Goal: Task Accomplishment & Management: Use online tool/utility

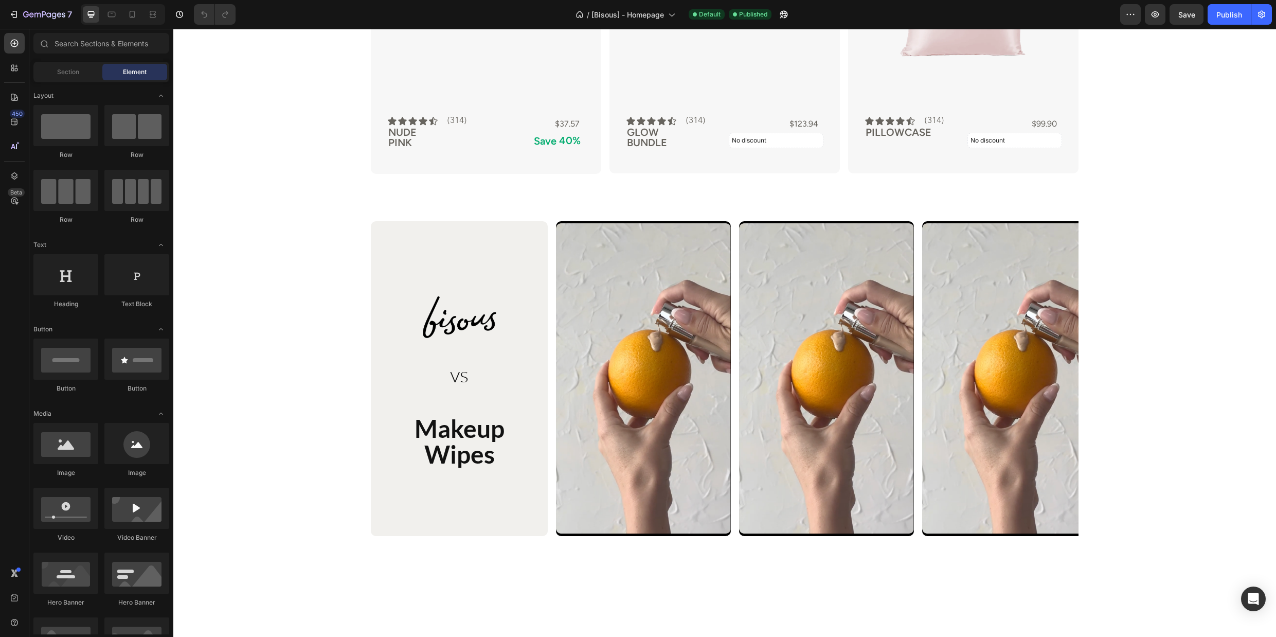
scroll to position [1497, 0]
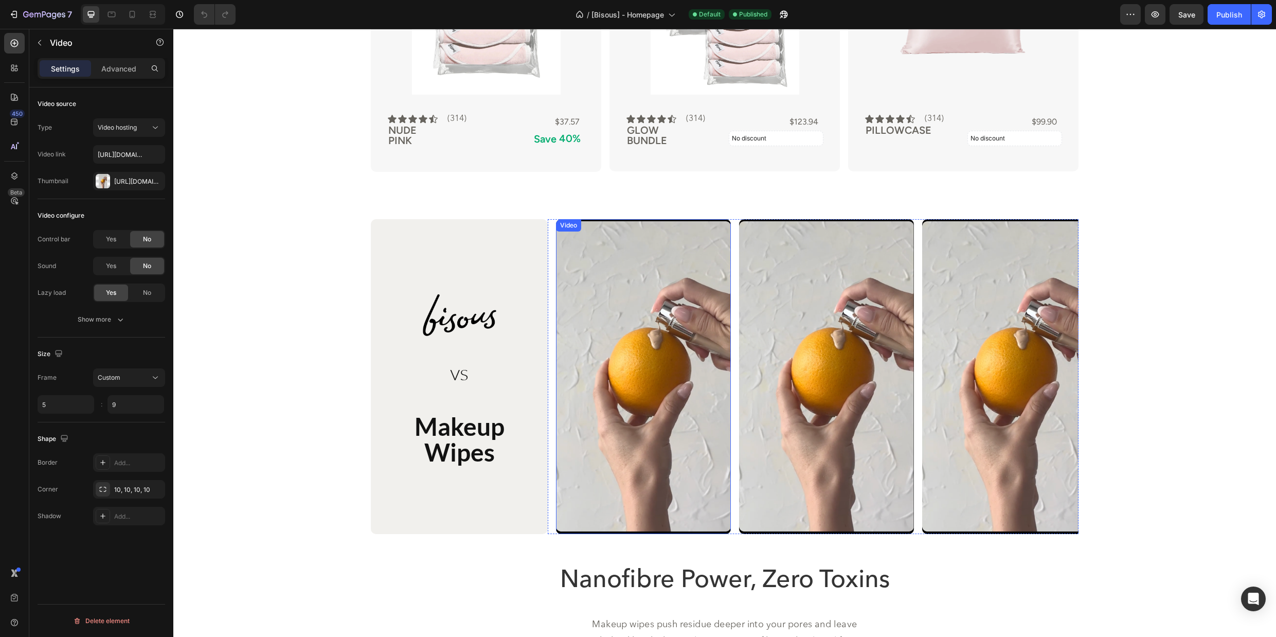
click at [613, 234] on div "Video" at bounding box center [643, 376] width 175 height 315
click at [135, 154] on input "text" at bounding box center [129, 154] width 72 height 19
paste input "https://cdn.shopify.com/videos/c/o/v/7ddfc088416c4ce7b5dac995b95f57b3.mp4"
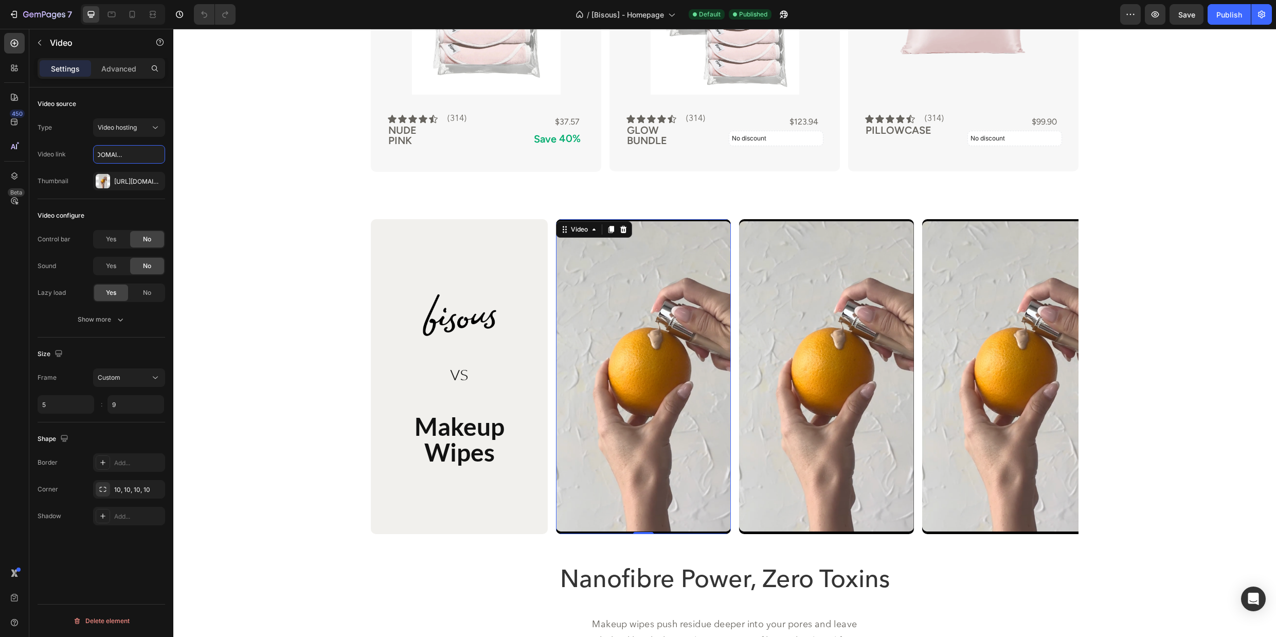
type input "https://cdn.shopify.com/videos/c/o/v/7ddfc088416c4ce7b5dac995b95f57b3.mp4"
click at [81, 151] on div "Video link https://cdn.shopify.com/videos/c/o/v/7ddfc088416c4ce7b5dac995b95f57b…" at bounding box center [102, 154] width 128 height 19
click at [787, 234] on div "Video" at bounding box center [826, 376] width 175 height 315
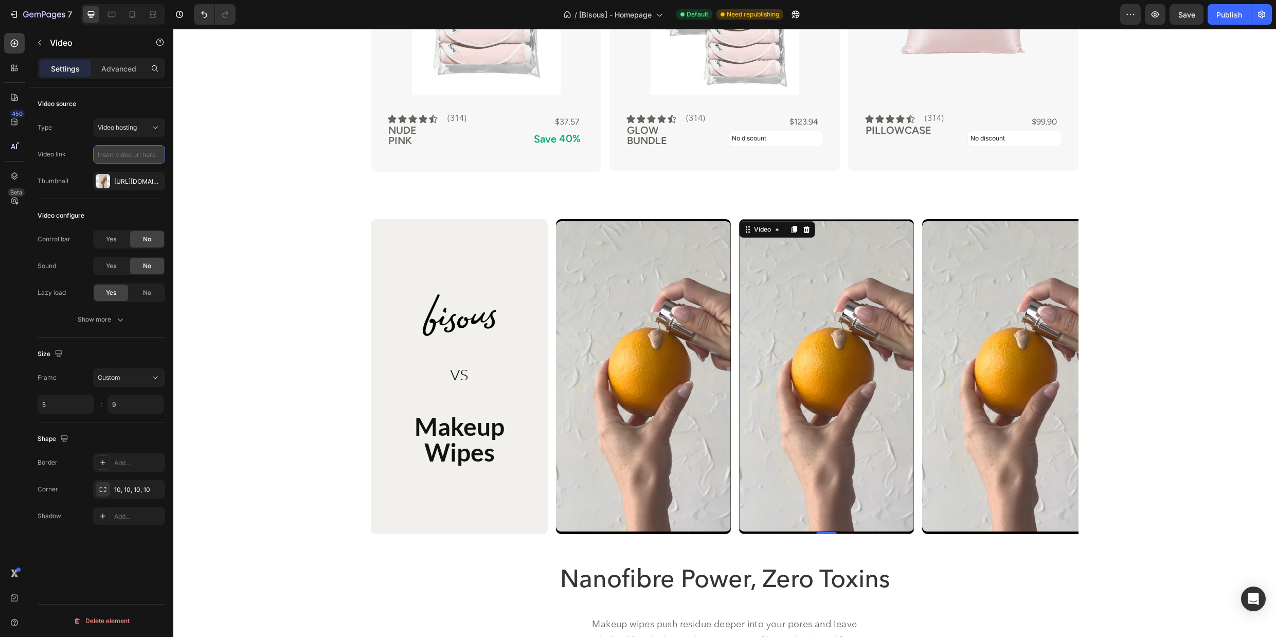
click at [127, 157] on input "text" at bounding box center [129, 154] width 72 height 19
paste input "https://cdn.shopify.com/videos/c/o/v/906fcf44853c4b27af1375ca21e6f379.mp4"
type input "https://cdn.shopify.com/videos/c/o/v/906fcf44853c4b27af1375ca21e6f379.mp4"
click at [133, 169] on div "Type Video hosting Video link https://cdn.shopify.com/videos/c/o/v/906fcf44853c…" at bounding box center [102, 154] width 128 height 72
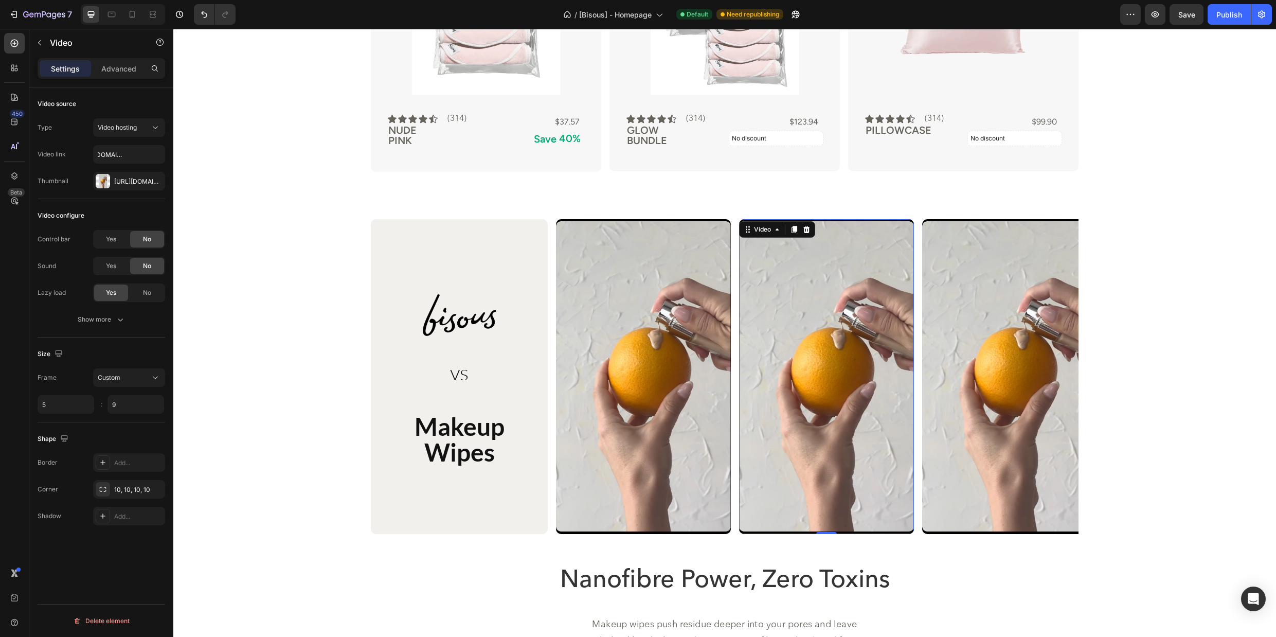
scroll to position [0, 0]
click at [994, 236] on div "Video" at bounding box center [1009, 376] width 175 height 315
click at [132, 153] on input "text" at bounding box center [129, 154] width 72 height 19
paste input "https://cdn.shopify.com/videos/c/o/v/cf602fcc0e8142c7969fefc648f14d18.mp4"
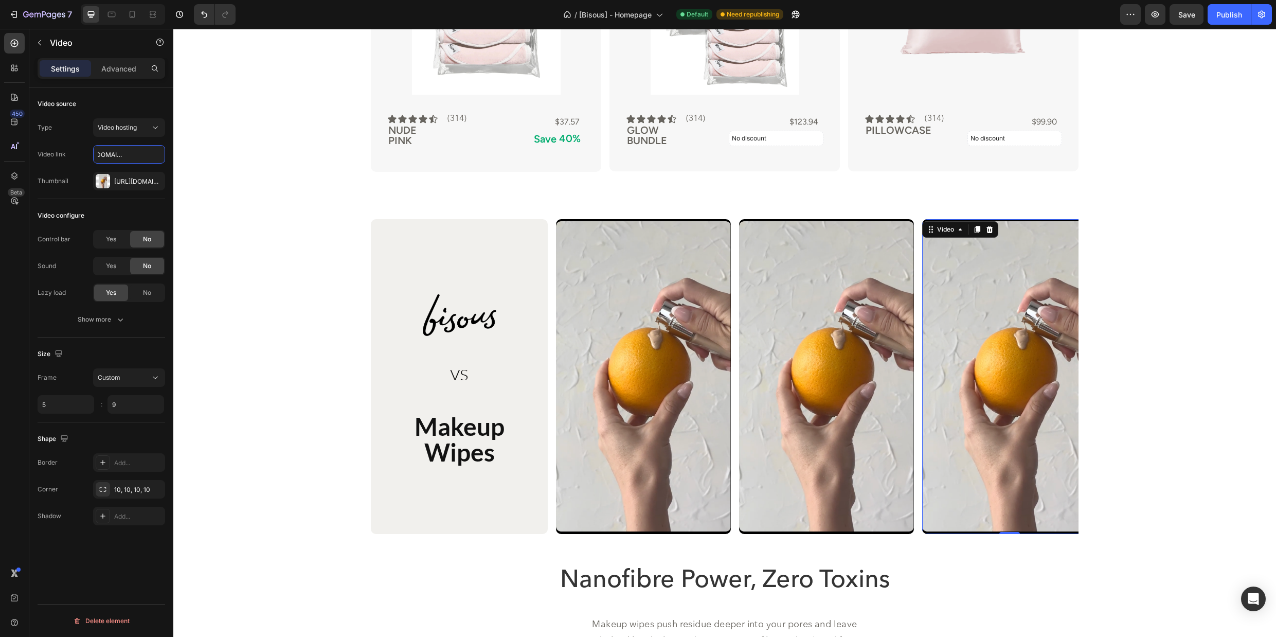
type input "https://cdn.shopify.com/videos/c/o/v/cf602fcc0e8142c7969fefc648f14d18.mp4"
click at [73, 164] on div "Type Video hosting Video link https://cdn.shopify.com/videos/c/o/v/cf602fcc0e81…" at bounding box center [102, 154] width 128 height 72
click at [704, 253] on video at bounding box center [643, 376] width 175 height 315
click at [137, 380] on div "Custom" at bounding box center [124, 377] width 52 height 9
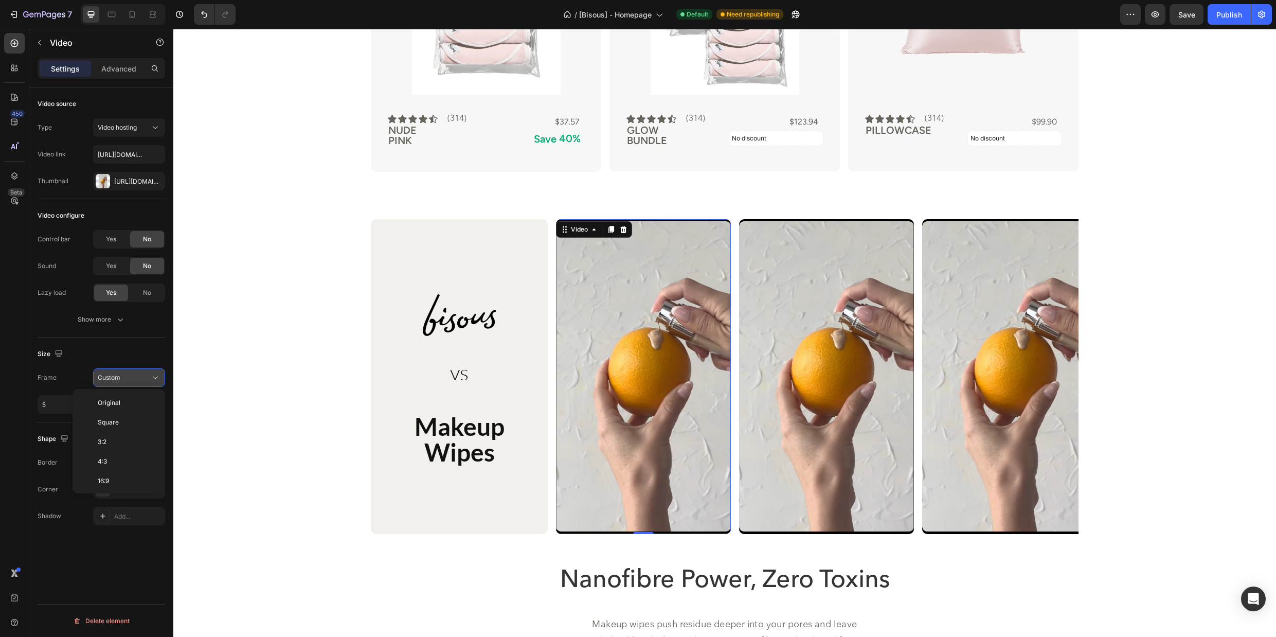
scroll to position [99, 0]
click at [128, 403] on p "21:9" at bounding box center [125, 401] width 55 height 9
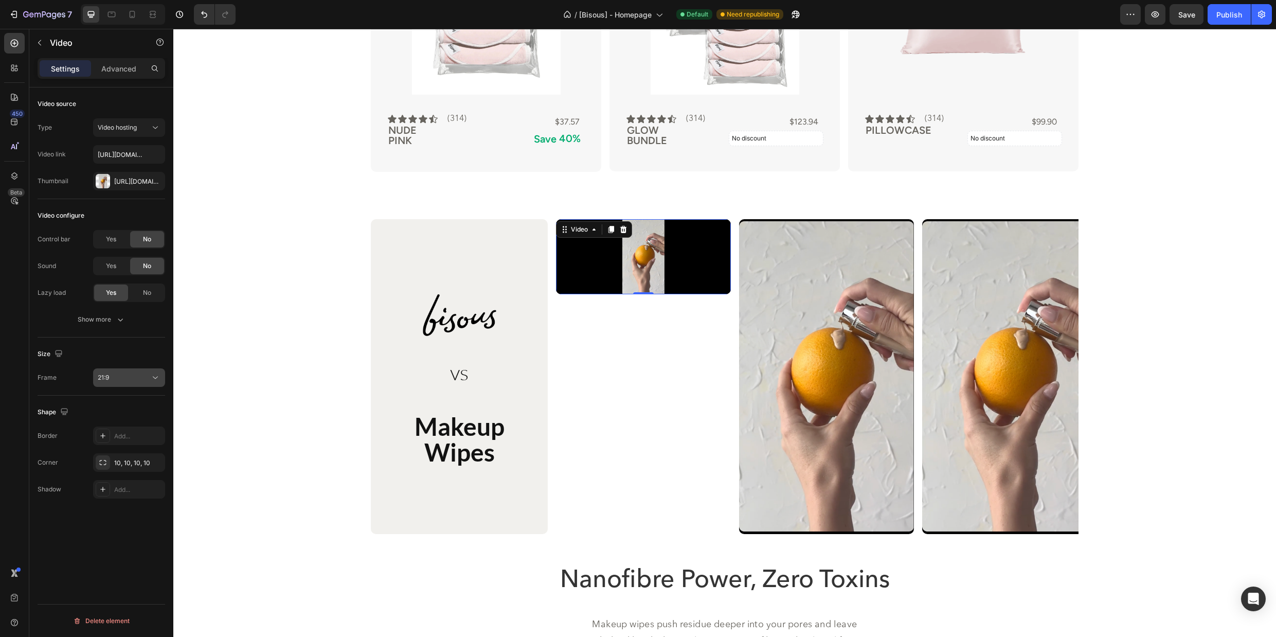
click at [147, 378] on div "21:9" at bounding box center [124, 377] width 52 height 9
click at [117, 443] on p "3:4" at bounding box center [125, 440] width 55 height 9
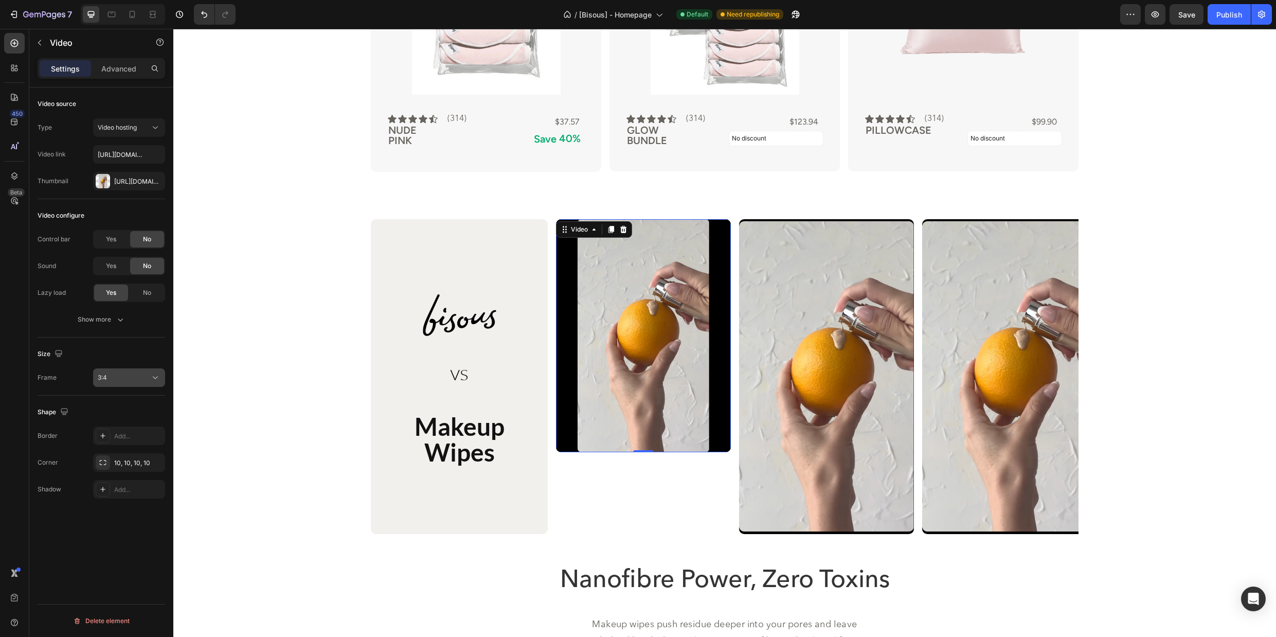
click at [152, 379] on icon at bounding box center [155, 377] width 10 height 10
click at [114, 460] on p "9:16" at bounding box center [125, 459] width 55 height 9
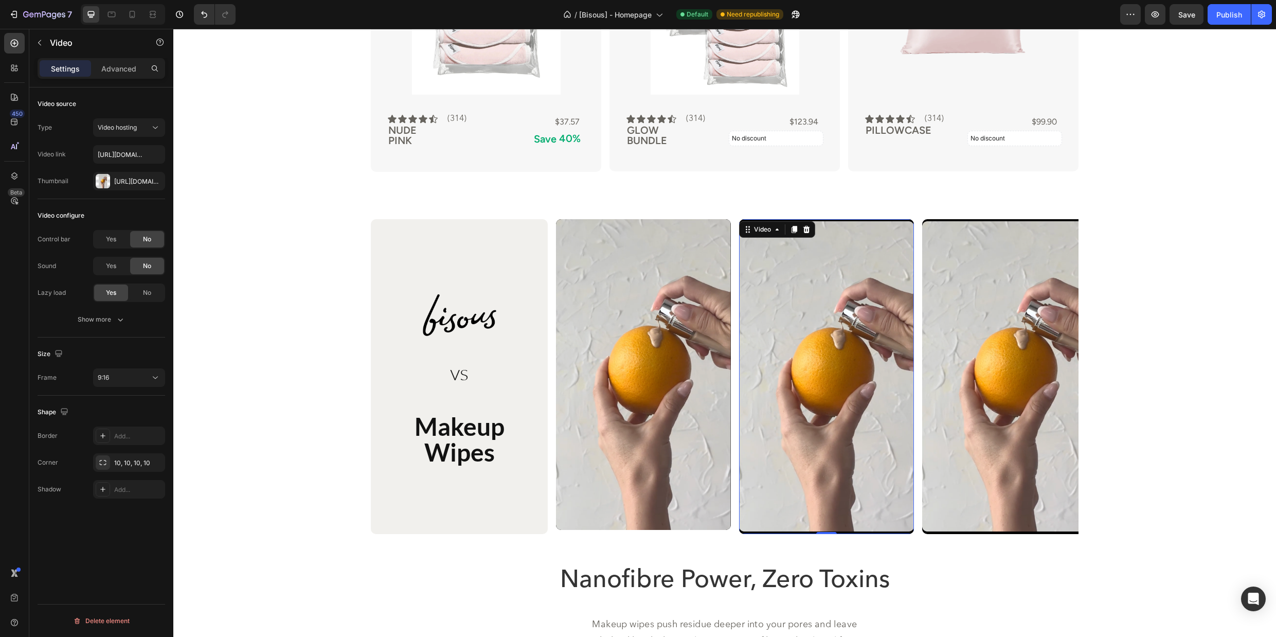
click at [784, 231] on div "Video 0" at bounding box center [826, 376] width 175 height 315
click at [152, 381] on icon at bounding box center [155, 377] width 10 height 10
click at [130, 455] on p "9:16" at bounding box center [125, 459] width 55 height 9
click at [977, 239] on video at bounding box center [1009, 376] width 175 height 315
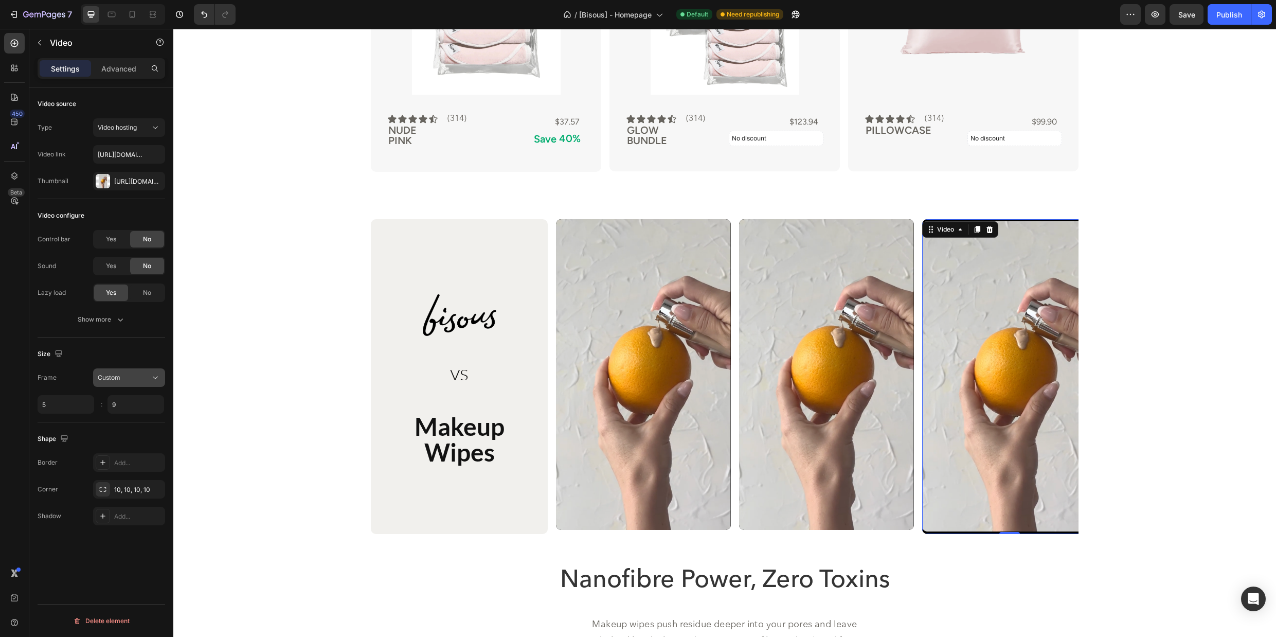
click at [146, 376] on div "Custom" at bounding box center [124, 377] width 52 height 9
click at [133, 464] on p "9:16" at bounding box center [125, 459] width 55 height 9
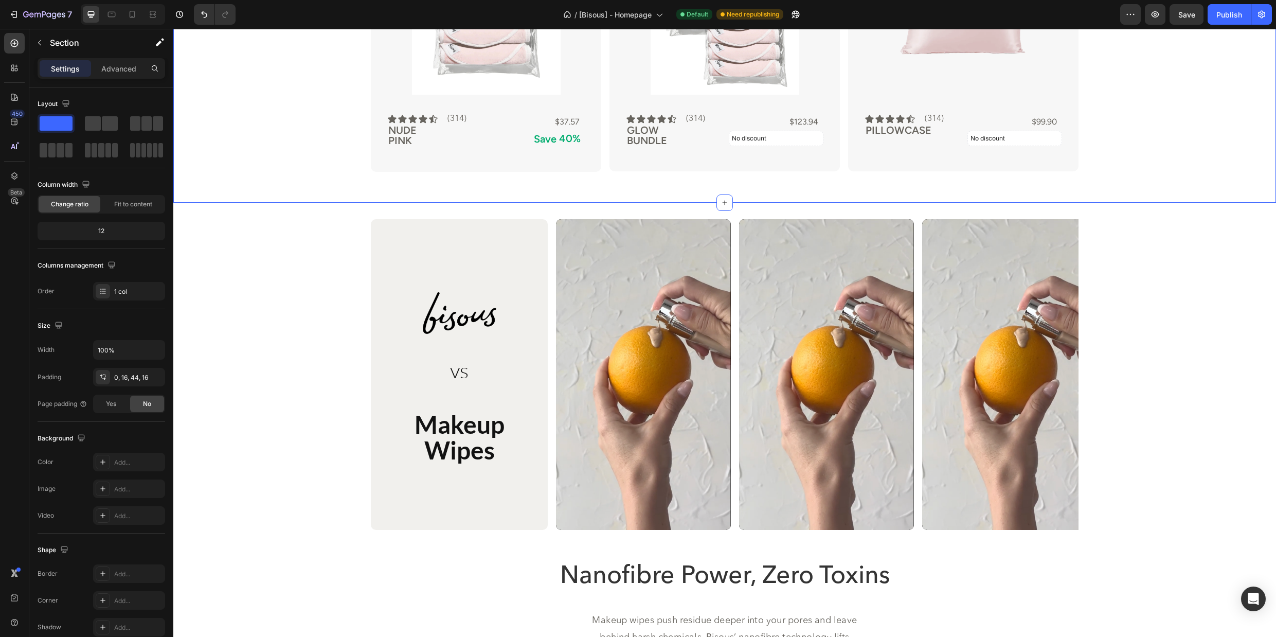
click at [1148, 200] on div "The Bisous Collection Heading Clean Text Block Sale Product Badge Product Image…" at bounding box center [724, 20] width 1103 height 365
click at [1179, 17] on span "Save" at bounding box center [1187, 14] width 17 height 9
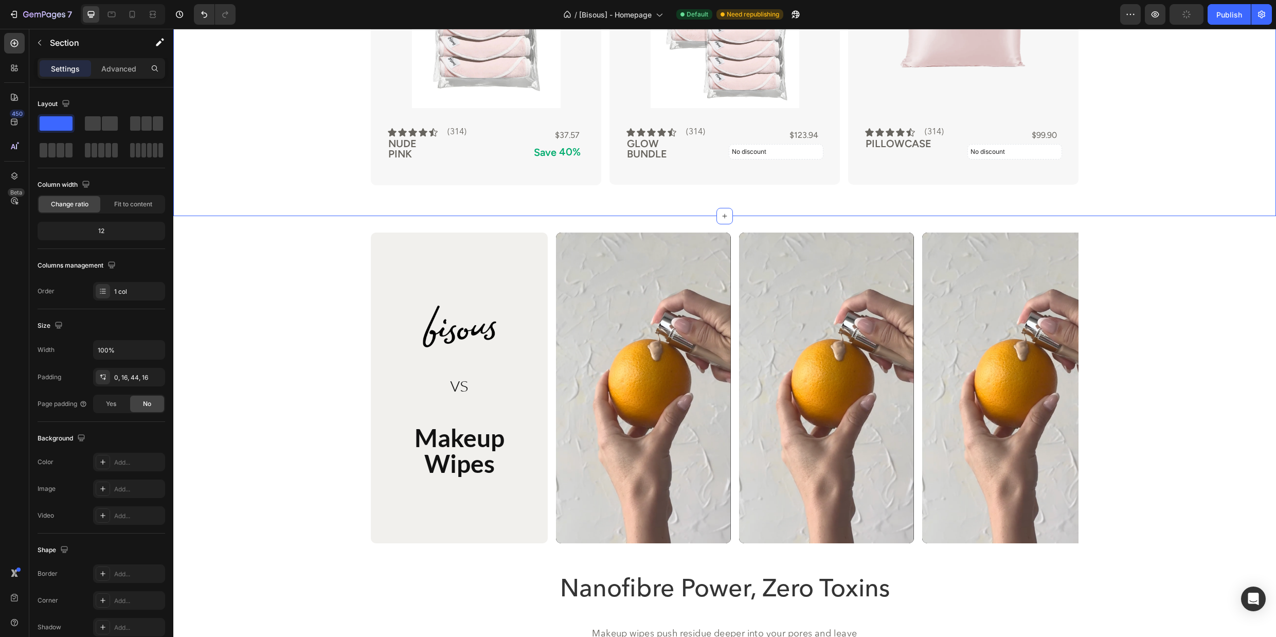
scroll to position [1475, 0]
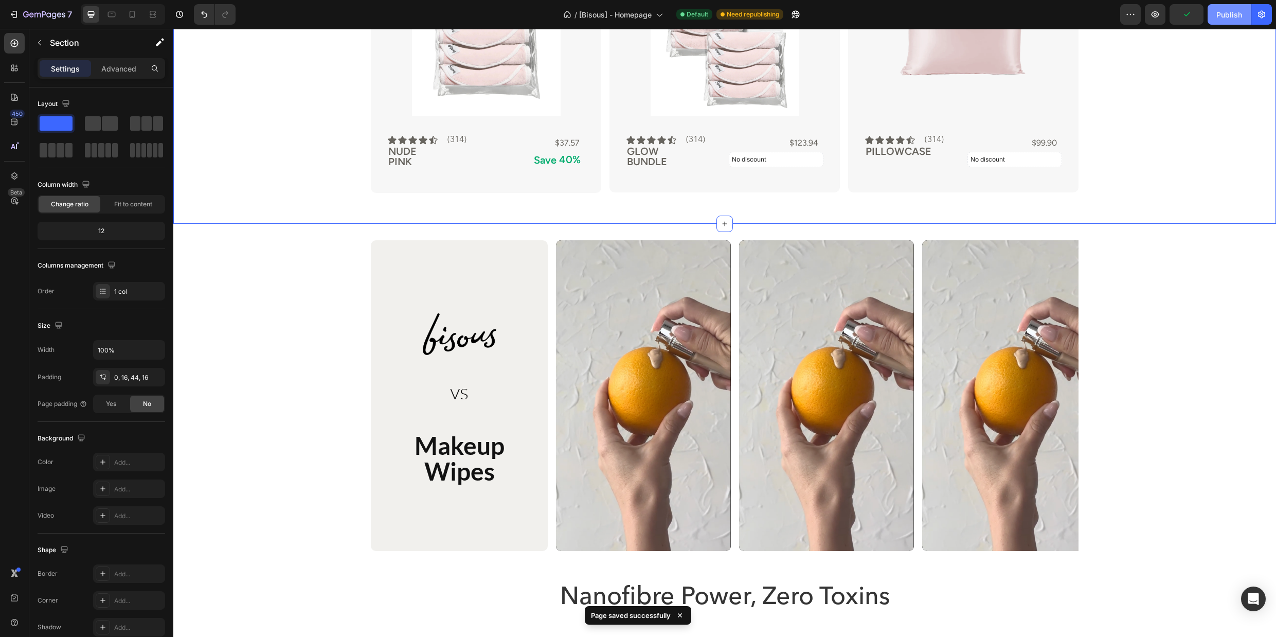
click at [1225, 15] on div "Publish" at bounding box center [1230, 14] width 26 height 11
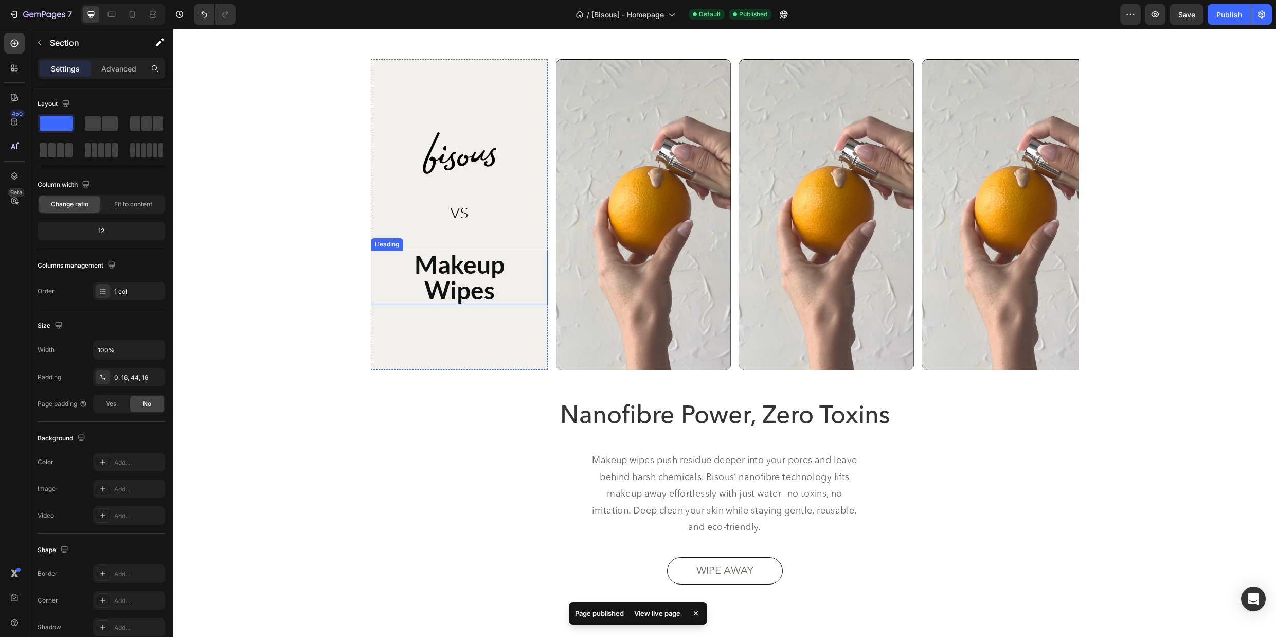
scroll to position [1590, 0]
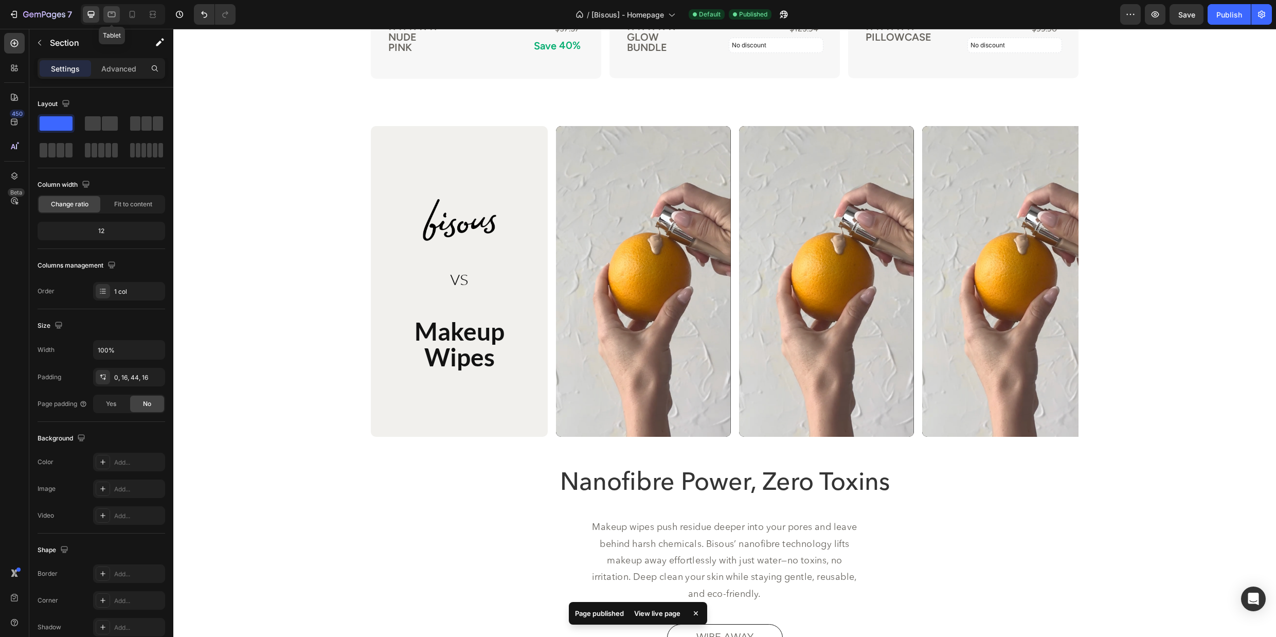
click at [110, 19] on icon at bounding box center [111, 14] width 10 height 10
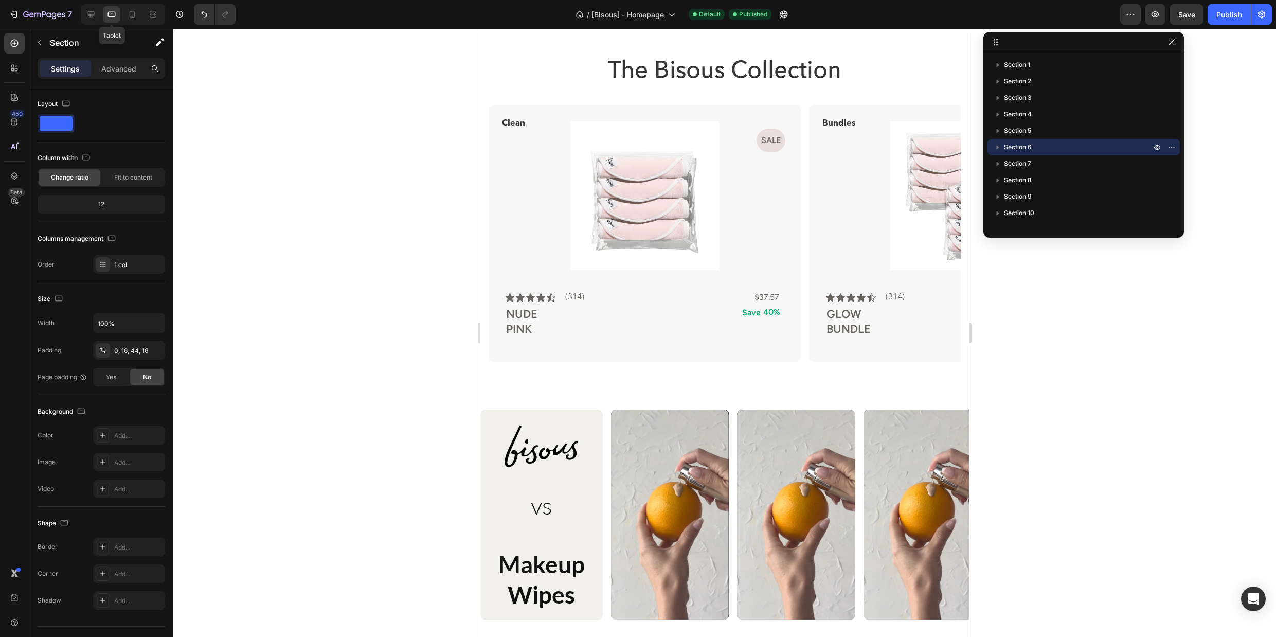
scroll to position [1270, 0]
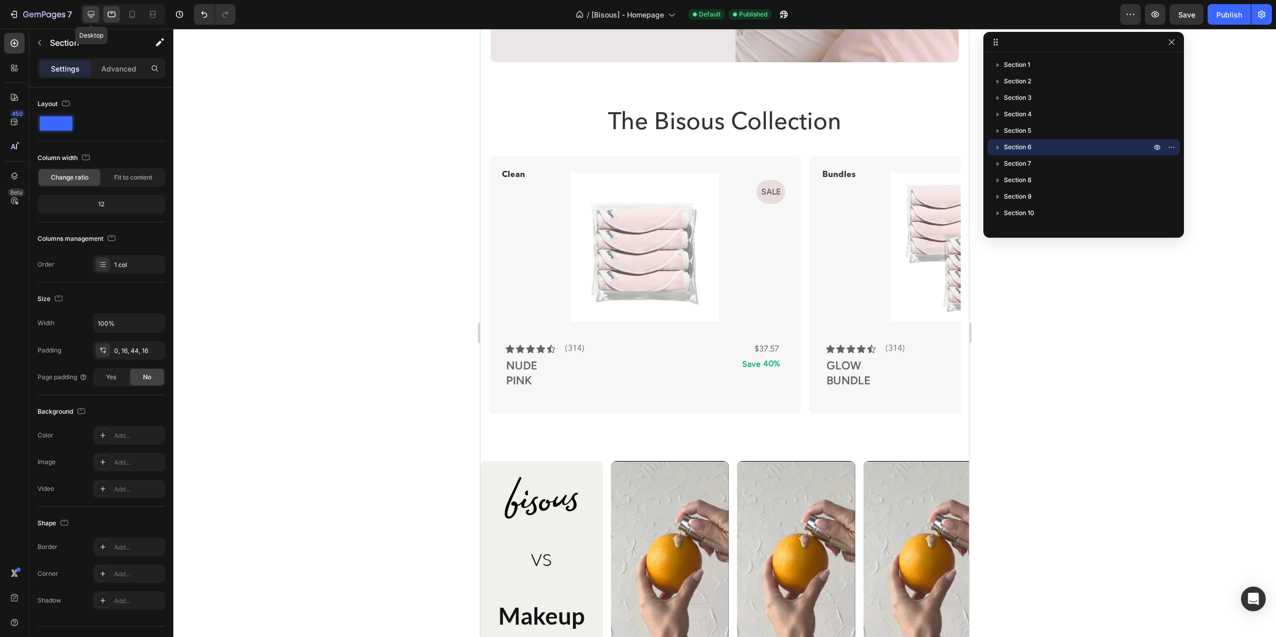
click at [91, 18] on icon at bounding box center [91, 14] width 10 height 10
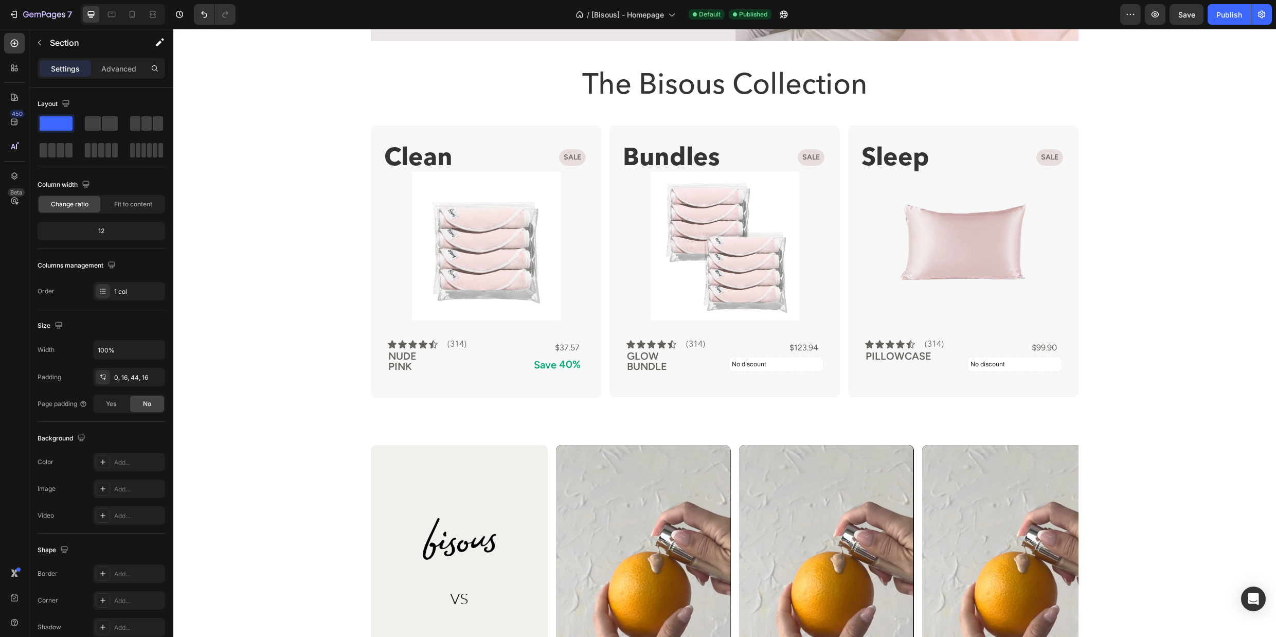
scroll to position [1247, 0]
click at [558, 439] on div "Image vs Heading makeup wipes Heading Row Video Video Video Carousel Row Sectio…" at bounding box center [724, 602] width 1103 height 344
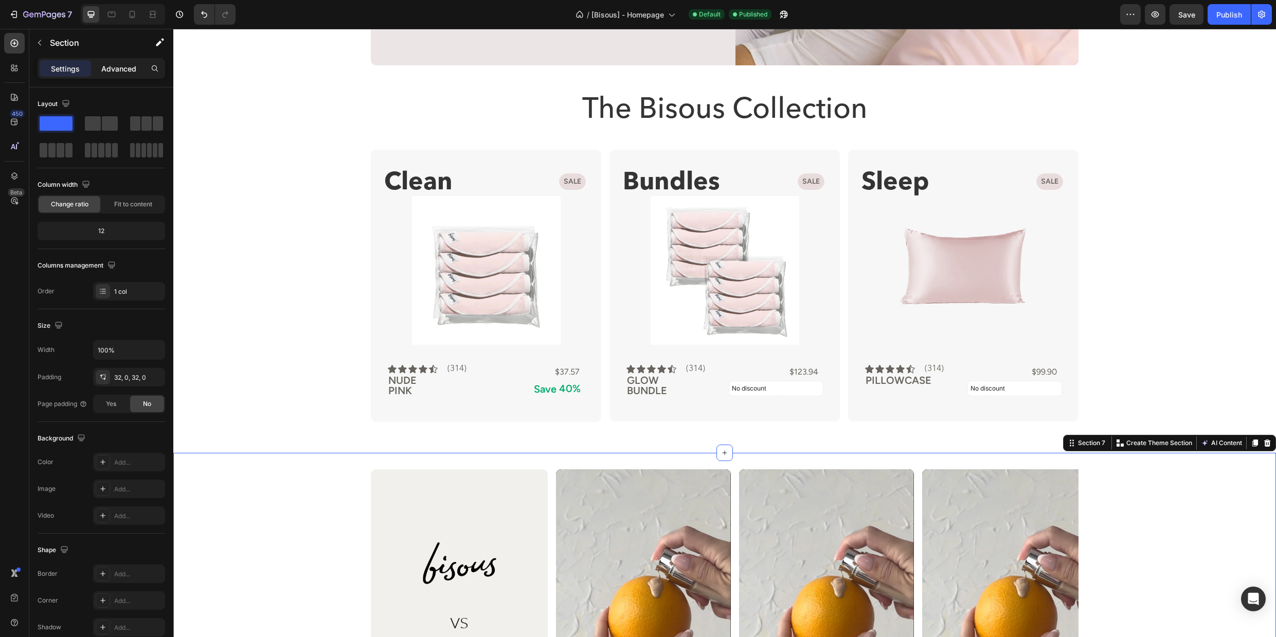
click at [117, 70] on p "Advanced" at bounding box center [118, 68] width 35 height 11
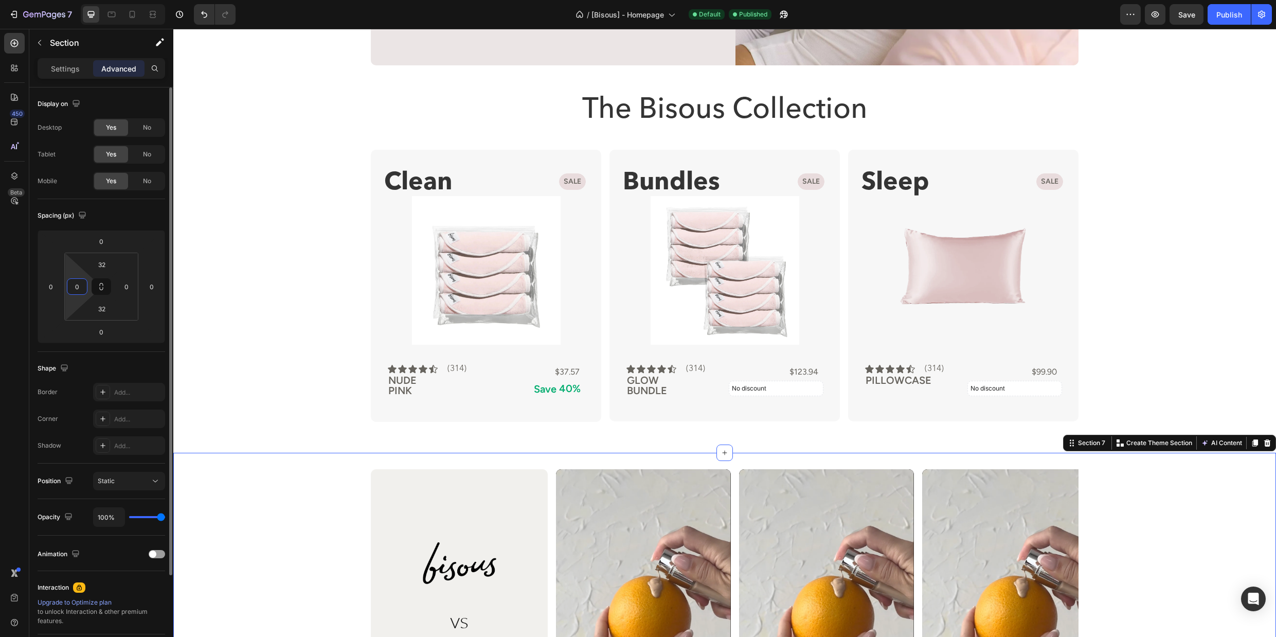
click at [77, 286] on input "0" at bounding box center [76, 286] width 15 height 15
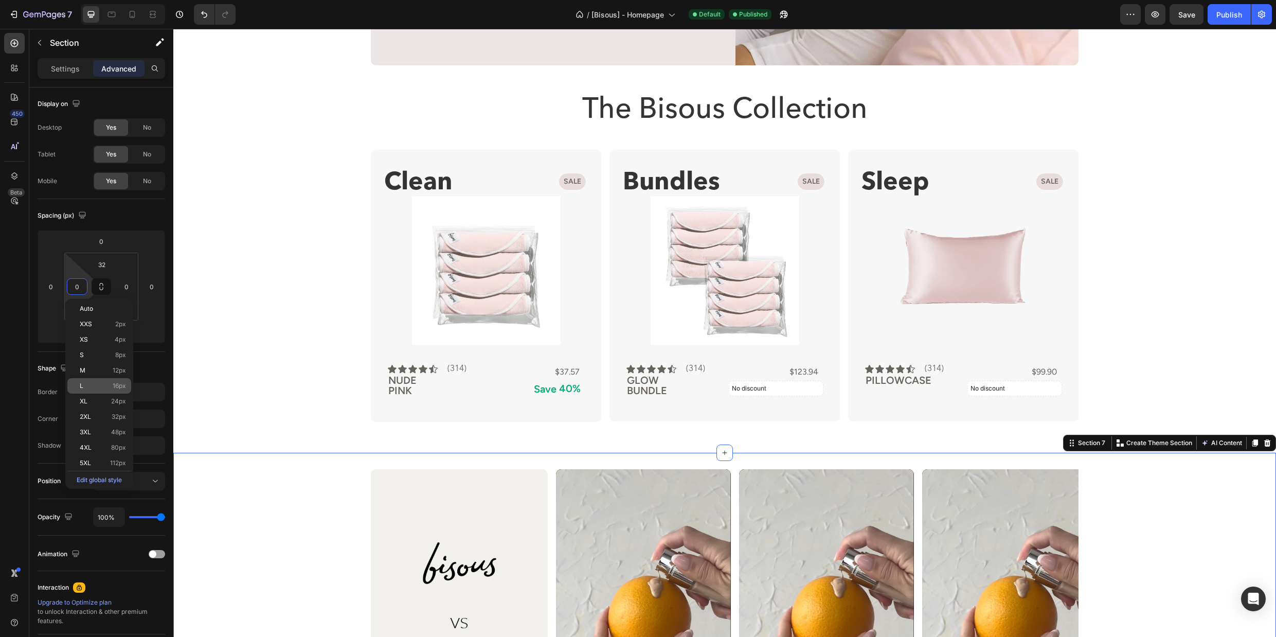
click at [98, 386] on p "L 16px" at bounding box center [103, 385] width 46 height 7
type input "16"
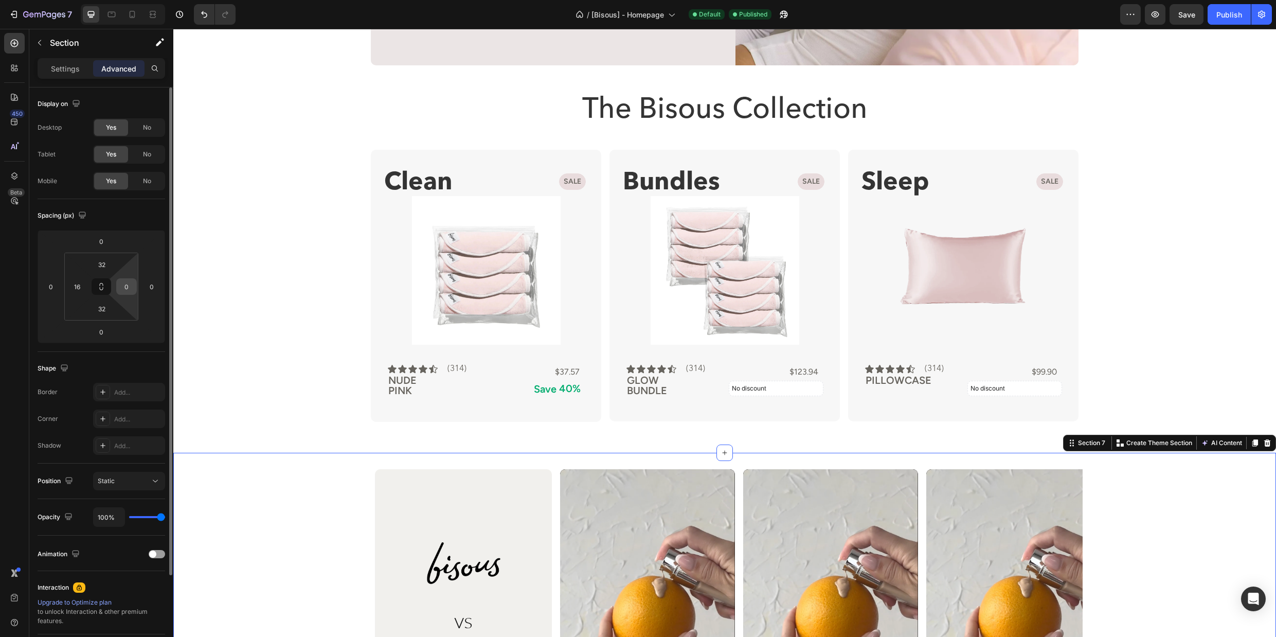
click at [126, 286] on input "0" at bounding box center [126, 286] width 15 height 15
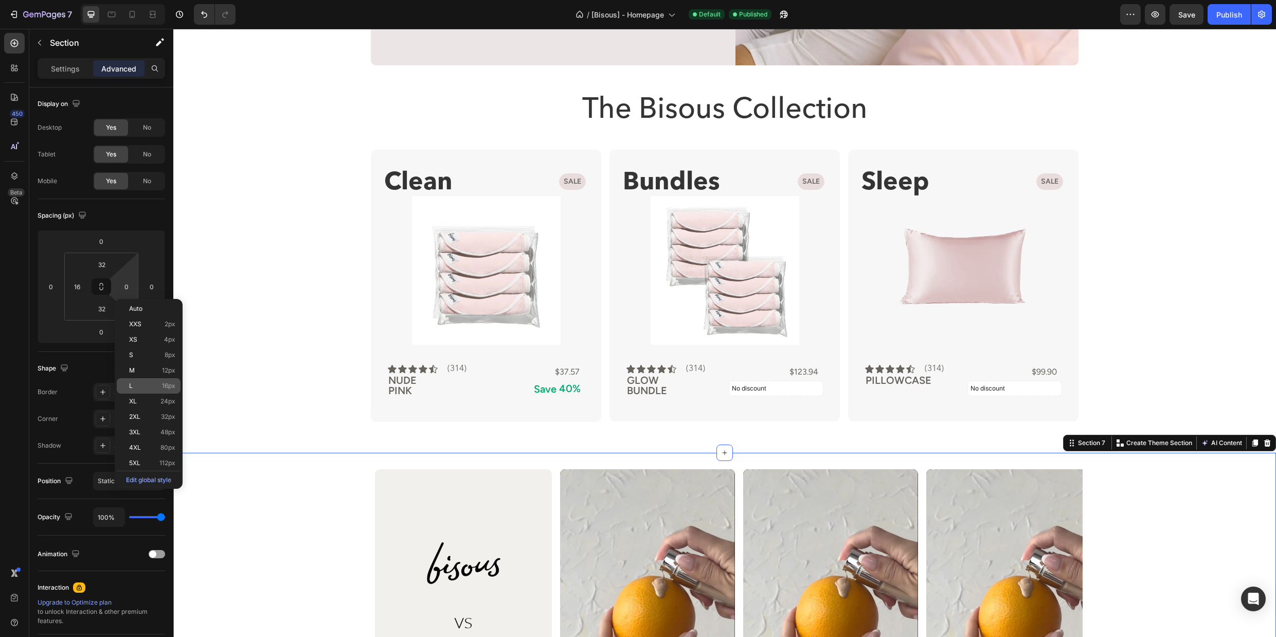
click at [145, 390] on div "L 16px" at bounding box center [149, 385] width 64 height 15
type input "16"
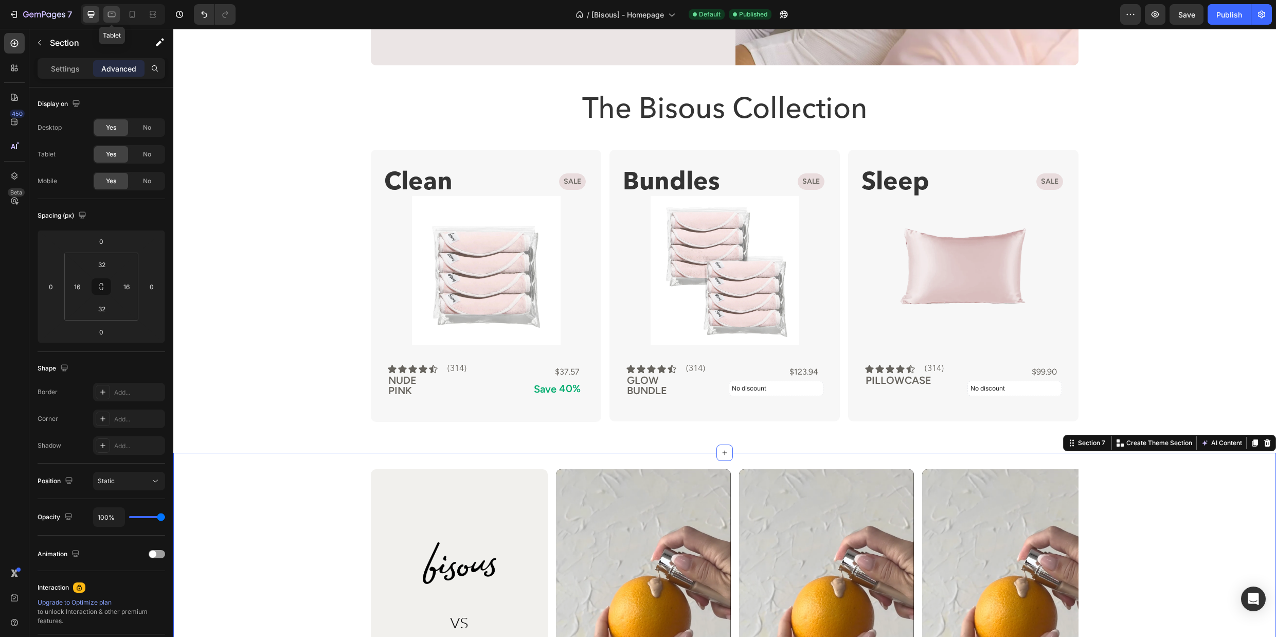
click at [110, 12] on icon at bounding box center [112, 15] width 8 height 6
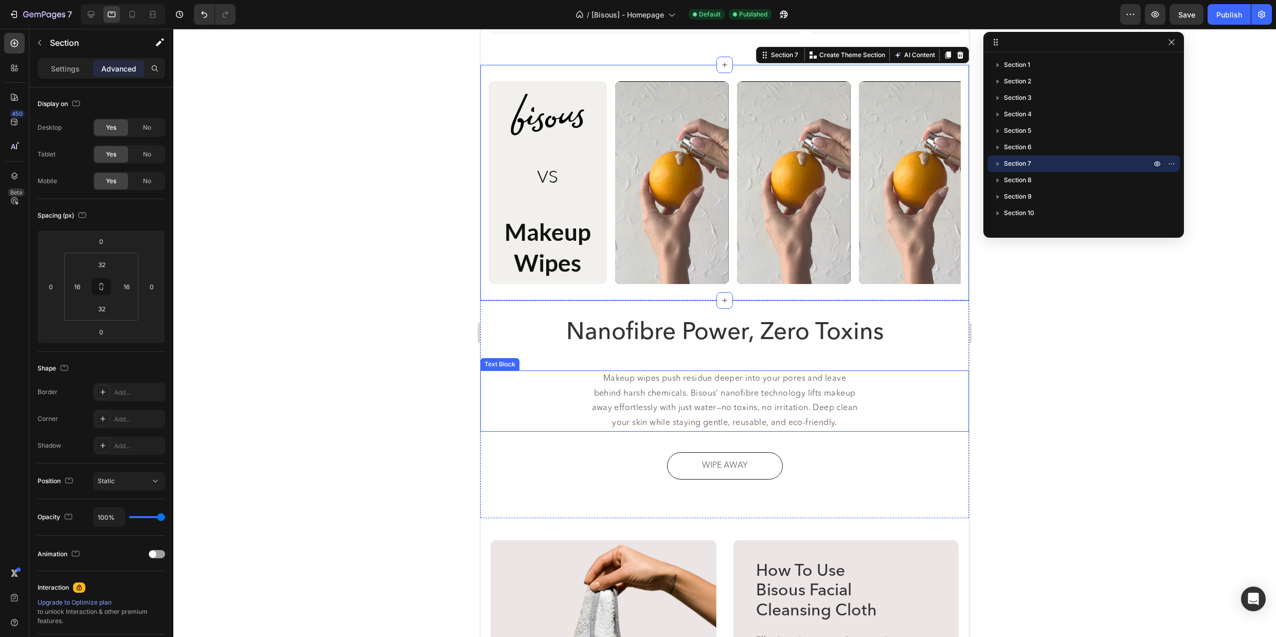
scroll to position [1514, 0]
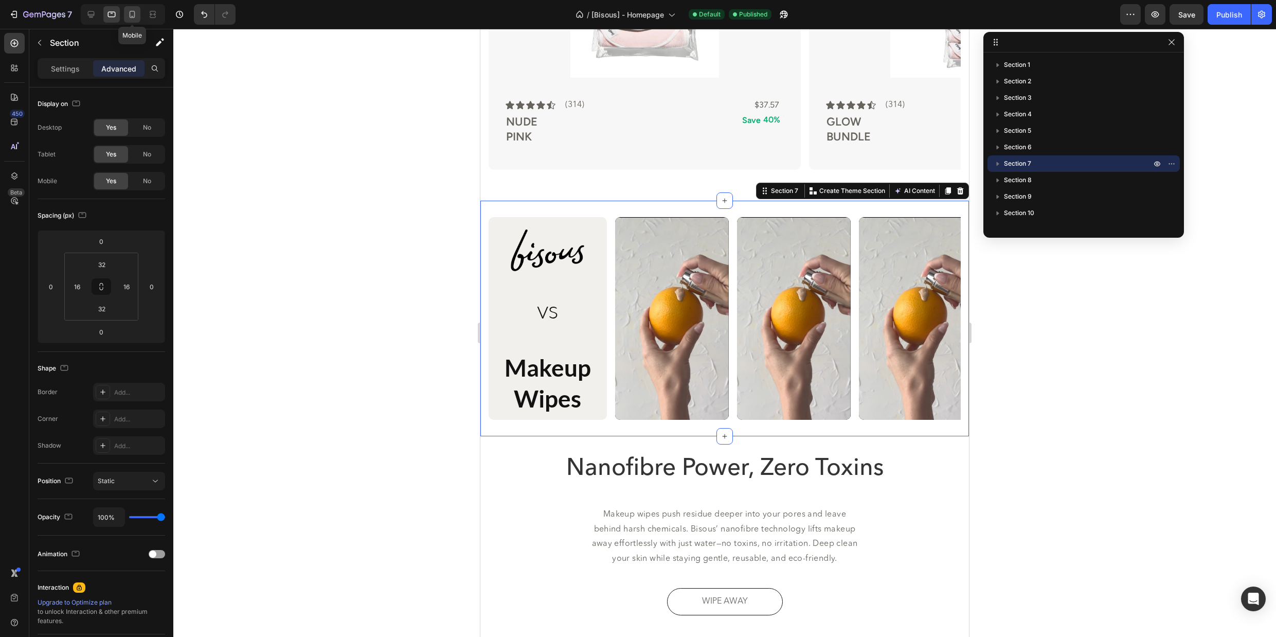
click at [133, 14] on icon at bounding box center [132, 14] width 10 height 10
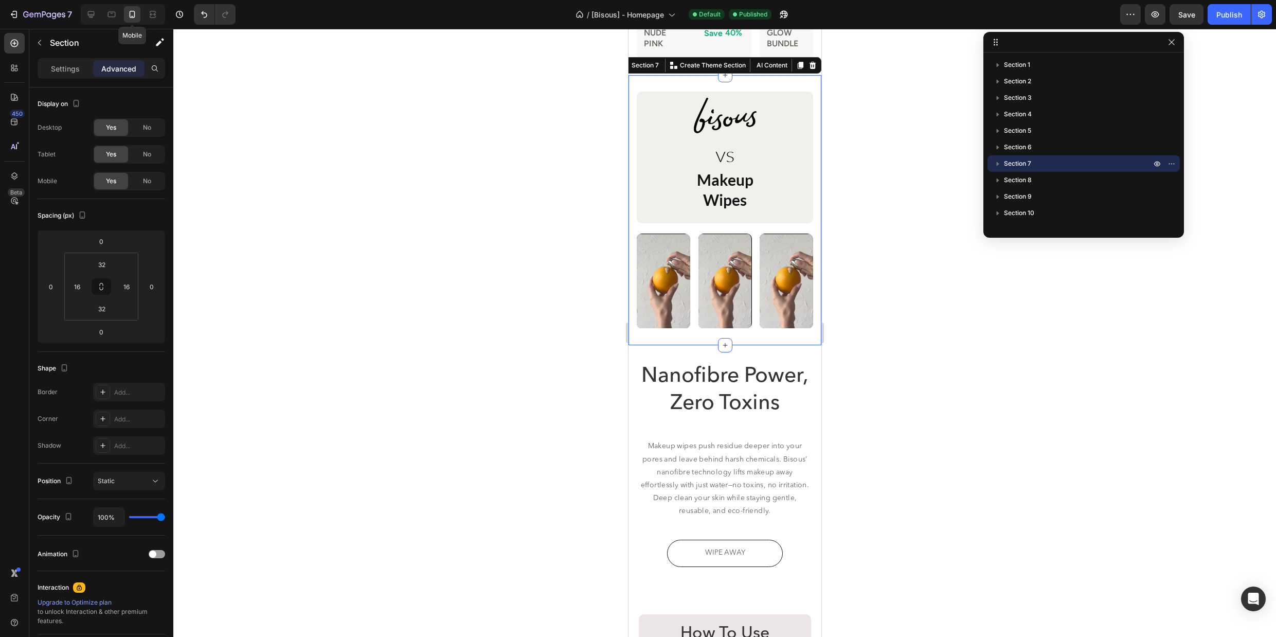
scroll to position [1533, 0]
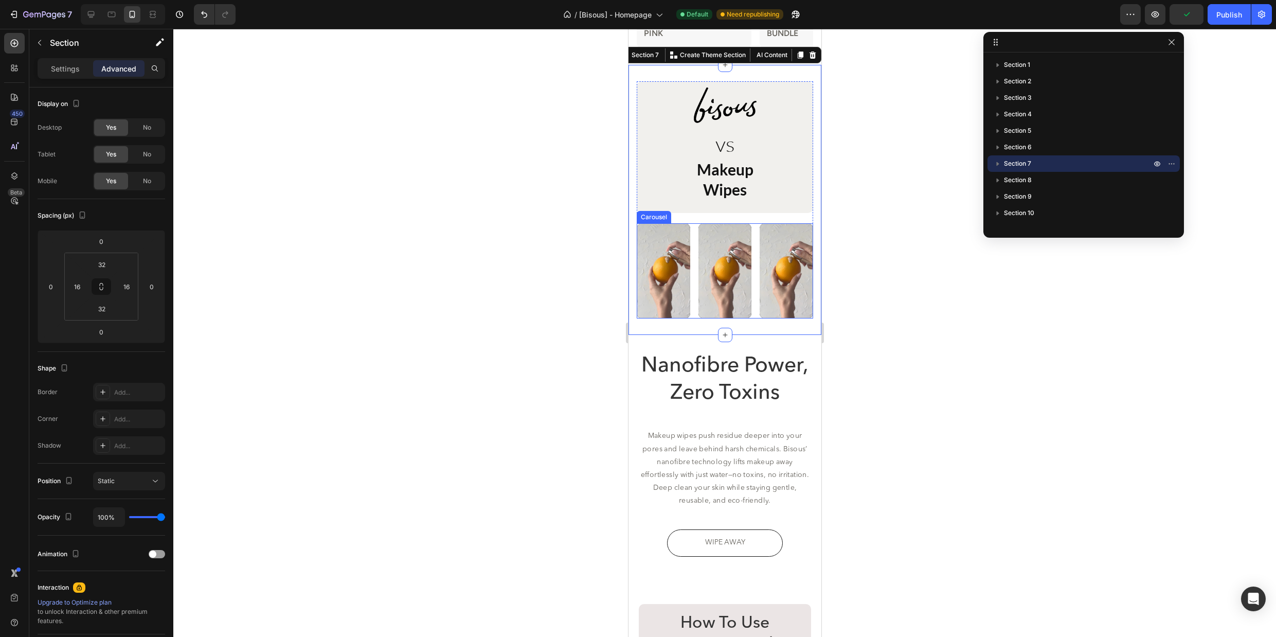
click at [697, 228] on div "Video Video Video" at bounding box center [724, 270] width 176 height 95
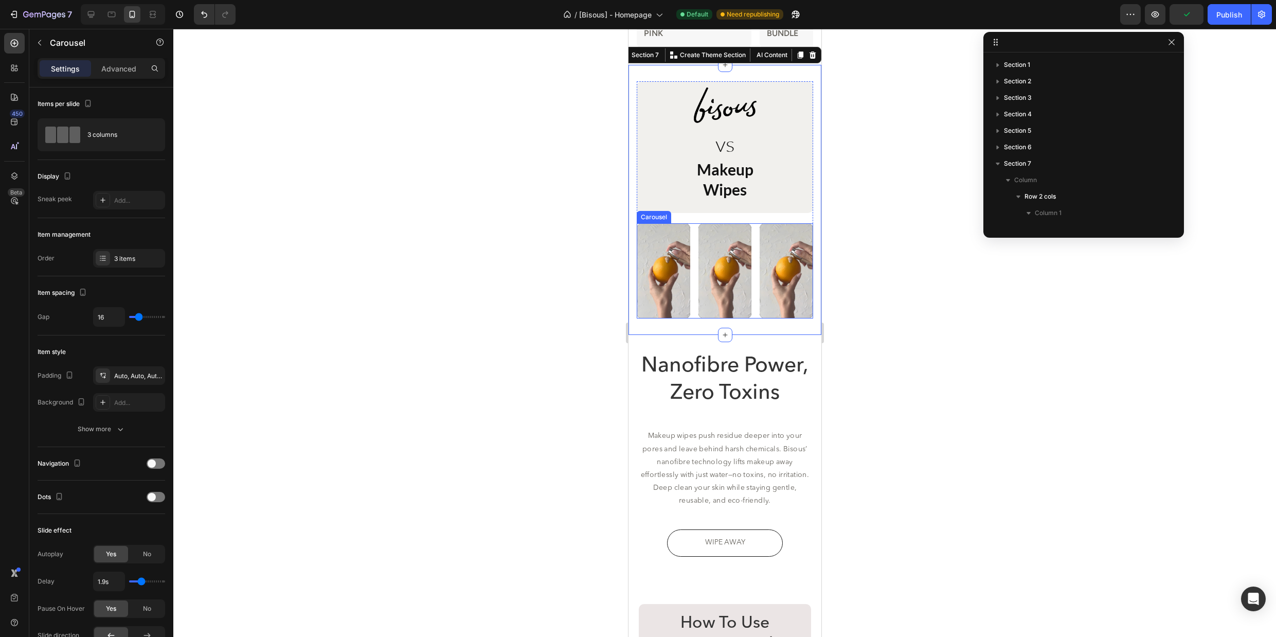
scroll to position [129, 0]
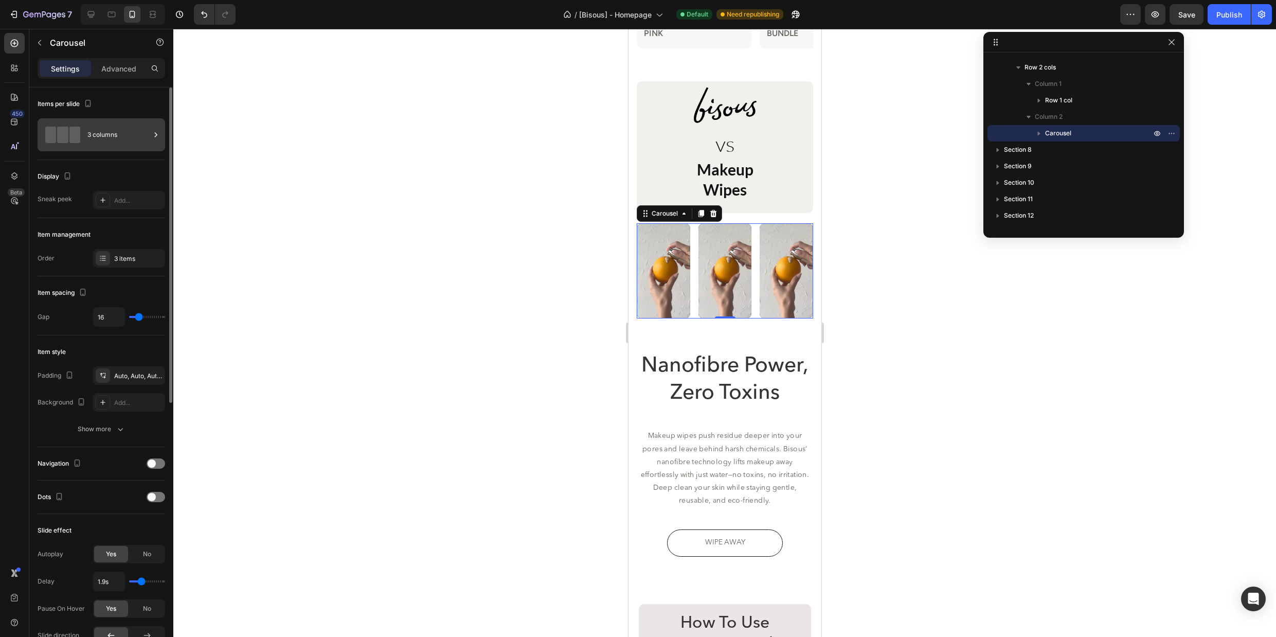
click at [108, 139] on div "3 columns" at bounding box center [118, 135] width 63 height 24
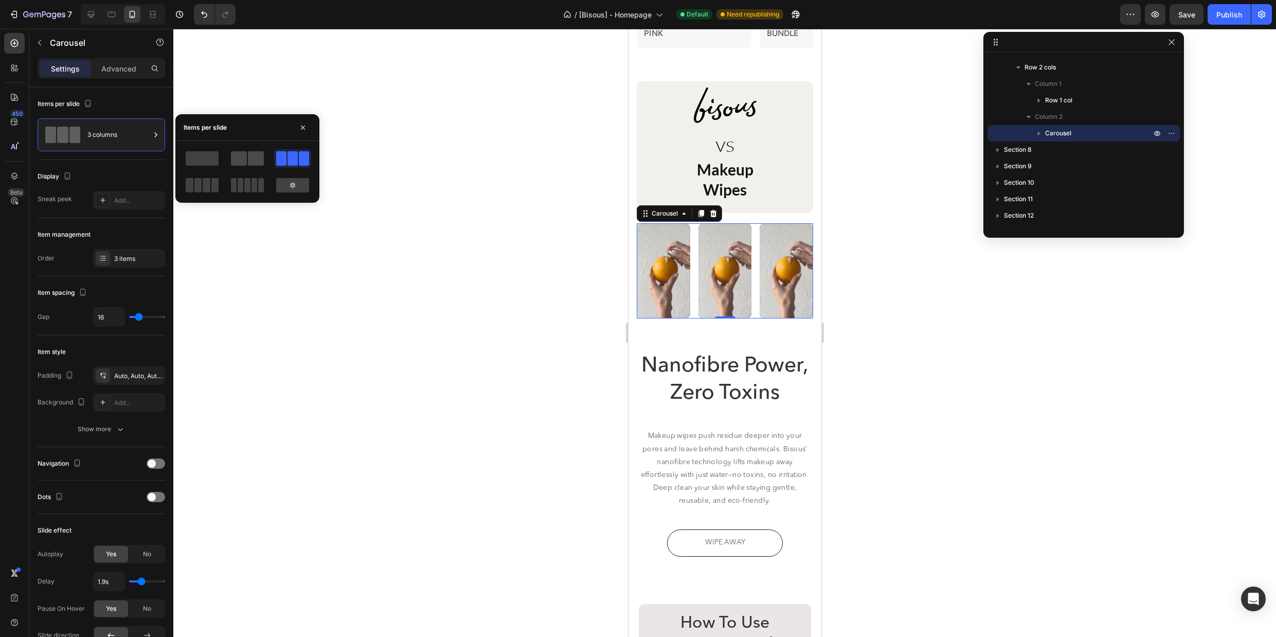
click at [246, 161] on span at bounding box center [239, 158] width 16 height 14
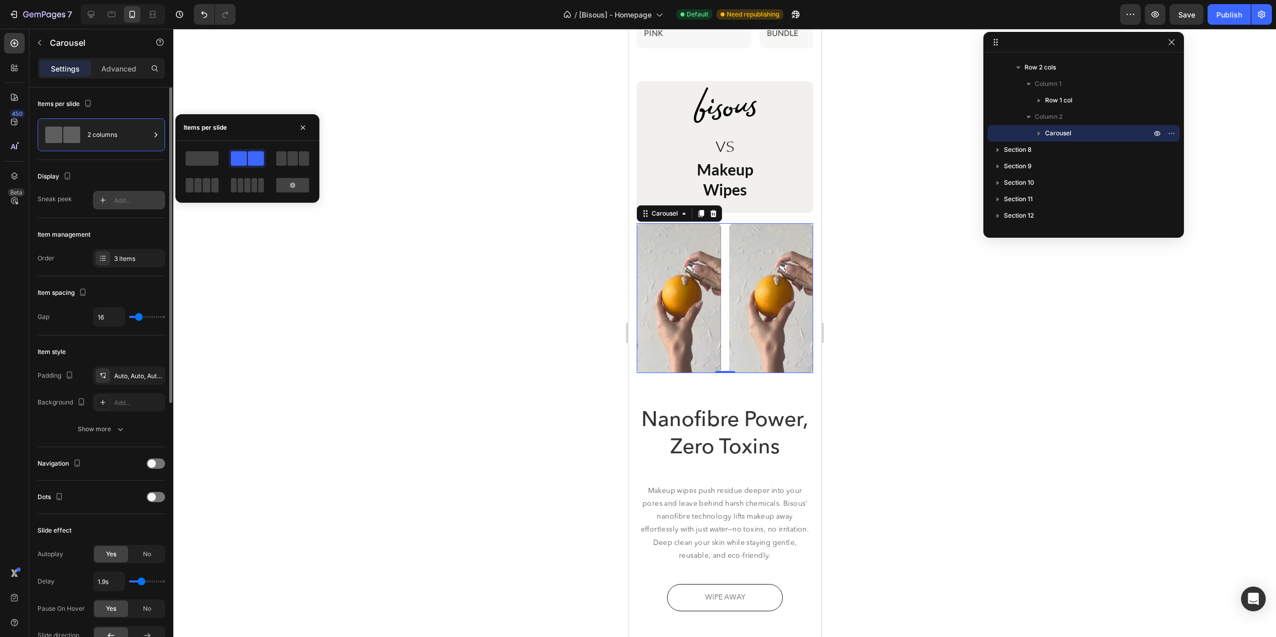
click at [129, 202] on div "Add..." at bounding box center [138, 200] width 48 height 9
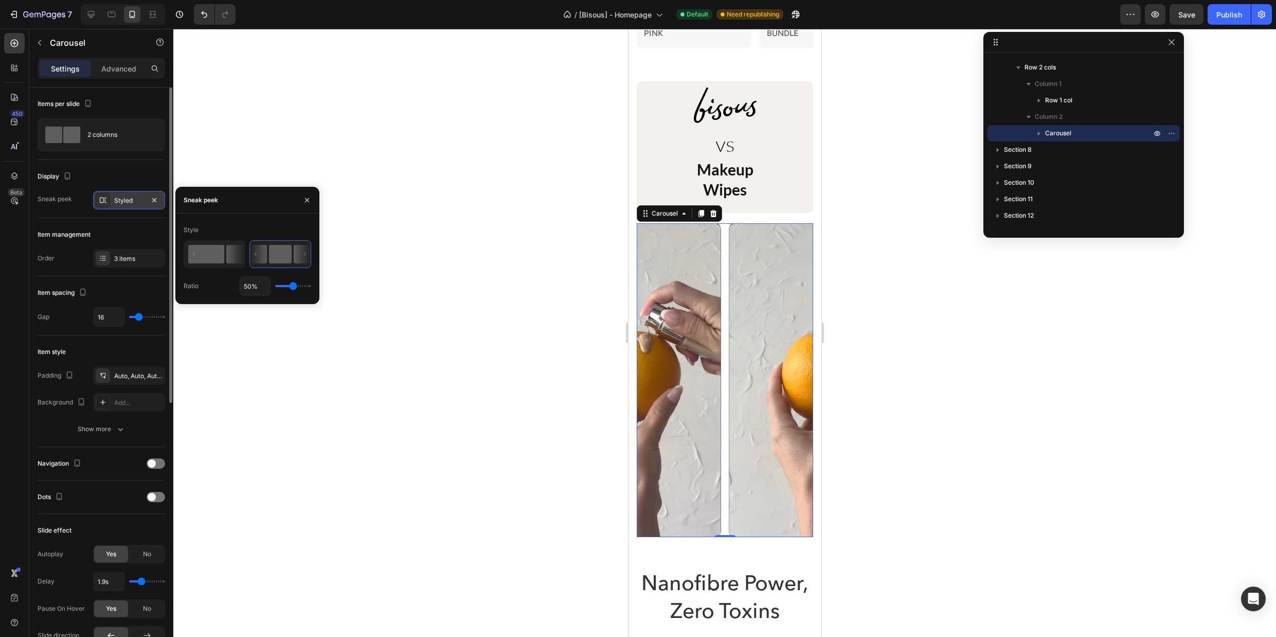
click at [206, 252] on rect at bounding box center [206, 254] width 36 height 19
type input "43%"
type input "43"
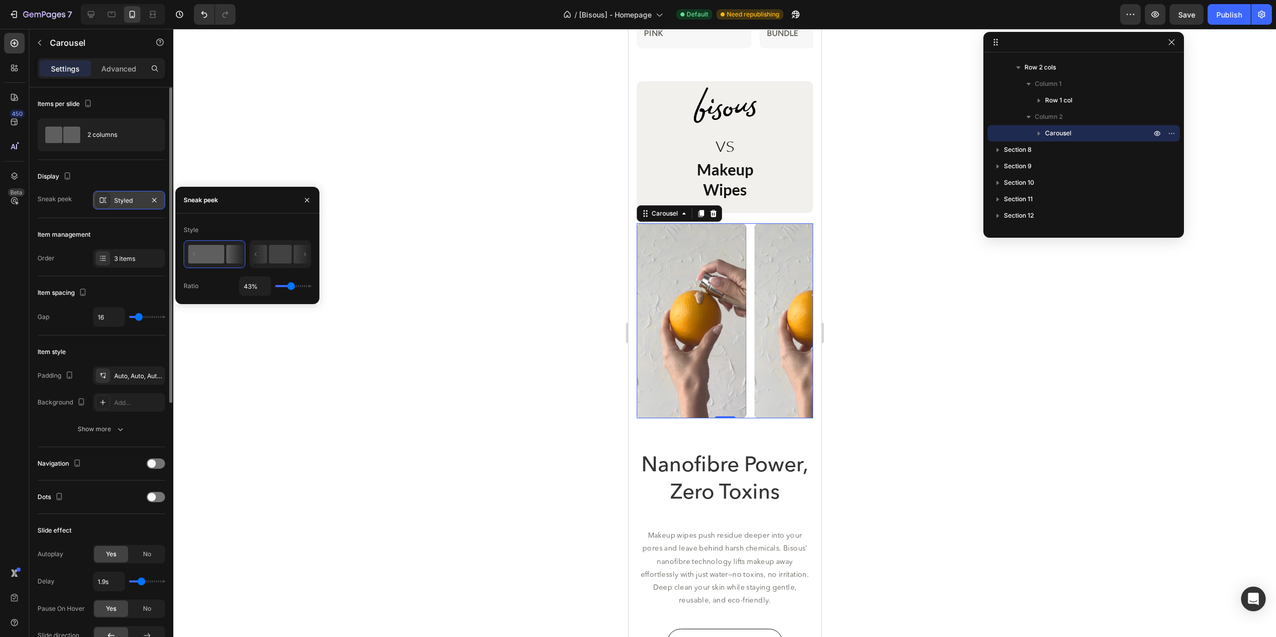
click at [867, 199] on div at bounding box center [724, 333] width 1103 height 608
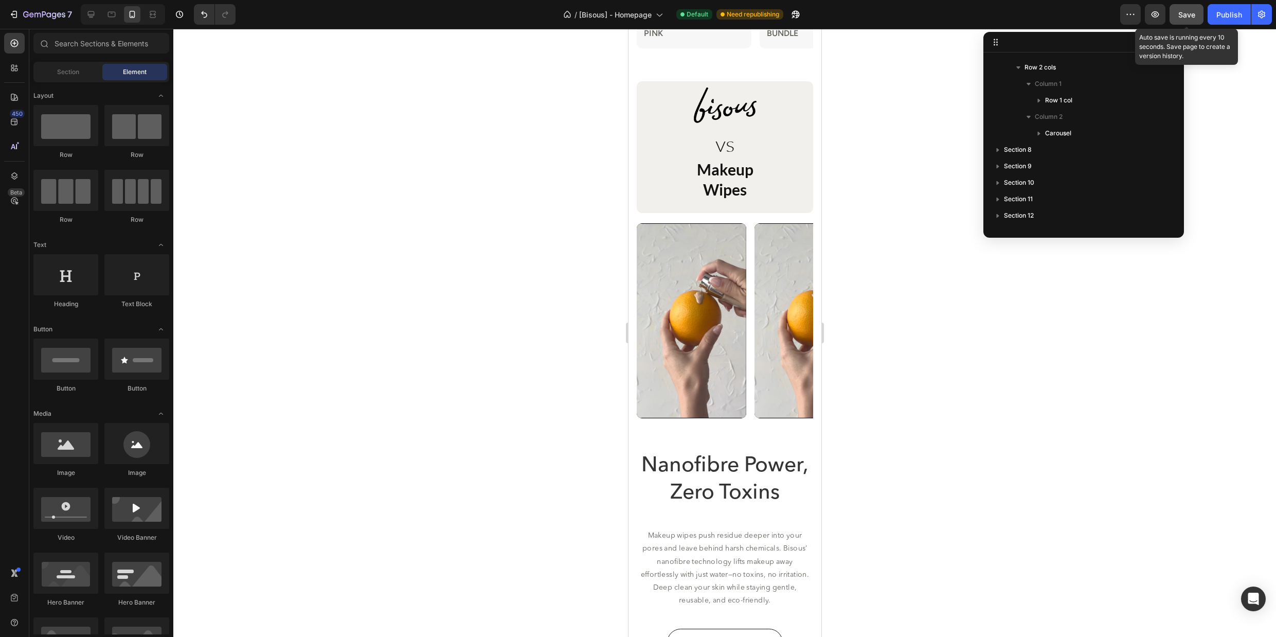
click at [1181, 17] on span "Save" at bounding box center [1187, 14] width 17 height 9
click at [106, 14] on icon at bounding box center [111, 14] width 10 height 10
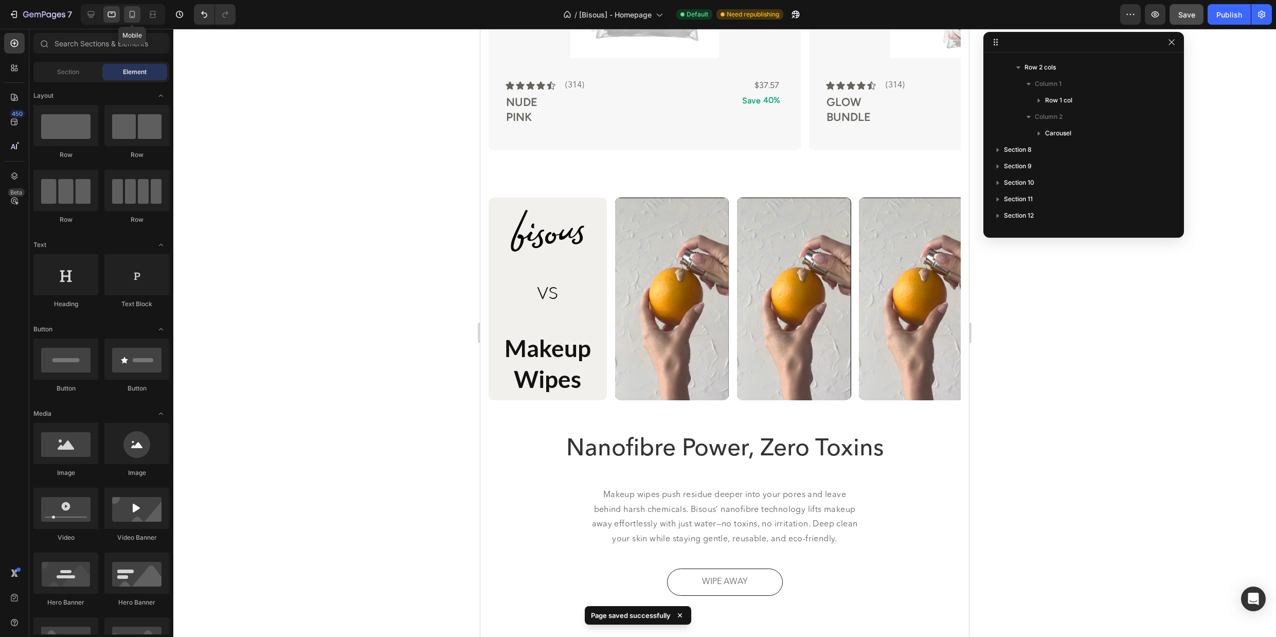
click at [132, 15] on icon at bounding box center [132, 14] width 10 height 10
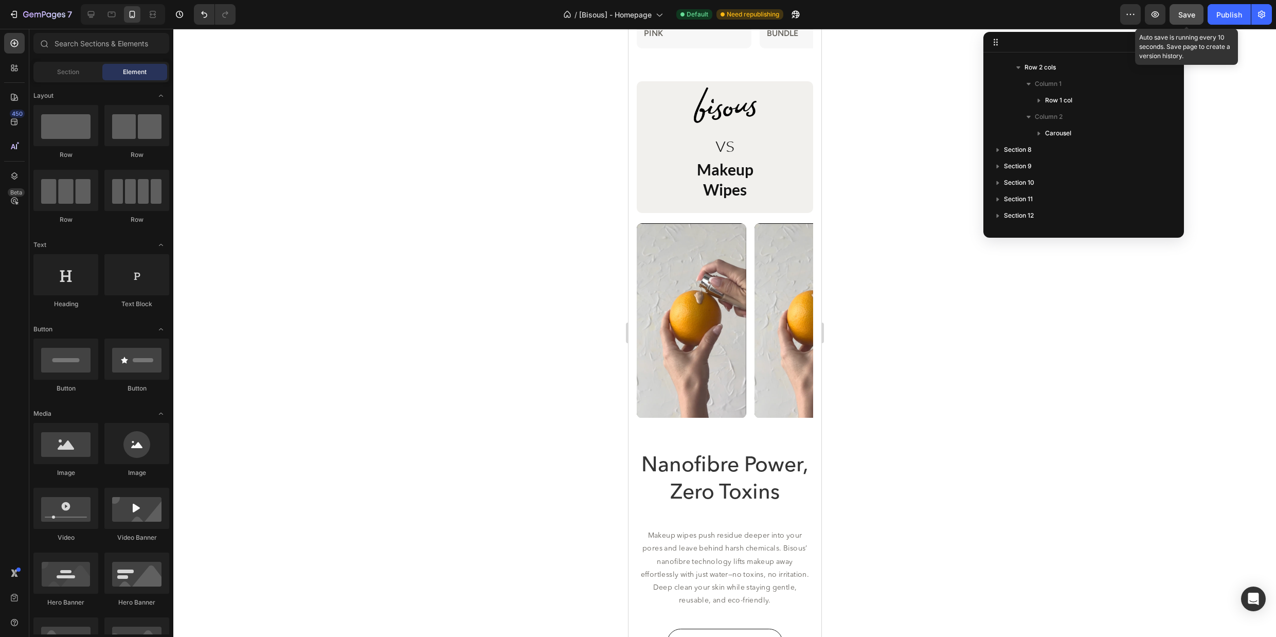
click at [1183, 14] on span "Save" at bounding box center [1187, 14] width 17 height 9
click at [1221, 16] on div "Publish" at bounding box center [1230, 14] width 26 height 11
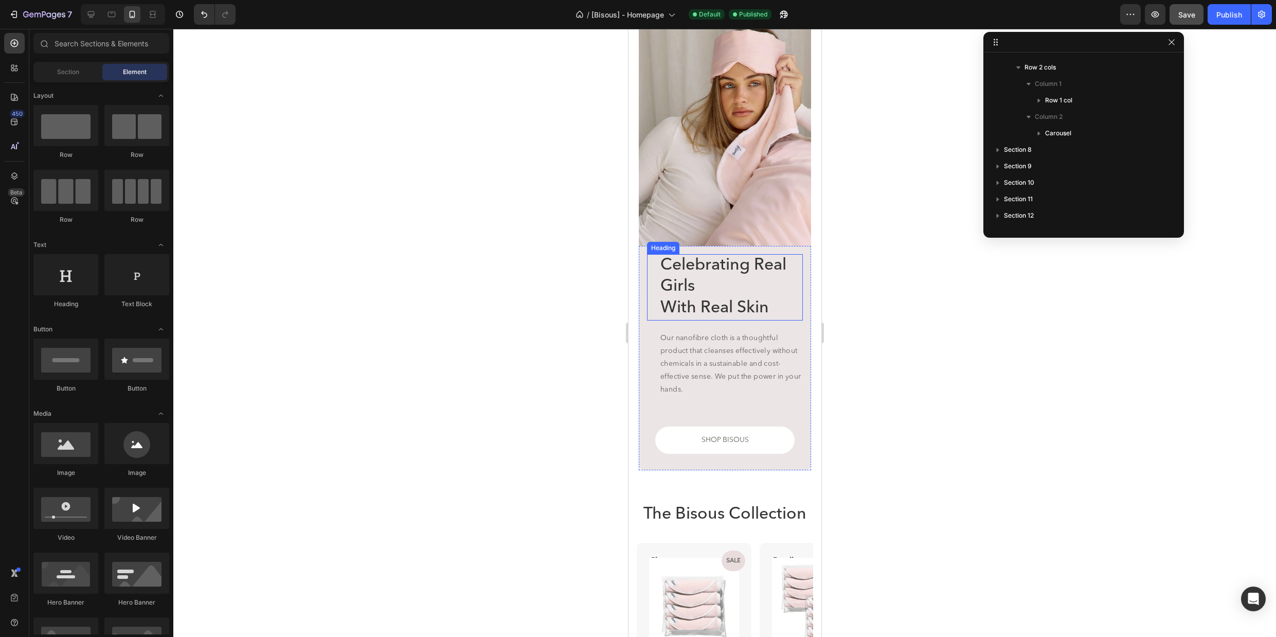
scroll to position [1255, 0]
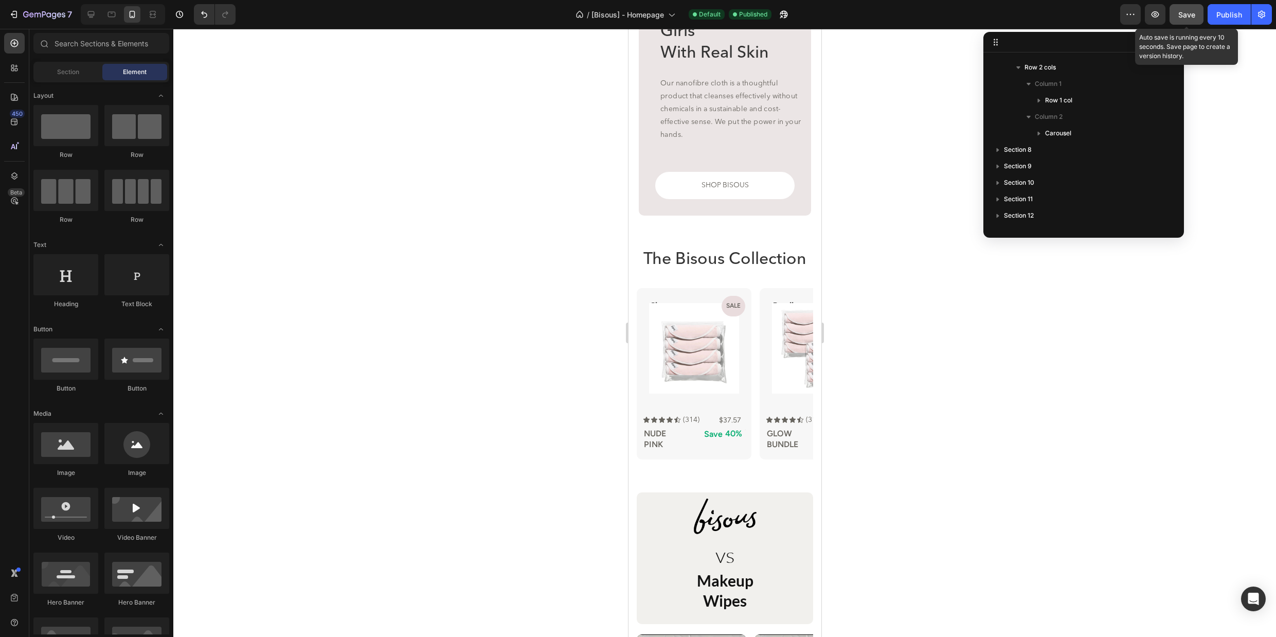
click at [1184, 12] on span "Save" at bounding box center [1187, 14] width 17 height 9
click at [1218, 16] on div "Publish" at bounding box center [1230, 14] width 26 height 11
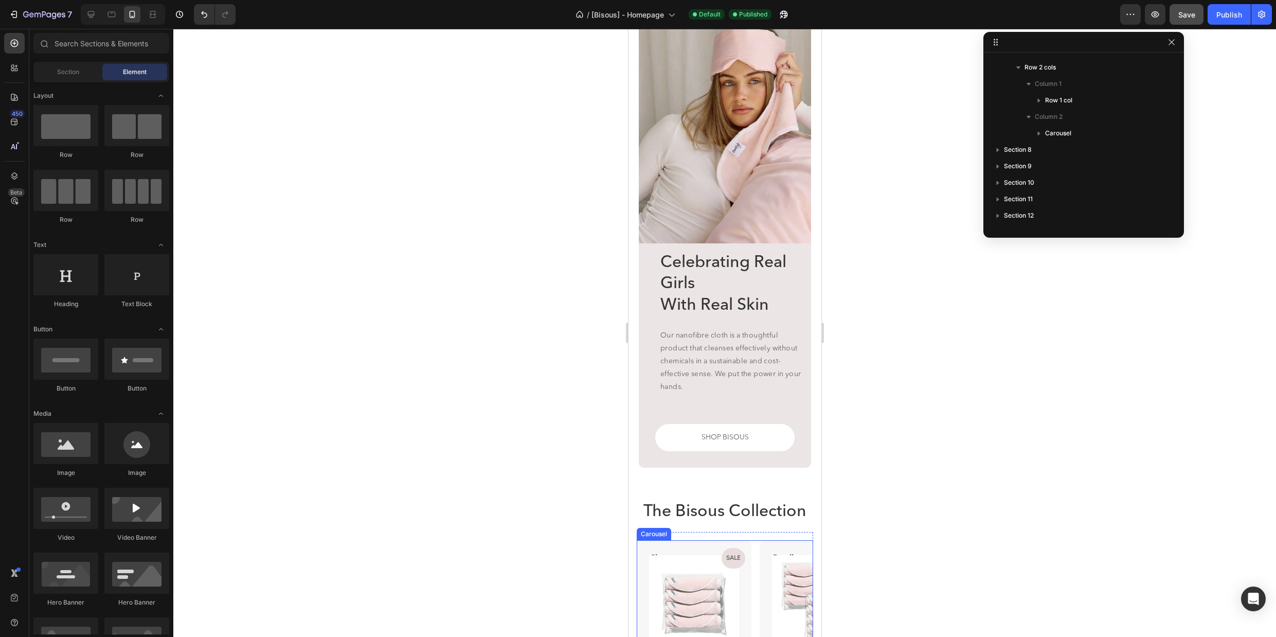
scroll to position [1124, 0]
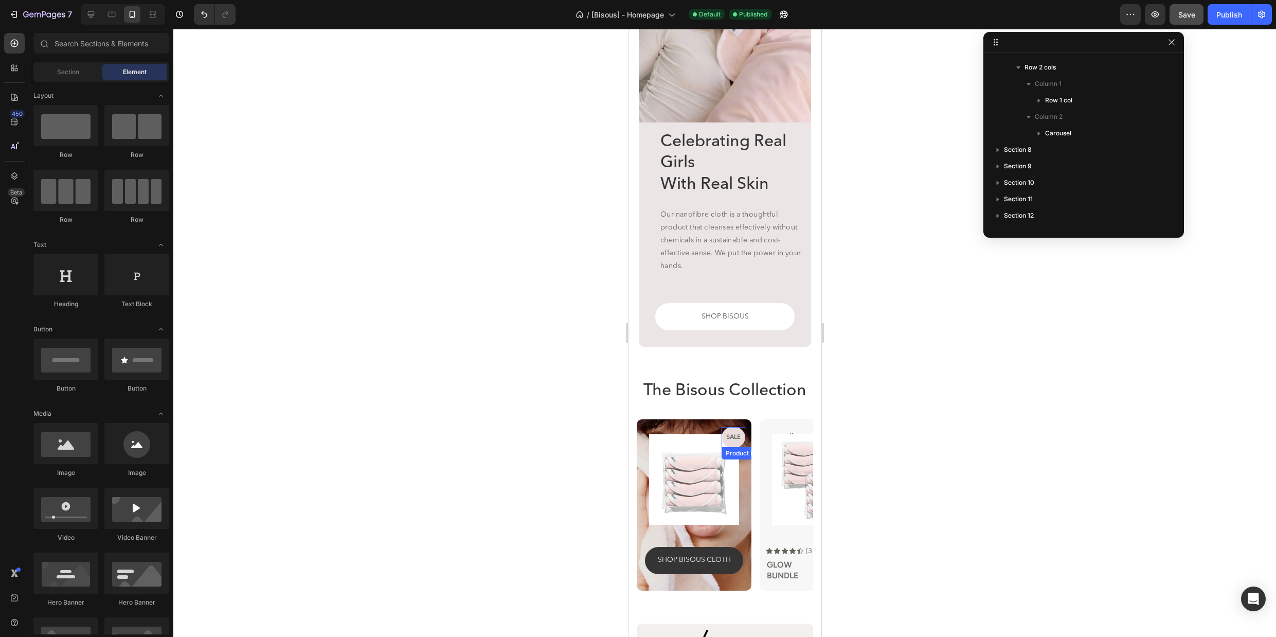
click at [733, 438] on pre "Sale" at bounding box center [733, 438] width 23 height 20
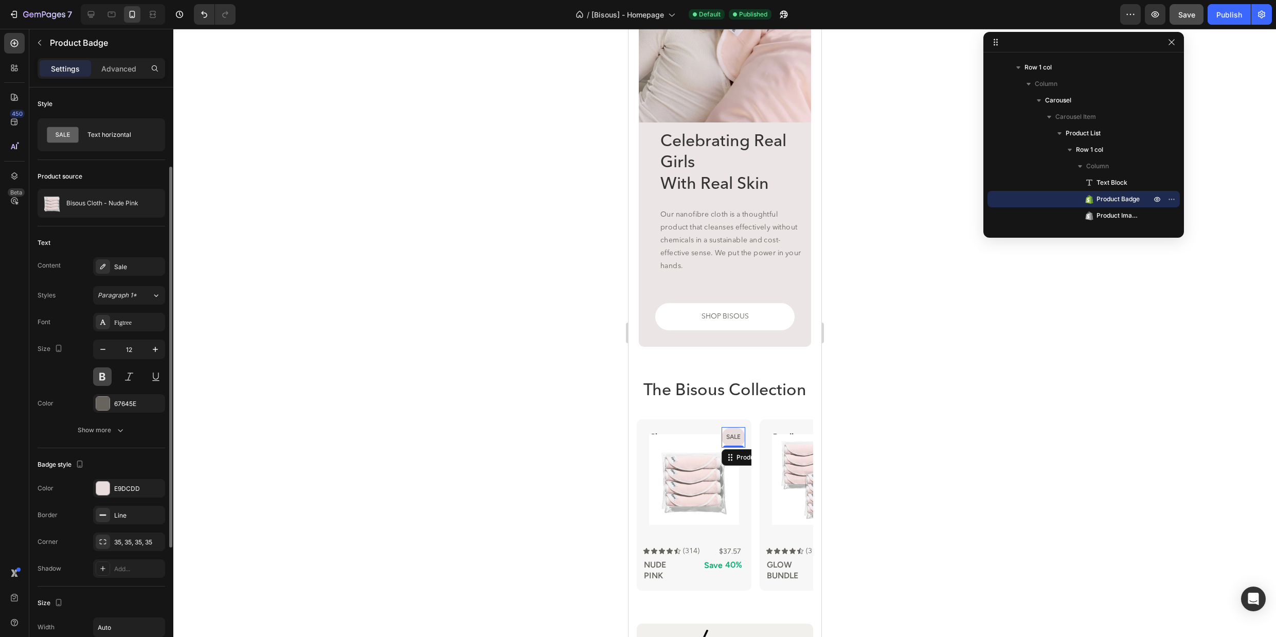
scroll to position [186, 0]
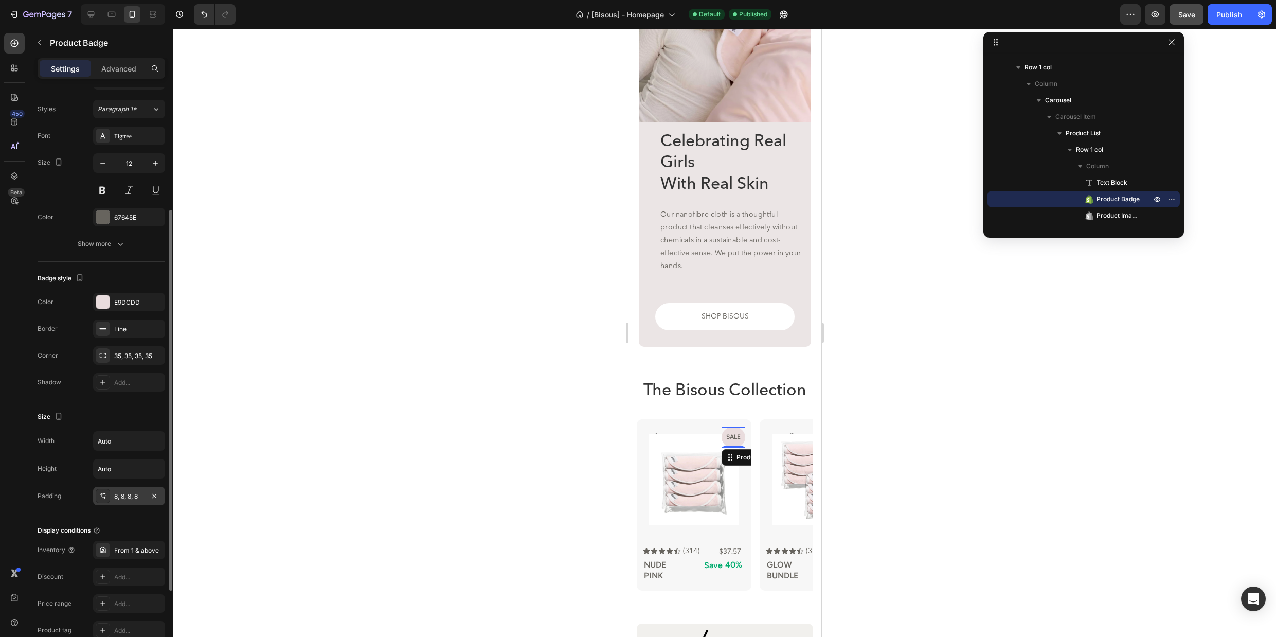
click at [136, 497] on div "8, 8, 8, 8" at bounding box center [129, 496] width 30 height 9
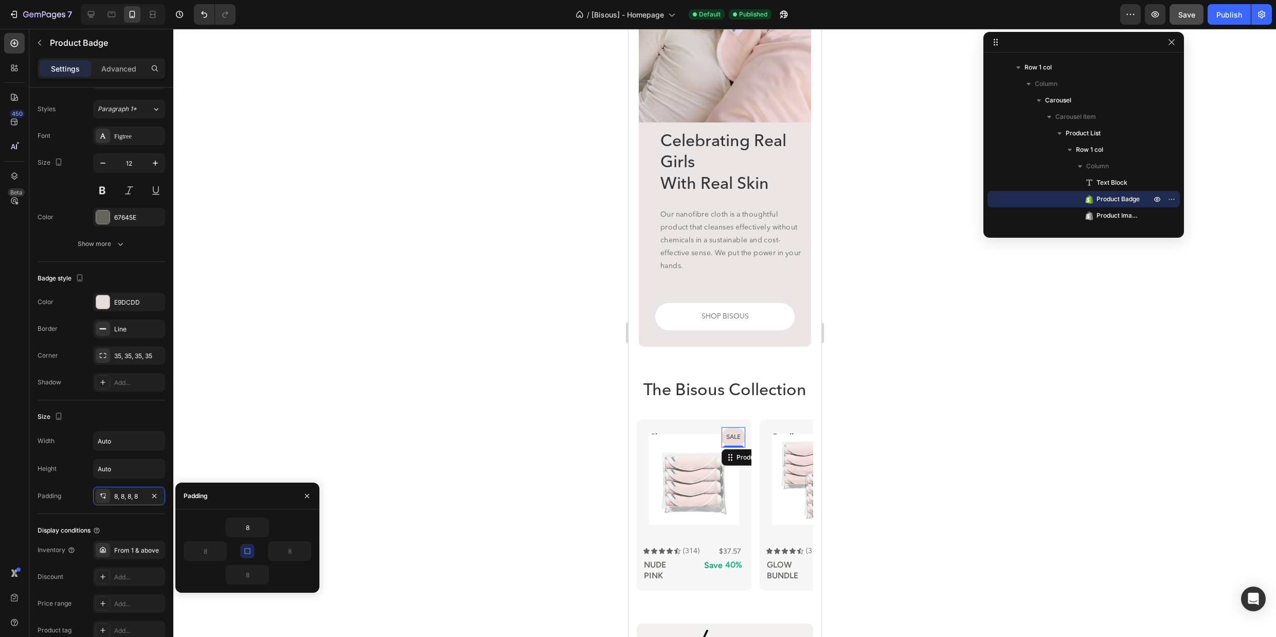
click at [248, 550] on icon "button" at bounding box center [247, 551] width 8 height 8
click at [253, 528] on input "8" at bounding box center [247, 527] width 42 height 19
click at [260, 528] on icon "button" at bounding box center [263, 527] width 8 height 8
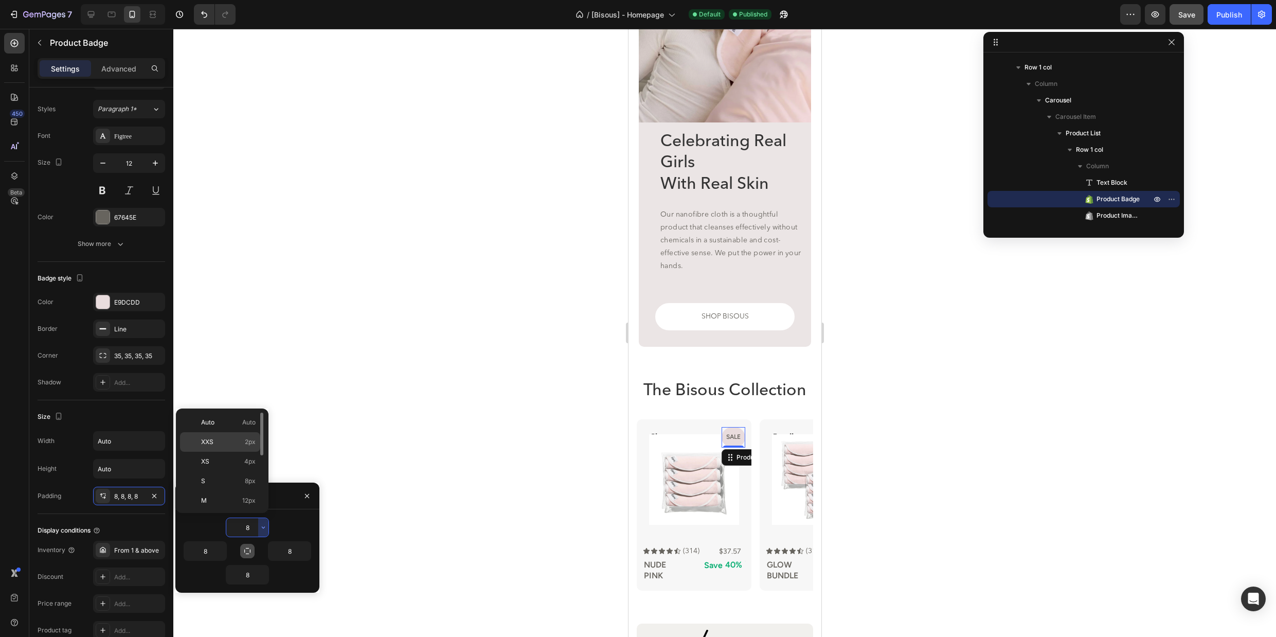
click at [252, 439] on span "2px" at bounding box center [250, 441] width 11 height 9
type input "2"
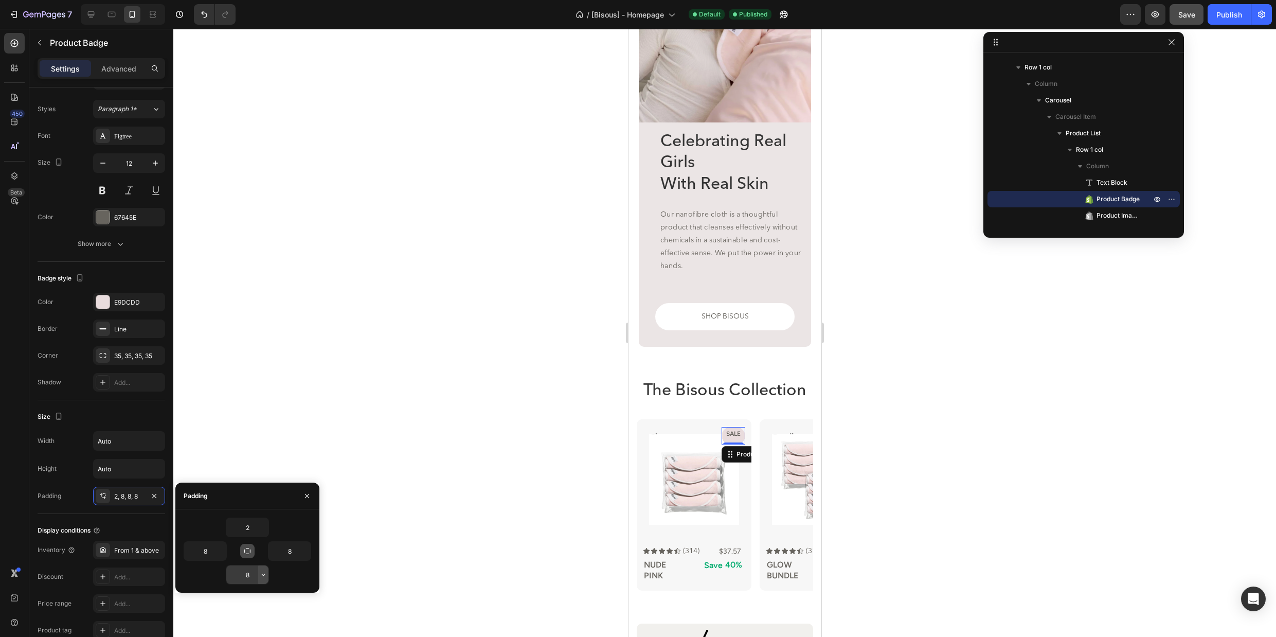
click at [261, 575] on icon "button" at bounding box center [263, 575] width 8 height 8
click at [252, 491] on span "2px" at bounding box center [250, 489] width 11 height 9
type input "2"
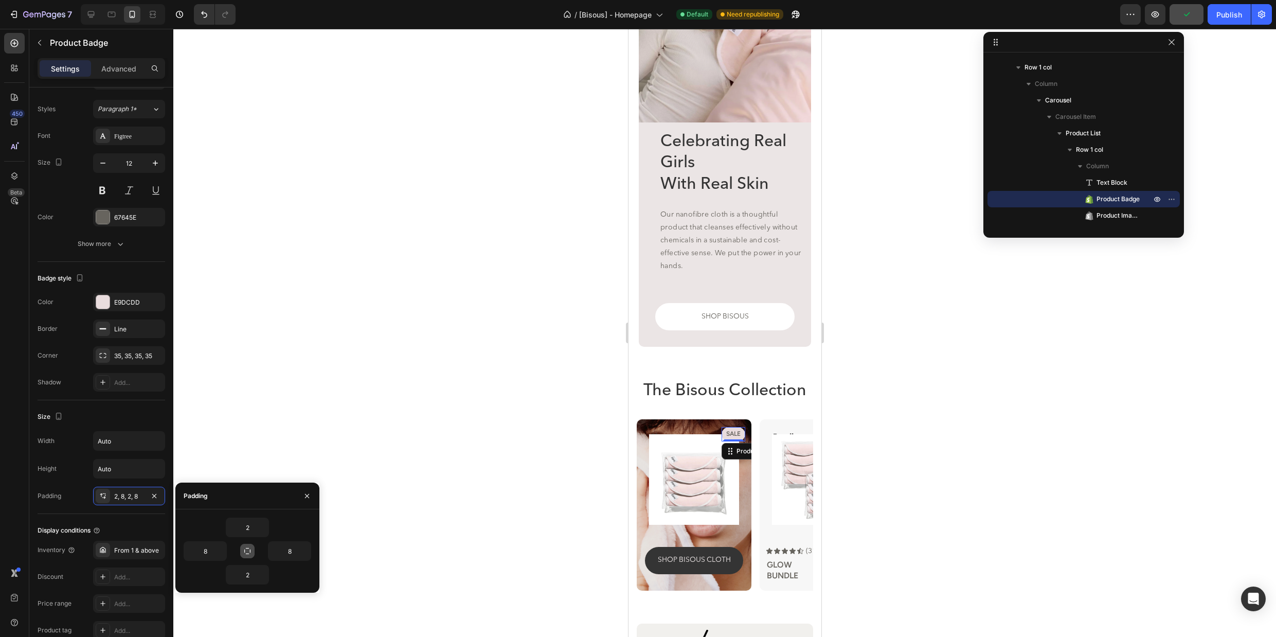
click at [736, 435] on pre "Sale" at bounding box center [733, 434] width 23 height 13
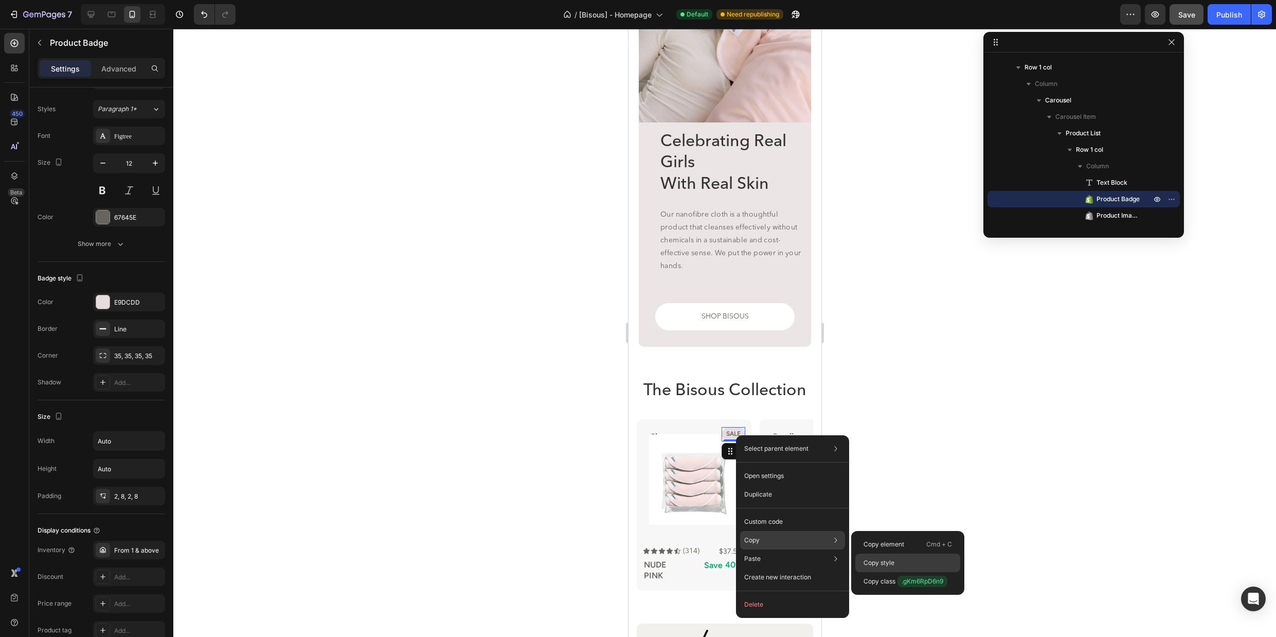
click at [893, 566] on p "Copy style" at bounding box center [879, 562] width 31 height 9
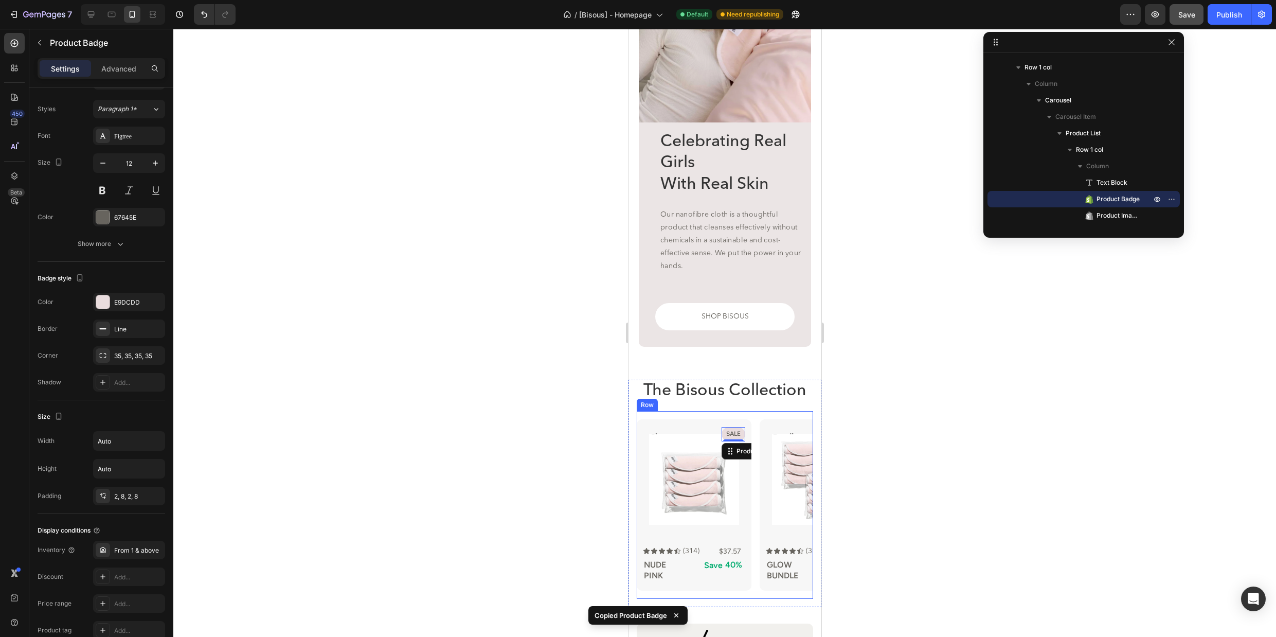
click at [749, 418] on div "Clean Text Block Sale Product Badge 0 Product Images SHOP BISOUS cloth Button R…" at bounding box center [724, 504] width 176 height 187
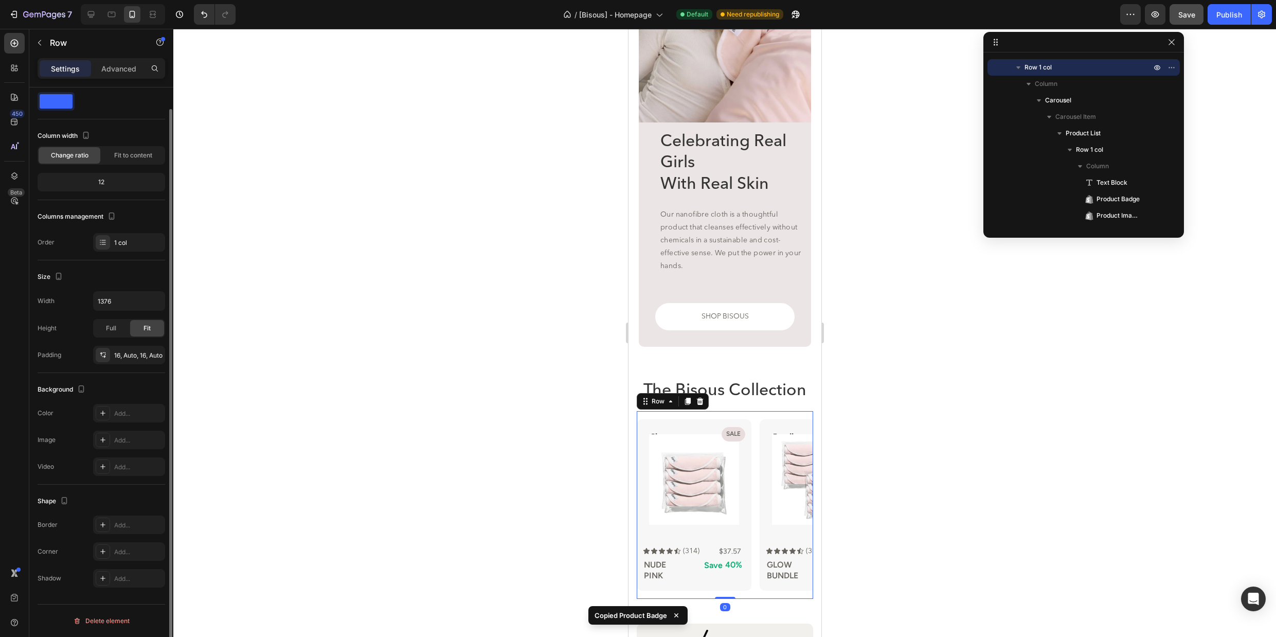
scroll to position [0, 0]
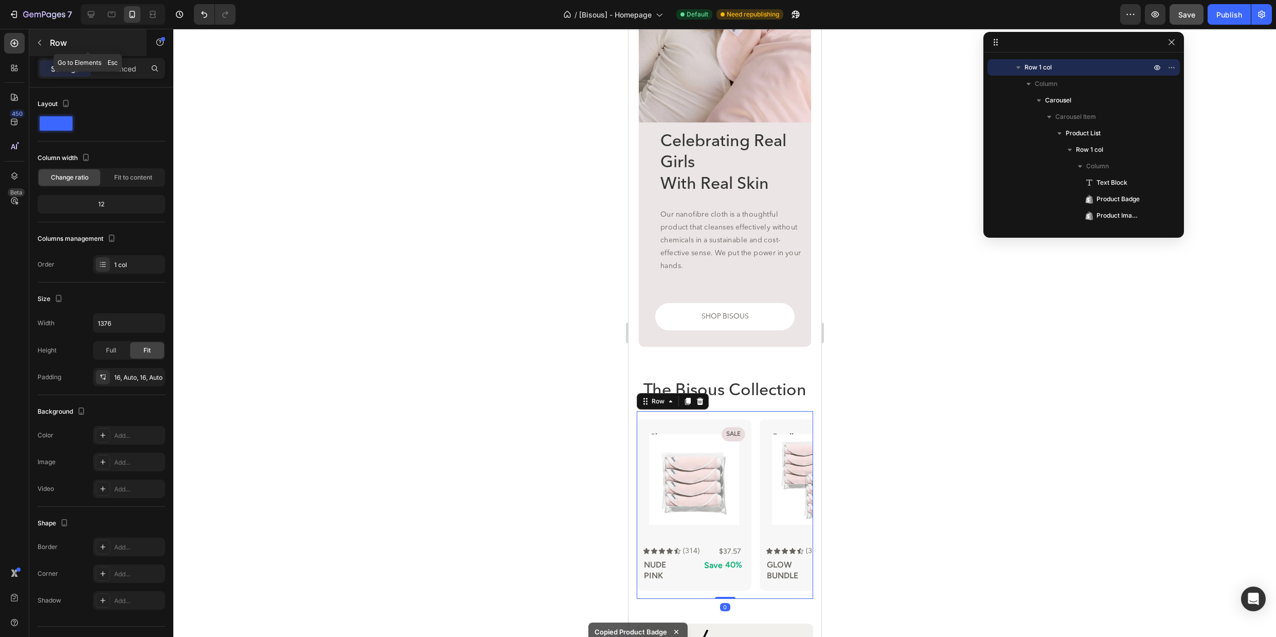
click at [40, 44] on icon "button" at bounding box center [39, 43] width 8 height 8
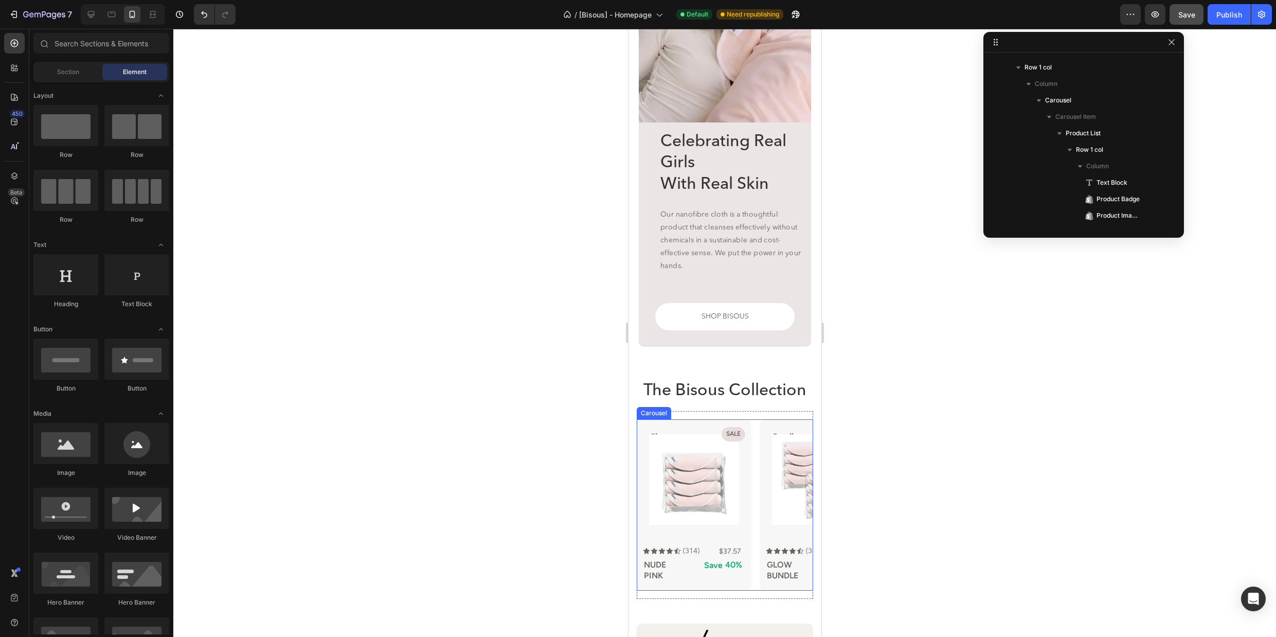
click at [757, 422] on div "Clean Text Block Sale Product Badge Product Images SHOP BISOUS cloth Button Row…" at bounding box center [724, 504] width 176 height 171
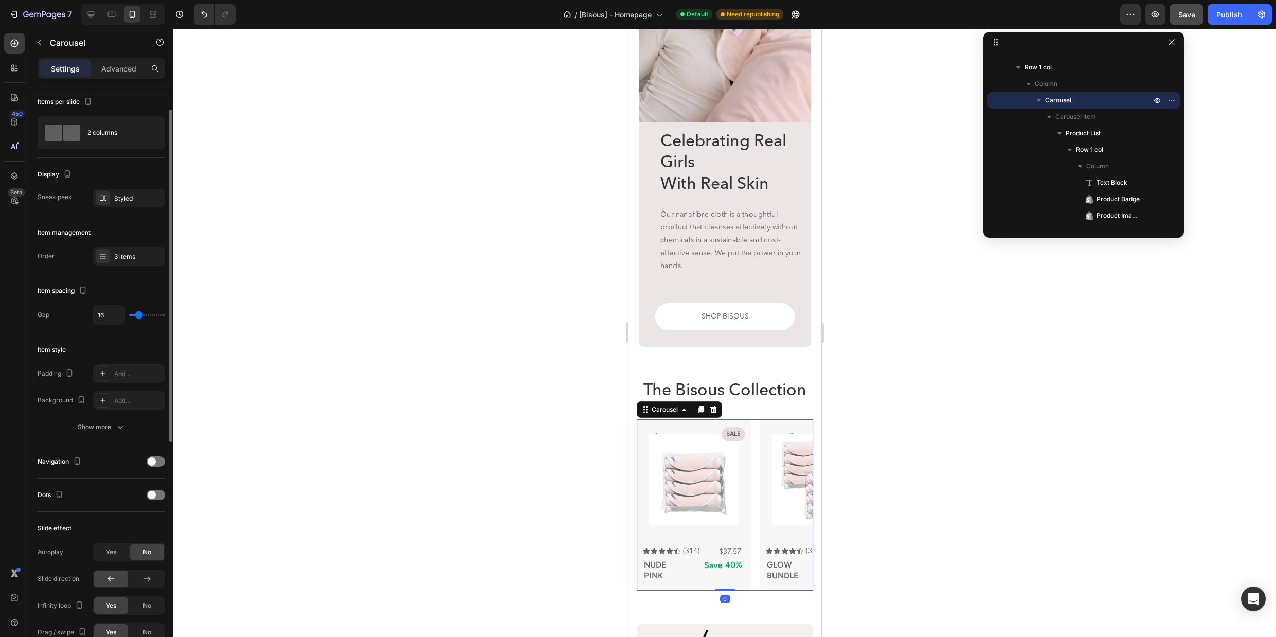
scroll to position [15, 0]
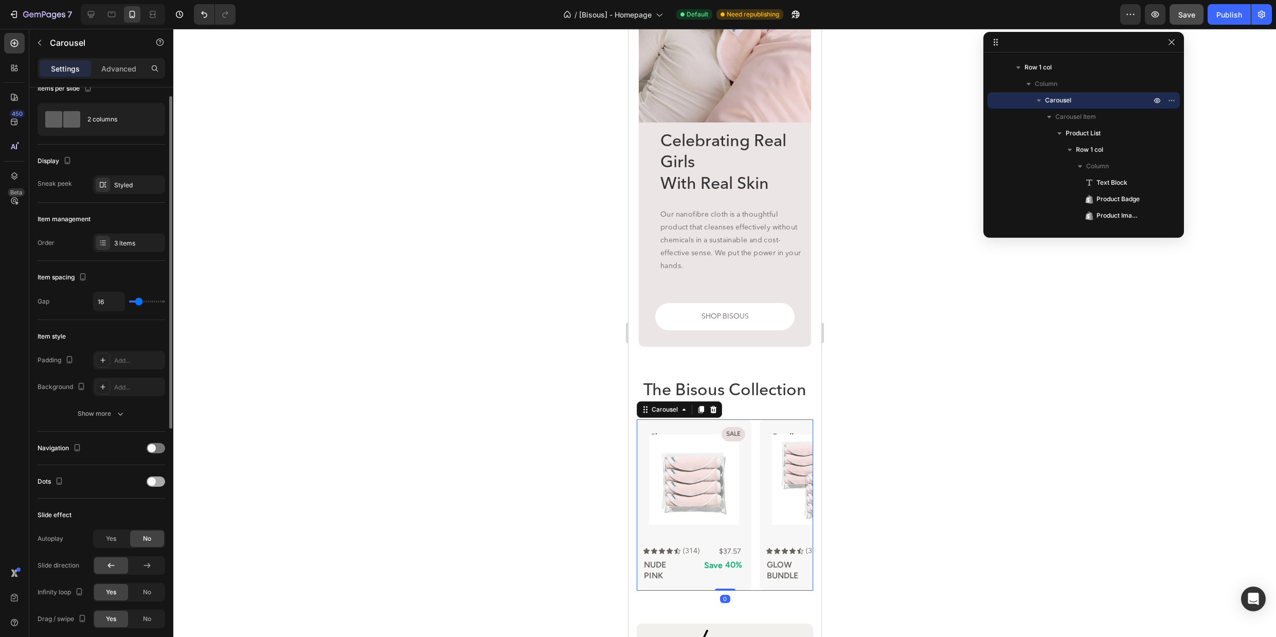
click at [155, 482] on span at bounding box center [152, 481] width 8 height 8
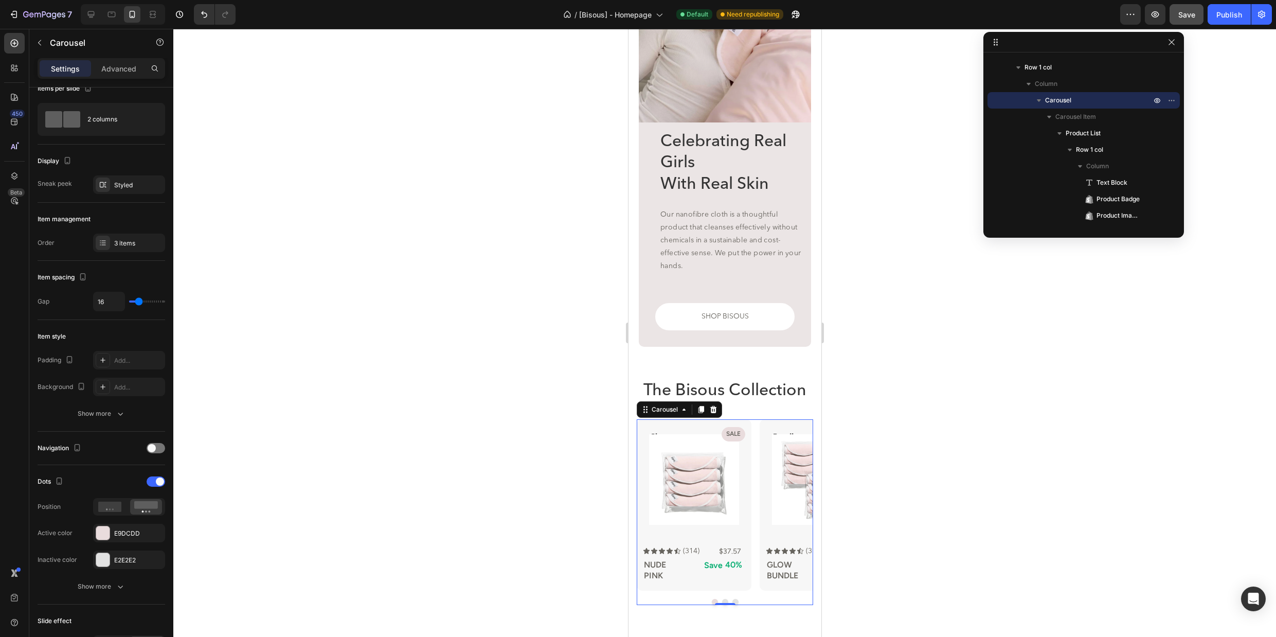
click at [724, 600] on button "Dot" at bounding box center [725, 602] width 6 height 6
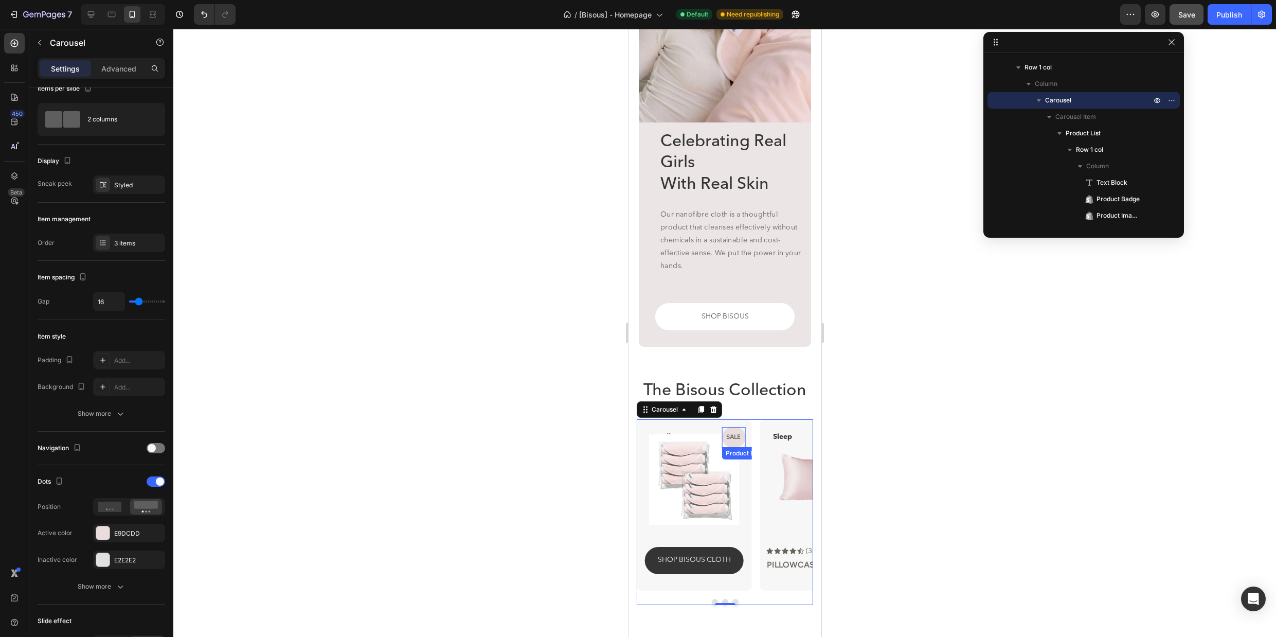
click at [737, 432] on pre "Sale" at bounding box center [733, 438] width 23 height 20
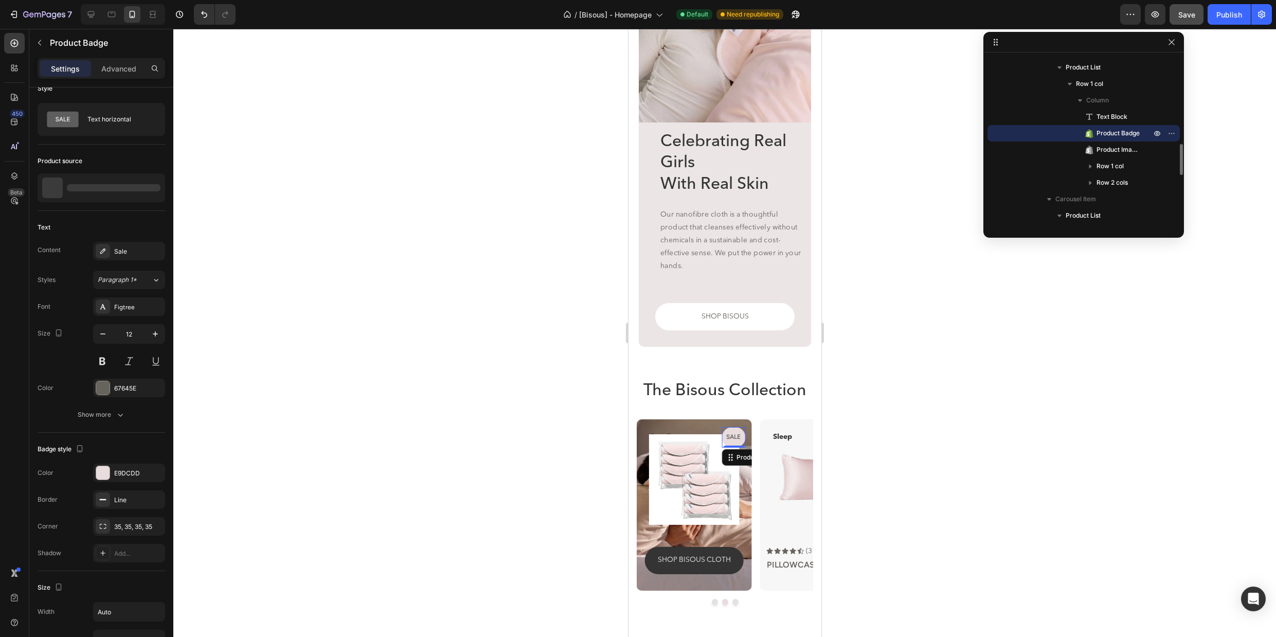
scroll to position [0, 0]
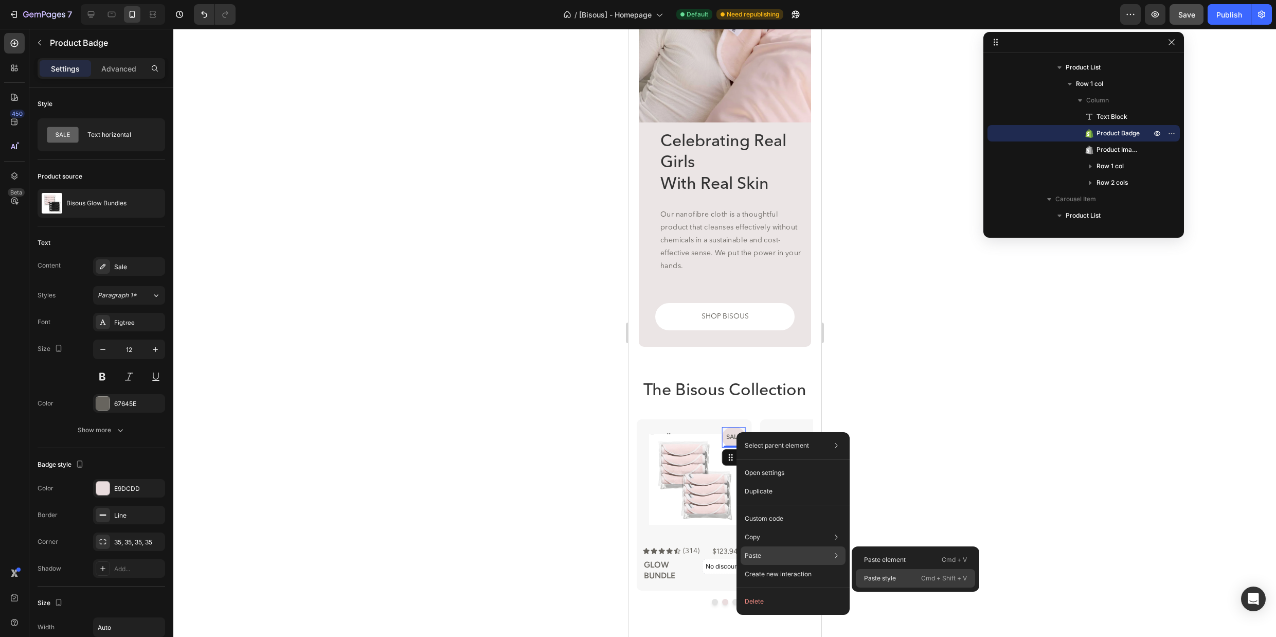
click at [870, 575] on p "Paste style" at bounding box center [880, 578] width 32 height 9
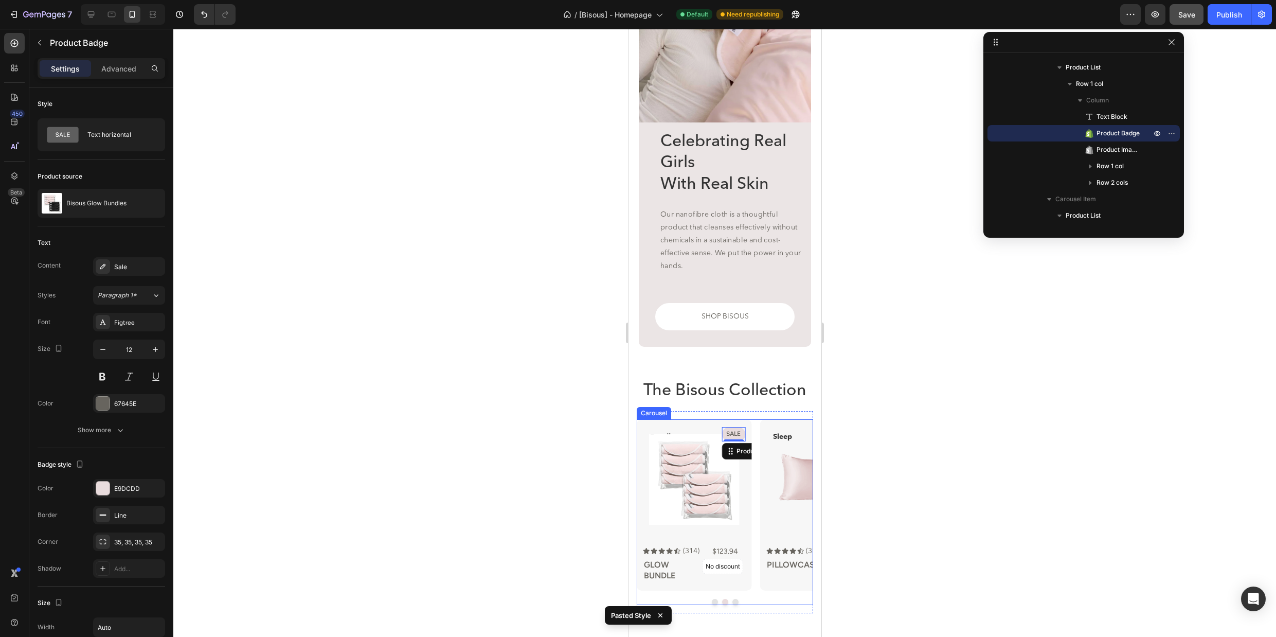
click at [736, 601] on button "Dot" at bounding box center [735, 602] width 6 height 6
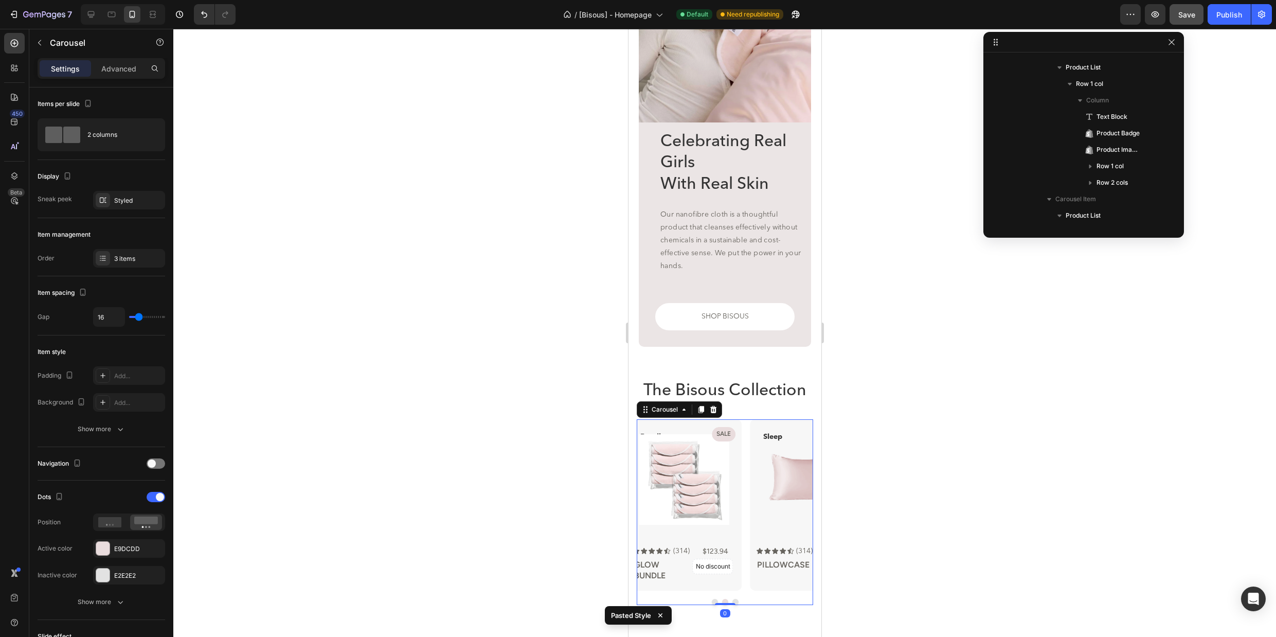
scroll to position [96, 0]
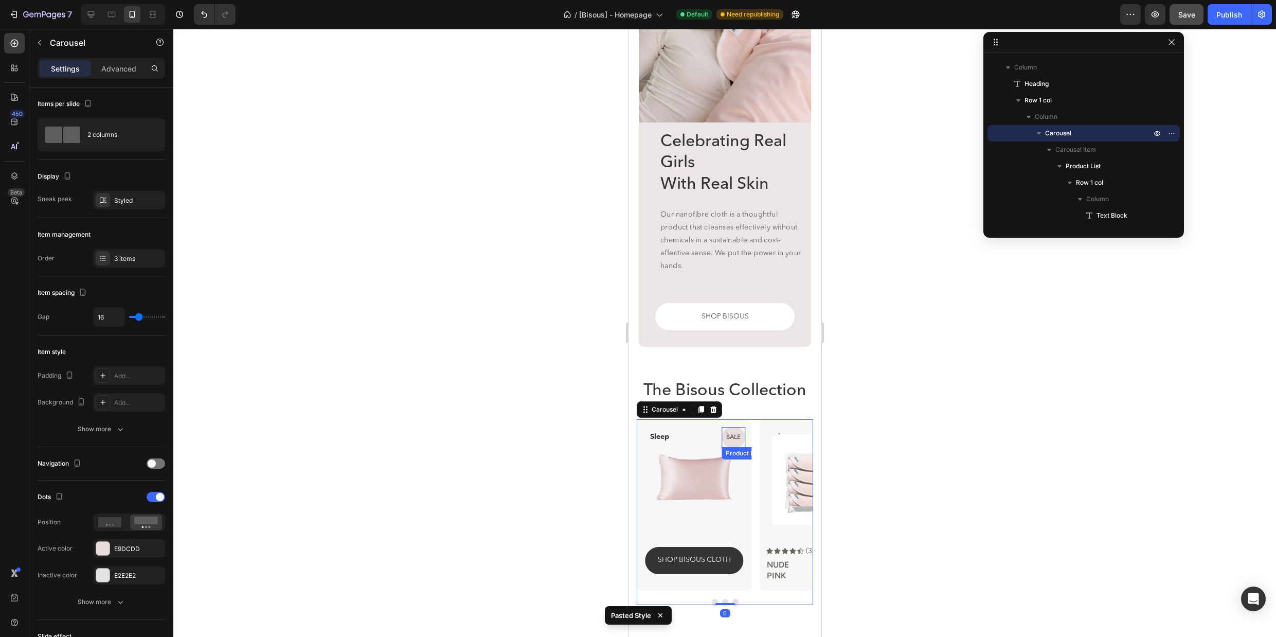
click at [736, 435] on pre "Sale" at bounding box center [733, 438] width 23 height 20
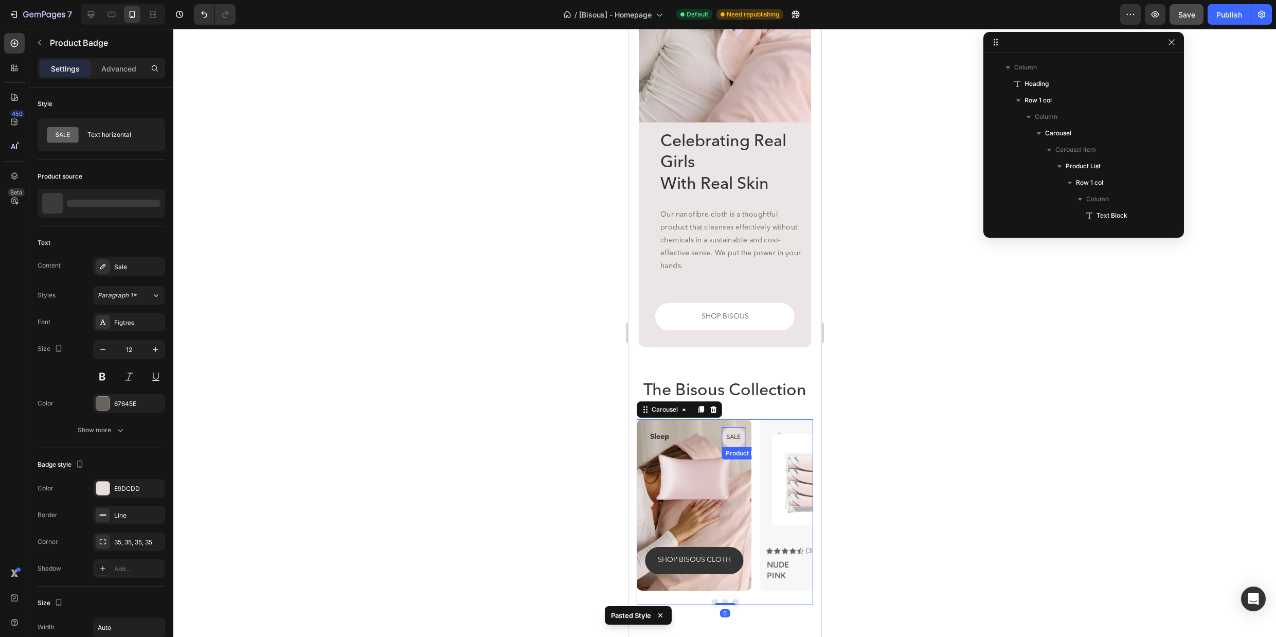
scroll to position [623, 0]
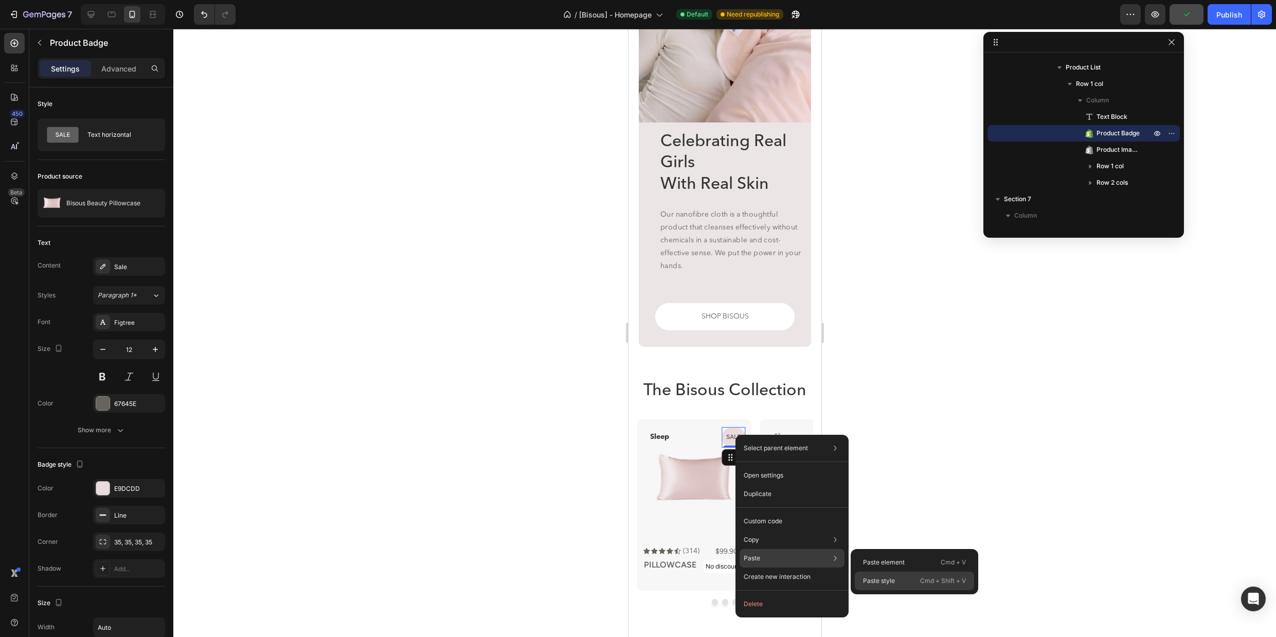
click at [886, 578] on p "Paste style" at bounding box center [879, 580] width 32 height 9
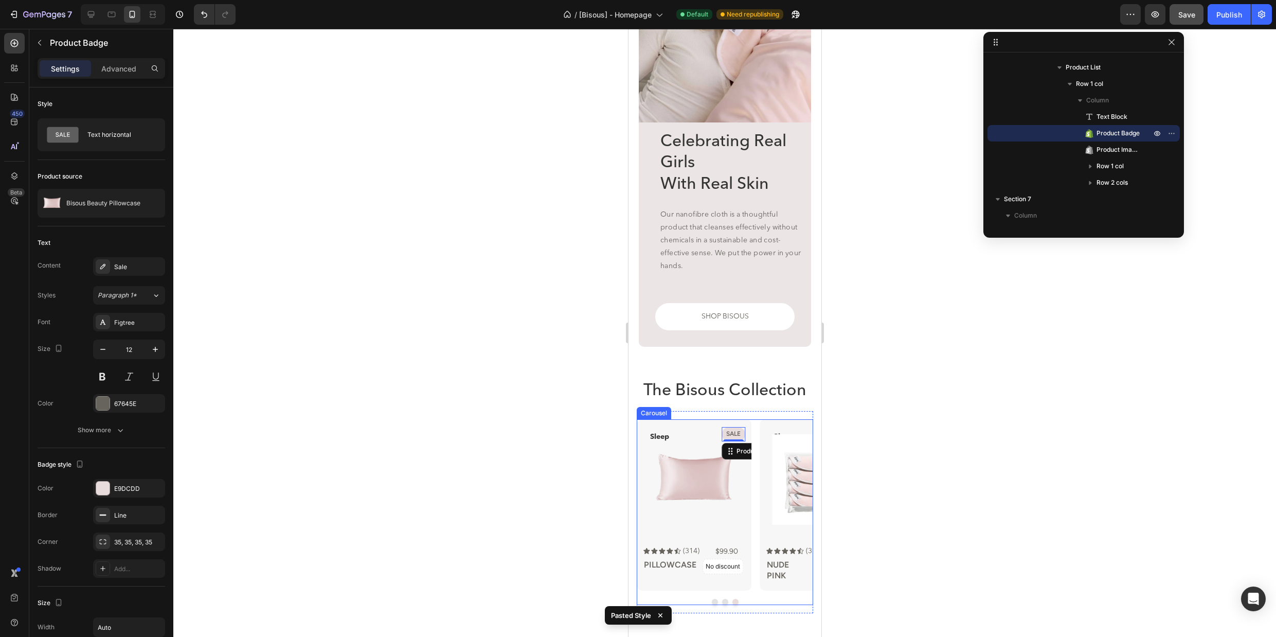
click at [755, 421] on div "Clean Text Block Sale Product Badge Product Images SHOP BISOUS cloth Button Row…" at bounding box center [724, 504] width 176 height 171
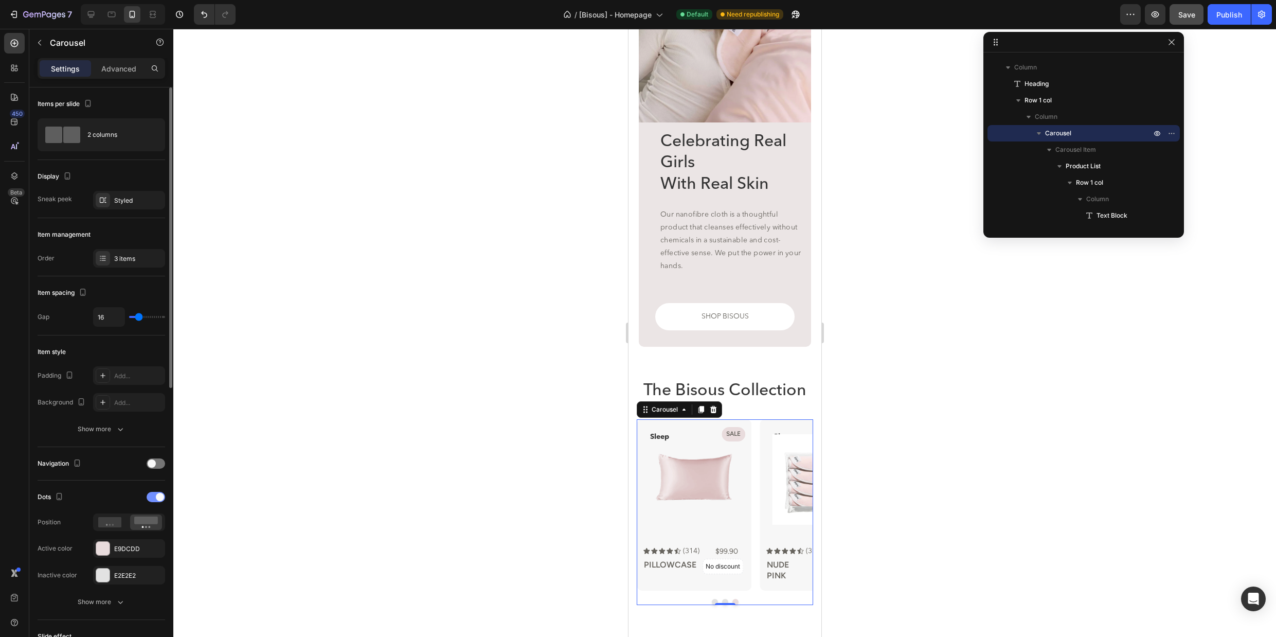
click at [153, 497] on div at bounding box center [156, 497] width 19 height 10
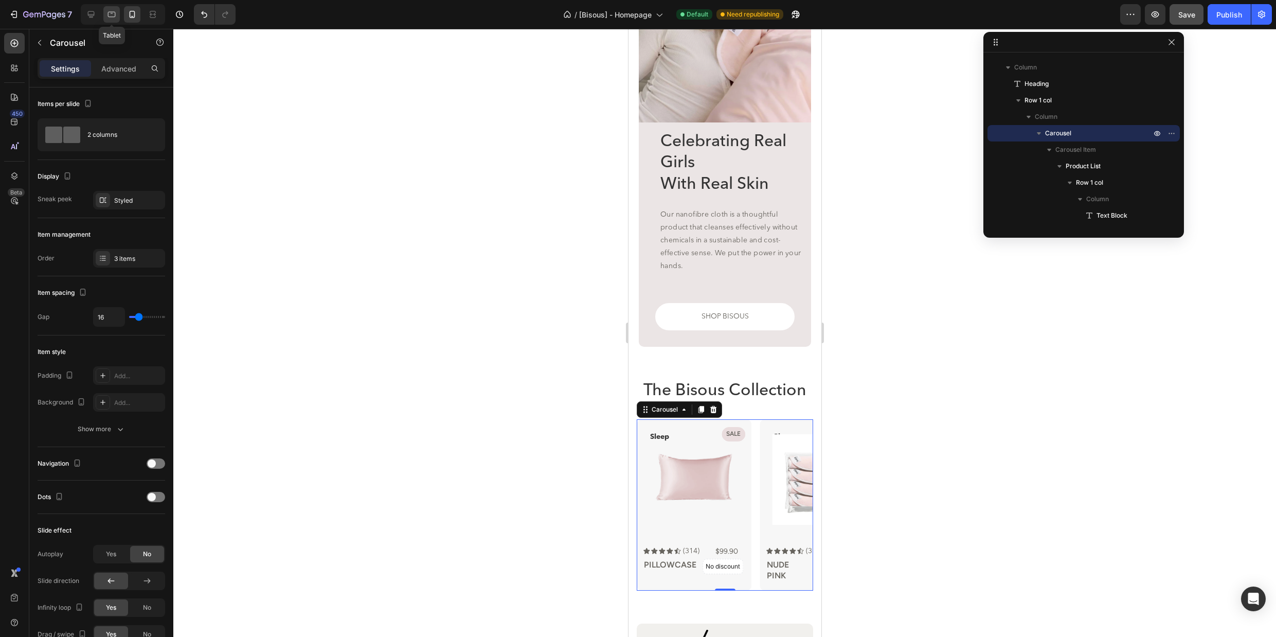
click at [107, 13] on icon at bounding box center [111, 14] width 10 height 10
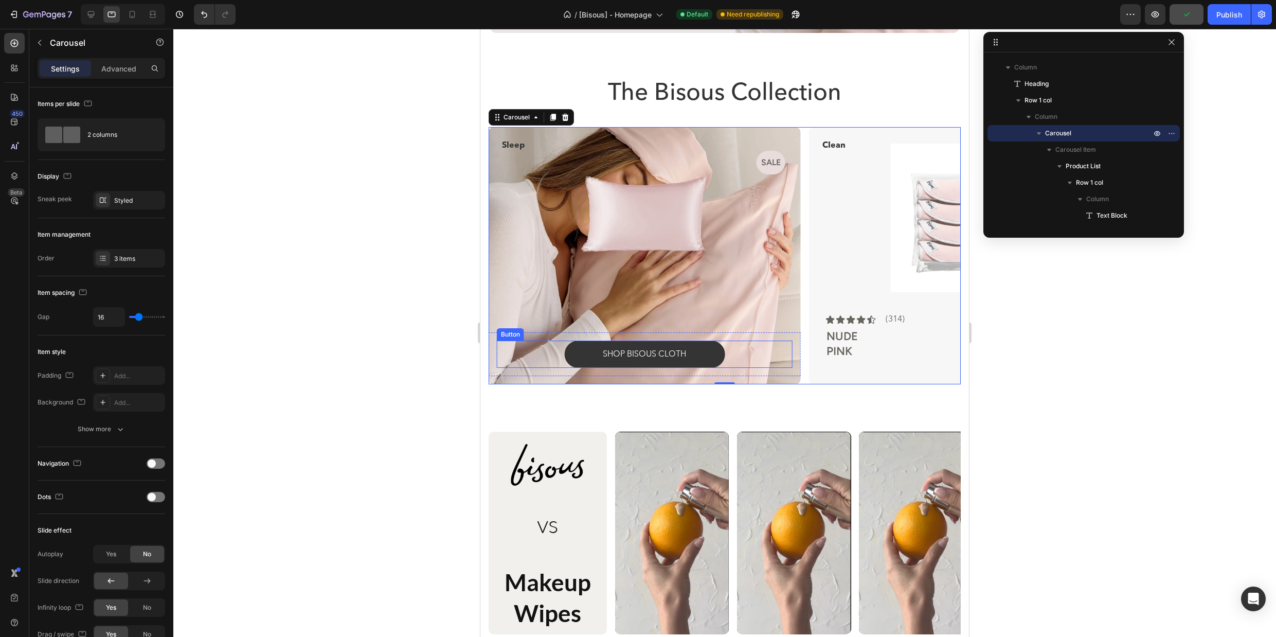
scroll to position [1140, 0]
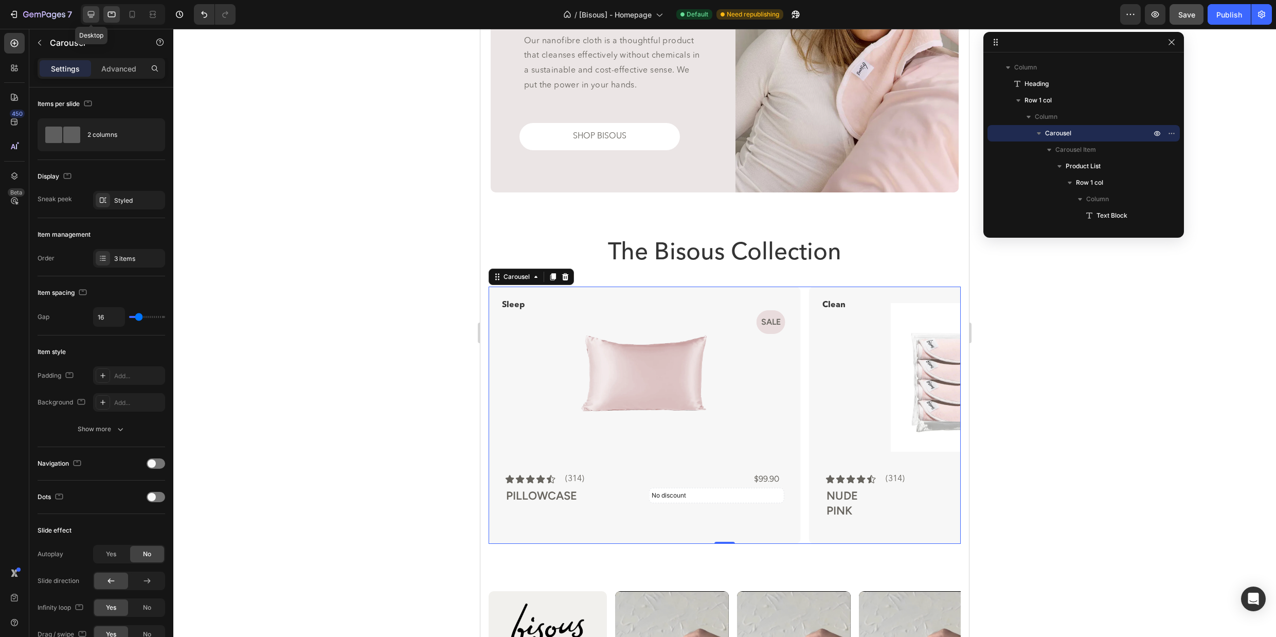
click at [88, 12] on icon at bounding box center [91, 14] width 7 height 7
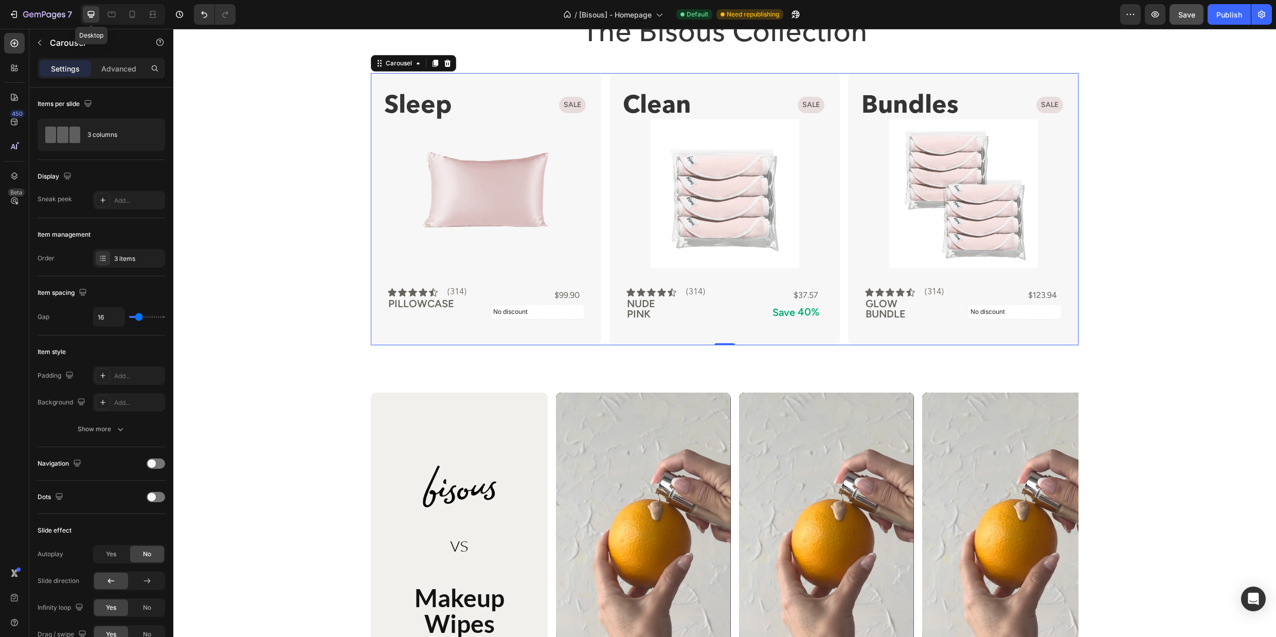
scroll to position [1331, 0]
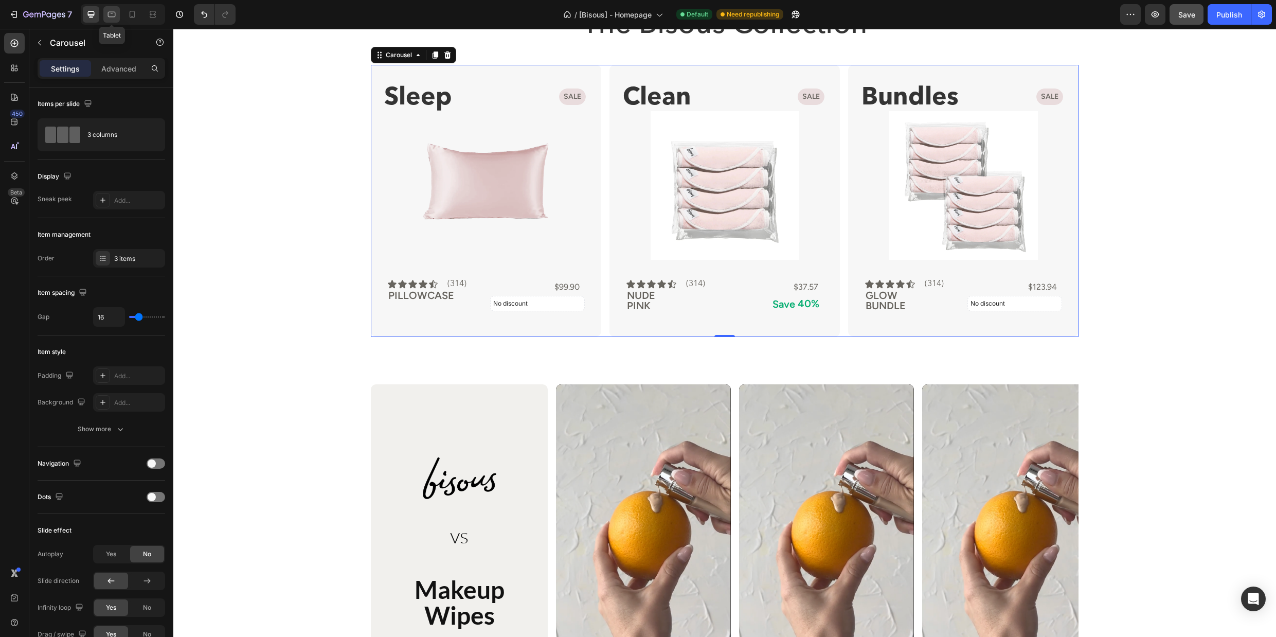
click at [115, 13] on icon at bounding box center [112, 15] width 8 height 6
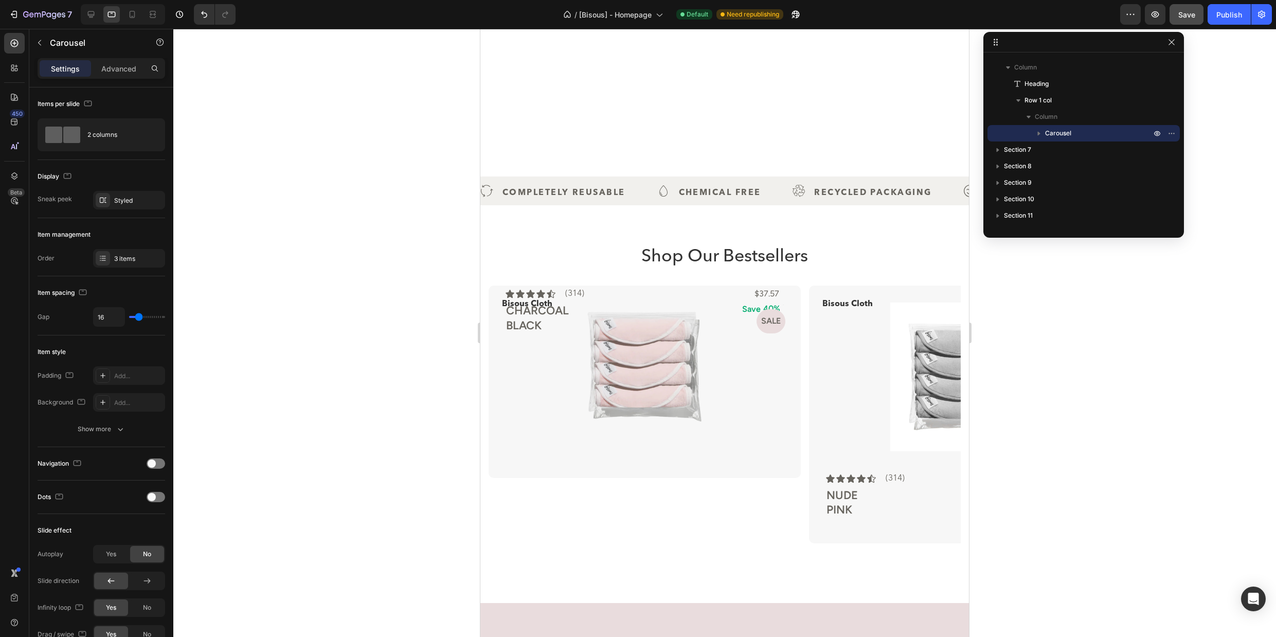
scroll to position [222, 0]
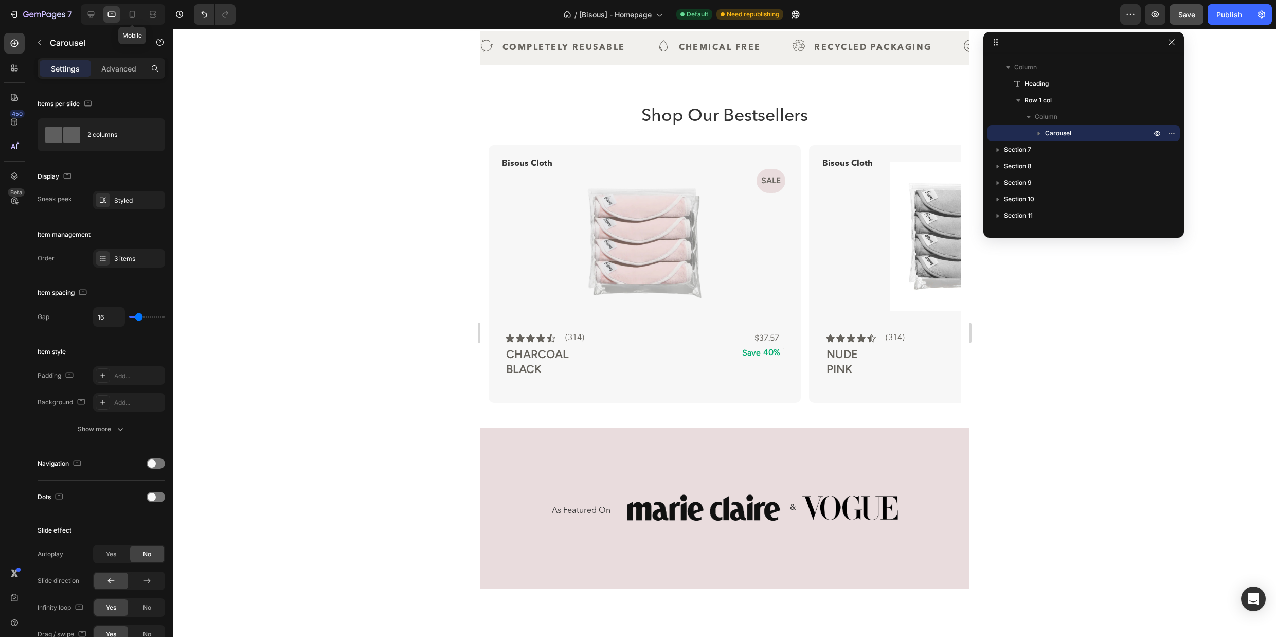
drag, startPoint x: 134, startPoint y: 15, endPoint x: 155, endPoint y: 28, distance: 24.5
click at [134, 15] on icon at bounding box center [133, 14] width 6 height 7
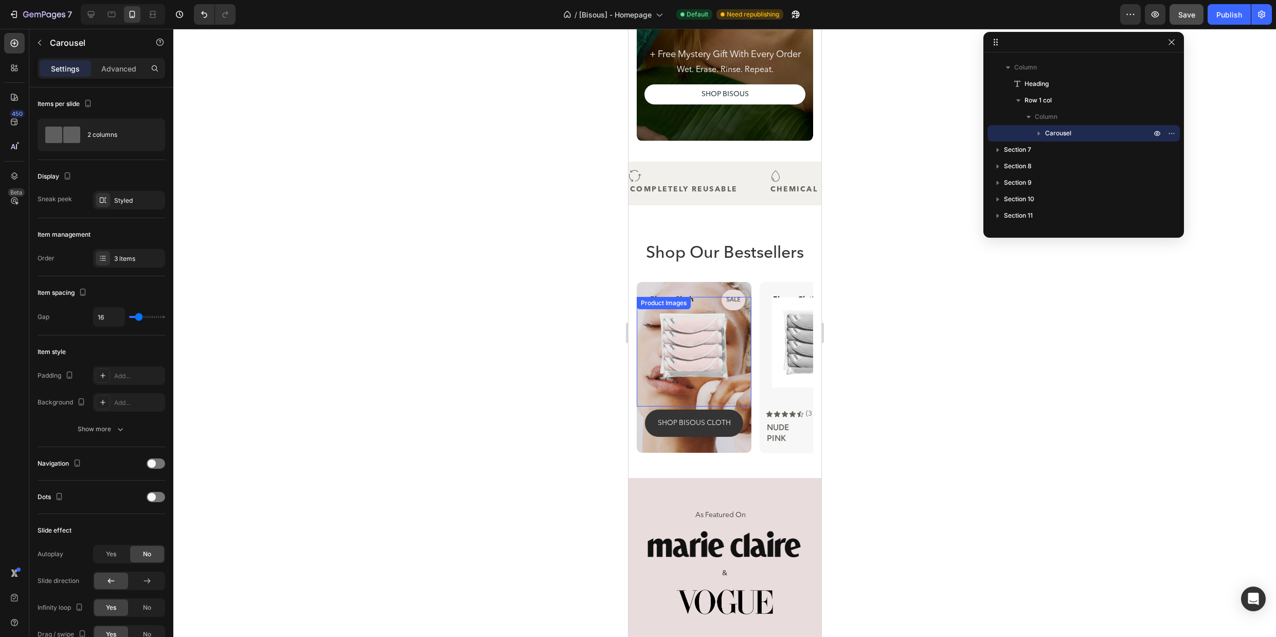
scroll to position [212, 0]
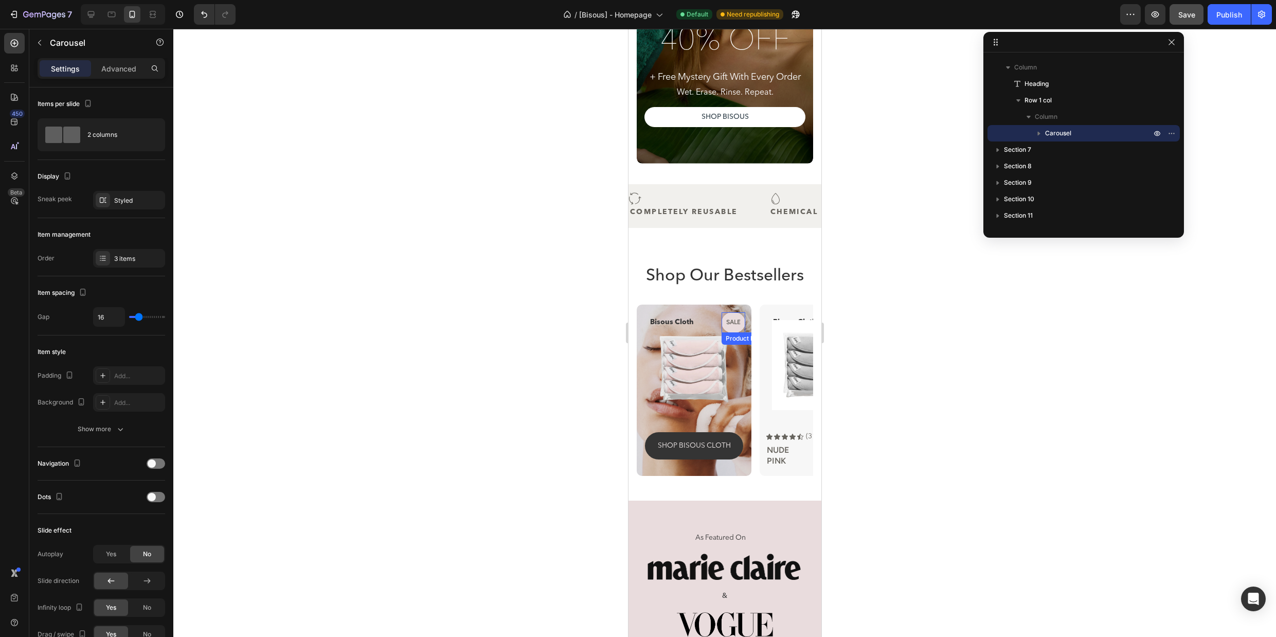
click at [739, 324] on pre "Sale" at bounding box center [733, 323] width 23 height 20
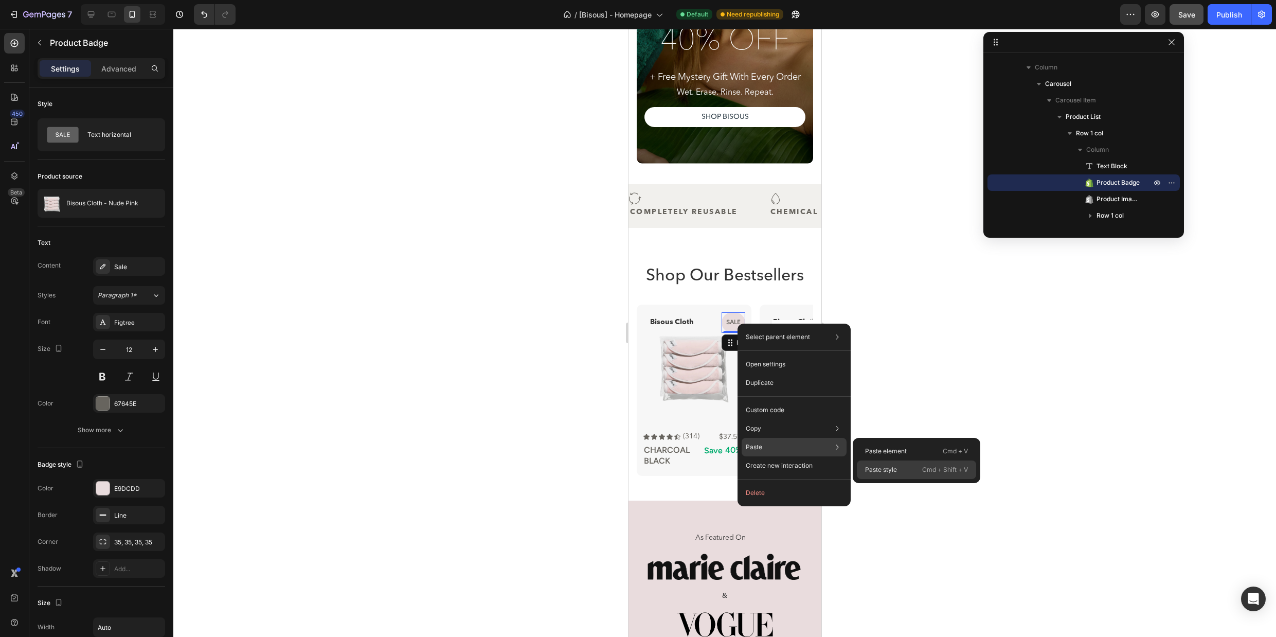
click at [879, 463] on div "Paste style Cmd + Shift + V" at bounding box center [916, 469] width 119 height 19
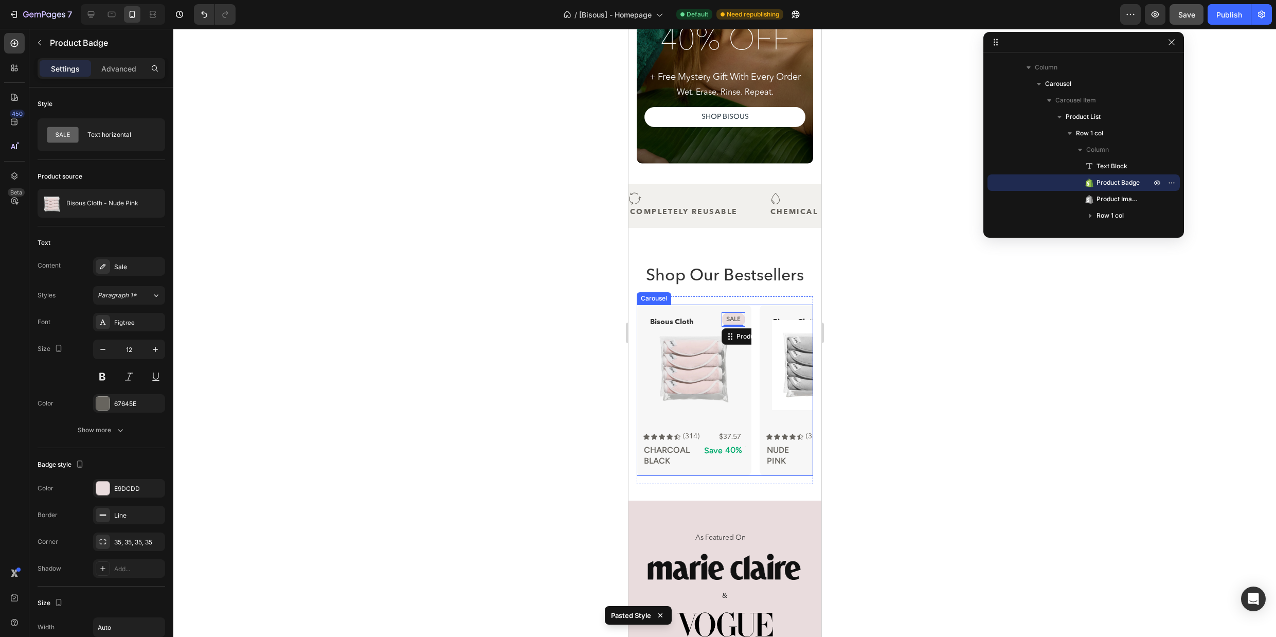
click at [757, 305] on div "Bisous Cloth Text Block Sale Product Badge 0 Product Images SHOP BISOUS cloth B…" at bounding box center [724, 390] width 176 height 171
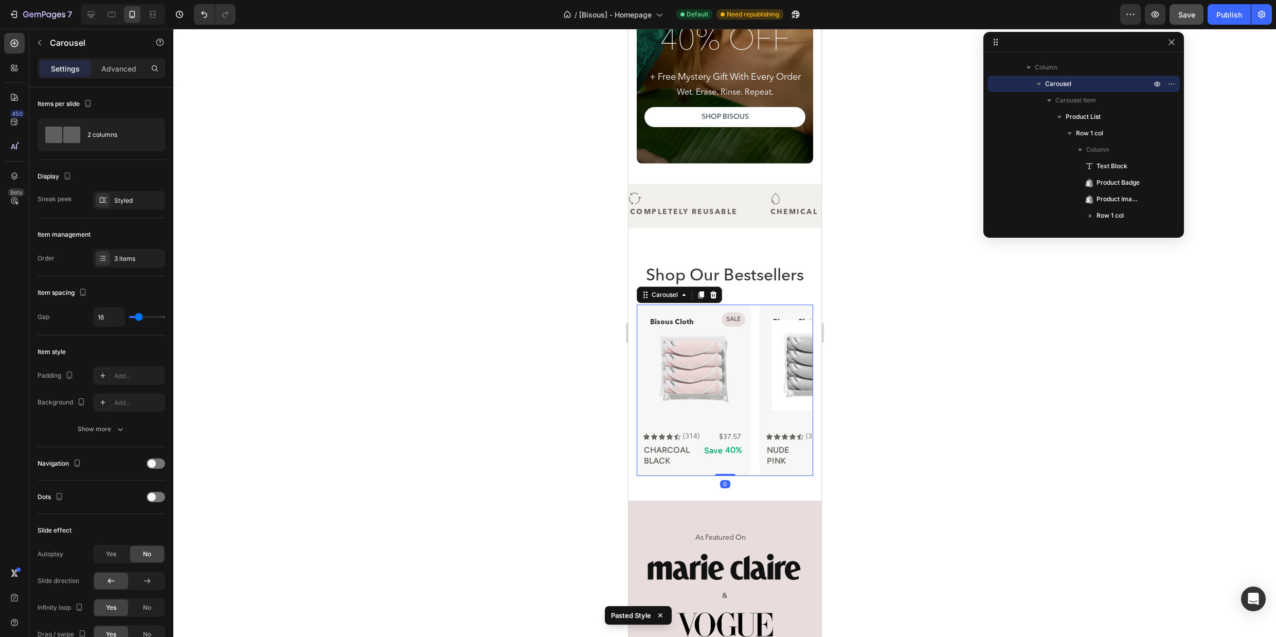
drag, startPoint x: 159, startPoint y: 494, endPoint x: 287, endPoint y: 497, distance: 127.6
click at [159, 494] on div at bounding box center [156, 497] width 19 height 10
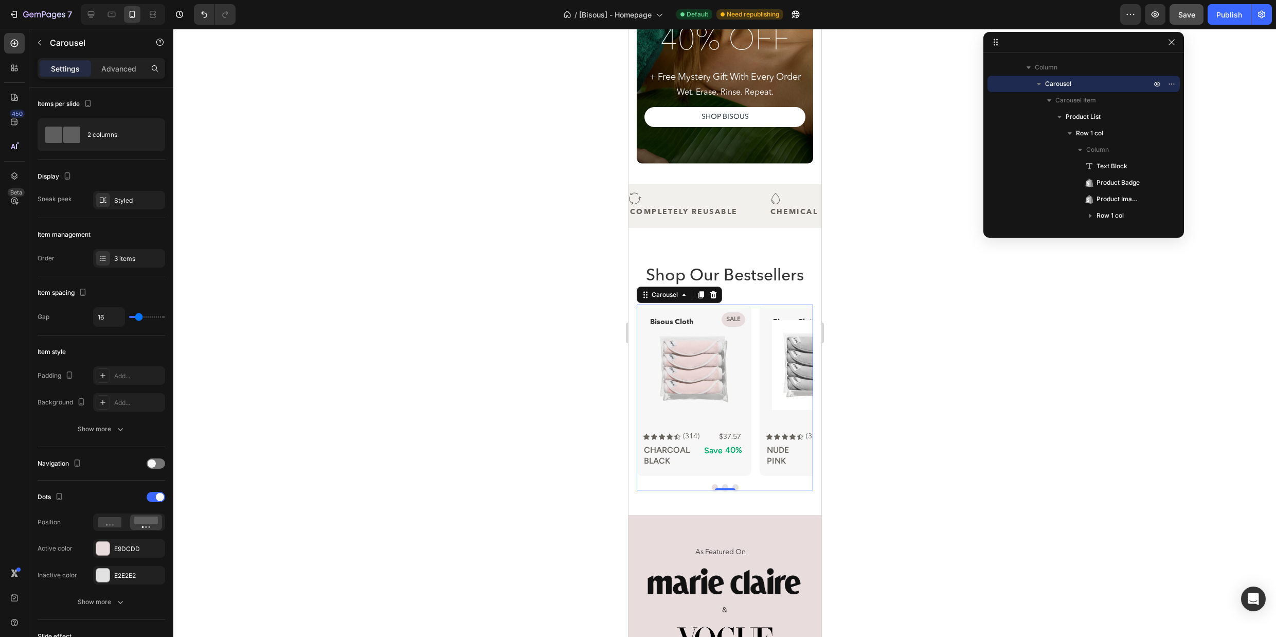
click at [725, 485] on button "Dot" at bounding box center [725, 487] width 6 height 6
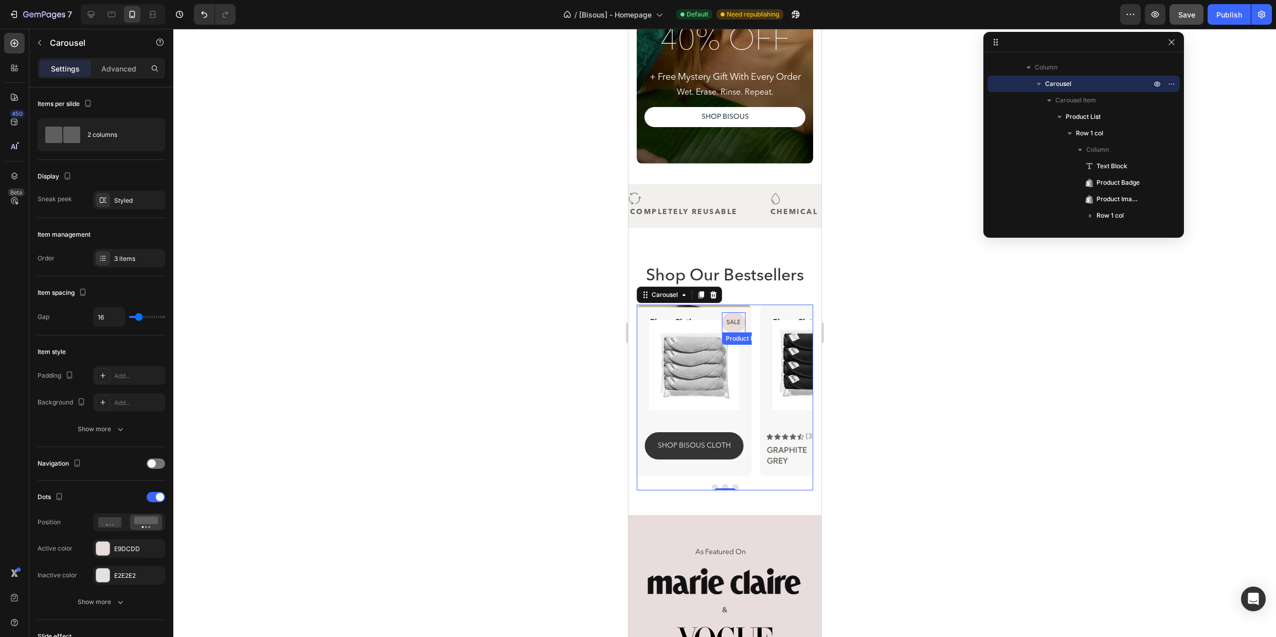
click at [735, 329] on pre "Sale" at bounding box center [733, 323] width 23 height 20
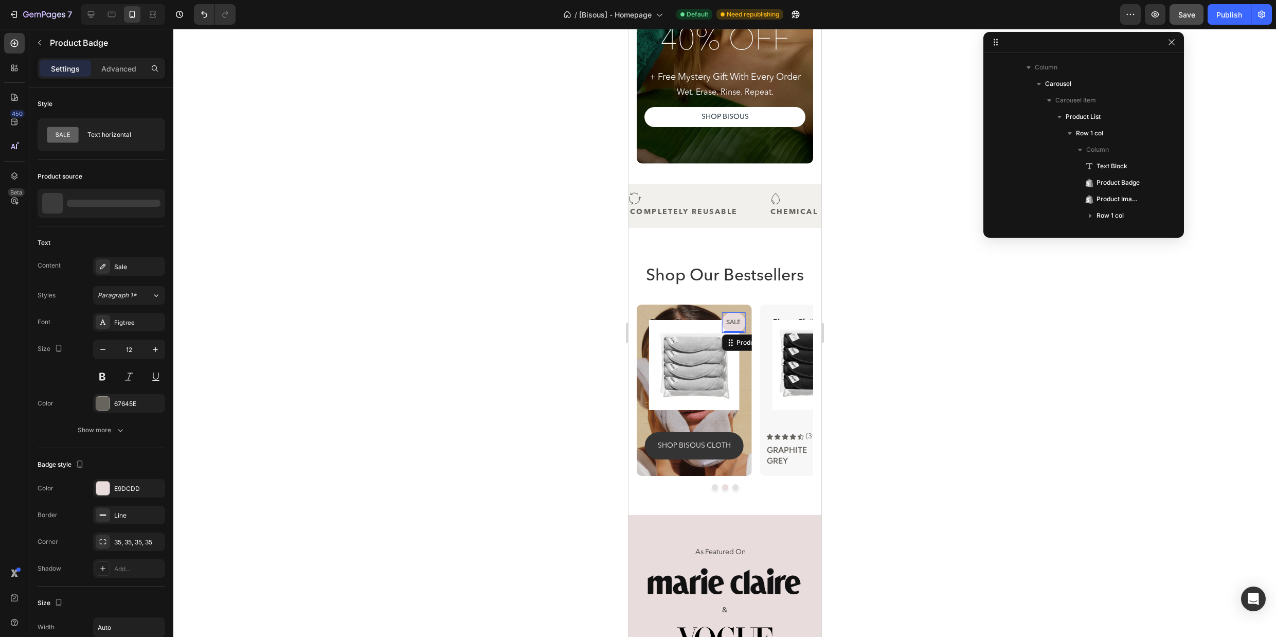
scroll to position [294, 0]
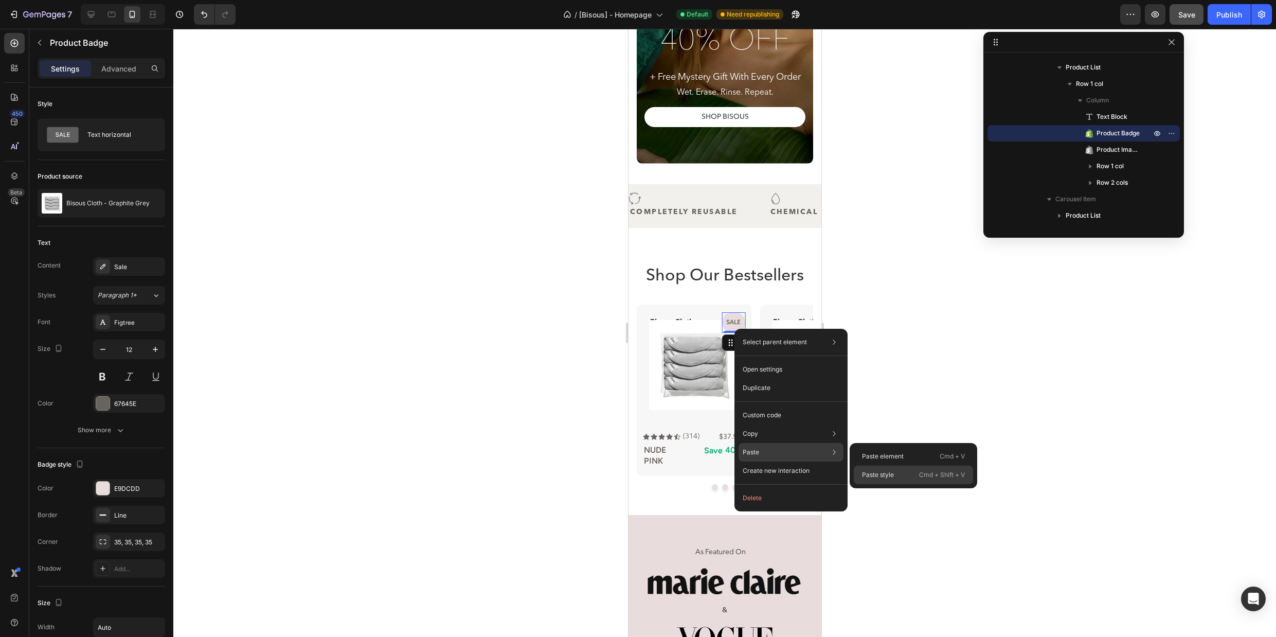
click at [879, 477] on p "Paste style" at bounding box center [878, 474] width 32 height 9
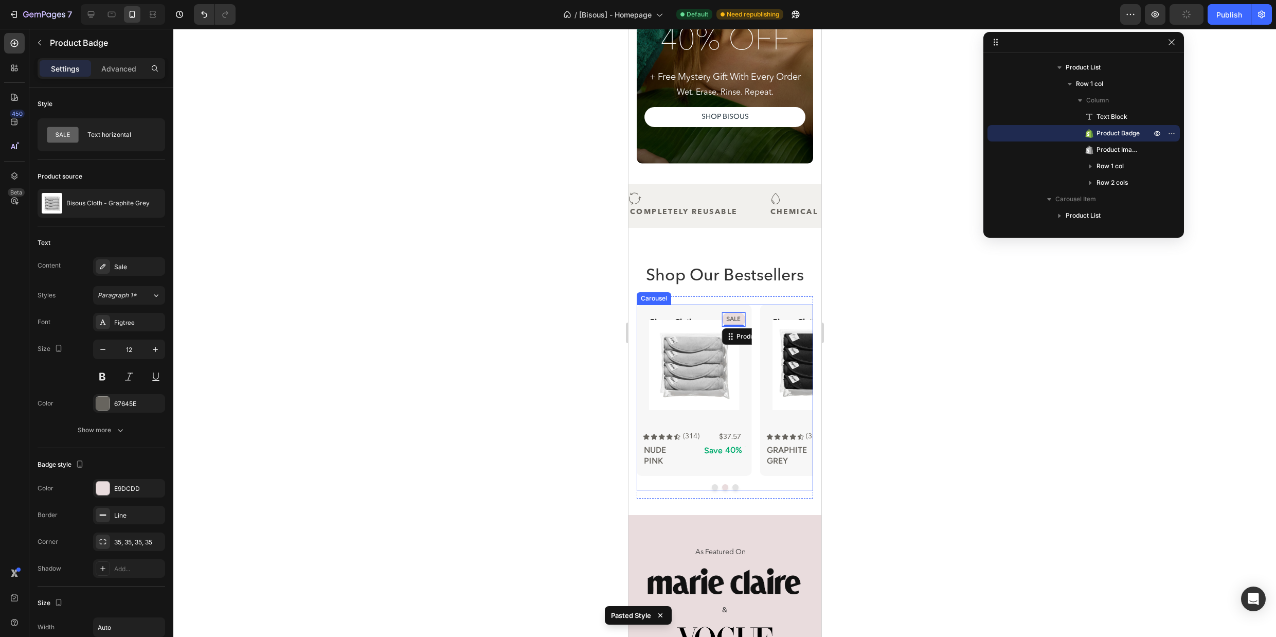
click at [736, 488] on button "Dot" at bounding box center [735, 487] width 6 height 6
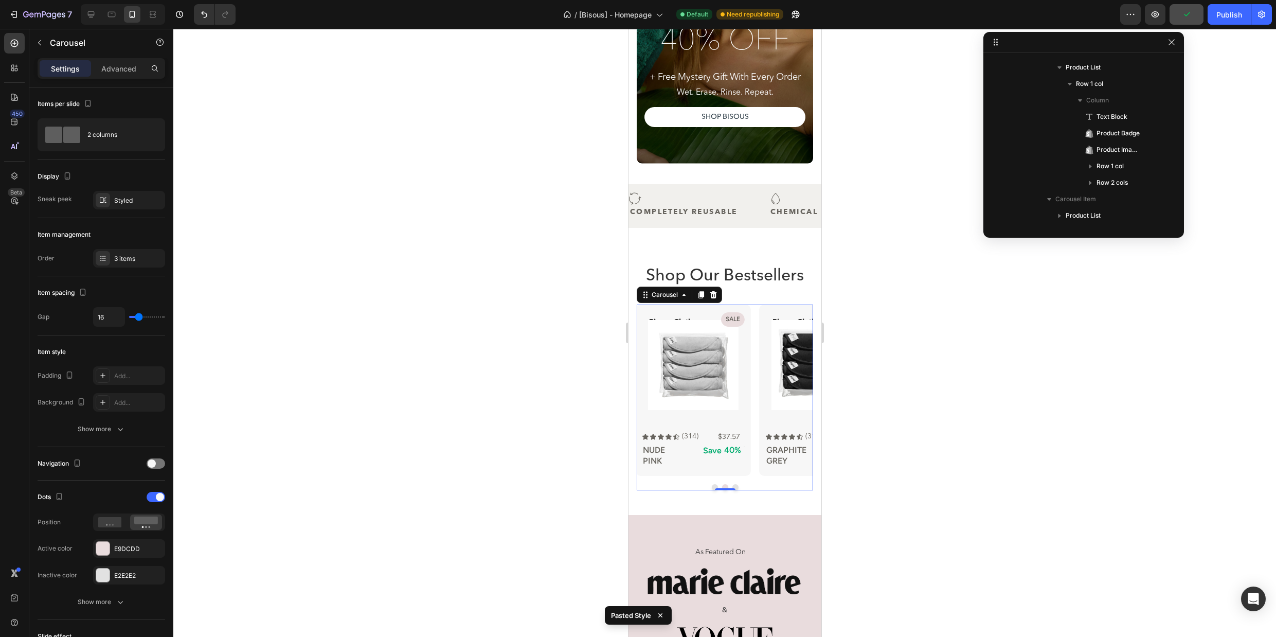
scroll to position [47, 0]
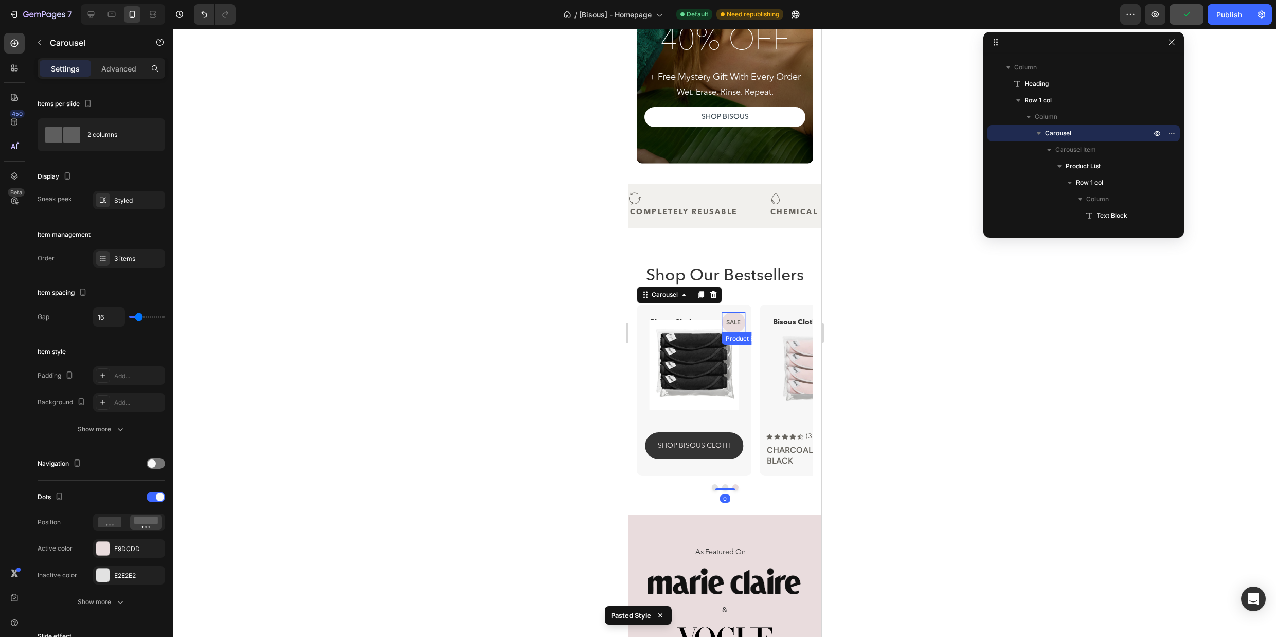
click at [736, 329] on pre "Sale" at bounding box center [733, 323] width 23 height 20
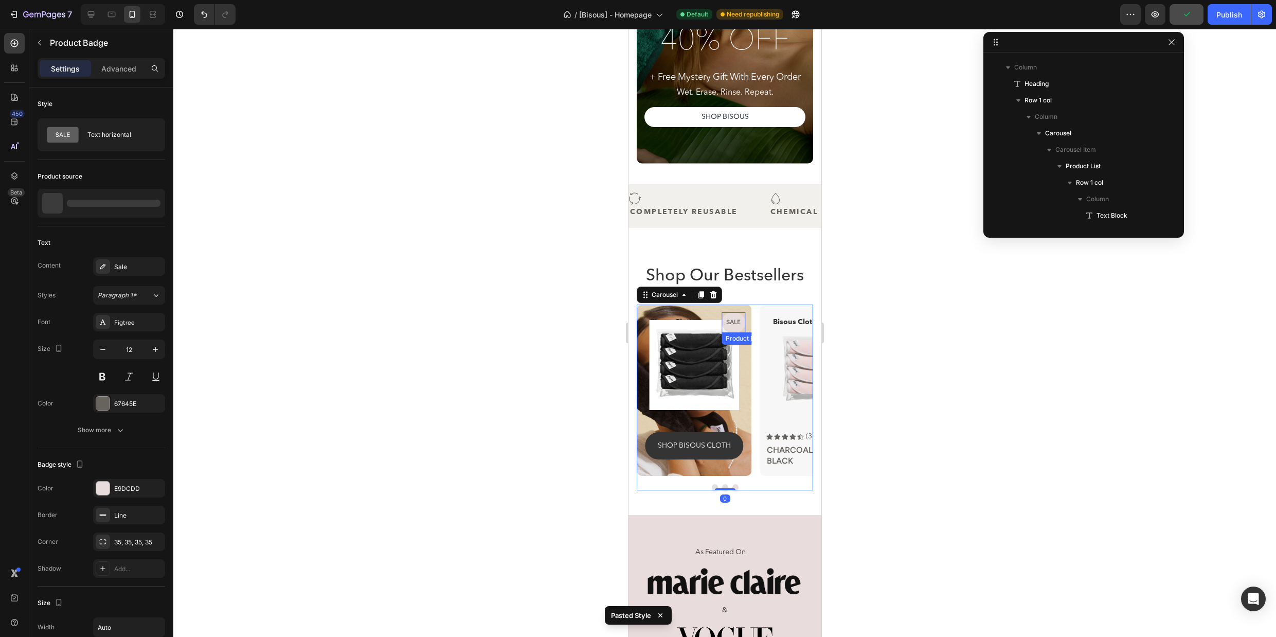
scroll to position [442, 0]
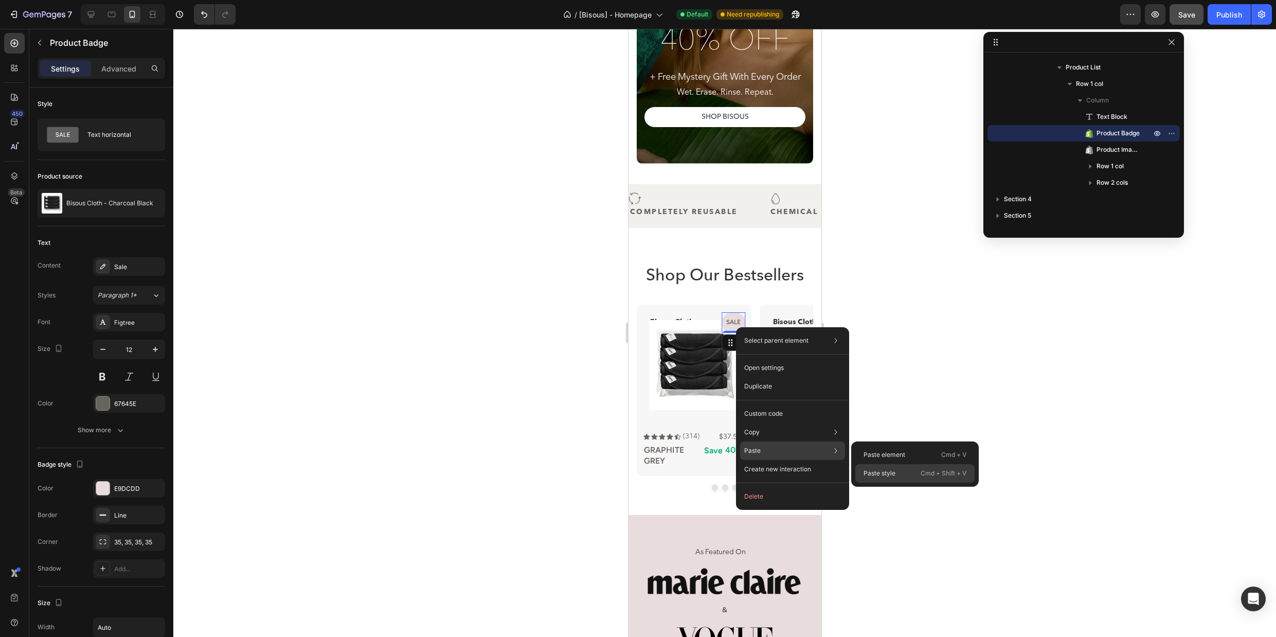
click at [865, 471] on p "Paste style" at bounding box center [880, 473] width 32 height 9
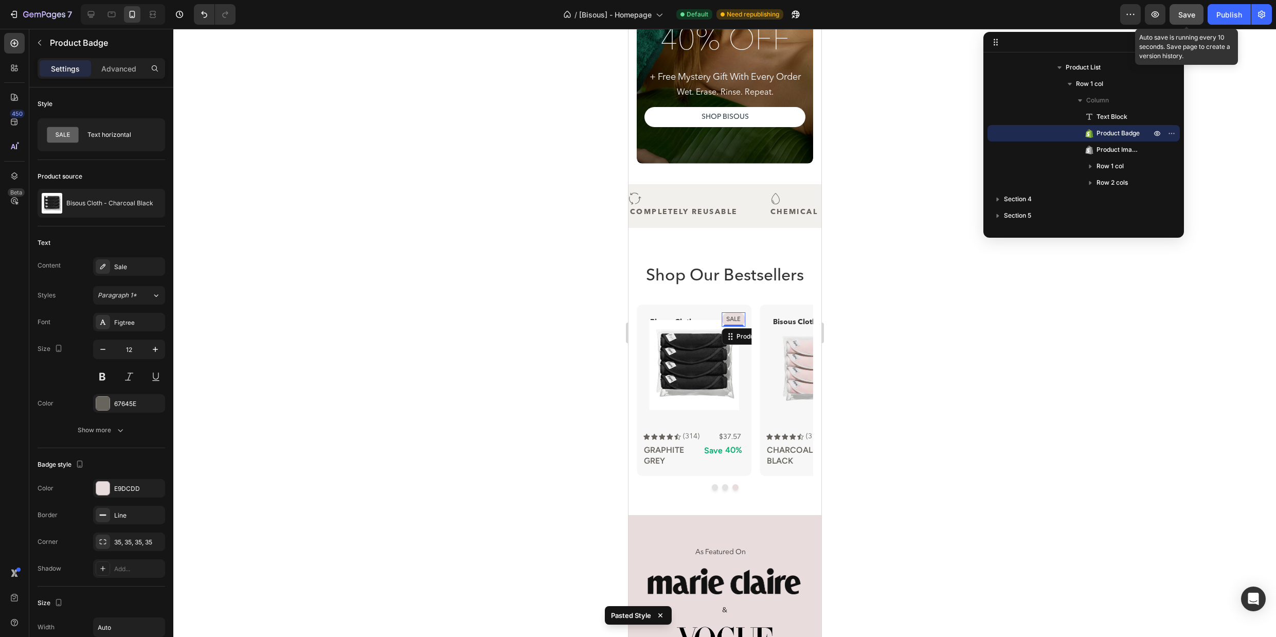
drag, startPoint x: 1183, startPoint y: 17, endPoint x: 1198, endPoint y: 19, distance: 14.5
click at [1183, 17] on span "Save" at bounding box center [1187, 14] width 17 height 9
click at [1218, 16] on div "Publish" at bounding box center [1230, 14] width 26 height 11
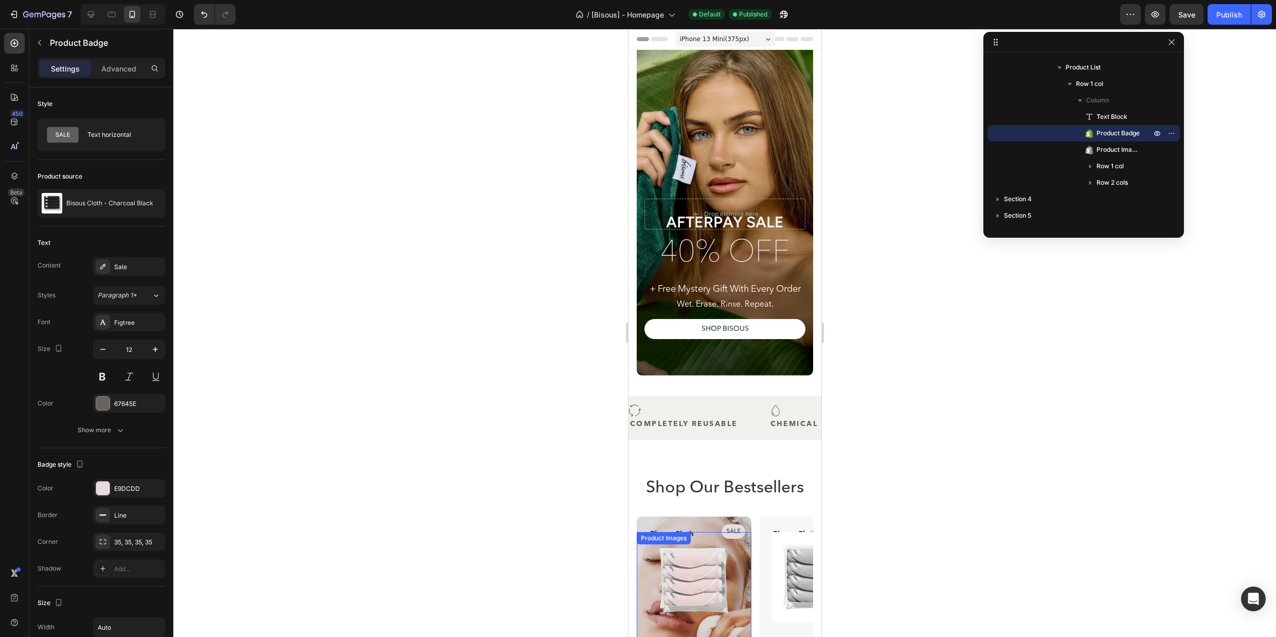
scroll to position [283, 0]
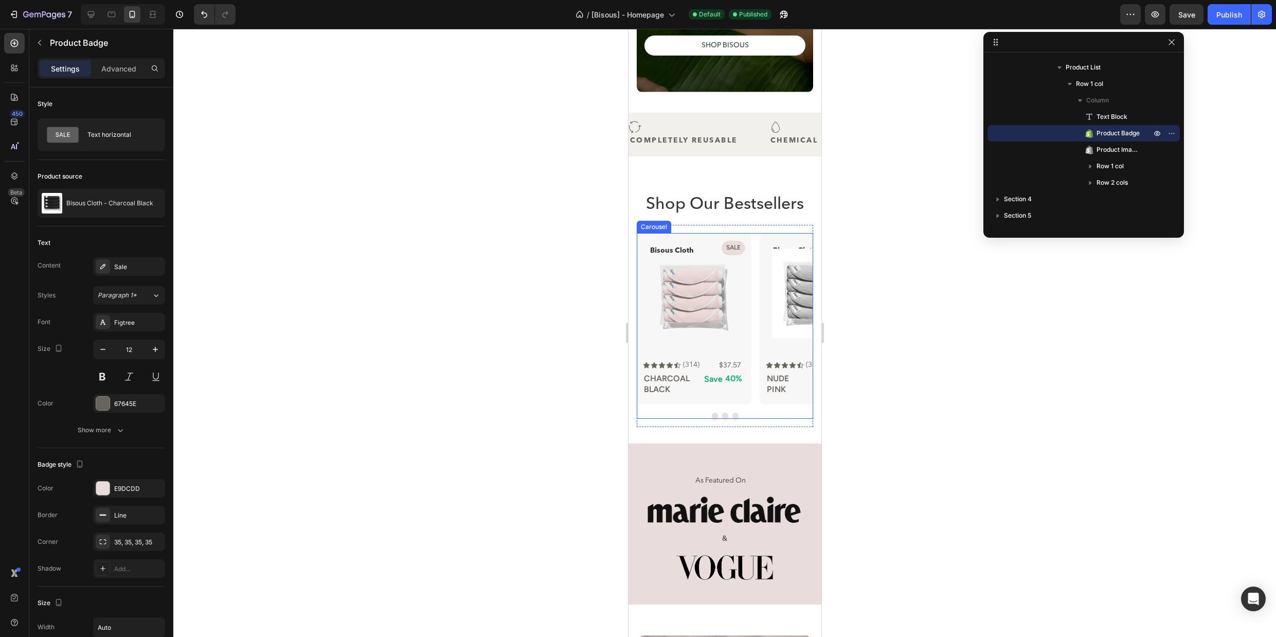
click at [749, 418] on div at bounding box center [724, 416] width 176 height 6
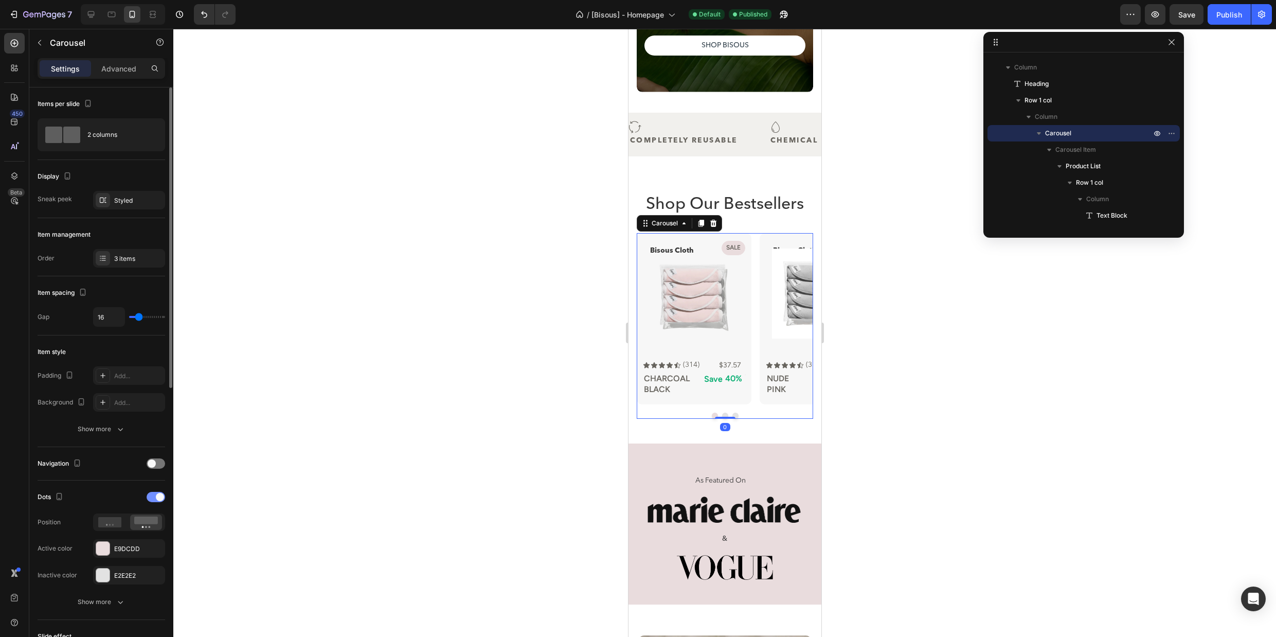
click at [152, 492] on div at bounding box center [156, 497] width 19 height 10
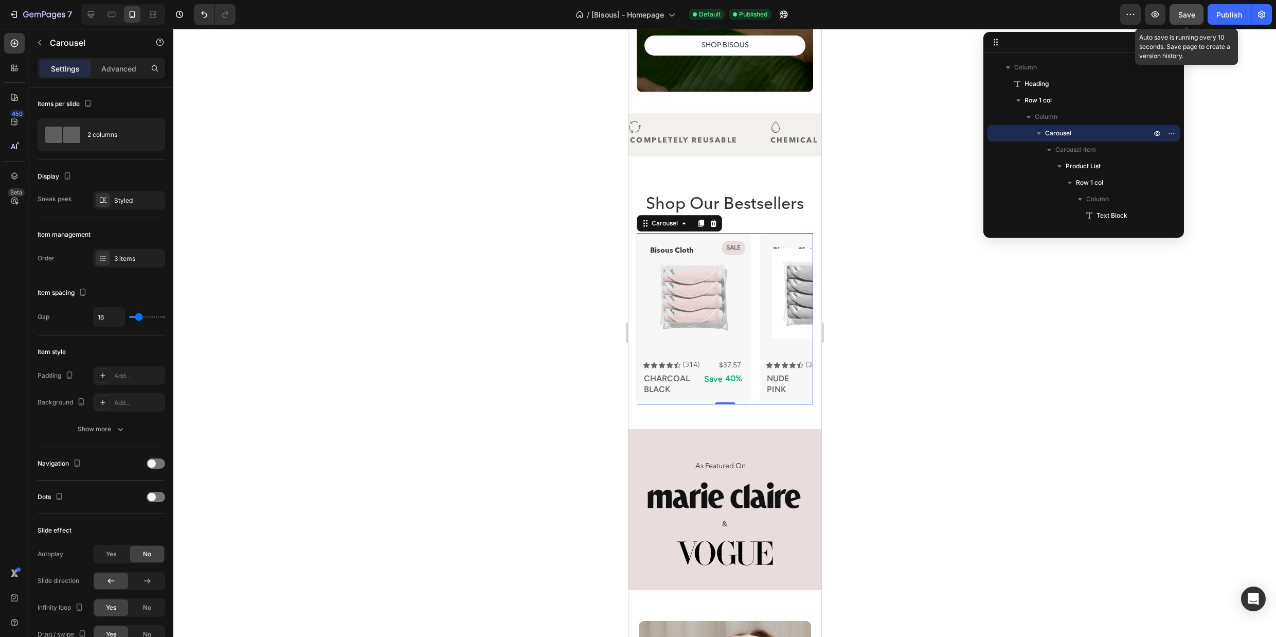
click at [1180, 14] on span "Save" at bounding box center [1187, 14] width 17 height 9
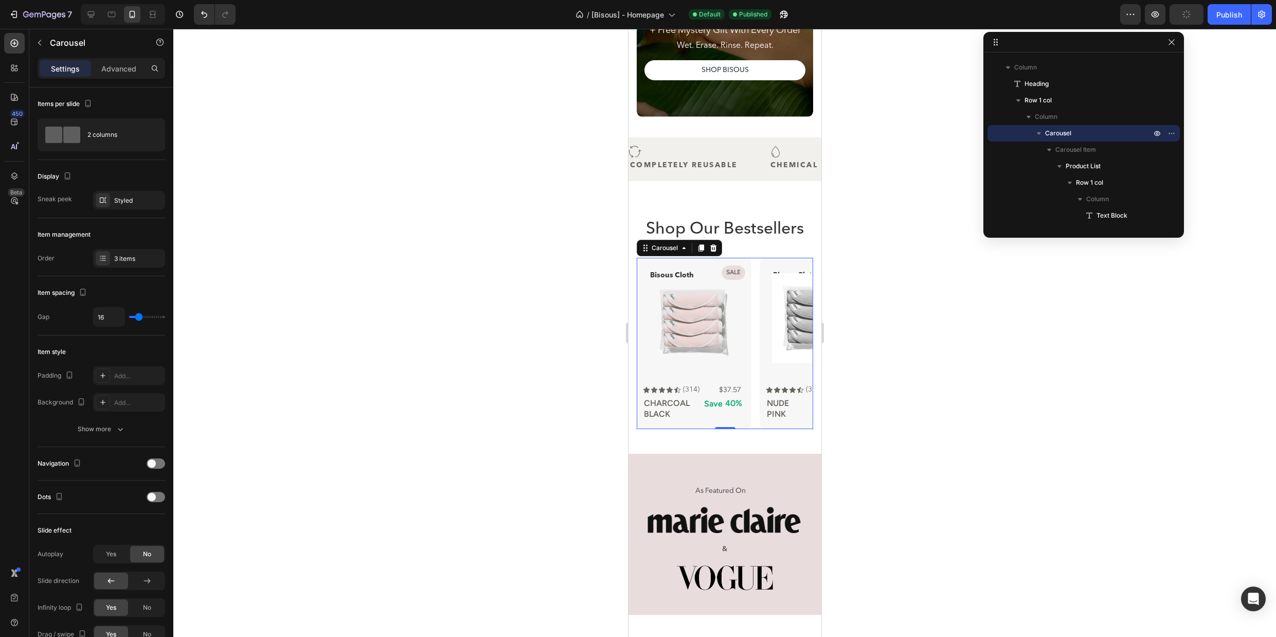
scroll to position [267, 0]
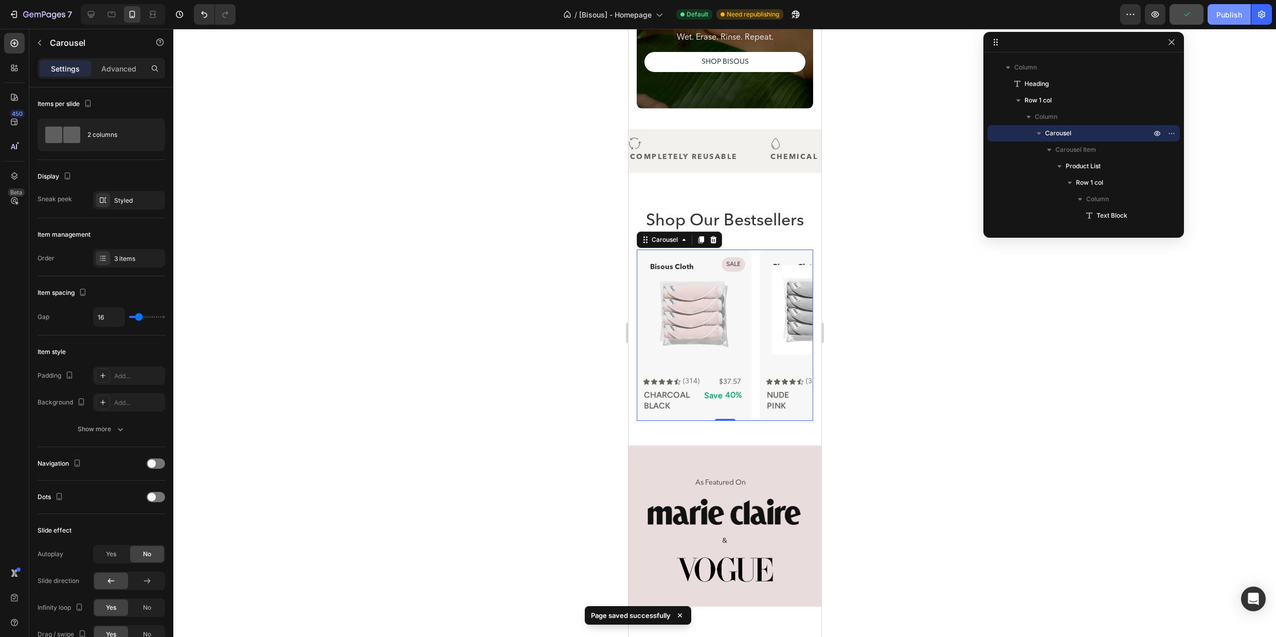
click at [1225, 11] on div "Publish" at bounding box center [1230, 14] width 26 height 11
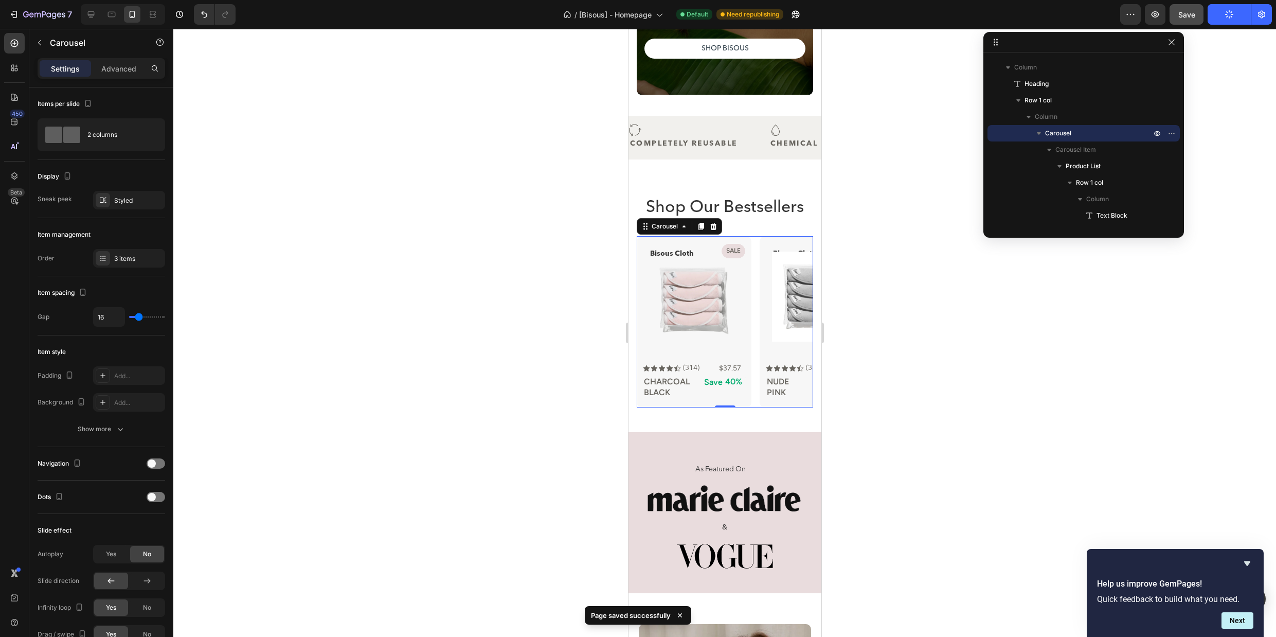
scroll to position [277, 0]
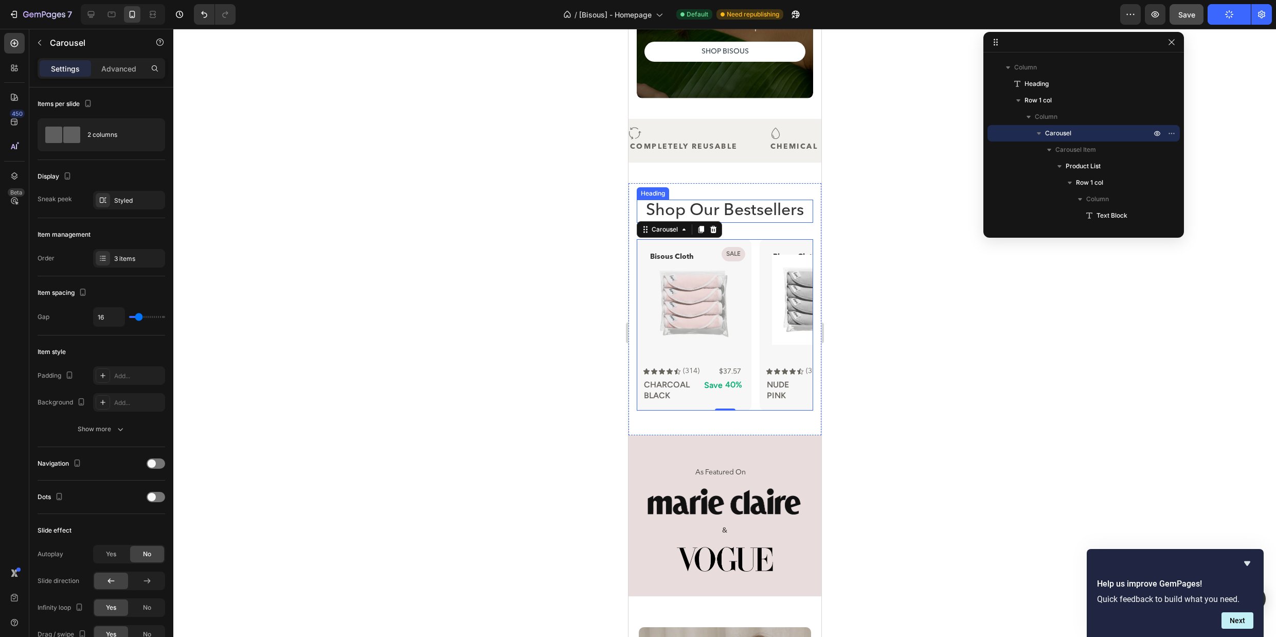
click at [739, 203] on h2 "Shop Our Bestsellers" at bounding box center [724, 212] width 176 height 24
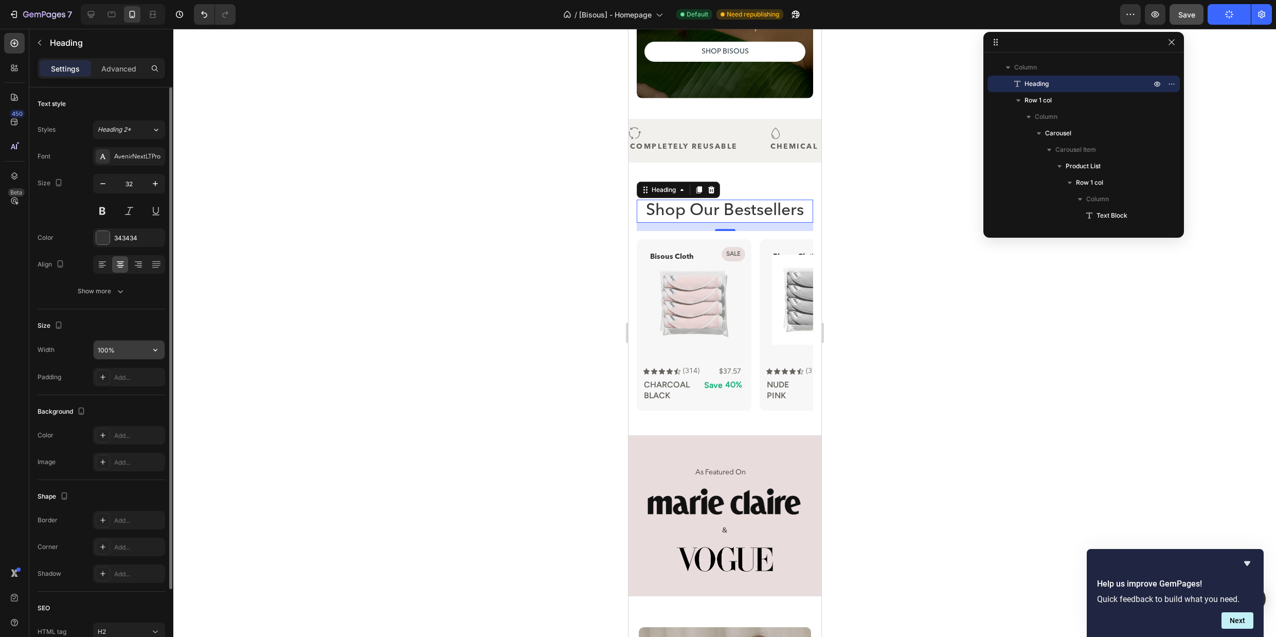
click at [129, 352] on input "100%" at bounding box center [129, 350] width 71 height 19
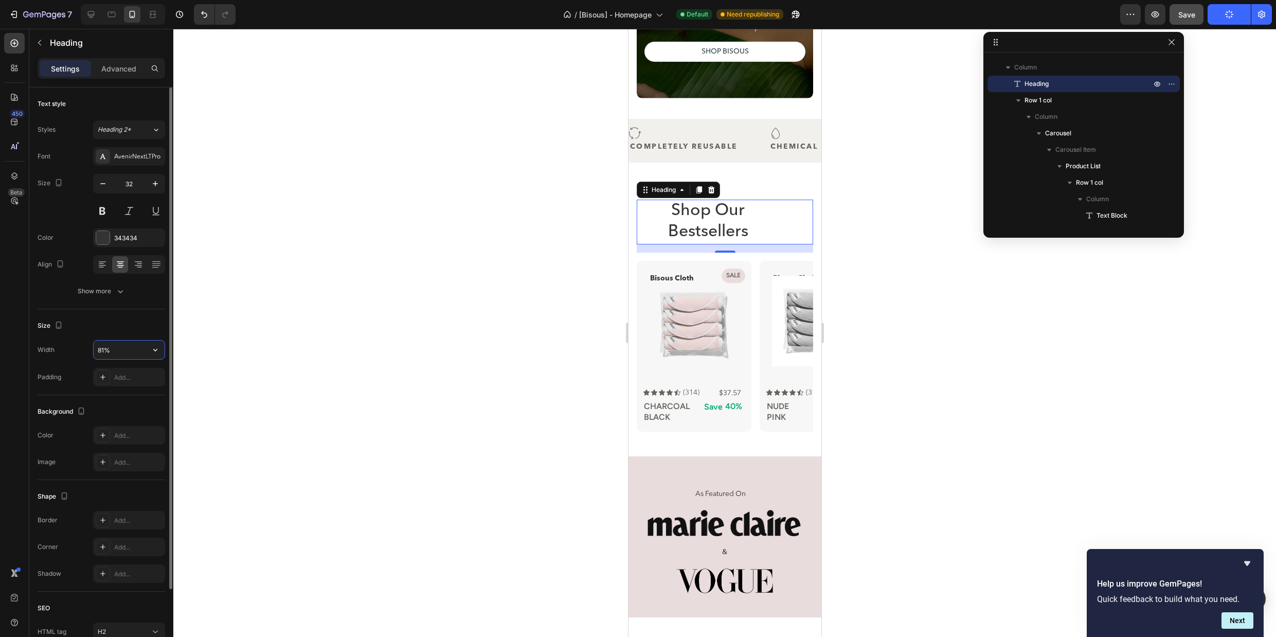
type input "80%"
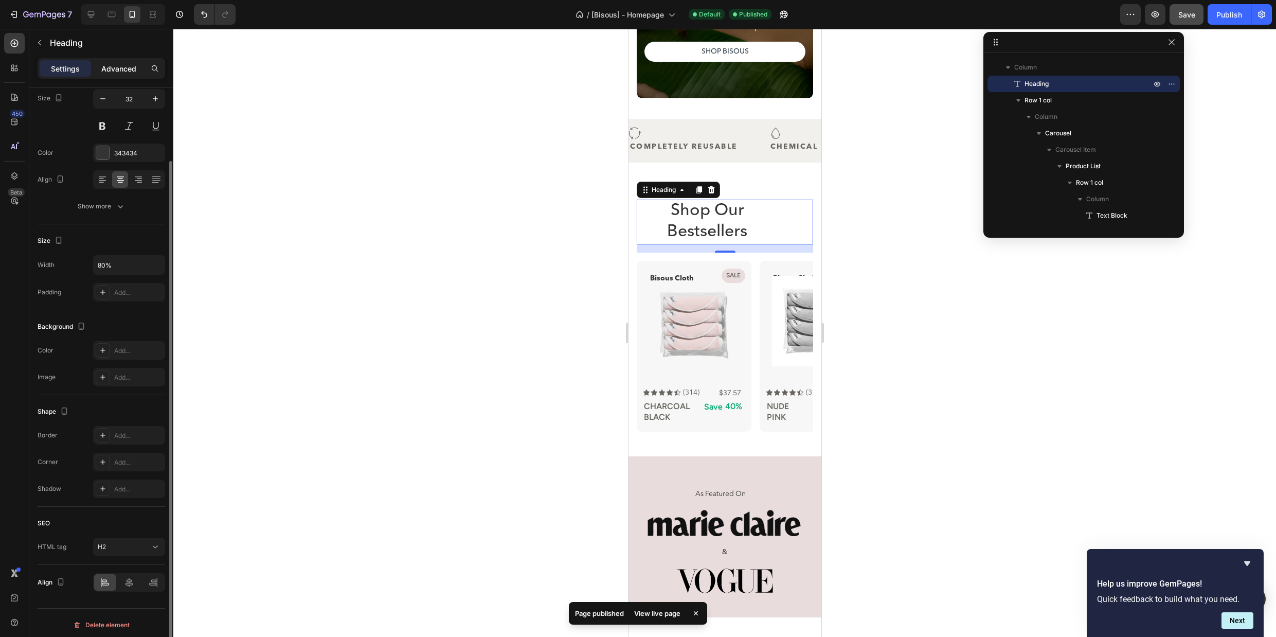
click at [126, 66] on p "Advanced" at bounding box center [118, 68] width 35 height 11
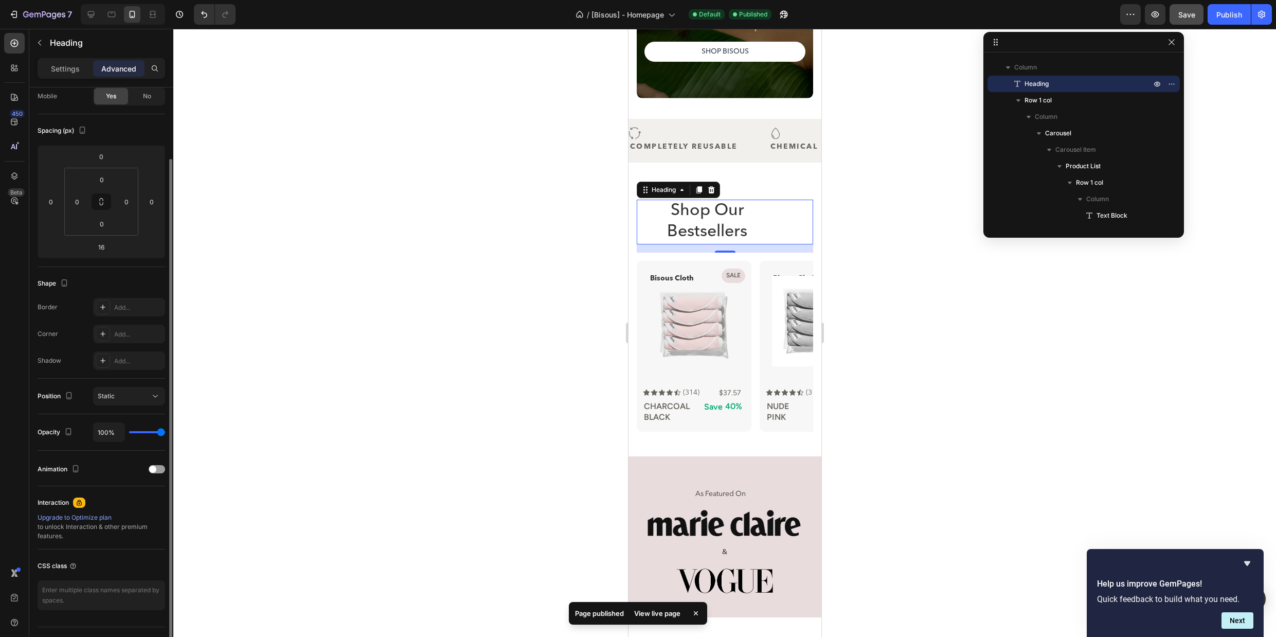
click at [735, 225] on h2 "Shop Our Bestsellers" at bounding box center [706, 222] width 141 height 45
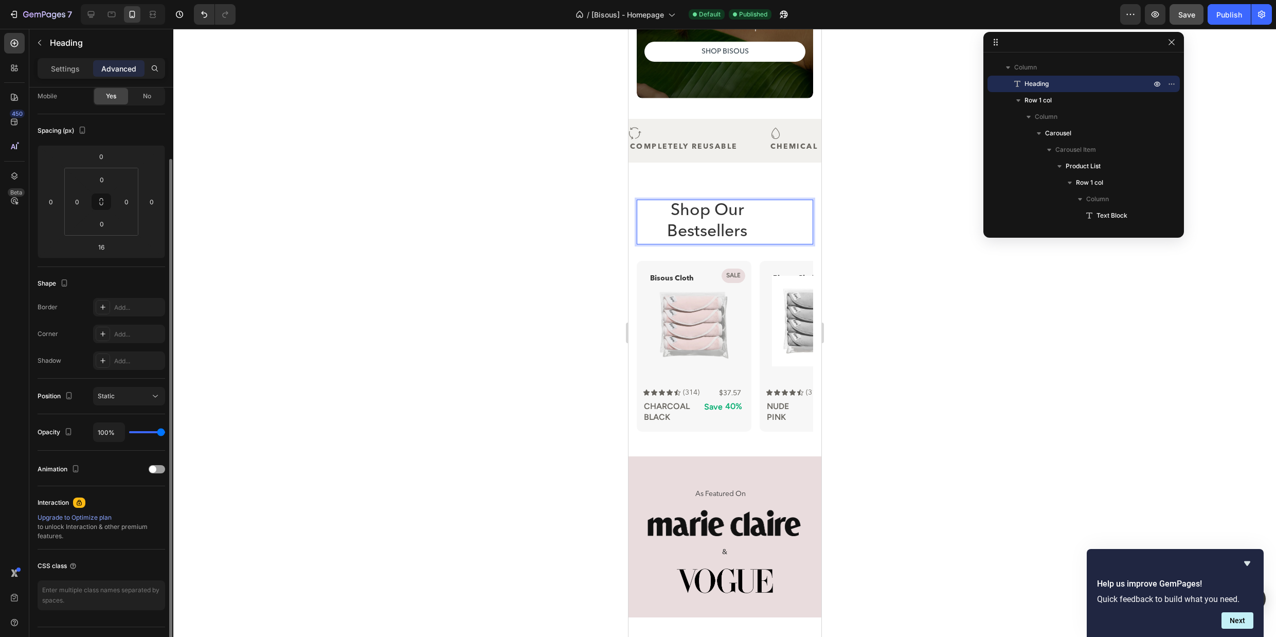
scroll to position [108, 0]
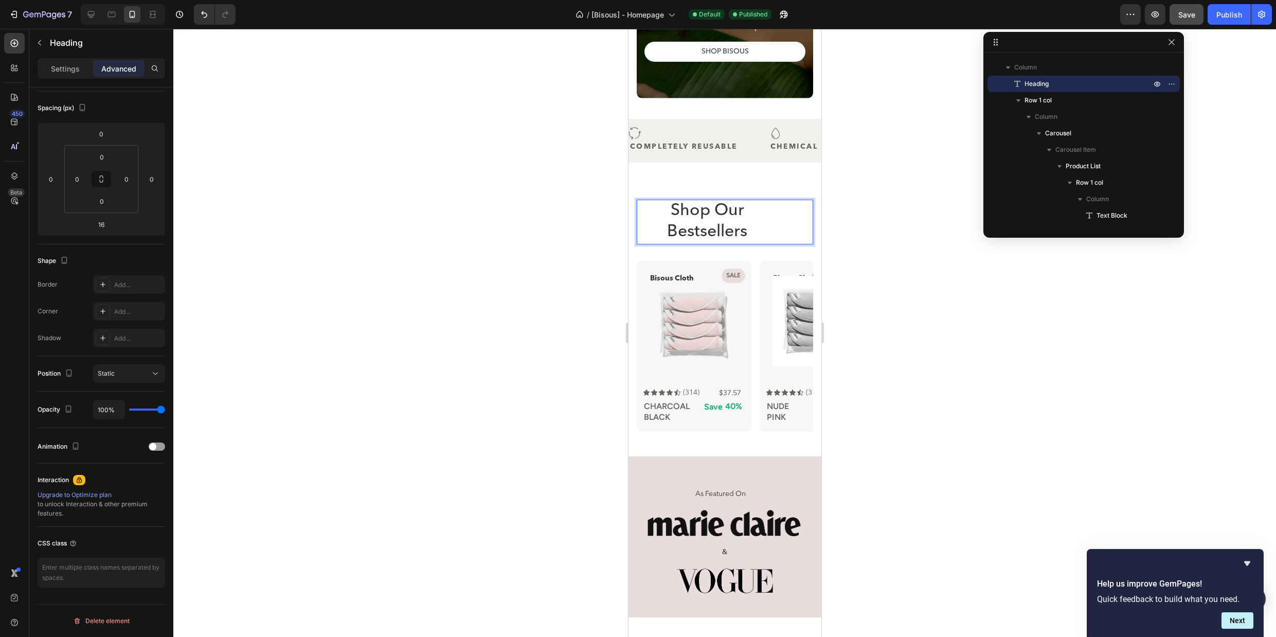
click at [704, 218] on p "Shop Our Bestsellers" at bounding box center [706, 222] width 139 height 43
click at [802, 208] on div "Shop Our Bestsellers" at bounding box center [724, 222] width 176 height 45
click at [72, 66] on p "Settings" at bounding box center [65, 68] width 29 height 11
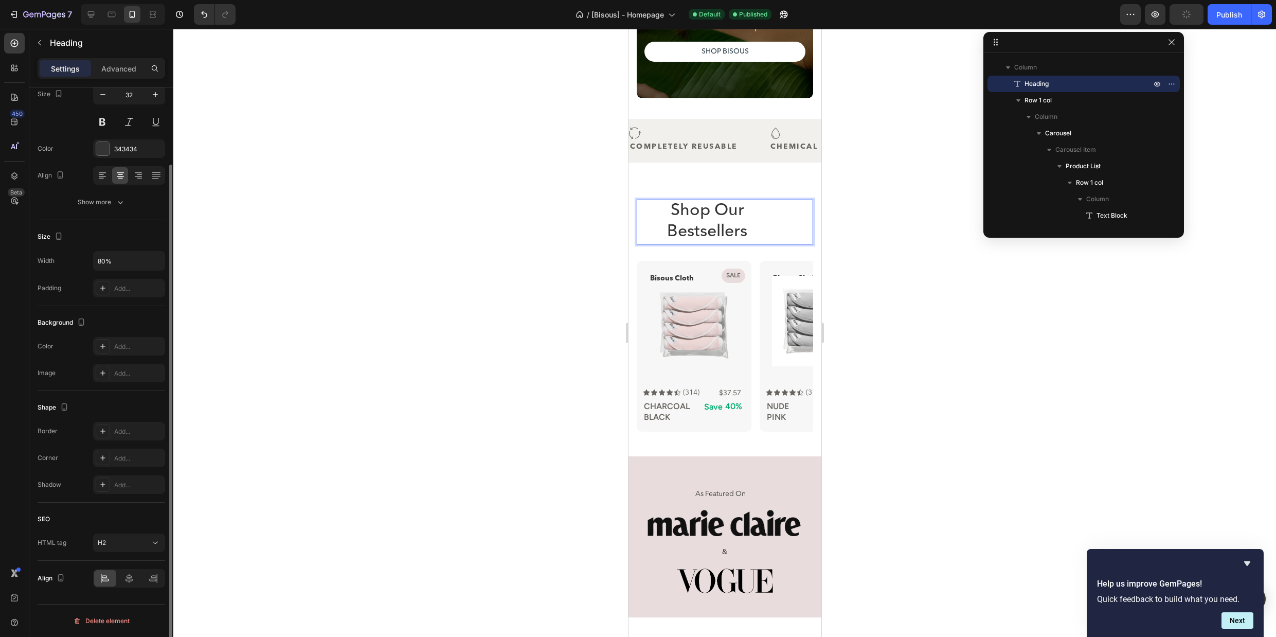
scroll to position [89, 0]
click at [97, 174] on icon at bounding box center [102, 175] width 10 height 10
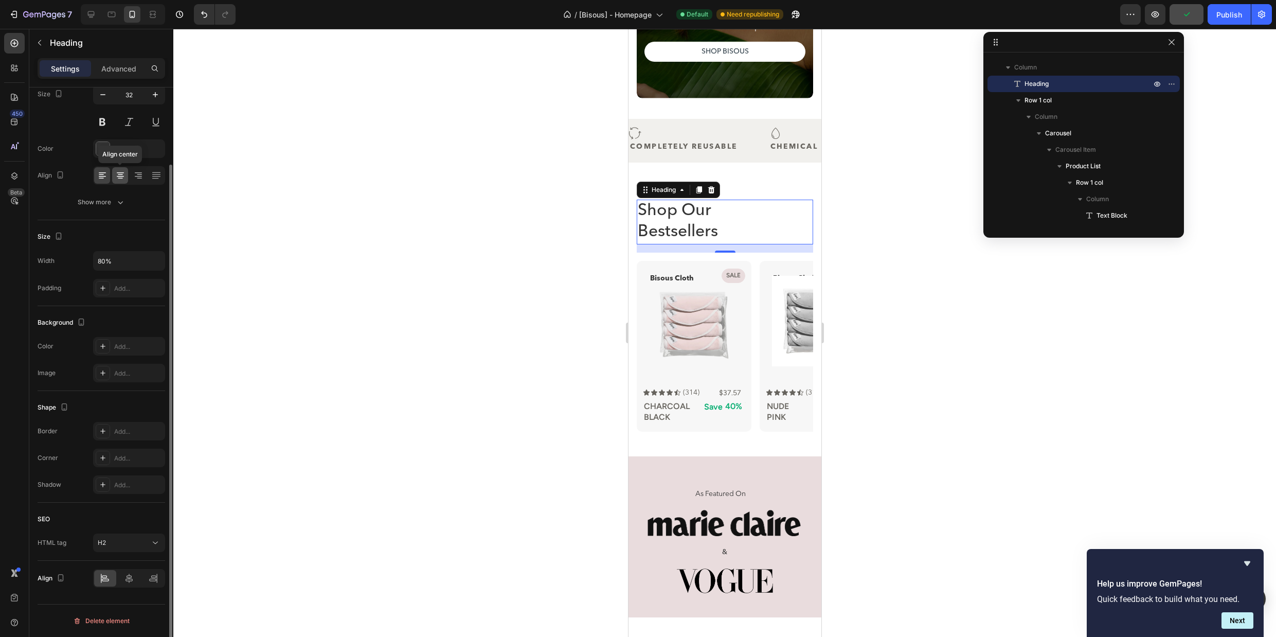
click at [117, 176] on icon at bounding box center [120, 176] width 7 height 1
click at [129, 582] on icon at bounding box center [129, 578] width 10 height 10
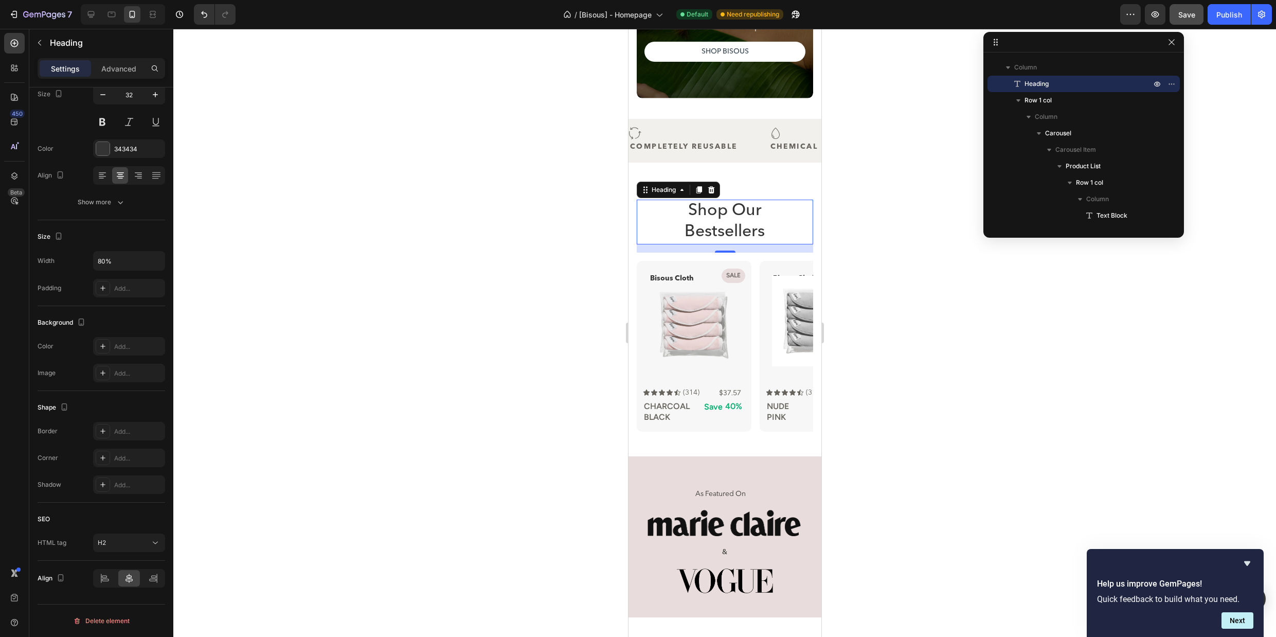
click at [923, 273] on div at bounding box center [724, 333] width 1103 height 608
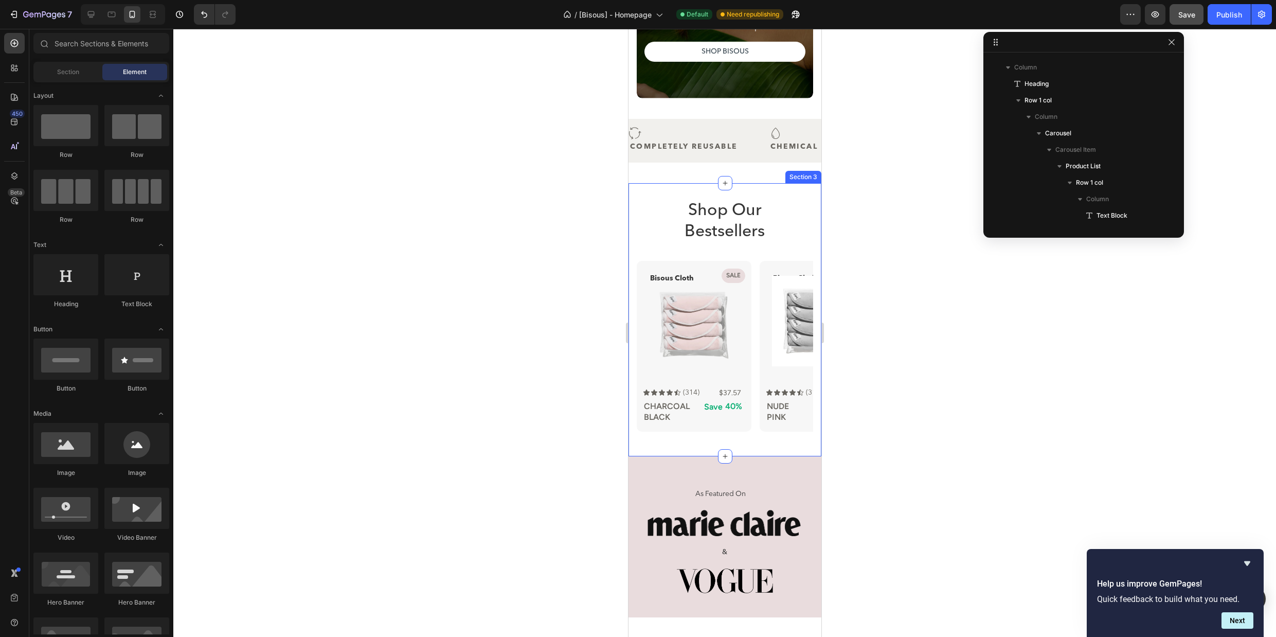
click at [716, 195] on div "Shop Our Bestsellers Heading Bisous Cloth Text Block Sale Product Badge Product…" at bounding box center [724, 320] width 193 height 274
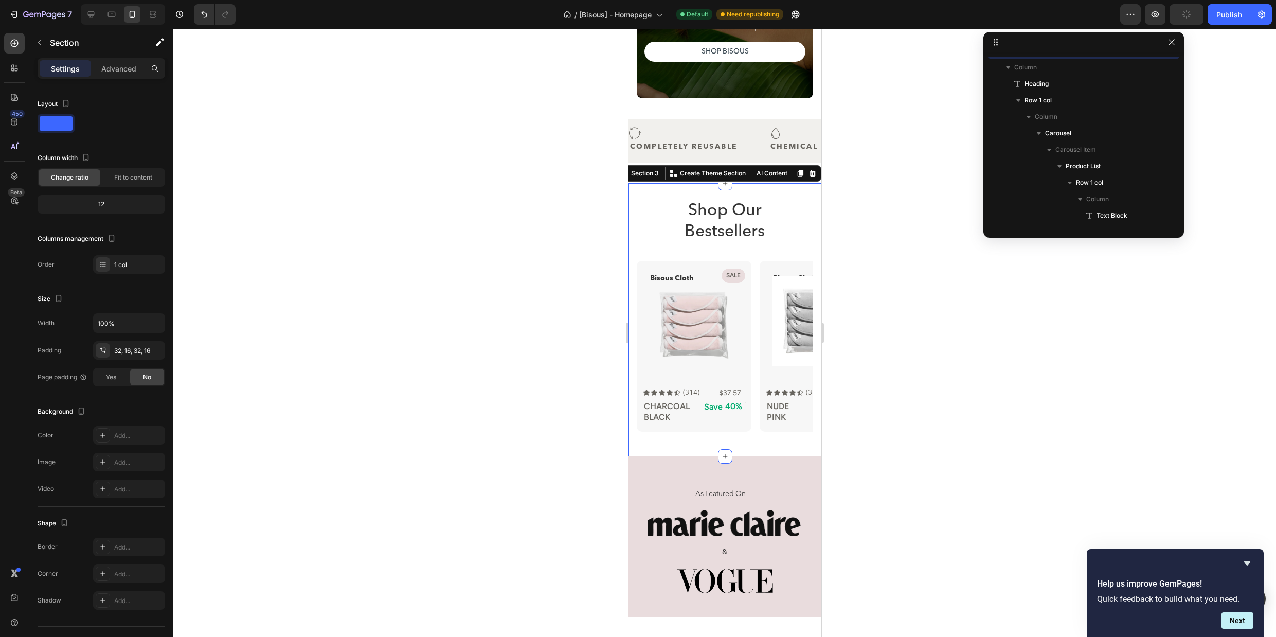
scroll to position [0, 0]
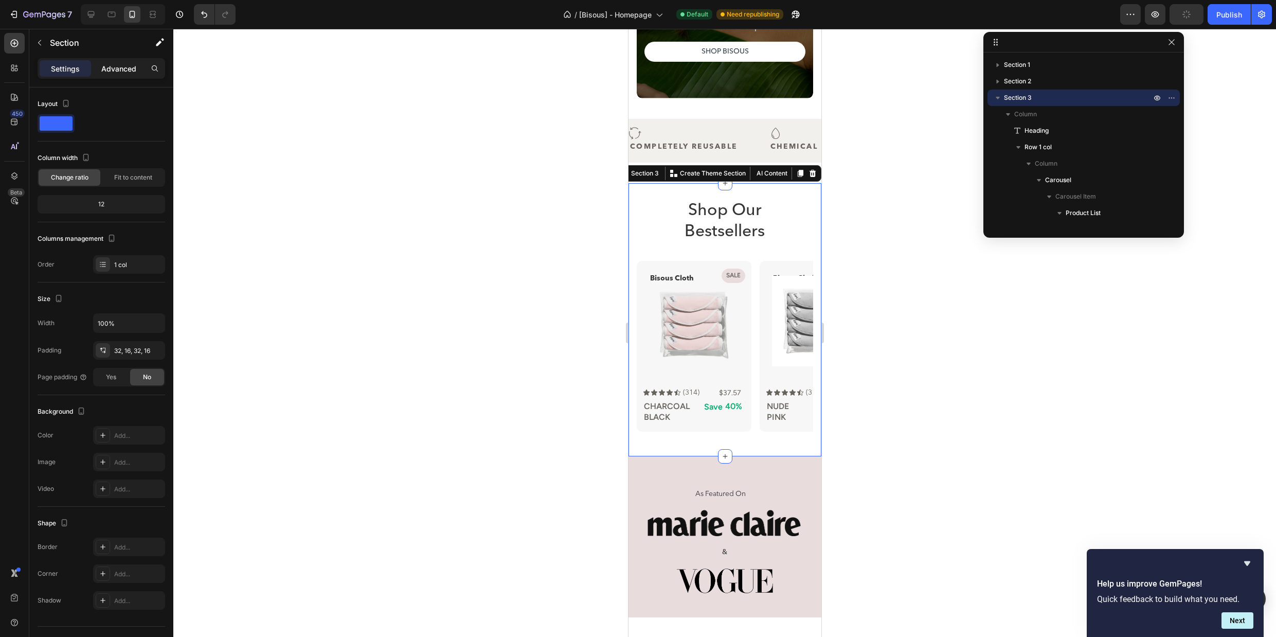
click at [119, 65] on p "Advanced" at bounding box center [118, 68] width 35 height 11
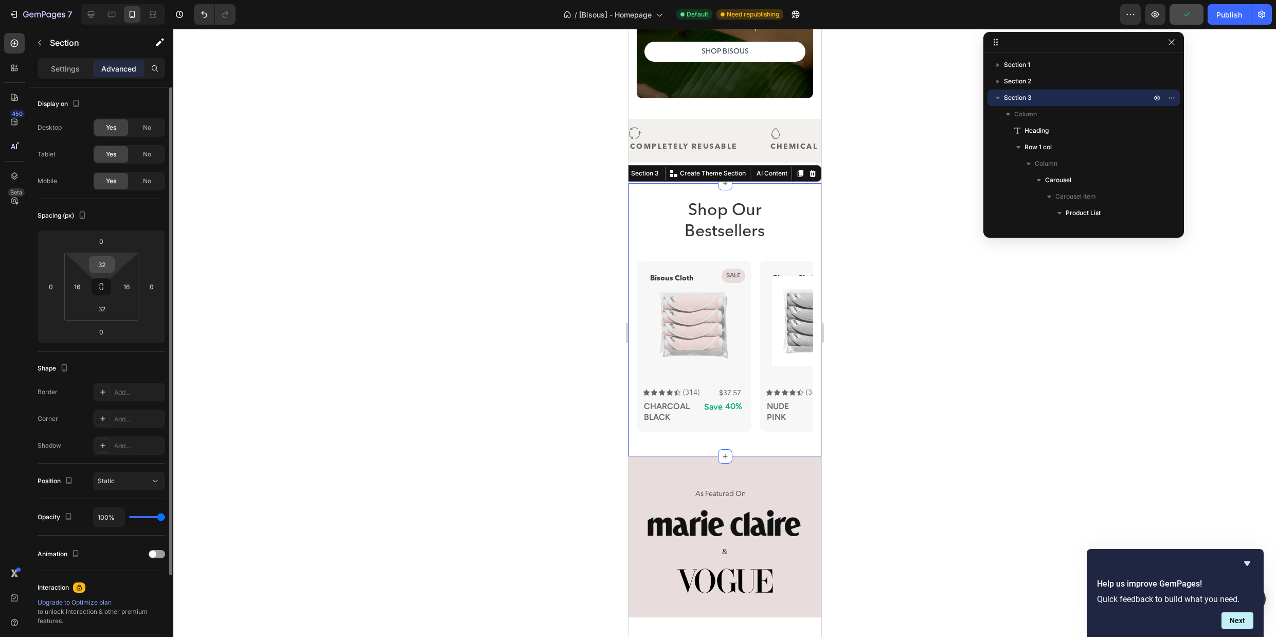
click at [102, 268] on input "32" at bounding box center [102, 264] width 21 height 15
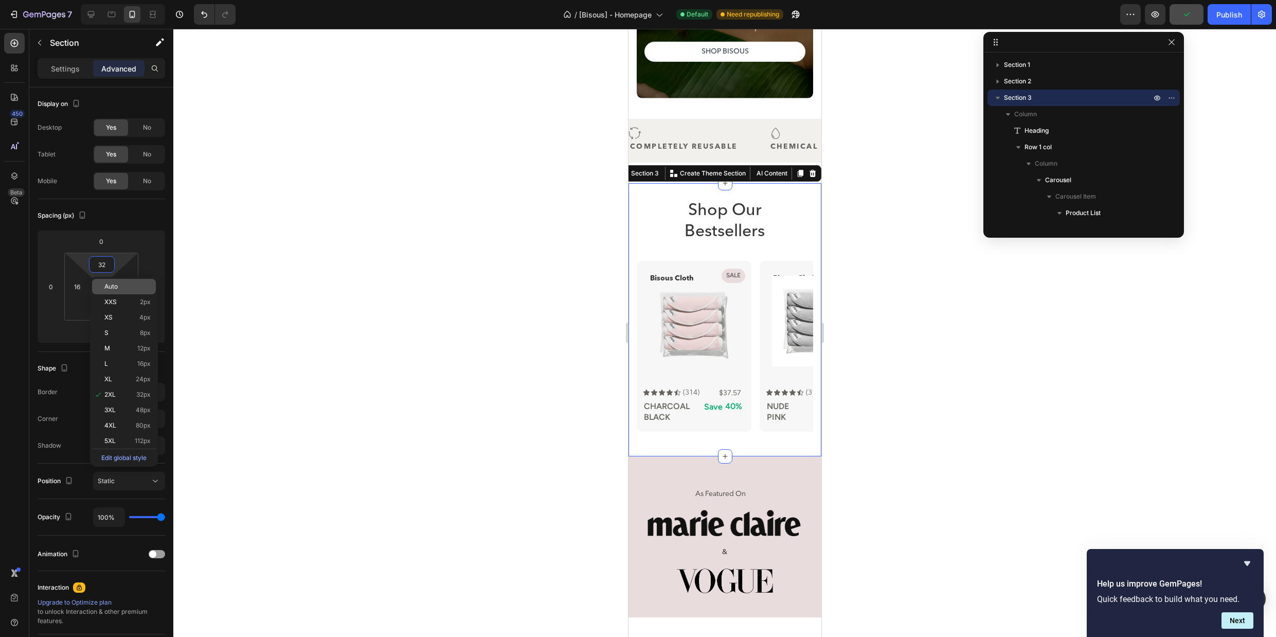
click at [109, 285] on span "Auto" at bounding box center [110, 286] width 13 height 7
type input "Auto"
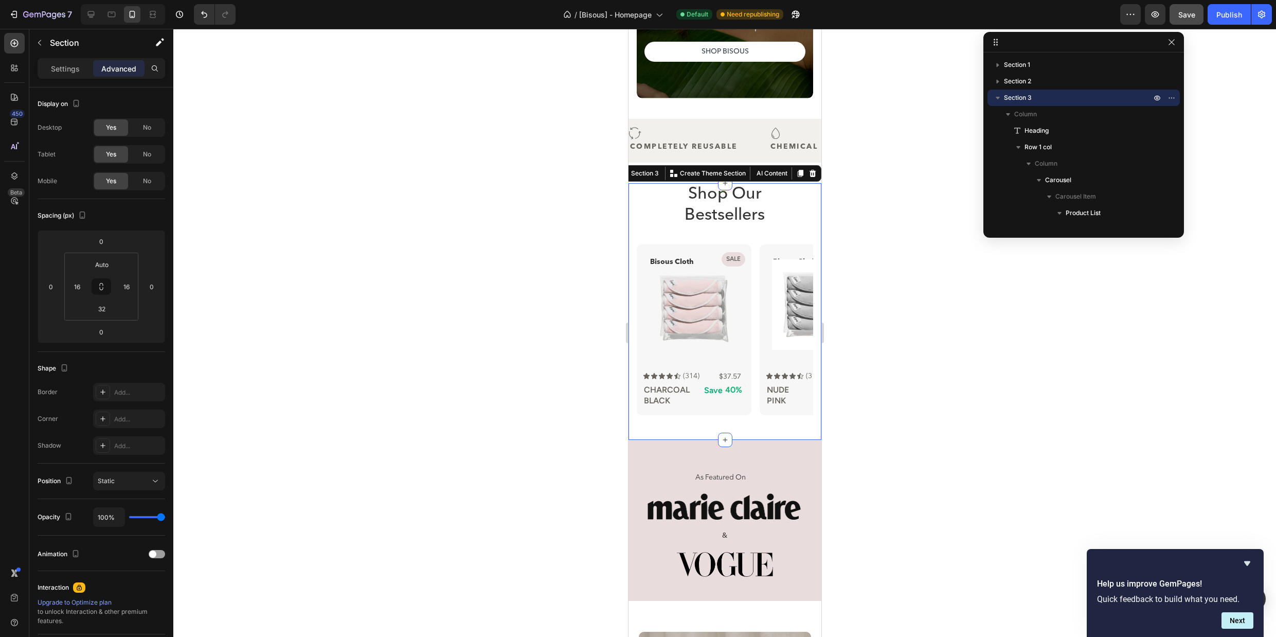
click at [877, 215] on div at bounding box center [724, 333] width 1103 height 608
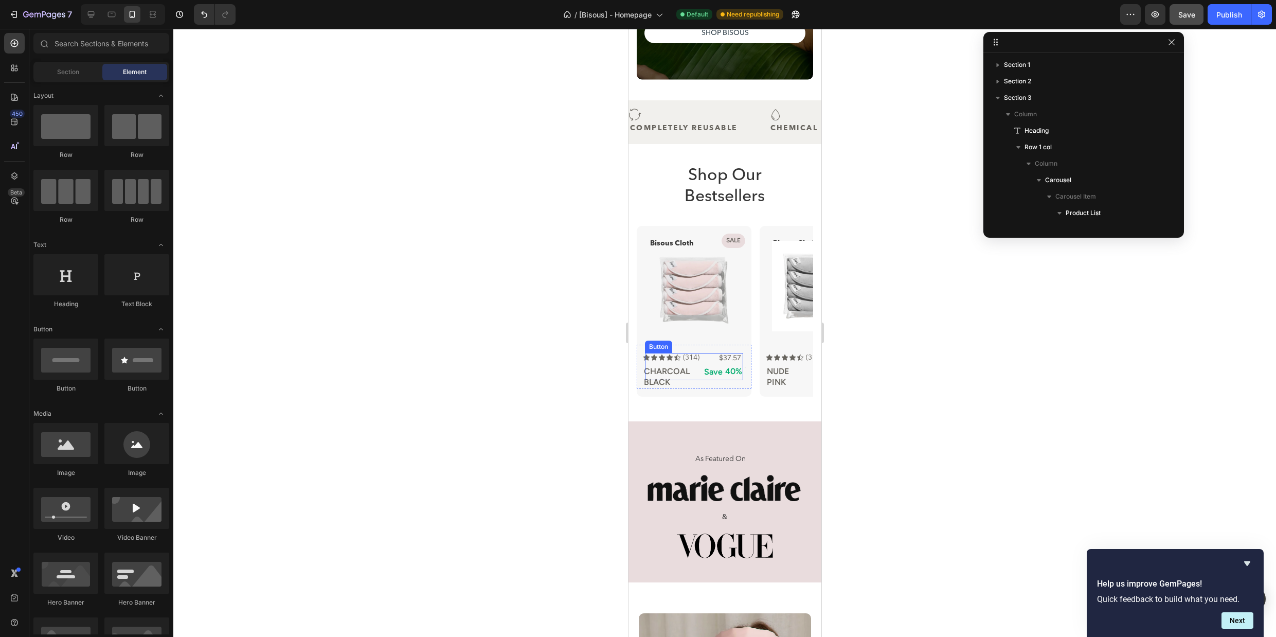
scroll to position [296, 0]
click at [736, 180] on p "Shop Our Bestsellers" at bounding box center [724, 186] width 139 height 43
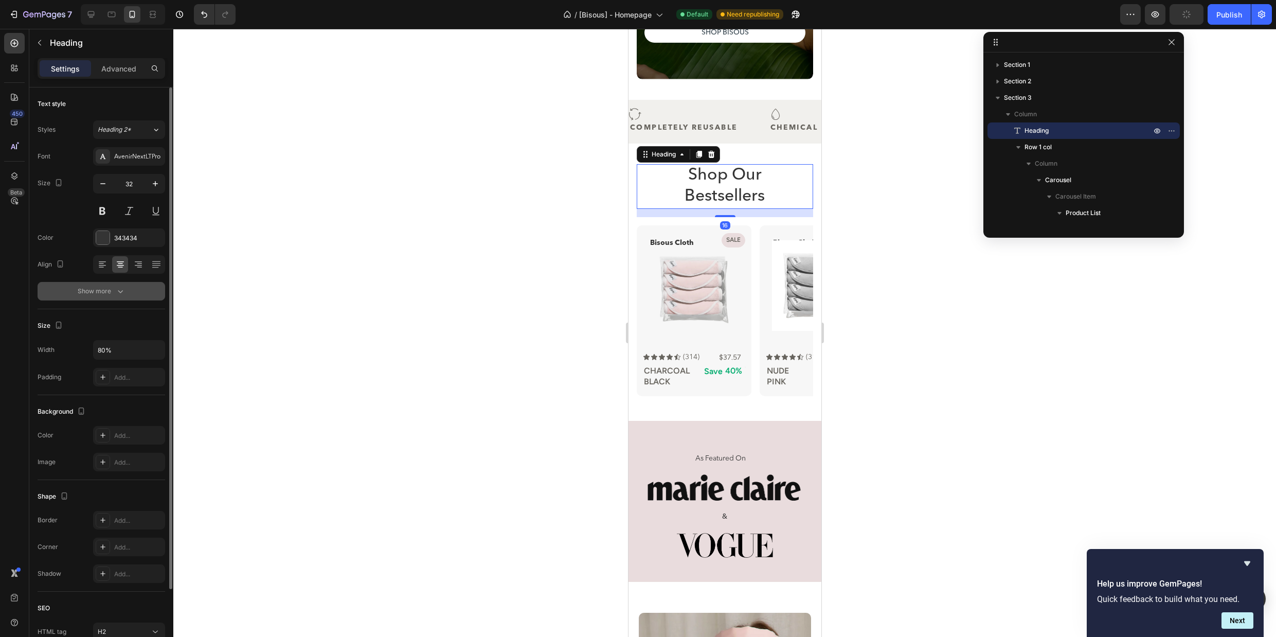
click at [119, 287] on icon "button" at bounding box center [120, 291] width 10 height 10
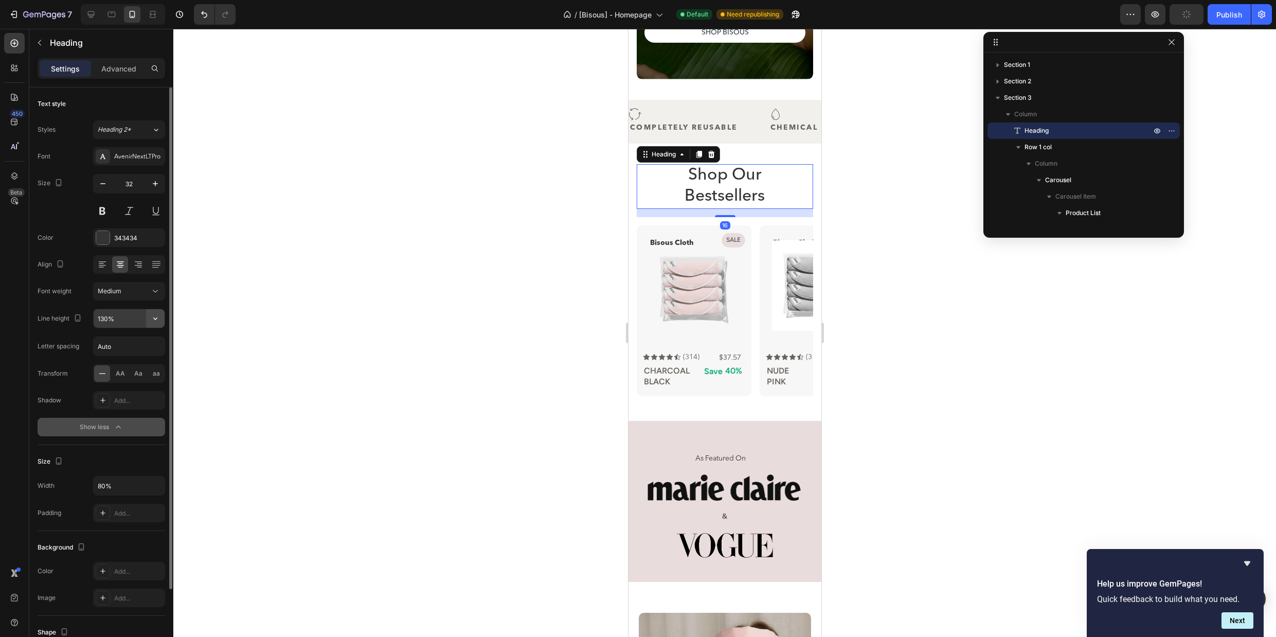
click at [150, 319] on icon "button" at bounding box center [155, 318] width 10 height 10
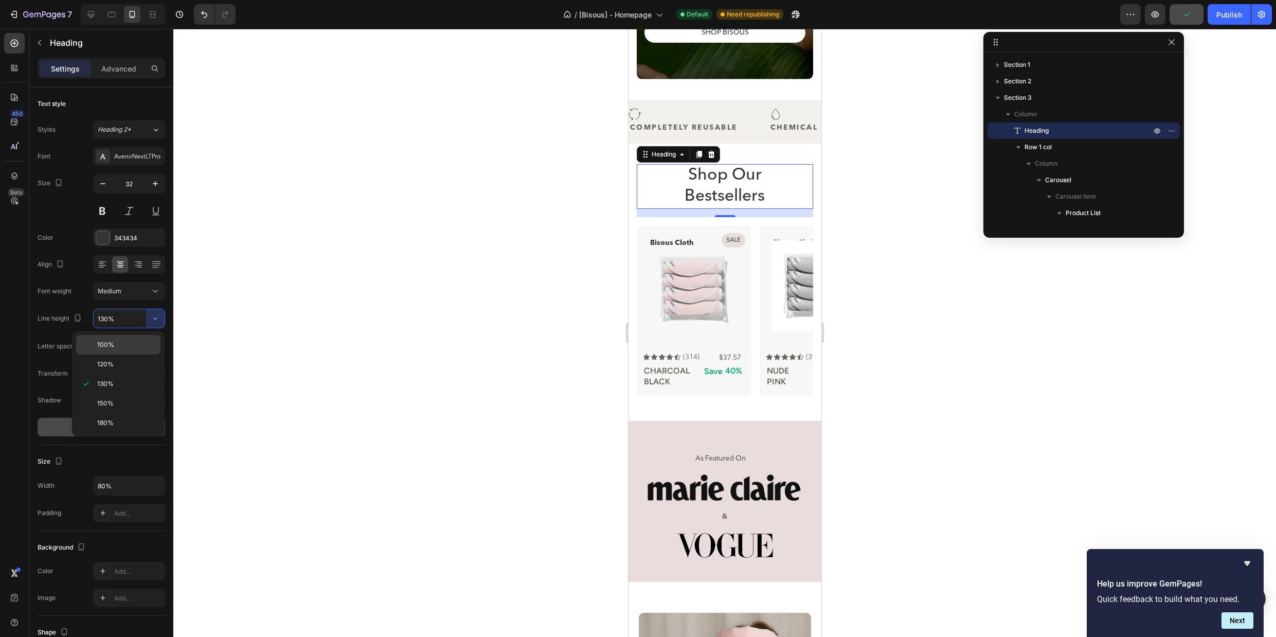
click at [125, 342] on p "100%" at bounding box center [126, 344] width 59 height 9
type input "100%"
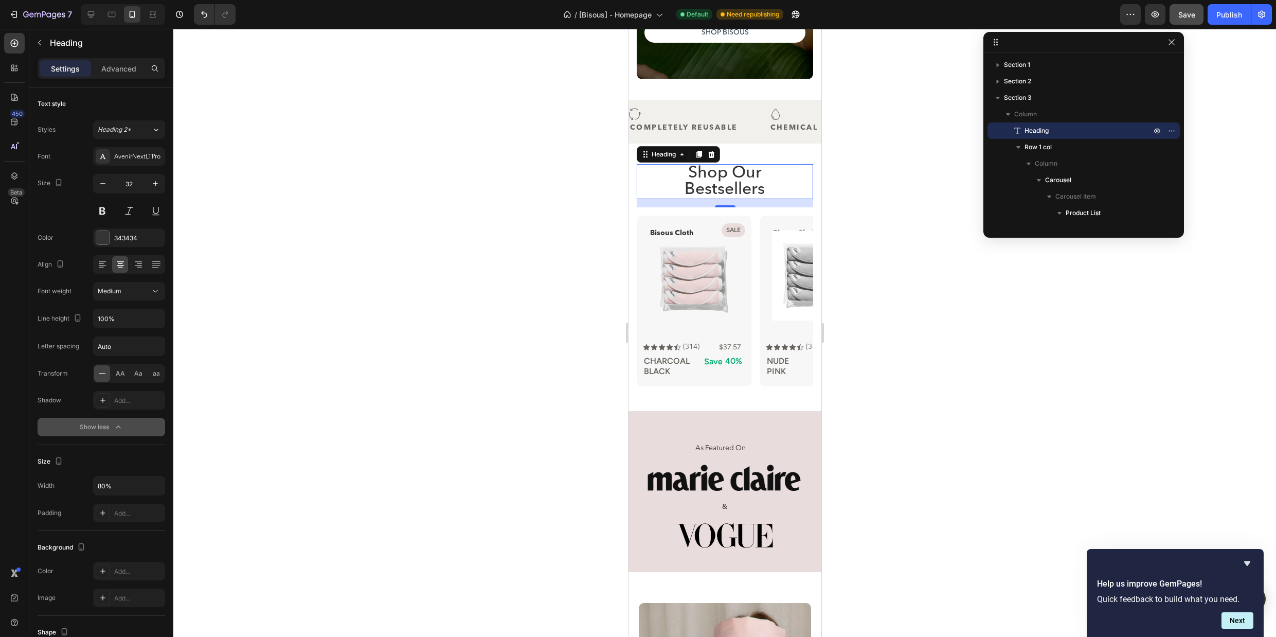
click at [970, 243] on div at bounding box center [724, 333] width 1103 height 608
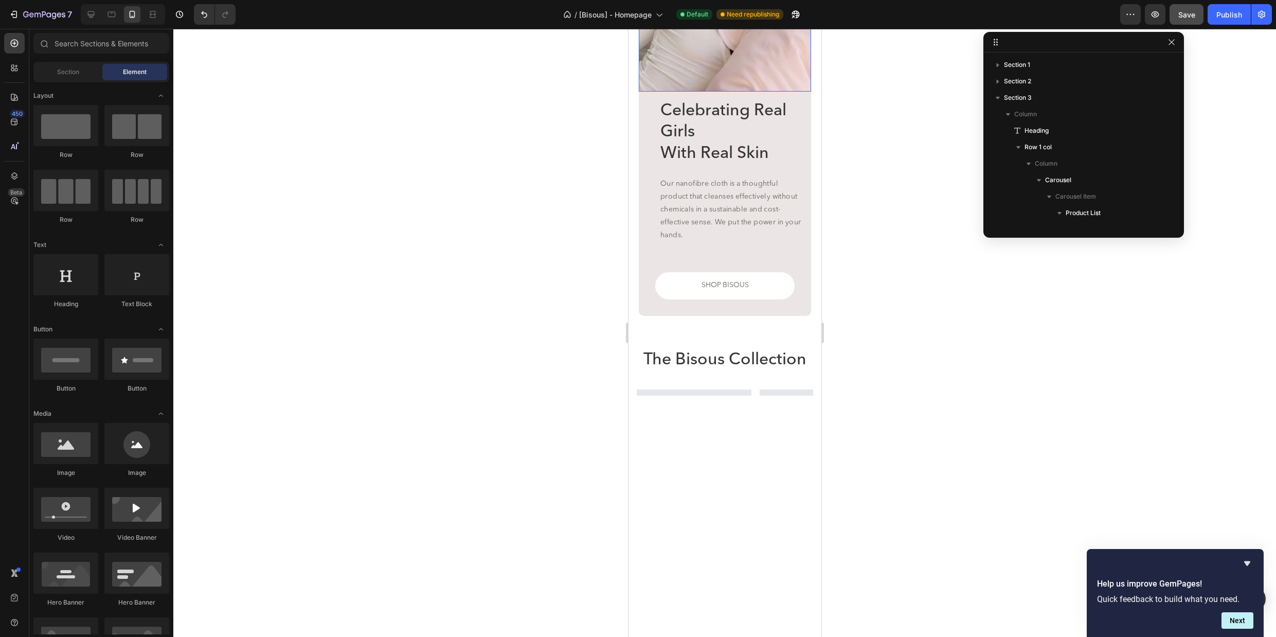
scroll to position [1082, 0]
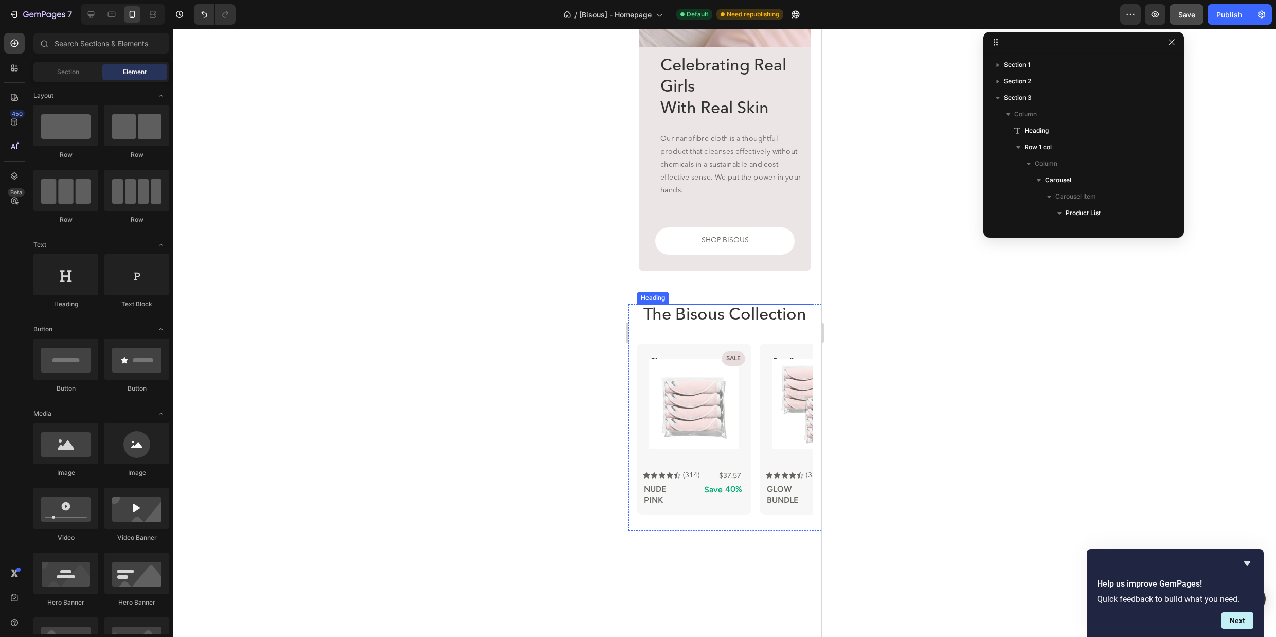
click at [725, 316] on h2 "The Bisous Collection" at bounding box center [724, 316] width 176 height 24
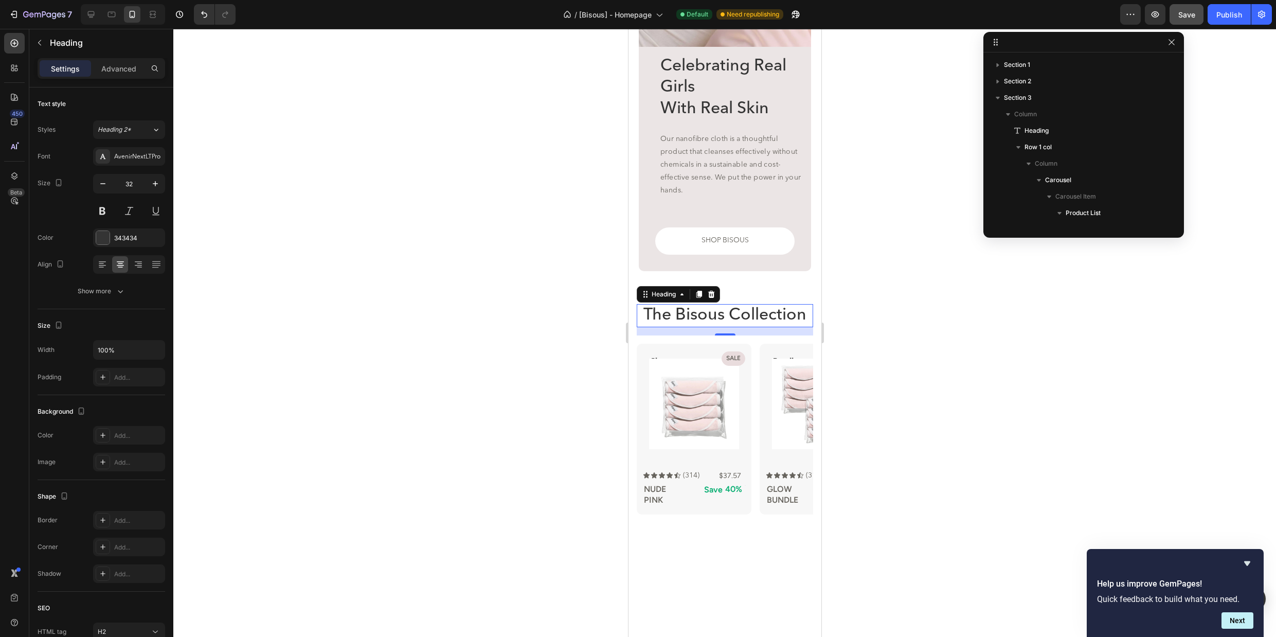
scroll to position [1265, 0]
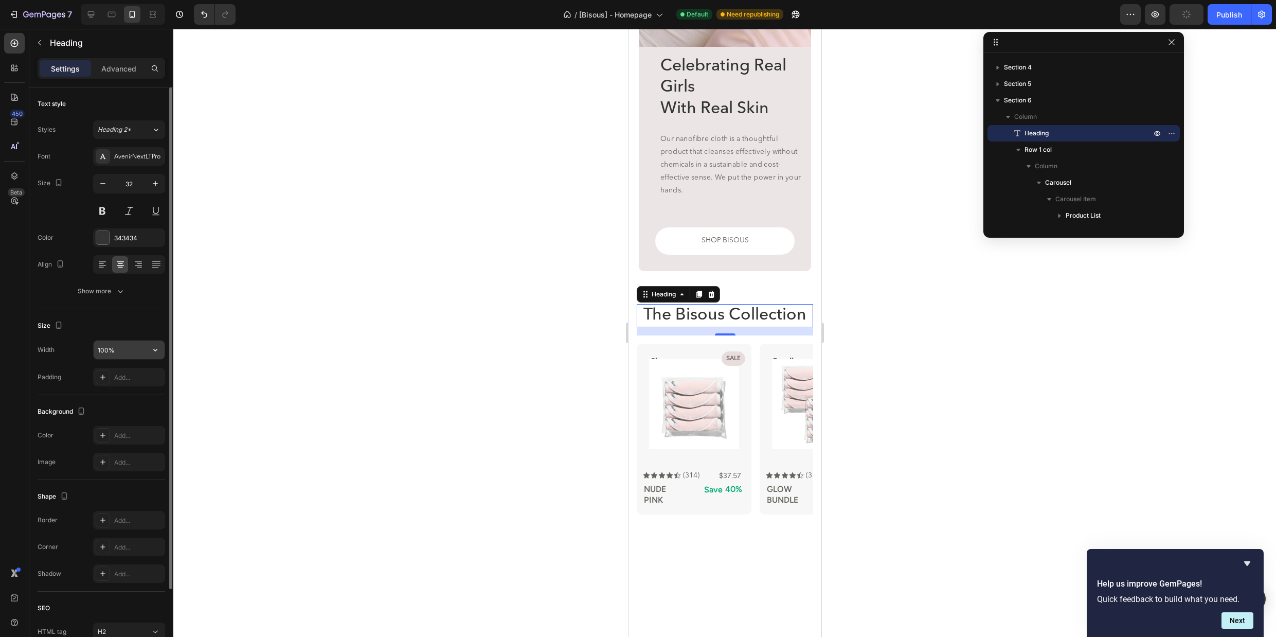
click at [127, 352] on input "100%" at bounding box center [129, 350] width 71 height 19
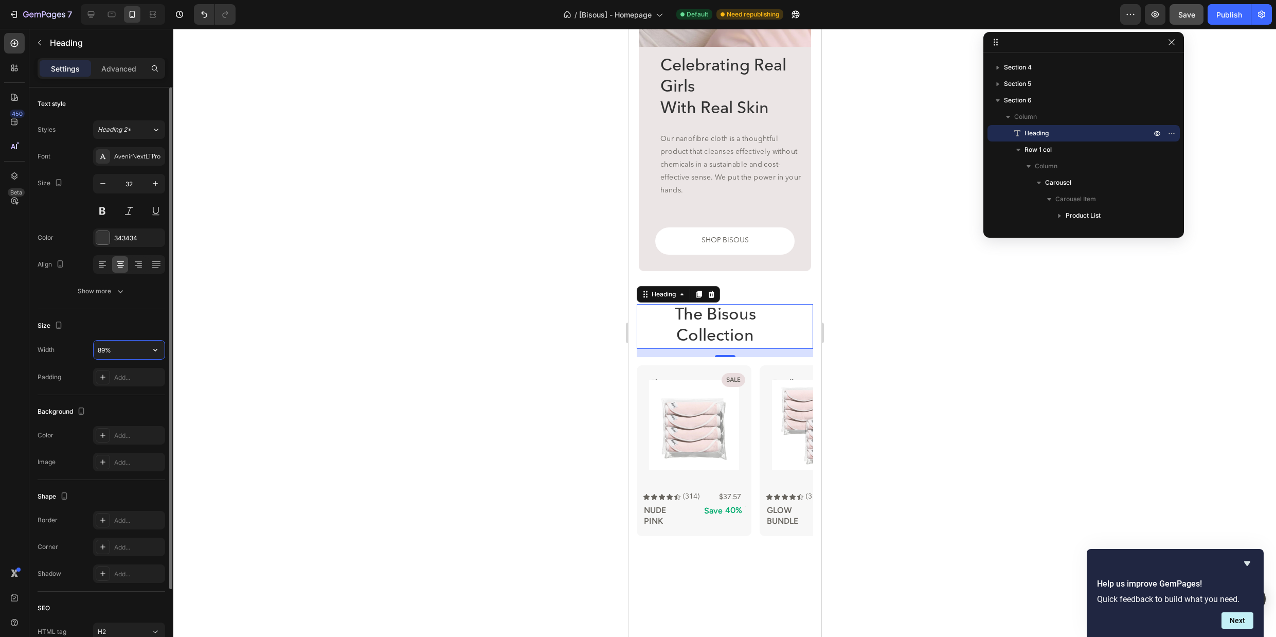
type input "90%"
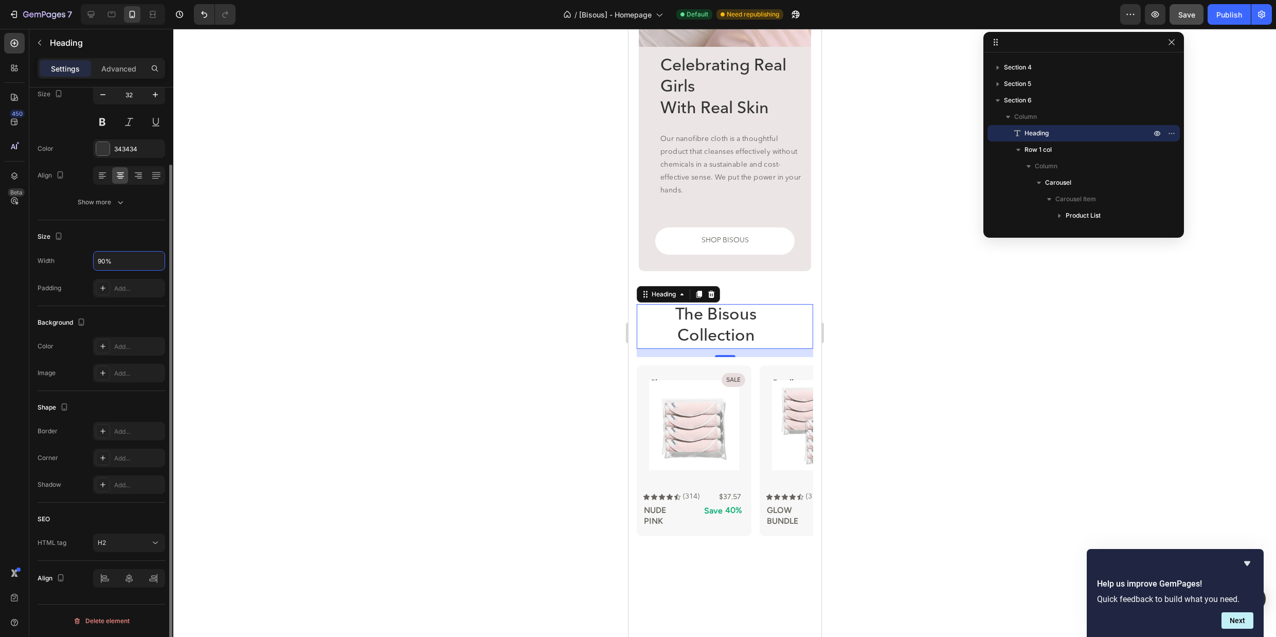
click at [79, 273] on div "Width 90% Padding Add..." at bounding box center [102, 274] width 128 height 46
click at [133, 580] on icon at bounding box center [129, 578] width 10 height 10
click at [120, 197] on icon "button" at bounding box center [120, 202] width 10 height 10
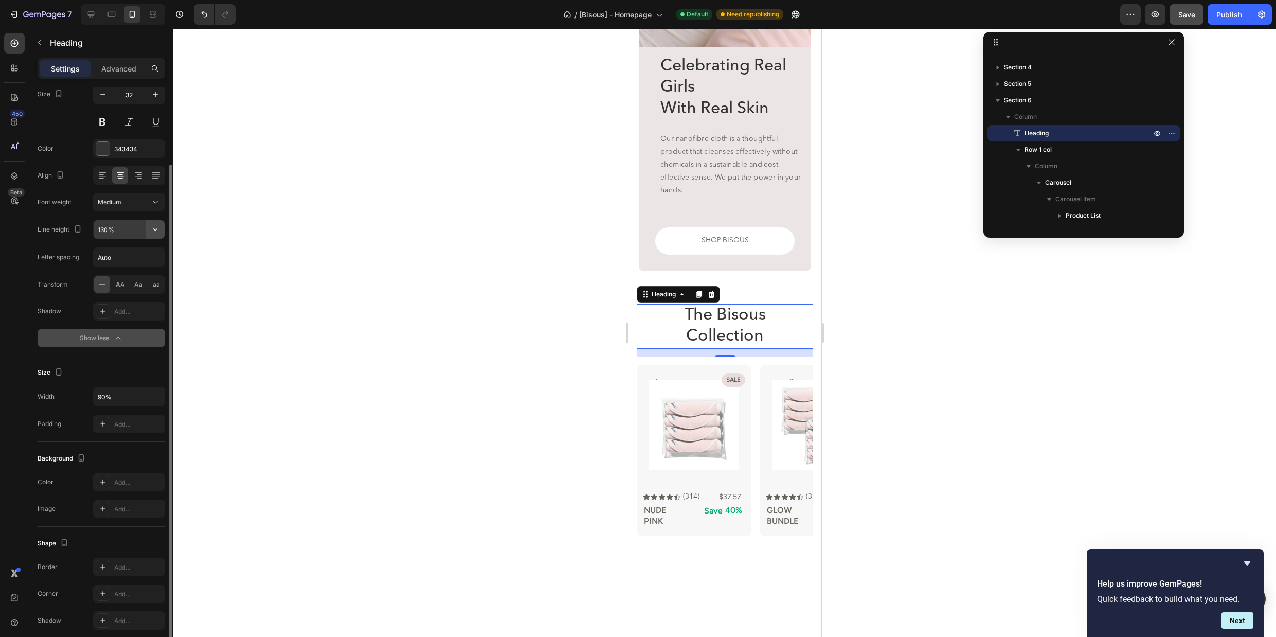
click at [156, 225] on icon "button" at bounding box center [155, 229] width 10 height 10
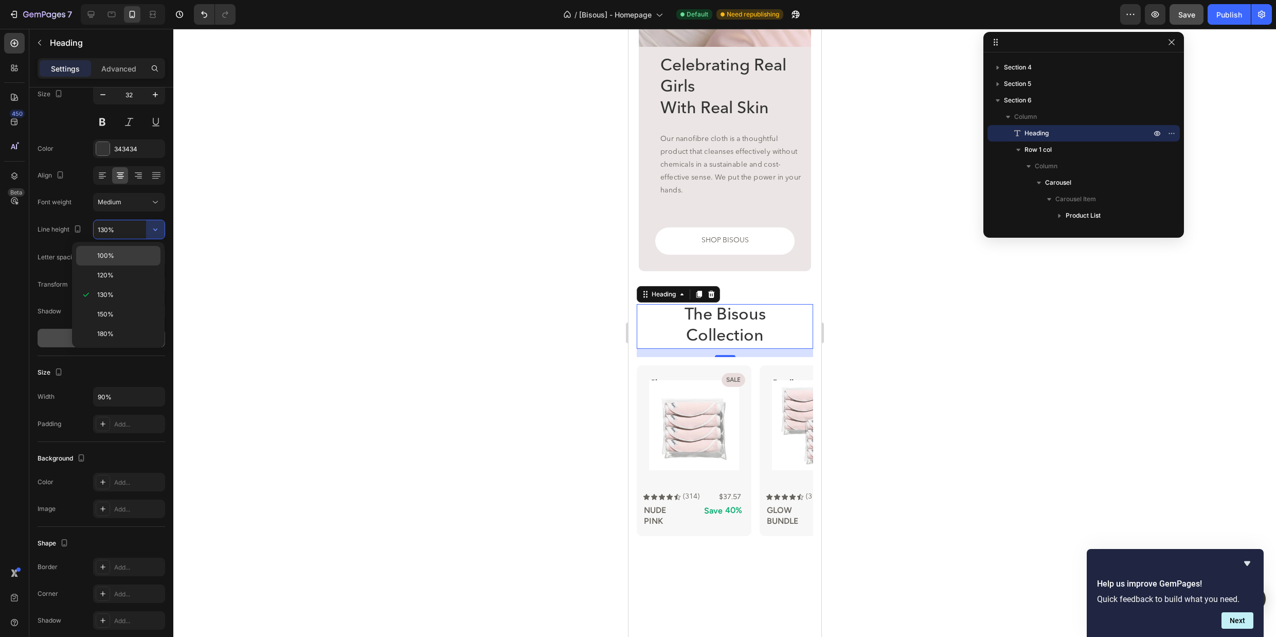
click at [129, 259] on p "100%" at bounding box center [126, 255] width 59 height 9
type input "100%"
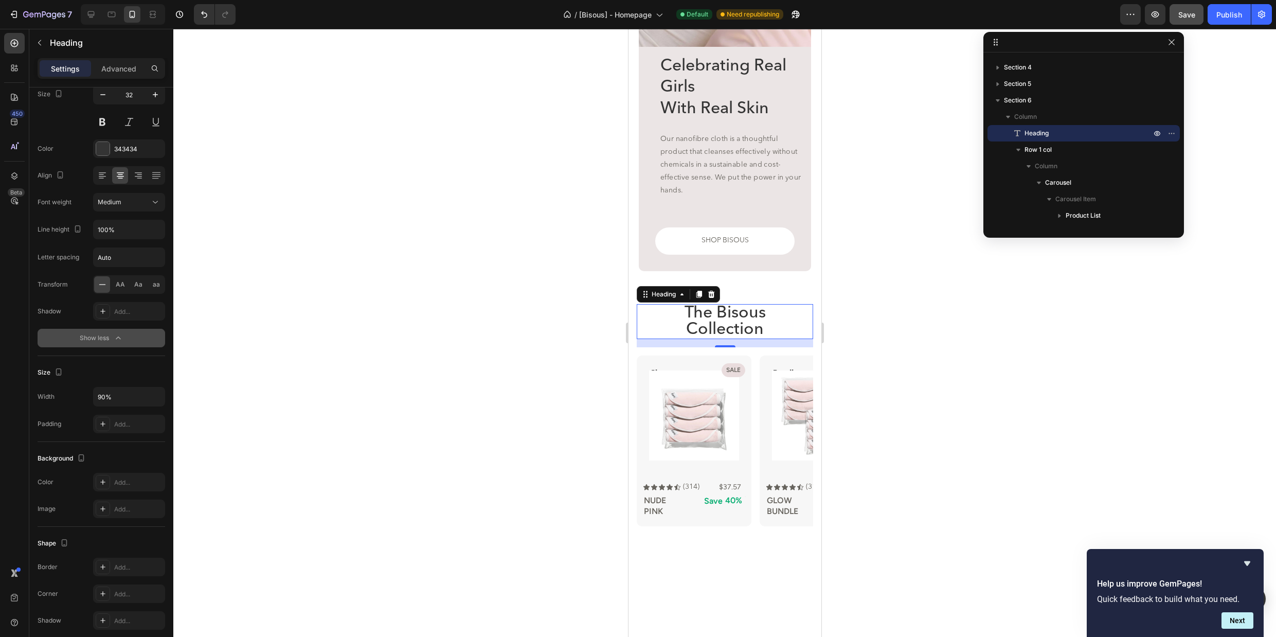
click at [948, 323] on div at bounding box center [724, 333] width 1103 height 608
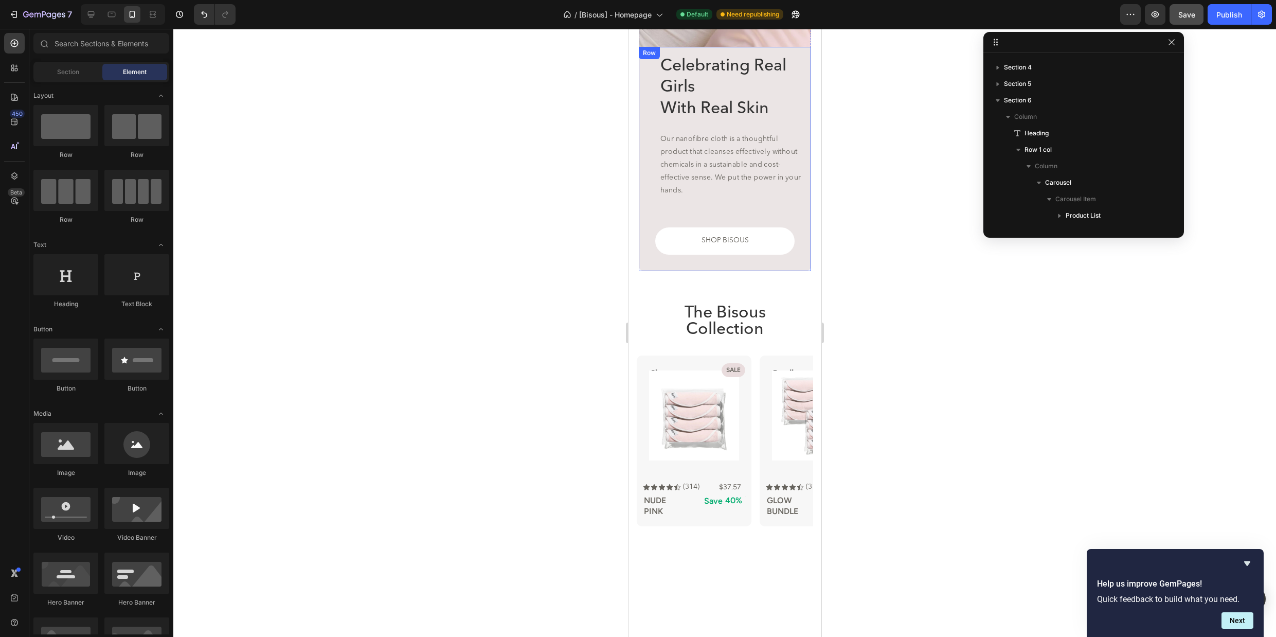
click at [771, 270] on div "Celebrating Real Girls With Real Skin Heading Our nanofibre cloth is a thoughtf…" at bounding box center [724, 159] width 172 height 224
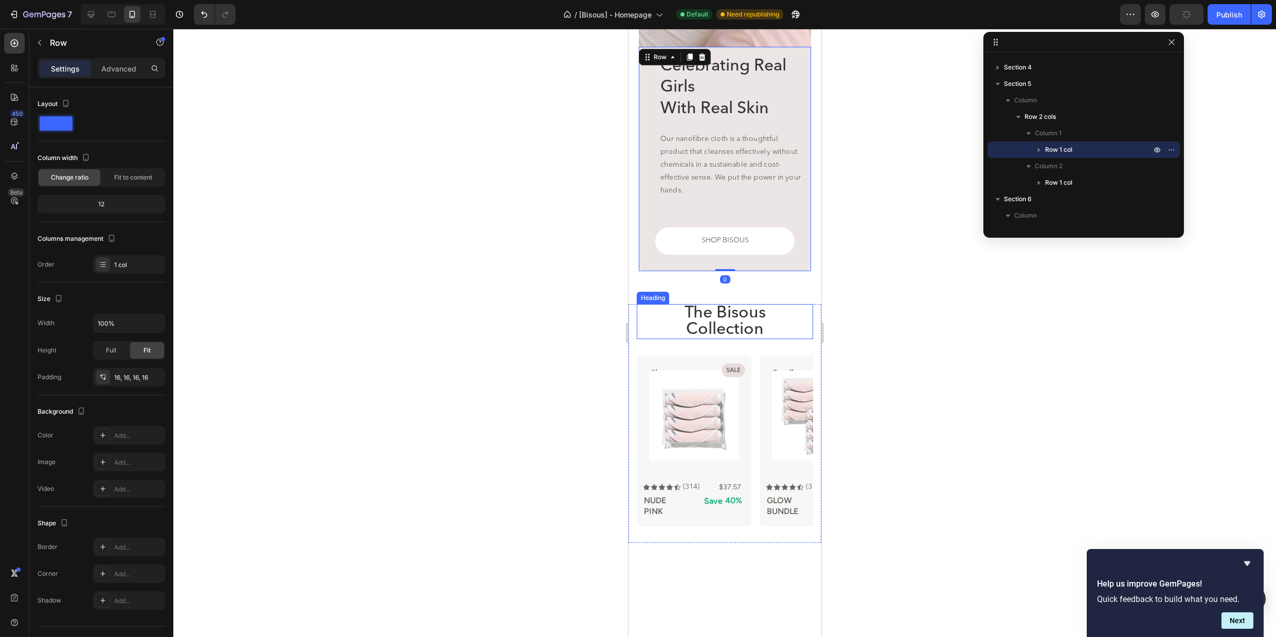
click at [781, 317] on h2 "The Bisous Collection" at bounding box center [724, 321] width 159 height 35
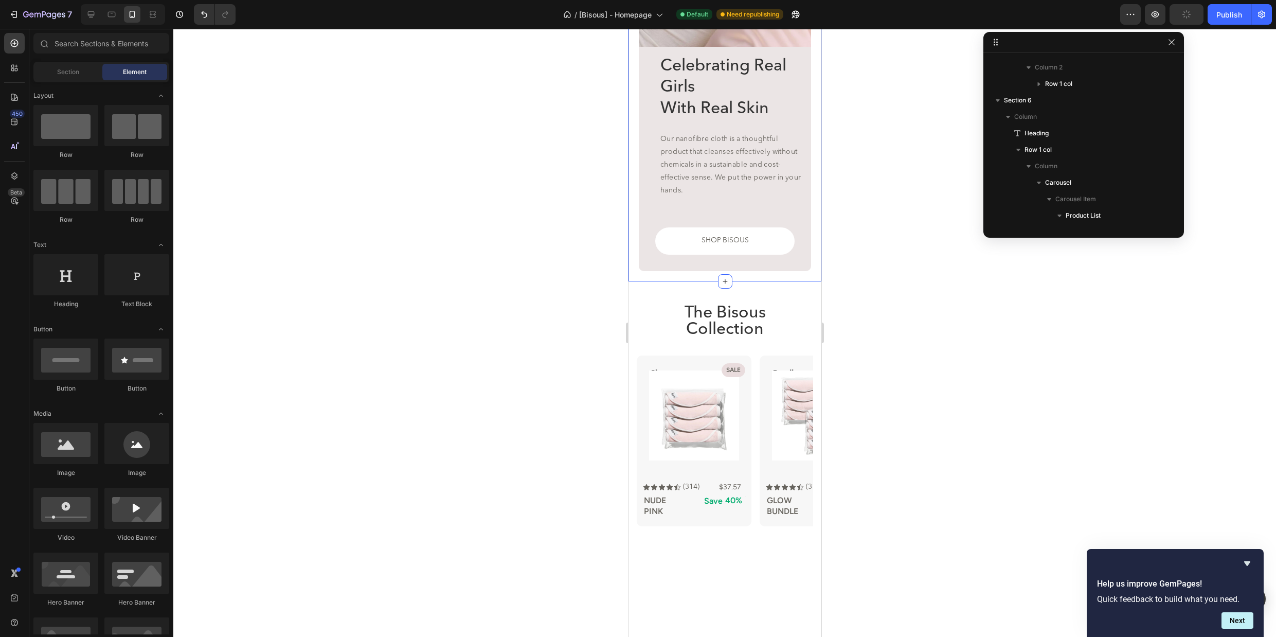
click at [756, 274] on div "Celebrating Real Girls With Real Skin Heading Our nanofibre cloth is a thoughtf…" at bounding box center [724, 44] width 193 height 474
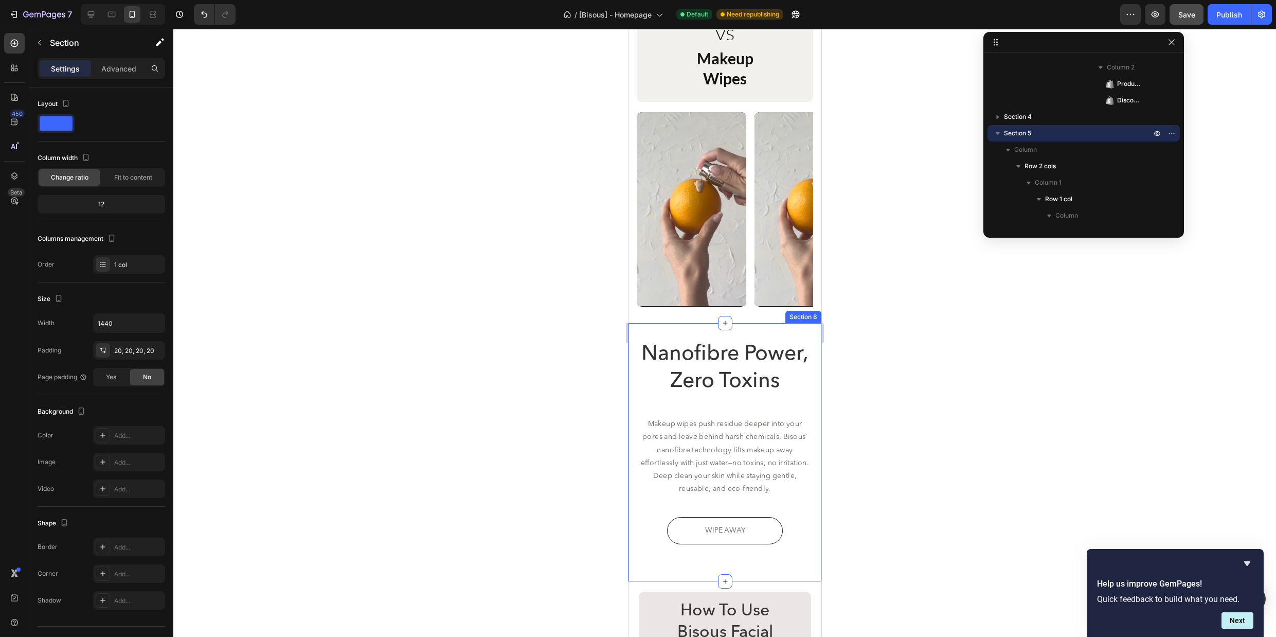
scroll to position [1783, 0]
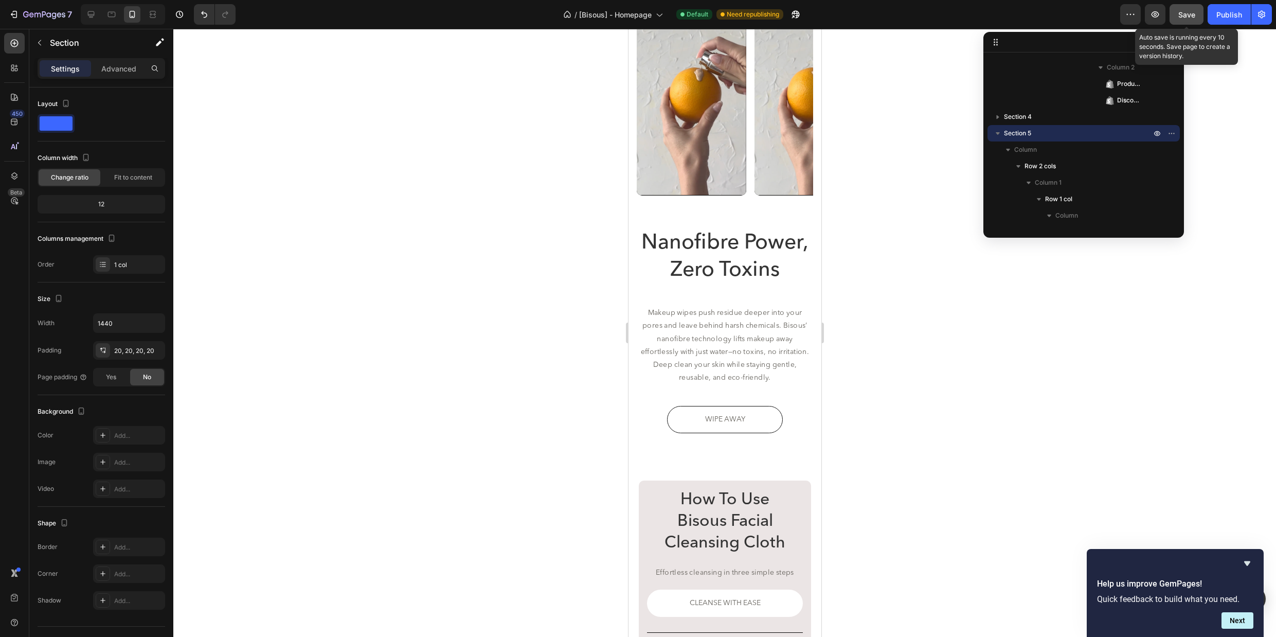
click at [1185, 15] on span "Save" at bounding box center [1187, 14] width 17 height 9
click at [1230, 15] on div "Publish" at bounding box center [1230, 14] width 26 height 11
click at [91, 15] on icon at bounding box center [91, 14] width 10 height 10
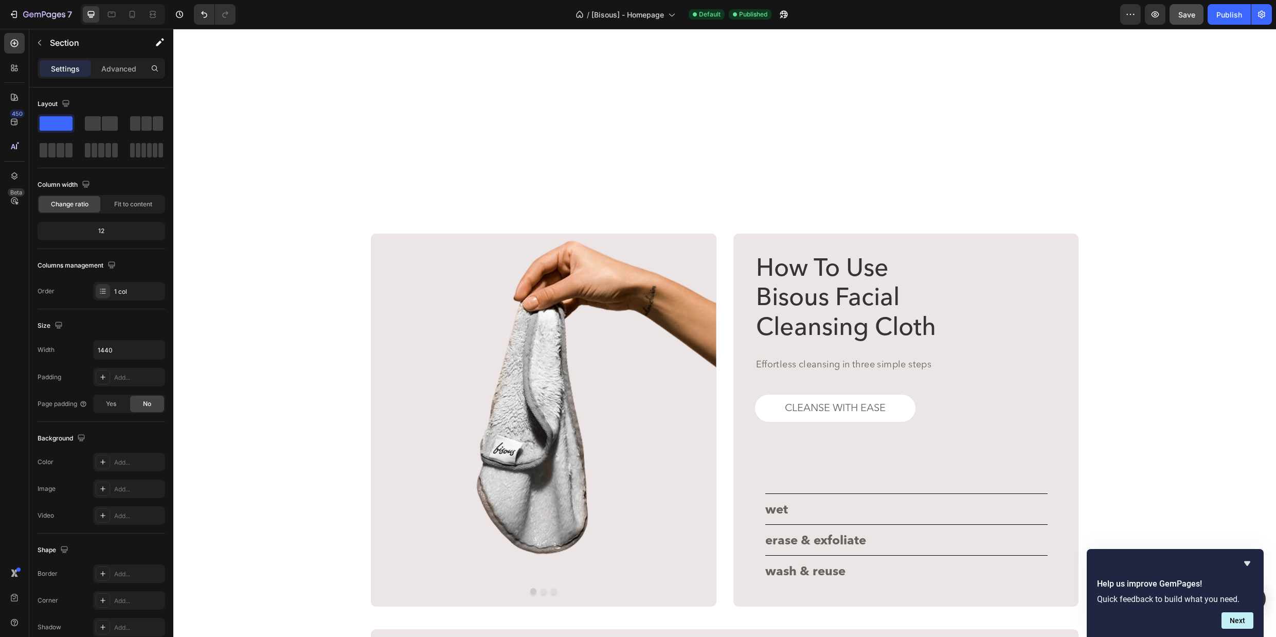
scroll to position [2374, 0]
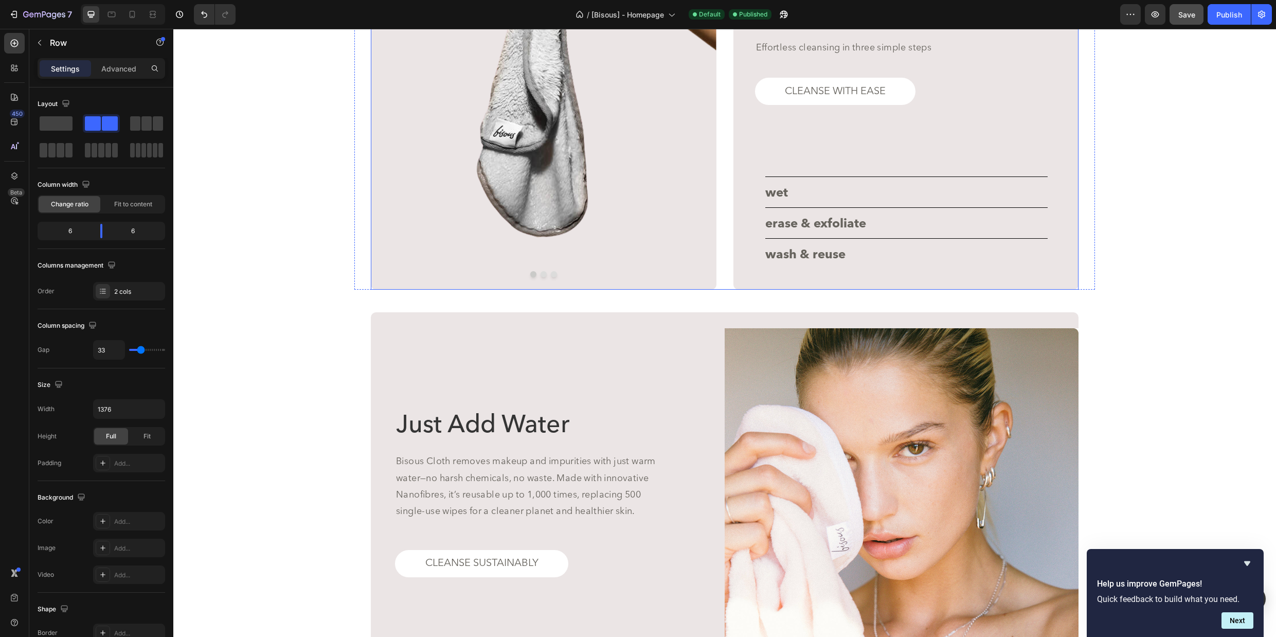
click at [727, 286] on div "Image Image Image Carousel How To Use Bisous Facial Cleansing Cloth Heading Eff…" at bounding box center [725, 103] width 708 height 373
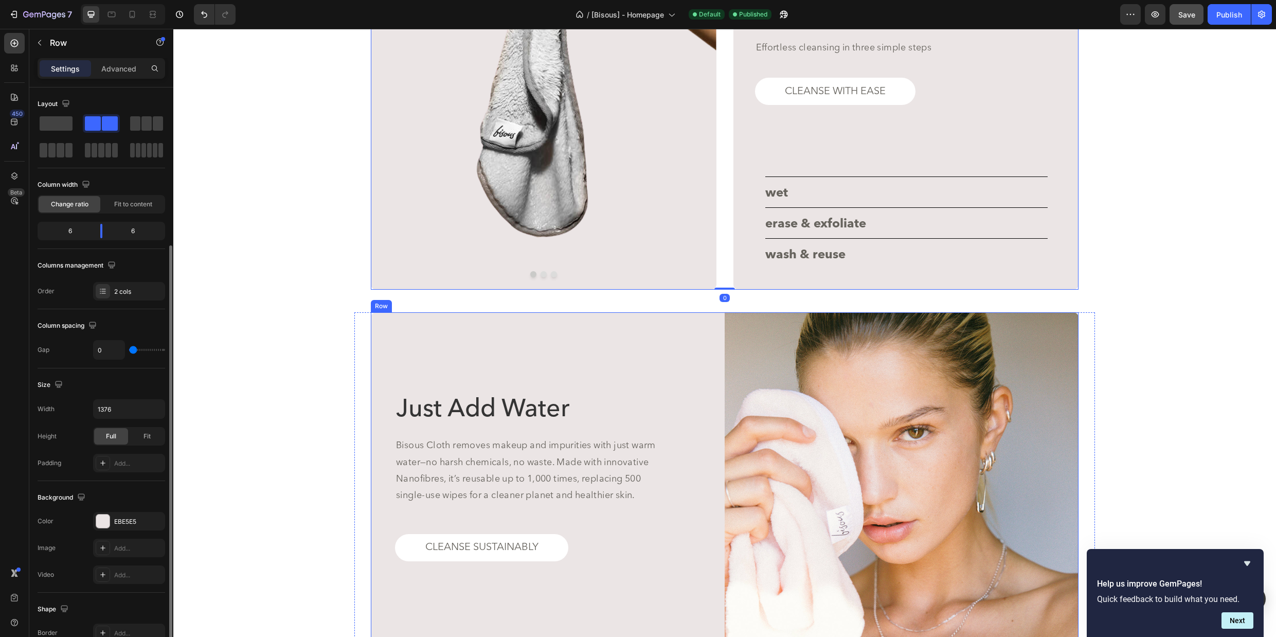
click at [705, 332] on div "Just Add Water Heading Bisous Cloth removes makeup and impurities with just war…" at bounding box center [548, 492] width 354 height 360
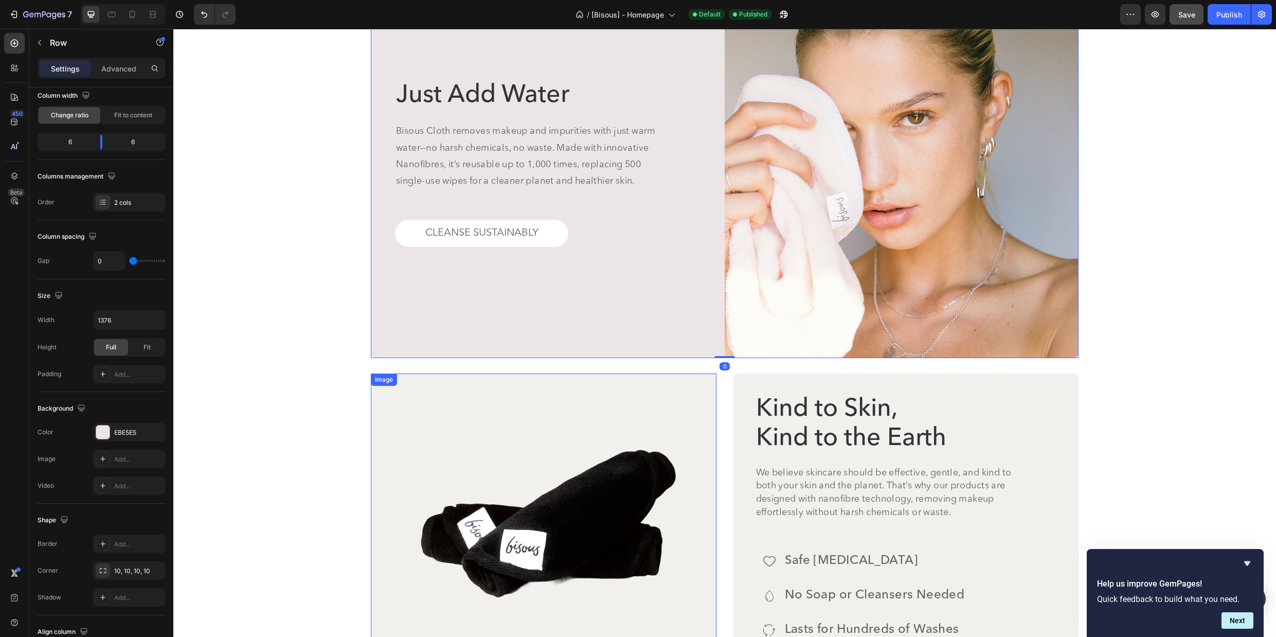
scroll to position [2691, 0]
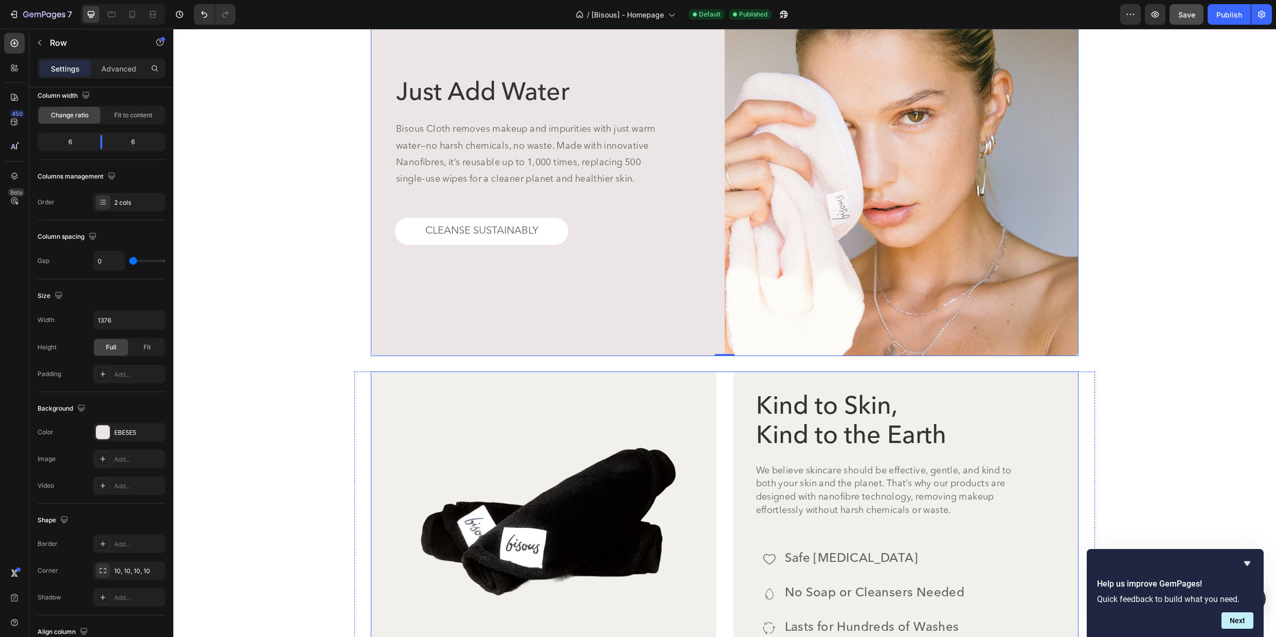
click at [731, 377] on div "Image Image Image Carousel Row Kind to Skin, Kind to the Earth Heading We belie…" at bounding box center [725, 551] width 708 height 360
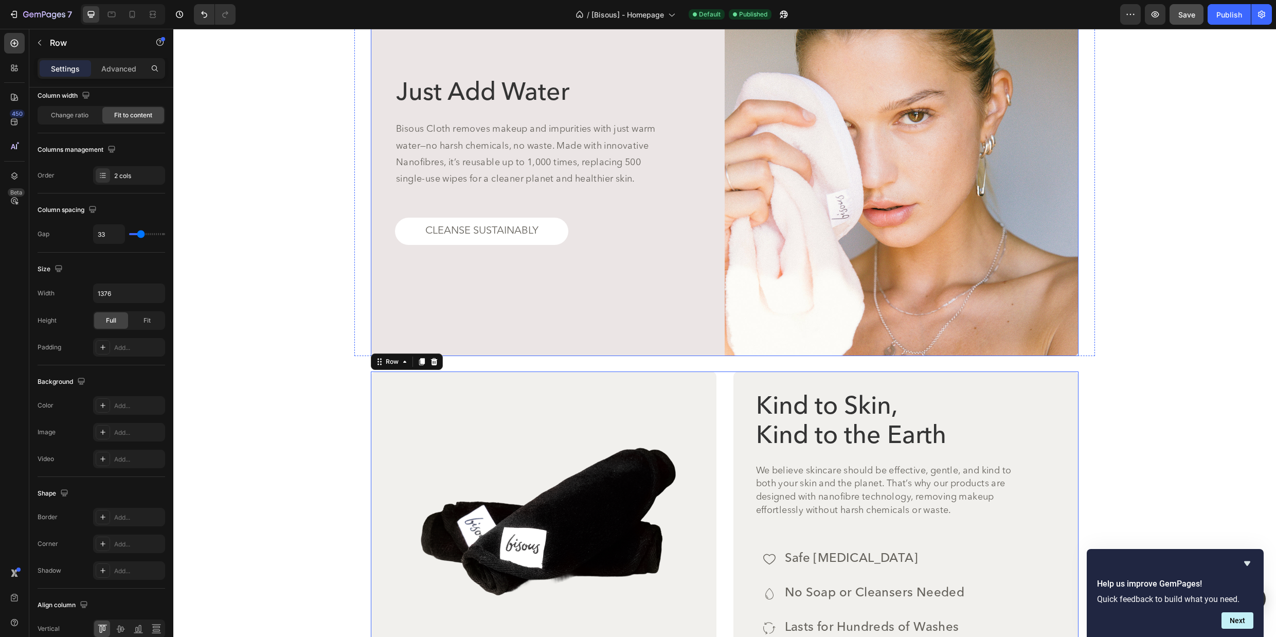
click at [721, 347] on div "Just Add Water Heading Bisous Cloth removes makeup and impurities with just war…" at bounding box center [548, 176] width 354 height 360
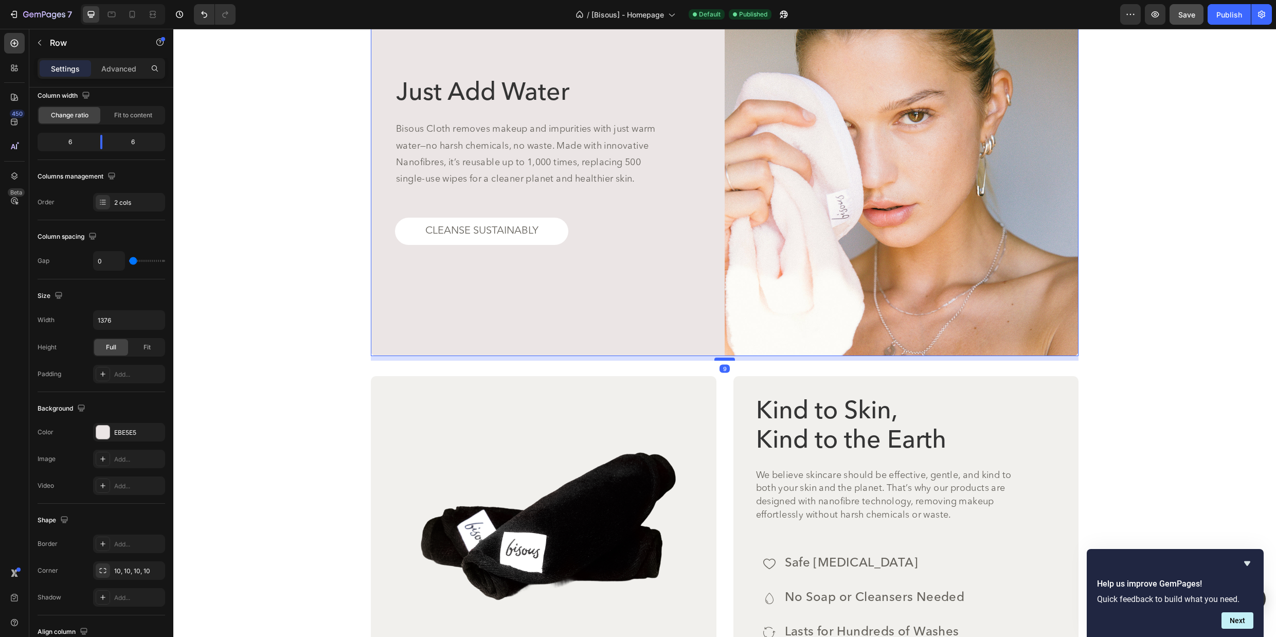
click at [728, 358] on div at bounding box center [725, 359] width 21 height 3
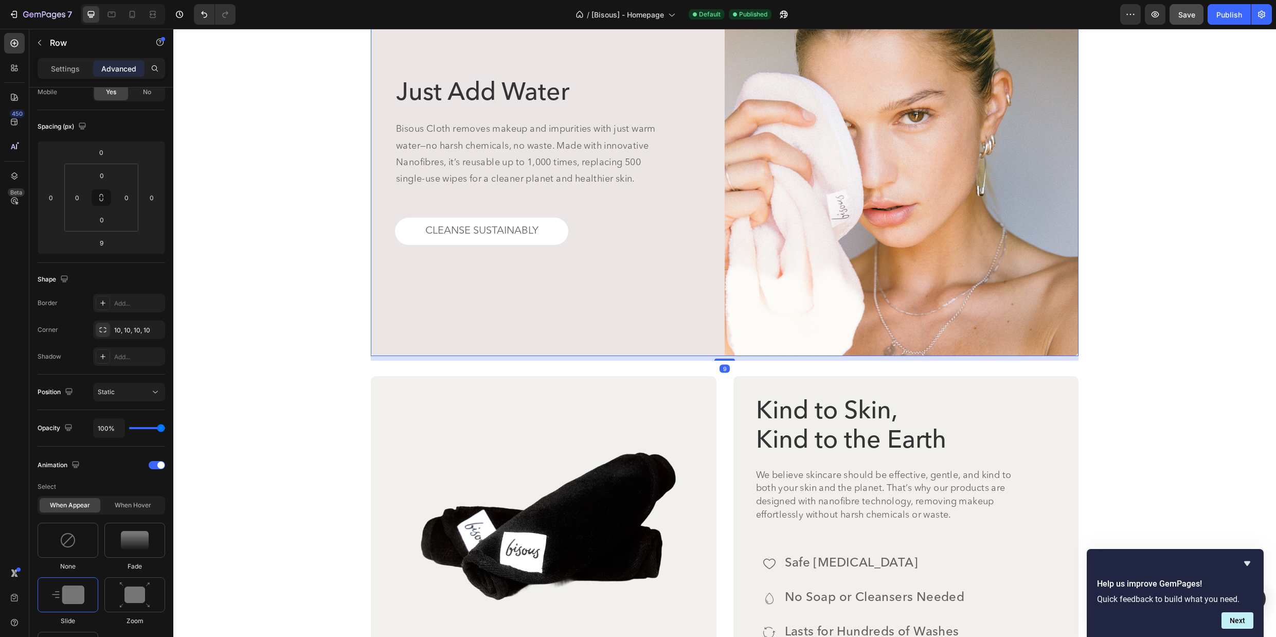
scroll to position [2689, 0]
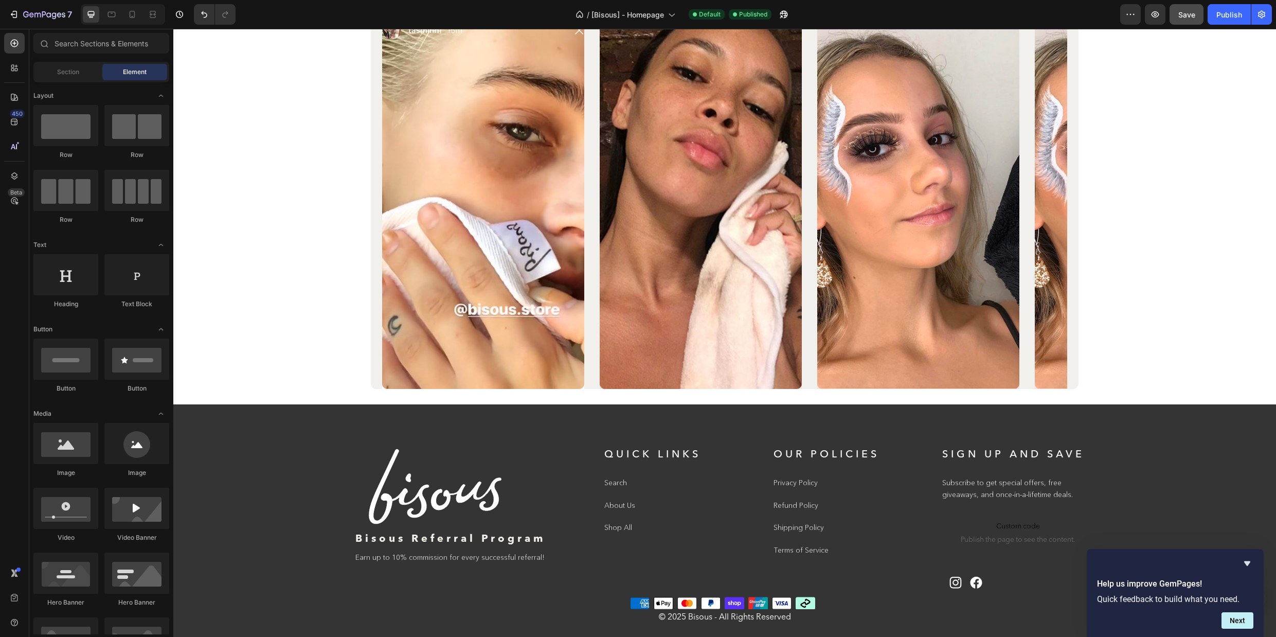
scroll to position [4628, 0]
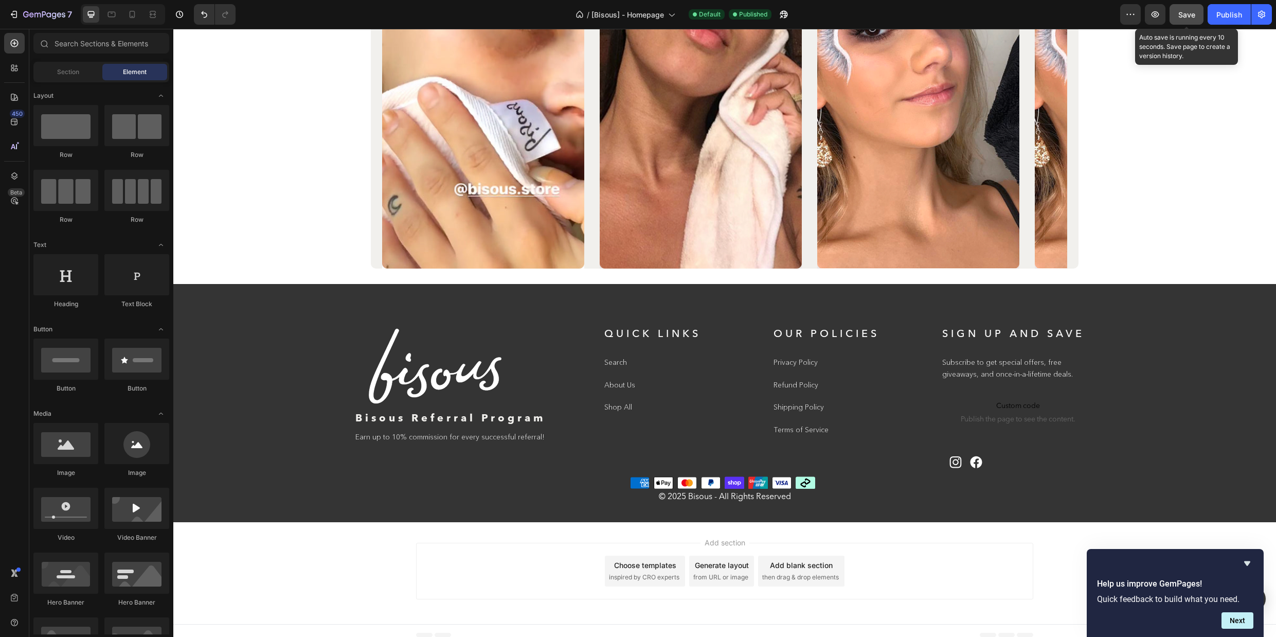
drag, startPoint x: 1187, startPoint y: 16, endPoint x: 1009, endPoint y: 33, distance: 179.3
click at [1187, 16] on span "Save" at bounding box center [1187, 14] width 17 height 9
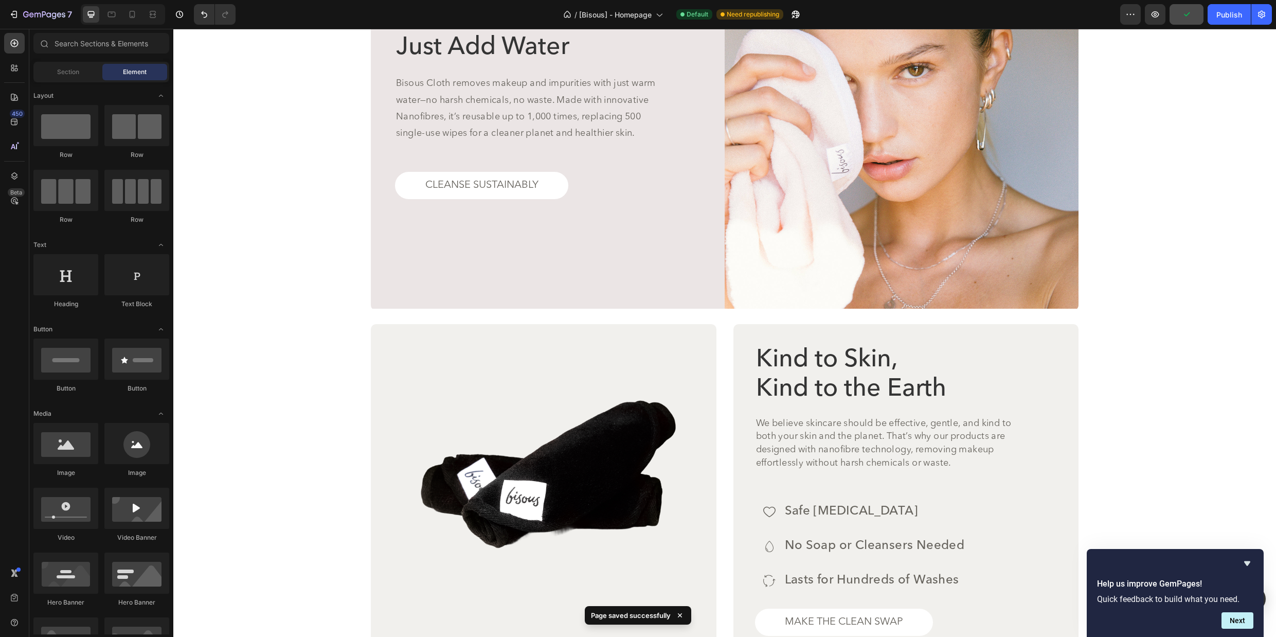
scroll to position [2733, 0]
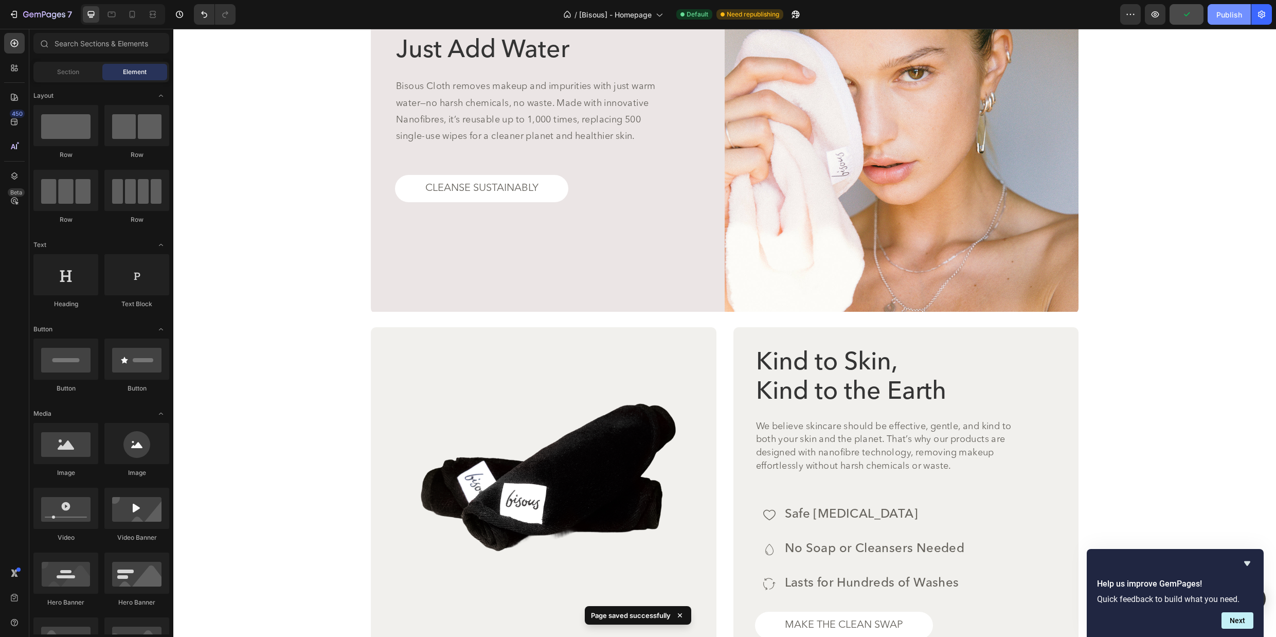
click at [1220, 19] on div "Publish" at bounding box center [1230, 14] width 26 height 11
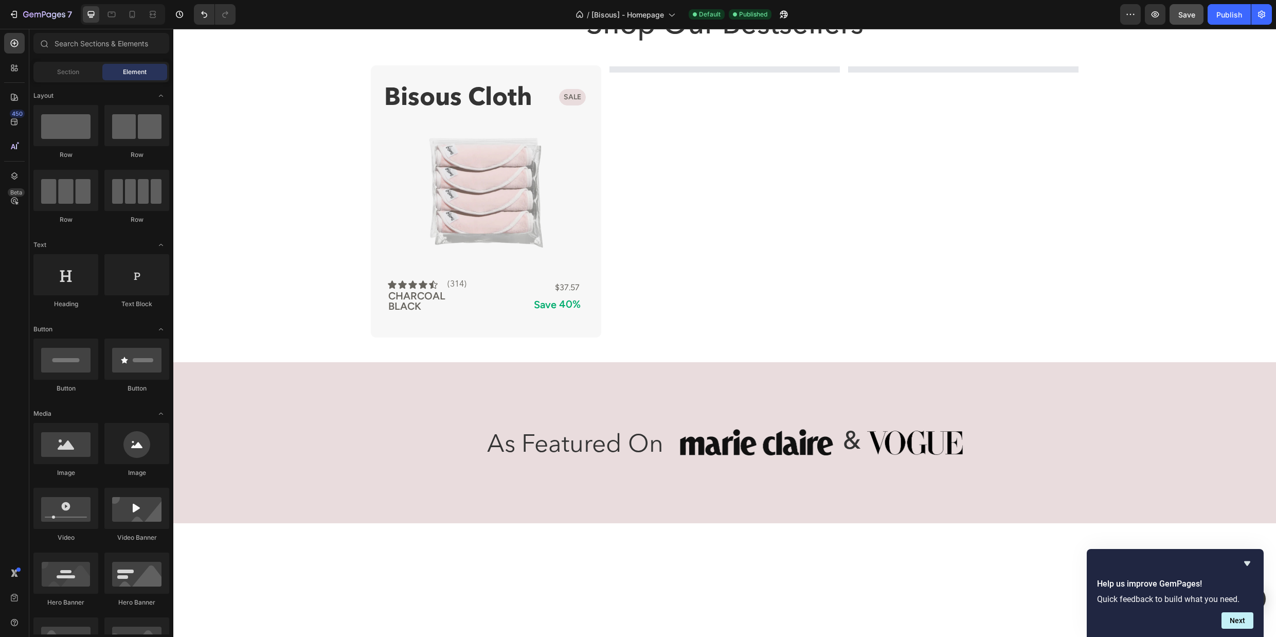
scroll to position [282, 0]
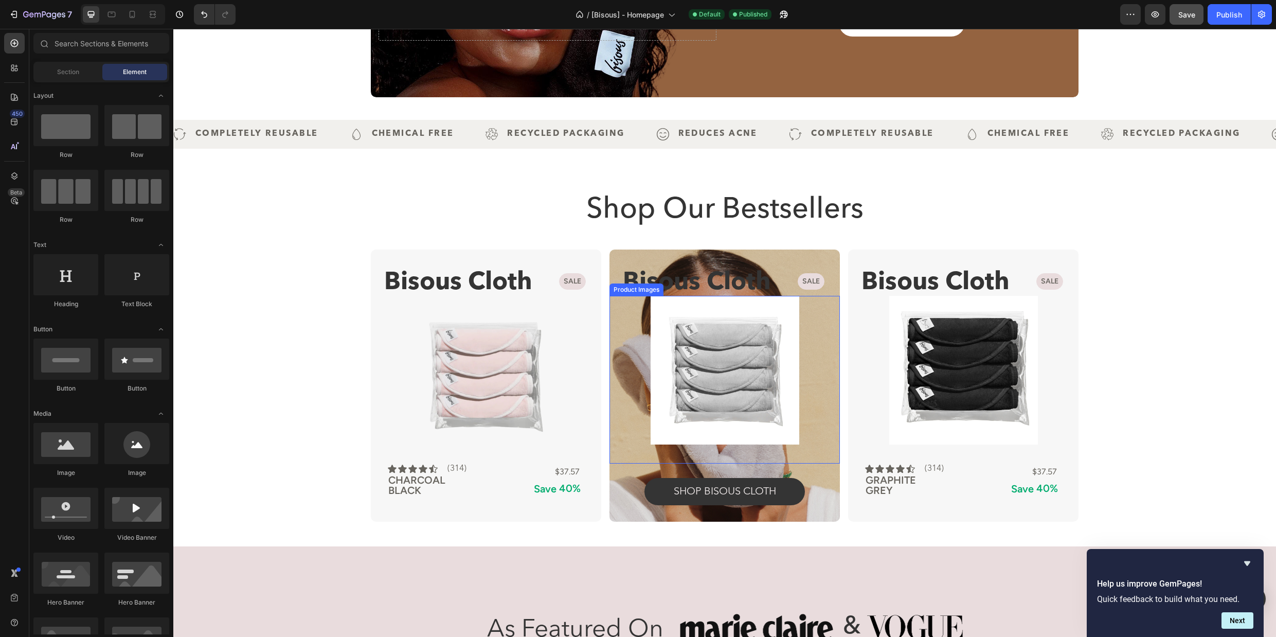
click at [742, 396] on img at bounding box center [725, 370] width 149 height 149
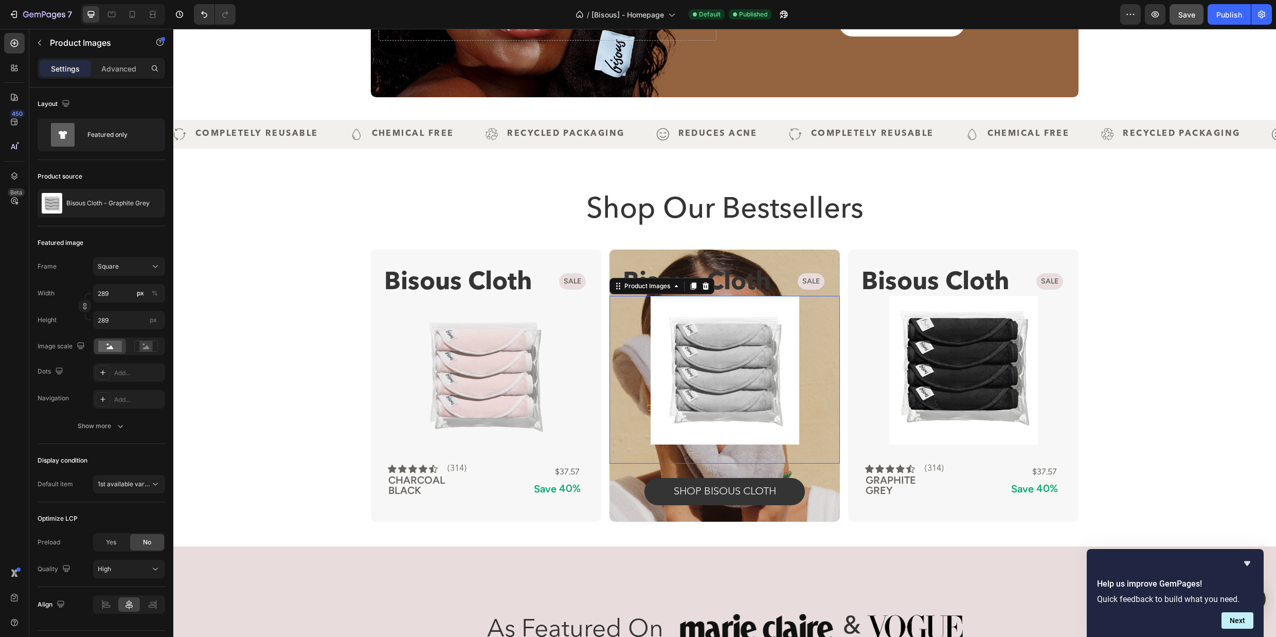
click at [755, 333] on img at bounding box center [725, 370] width 149 height 149
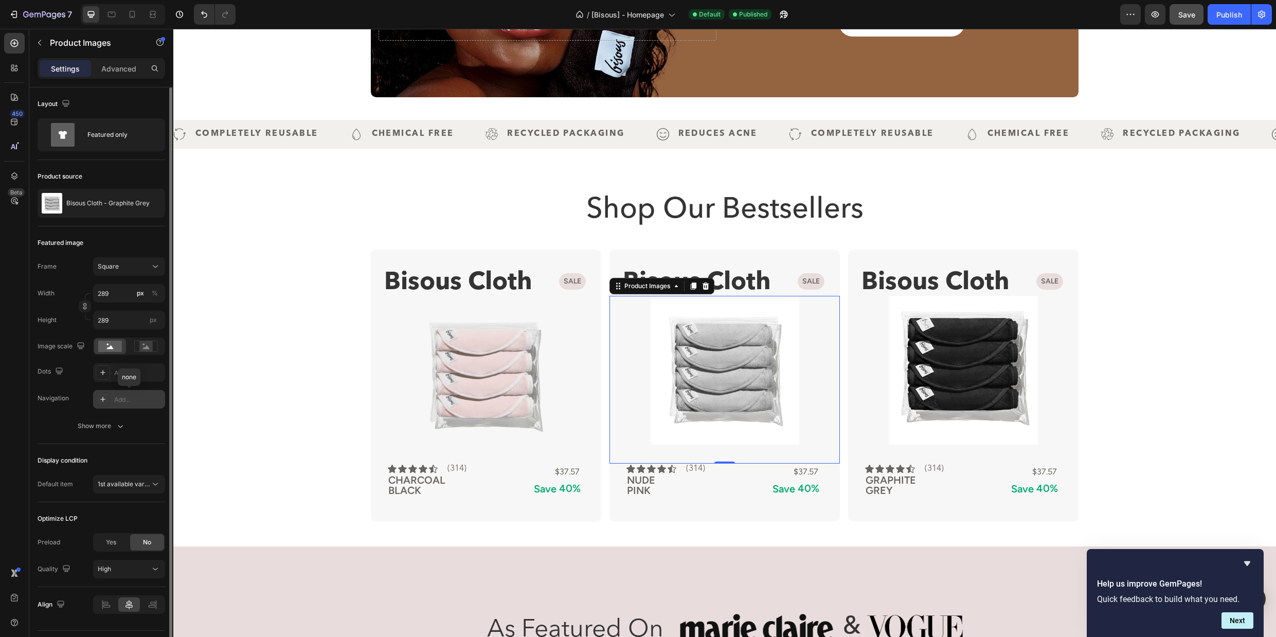
scroll to position [25, 0]
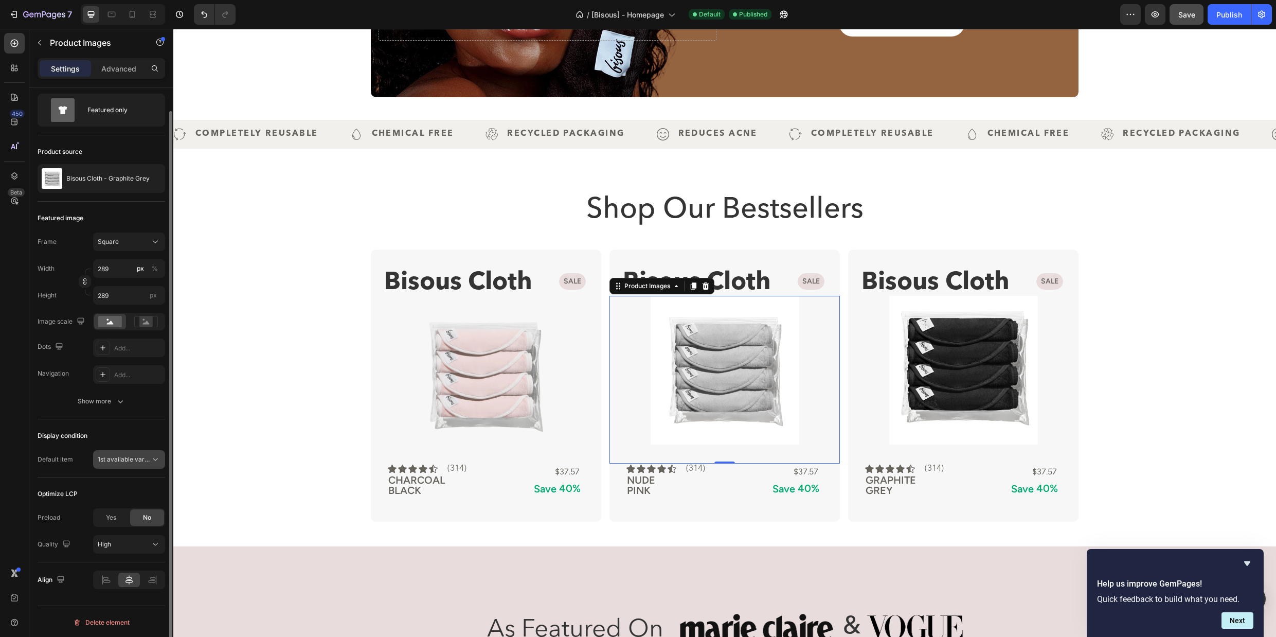
click at [136, 453] on button "1st available variant" at bounding box center [129, 459] width 72 height 19
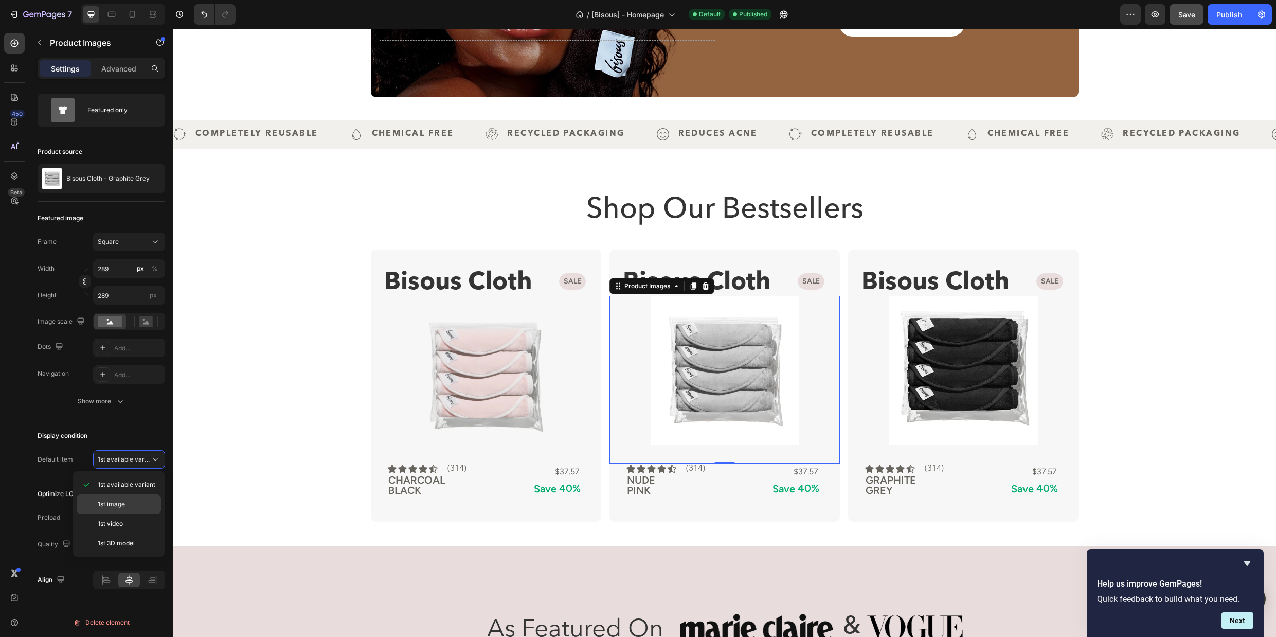
click at [118, 504] on span "1st image" at bounding box center [111, 504] width 27 height 9
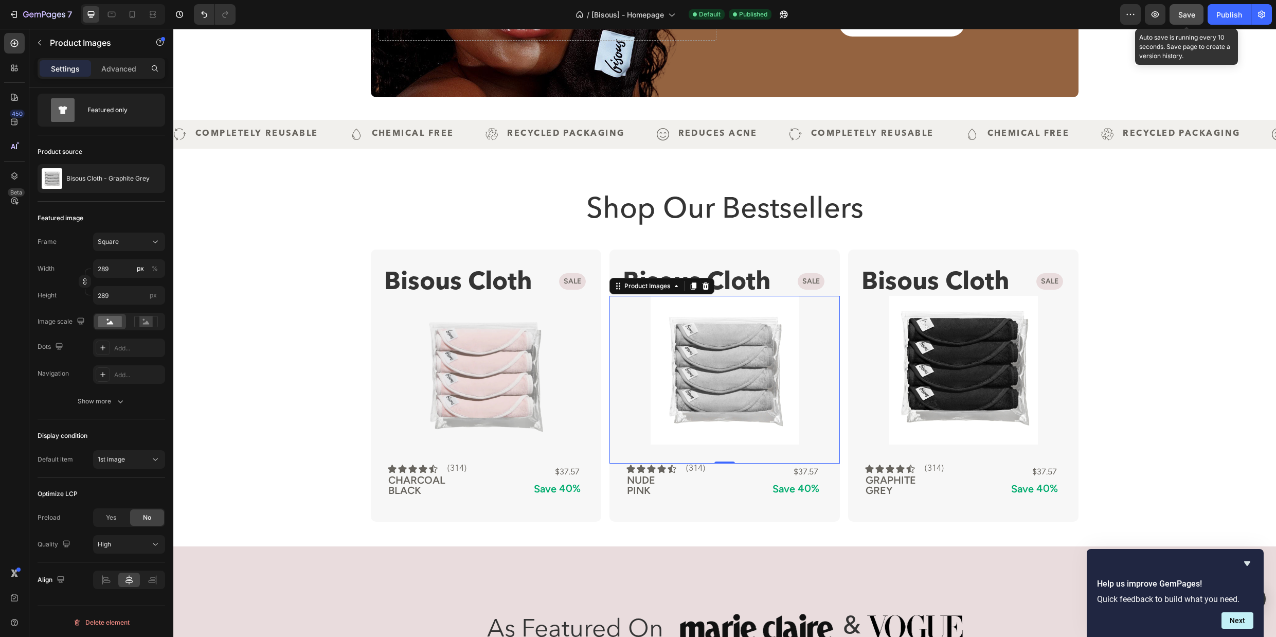
click at [1188, 17] on span "Save" at bounding box center [1187, 14] width 17 height 9
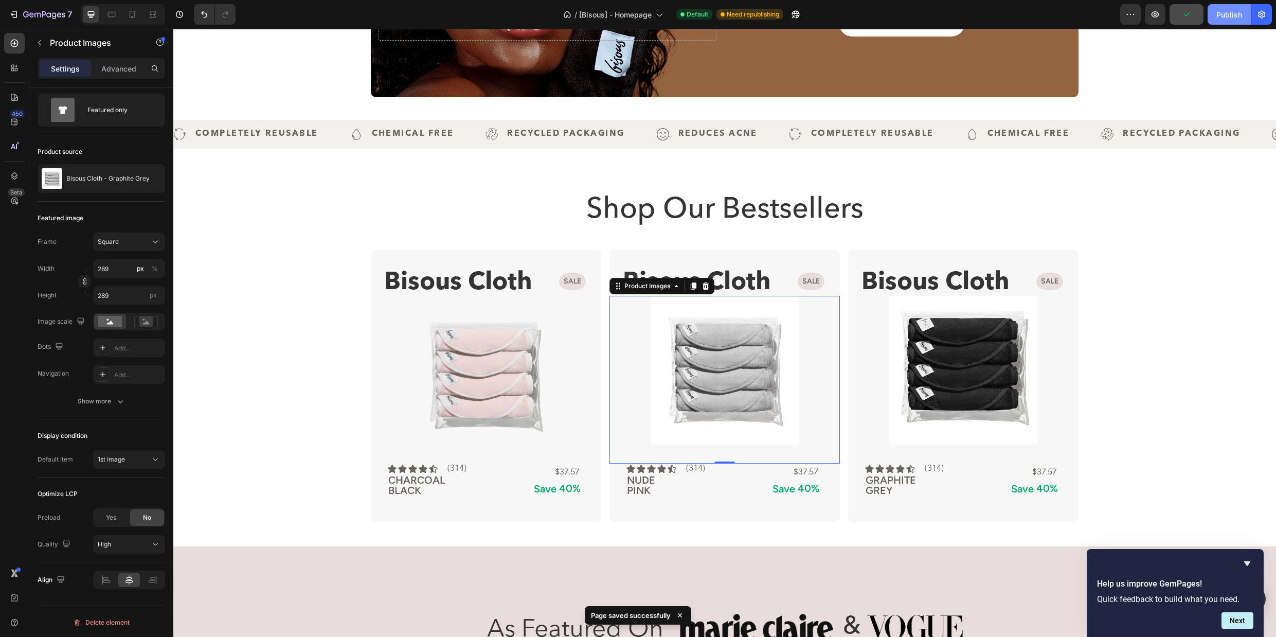
click at [1220, 17] on div "Publish" at bounding box center [1230, 14] width 26 height 11
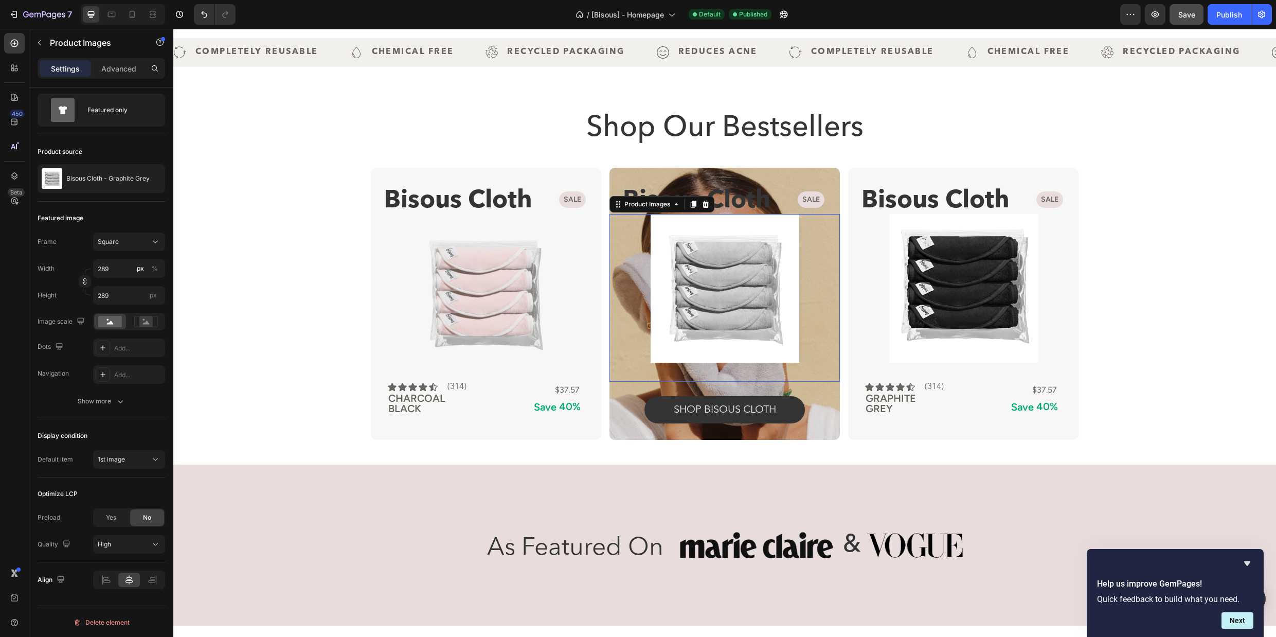
scroll to position [394, 0]
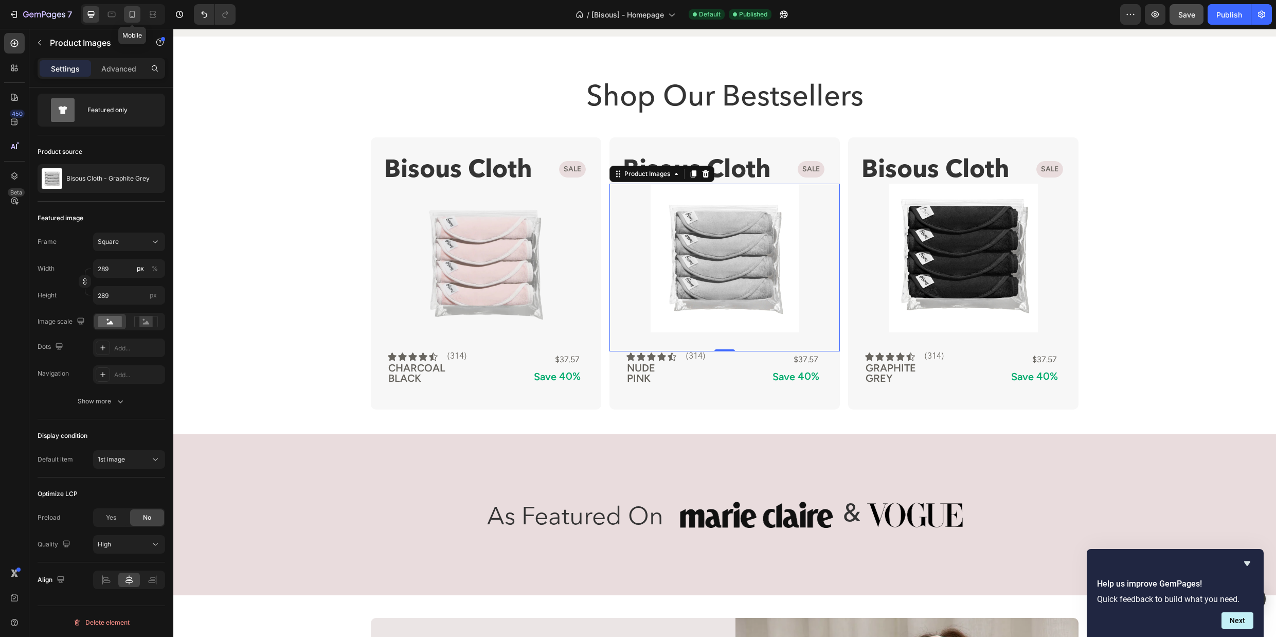
click at [134, 13] on icon at bounding box center [133, 14] width 6 height 7
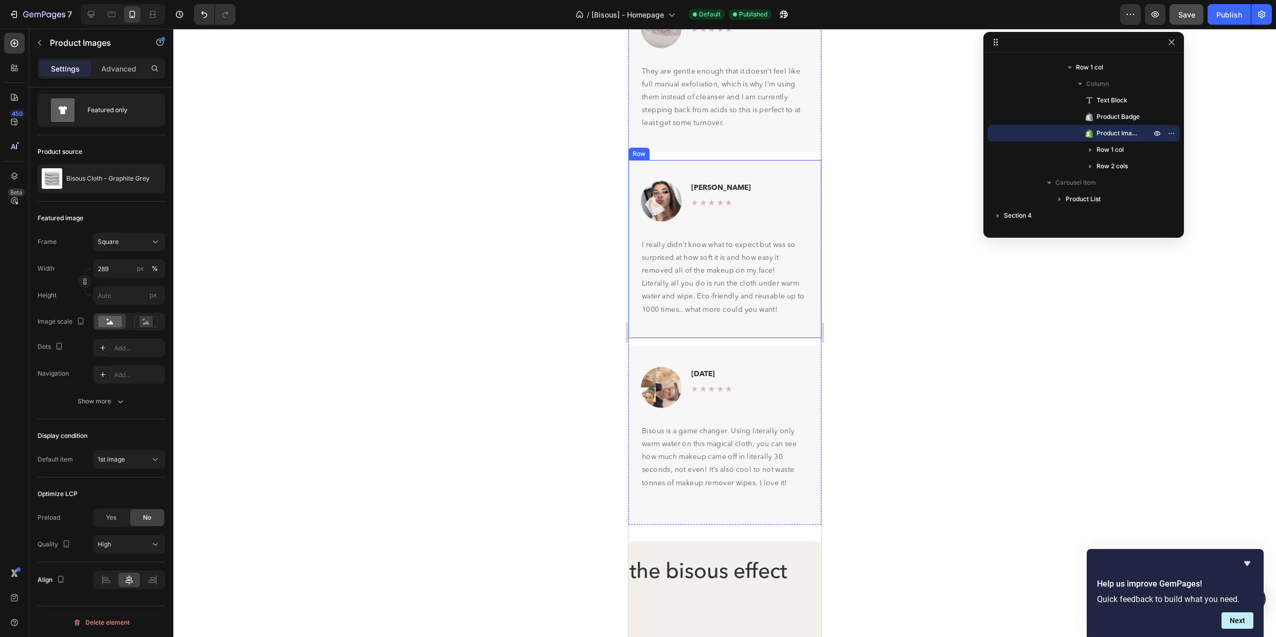
scroll to position [4553, 0]
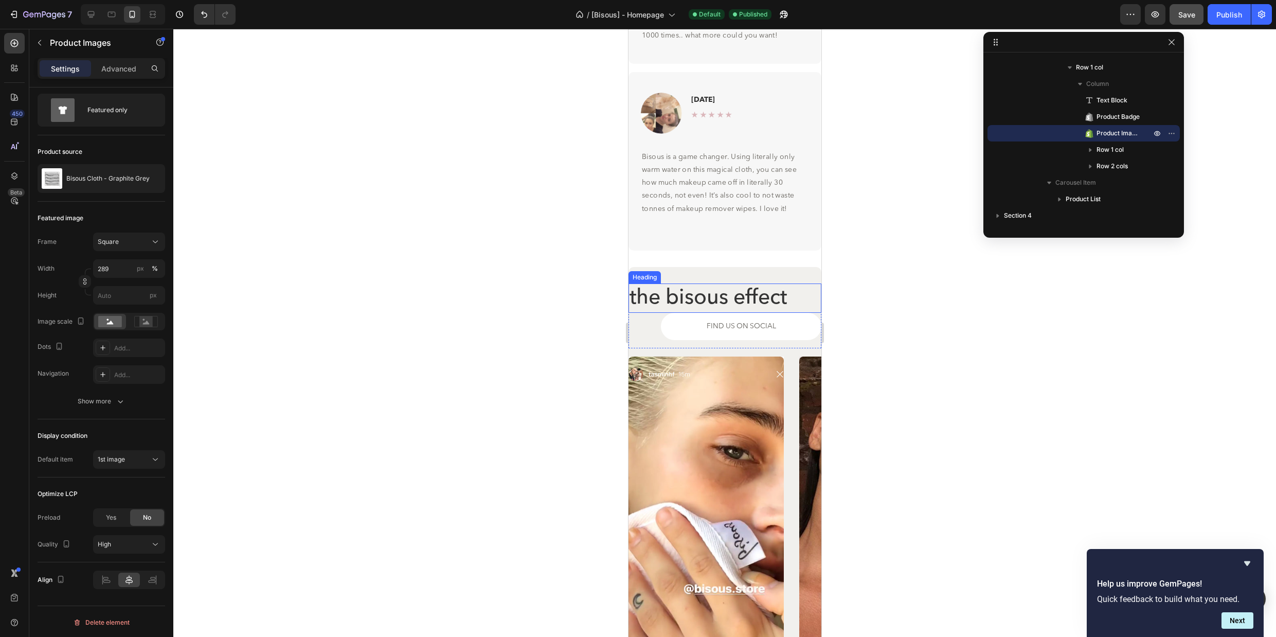
click at [783, 288] on h2 "the bisous effect" at bounding box center [724, 297] width 193 height 29
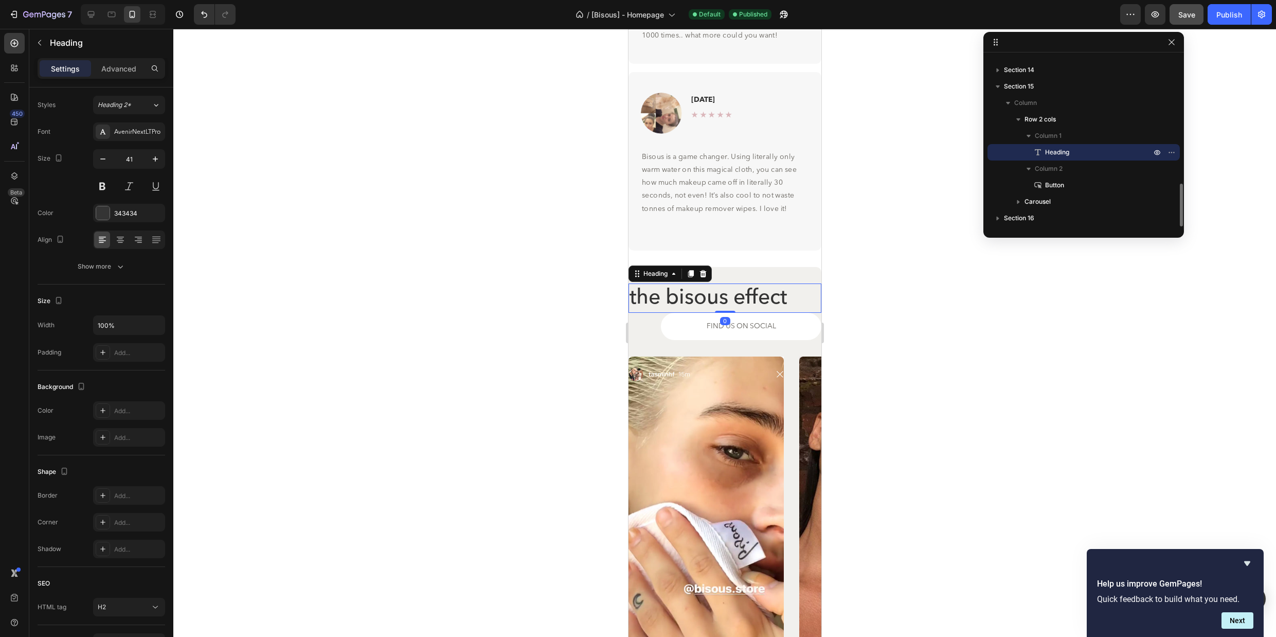
scroll to position [0, 0]
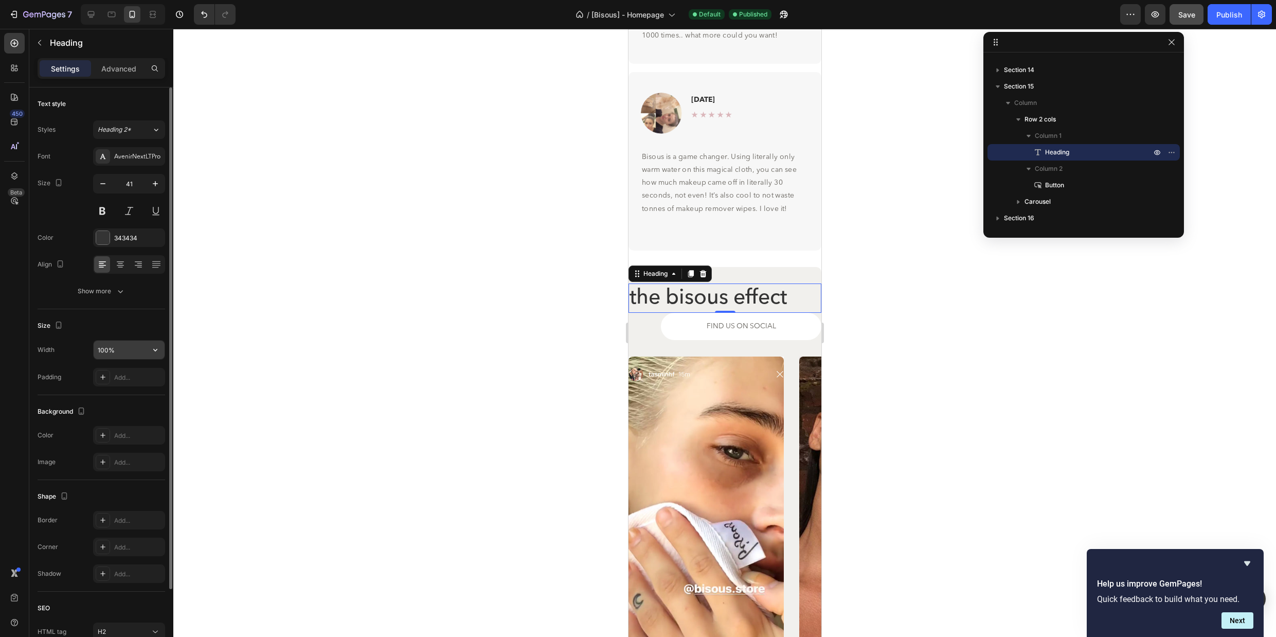
click at [136, 350] on input "100%" at bounding box center [129, 350] width 71 height 19
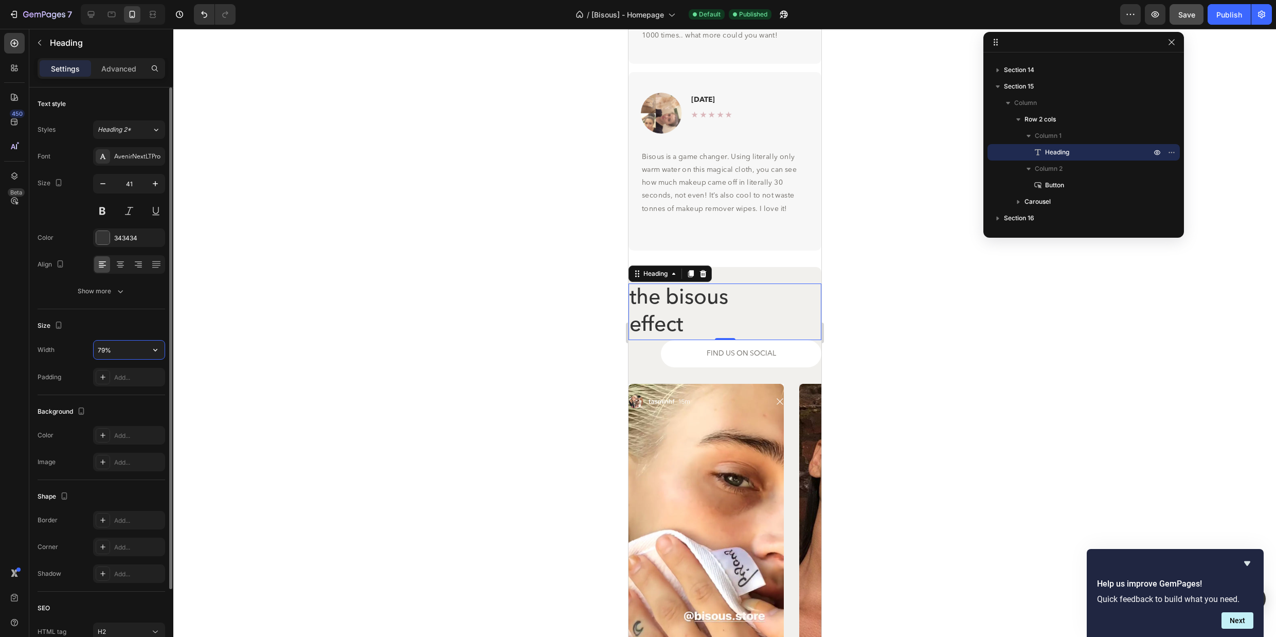
type input "78%"
click at [771, 272] on div "the bisous effect Heading 0 FIND US ON SOCIAL Button Row Image Image Image Imag…" at bounding box center [724, 472] width 193 height 411
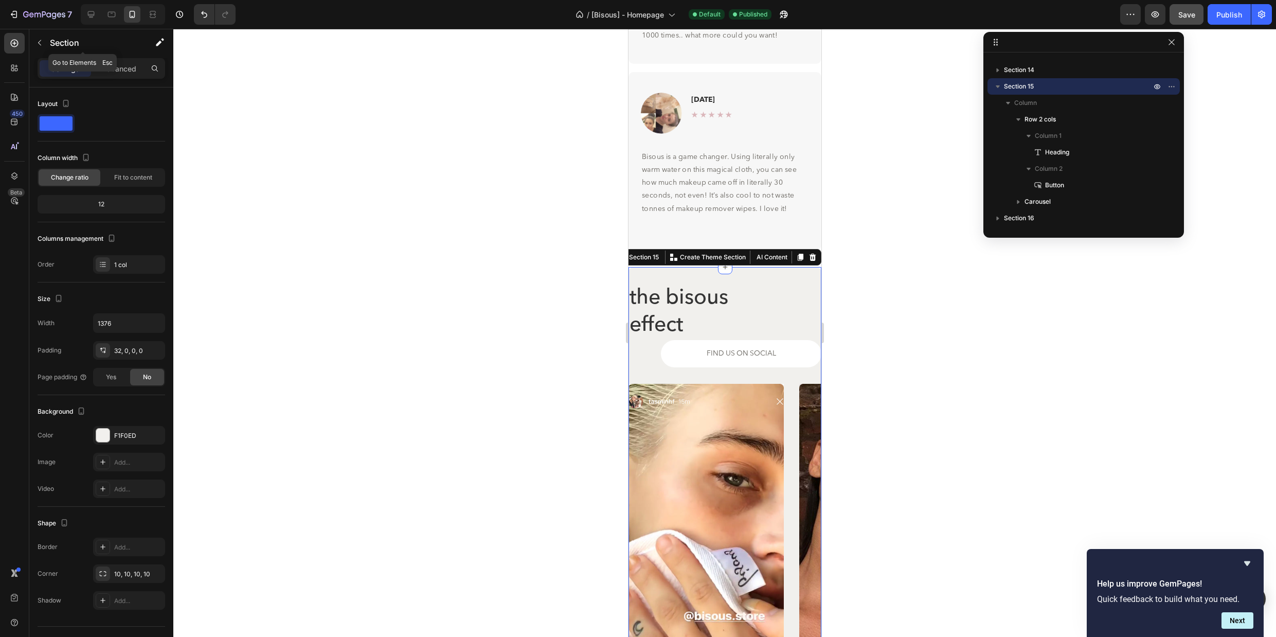
click at [110, 57] on div "Section" at bounding box center [82, 43] width 107 height 29
click at [112, 66] on p "Advanced" at bounding box center [118, 68] width 35 height 11
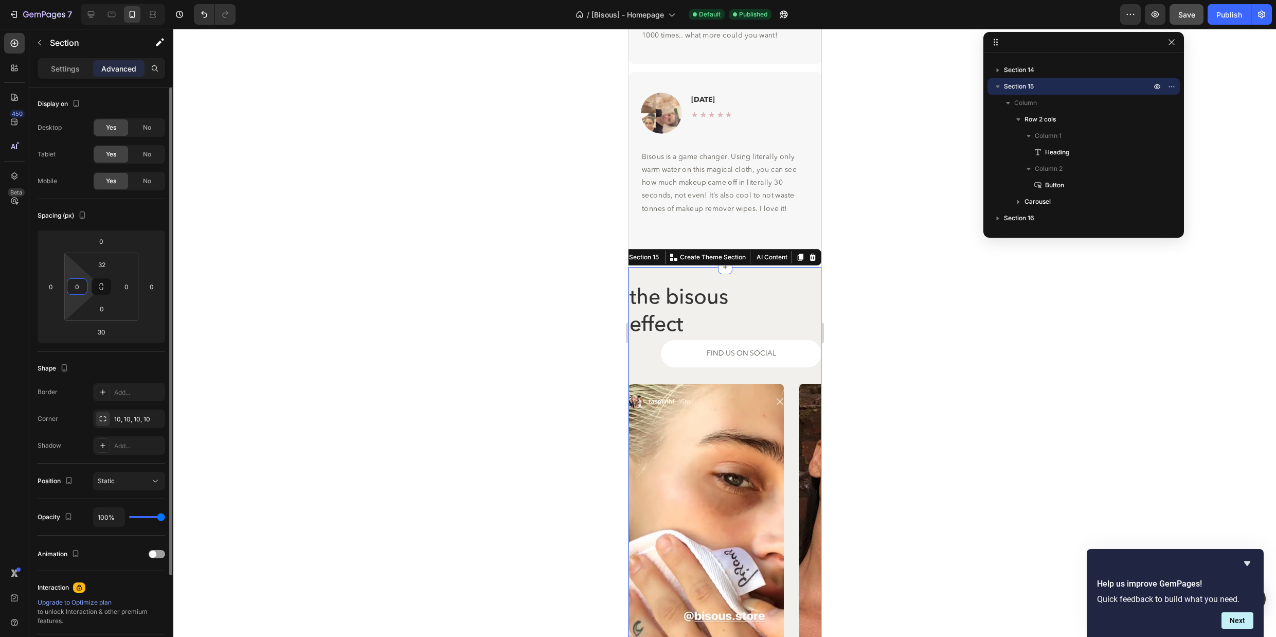
click at [79, 290] on input "0" at bounding box center [76, 286] width 15 height 15
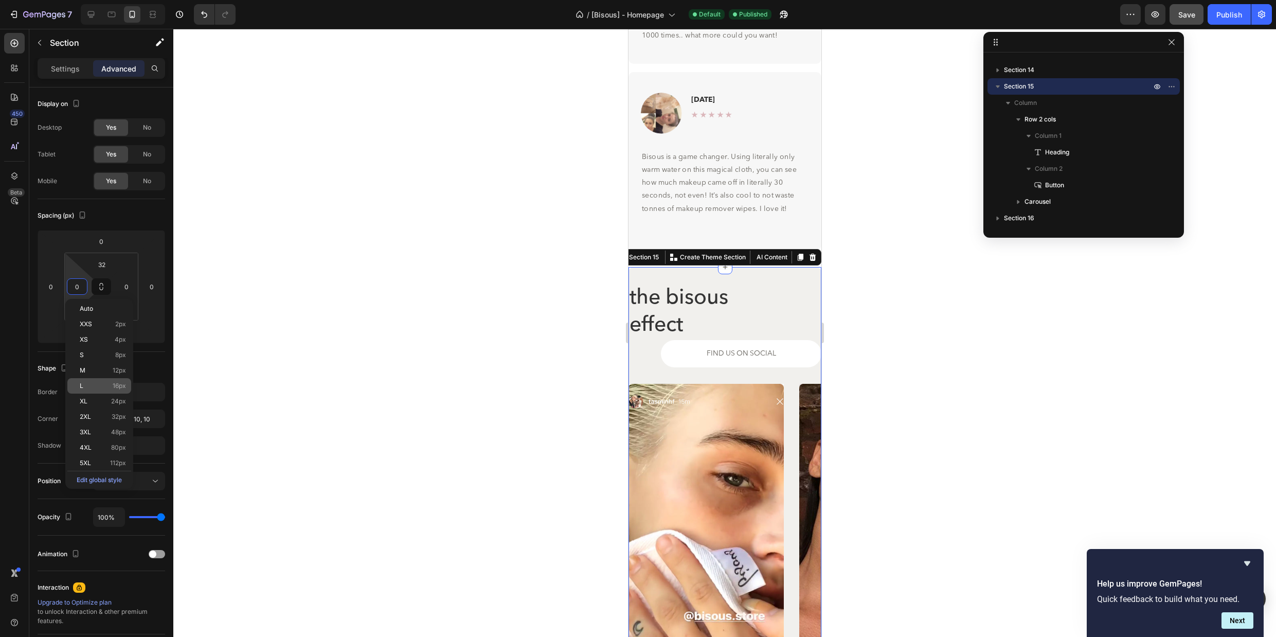
click at [88, 381] on div "L 16px" at bounding box center [99, 385] width 64 height 15
type input "16"
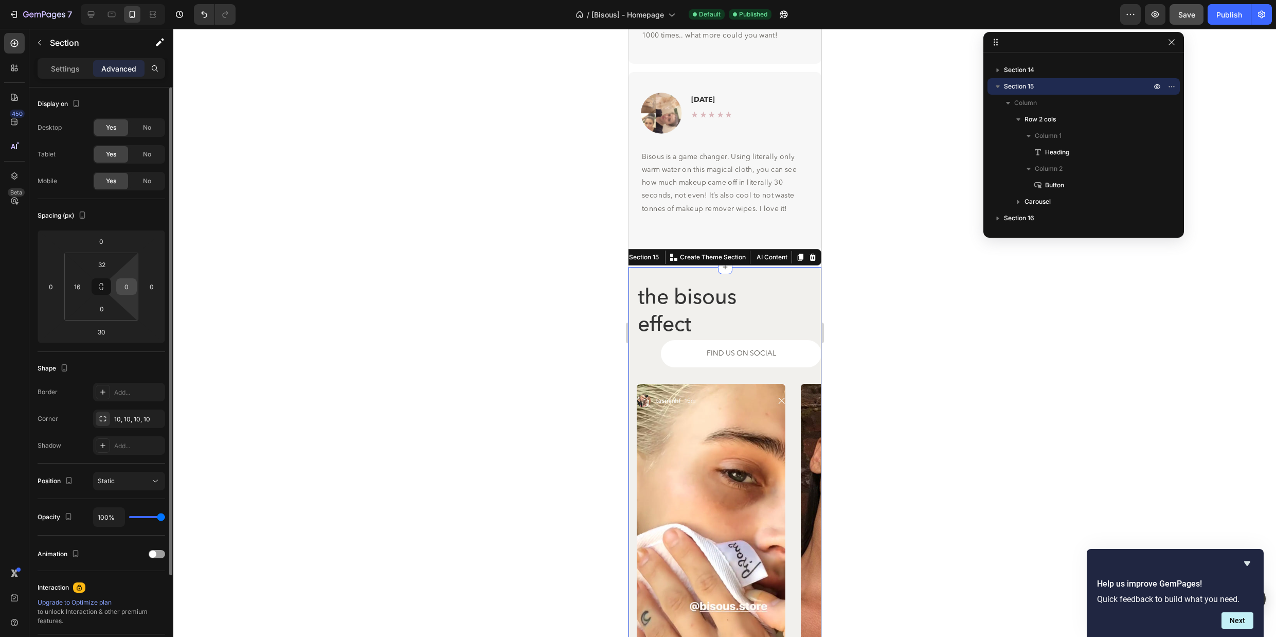
click at [123, 285] on input "0" at bounding box center [126, 286] width 15 height 15
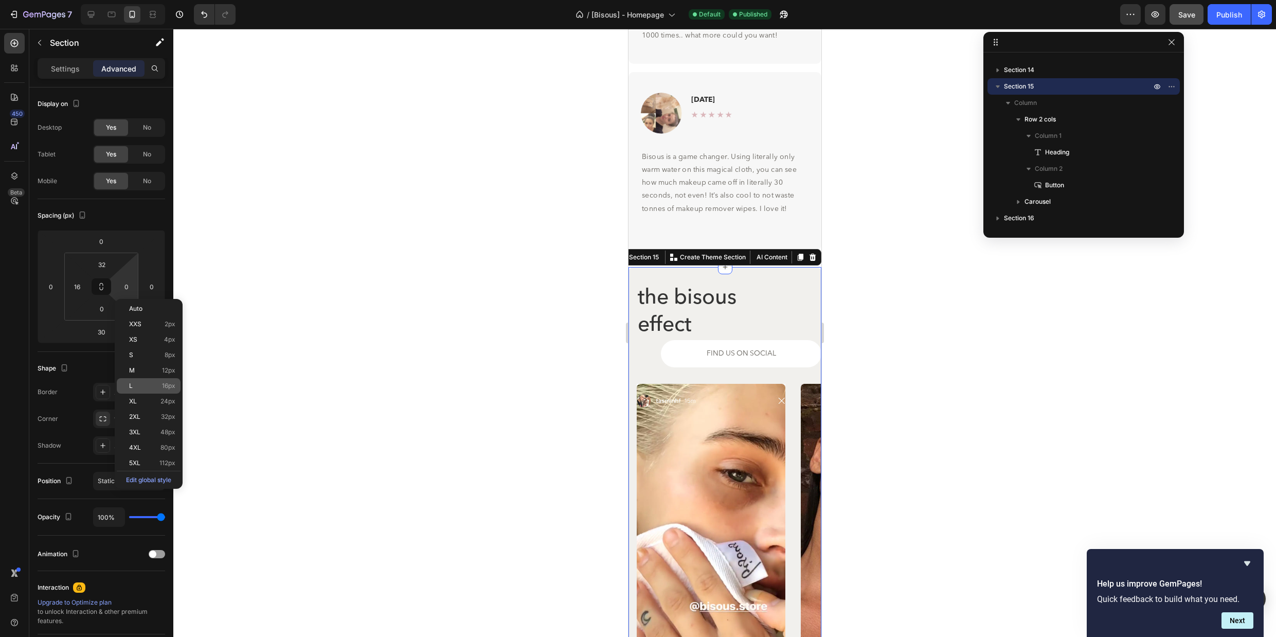
click at [154, 385] on p "L 16px" at bounding box center [152, 385] width 46 height 7
type input "16"
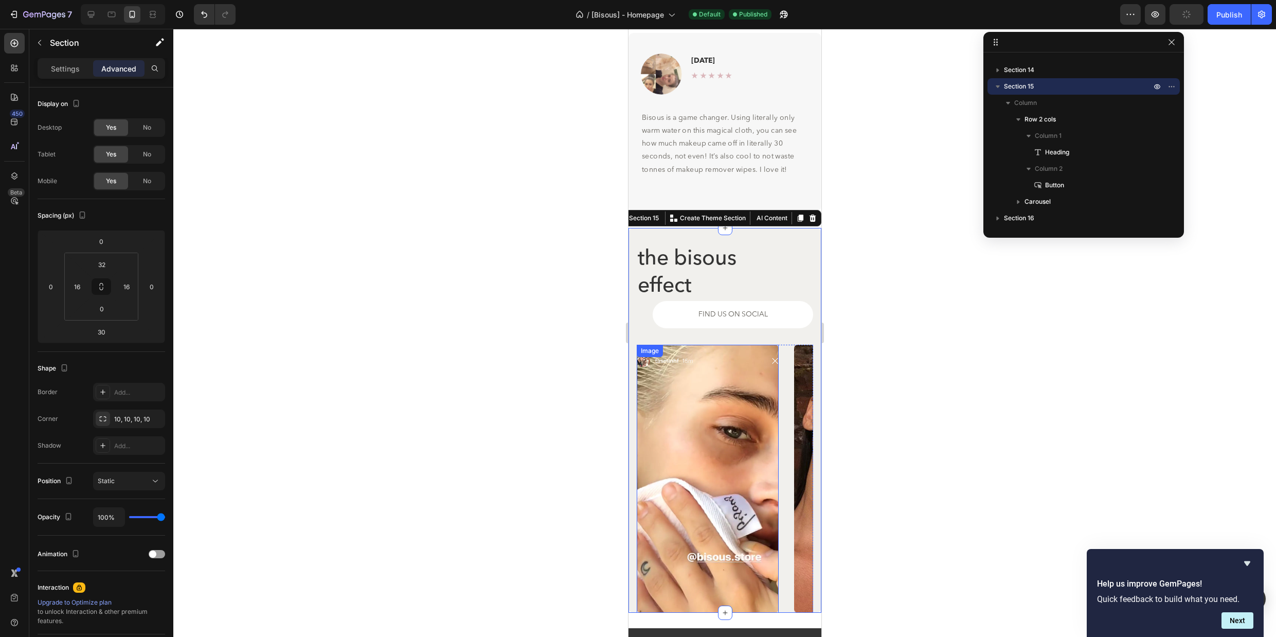
scroll to position [4576, 0]
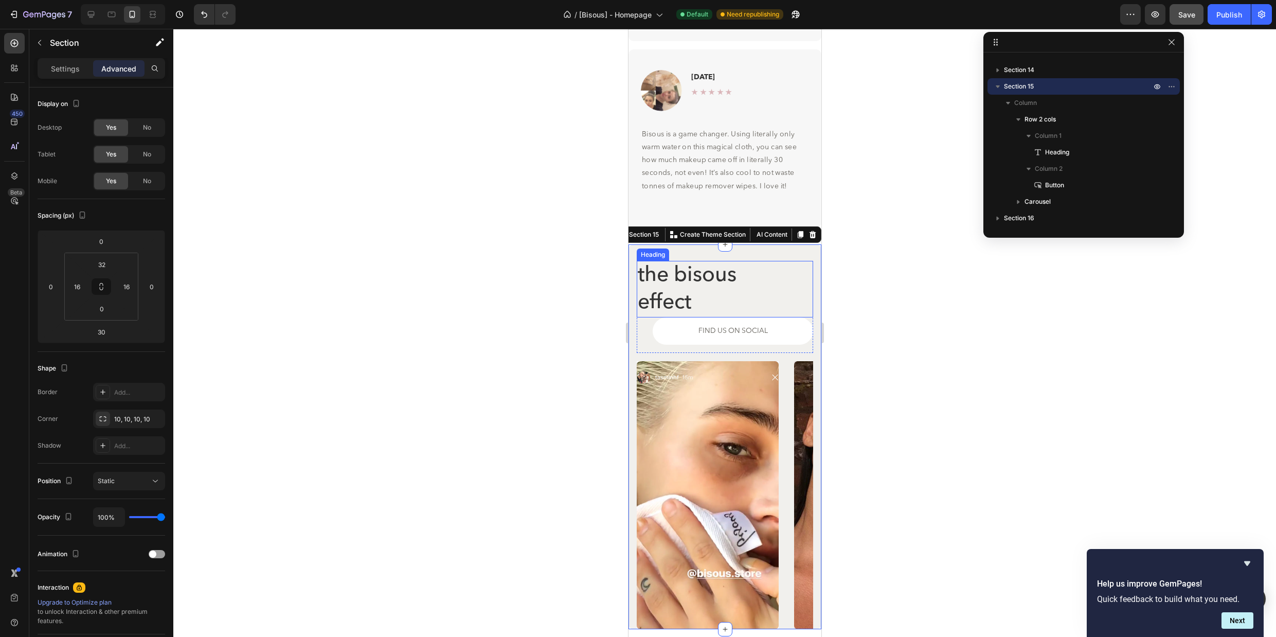
click at [677, 283] on h2 "the bisous effect" at bounding box center [705, 289] width 138 height 57
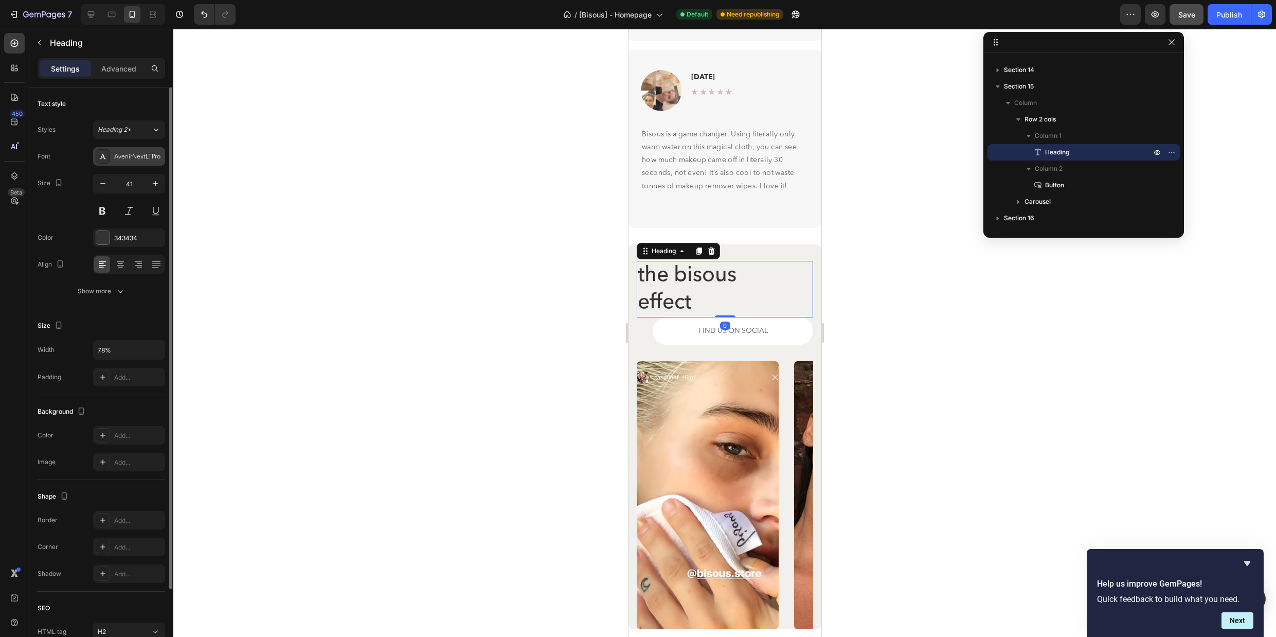
click at [117, 155] on div "AvenirNextLTPro" at bounding box center [138, 156] width 48 height 9
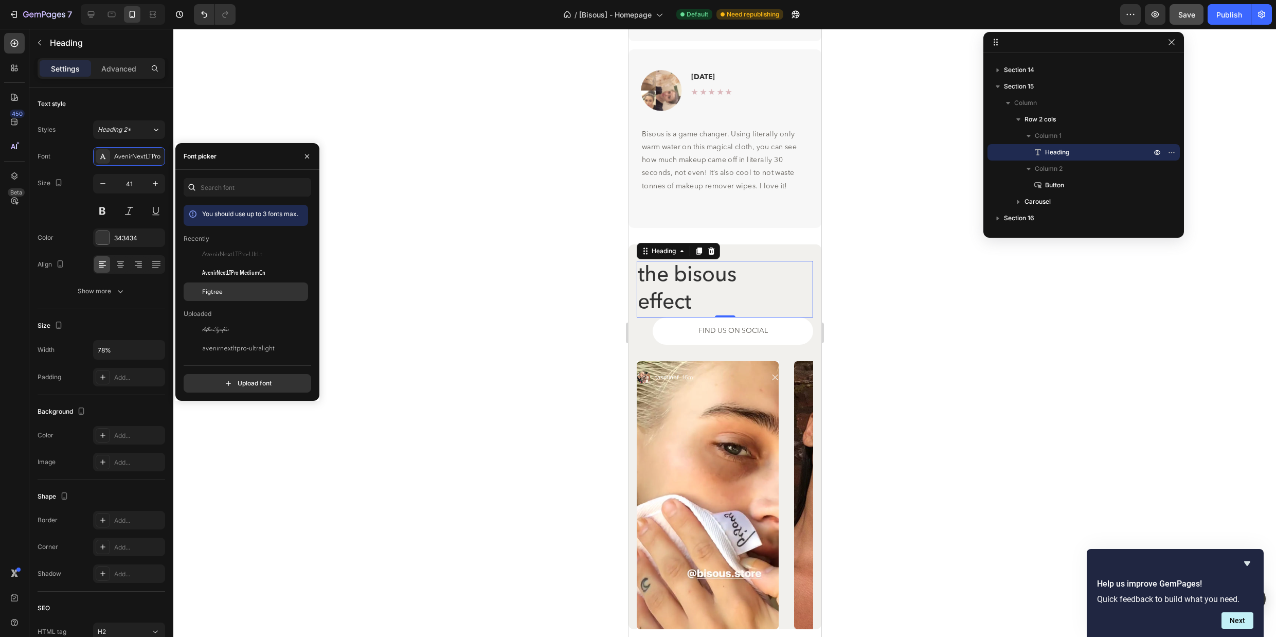
click at [200, 291] on div at bounding box center [193, 291] width 19 height 19
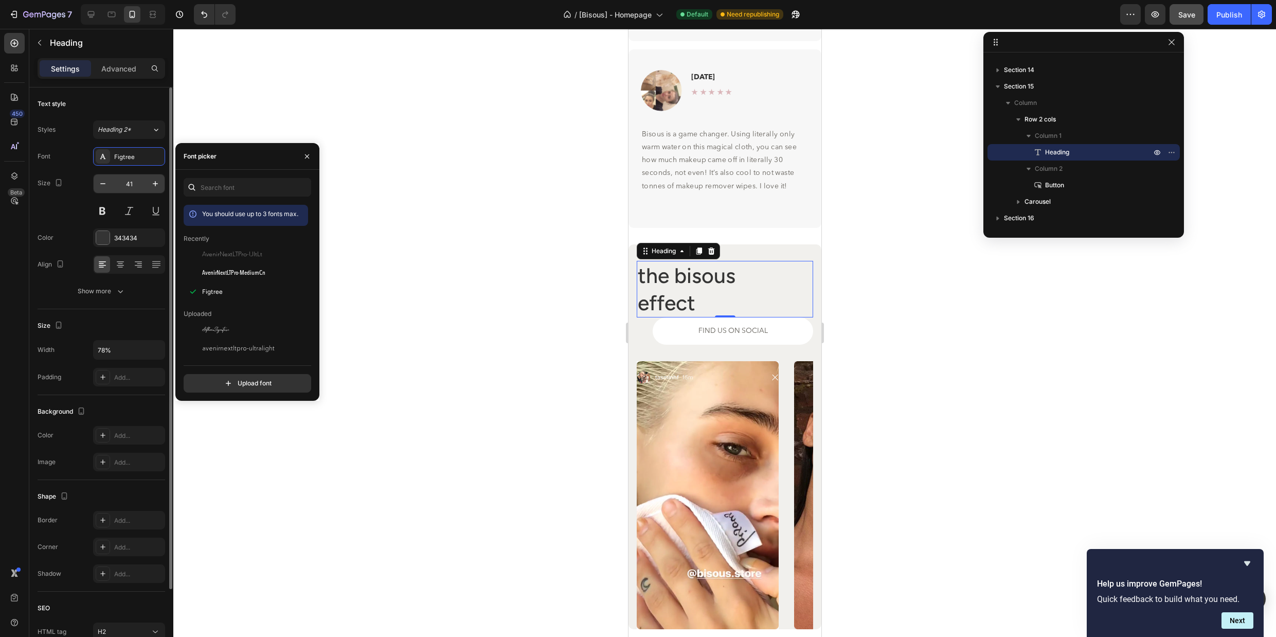
click at [137, 182] on input "41" at bounding box center [129, 183] width 34 height 19
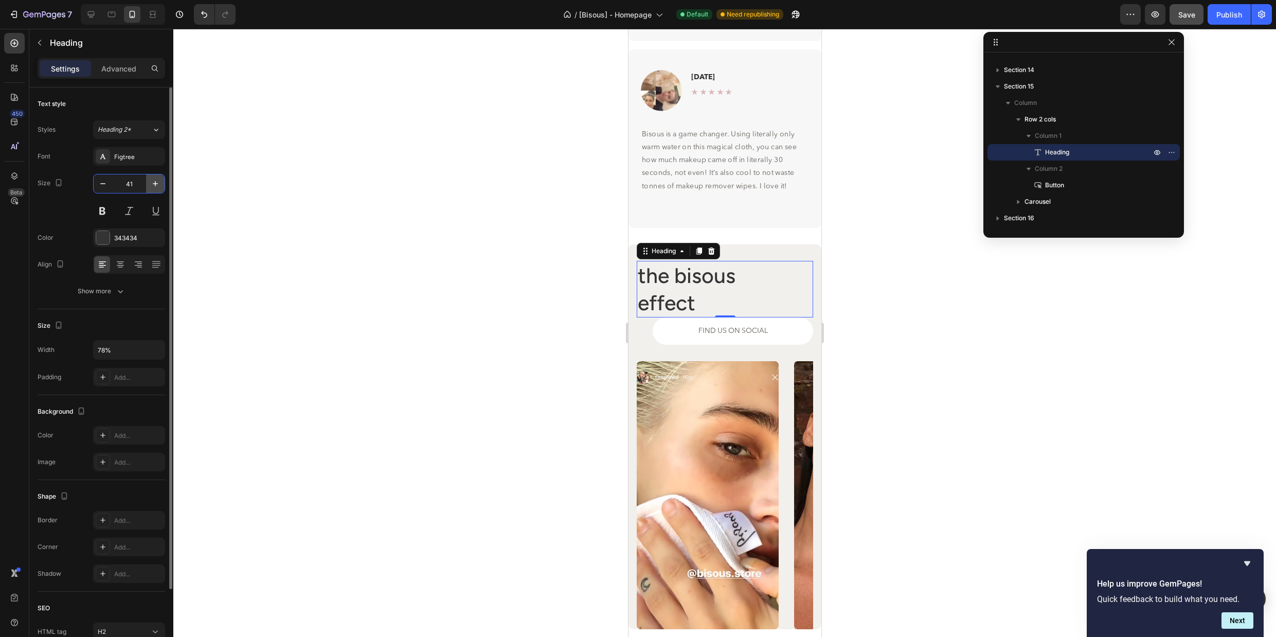
click at [151, 183] on icon "button" at bounding box center [155, 184] width 10 height 10
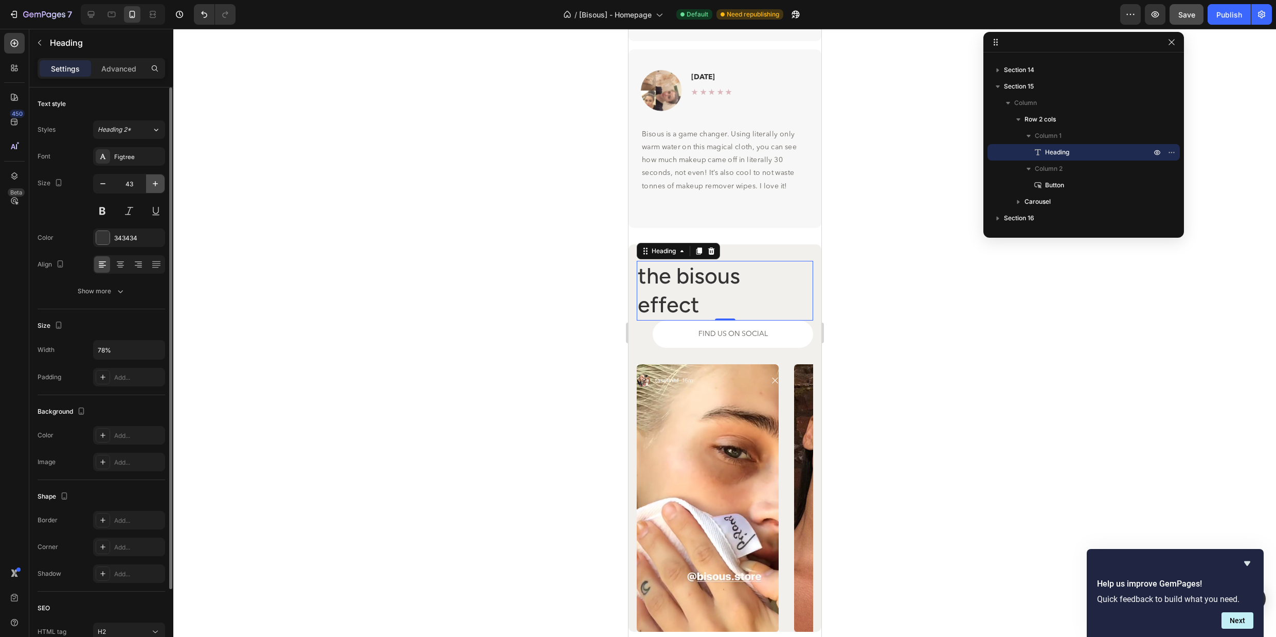
click at [151, 183] on icon "button" at bounding box center [155, 184] width 10 height 10
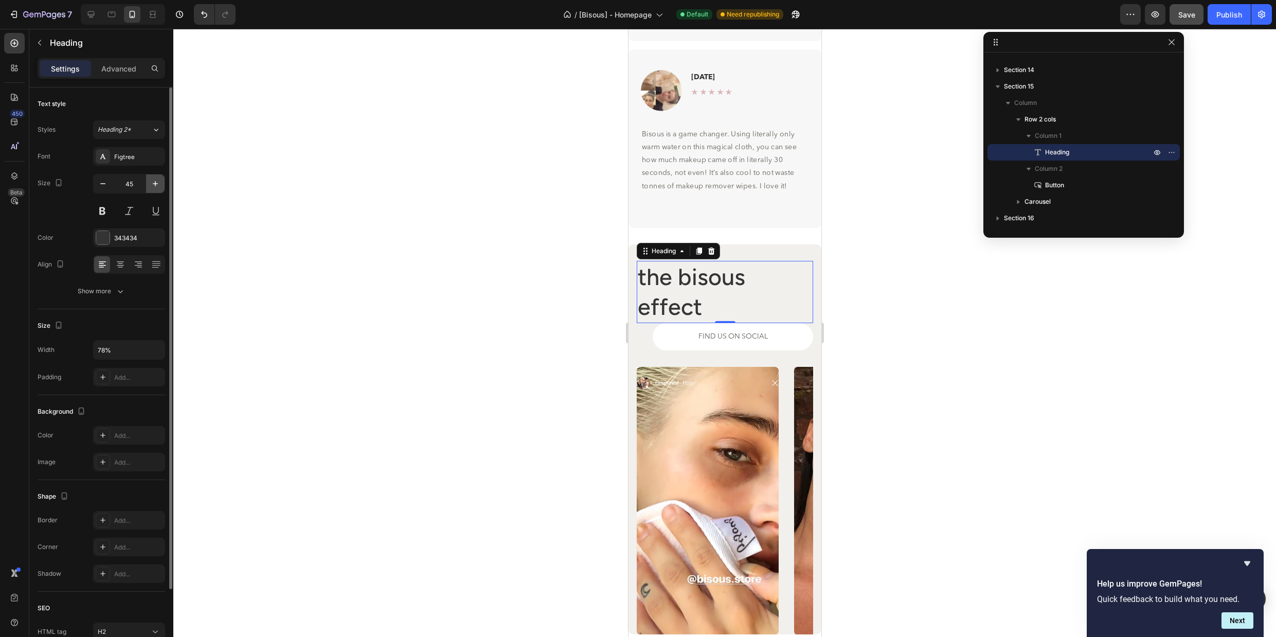
click at [151, 183] on icon "button" at bounding box center [155, 184] width 10 height 10
type input "48"
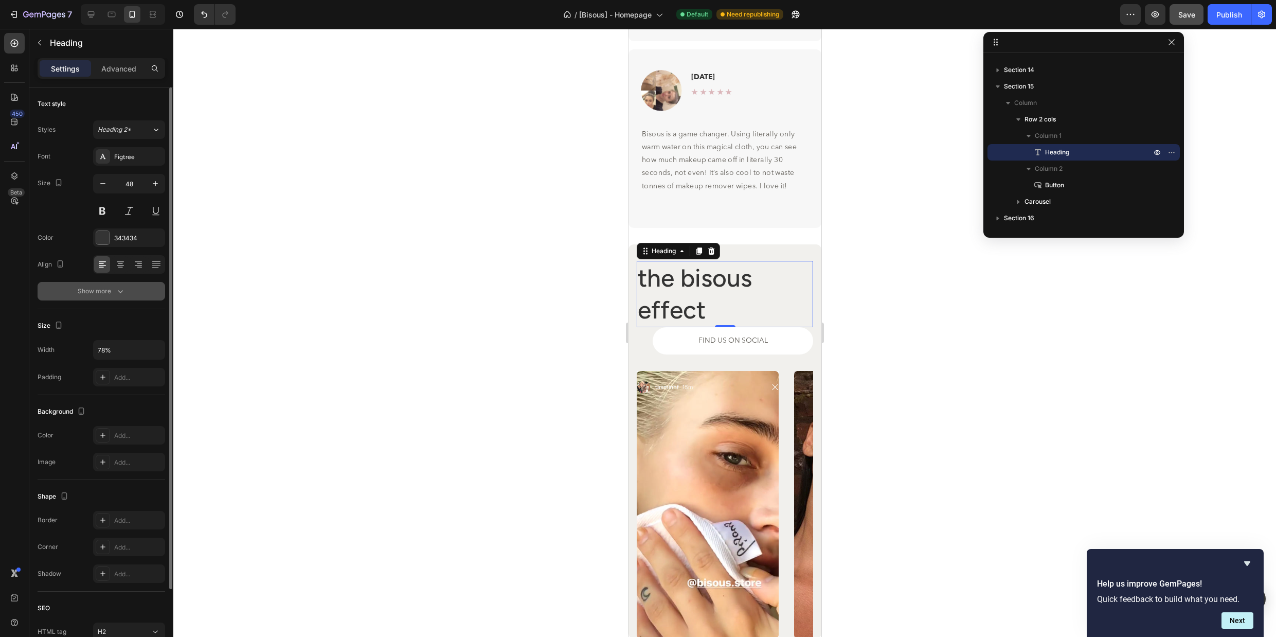
click at [128, 291] on button "Show more" at bounding box center [102, 291] width 128 height 19
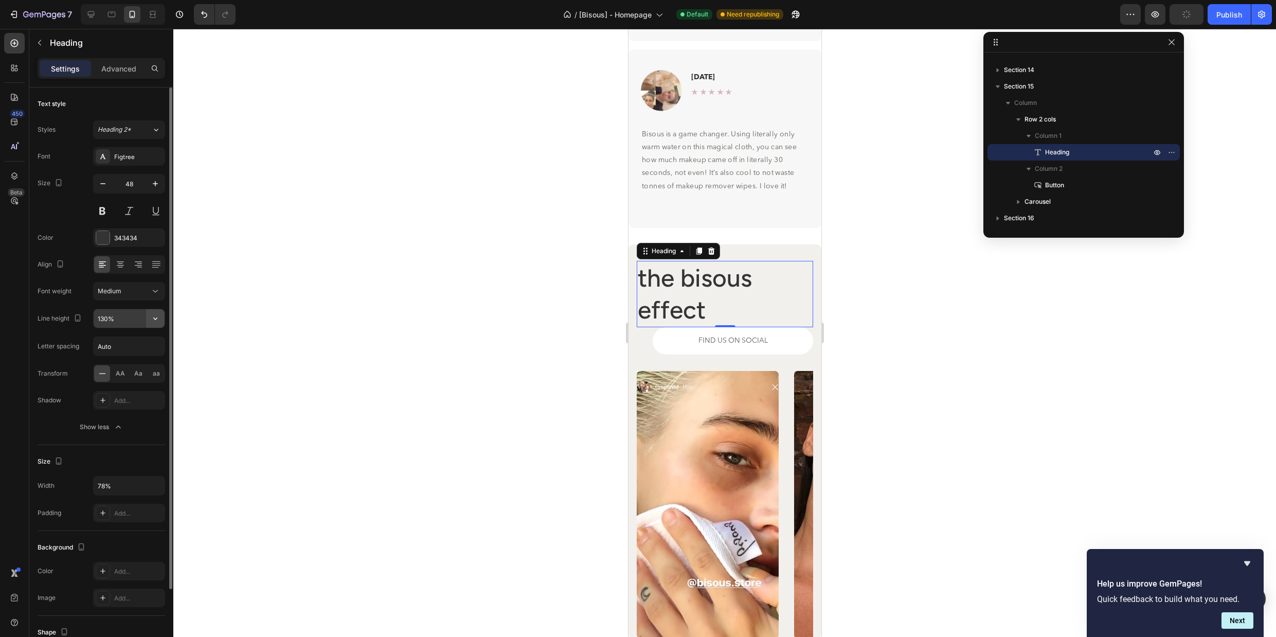
click at [157, 319] on icon "button" at bounding box center [155, 318] width 10 height 10
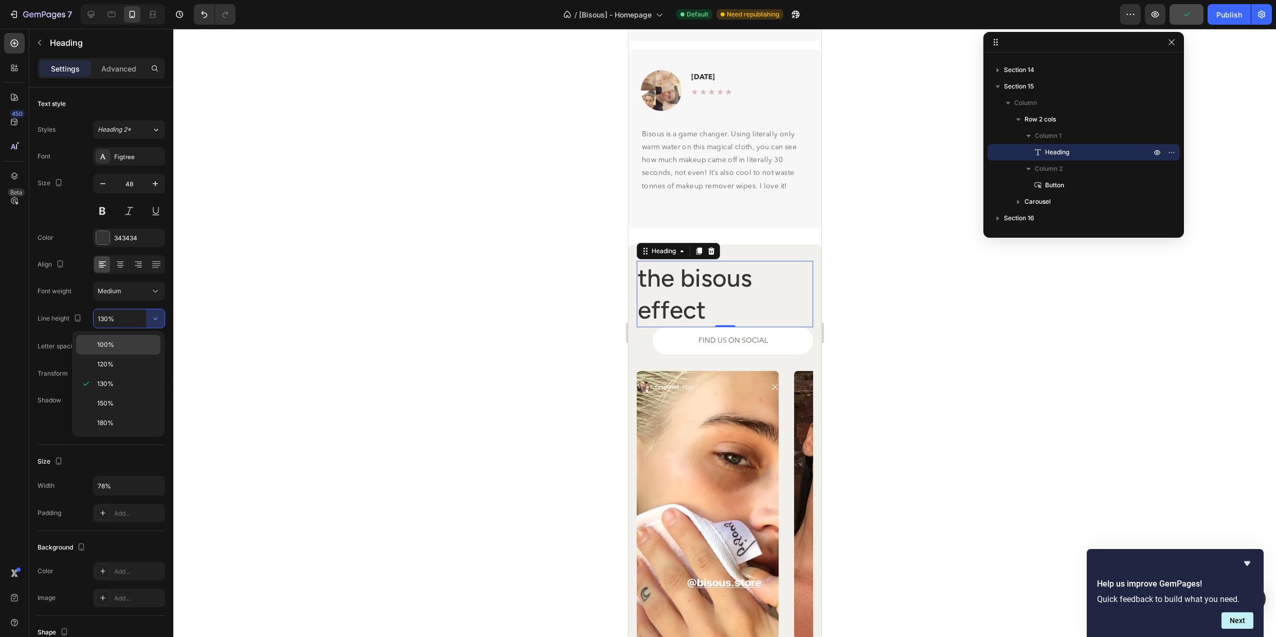
click at [128, 345] on p "100%" at bounding box center [126, 344] width 59 height 9
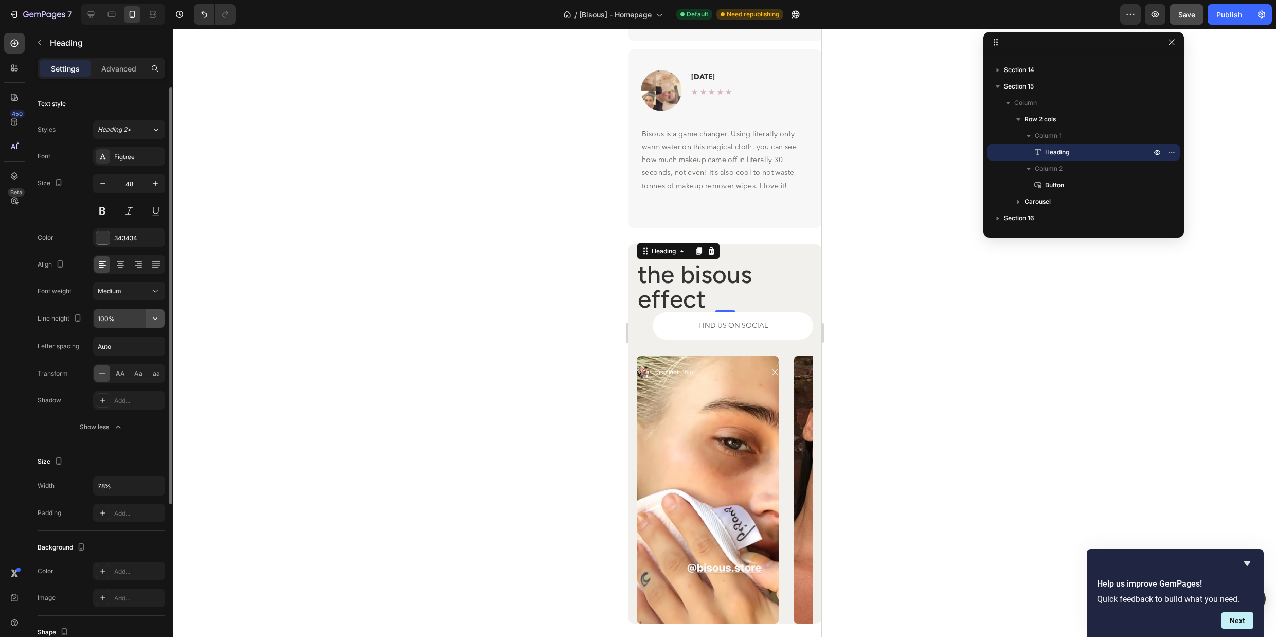
click at [153, 315] on icon "button" at bounding box center [155, 318] width 10 height 10
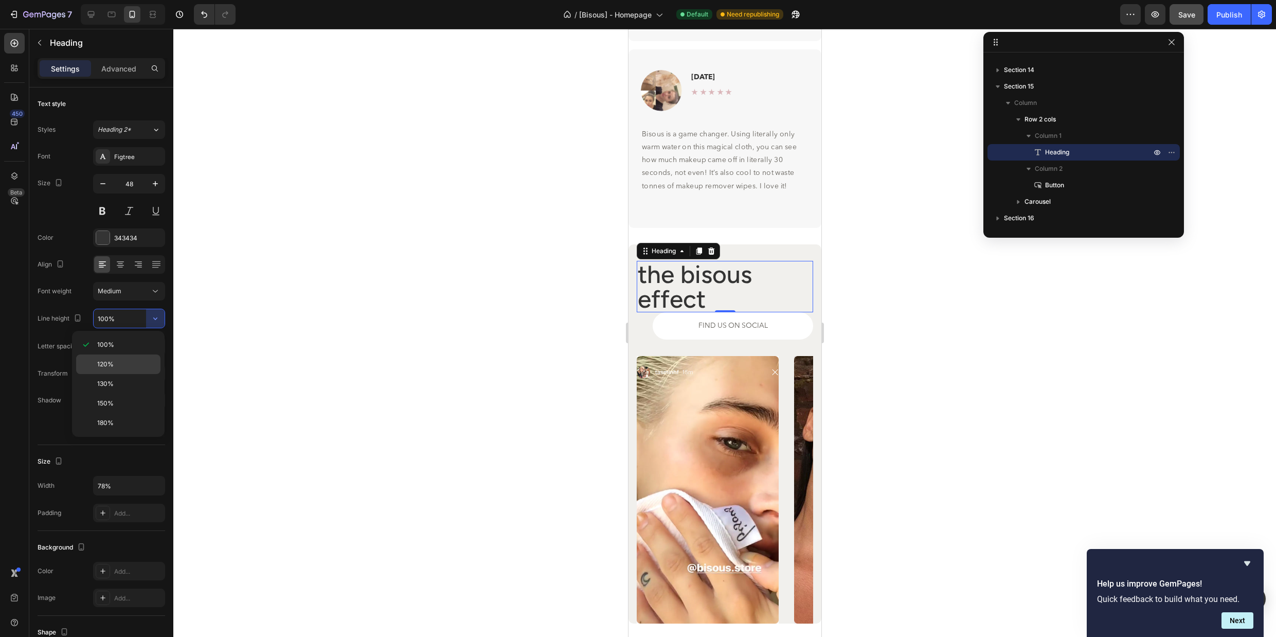
click at [136, 355] on div "120%" at bounding box center [118, 364] width 84 height 20
type input "120%"
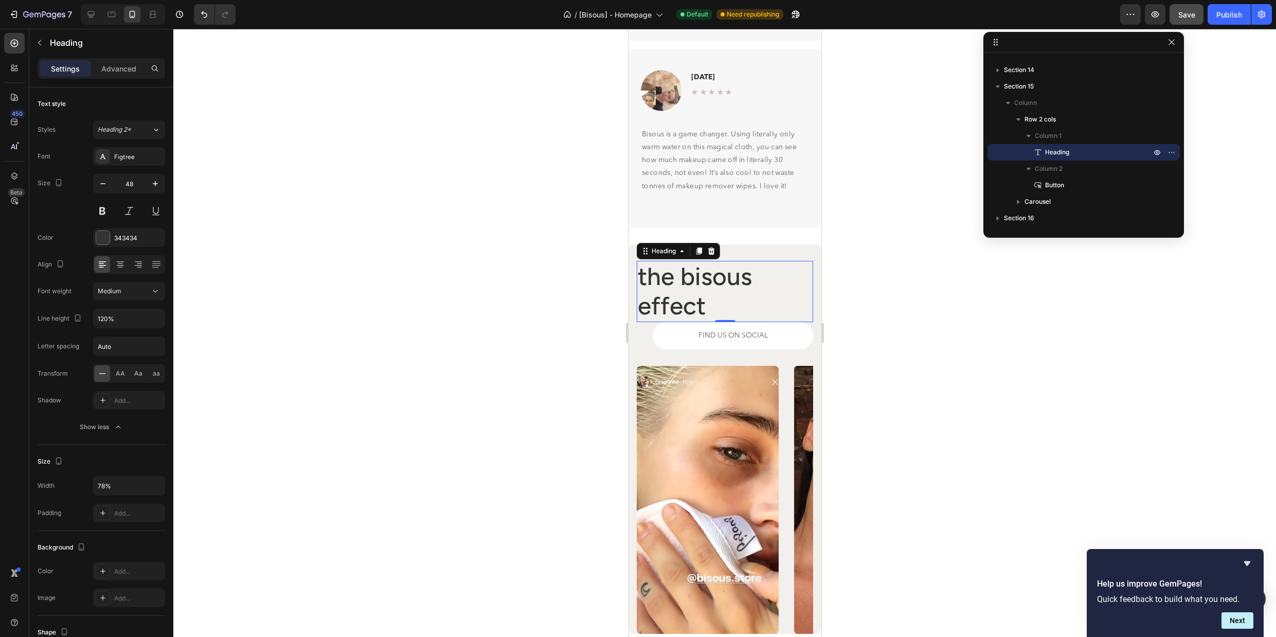
click at [781, 304] on div "the bisous effect" at bounding box center [724, 291] width 176 height 61
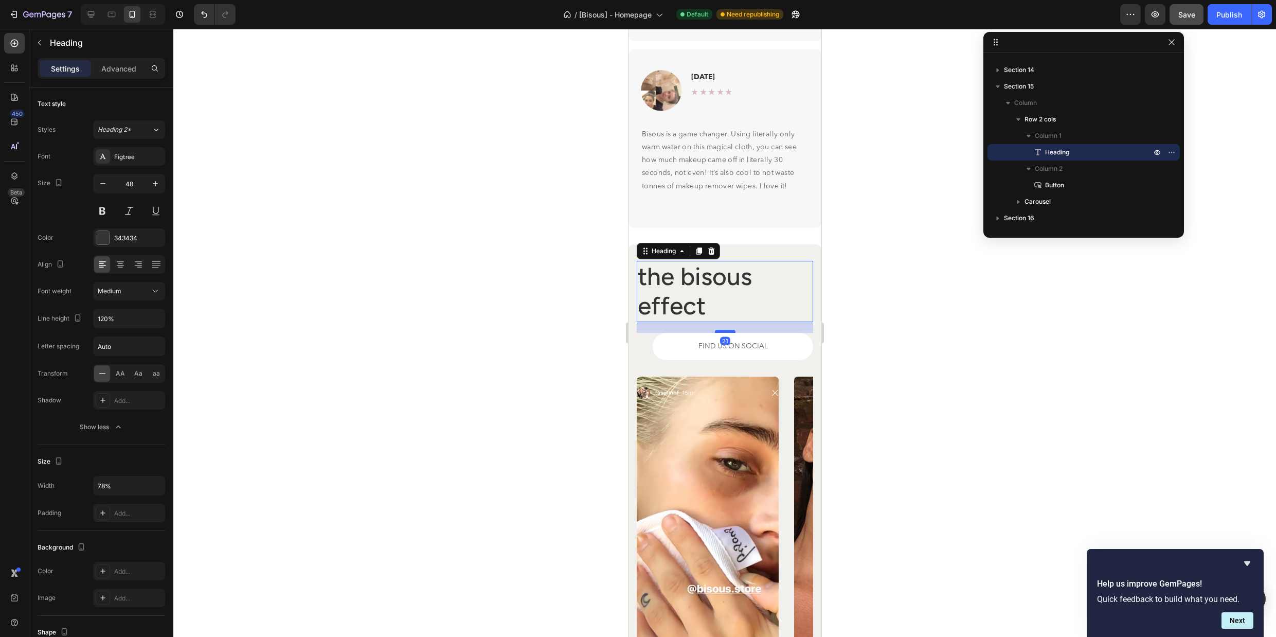
drag, startPoint x: 731, startPoint y: 319, endPoint x: 1548, endPoint y: 350, distance: 817.0
click at [731, 330] on div at bounding box center [725, 331] width 21 height 3
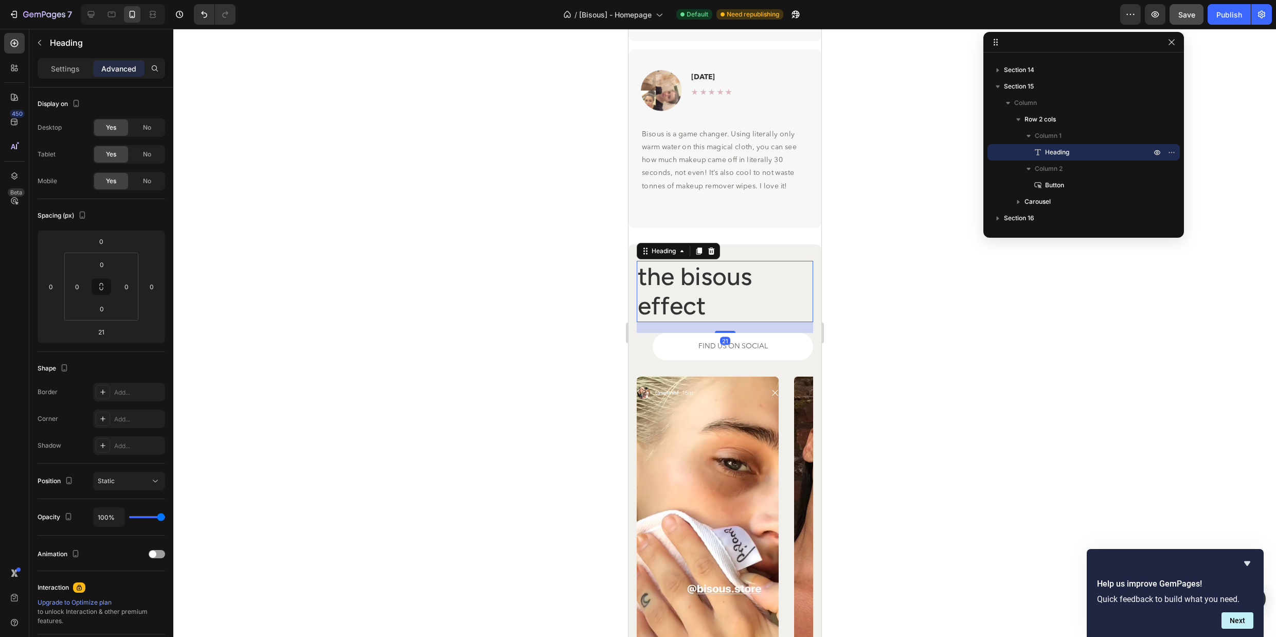
click at [921, 321] on div at bounding box center [724, 333] width 1103 height 608
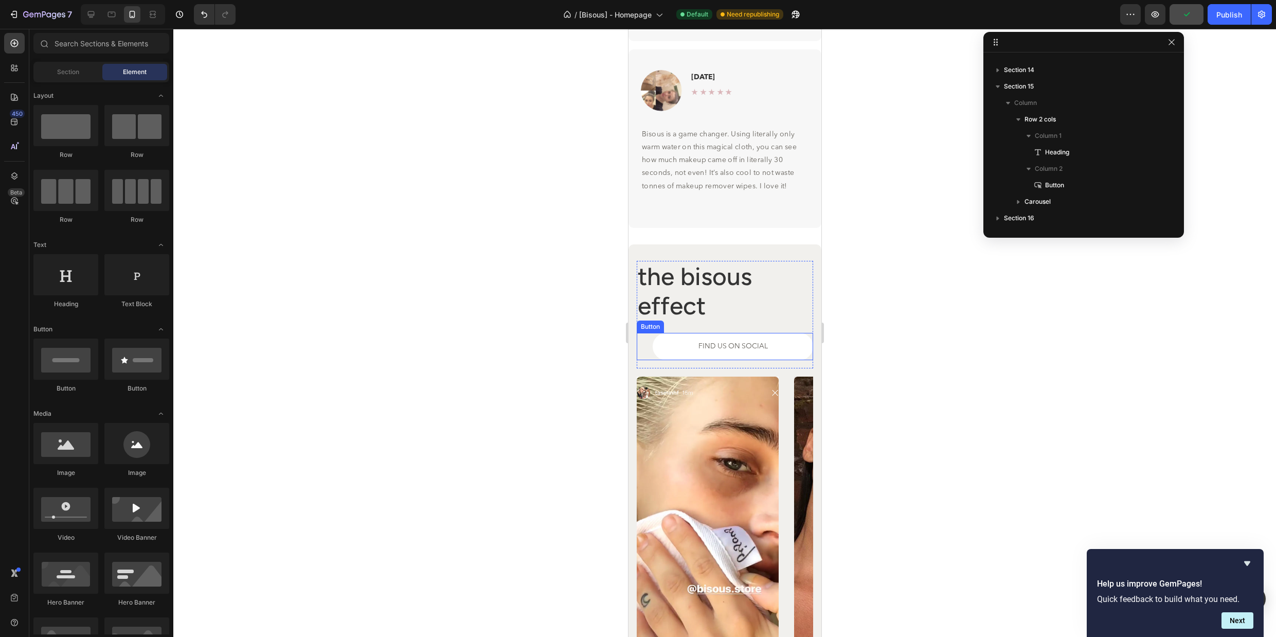
click at [643, 348] on div "FIND US ON SOCIAL Button" at bounding box center [724, 346] width 176 height 27
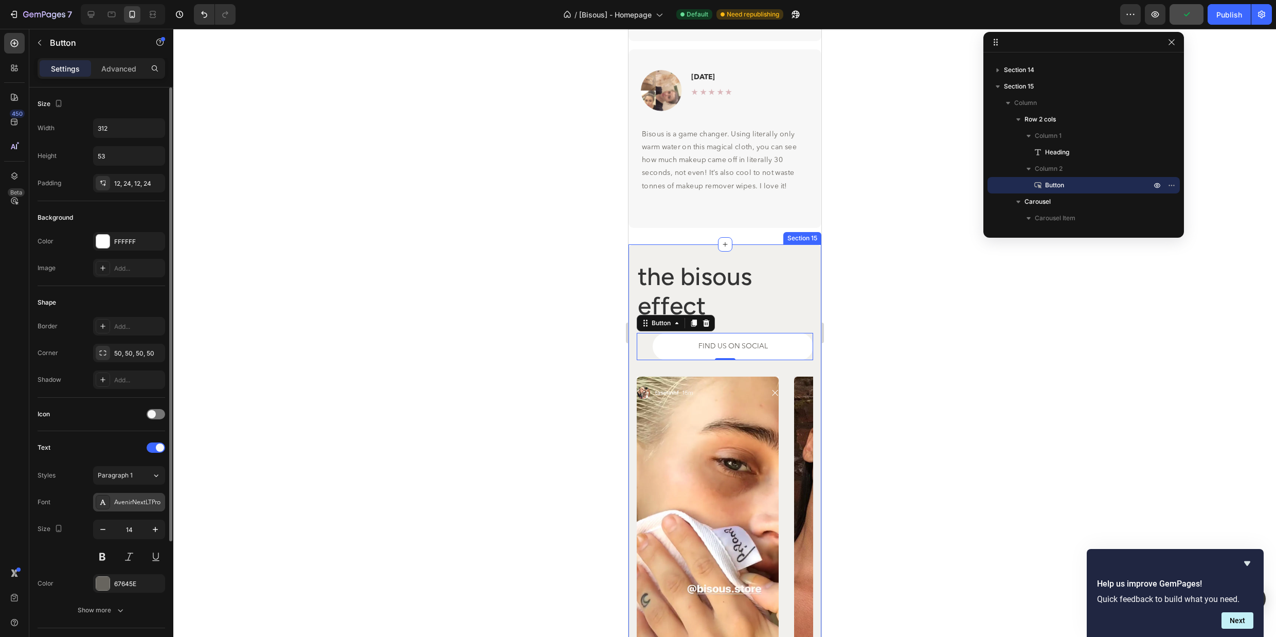
scroll to position [159, 0]
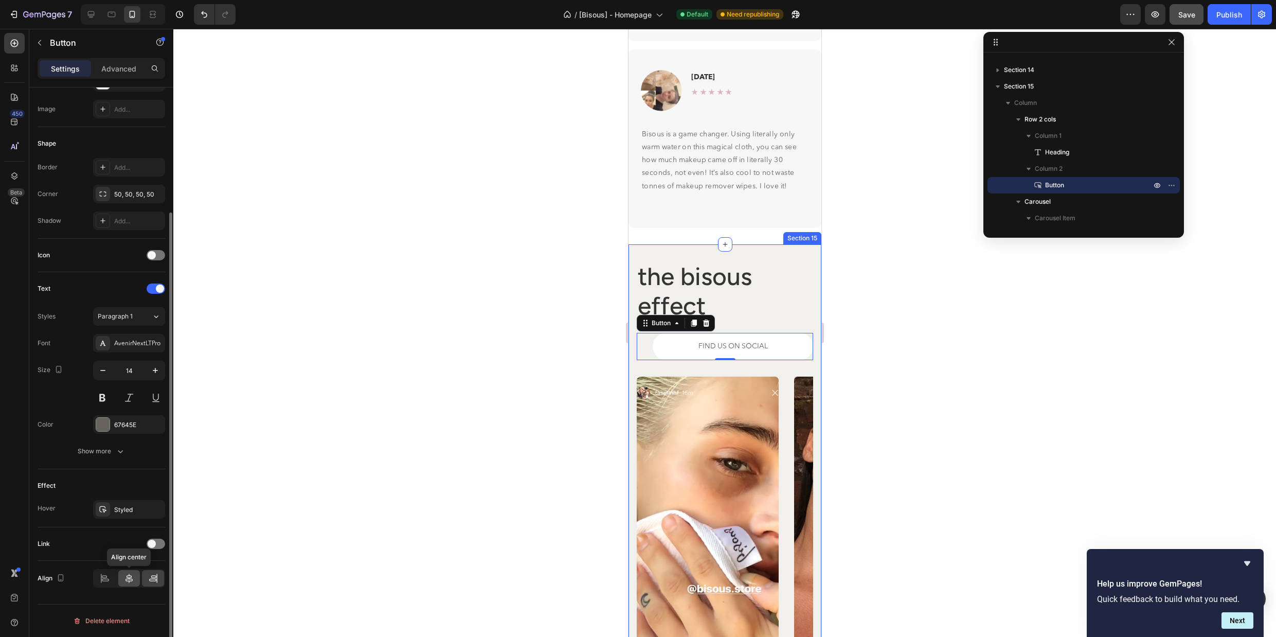
click at [127, 581] on icon at bounding box center [129, 578] width 10 height 10
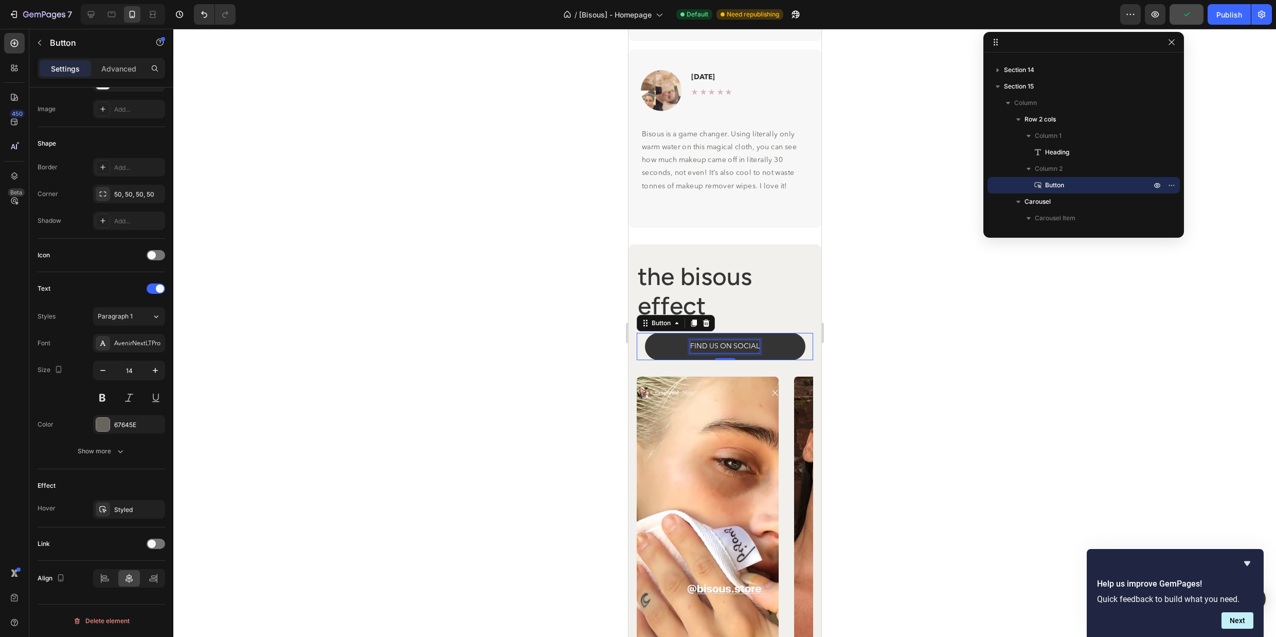
click at [735, 344] on p "FIND US ON SOCIAL" at bounding box center [724, 346] width 69 height 13
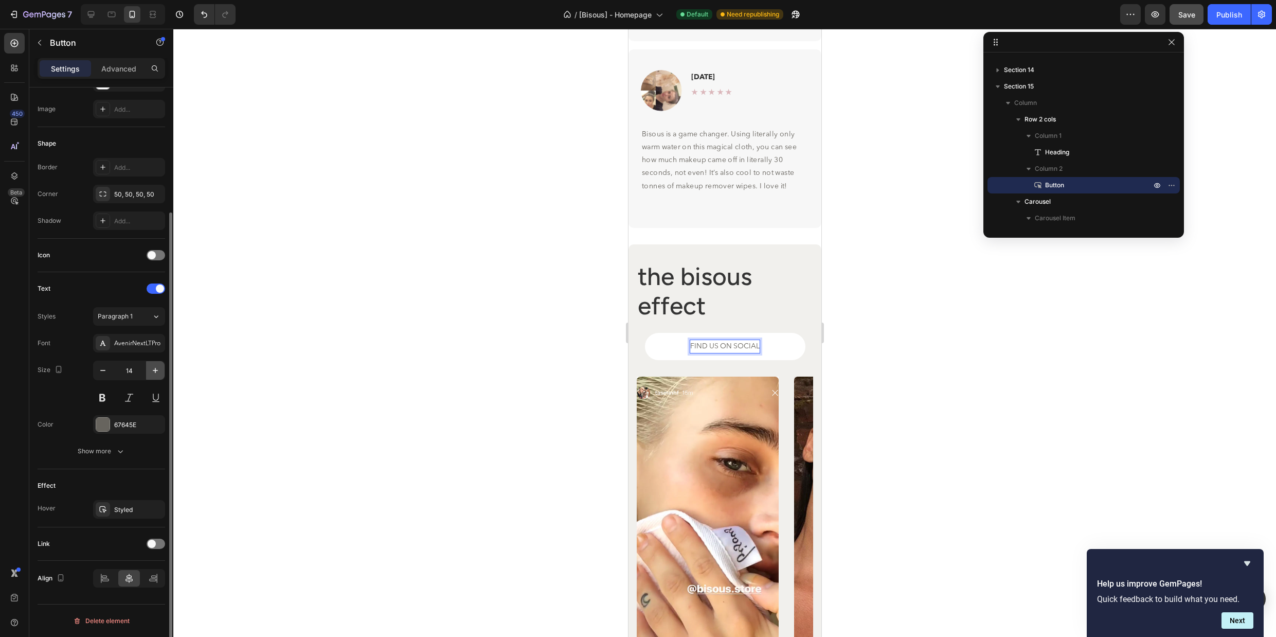
click at [156, 366] on icon "button" at bounding box center [155, 370] width 10 height 10
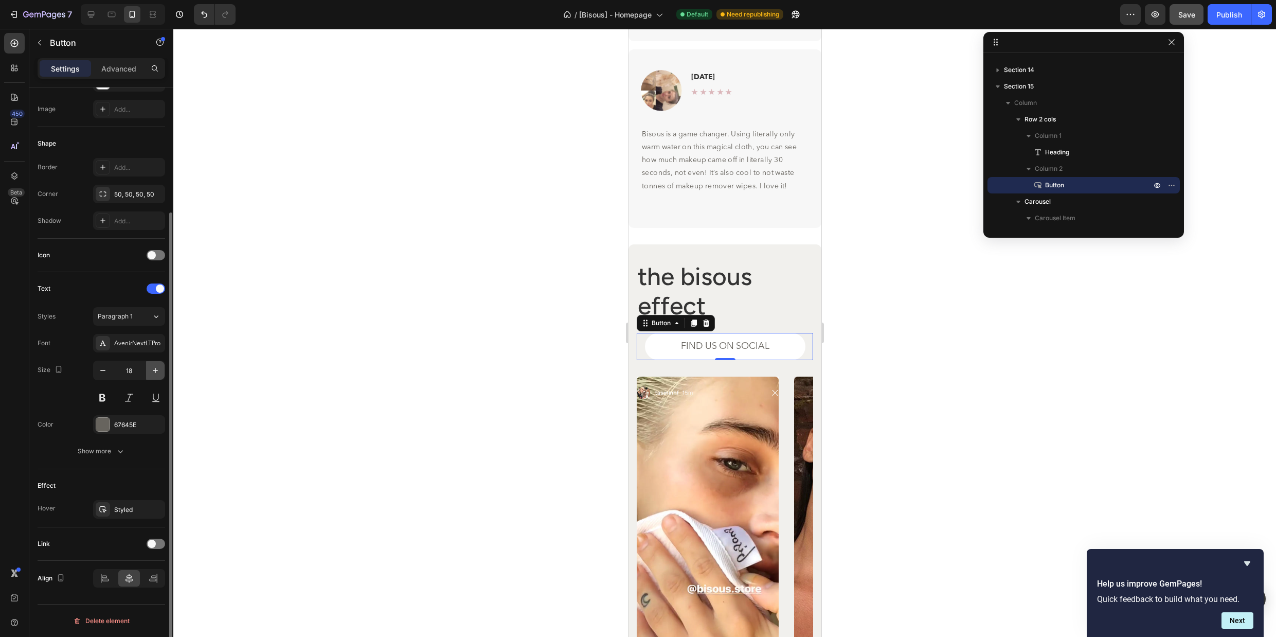
click at [156, 366] on icon "button" at bounding box center [155, 370] width 10 height 10
type input "20"
click at [151, 340] on div "AvenirNextLTPro" at bounding box center [138, 343] width 48 height 9
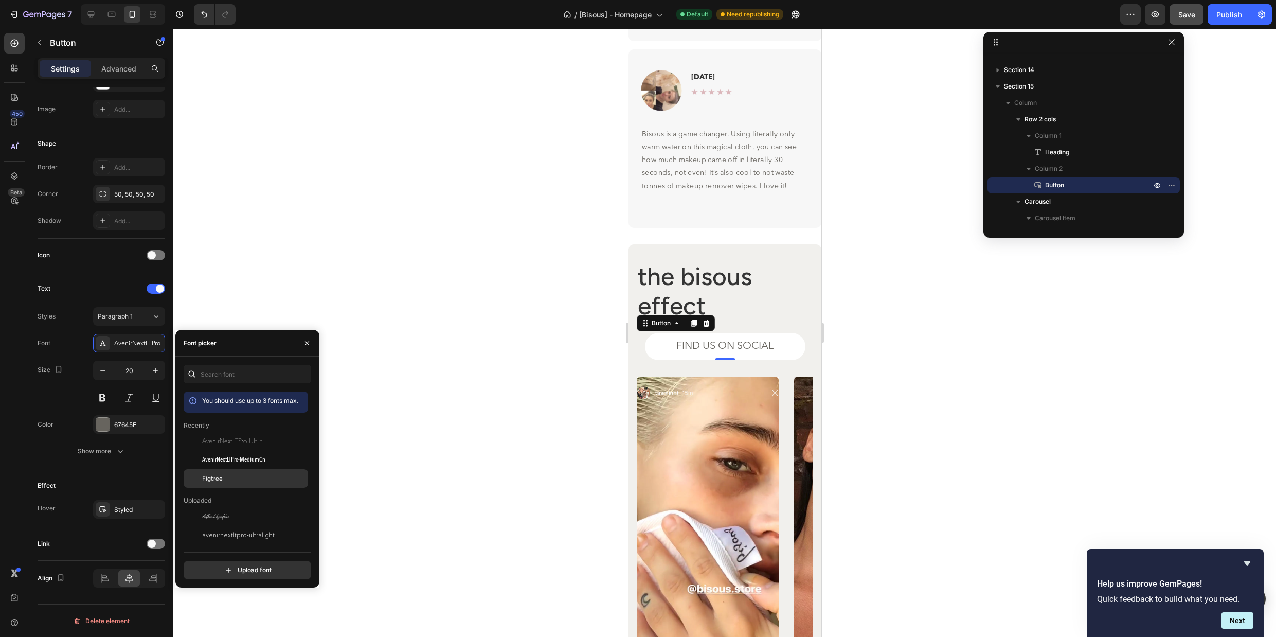
click at [225, 476] on div "Figtree" at bounding box center [254, 478] width 104 height 9
click at [662, 347] on button "FIND US ON SOCIAL" at bounding box center [725, 346] width 161 height 27
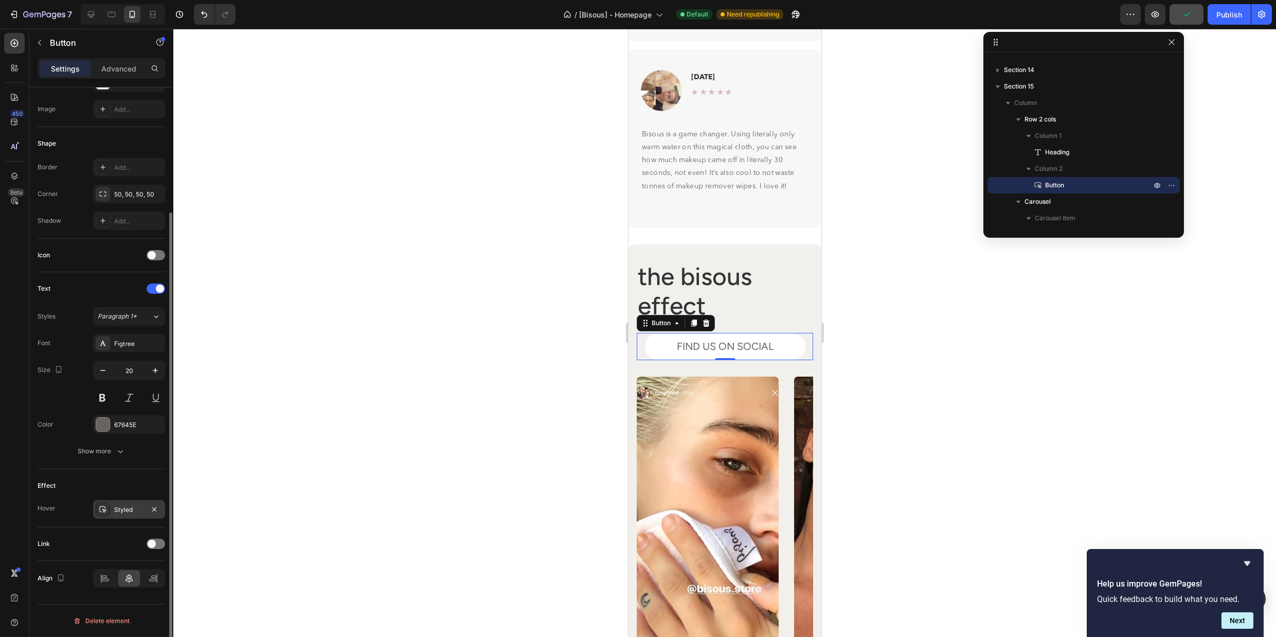
click at [138, 508] on div "Styled" at bounding box center [129, 509] width 30 height 9
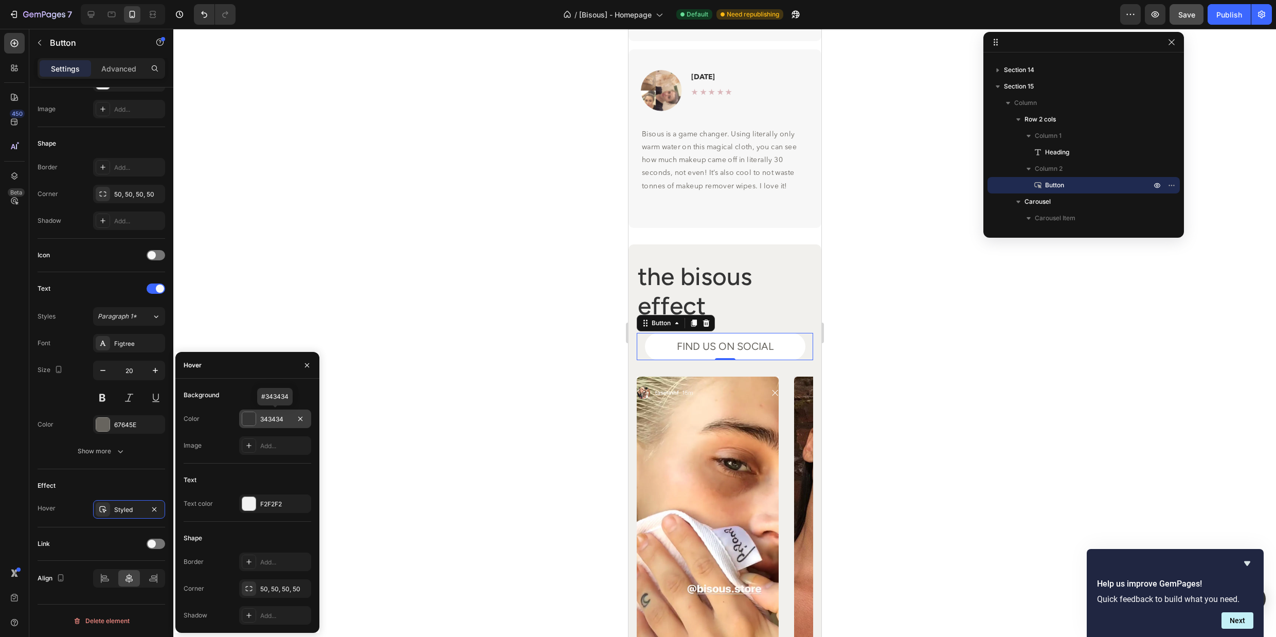
click at [273, 422] on div "343434" at bounding box center [275, 419] width 30 height 9
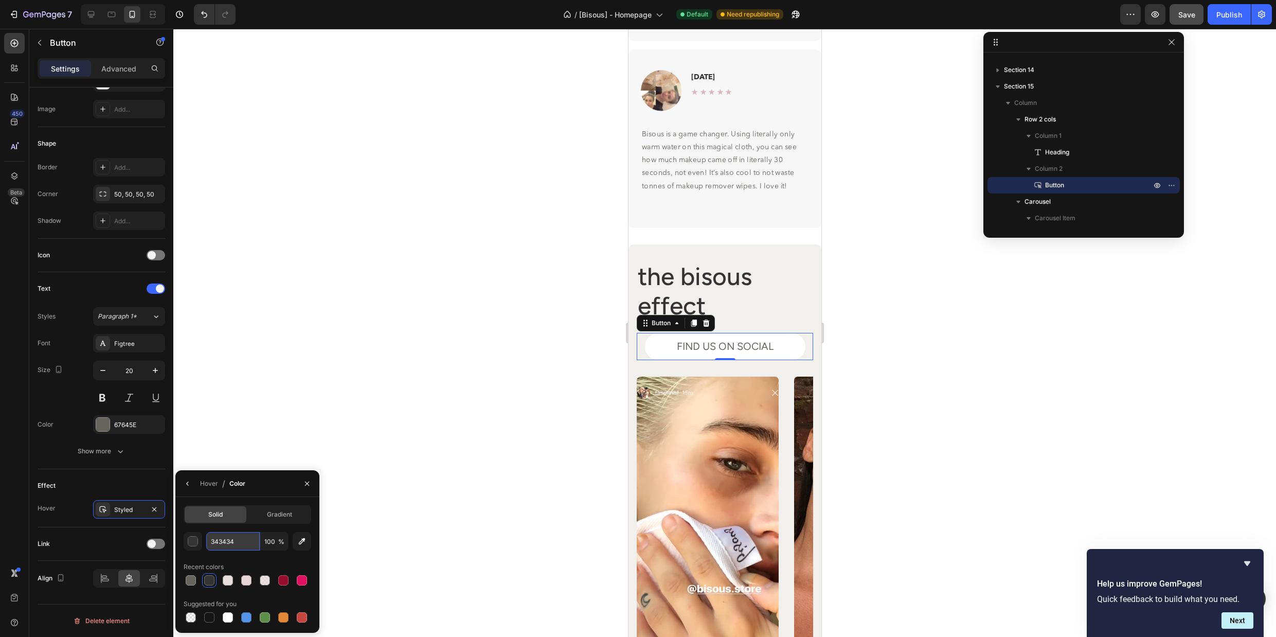
click at [229, 542] on input "343434" at bounding box center [233, 541] width 54 height 19
type input "fffffff"
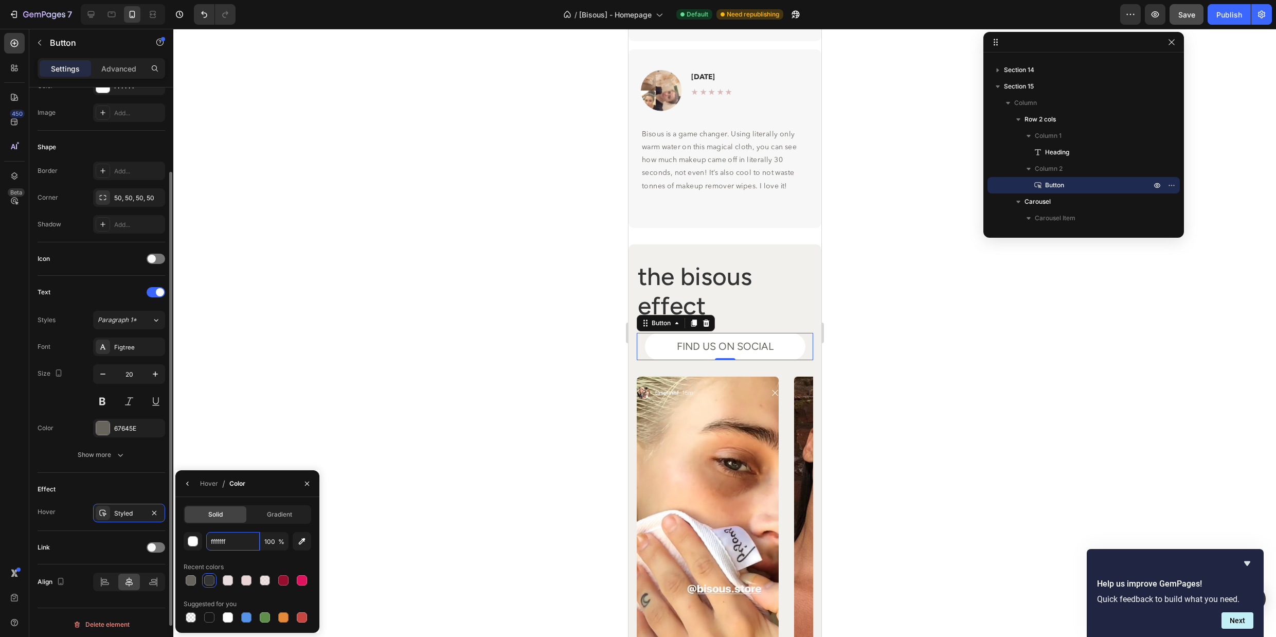
scroll to position [134, 0]
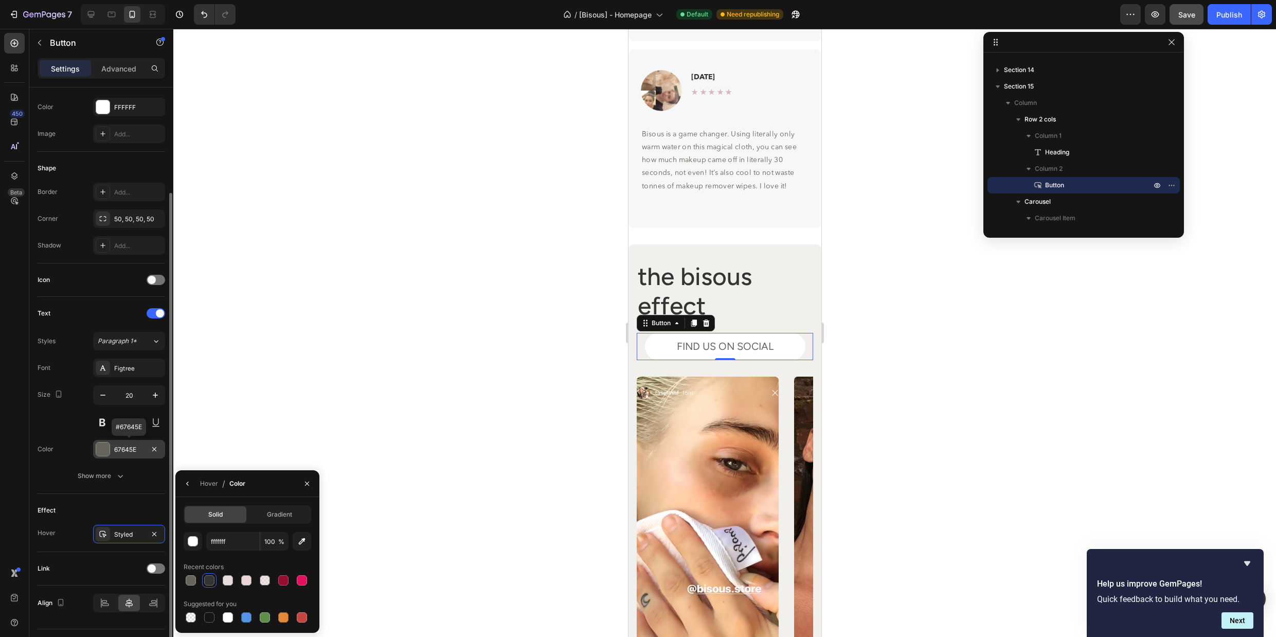
click at [131, 446] on div "67645E" at bounding box center [129, 449] width 30 height 9
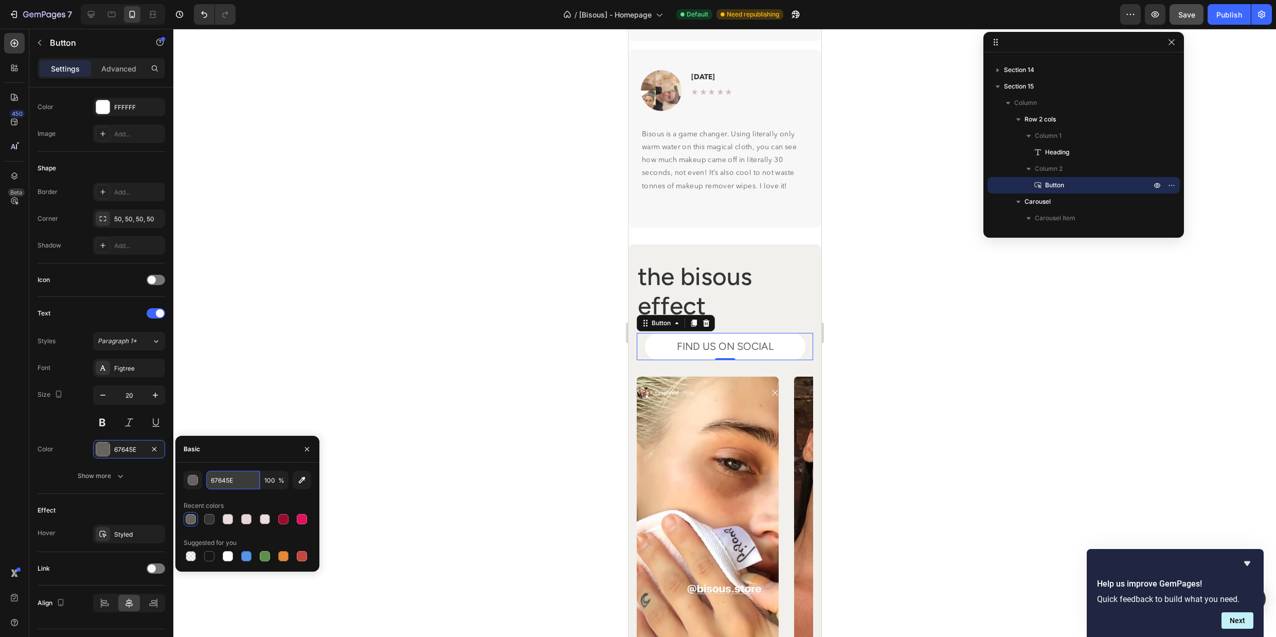
click at [250, 477] on input "67645E" at bounding box center [233, 480] width 54 height 19
click at [227, 517] on div at bounding box center [228, 519] width 10 height 10
click at [242, 482] on input "E9DCDD" at bounding box center [233, 480] width 54 height 19
click at [242, 482] on input "ggg" at bounding box center [233, 480] width 54 height 19
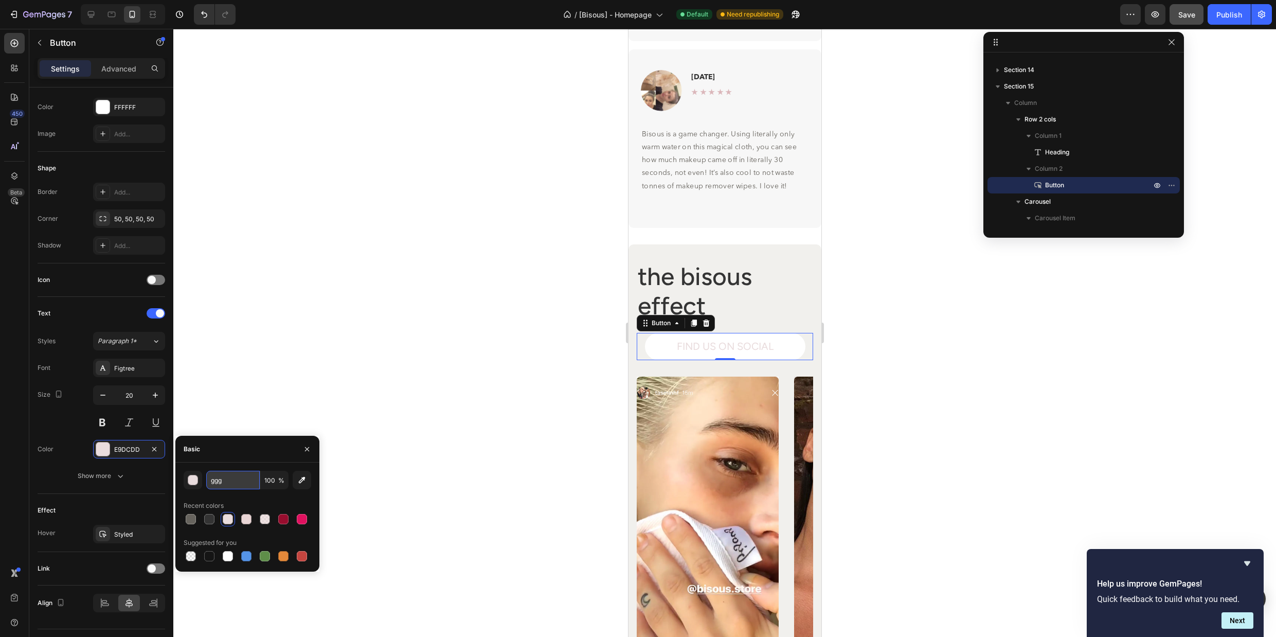
click at [242, 482] on input "ggg" at bounding box center [233, 480] width 54 height 19
click at [249, 501] on div "Recent colors" at bounding box center [248, 505] width 128 height 16
type input "FFFFFF"
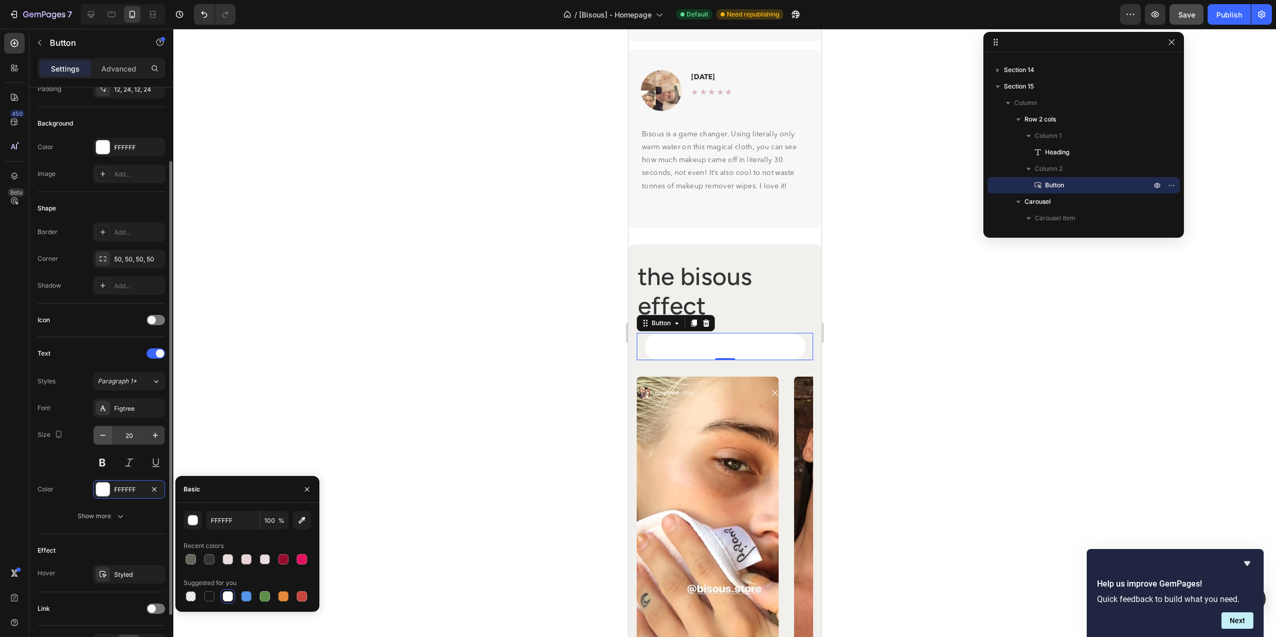
scroll to position [7, 0]
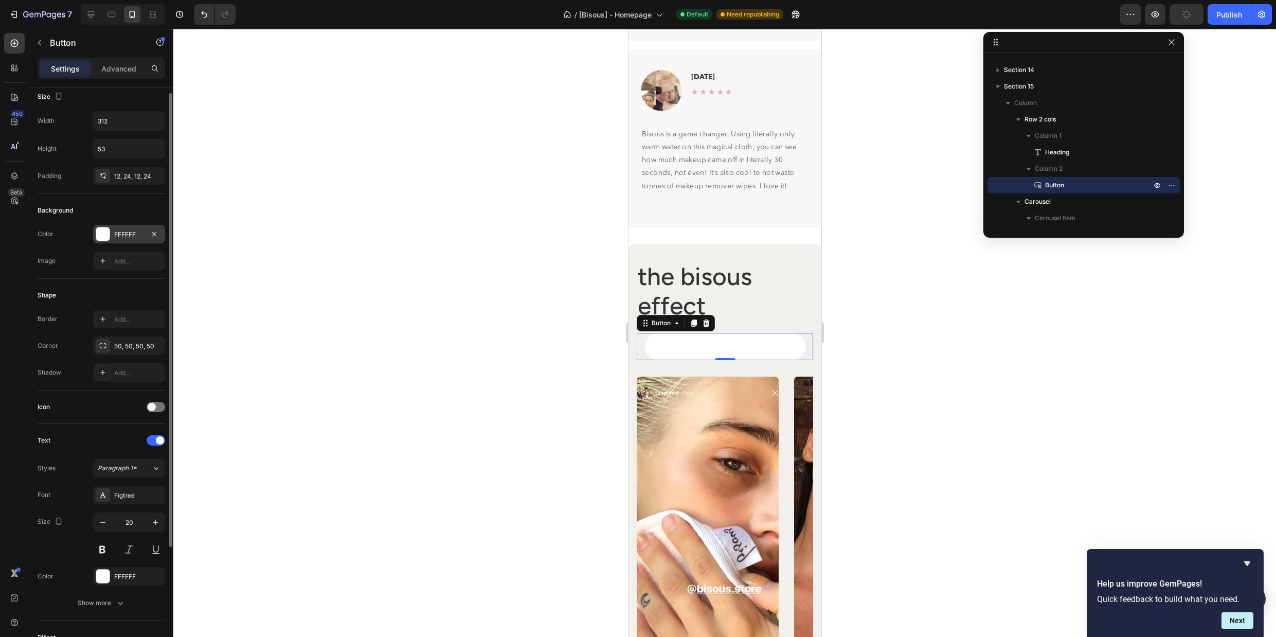
click at [121, 230] on div "FFFFFF" at bounding box center [129, 234] width 30 height 9
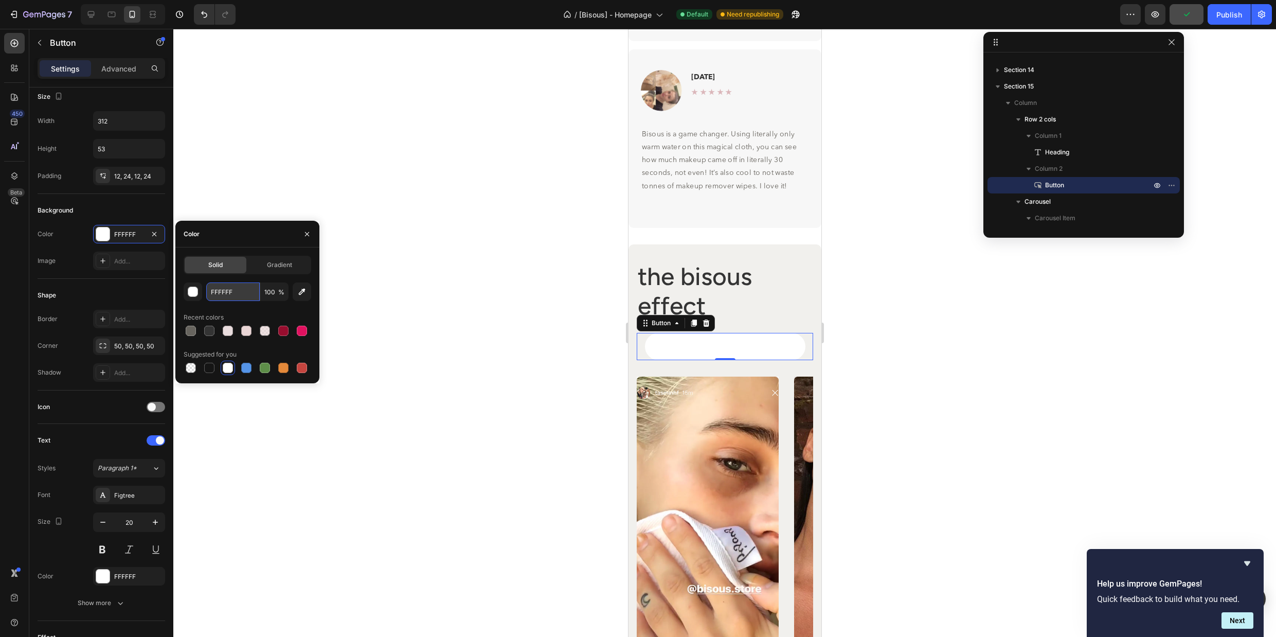
click at [242, 294] on input "FFFFFF" at bounding box center [233, 291] width 54 height 19
paste input "343434"
type input "343434"
click at [267, 313] on div "Recent colors" at bounding box center [248, 317] width 128 height 16
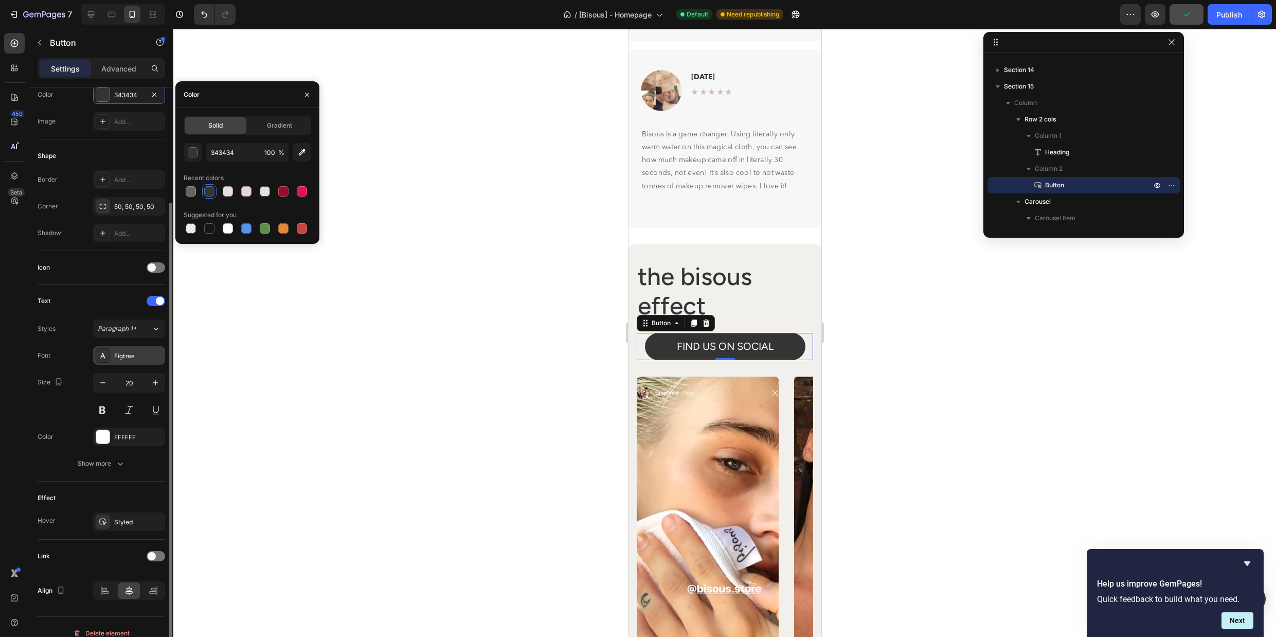
scroll to position [149, 0]
click at [134, 518] on div "Styled" at bounding box center [129, 519] width 30 height 9
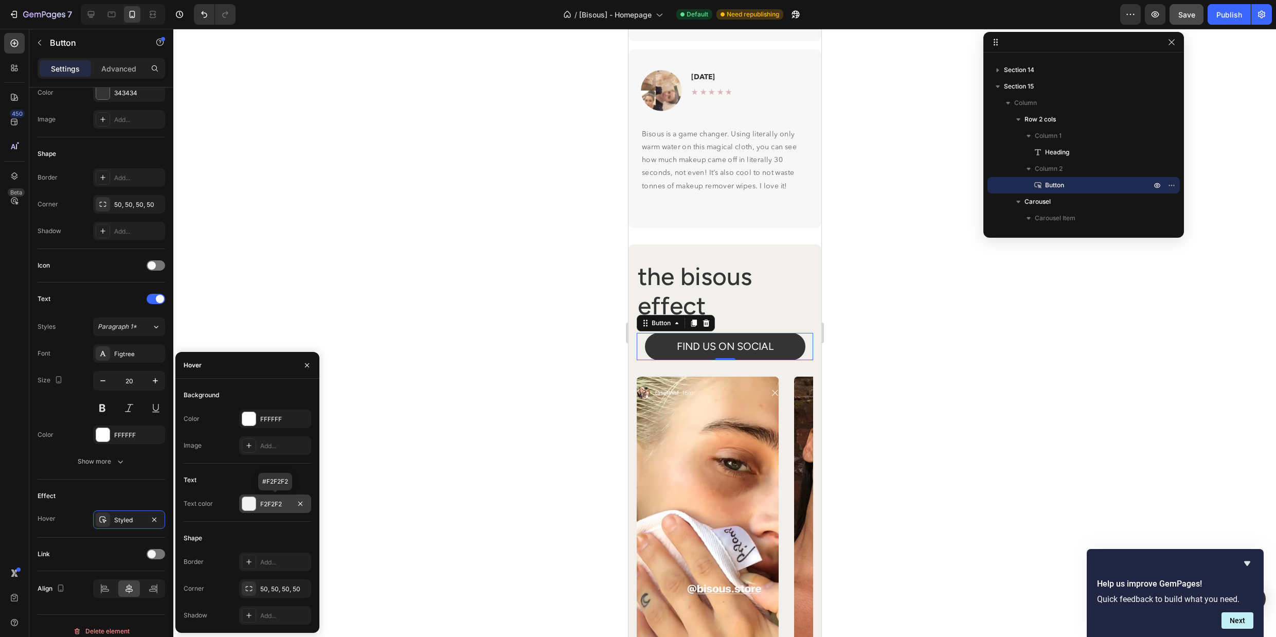
click at [279, 506] on div "F2F2F2" at bounding box center [275, 504] width 30 height 9
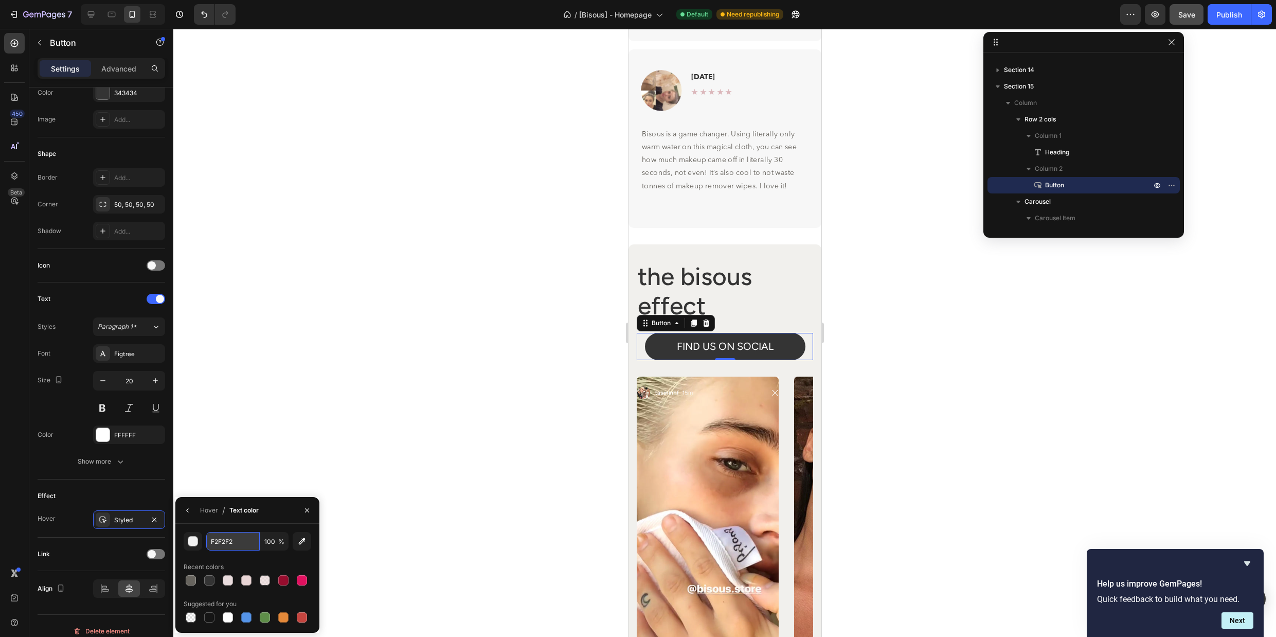
click at [244, 542] on input "F2F2F2" at bounding box center [233, 541] width 54 height 19
paste input "343434"
type input "343434"
click at [257, 555] on div "343434 100 % Recent colors Suggested for you" at bounding box center [248, 578] width 128 height 93
click at [759, 301] on h2 "the bisous effect" at bounding box center [705, 291] width 138 height 61
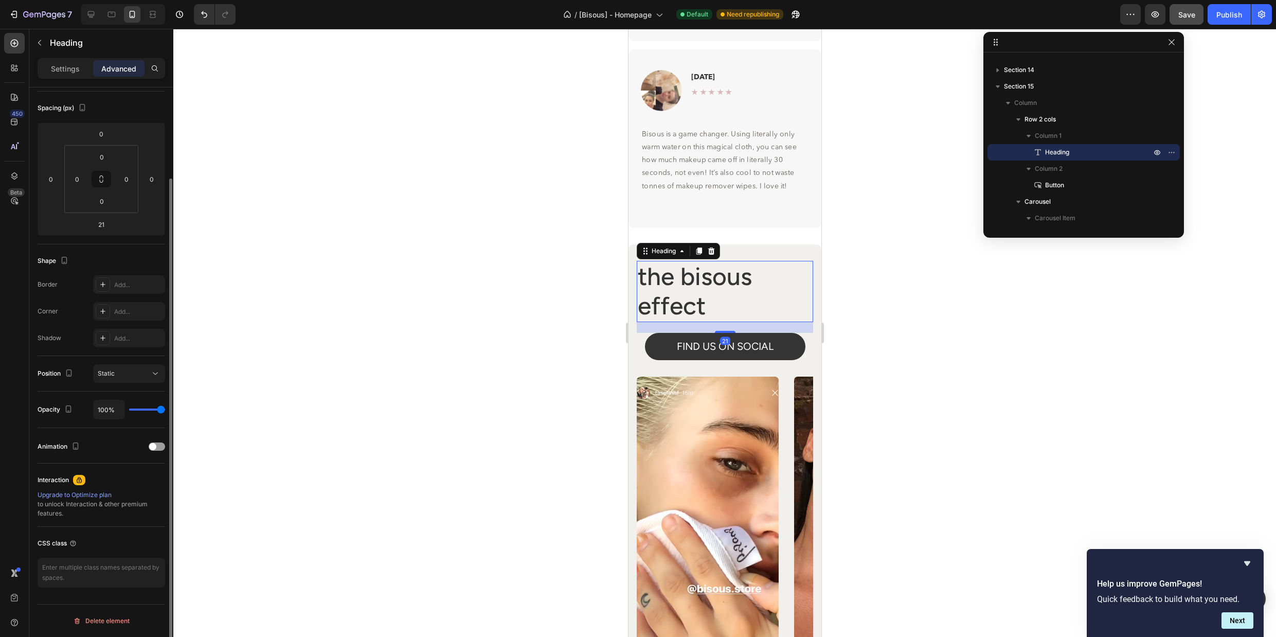
scroll to position [0, 0]
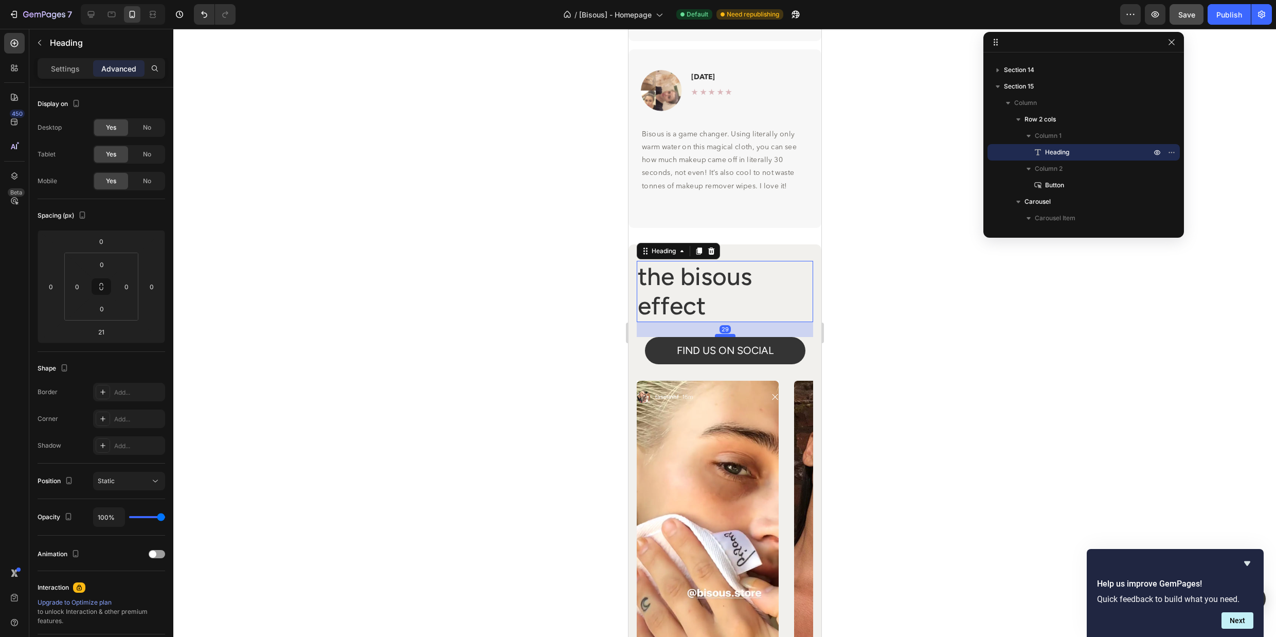
click at [730, 334] on div at bounding box center [725, 335] width 21 height 3
type input "29"
click at [867, 326] on div at bounding box center [724, 333] width 1103 height 608
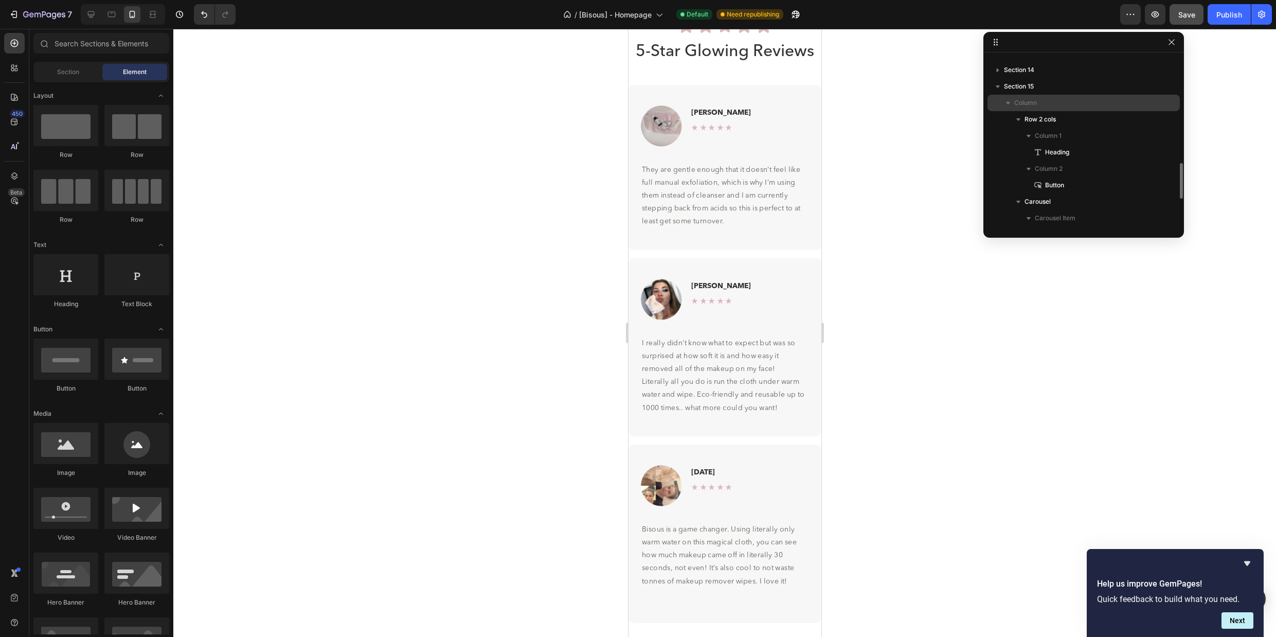
scroll to position [4165, 0]
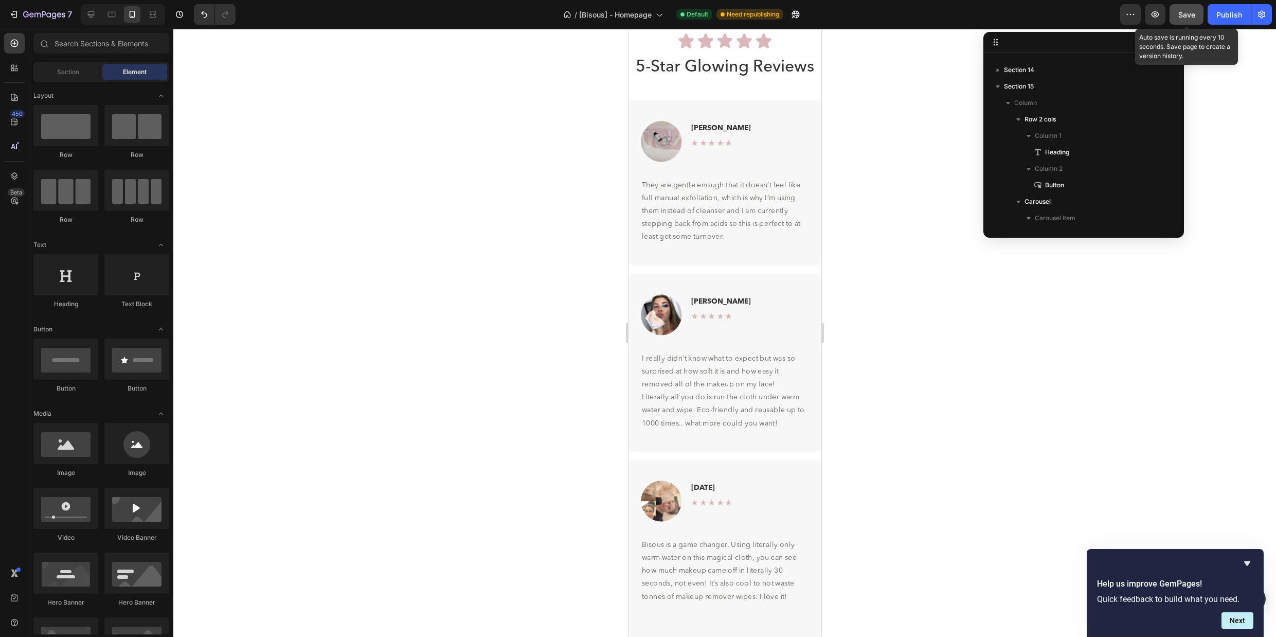
click at [1182, 12] on span "Save" at bounding box center [1187, 14] width 17 height 9
click at [1223, 16] on div "Publish" at bounding box center [1230, 14] width 26 height 11
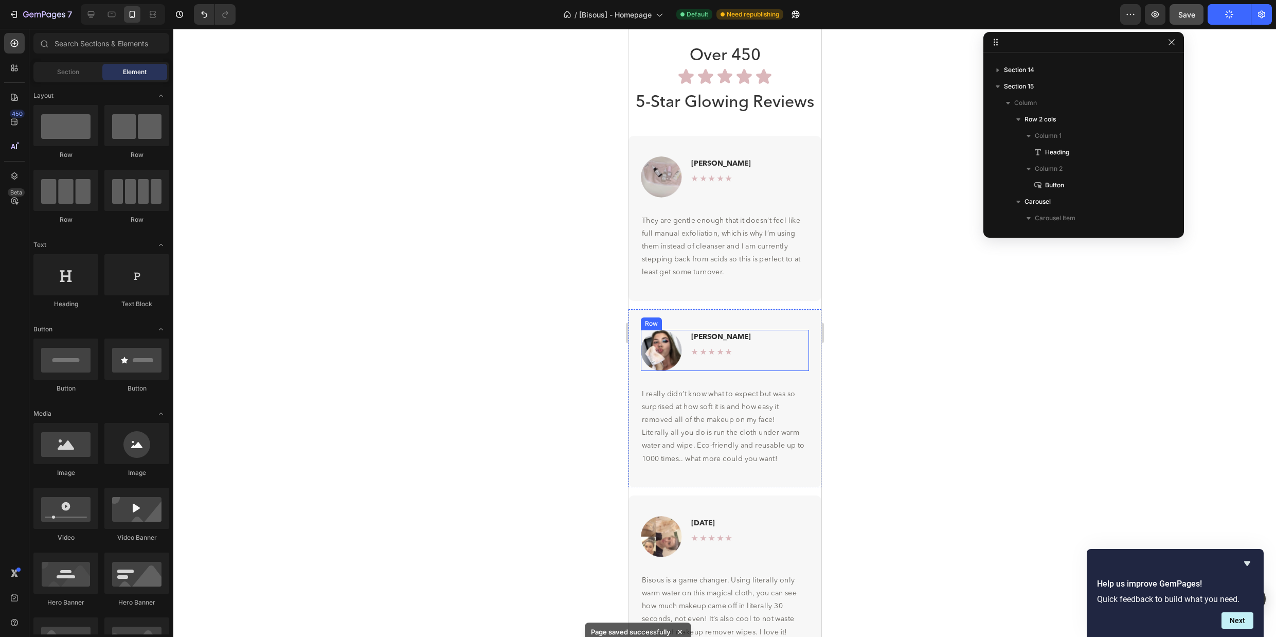
scroll to position [4086, 0]
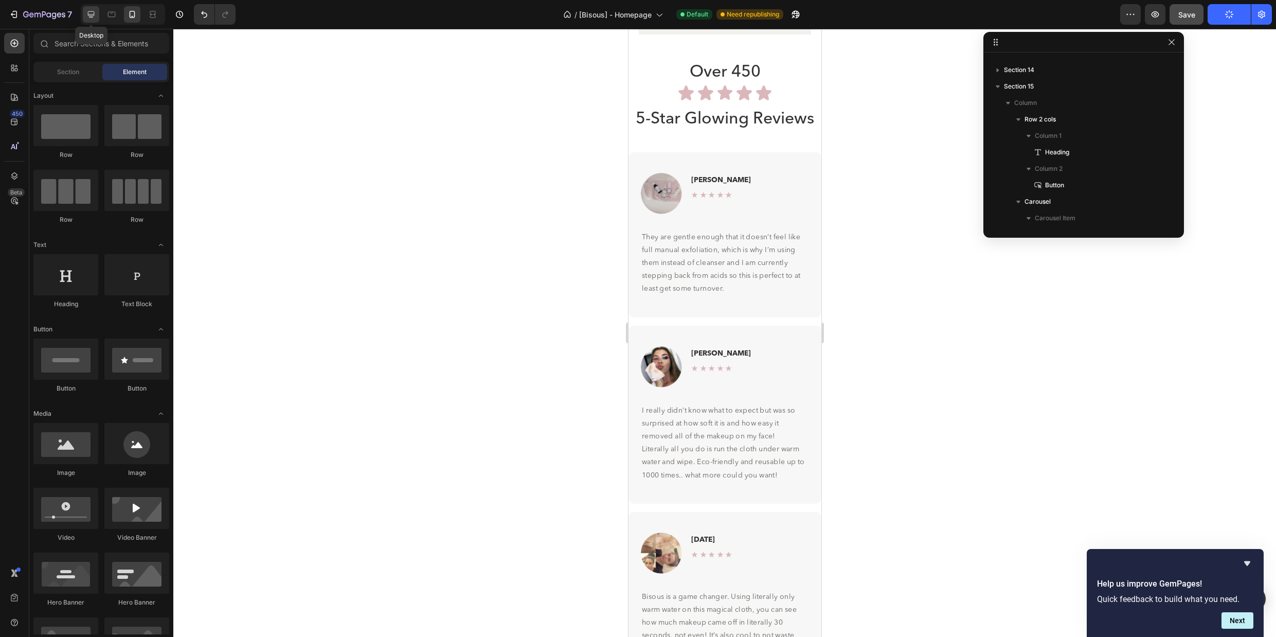
click at [93, 17] on icon at bounding box center [91, 14] width 7 height 7
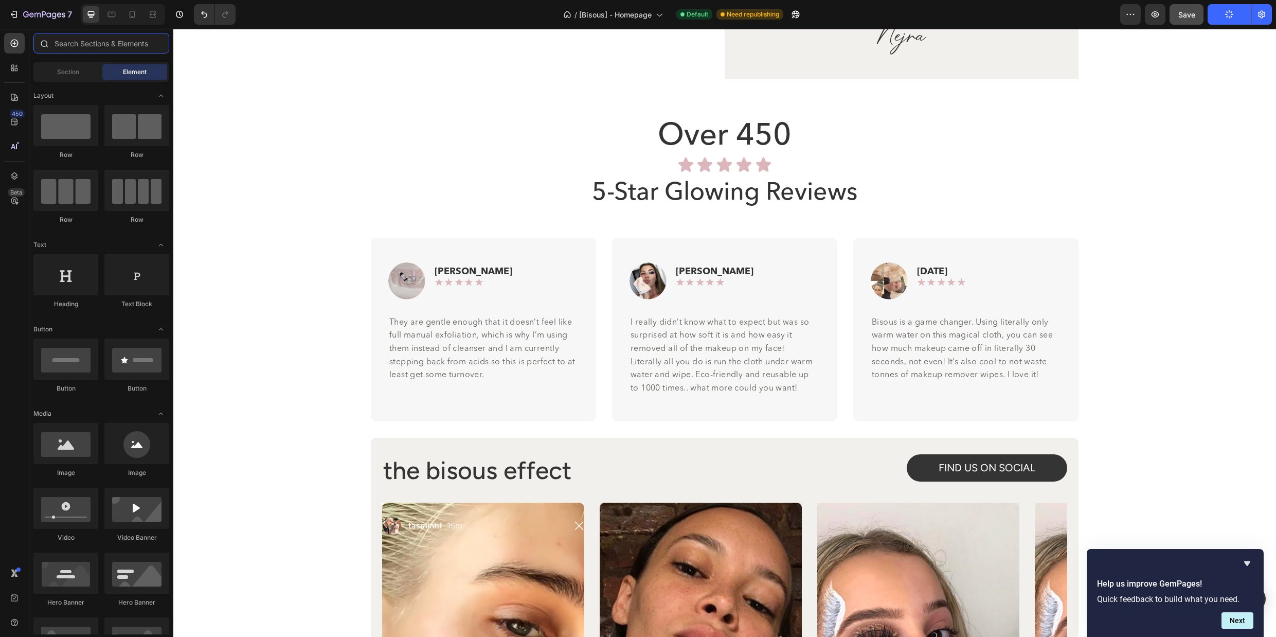
click at [89, 38] on input "text" at bounding box center [101, 43] width 136 height 21
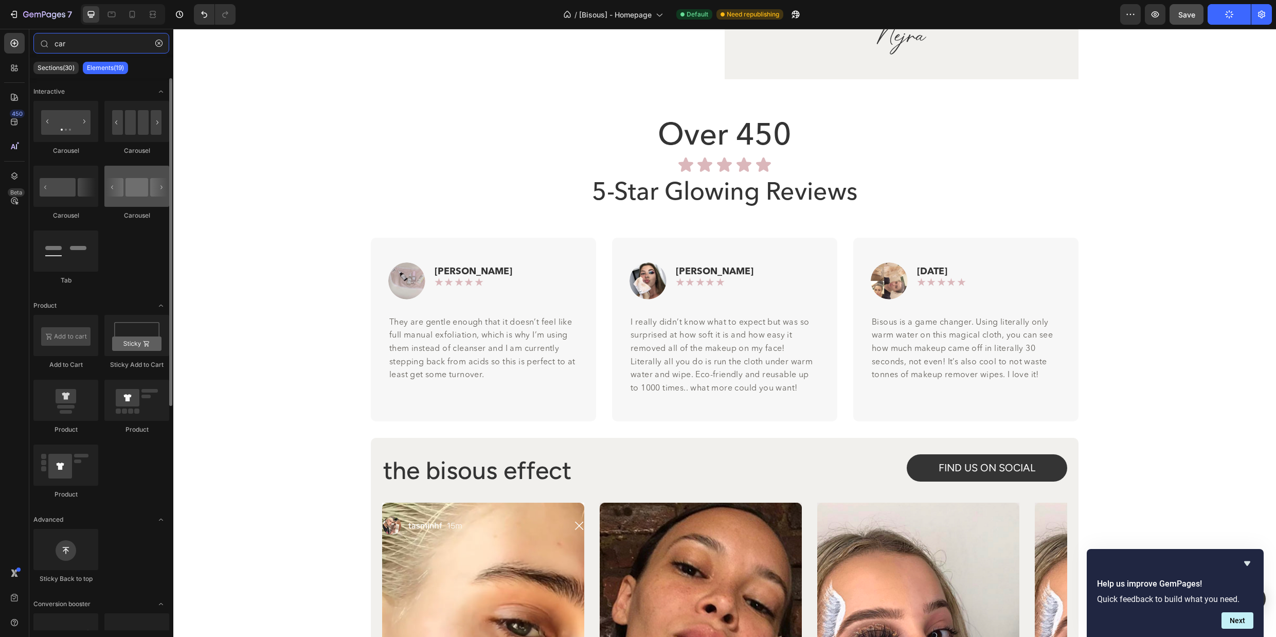
type input "car"
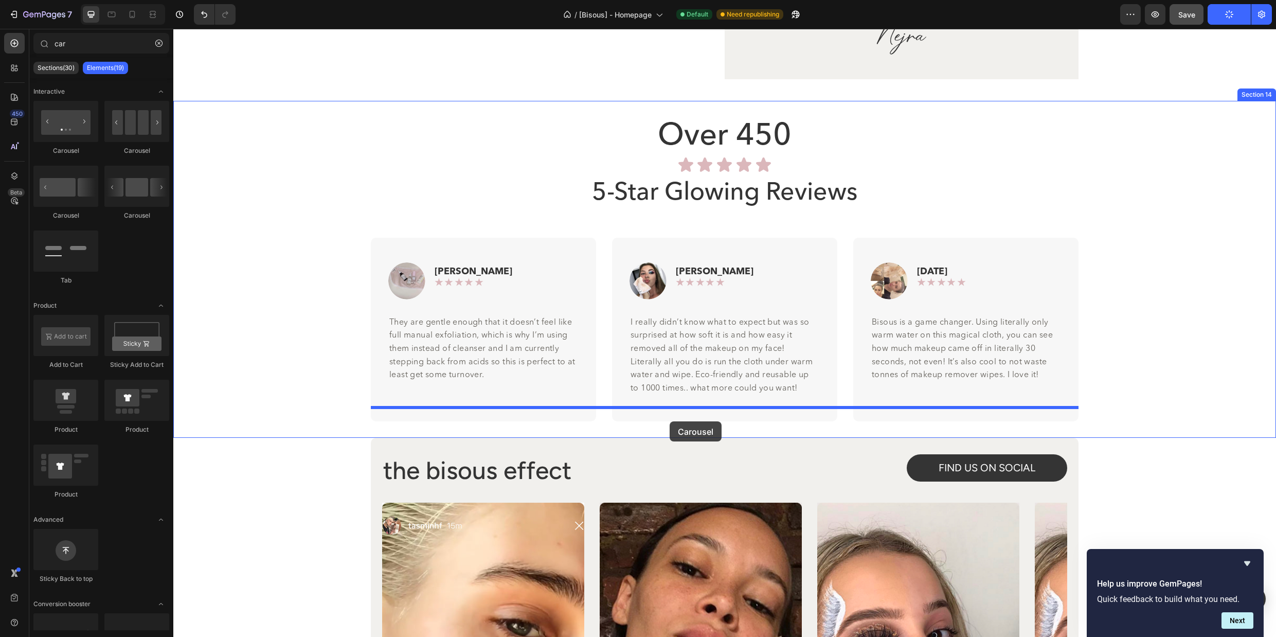
drag, startPoint x: 313, startPoint y: 210, endPoint x: 670, endPoint y: 421, distance: 415.0
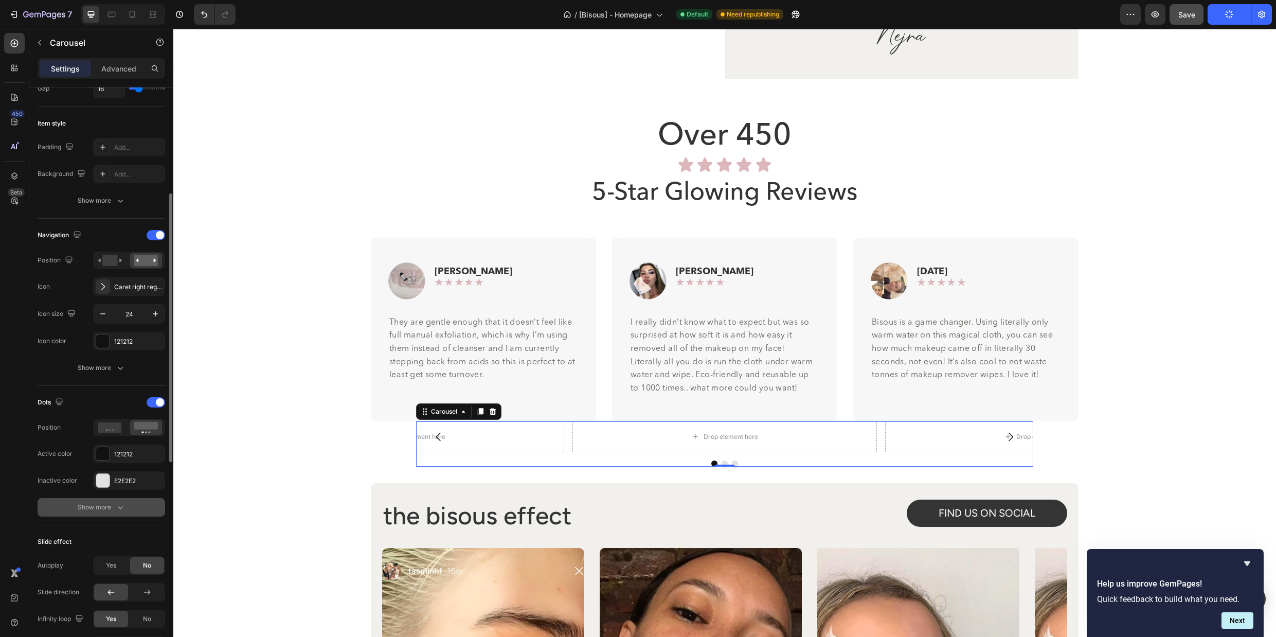
scroll to position [444, 0]
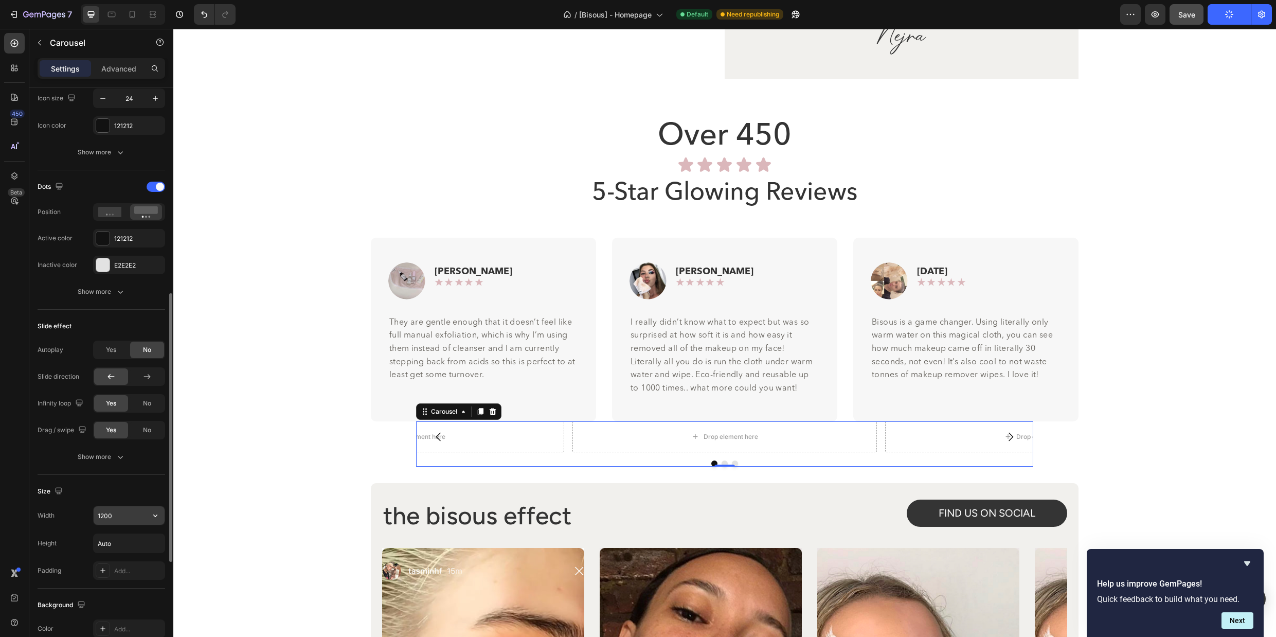
click at [120, 521] on input "1200" at bounding box center [129, 515] width 71 height 19
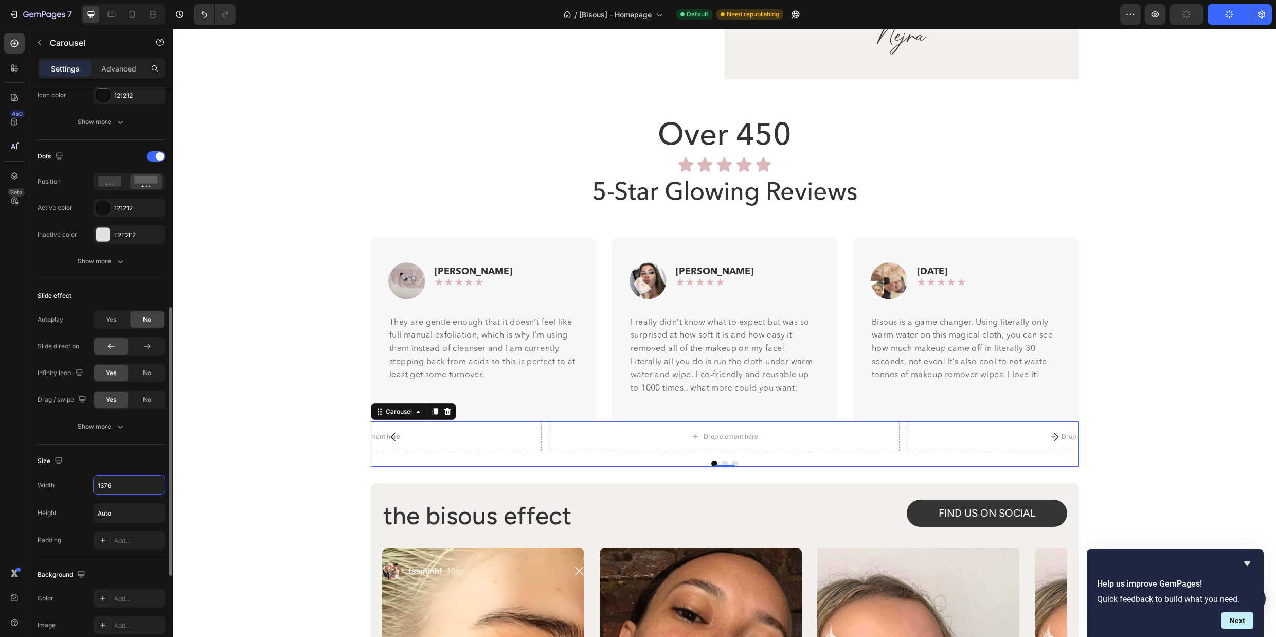
scroll to position [356, 0]
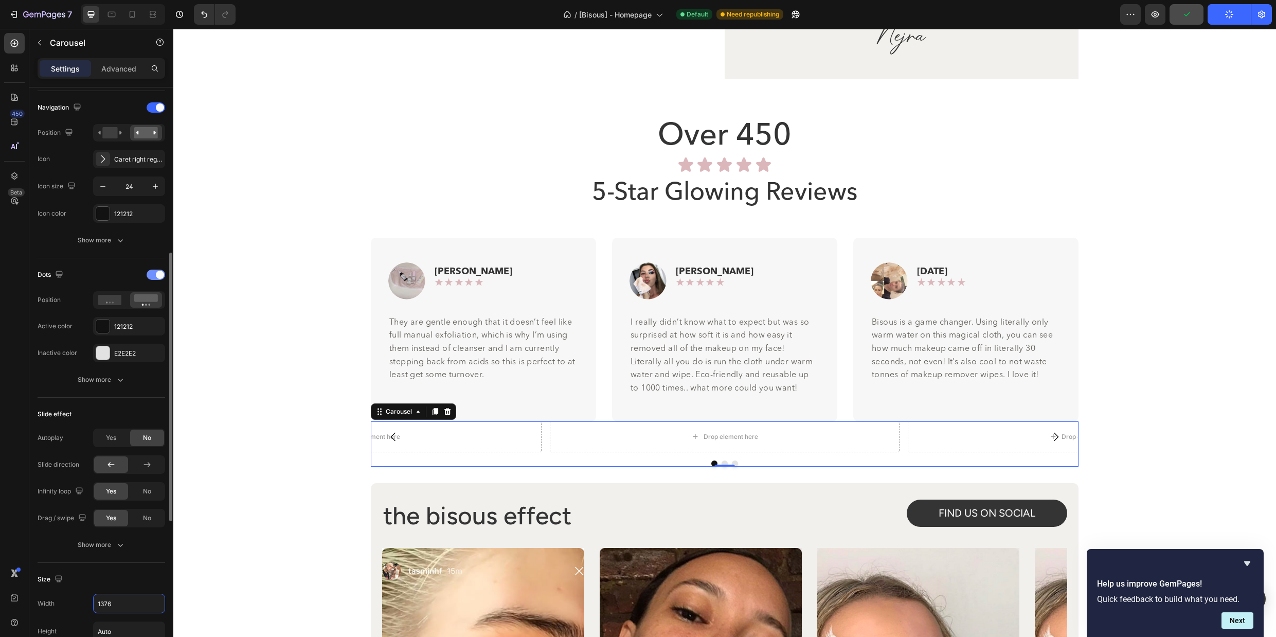
type input "1376"
click at [152, 275] on div at bounding box center [156, 275] width 19 height 10
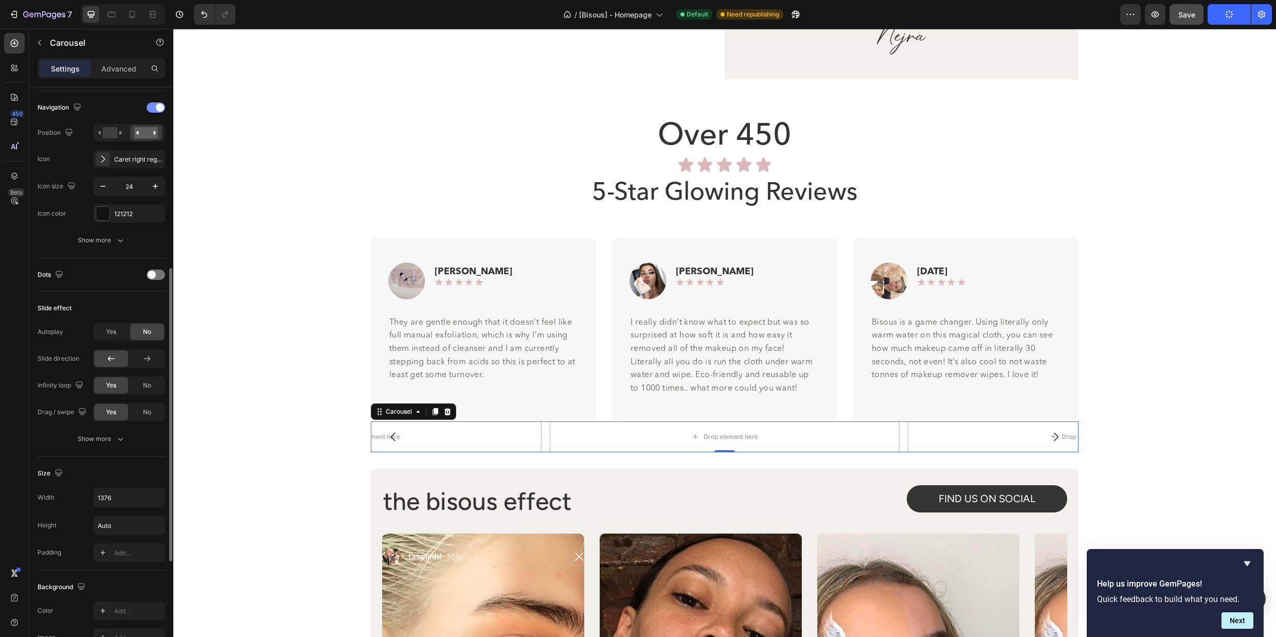
click at [148, 108] on div at bounding box center [156, 107] width 19 height 10
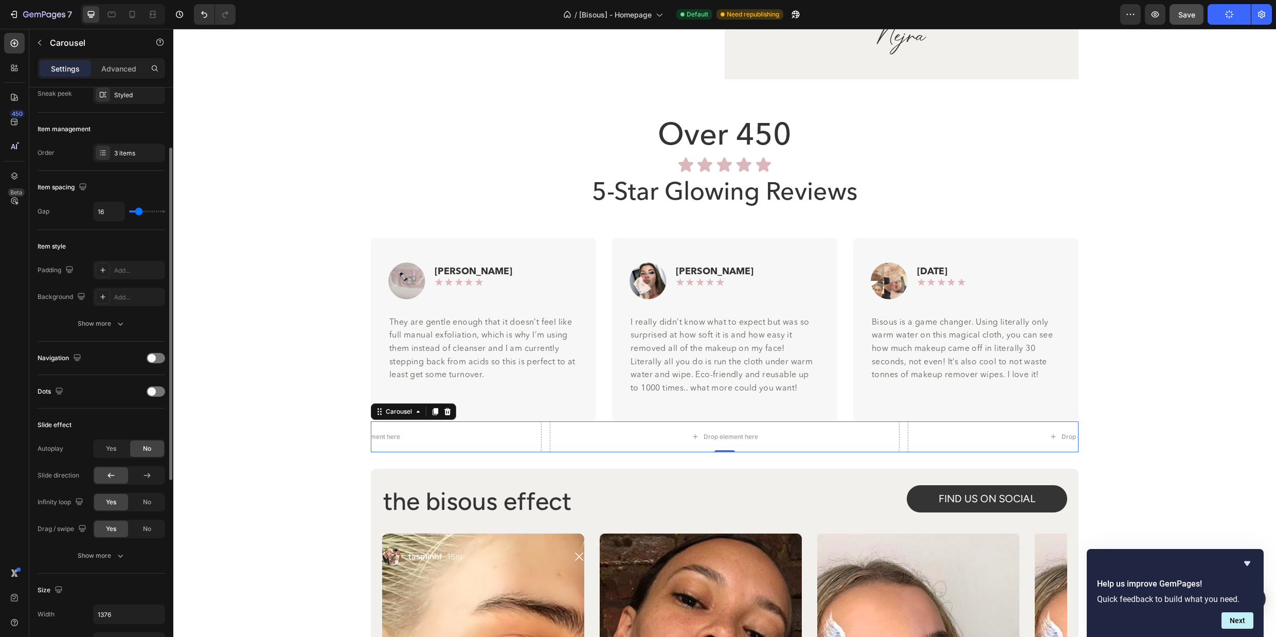
scroll to position [0, 0]
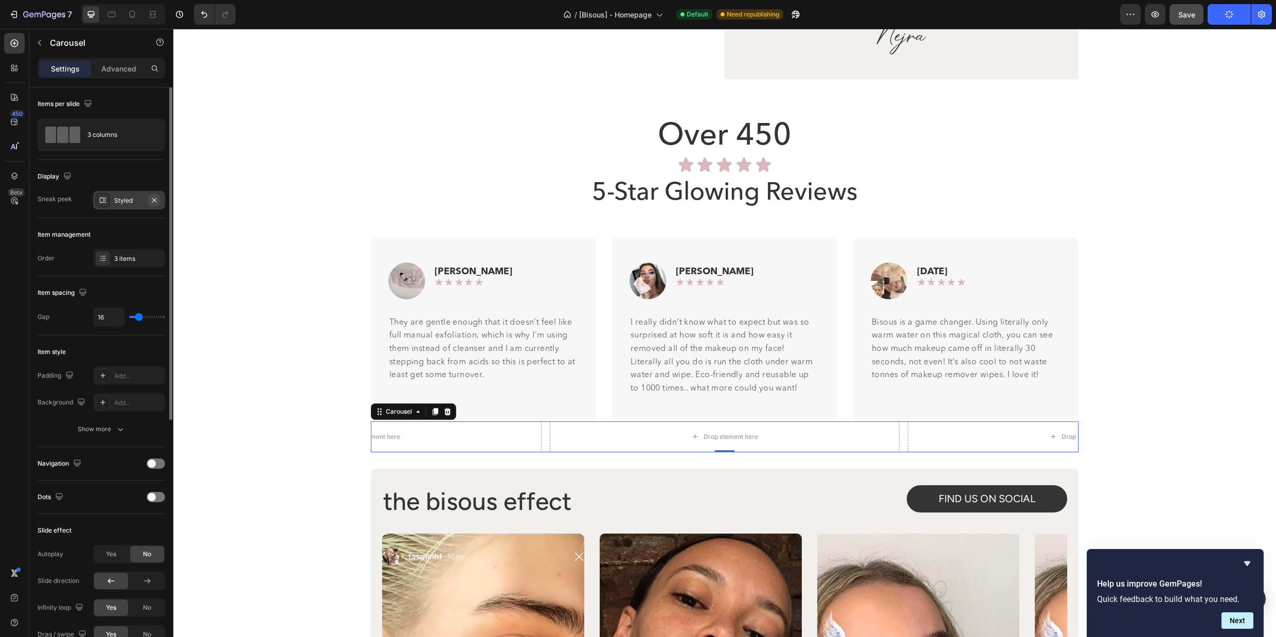
click at [155, 197] on icon "button" at bounding box center [154, 200] width 8 height 8
click at [844, 404] on div "Image Sam R Text Block Row ★★★★★ Text Block Row Row They are gentle enough that…" at bounding box center [725, 329] width 708 height 183
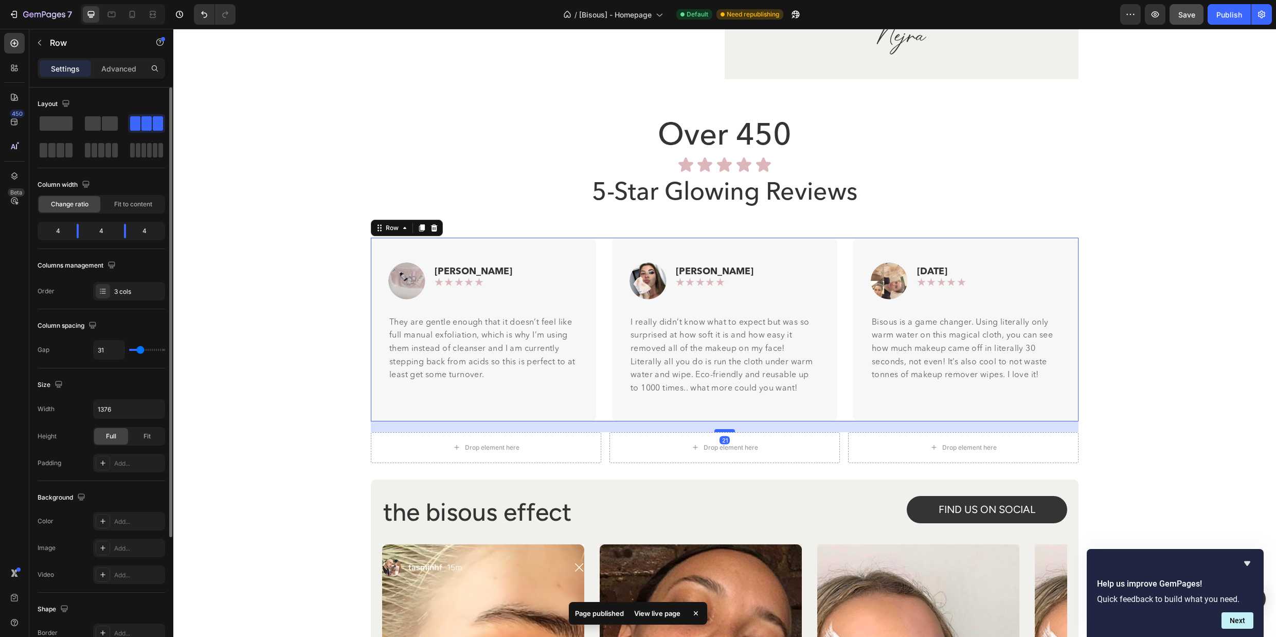
drag, startPoint x: 729, startPoint y: 405, endPoint x: 729, endPoint y: 416, distance: 10.8
click at [729, 429] on div at bounding box center [725, 430] width 21 height 3
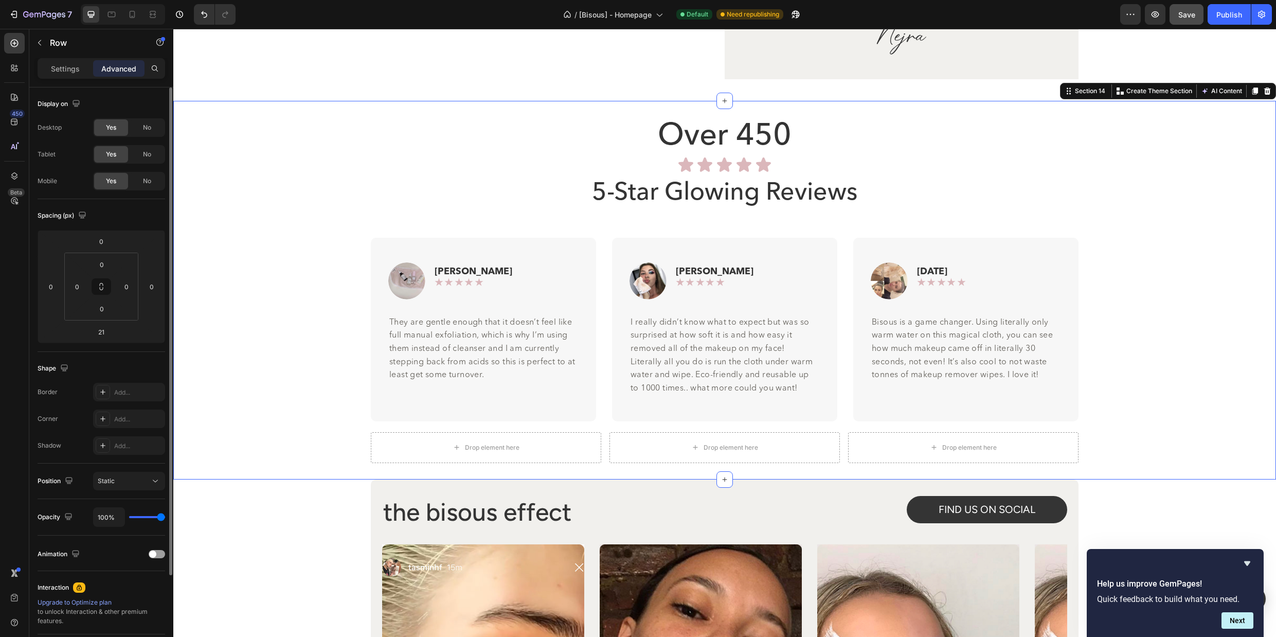
click at [1132, 306] on div "Over 450 Heading Icon Icon Icon Icon Icon Icon List 5-Star Glowing Reviews Head…" at bounding box center [724, 290] width 1103 height 346
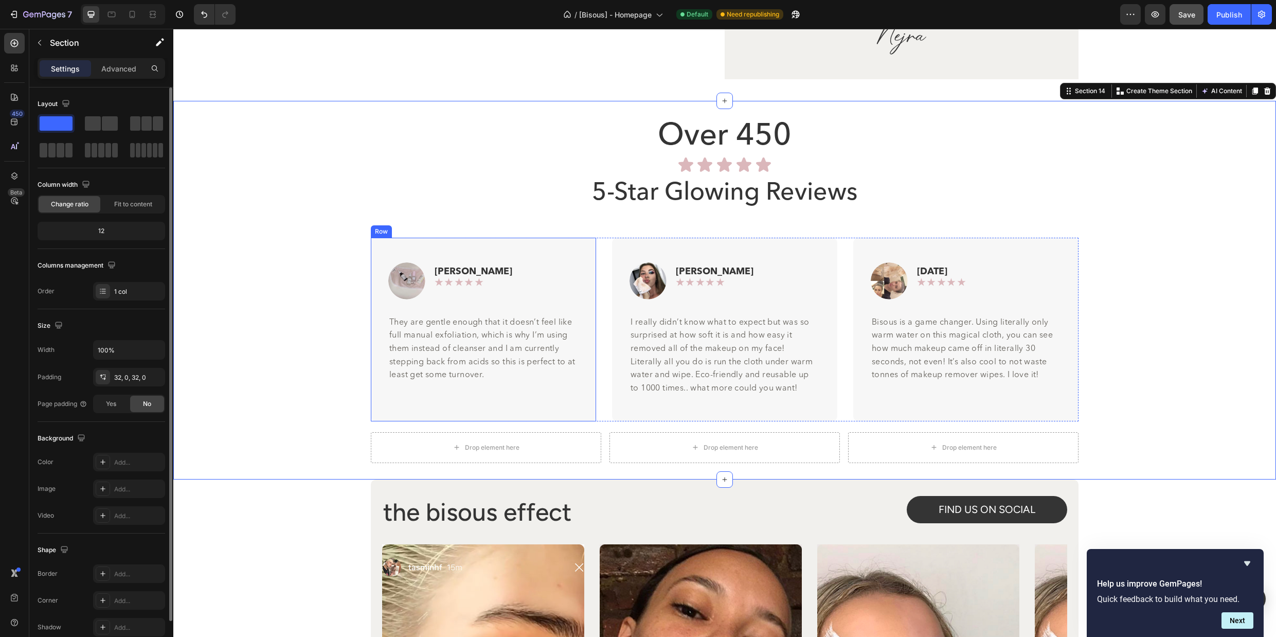
click at [557, 238] on div "Image [PERSON_NAME] R Text Block Row ★★★★★ Text Block Row Row They are gentle e…" at bounding box center [483, 329] width 225 height 183
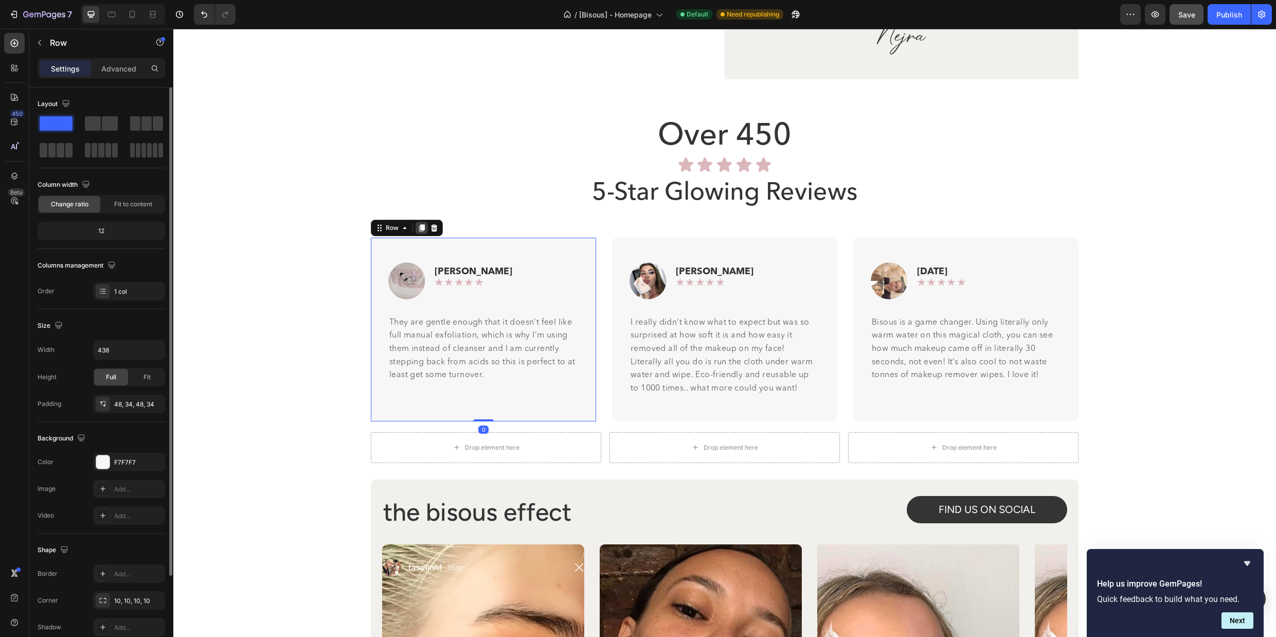
click at [421, 225] on icon at bounding box center [422, 228] width 6 height 7
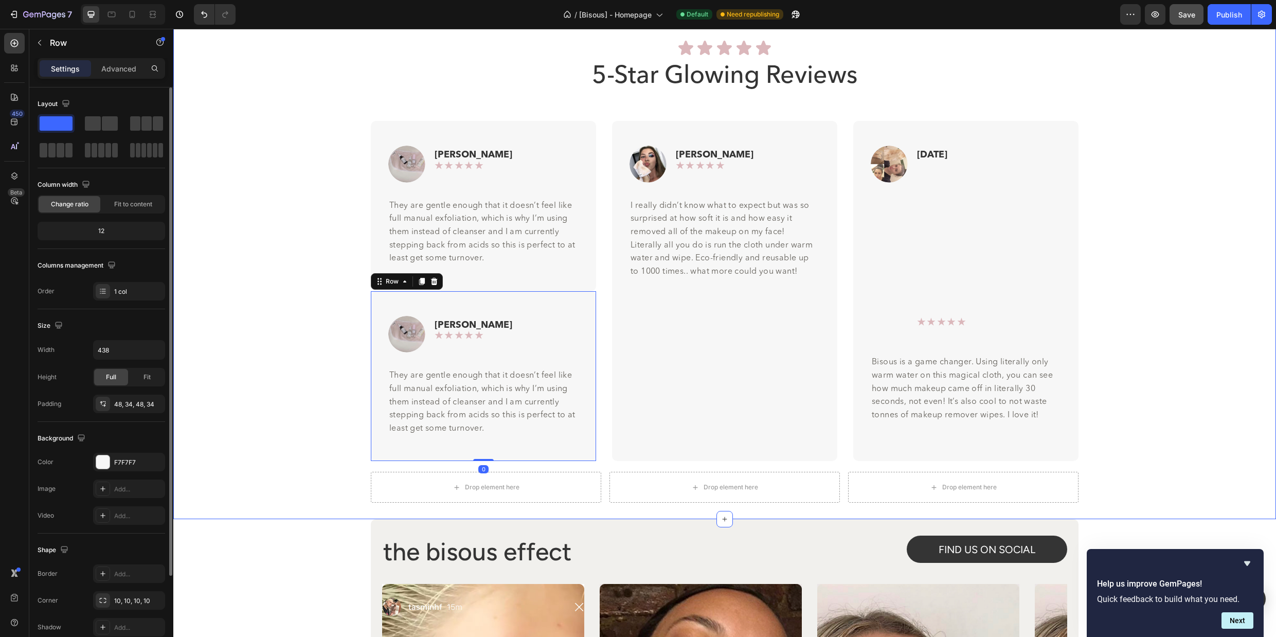
scroll to position [4185, 0]
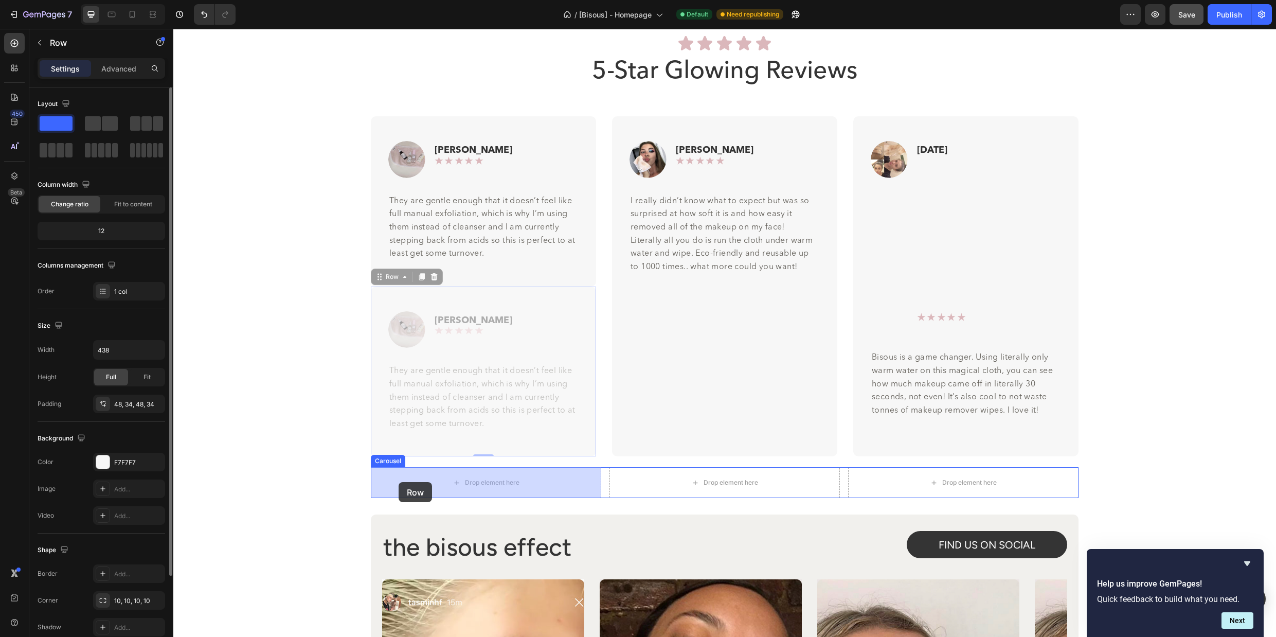
drag, startPoint x: 378, startPoint y: 277, endPoint x: 399, endPoint y: 482, distance: 205.3
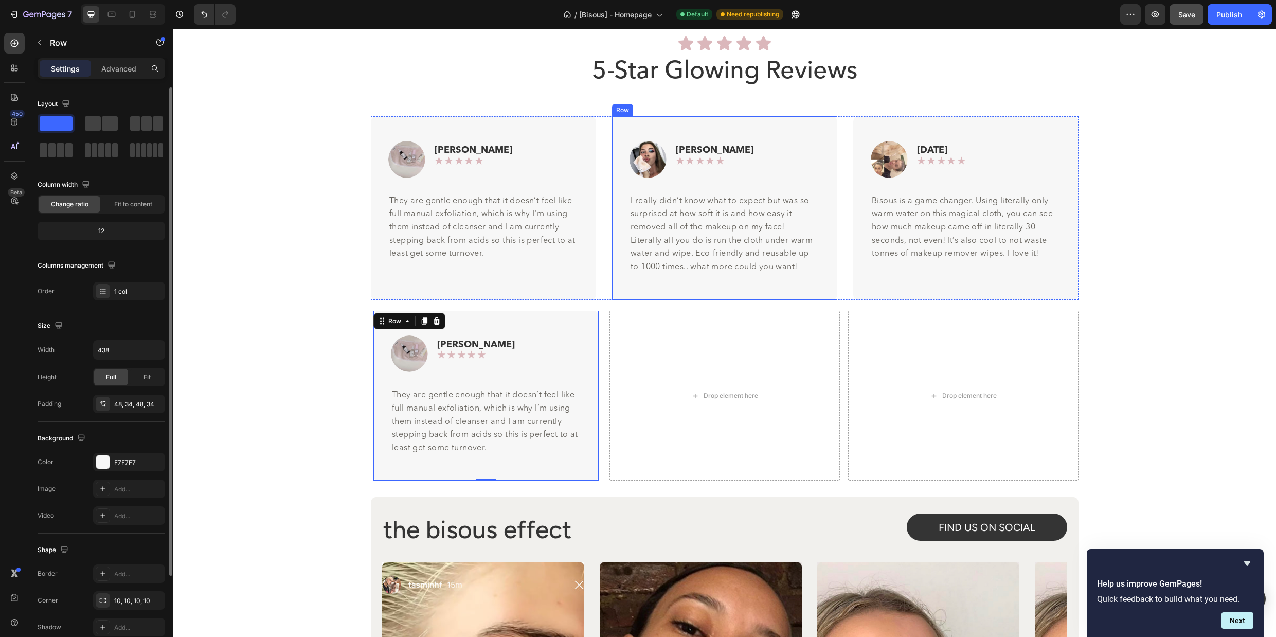
click at [660, 122] on div "Image Lily C Text Block Row ★★★★★ Text Block Row Row I really didn’t know what …" at bounding box center [724, 207] width 225 height 183
click at [665, 105] on icon at bounding box center [664, 106] width 6 height 7
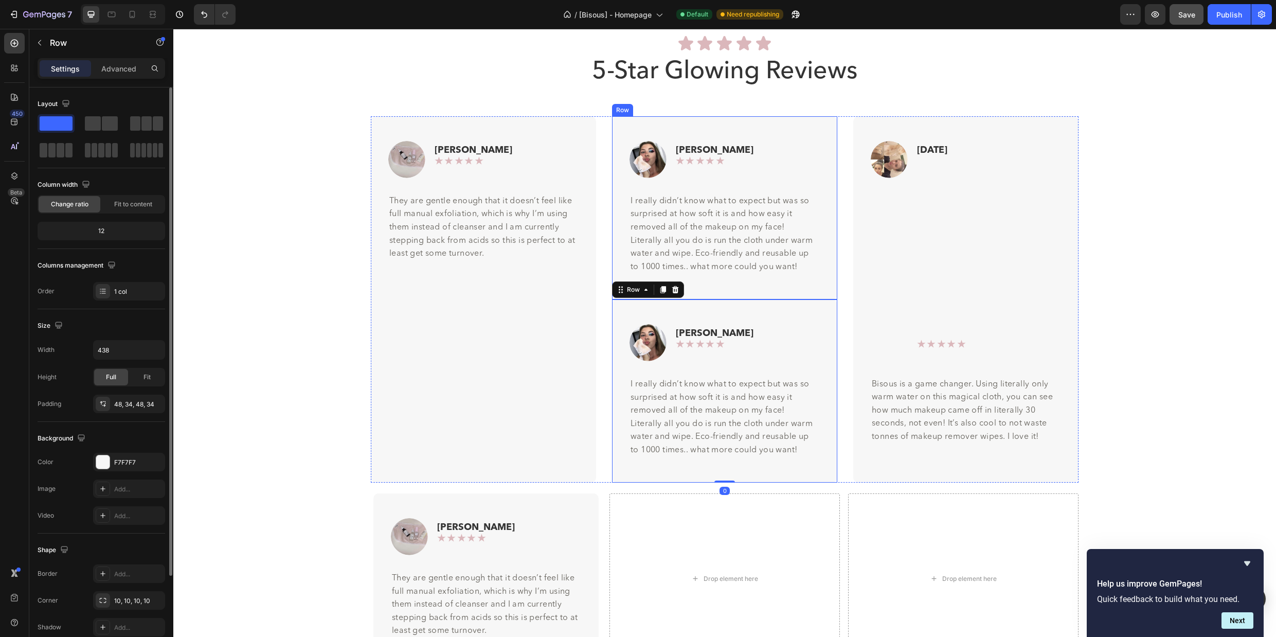
scroll to position [4211, 0]
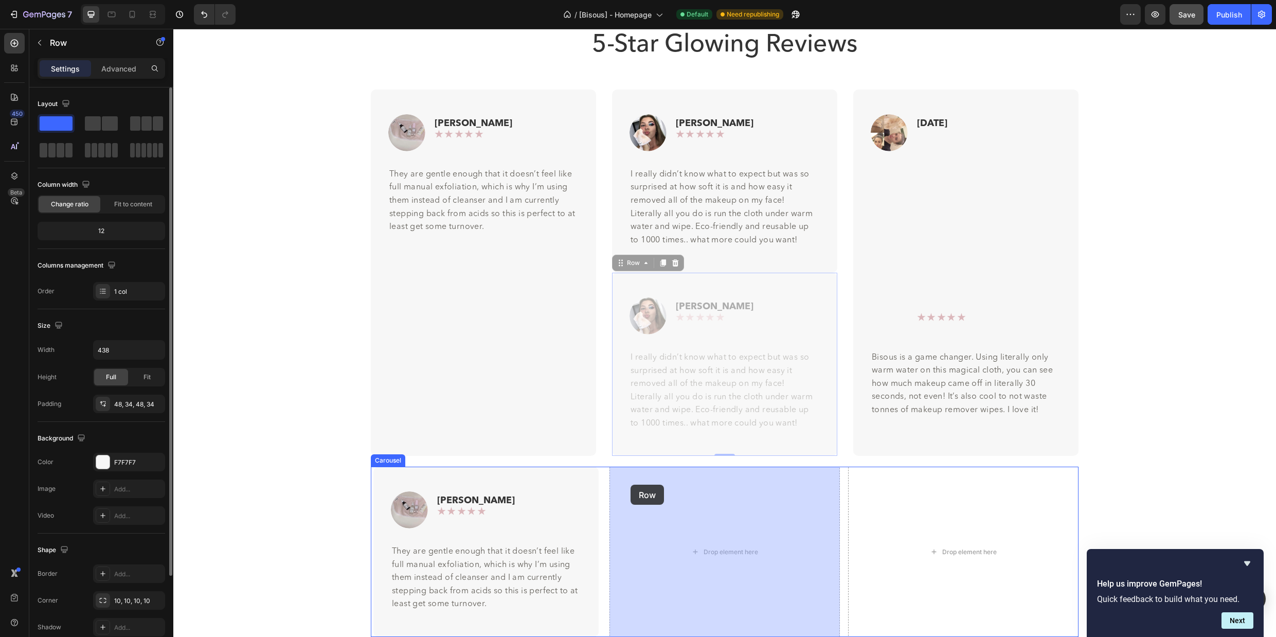
drag, startPoint x: 620, startPoint y: 264, endPoint x: 631, endPoint y: 485, distance: 220.5
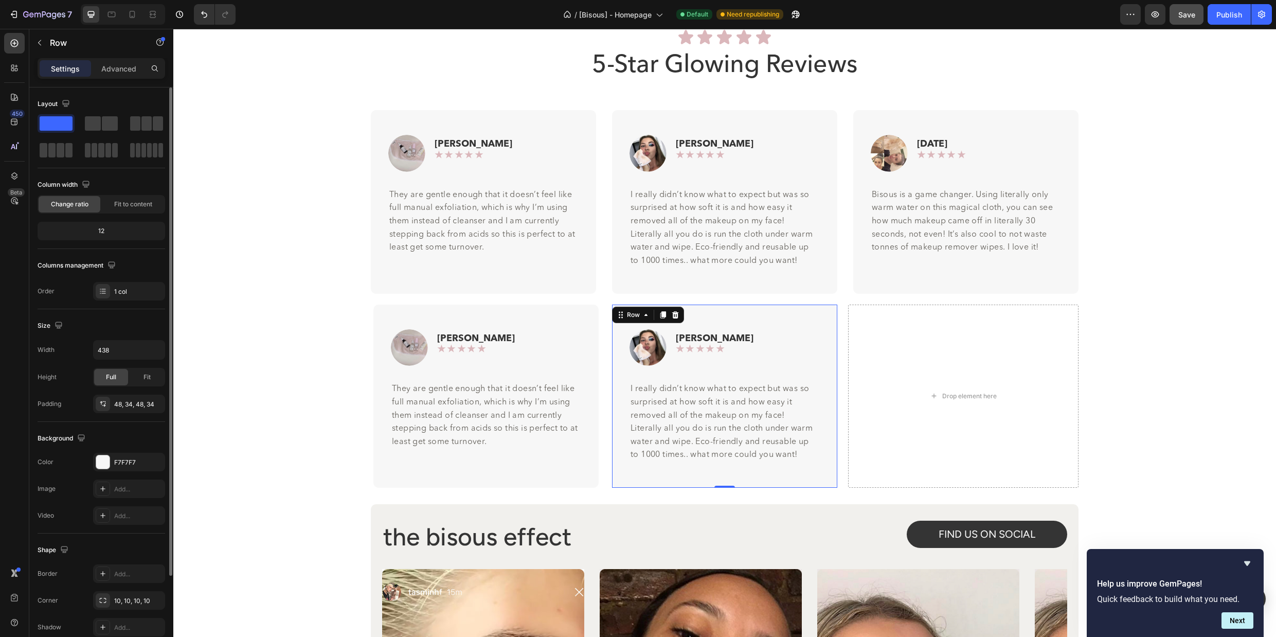
scroll to position [4189, 0]
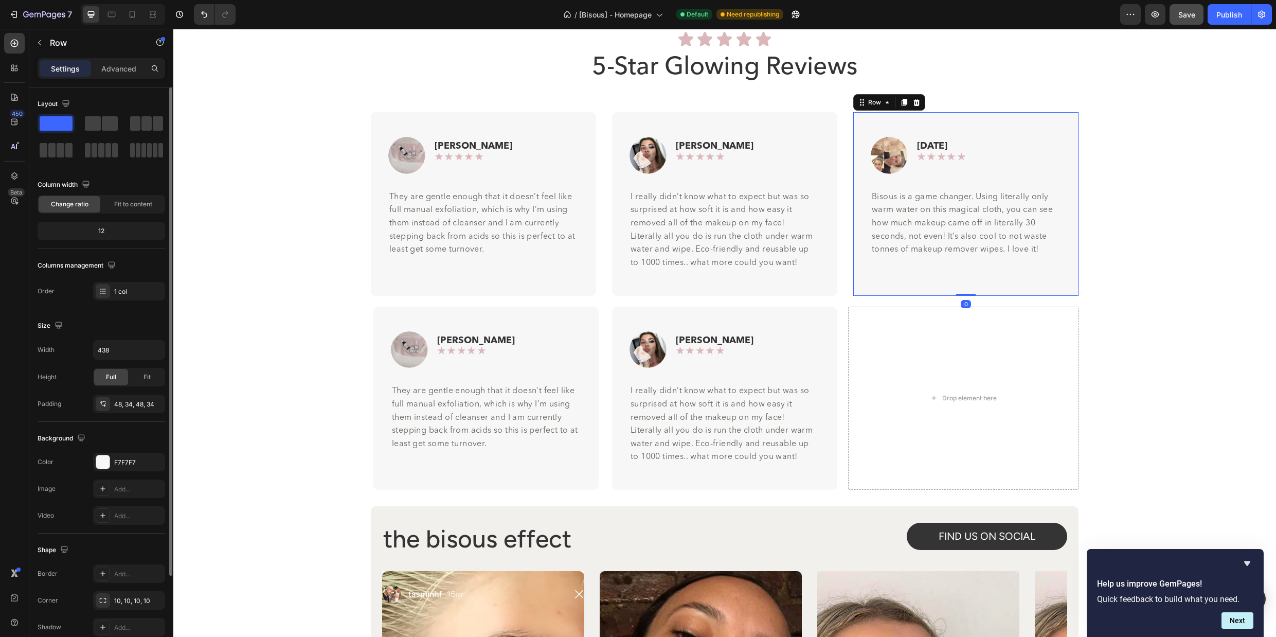
click at [868, 122] on div "Image Wednesday Text Block Row ★★★★★ Text Block Row Row Bisous is a game change…" at bounding box center [966, 203] width 225 height 183
click at [905, 101] on icon at bounding box center [905, 102] width 6 height 7
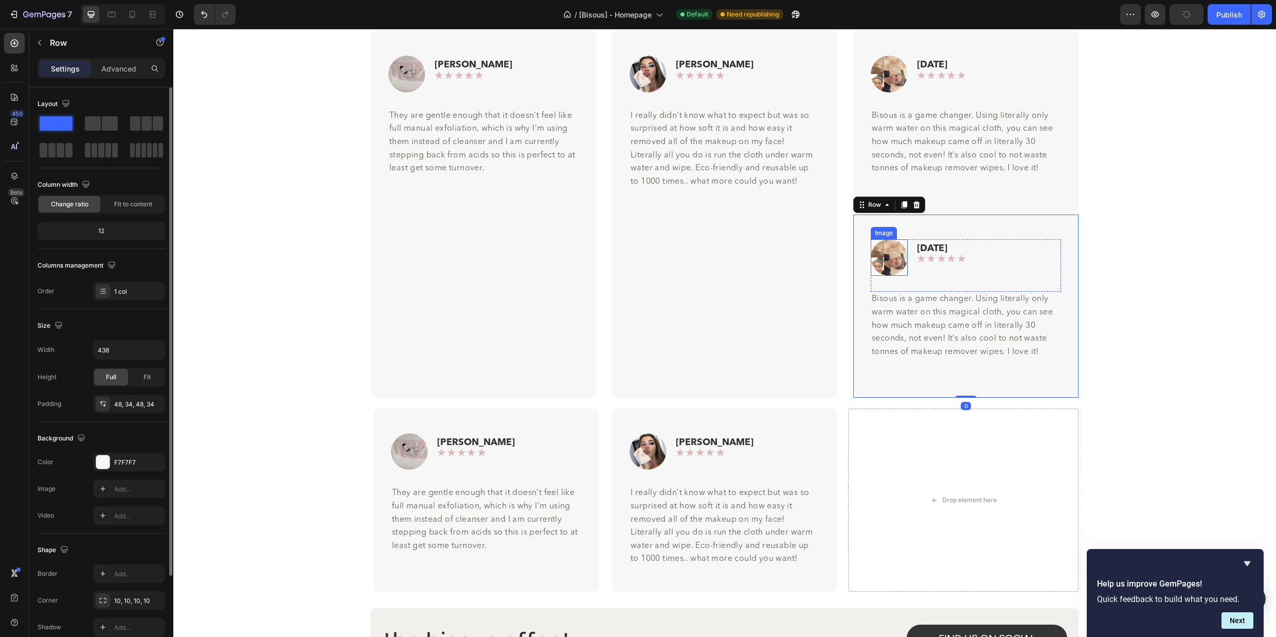
scroll to position [4319, 0]
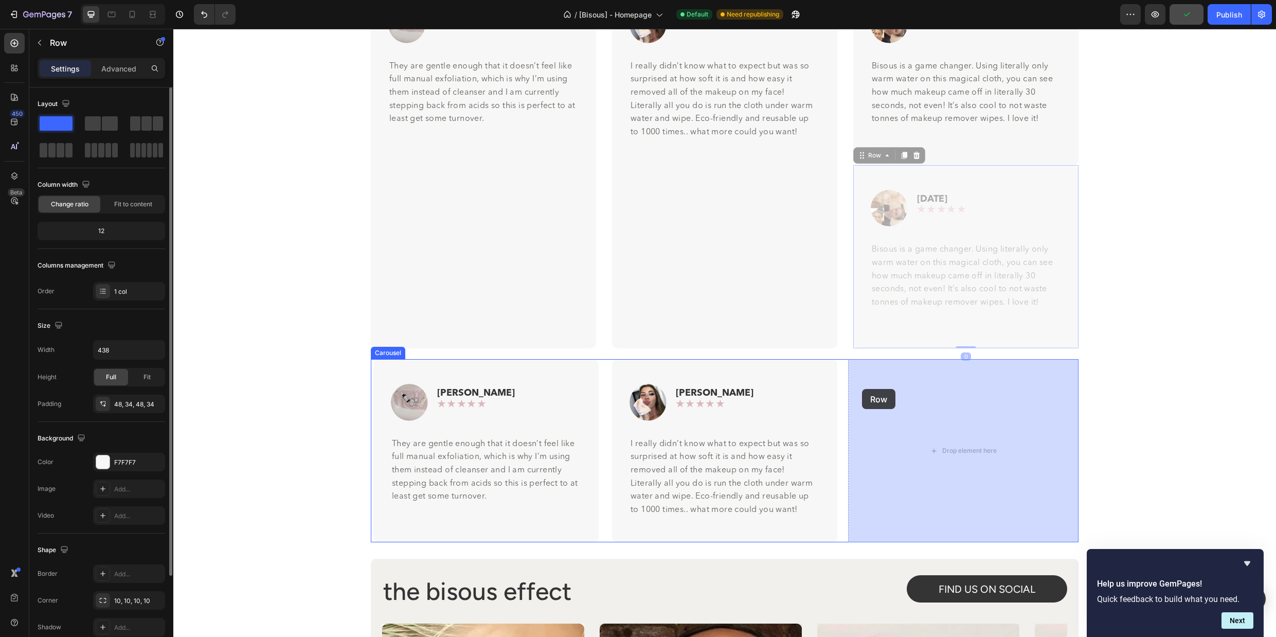
drag, startPoint x: 863, startPoint y: 155, endPoint x: 862, endPoint y: 389, distance: 234.1
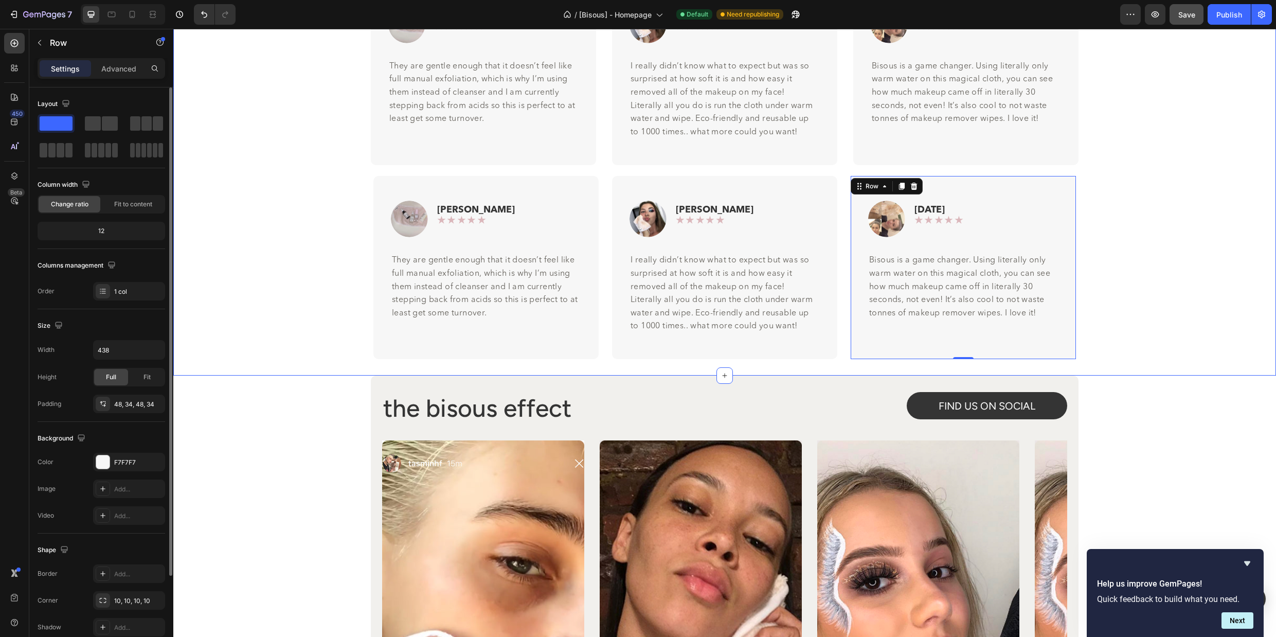
click at [1147, 307] on div "Image Sam R Text Block Row ★★★★★ Text Block Row Row They are gentle enough that…" at bounding box center [724, 267] width 1103 height 183
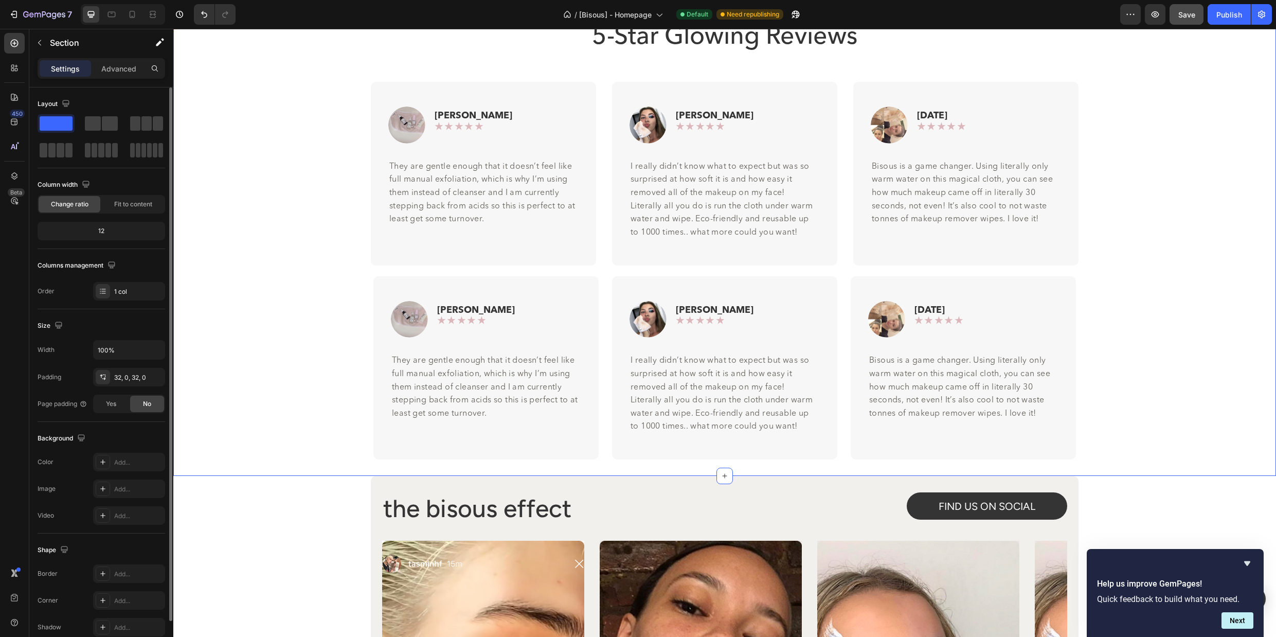
scroll to position [4150, 0]
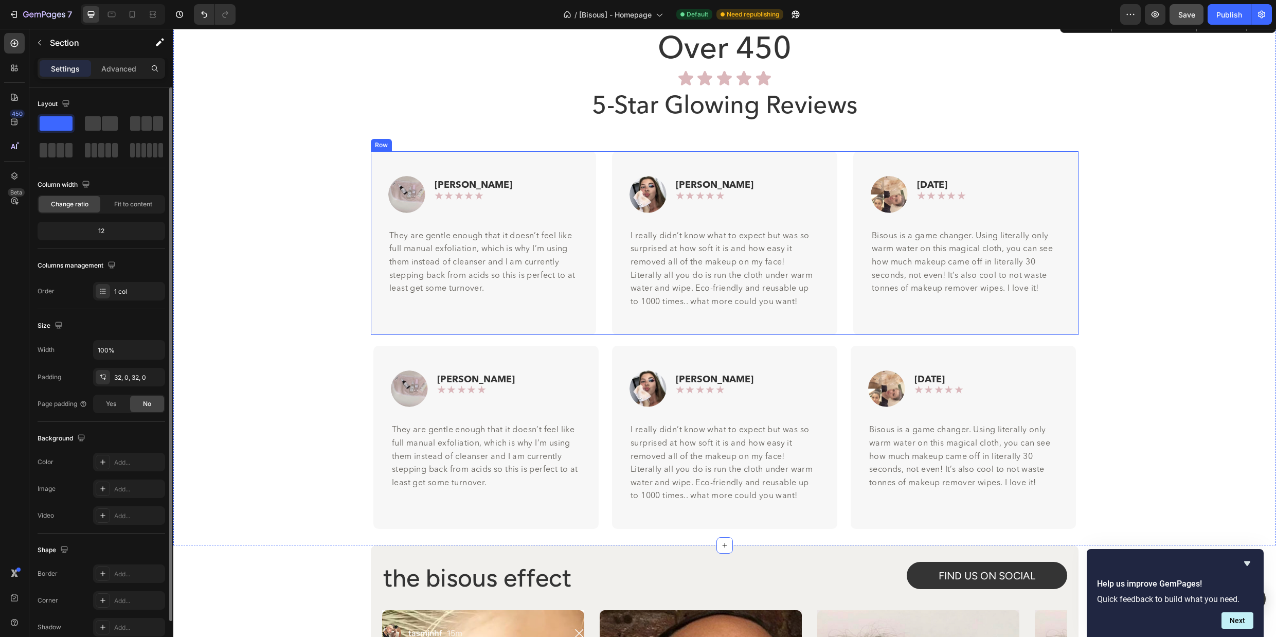
click at [606, 154] on div "Image Sam R Text Block Row ★★★★★ Text Block Row Row They are gentle enough that…" at bounding box center [725, 242] width 708 height 183
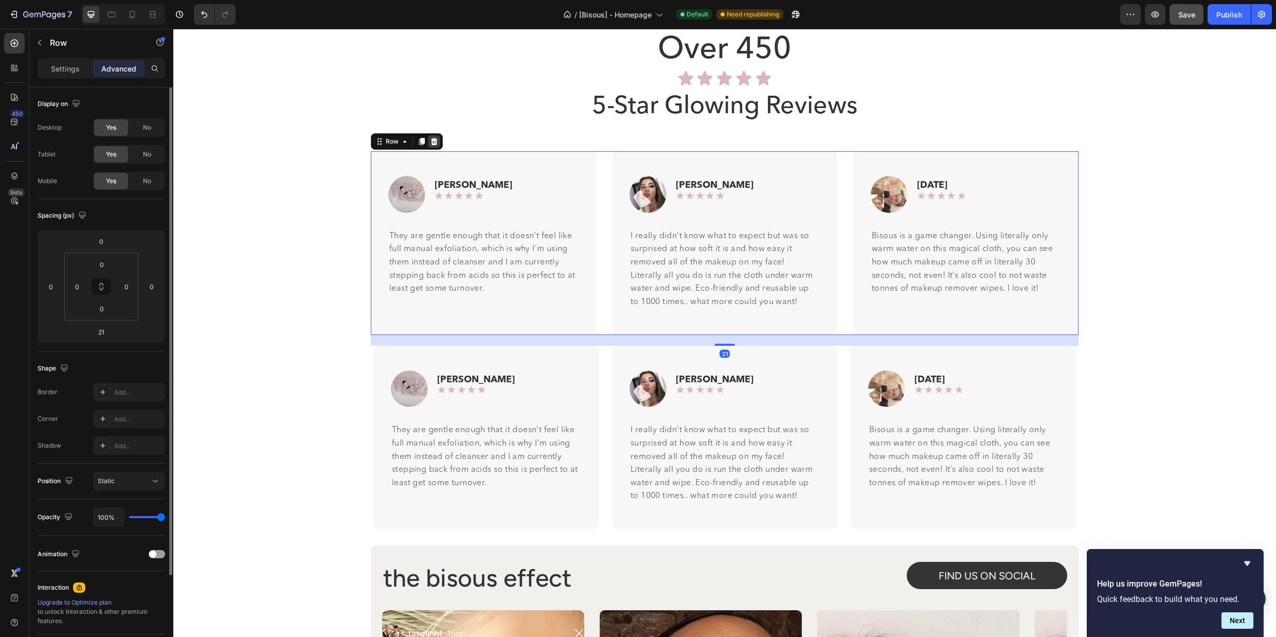
click at [435, 140] on icon at bounding box center [434, 141] width 7 height 7
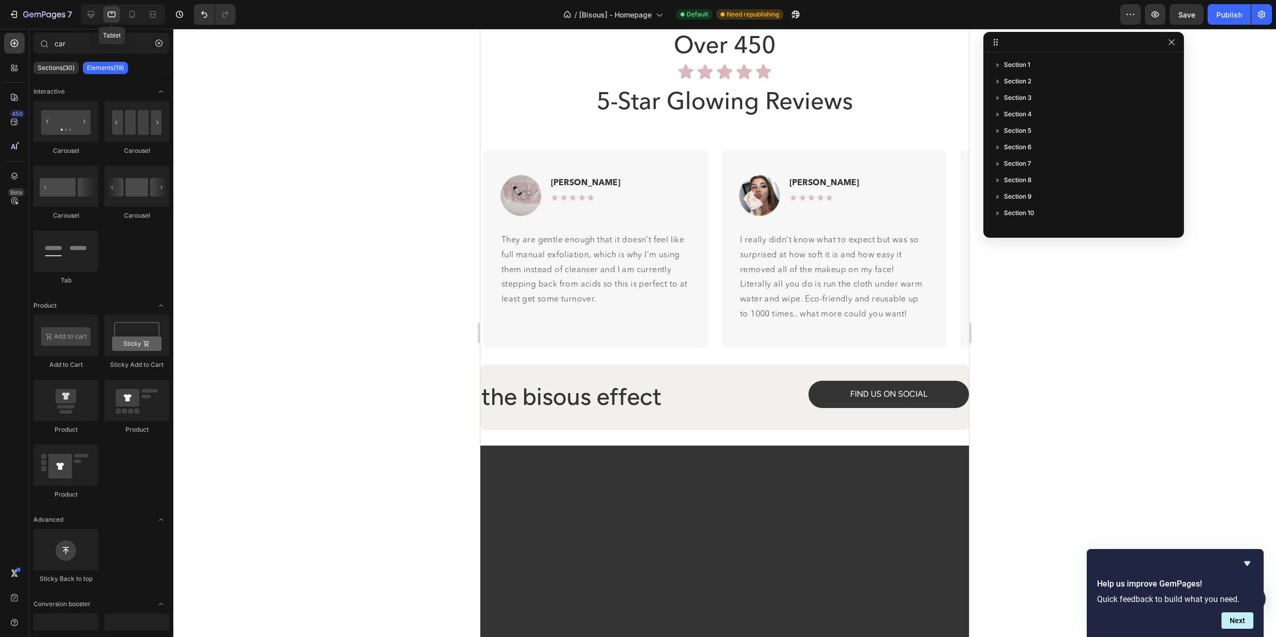
scroll to position [4150, 0]
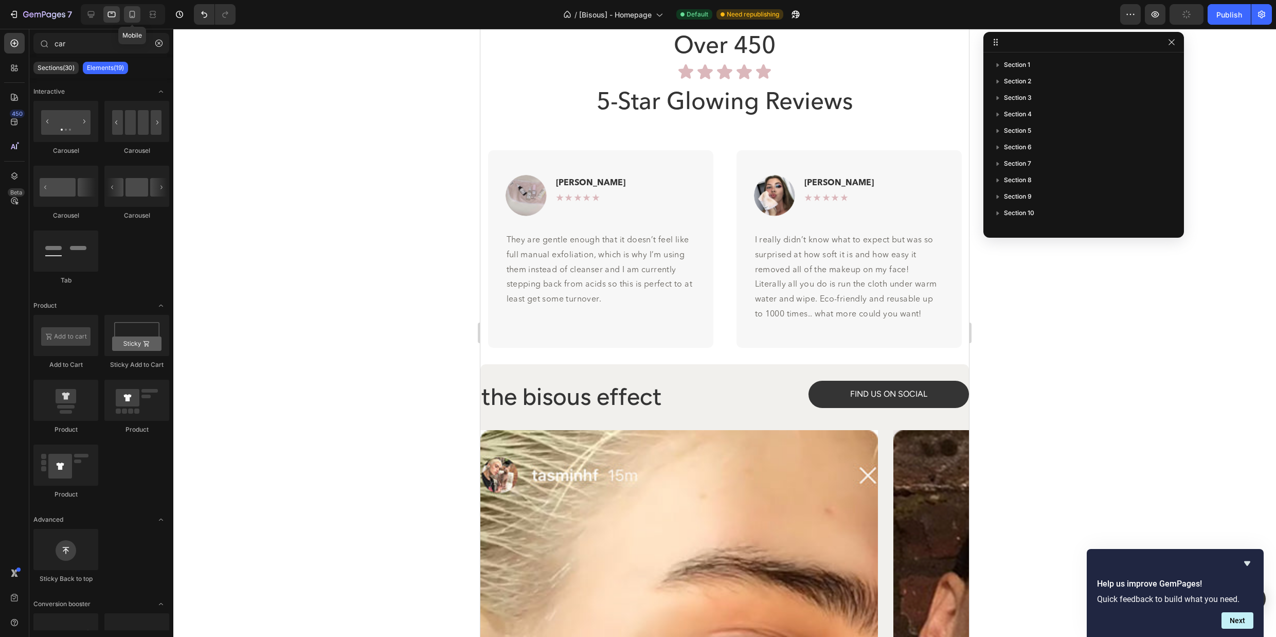
click at [130, 17] on icon at bounding box center [132, 14] width 10 height 10
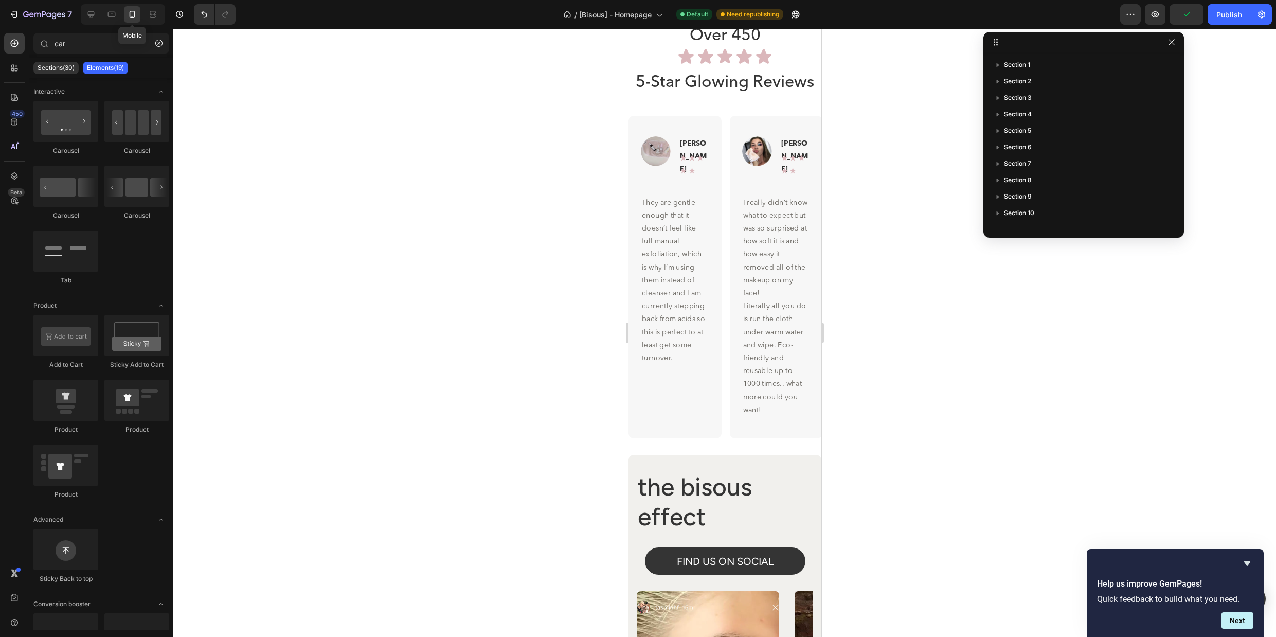
scroll to position [4144, 0]
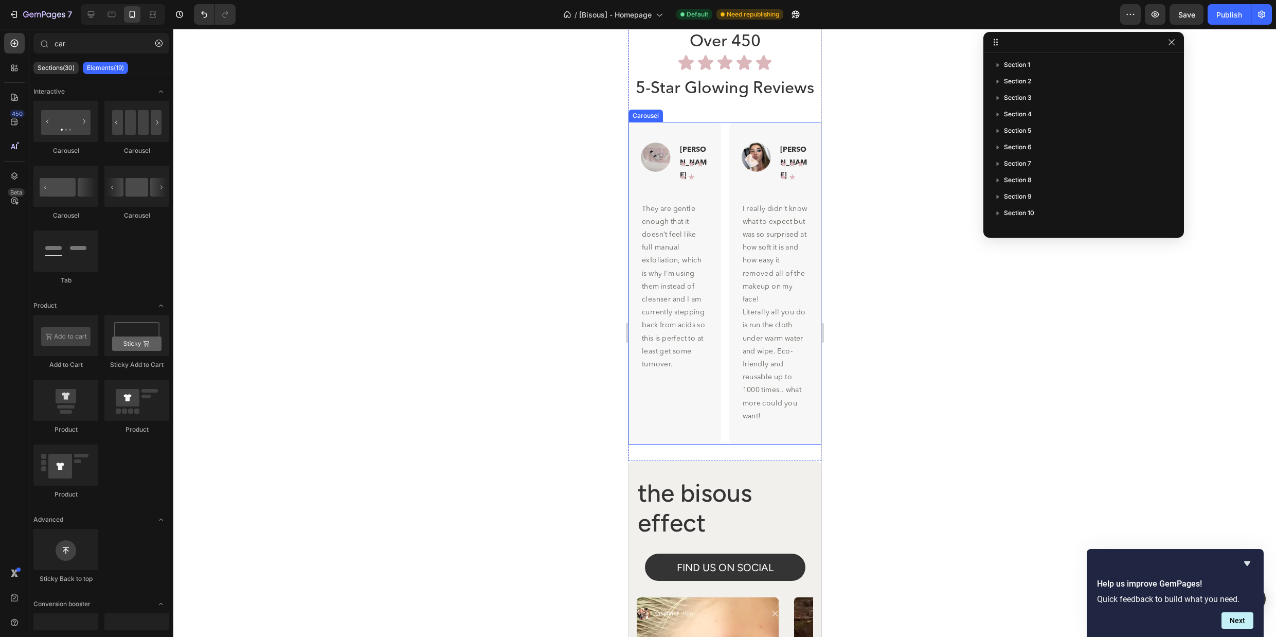
click at [724, 126] on div "Image Sam R Text Block Row ★★★★★ Text Block Row Row They are gentle enough that…" at bounding box center [724, 283] width 193 height 323
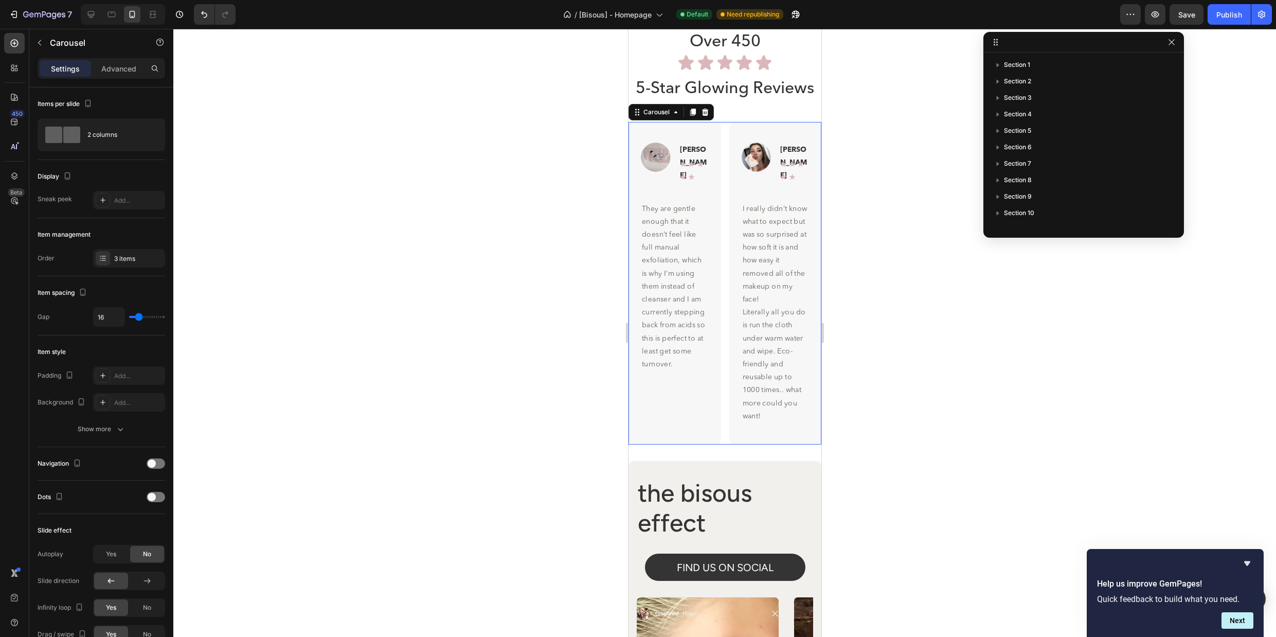
scroll to position [176, 0]
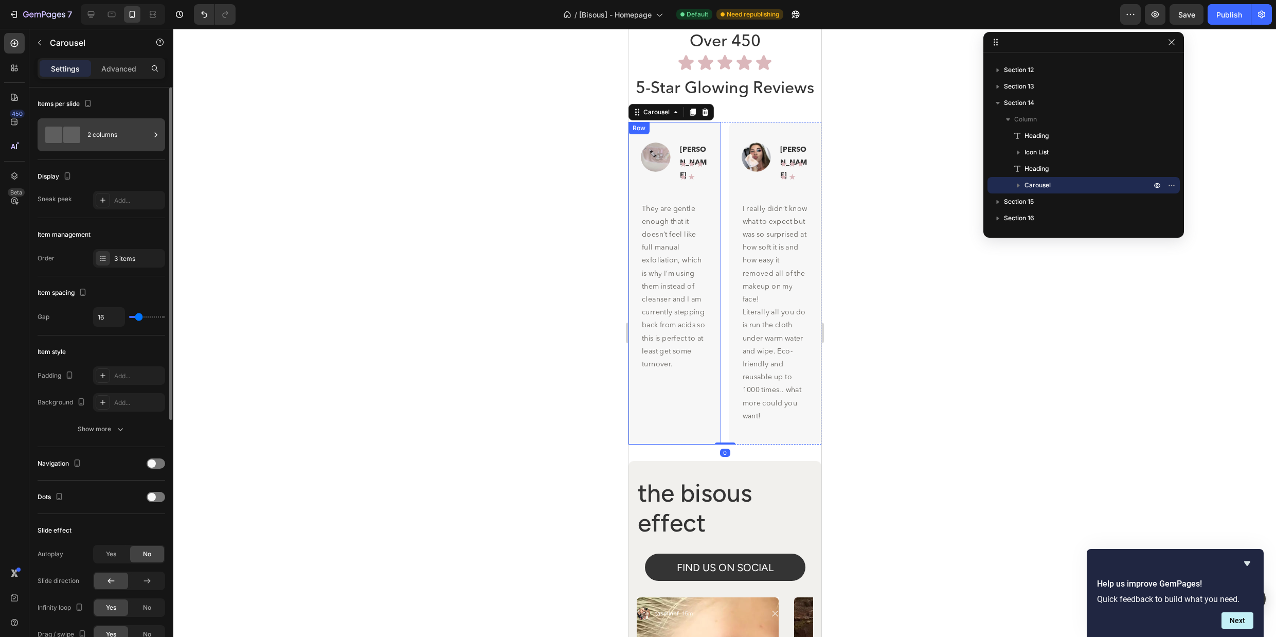
click at [132, 131] on div "2 columns" at bounding box center [118, 135] width 63 height 24
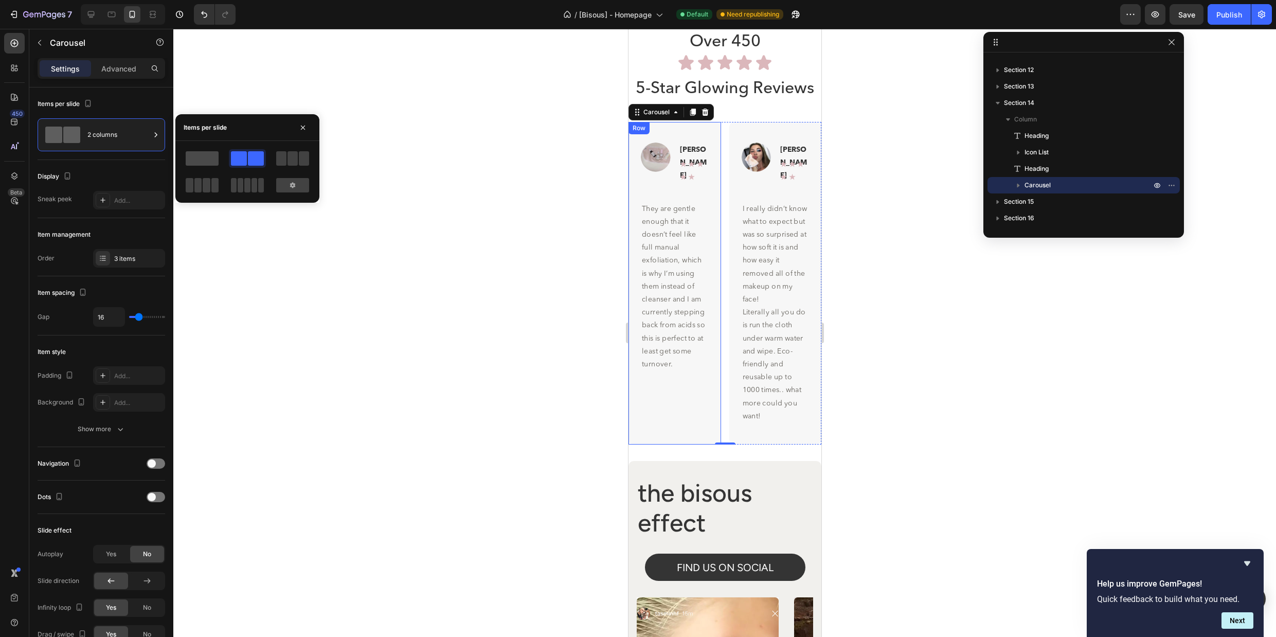
click at [215, 158] on span at bounding box center [202, 158] width 33 height 14
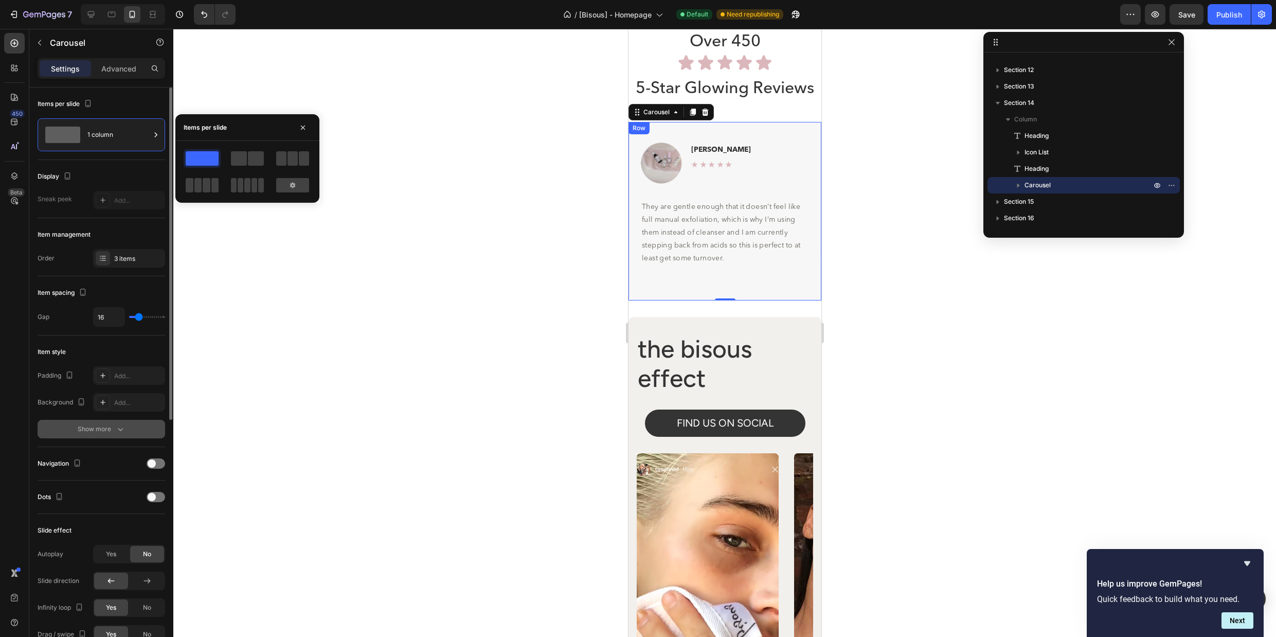
scroll to position [136, 0]
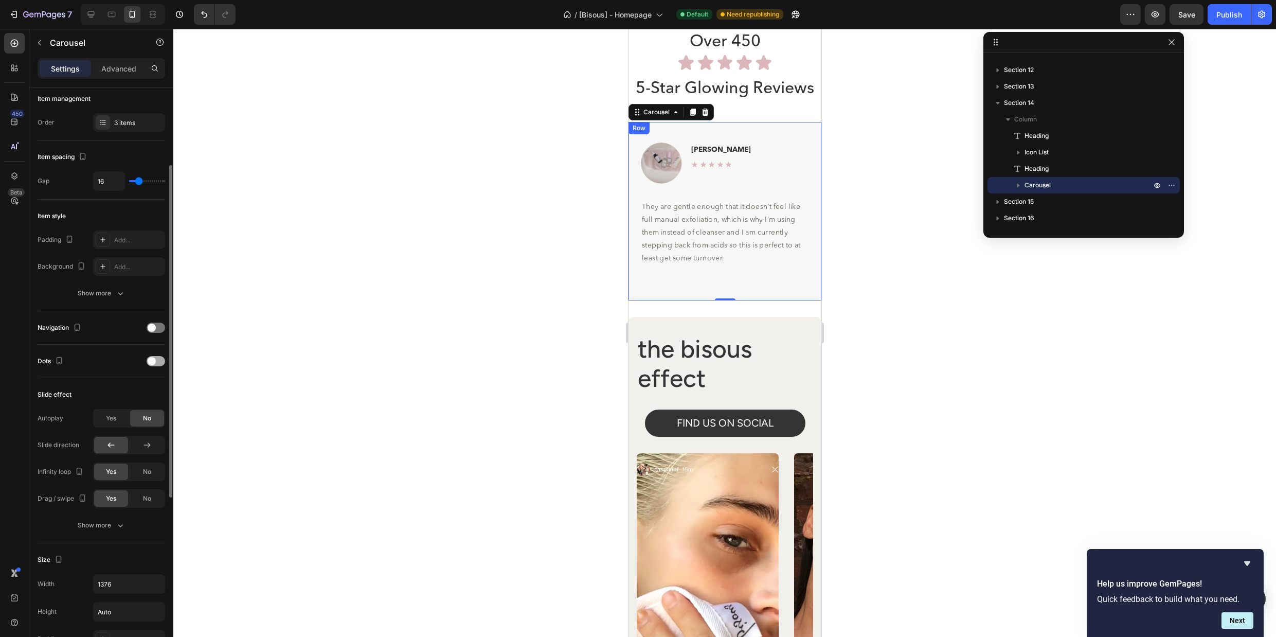
click at [159, 363] on div at bounding box center [156, 361] width 19 height 10
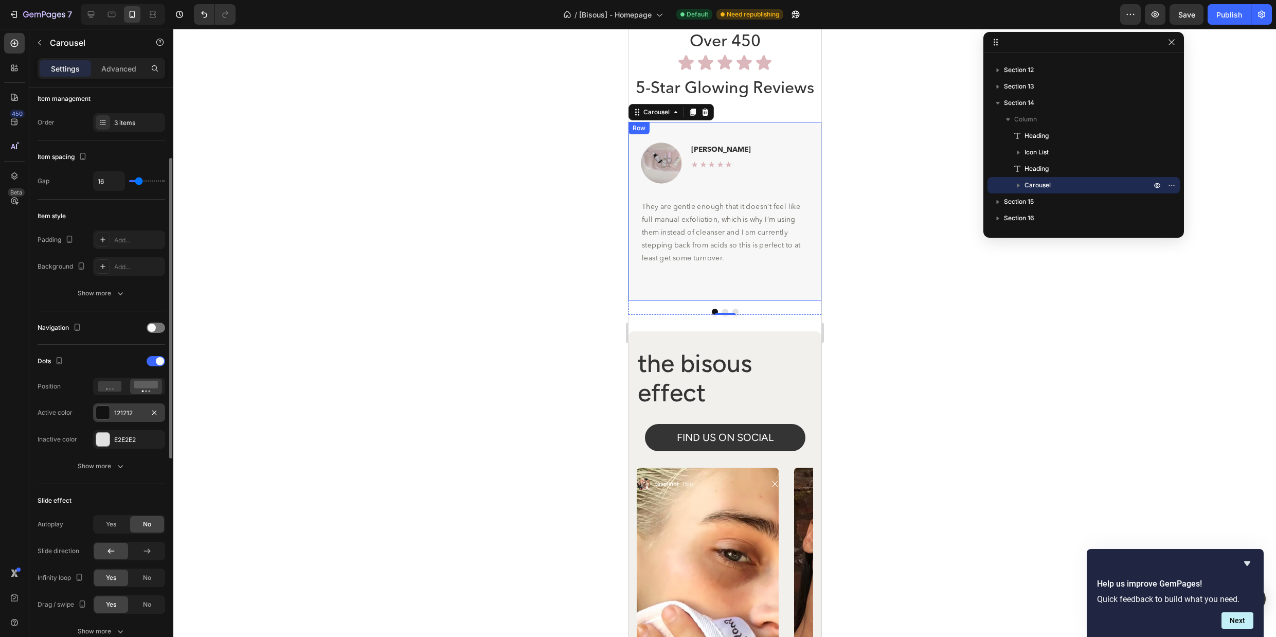
click at [127, 415] on div "121212" at bounding box center [129, 412] width 30 height 9
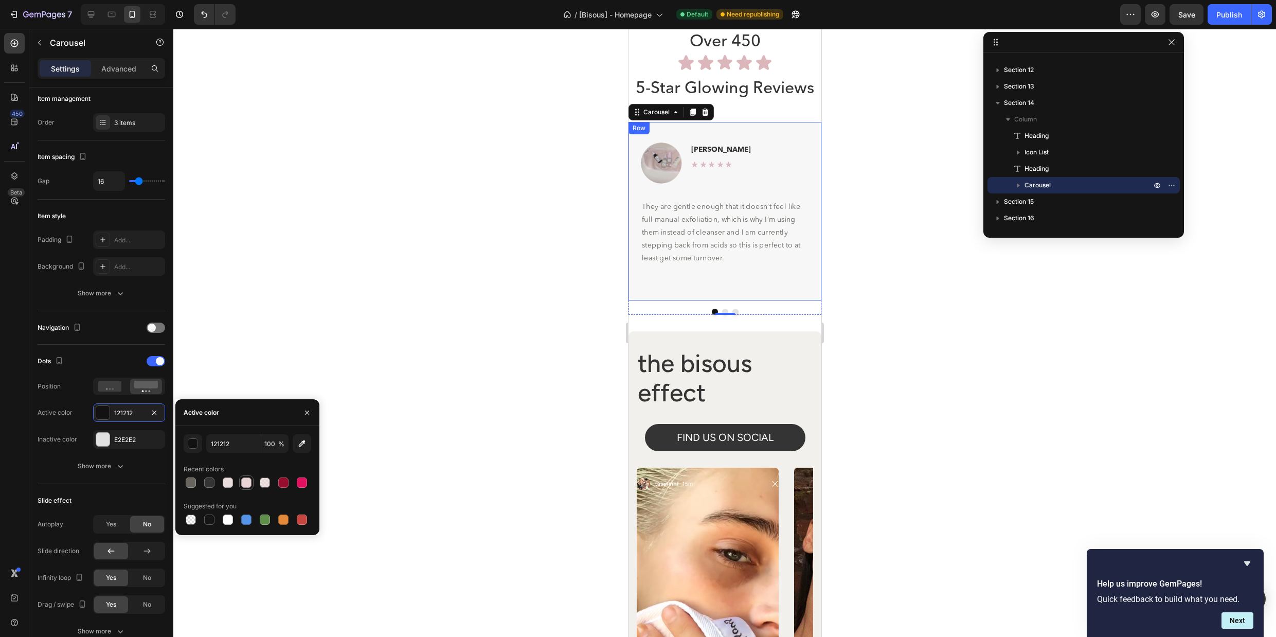
click at [246, 482] on div at bounding box center [246, 482] width 10 height 10
type input "E9D5D5"
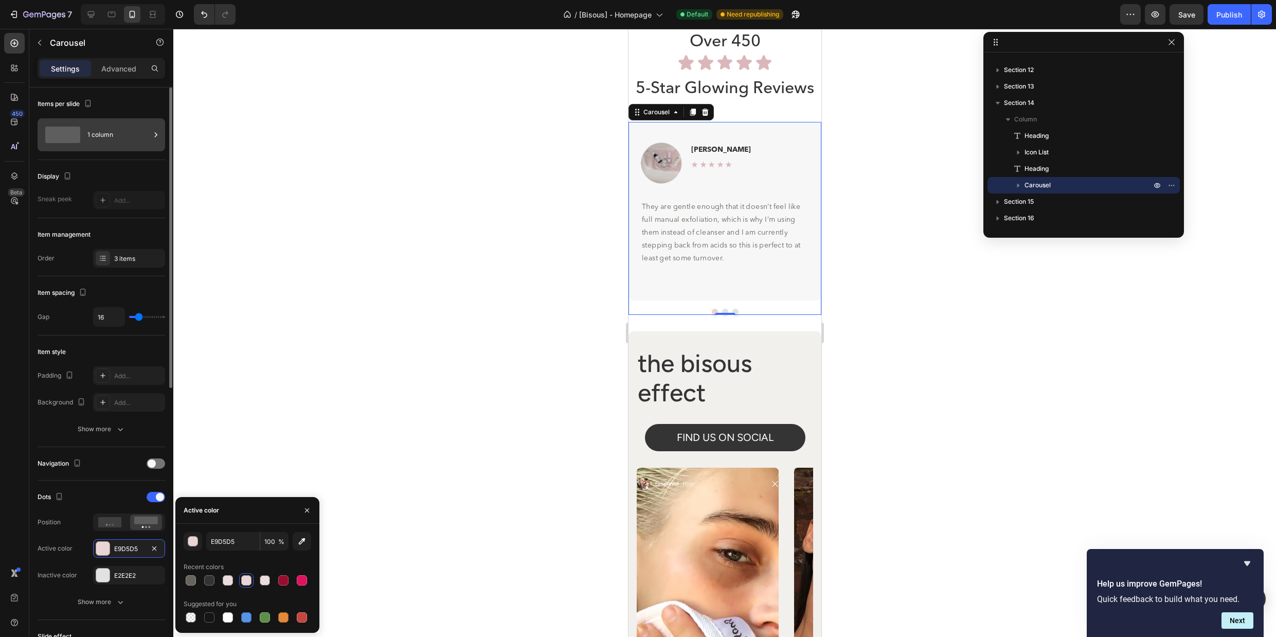
click at [121, 133] on div "1 column" at bounding box center [118, 135] width 63 height 24
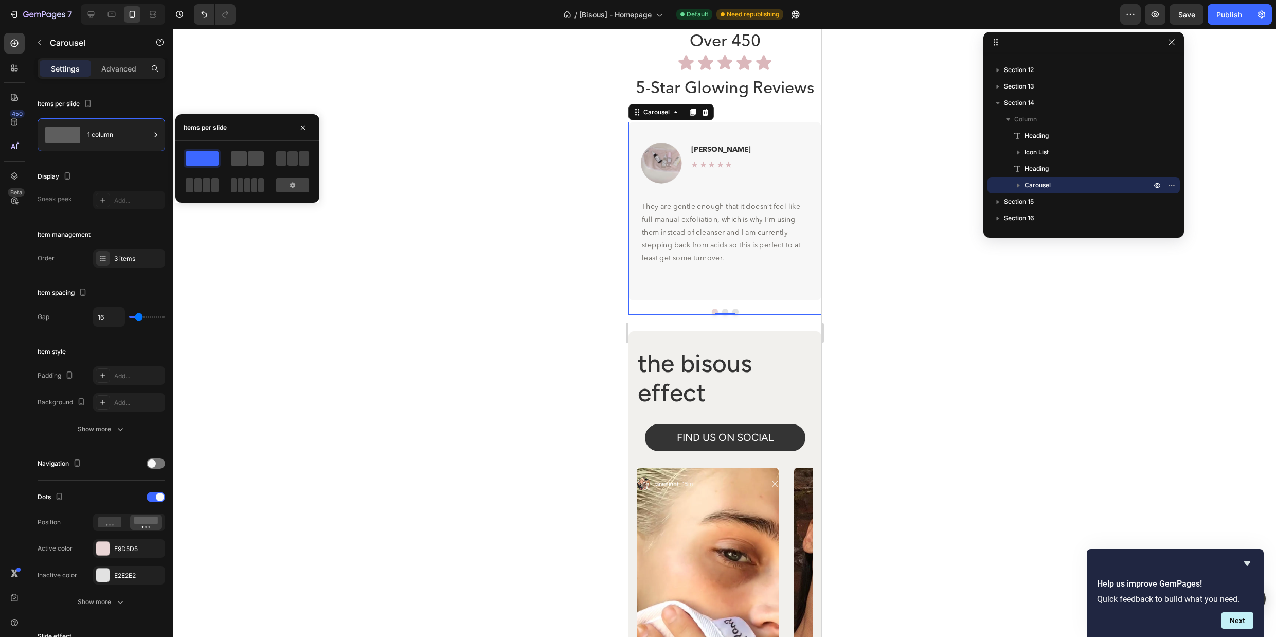
click at [240, 159] on span at bounding box center [239, 158] width 16 height 14
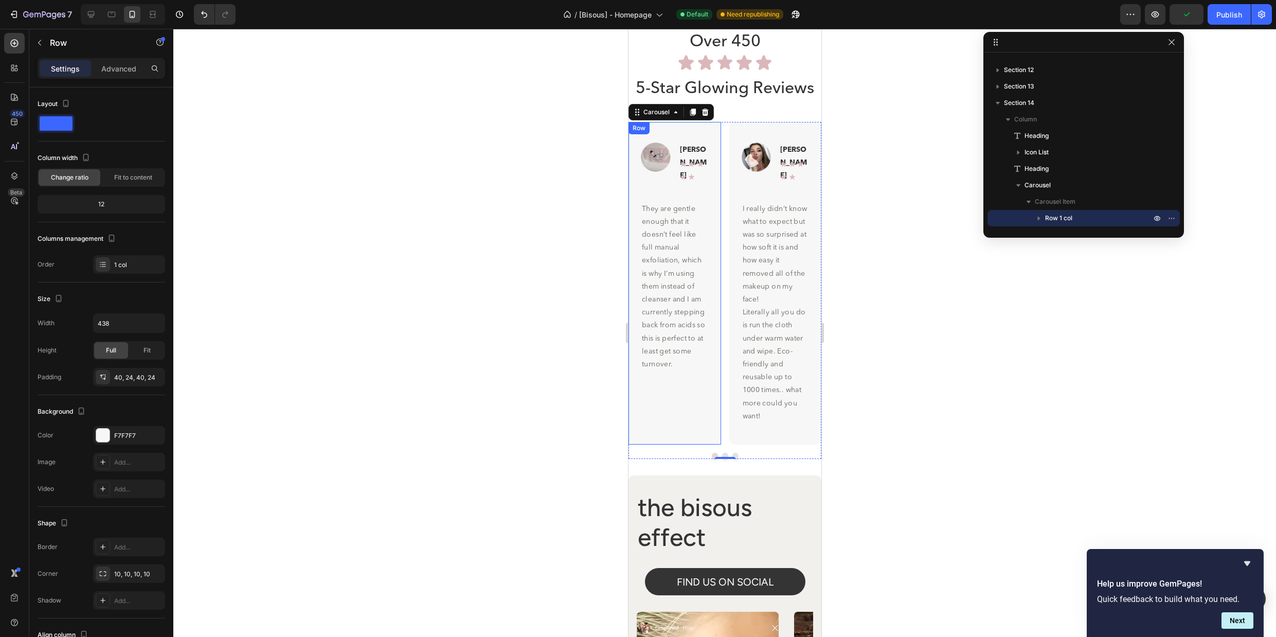
click at [671, 126] on div "Image [PERSON_NAME] R Text Block Row ★★★★★ Text Block Row Row They are gentle e…" at bounding box center [674, 283] width 93 height 323
click at [723, 125] on div "Image Sam R Text Block Row ★★★★★ Text Block Row Row They are gentle enough that…" at bounding box center [724, 283] width 193 height 323
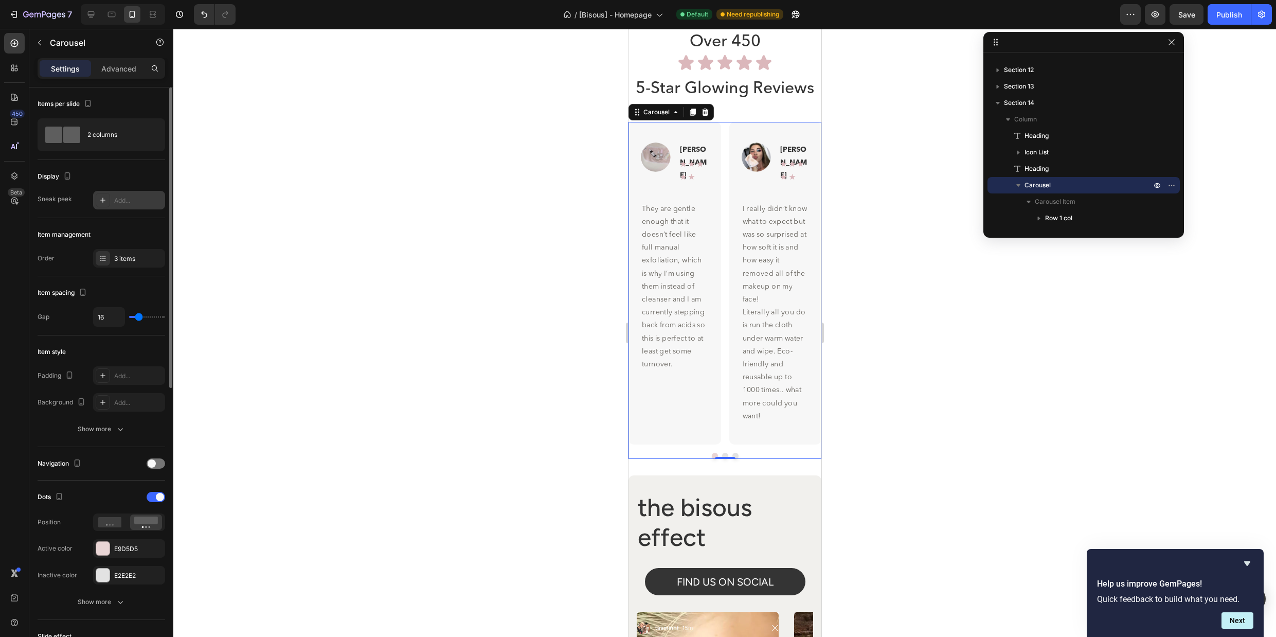
click at [131, 205] on div "Add..." at bounding box center [129, 200] width 72 height 19
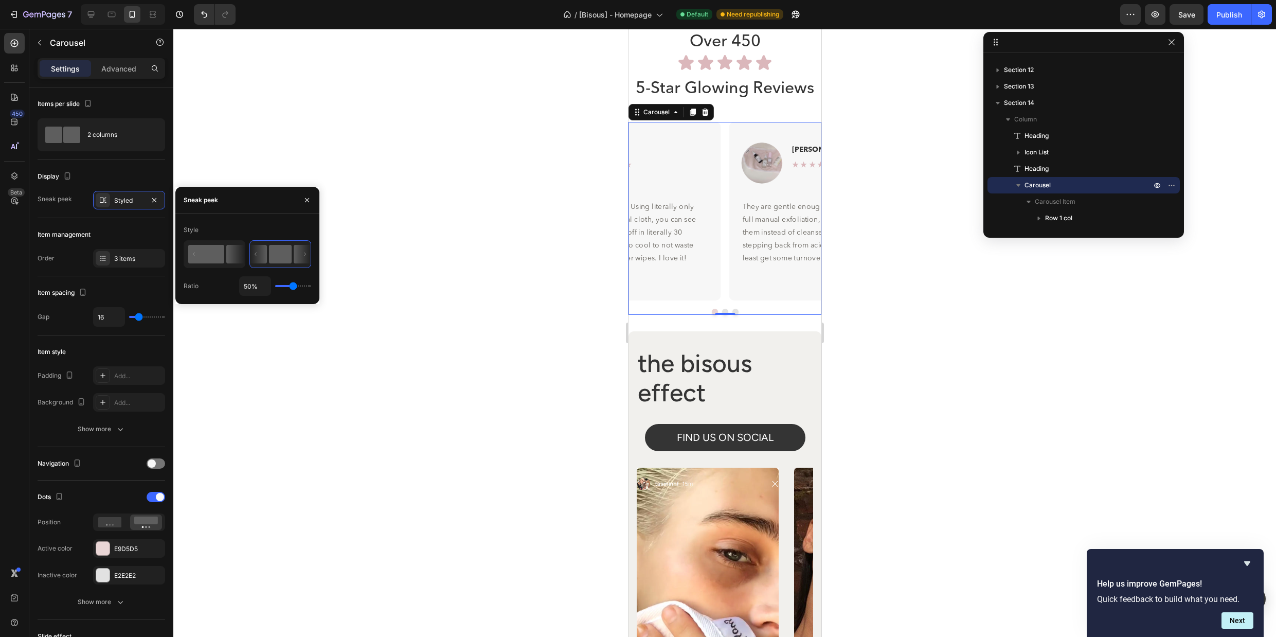
click at [220, 248] on rect at bounding box center [206, 254] width 36 height 19
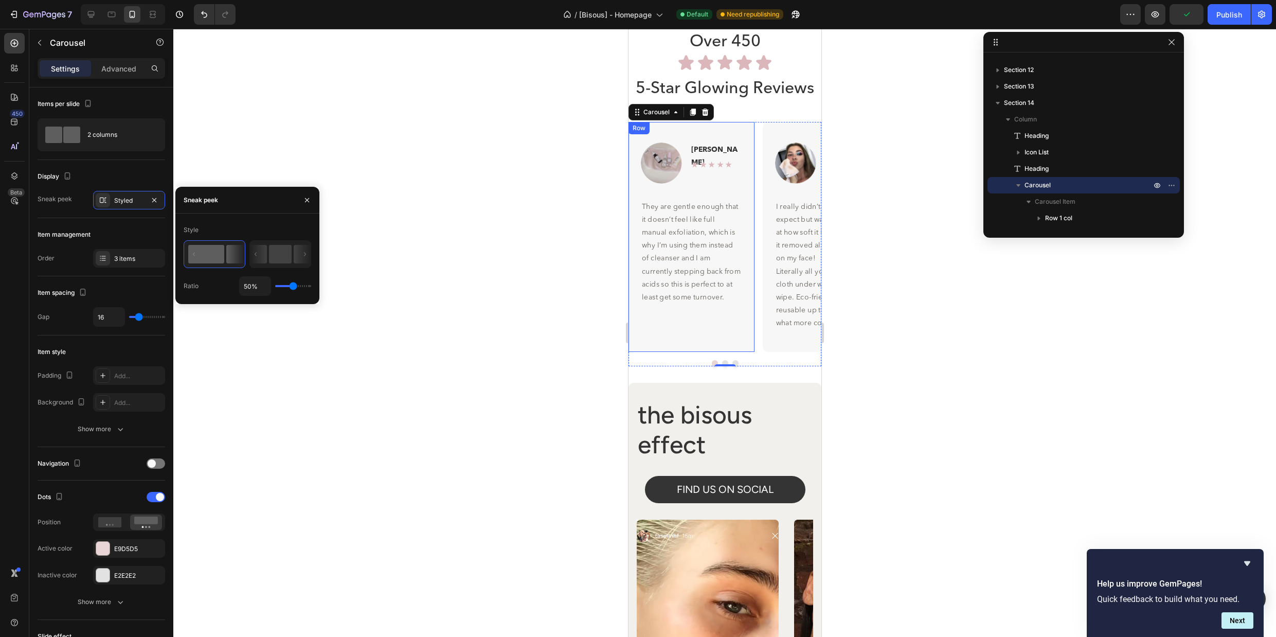
click at [743, 127] on div "Image [PERSON_NAME] R Text Block Row ★★★★★ Text Block Row Row They are gentle e…" at bounding box center [691, 237] width 126 height 230
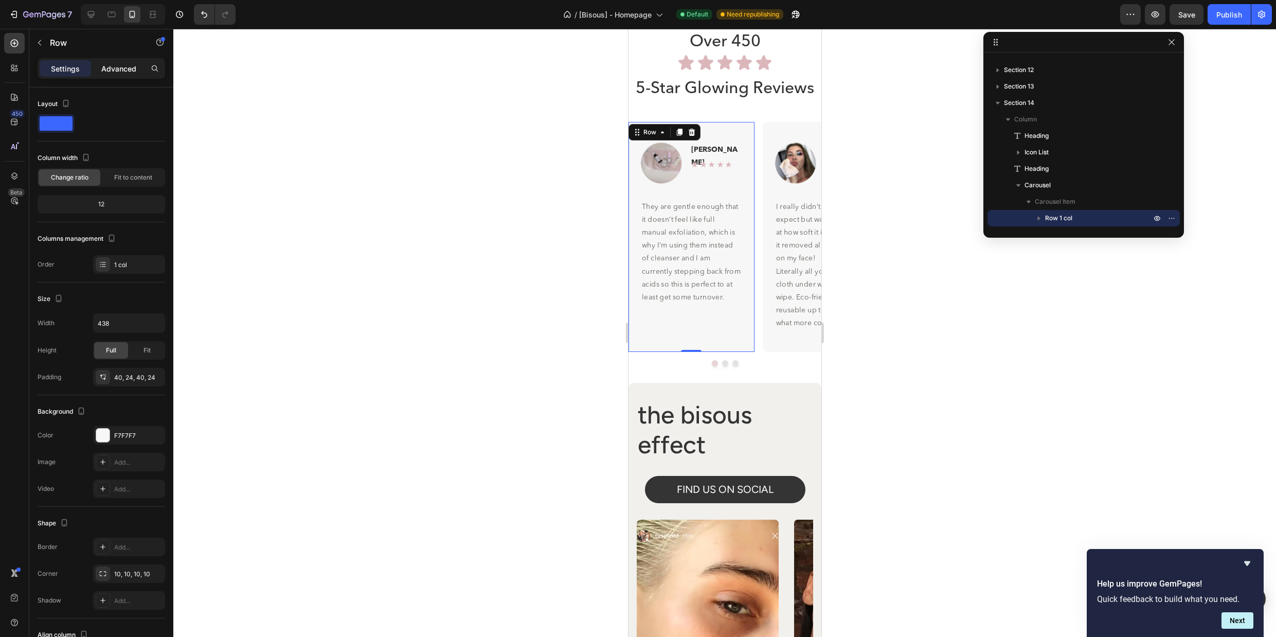
click at [125, 67] on p "Advanced" at bounding box center [118, 68] width 35 height 11
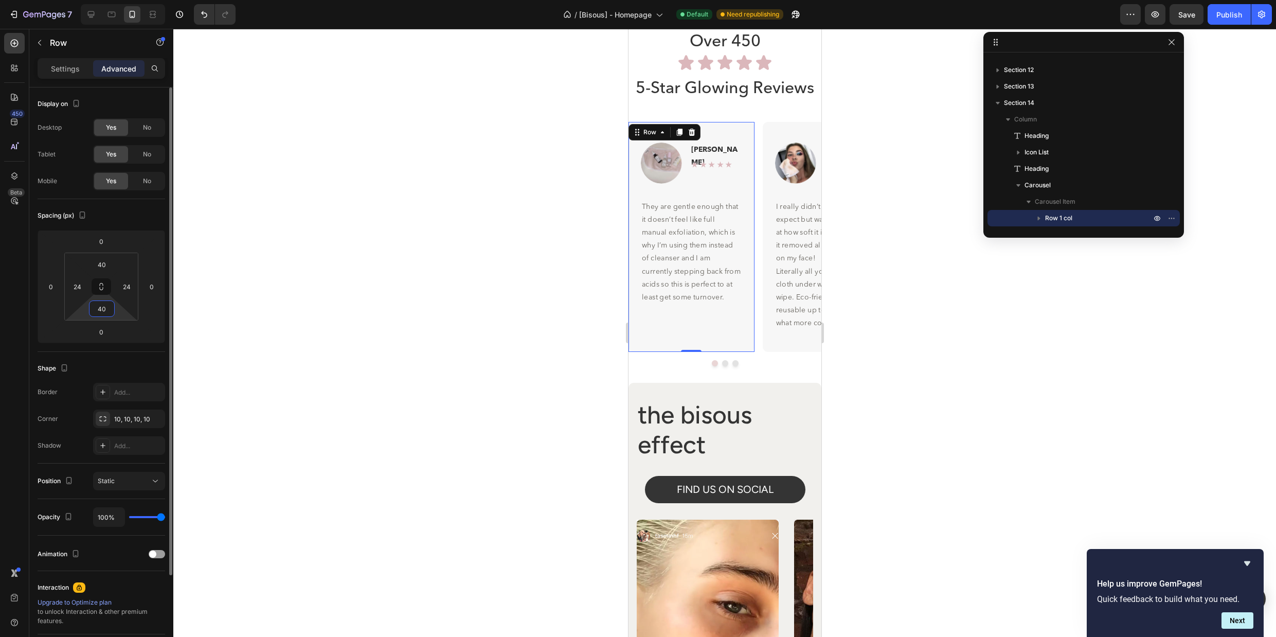
click at [103, 307] on input "40" at bounding box center [102, 308] width 21 height 15
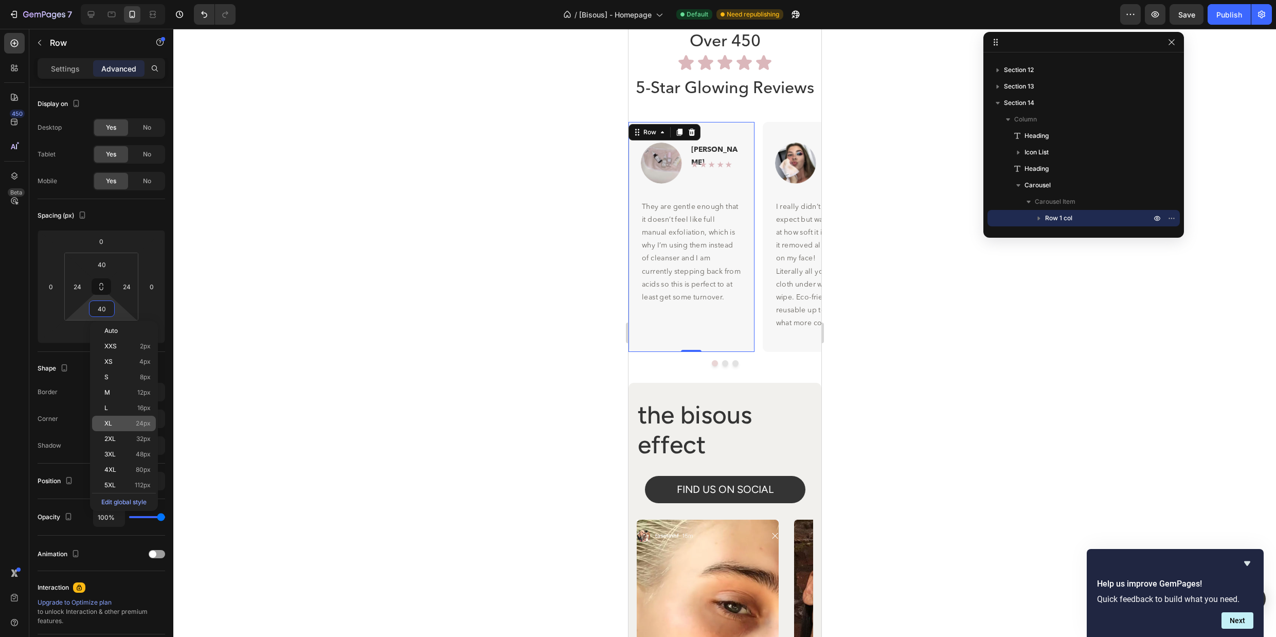
click at [133, 422] on p "XL 24px" at bounding box center [127, 423] width 46 height 7
type input "24"
click at [675, 285] on p "They are gentle enough that it doesn’t feel like full manual exfoliation, which…" at bounding box center [691, 253] width 99 height 104
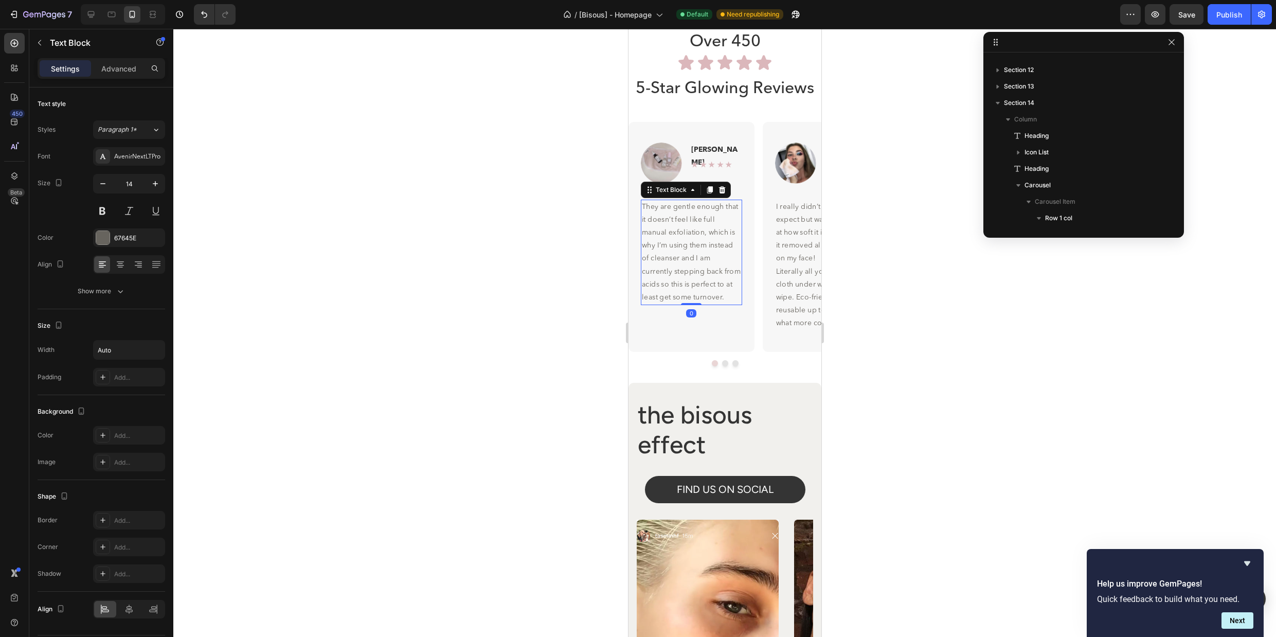
scroll to position [343, 0]
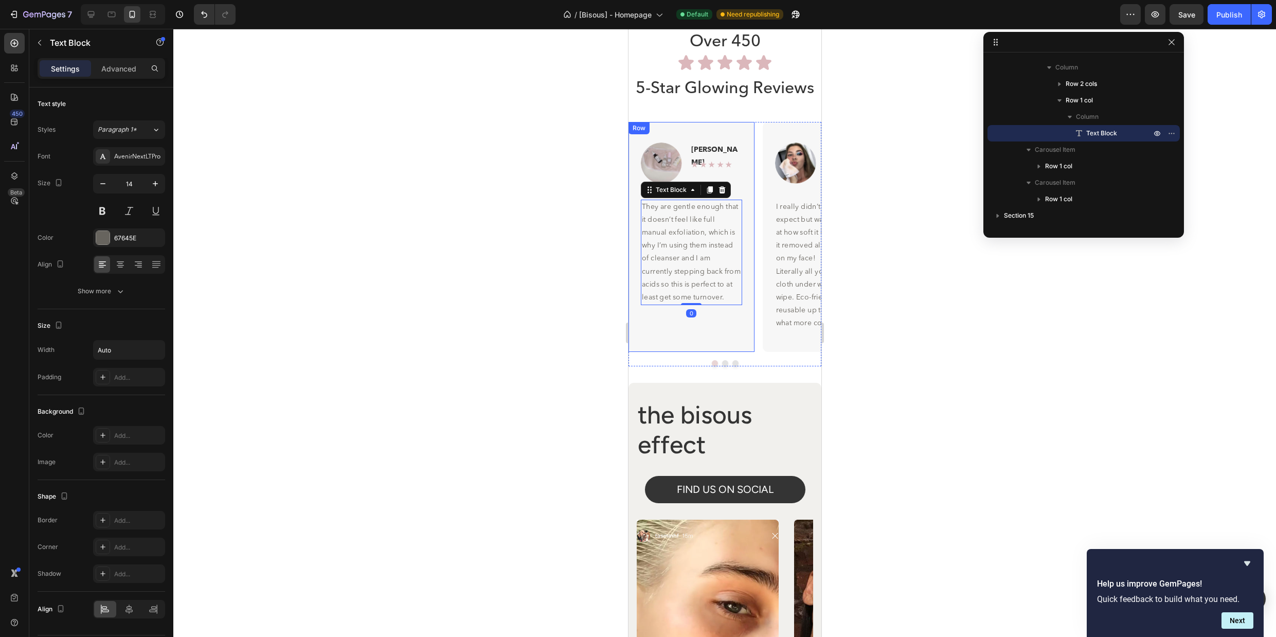
click at [734, 341] on div "Image Sam R Text Block Row ★★★★★ Text Block Row Row They are gentle enough that…" at bounding box center [691, 237] width 126 height 230
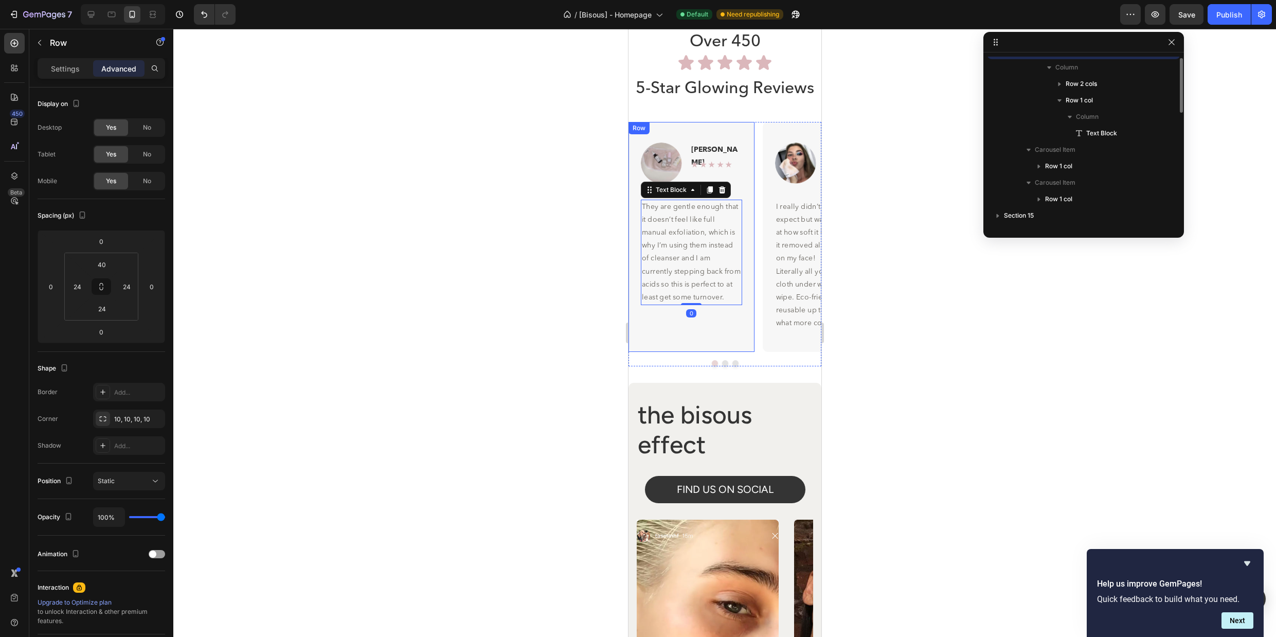
scroll to position [261, 0]
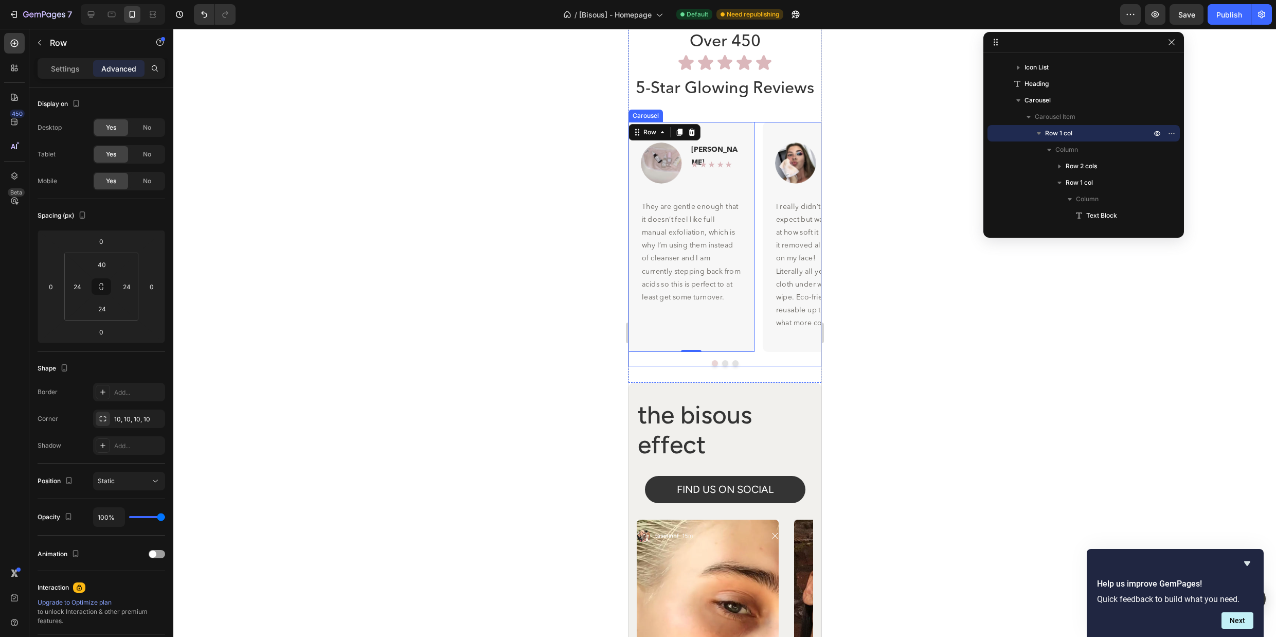
click at [724, 363] on button "Dot" at bounding box center [725, 363] width 6 height 6
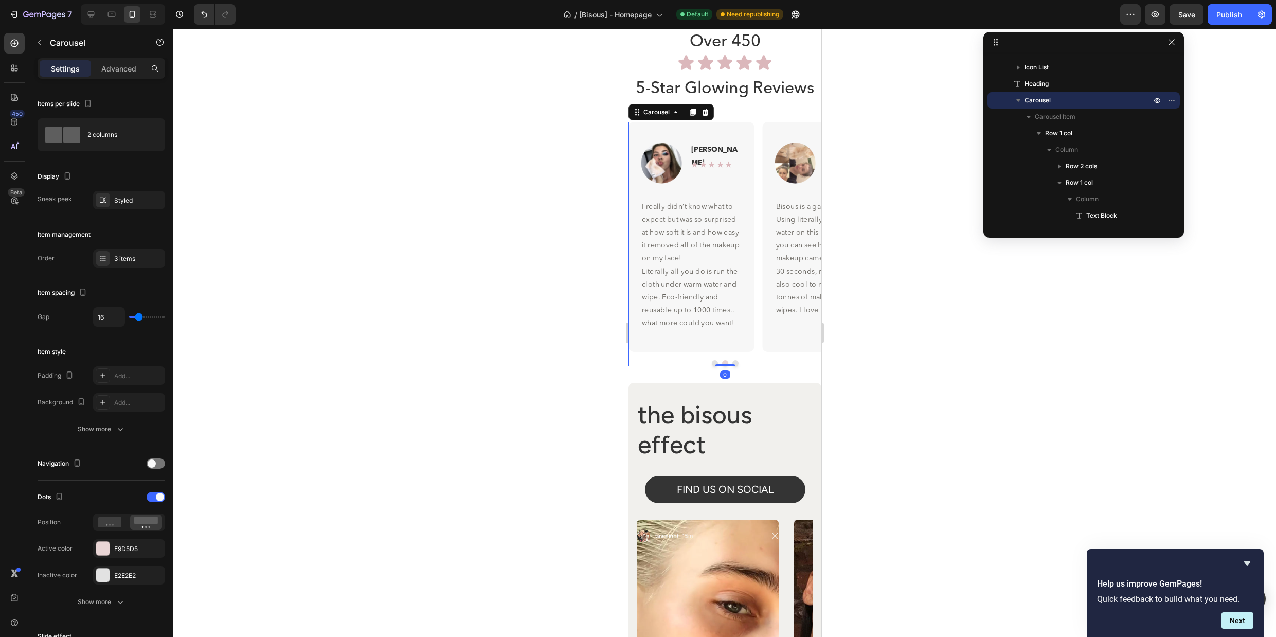
click at [724, 363] on button "Dot" at bounding box center [725, 363] width 6 height 6
click at [716, 361] on button "Dot" at bounding box center [715, 363] width 6 height 6
click at [986, 309] on div at bounding box center [724, 333] width 1103 height 608
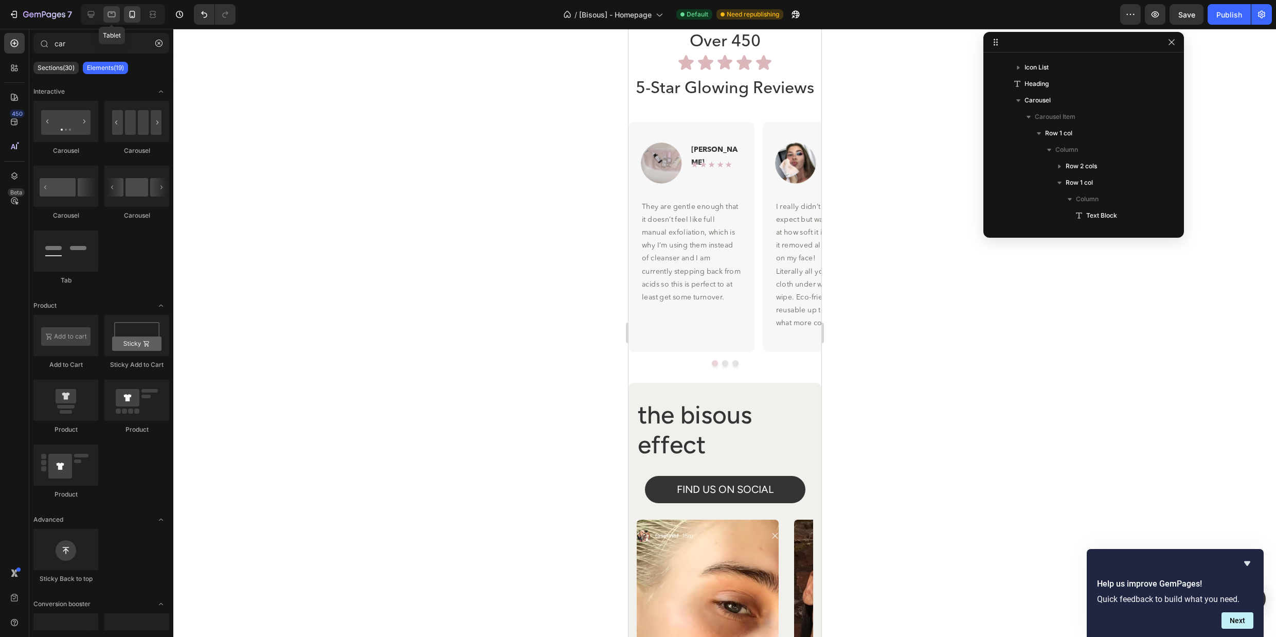
click at [113, 17] on icon at bounding box center [111, 14] width 10 height 10
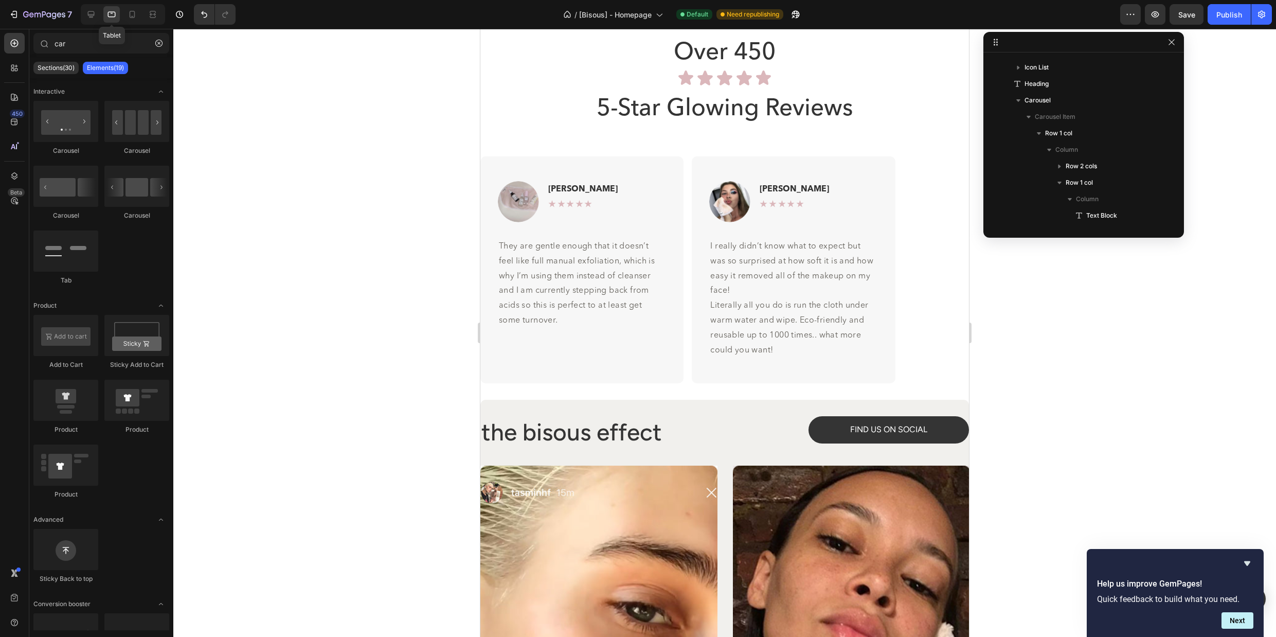
scroll to position [4150, 0]
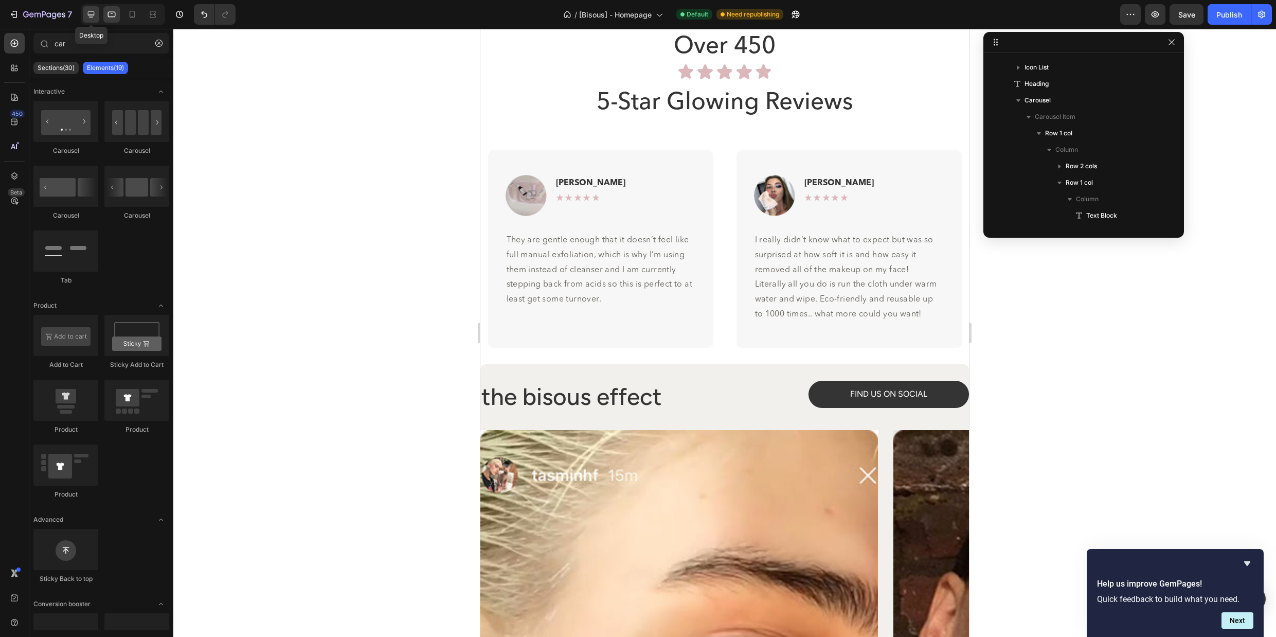
click at [84, 11] on div at bounding box center [91, 14] width 16 height 16
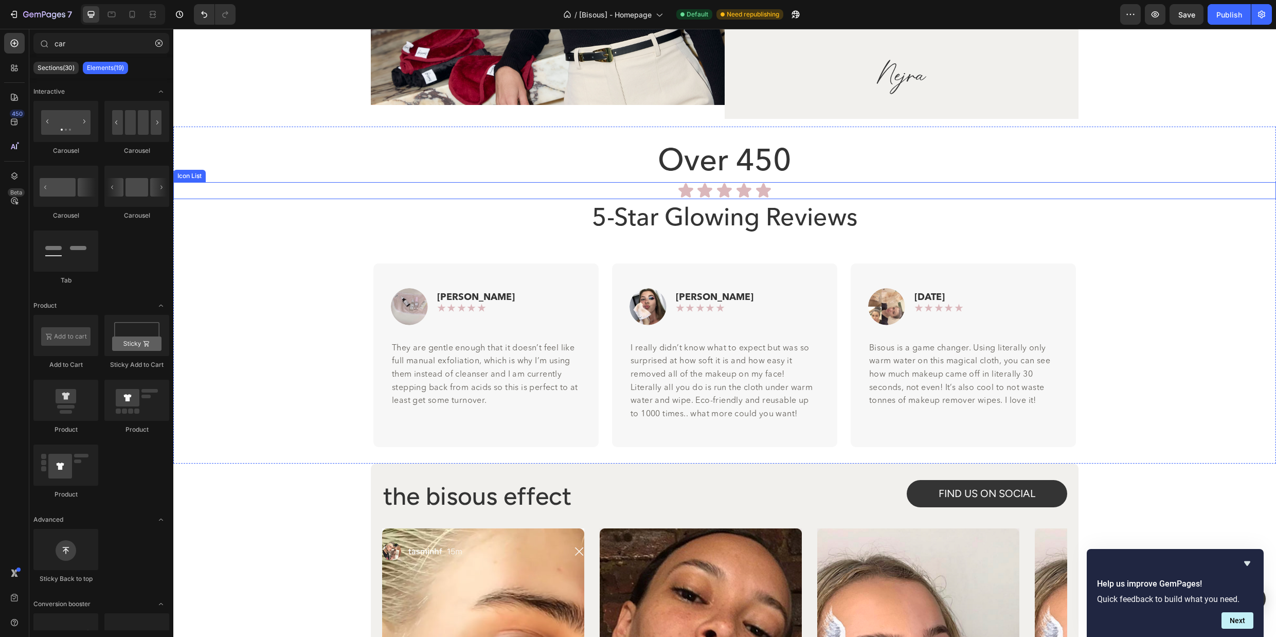
scroll to position [4036, 0]
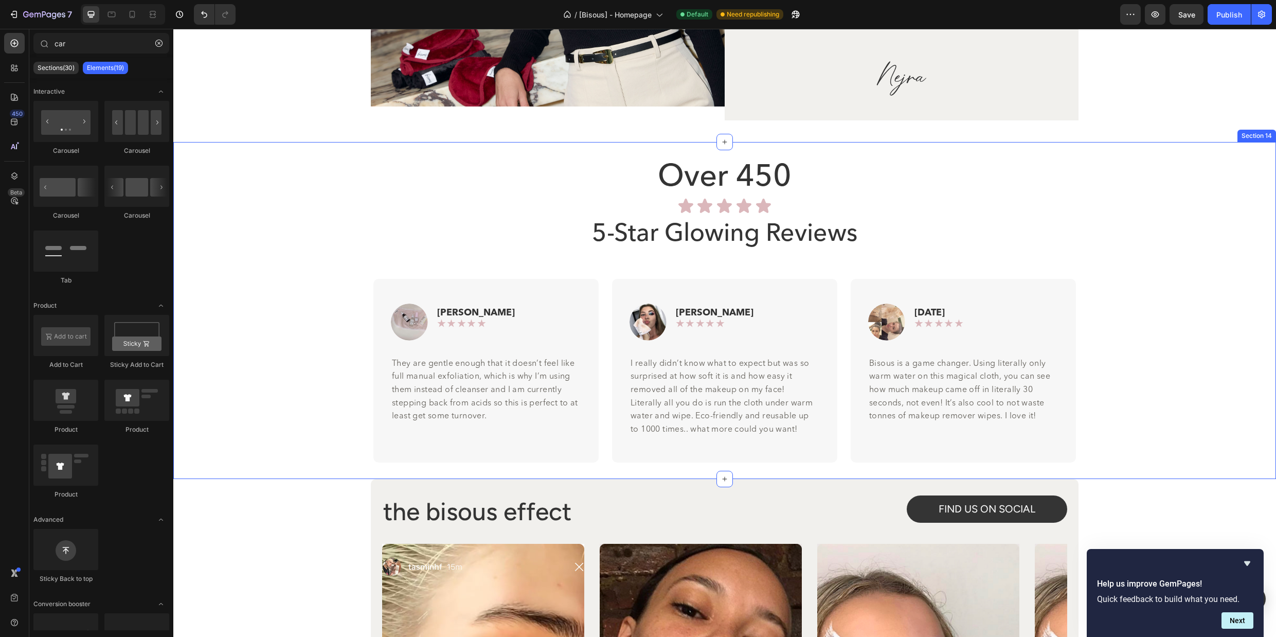
click at [317, 261] on div "Over 450 Heading Icon Icon Icon Icon Icon Icon List 5-Star Glowing Reviews Head…" at bounding box center [724, 310] width 1103 height 304
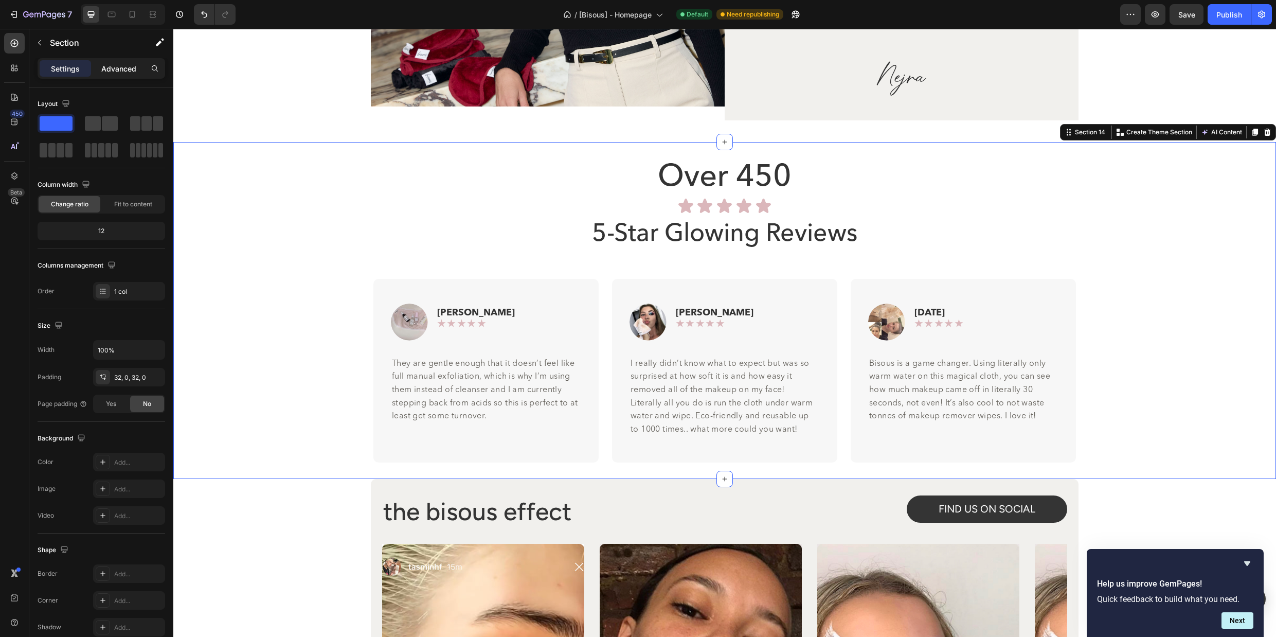
click at [121, 64] on p "Advanced" at bounding box center [118, 68] width 35 height 11
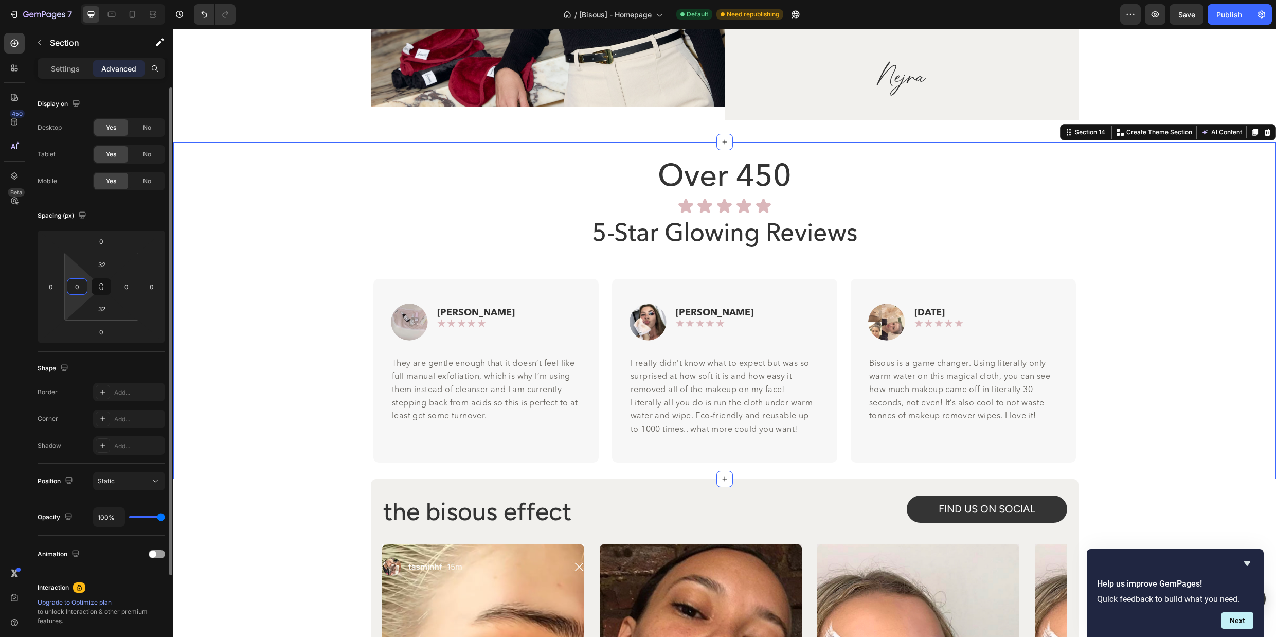
click at [77, 280] on input "0" at bounding box center [76, 286] width 15 height 15
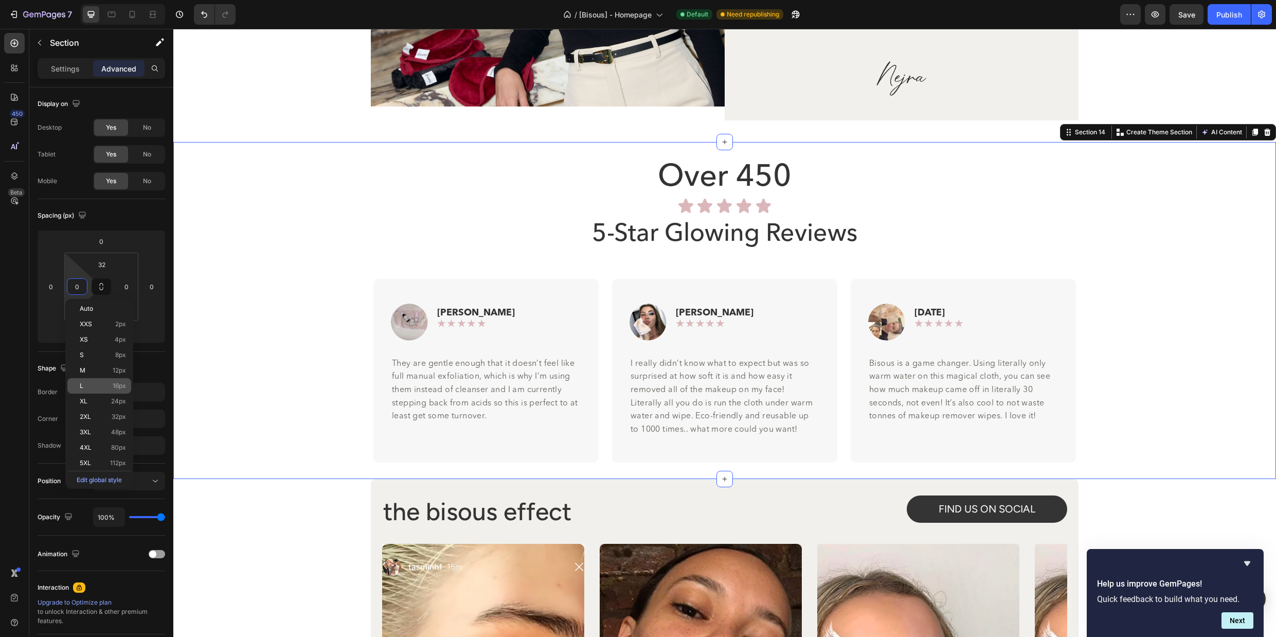
click at [113, 385] on span "16px" at bounding box center [119, 385] width 13 height 7
type input "16"
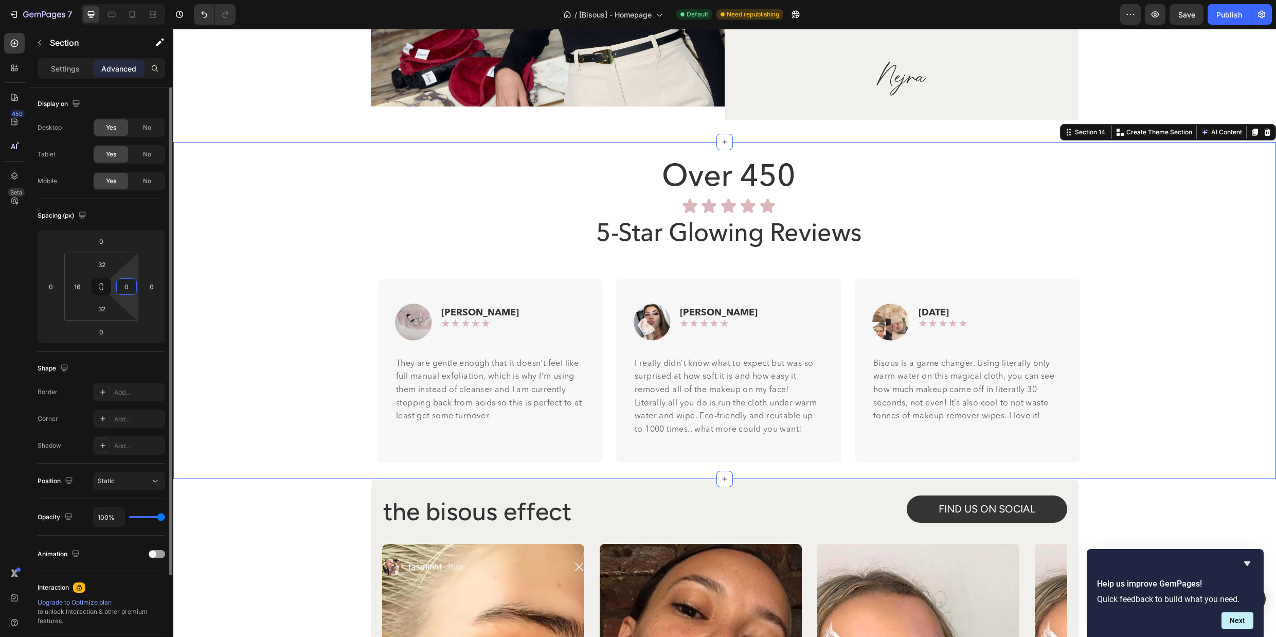
click at [122, 286] on input "0" at bounding box center [126, 286] width 15 height 15
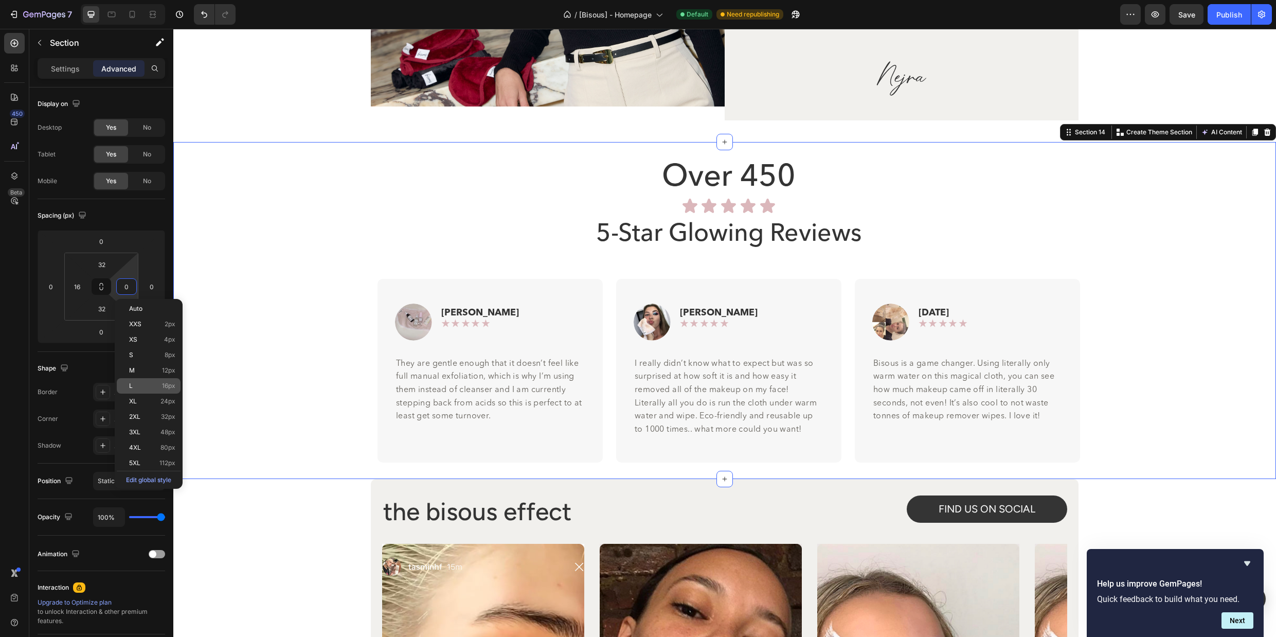
click at [170, 380] on div "L 16px" at bounding box center [149, 385] width 64 height 15
type input "16"
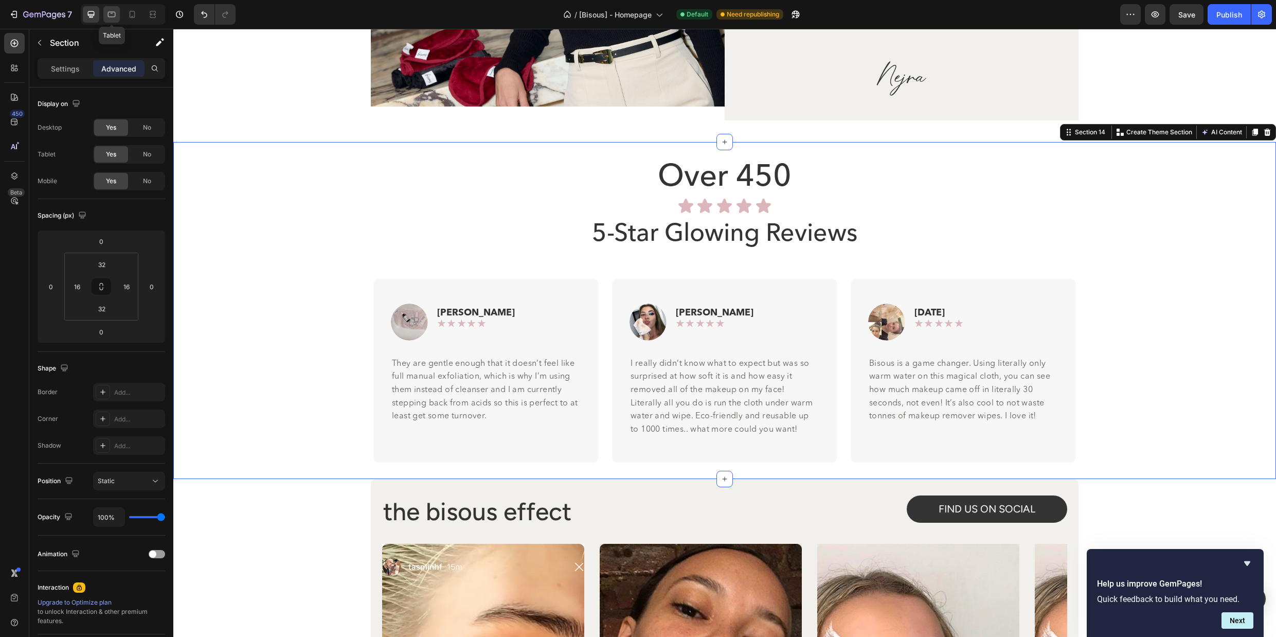
click at [111, 13] on icon at bounding box center [112, 13] width 3 height 1
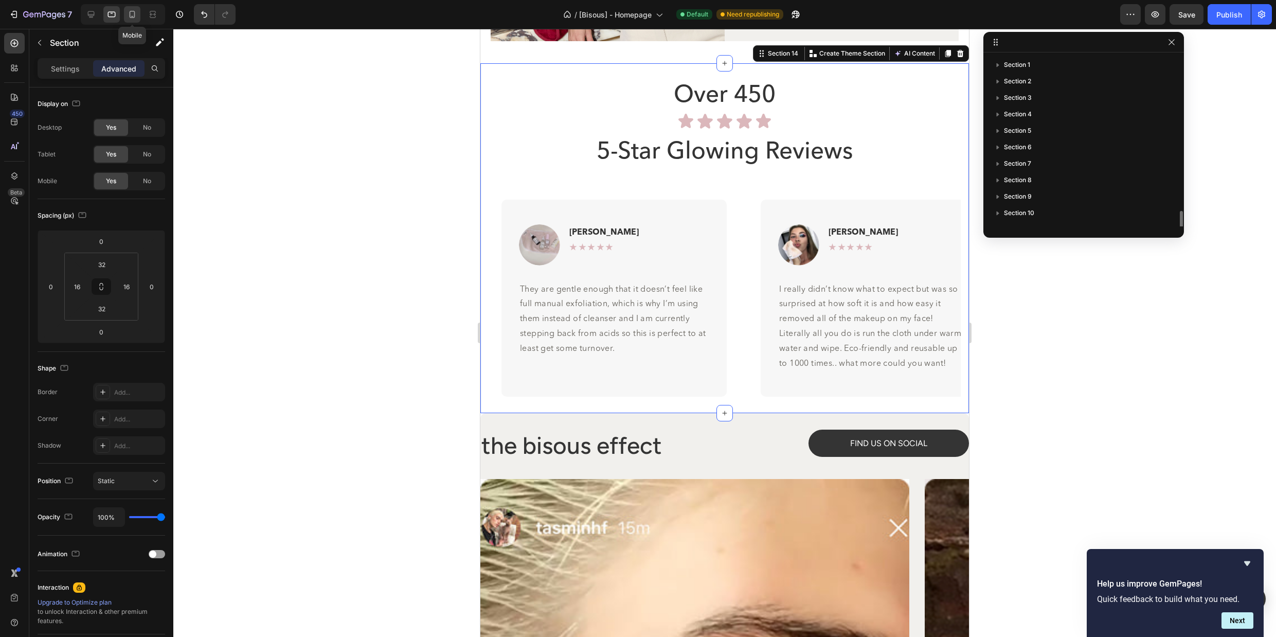
scroll to position [94, 0]
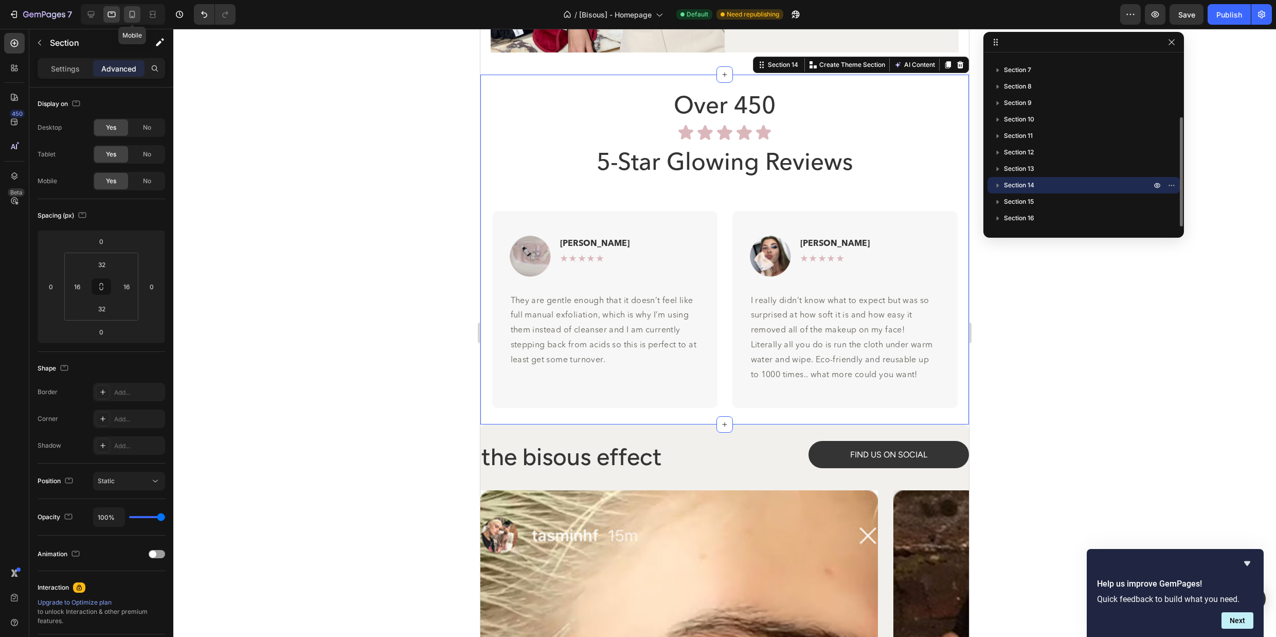
click at [130, 13] on icon at bounding box center [132, 14] width 10 height 10
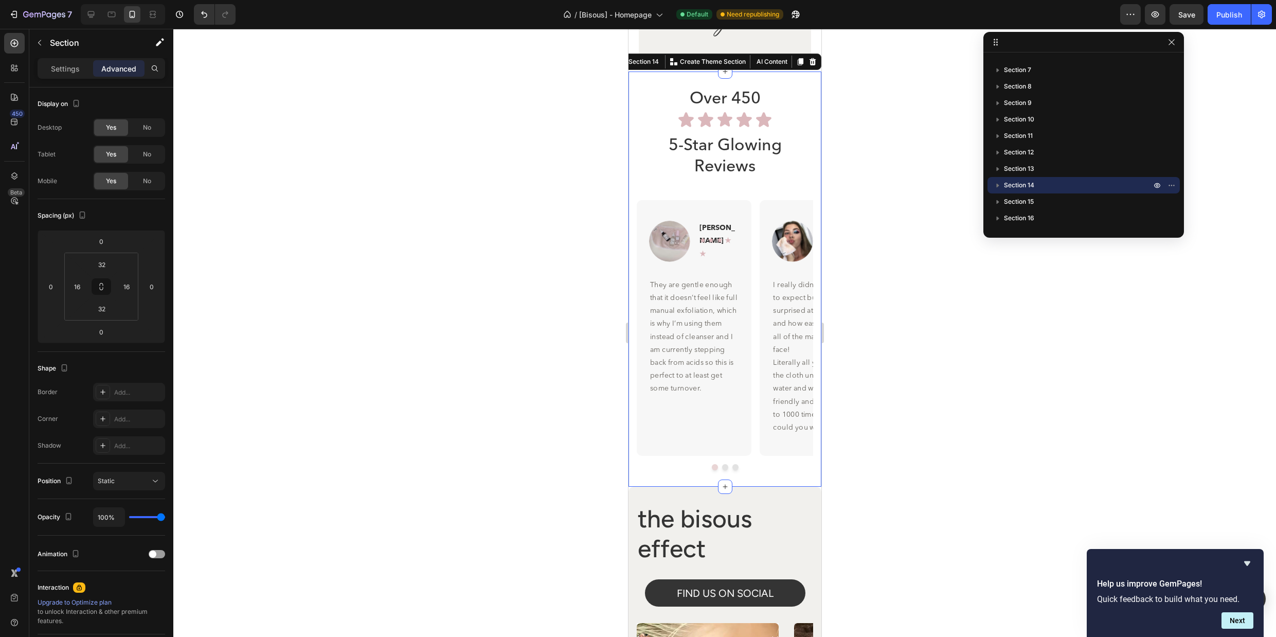
scroll to position [4241, 0]
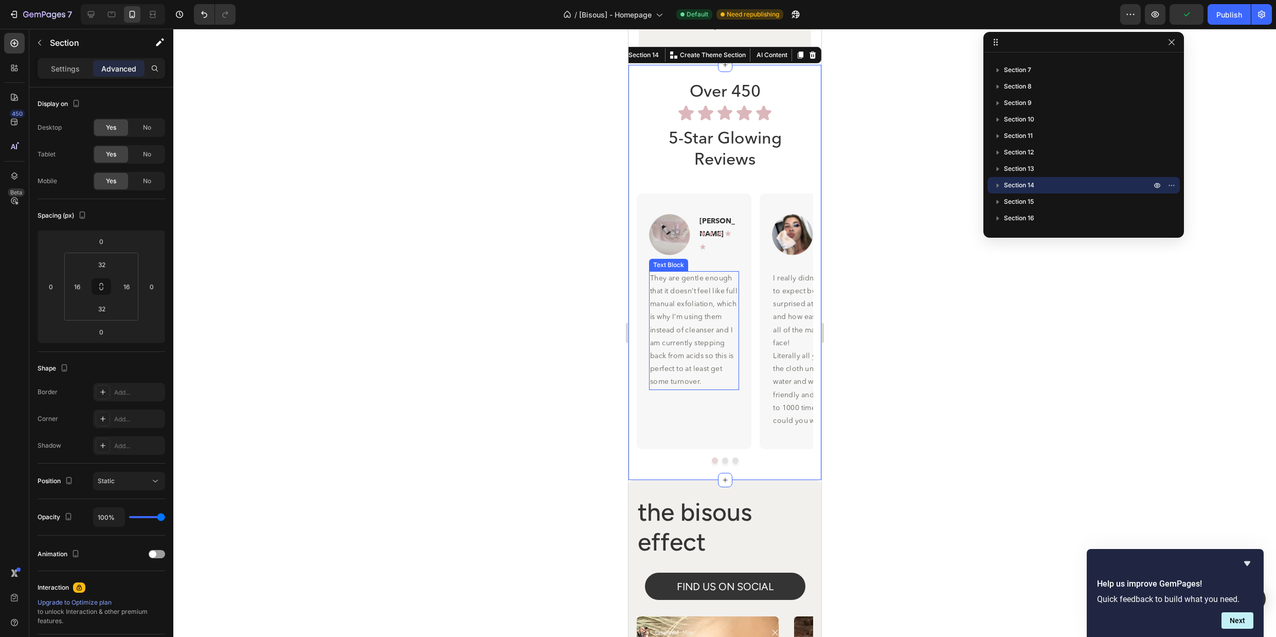
click at [709, 356] on p "They are gentle enough that it doesn’t feel like full manual exfoliation, which…" at bounding box center [694, 330] width 88 height 117
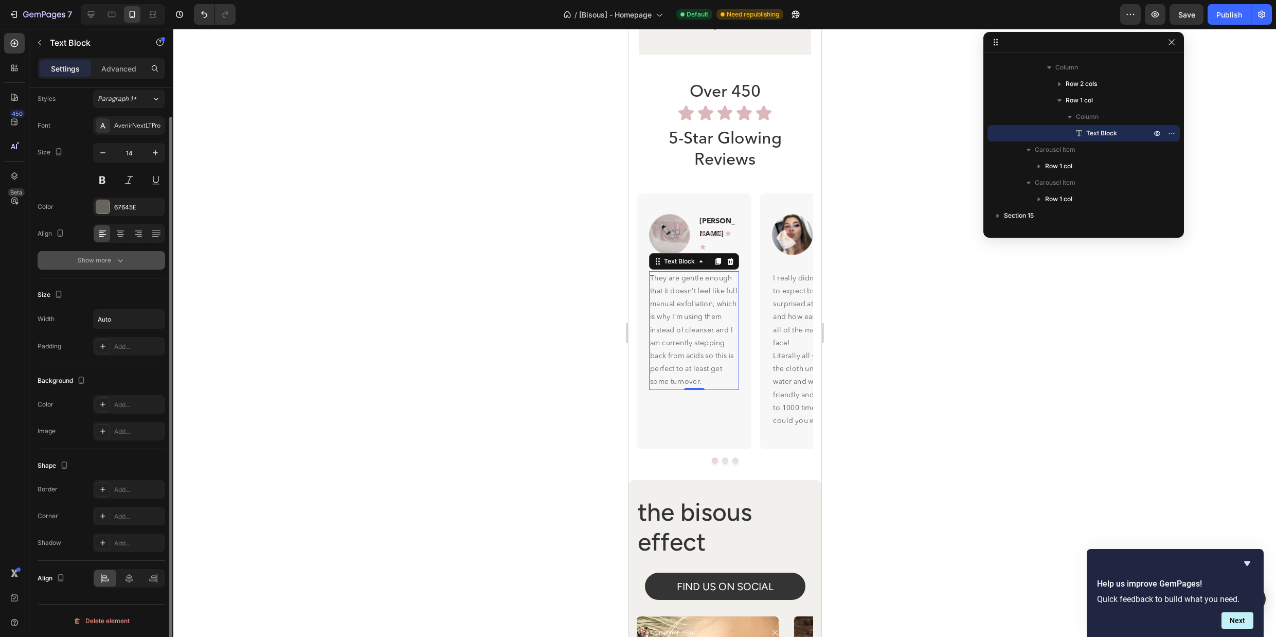
scroll to position [0, 0]
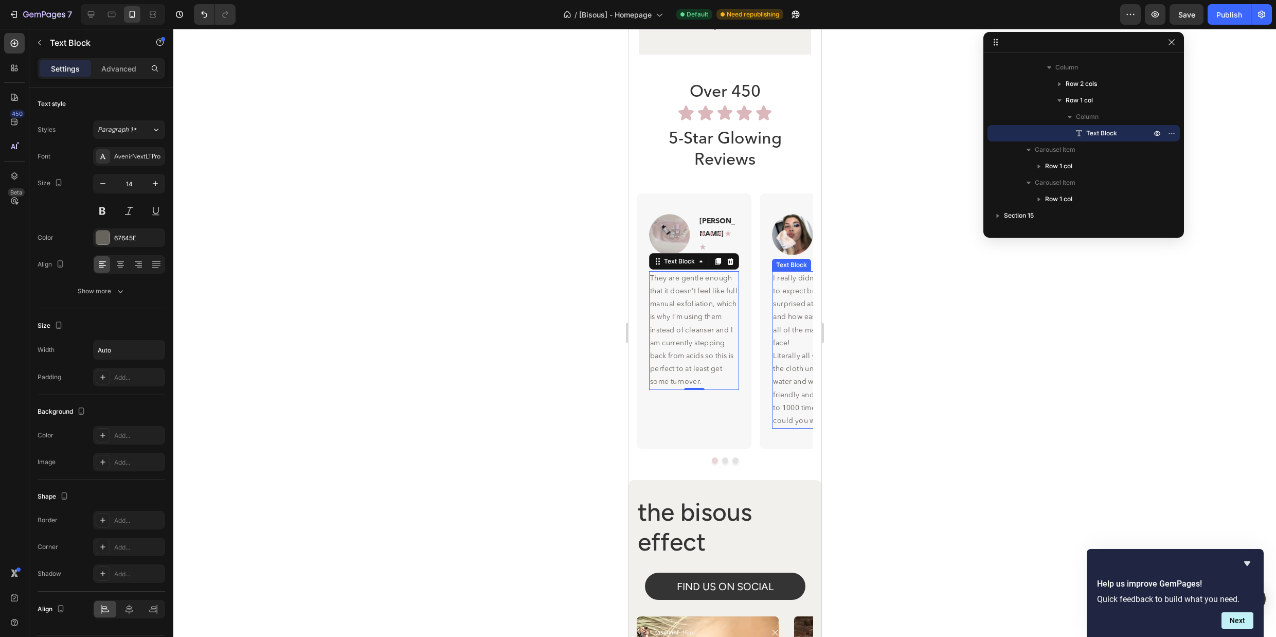
click at [786, 318] on p "I really didn’t know what to expect but was so surprised at how soft it is and …" at bounding box center [817, 349] width 88 height 155
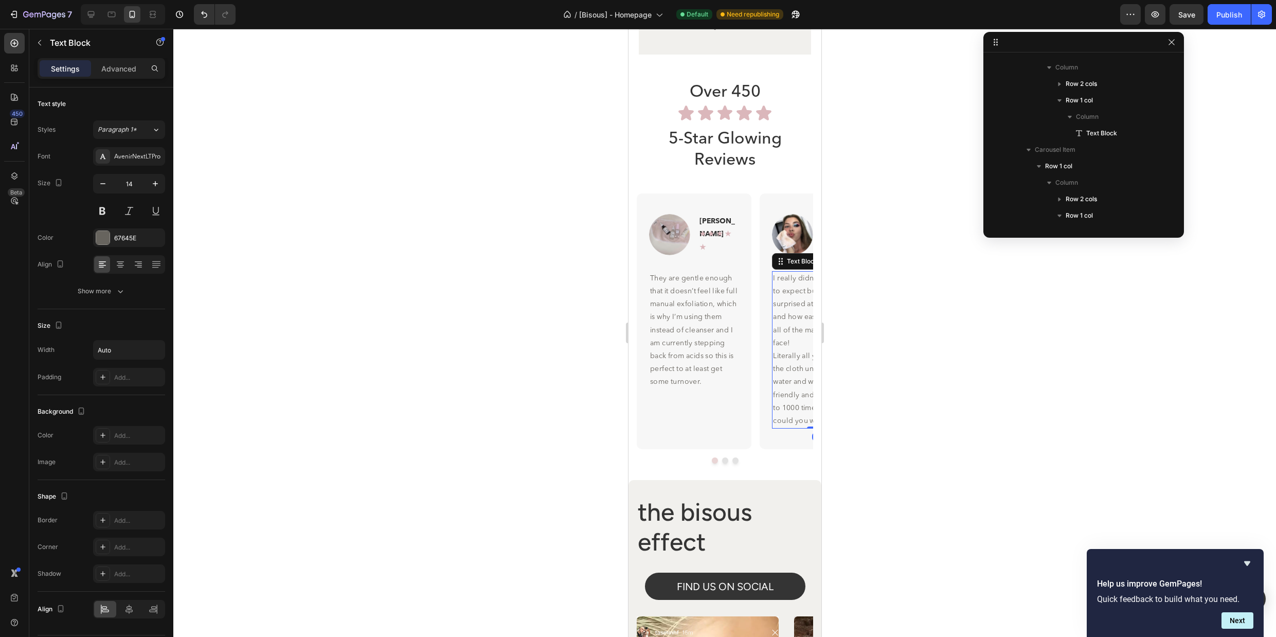
scroll to position [439, 0]
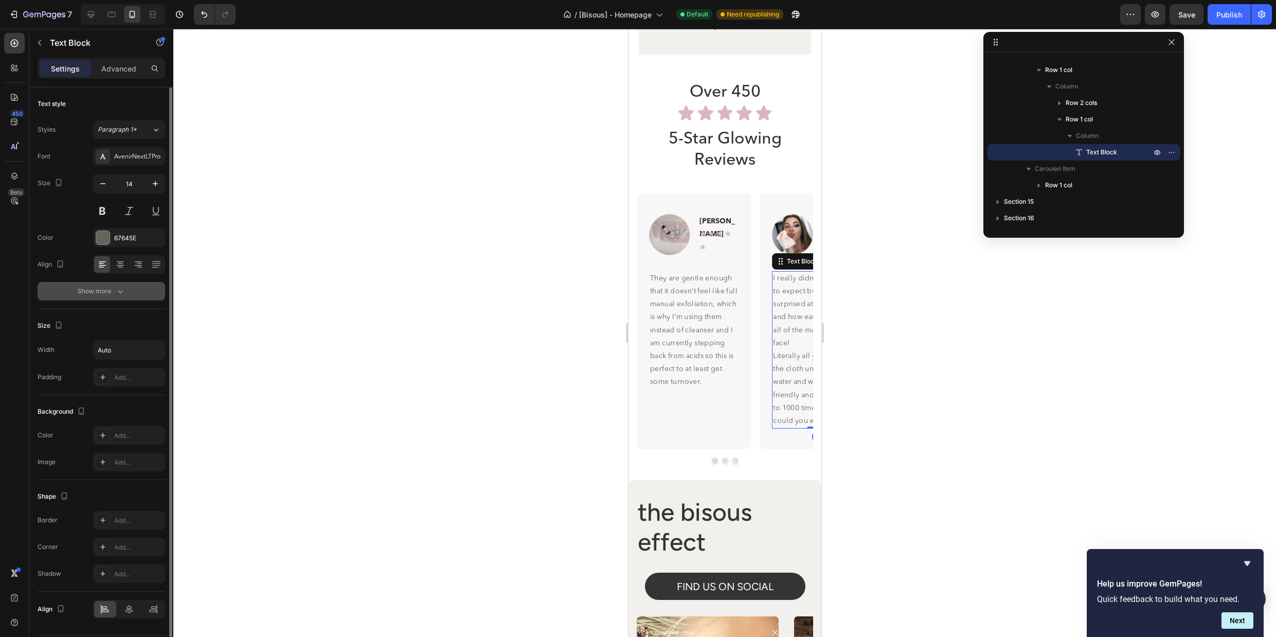
click at [110, 291] on div "Show more" at bounding box center [102, 291] width 48 height 10
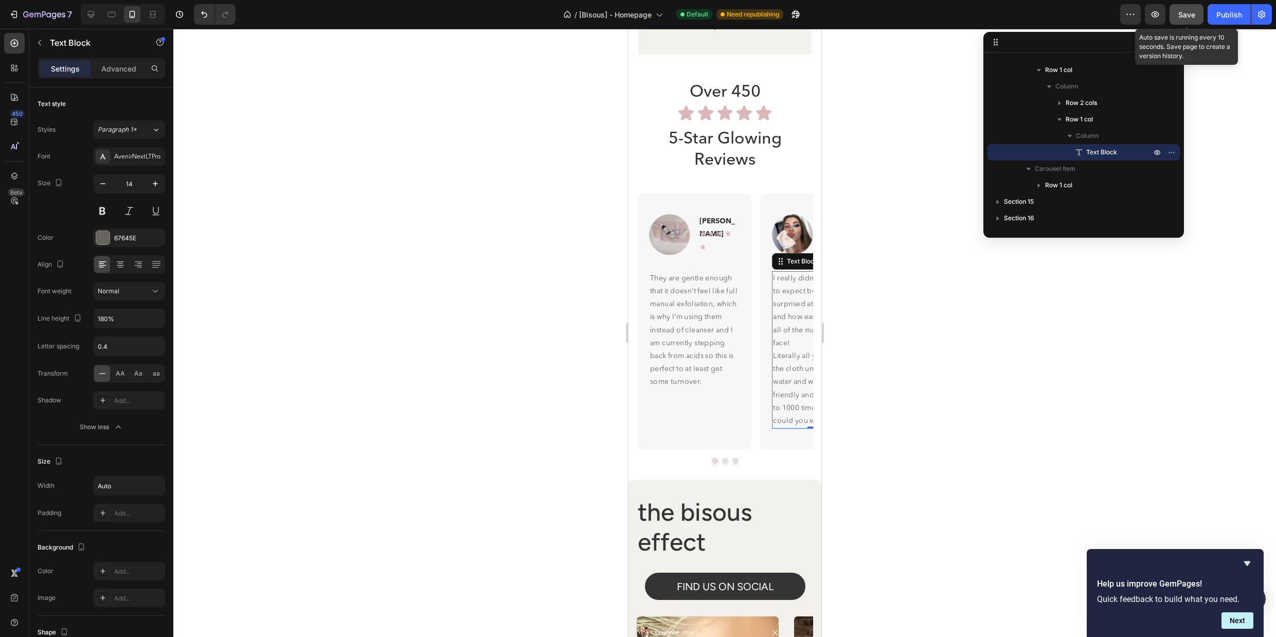
click at [1187, 15] on span "Save" at bounding box center [1187, 14] width 17 height 9
click at [1226, 15] on div "Publish" at bounding box center [1230, 14] width 26 height 11
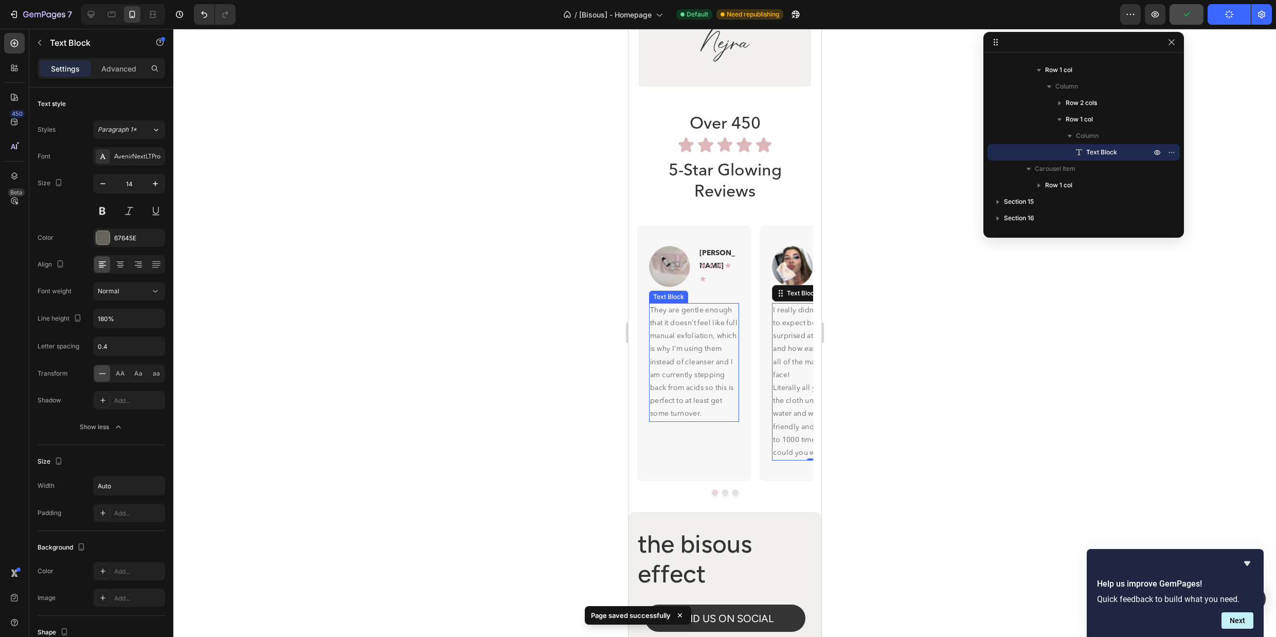
scroll to position [4193, 0]
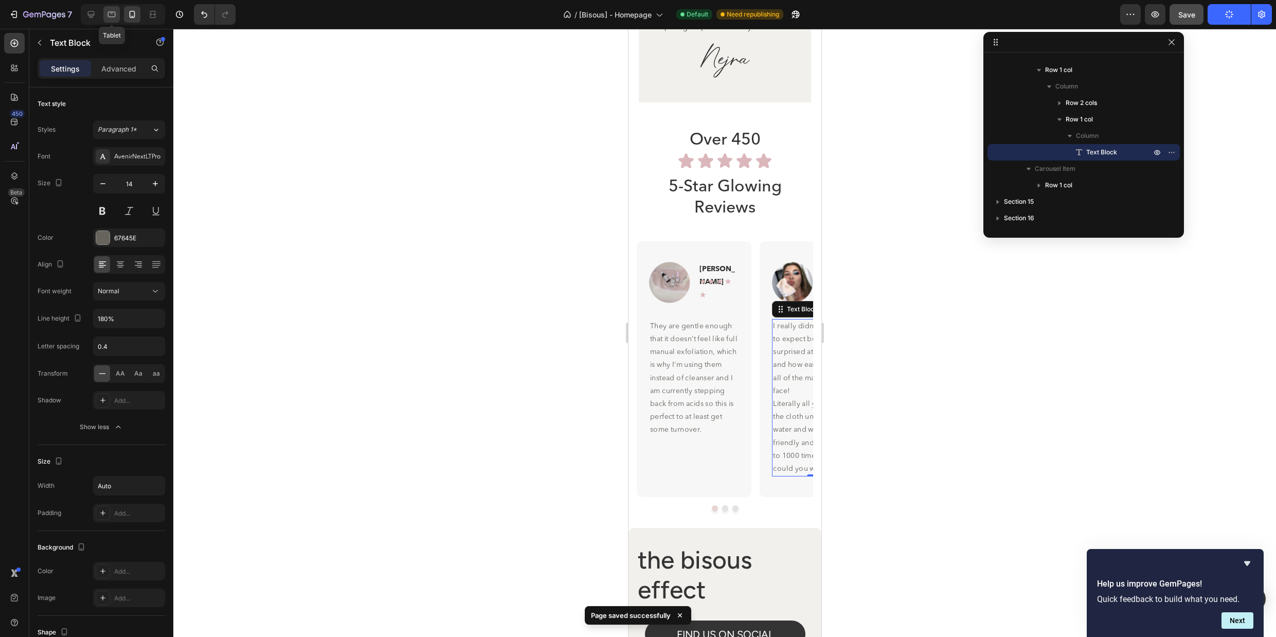
click at [110, 16] on icon at bounding box center [112, 15] width 8 height 6
type input "16"
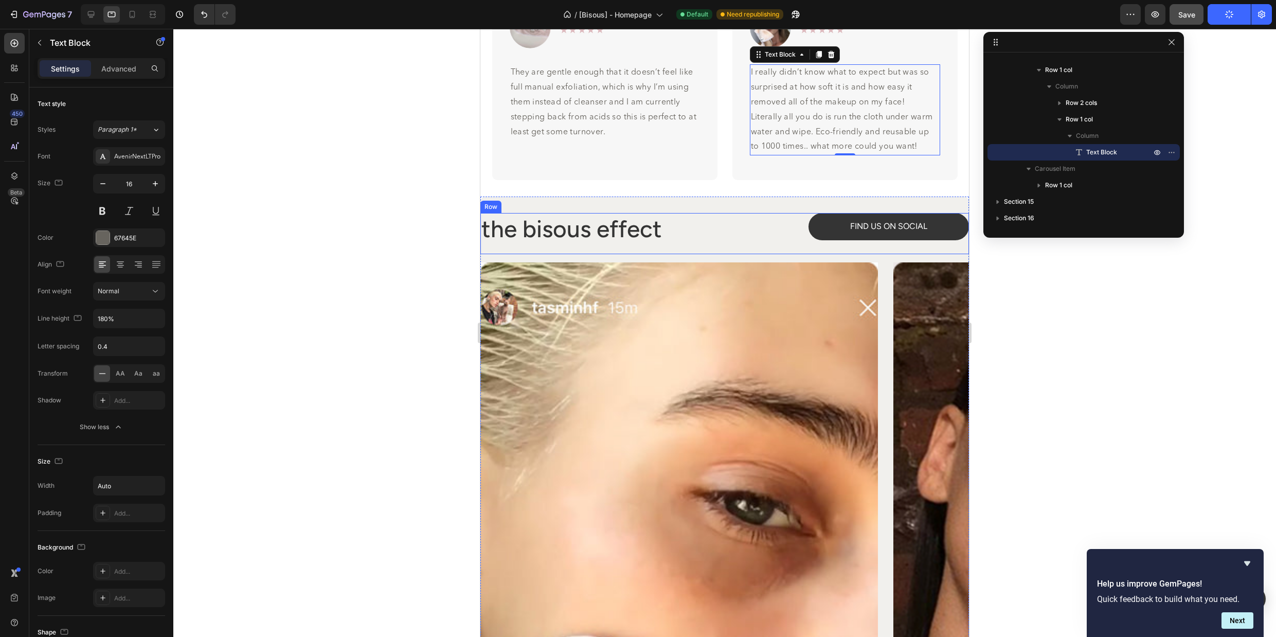
scroll to position [3933, 0]
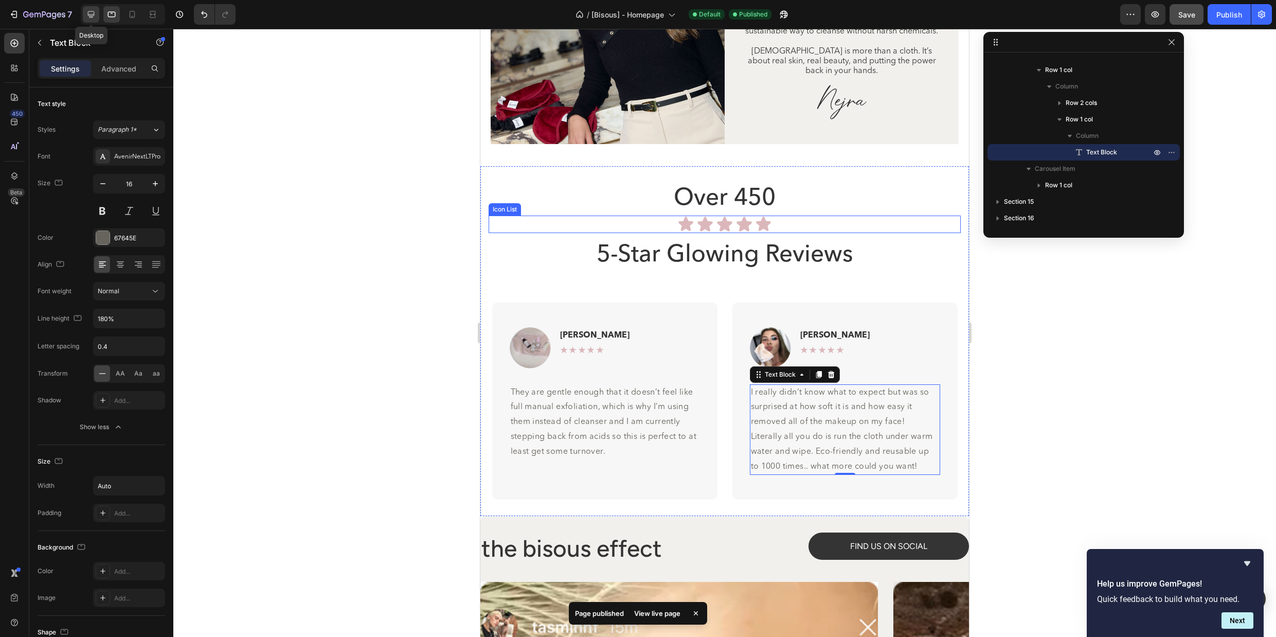
click at [91, 16] on icon at bounding box center [91, 14] width 10 height 10
type input "25.6"
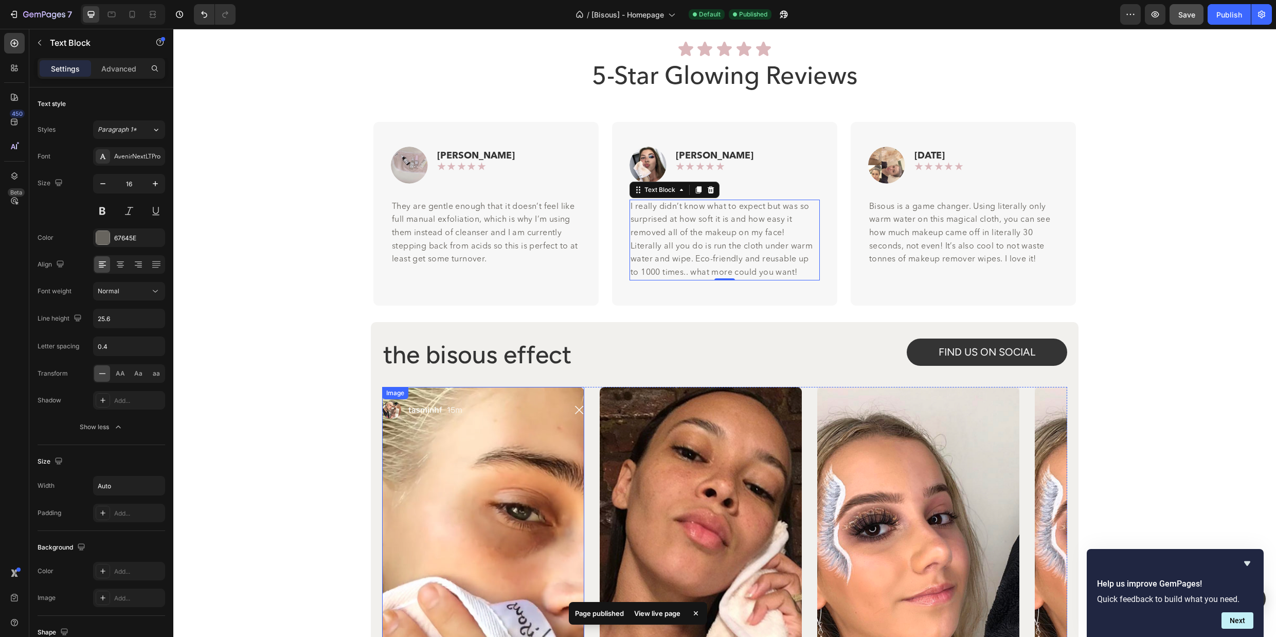
scroll to position [4177, 0]
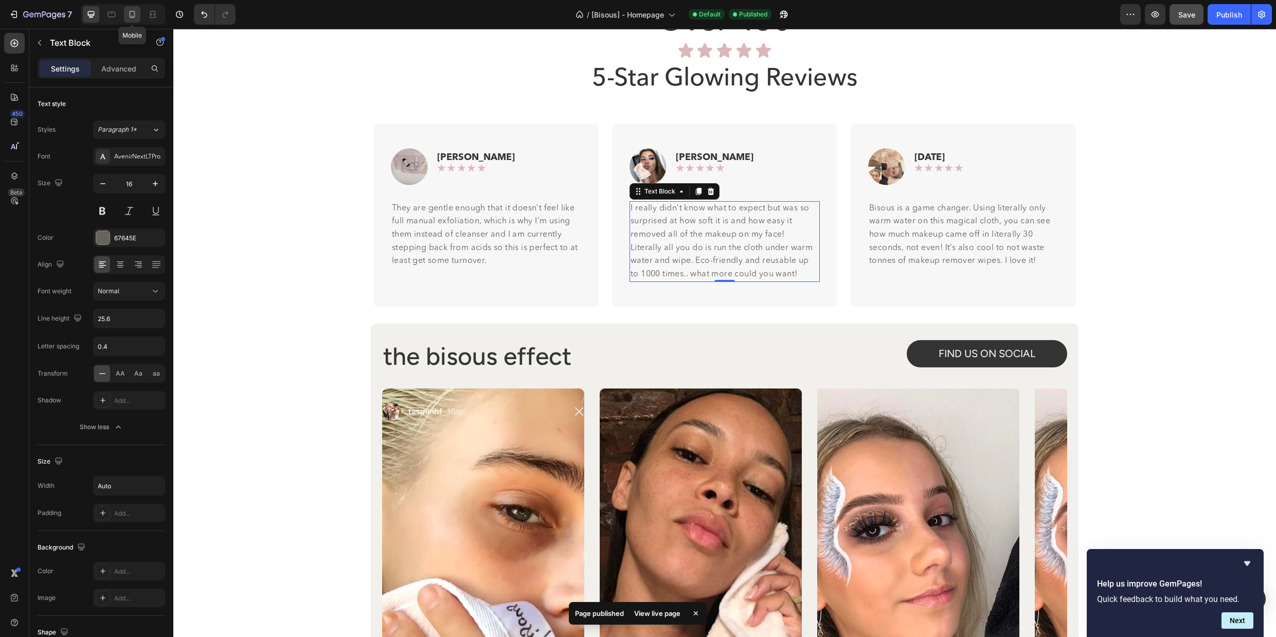
click at [131, 9] on icon at bounding box center [132, 14] width 10 height 10
type input "14"
type input "180%"
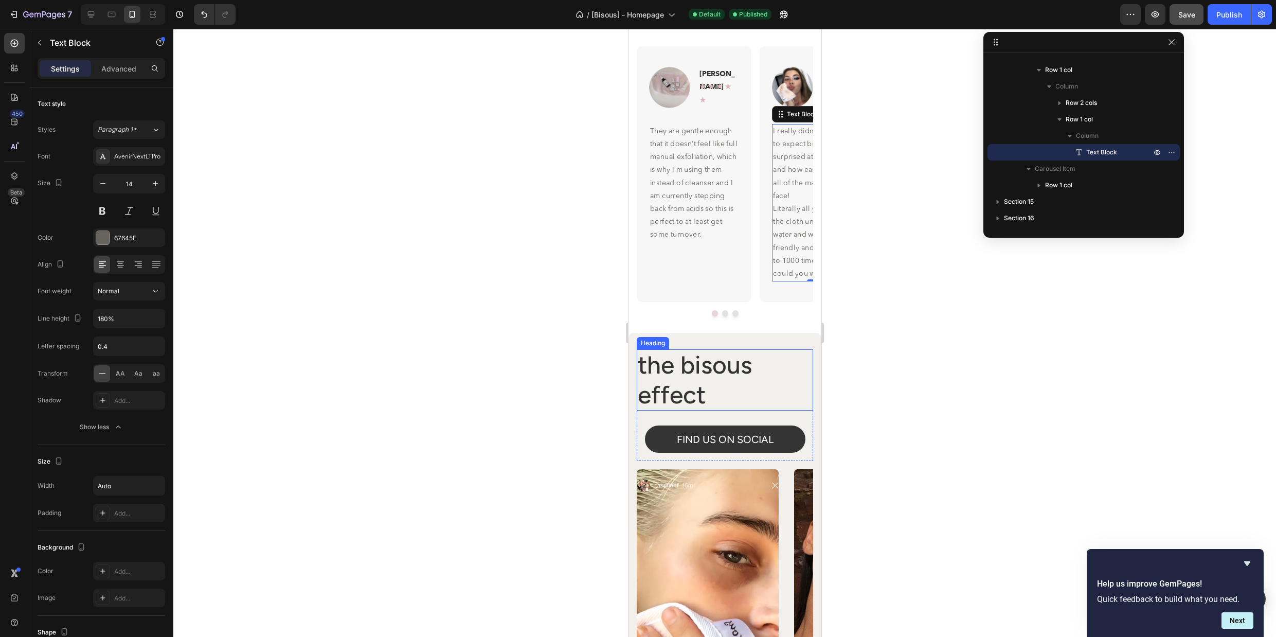
scroll to position [4238, 0]
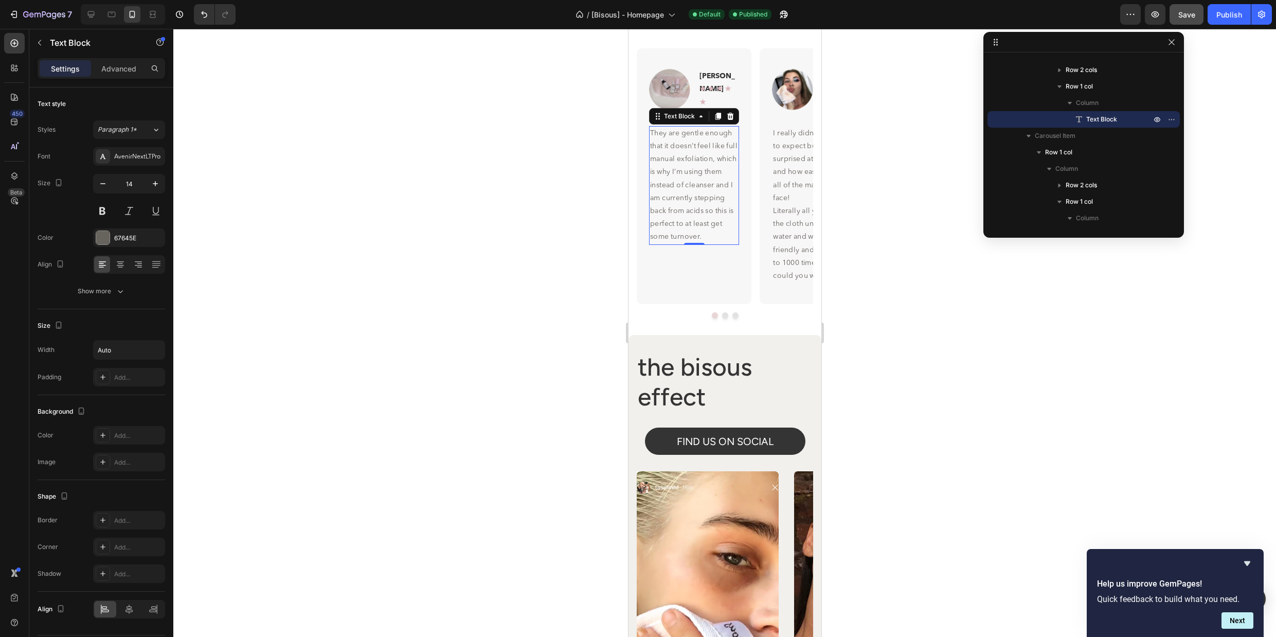
click at [683, 184] on p "They are gentle enough that it doesn’t feel like full manual exfoliation, which…" at bounding box center [694, 185] width 88 height 117
click at [783, 188] on p "I really didn’t know what to expect but was so surprised at how soft it is and …" at bounding box center [817, 204] width 88 height 155
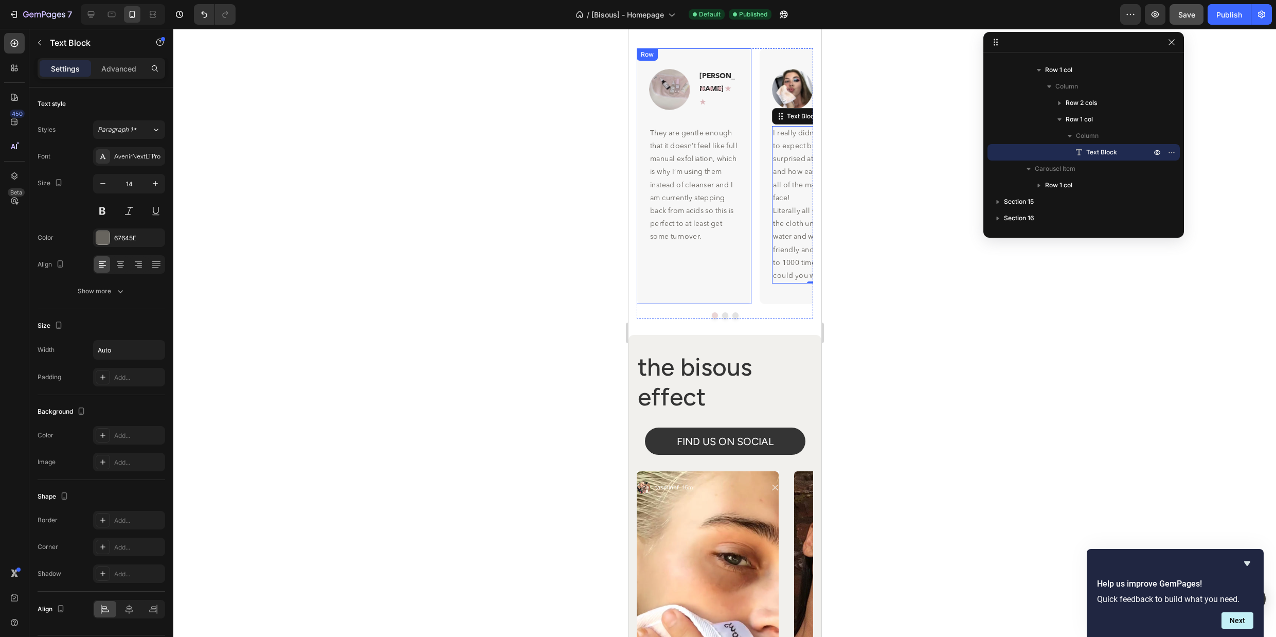
scroll to position [4153, 0]
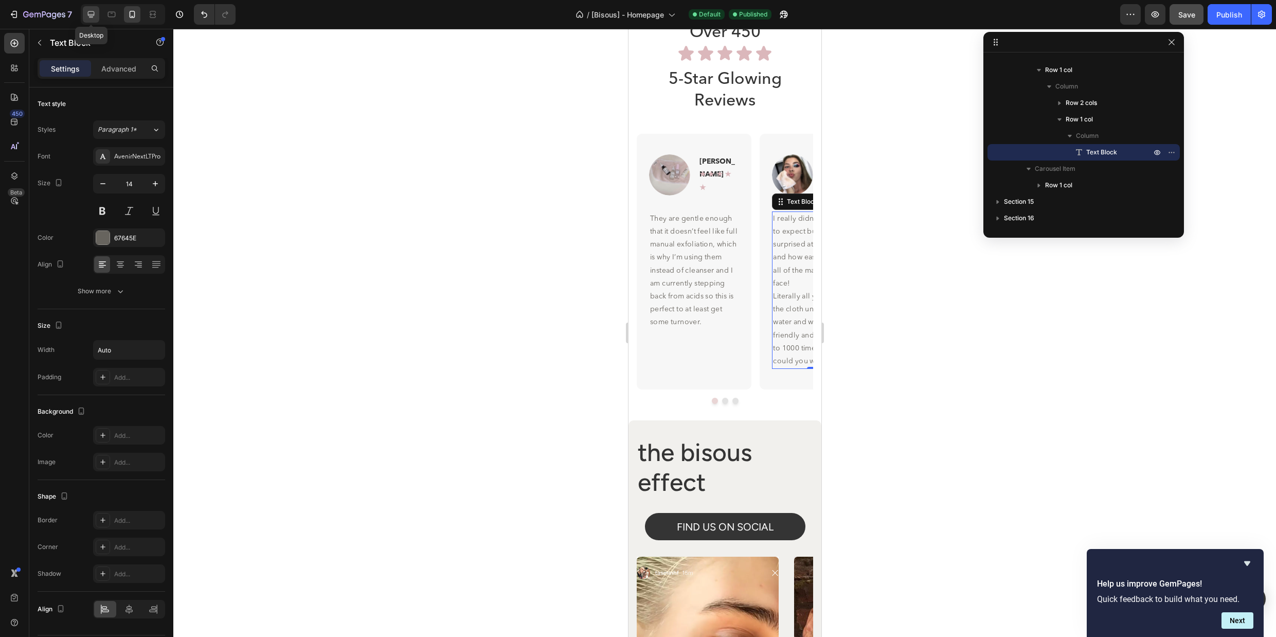
click at [88, 12] on icon at bounding box center [91, 14] width 7 height 7
type input "16"
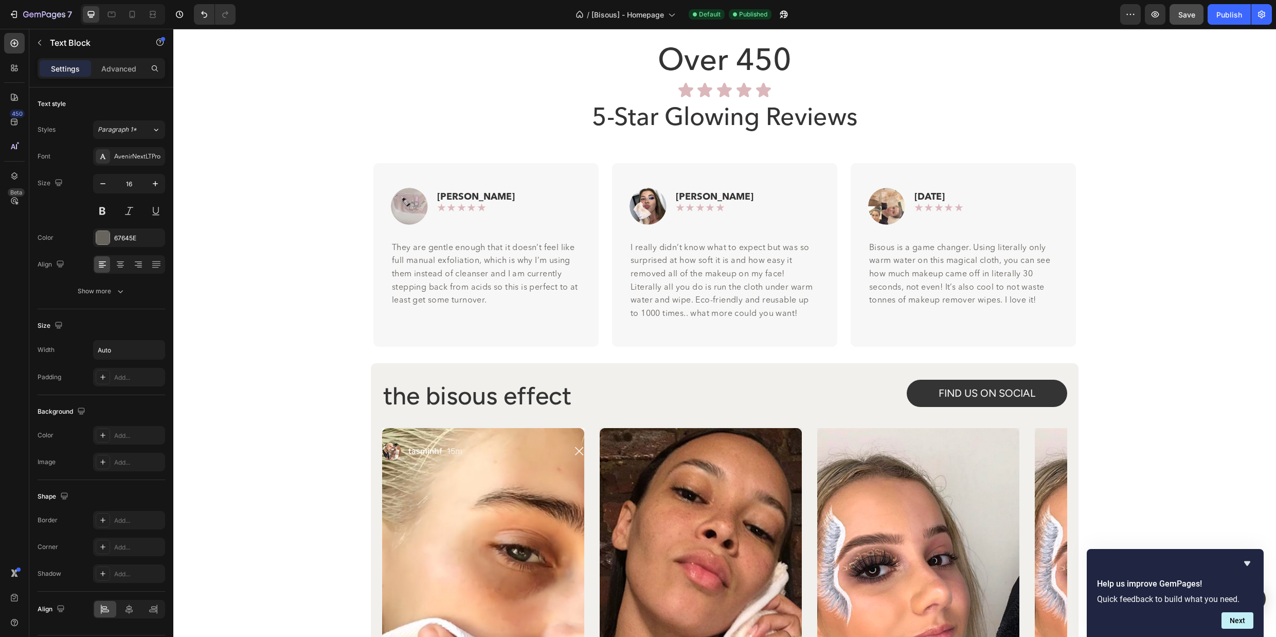
scroll to position [4226, 0]
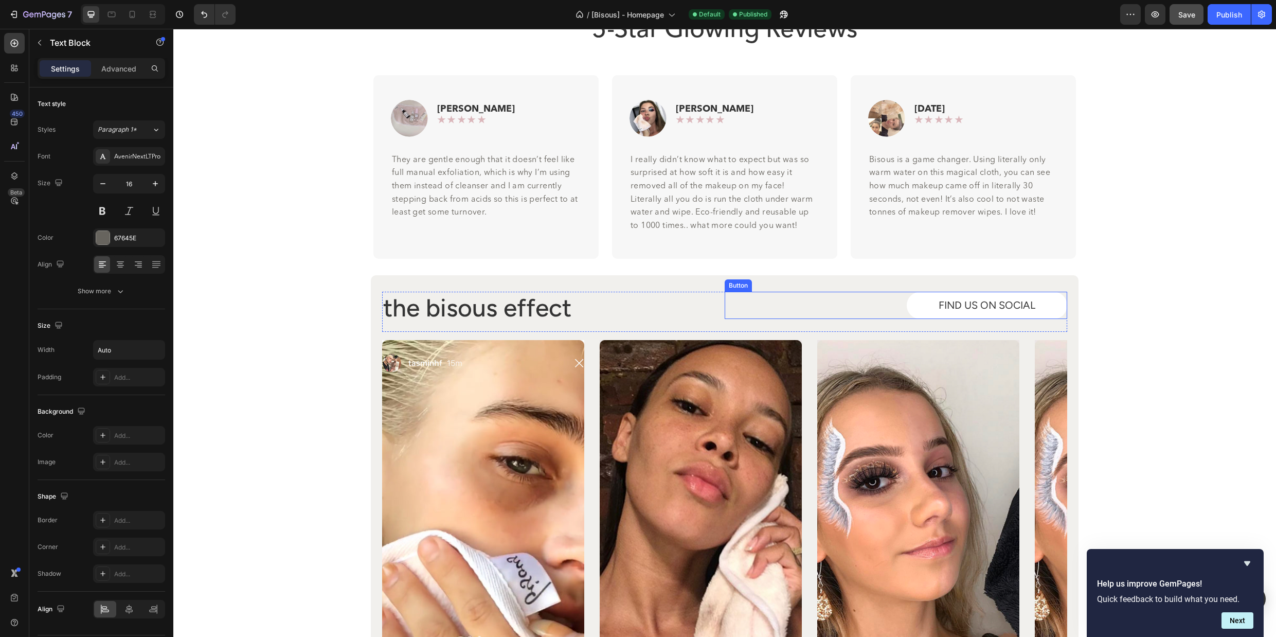
click at [1055, 316] on button "FIND US ON SOCIAL" at bounding box center [987, 305] width 161 height 27
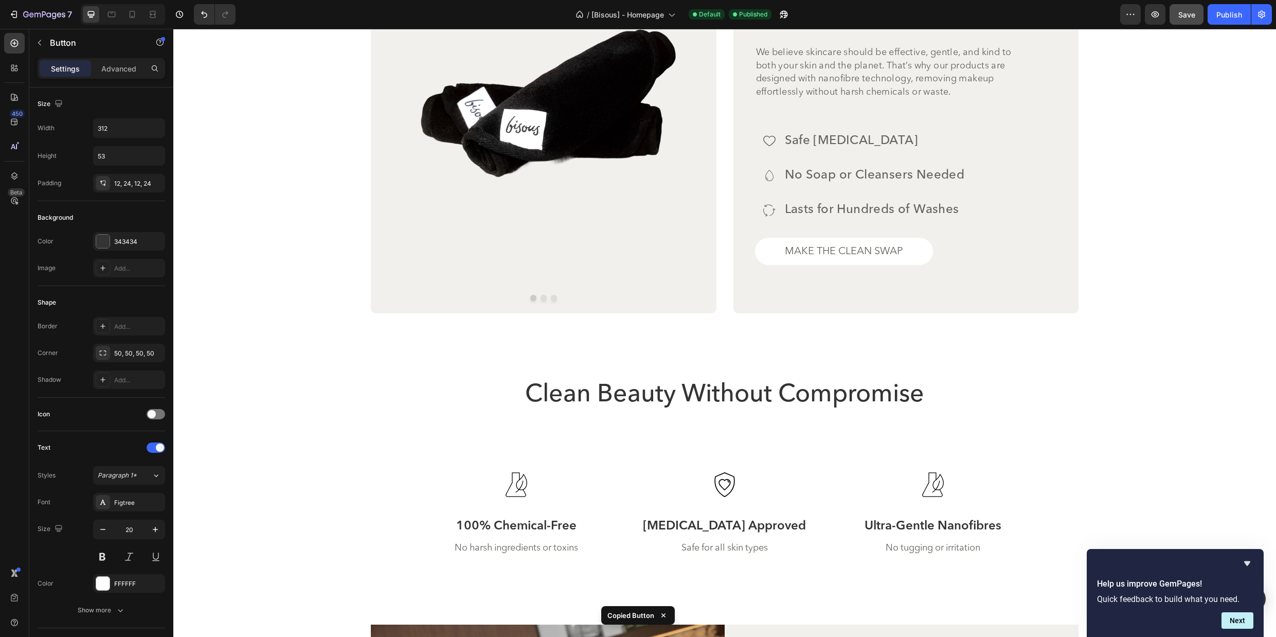
scroll to position [3149, 0]
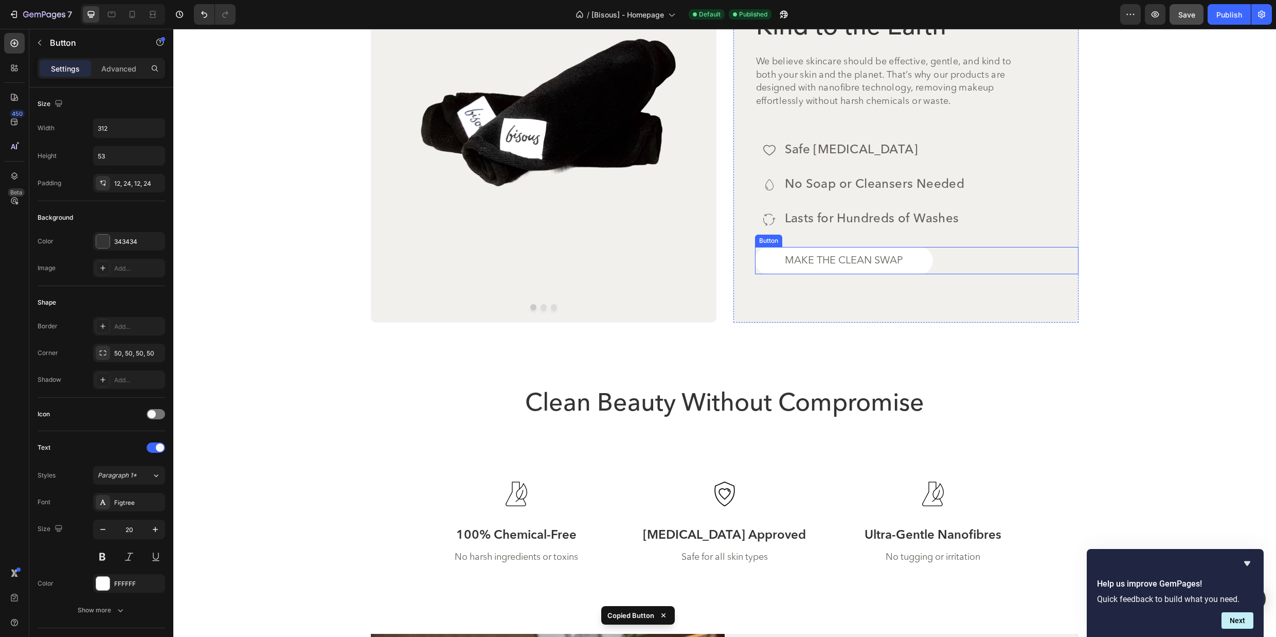
click at [934, 265] on div "MAke the clean swap Button" at bounding box center [917, 260] width 324 height 27
click at [1008, 288] on p "FIND US ON SOCIAL" at bounding box center [998, 288] width 97 height 19
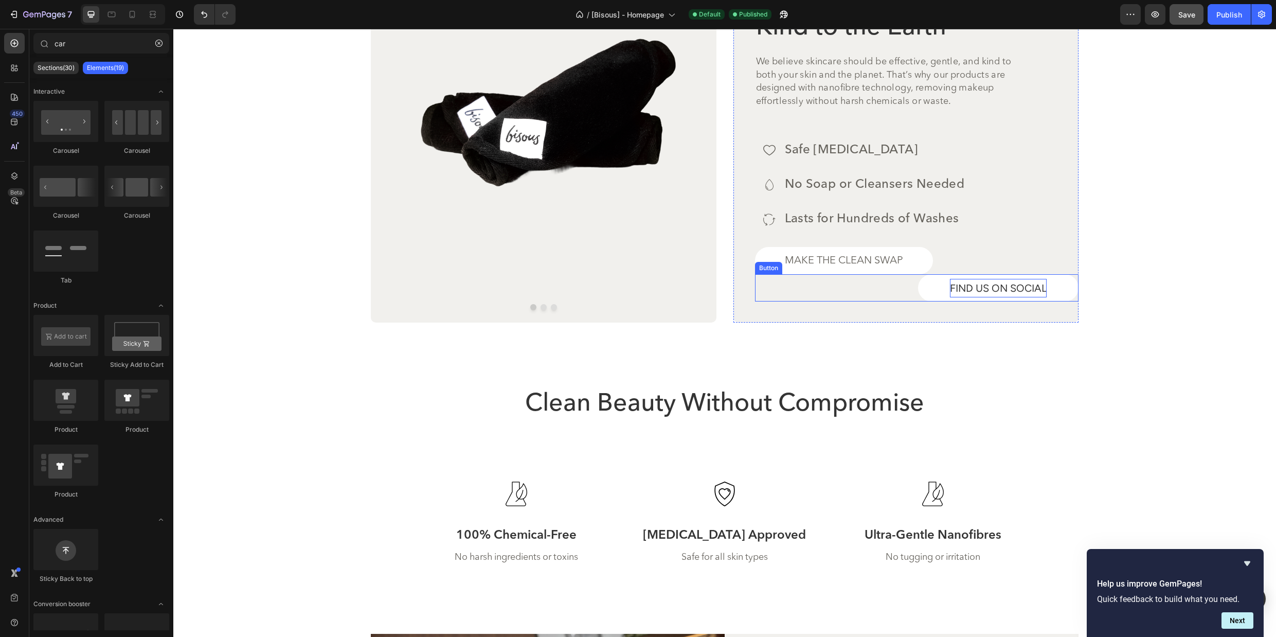
click at [1018, 283] on p "FIND US ON SOCIAL" at bounding box center [998, 288] width 97 height 19
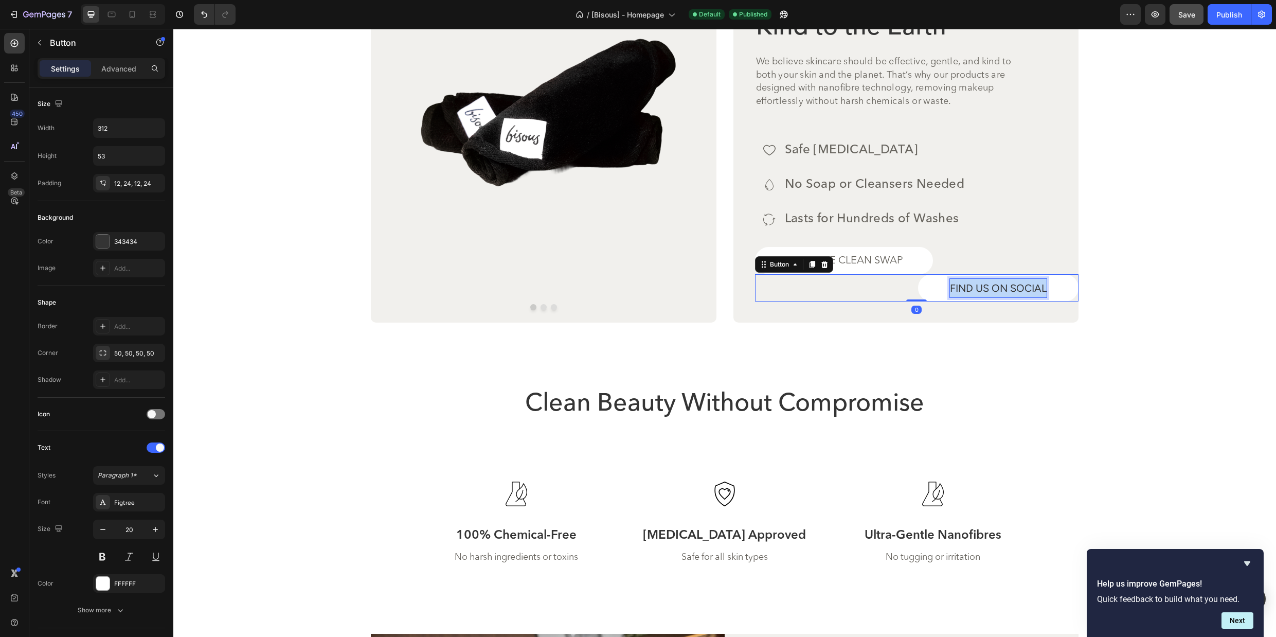
click at [1018, 283] on p "FIND US ON SOCIAL" at bounding box center [998, 288] width 97 height 19
click at [918, 274] on button "MAKE" at bounding box center [998, 287] width 161 height 27
click at [918, 274] on button "MAKE THE" at bounding box center [998, 287] width 161 height 27
click at [918, 274] on button "MAKE THE CLEAN" at bounding box center [998, 287] width 161 height 27
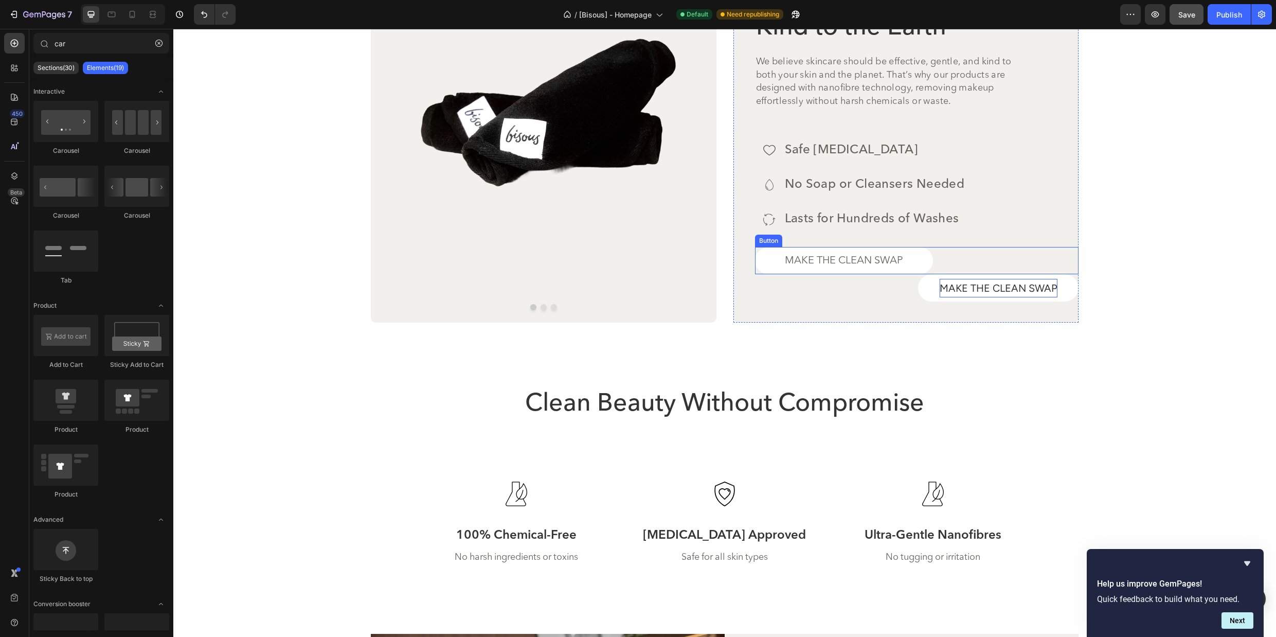
click at [968, 263] on div "MAke the clean swap Button" at bounding box center [917, 260] width 324 height 27
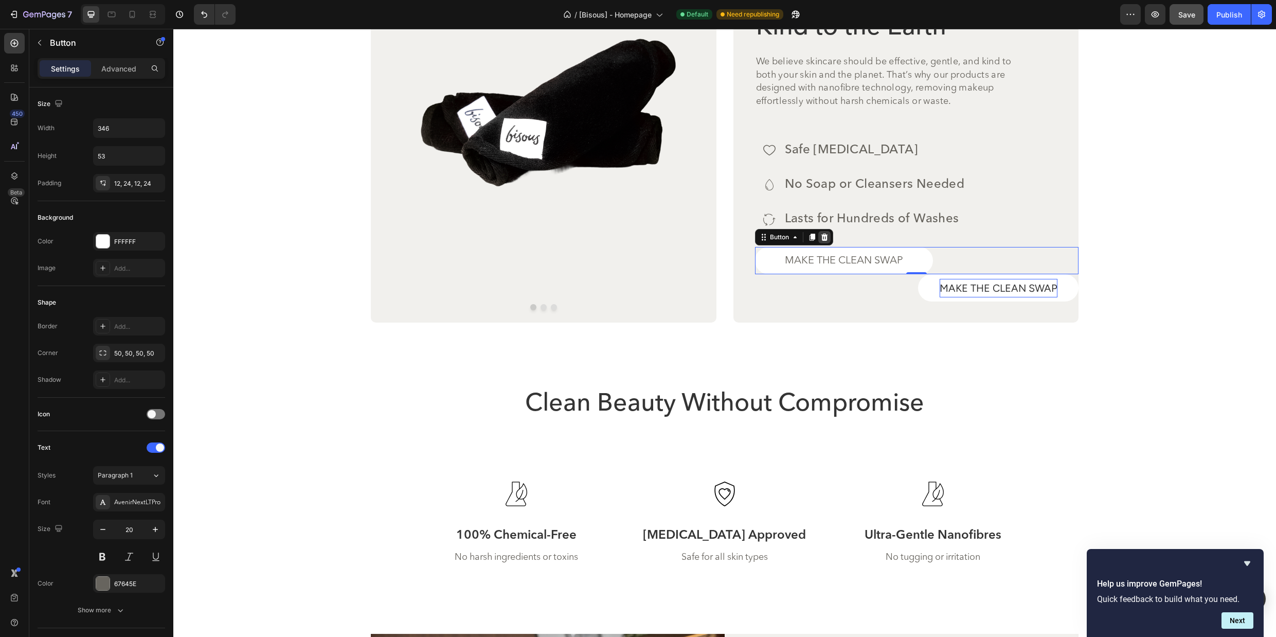
click at [824, 235] on icon at bounding box center [824, 237] width 7 height 7
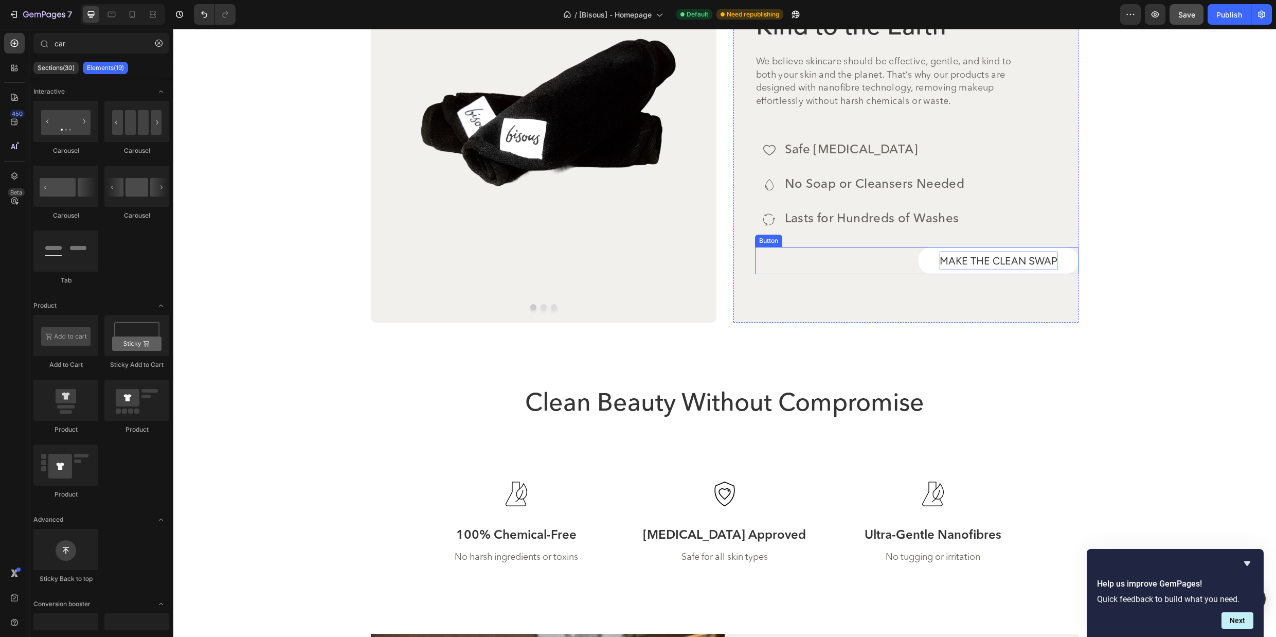
click at [907, 273] on div "MAKE THE CLEAN SWAP Button" at bounding box center [917, 260] width 324 height 27
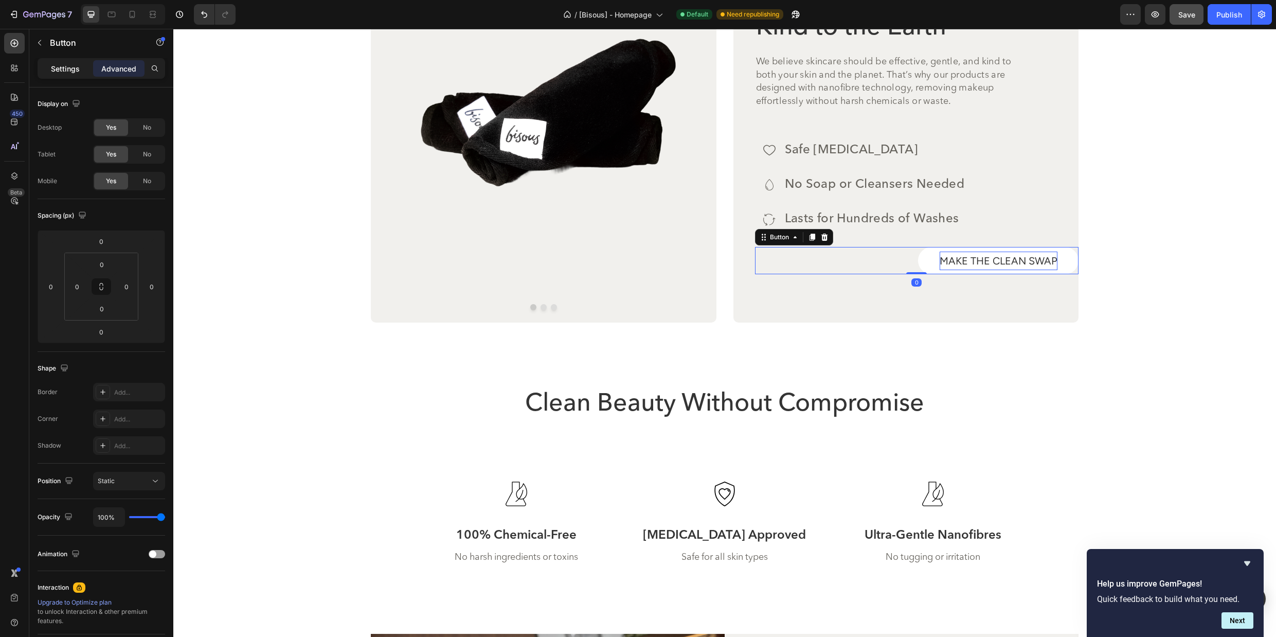
click at [67, 72] on p "Settings" at bounding box center [65, 68] width 29 height 11
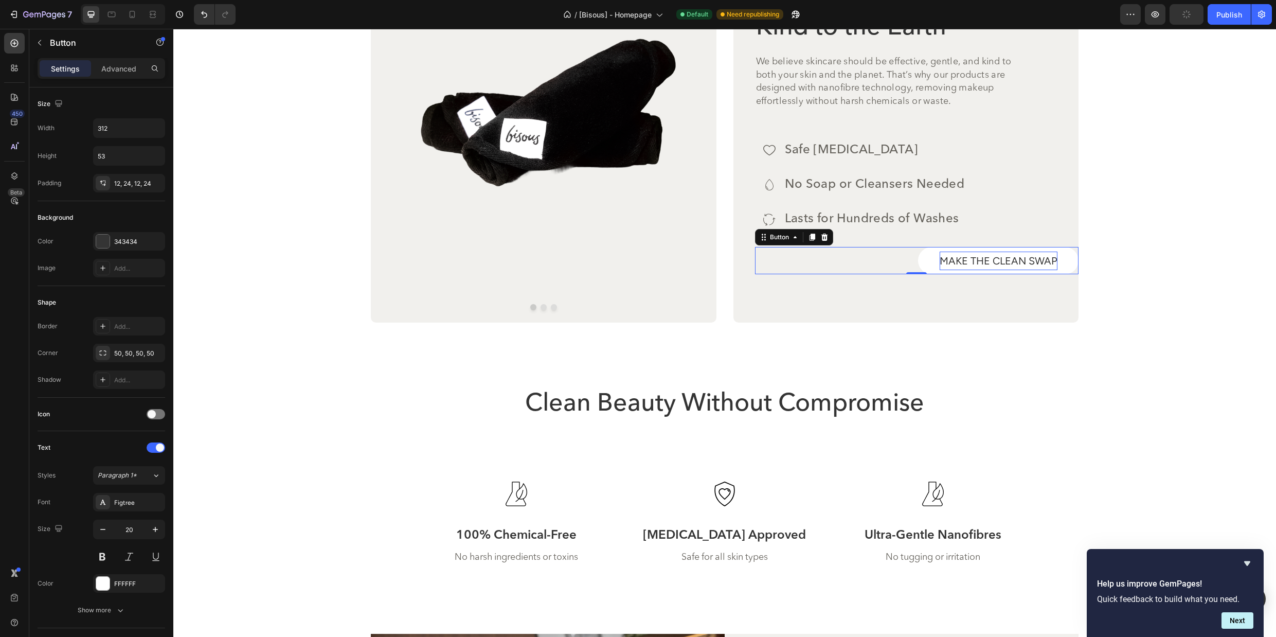
click at [932, 259] on button "MAKE THE CLEAN SWAP" at bounding box center [998, 260] width 161 height 27
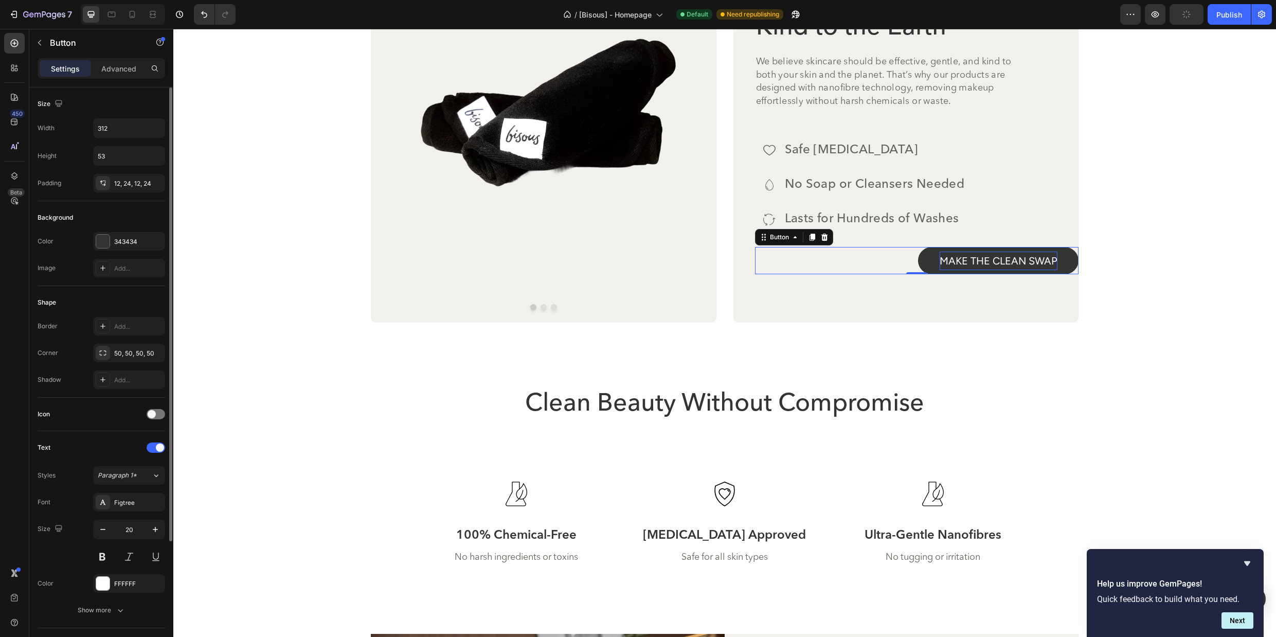
scroll to position [159, 0]
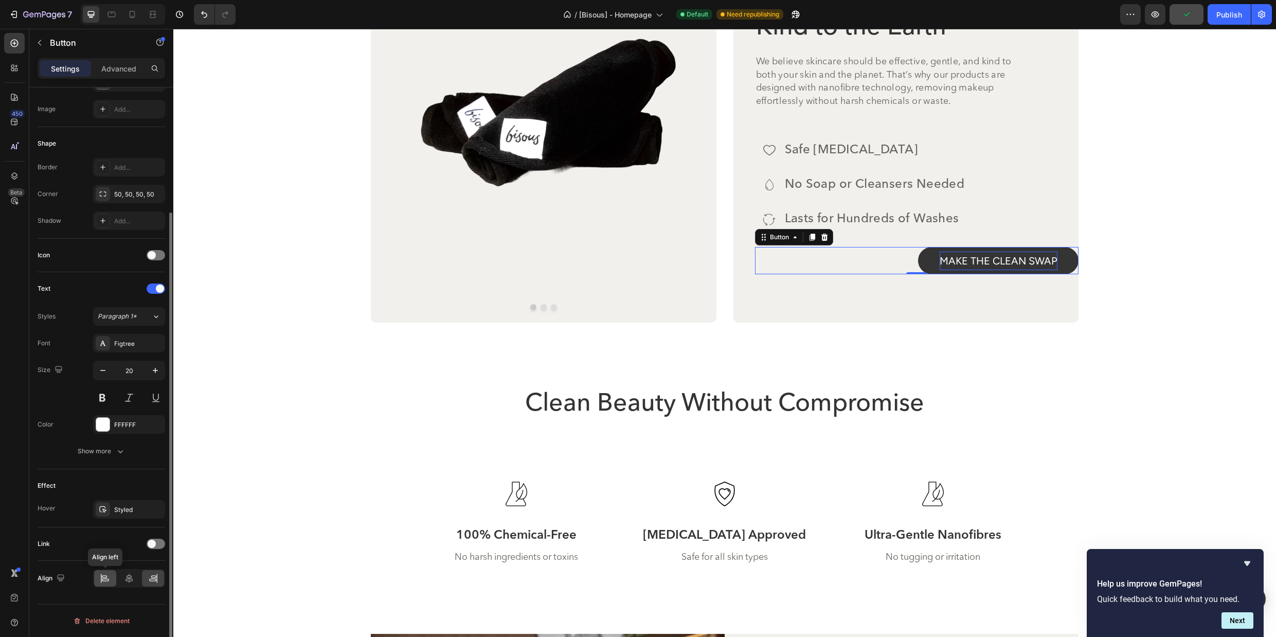
click at [104, 579] on icon at bounding box center [105, 580] width 7 height 3
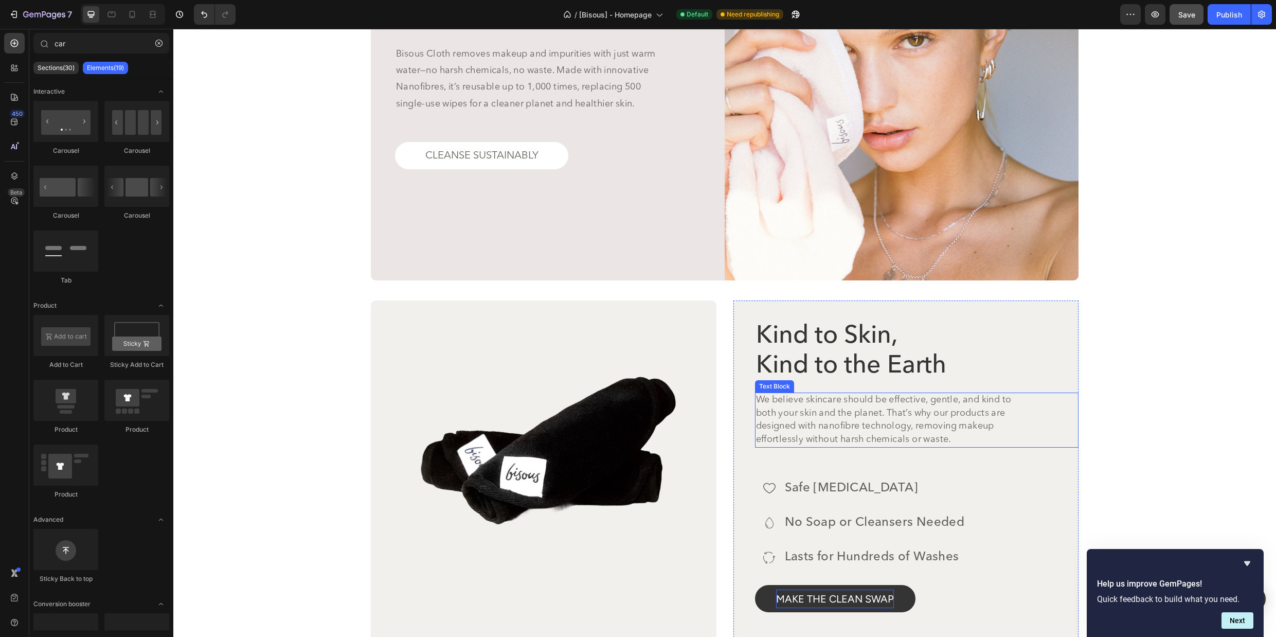
scroll to position [2943, 0]
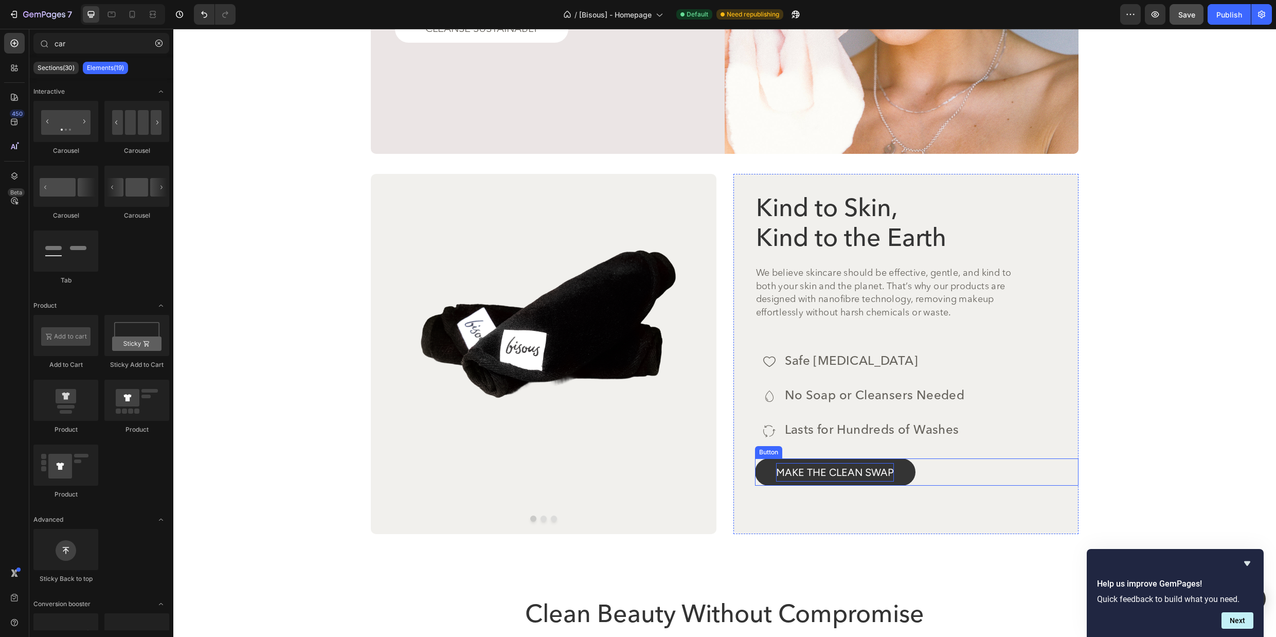
click at [947, 468] on div "MAKE THE CLEAN SWAP Button" at bounding box center [917, 471] width 324 height 27
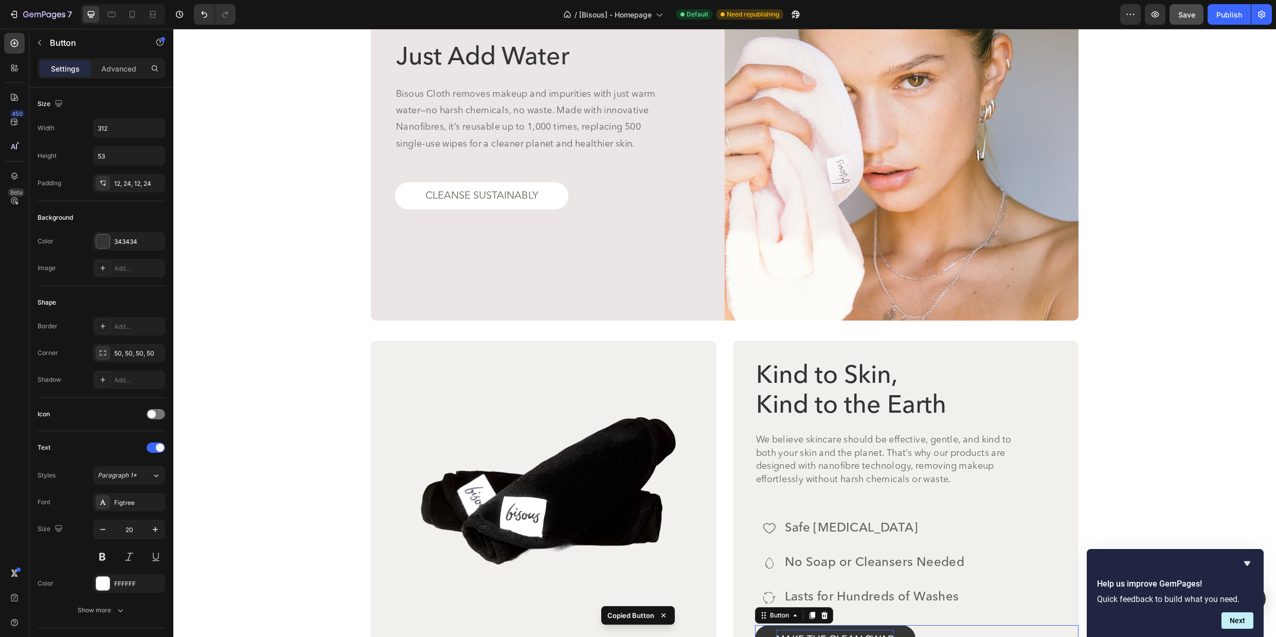
scroll to position [2744, 0]
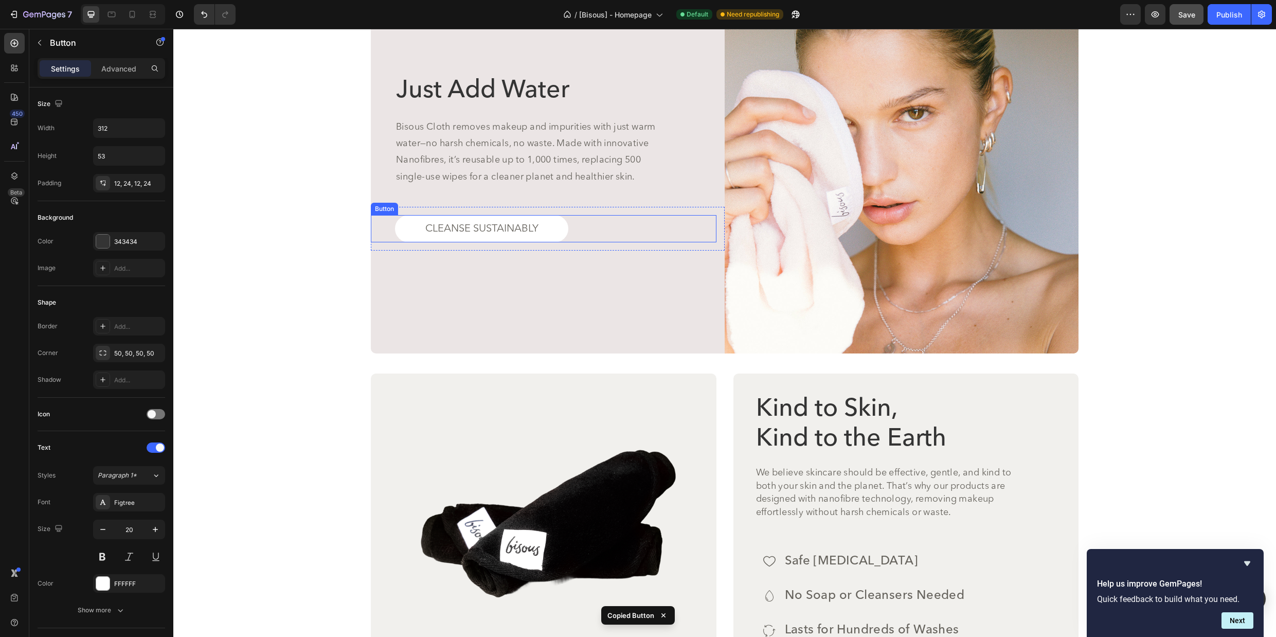
click at [595, 220] on div "CLEANSE SUSTAINABLY Button" at bounding box center [544, 228] width 346 height 27
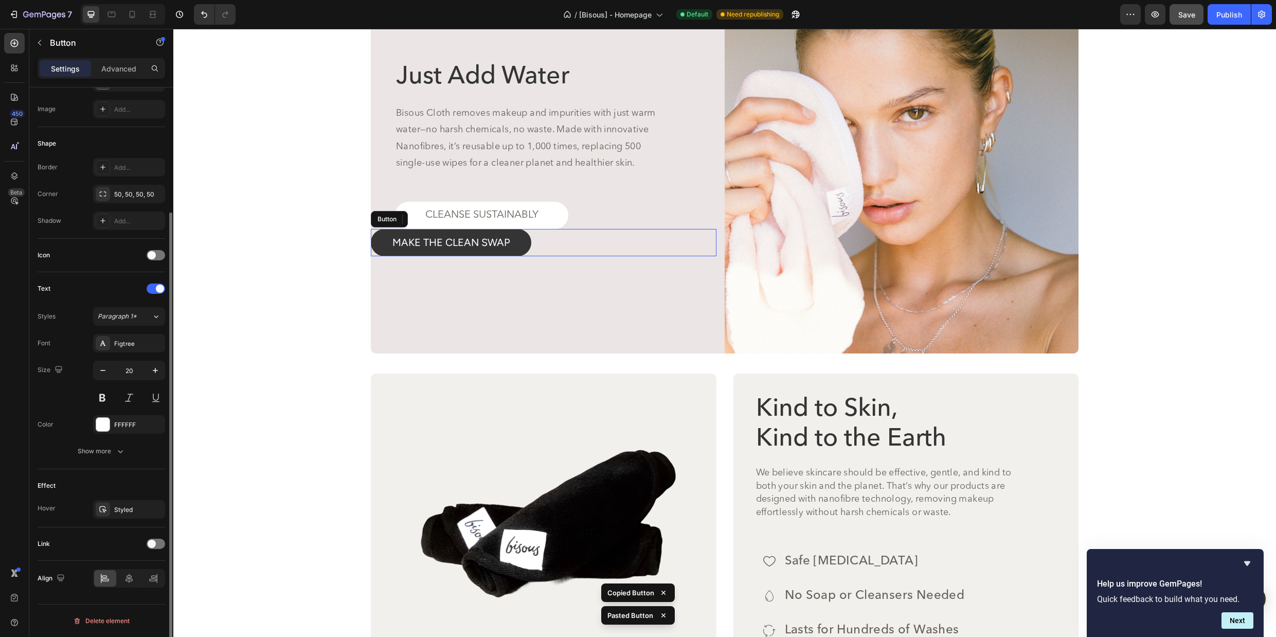
scroll to position [2730, 0]
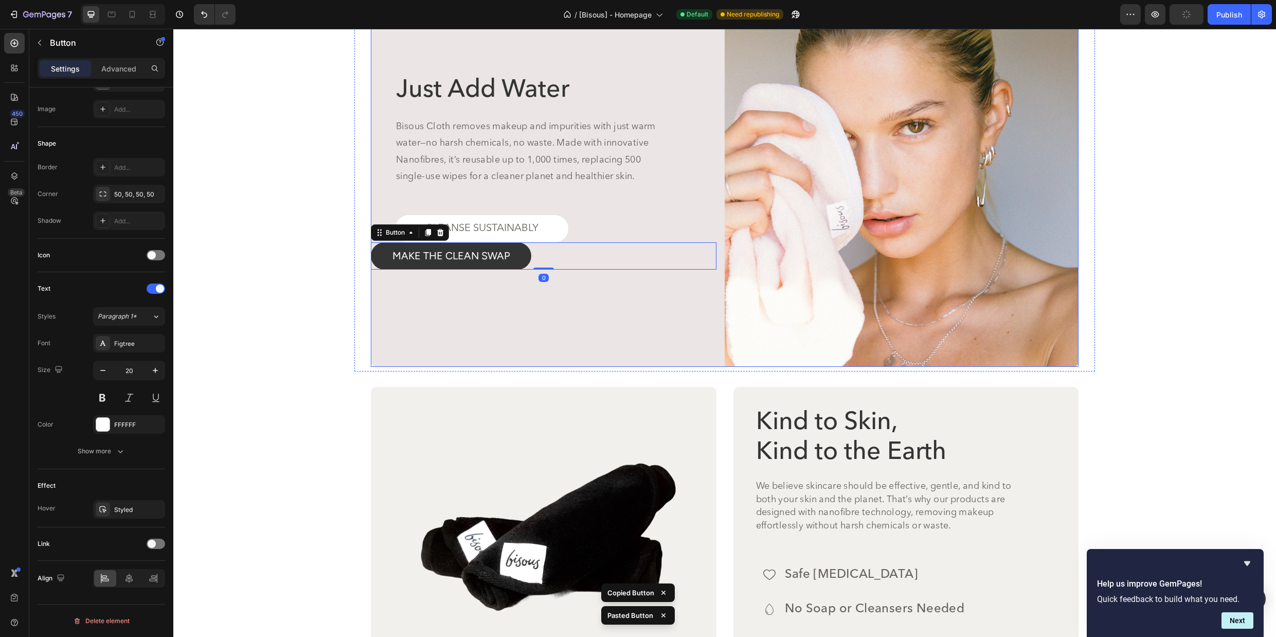
click at [474, 359] on div "Just Add Water Heading Bisous Cloth removes makeup and impurities with just war…" at bounding box center [548, 187] width 354 height 360
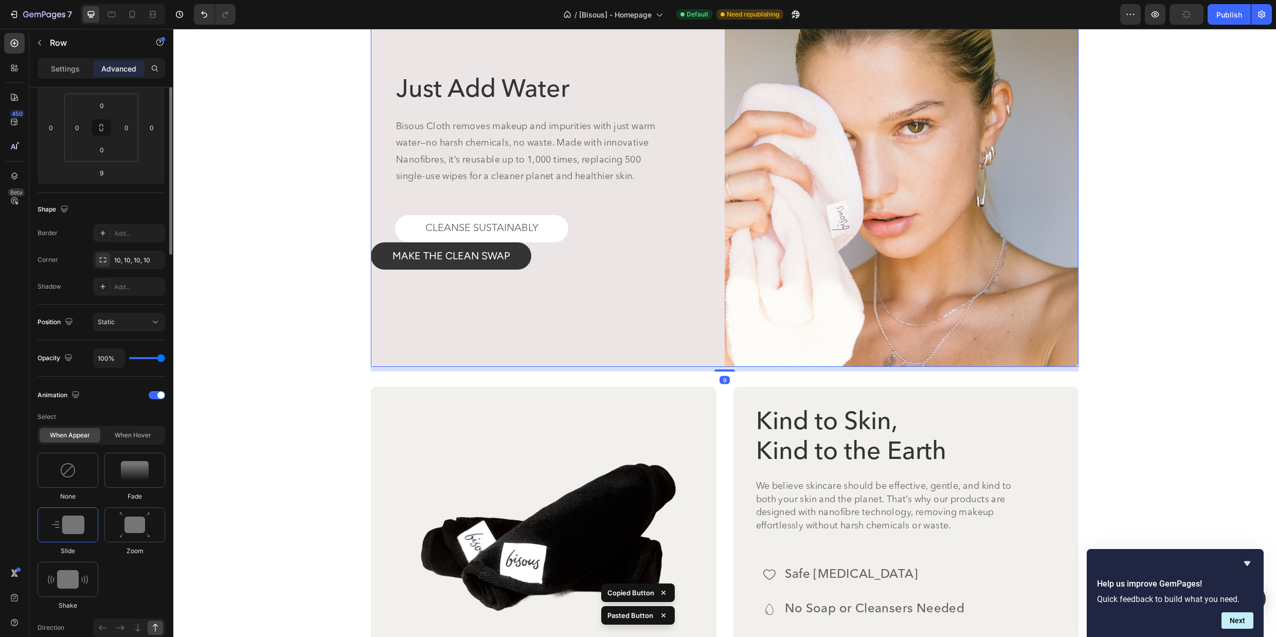
scroll to position [0, 0]
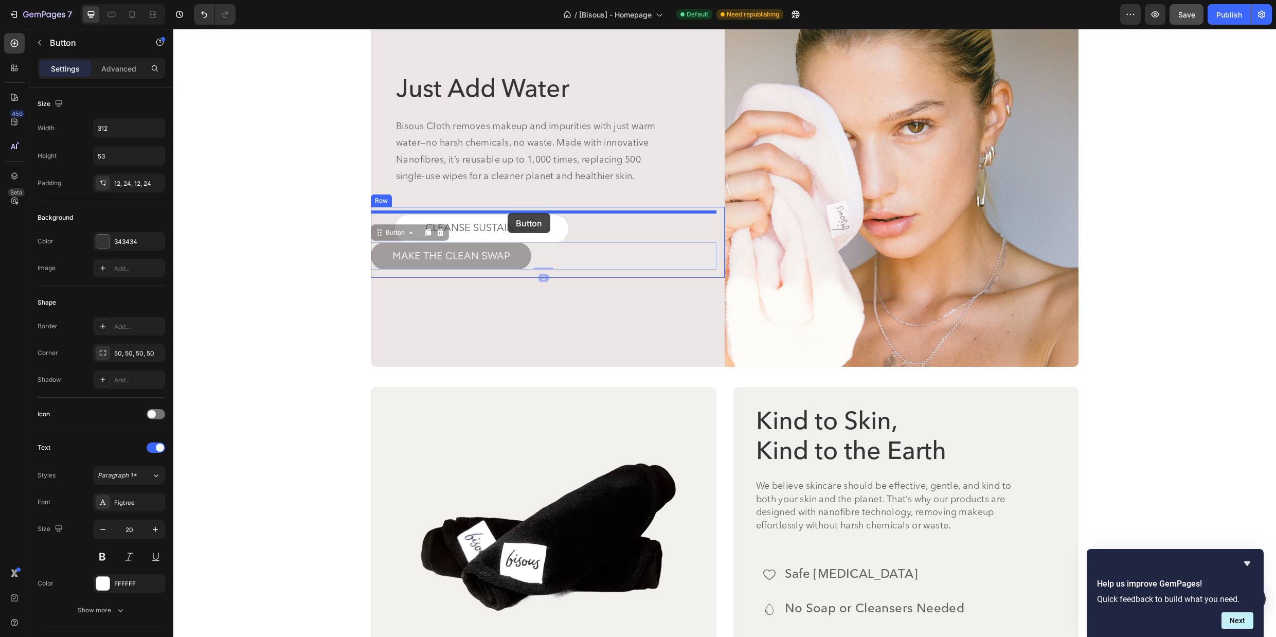
drag, startPoint x: 375, startPoint y: 232, endPoint x: 508, endPoint y: 213, distance: 134.1
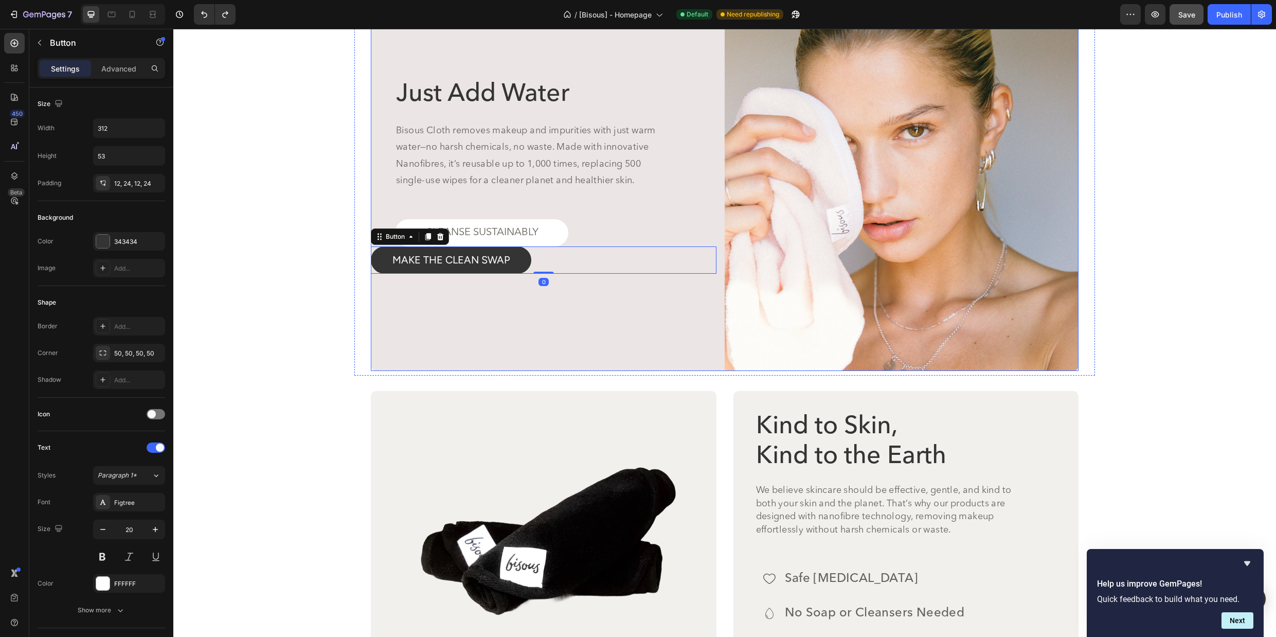
scroll to position [2730, 0]
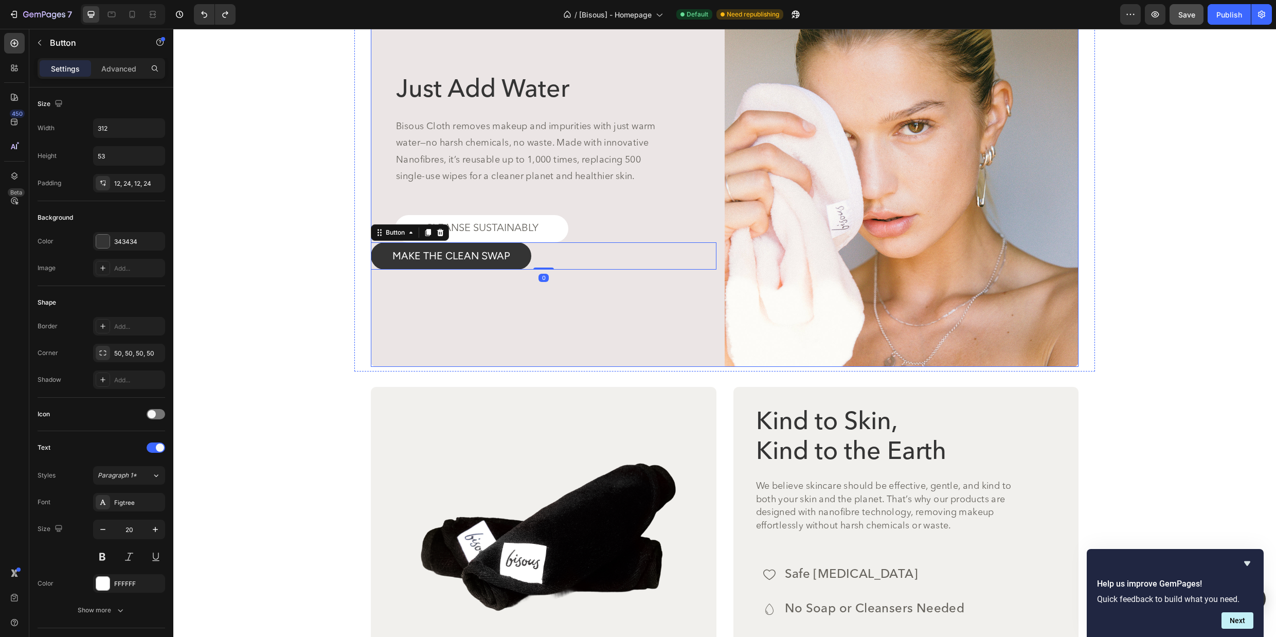
click at [525, 322] on div "Just Add Water Heading Bisous Cloth removes makeup and impurities with just war…" at bounding box center [548, 187] width 354 height 360
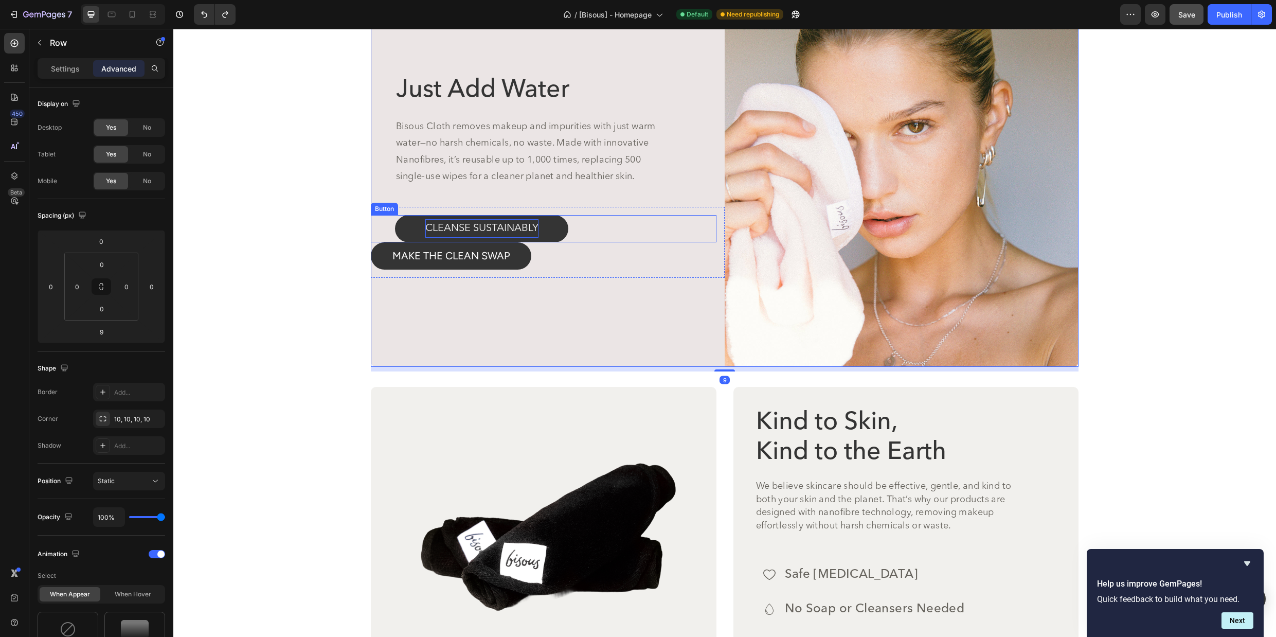
click at [494, 224] on p "CLEANSE SUSTAINABLY" at bounding box center [481, 228] width 113 height 19
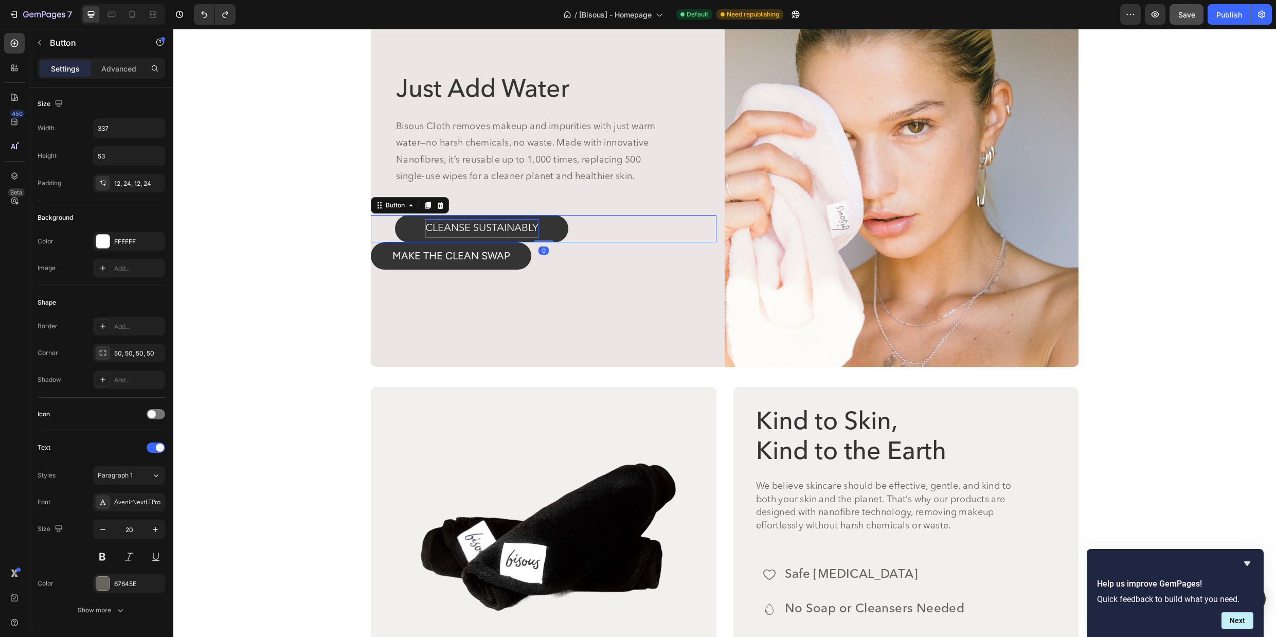
click at [494, 224] on p "CLEANSE SUSTAINABLY" at bounding box center [481, 228] width 113 height 19
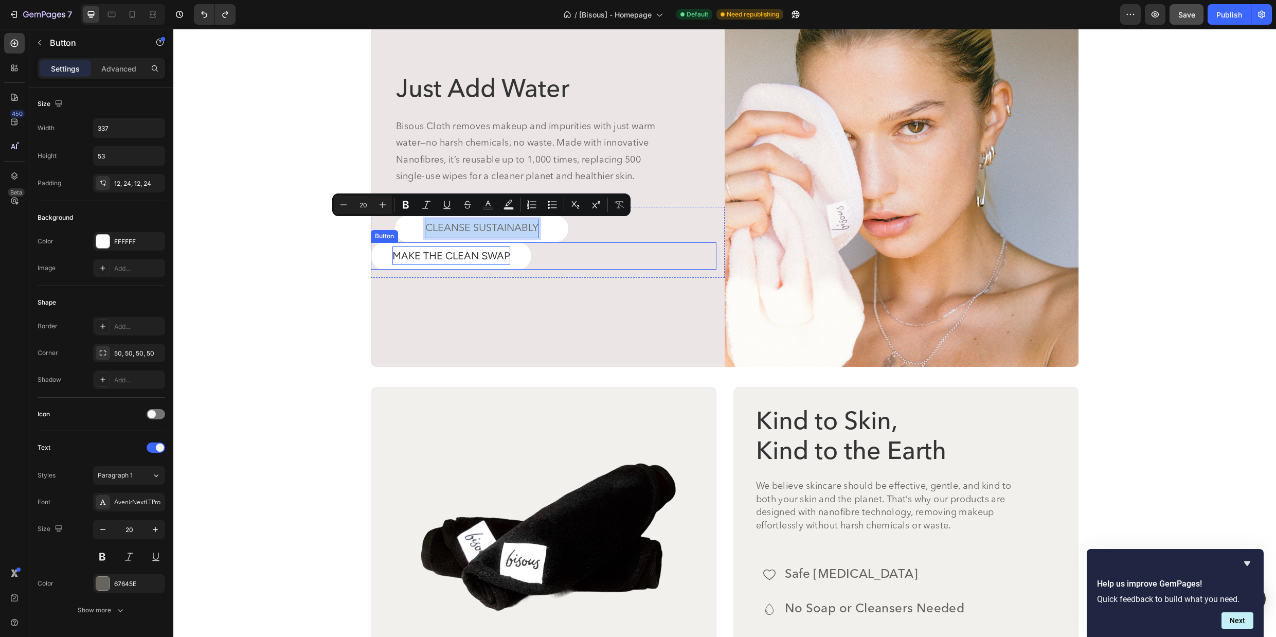
click at [465, 247] on p "MAKE THE CLEAN SWAP" at bounding box center [452, 255] width 118 height 19
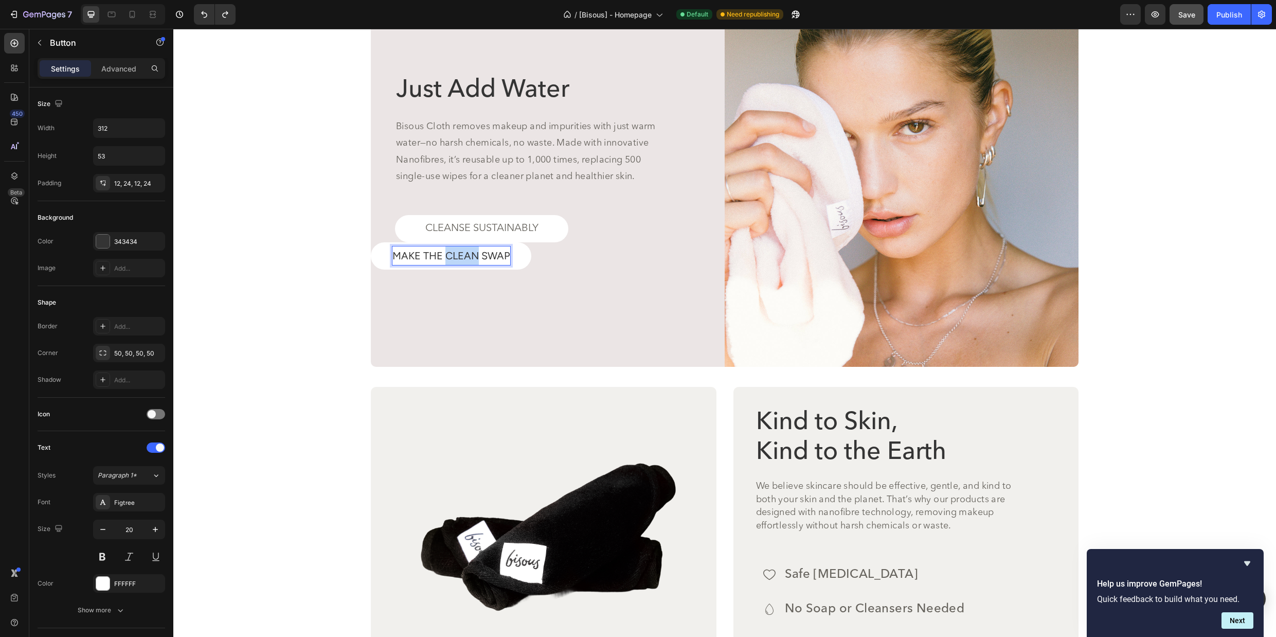
click at [465, 247] on p "MAKE THE CLEAN SWAP" at bounding box center [452, 255] width 118 height 19
click at [533, 233] on p "CLEANSE SUSTAINABLY" at bounding box center [481, 228] width 113 height 19
click at [442, 202] on icon at bounding box center [440, 205] width 7 height 7
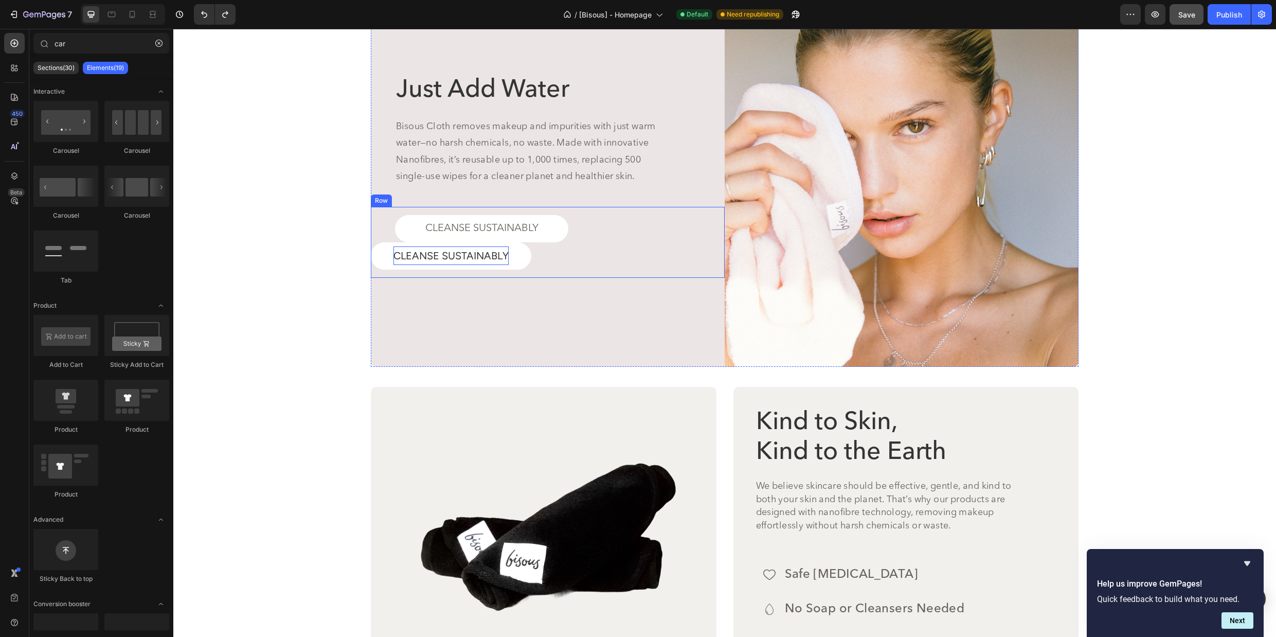
click at [600, 207] on div "CLEANSE SUSTAINABLY Button CLEANSE SUSTAINABLY Button Row" at bounding box center [548, 242] width 354 height 71
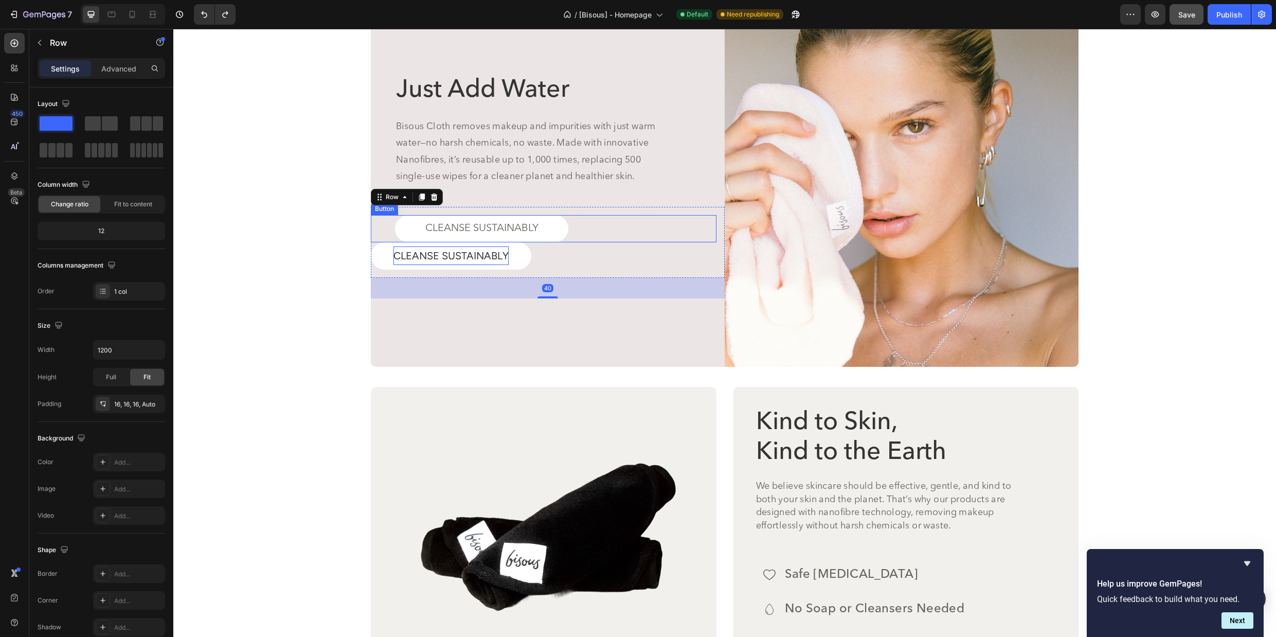
click at [584, 220] on div "CLEANSE SUSTAINABLY Button" at bounding box center [544, 228] width 346 height 27
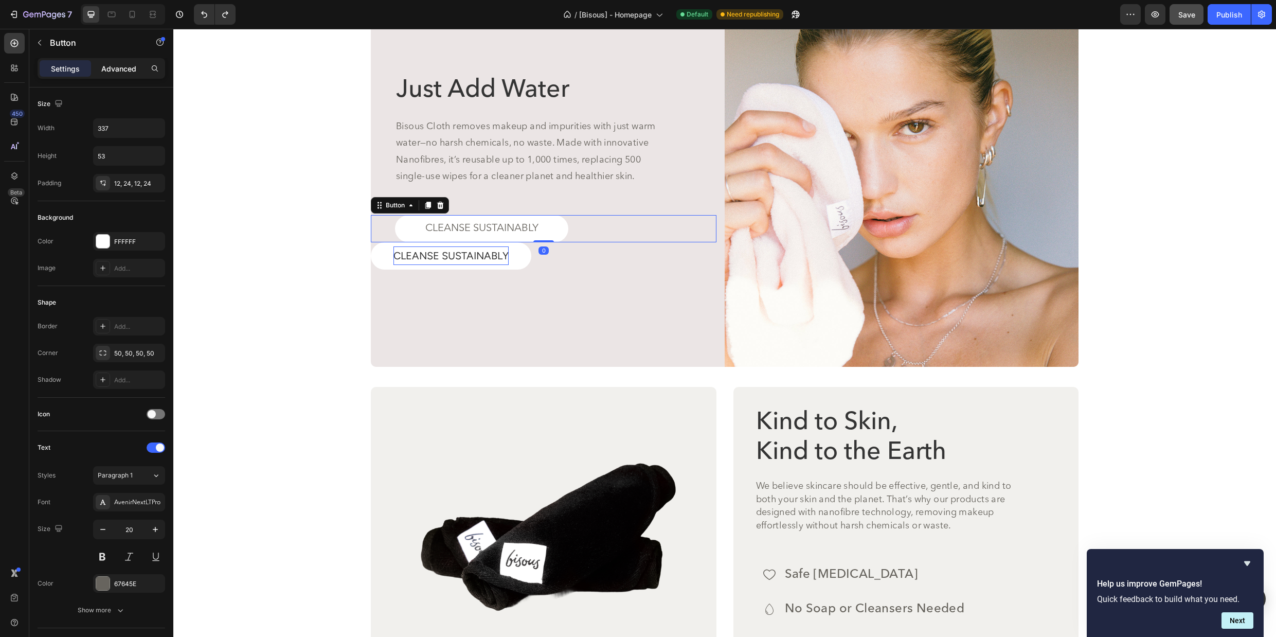
click at [134, 73] on p "Advanced" at bounding box center [118, 68] width 35 height 11
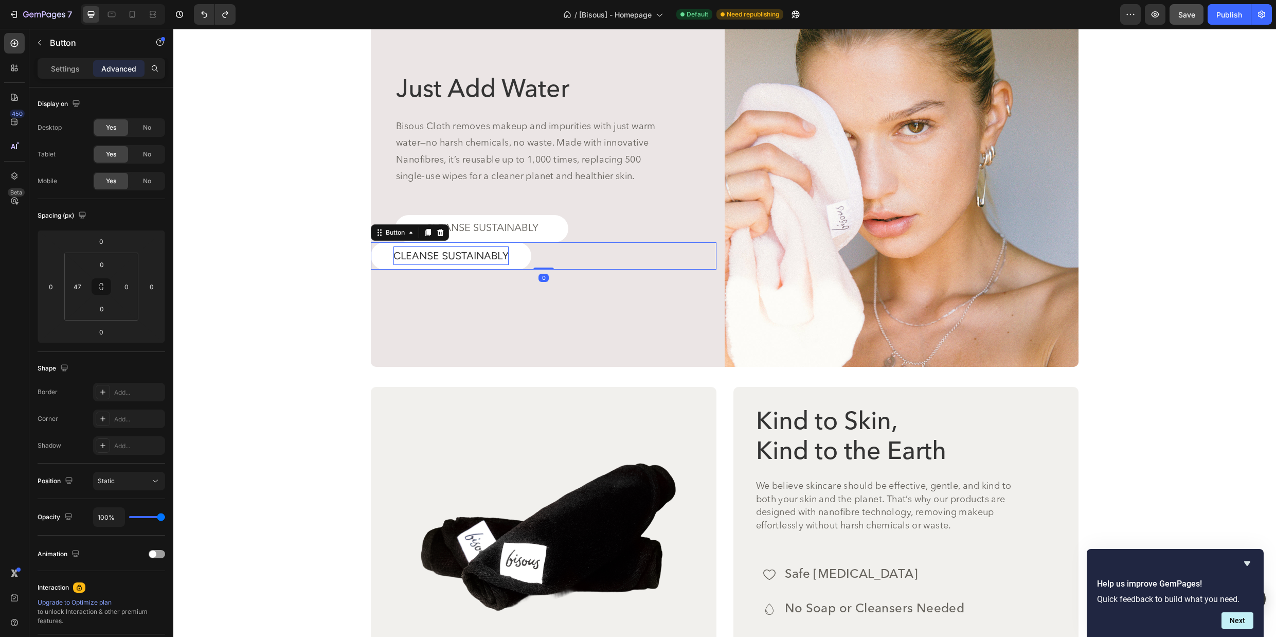
click at [550, 257] on div "CLEANSE SUSTAINABLY Button 0" at bounding box center [544, 255] width 346 height 27
click at [79, 285] on input "0" at bounding box center [76, 286] width 15 height 15
type input "47"
click at [621, 248] on div "CLEANSE SUSTAINABLY Button 0" at bounding box center [544, 255] width 346 height 27
click at [609, 227] on div "CLEANSE SUSTAINABLY Button 0" at bounding box center [544, 228] width 346 height 27
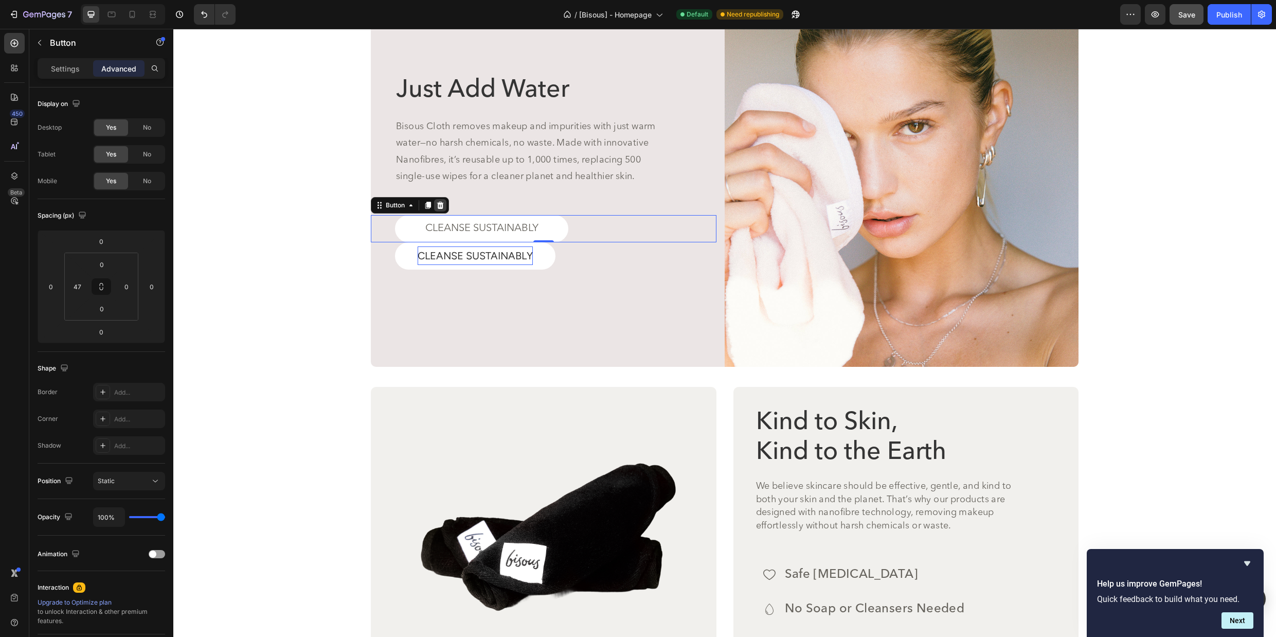
click at [442, 202] on icon at bounding box center [440, 205] width 7 height 7
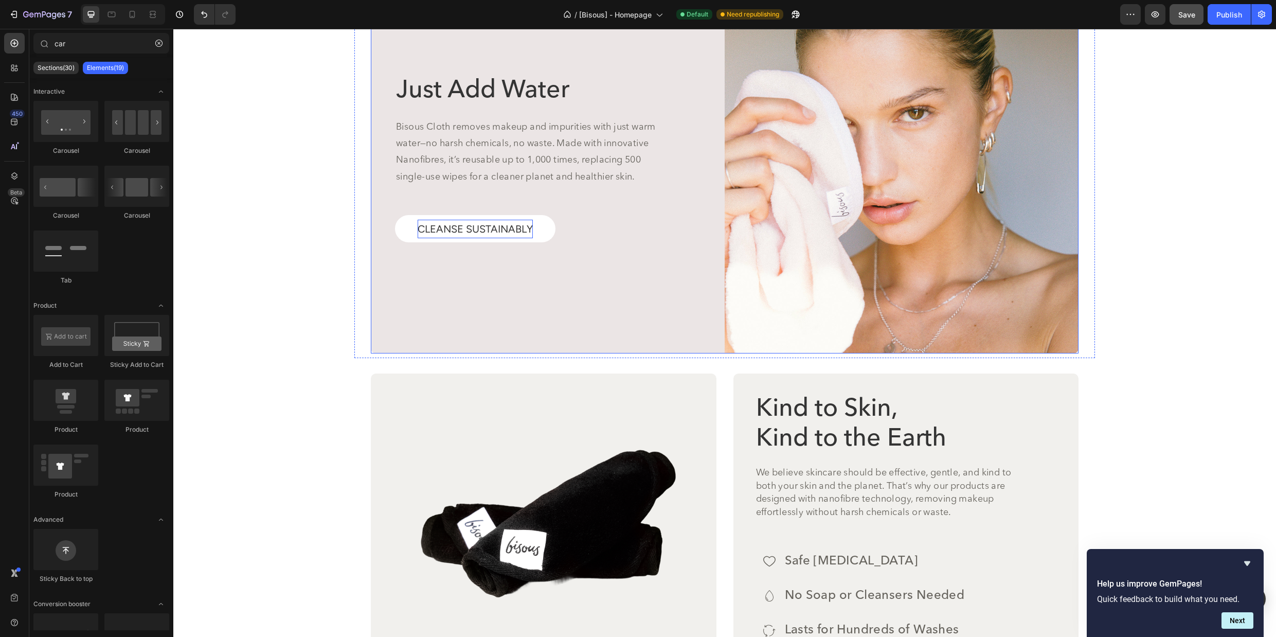
click at [576, 257] on div "Just Add Water Heading Bisous Cloth removes makeup and impurities with just war…" at bounding box center [548, 173] width 354 height 360
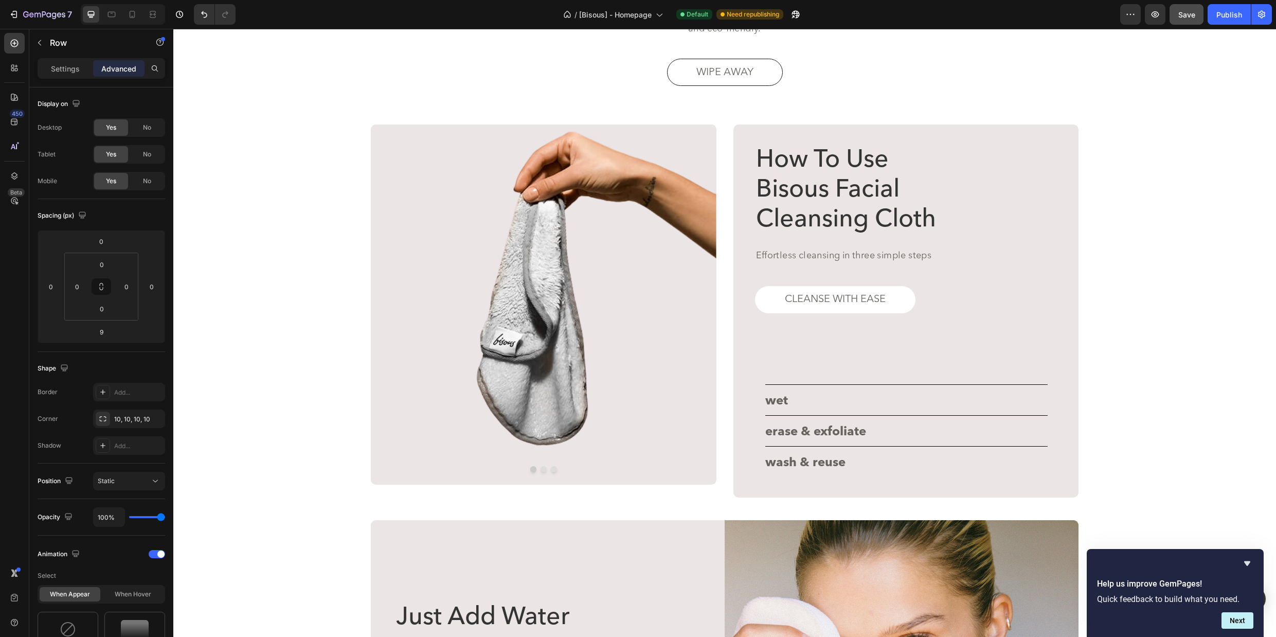
scroll to position [2191, 0]
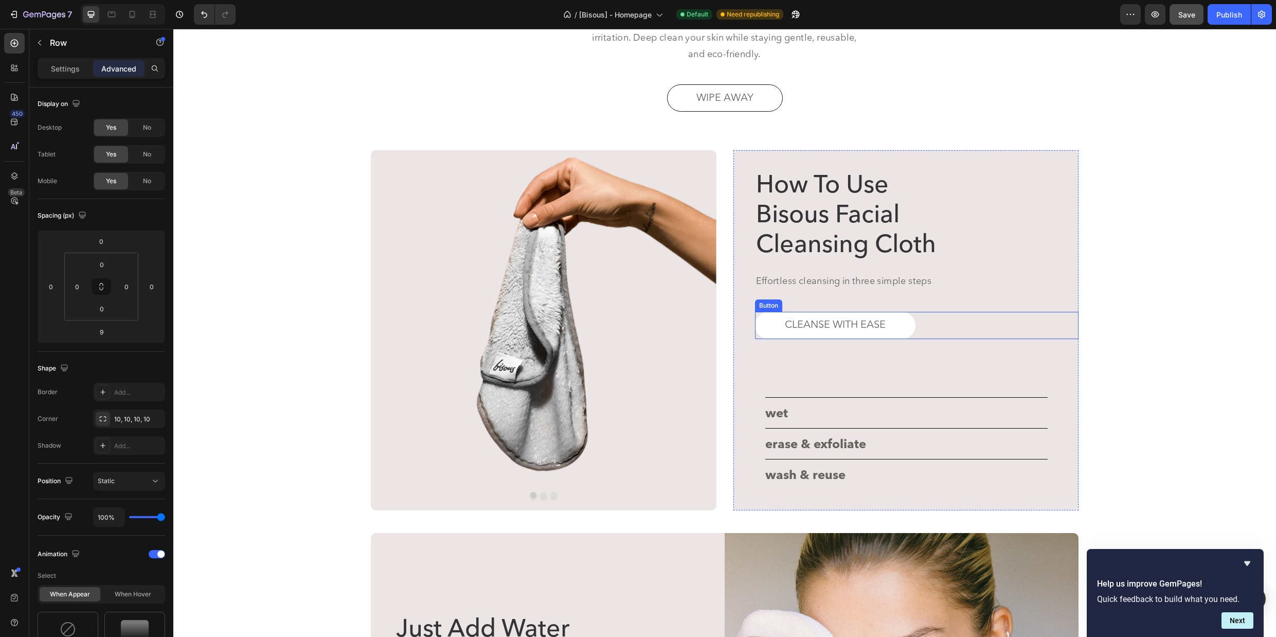
click at [940, 334] on div "CLEANSE WITH EASE Button" at bounding box center [917, 325] width 324 height 27
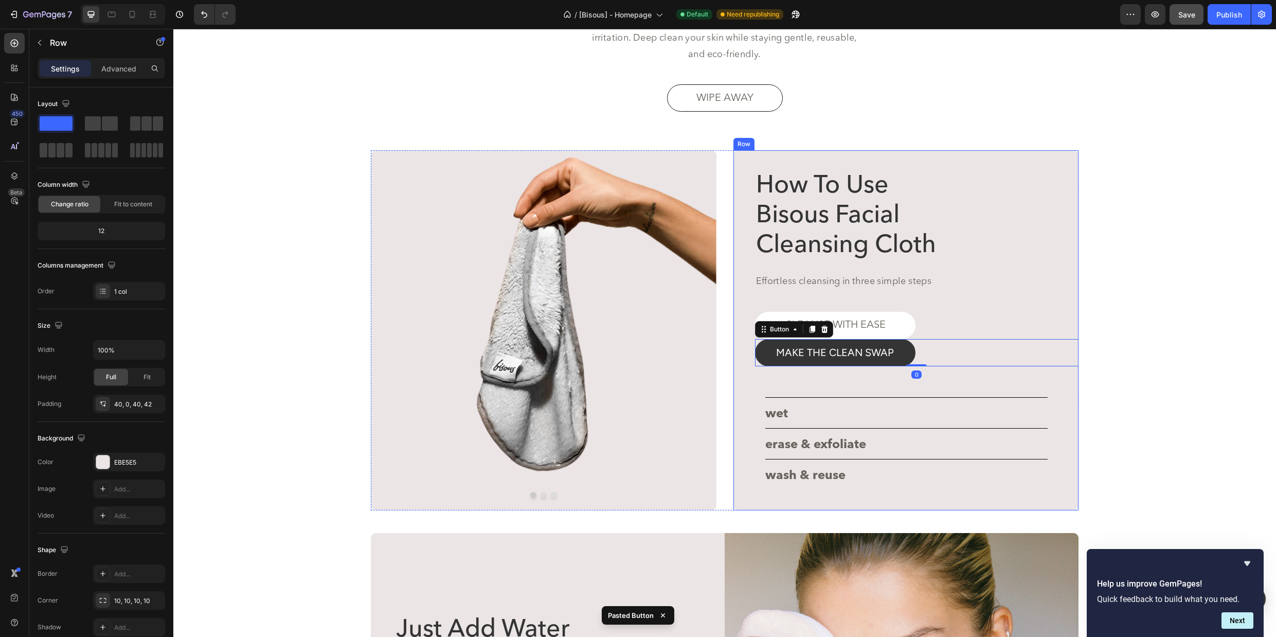
click at [939, 296] on div "How To Use Bisous Facial Cleansing Cloth Heading Effortless cleansing in three …" at bounding box center [917, 330] width 324 height 318
click at [842, 319] on p "CLEANSE WITH EASE" at bounding box center [835, 325] width 101 height 19
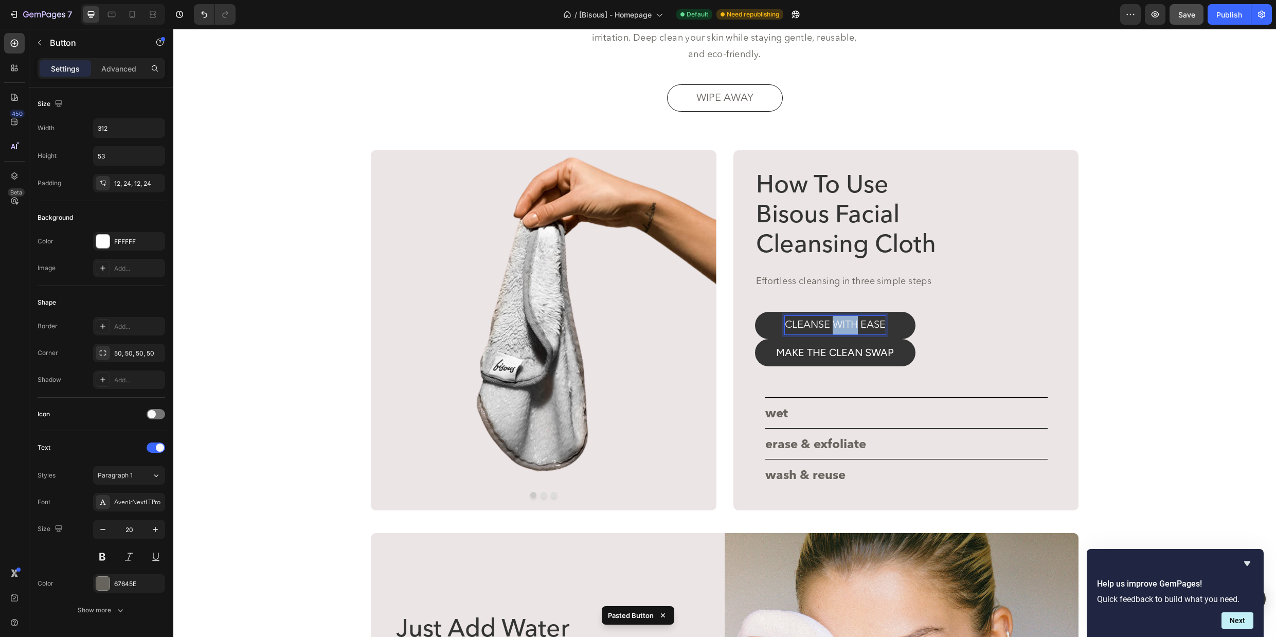
click at [842, 319] on p "CLEANSE WITH EASE" at bounding box center [835, 325] width 101 height 19
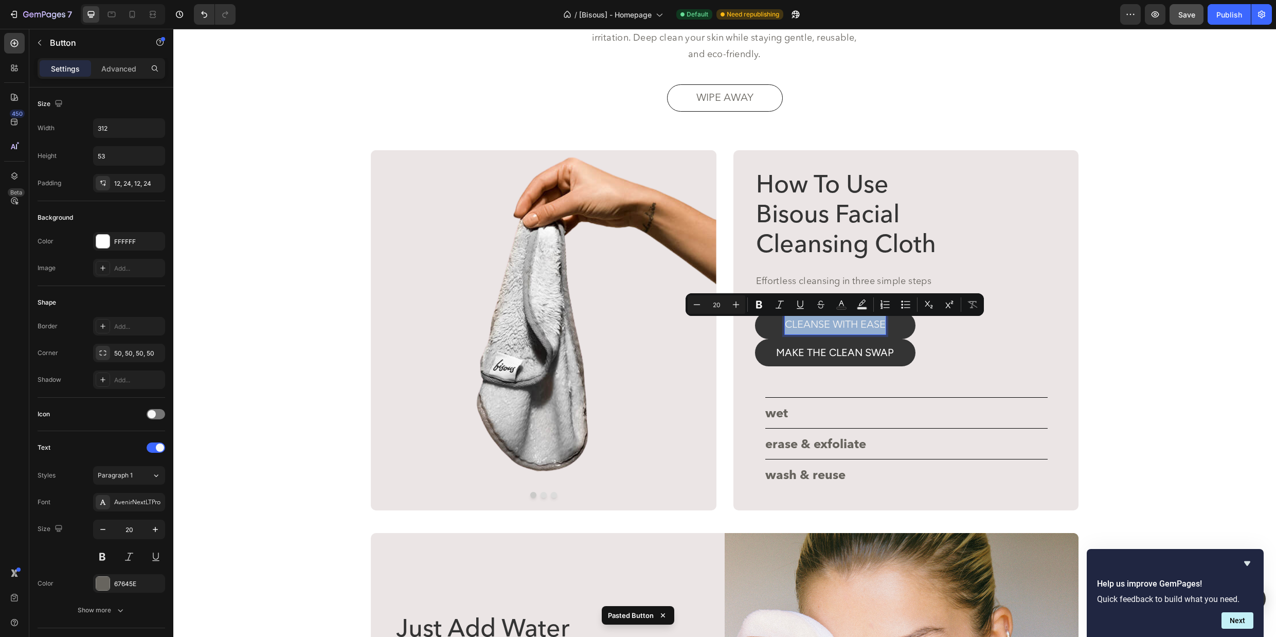
copy p "CLEANSE WITH EASE"
click at [842, 350] on p "MAKE THE CLEAN SWAP" at bounding box center [835, 352] width 118 height 19
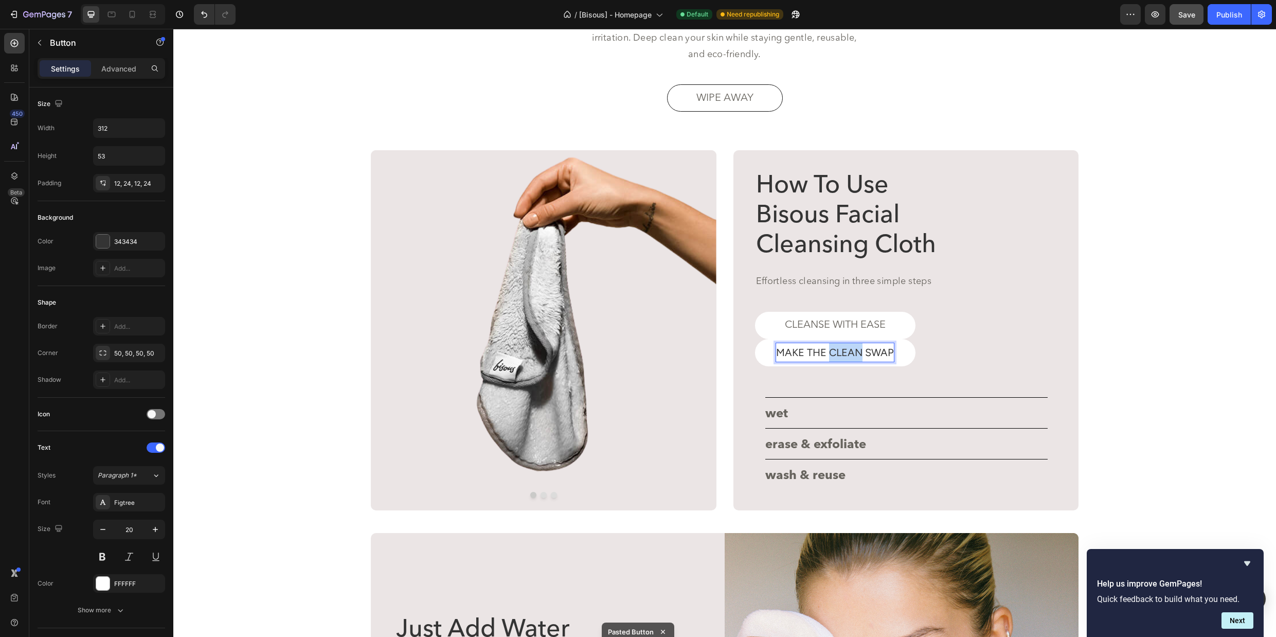
click at [842, 350] on p "MAKE THE CLEAN SWAP" at bounding box center [835, 352] width 118 height 19
click at [970, 336] on div "CLEANSE WITH EASE Button" at bounding box center [917, 325] width 324 height 27
drag, startPoint x: 944, startPoint y: 323, endPoint x: 936, endPoint y: 323, distance: 7.7
click at [944, 323] on div "CLEANSE WITH EASE Button 0" at bounding box center [917, 325] width 324 height 27
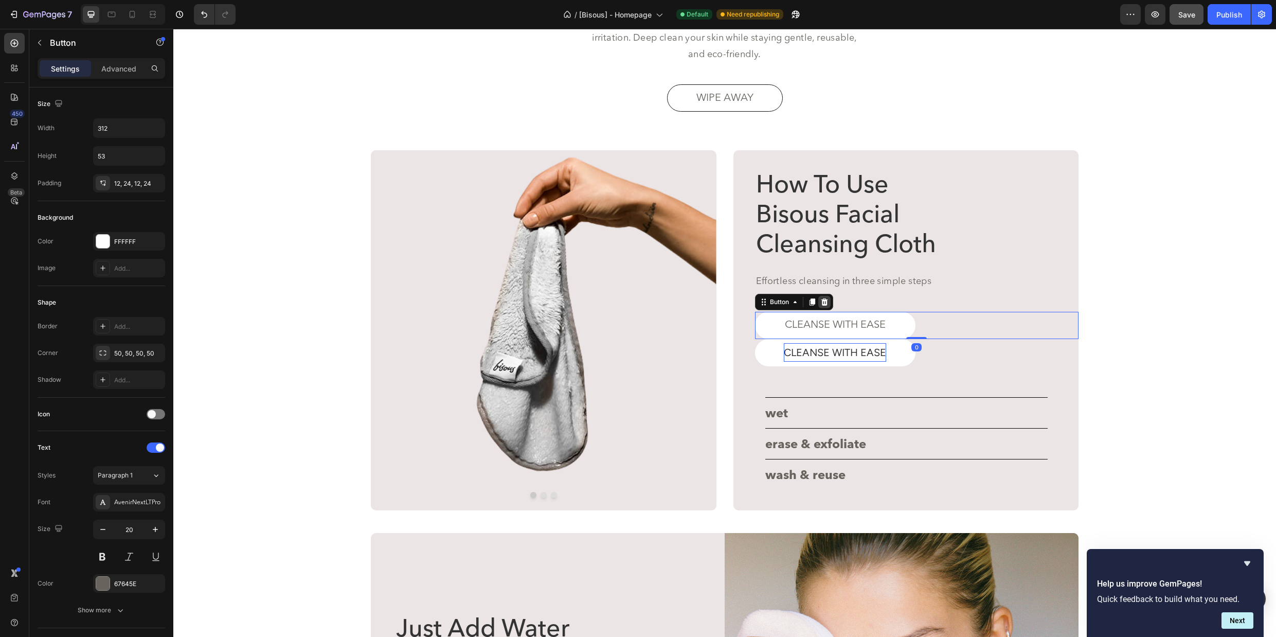
click at [827, 301] on icon at bounding box center [825, 302] width 8 height 8
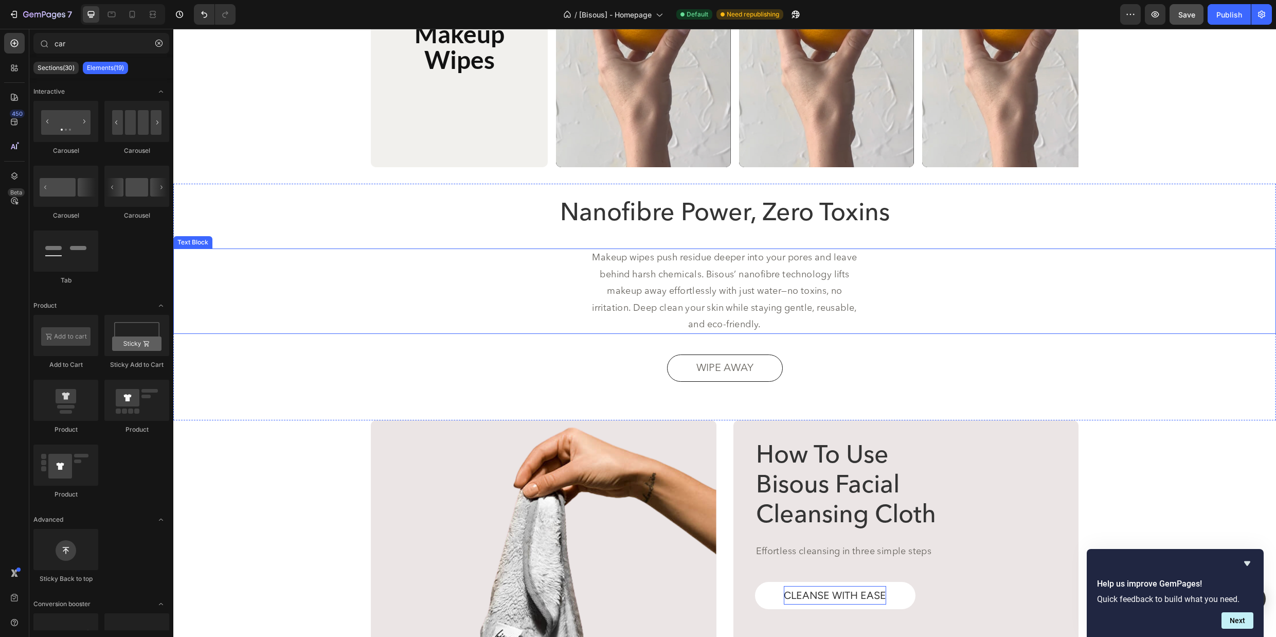
scroll to position [1937, 0]
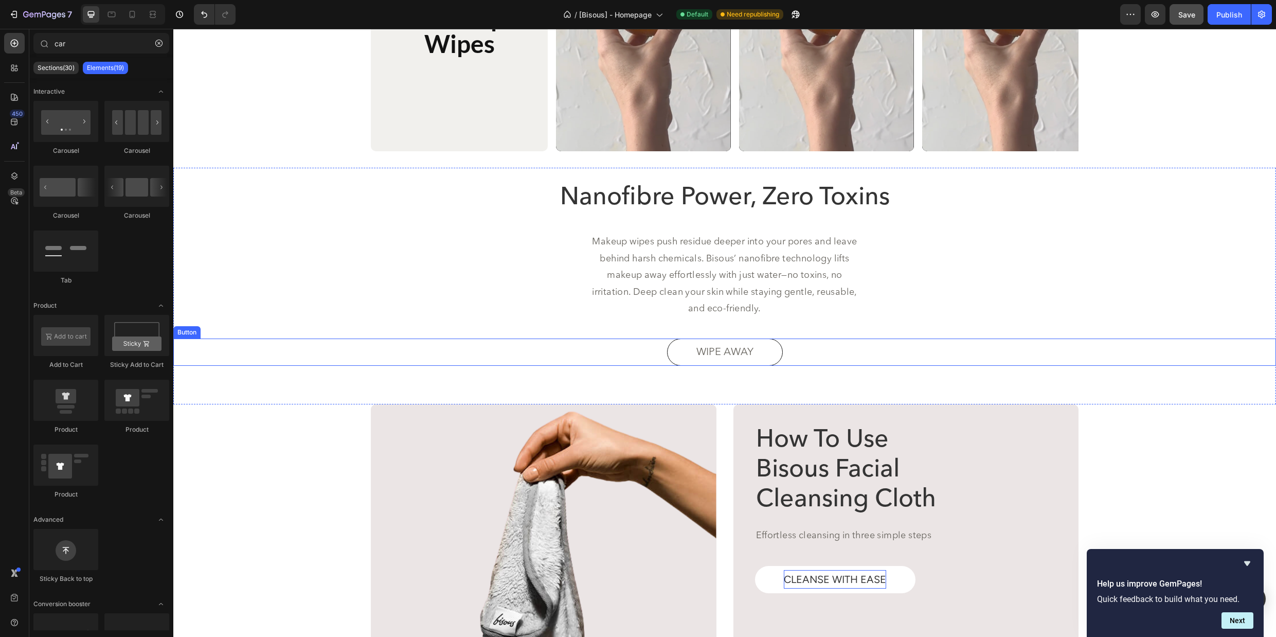
click at [818, 356] on div "wipe away Button" at bounding box center [724, 352] width 1103 height 27
click at [650, 345] on div "wipe away Button" at bounding box center [724, 352] width 1103 height 27
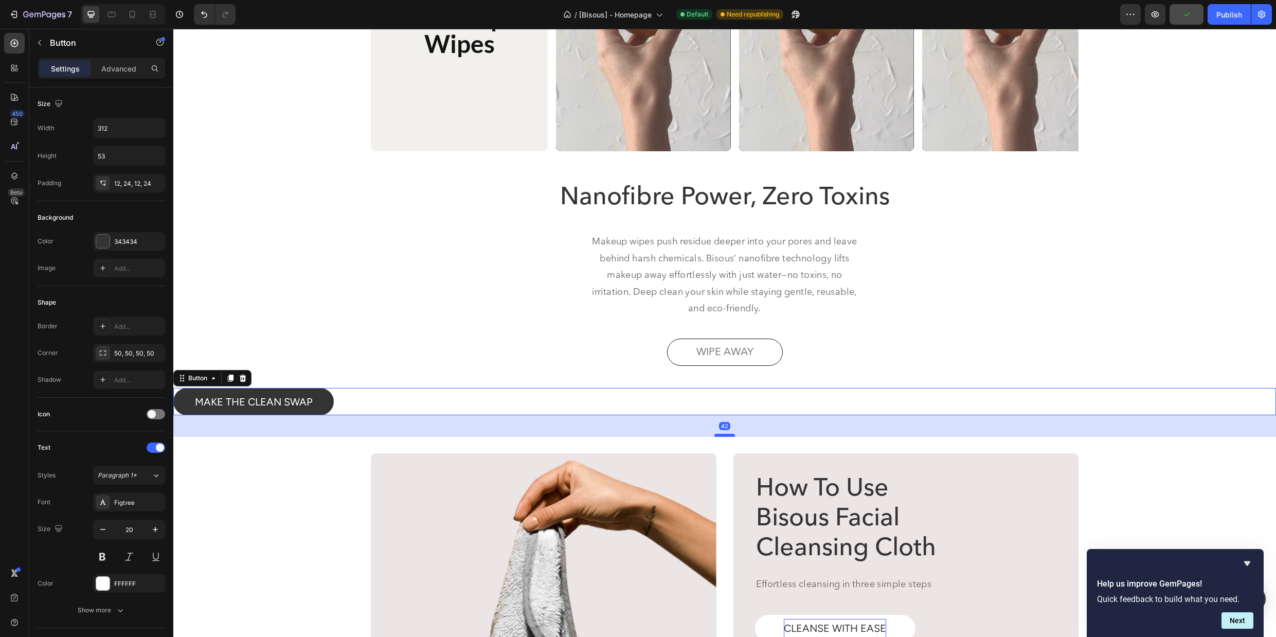
drag, startPoint x: 731, startPoint y: 415, endPoint x: 730, endPoint y: 436, distance: 21.6
click at [730, 436] on div at bounding box center [725, 435] width 21 height 3
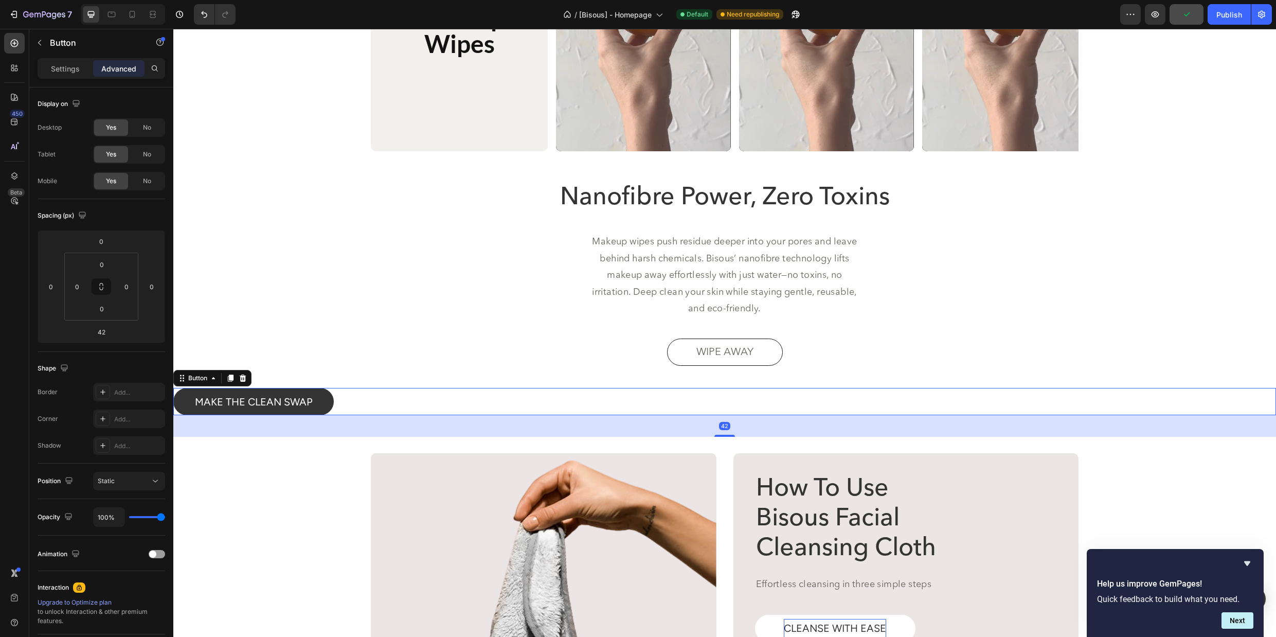
click at [606, 395] on div "MAKE THE CLEAN SWAP Button 42" at bounding box center [724, 401] width 1103 height 27
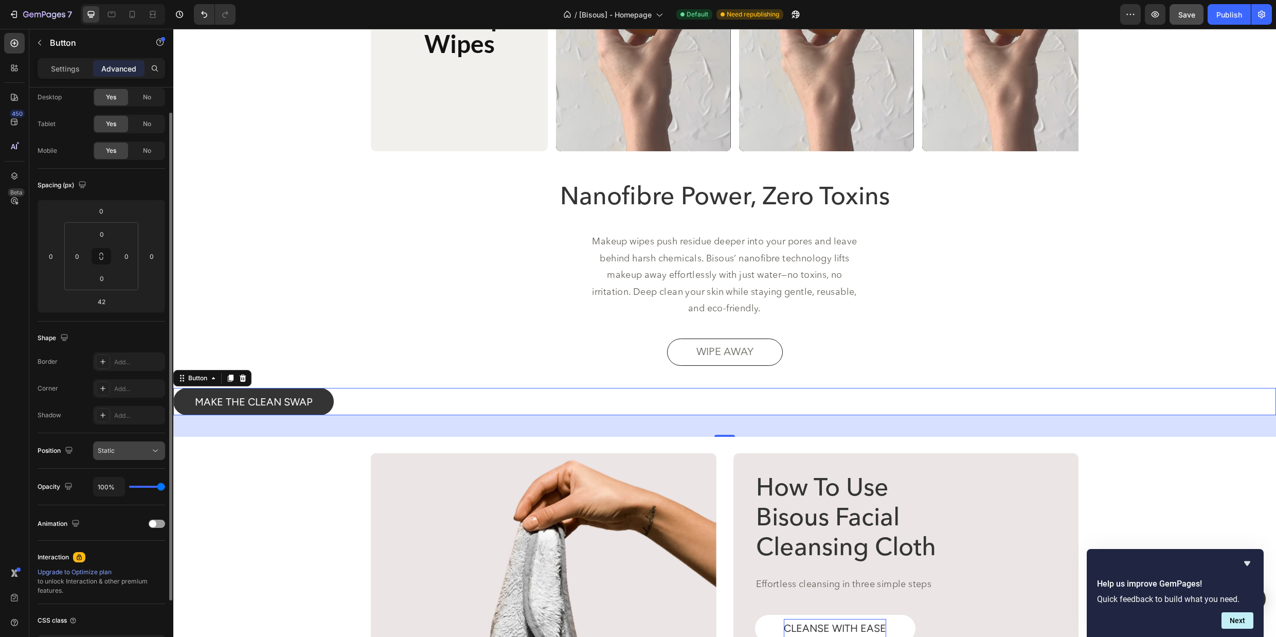
scroll to position [108, 0]
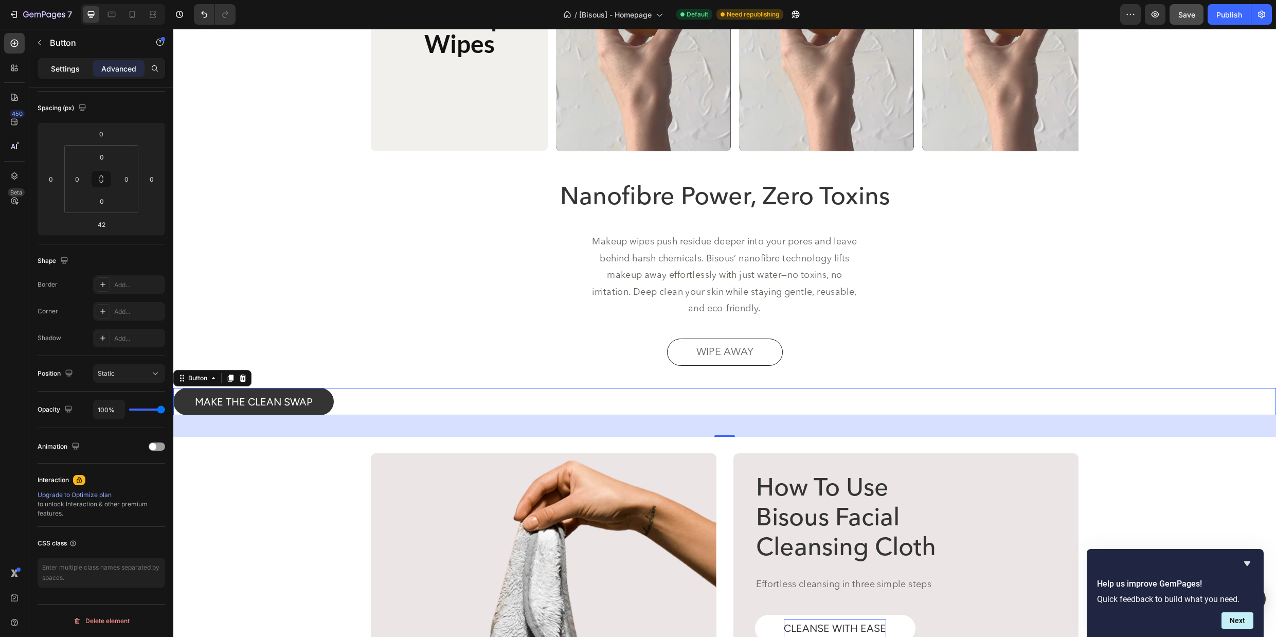
click at [60, 72] on p "Settings" at bounding box center [65, 68] width 29 height 11
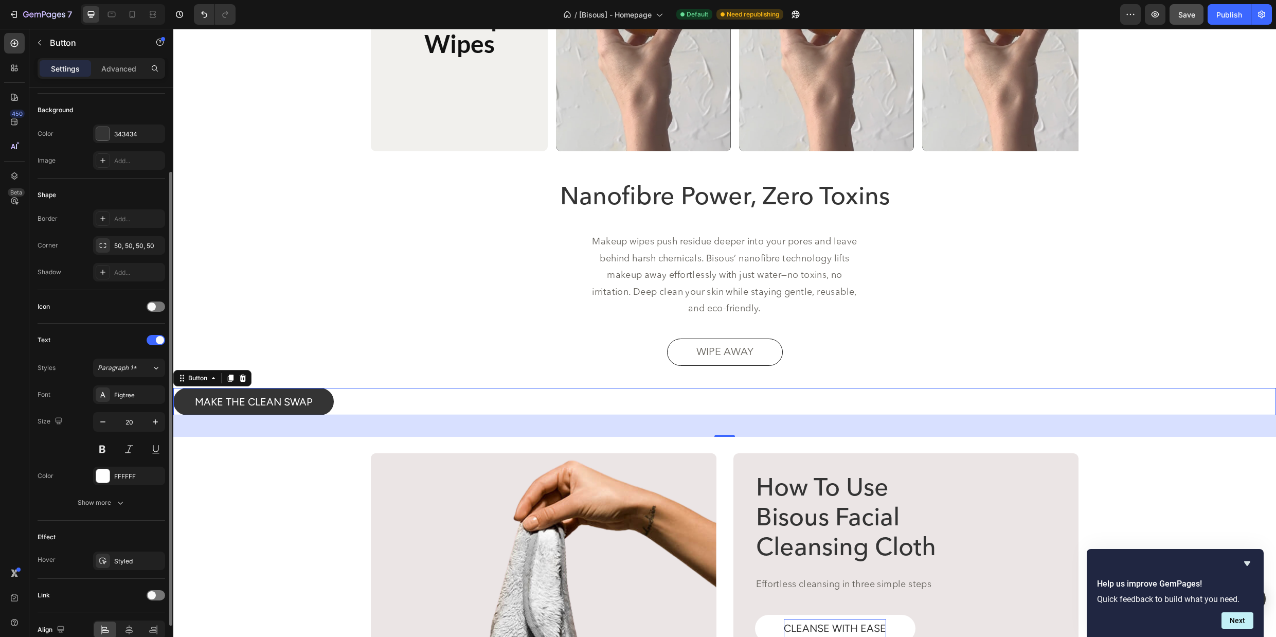
scroll to position [159, 0]
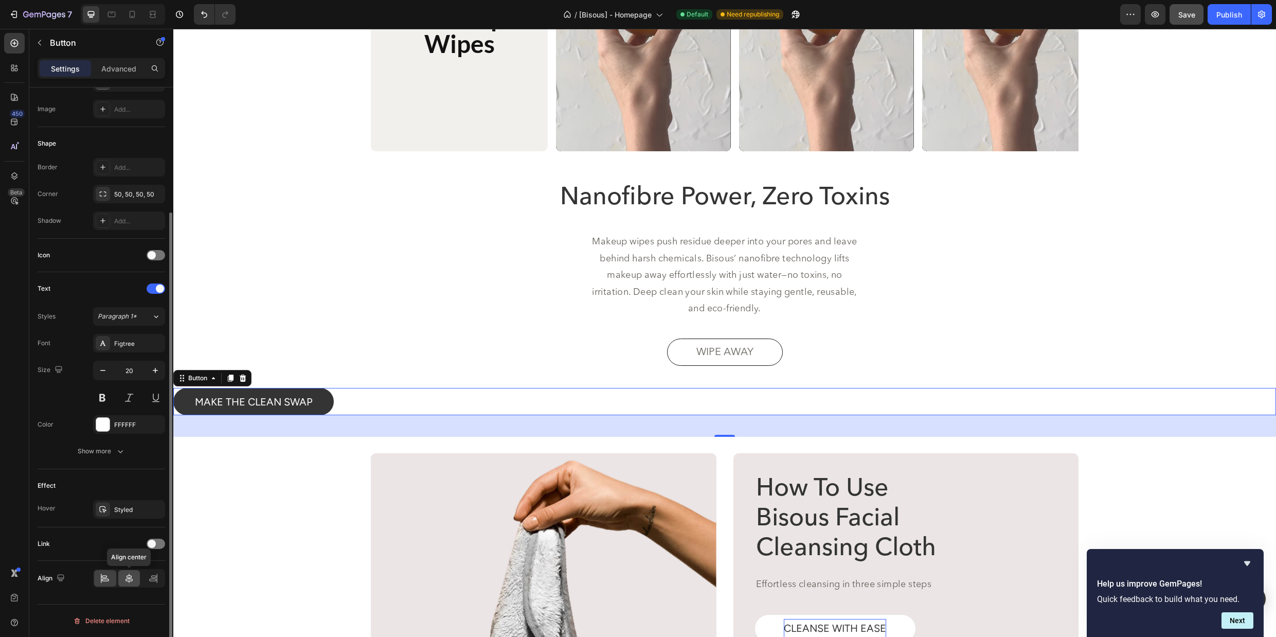
click at [129, 582] on icon at bounding box center [129, 578] width 7 height 9
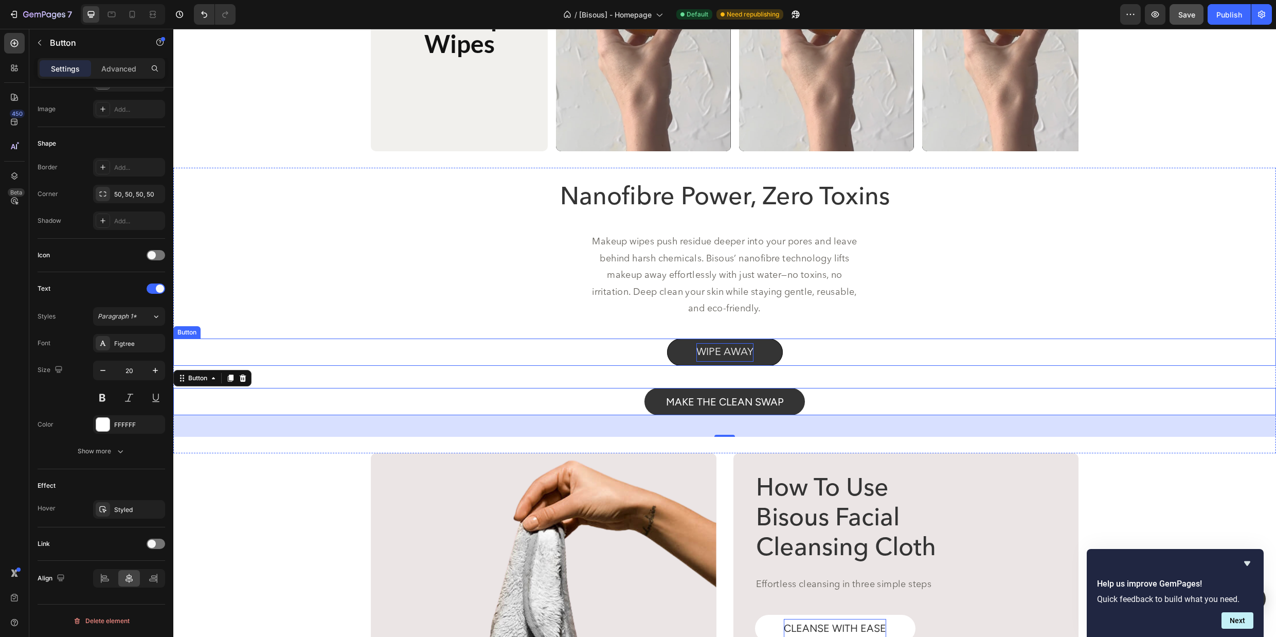
click at [732, 354] on p "wipe away" at bounding box center [725, 352] width 57 height 19
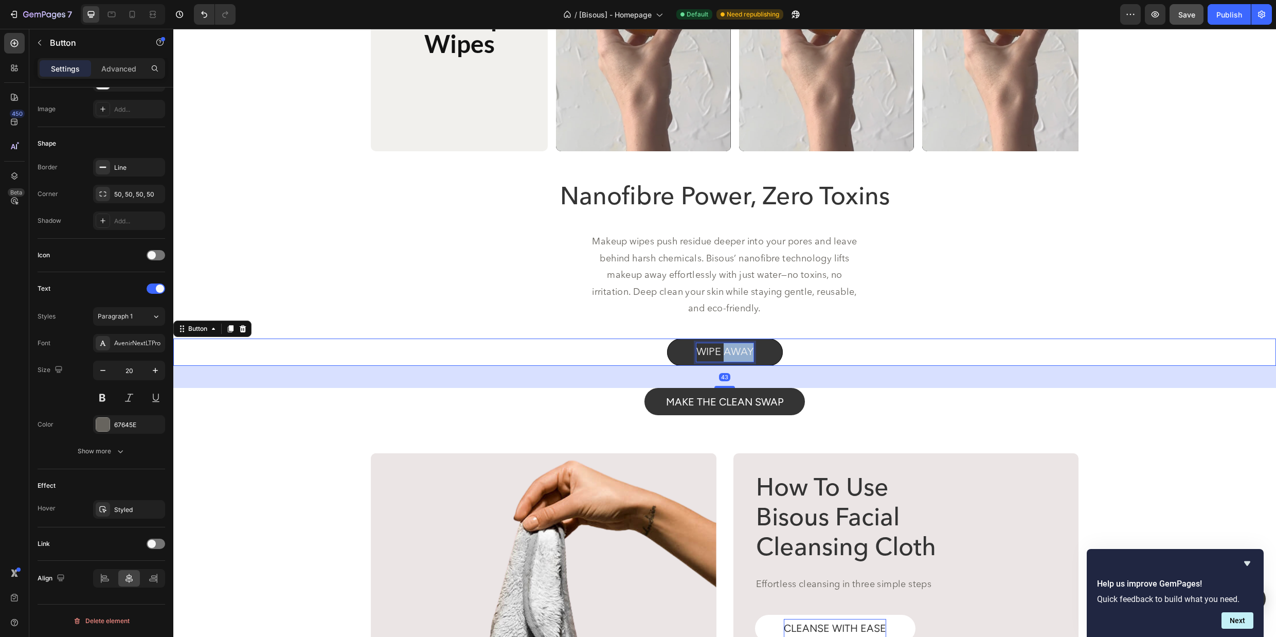
click at [732, 354] on p "wipe away" at bounding box center [725, 352] width 57 height 19
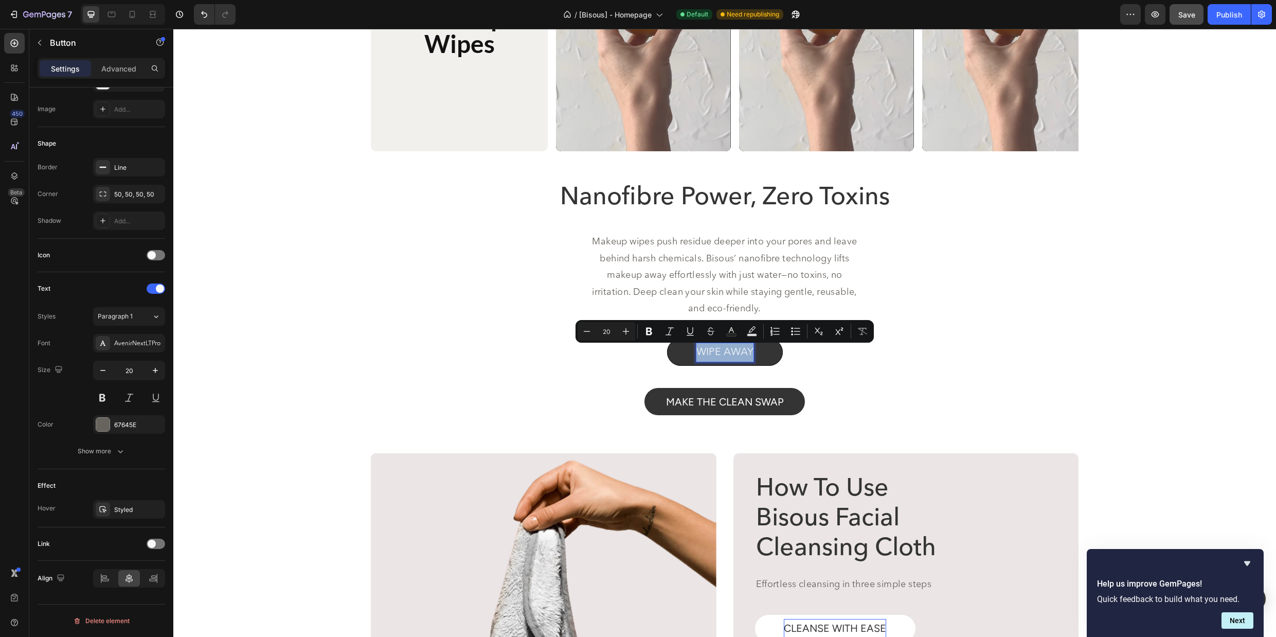
copy p "wipe away"
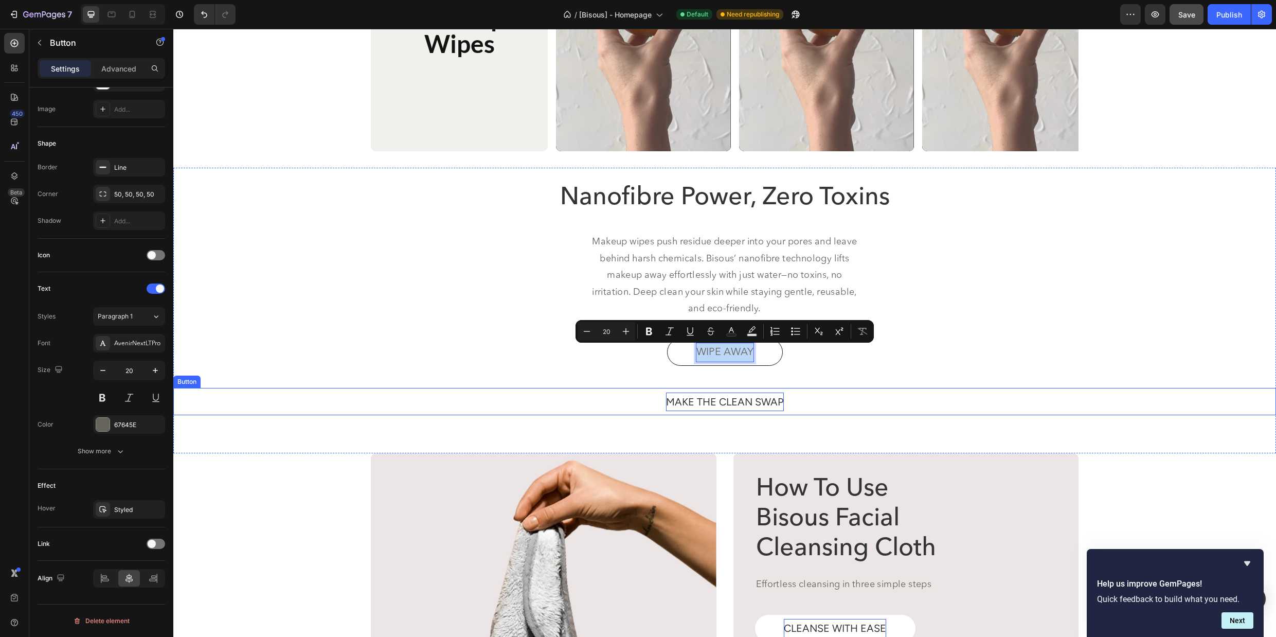
click at [729, 398] on p "MAKE THE CLEAN SWAP" at bounding box center [725, 402] width 118 height 19
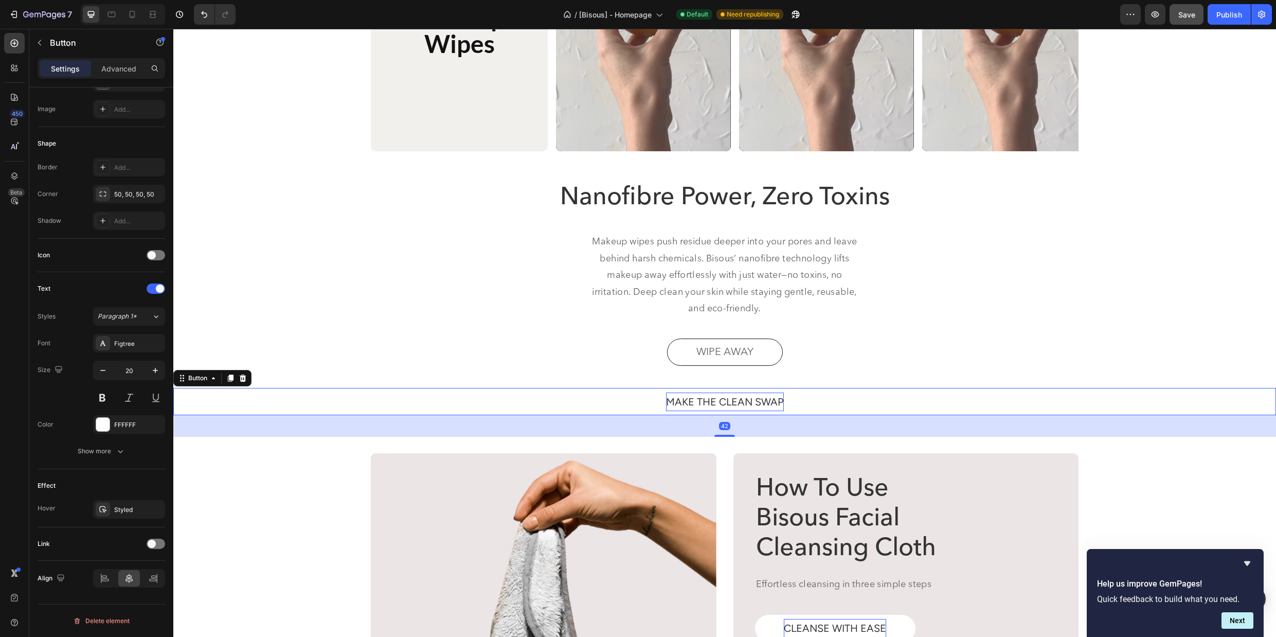
click at [729, 399] on p "MAKE THE CLEAN SWAP" at bounding box center [725, 402] width 118 height 19
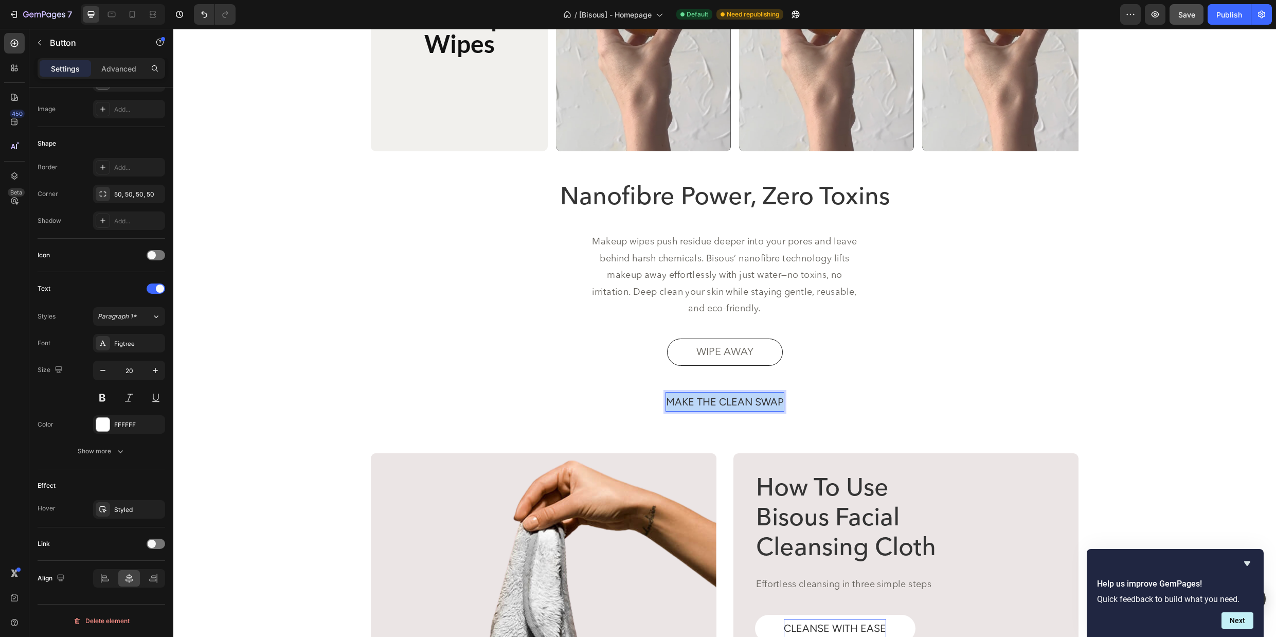
click at [729, 399] on p "MAKE THE CLEAN SWAP" at bounding box center [725, 402] width 118 height 19
click at [866, 367] on div "wipe away Button" at bounding box center [724, 363] width 1103 height 49
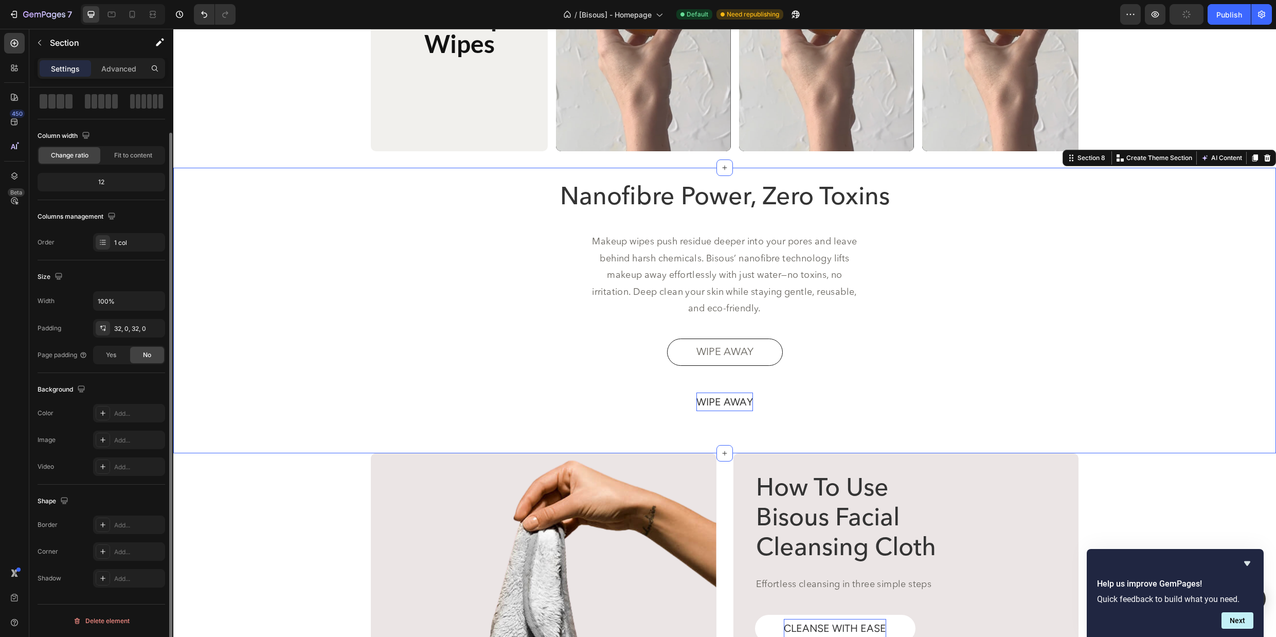
scroll to position [0, 0]
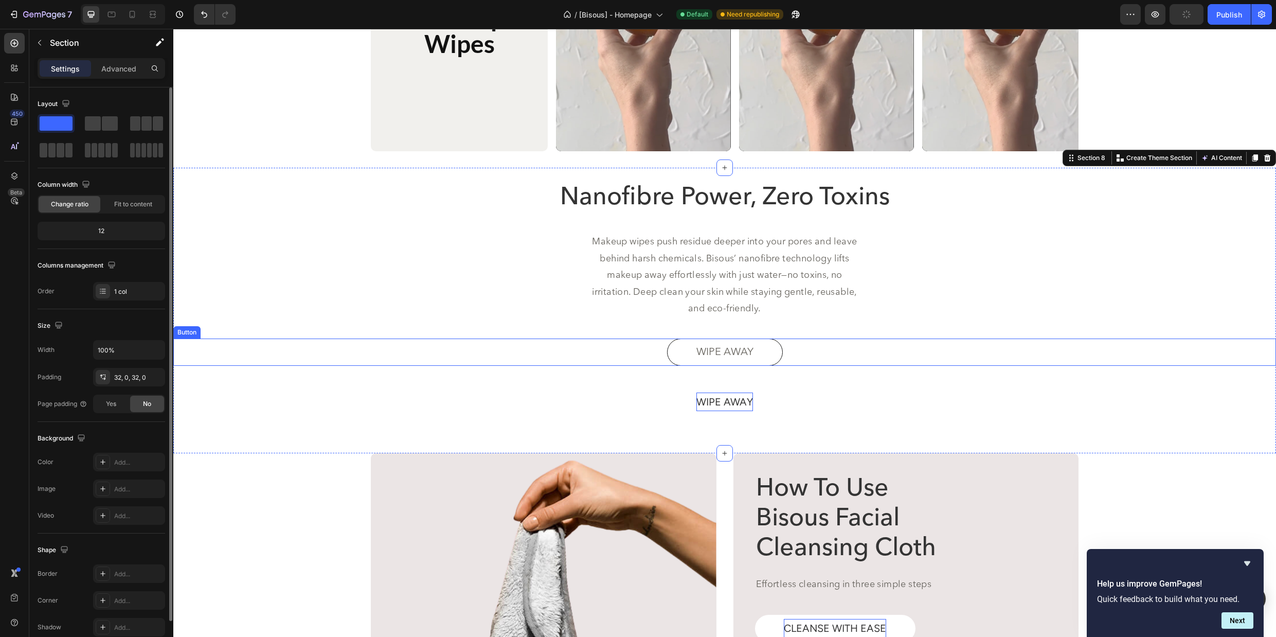
click at [821, 349] on div "wipe away Button" at bounding box center [724, 352] width 1103 height 27
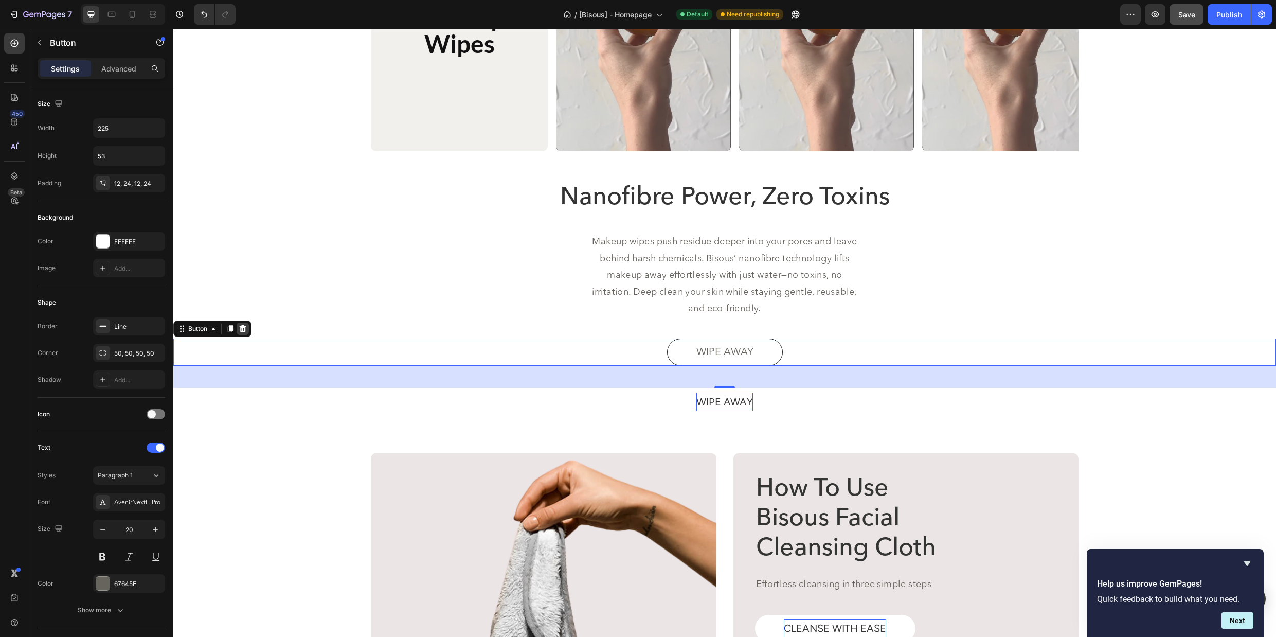
click at [243, 329] on icon at bounding box center [243, 328] width 7 height 7
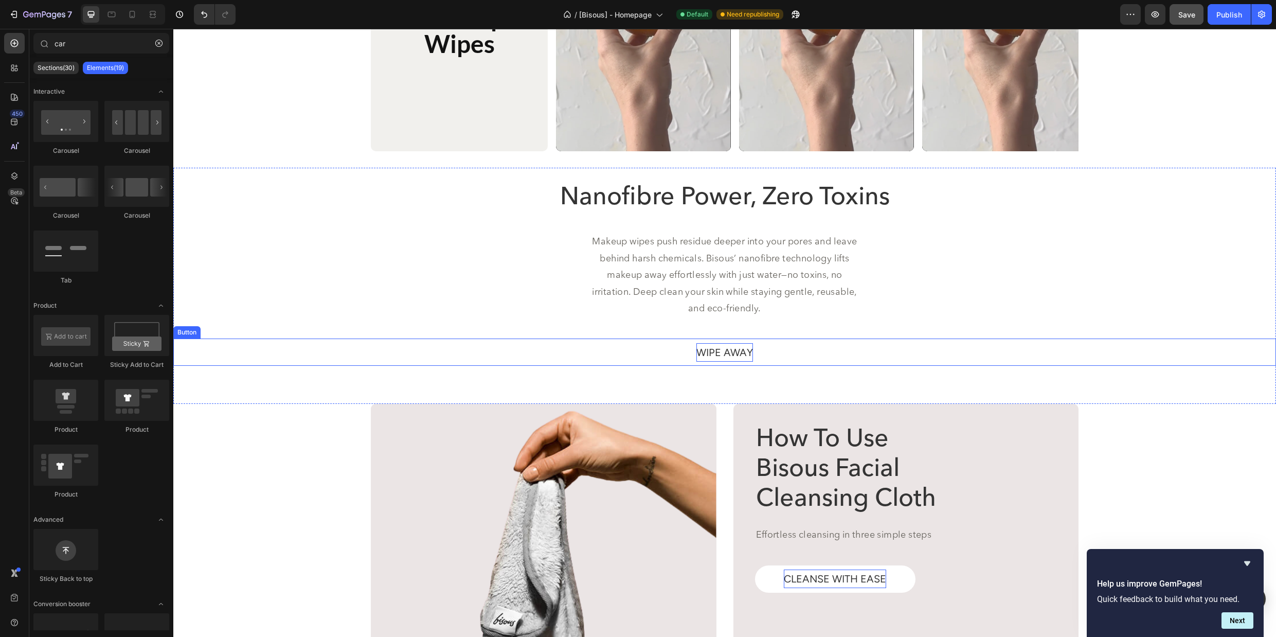
click at [898, 346] on div "wipe away Button" at bounding box center [724, 352] width 1103 height 27
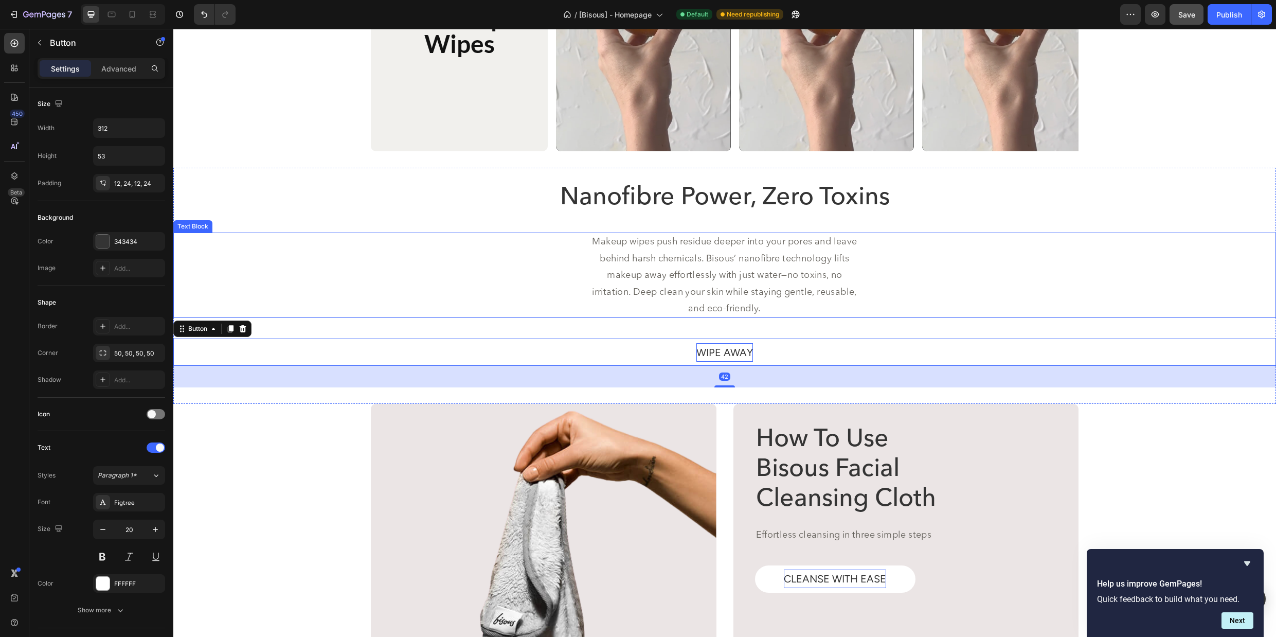
click at [472, 246] on div "Makeup wipes push residue deeper into your pores and leave behind harsh chemica…" at bounding box center [724, 275] width 1103 height 85
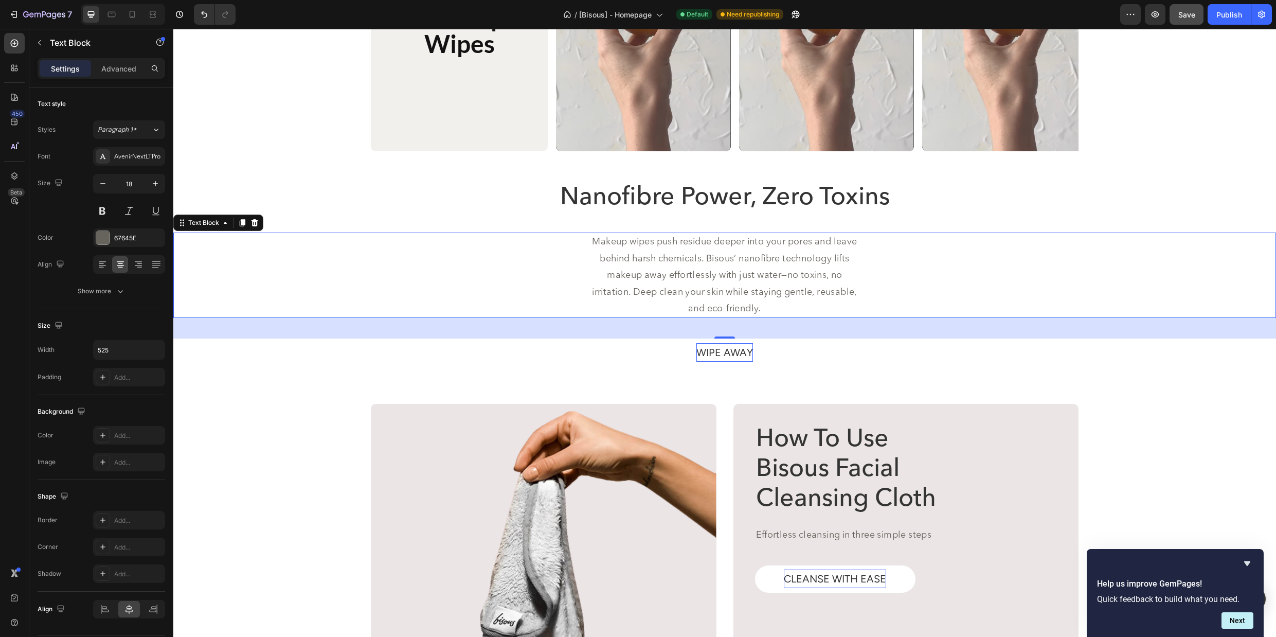
scroll to position [1986, 0]
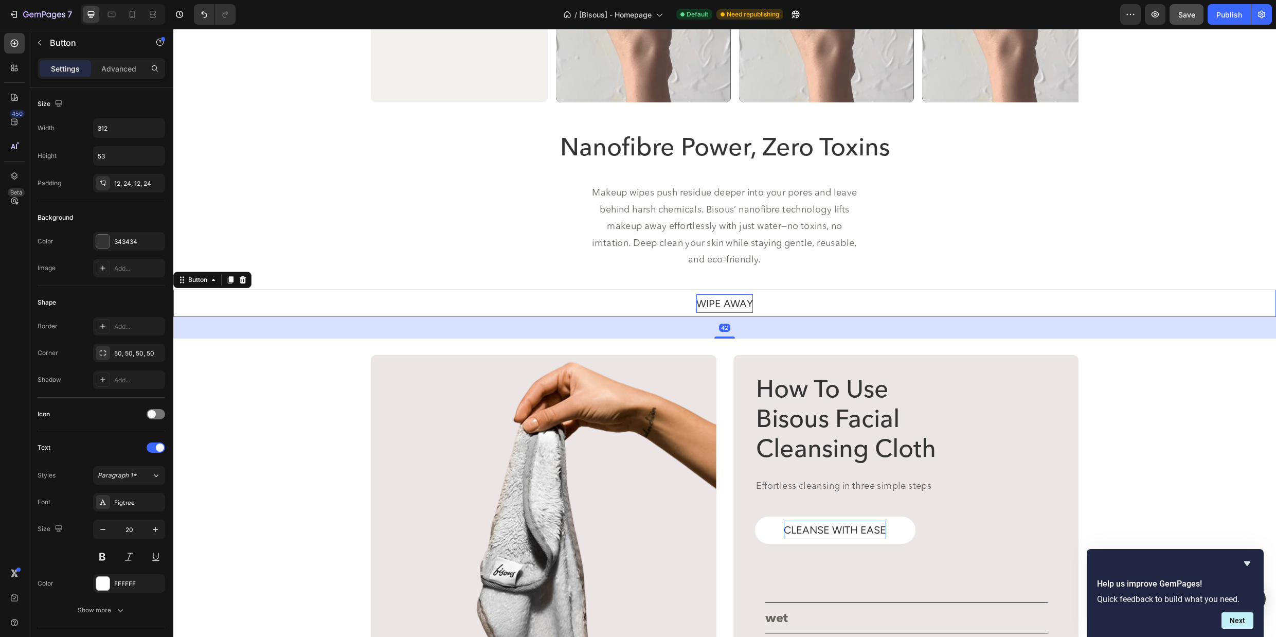
click at [766, 307] on button "wipe away" at bounding box center [725, 303] width 161 height 27
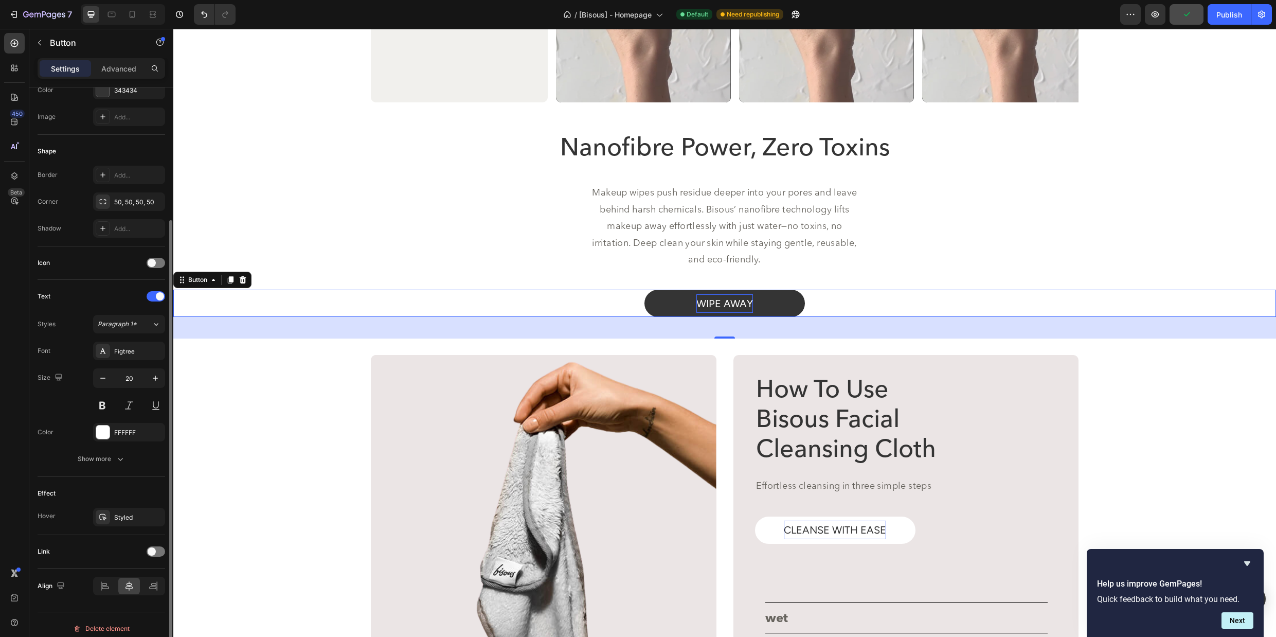
scroll to position [159, 0]
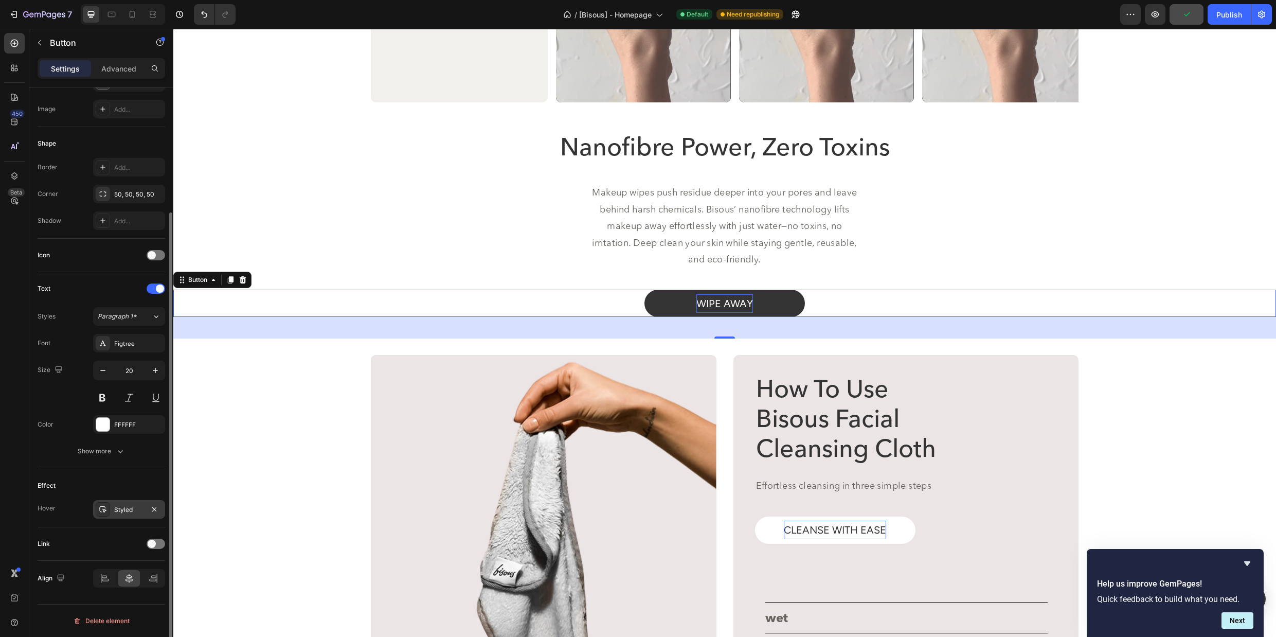
click at [120, 511] on div "Styled" at bounding box center [129, 509] width 30 height 9
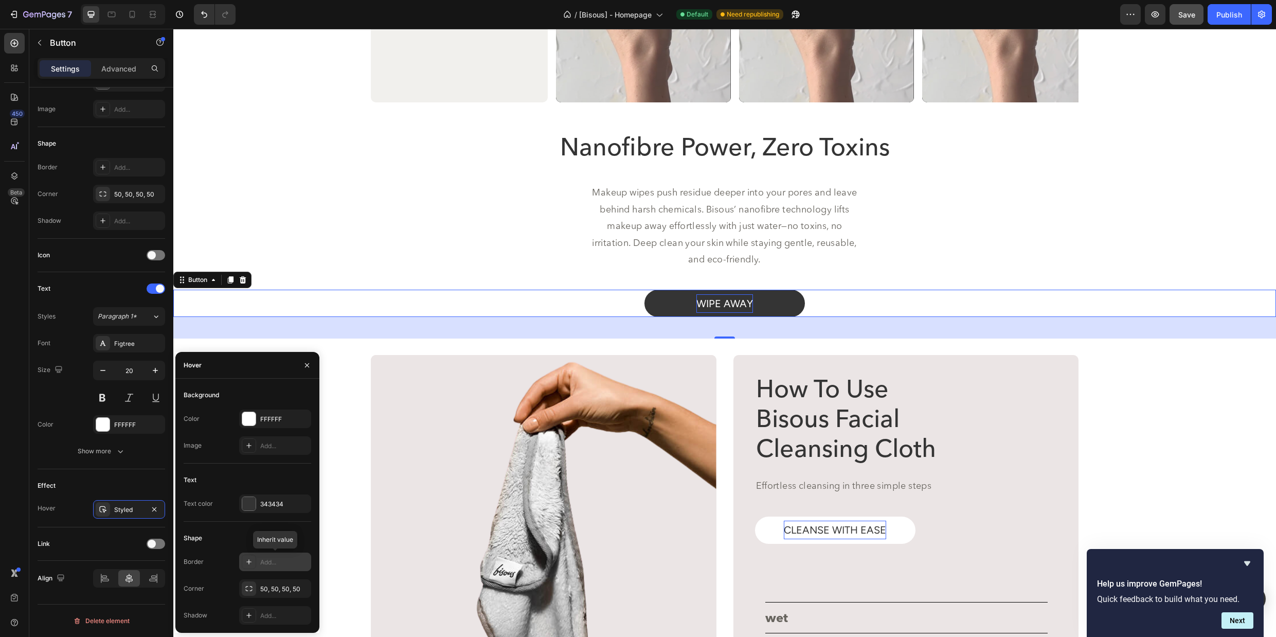
click at [283, 564] on div "Add..." at bounding box center [284, 562] width 48 height 9
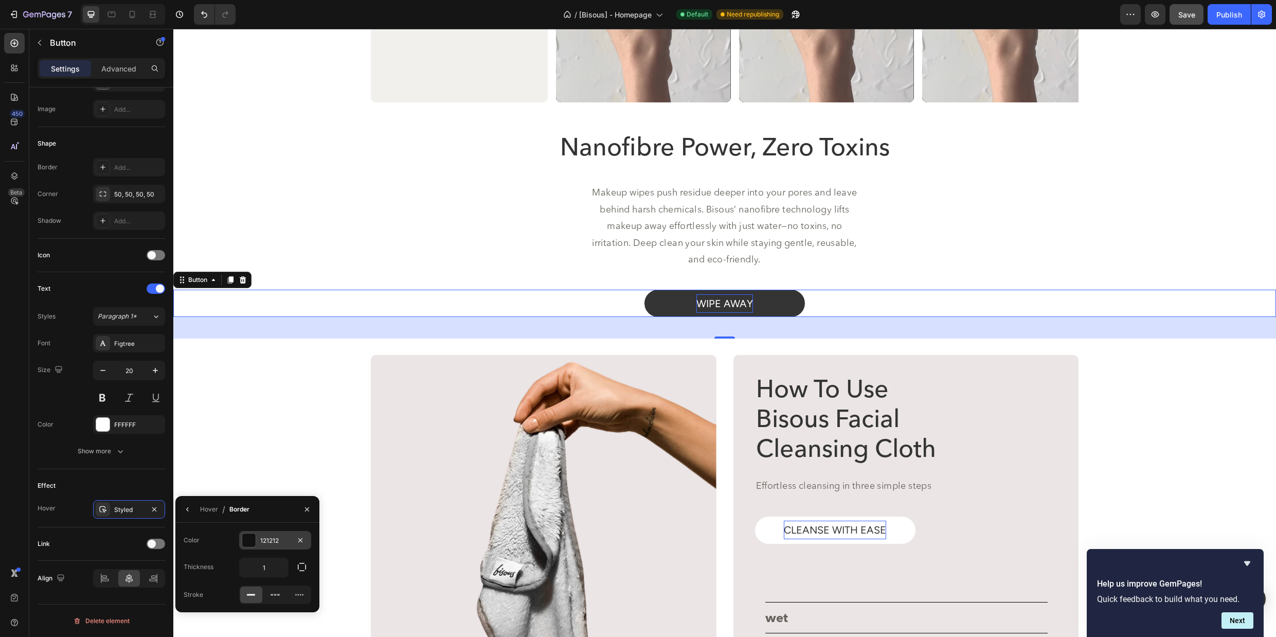
click at [284, 540] on div "121212" at bounding box center [275, 540] width 30 height 9
click at [238, 541] on input "121212" at bounding box center [233, 540] width 54 height 19
type input "343434"
click at [285, 523] on div "343434 100 % Recent colors Suggested for you" at bounding box center [247, 577] width 144 height 109
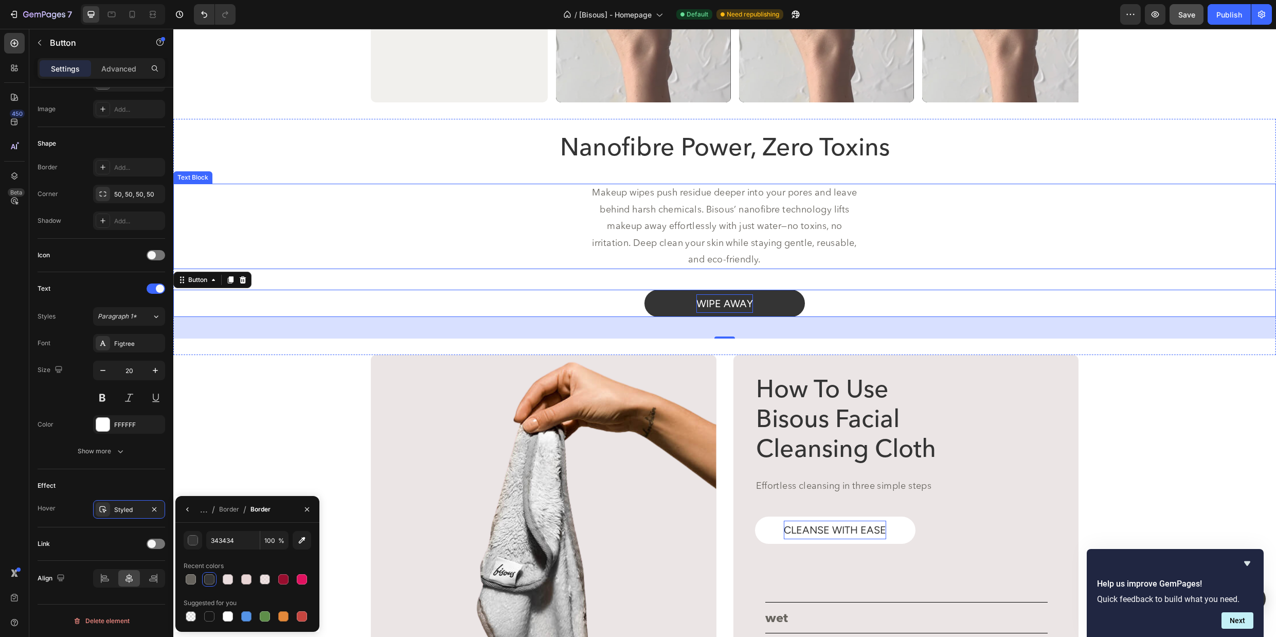
click at [931, 264] on div "Makeup wipes push residue deeper into your pores and leave behind harsh chemica…" at bounding box center [724, 226] width 1103 height 85
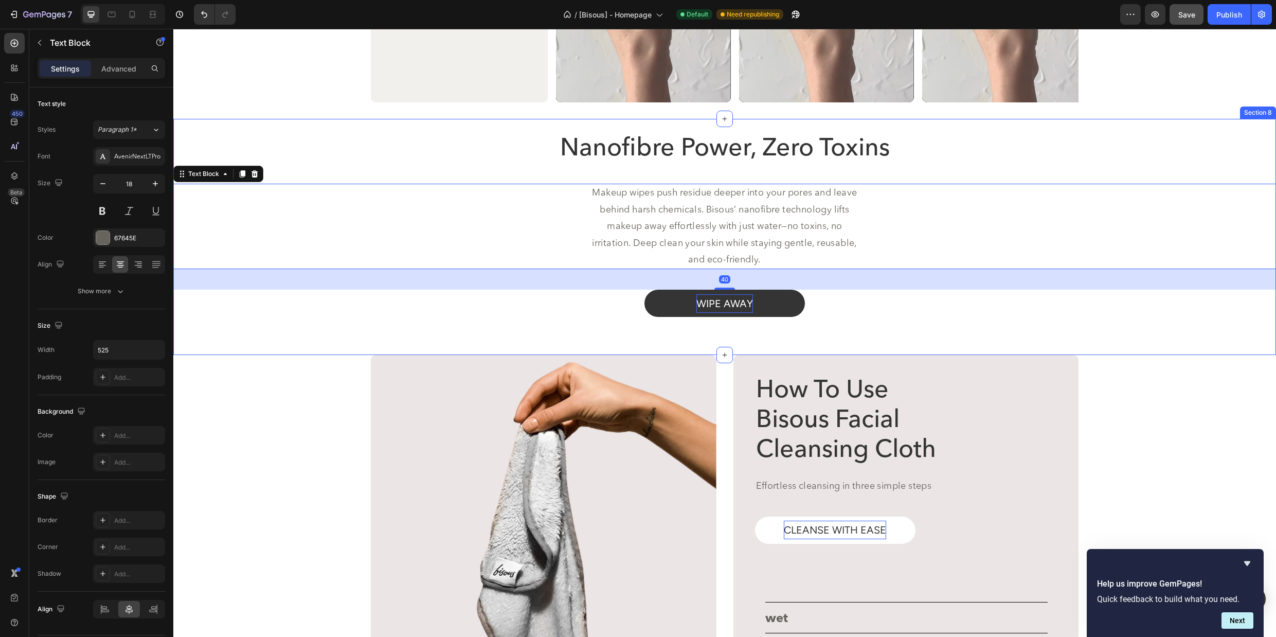
click at [926, 327] on div "wipe away Button" at bounding box center [724, 314] width 1103 height 49
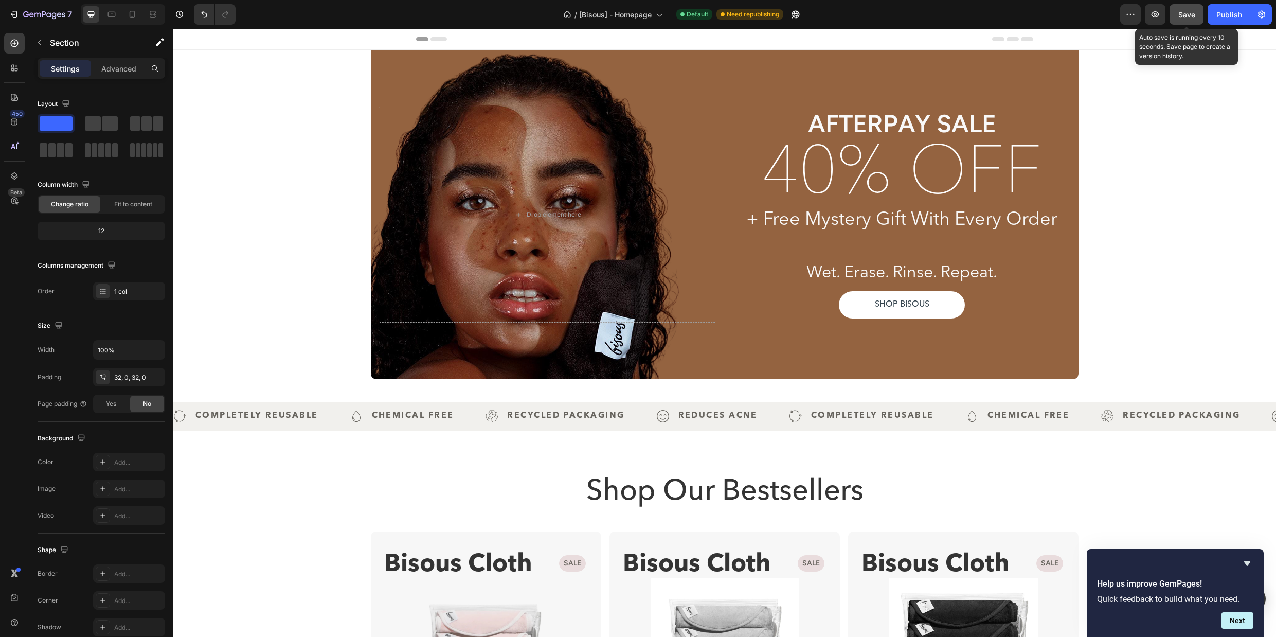
click at [1182, 19] on div "Save" at bounding box center [1187, 14] width 17 height 11
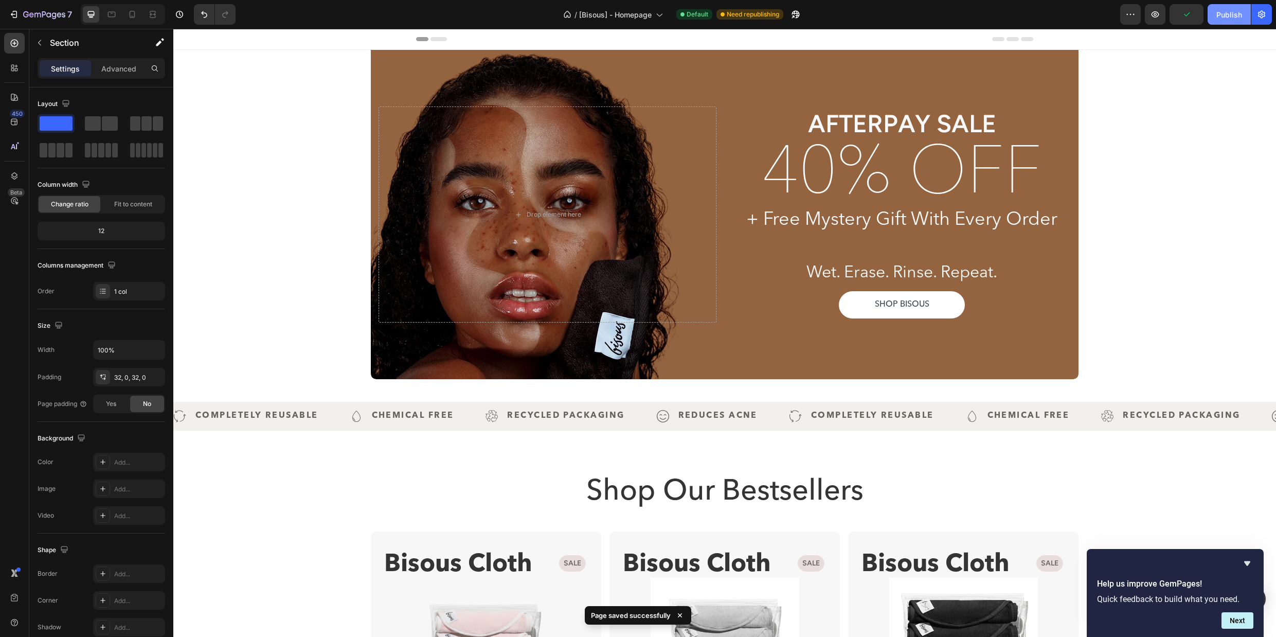
click at [1224, 13] on div "Publish" at bounding box center [1230, 14] width 26 height 11
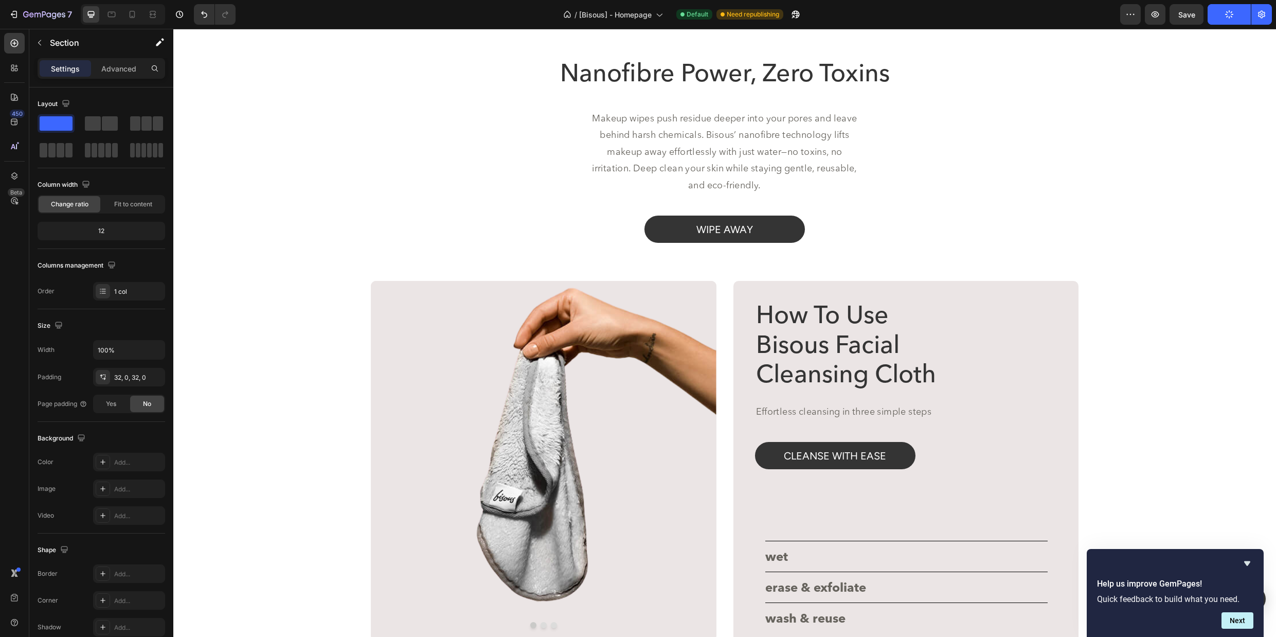
scroll to position [2083, 0]
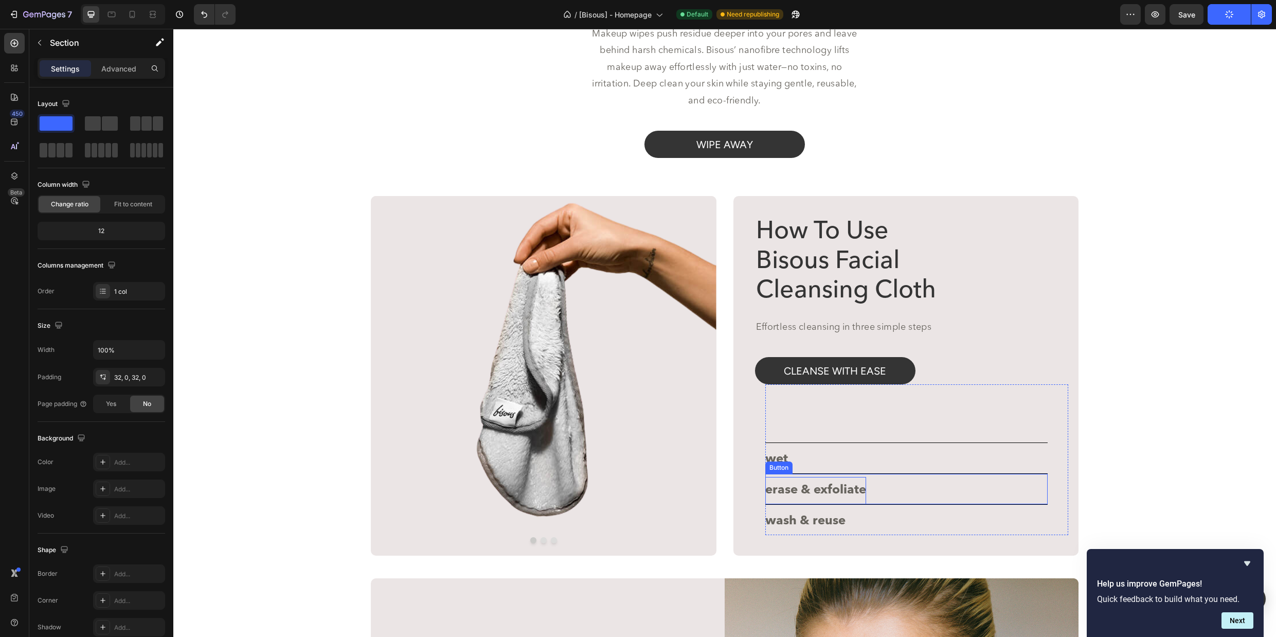
click at [810, 504] on p "erase & exfoliate" at bounding box center [816, 490] width 101 height 27
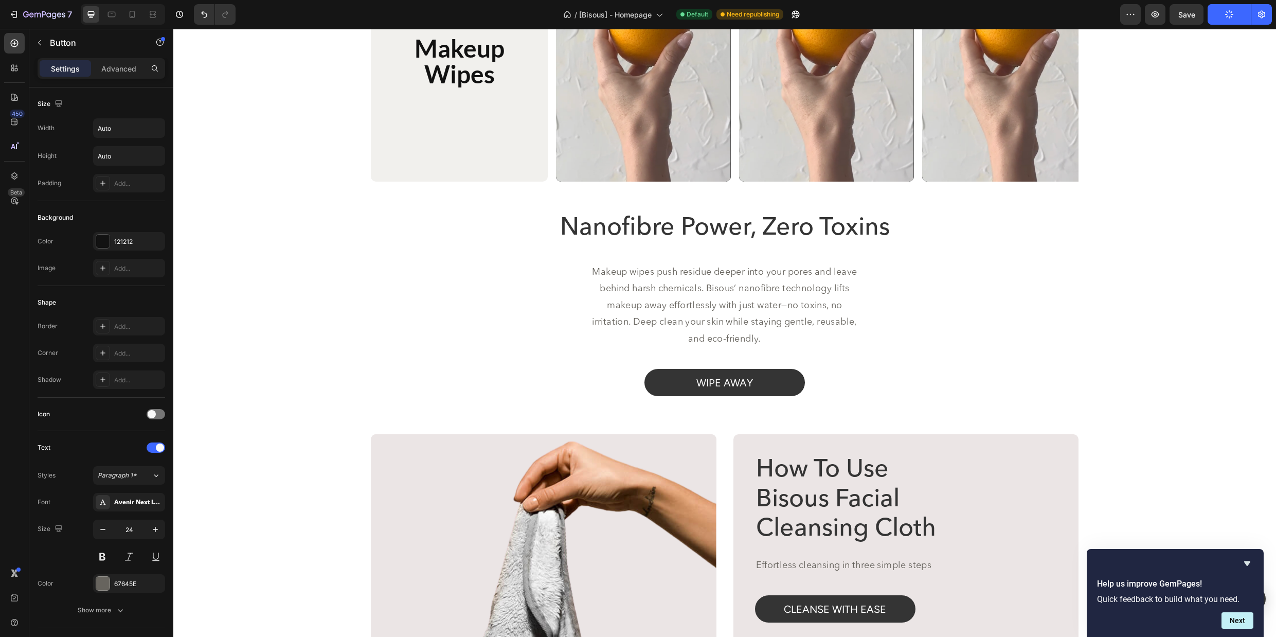
scroll to position [1846, 0]
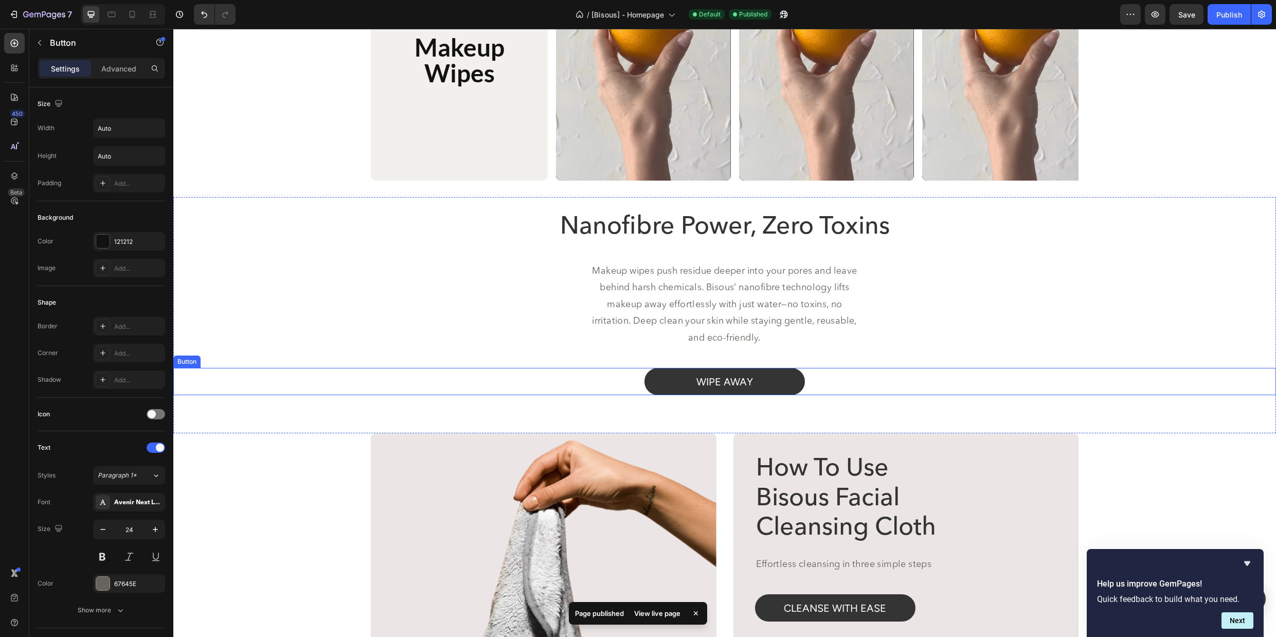
click at [840, 391] on div "wipe away Button" at bounding box center [724, 381] width 1103 height 27
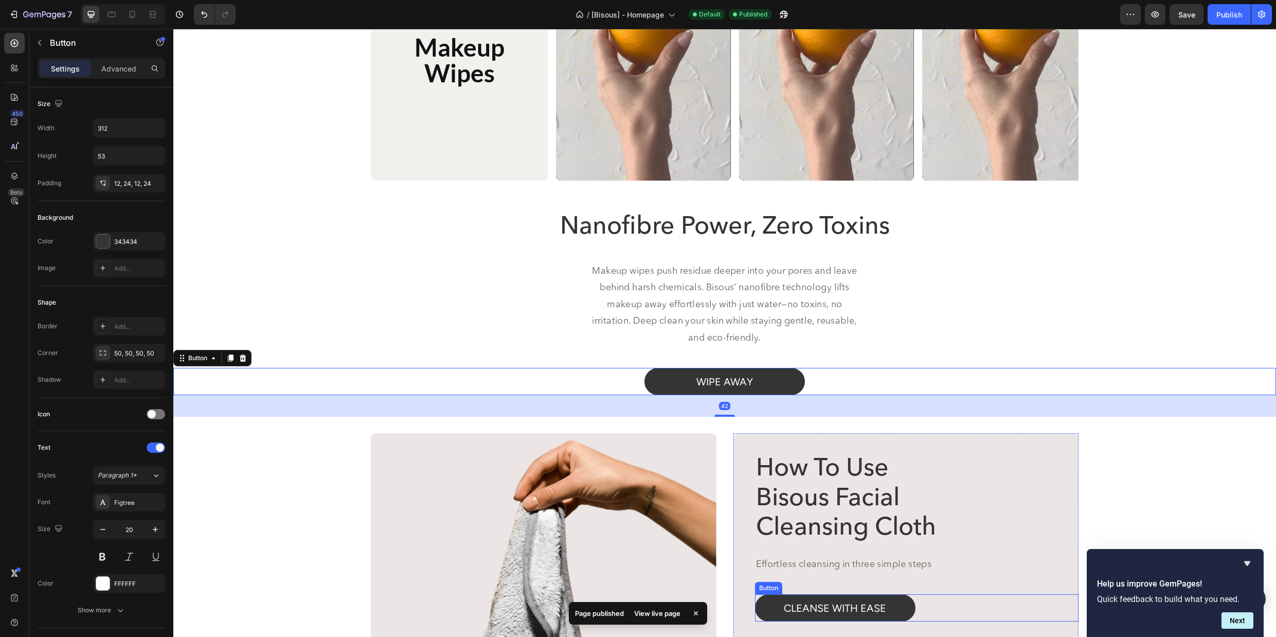
click at [954, 601] on div "CLEANSE WITH EASE Button" at bounding box center [917, 607] width 324 height 27
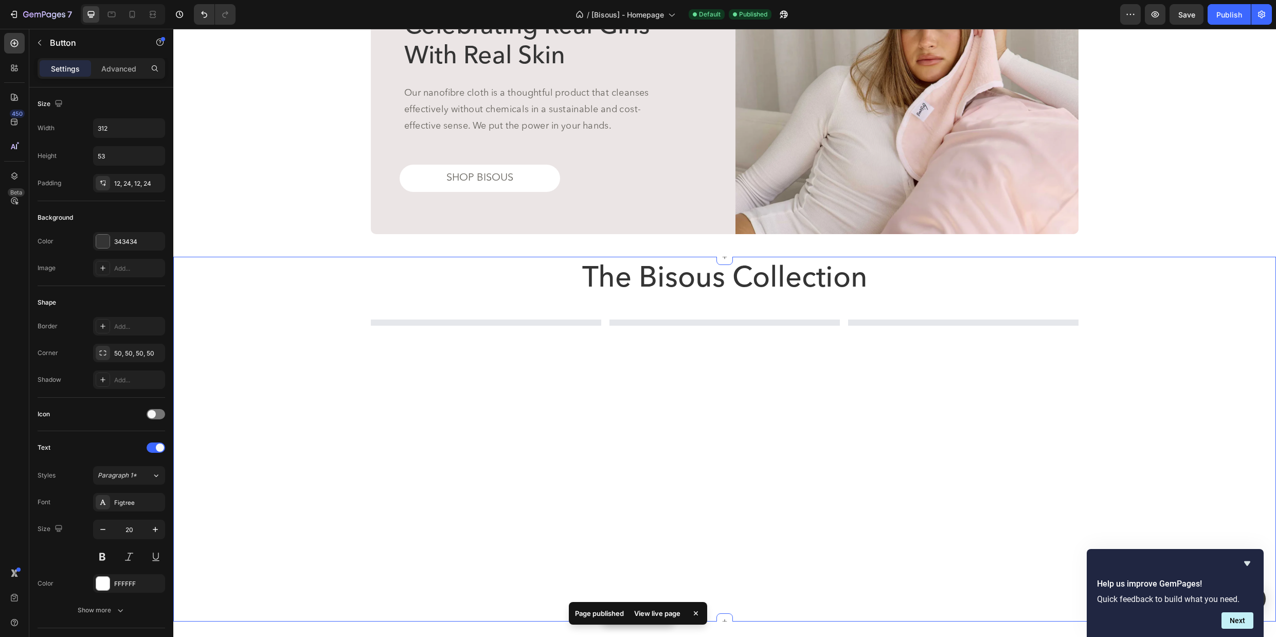
scroll to position [801, 0]
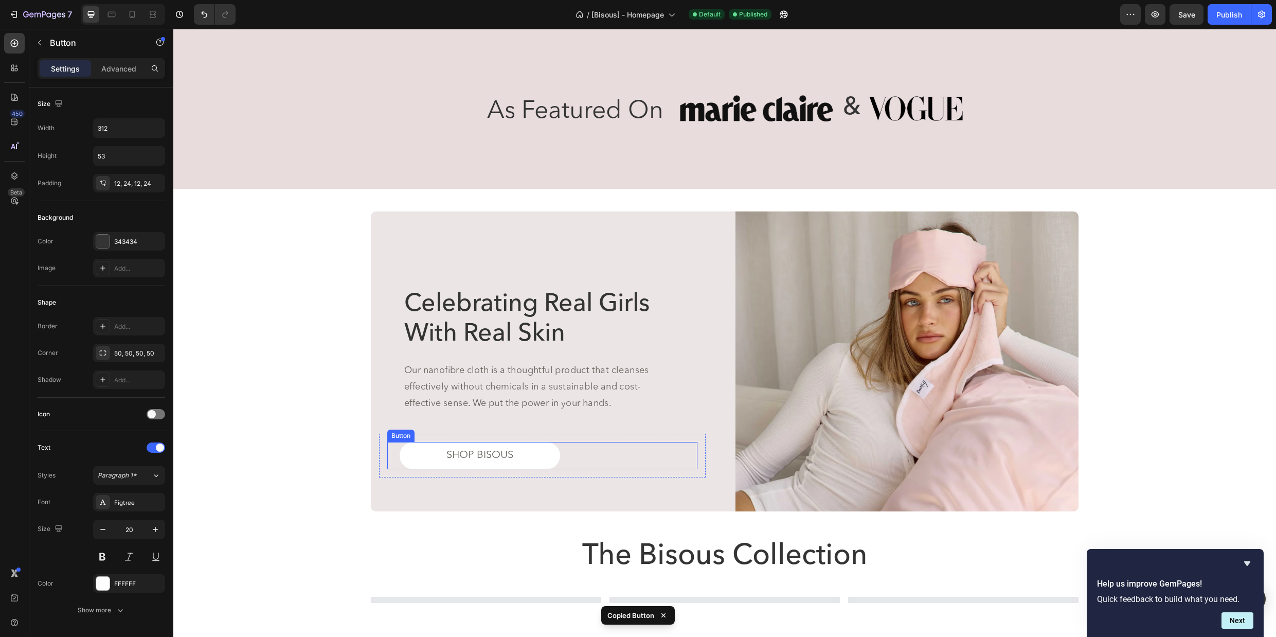
click at [588, 456] on div "SHOP BISOUS Button" at bounding box center [542, 455] width 310 height 27
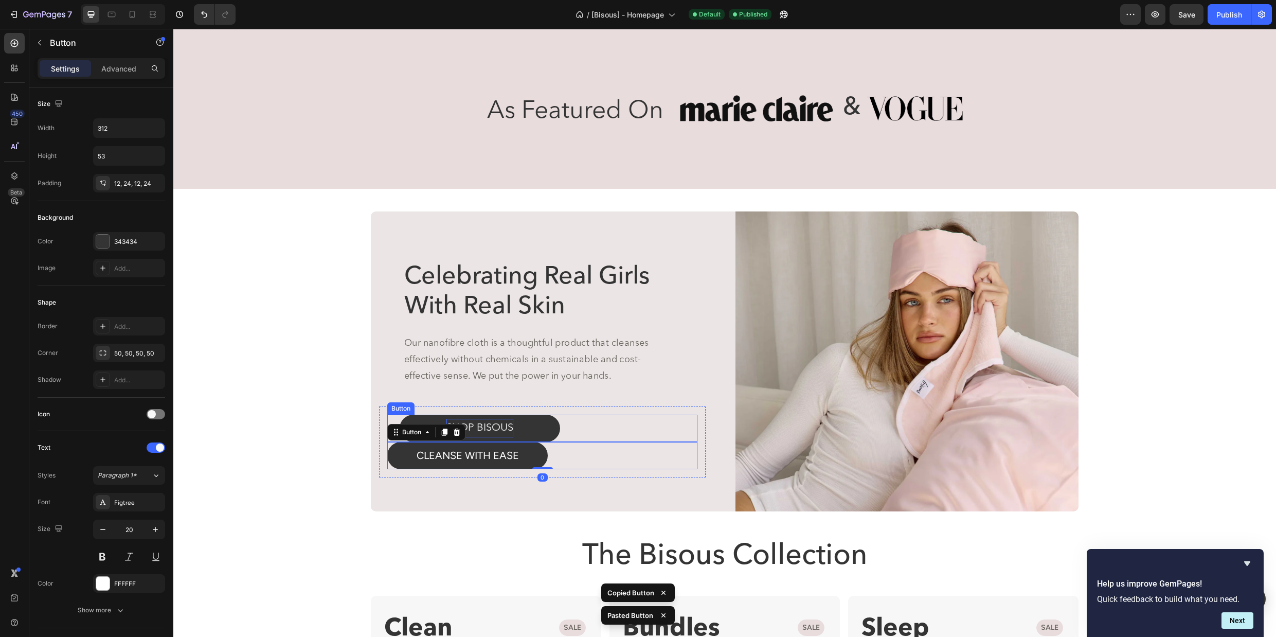
click at [507, 426] on p "SHOP BISOUS" at bounding box center [480, 428] width 67 height 19
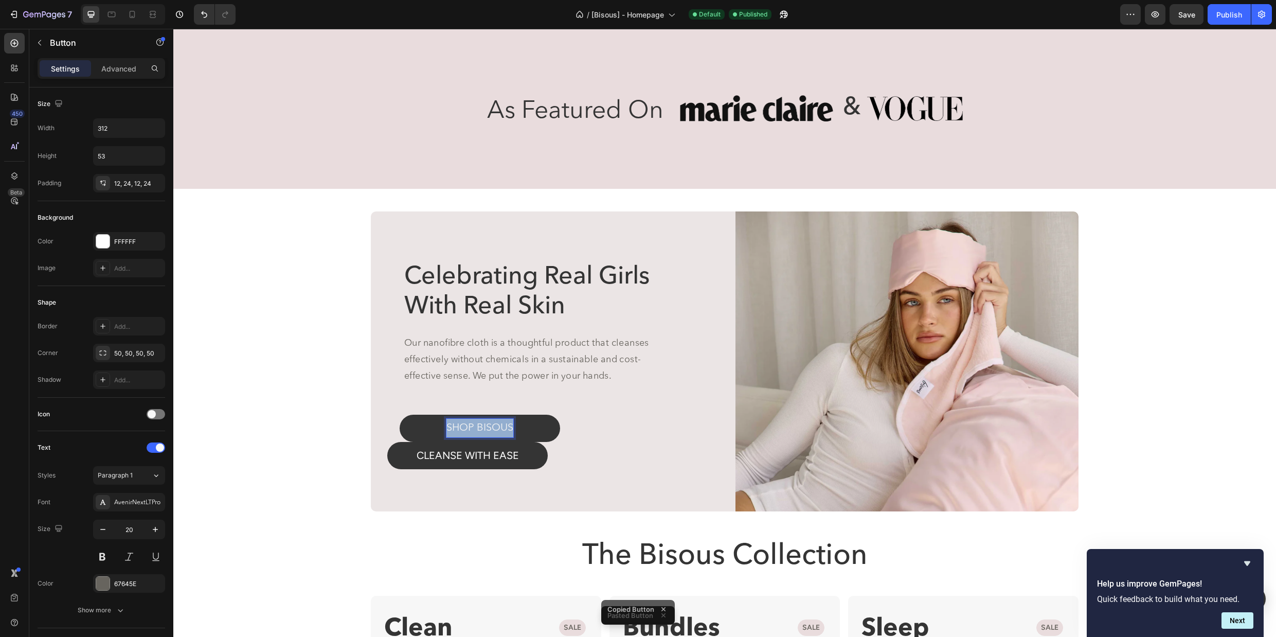
click at [507, 426] on p "SHOP BISOUS" at bounding box center [480, 428] width 67 height 19
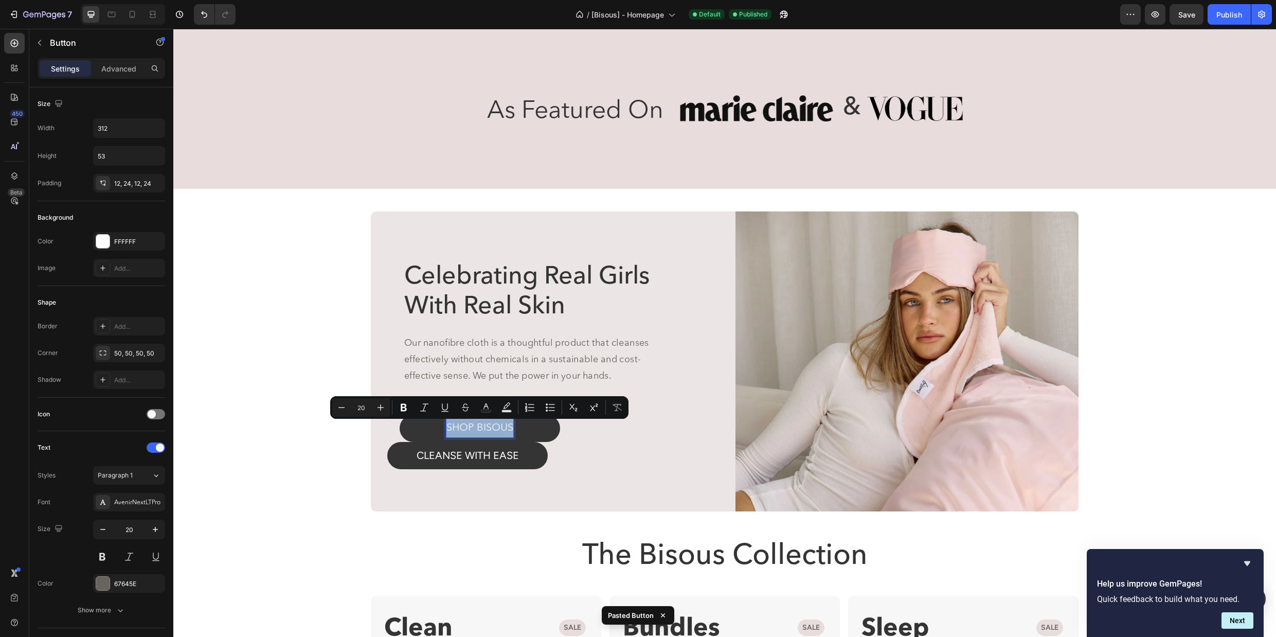
copy p "SHOP BISOUS"
click at [478, 456] on p "CLEANSE WITH EASE" at bounding box center [468, 455] width 102 height 19
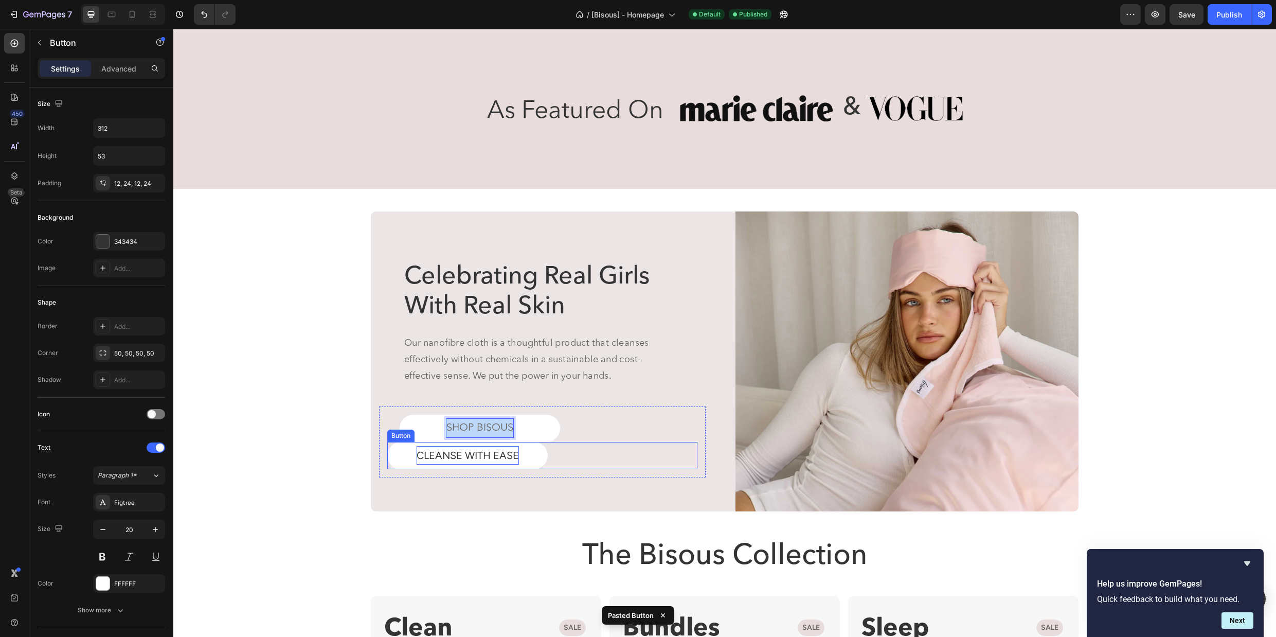
click at [478, 456] on p "CLEANSE WITH EASE" at bounding box center [468, 455] width 102 height 19
click at [624, 448] on div "SHOP BISOUS Button 0" at bounding box center [542, 455] width 310 height 27
click at [578, 420] on div "SHOP BISOUS Button" at bounding box center [542, 428] width 310 height 27
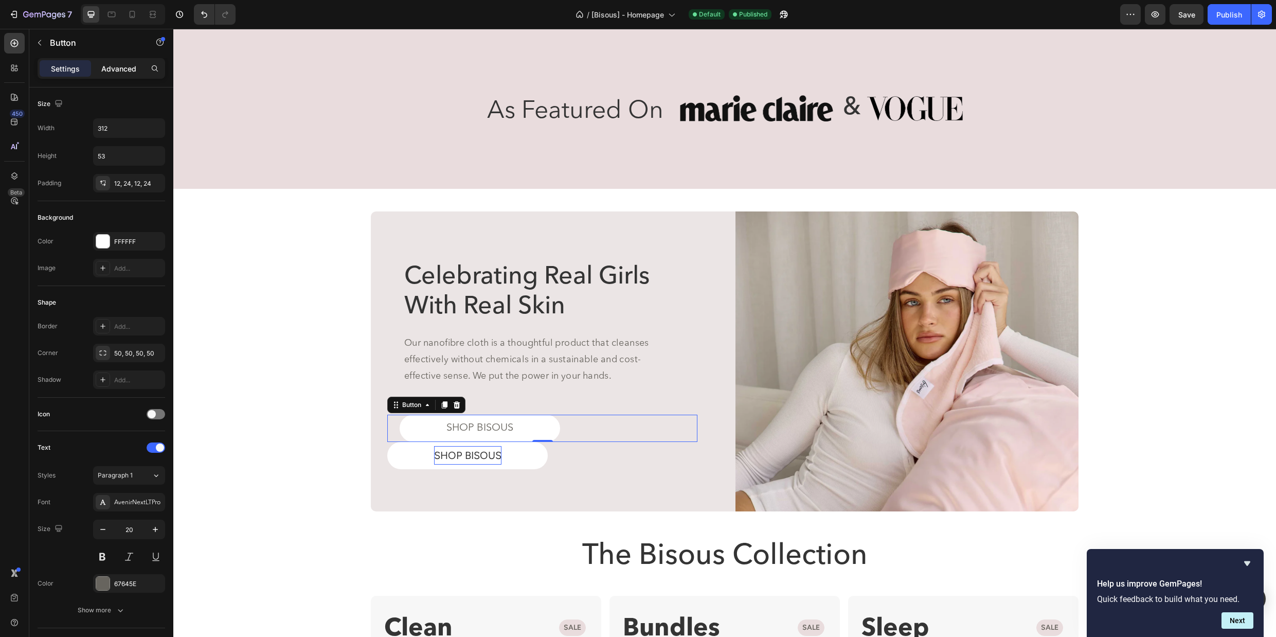
click at [116, 66] on p "Advanced" at bounding box center [118, 68] width 35 height 11
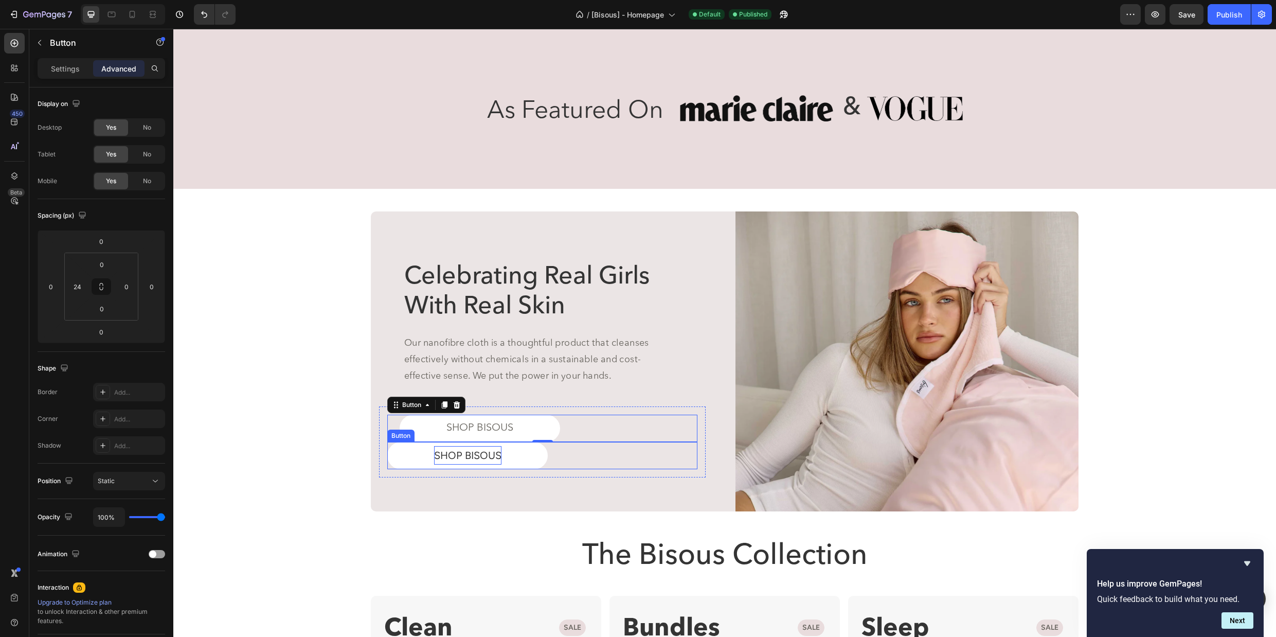
click at [567, 460] on div "SHOP BISOUS Button" at bounding box center [542, 455] width 310 height 27
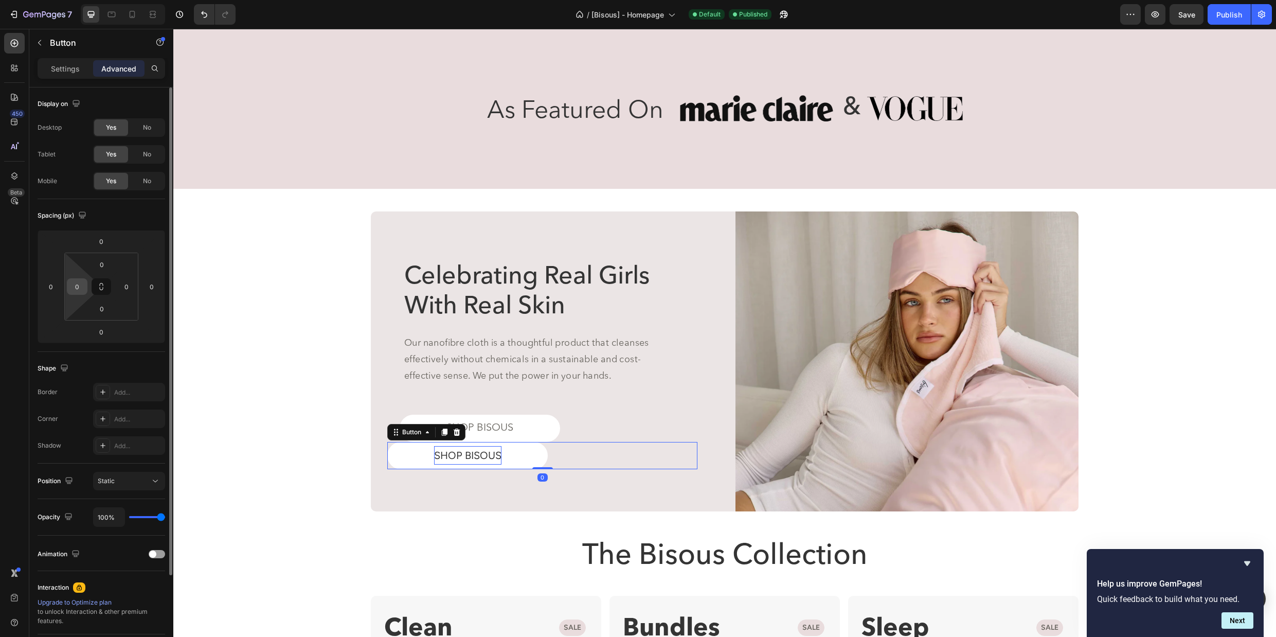
click at [77, 286] on input "0" at bounding box center [76, 286] width 15 height 15
type input "24"
click at [619, 388] on div "Celebrating Real Girls With Real Skin Heading Our nanofibre cloth is a thoughtf…" at bounding box center [542, 369] width 327 height 215
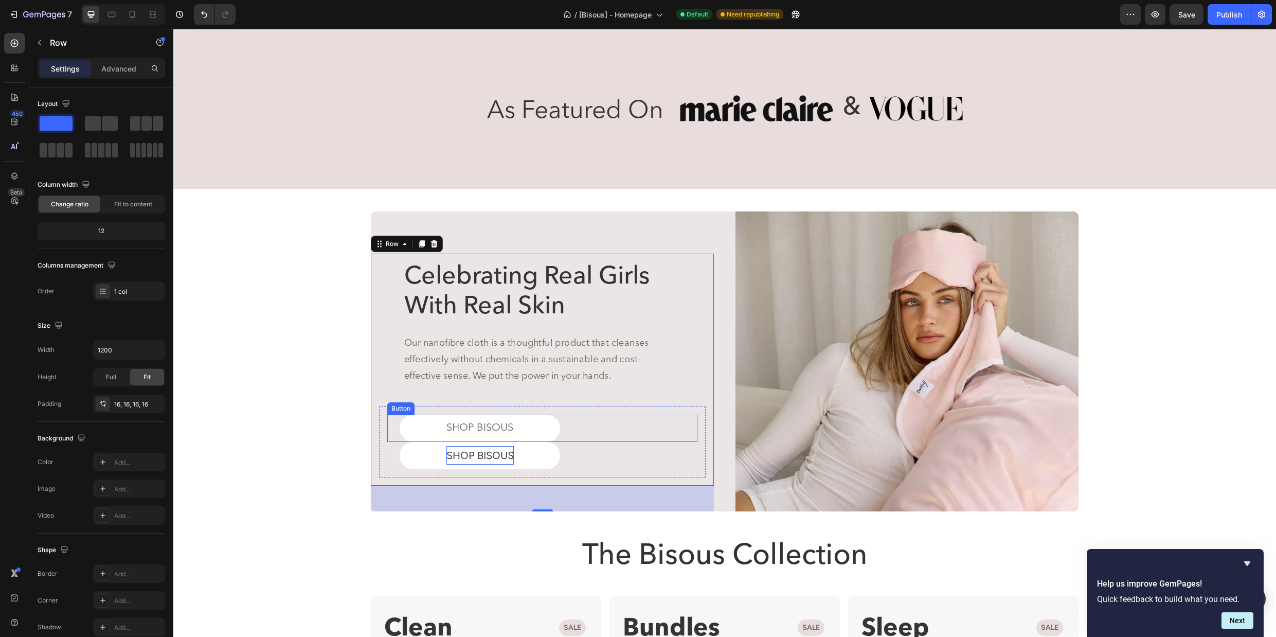
click at [616, 422] on div "SHOP BISOUS Button" at bounding box center [542, 428] width 310 height 27
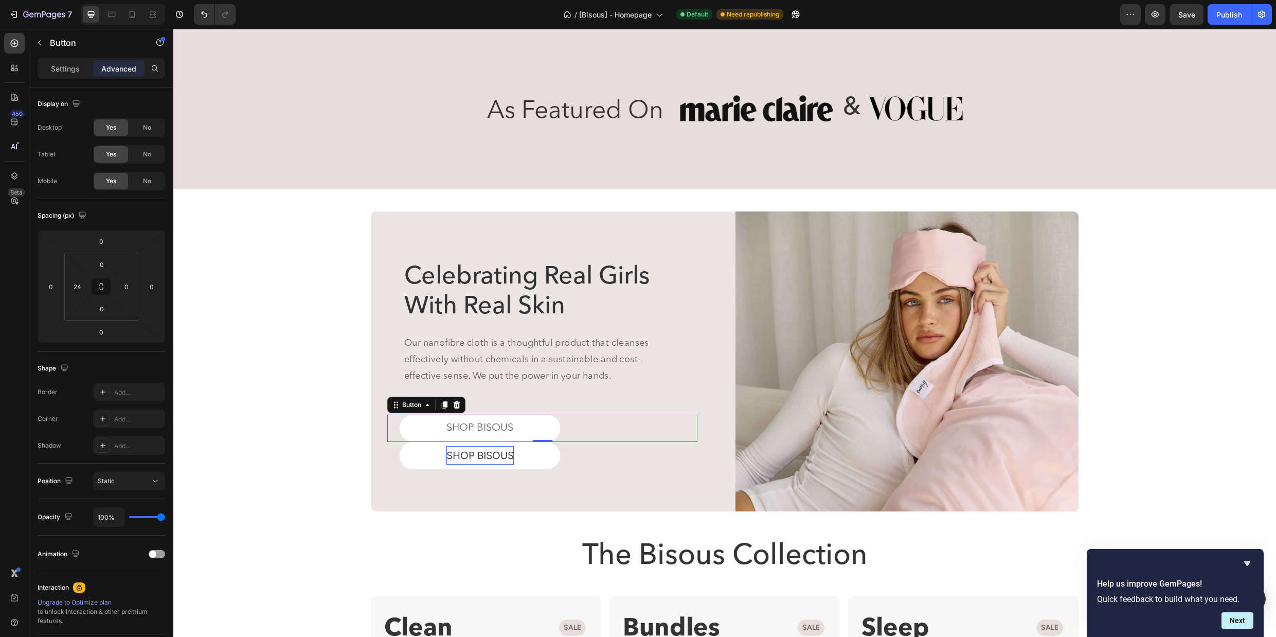
click at [464, 401] on div "Button" at bounding box center [426, 405] width 78 height 16
click at [459, 403] on icon at bounding box center [457, 404] width 7 height 7
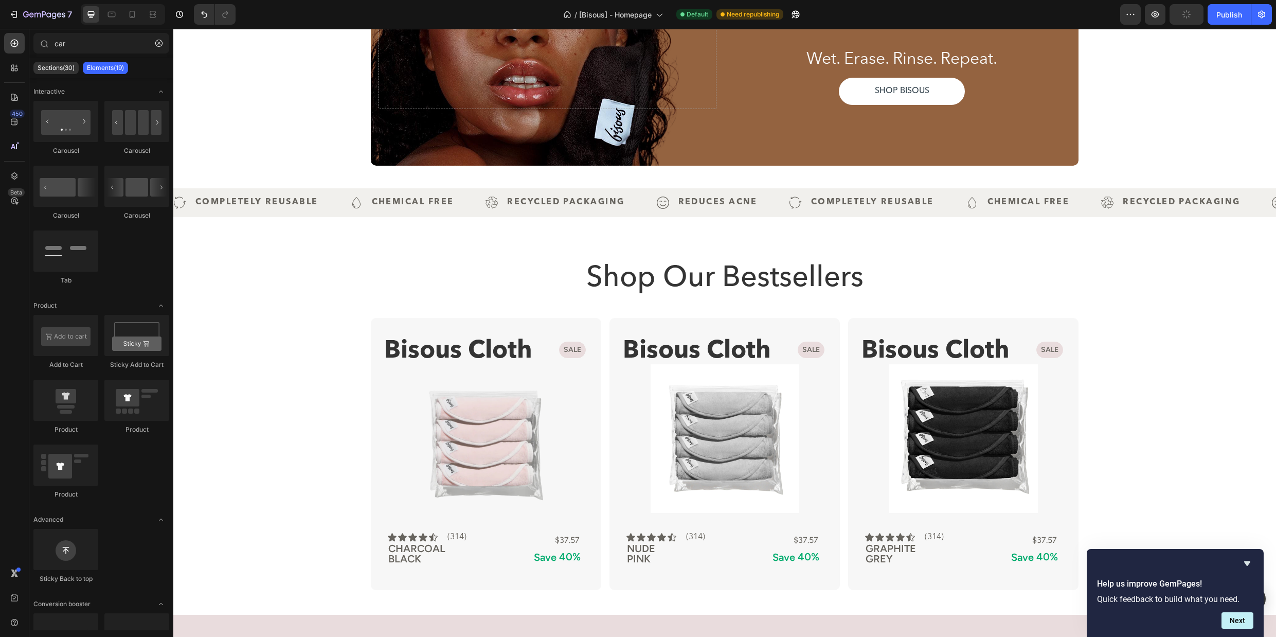
scroll to position [9, 0]
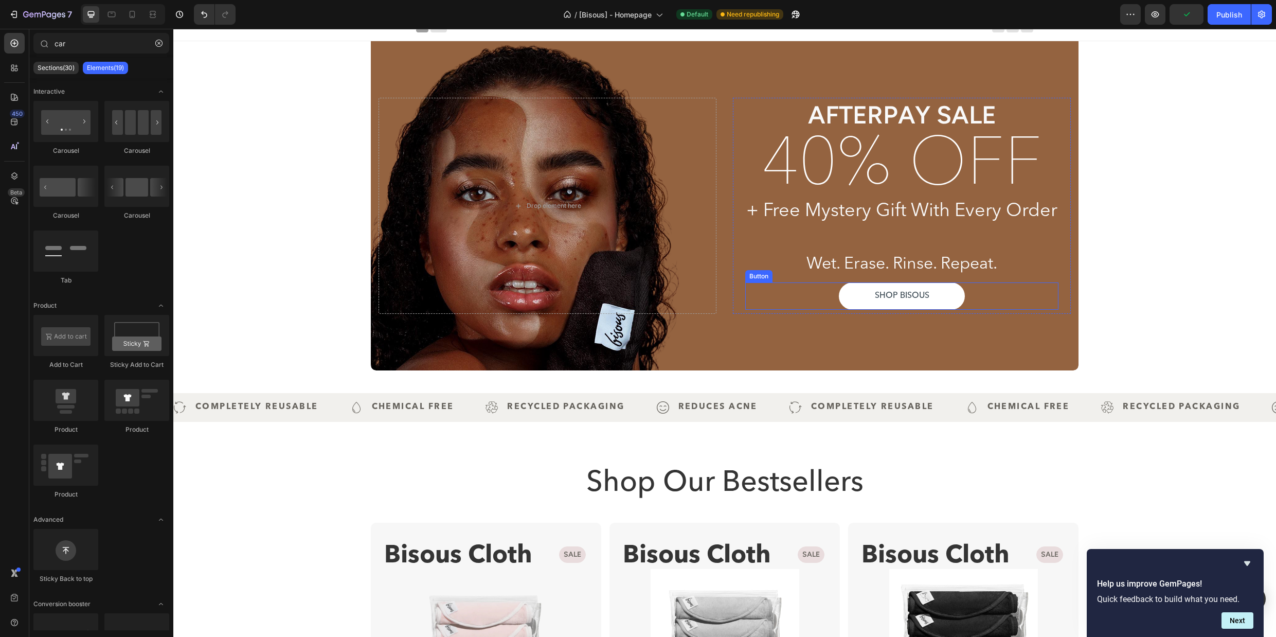
click at [976, 300] on div "shop bisous Button" at bounding box center [901, 295] width 313 height 27
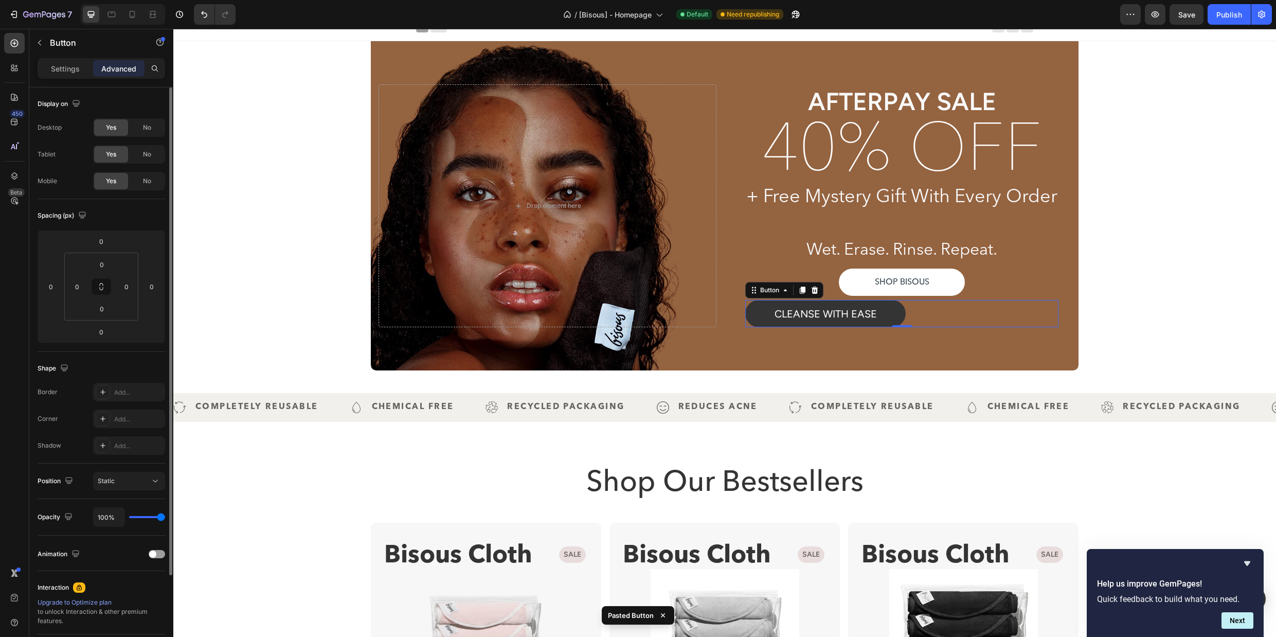
scroll to position [108, 0]
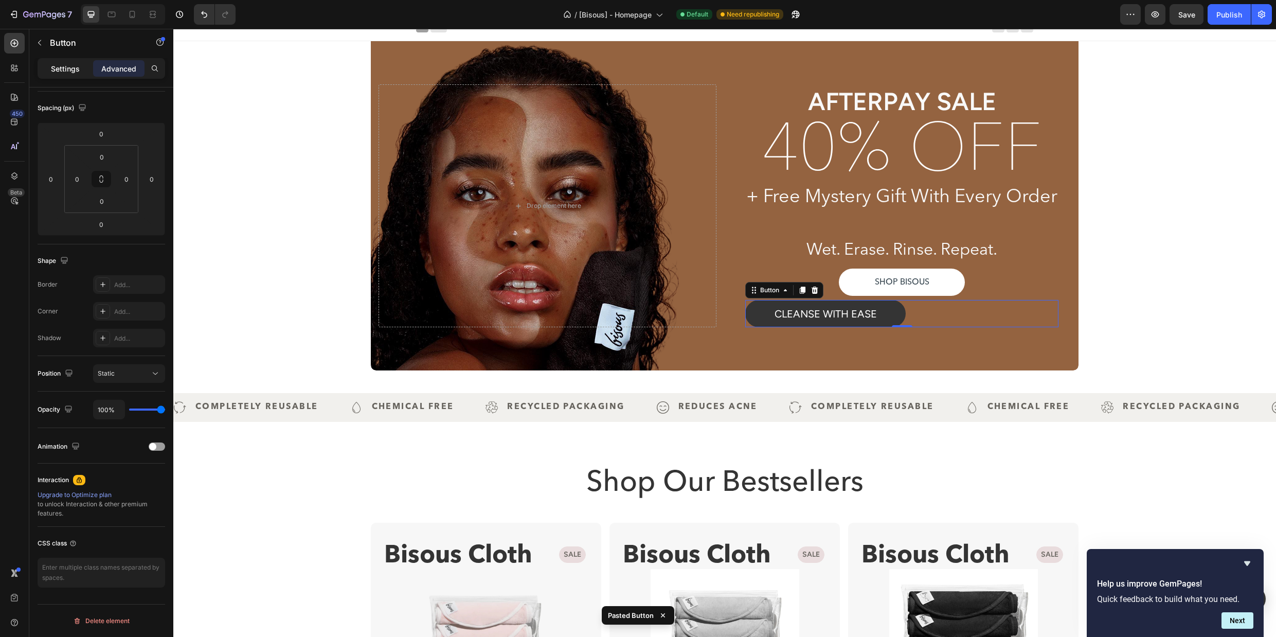
click at [69, 68] on p "Settings" at bounding box center [65, 68] width 29 height 11
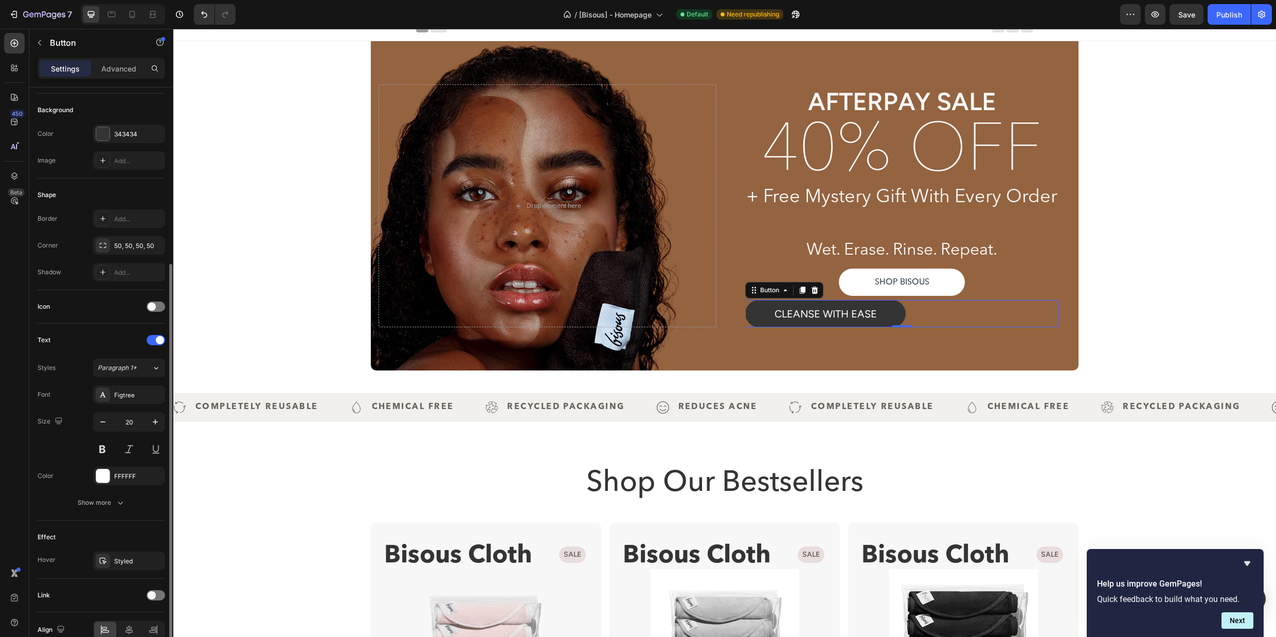
scroll to position [159, 0]
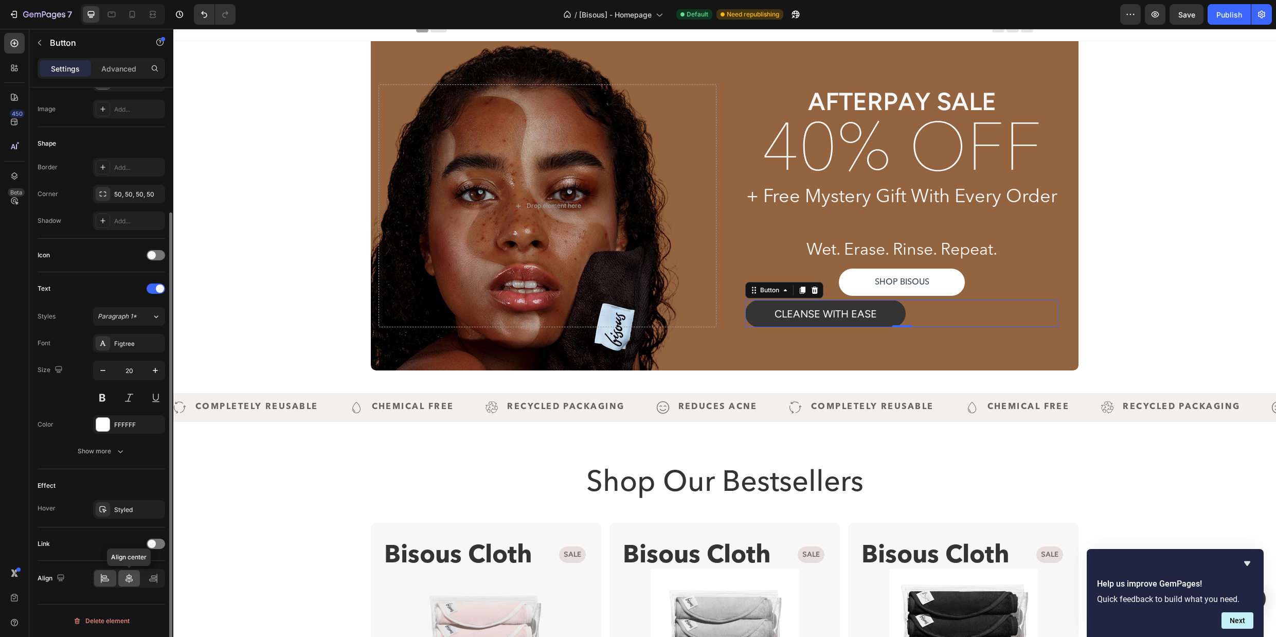
click at [128, 581] on icon at bounding box center [129, 578] width 7 height 9
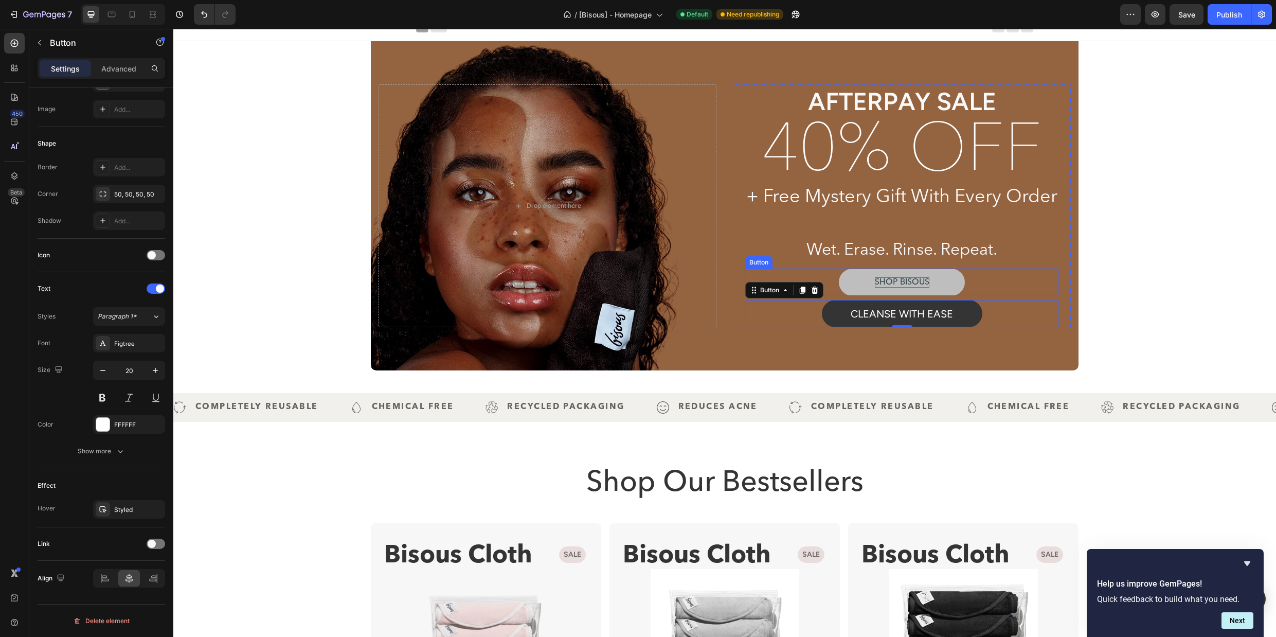
click at [911, 283] on p "shop bisous" at bounding box center [902, 282] width 55 height 11
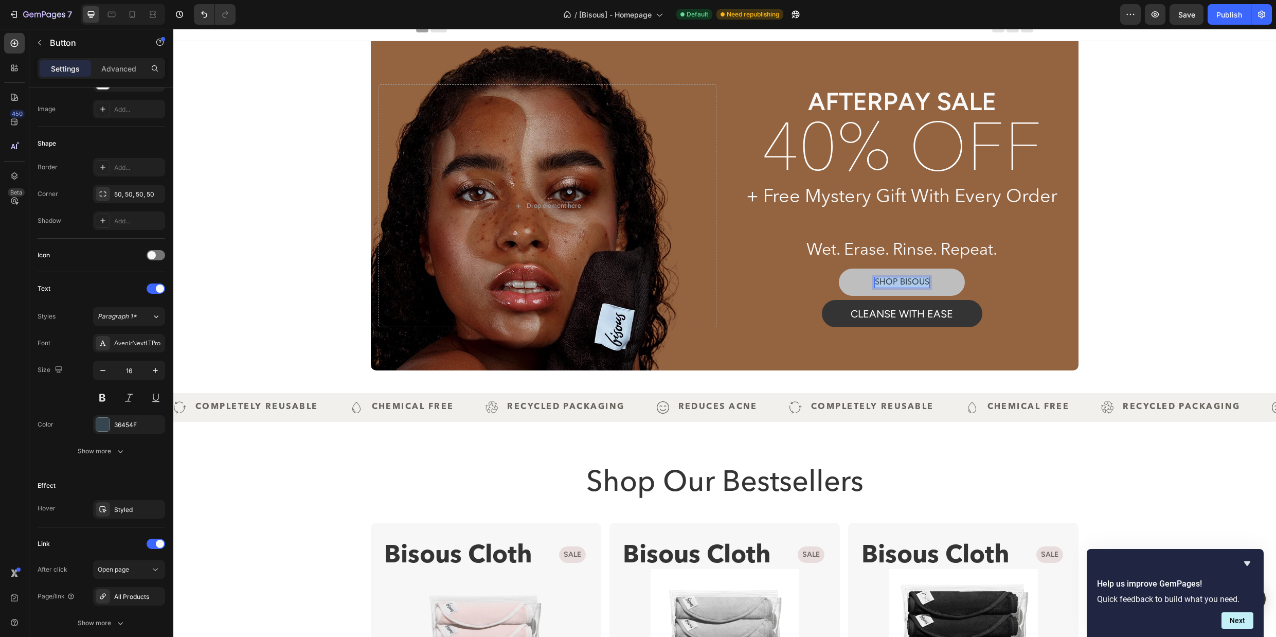
click at [911, 283] on p "shop bisous" at bounding box center [902, 282] width 55 height 11
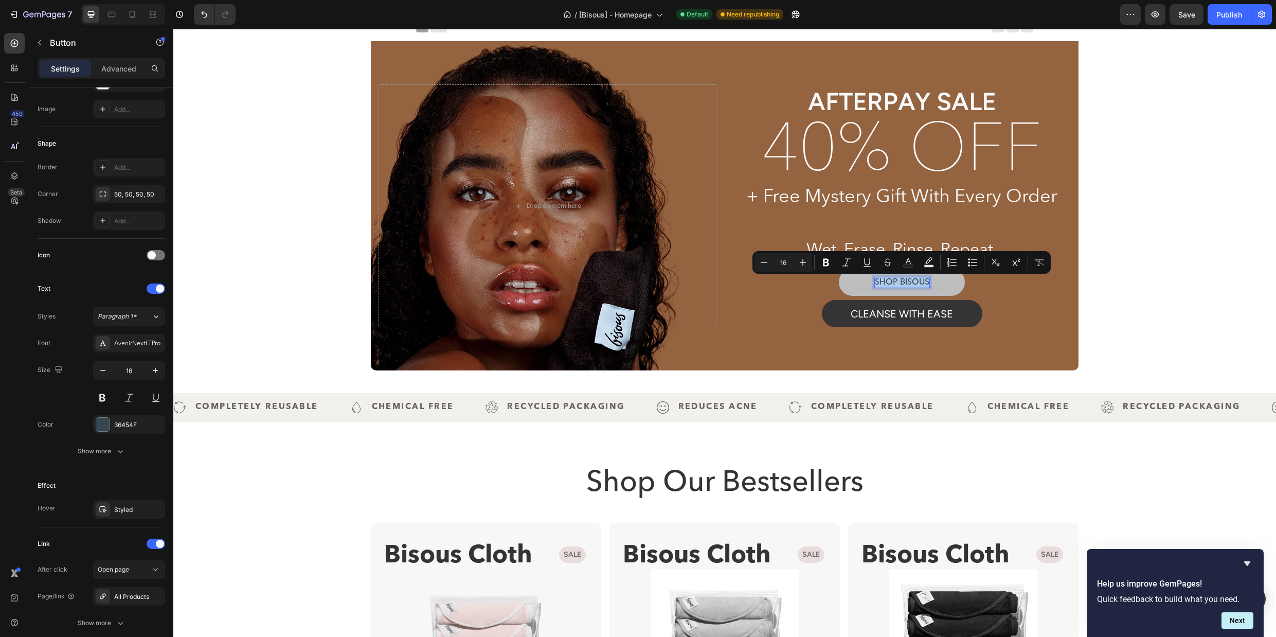
copy p "shop bisous"
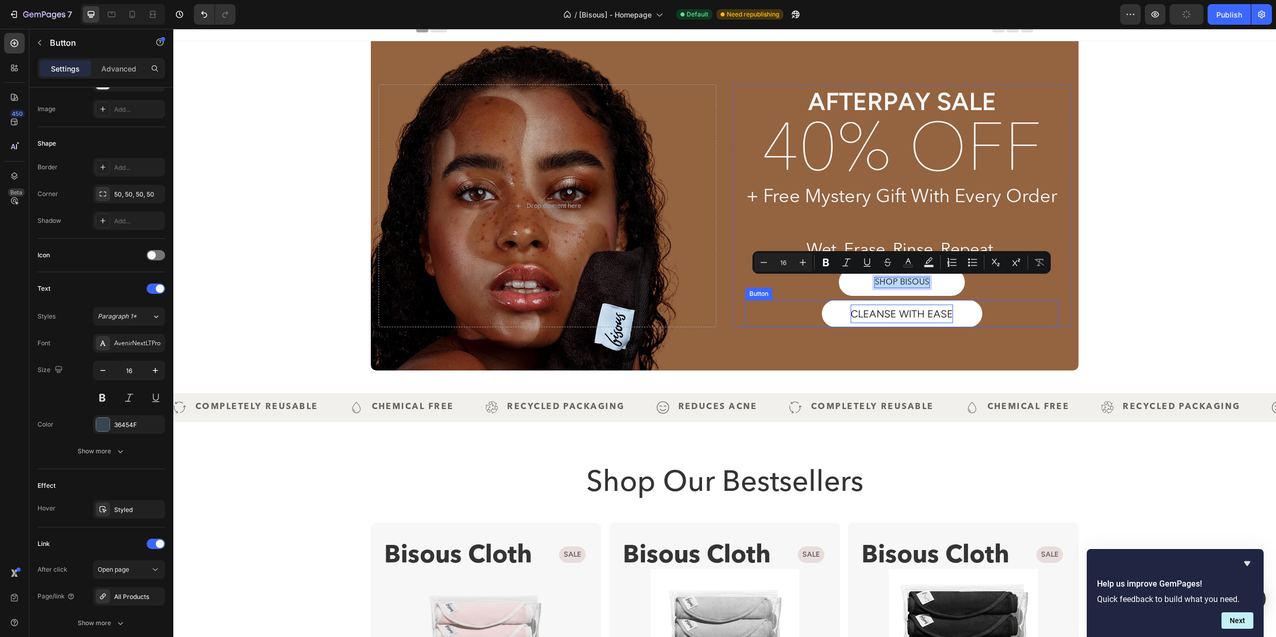
click at [915, 313] on p "CLEANSE WITH EASE" at bounding box center [902, 314] width 102 height 19
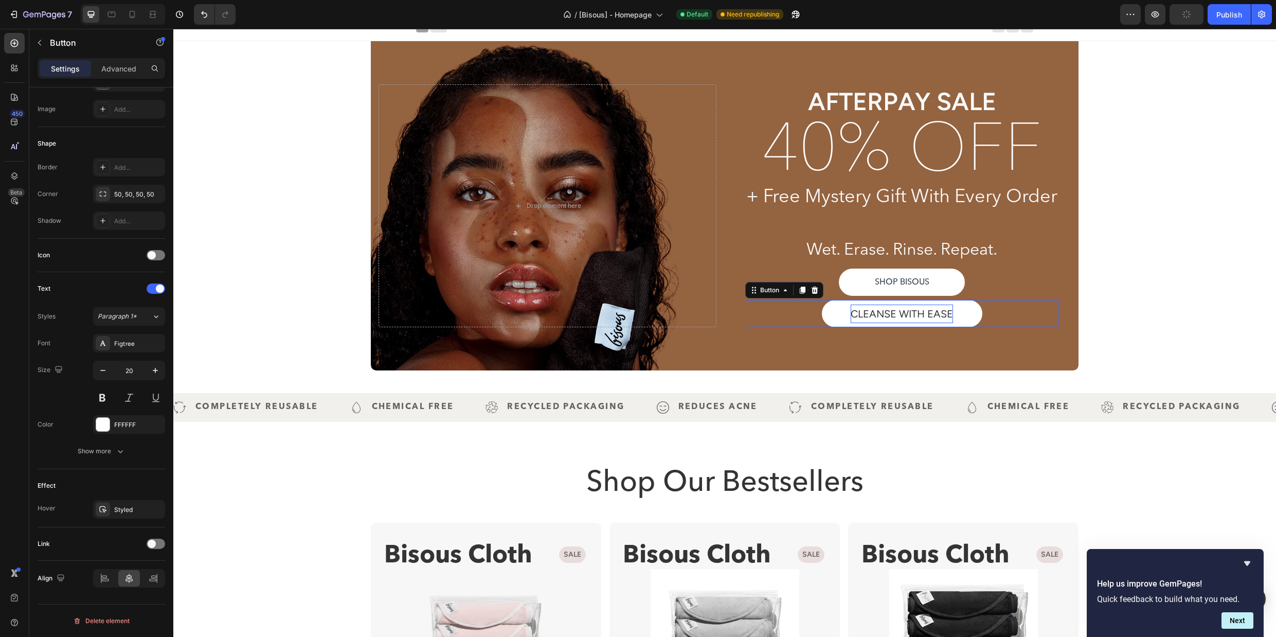
click at [915, 313] on p "CLEANSE WITH EASE" at bounding box center [902, 314] width 102 height 19
click at [899, 313] on p "shop bisous" at bounding box center [901, 314] width 67 height 19
click at [900, 313] on p "shop bisous" at bounding box center [901, 314] width 67 height 19
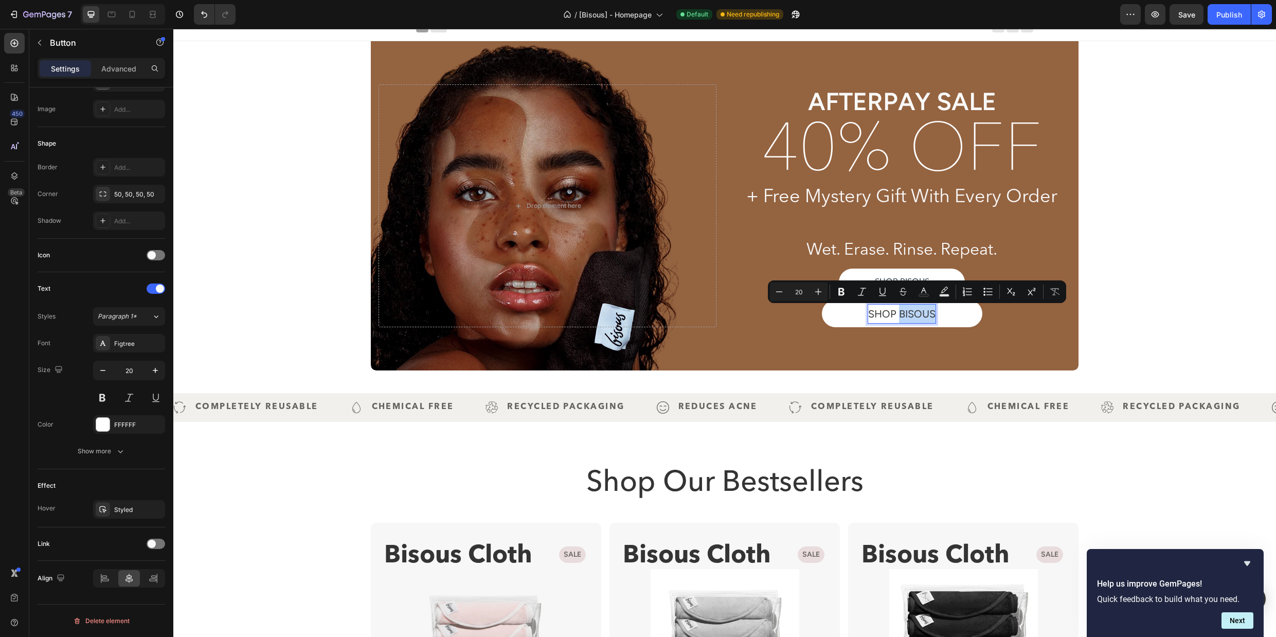
drag, startPoint x: 899, startPoint y: 313, endPoint x: 934, endPoint y: 314, distance: 34.5
click at [934, 314] on p "shop bisous" at bounding box center [901, 314] width 67 height 19
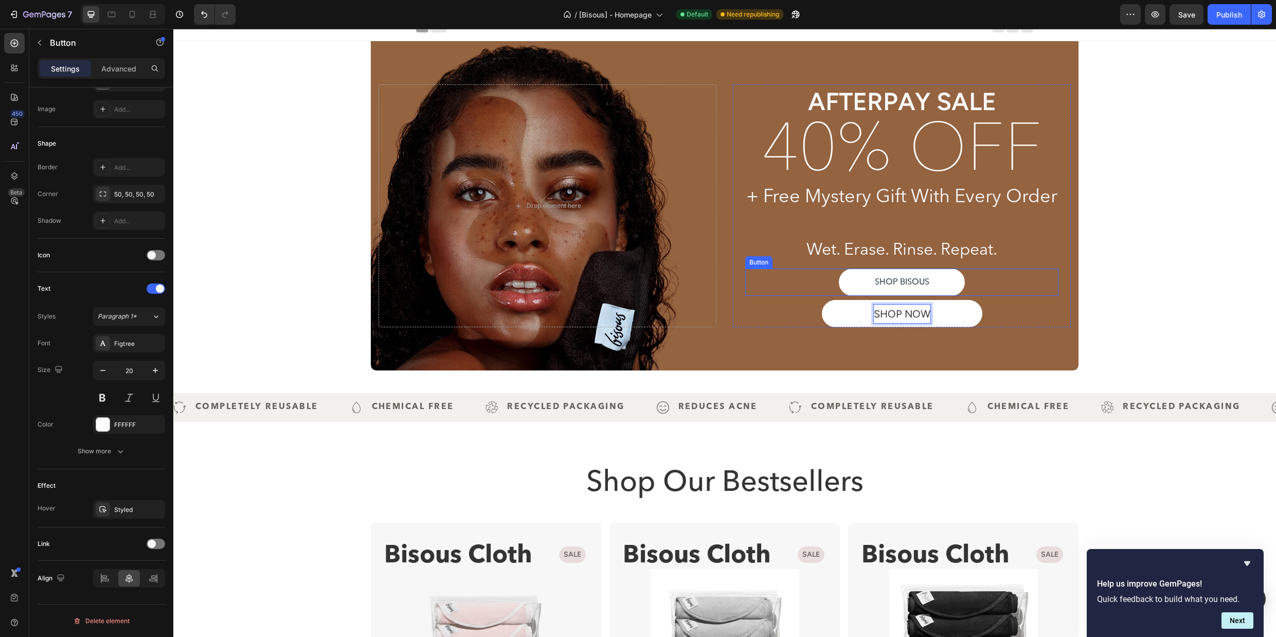
click at [1030, 288] on div "shop bisous Button" at bounding box center [901, 282] width 313 height 27
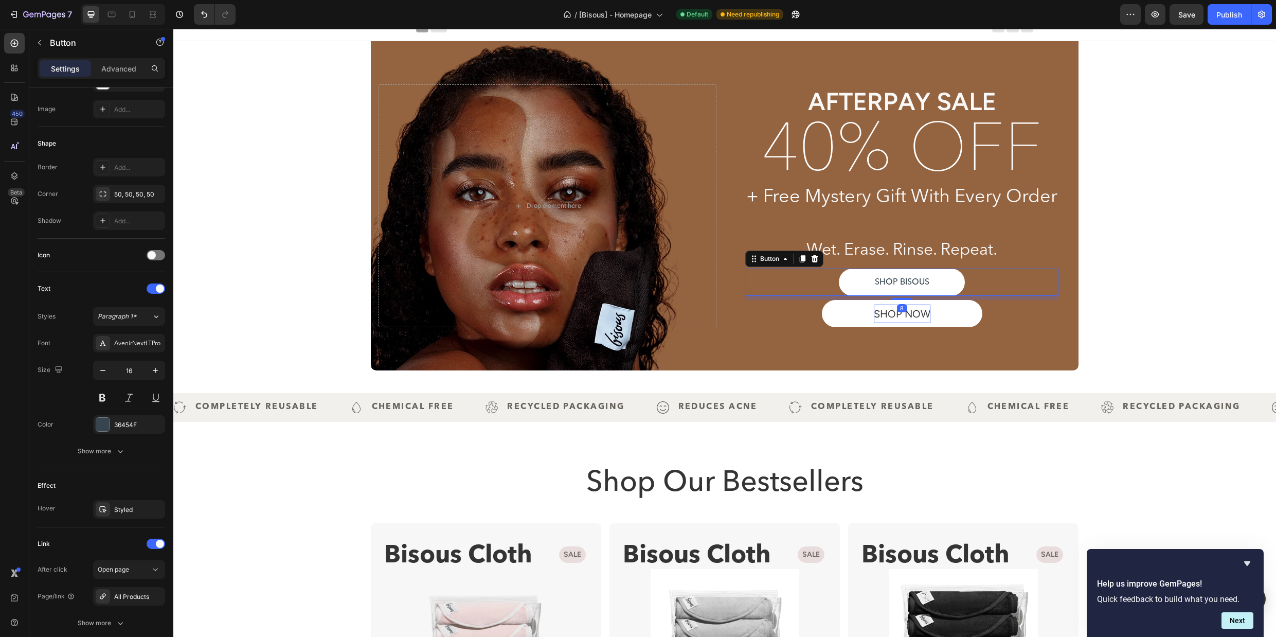
click at [992, 286] on div "shop bisous Button 8" at bounding box center [901, 282] width 313 height 27
click at [815, 259] on icon at bounding box center [815, 258] width 7 height 7
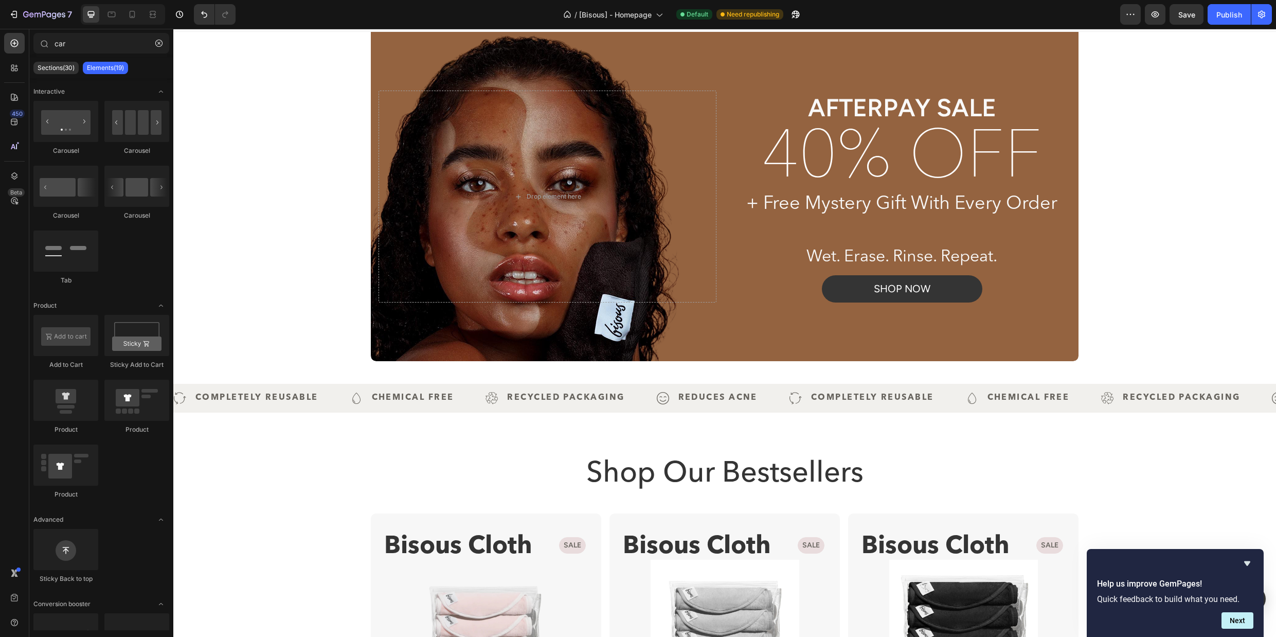
scroll to position [0, 0]
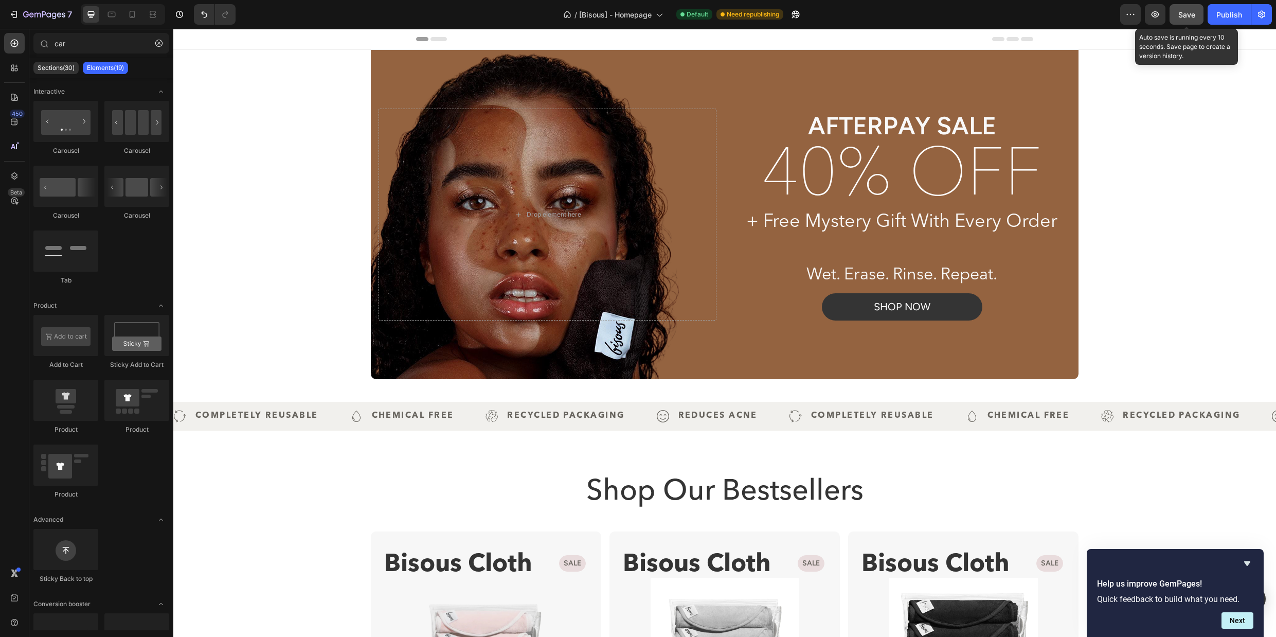
click at [1186, 13] on span "Save" at bounding box center [1187, 14] width 17 height 9
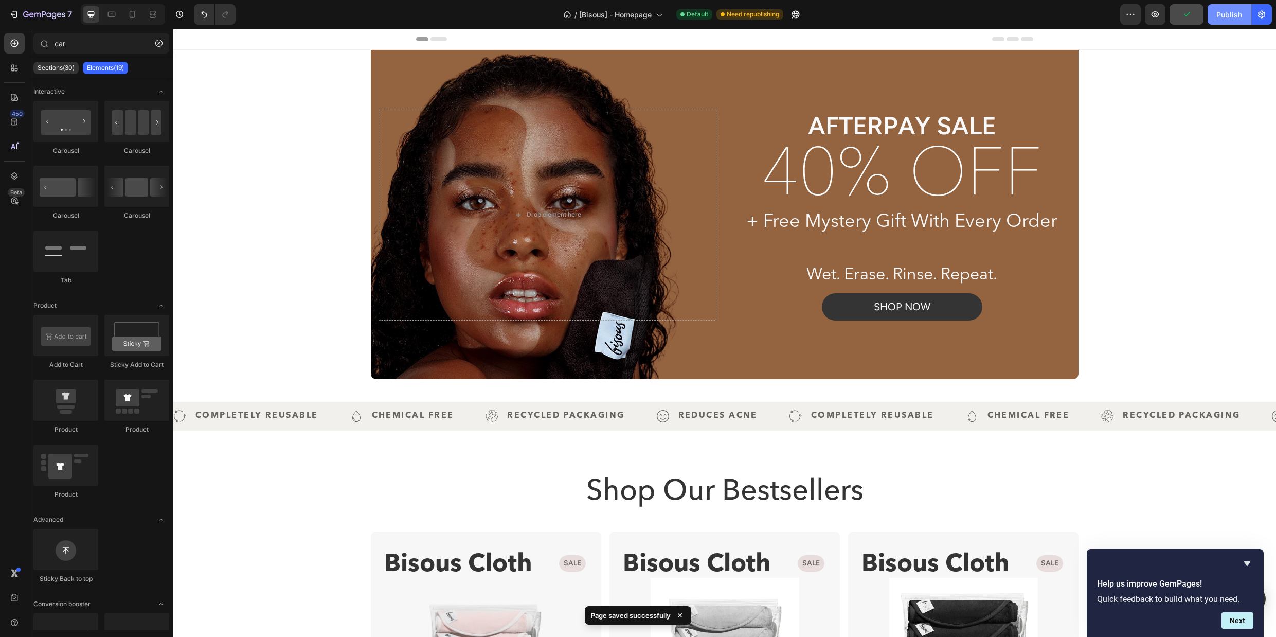
click at [1223, 14] on div "Publish" at bounding box center [1230, 14] width 26 height 11
click at [115, 15] on icon at bounding box center [112, 15] width 8 height 6
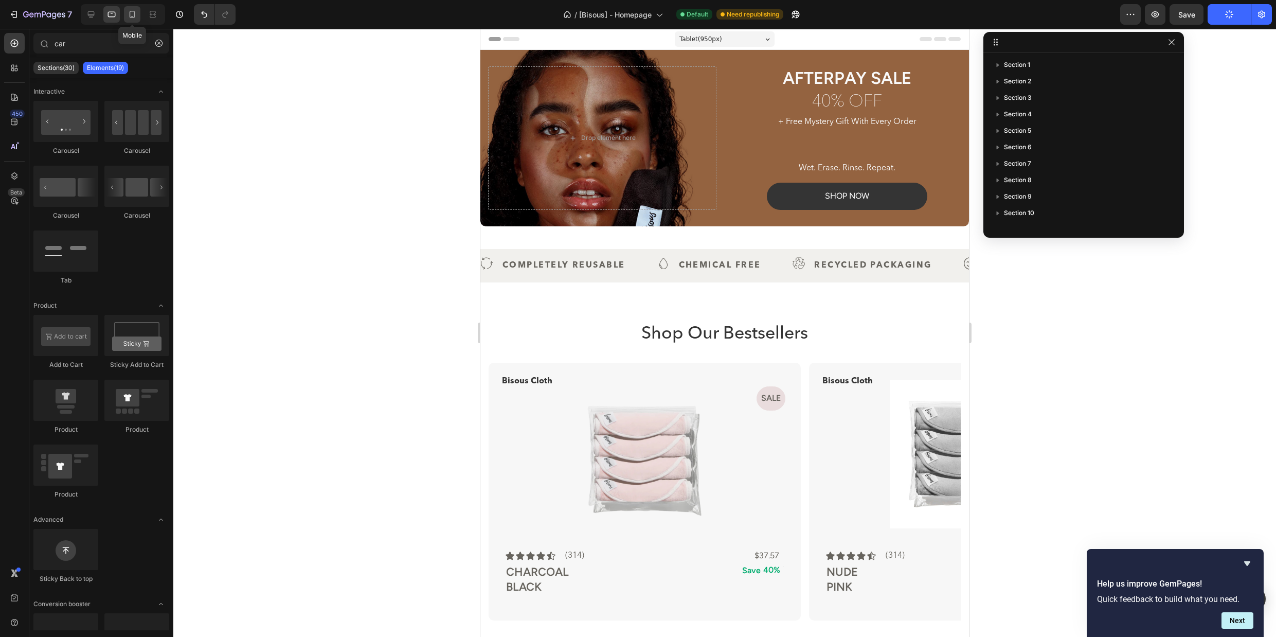
click at [131, 15] on icon at bounding box center [132, 14] width 10 height 10
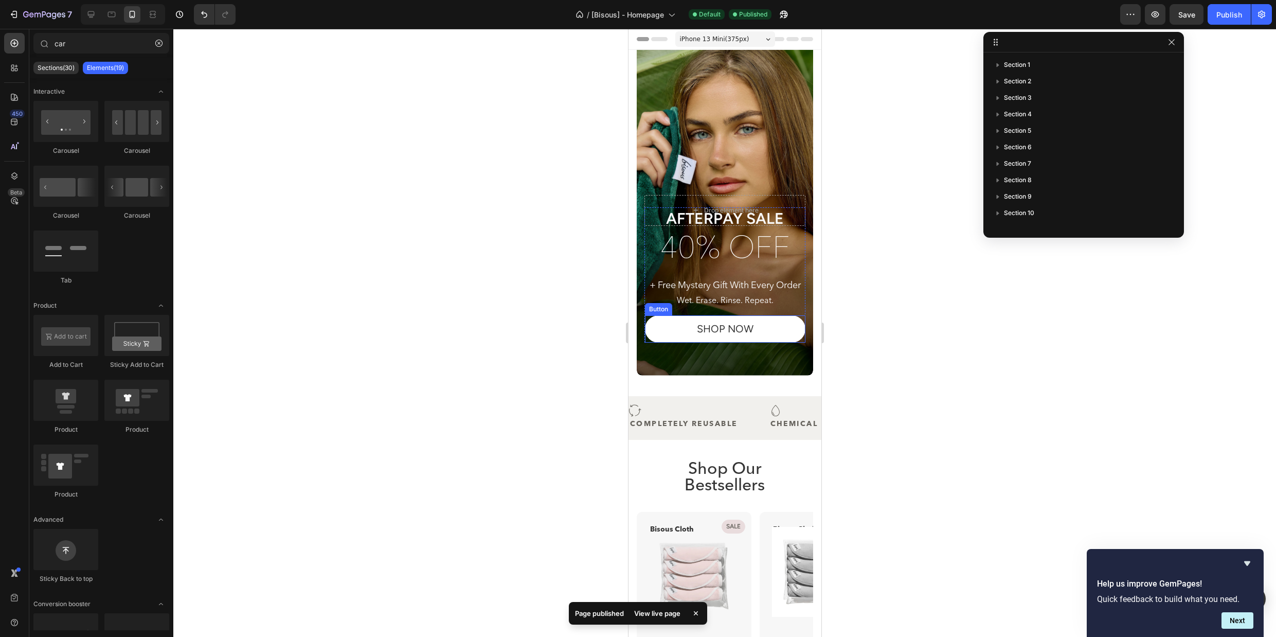
click at [790, 333] on button "shop NOW" at bounding box center [725, 328] width 161 height 27
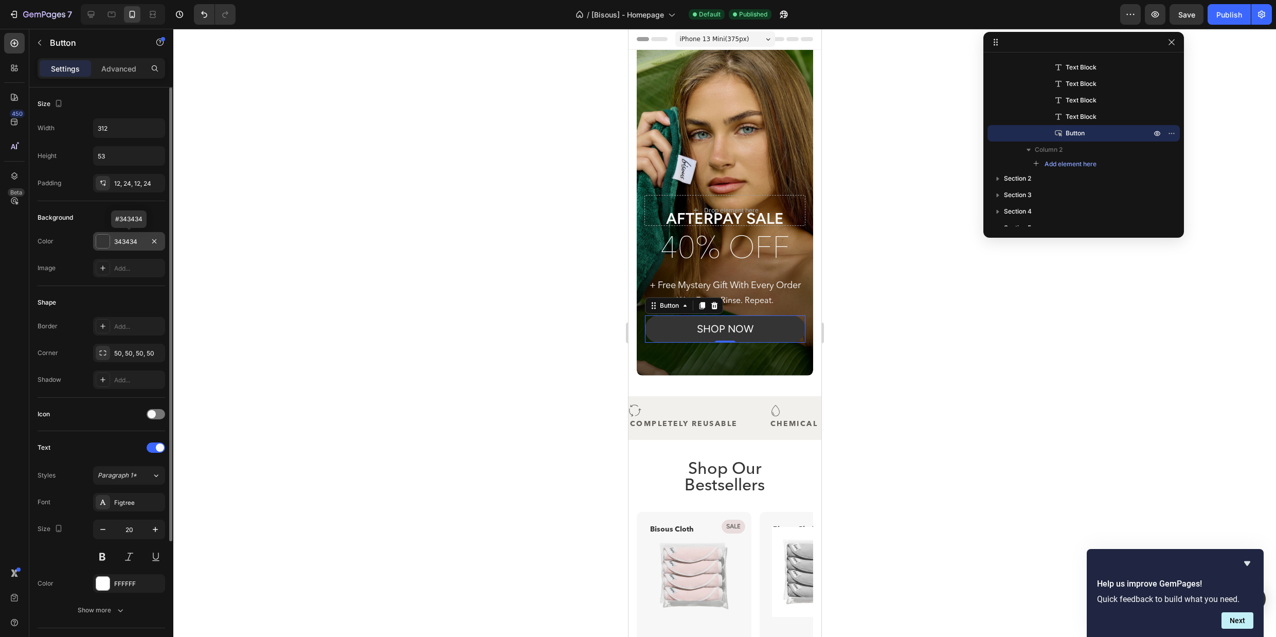
click at [134, 239] on div "343434" at bounding box center [129, 241] width 30 height 9
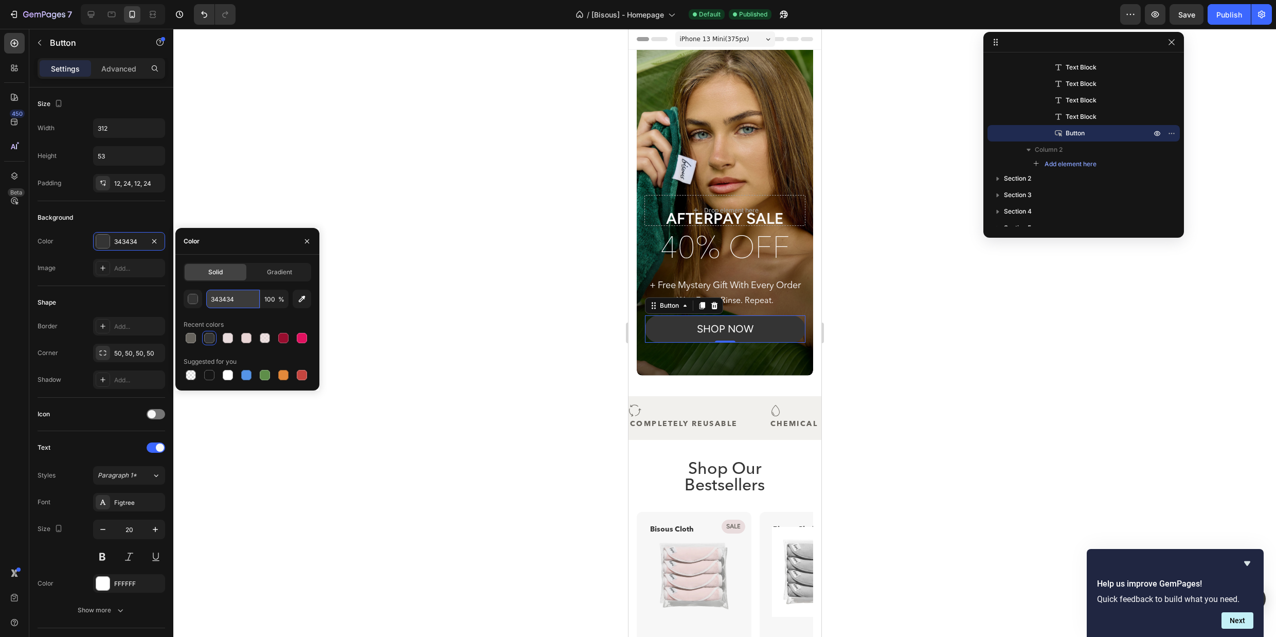
click at [243, 296] on input "343434" at bounding box center [233, 299] width 54 height 19
click at [249, 301] on input "343434" at bounding box center [233, 299] width 54 height 19
type input "FFFFFF"
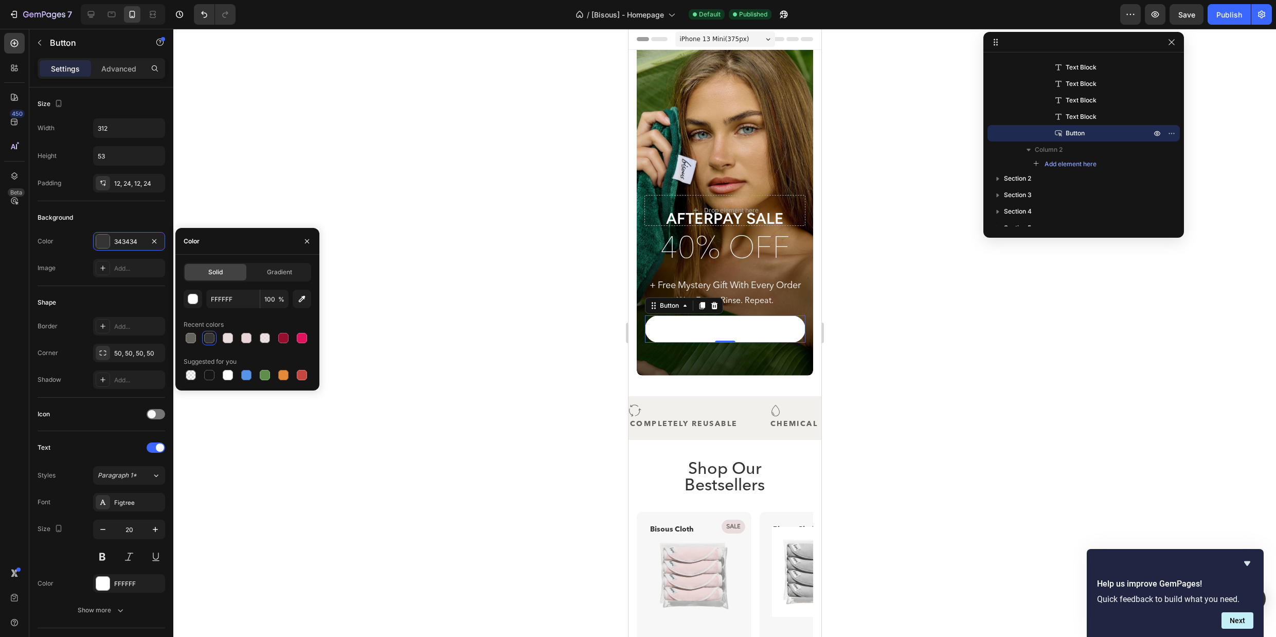
click at [258, 315] on div "FFFFFF 100 % Recent colors Suggested for you" at bounding box center [248, 336] width 128 height 93
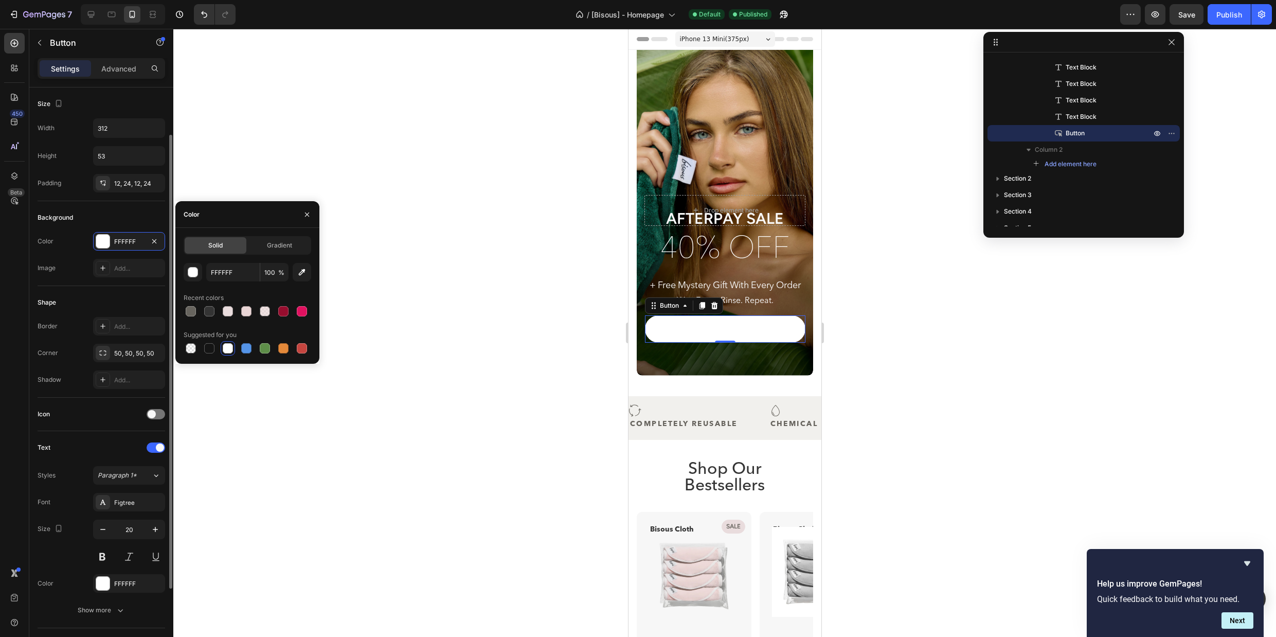
scroll to position [89, 0]
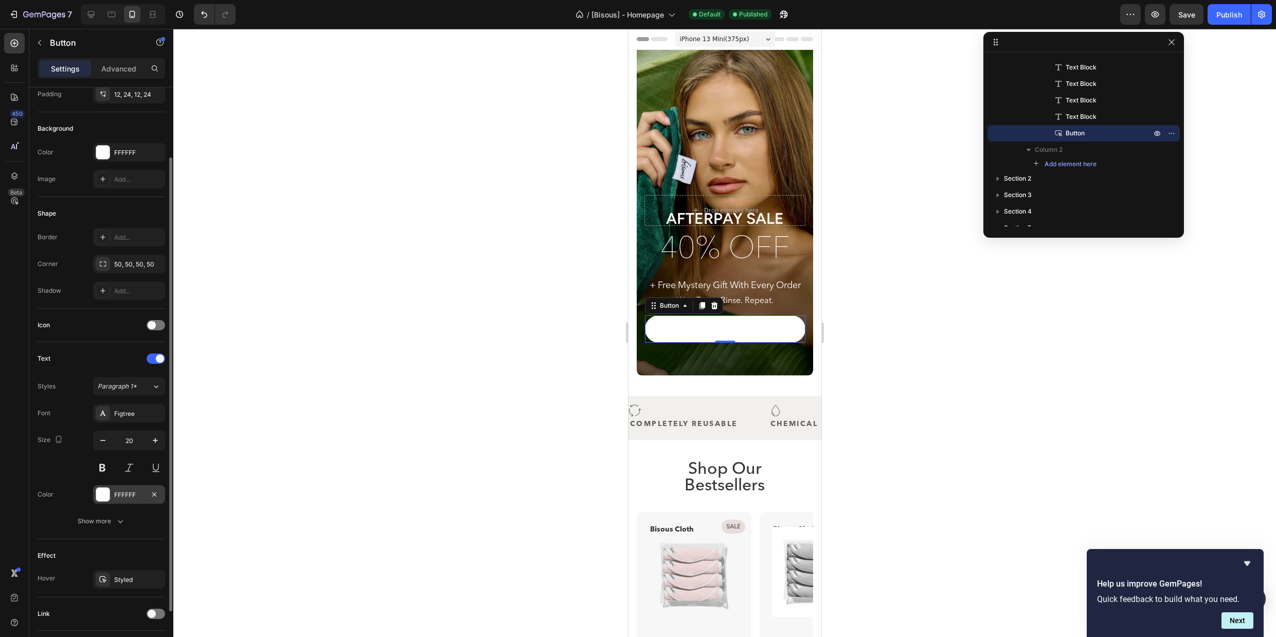
click at [130, 496] on div "FFFFFF" at bounding box center [129, 494] width 30 height 9
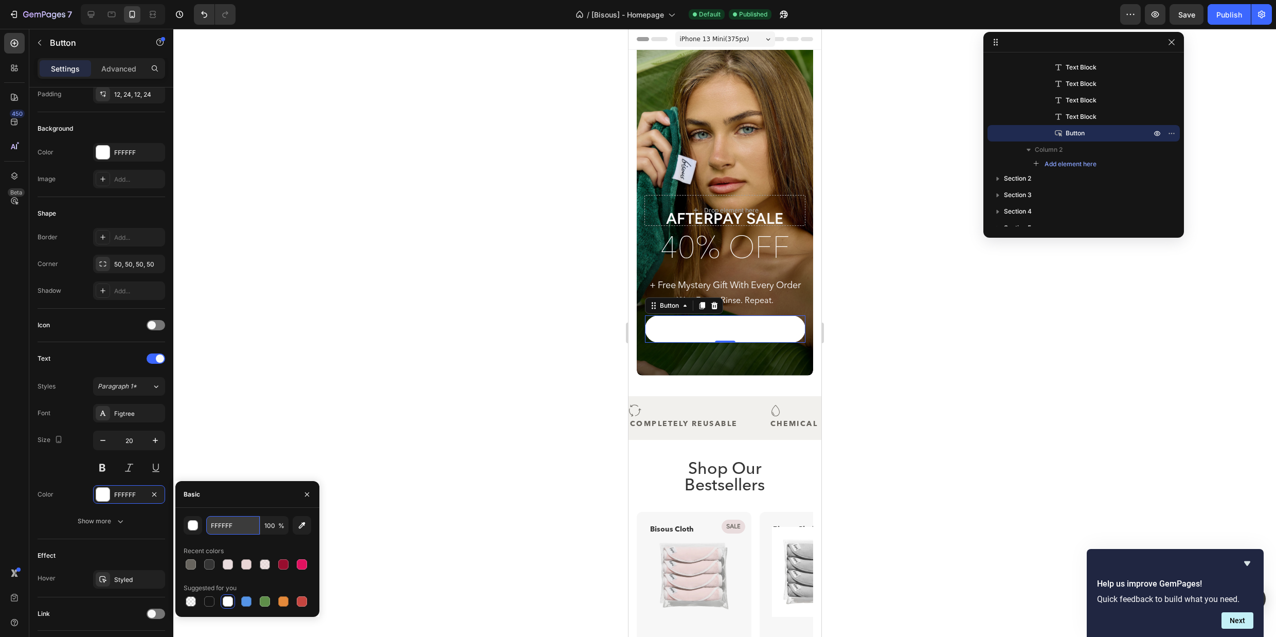
click at [253, 530] on input "FFFFFF" at bounding box center [233, 525] width 54 height 19
paste input "343434"
type input "343434"
click at [271, 542] on div "343434 100 % Recent colors Suggested for you" at bounding box center [248, 562] width 128 height 93
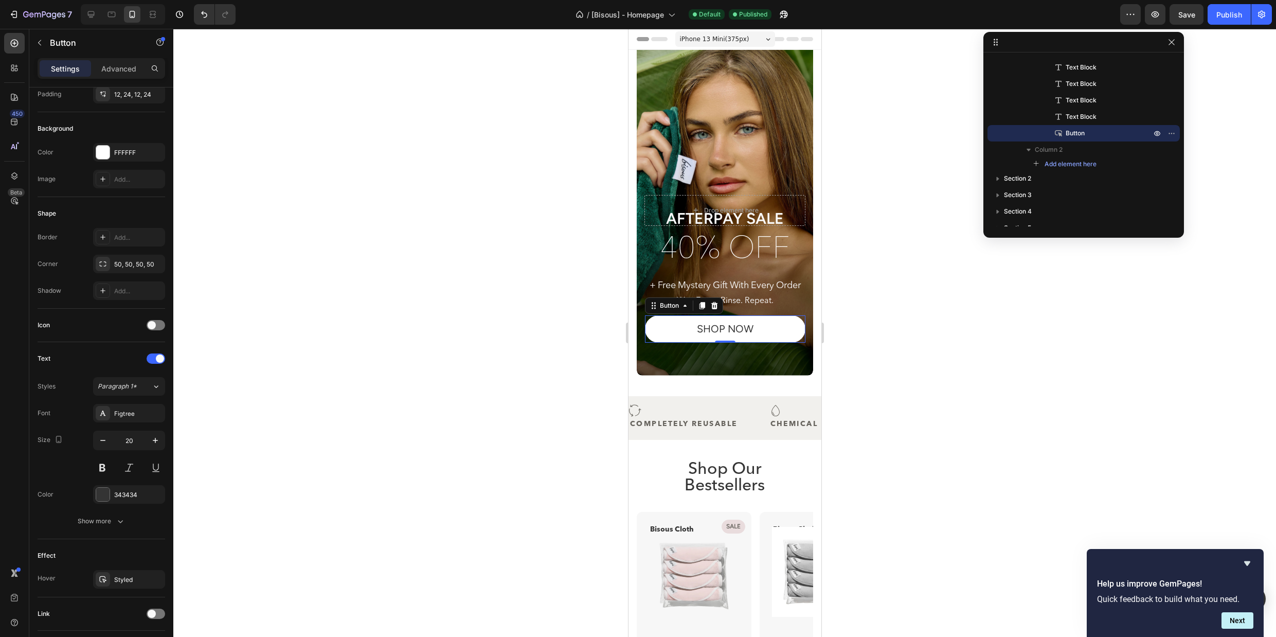
click at [854, 376] on div at bounding box center [724, 333] width 1103 height 608
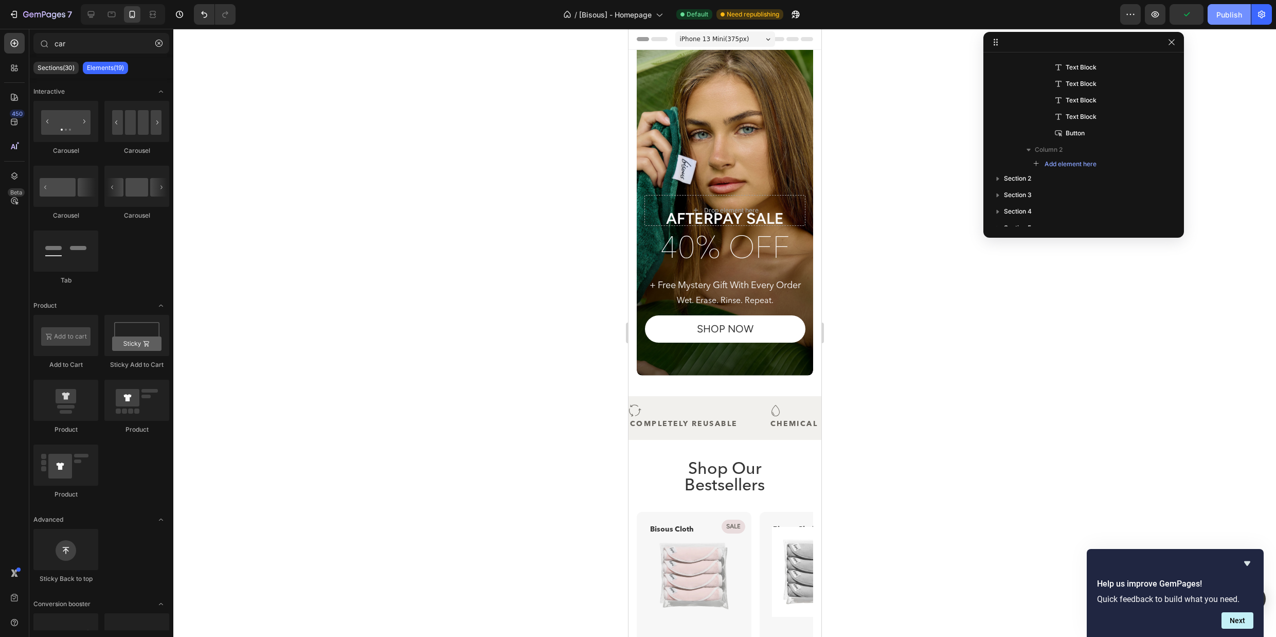
click at [1220, 14] on div "Publish" at bounding box center [1230, 14] width 26 height 11
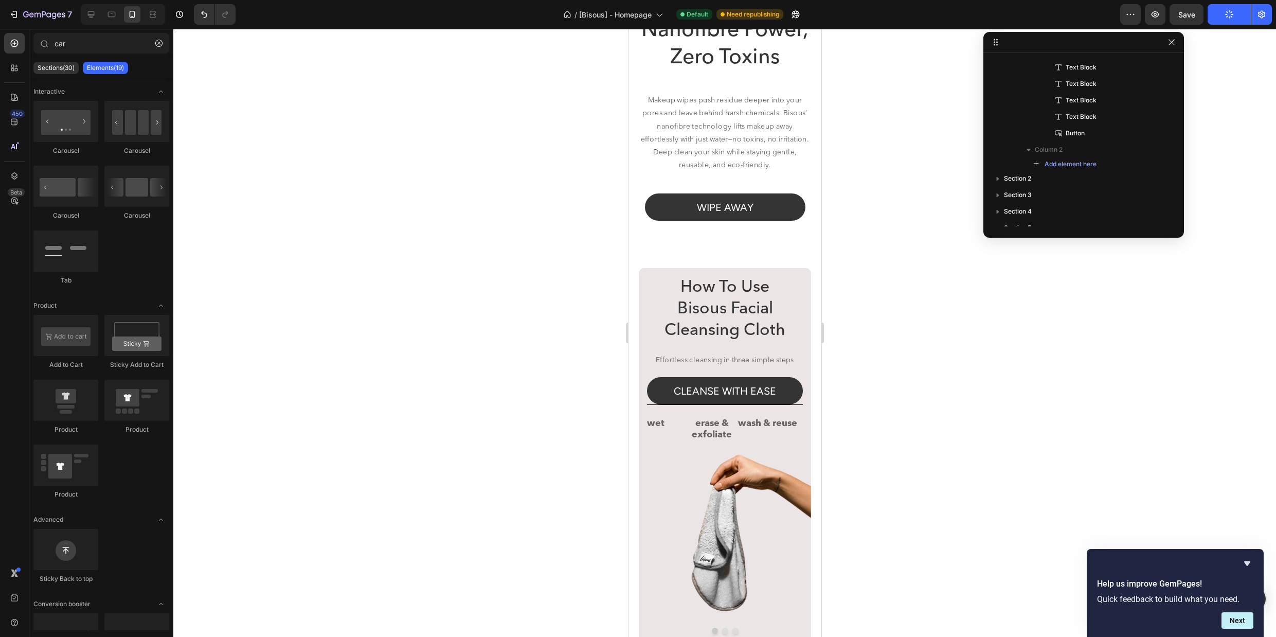
scroll to position [2002, 0]
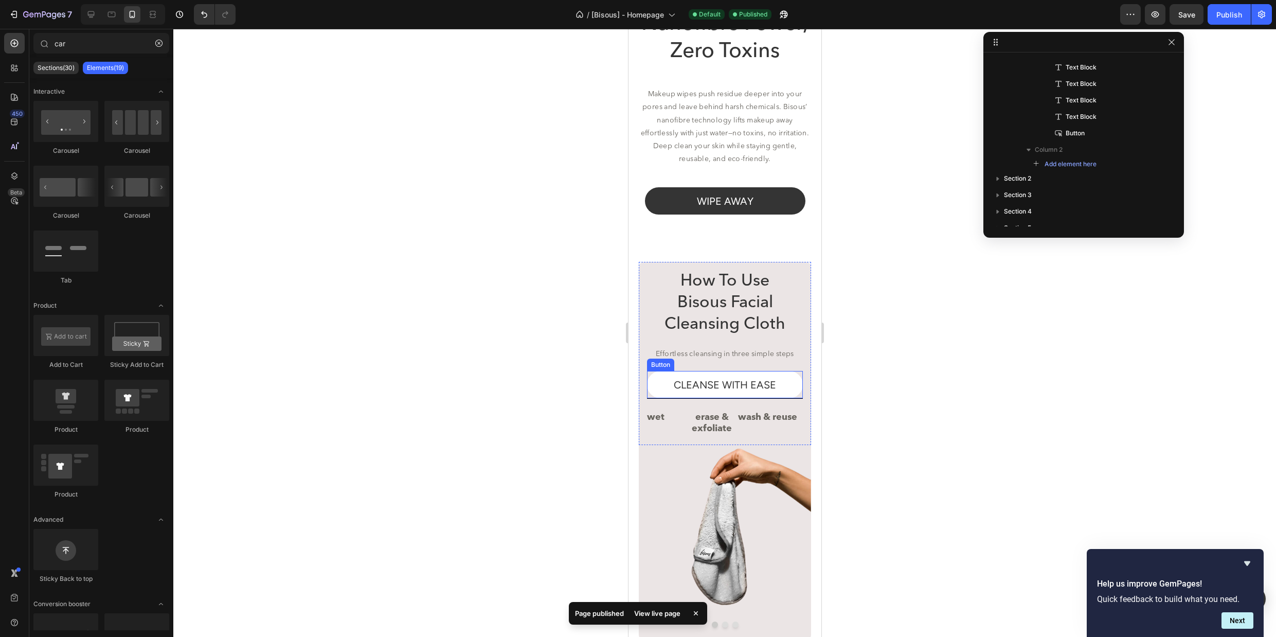
click at [798, 390] on button "CLEANSE WITH EASE" at bounding box center [725, 384] width 156 height 27
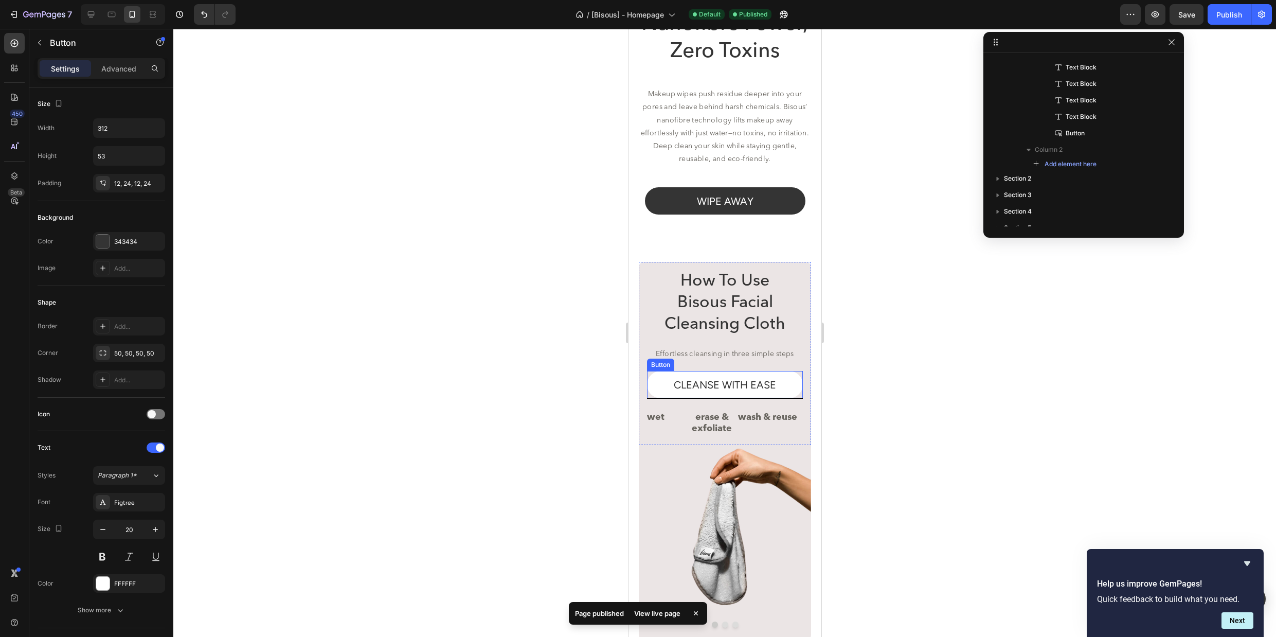
scroll to position [421, 0]
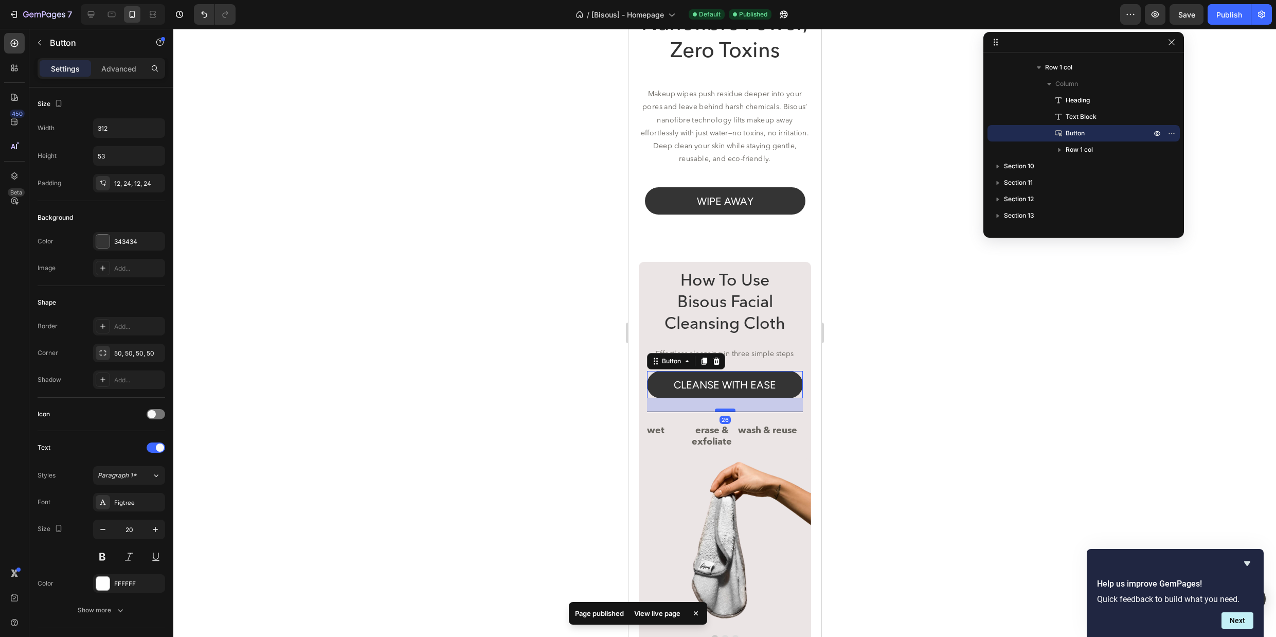
drag, startPoint x: 731, startPoint y: 396, endPoint x: 1497, endPoint y: 412, distance: 766.2
click at [731, 410] on div at bounding box center [725, 409] width 21 height 3
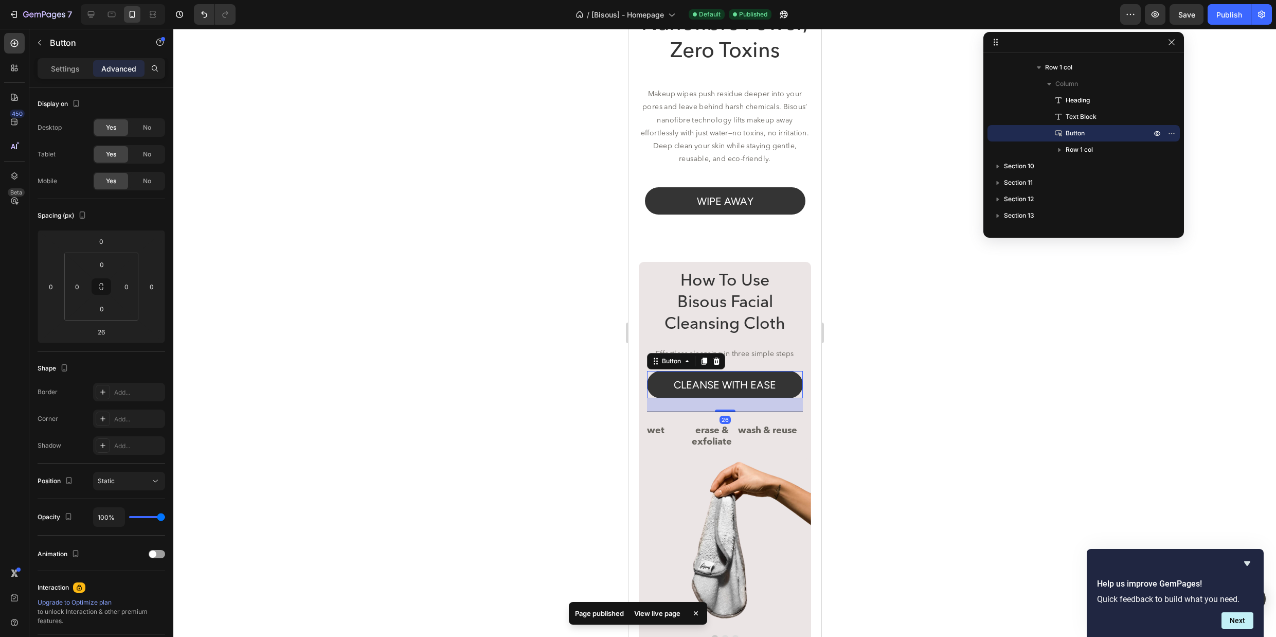
click at [869, 383] on div at bounding box center [724, 333] width 1103 height 608
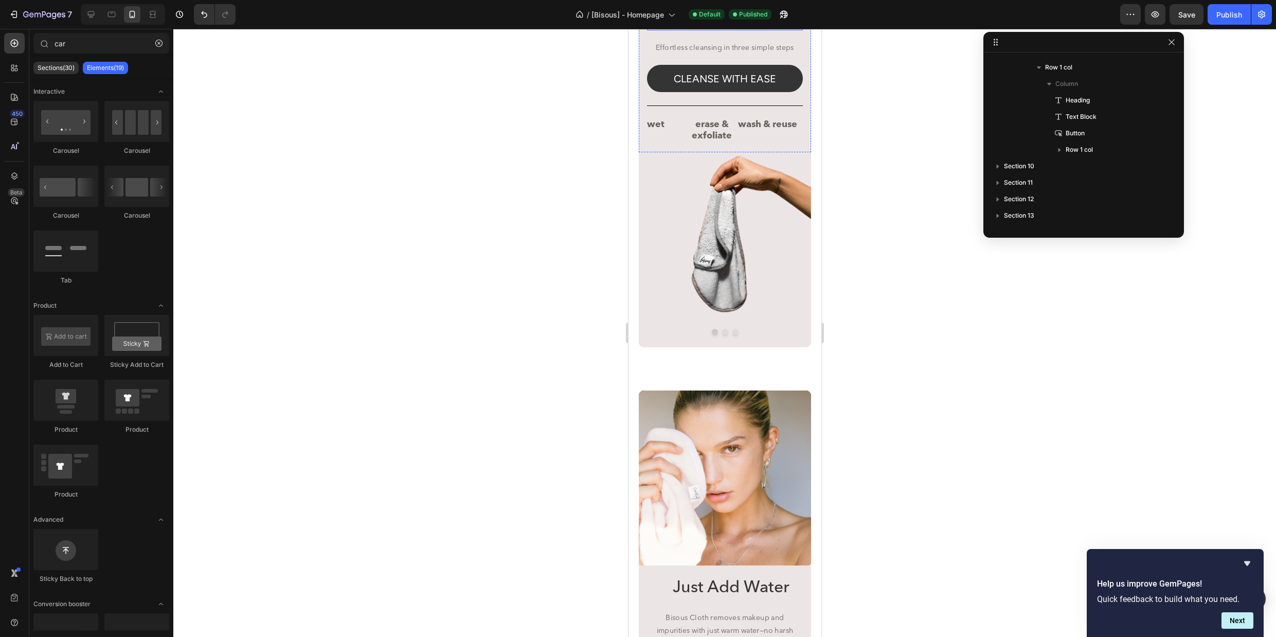
scroll to position [2308, 0]
click at [778, 372] on div "Image Image Image Carousel How To Use Bisous Facial Cleansing Cloth Heading Eff…" at bounding box center [724, 299] width 193 height 5117
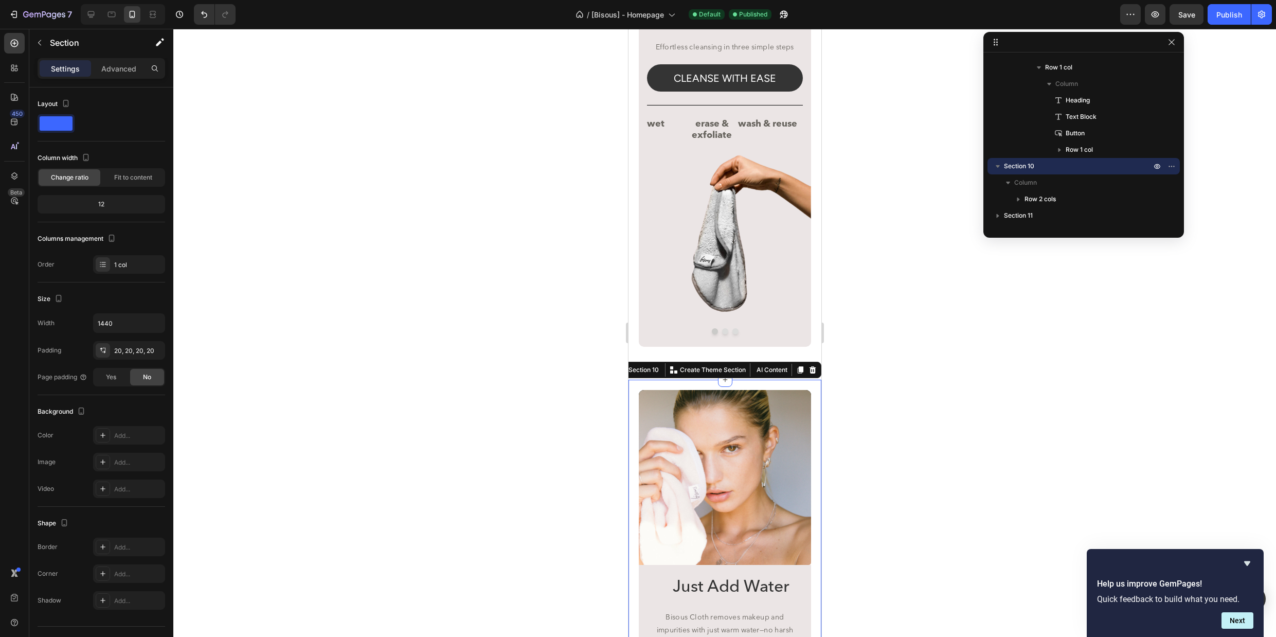
click at [769, 393] on div "Just Add Water Heading Bisous Cloth removes makeup and impurities with just war…" at bounding box center [724, 567] width 193 height 375
click at [105, 74] on div "Advanced" at bounding box center [118, 68] width 51 height 16
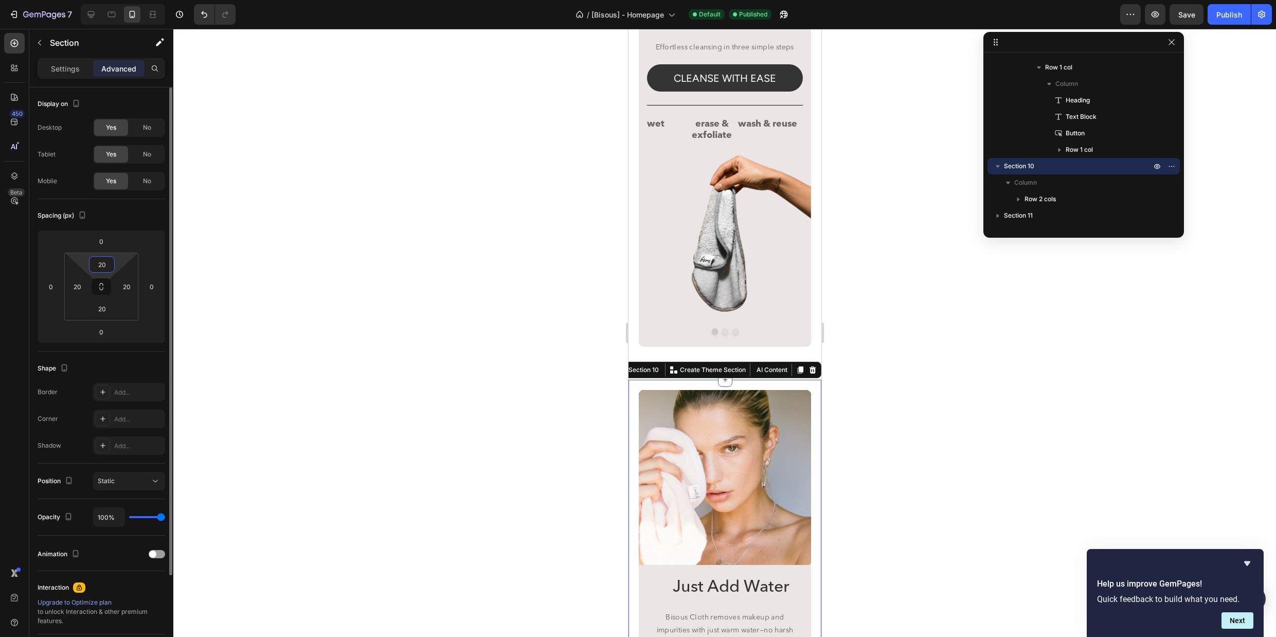
click at [109, 263] on input "20" at bounding box center [102, 264] width 21 height 15
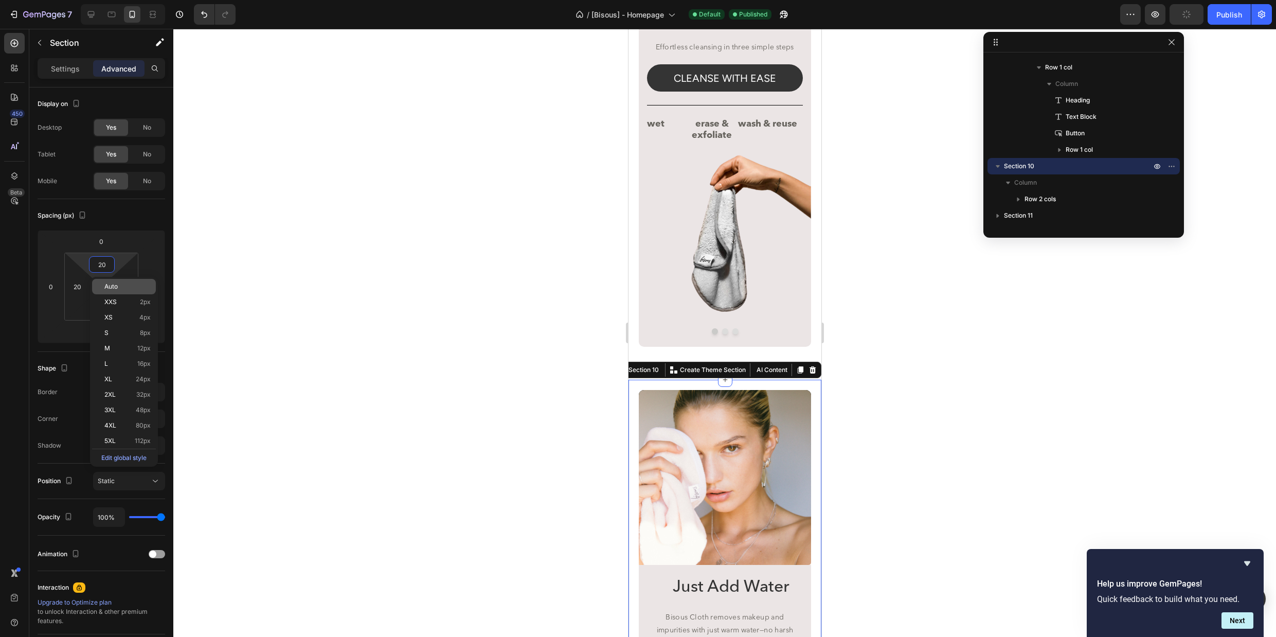
click at [108, 286] on span "Auto" at bounding box center [110, 286] width 13 height 7
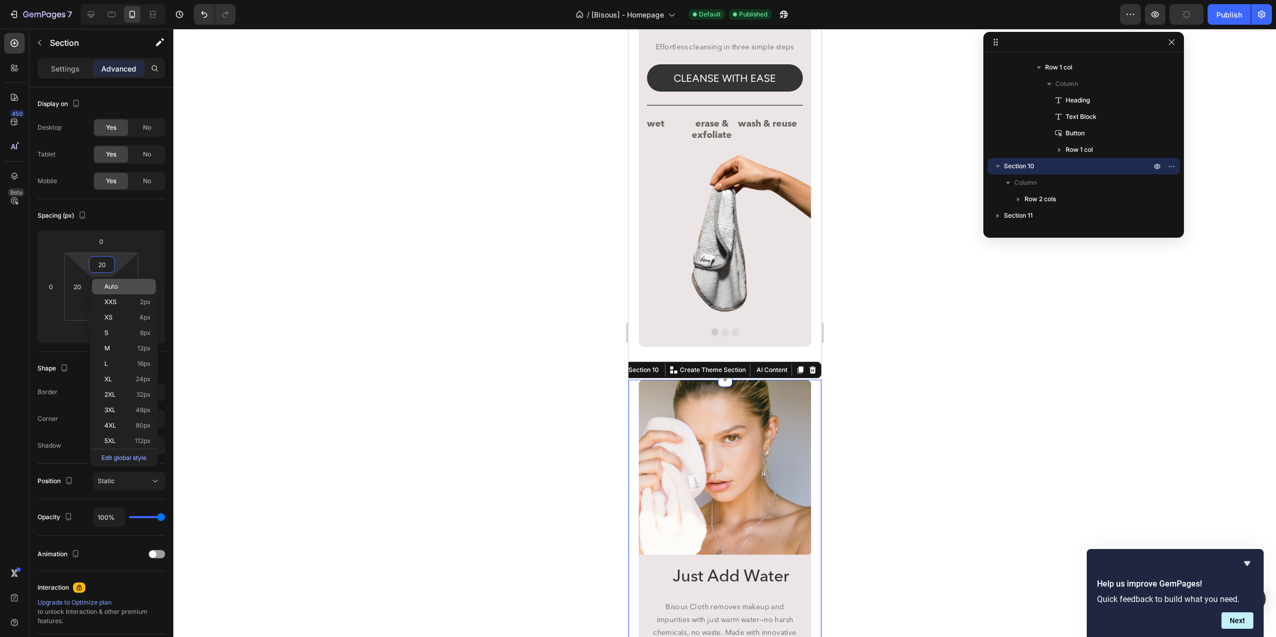
type input "Auto"
click at [925, 332] on div at bounding box center [724, 333] width 1103 height 608
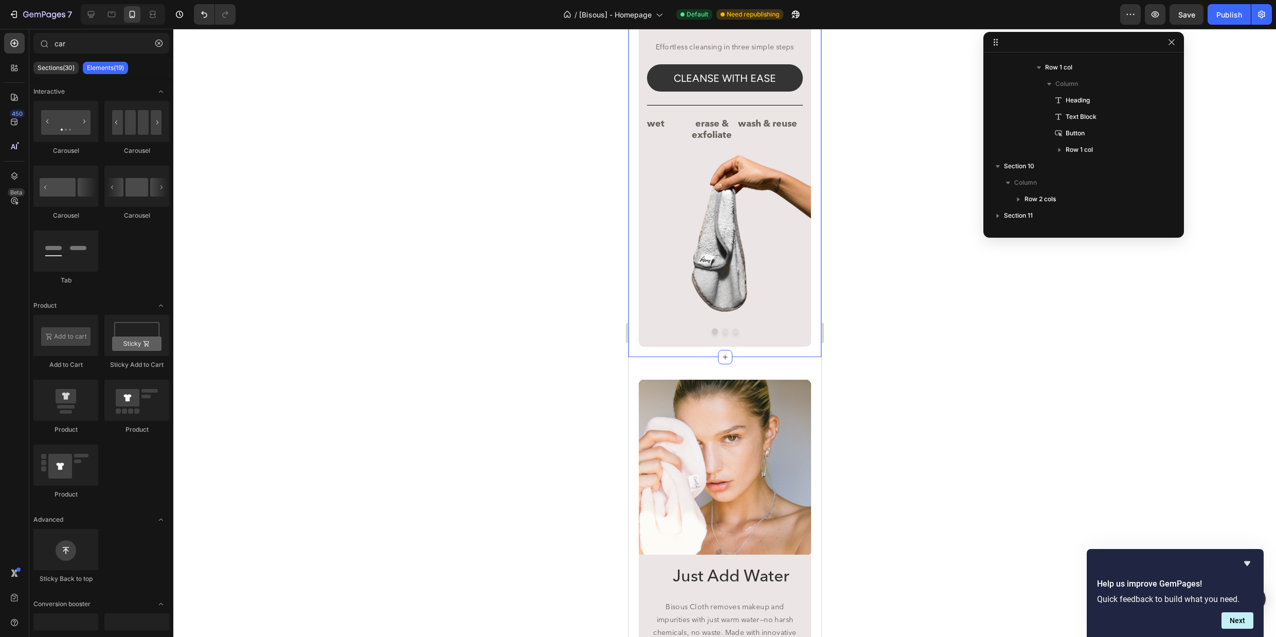
click at [799, 357] on div "Image Image Image Carousel How To Use Bisous Facial Cleansing Cloth Heading Eff…" at bounding box center [724, 151] width 193 height 412
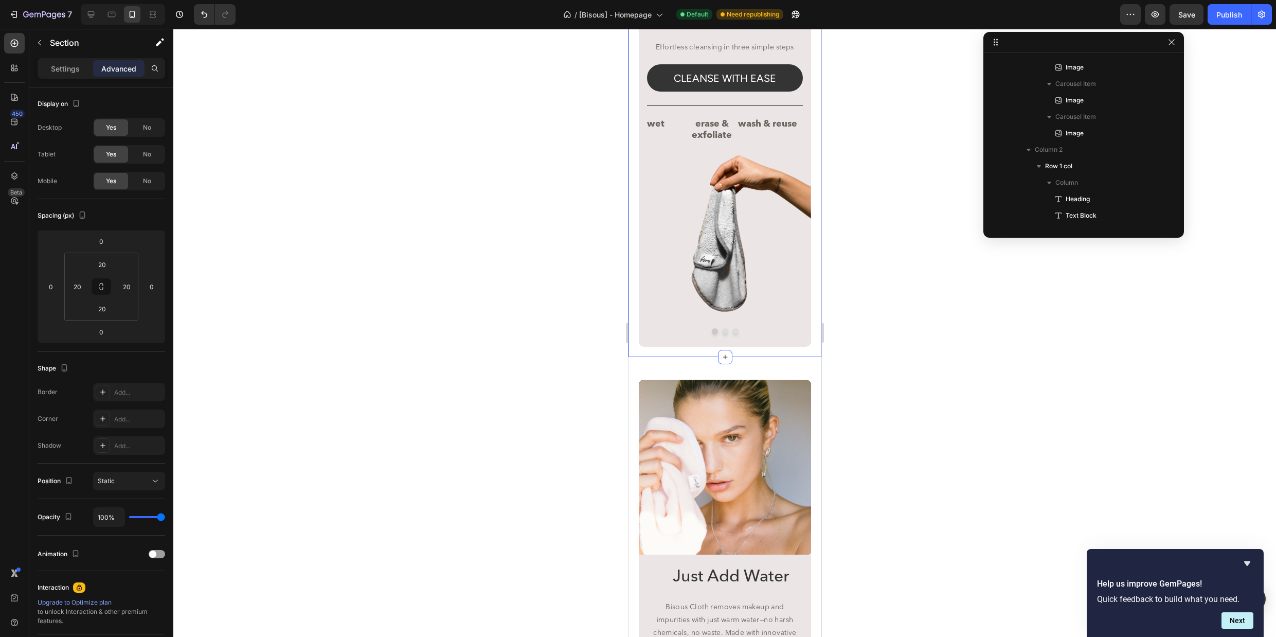
scroll to position [257, 0]
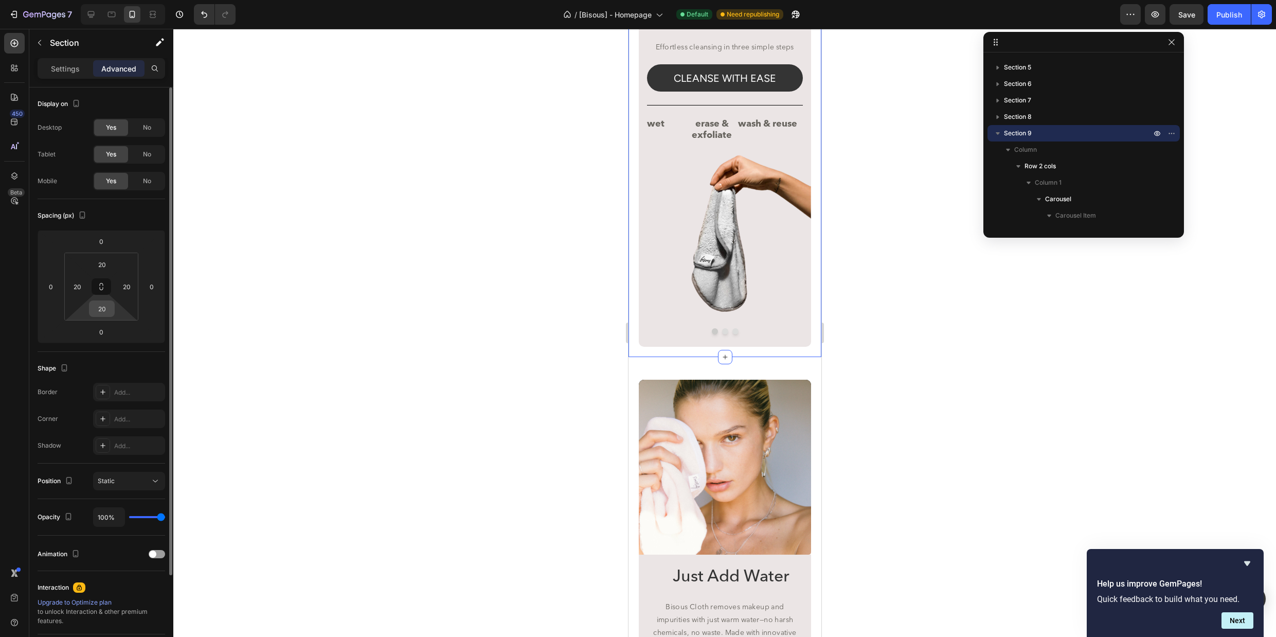
click at [104, 307] on input "20" at bounding box center [102, 308] width 21 height 15
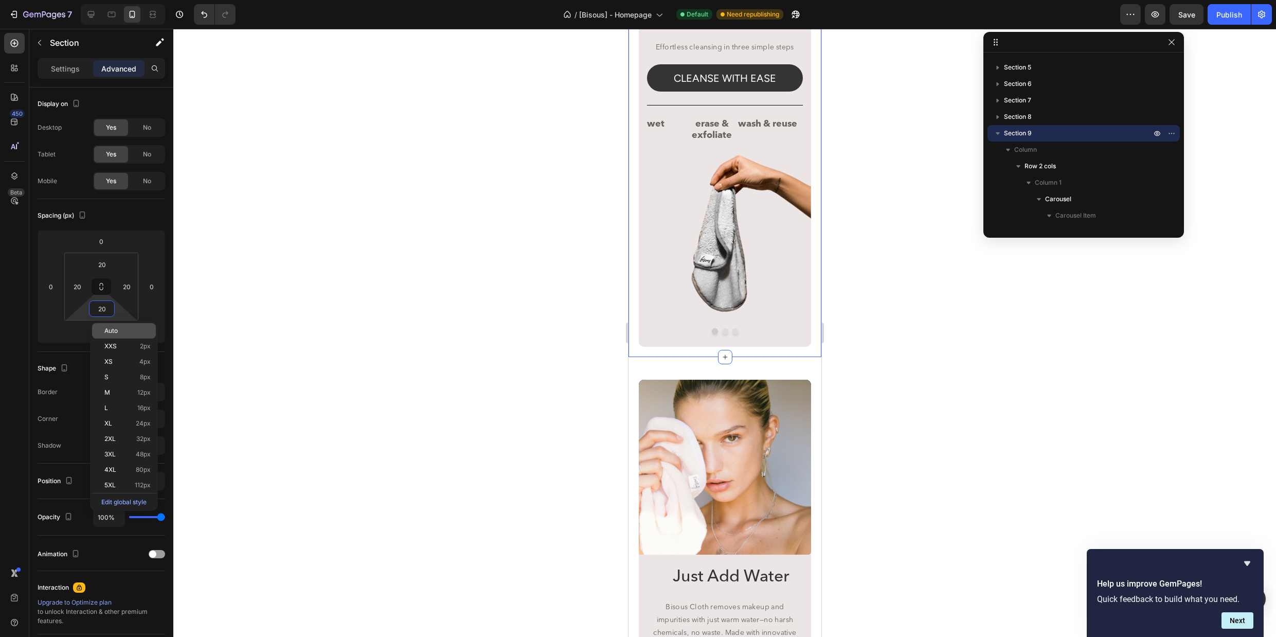
click at [110, 330] on span "Auto" at bounding box center [110, 330] width 13 height 7
type input "Auto"
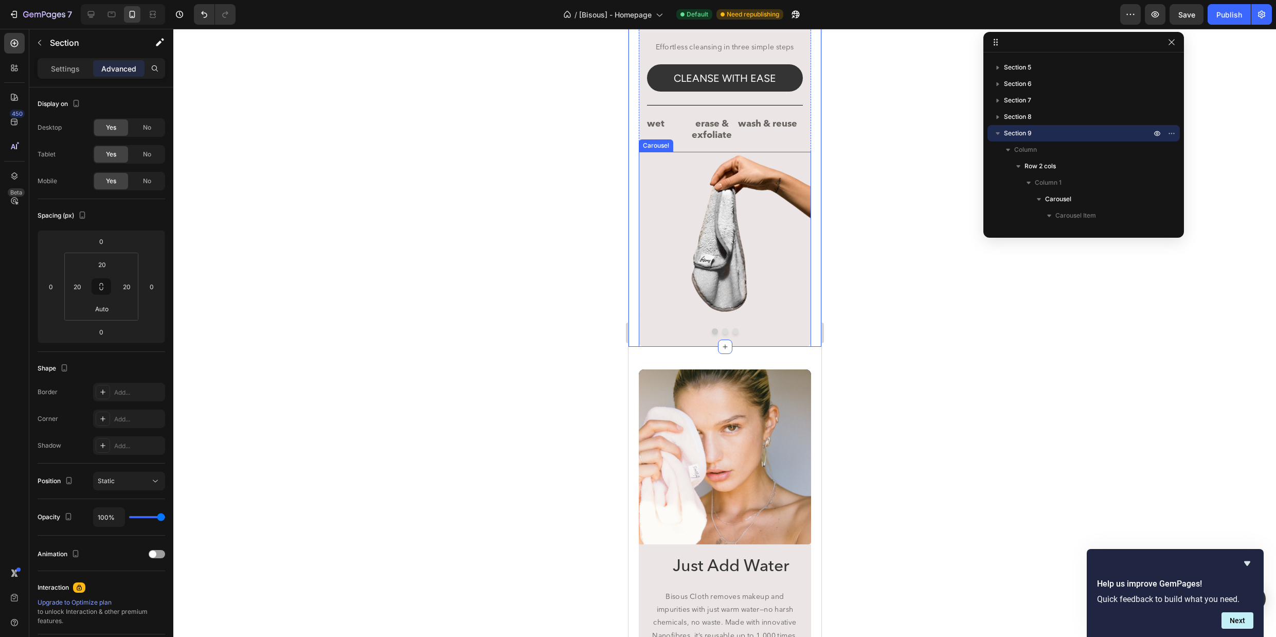
click at [918, 312] on div at bounding box center [724, 333] width 1103 height 608
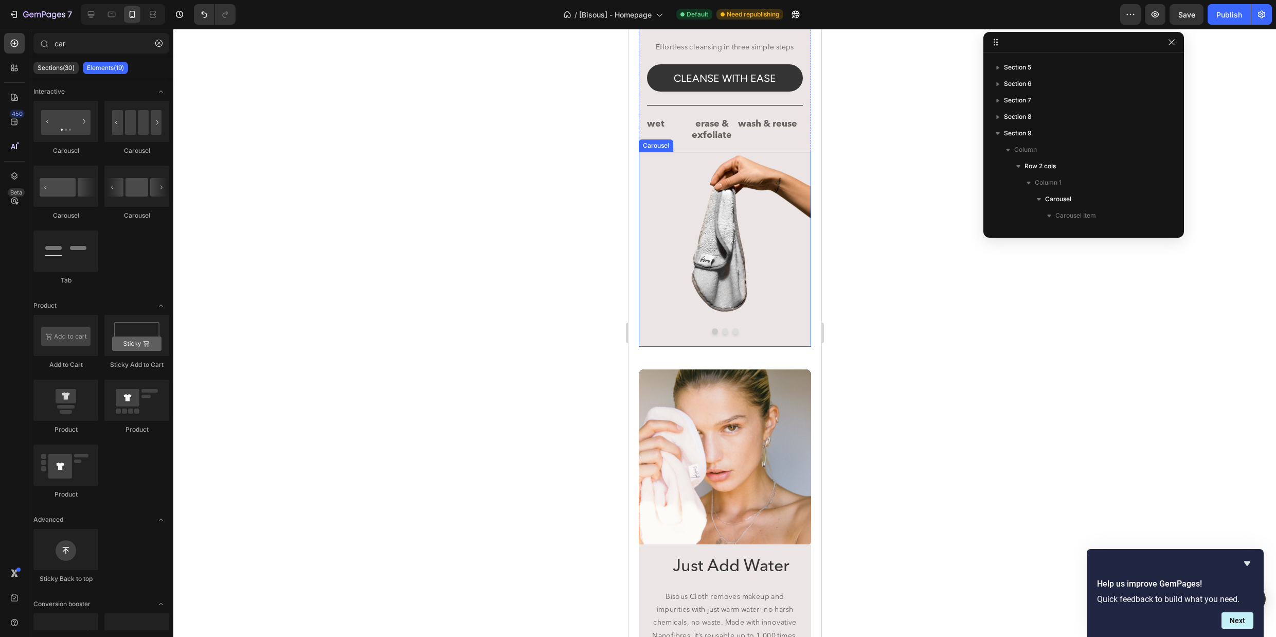
click at [865, 400] on div at bounding box center [724, 333] width 1103 height 608
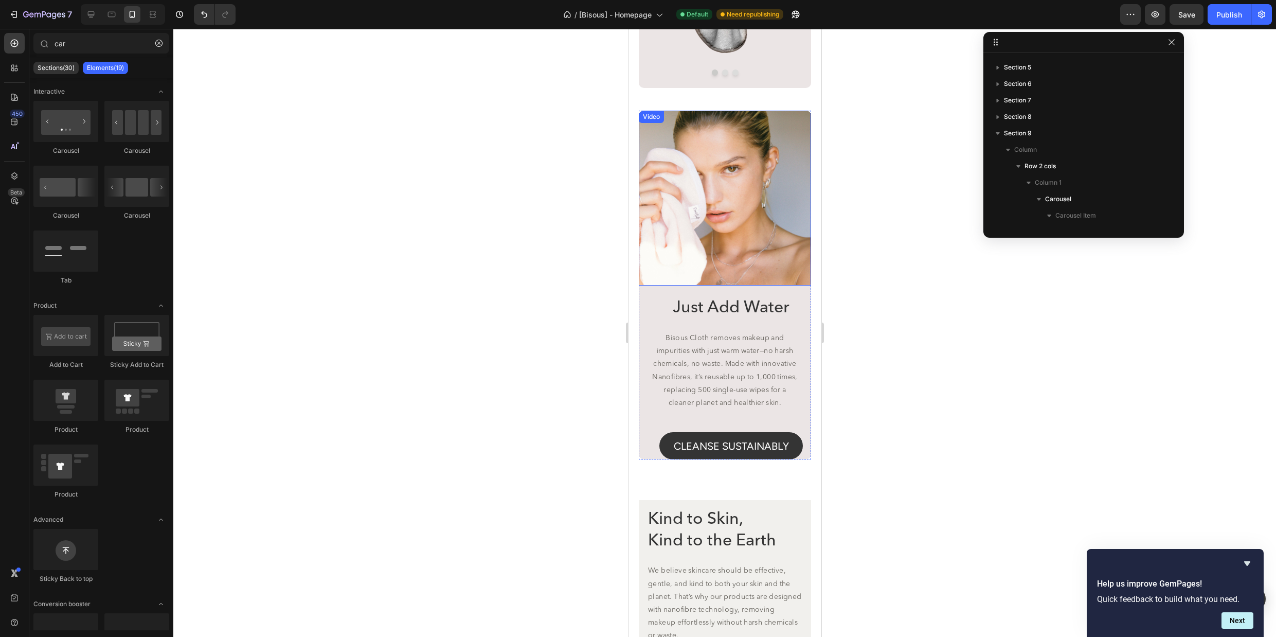
scroll to position [2593, 0]
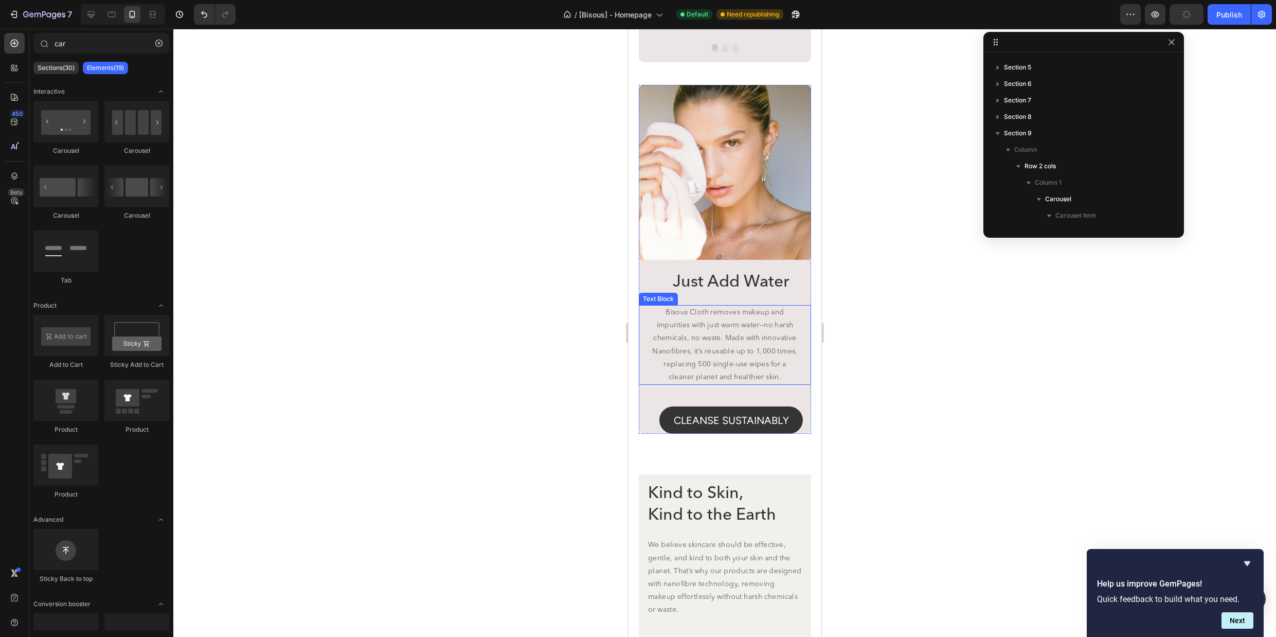
click at [753, 384] on p "Bisous Cloth removes makeup and impurities with just warm water—no harsh chemic…" at bounding box center [725, 345] width 146 height 78
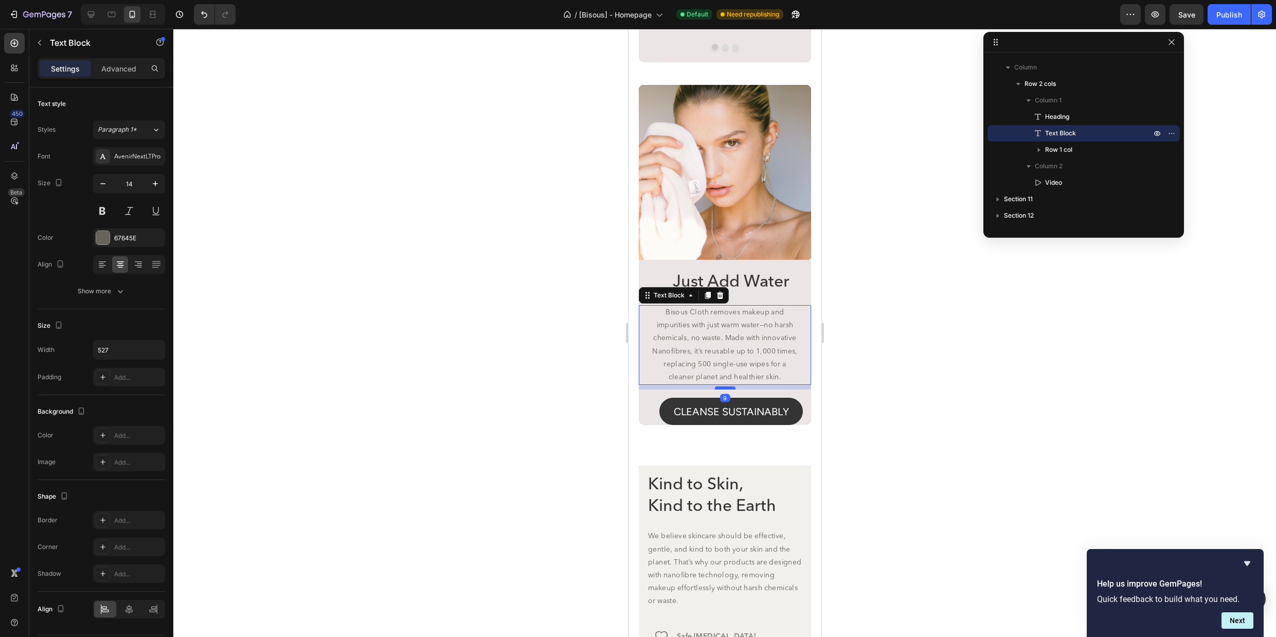
drag, startPoint x: 731, startPoint y: 413, endPoint x: 732, endPoint y: 404, distance: 8.9
click at [732, 389] on div at bounding box center [725, 387] width 21 height 3
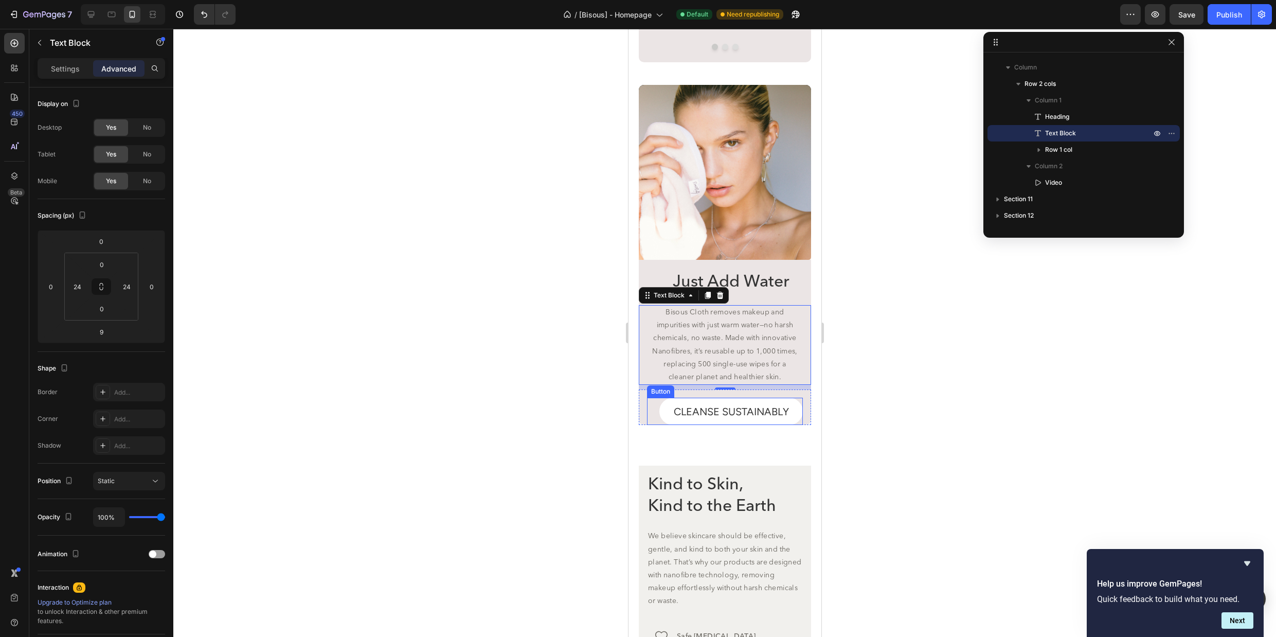
click at [709, 425] on button "CLEANSE SUSTAINABLY" at bounding box center [731, 411] width 144 height 27
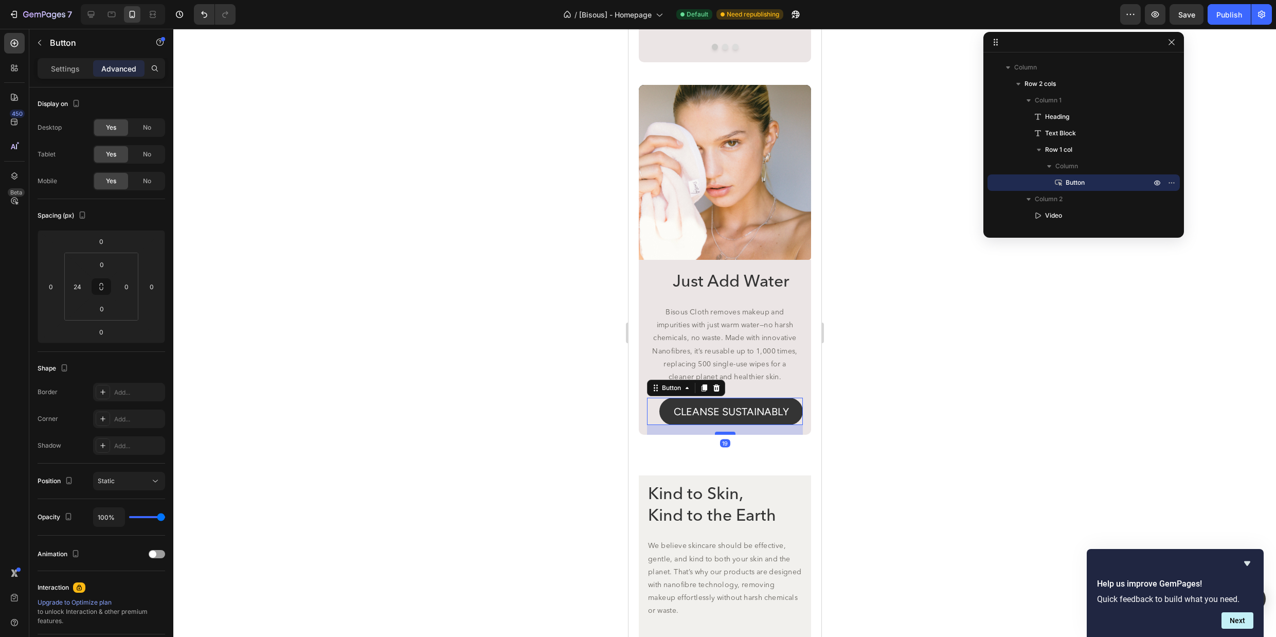
drag, startPoint x: 732, startPoint y: 440, endPoint x: 731, endPoint y: 450, distance: 9.8
click at [731, 435] on div at bounding box center [725, 433] width 21 height 3
type input "19"
click at [892, 443] on div at bounding box center [724, 333] width 1103 height 608
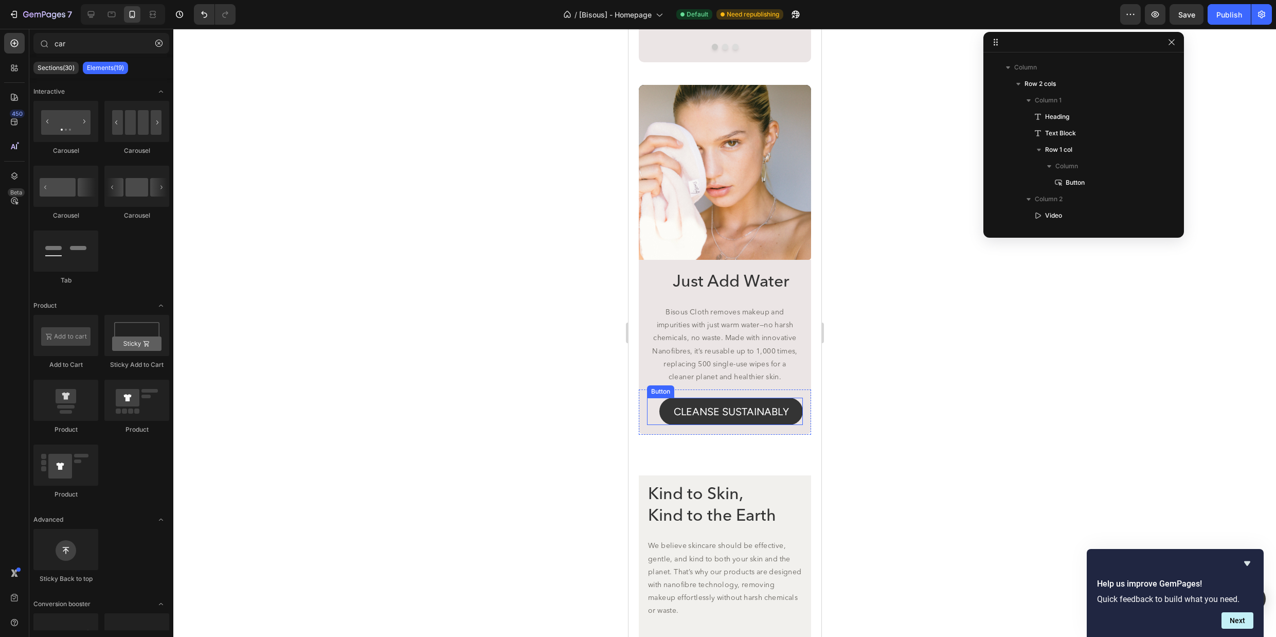
click at [657, 423] on div "CLEANSE SUSTAINABLY Button" at bounding box center [725, 411] width 156 height 27
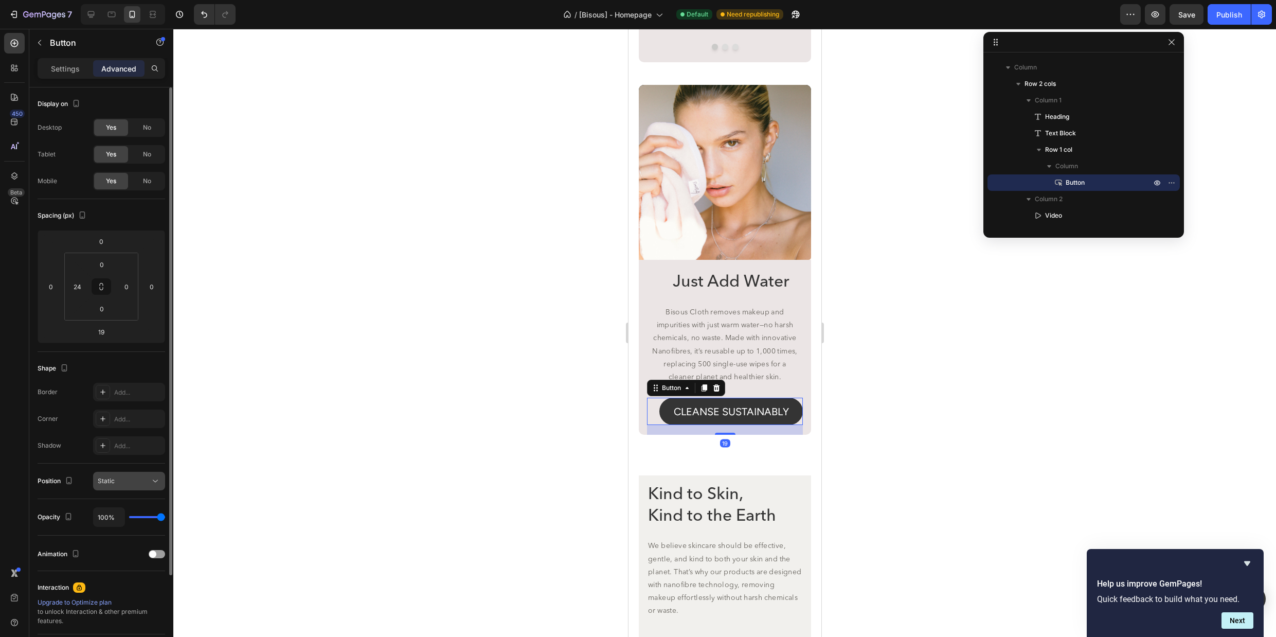
scroll to position [108, 0]
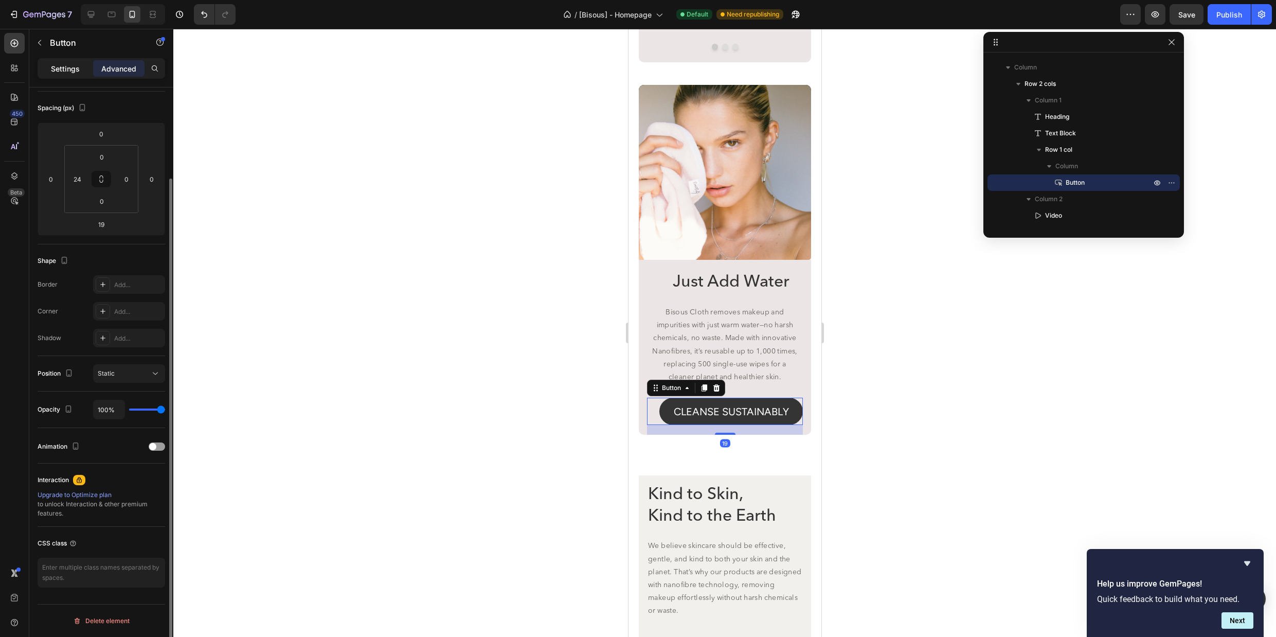
click at [66, 65] on p "Settings" at bounding box center [65, 68] width 29 height 11
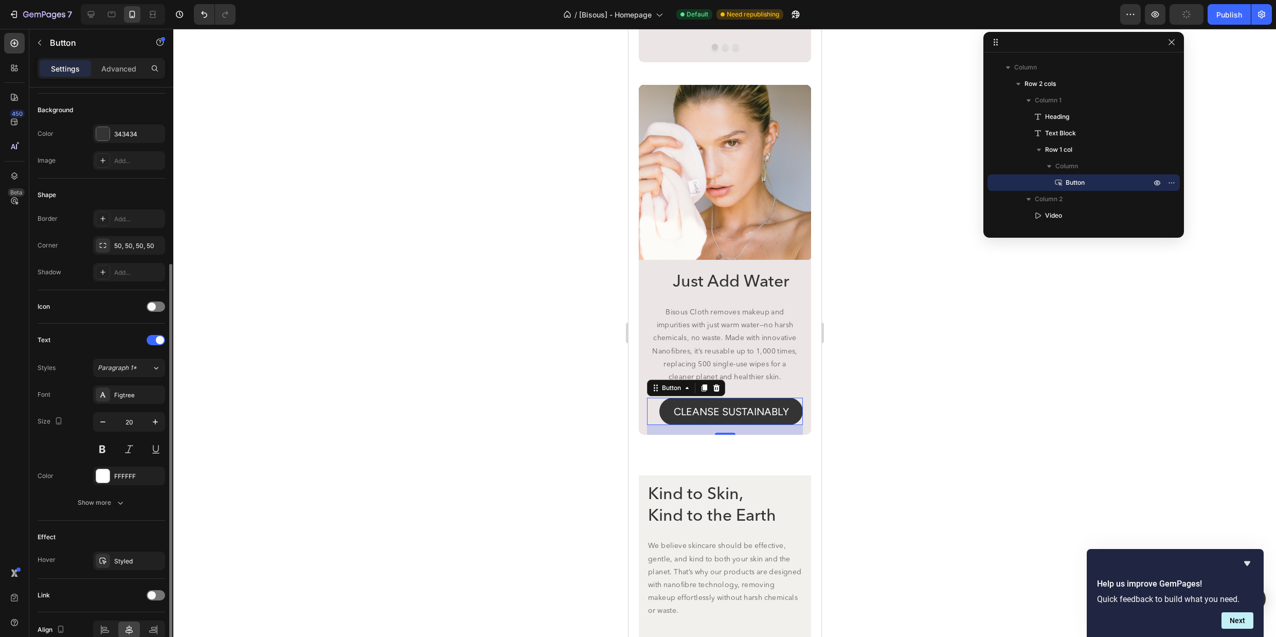
scroll to position [159, 0]
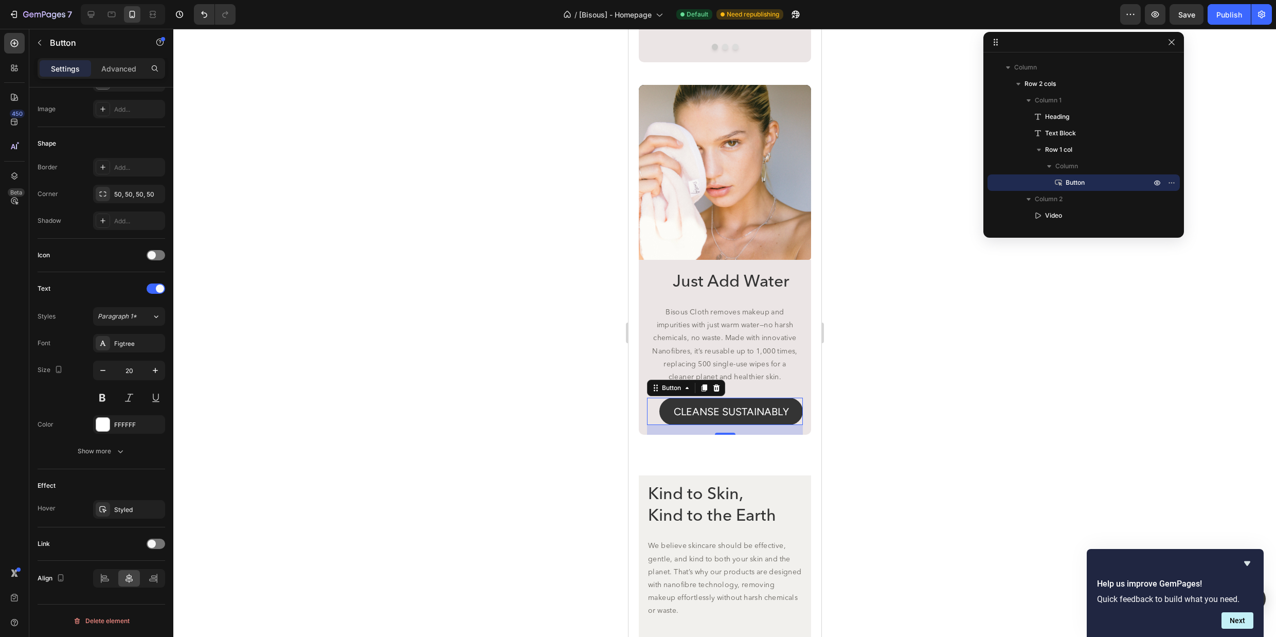
click at [919, 328] on div at bounding box center [724, 333] width 1103 height 608
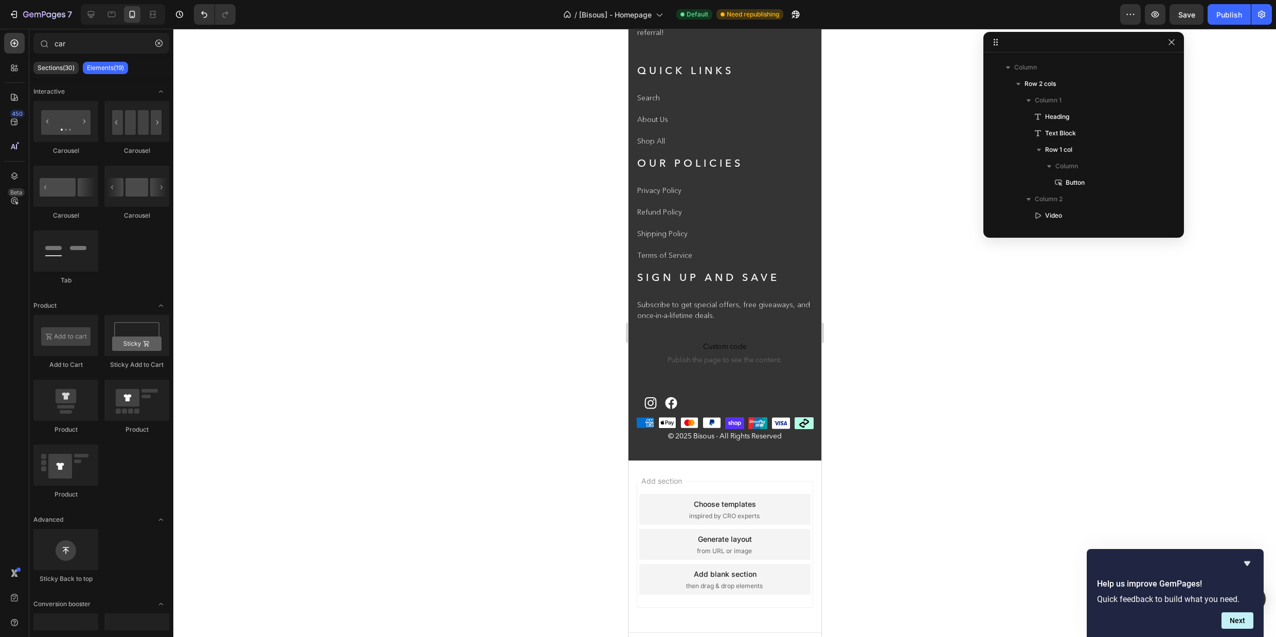
scroll to position [5177, 0]
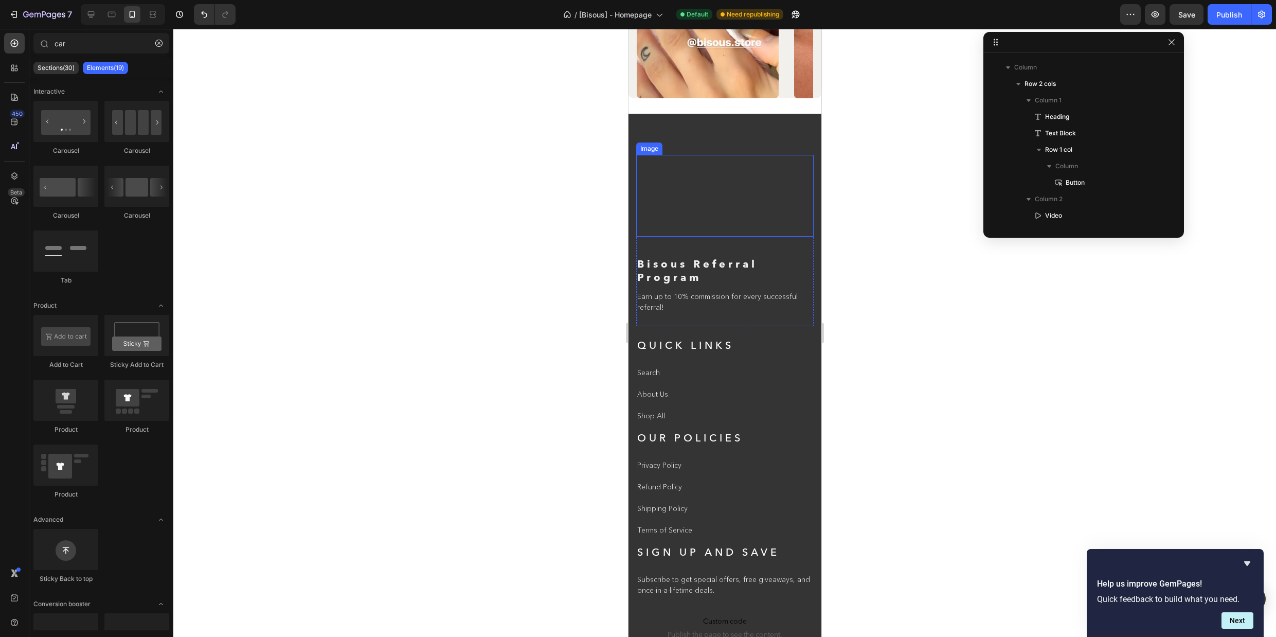
click at [736, 182] on img at bounding box center [717, 196] width 162 height 82
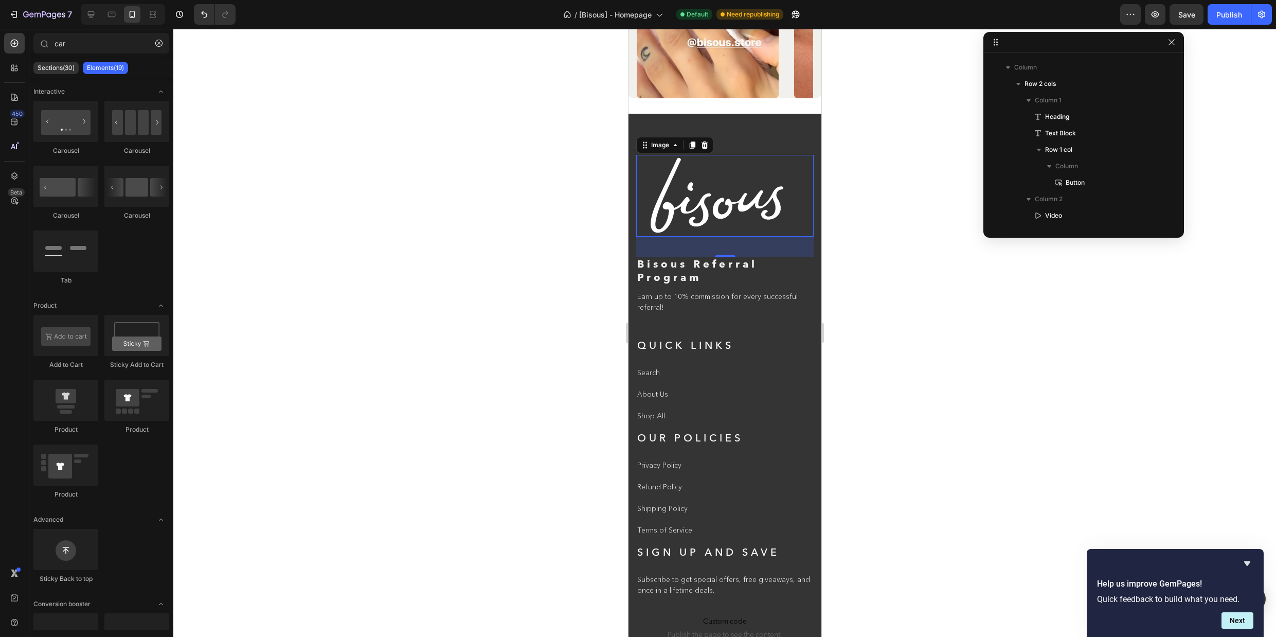
scroll to position [998, 0]
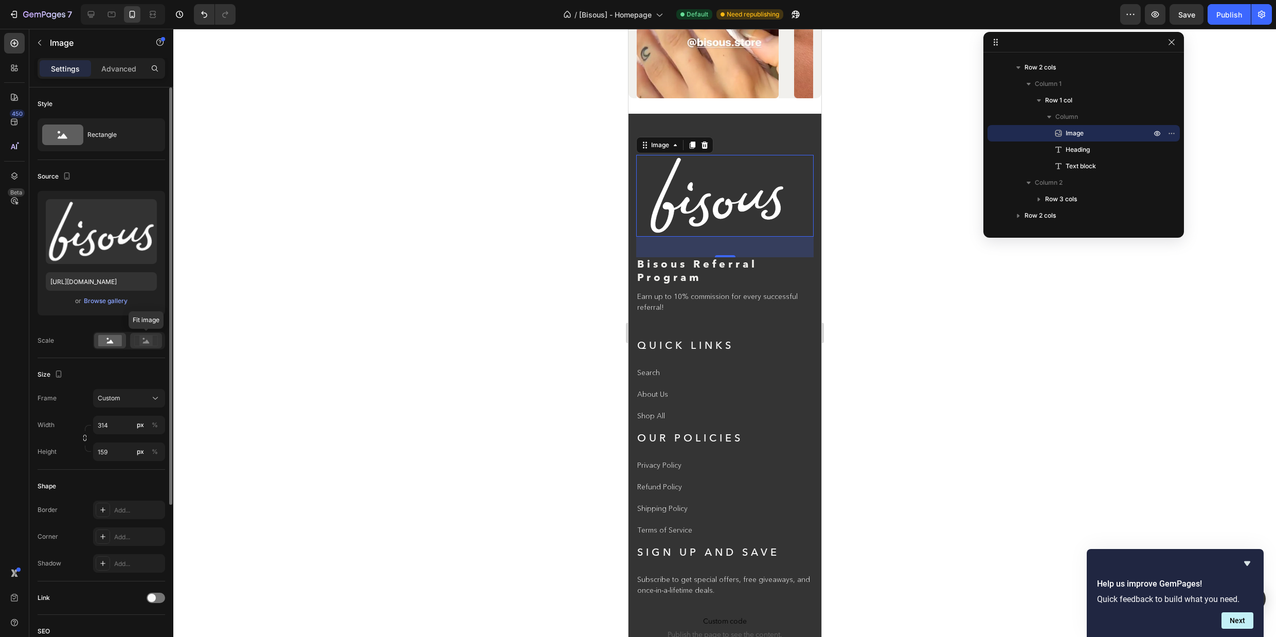
click at [146, 342] on icon at bounding box center [146, 342] width 7 height 4
click at [121, 421] on input "314" at bounding box center [129, 425] width 72 height 19
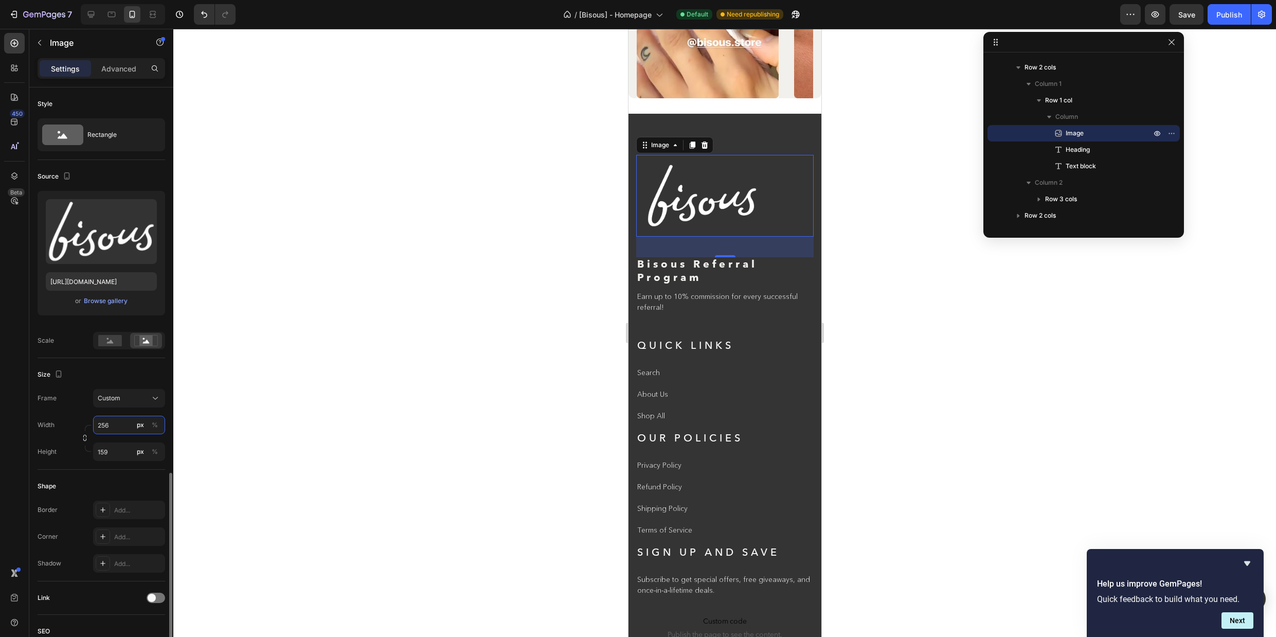
scroll to position [224, 0]
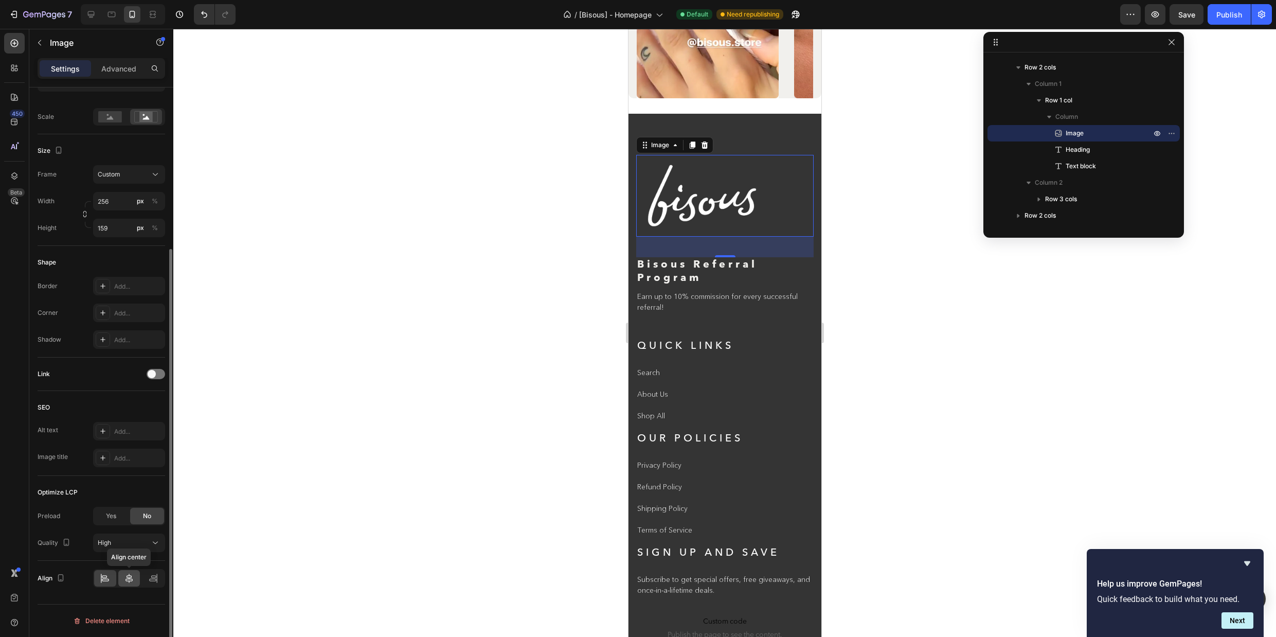
click at [128, 579] on icon at bounding box center [129, 578] width 10 height 10
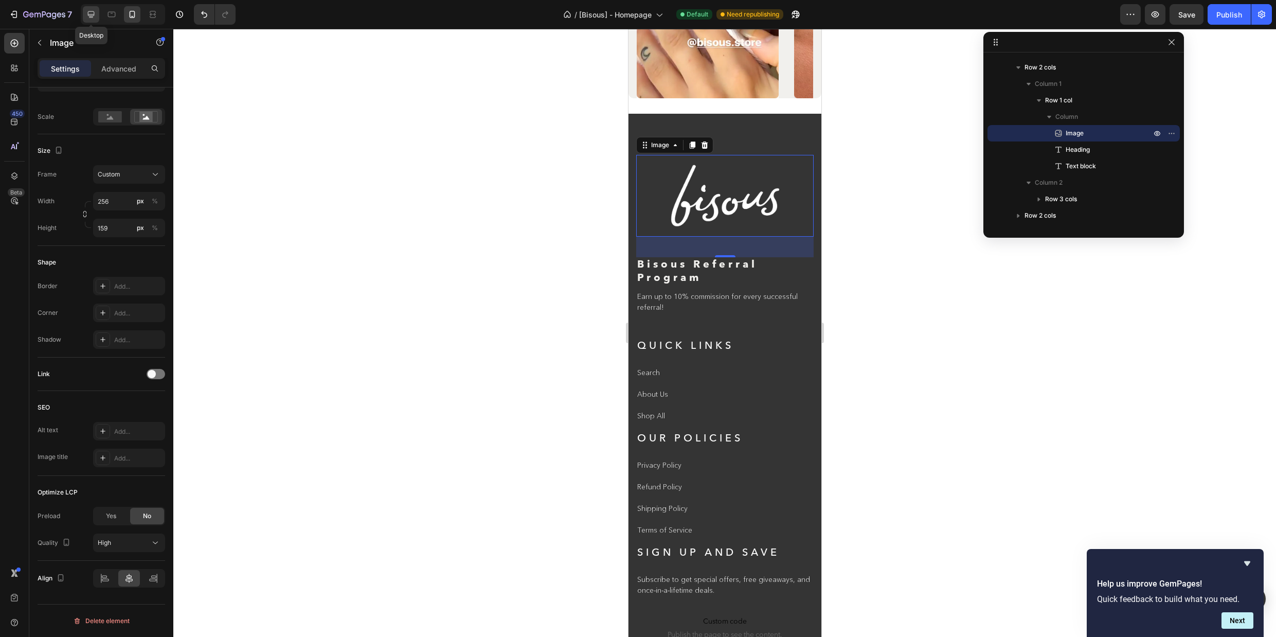
click at [90, 14] on icon at bounding box center [91, 14] width 7 height 7
type input "314"
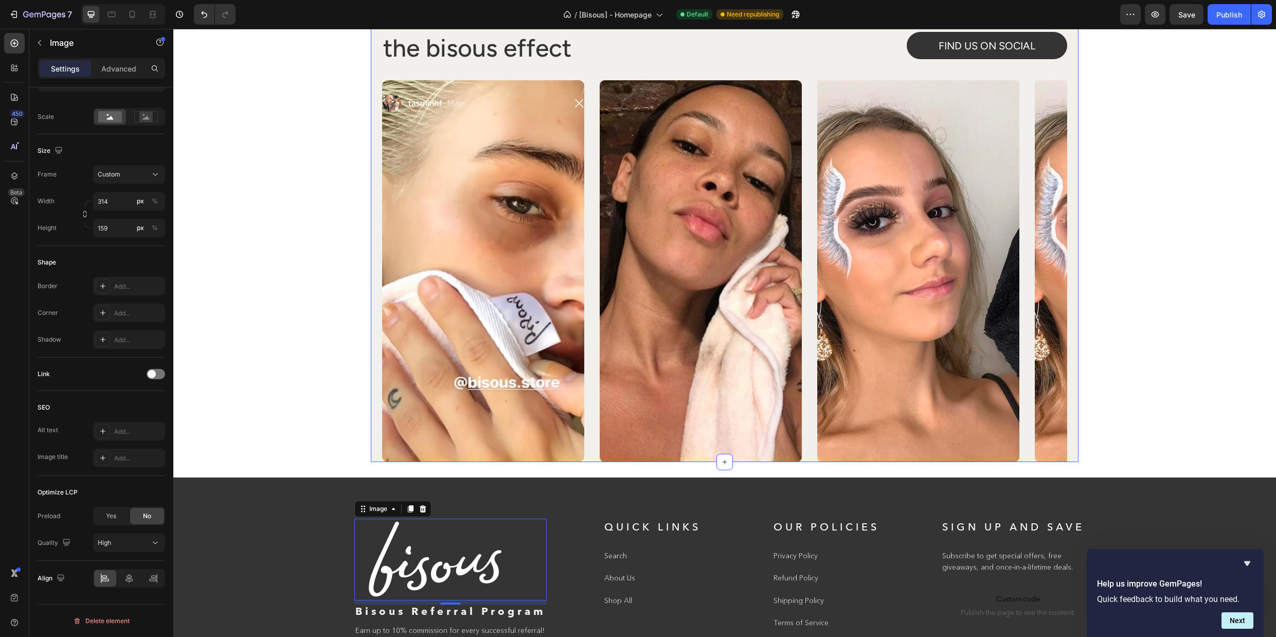
scroll to position [4730, 0]
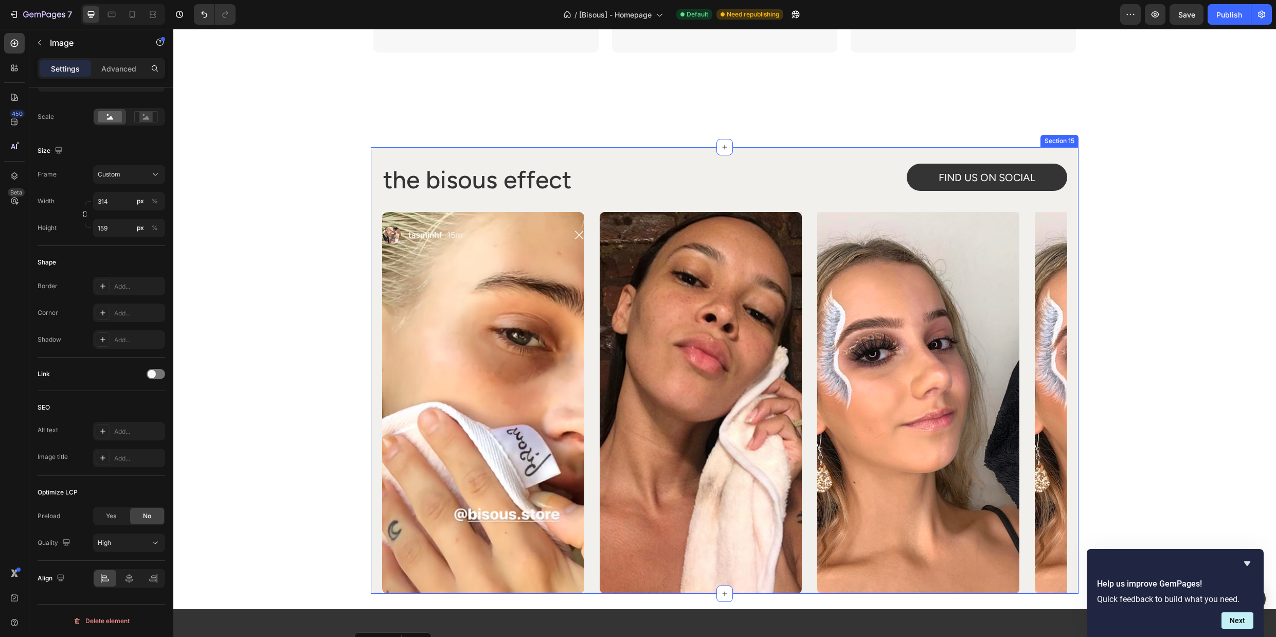
click at [381, 158] on div "the bisous effect Heading FIND US ON SOCIAL Button Row Image Image Image Image …" at bounding box center [725, 370] width 708 height 447
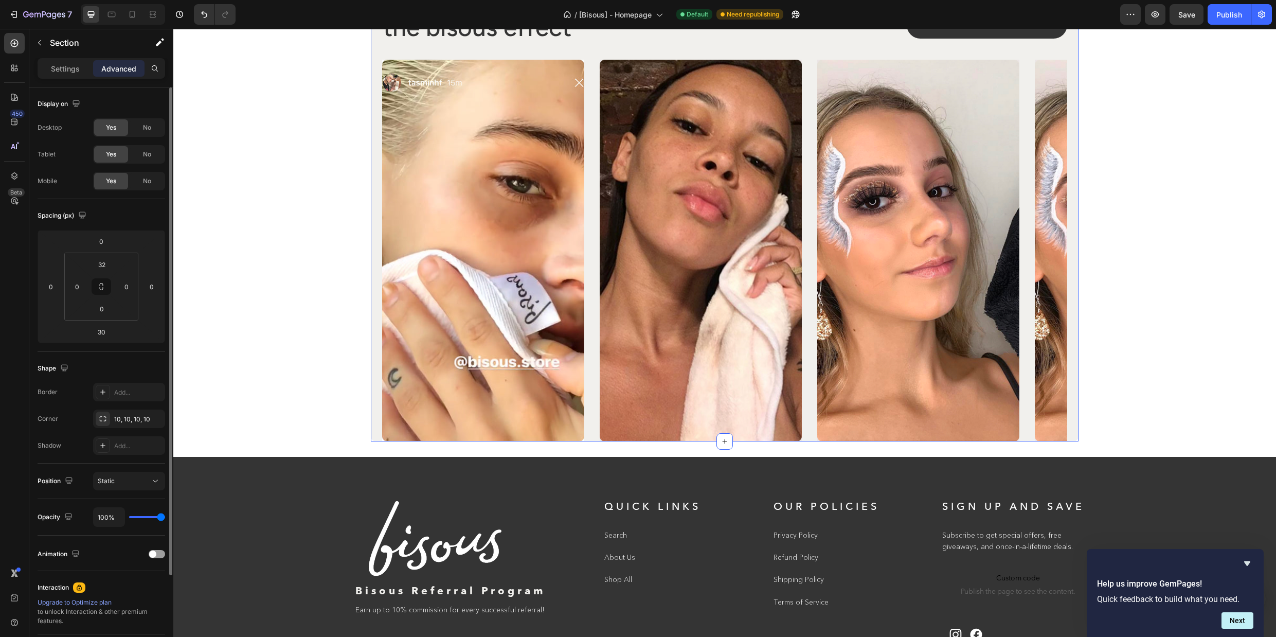
scroll to position [4864, 0]
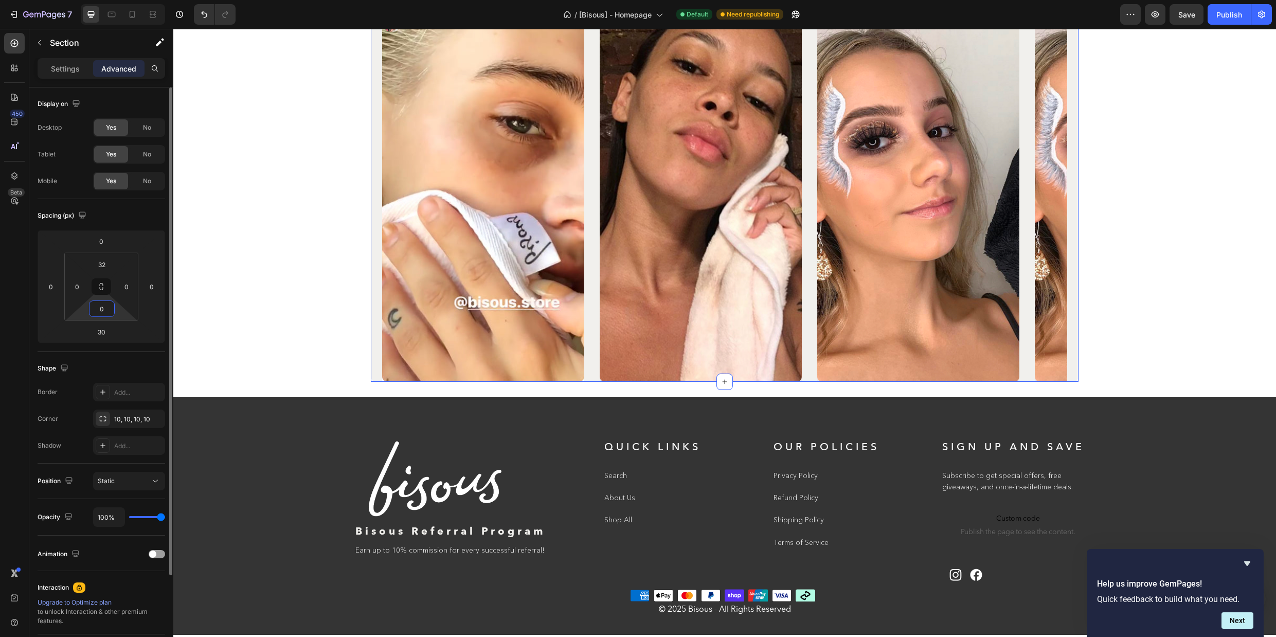
click at [107, 310] on input "0" at bounding box center [102, 308] width 21 height 15
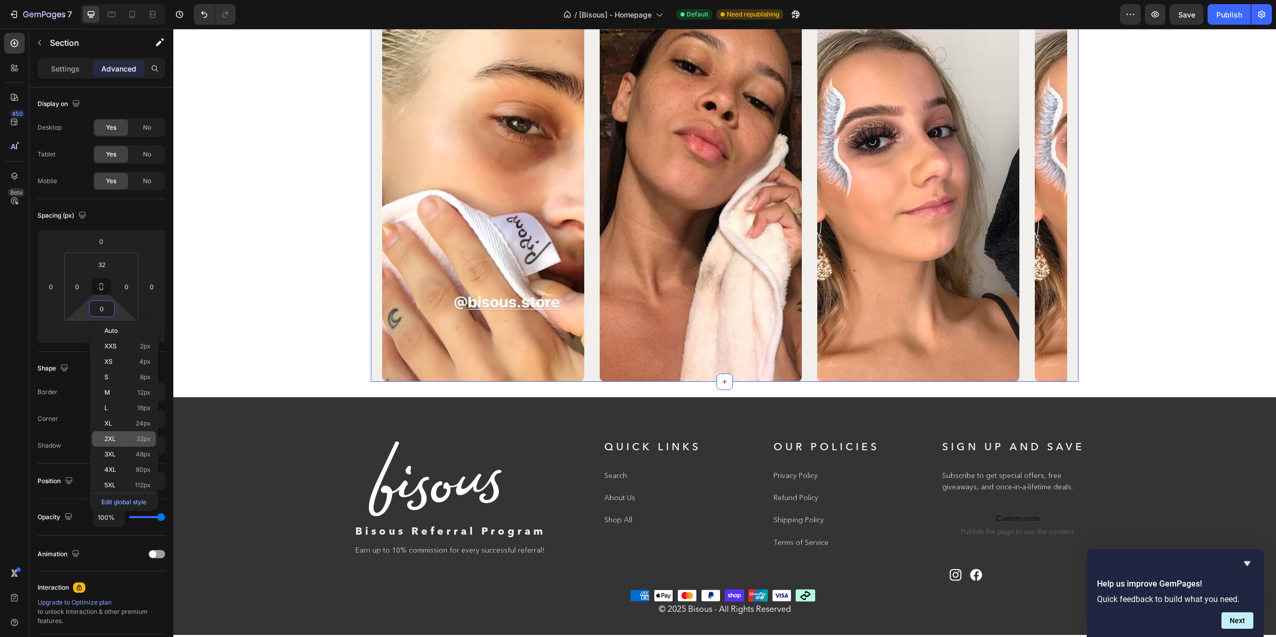
click at [138, 441] on span "32px" at bounding box center [143, 438] width 14 height 7
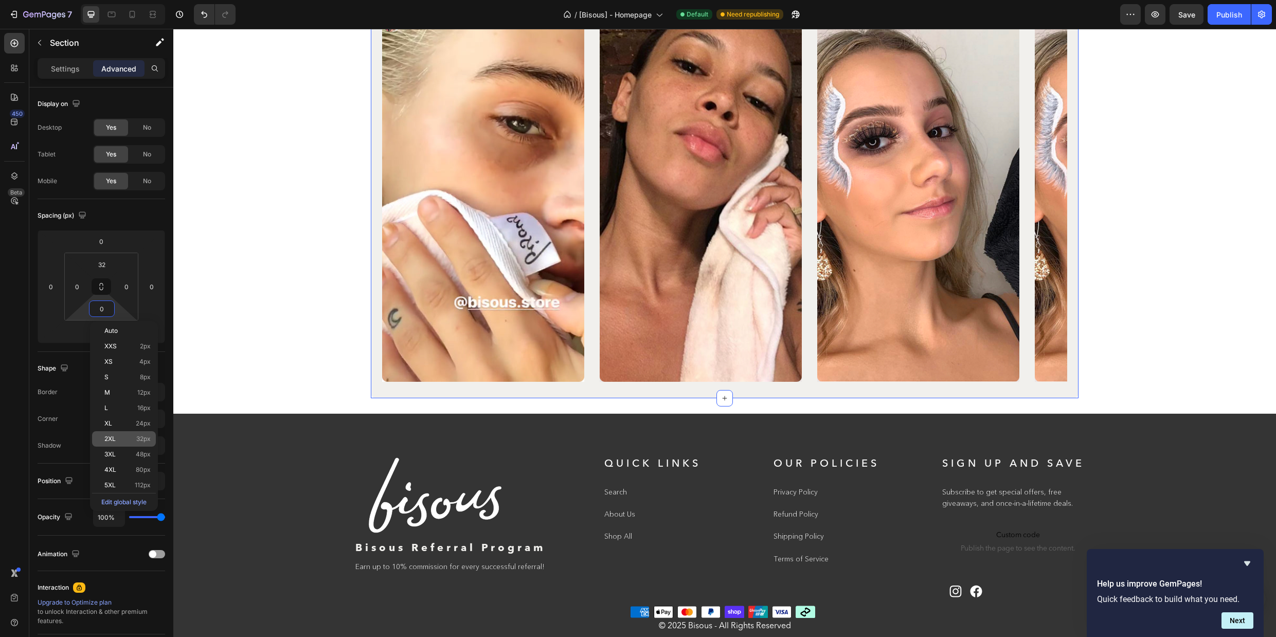
type input "32"
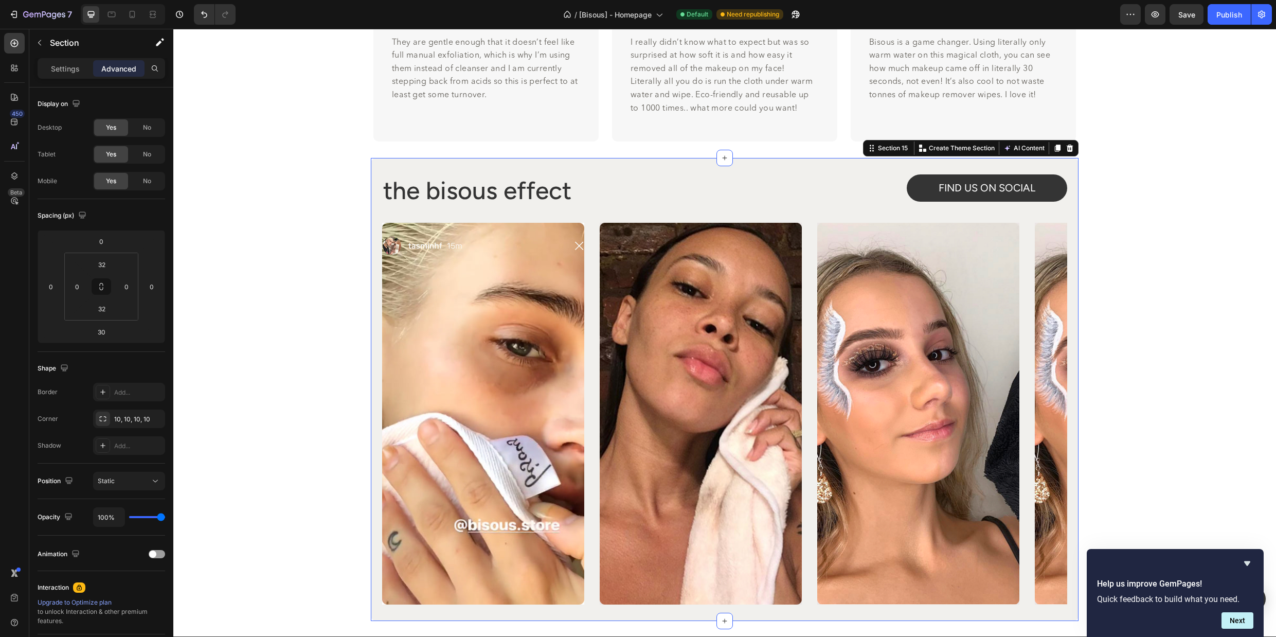
scroll to position [4695, 0]
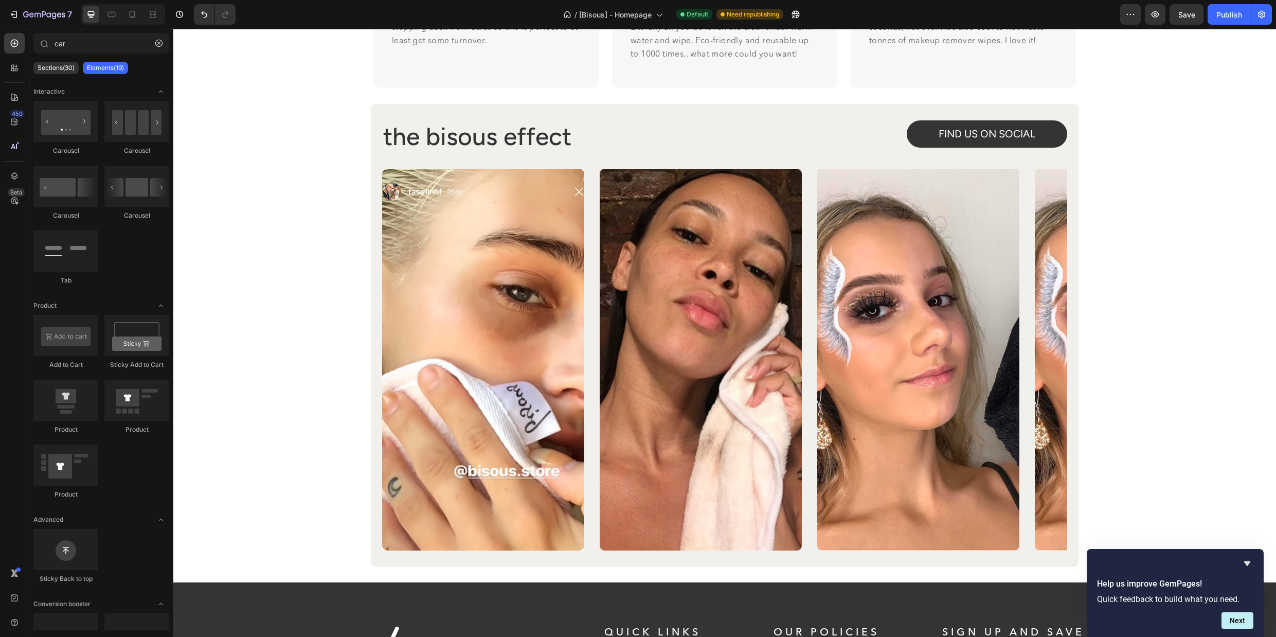
click at [394, 565] on div "the bisous effect Heading FIND US ON SOCIAL Button Row Image Image Image Image …" at bounding box center [725, 335] width 708 height 463
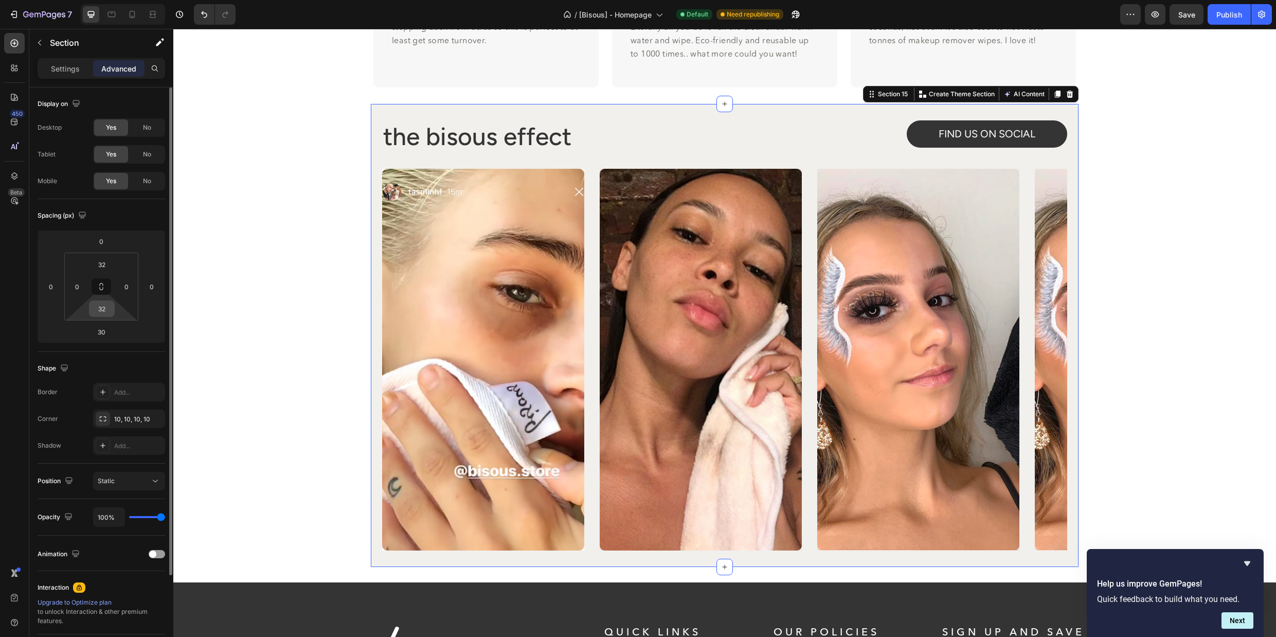
click at [101, 306] on input "32" at bounding box center [102, 308] width 21 height 15
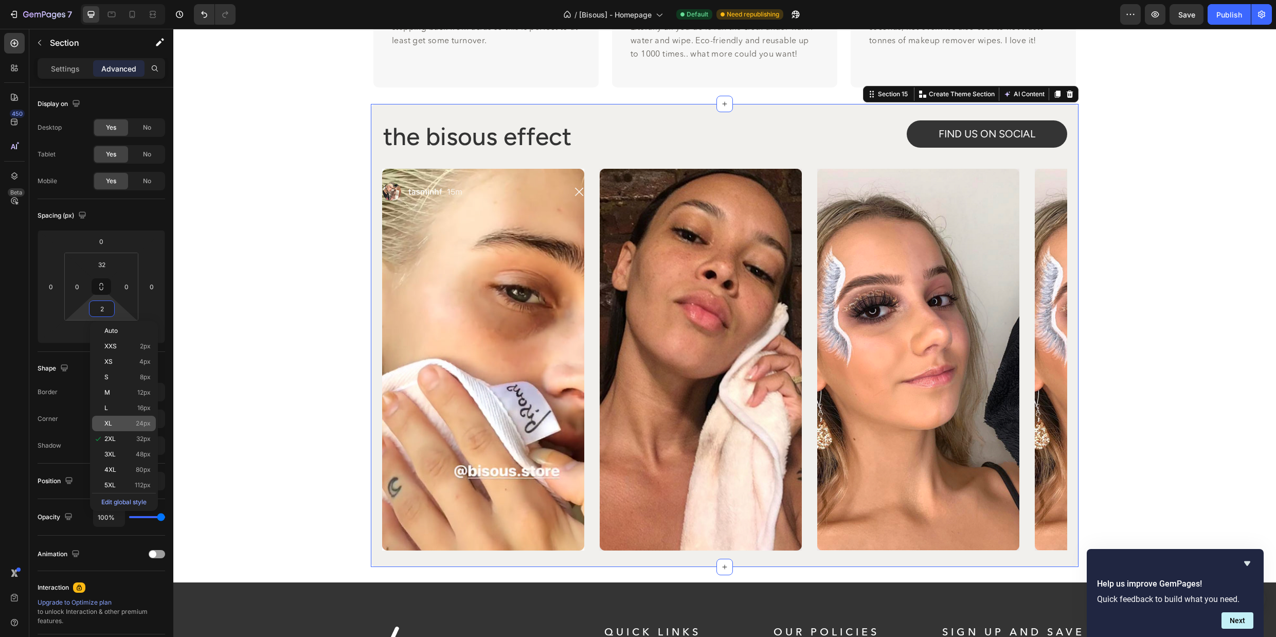
click at [128, 417] on div "XL 24px" at bounding box center [124, 423] width 64 height 15
type input "24"
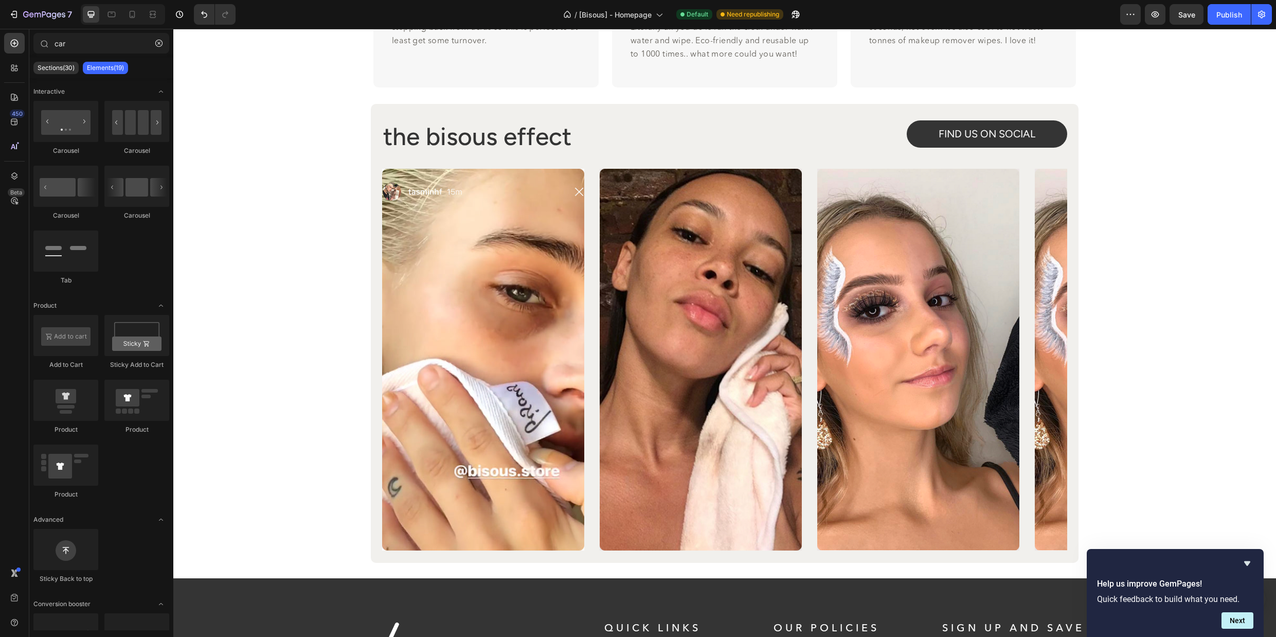
click at [1217, 17] on div "Publish" at bounding box center [1230, 14] width 26 height 11
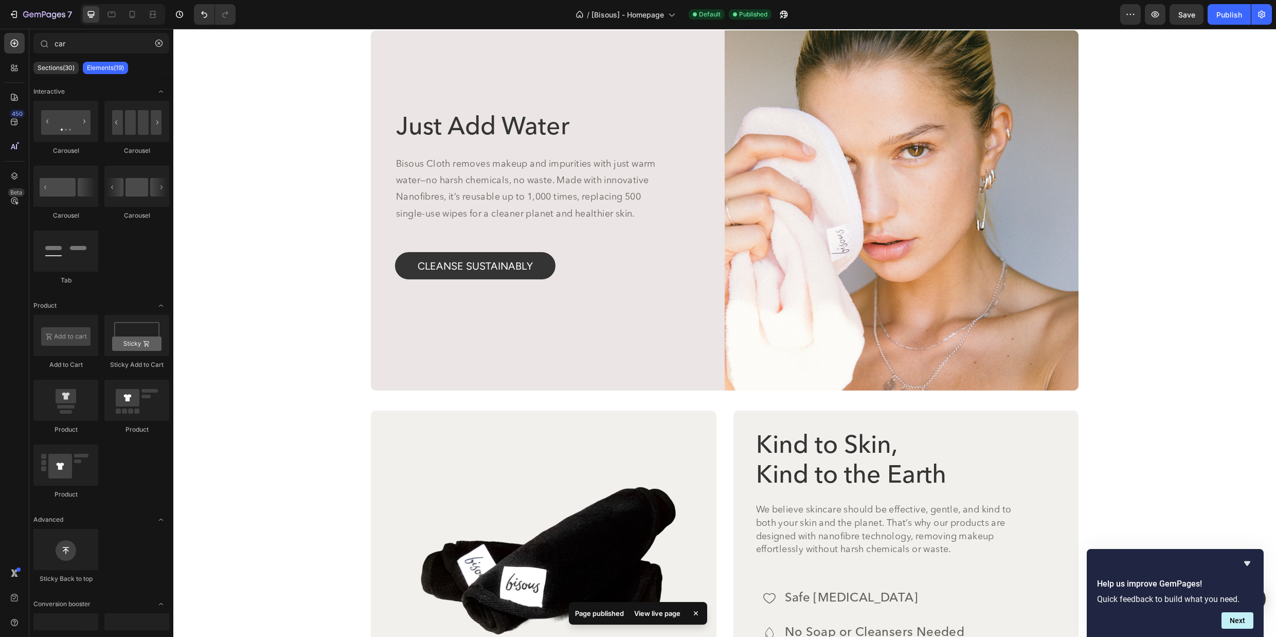
scroll to position [2582, 0]
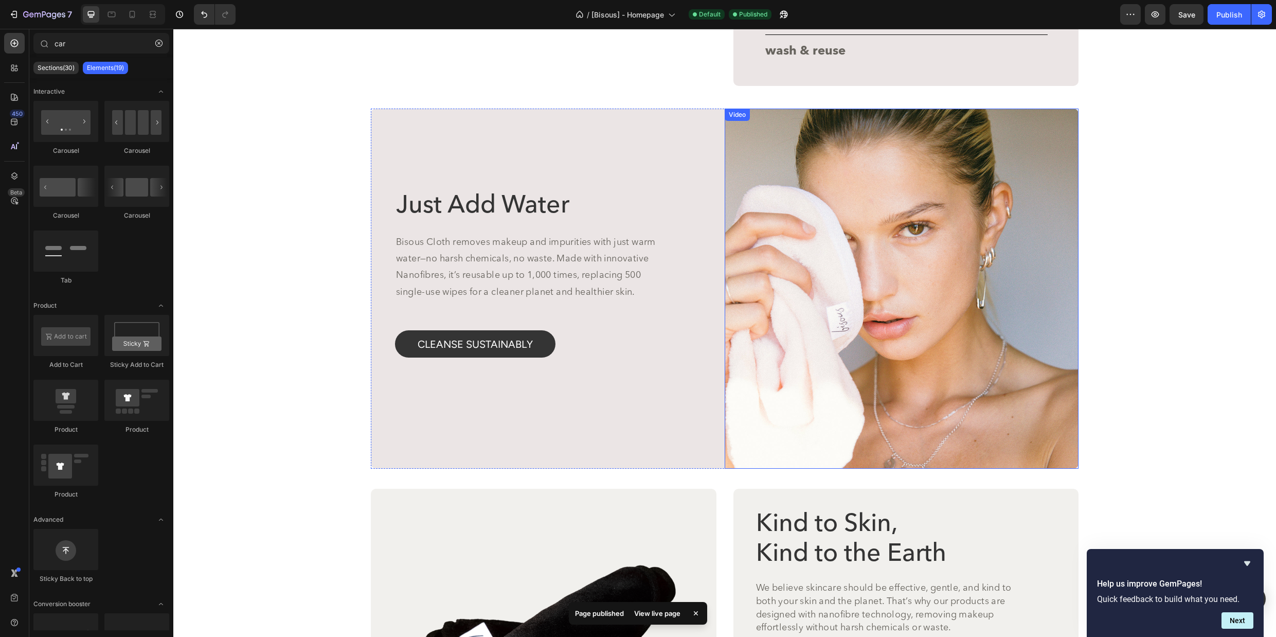
click at [815, 214] on video at bounding box center [902, 289] width 354 height 360
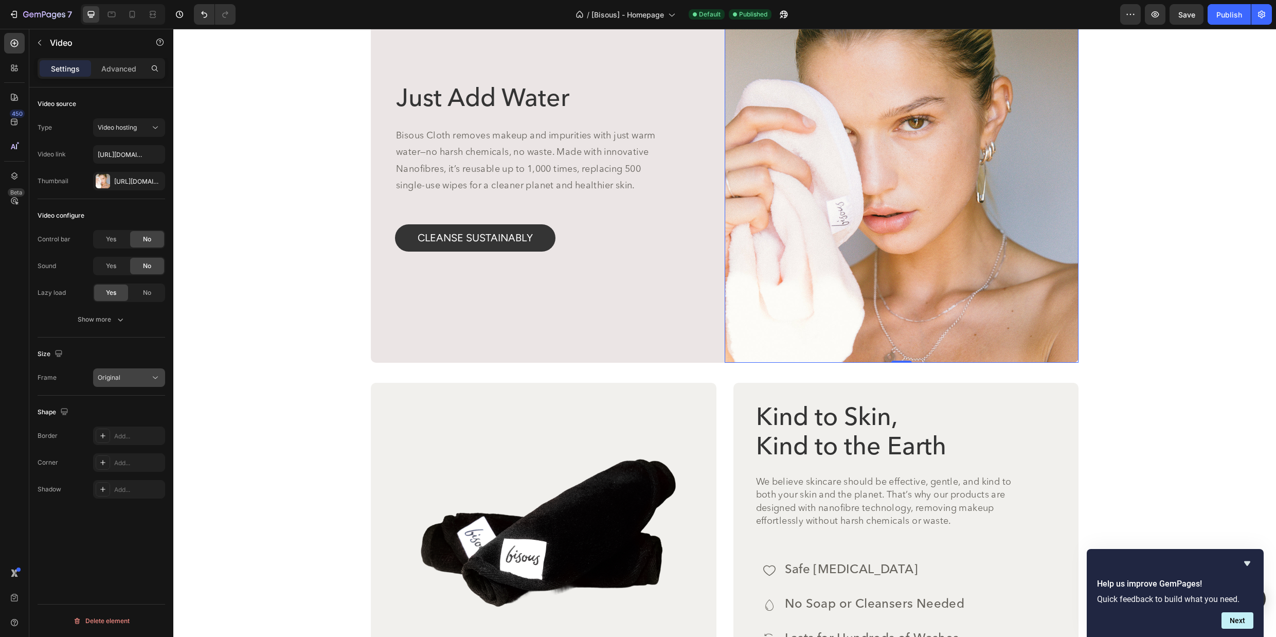
click at [119, 378] on span "Original" at bounding box center [109, 378] width 23 height 8
click at [116, 478] on p "16:9" at bounding box center [125, 480] width 55 height 9
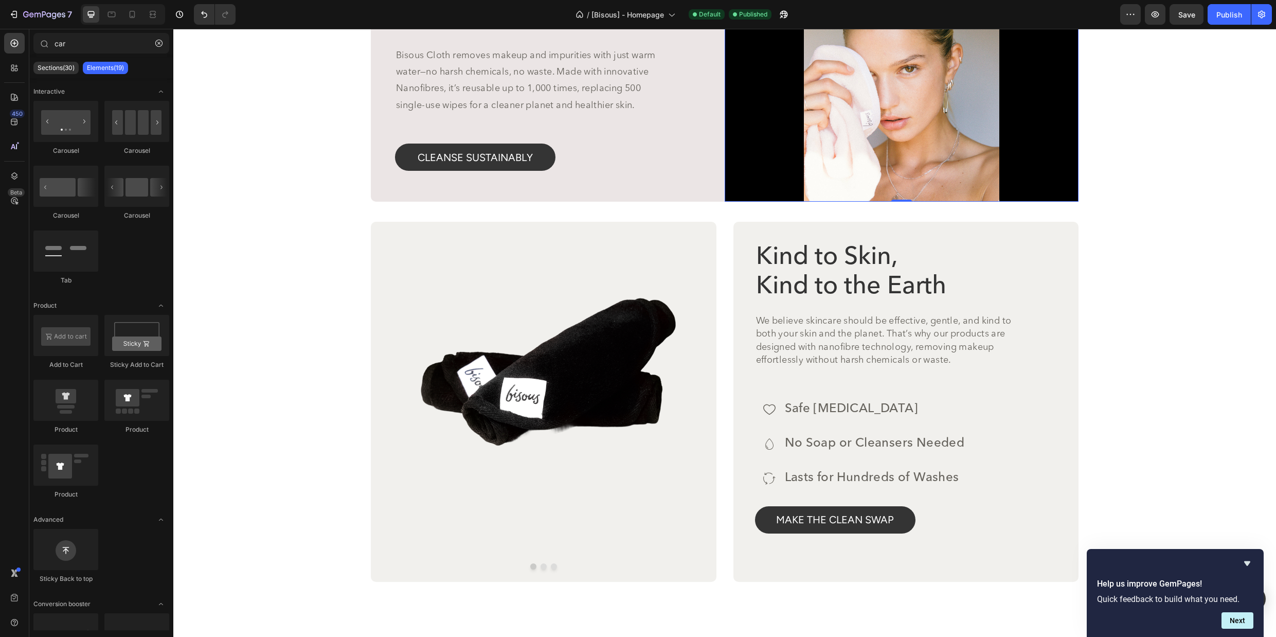
click at [804, 185] on video at bounding box center [902, 102] width 354 height 199
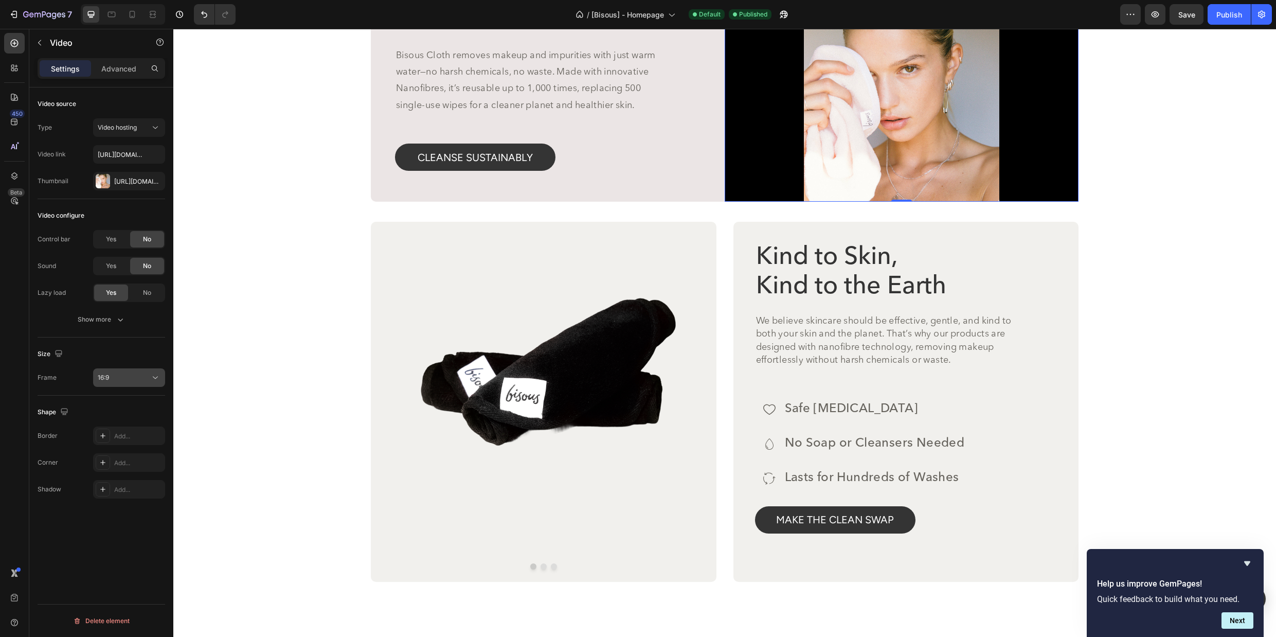
click at [138, 376] on div "16:9" at bounding box center [124, 377] width 52 height 9
click at [122, 397] on div "Square" at bounding box center [117, 404] width 80 height 20
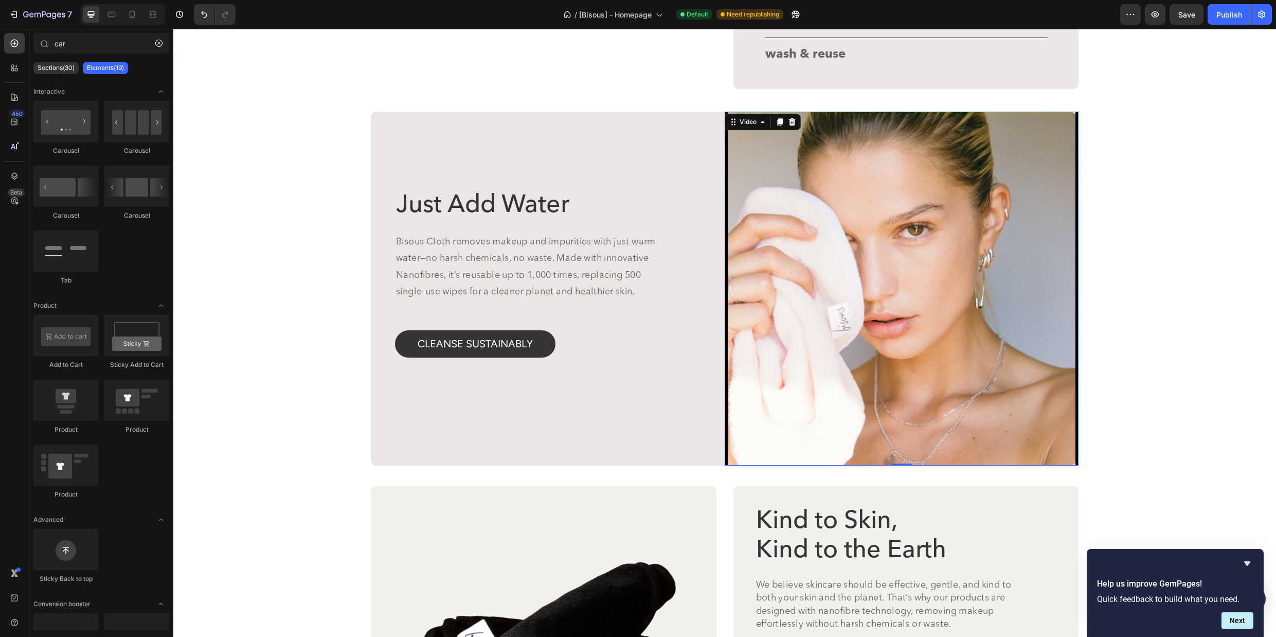
click at [1009, 243] on video at bounding box center [902, 289] width 354 height 354
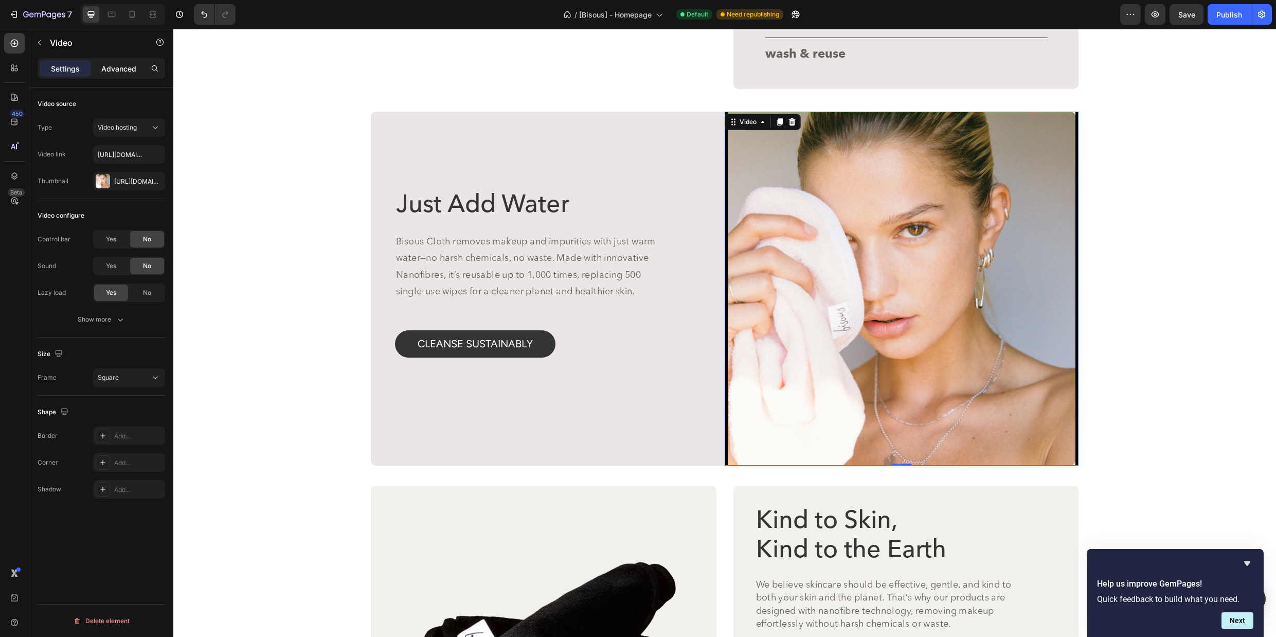
click at [121, 65] on p "Advanced" at bounding box center [118, 68] width 35 height 11
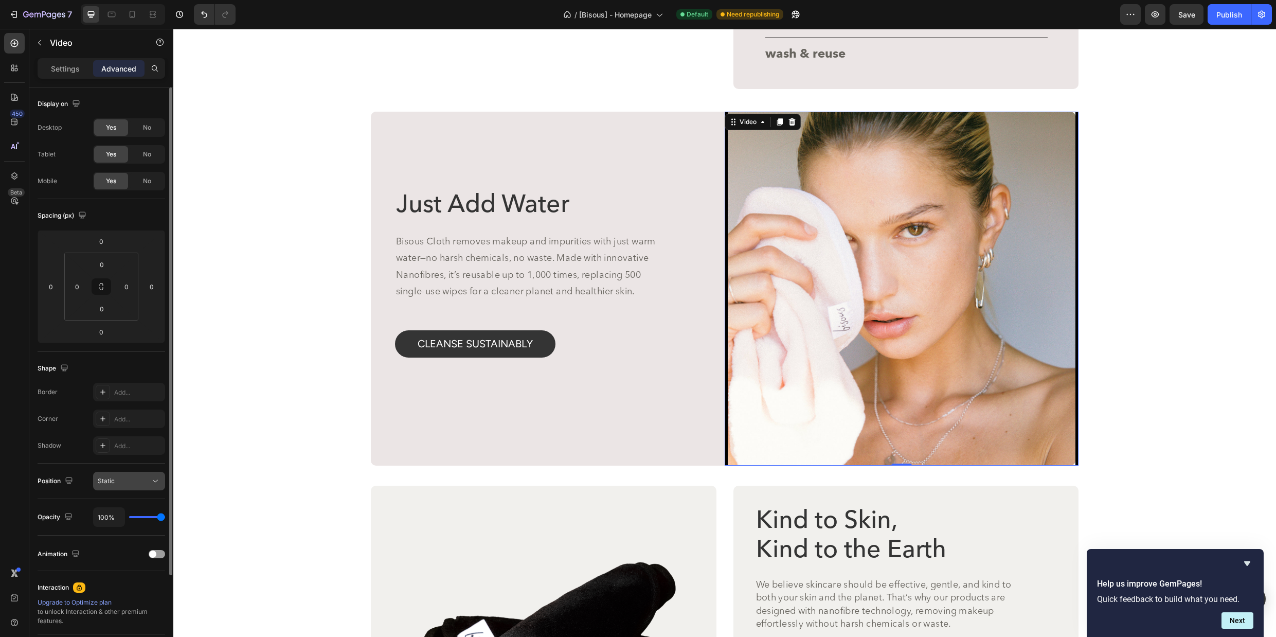
scroll to position [2, 0]
click at [128, 479] on div "Static" at bounding box center [124, 478] width 52 height 9
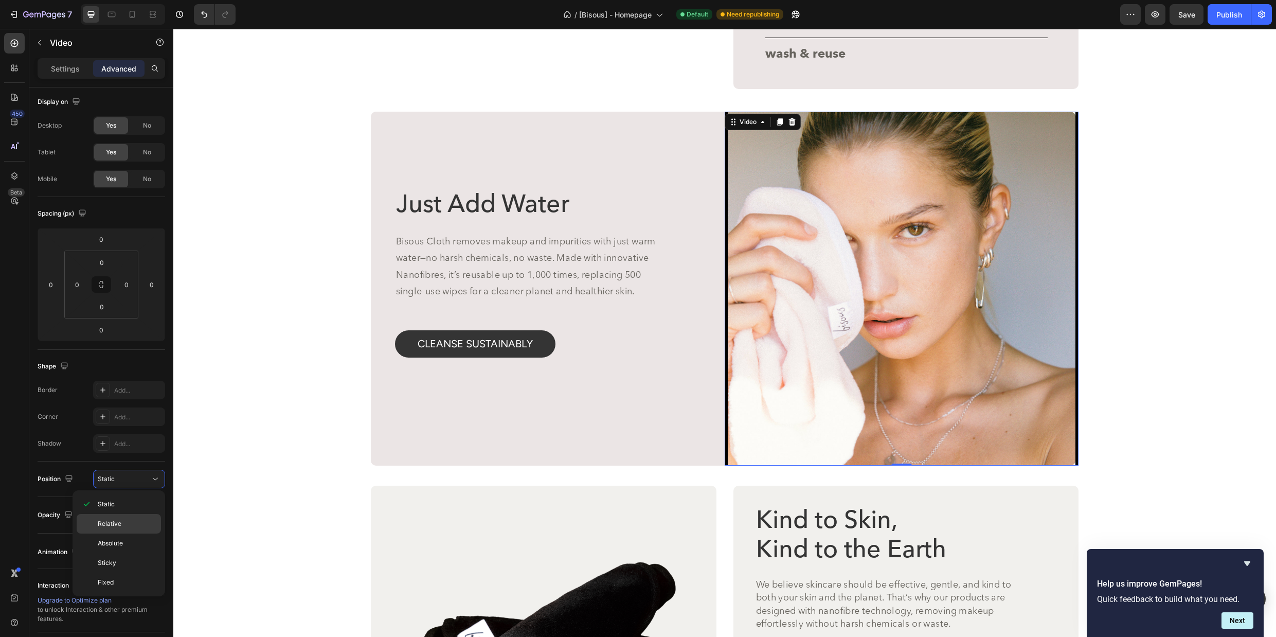
click at [129, 517] on div "Relative" at bounding box center [119, 524] width 84 height 20
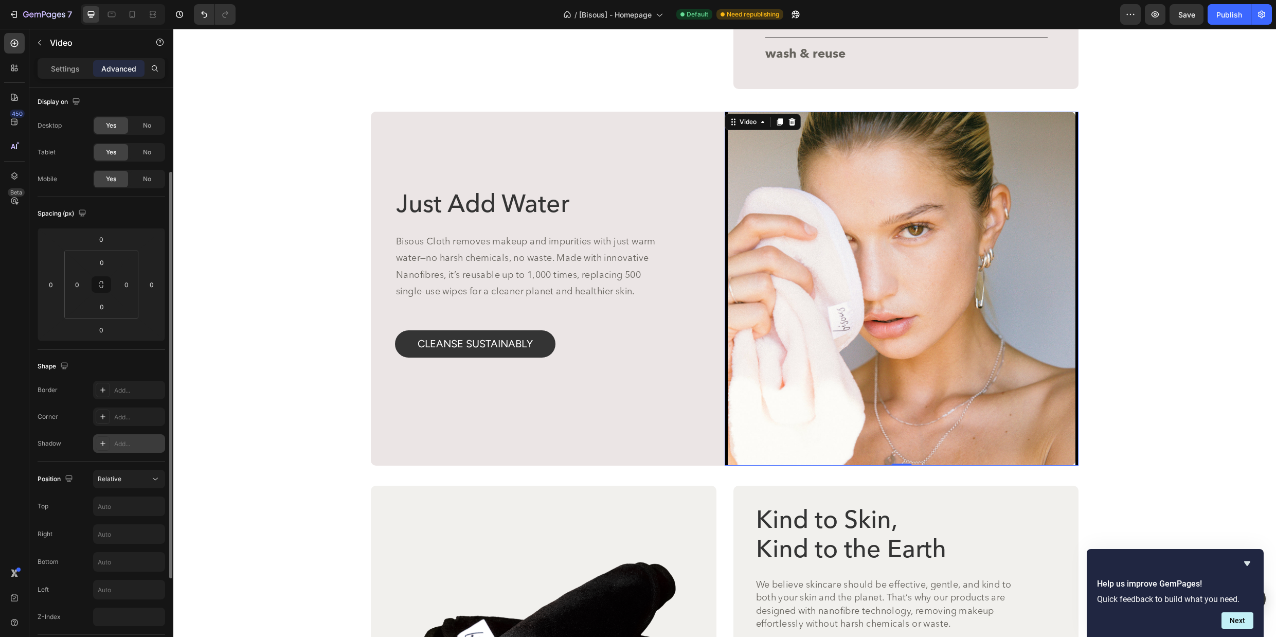
scroll to position [51, 0]
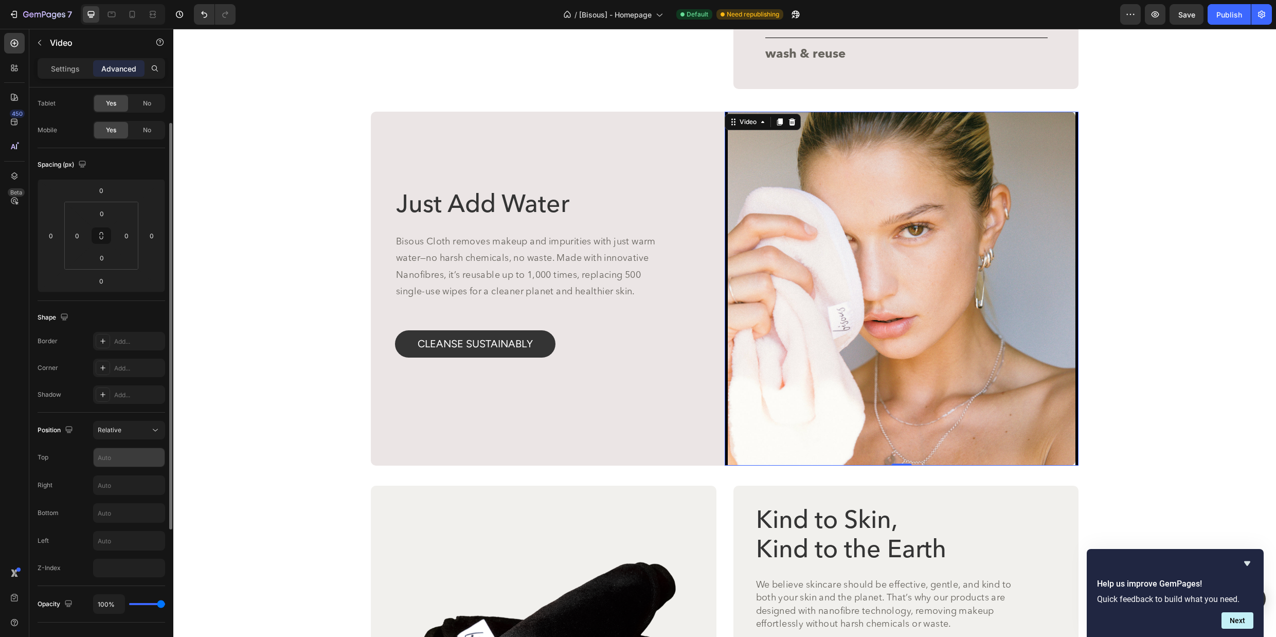
click at [136, 452] on input "text" at bounding box center [129, 457] width 71 height 19
type input "0"
click at [691, 224] on div "Just Add Water Heading Bisous Cloth removes makeup and impurities with just war…" at bounding box center [548, 289] width 354 height 354
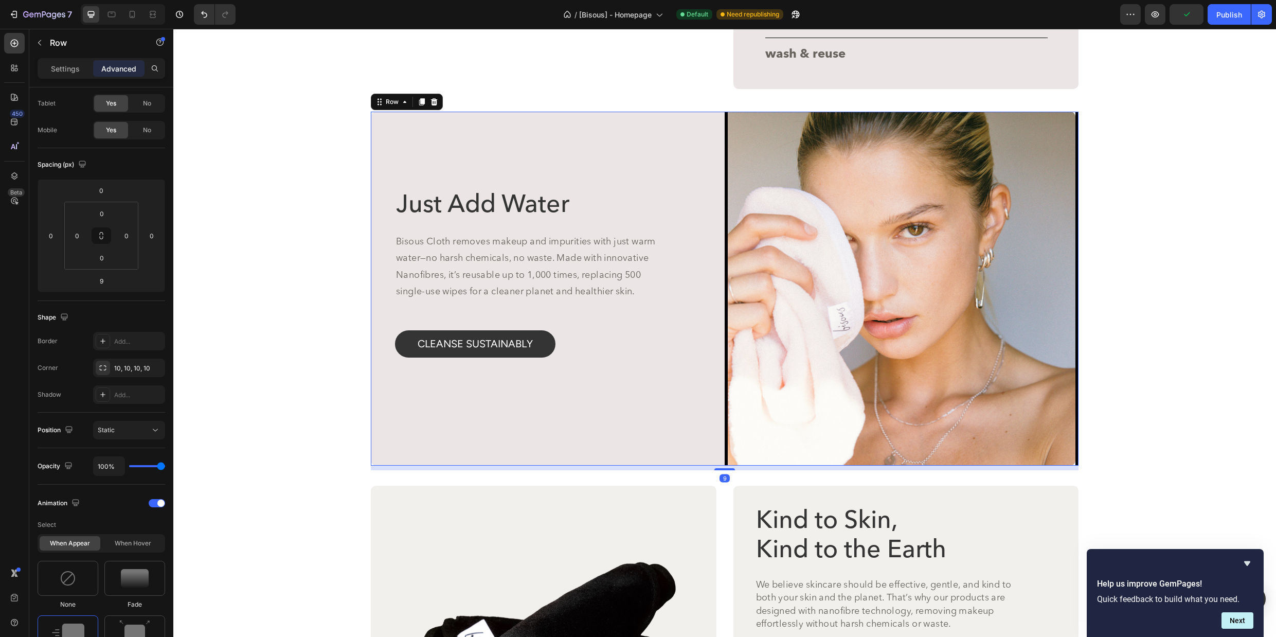
scroll to position [0, 0]
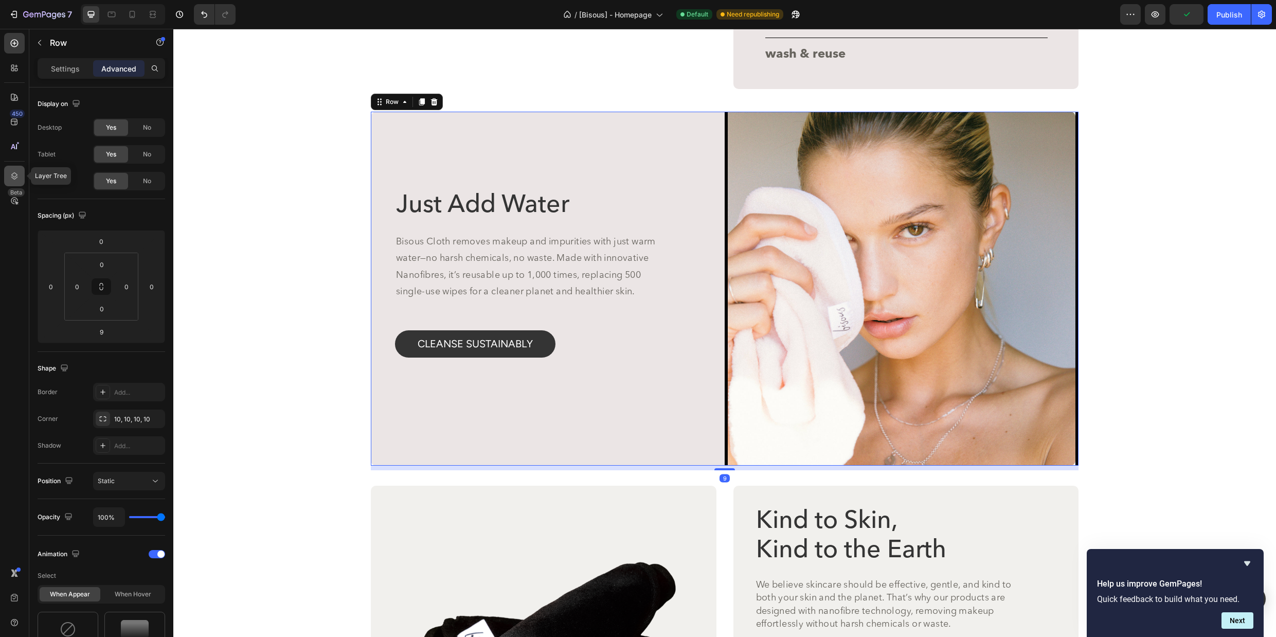
click at [8, 176] on div at bounding box center [14, 176] width 21 height 21
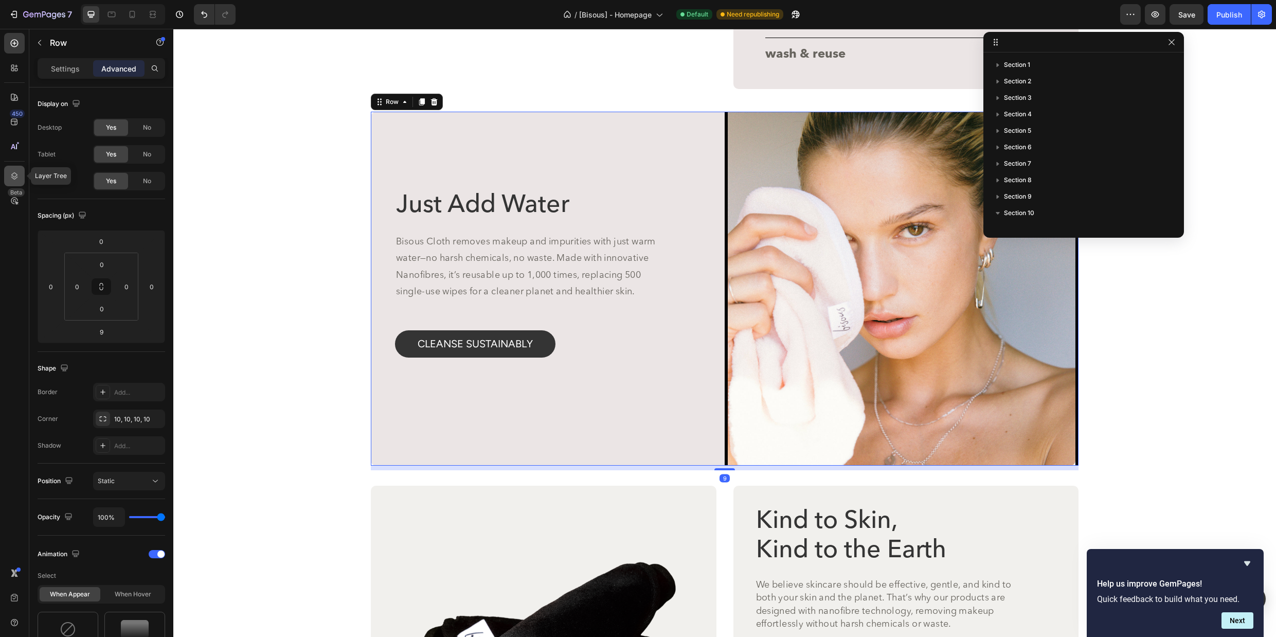
scroll to position [113, 0]
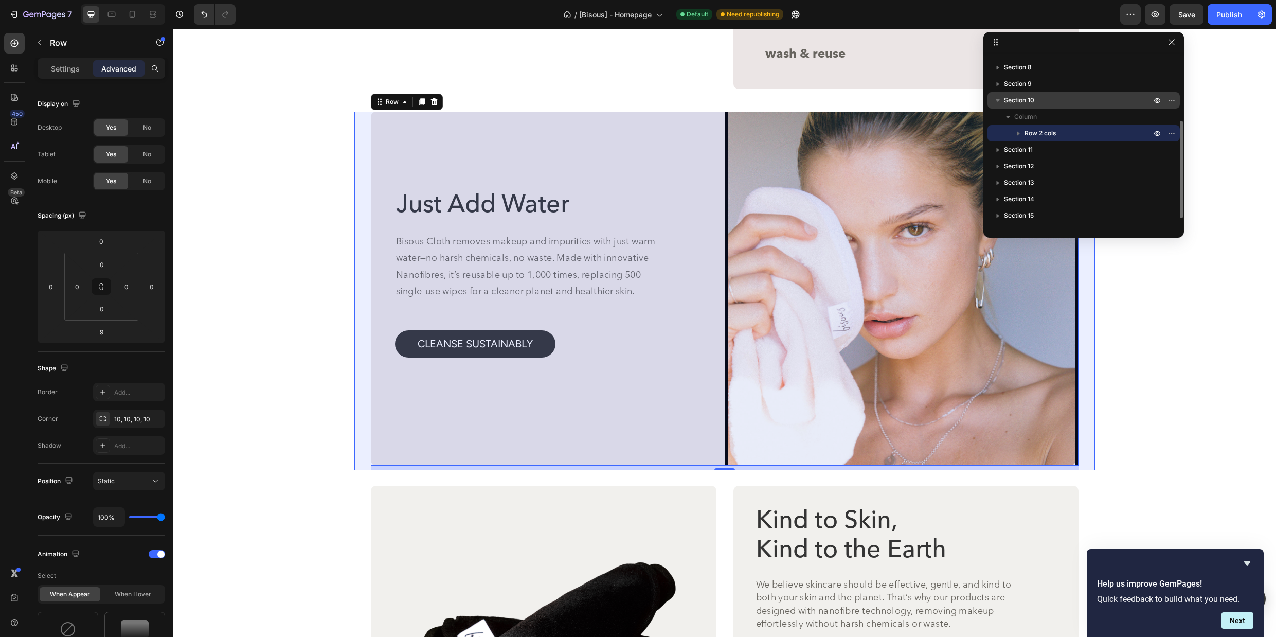
click at [1059, 100] on p "Section 10" at bounding box center [1078, 100] width 149 height 10
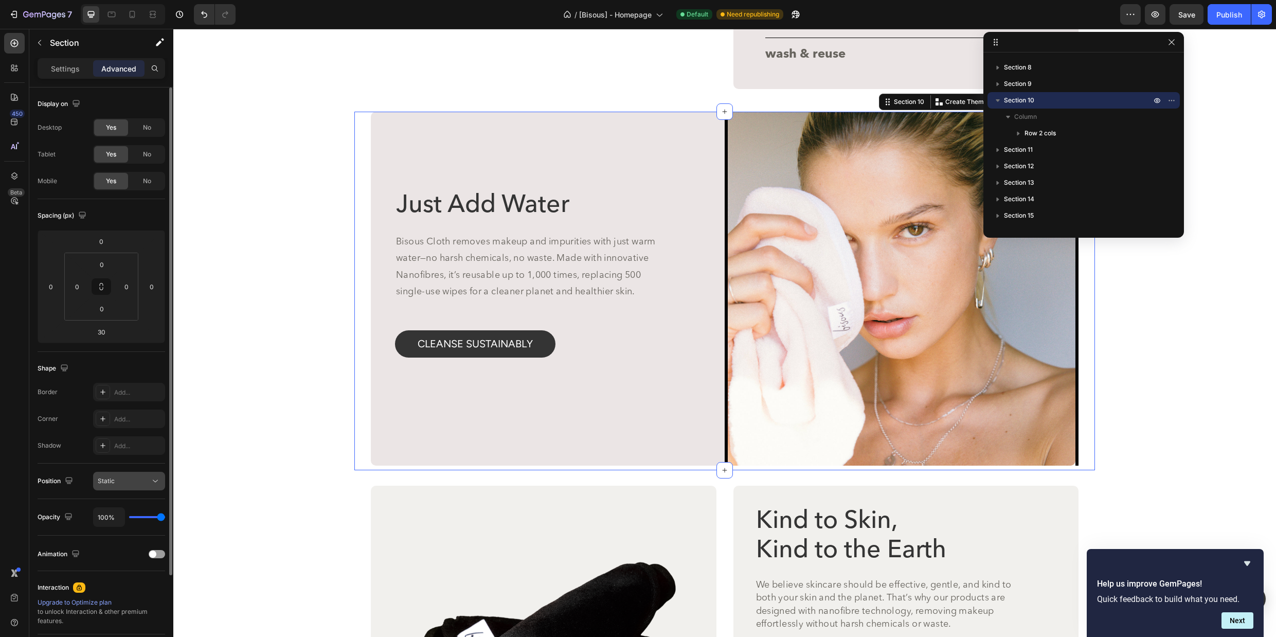
click at [130, 483] on div "Static" at bounding box center [124, 480] width 52 height 9
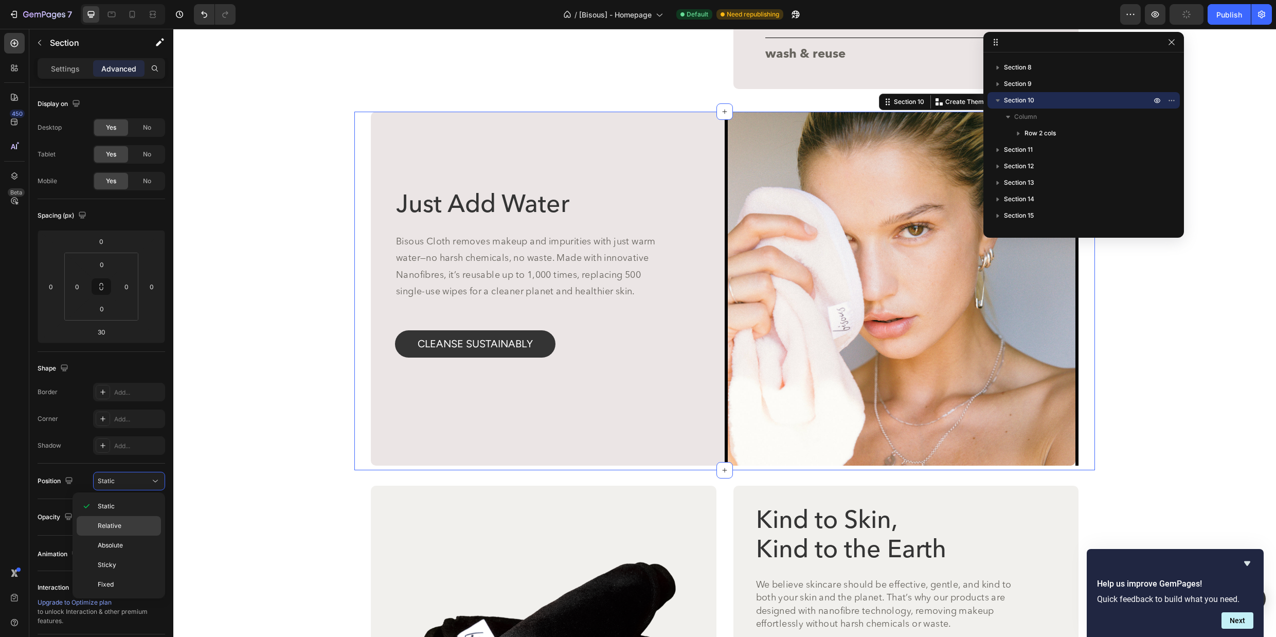
click at [128, 520] on div "Relative" at bounding box center [119, 526] width 84 height 20
click at [1216, 305] on div "Image Image Image Carousel How To Use Bisous Facial Cleansing Cloth Heading Eff…" at bounding box center [724, 82] width 1103 height 5010
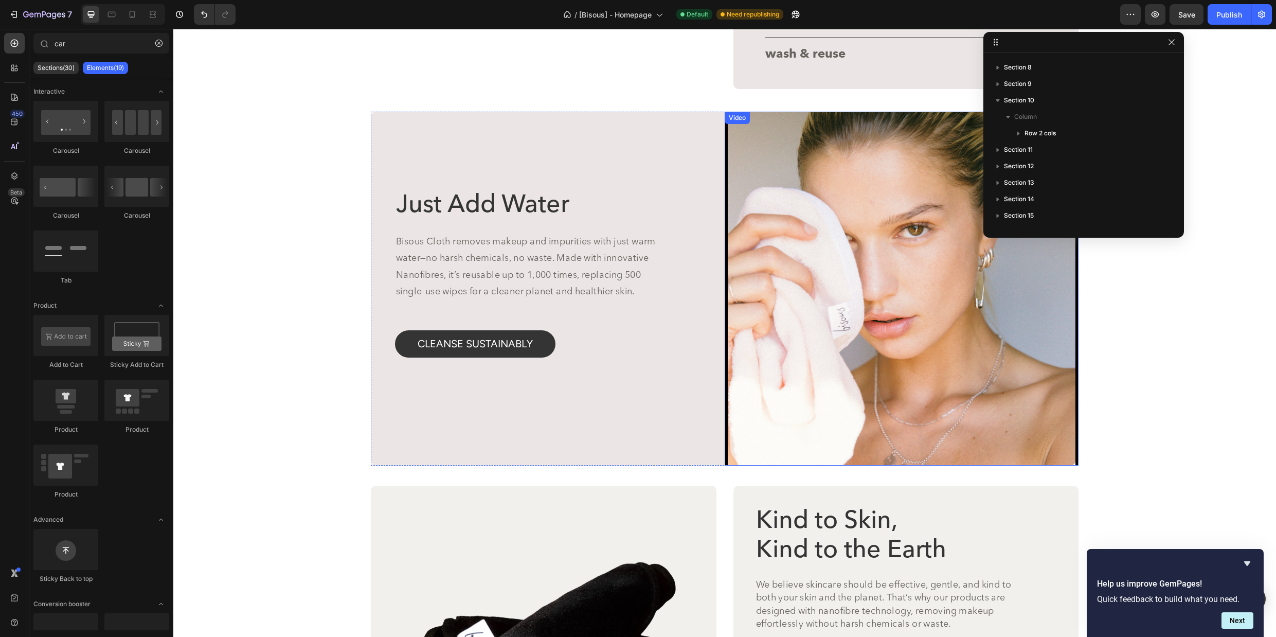
click at [877, 327] on video at bounding box center [902, 289] width 354 height 354
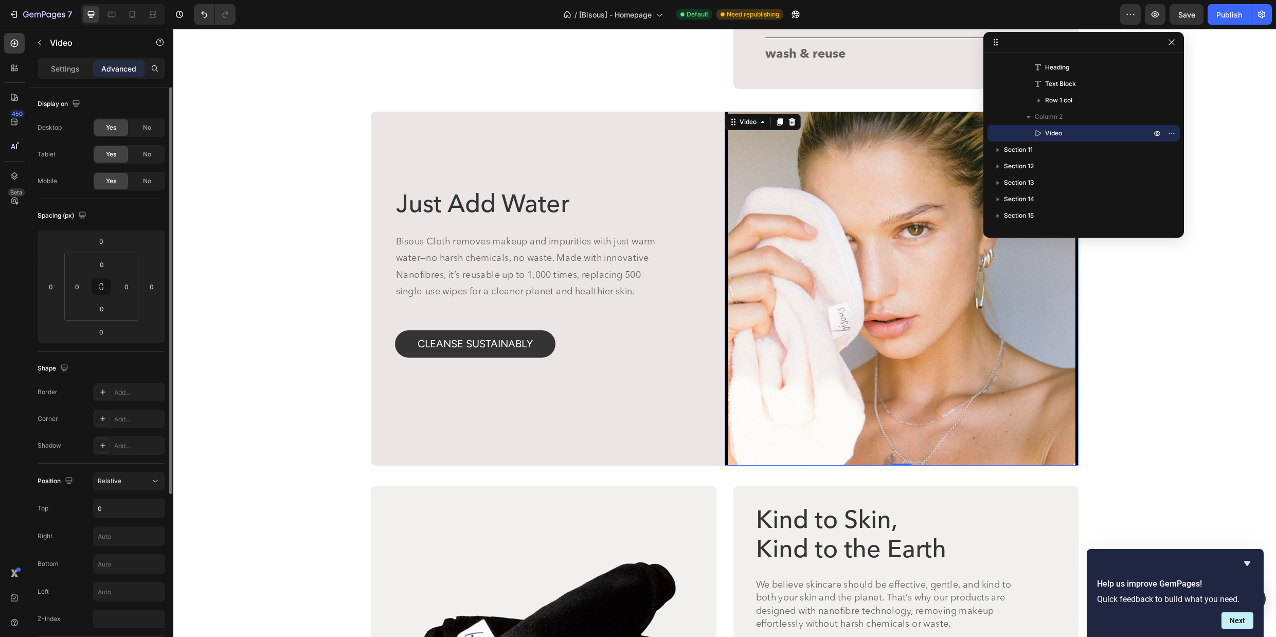
scroll to position [245, 0]
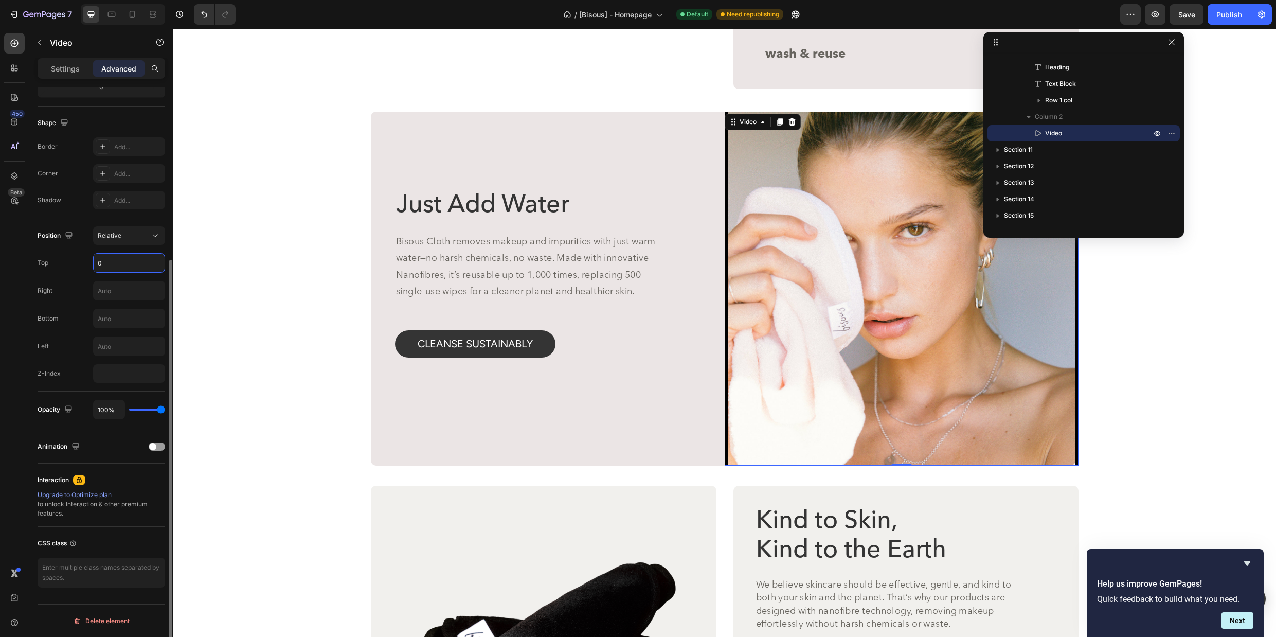
click at [134, 270] on input "0" at bounding box center [129, 263] width 71 height 19
type input "-1"
click at [1198, 322] on div "Image Image Image Carousel How To Use Bisous Facial Cleansing Cloth Heading Eff…" at bounding box center [724, 82] width 1103 height 5010
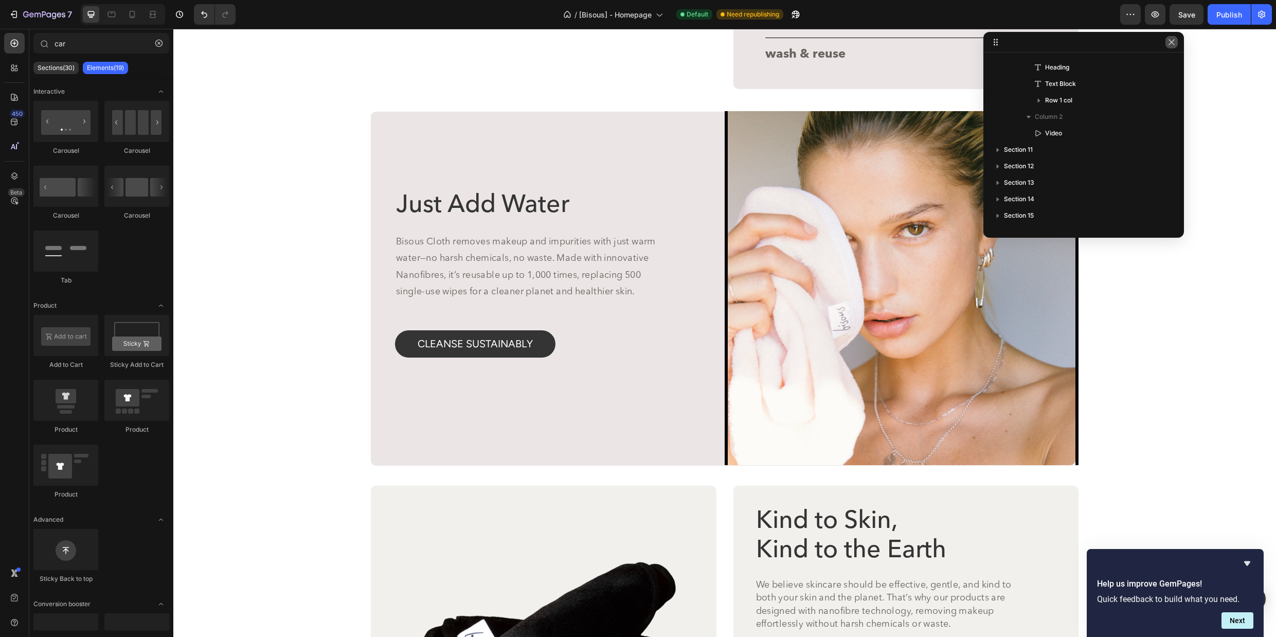
click at [1175, 45] on icon "button" at bounding box center [1172, 42] width 8 height 8
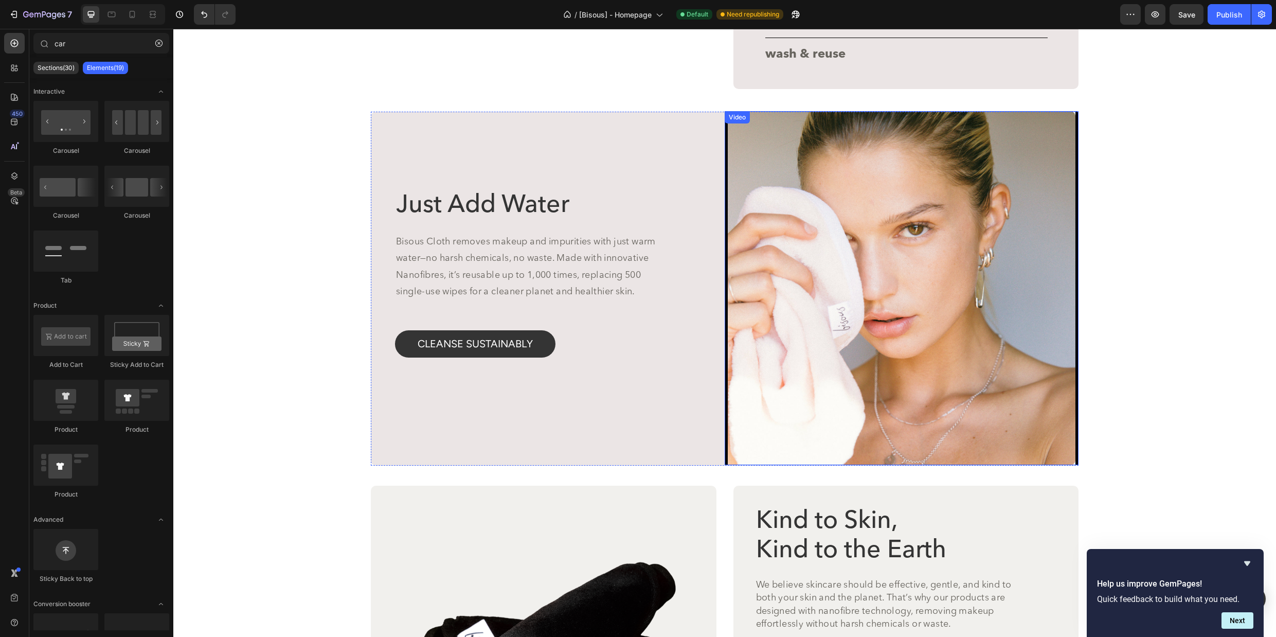
click at [985, 275] on video at bounding box center [902, 288] width 354 height 354
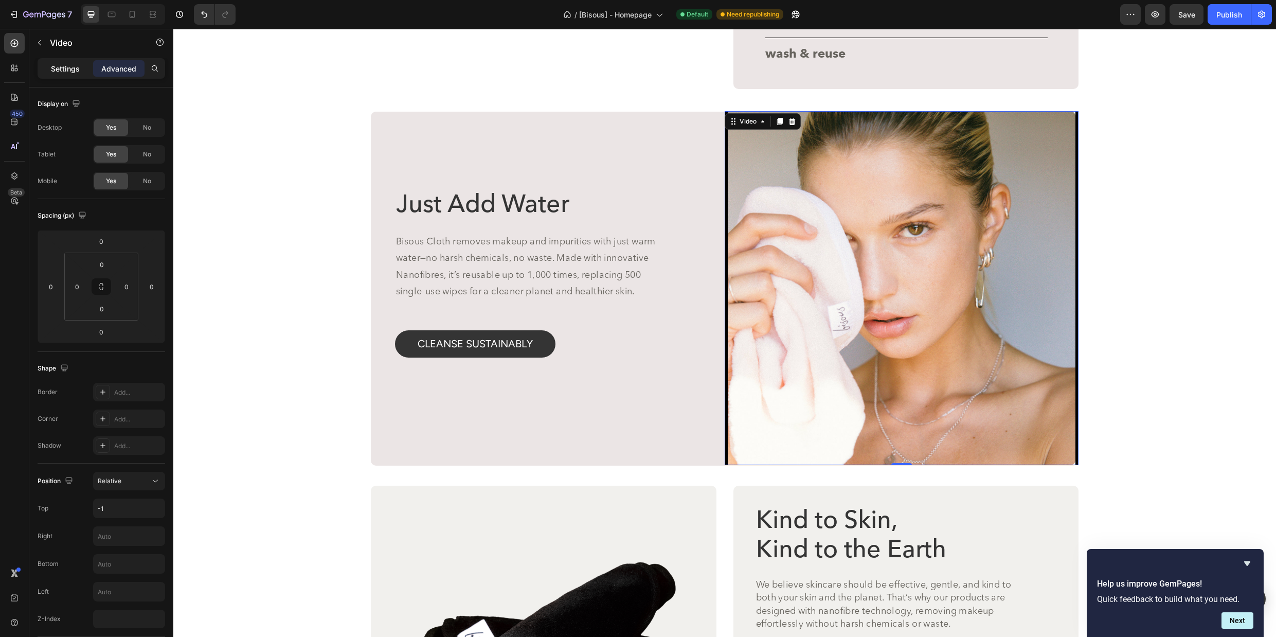
click at [72, 73] on p "Settings" at bounding box center [65, 68] width 29 height 11
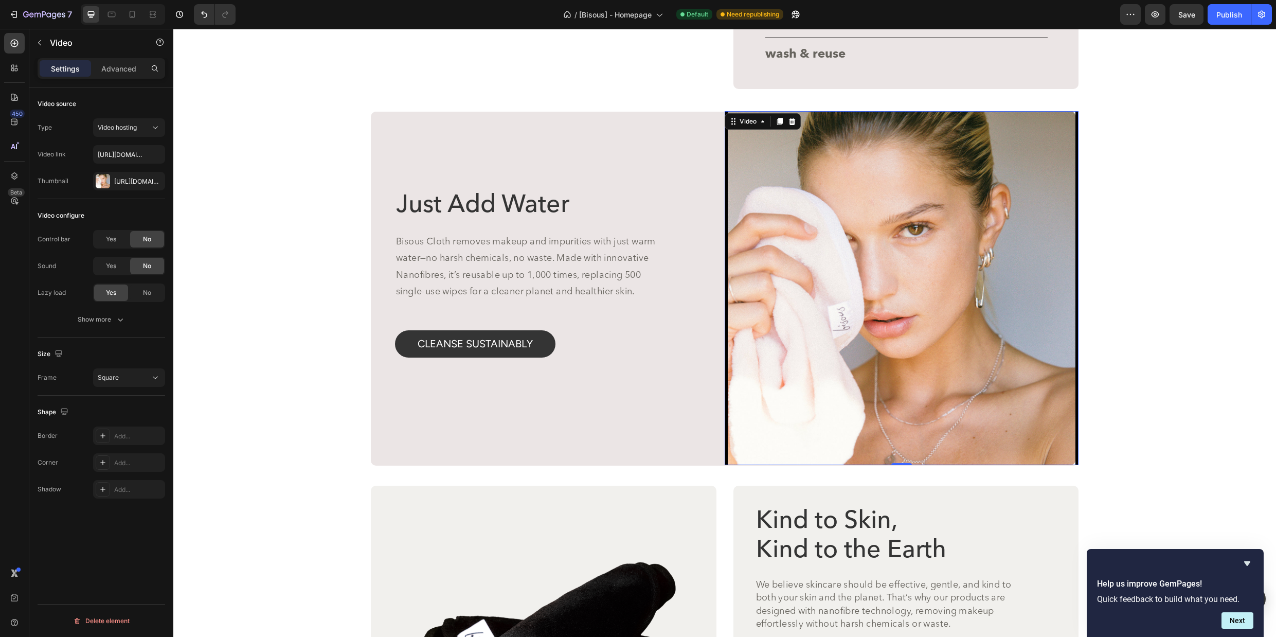
click at [828, 230] on video at bounding box center [902, 288] width 354 height 354
click at [94, 322] on div "Show more" at bounding box center [102, 319] width 48 height 10
click at [127, 67] on p "Advanced" at bounding box center [118, 68] width 35 height 11
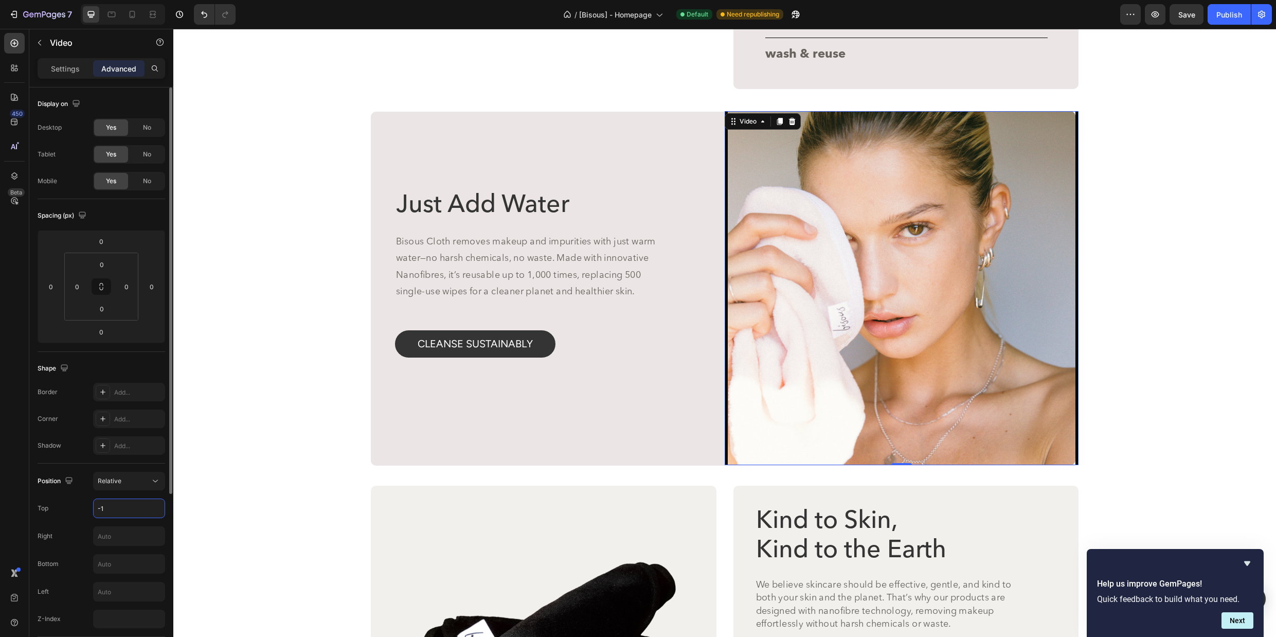
click at [147, 509] on input "-1" at bounding box center [129, 508] width 71 height 19
type input "1"
click at [1198, 359] on div "Image Image Image Carousel How To Use Bisous Facial Cleansing Cloth Heading Eff…" at bounding box center [724, 82] width 1103 height 5010
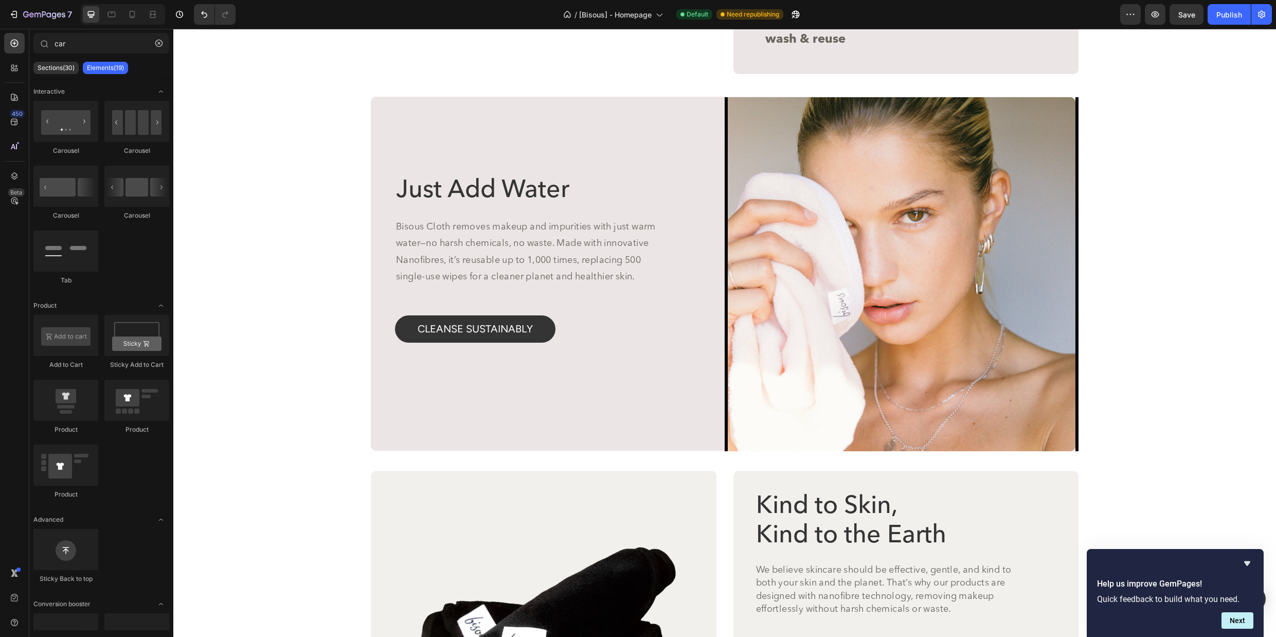
scroll to position [2493, 0]
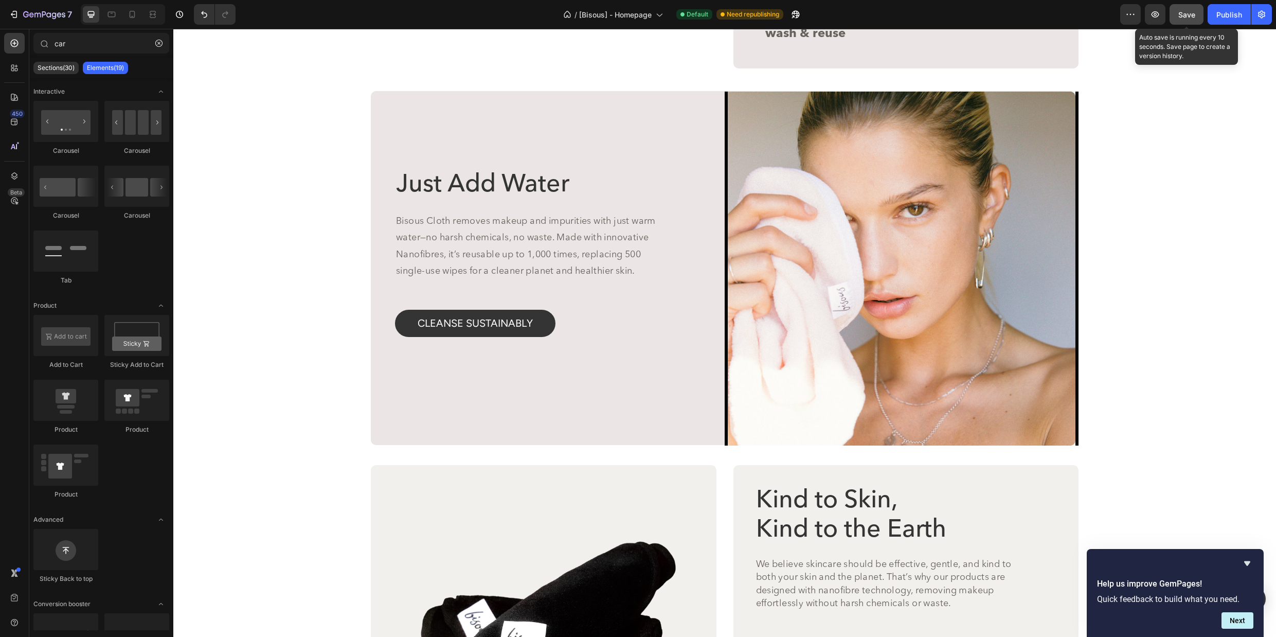
click at [1187, 17] on span "Save" at bounding box center [1187, 14] width 17 height 9
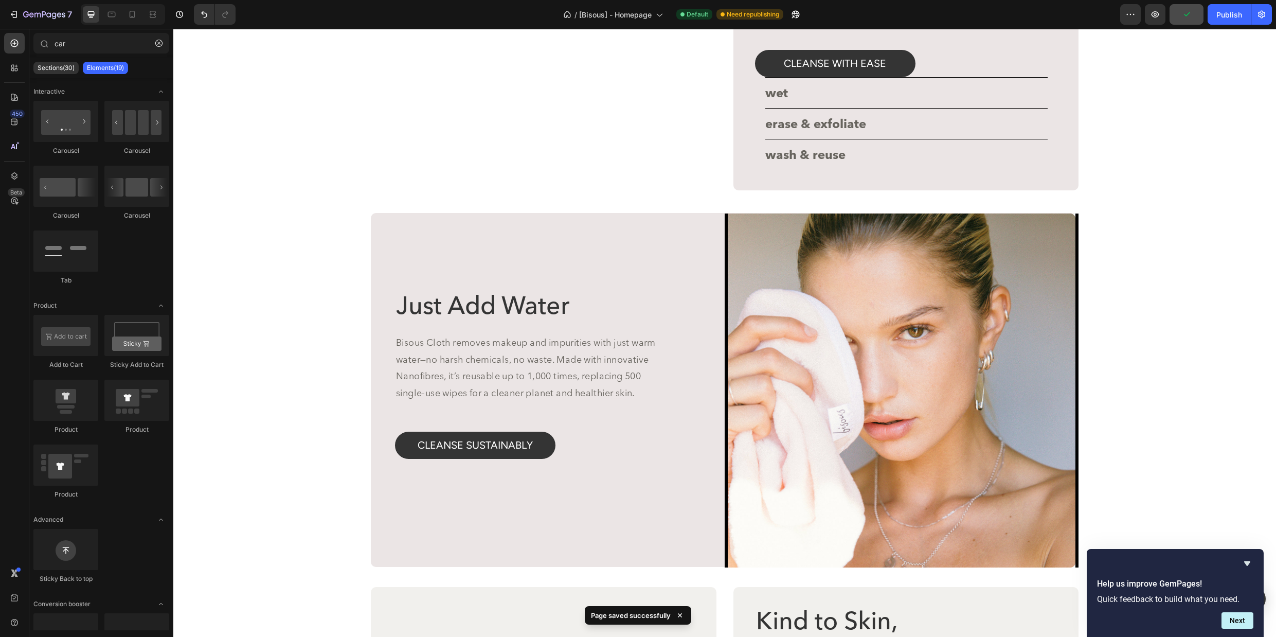
scroll to position [2467, 0]
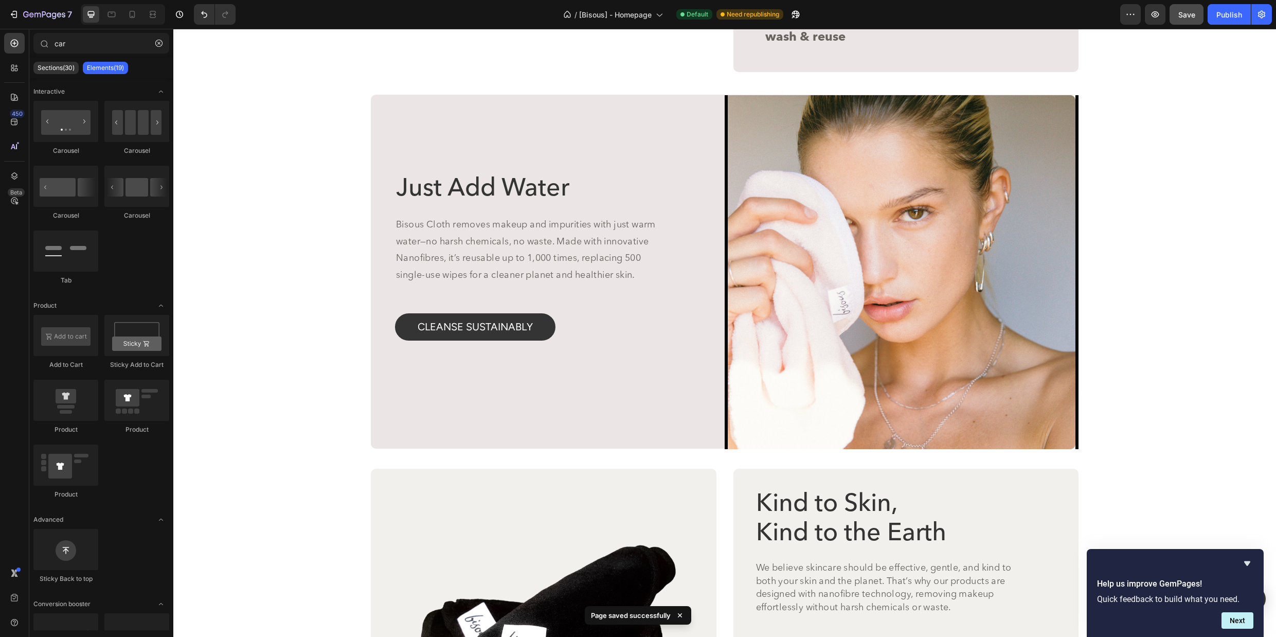
click at [1141, 237] on div "Image Image Image Carousel How To Use Bisous Facial Cleansing Cloth Heading Eff…" at bounding box center [724, 77] width 1103 height 4988
click at [816, 290] on video at bounding box center [902, 272] width 354 height 354
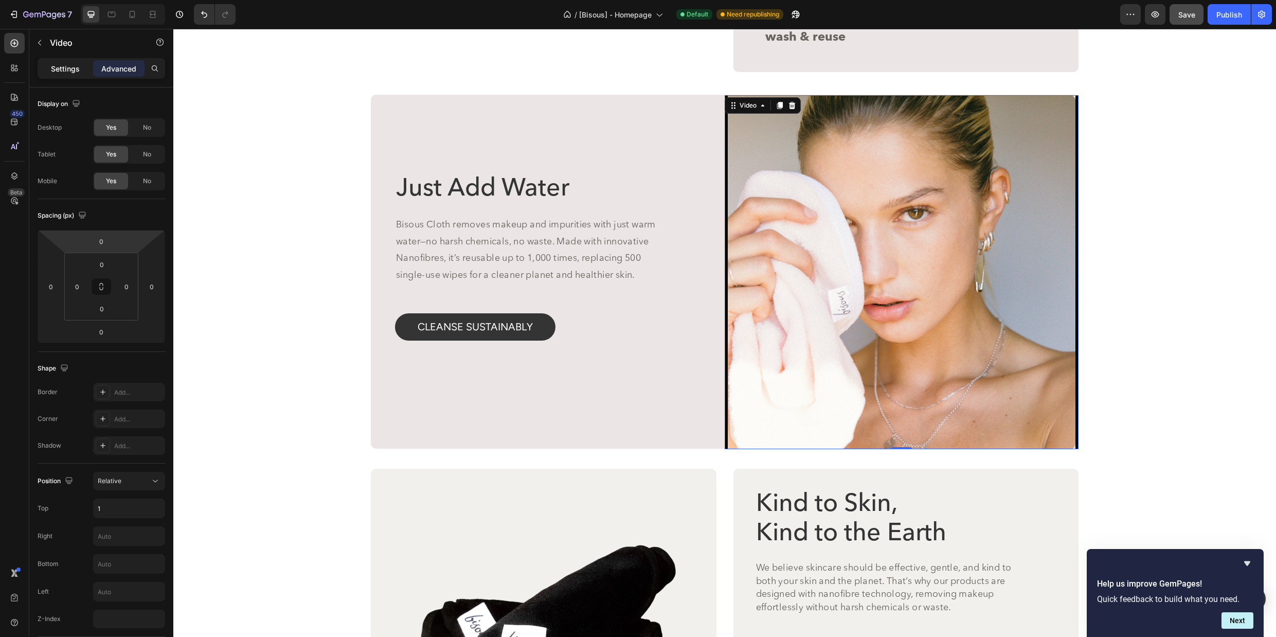
click at [54, 74] on div "Settings" at bounding box center [65, 68] width 51 height 16
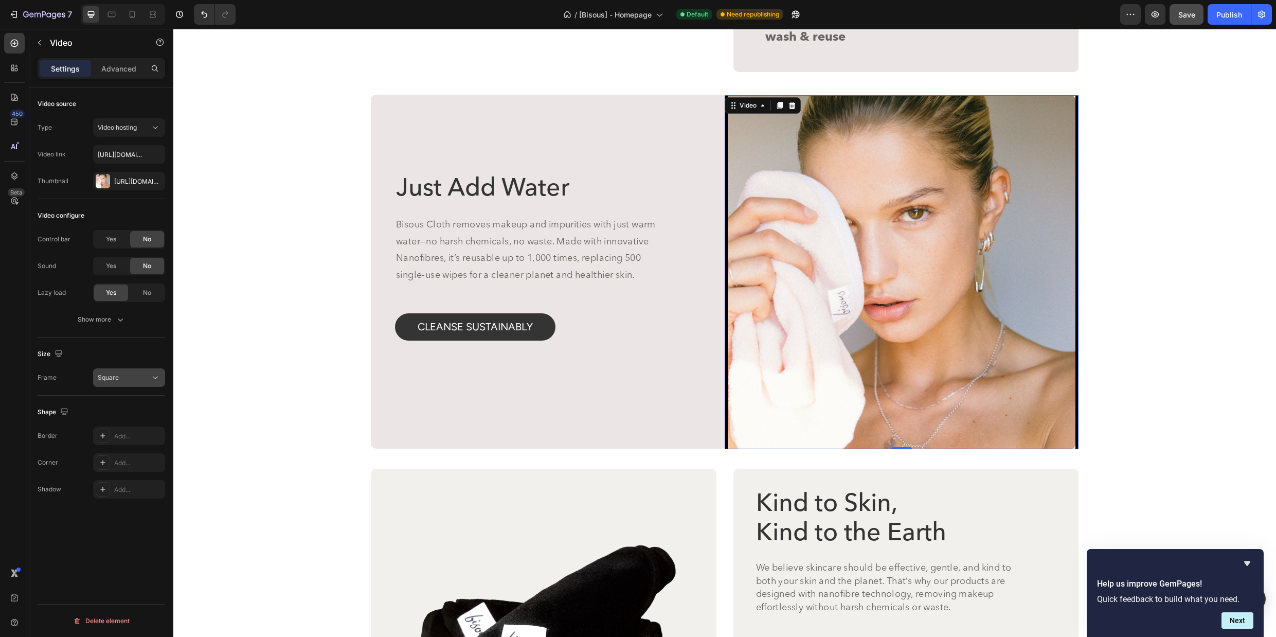
click at [143, 381] on div "Square" at bounding box center [124, 377] width 52 height 9
click at [139, 400] on p "Original" at bounding box center [125, 402] width 55 height 9
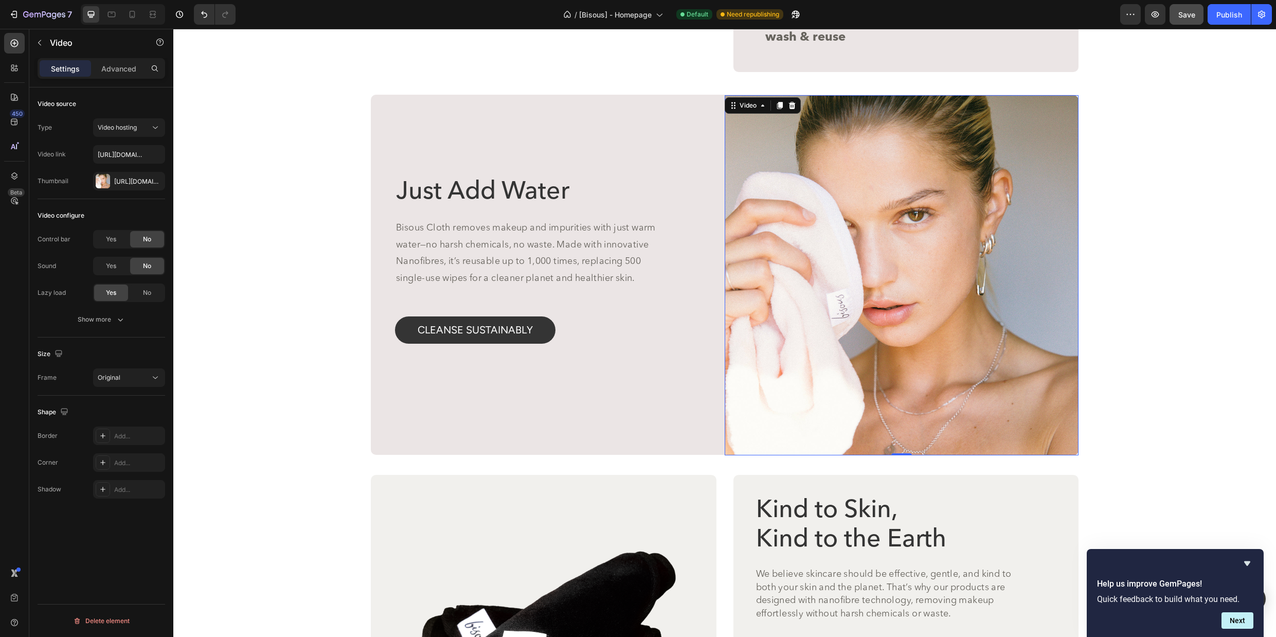
click at [1246, 263] on div "Image Image Image Carousel How To Use Bisous Facial Cleansing Cloth Heading Eff…" at bounding box center [724, 80] width 1103 height 4994
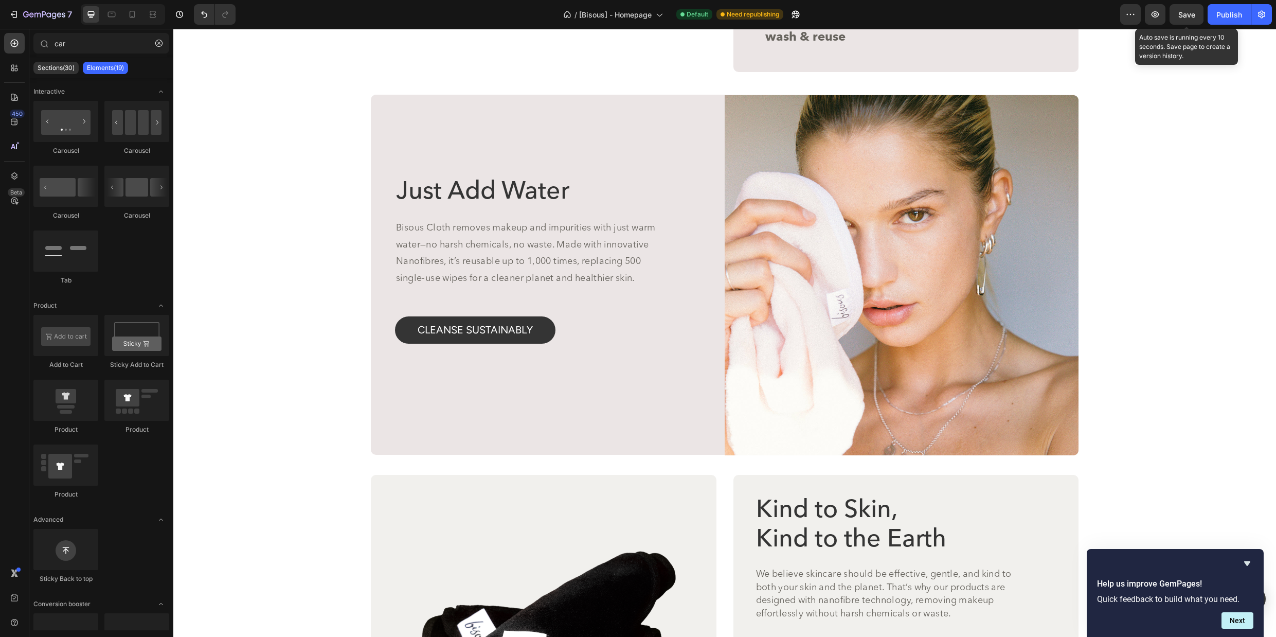
drag, startPoint x: 1184, startPoint y: 17, endPoint x: 1205, endPoint y: 19, distance: 21.7
click at [1183, 16] on span "Save" at bounding box center [1187, 14] width 17 height 9
click at [1219, 19] on div "Publish" at bounding box center [1230, 14] width 26 height 11
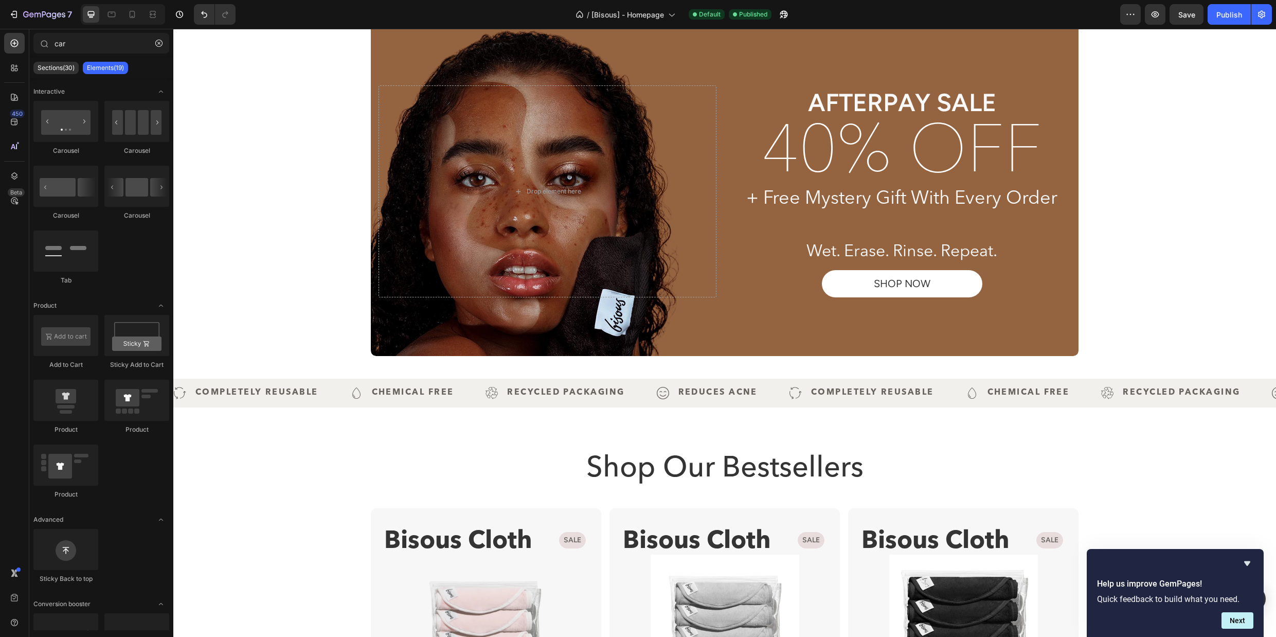
scroll to position [0, 0]
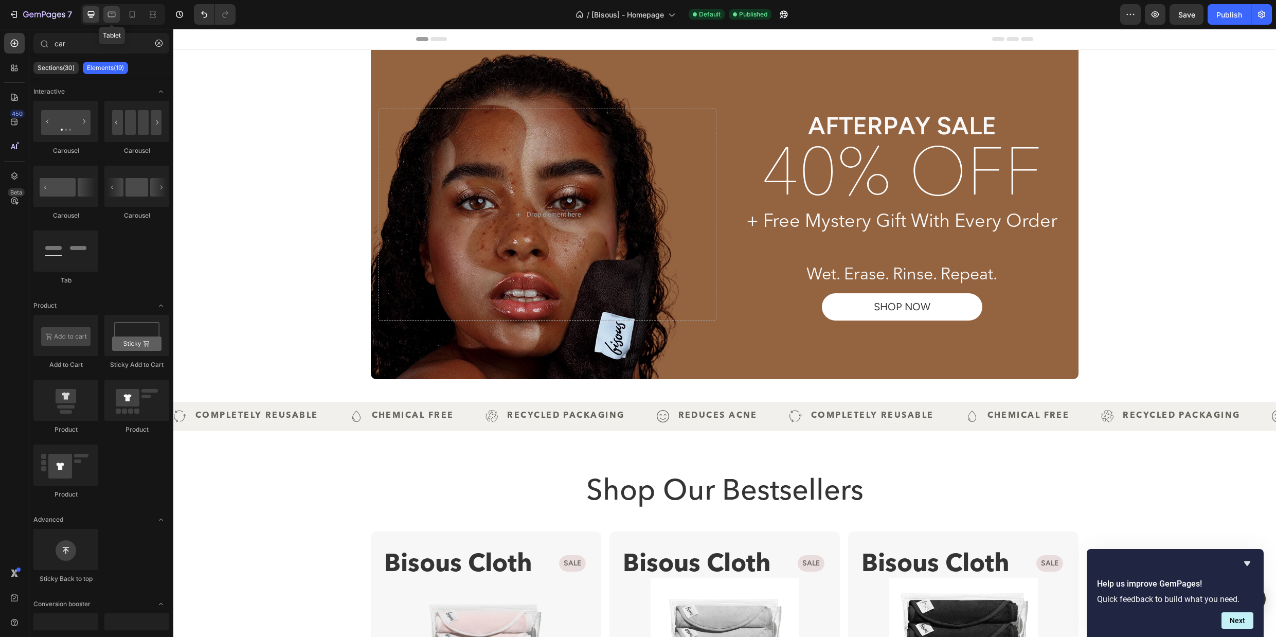
click at [113, 13] on icon at bounding box center [112, 13] width 3 height 1
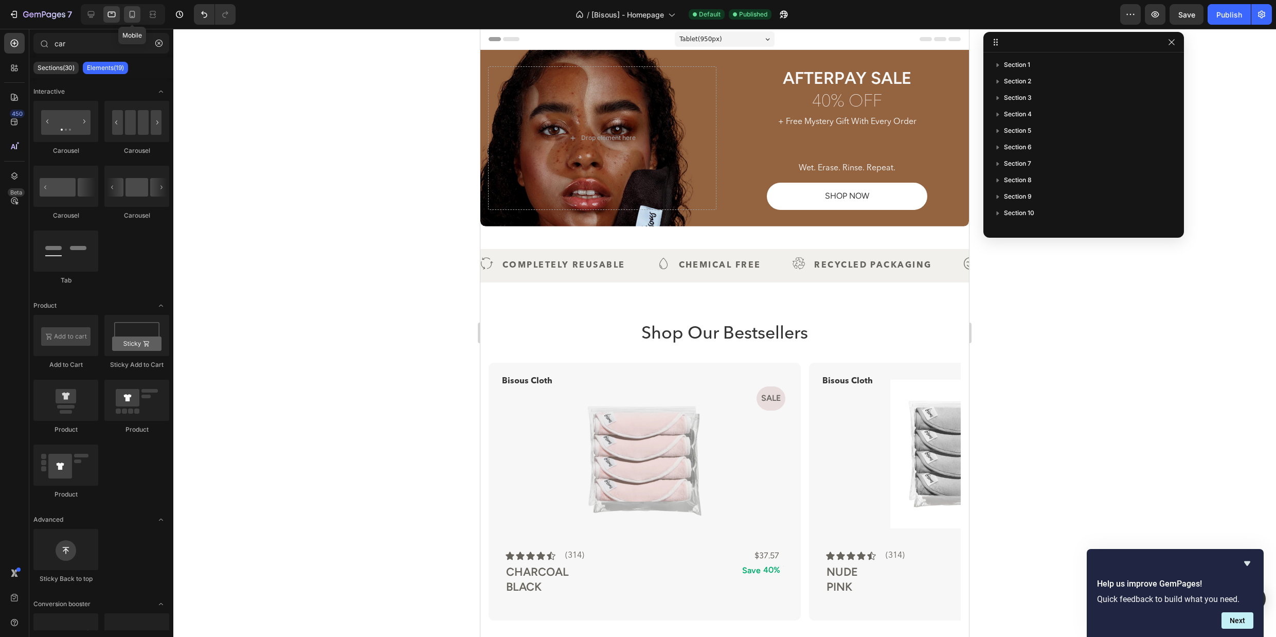
click at [130, 15] on icon at bounding box center [133, 14] width 6 height 7
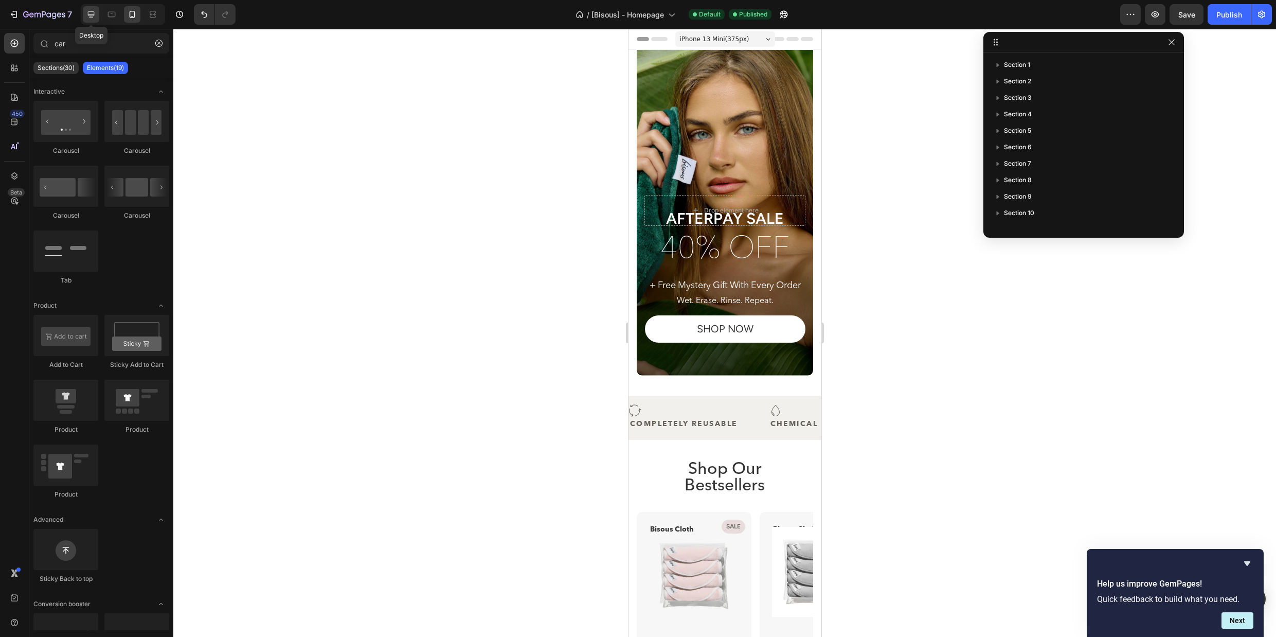
click at [90, 14] on icon at bounding box center [91, 14] width 7 height 7
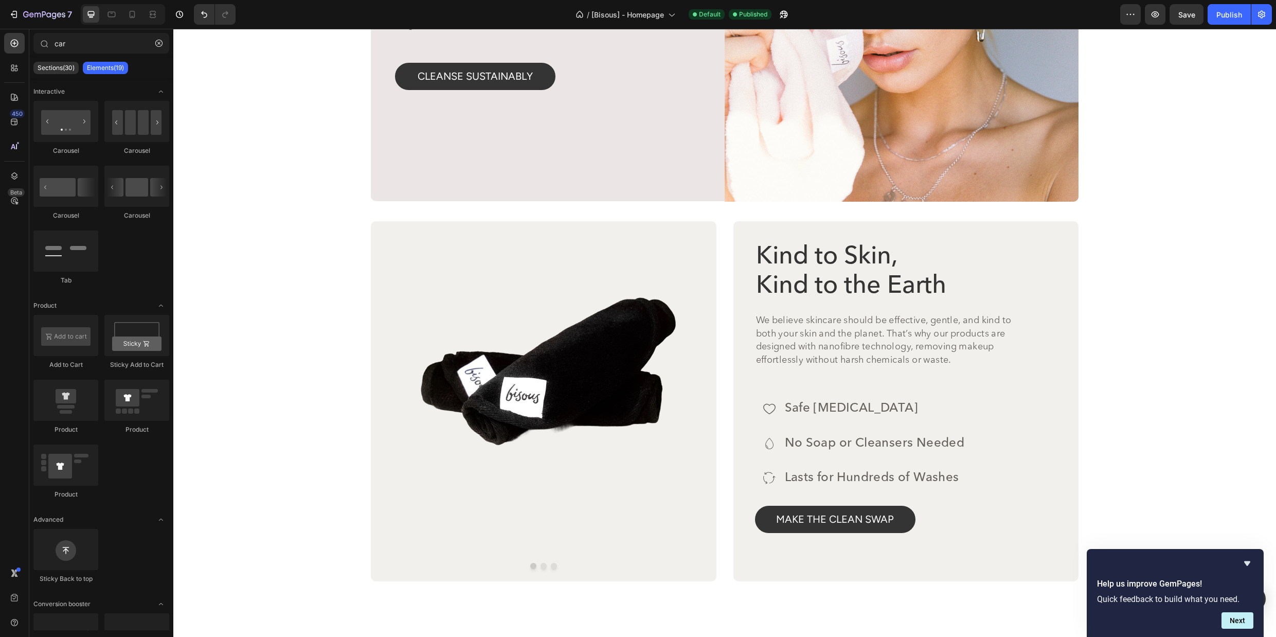
scroll to position [2826, 0]
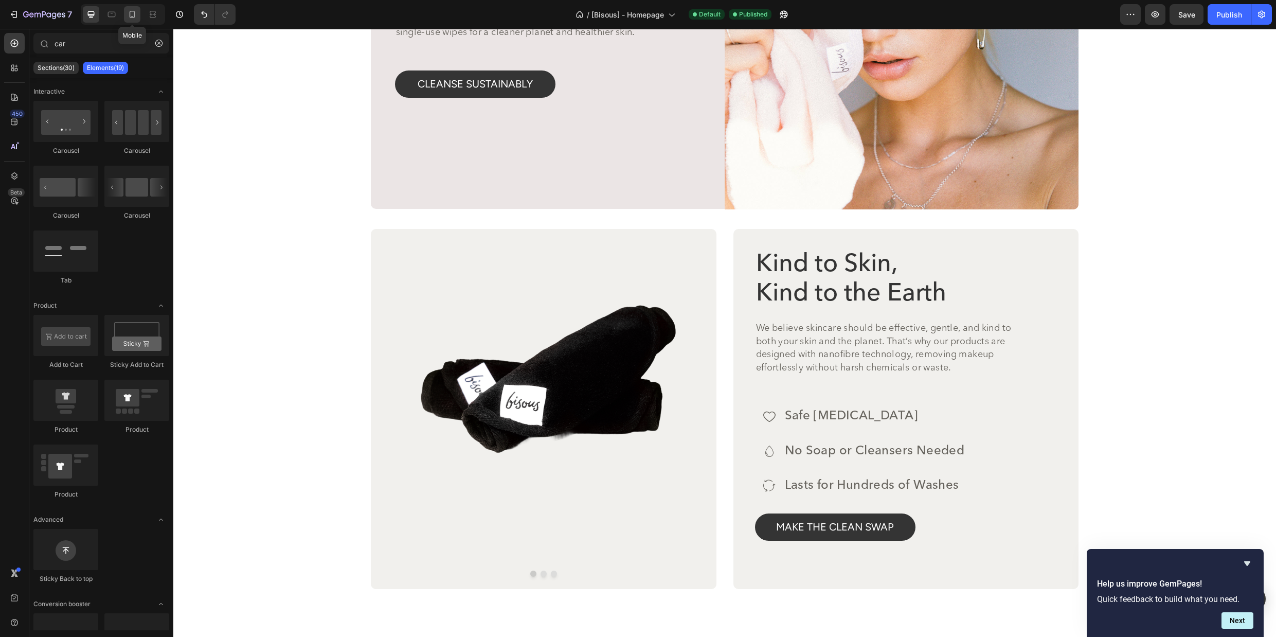
click at [131, 15] on icon at bounding box center [132, 14] width 10 height 10
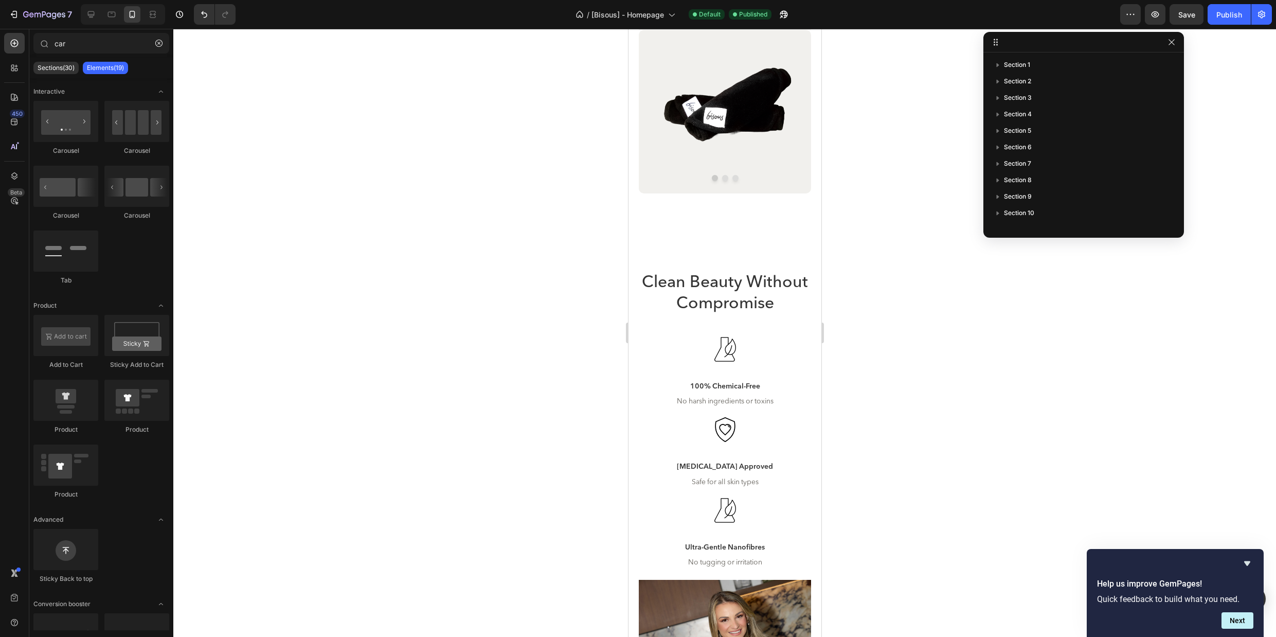
scroll to position [3327, 0]
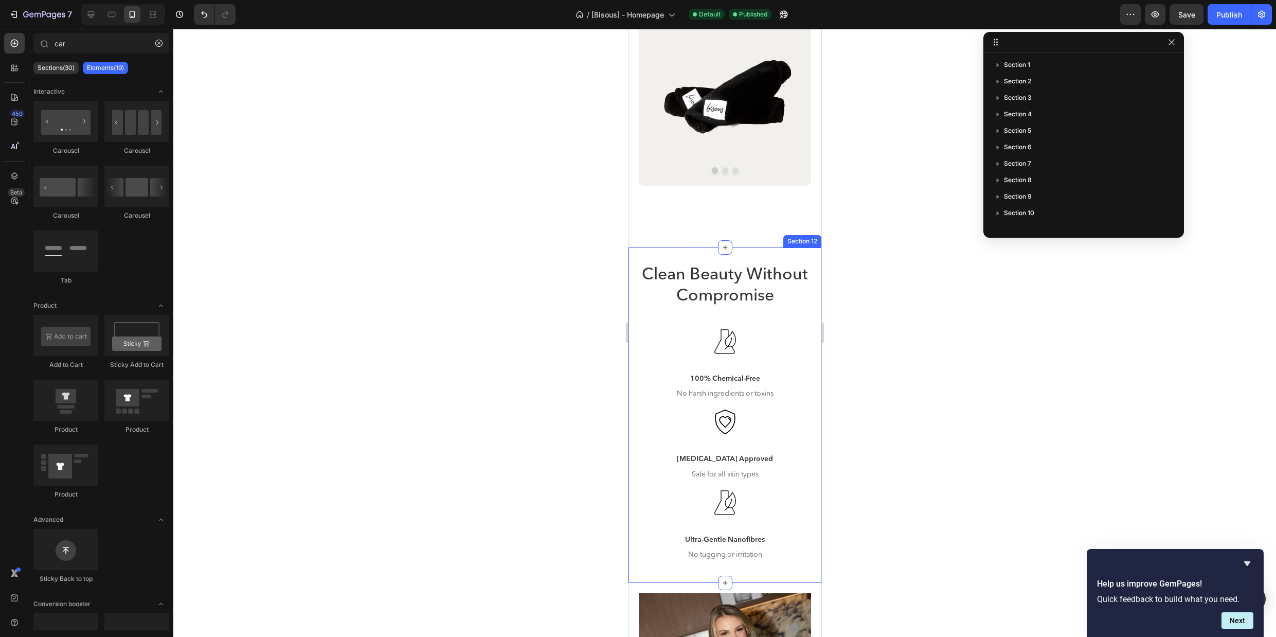
click at [674, 249] on div "Clean Beauty Without Compromise Heading Icon 100% Chemical-Free Text Block No h…" at bounding box center [724, 414] width 193 height 335
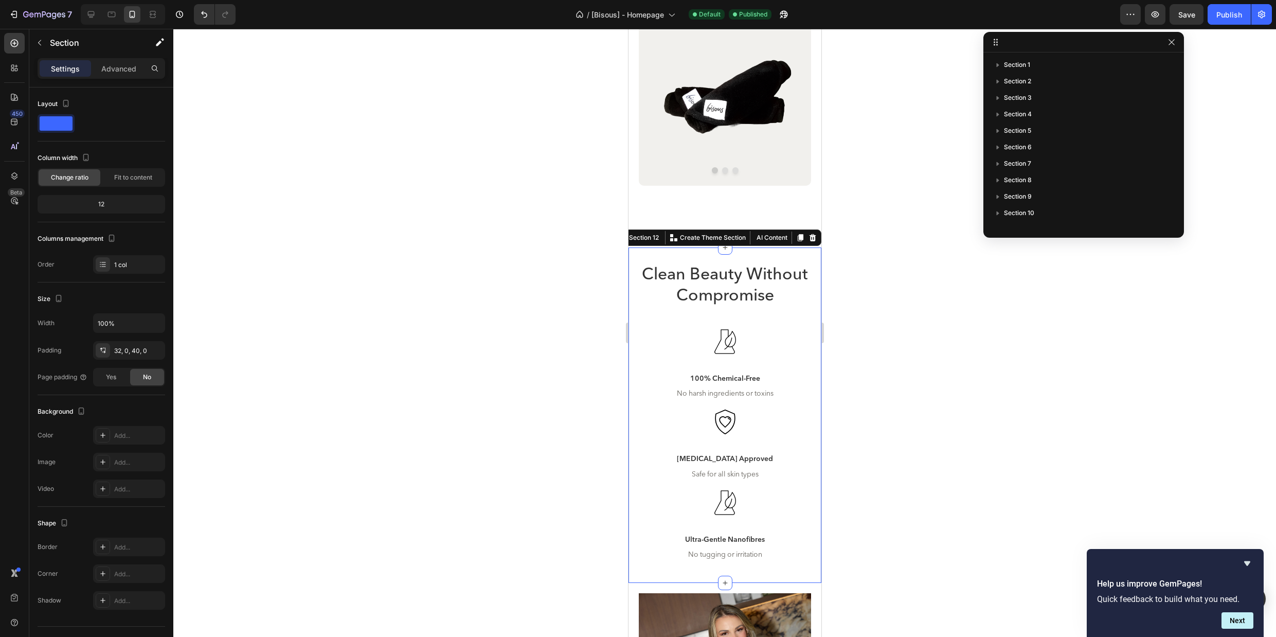
scroll to position [113, 0]
click at [110, 15] on icon at bounding box center [111, 14] width 10 height 10
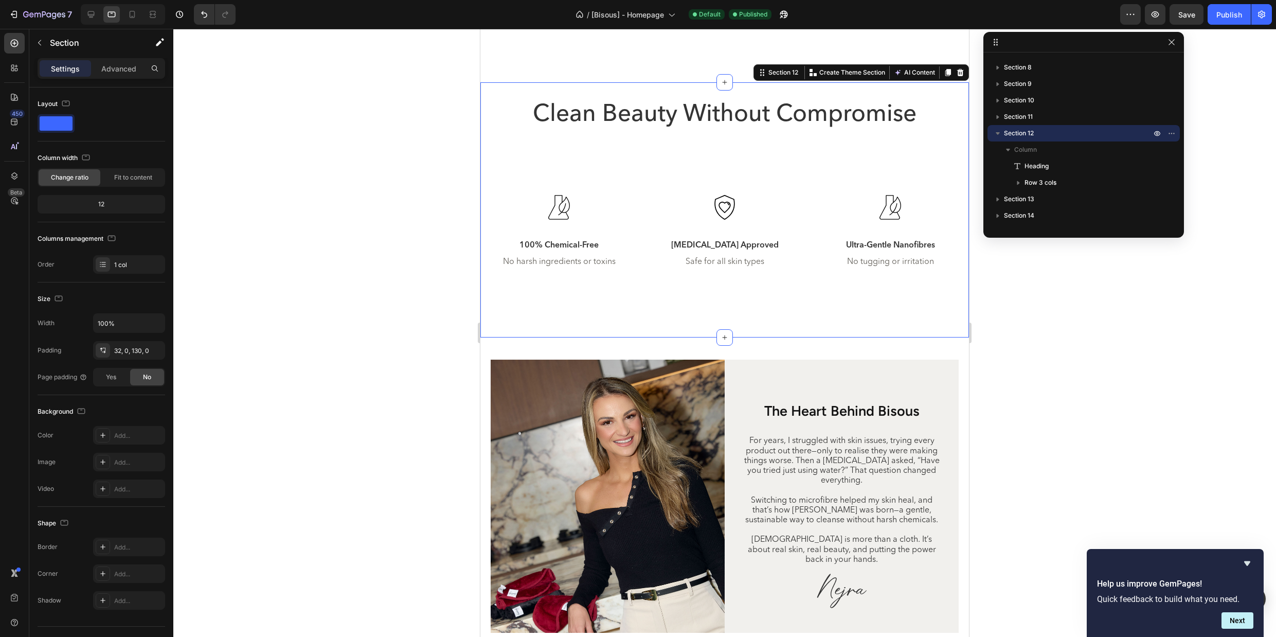
scroll to position [3328, 0]
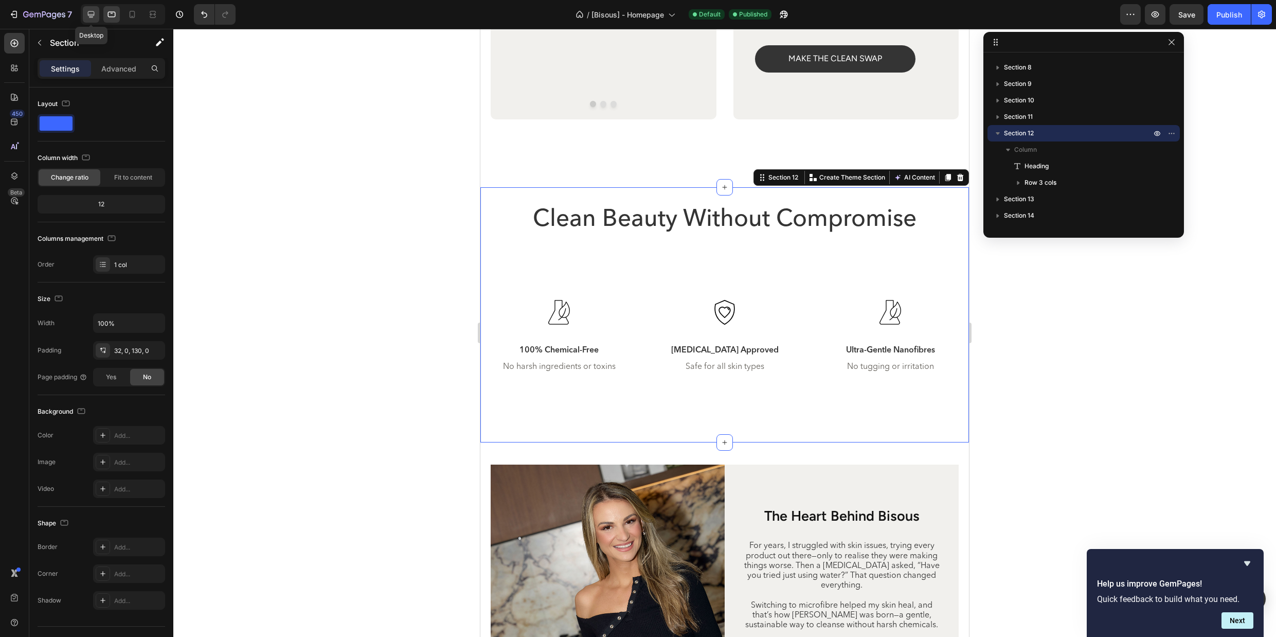
click at [93, 14] on icon at bounding box center [91, 14] width 7 height 7
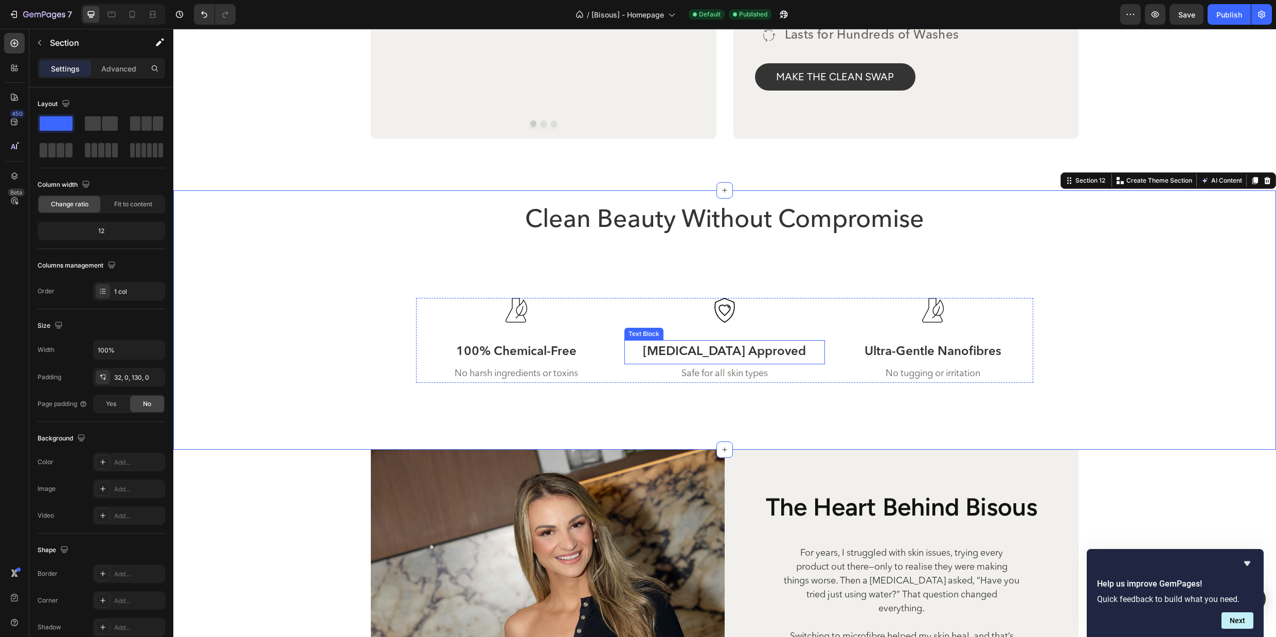
scroll to position [3187, 0]
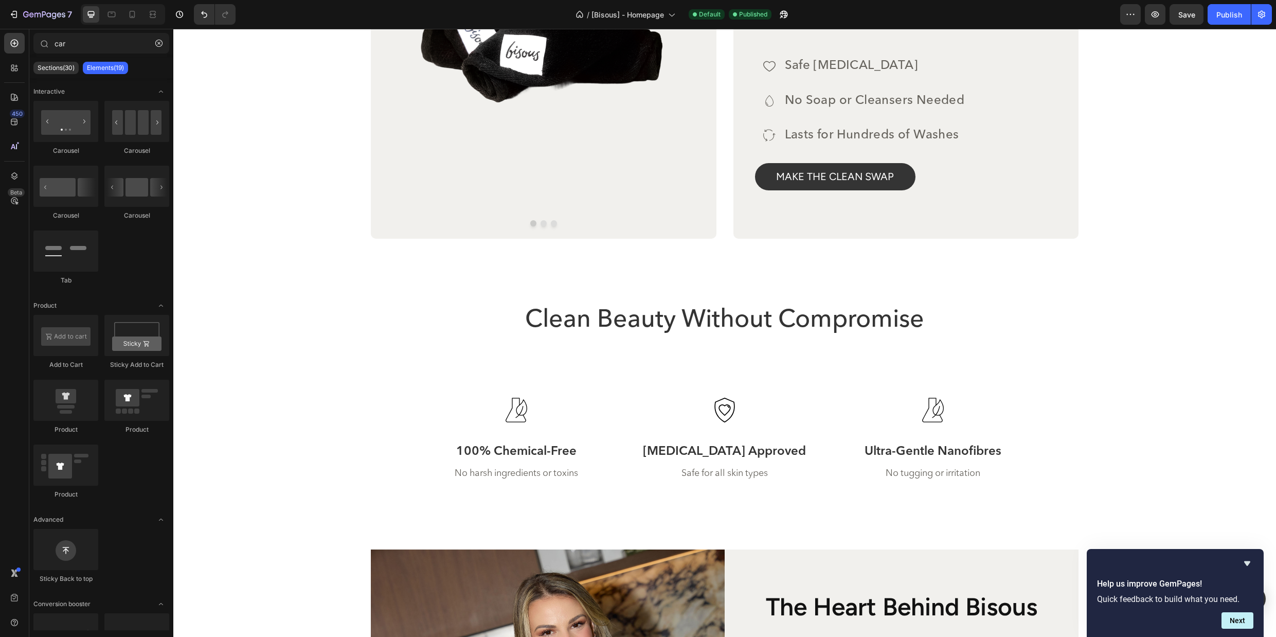
click at [728, 220] on div "Image Image Image Carousel Row Kind to Skin, Kind to the Earth Heading We belie…" at bounding box center [725, 59] width 708 height 360
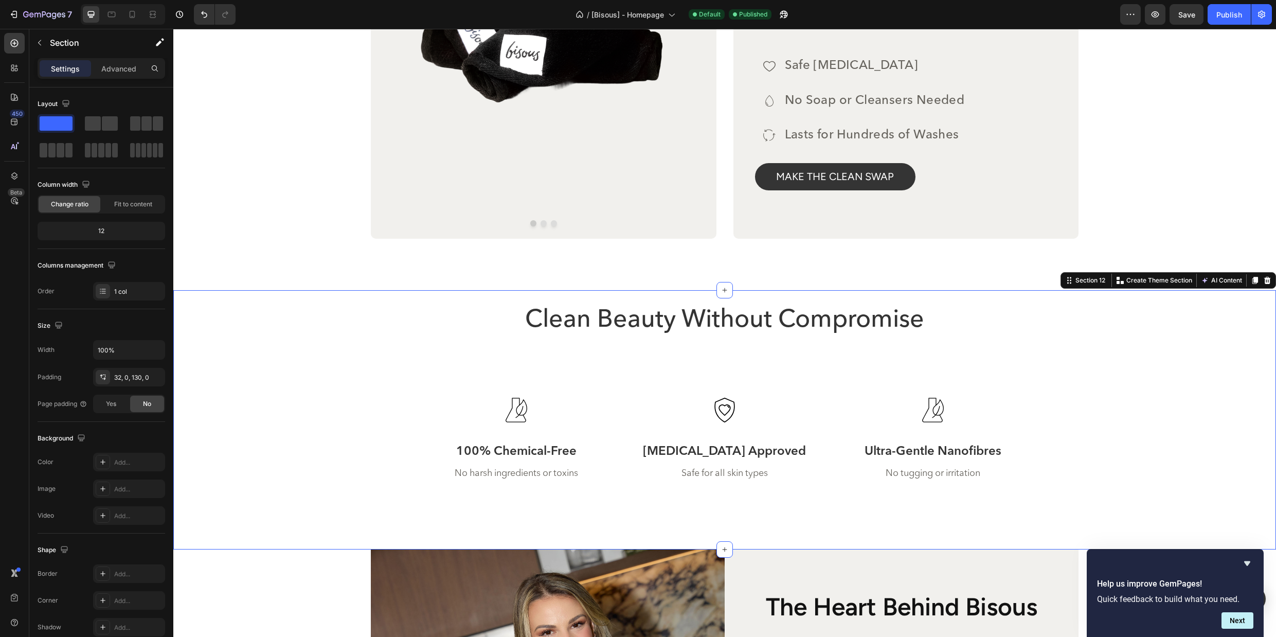
click at [735, 303] on div "Clean Beauty Without Compromise Heading Icon 100% Chemical-Free Text Block No h…" at bounding box center [724, 420] width 1103 height 260
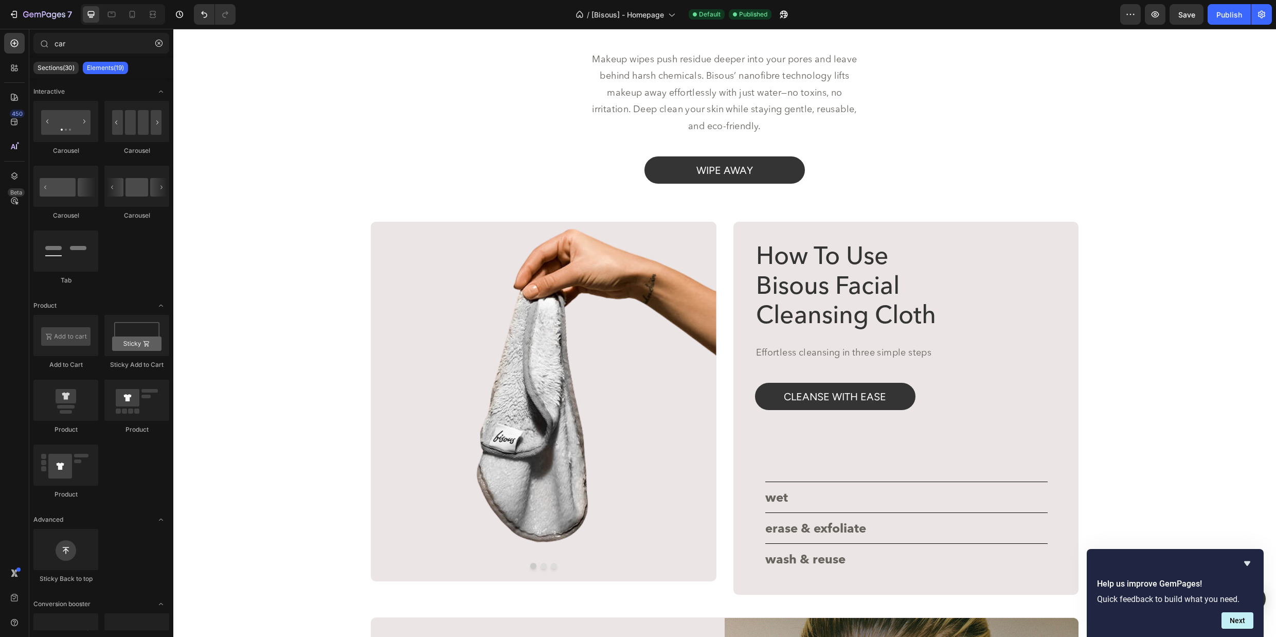
scroll to position [2054, 0]
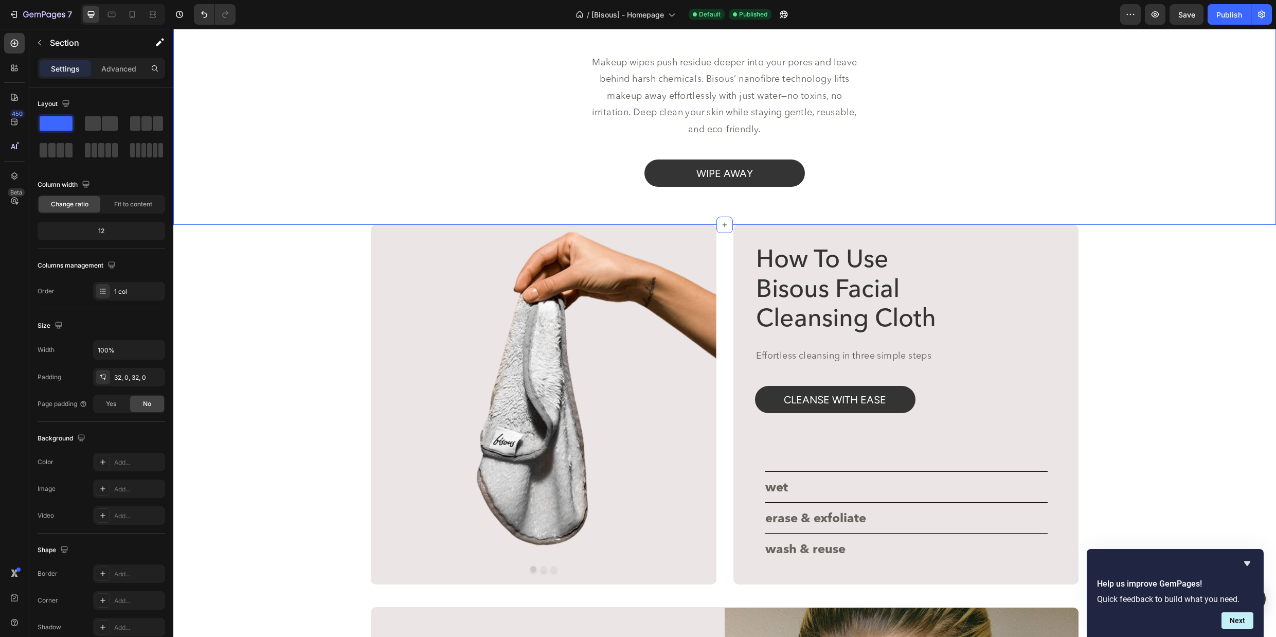
click at [461, 207] on div "wipe away Button" at bounding box center [724, 183] width 1103 height 49
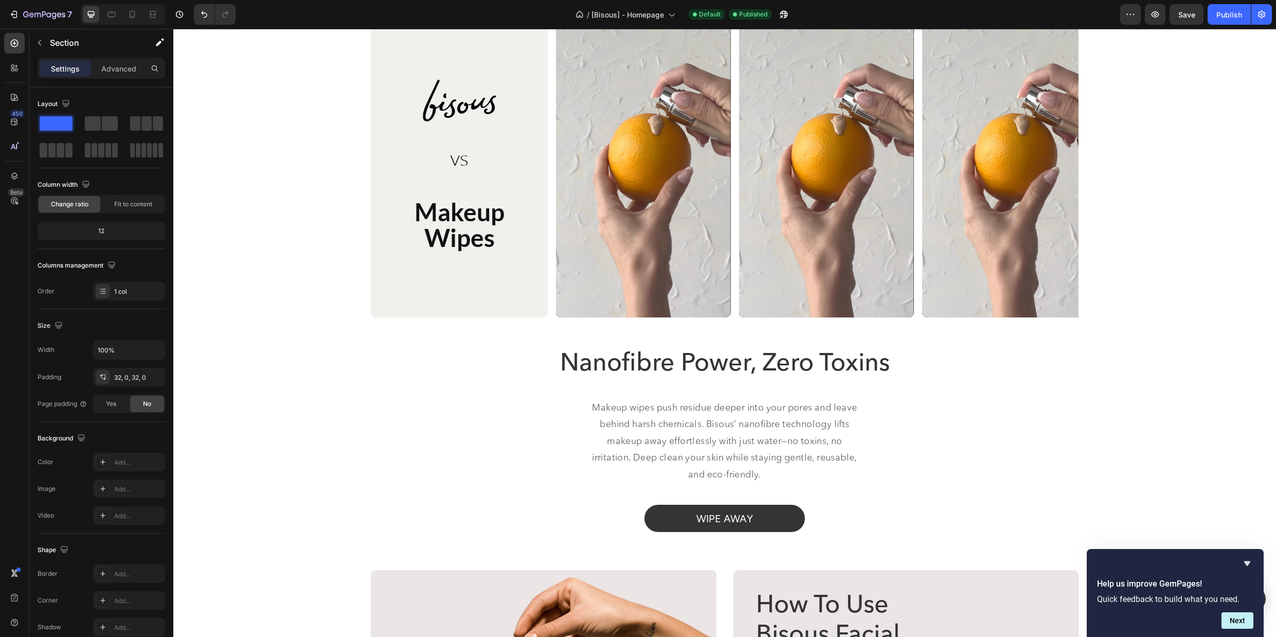
scroll to position [1982, 0]
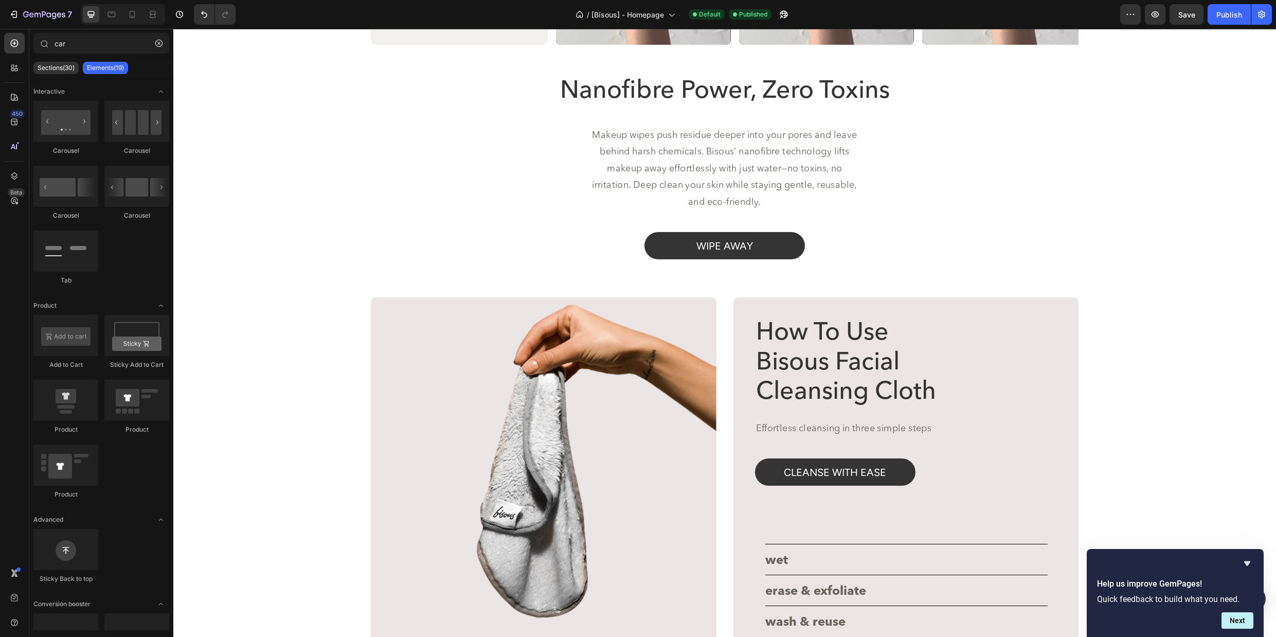
click at [277, 310] on div "Image vs Heading makeup wipes Heading Row Video Video Video Carousel Row Sectio…" at bounding box center [724, 612] width 1103 height 5088
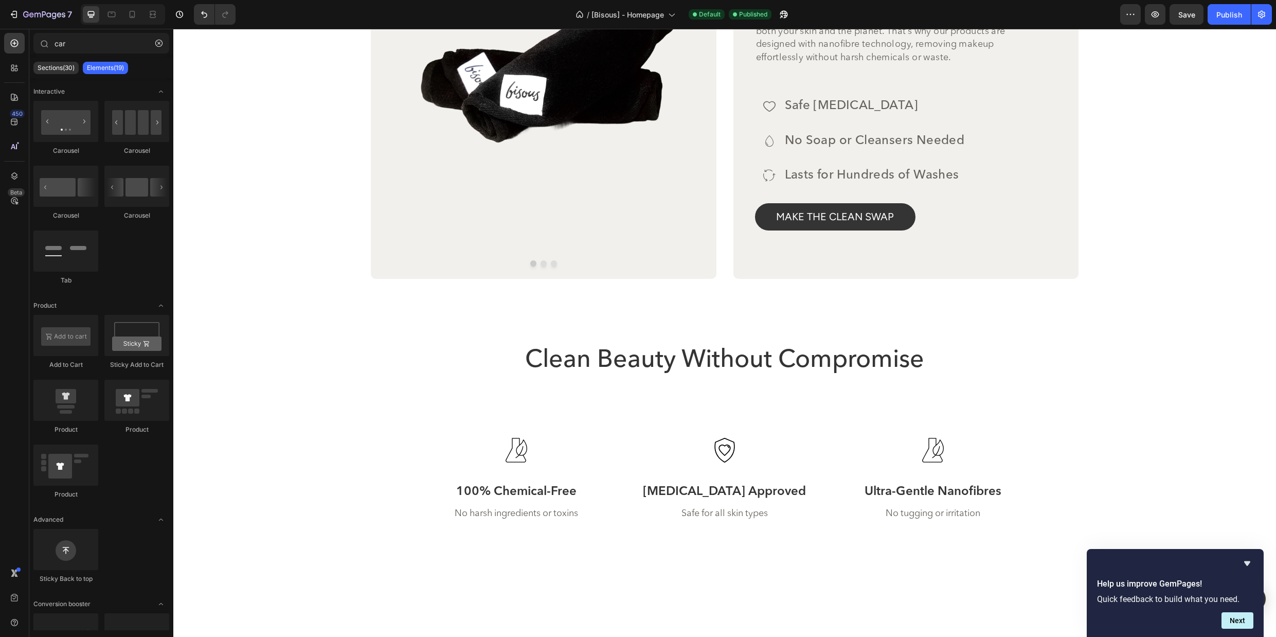
scroll to position [3133, 0]
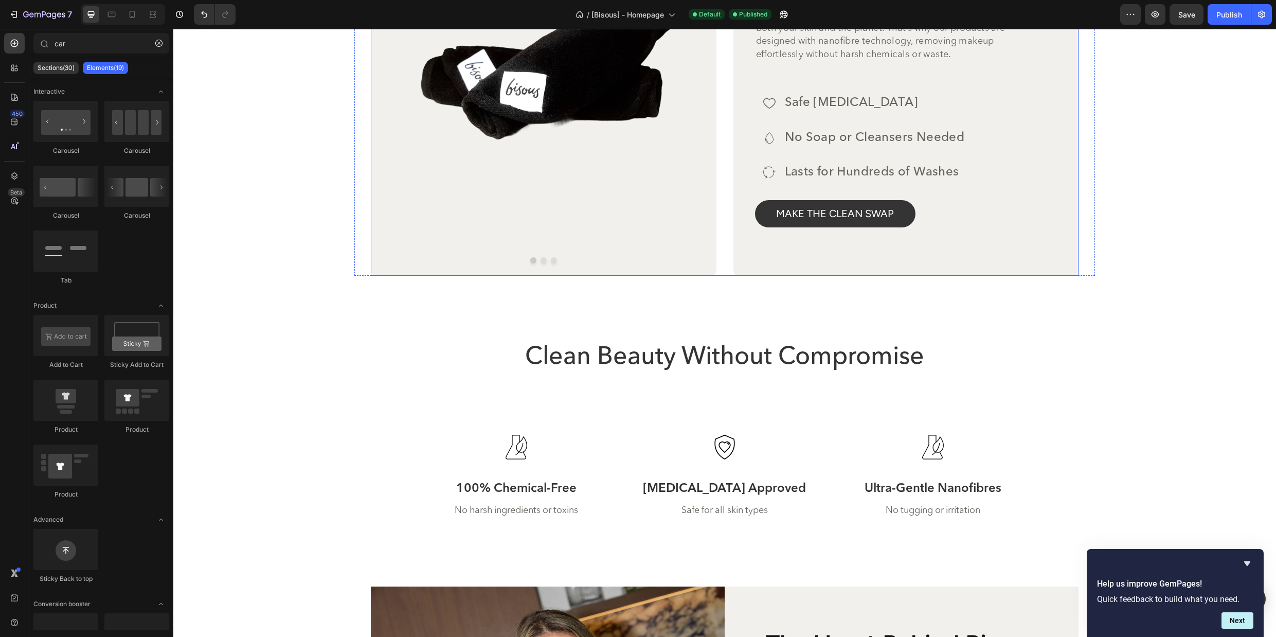
click at [729, 268] on div "Image Image Image Carousel Row Kind to Skin, Kind to the Earth Heading We belie…" at bounding box center [725, 96] width 708 height 360
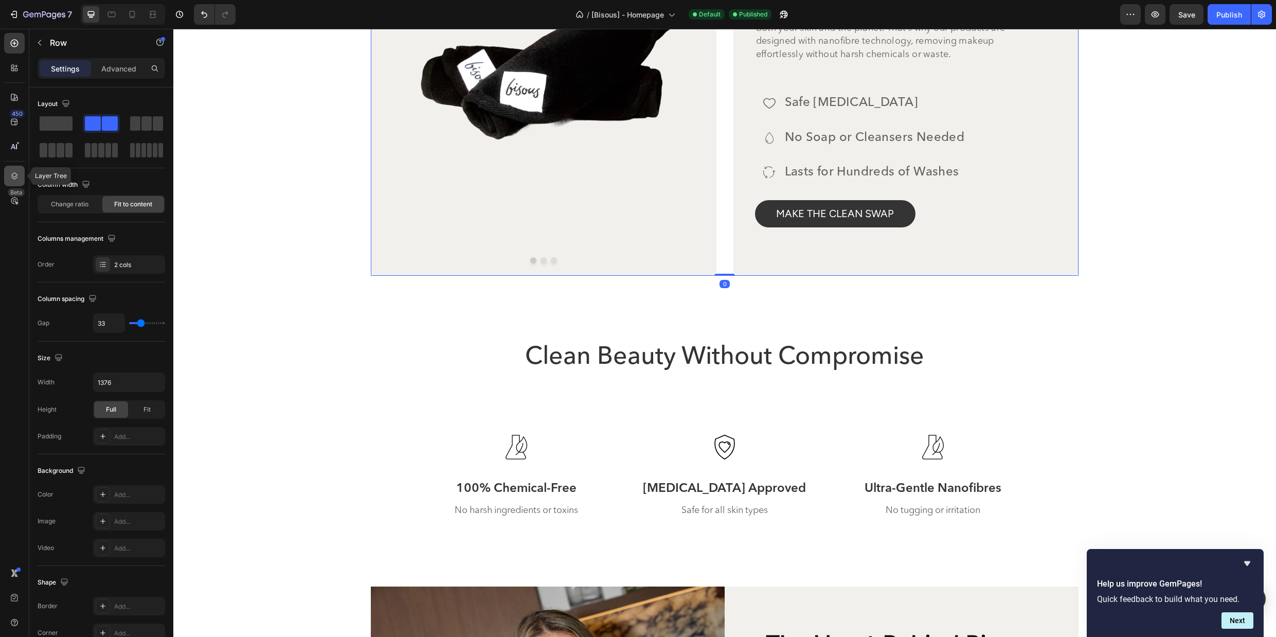
click at [14, 171] on icon at bounding box center [14, 176] width 10 height 10
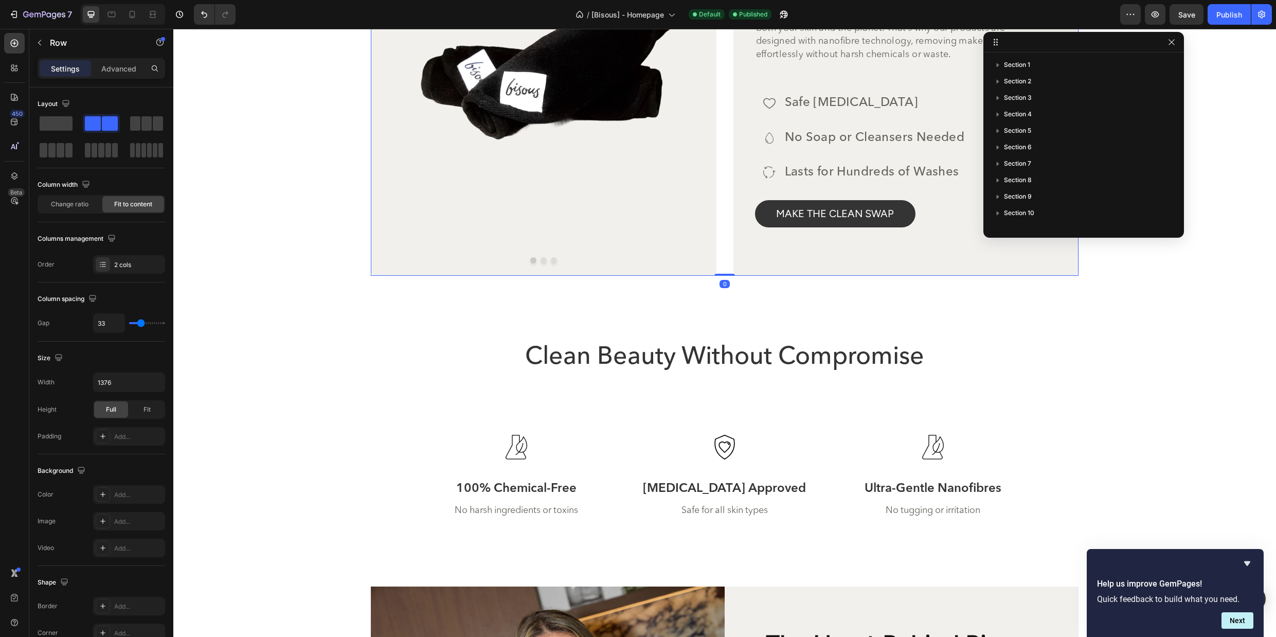
scroll to position [127, 0]
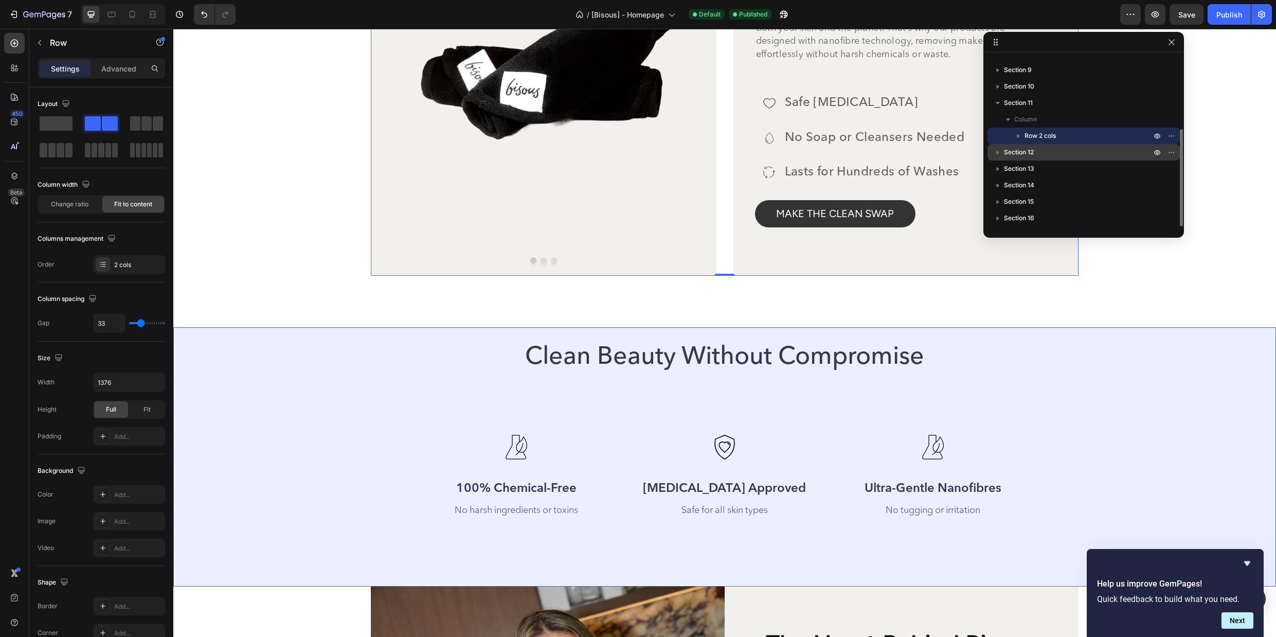
click at [1051, 153] on p "Section 12" at bounding box center [1078, 152] width 149 height 10
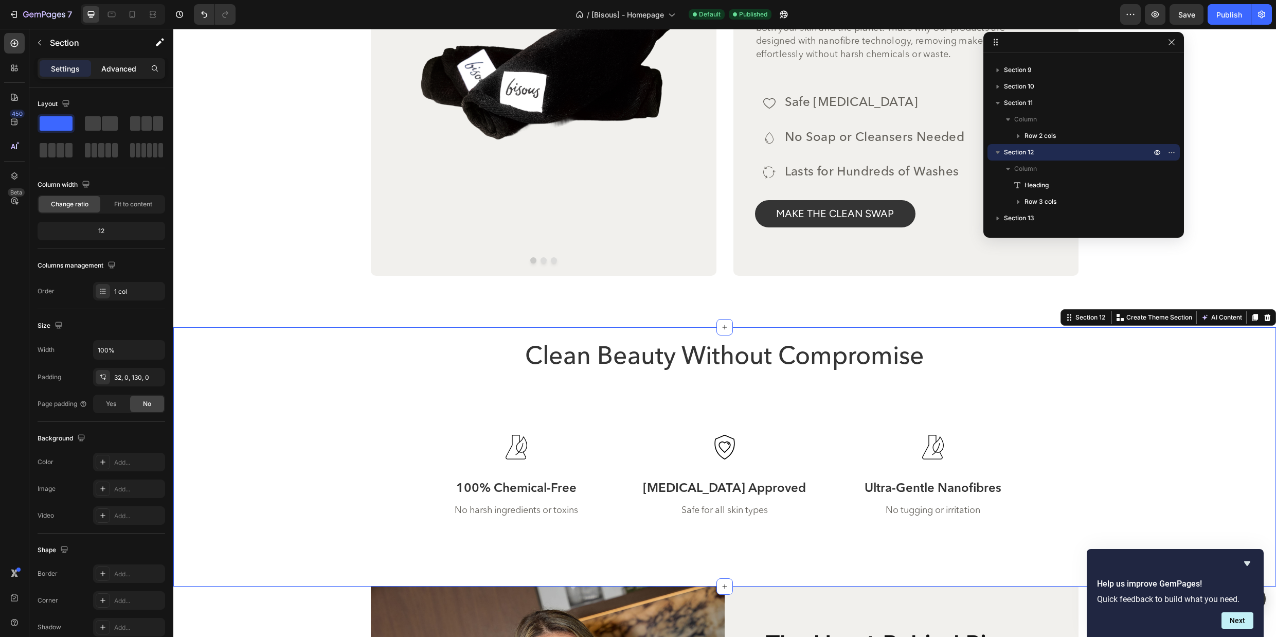
click at [99, 69] on div "Advanced" at bounding box center [118, 68] width 51 height 16
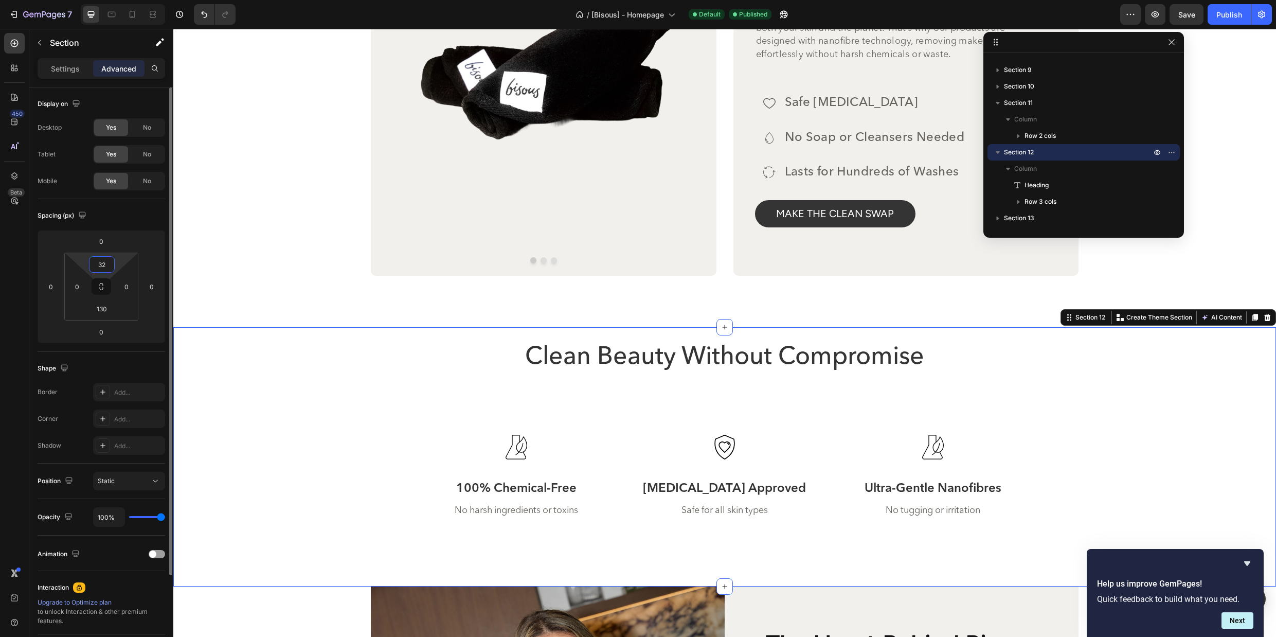
click at [103, 269] on input "32" at bounding box center [102, 264] width 21 height 15
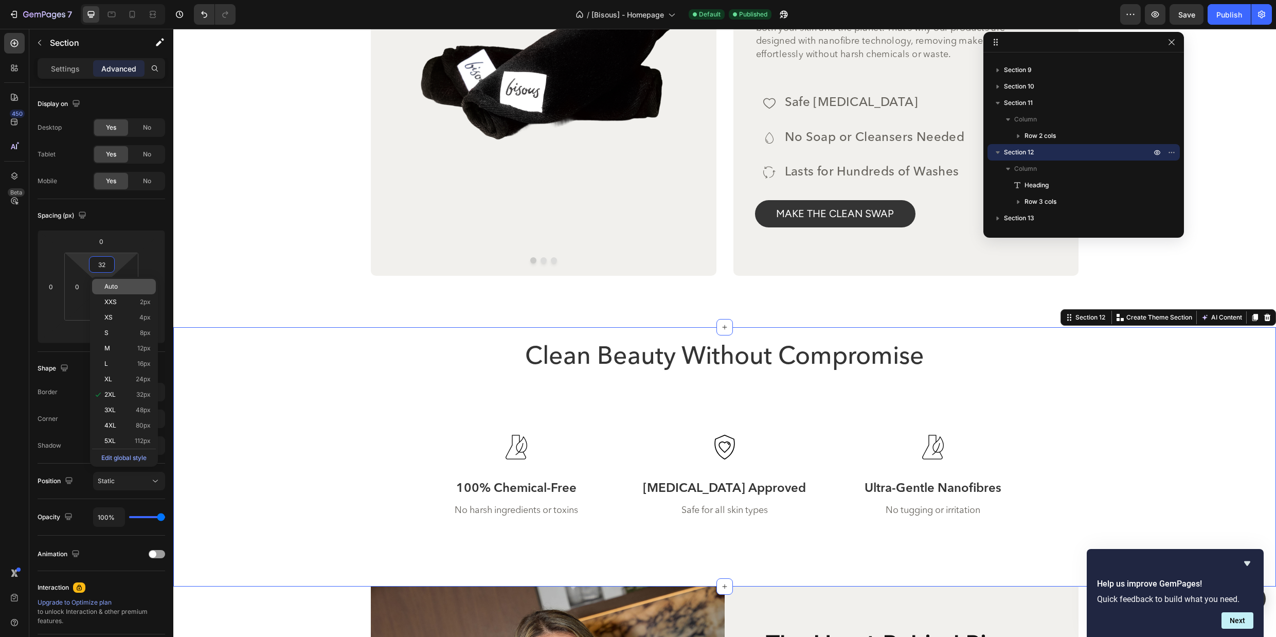
click at [111, 288] on span "Auto" at bounding box center [110, 286] width 13 height 7
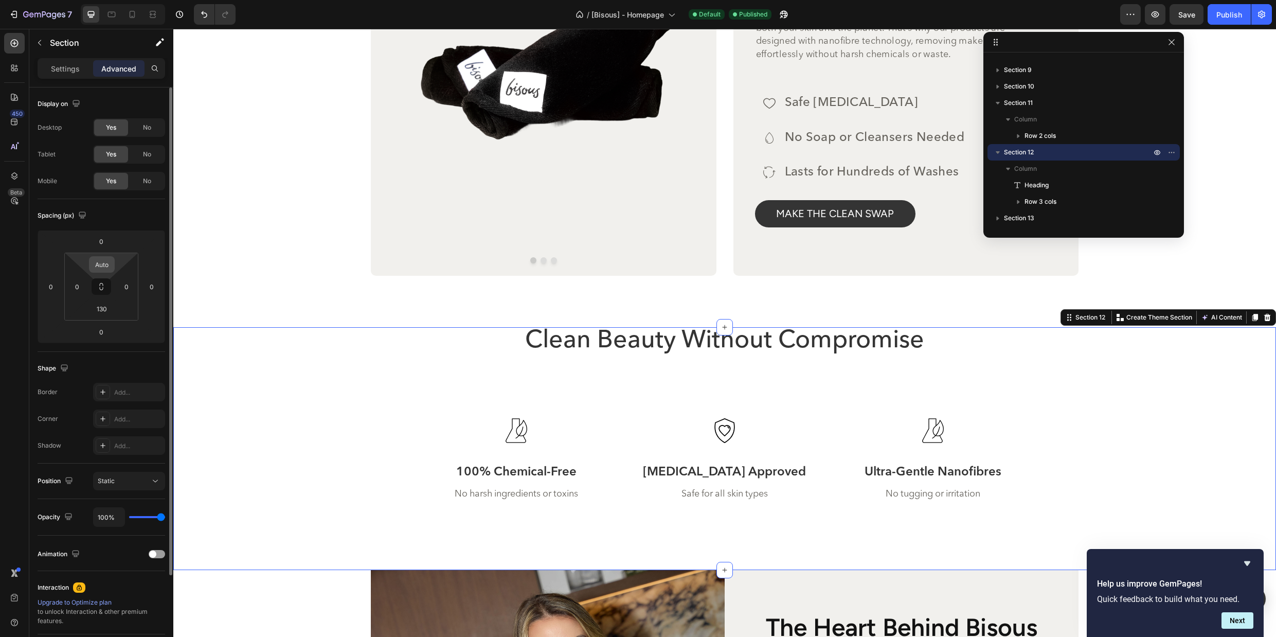
click at [107, 266] on input "Auto" at bounding box center [102, 264] width 21 height 15
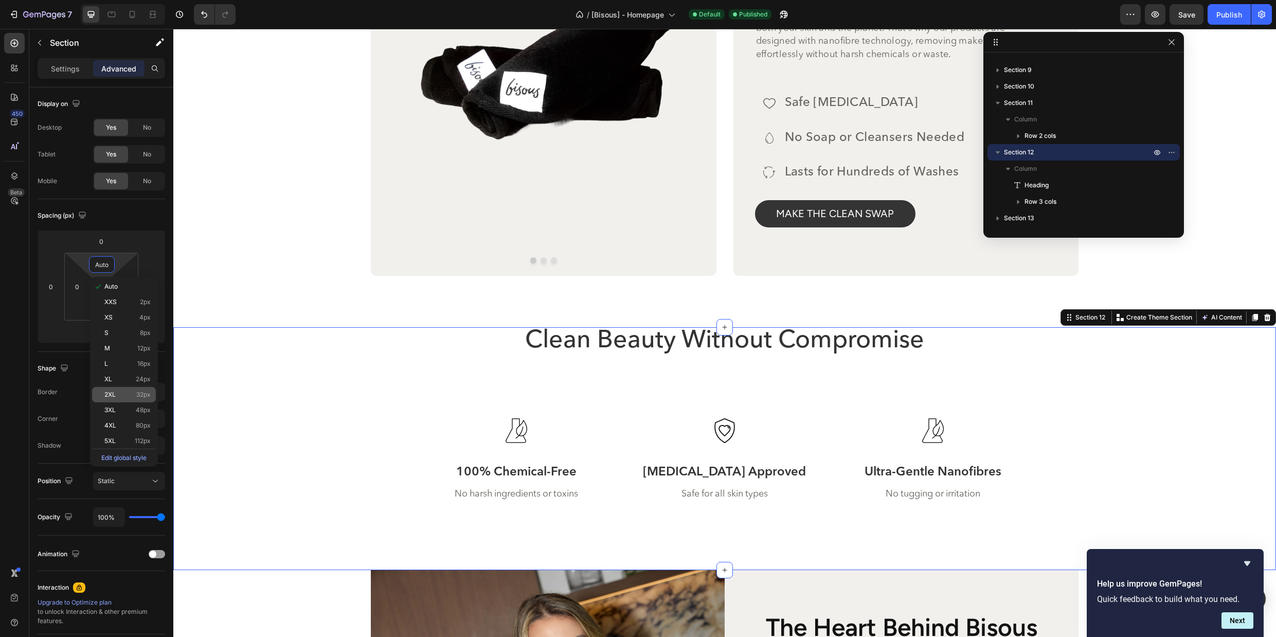
click at [135, 393] on p "2XL 32px" at bounding box center [127, 394] width 46 height 7
type input "32"
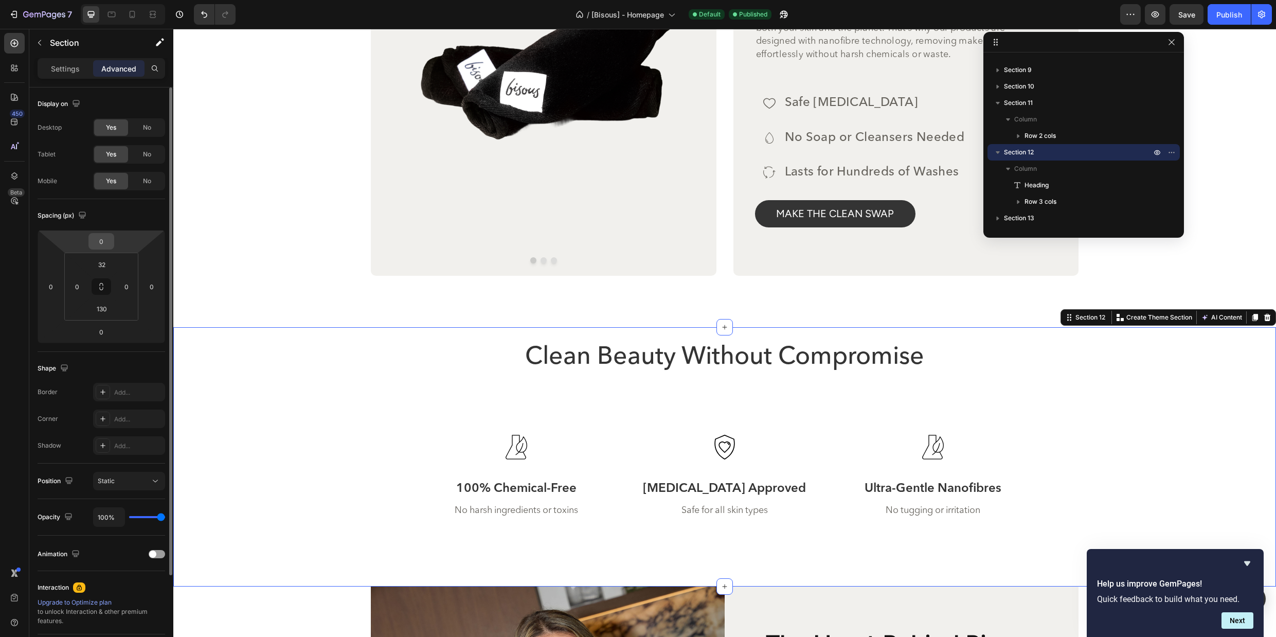
click at [95, 240] on input "0" at bounding box center [101, 241] width 21 height 15
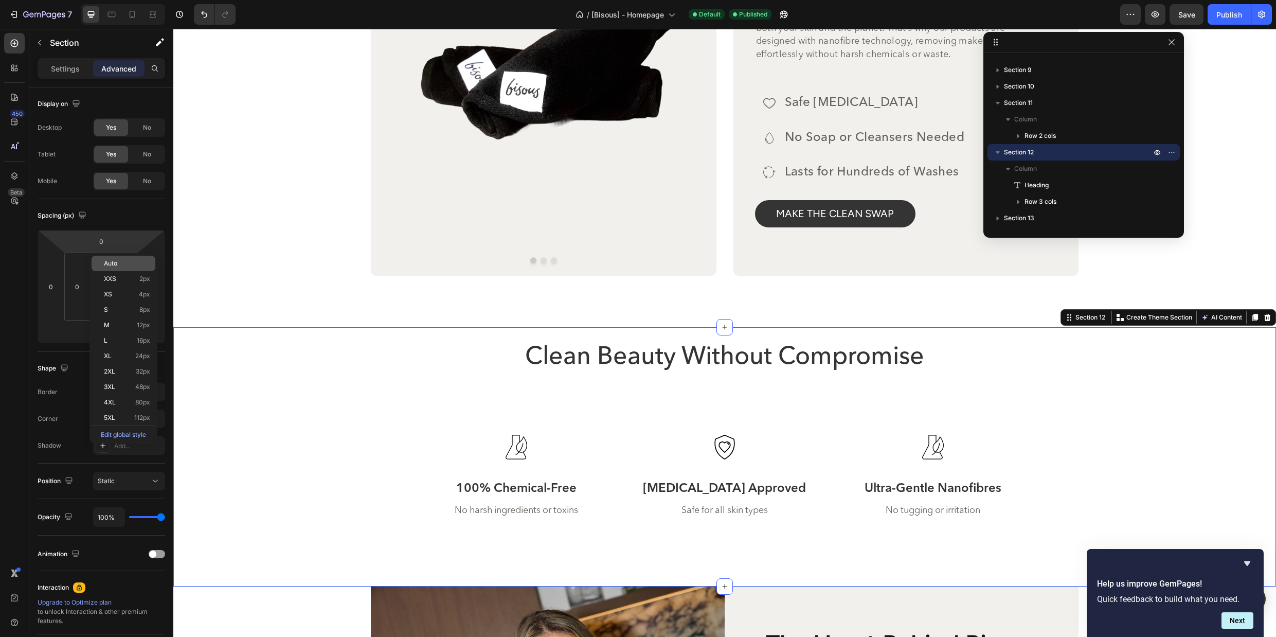
click at [115, 258] on div "Auto" at bounding box center [124, 263] width 64 height 15
click at [728, 269] on div "Image Image Image Carousel Row Kind to Skin, Kind to the Earth Heading We belie…" at bounding box center [725, 96] width 708 height 360
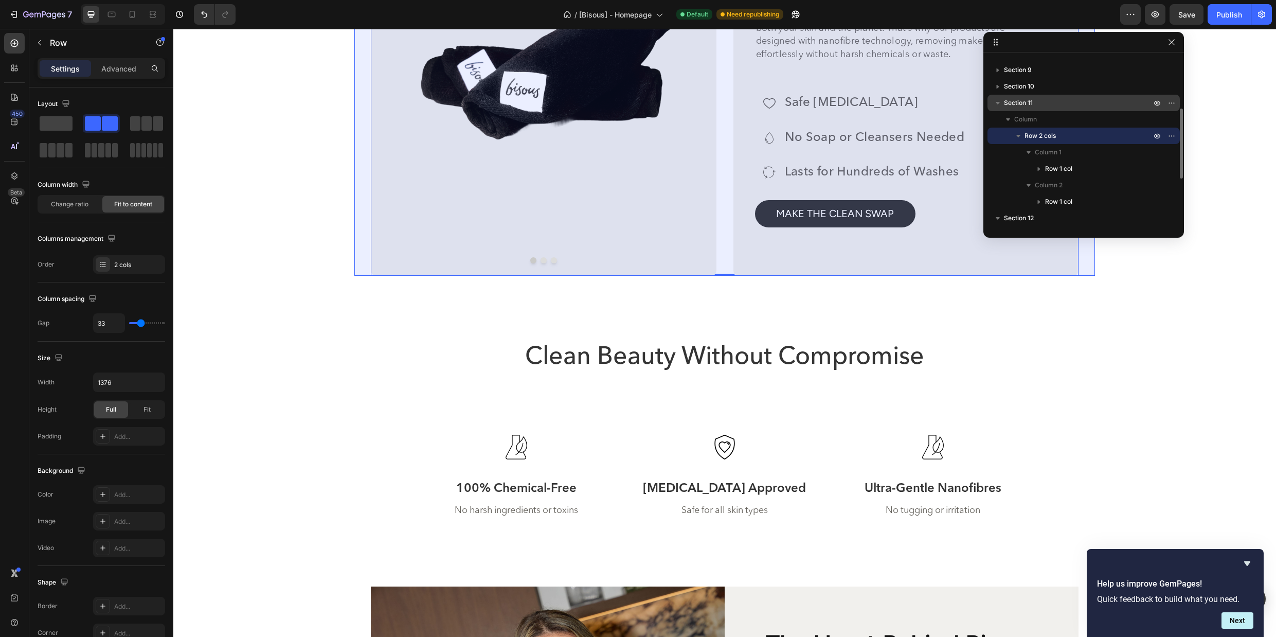
click at [1034, 103] on p "Section 11" at bounding box center [1078, 103] width 149 height 10
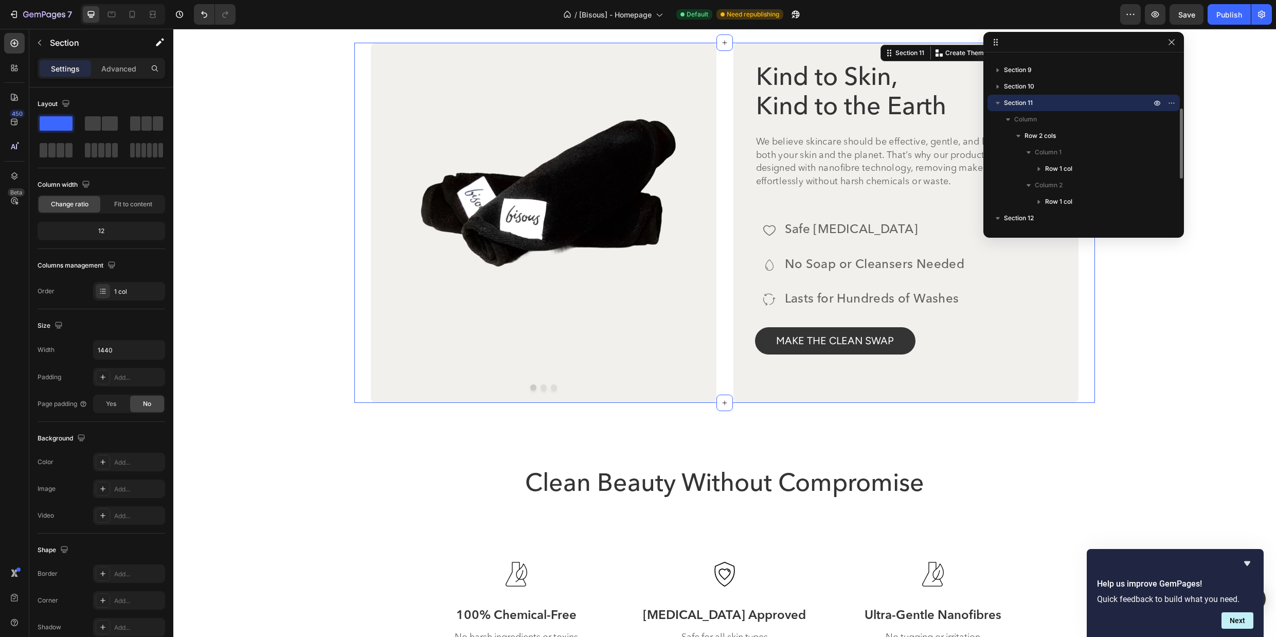
scroll to position [2984, 0]
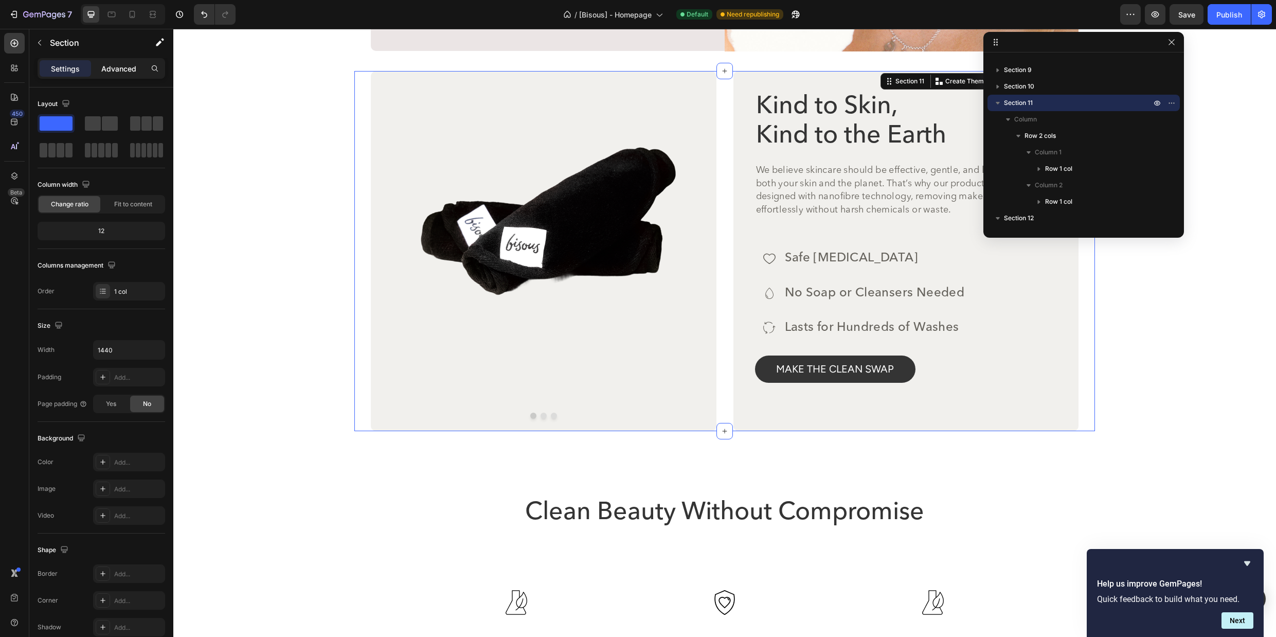
click at [131, 67] on p "Advanced" at bounding box center [118, 68] width 35 height 11
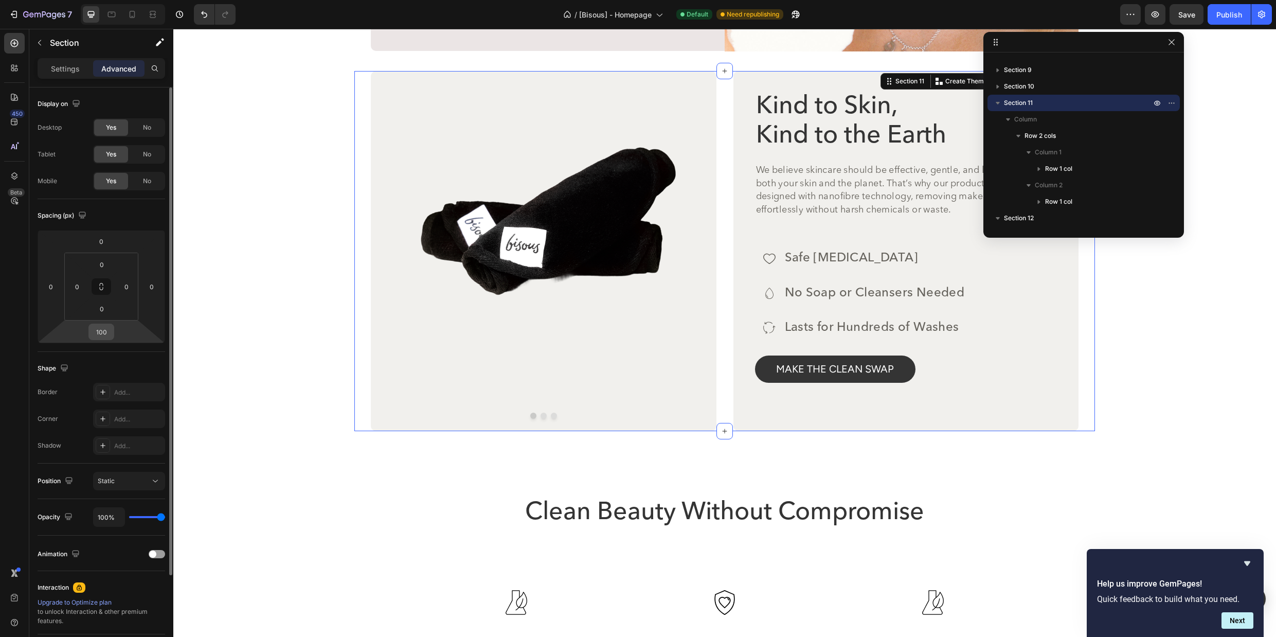
click at [100, 331] on input "100" at bounding box center [101, 331] width 21 height 15
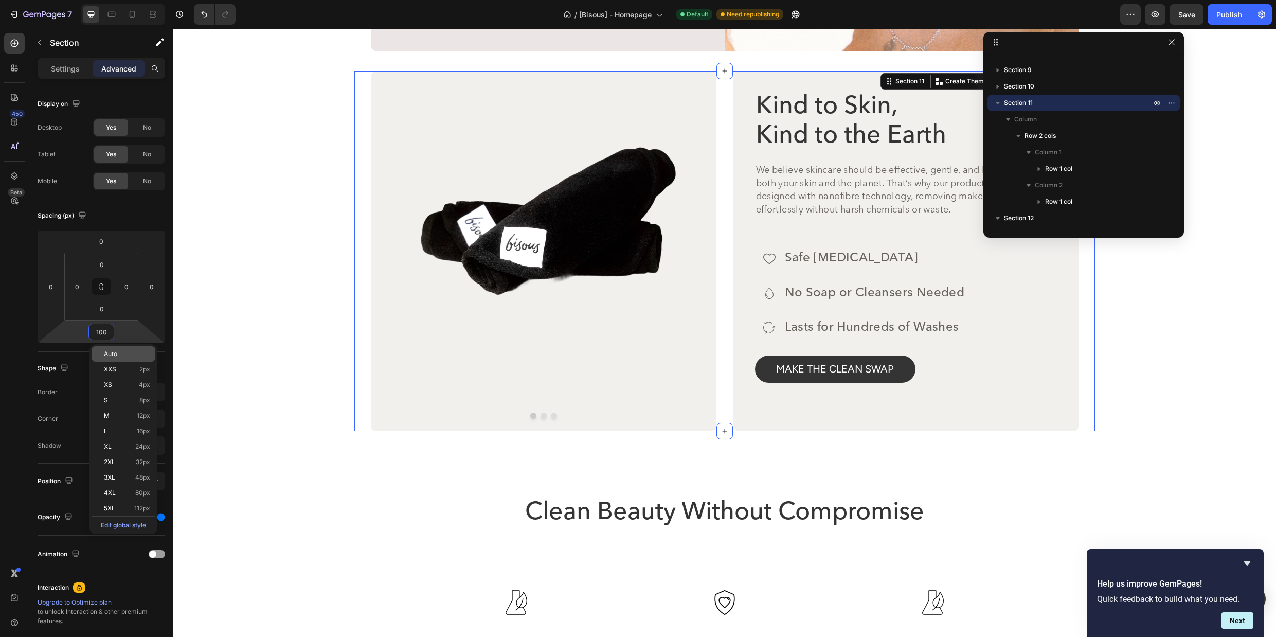
click at [115, 352] on span "Auto" at bounding box center [110, 353] width 13 height 7
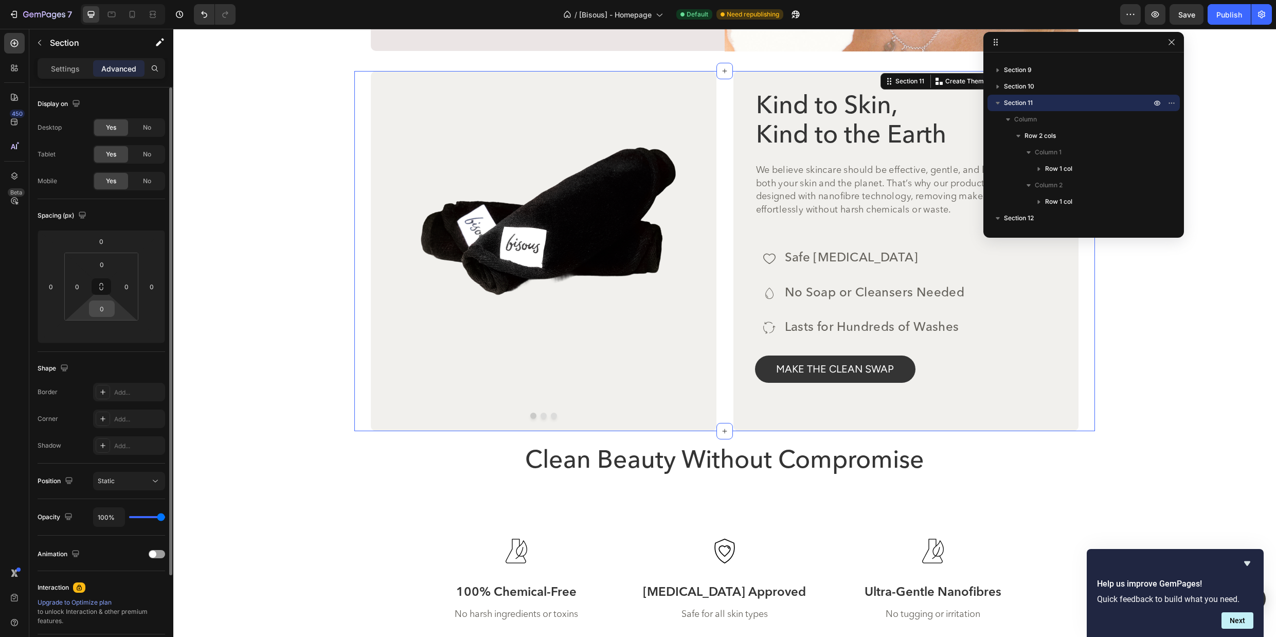
click at [104, 313] on input "0" at bounding box center [102, 308] width 21 height 15
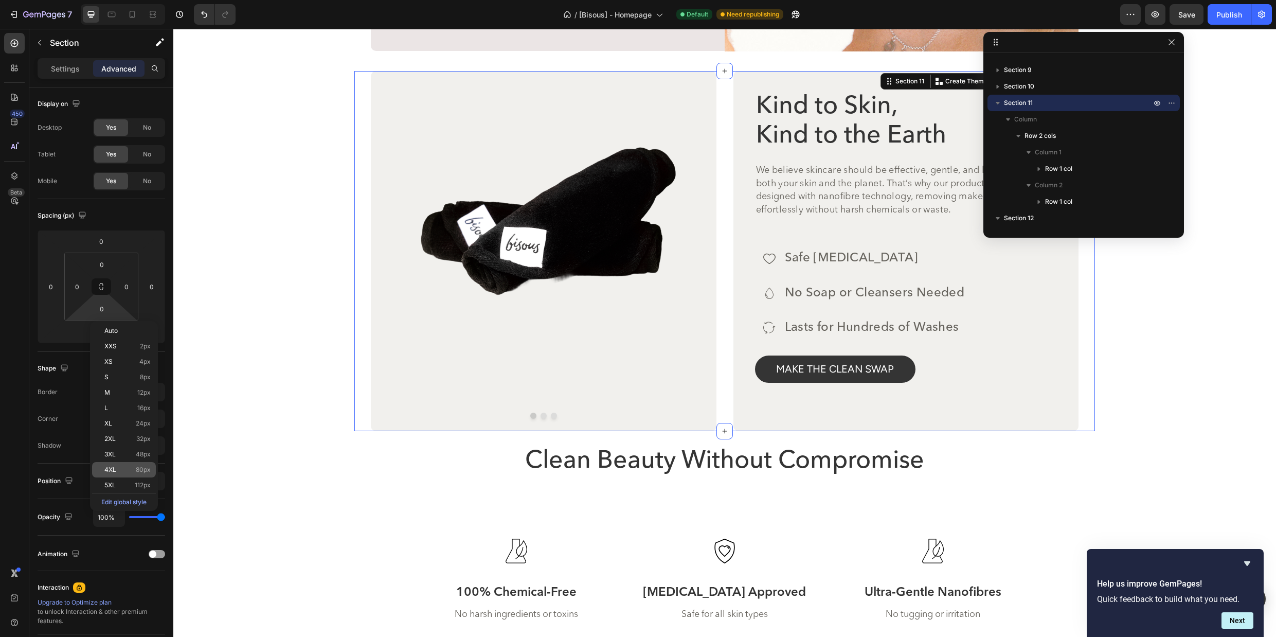
click at [132, 474] on div "4XL 80px" at bounding box center [124, 469] width 64 height 15
type input "80"
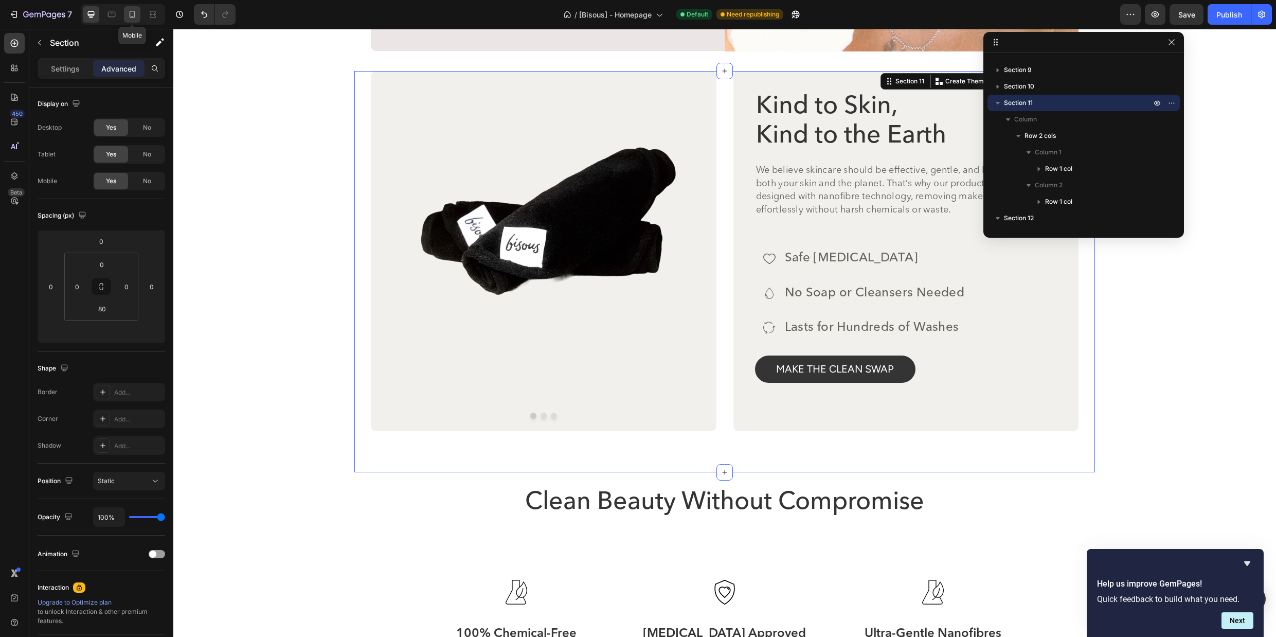
click at [130, 16] on icon at bounding box center [133, 14] width 6 height 7
type input "0"
type input "20"
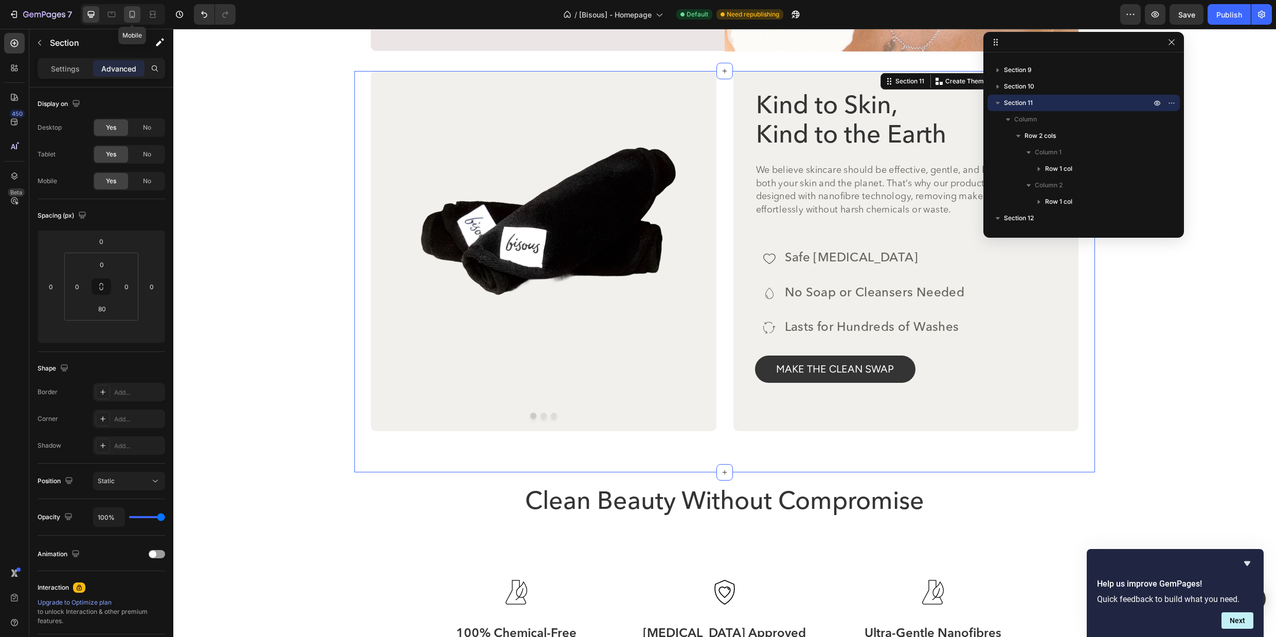
type input "20"
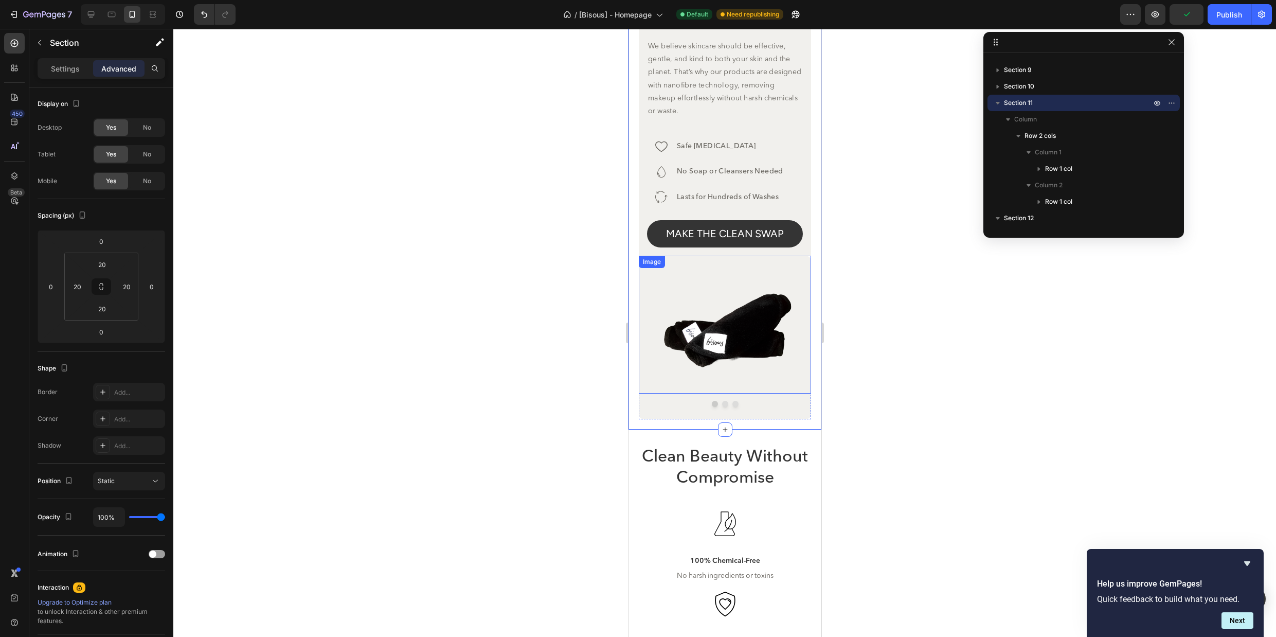
scroll to position [3124, 0]
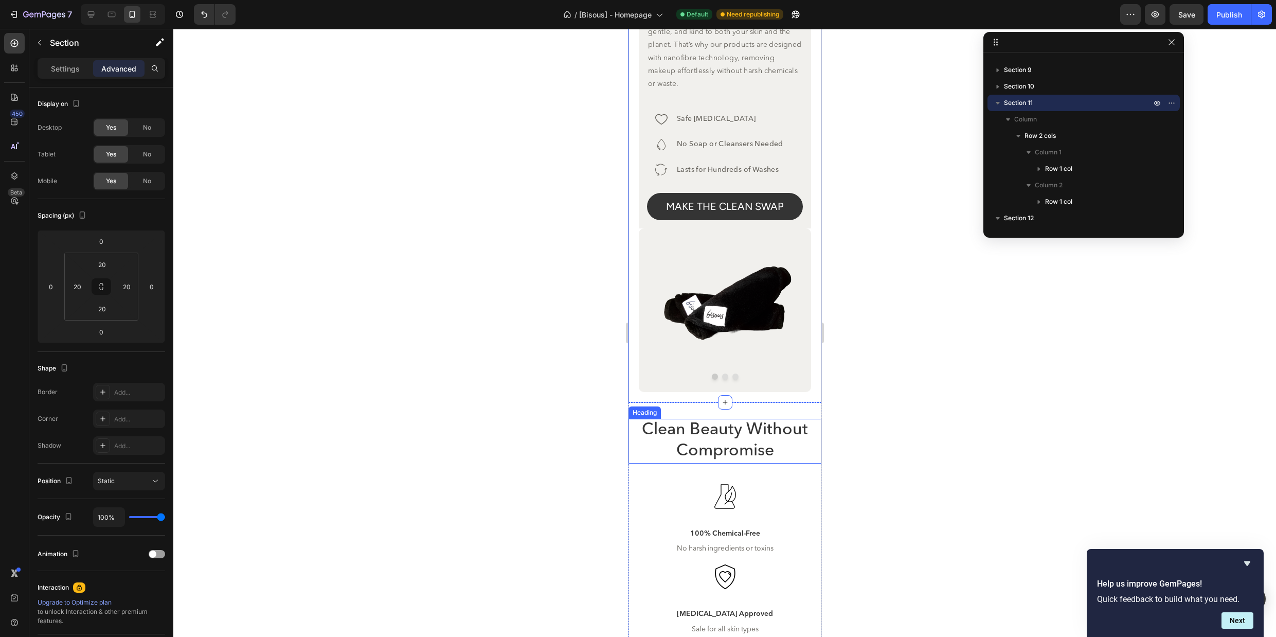
click at [753, 432] on h2 "Clean Beauty Without Compromise" at bounding box center [724, 441] width 193 height 45
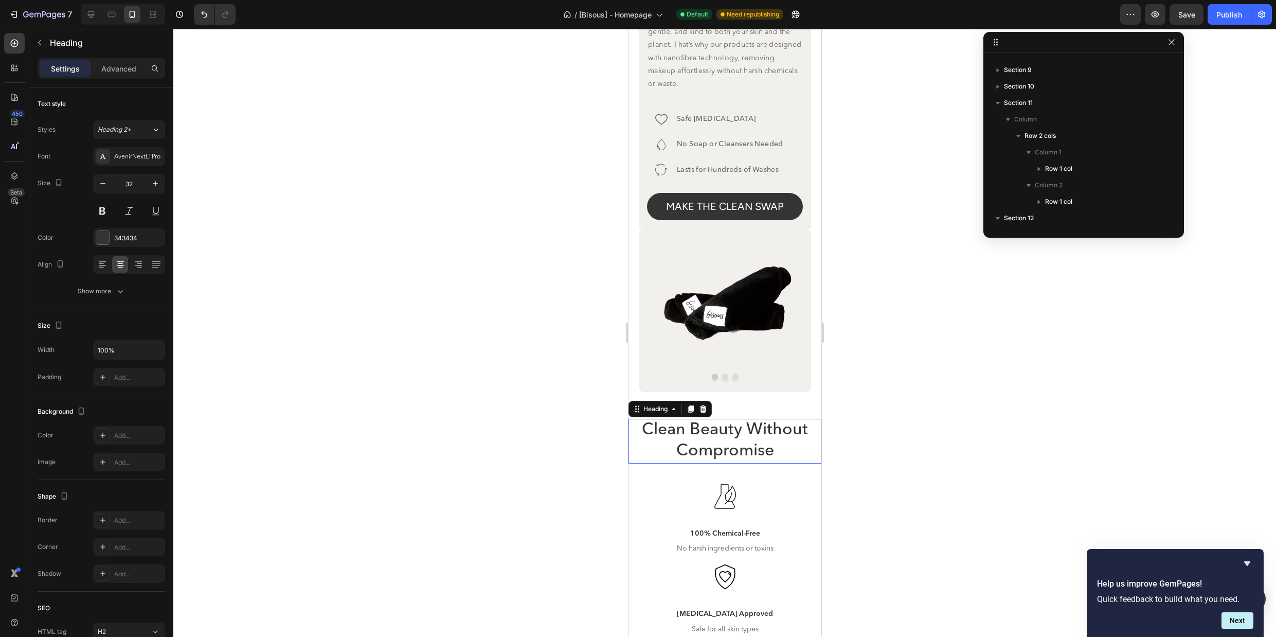
scroll to position [244, 0]
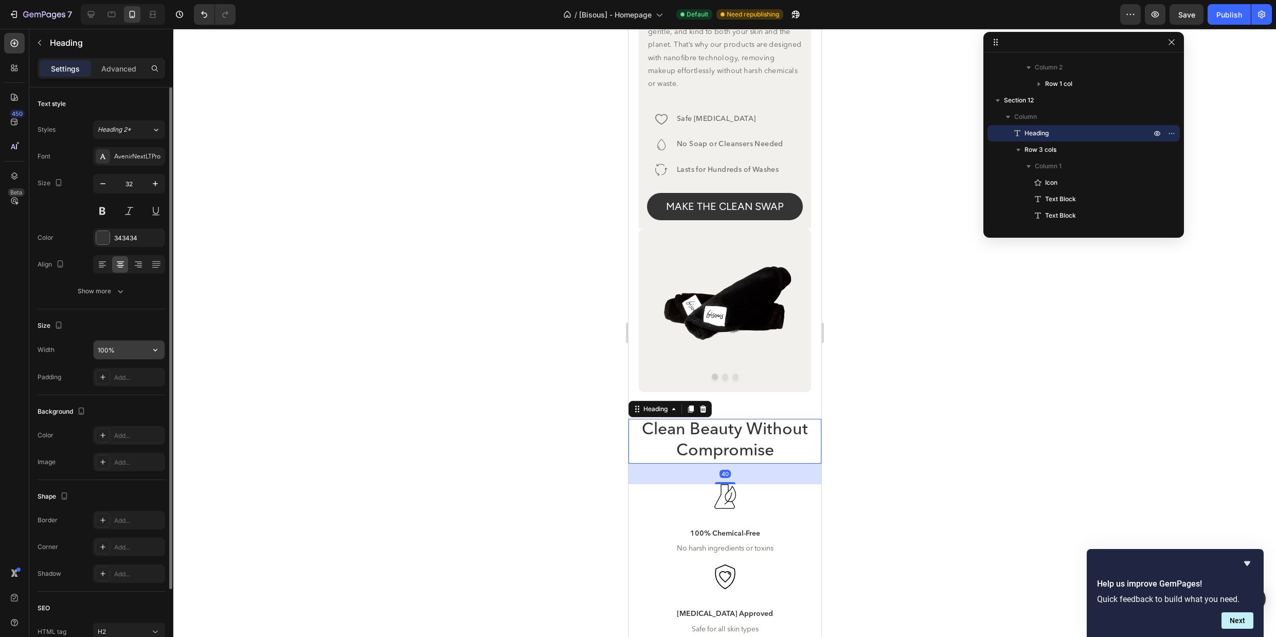
click at [130, 348] on input "100%" at bounding box center [129, 350] width 71 height 19
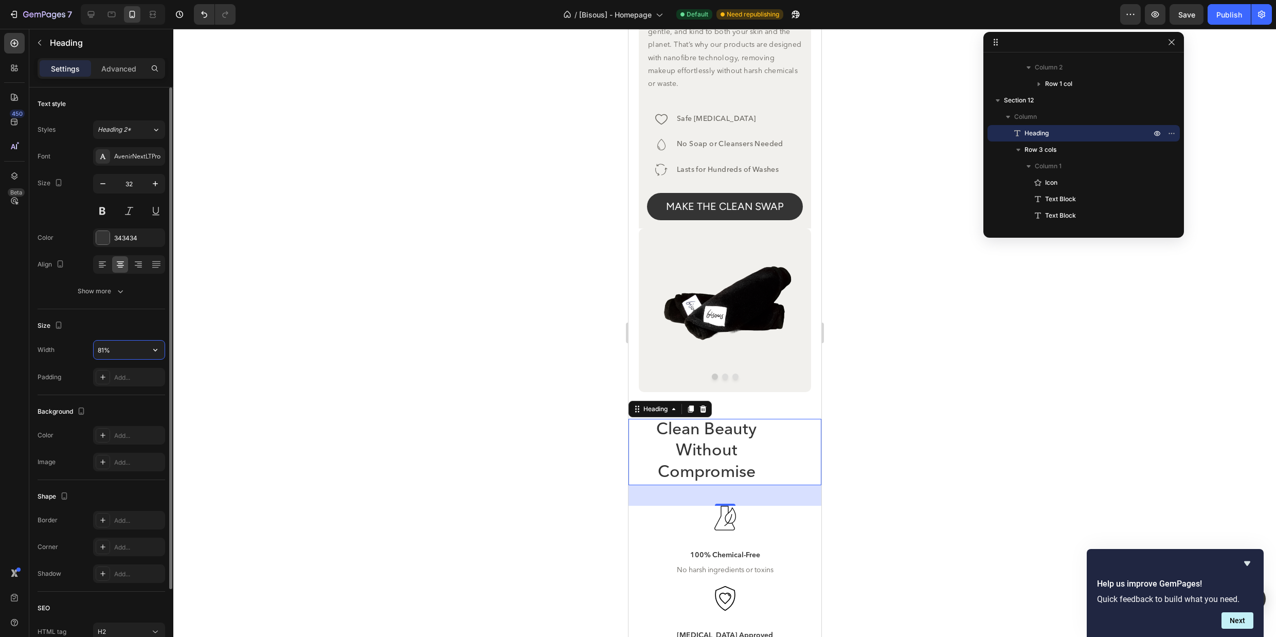
type input "80%"
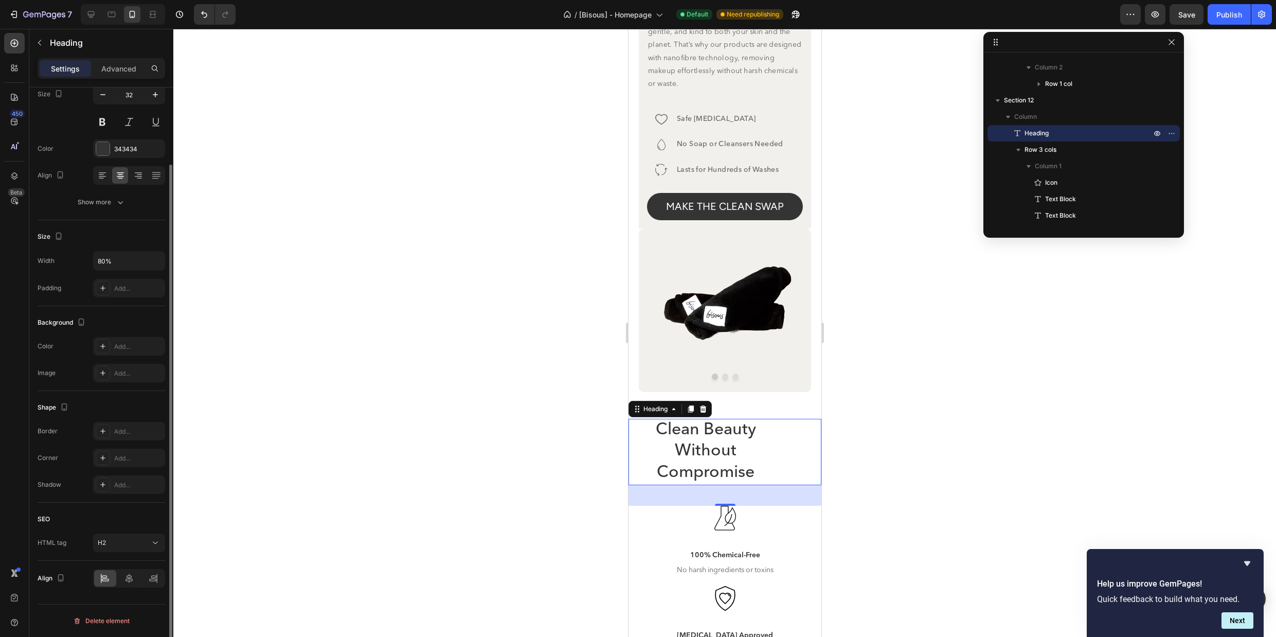
click at [117, 319] on div "Background" at bounding box center [102, 322] width 128 height 16
click at [131, 581] on icon at bounding box center [129, 578] width 10 height 10
click at [120, 201] on icon "button" at bounding box center [120, 202] width 10 height 10
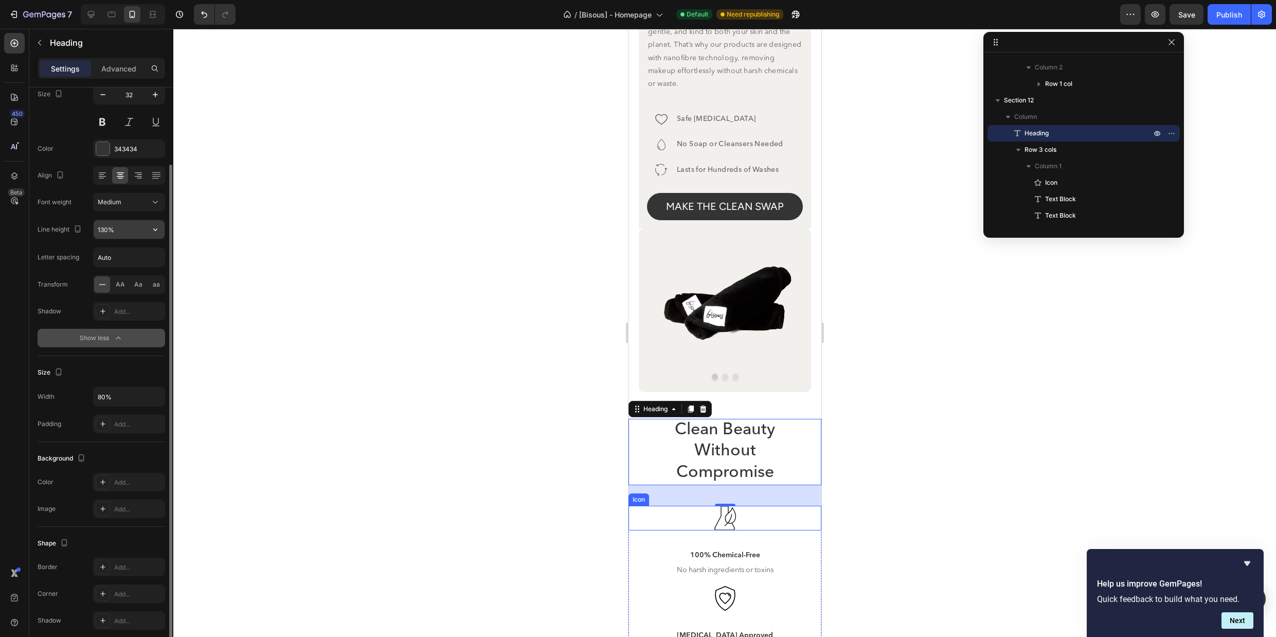
click at [123, 229] on input "130%" at bounding box center [129, 229] width 71 height 19
click at [152, 227] on icon "button" at bounding box center [155, 229] width 10 height 10
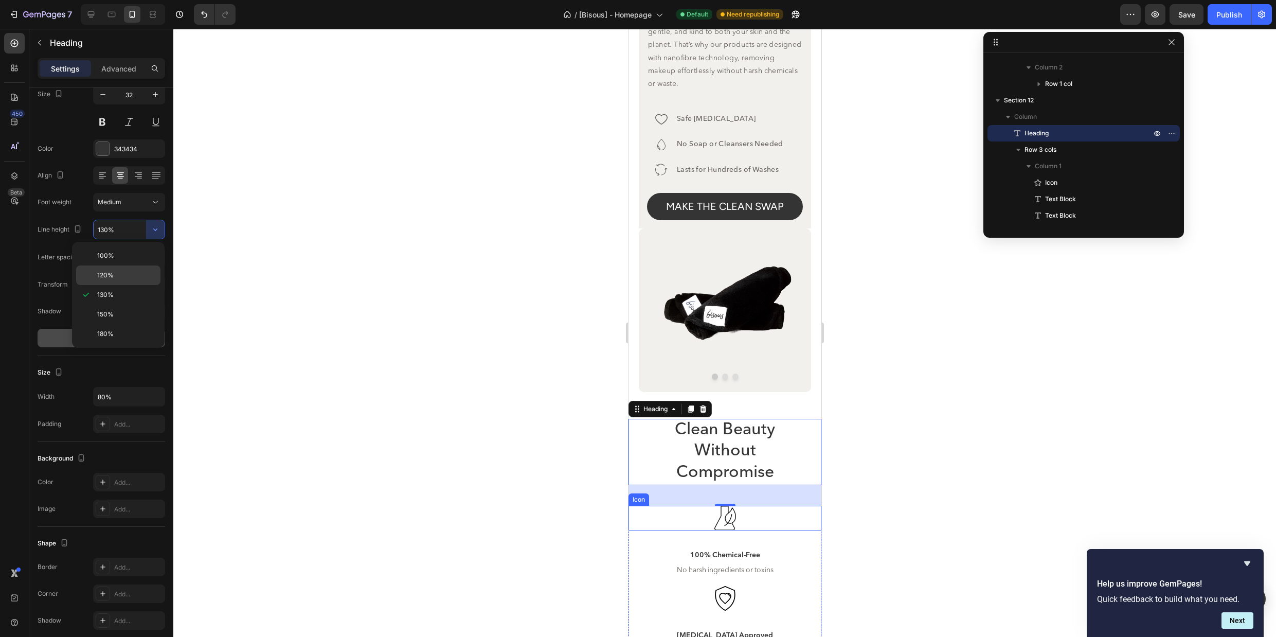
click at [130, 275] on p "120%" at bounding box center [126, 275] width 59 height 9
type input "120%"
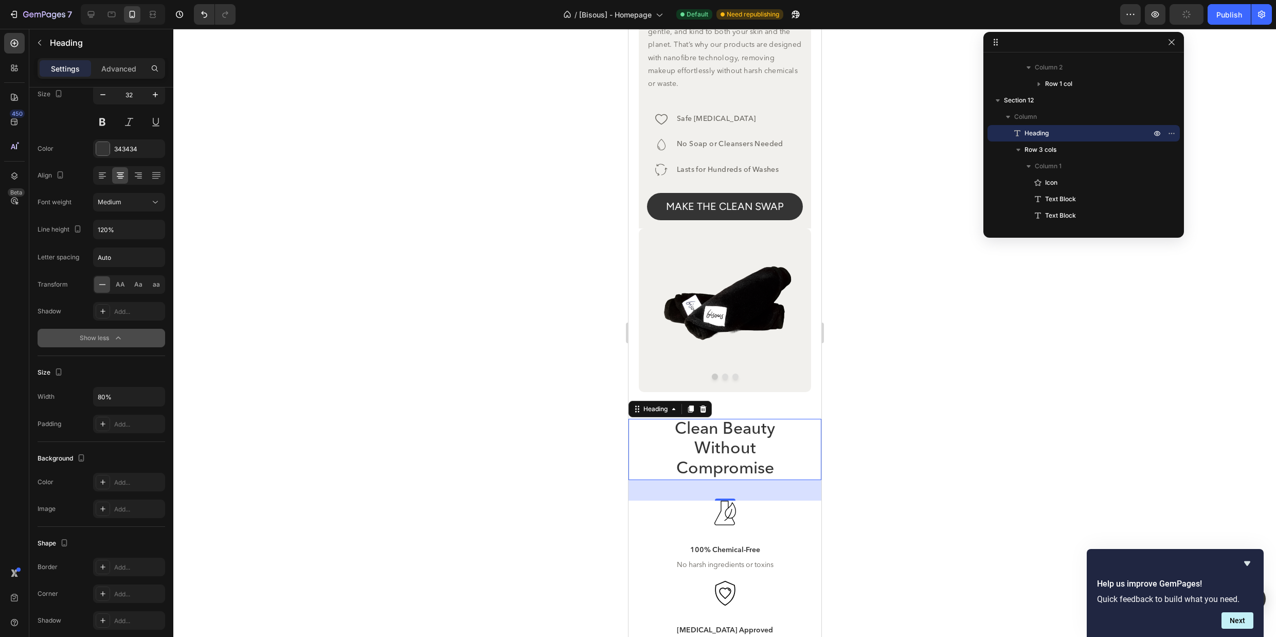
click at [917, 446] on div at bounding box center [724, 333] width 1103 height 608
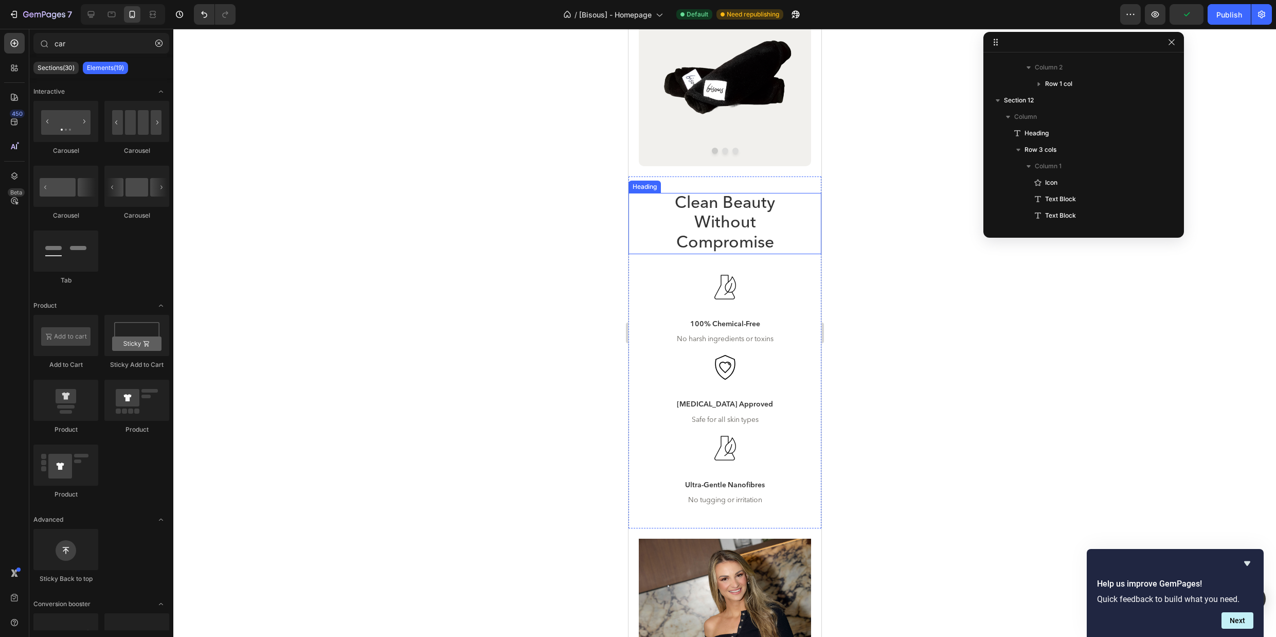
scroll to position [3350, 0]
click at [768, 290] on div "Icon" at bounding box center [724, 286] width 193 height 25
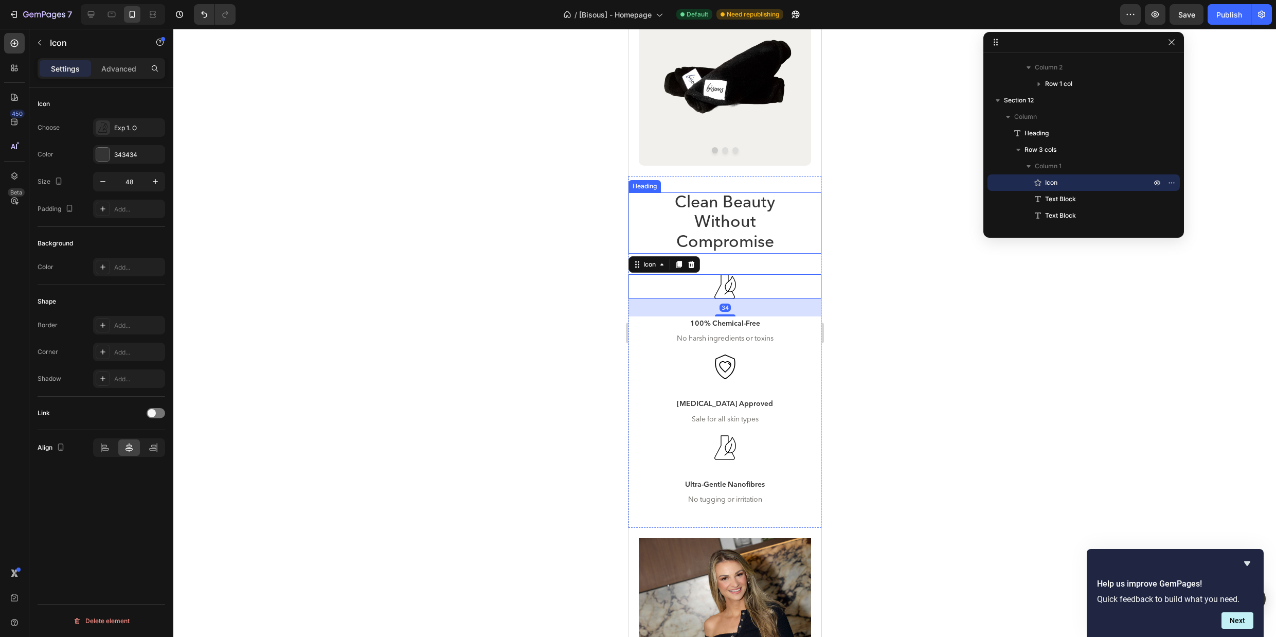
click at [764, 243] on h2 "Clean Beauty Without Compromise" at bounding box center [725, 222] width 154 height 61
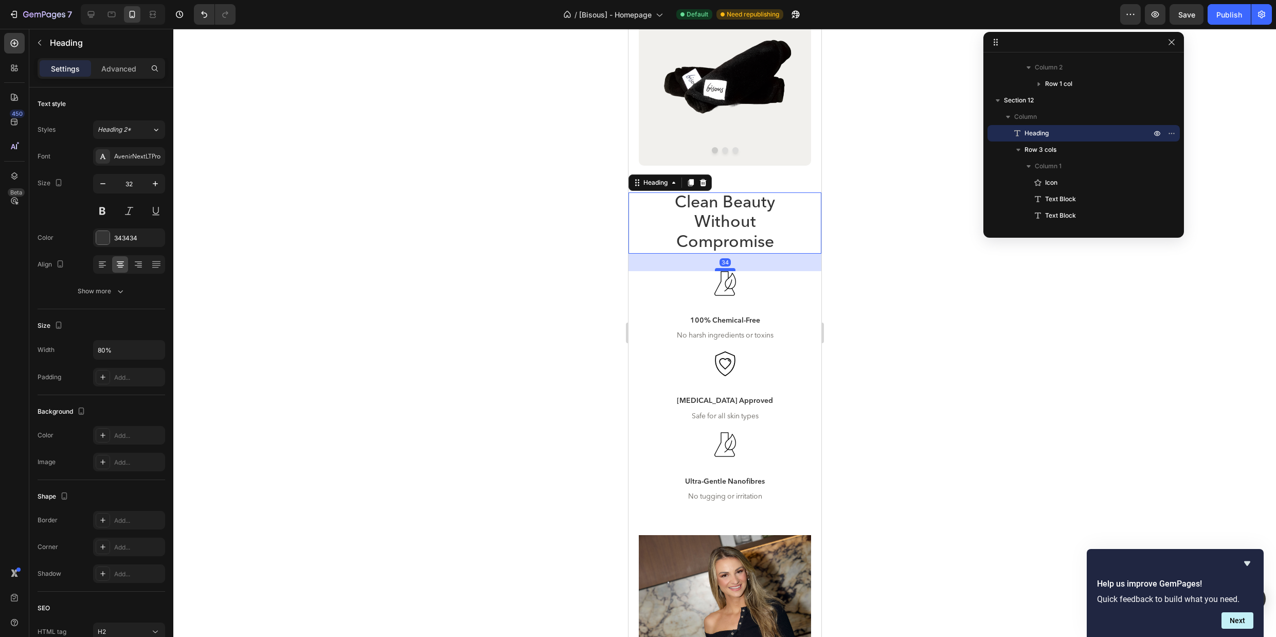
click at [729, 269] on div at bounding box center [725, 269] width 21 height 3
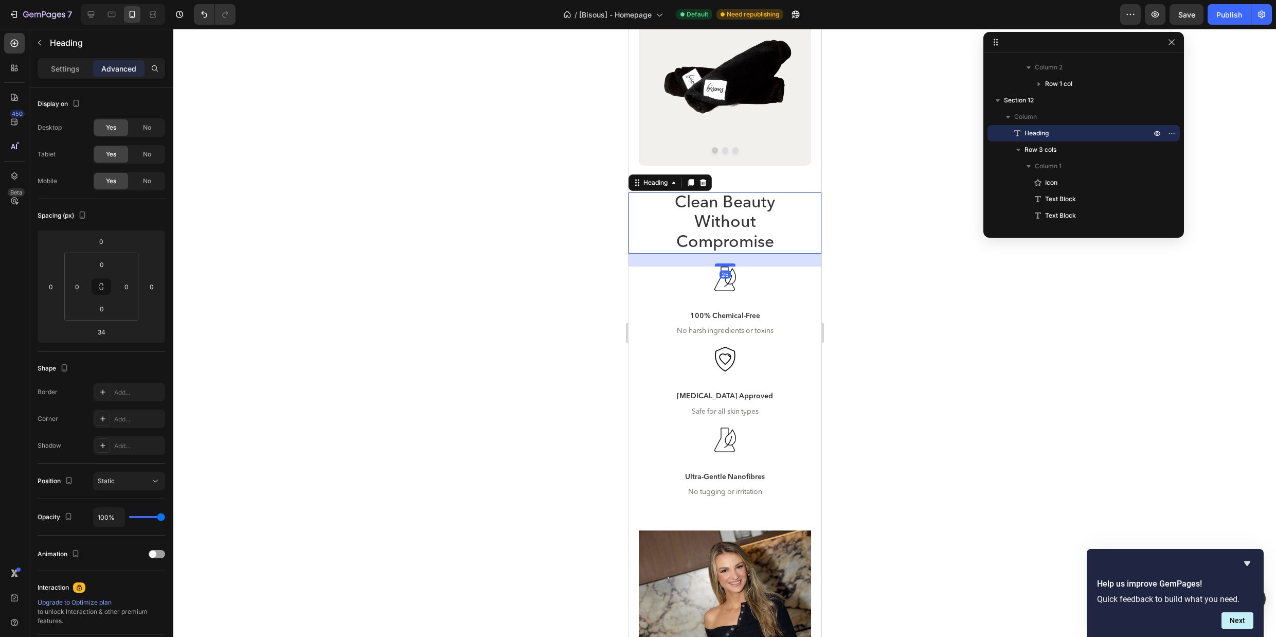
click at [730, 265] on div at bounding box center [725, 264] width 21 height 3
type input "25"
click at [753, 282] on div "Icon" at bounding box center [724, 278] width 193 height 25
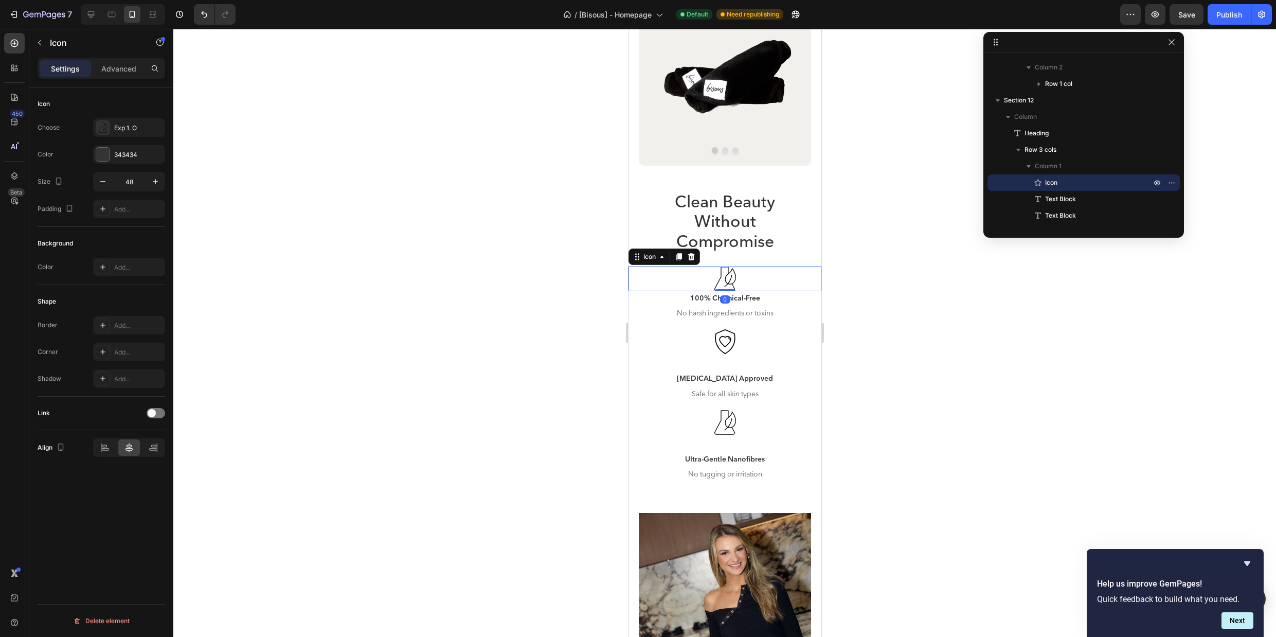
drag, startPoint x: 731, startPoint y: 306, endPoint x: 736, endPoint y: 283, distance: 23.7
click at [736, 283] on div "Icon 0" at bounding box center [724, 278] width 193 height 25
click at [736, 283] on icon at bounding box center [725, 278] width 25 height 25
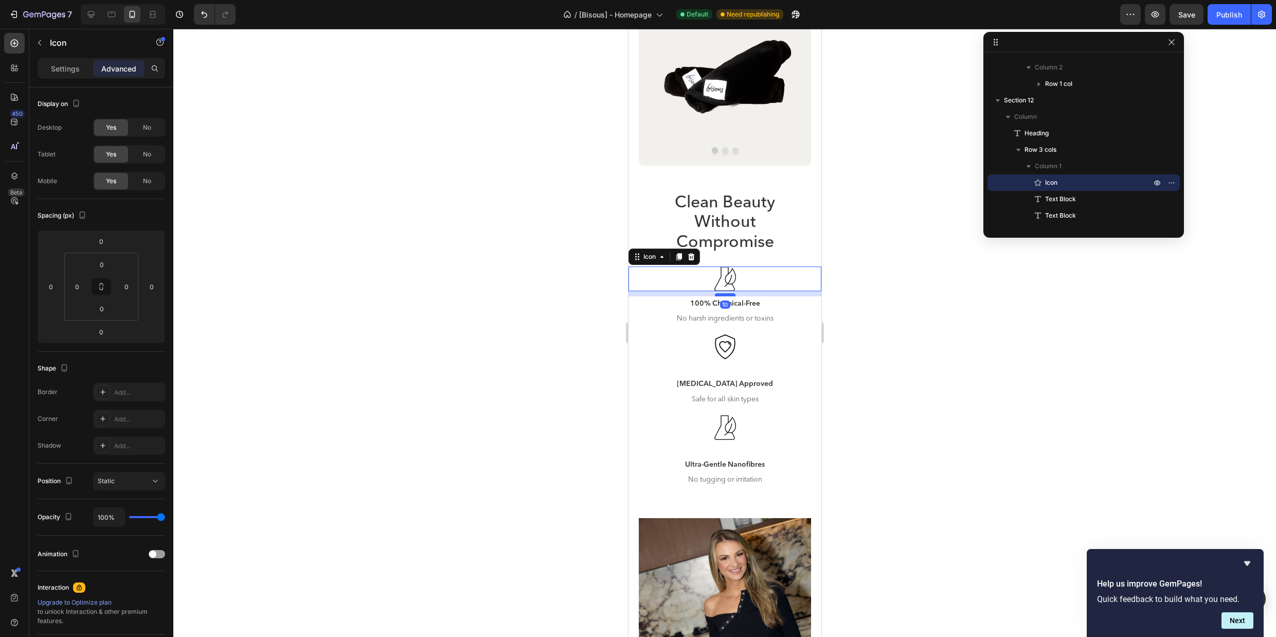
click at [731, 294] on div at bounding box center [725, 294] width 21 height 3
type input "10"
click at [749, 355] on div "Icon" at bounding box center [724, 346] width 193 height 25
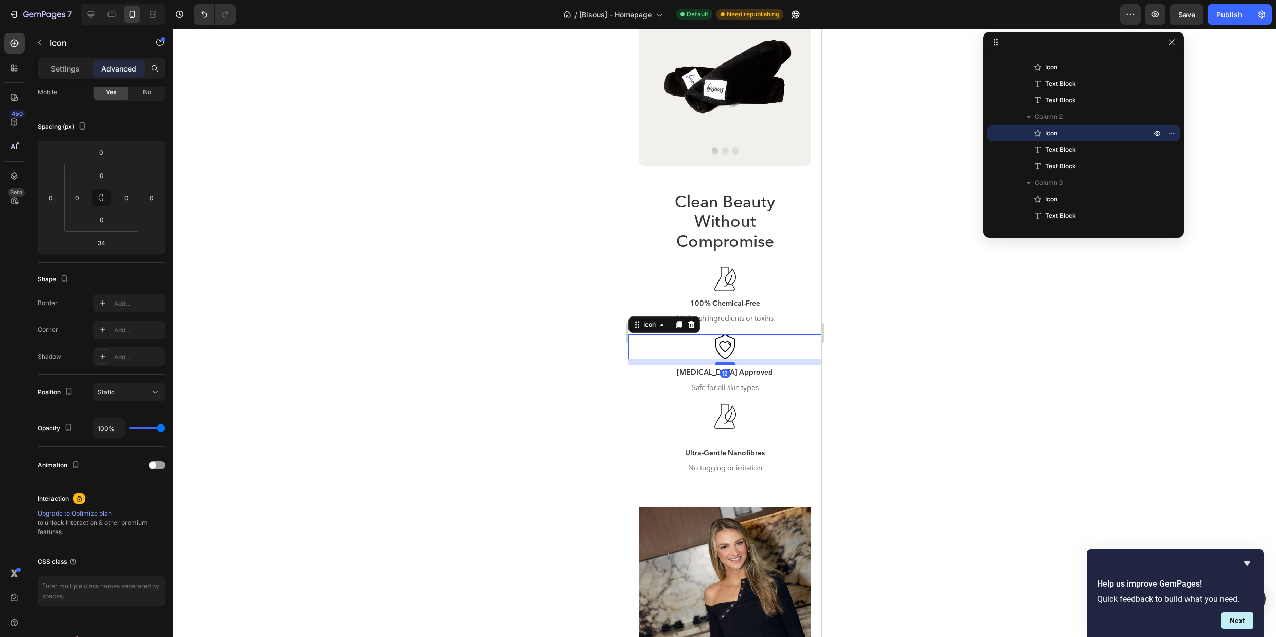
drag, startPoint x: 731, startPoint y: 375, endPoint x: 733, endPoint y: 363, distance: 11.5
click at [733, 363] on div at bounding box center [725, 363] width 21 height 3
type input "12"
click at [749, 419] on div "Icon" at bounding box center [724, 416] width 193 height 25
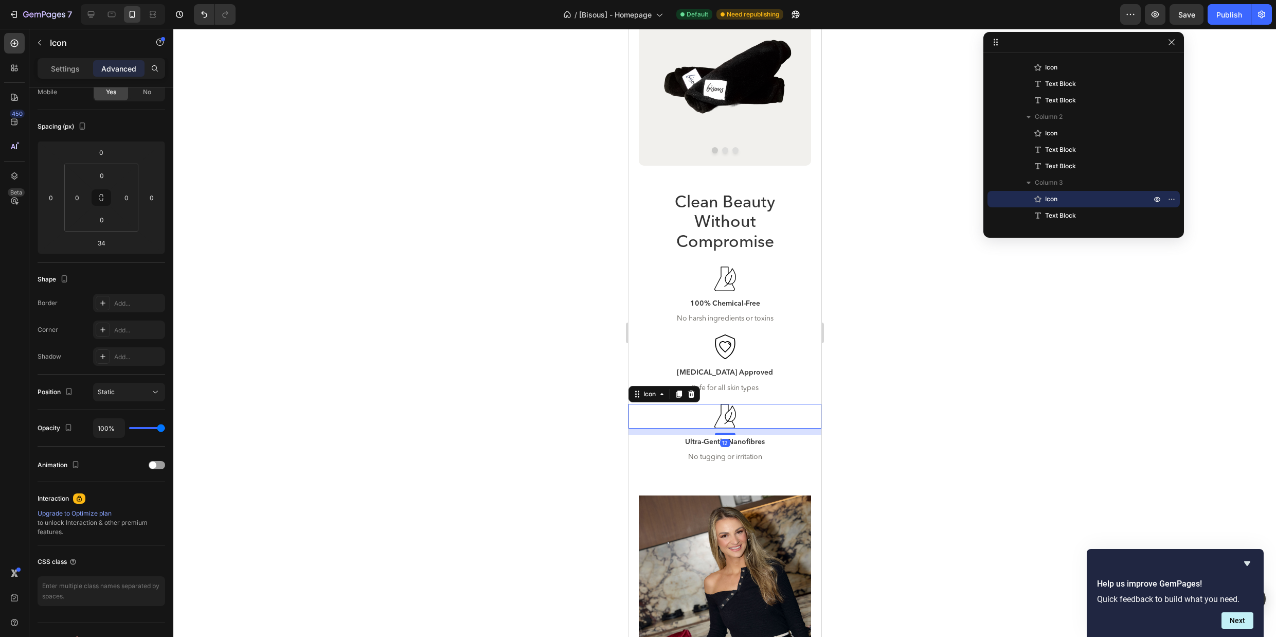
drag, startPoint x: 732, startPoint y: 443, endPoint x: 1550, endPoint y: 407, distance: 818.8
click at [735, 429] on div "12" at bounding box center [724, 429] width 193 height 0
type input "12"
click at [924, 378] on div at bounding box center [724, 333] width 1103 height 608
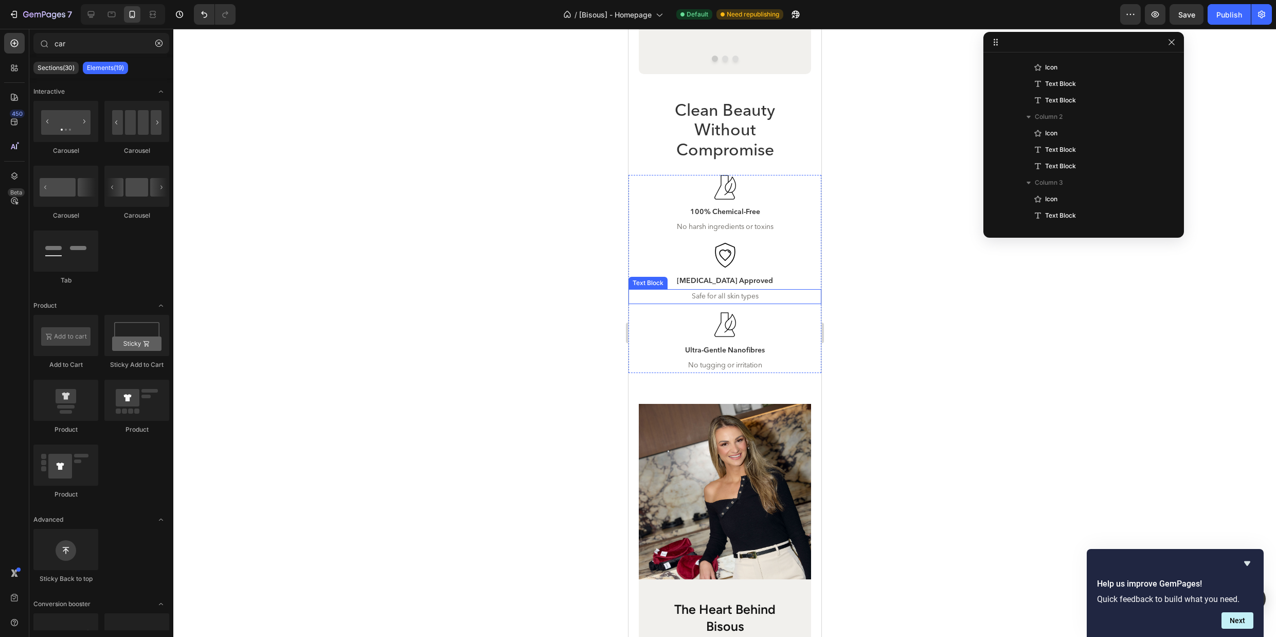
scroll to position [3463, 0]
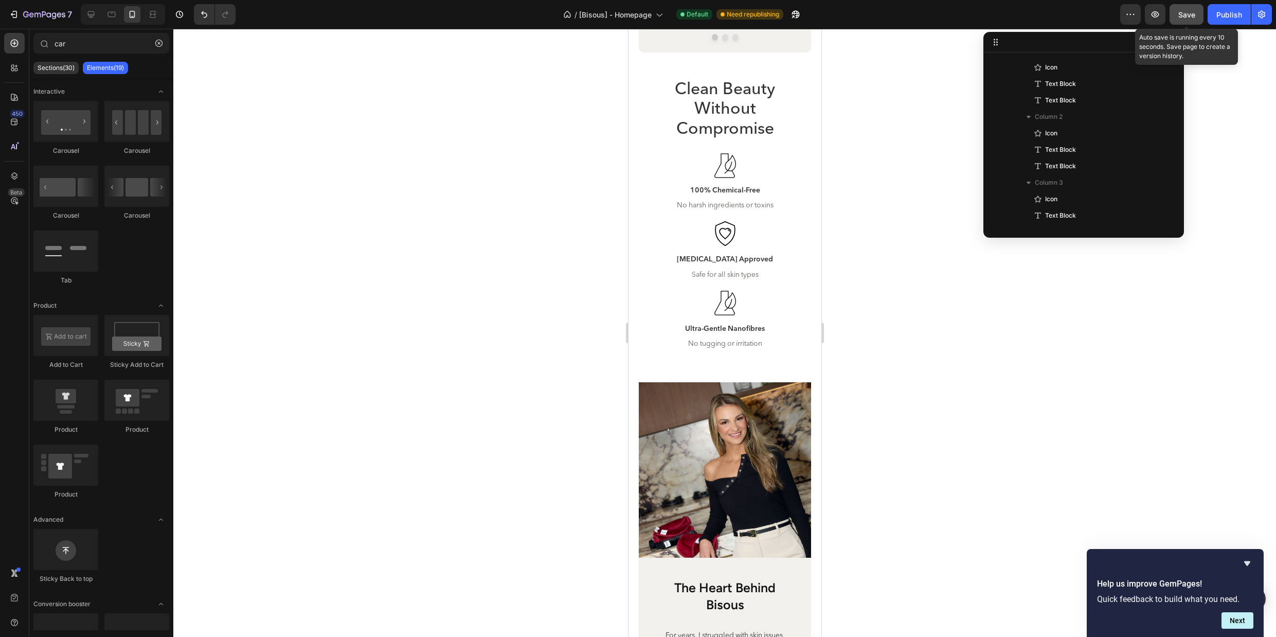
click at [1185, 19] on div "Save" at bounding box center [1187, 14] width 17 height 11
click at [1224, 15] on div "Publish" at bounding box center [1230, 14] width 26 height 11
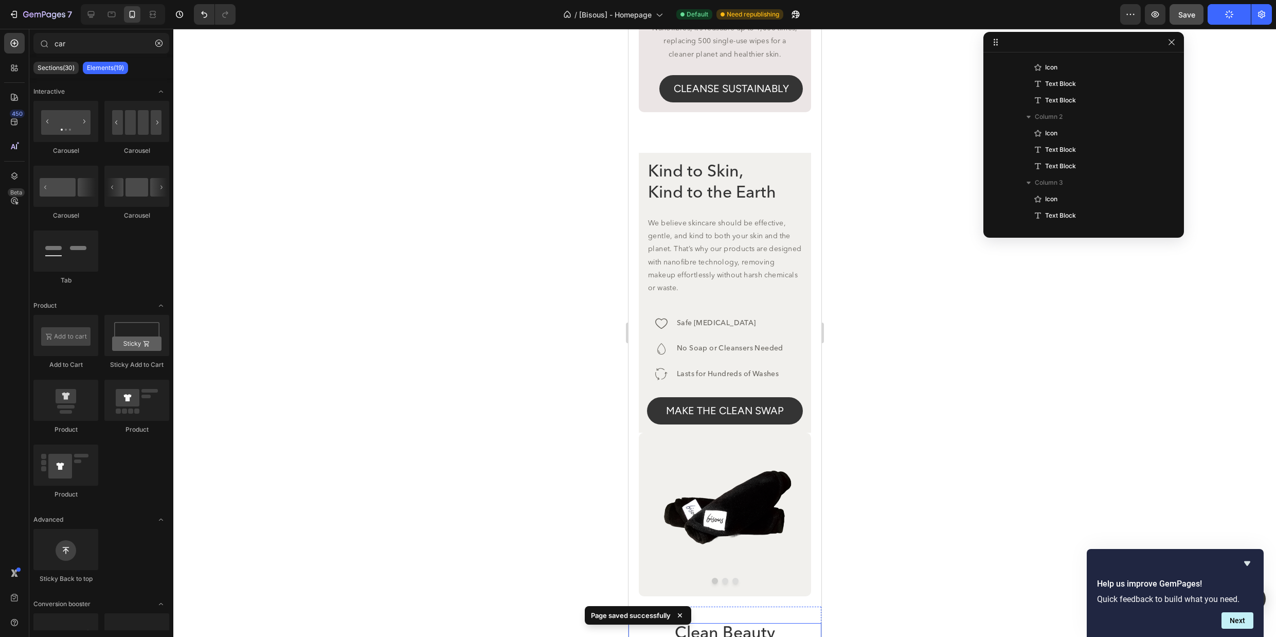
scroll to position [2897, 0]
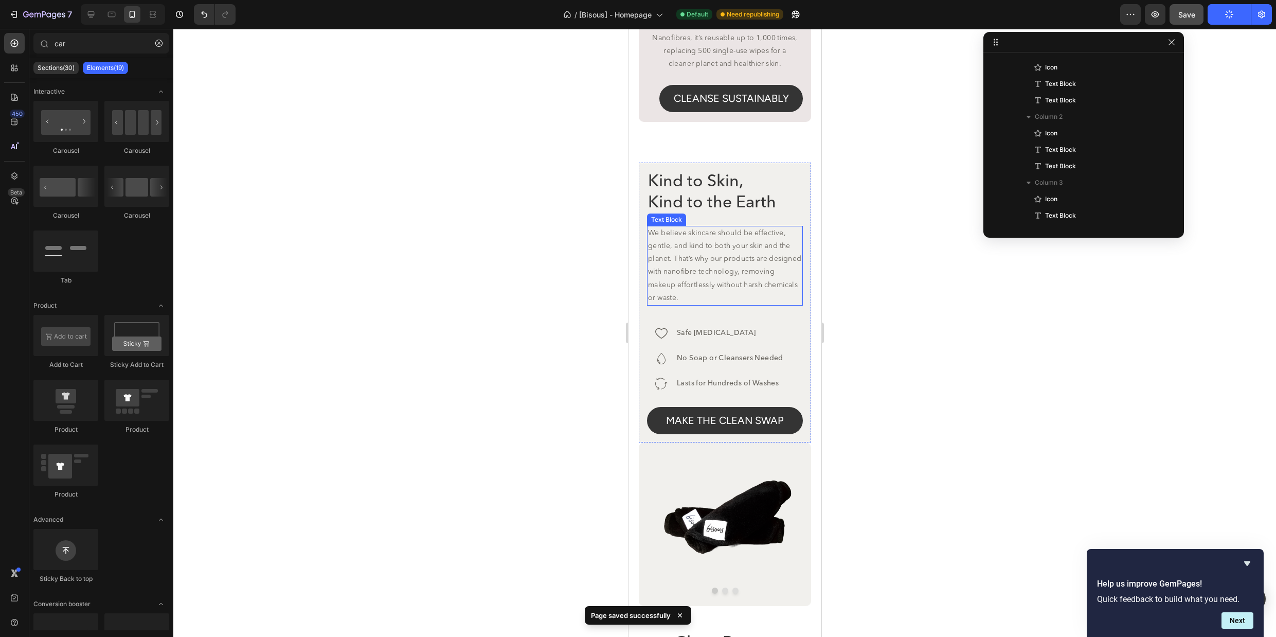
click at [729, 305] on p "We believe skincare should be effective, gentle, and kind to both your skin and…" at bounding box center [725, 266] width 154 height 78
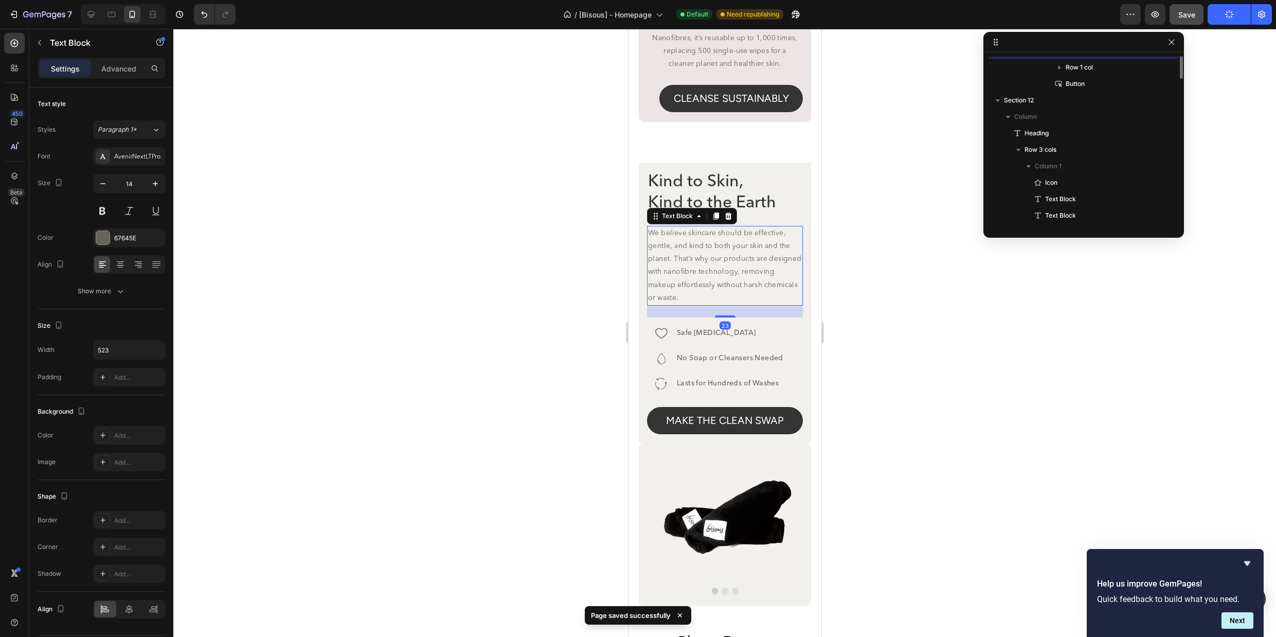
scroll to position [277, 0]
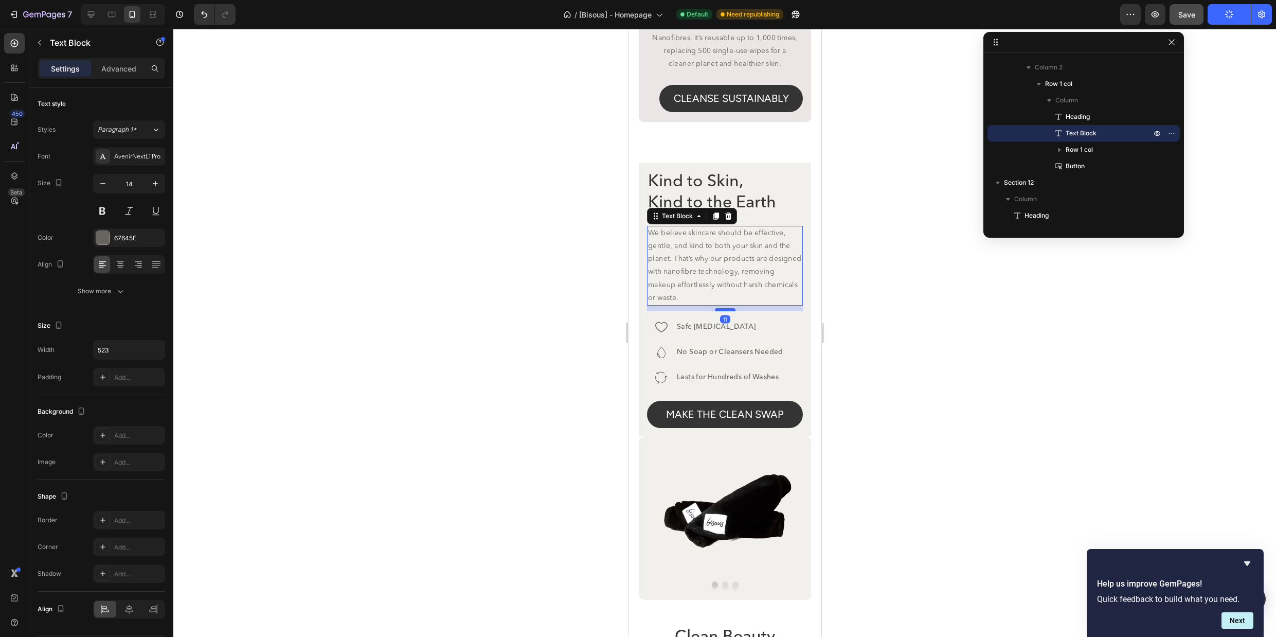
drag, startPoint x: 1611, startPoint y: 372, endPoint x: 730, endPoint y: 323, distance: 883.2
click at [730, 311] on div at bounding box center [725, 309] width 21 height 3
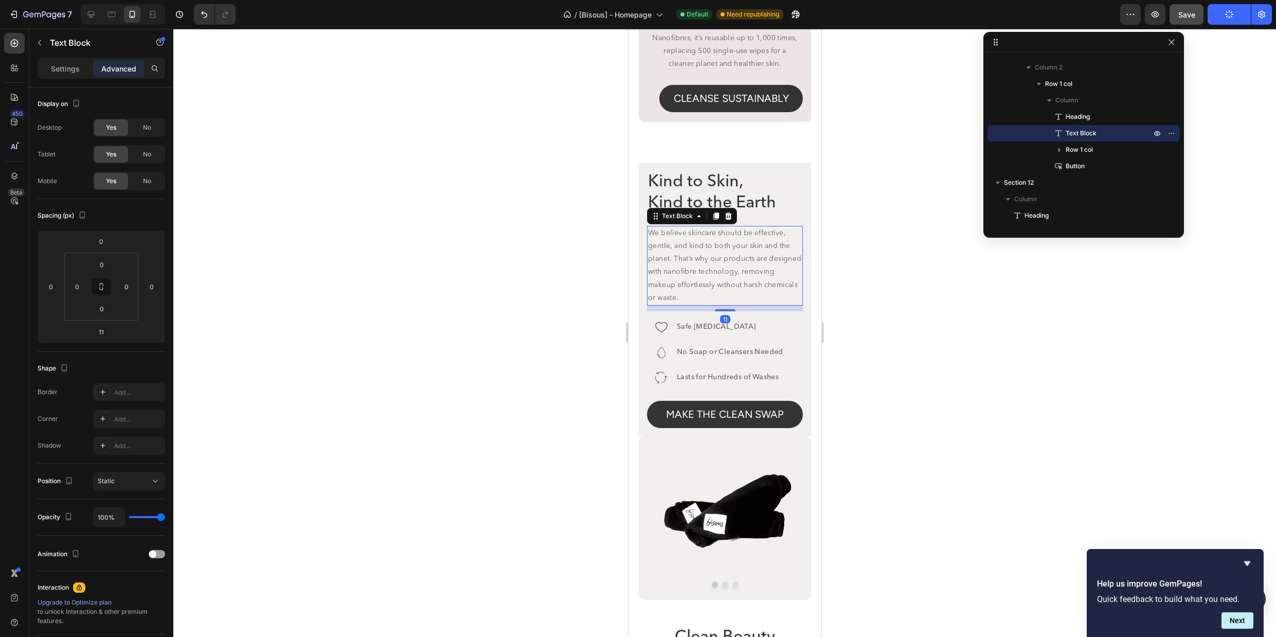
click at [983, 343] on div at bounding box center [724, 333] width 1103 height 608
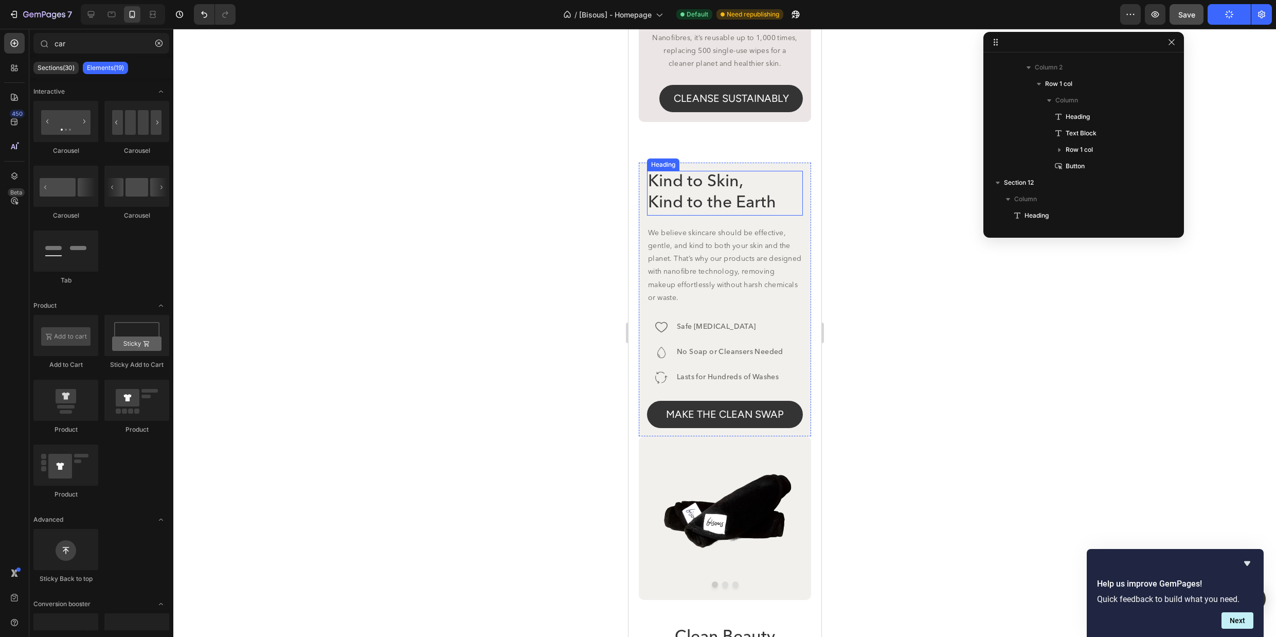
click at [783, 205] on h2 "Kind to Skin, Kind to the Earth" at bounding box center [725, 193] width 156 height 45
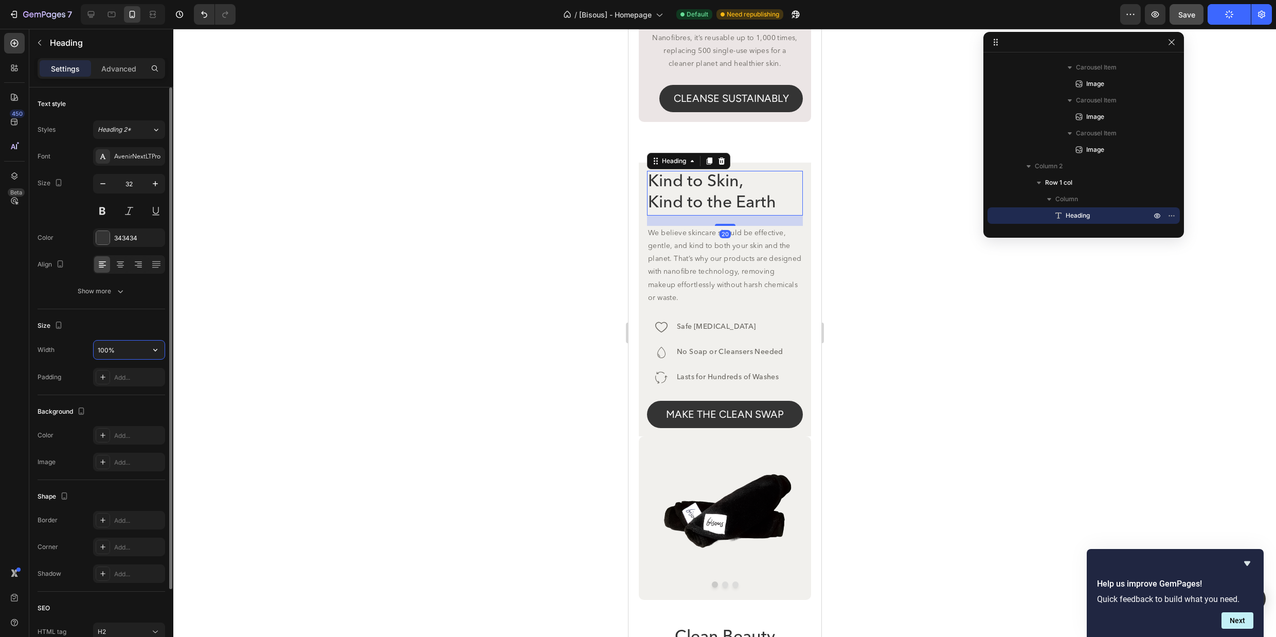
click at [122, 351] on input "100%" at bounding box center [129, 350] width 71 height 19
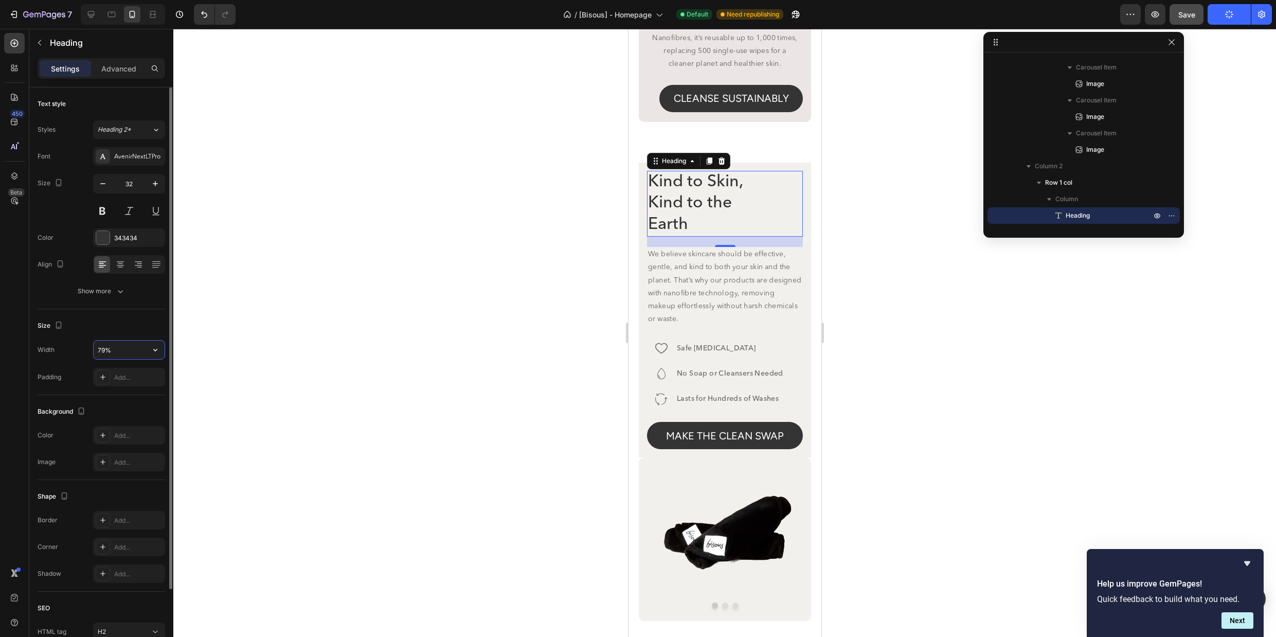
type input "80%"
click at [705, 205] on h2 "Kind to Skin, Kind to the Earth" at bounding box center [709, 204] width 125 height 66
click at [153, 181] on icon "button" at bounding box center [155, 184] width 10 height 10
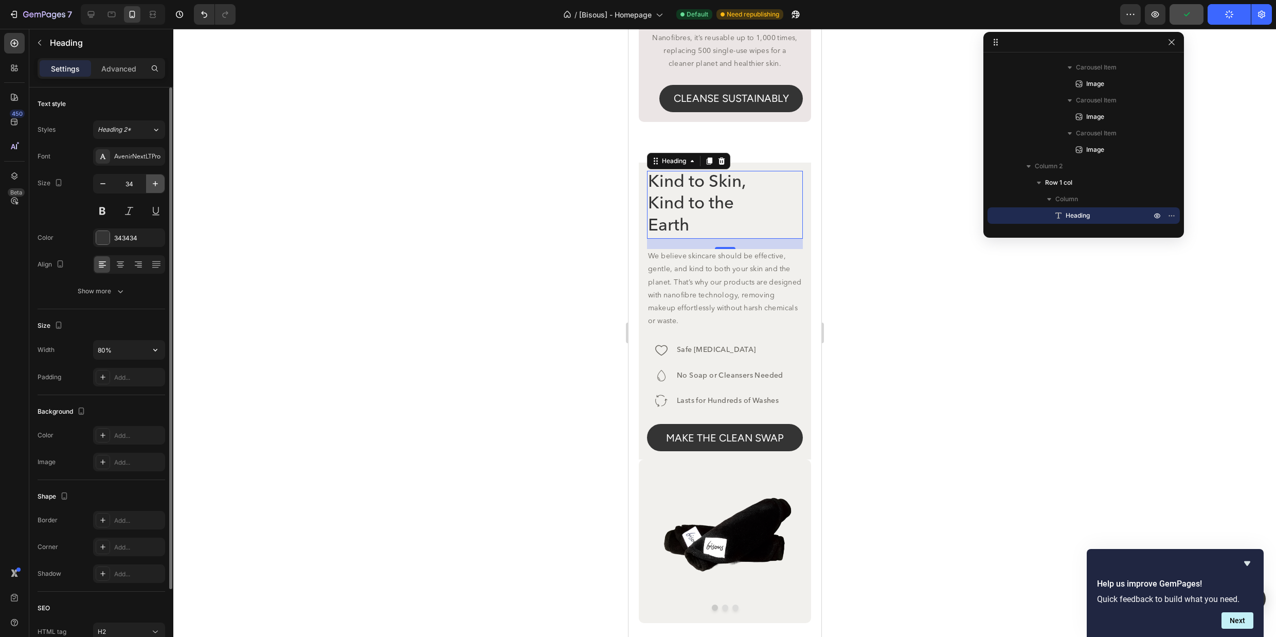
click at [153, 181] on icon "button" at bounding box center [155, 184] width 10 height 10
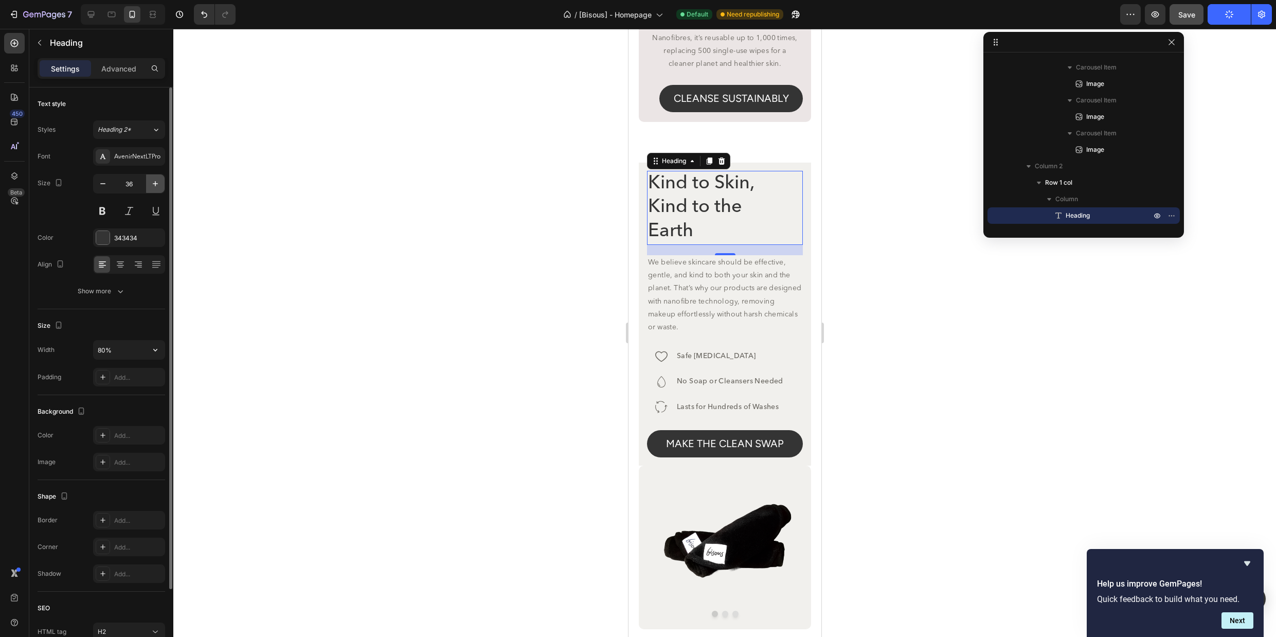
click at [153, 181] on icon "button" at bounding box center [155, 184] width 10 height 10
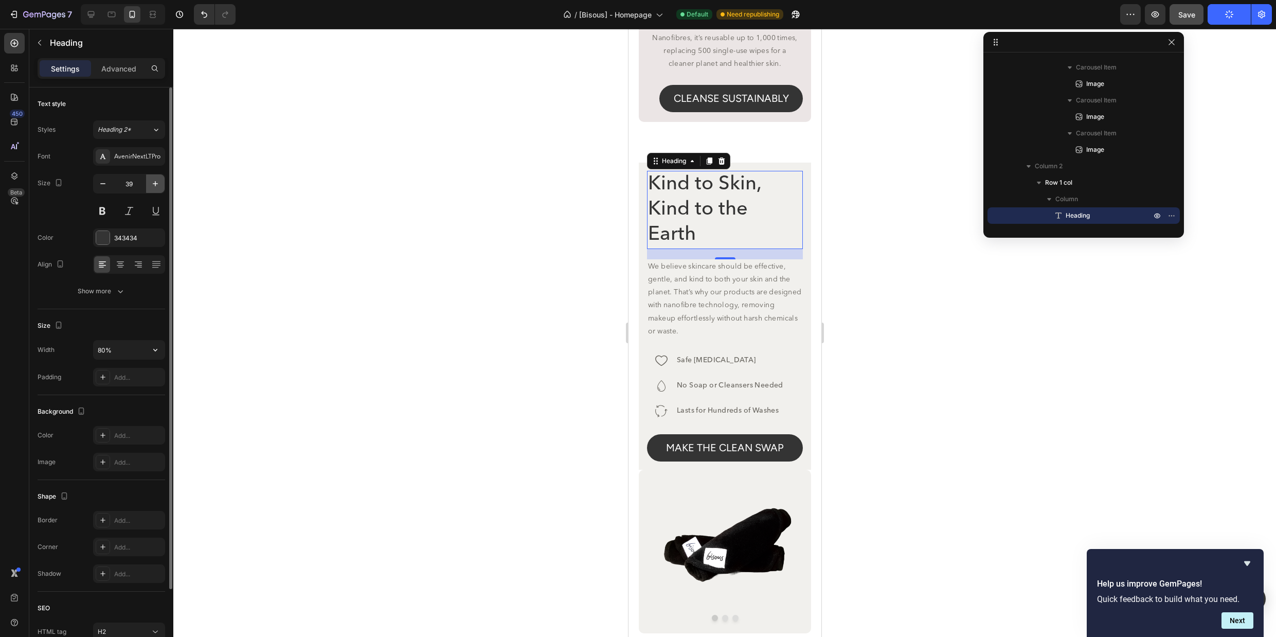
click at [153, 181] on icon "button" at bounding box center [155, 184] width 10 height 10
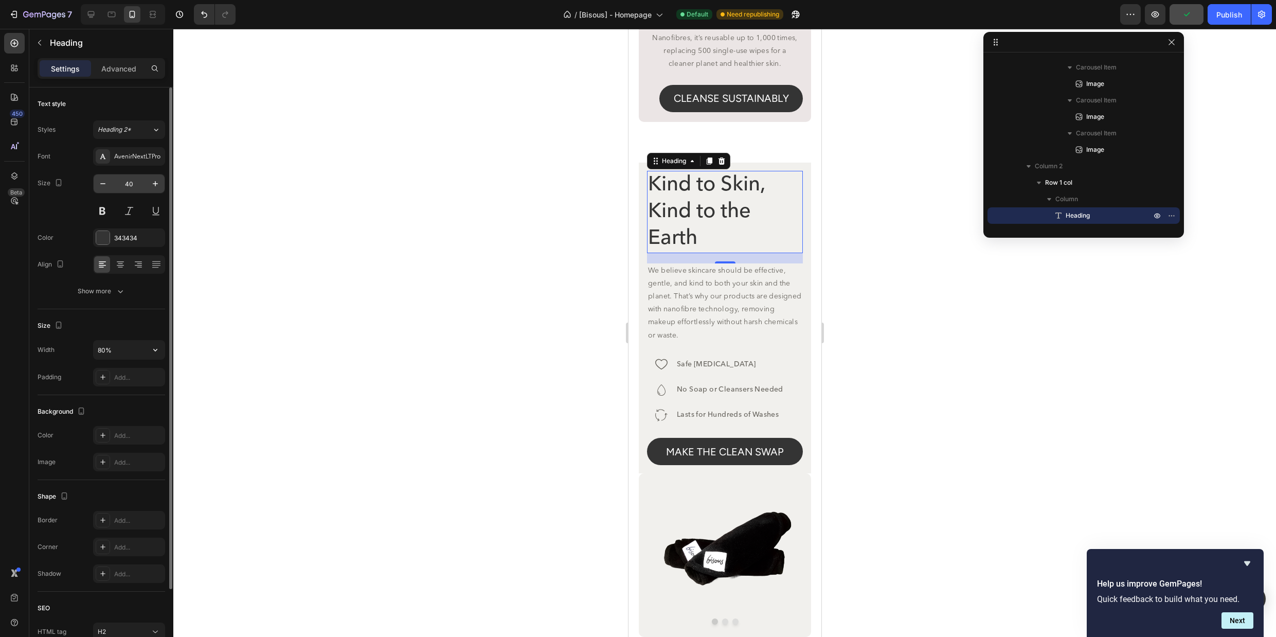
click at [135, 185] on input "40" at bounding box center [129, 183] width 34 height 19
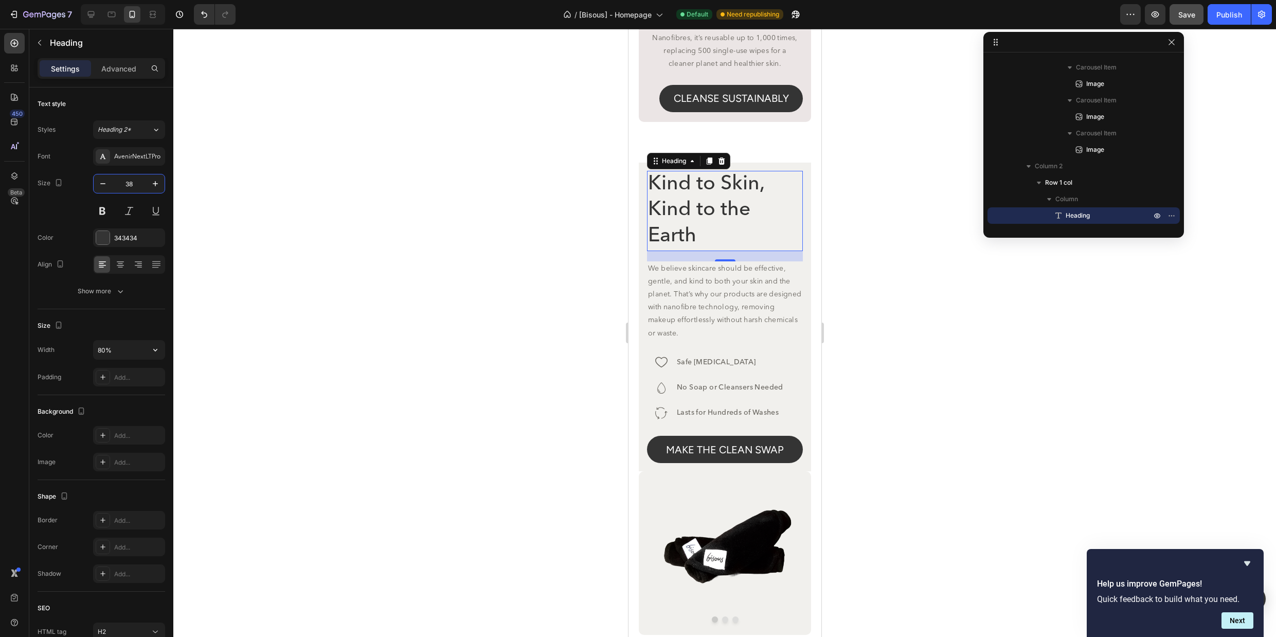
type input "37"
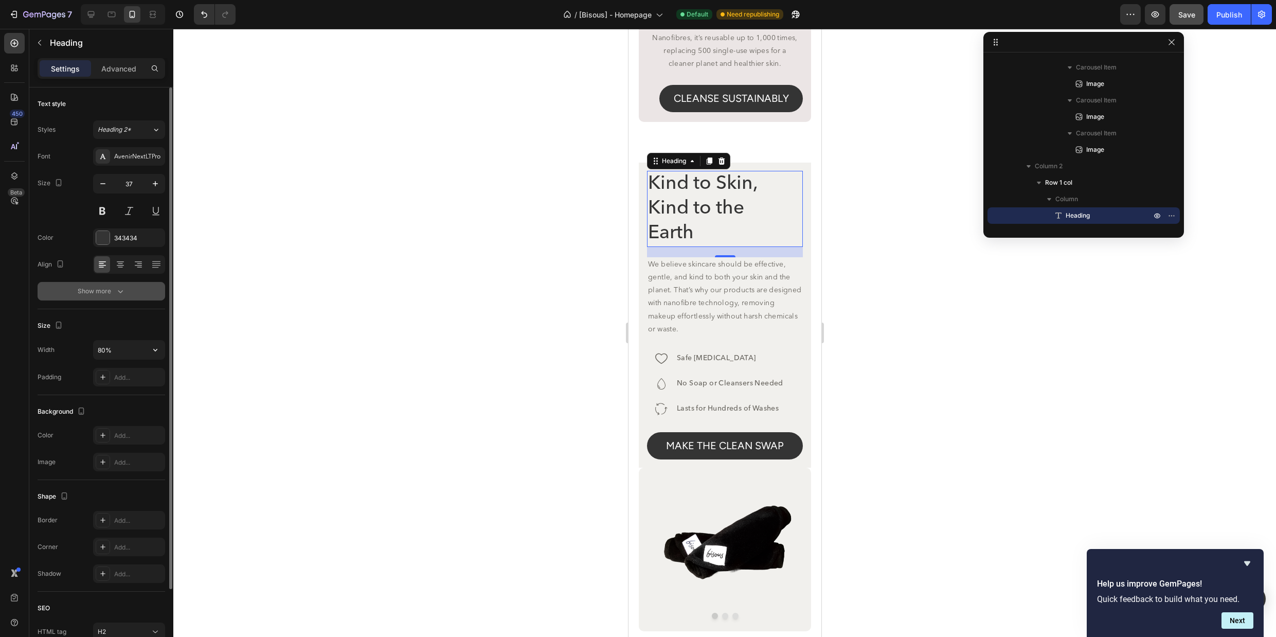
click at [128, 292] on button "Show more" at bounding box center [102, 291] width 128 height 19
click at [140, 292] on div "Medium" at bounding box center [124, 291] width 52 height 9
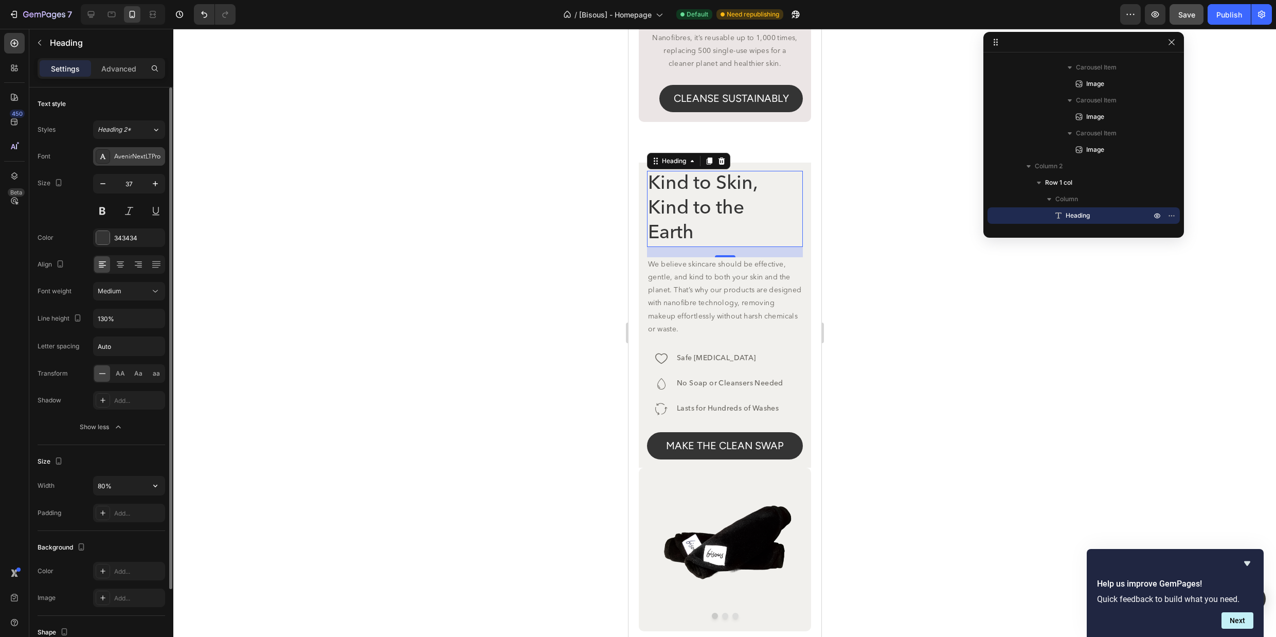
click at [139, 155] on div "AvenirNextLTPro" at bounding box center [138, 156] width 48 height 9
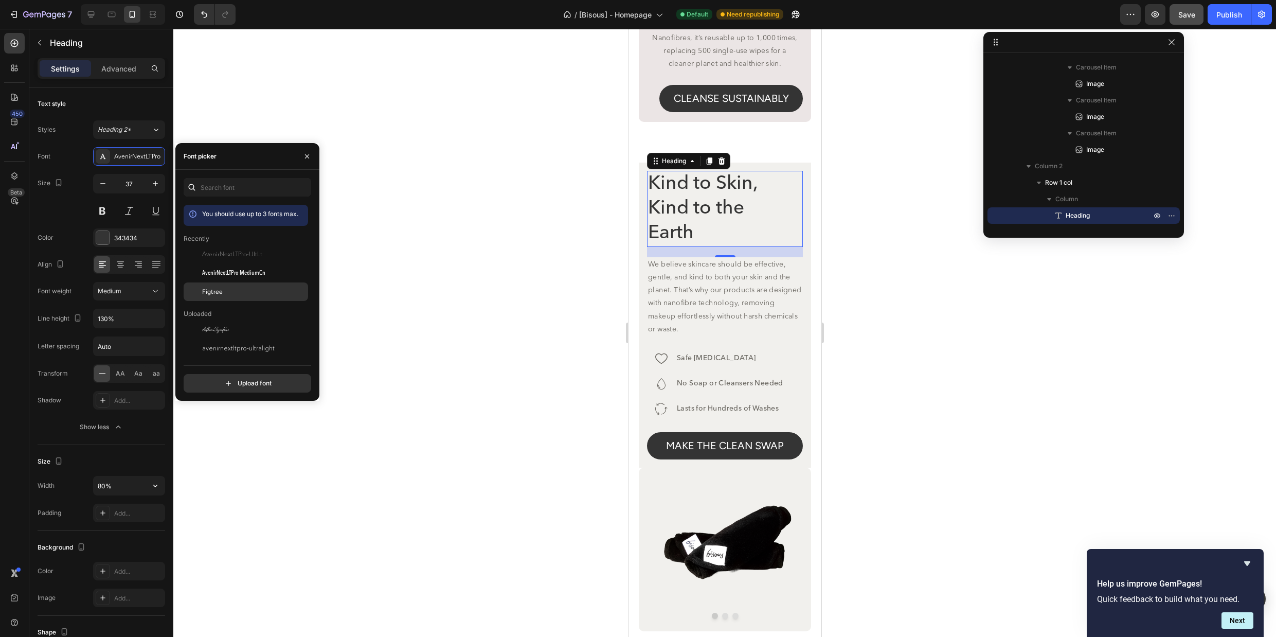
click at [214, 293] on span "Figtree" at bounding box center [212, 291] width 21 height 9
click at [141, 283] on button "Medium" at bounding box center [129, 291] width 72 height 19
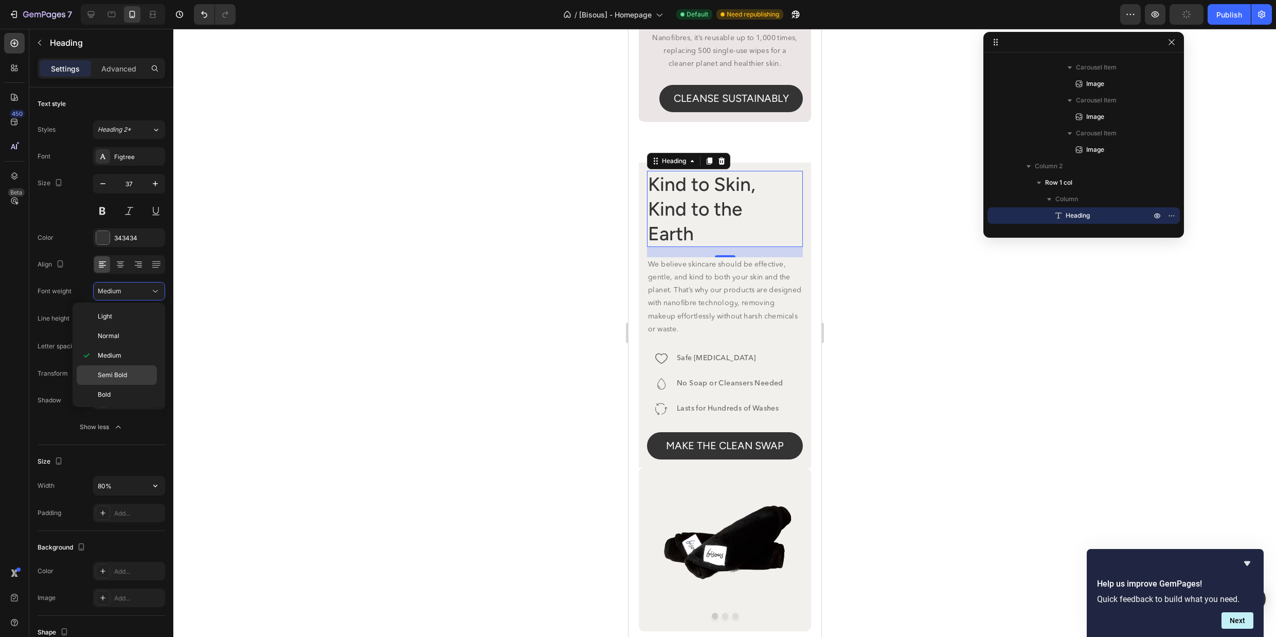
click at [113, 375] on span "Semi Bold" at bounding box center [112, 374] width 29 height 9
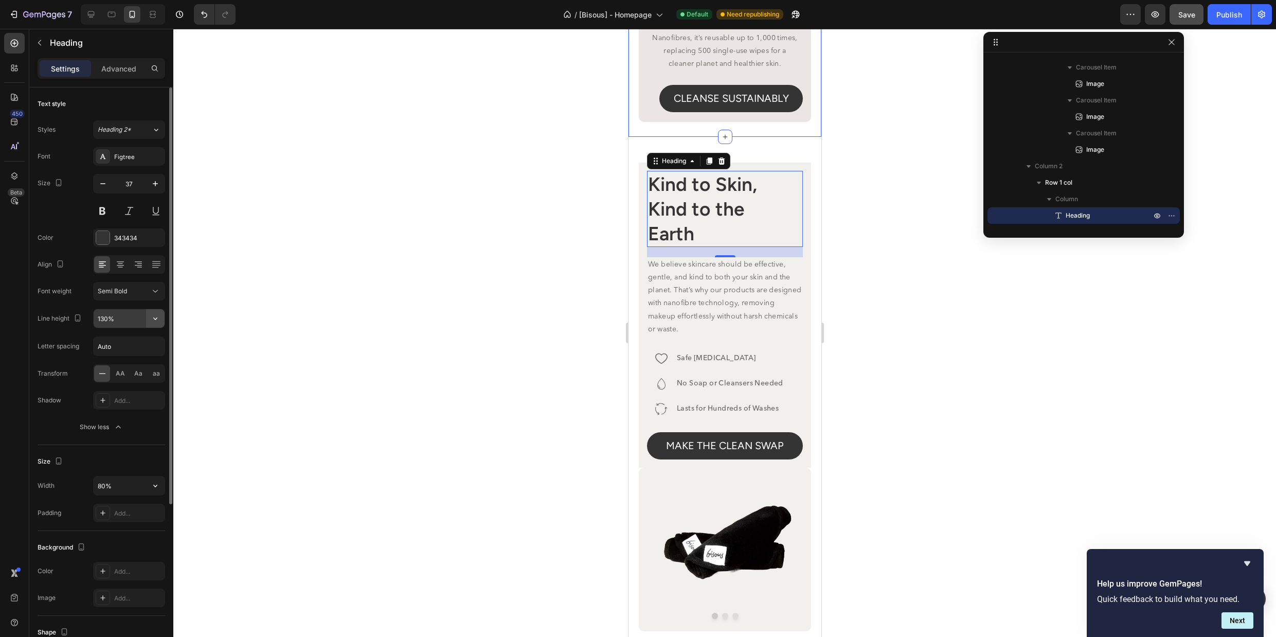
click at [153, 321] on icon "button" at bounding box center [155, 318] width 10 height 10
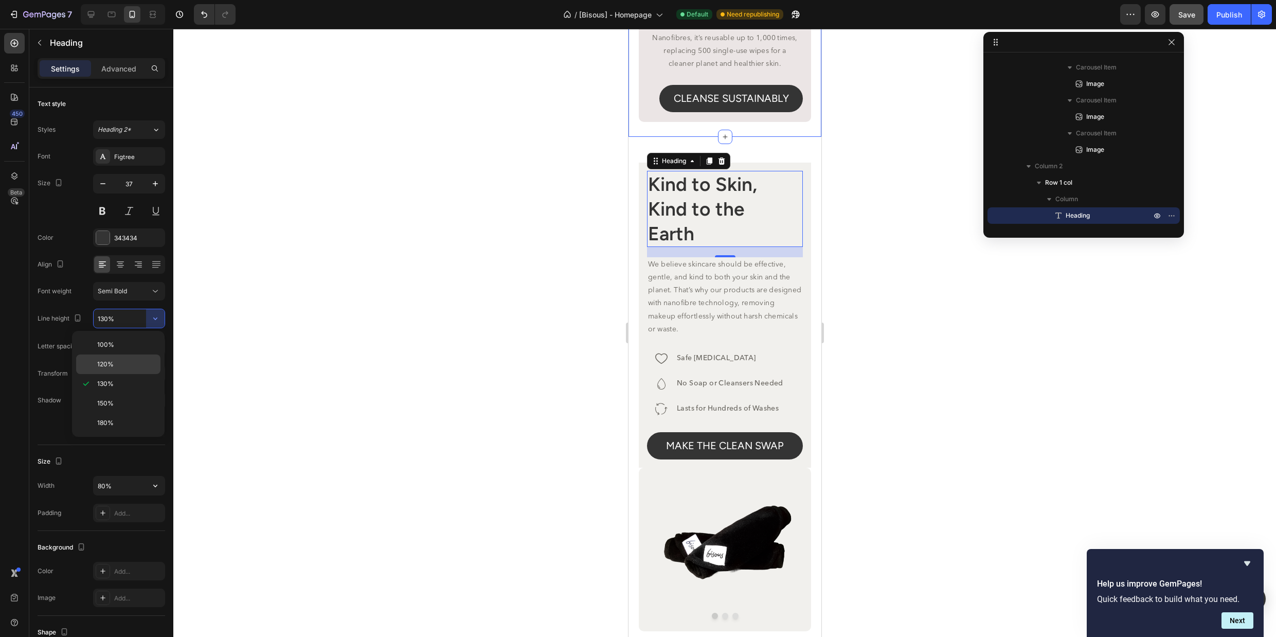
click at [129, 363] on p "120%" at bounding box center [126, 364] width 59 height 9
type input "120%"
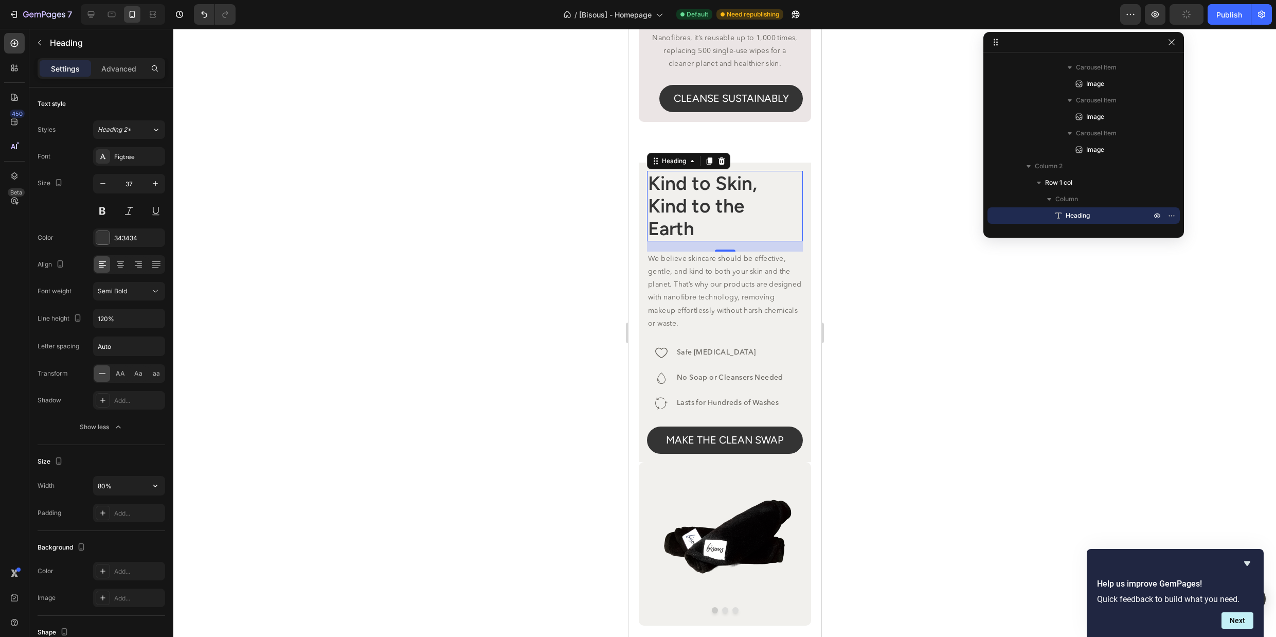
click at [869, 323] on div at bounding box center [724, 333] width 1103 height 608
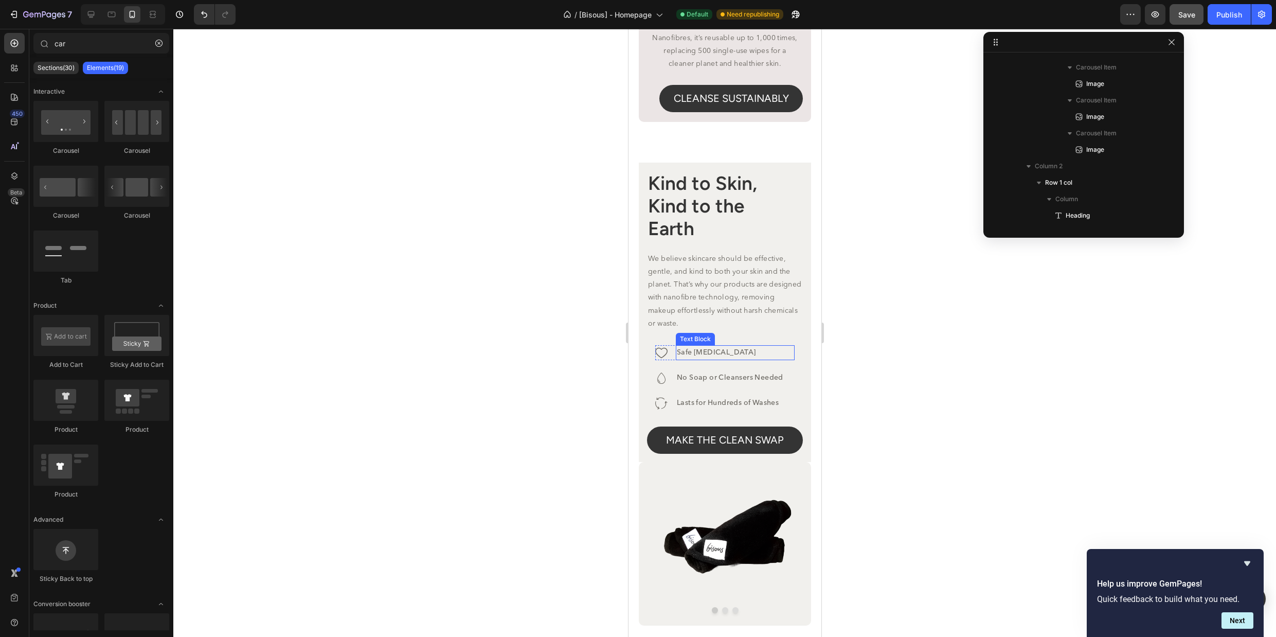
click at [731, 359] on p "Safe [MEDICAL_DATA]" at bounding box center [735, 352] width 117 height 13
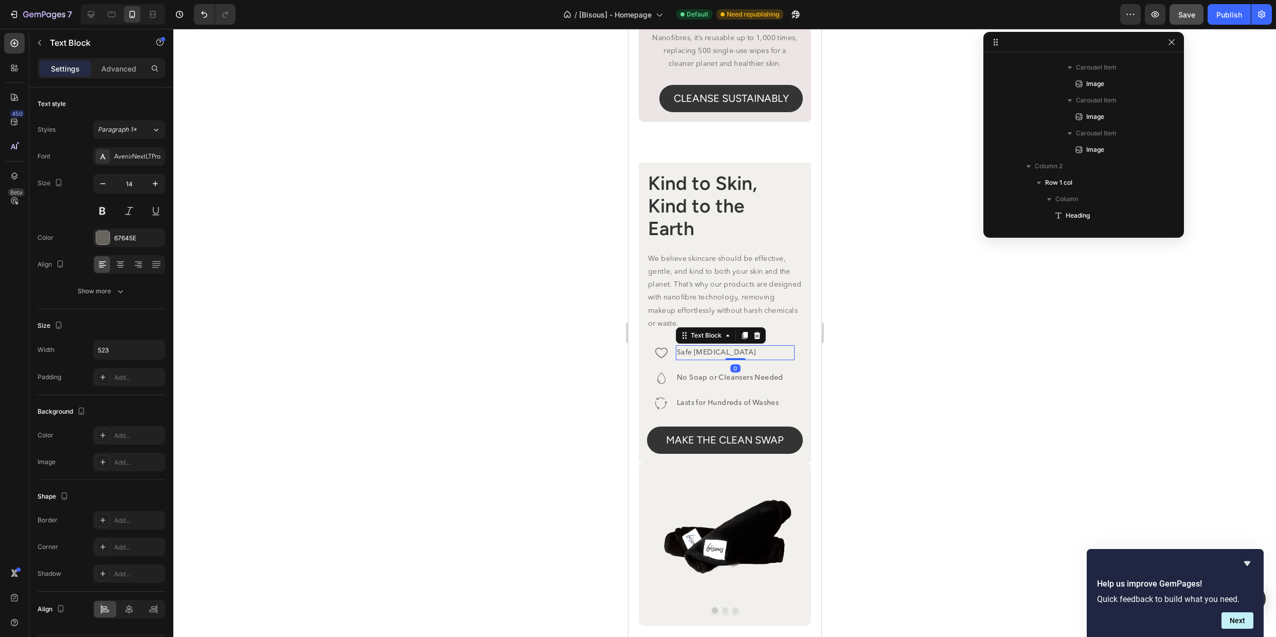
scroll to position [491, 0]
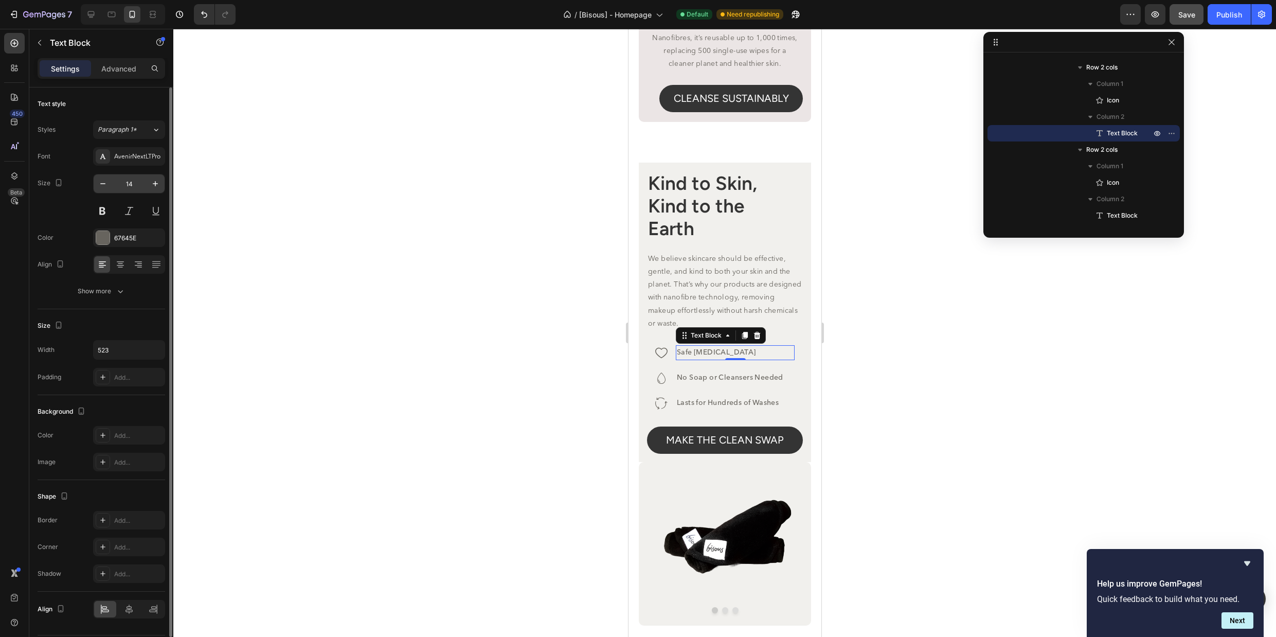
click at [140, 188] on input "14" at bounding box center [129, 183] width 34 height 19
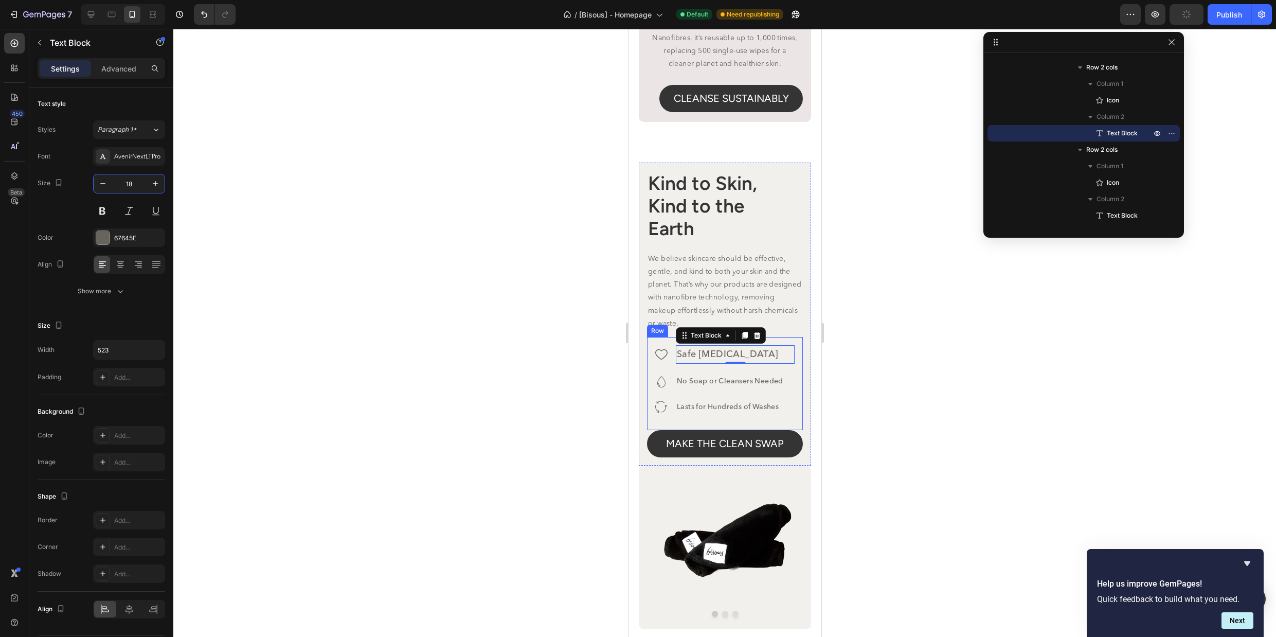
type input "18"
click at [900, 393] on div at bounding box center [724, 333] width 1103 height 608
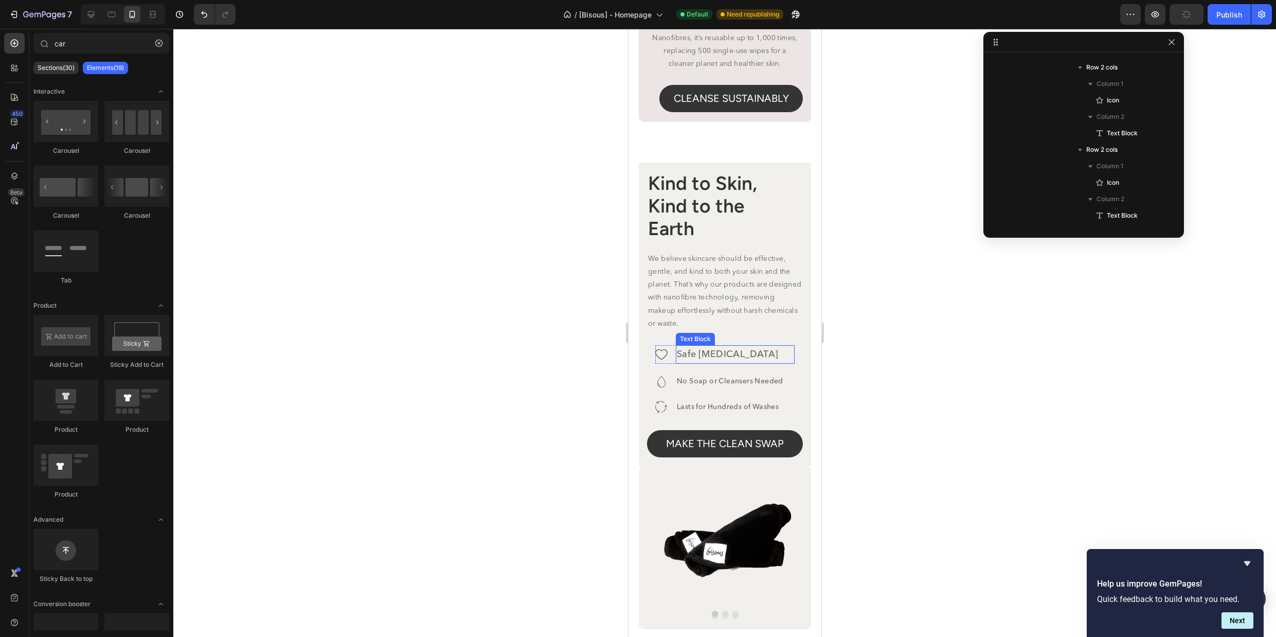
click at [749, 363] on p "Safe [MEDICAL_DATA]" at bounding box center [735, 354] width 117 height 16
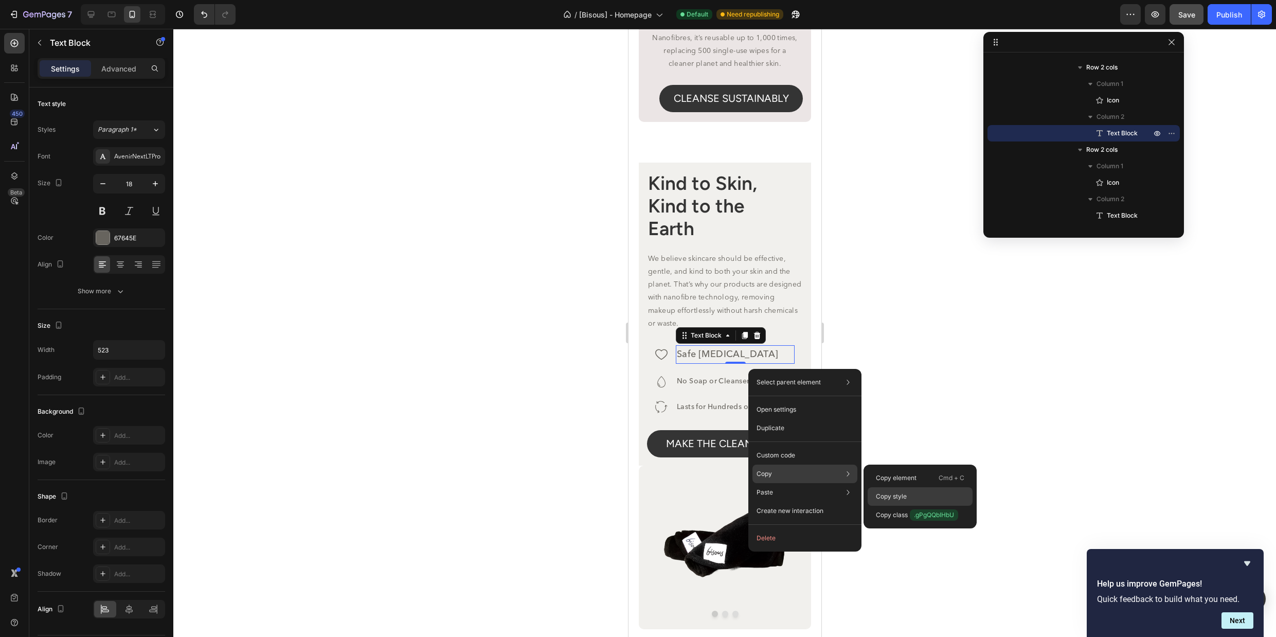
click at [890, 492] on p "Copy style" at bounding box center [891, 496] width 31 height 9
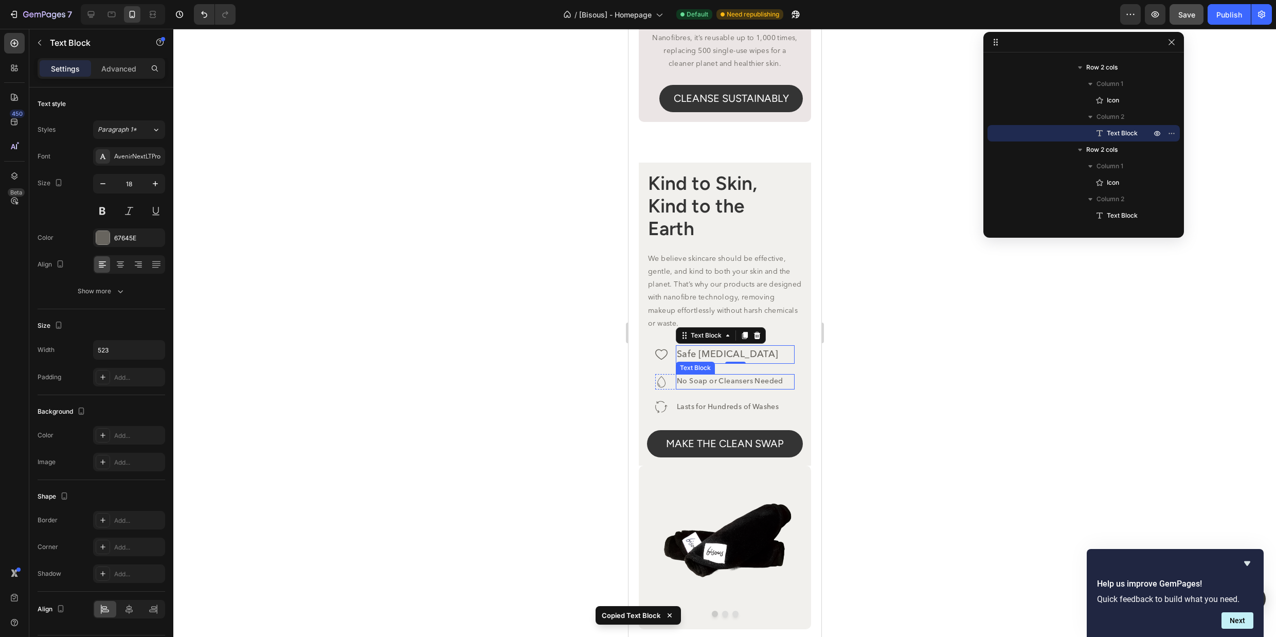
click at [754, 388] on p "No Soap or Cleansers Needed" at bounding box center [735, 381] width 117 height 13
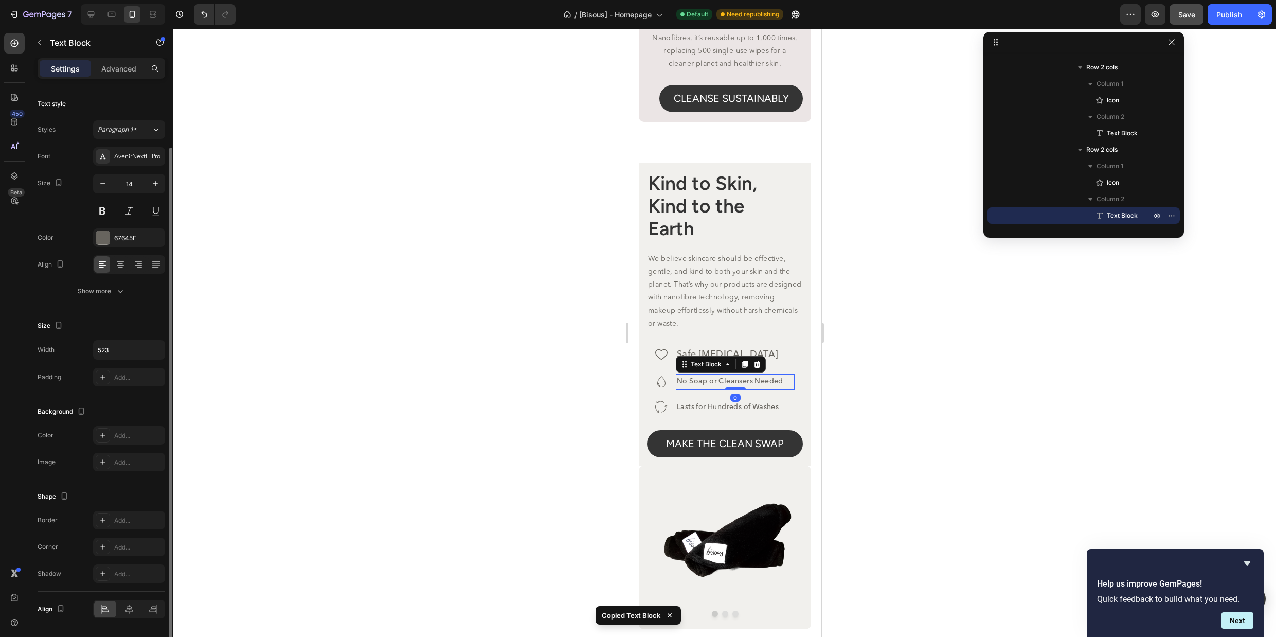
scroll to position [31, 0]
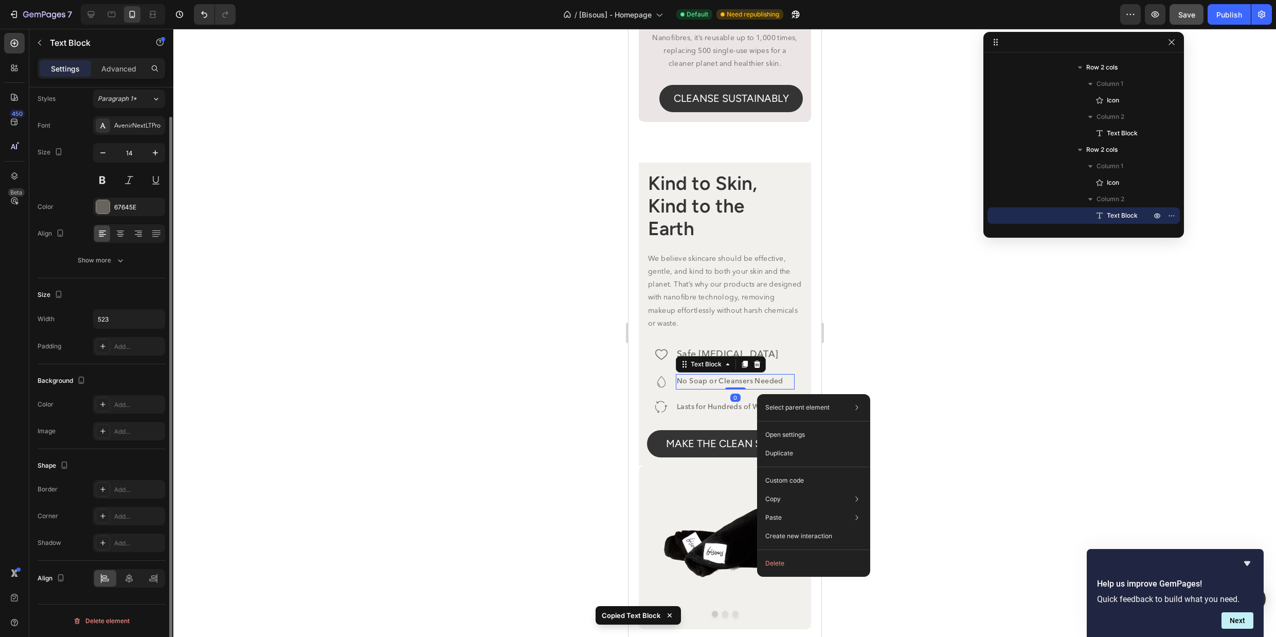
drag, startPoint x: 757, startPoint y: 394, endPoint x: 1459, endPoint y: 470, distance: 705.8
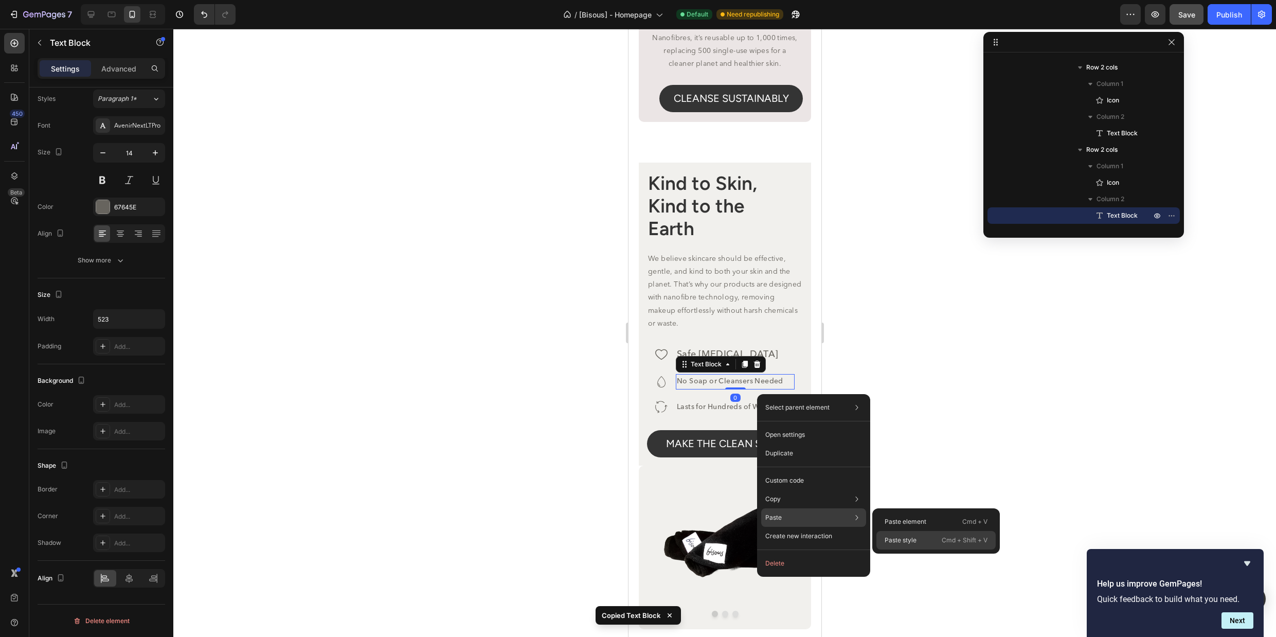
click at [910, 541] on p "Paste style" at bounding box center [901, 540] width 32 height 9
type input "18"
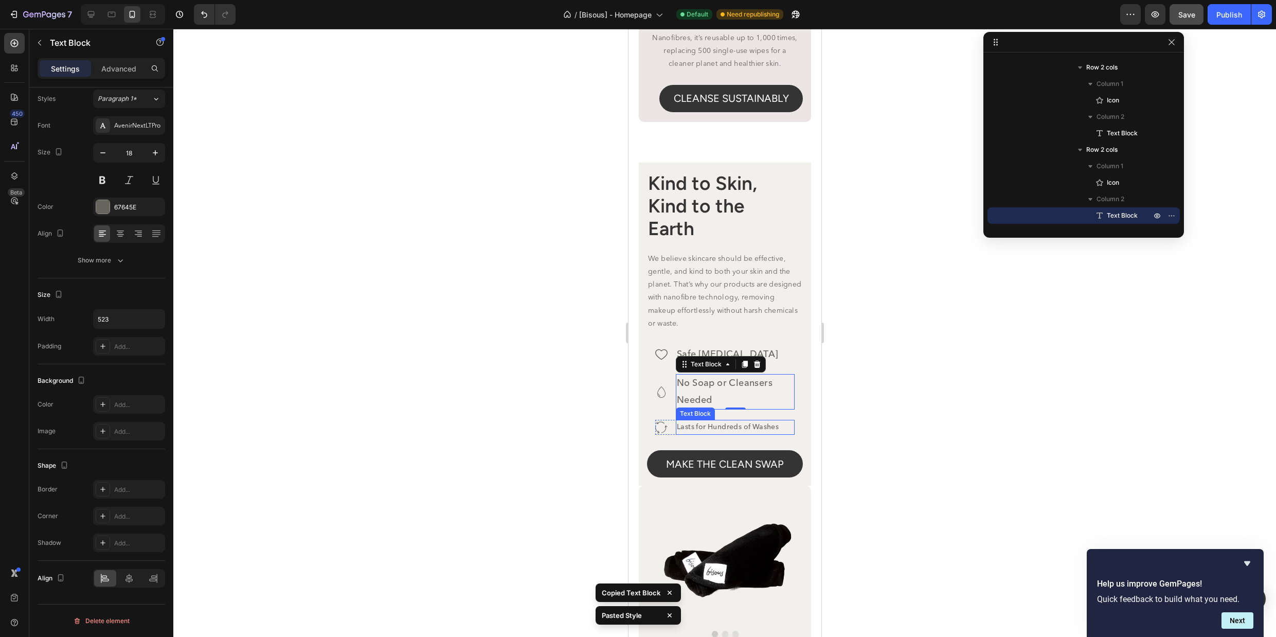
click at [758, 434] on p "Lasts for Hundreds of Washes" at bounding box center [735, 427] width 117 height 13
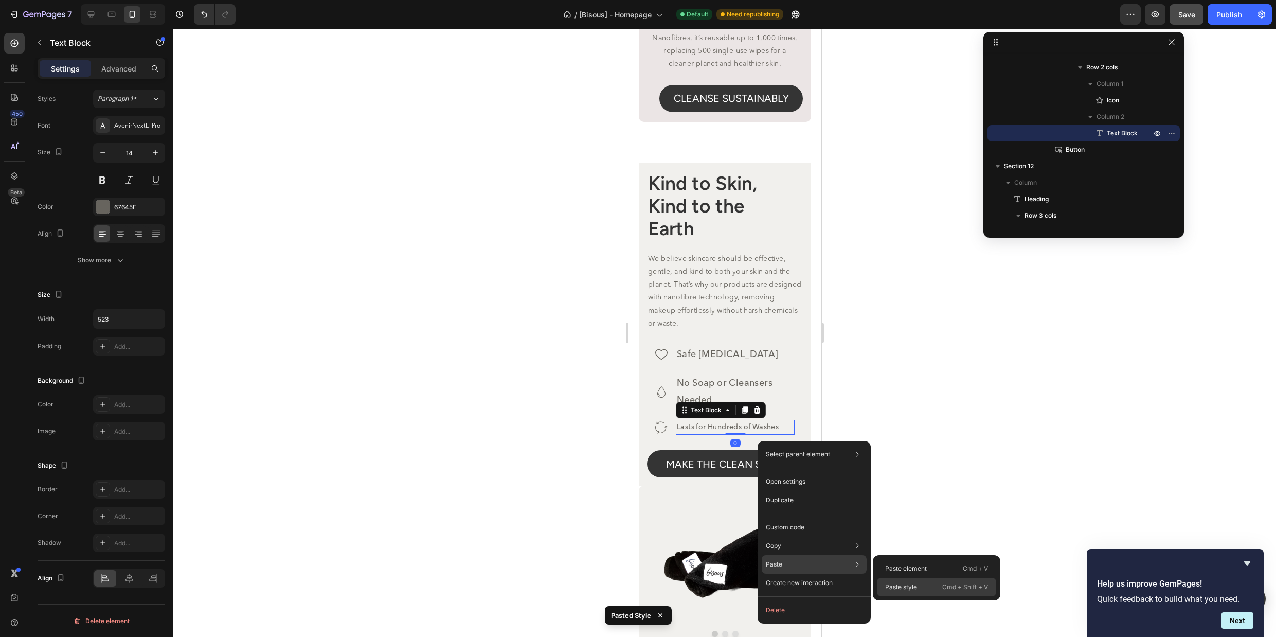
click at [903, 587] on p "Paste style" at bounding box center [901, 586] width 32 height 9
type input "18"
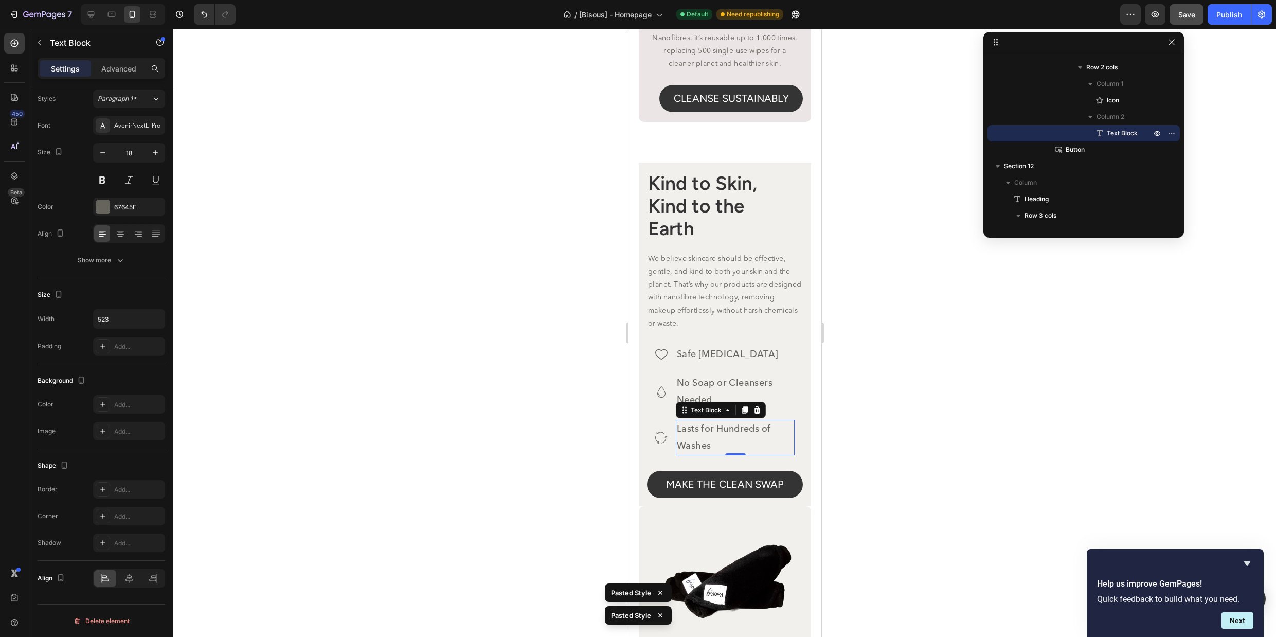
click at [932, 462] on div at bounding box center [724, 333] width 1103 height 608
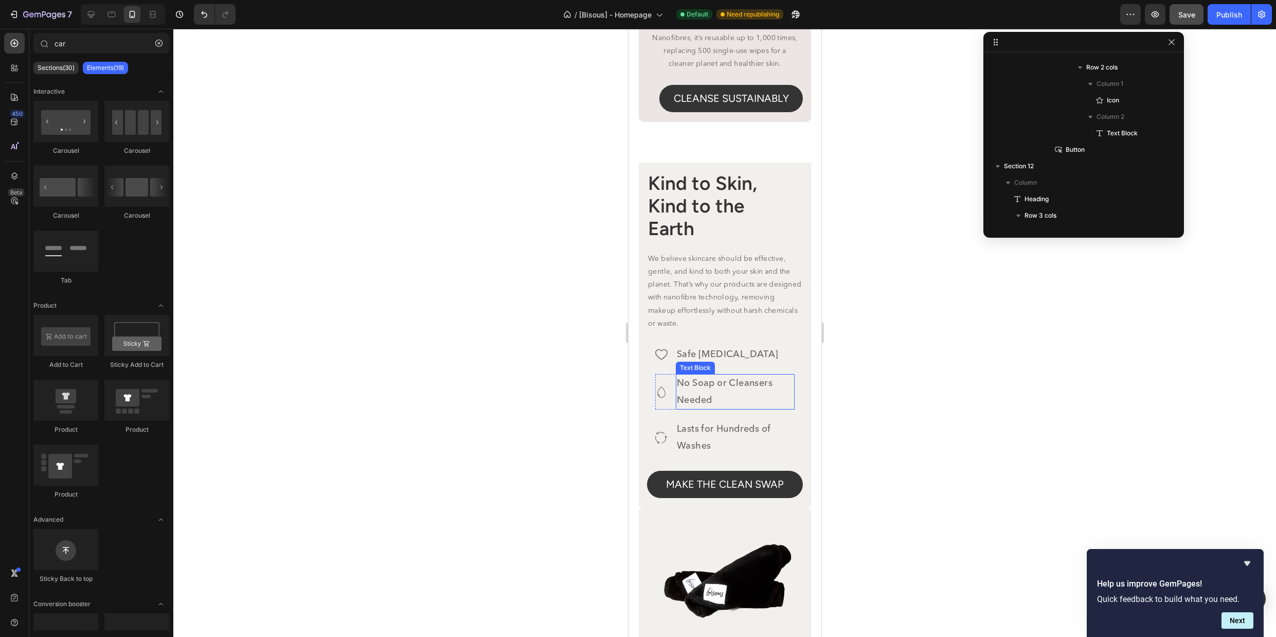
click at [708, 401] on p "No Soap or Cleansers Needed" at bounding box center [735, 391] width 117 height 33
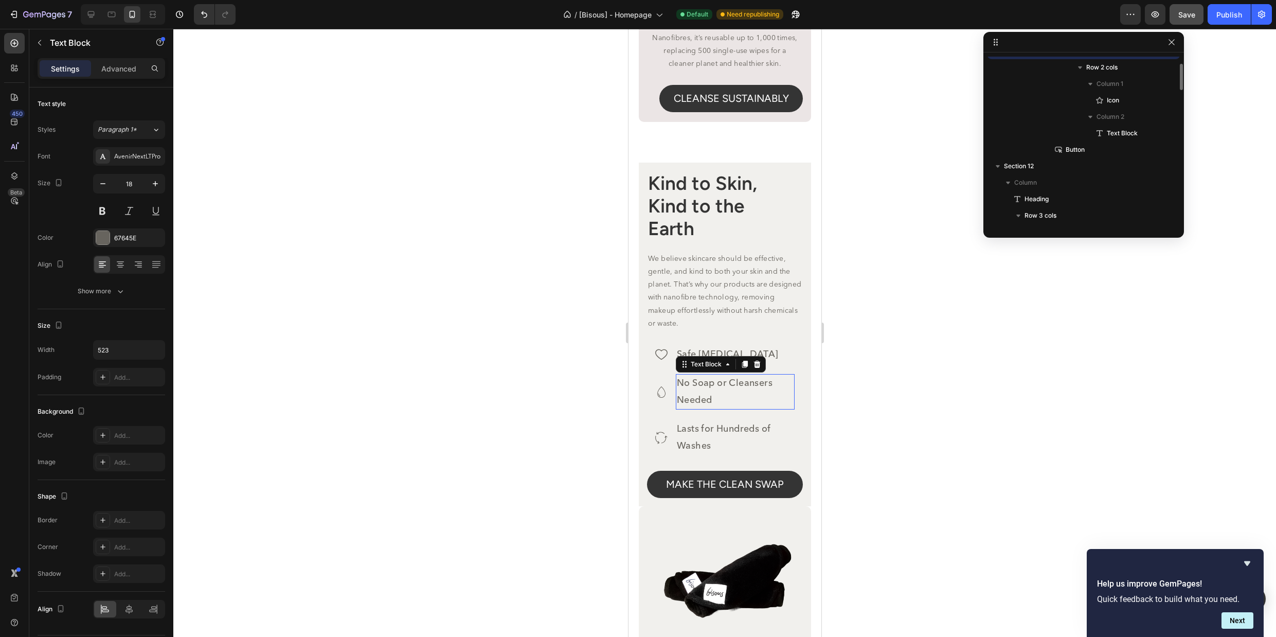
scroll to position [574, 0]
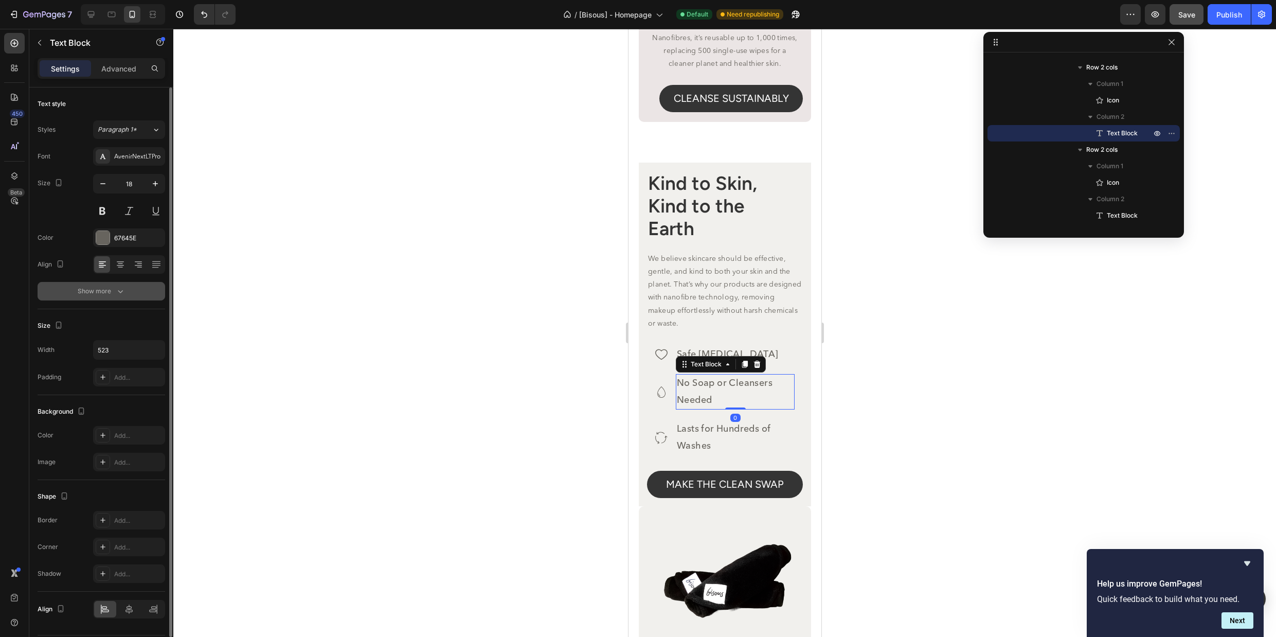
click at [121, 294] on icon "button" at bounding box center [120, 291] width 10 height 10
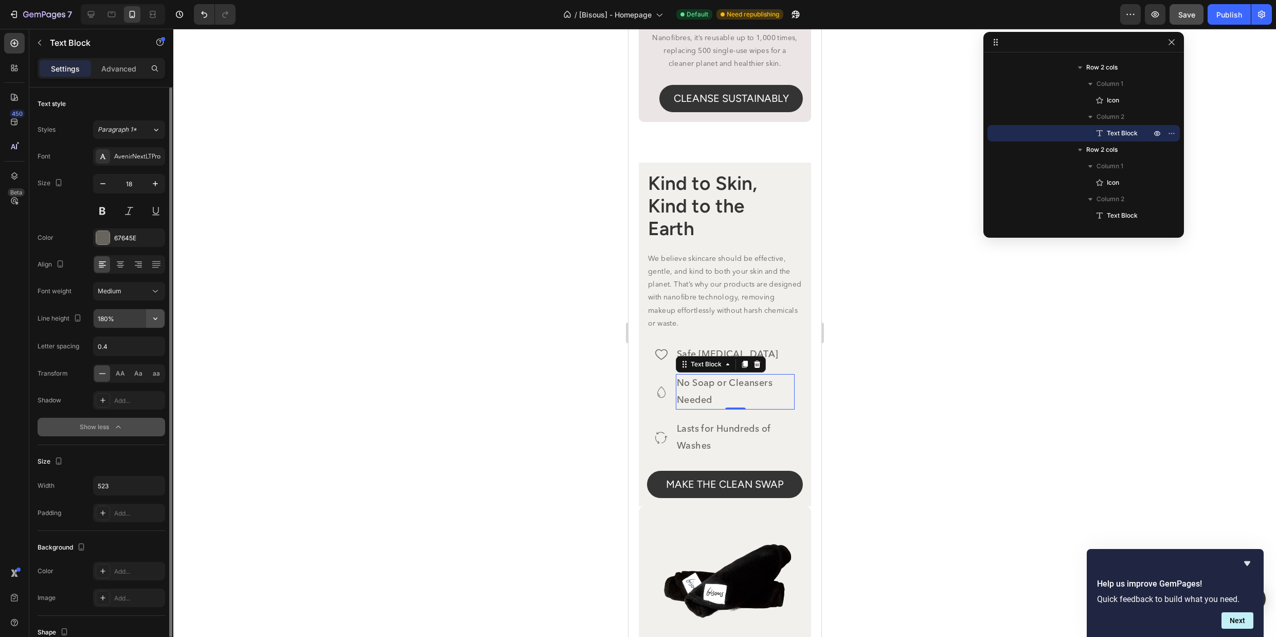
click at [149, 318] on button "button" at bounding box center [155, 318] width 19 height 19
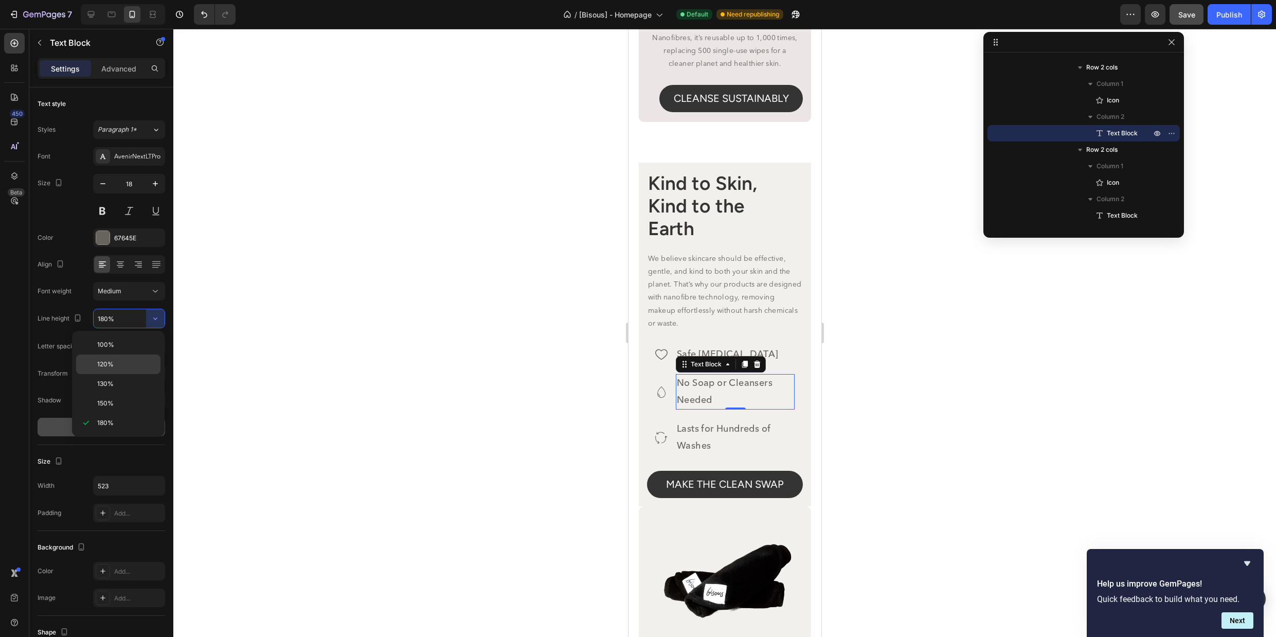
click at [124, 361] on p "120%" at bounding box center [126, 364] width 59 height 9
type input "120%"
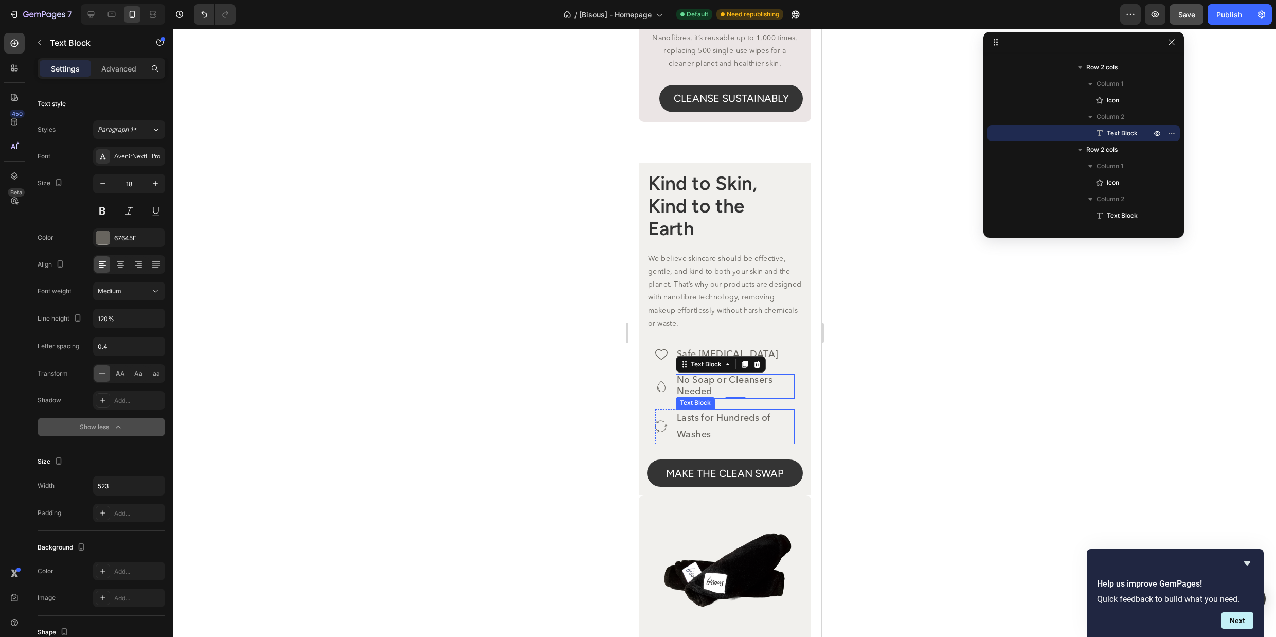
click at [718, 434] on p "Lasts for Hundreds of Washes" at bounding box center [735, 426] width 117 height 33
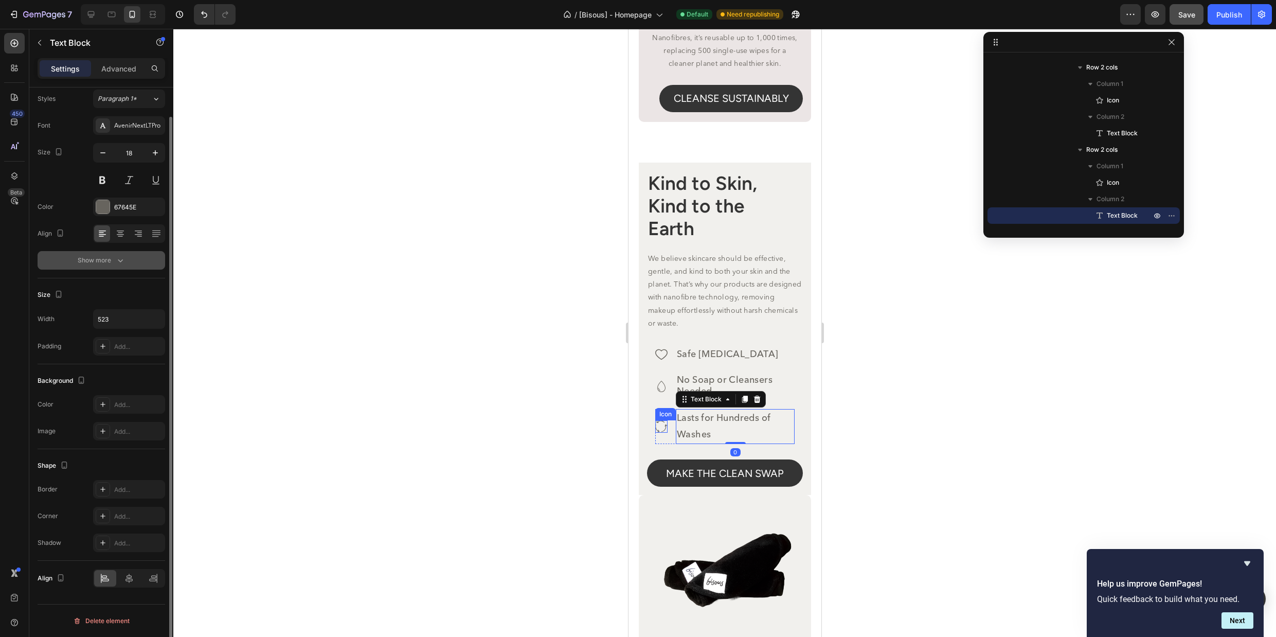
click at [119, 262] on icon "button" at bounding box center [120, 260] width 10 height 10
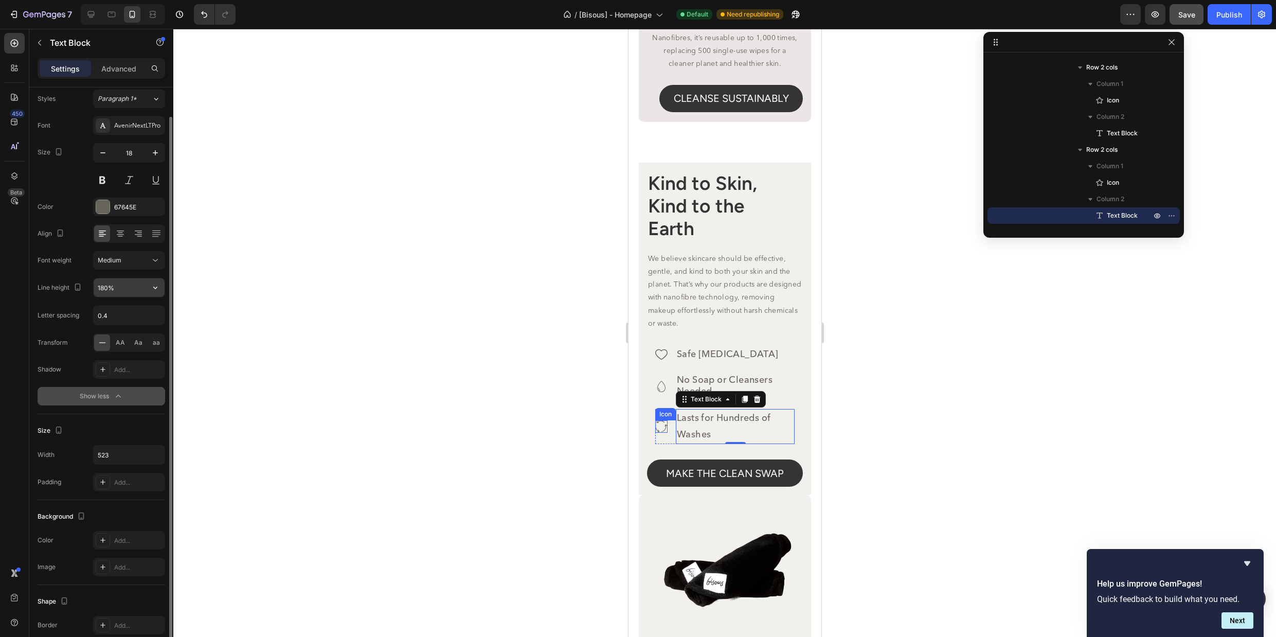
click at [141, 290] on input "180%" at bounding box center [129, 287] width 71 height 19
click at [152, 288] on icon "button" at bounding box center [155, 287] width 10 height 10
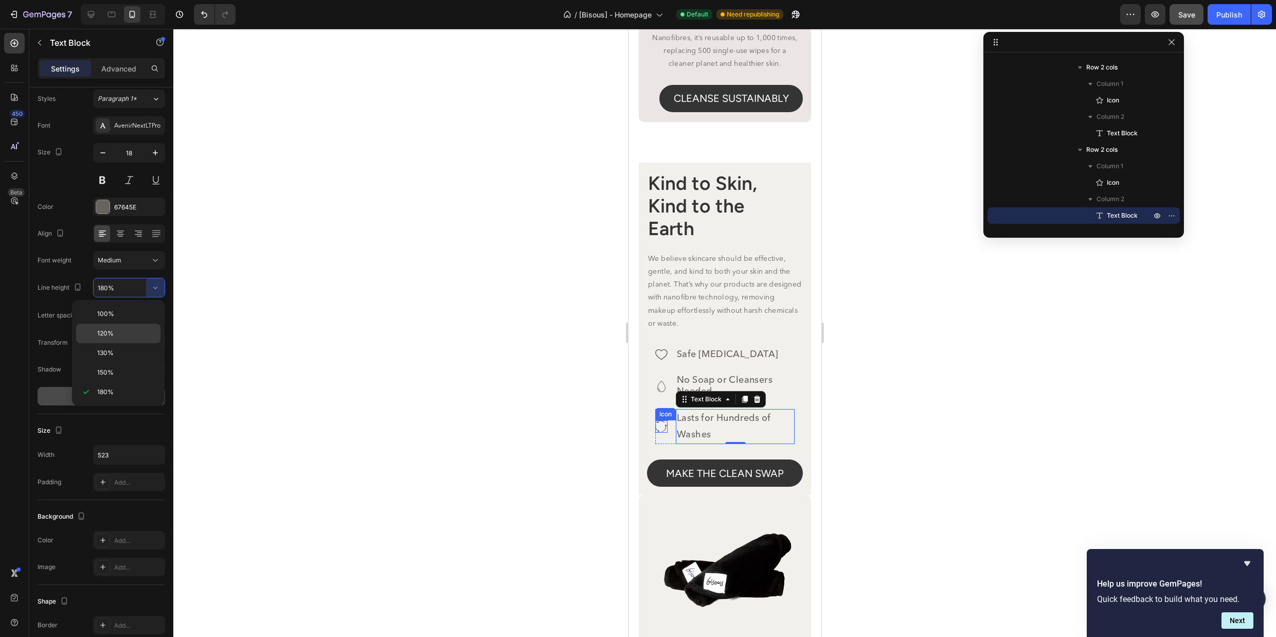
click at [121, 331] on p "120%" at bounding box center [126, 333] width 59 height 9
type input "120%"
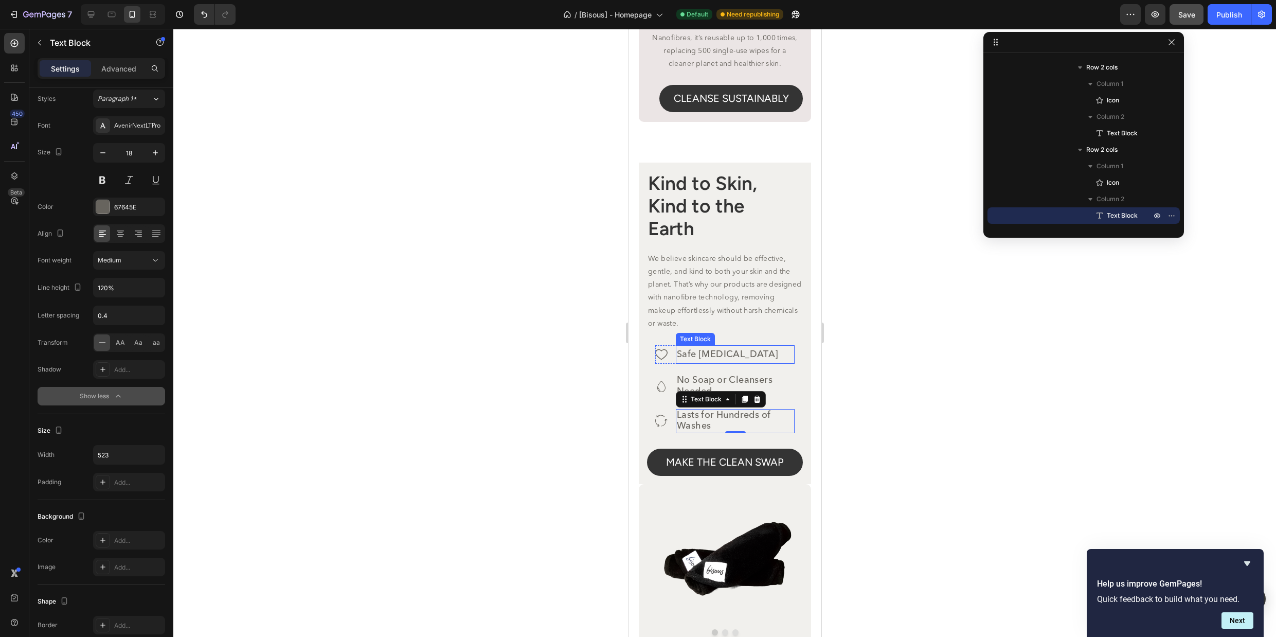
click at [702, 363] on p "Safe [MEDICAL_DATA]" at bounding box center [735, 354] width 117 height 16
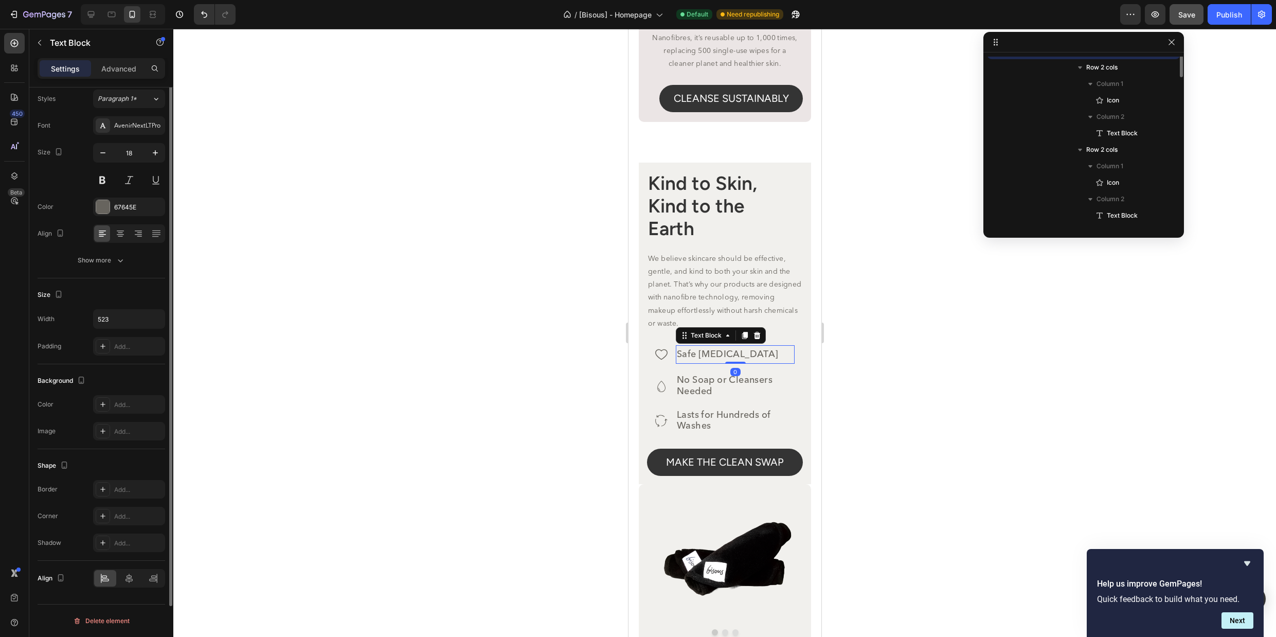
scroll to position [491, 0]
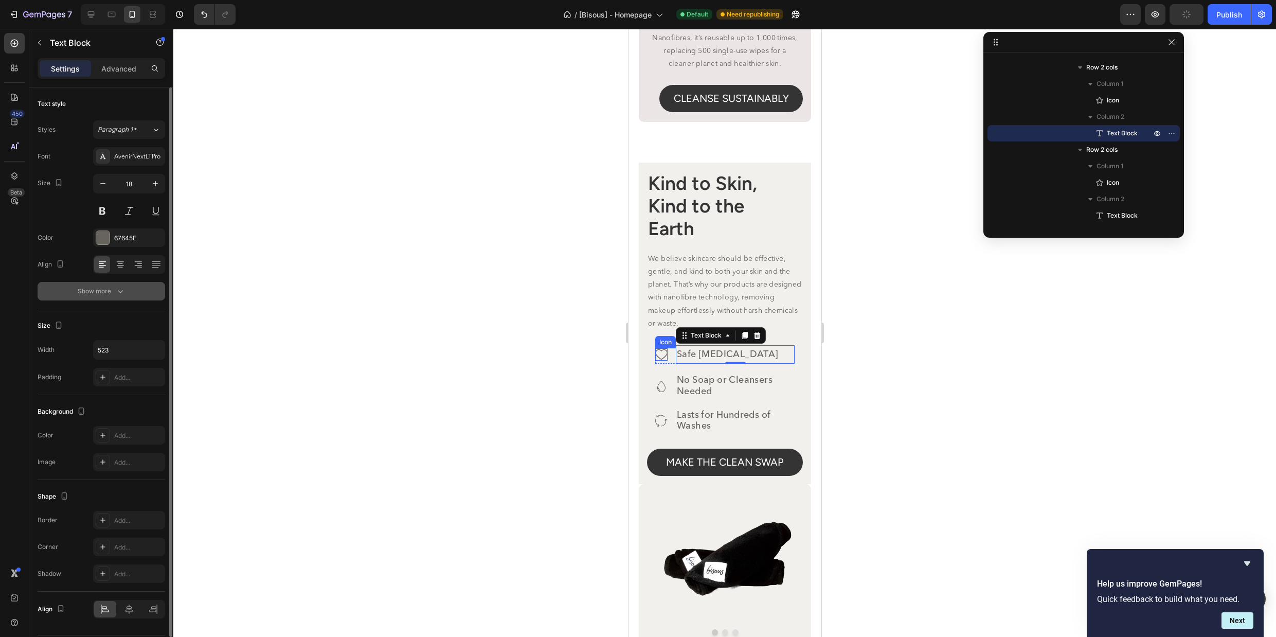
click at [126, 292] on button "Show more" at bounding box center [102, 291] width 128 height 19
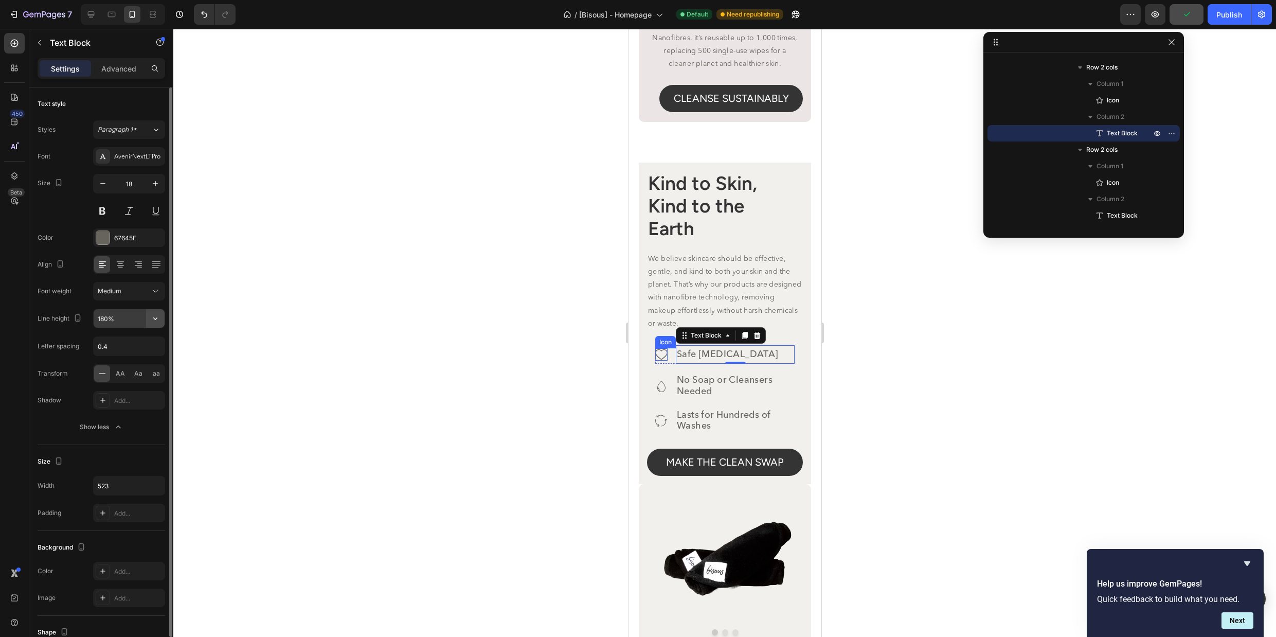
click at [147, 316] on button "button" at bounding box center [155, 318] width 19 height 19
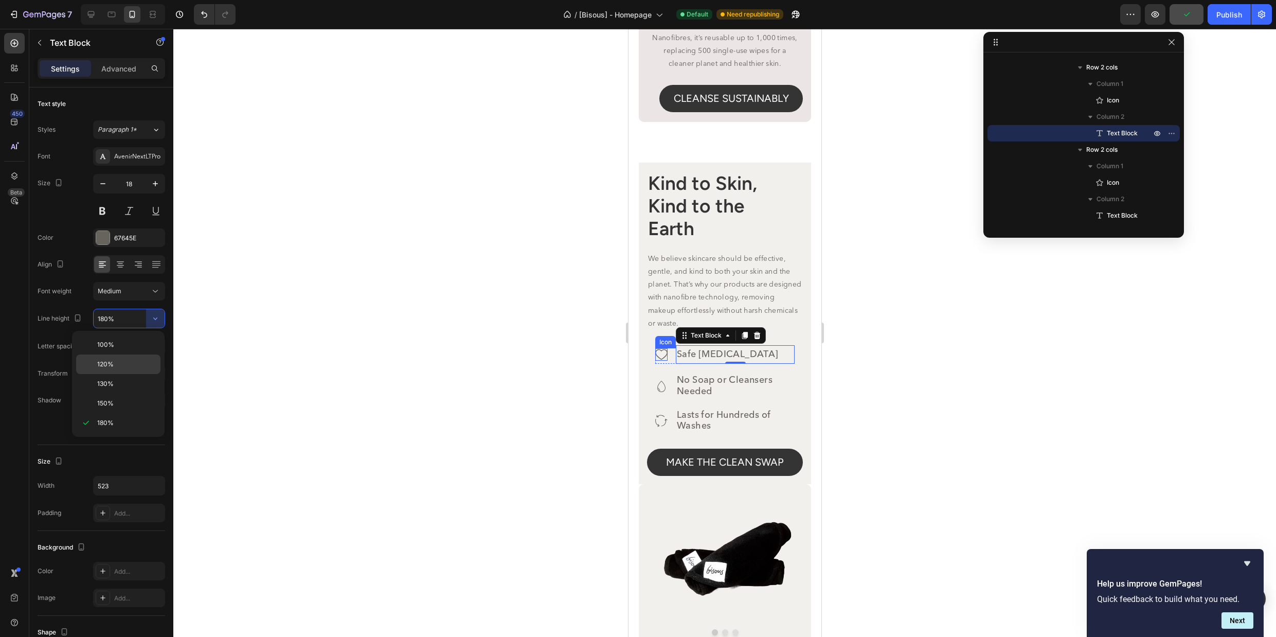
click at [134, 367] on p "120%" at bounding box center [126, 364] width 59 height 9
type input "120%"
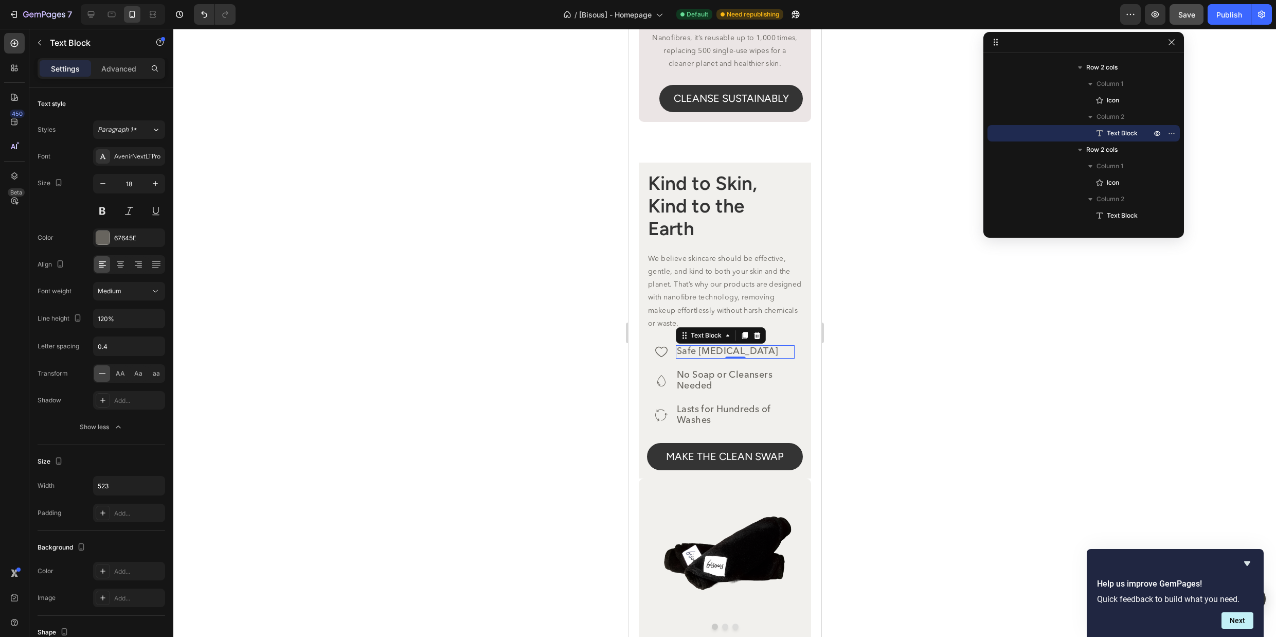
click at [841, 418] on div at bounding box center [724, 333] width 1103 height 608
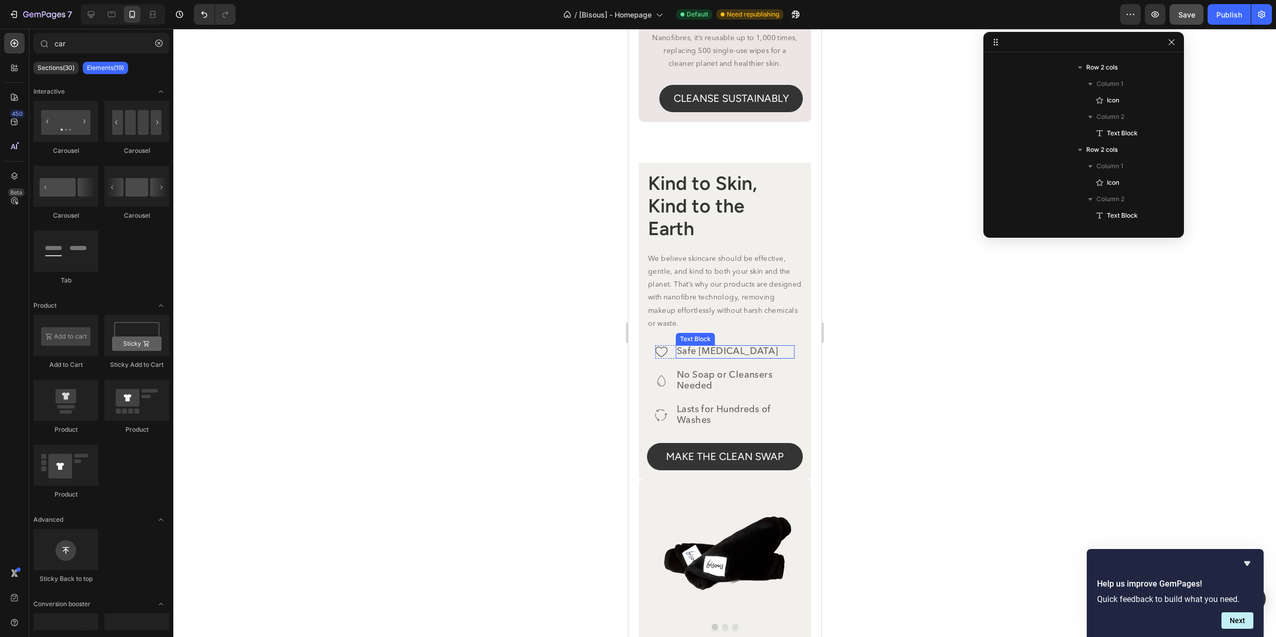
click at [746, 358] on p "Safe [MEDICAL_DATA]" at bounding box center [735, 351] width 117 height 11
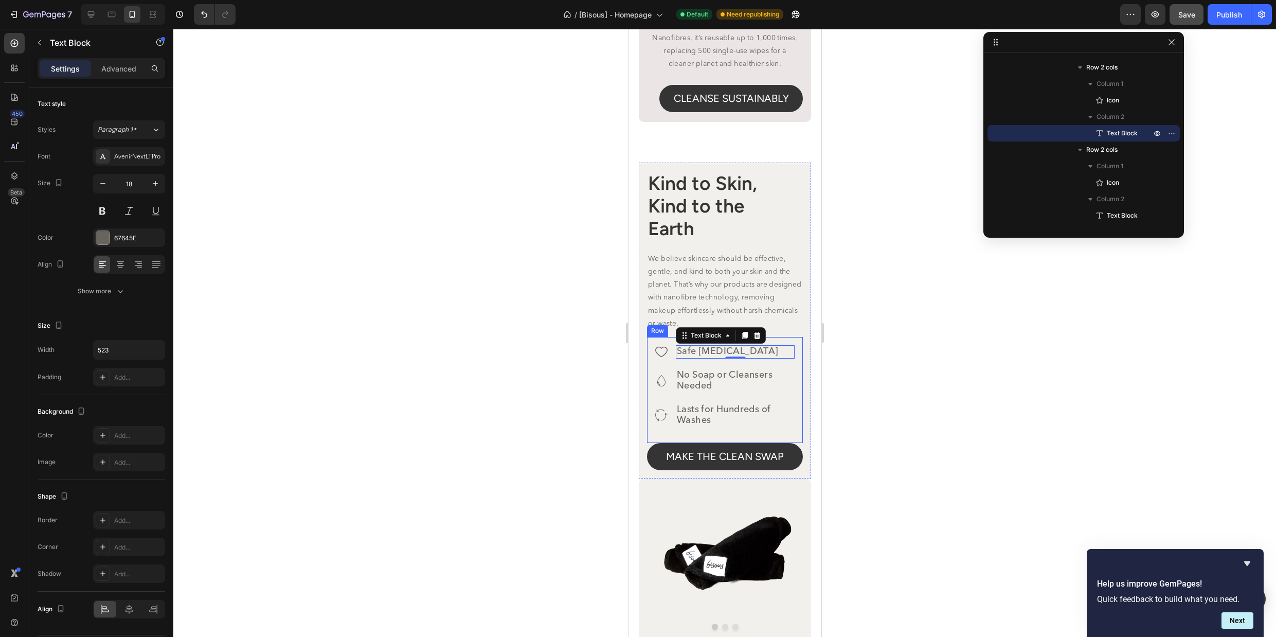
click at [651, 381] on div "Icon Safe for Sensitive Skin Text Block 0 Row Icon No Soap or Cleansers Needed …" at bounding box center [725, 390] width 156 height 106
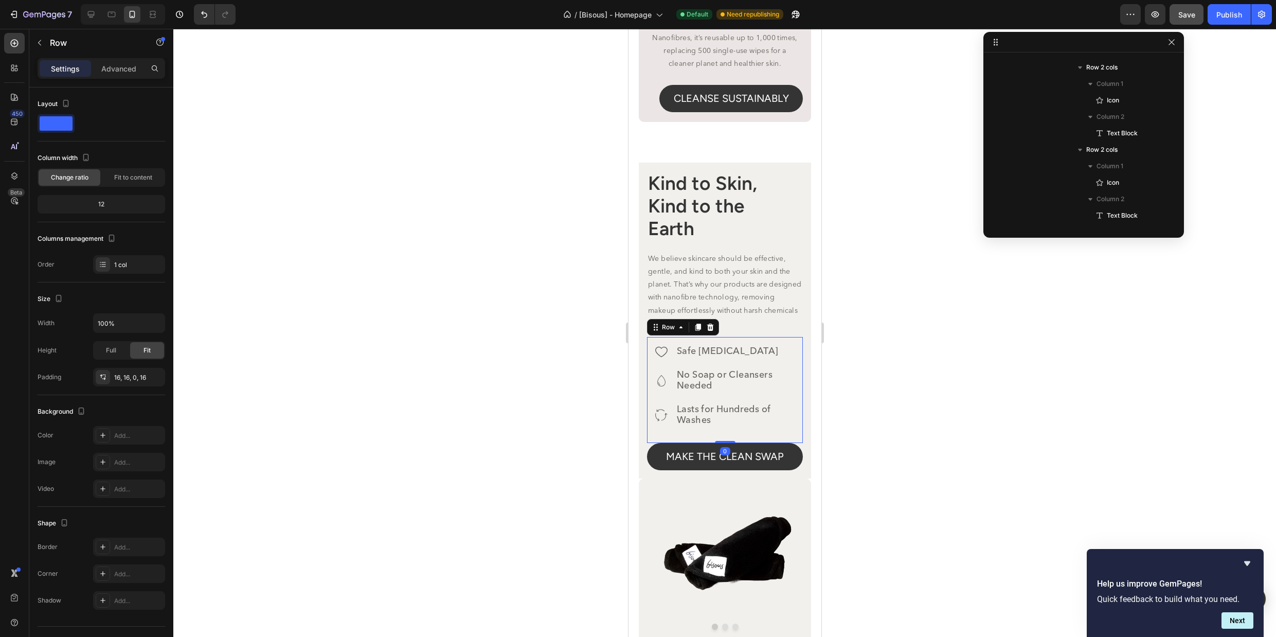
scroll to position [393, 0]
click at [119, 70] on p "Advanced" at bounding box center [118, 68] width 35 height 11
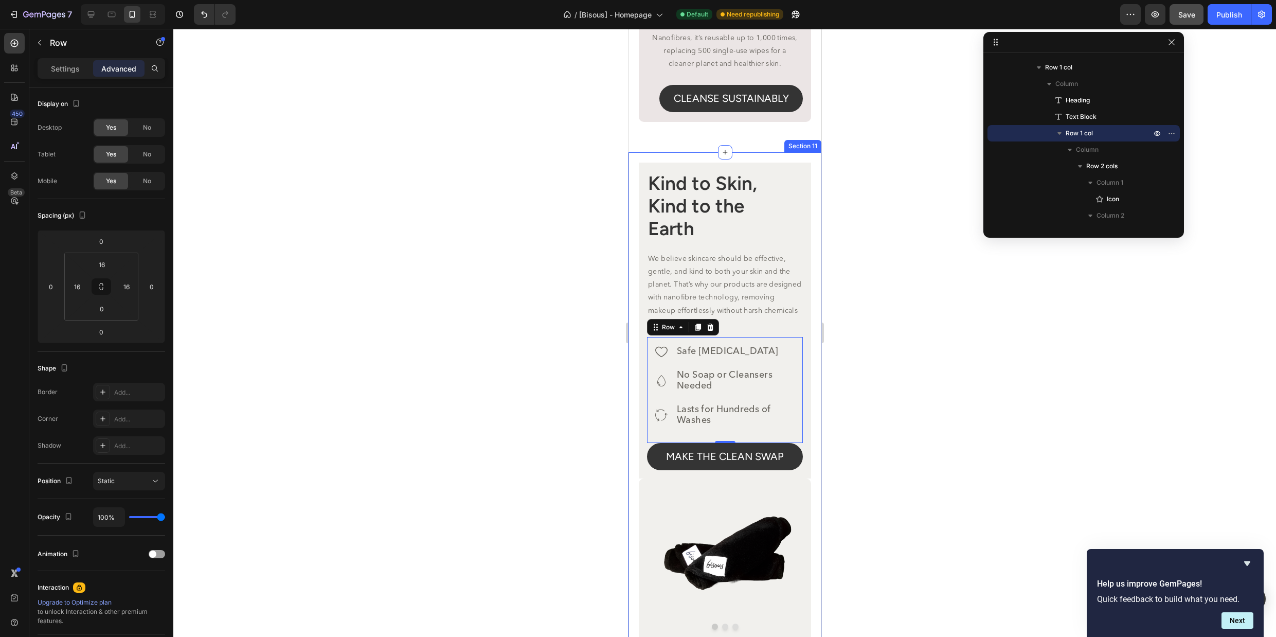
click at [899, 343] on div at bounding box center [724, 333] width 1103 height 608
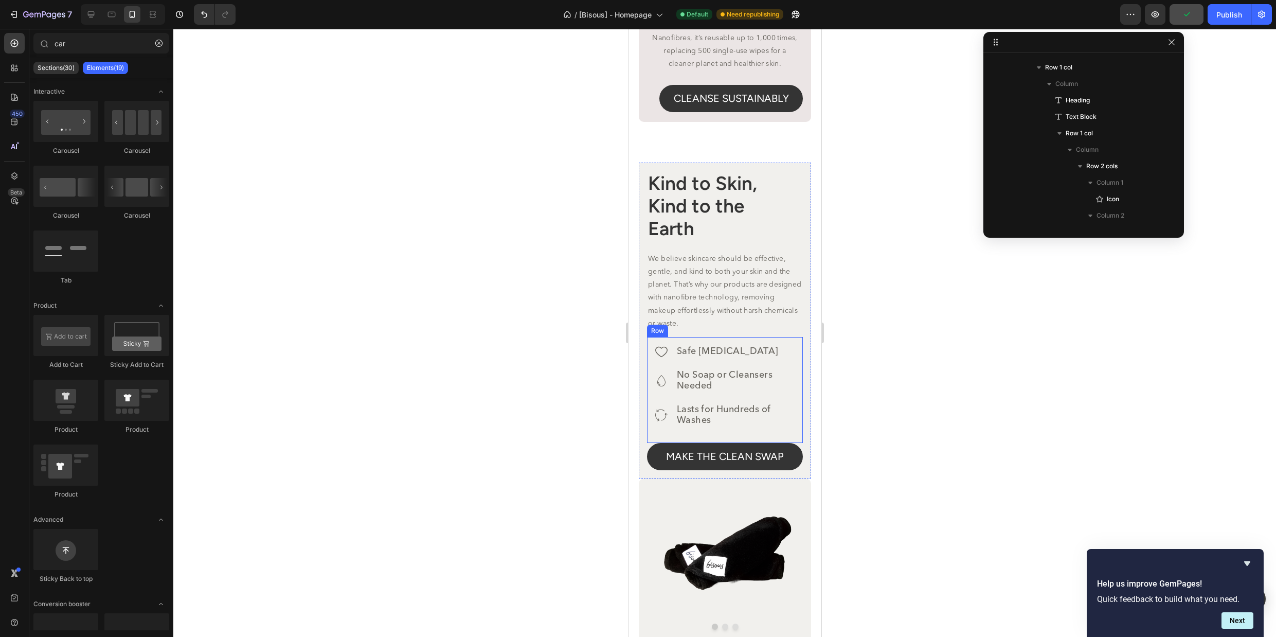
click at [718, 352] on div "Icon Safe for Sensitive Skin Text Block Row Icon No Soap or Cleansers Needed Te…" at bounding box center [725, 390] width 156 height 106
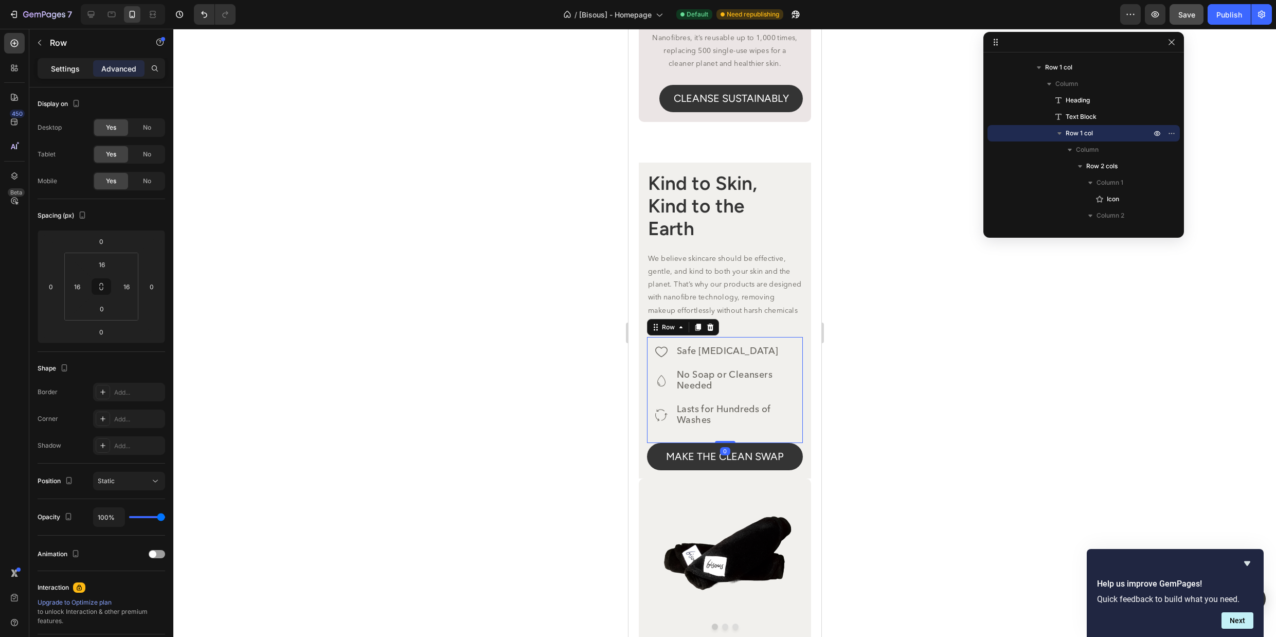
click at [59, 66] on p "Settings" at bounding box center [65, 68] width 29 height 11
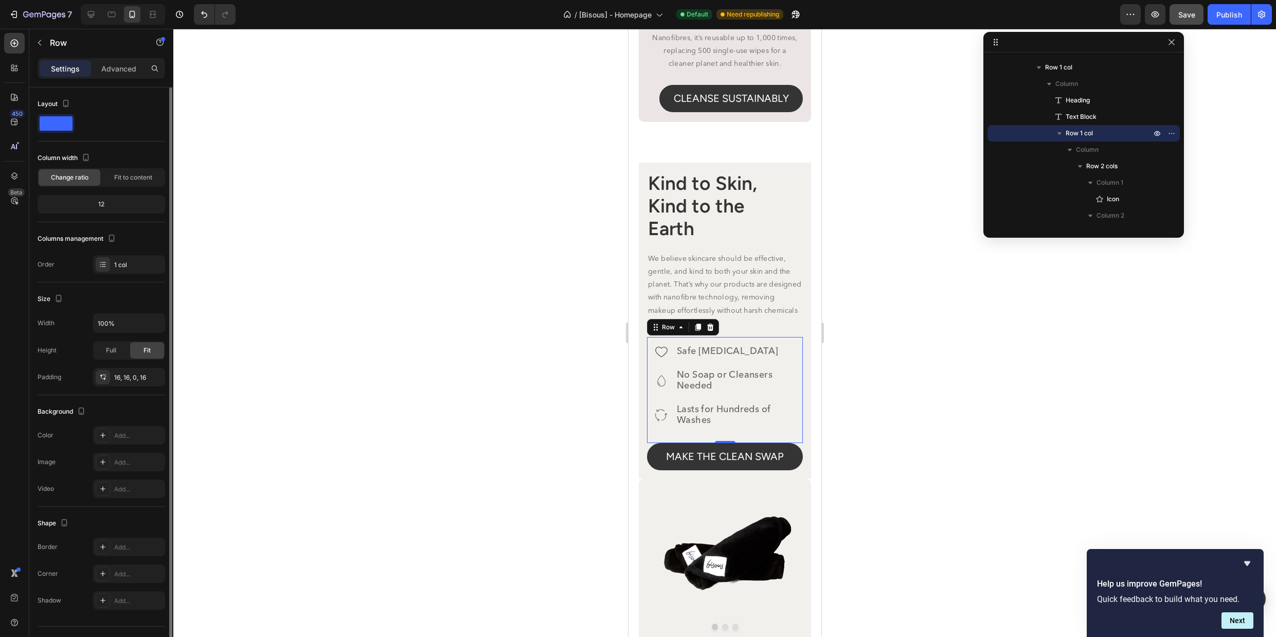
scroll to position [22, 0]
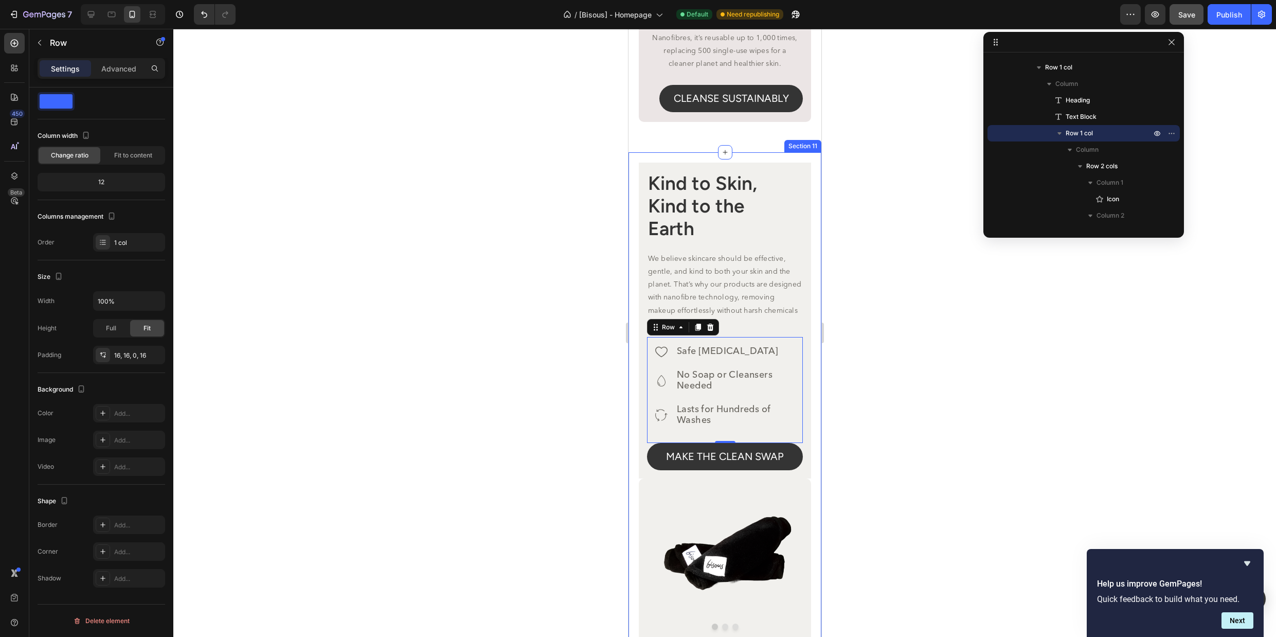
click at [932, 401] on div at bounding box center [724, 333] width 1103 height 608
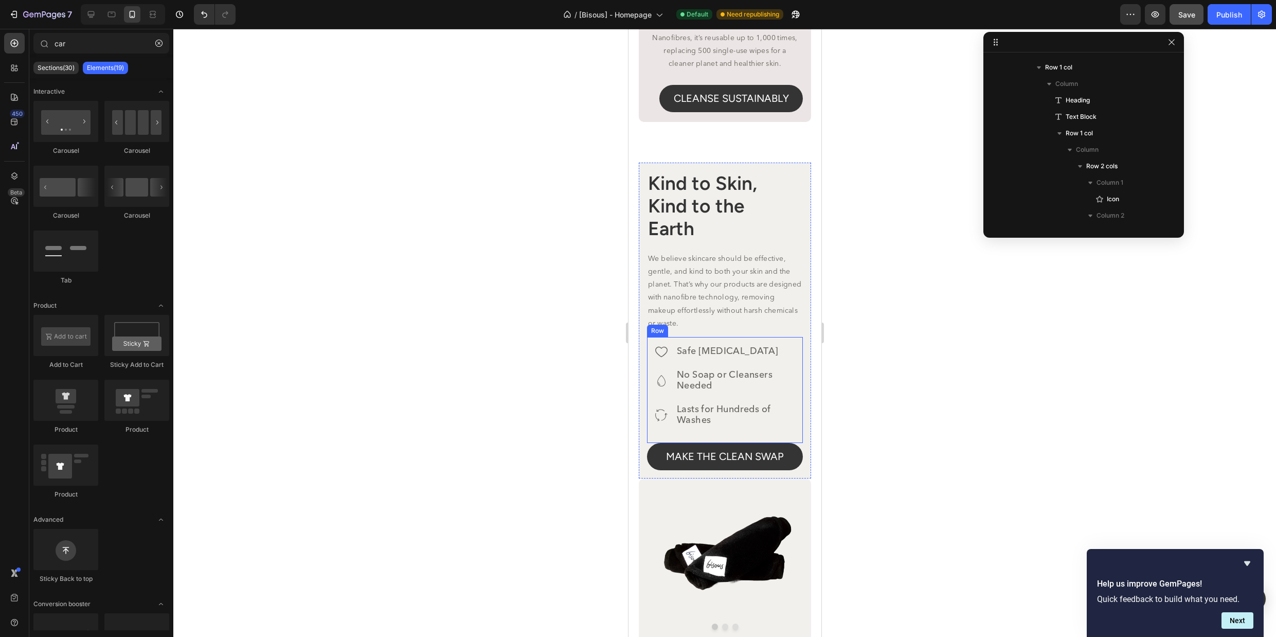
click at [652, 364] on div "Icon Safe for Sensitive Skin Text Block Row Icon No Soap or Cleansers Needed Te…" at bounding box center [725, 390] width 156 height 106
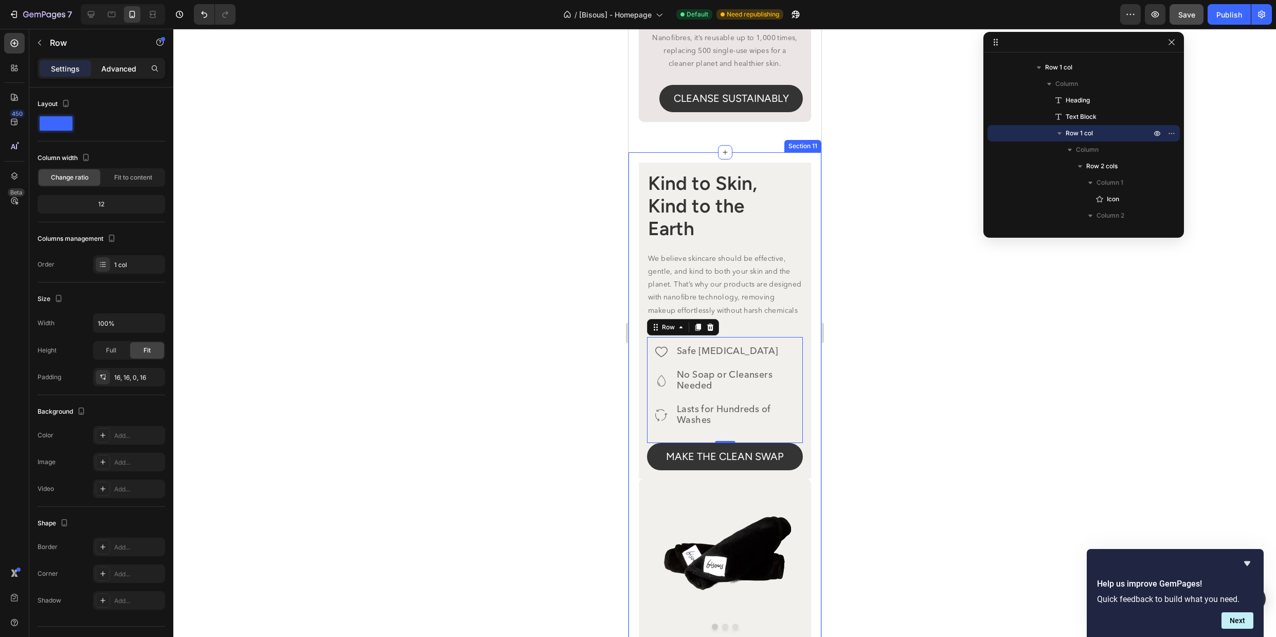
click at [116, 64] on p "Advanced" at bounding box center [118, 68] width 35 height 11
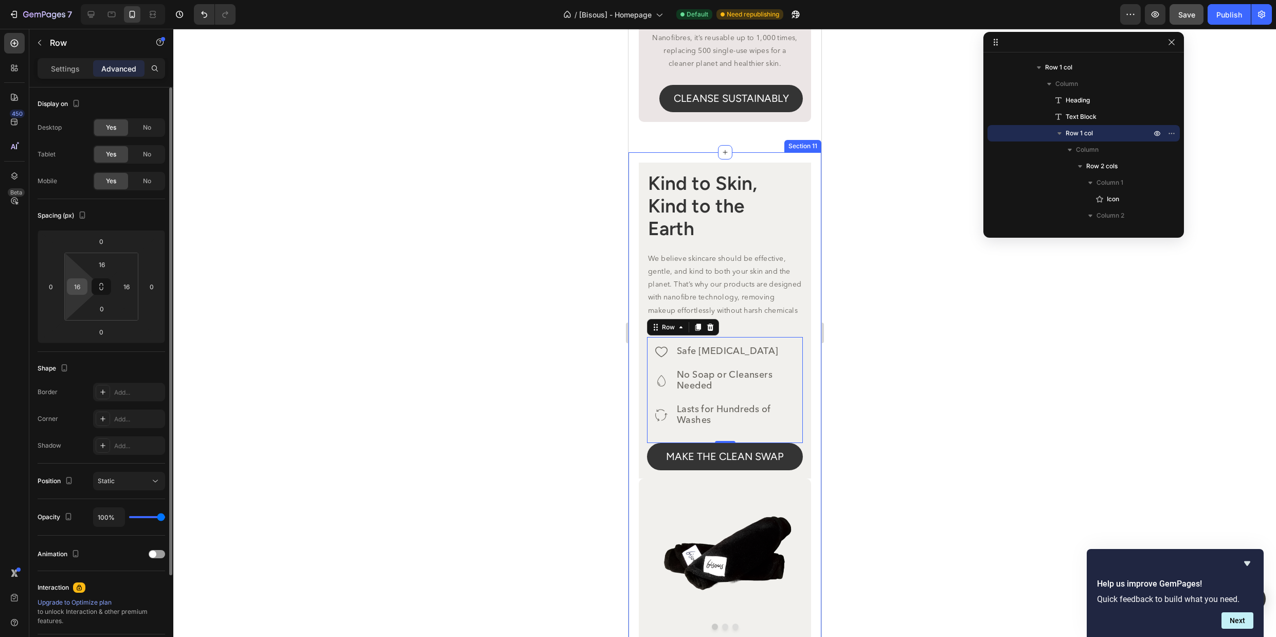
click at [84, 284] on input "16" at bounding box center [76, 286] width 15 height 15
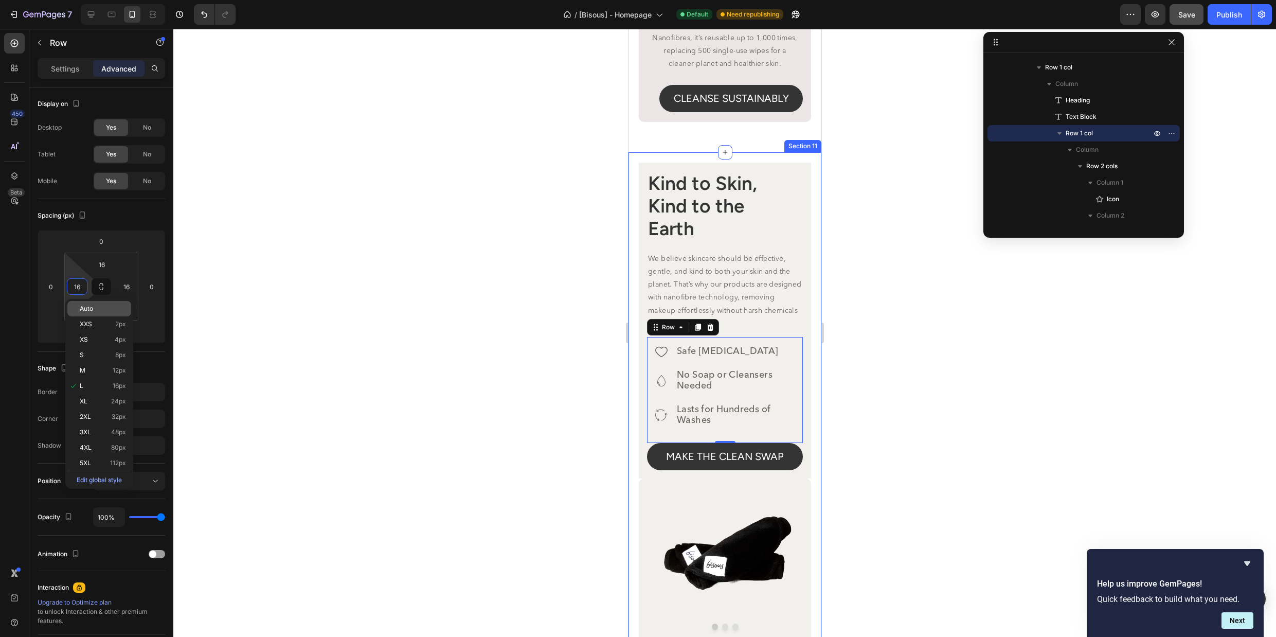
click at [86, 310] on span "Auto" at bounding box center [86, 308] width 13 height 7
type input "Auto"
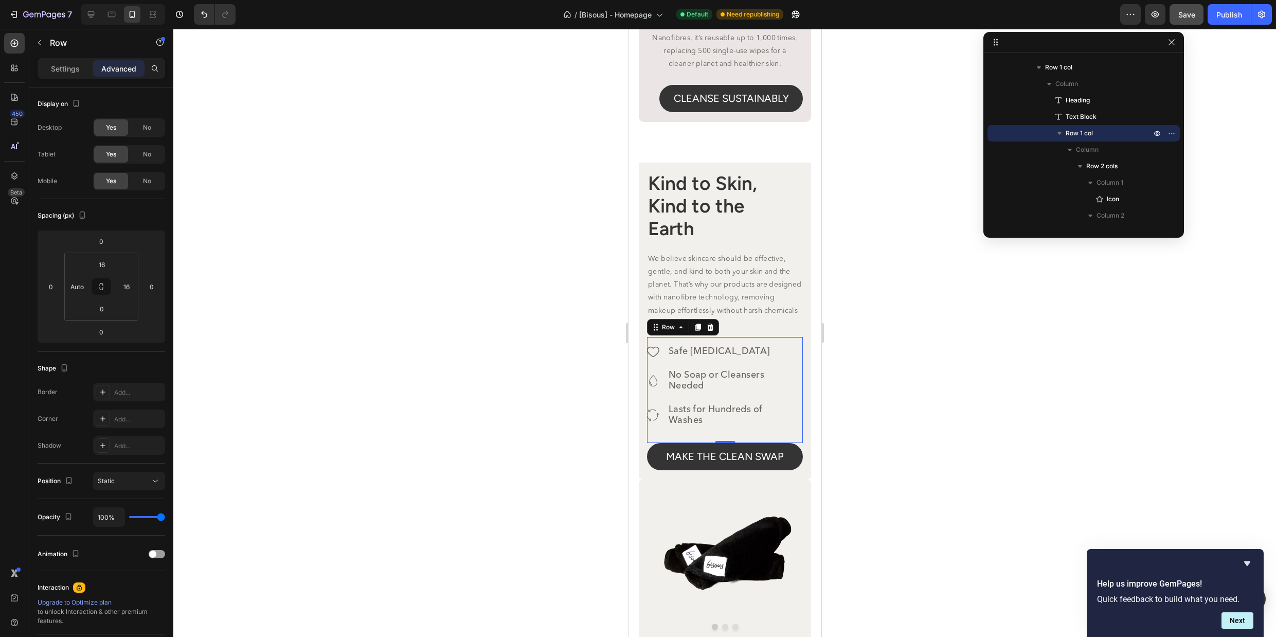
click at [904, 364] on div at bounding box center [724, 333] width 1103 height 608
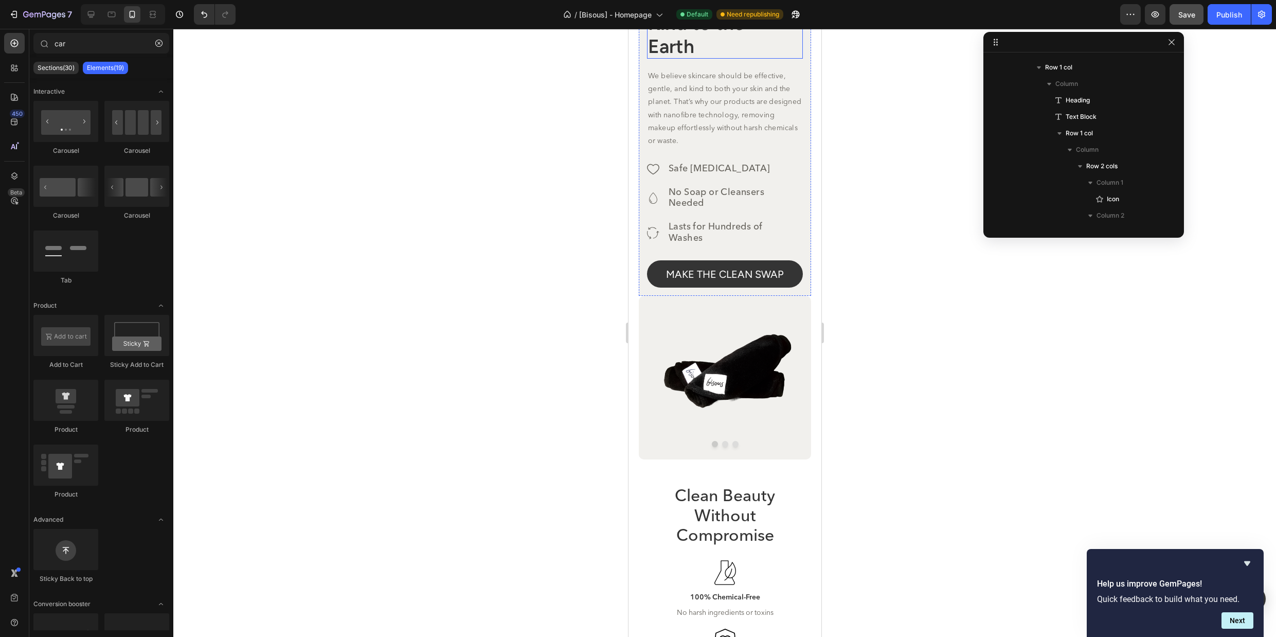
scroll to position [3104, 0]
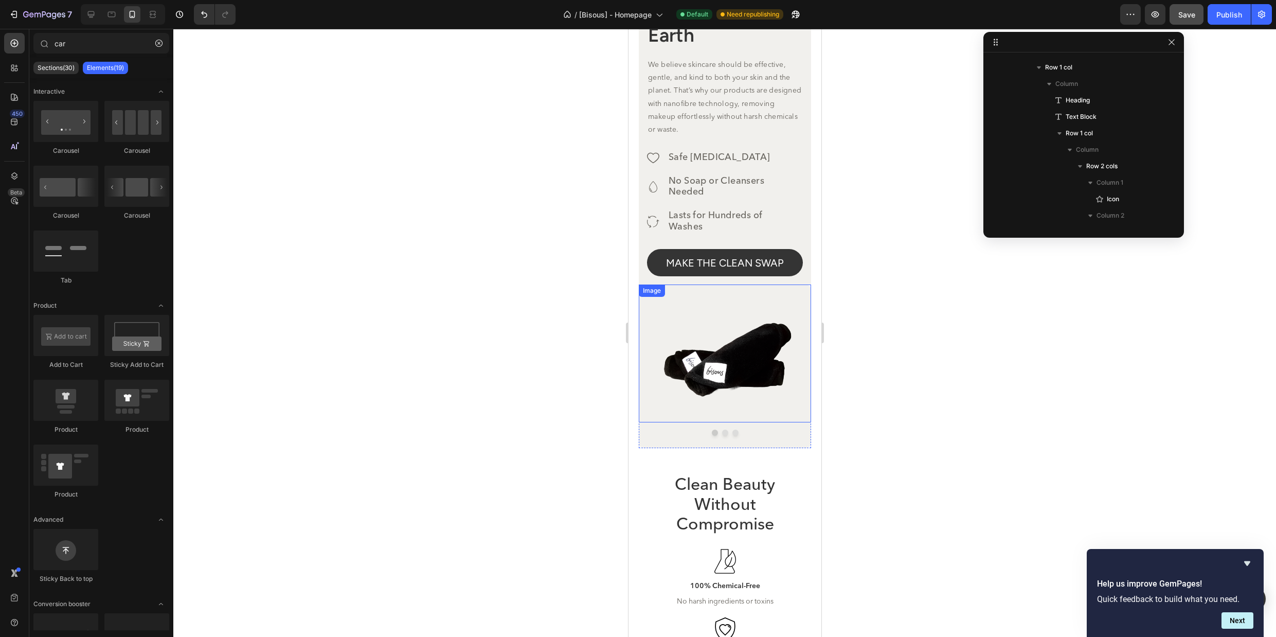
click at [931, 367] on div at bounding box center [724, 333] width 1103 height 608
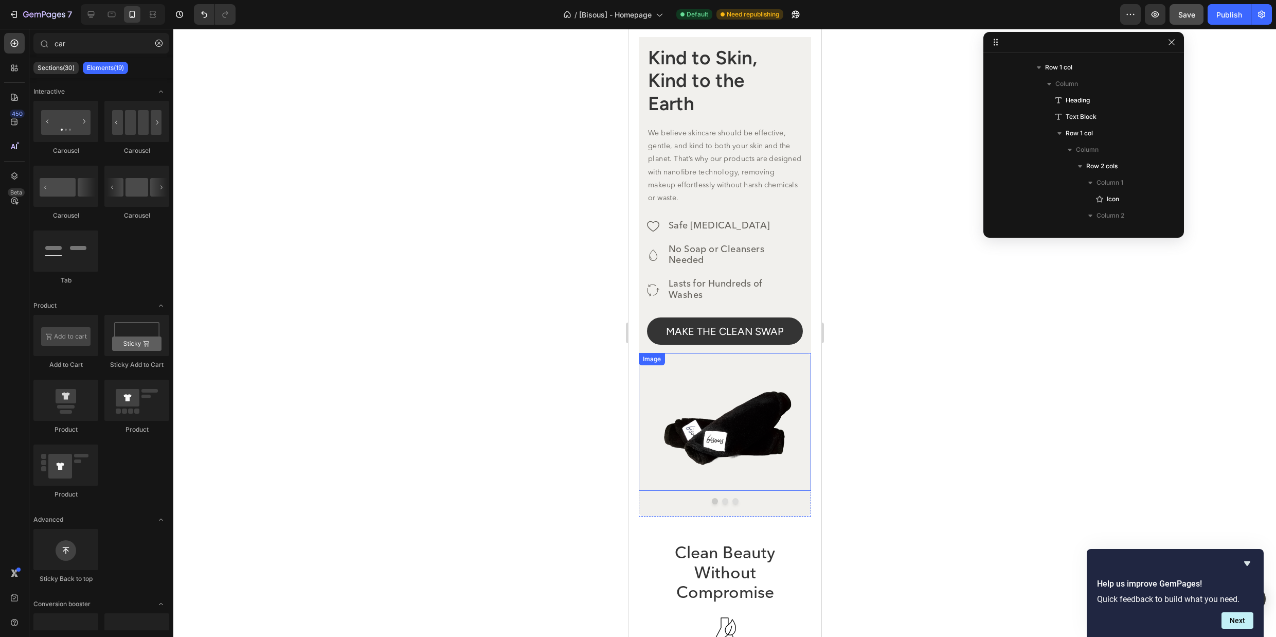
scroll to position [2935, 0]
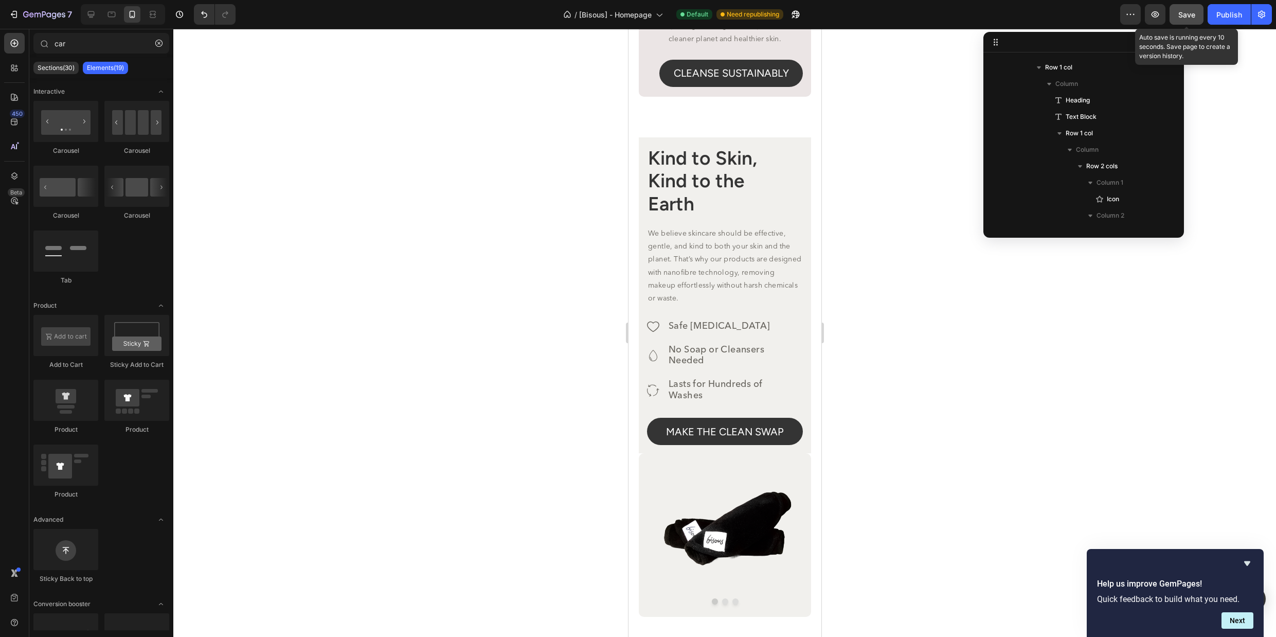
click at [1184, 19] on div "Save" at bounding box center [1187, 14] width 17 height 11
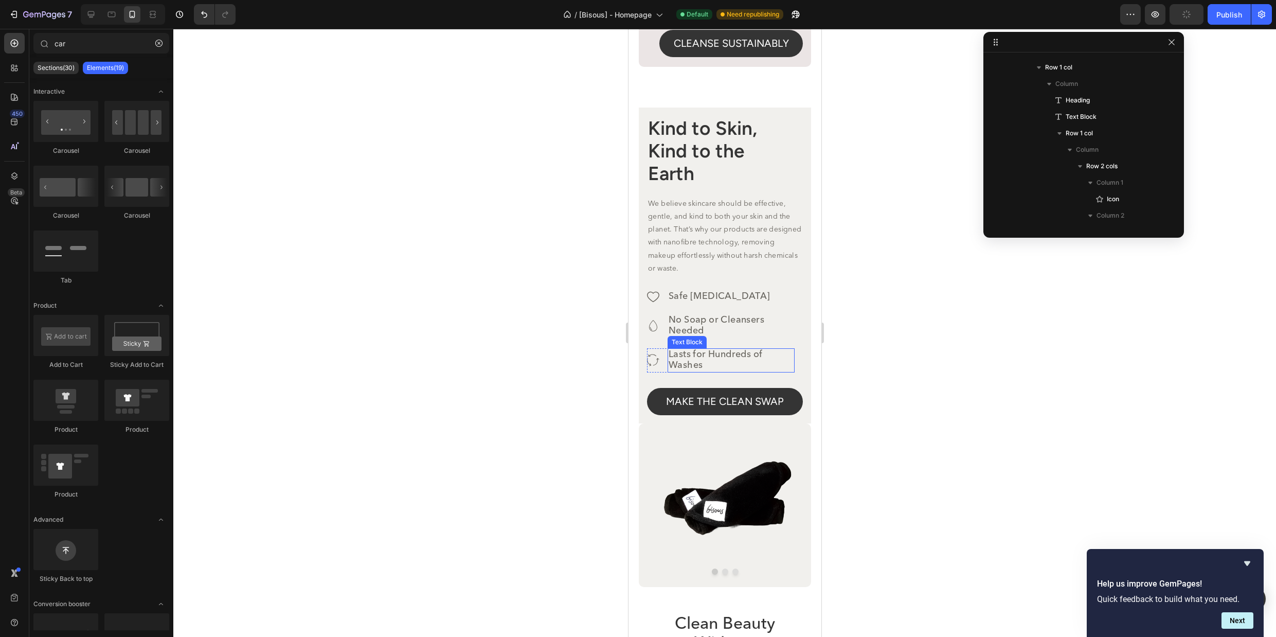
scroll to position [2966, 0]
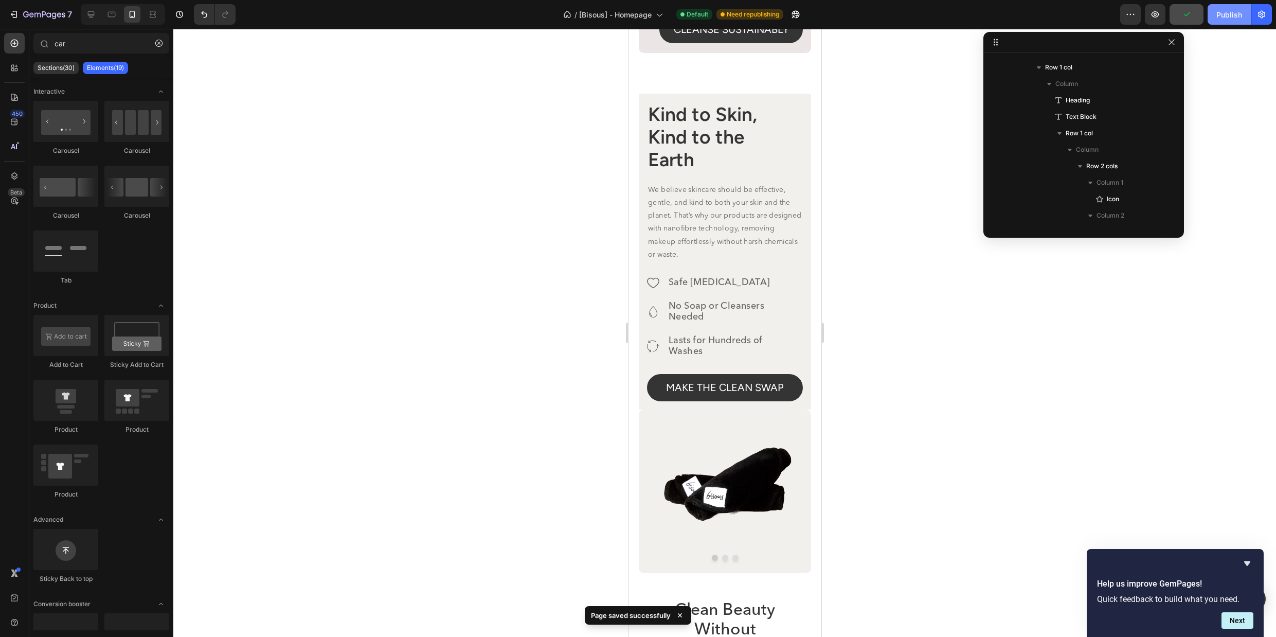
click at [1222, 11] on div "Publish" at bounding box center [1230, 14] width 26 height 11
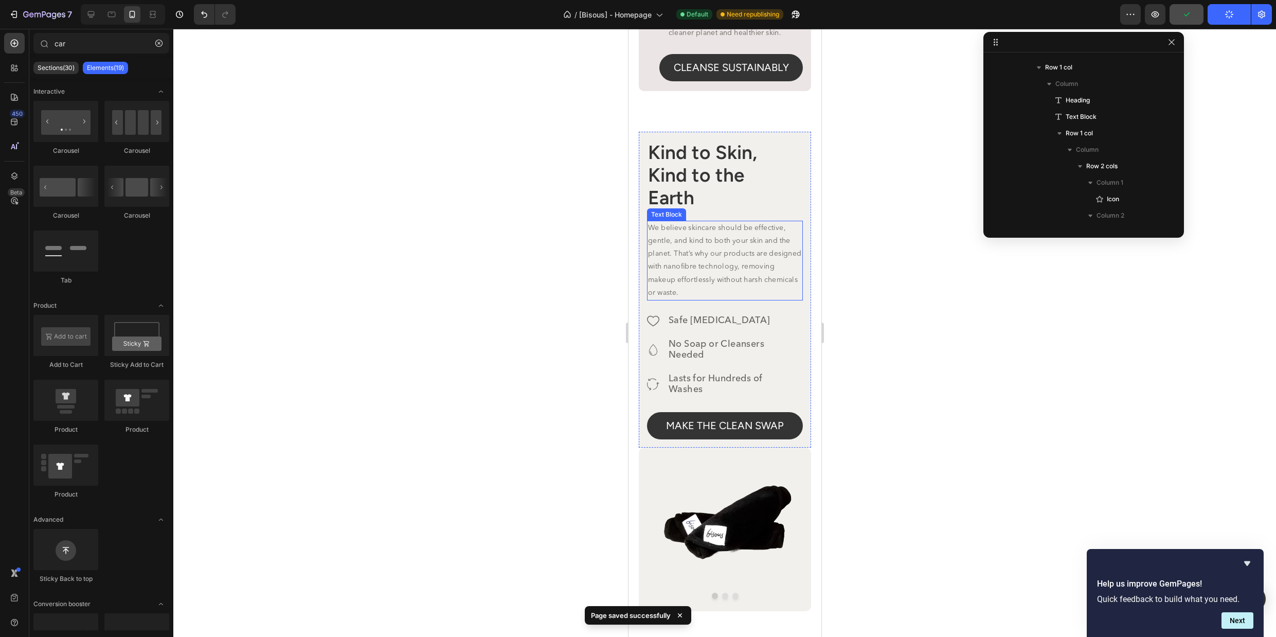
scroll to position [2714, 0]
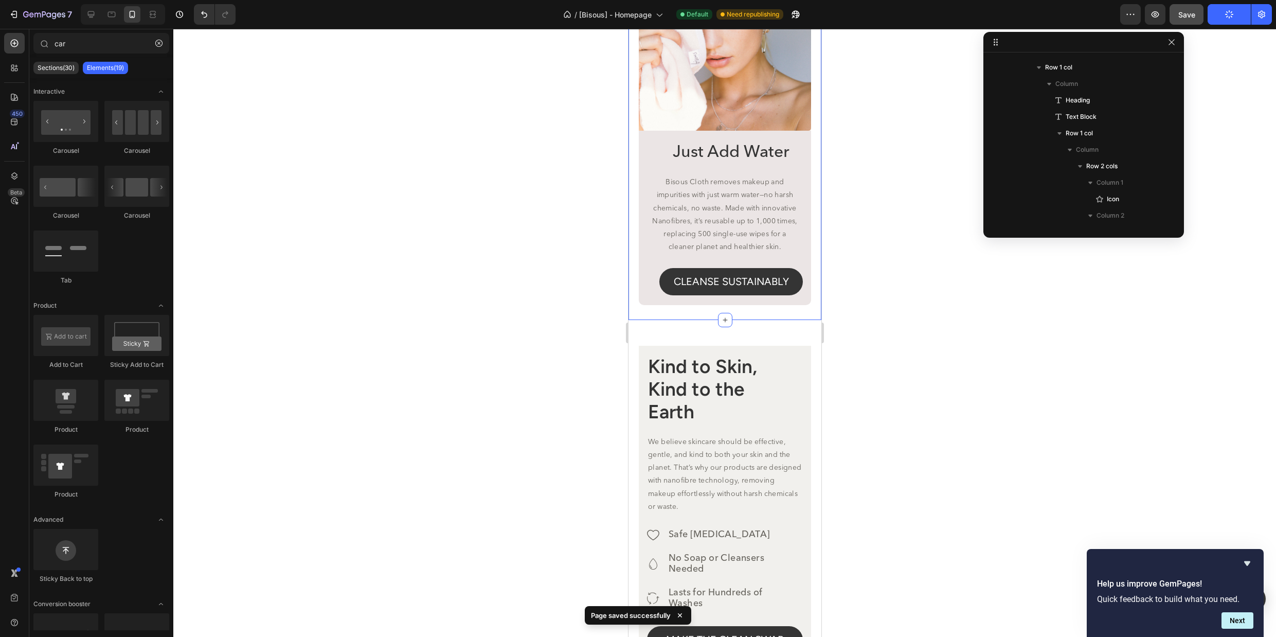
click at [740, 320] on div "Just Add Water Heading Bisous Cloth removes makeup and impurities with just war…" at bounding box center [724, 137] width 193 height 365
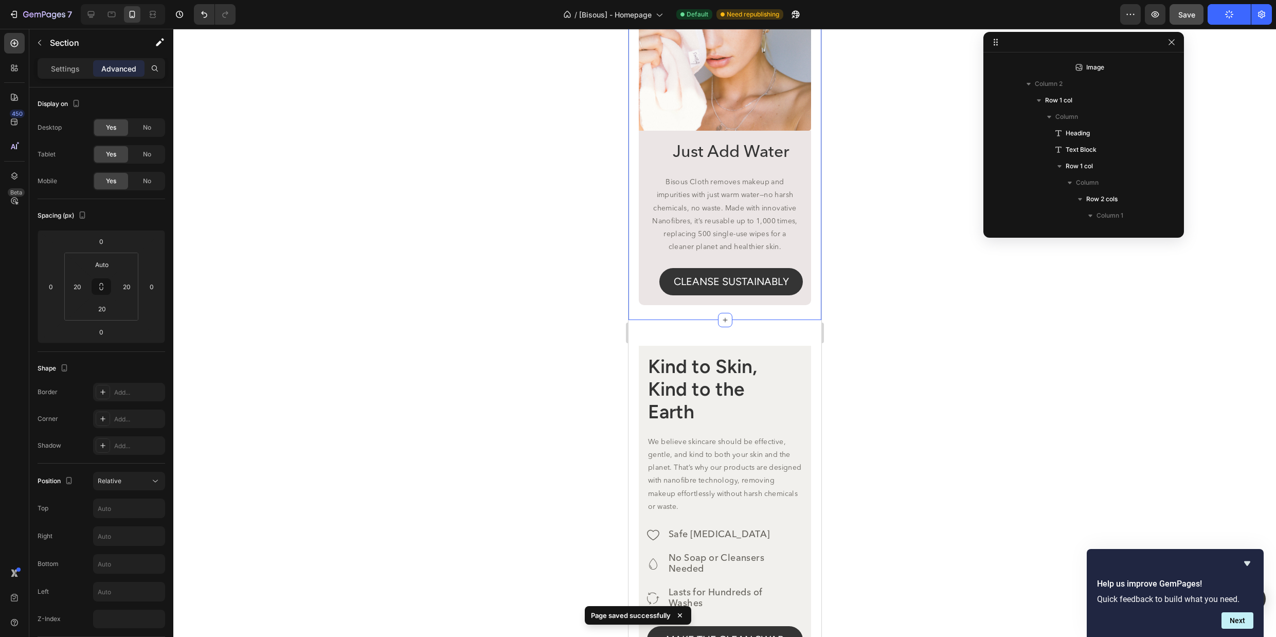
scroll to position [80, 0]
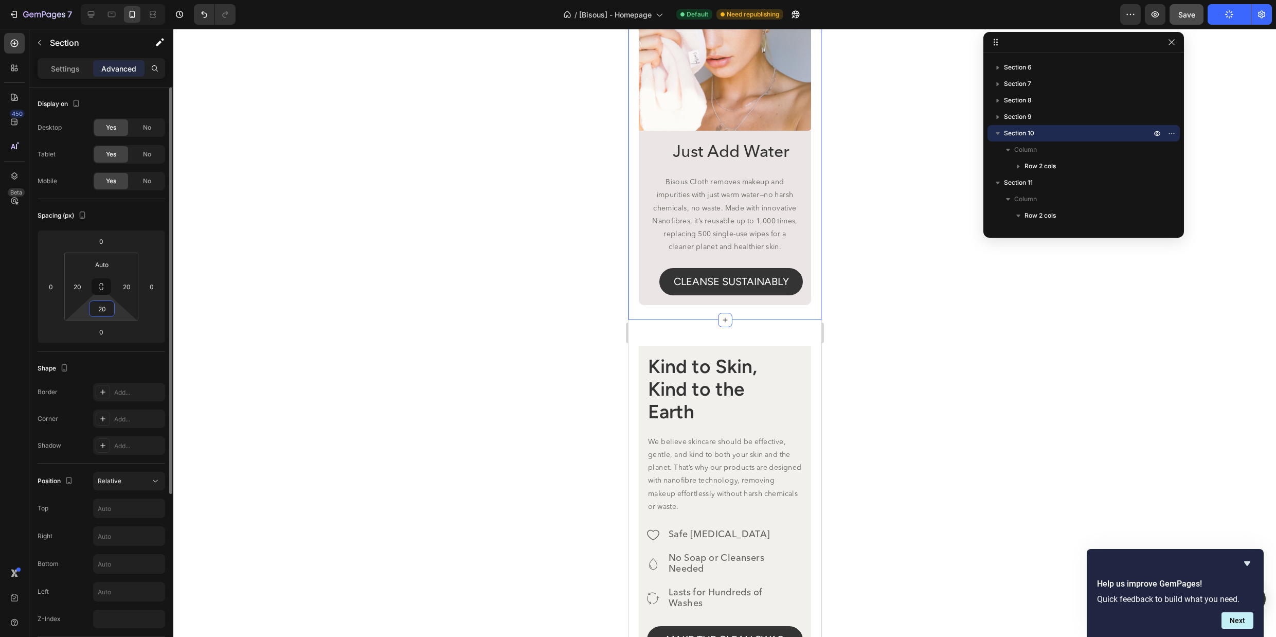
click at [108, 309] on input "20" at bounding box center [102, 308] width 21 height 15
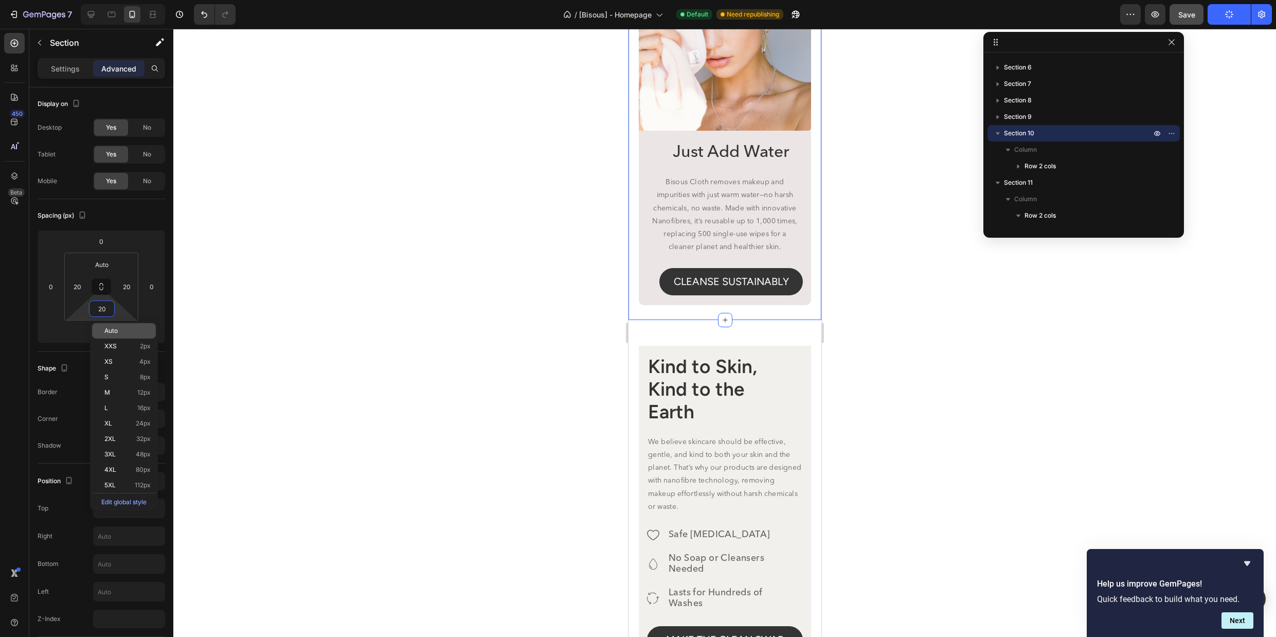
click at [112, 336] on div "Auto" at bounding box center [124, 330] width 64 height 15
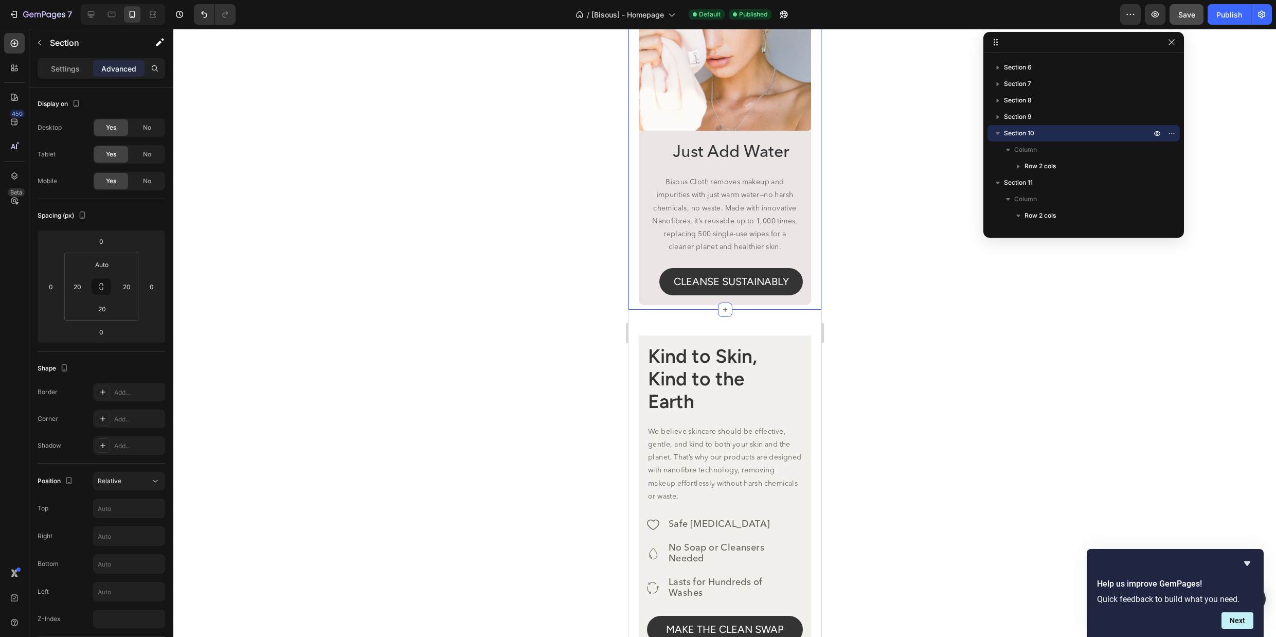
type input "Auto"
click at [763, 341] on div "Image Image Image Carousel Row Kind to Skin, Kind to the Earth Heading We belie…" at bounding box center [724, 575] width 193 height 500
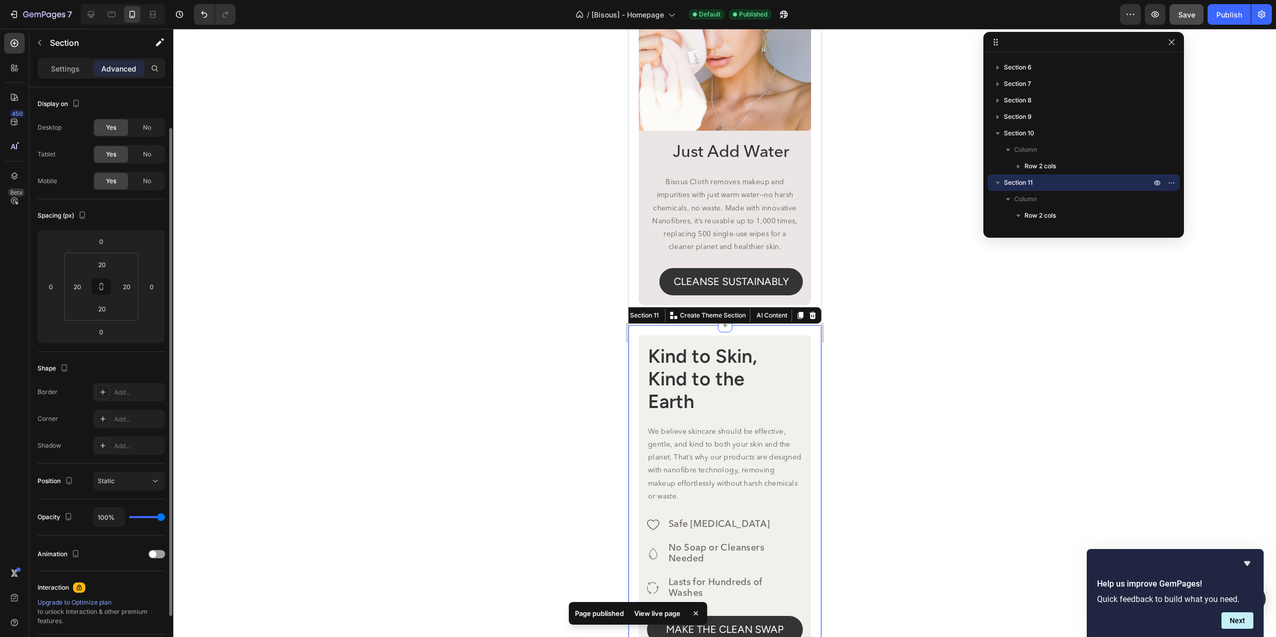
scroll to position [22, 0]
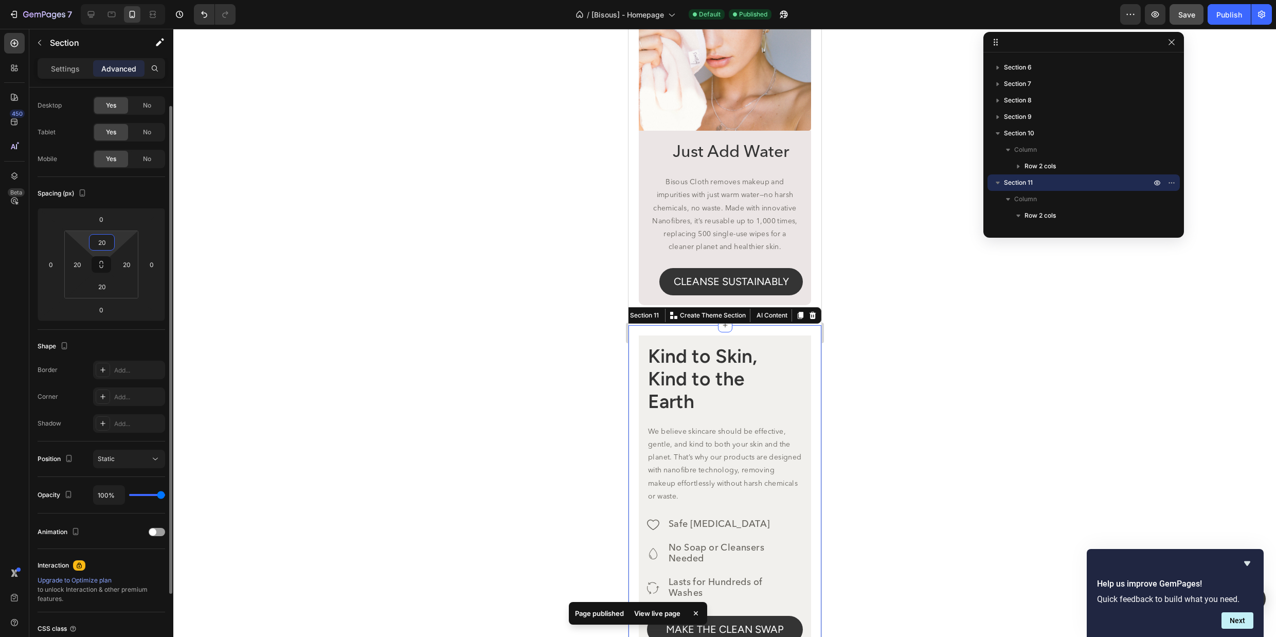
click at [101, 241] on input "20" at bounding box center [102, 242] width 21 height 15
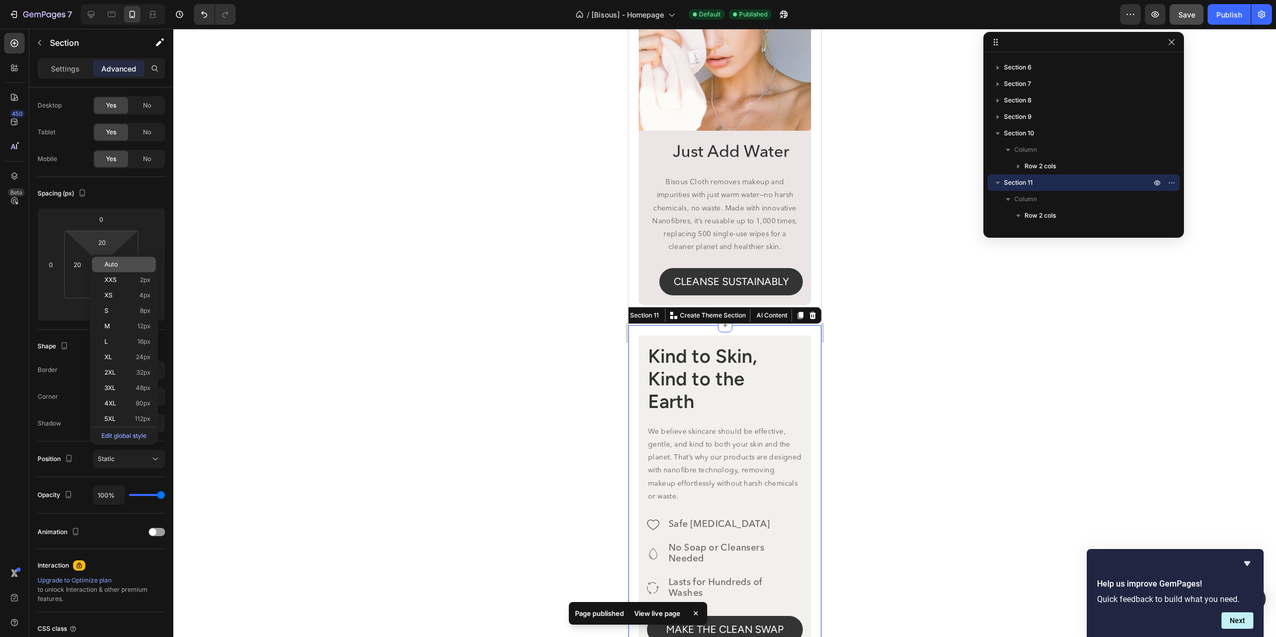
click at [116, 265] on span "Auto" at bounding box center [110, 264] width 13 height 7
type input "Auto"
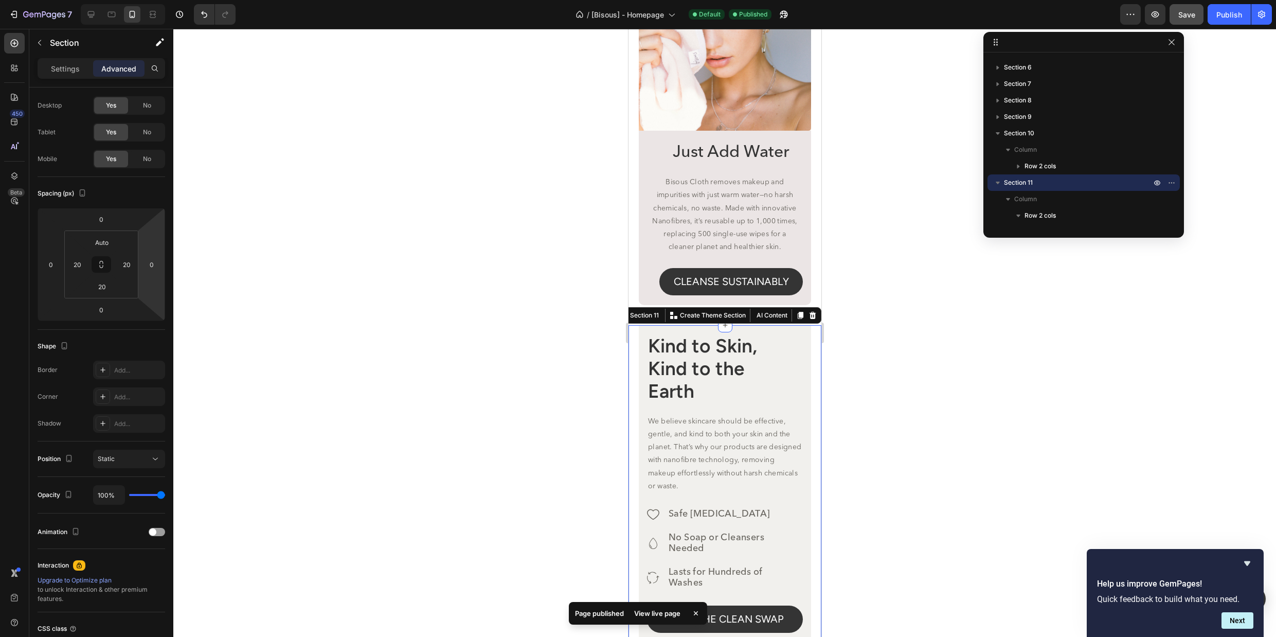
click at [947, 317] on div at bounding box center [724, 333] width 1103 height 608
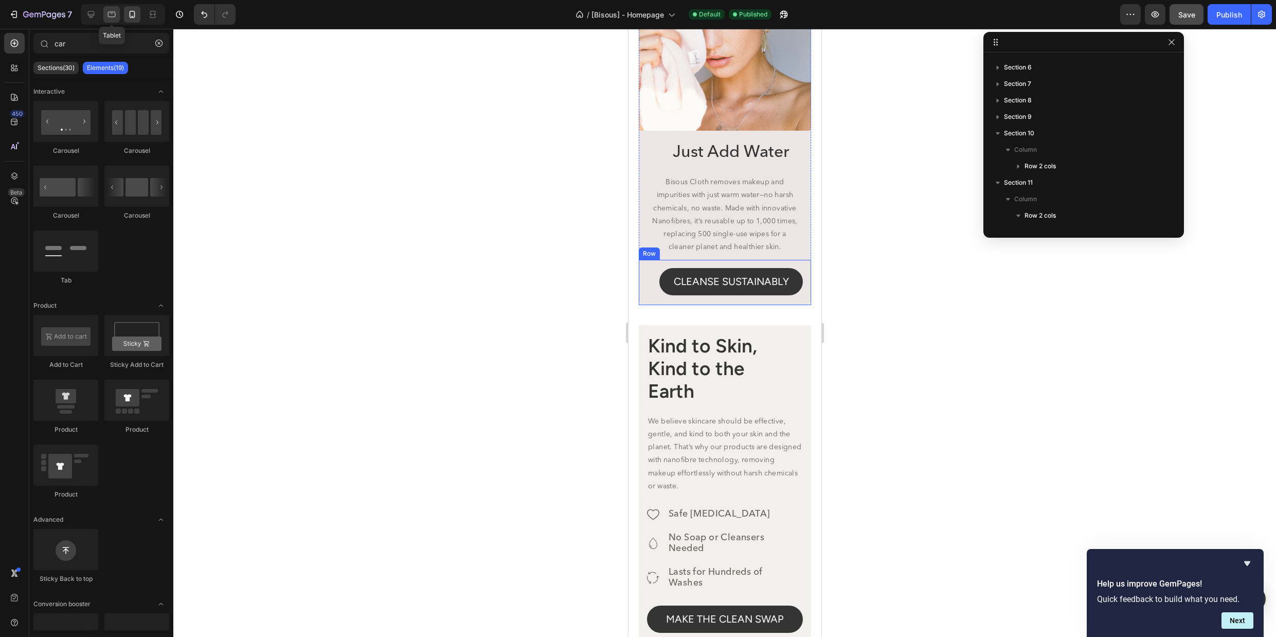
click at [108, 15] on icon at bounding box center [111, 14] width 10 height 10
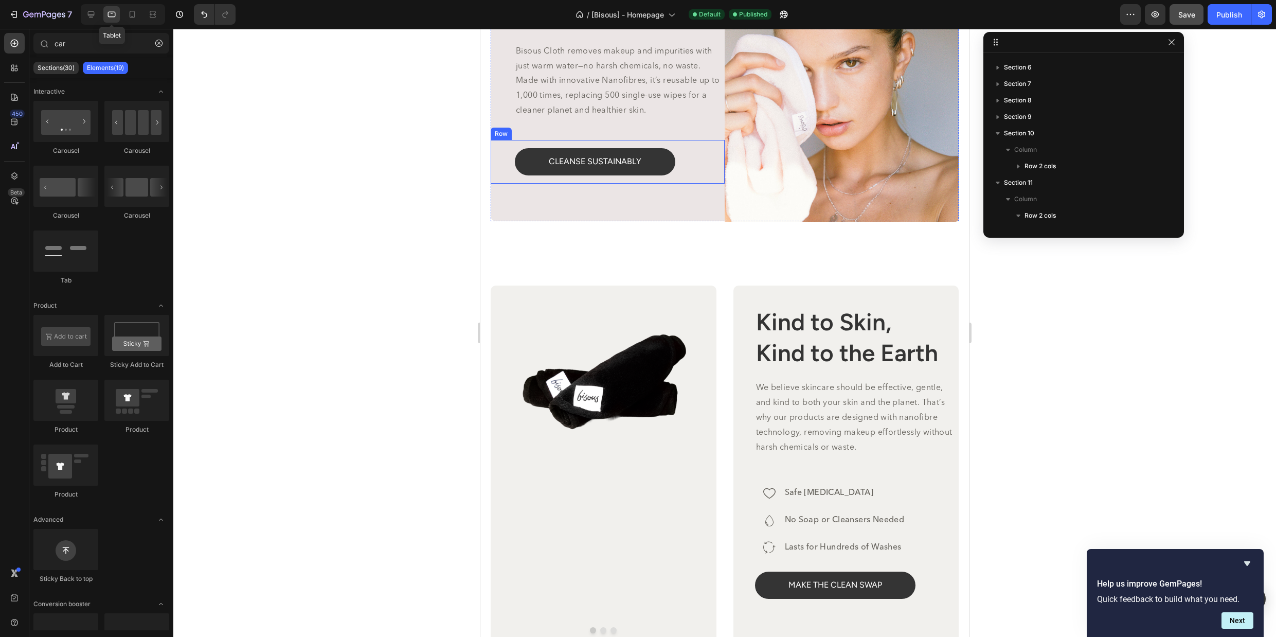
scroll to position [2846, 0]
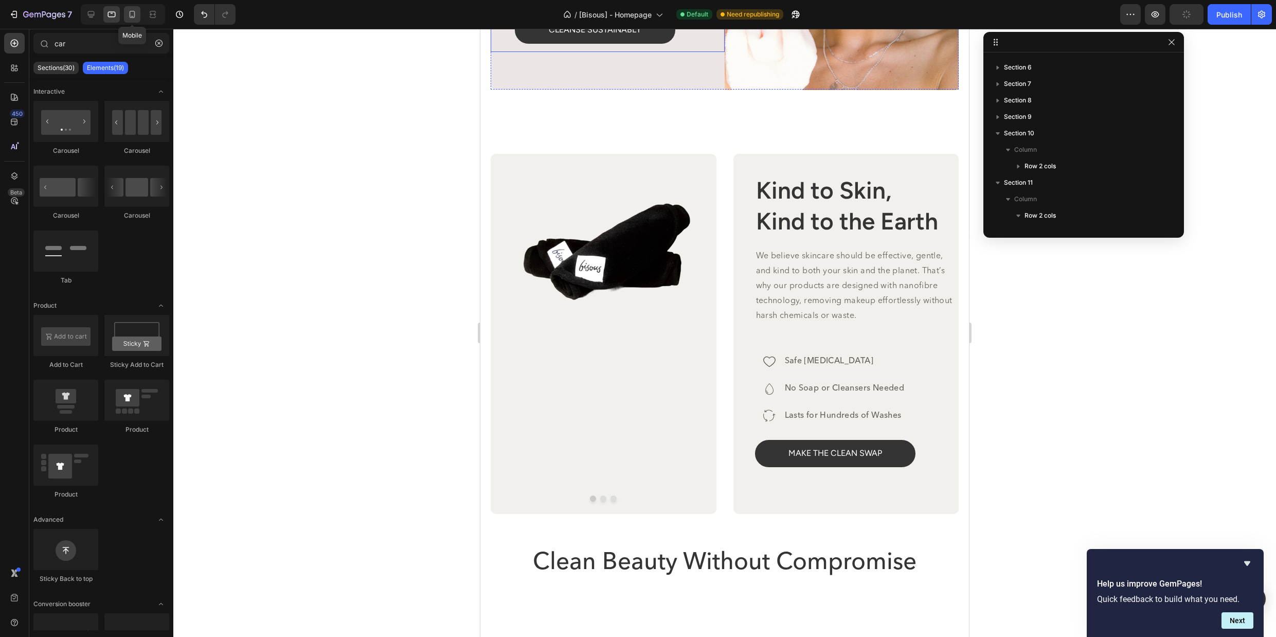
click at [130, 15] on icon at bounding box center [133, 14] width 6 height 7
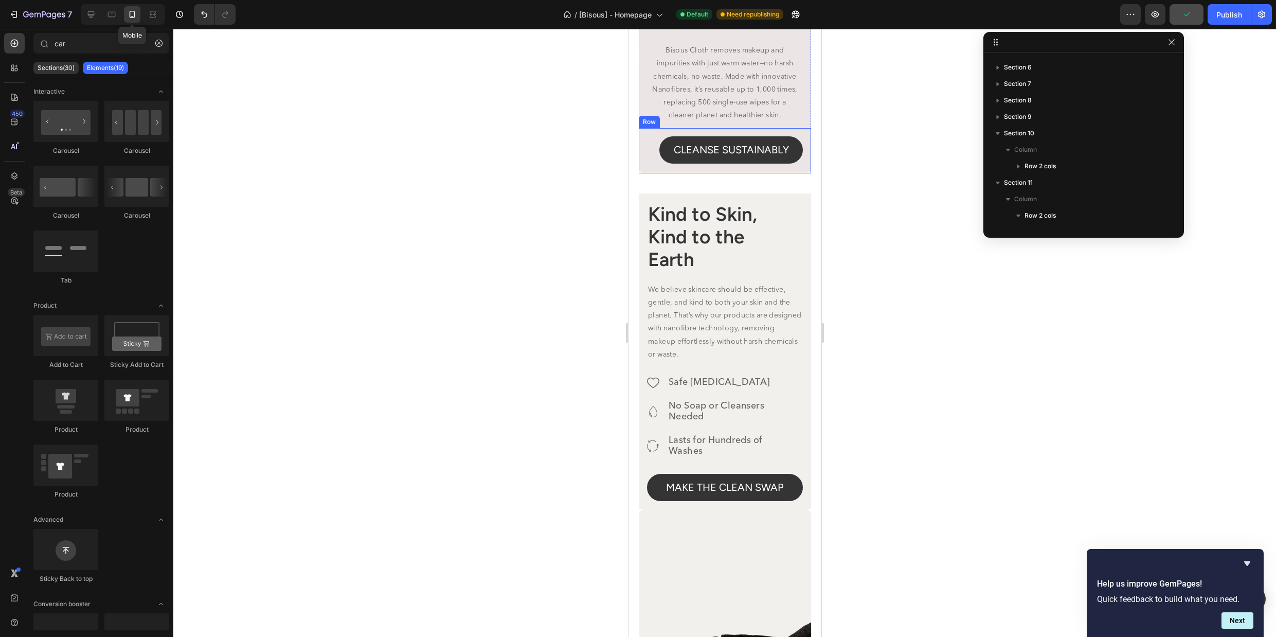
scroll to position [2686, 0]
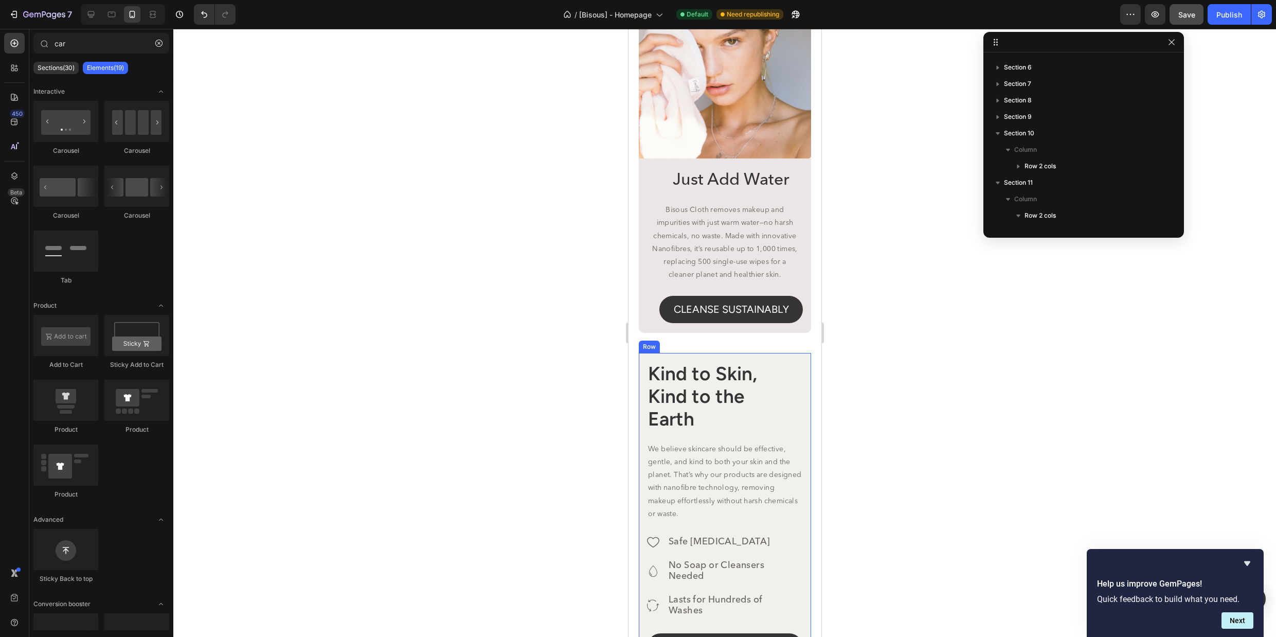
click at [803, 363] on div "Kind to Skin, Kind to the Earth Heading We believe skincare should be effective…" at bounding box center [724, 511] width 172 height 316
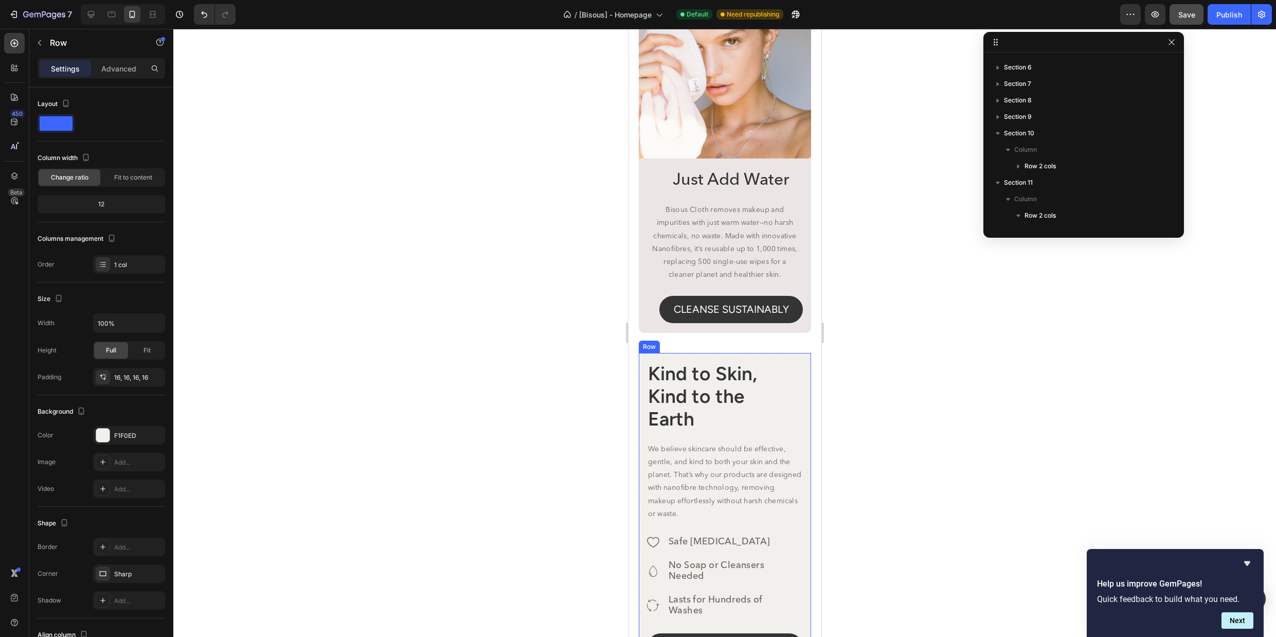
scroll to position [360, 0]
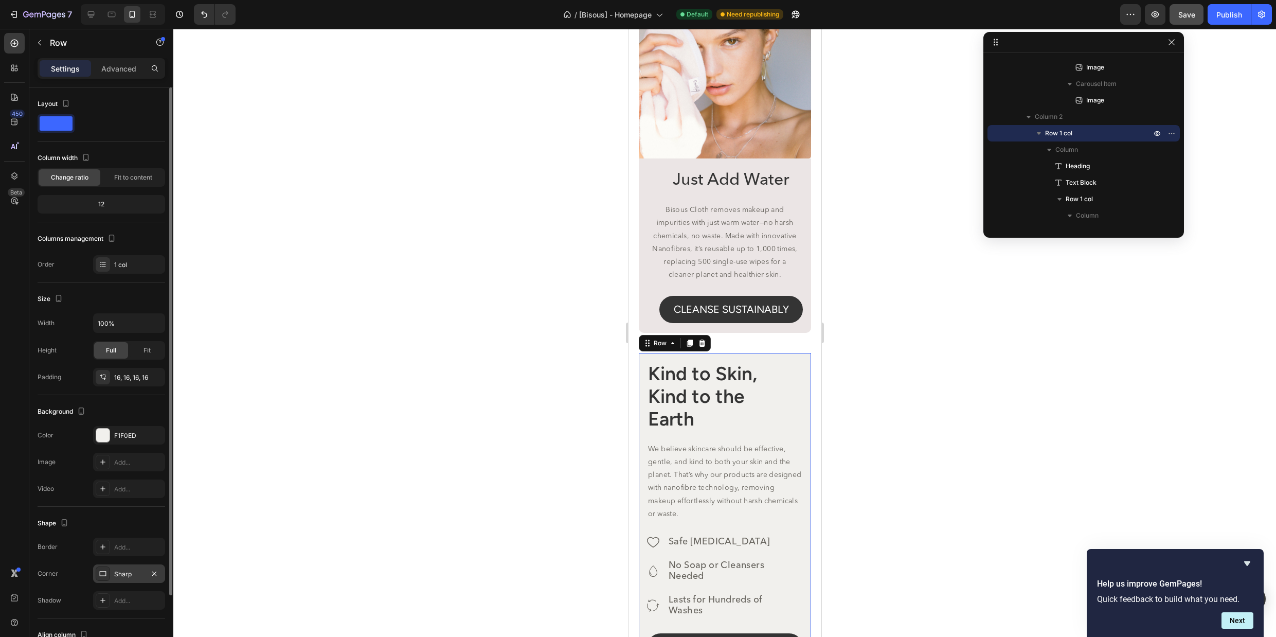
click at [122, 577] on div "Sharp" at bounding box center [129, 574] width 30 height 9
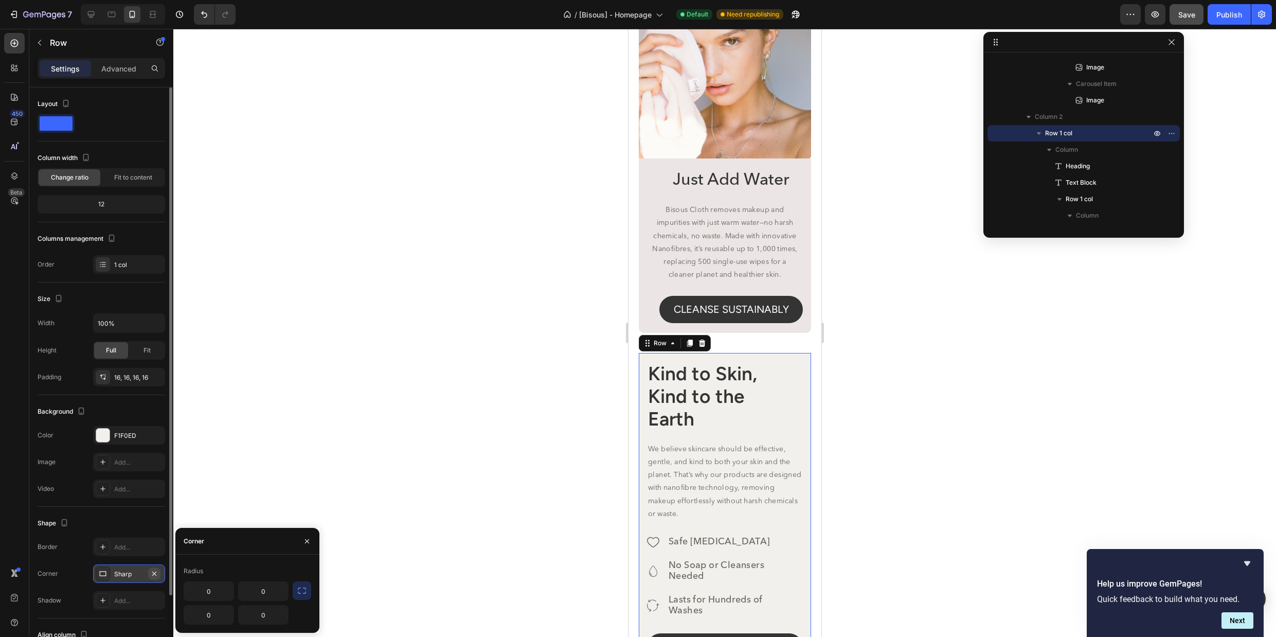
click at [156, 572] on icon "button" at bounding box center [154, 573] width 4 height 4
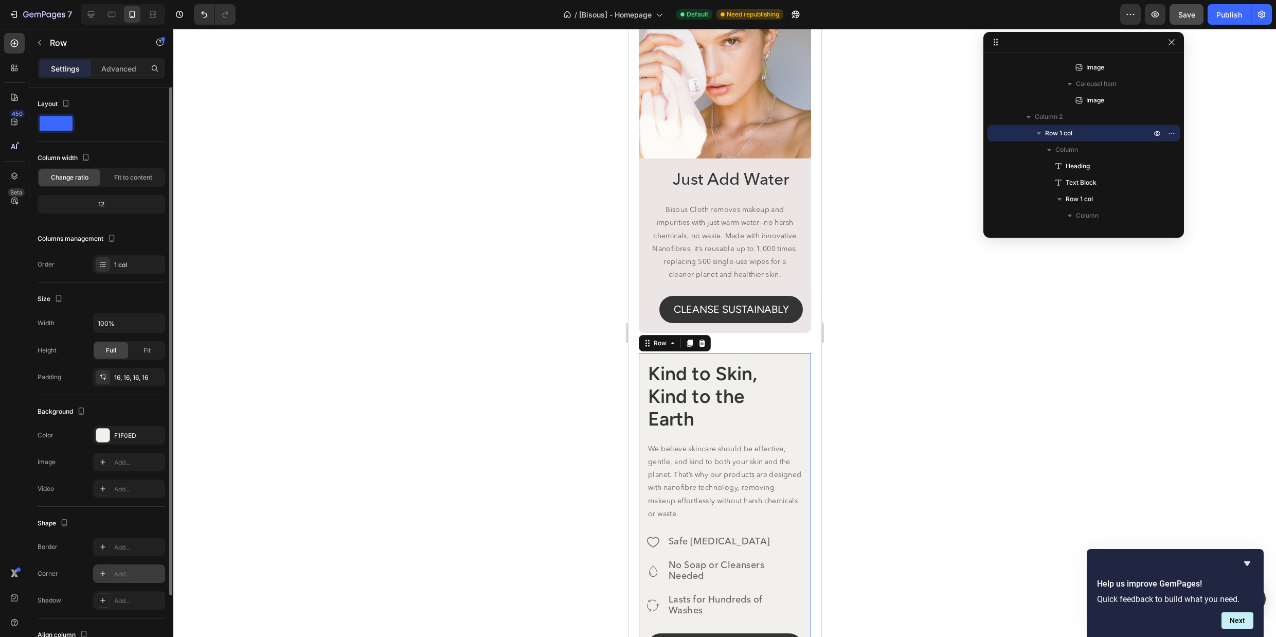
click at [131, 576] on div "Add..." at bounding box center [138, 574] width 48 height 9
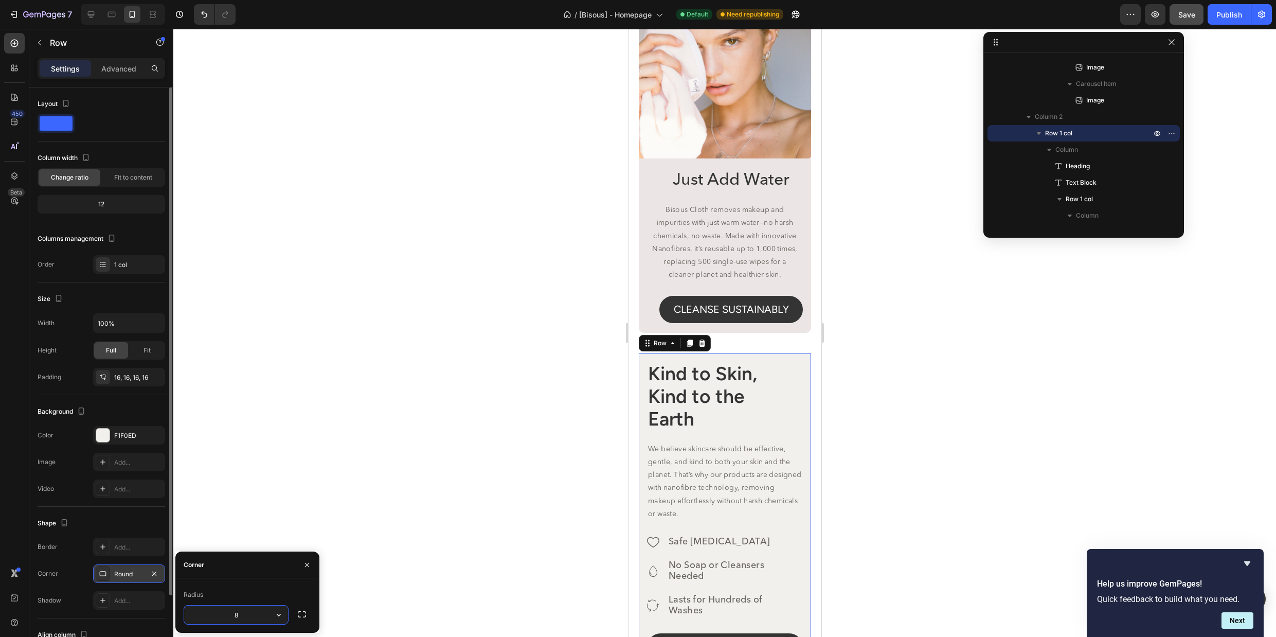
click at [251, 617] on input "8" at bounding box center [236, 615] width 104 height 19
type input "10"
click at [840, 422] on div at bounding box center [724, 333] width 1103 height 608
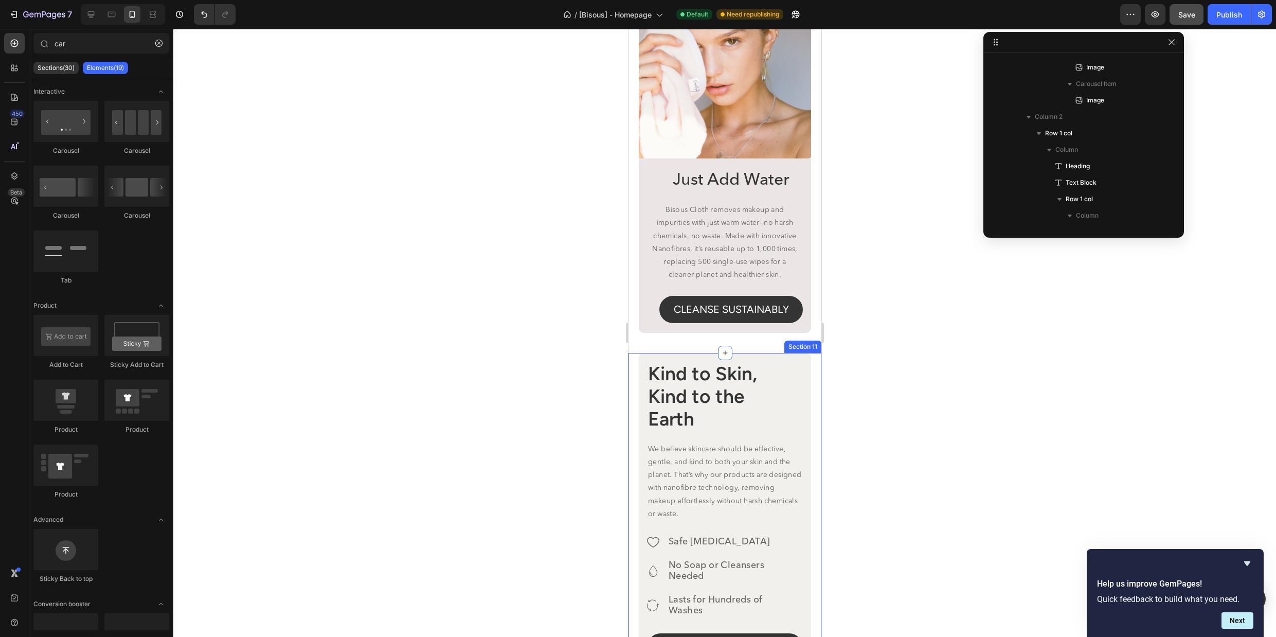
click at [887, 300] on div at bounding box center [724, 333] width 1103 height 608
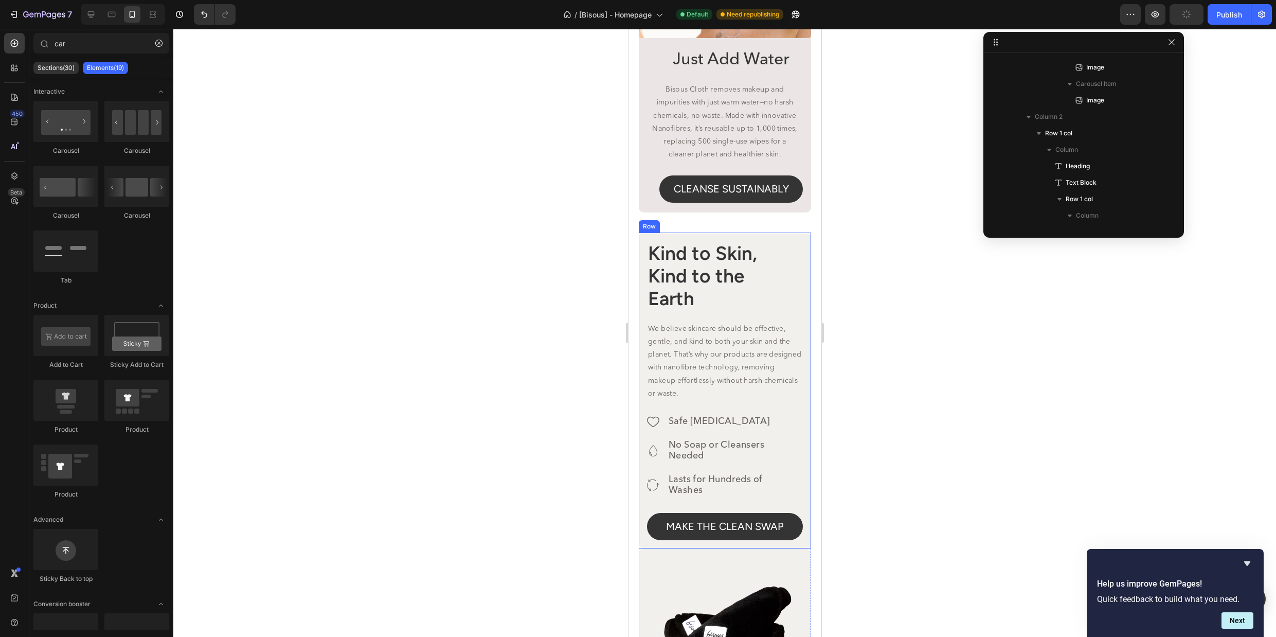
click at [796, 246] on div "Kind to Skin, Kind to the Earth Heading We believe skincare should be effective…" at bounding box center [724, 391] width 172 height 316
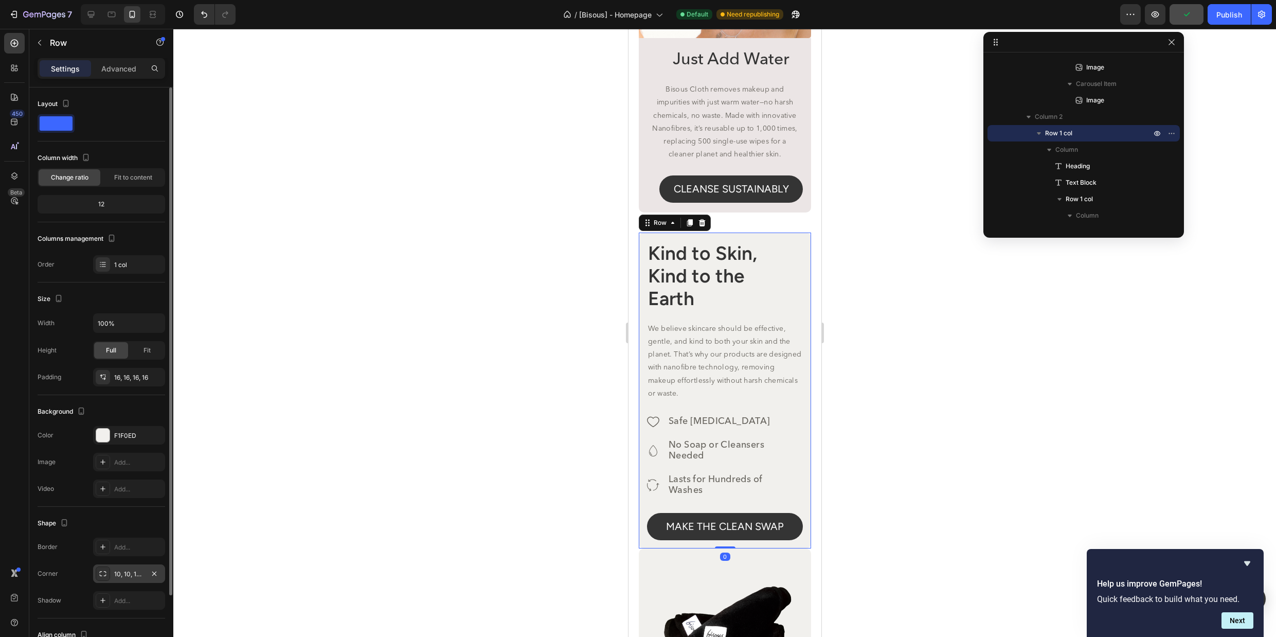
click at [139, 573] on div "10, 10, 10, 10" at bounding box center [129, 574] width 30 height 9
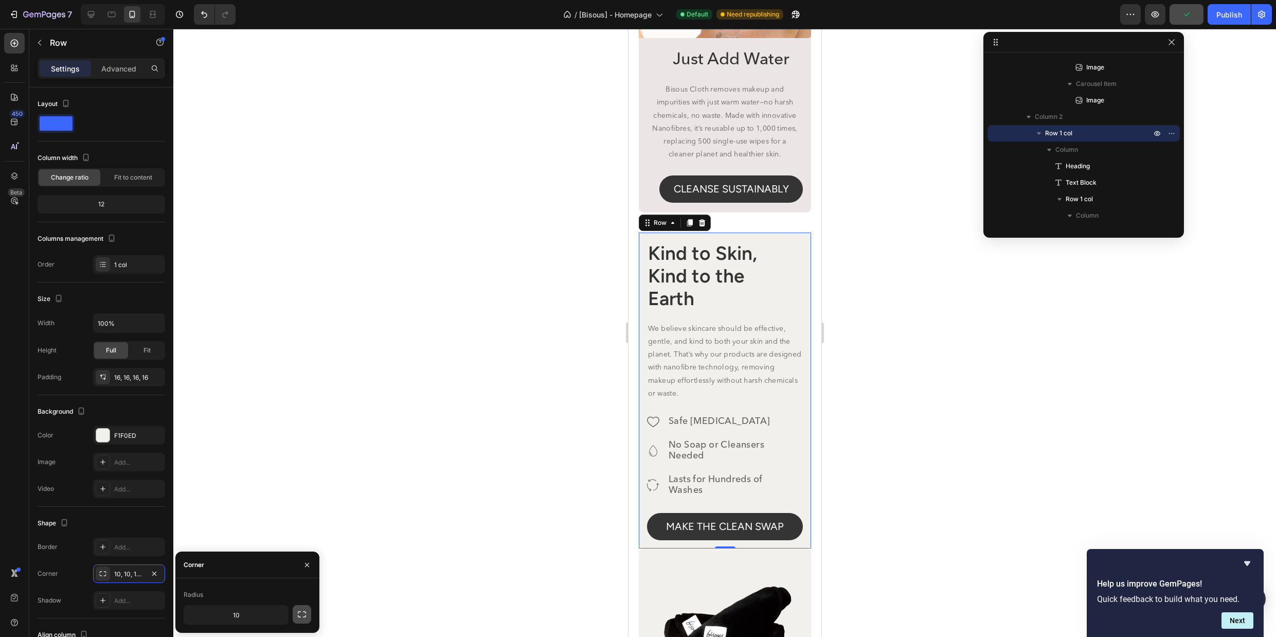
click at [295, 615] on button "button" at bounding box center [302, 614] width 19 height 19
click at [225, 623] on input "10" at bounding box center [208, 615] width 49 height 19
type input "0"
click at [268, 617] on input "10" at bounding box center [263, 615] width 49 height 19
type input "0"
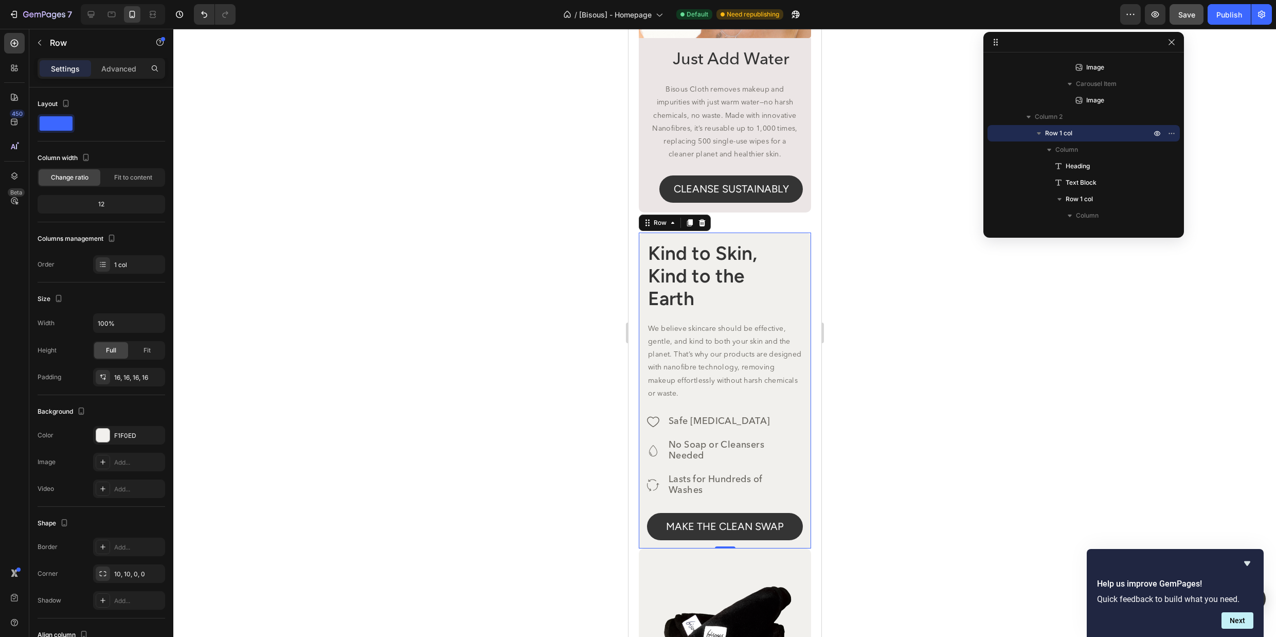
click at [827, 455] on div at bounding box center [724, 333] width 1103 height 608
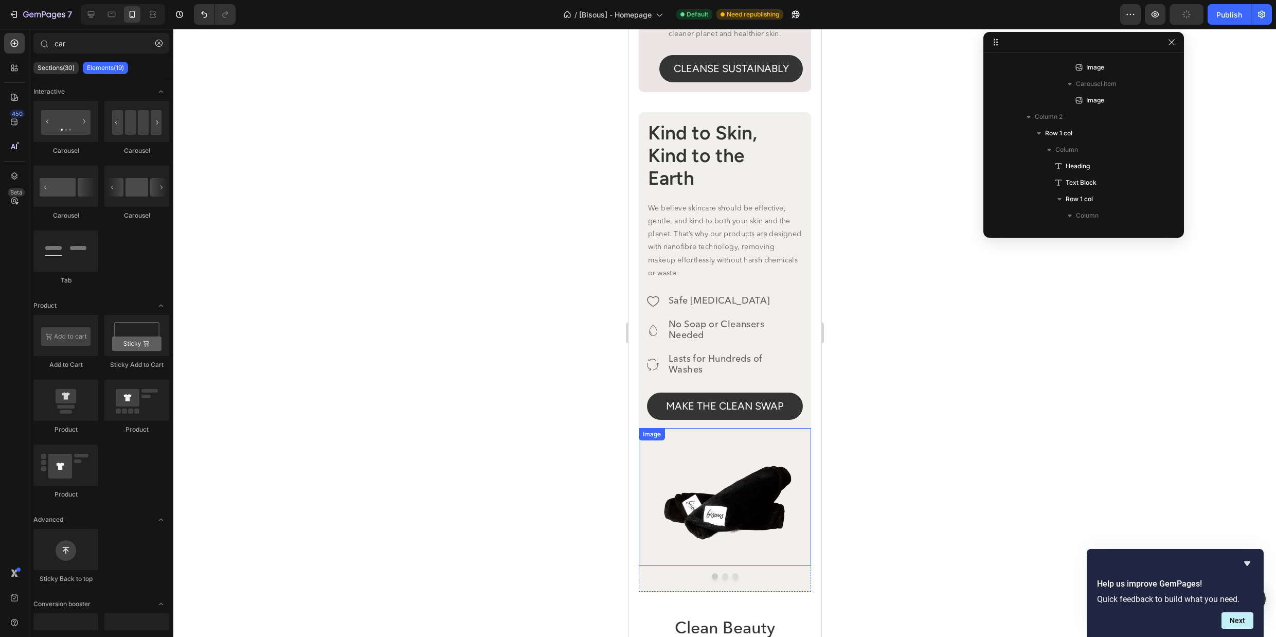
scroll to position [2927, 0]
click at [112, 19] on icon at bounding box center [111, 14] width 10 height 10
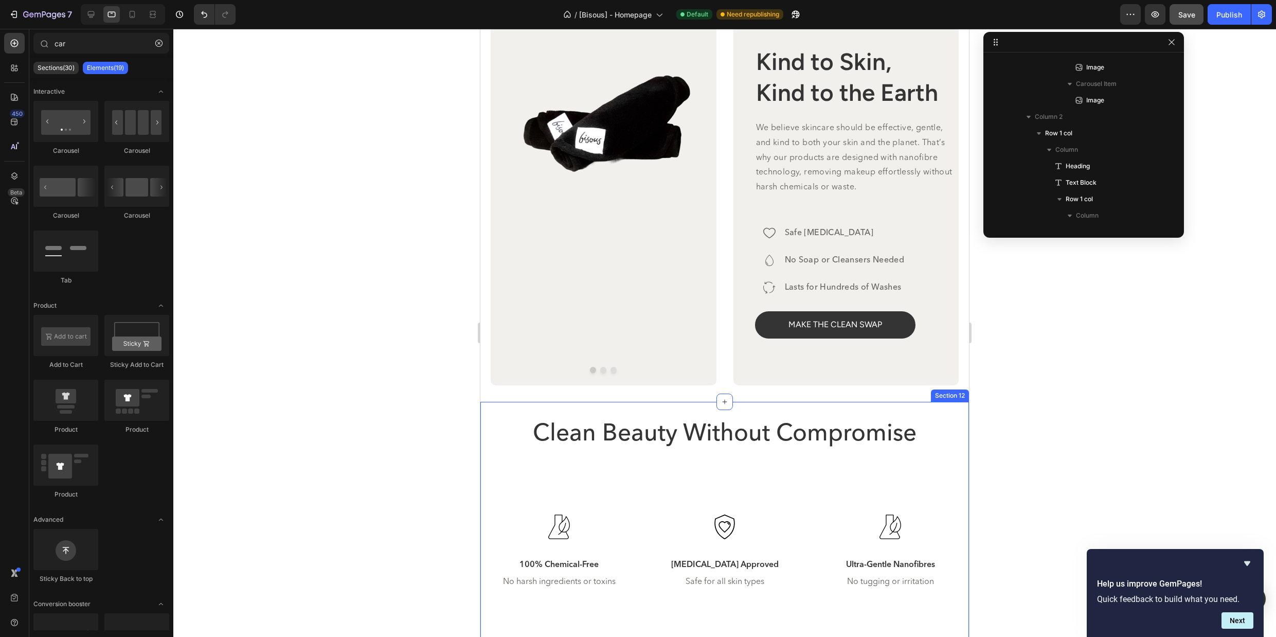
scroll to position [2888, 0]
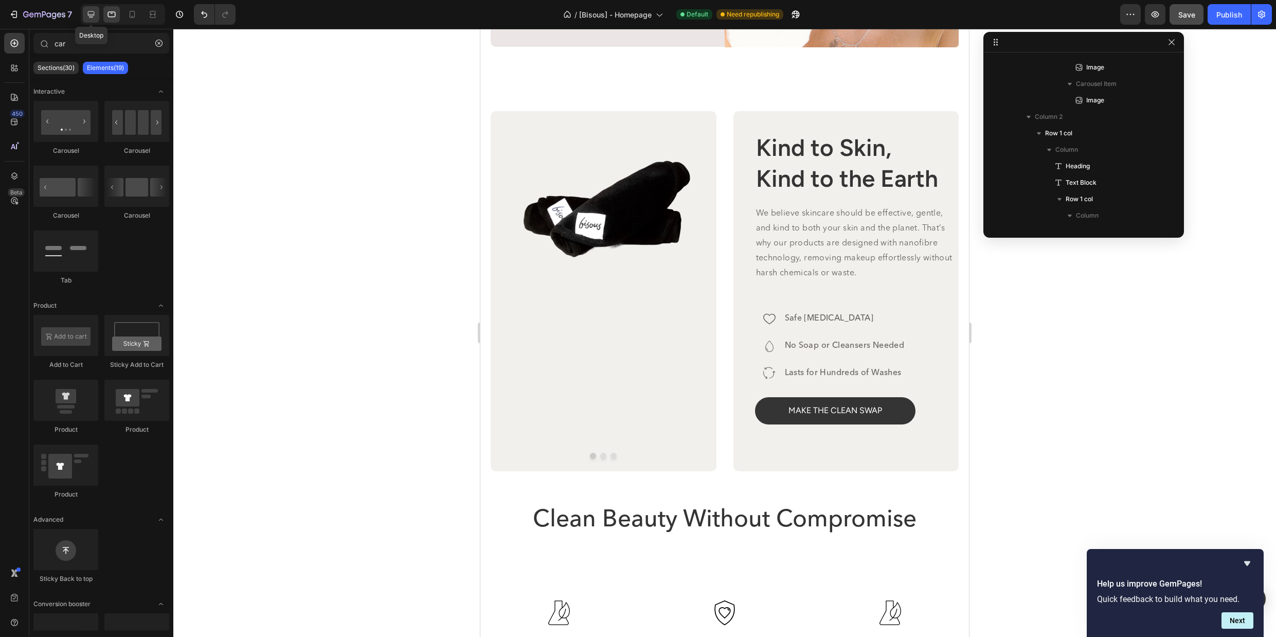
click at [91, 17] on icon at bounding box center [91, 14] width 7 height 7
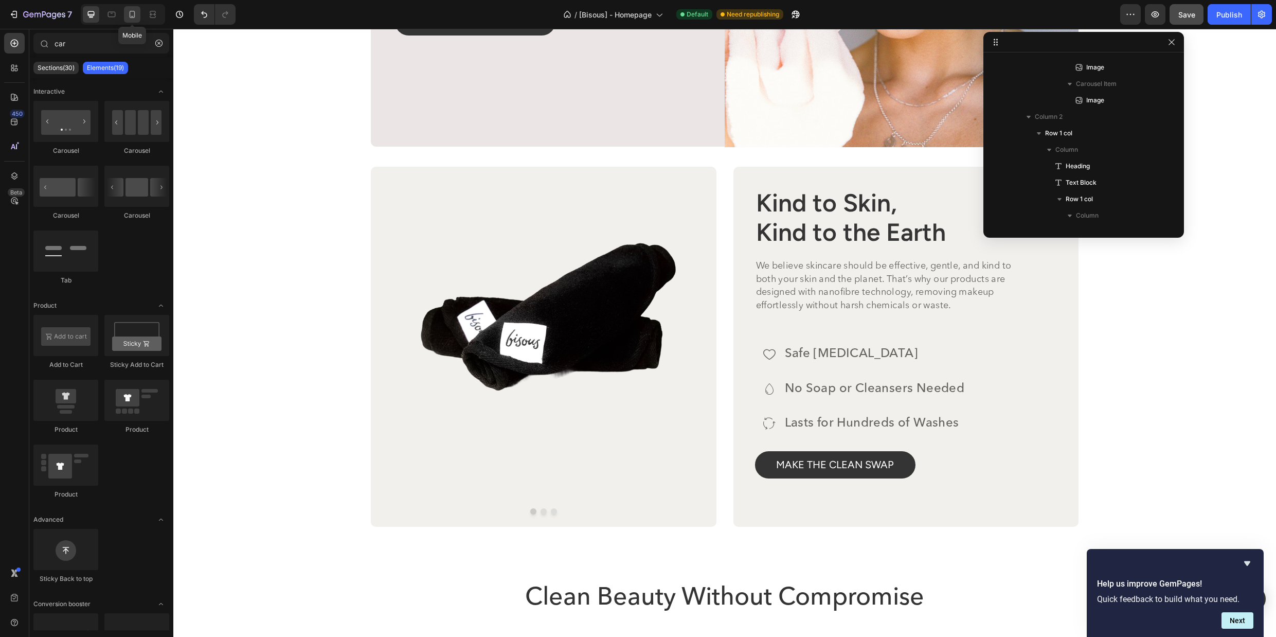
click at [131, 16] on icon at bounding box center [132, 16] width 3 height 1
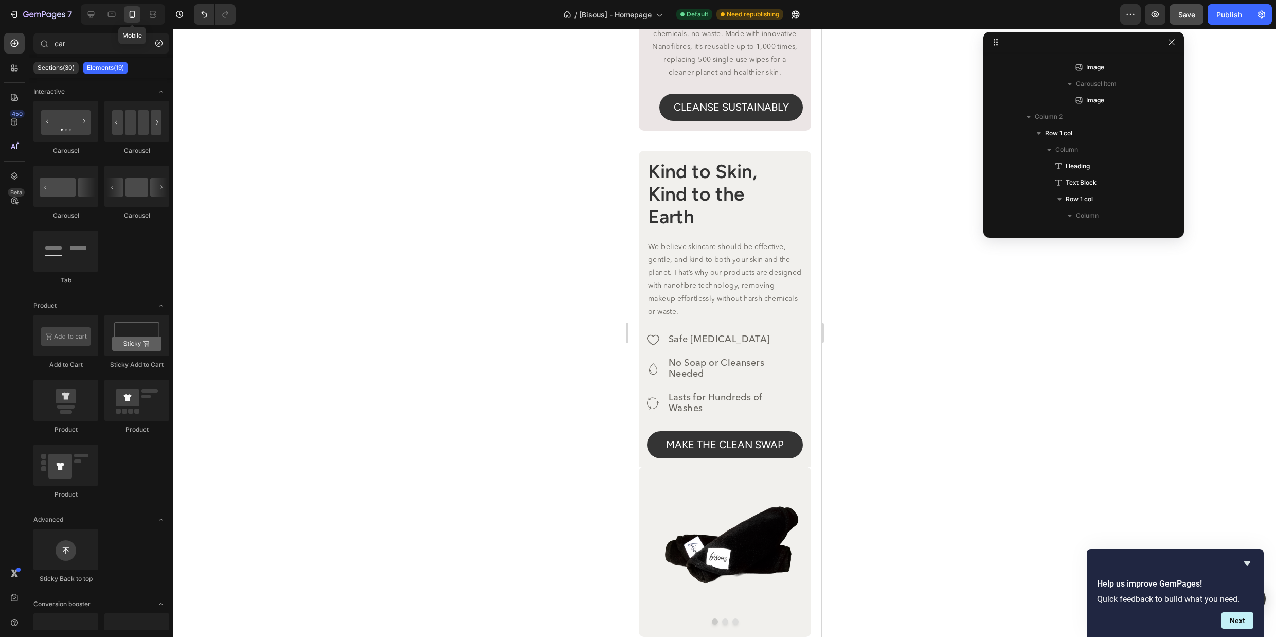
scroll to position [2875, 0]
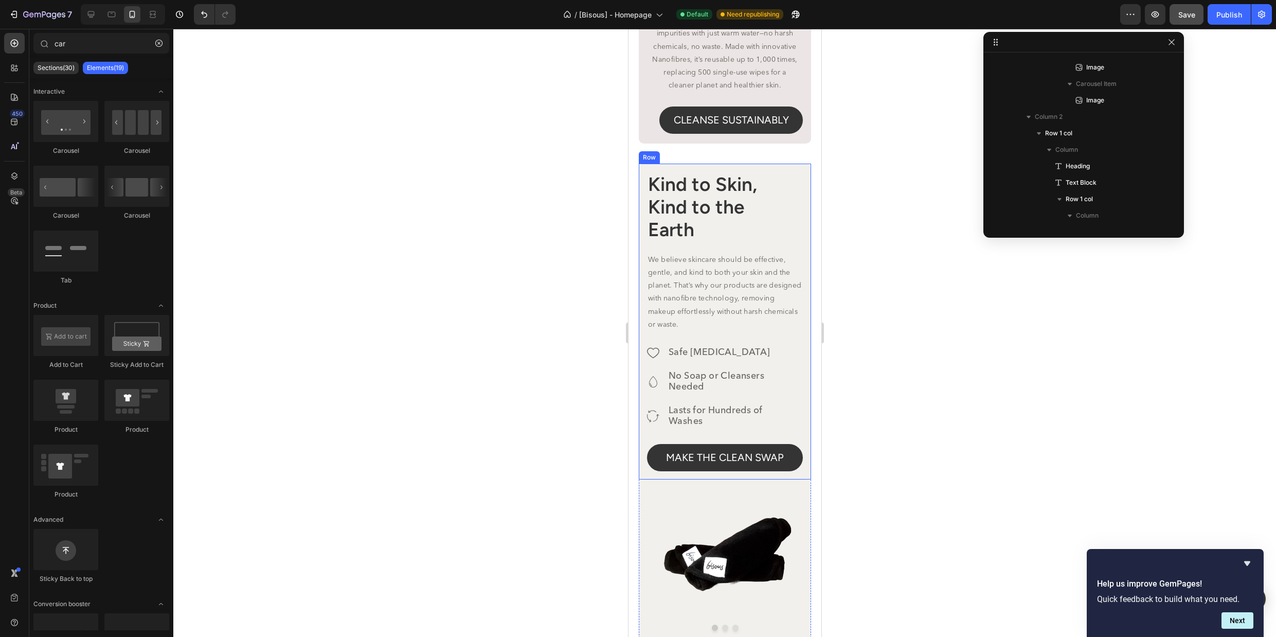
click at [926, 317] on div at bounding box center [724, 333] width 1103 height 608
click at [760, 538] on img at bounding box center [725, 548] width 138 height 138
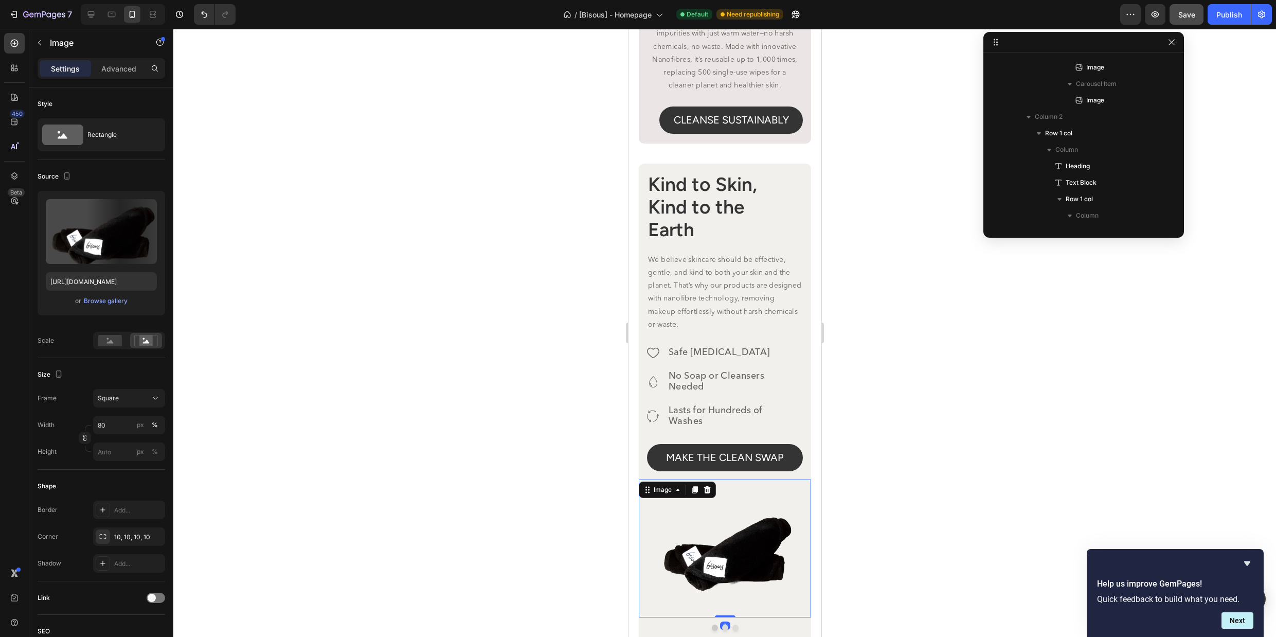
scroll to position [261, 0]
click at [889, 484] on div at bounding box center [724, 333] width 1103 height 608
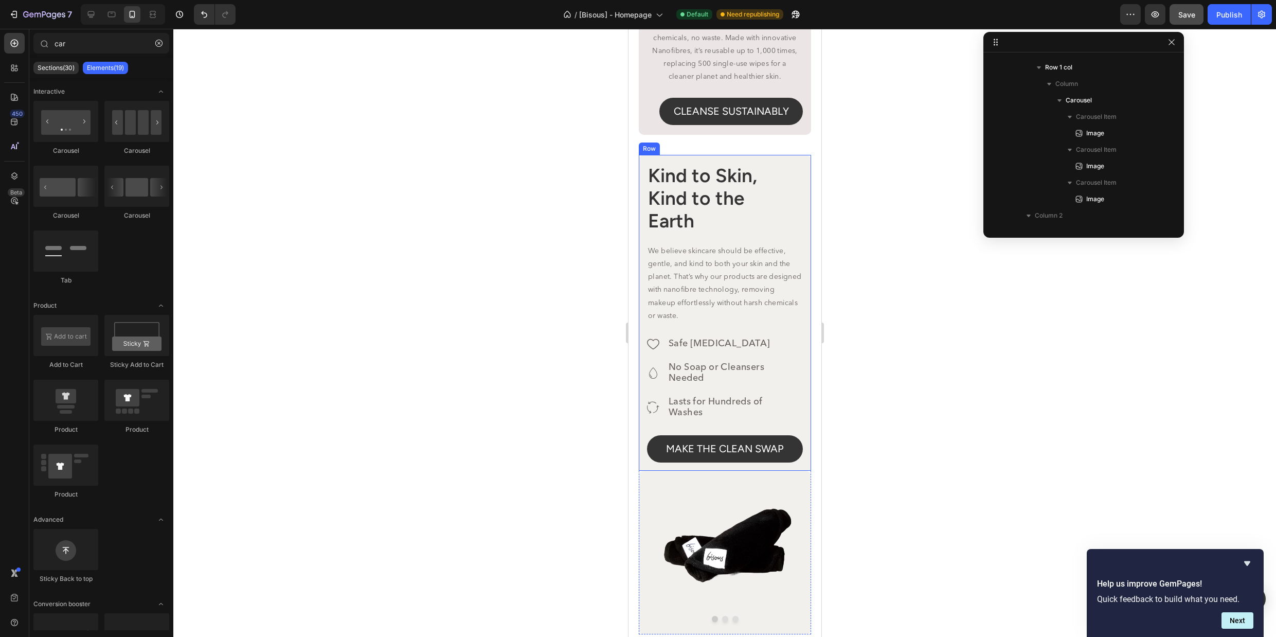
scroll to position [2954, 0]
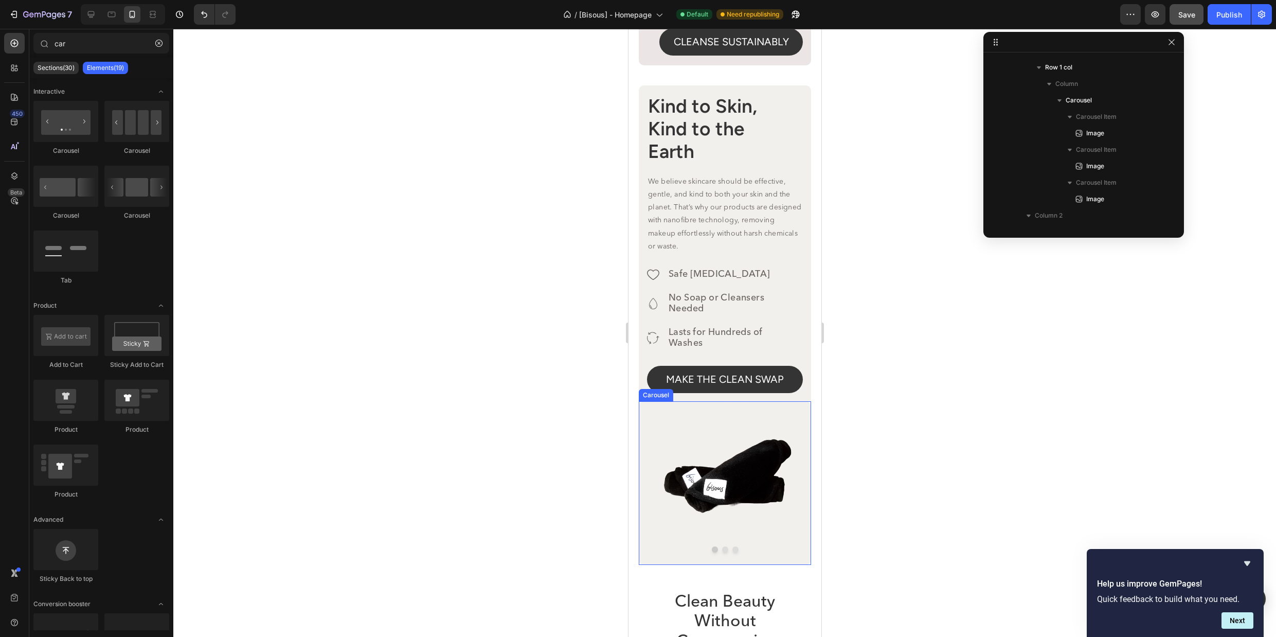
click at [653, 553] on div at bounding box center [724, 549] width 172 height 6
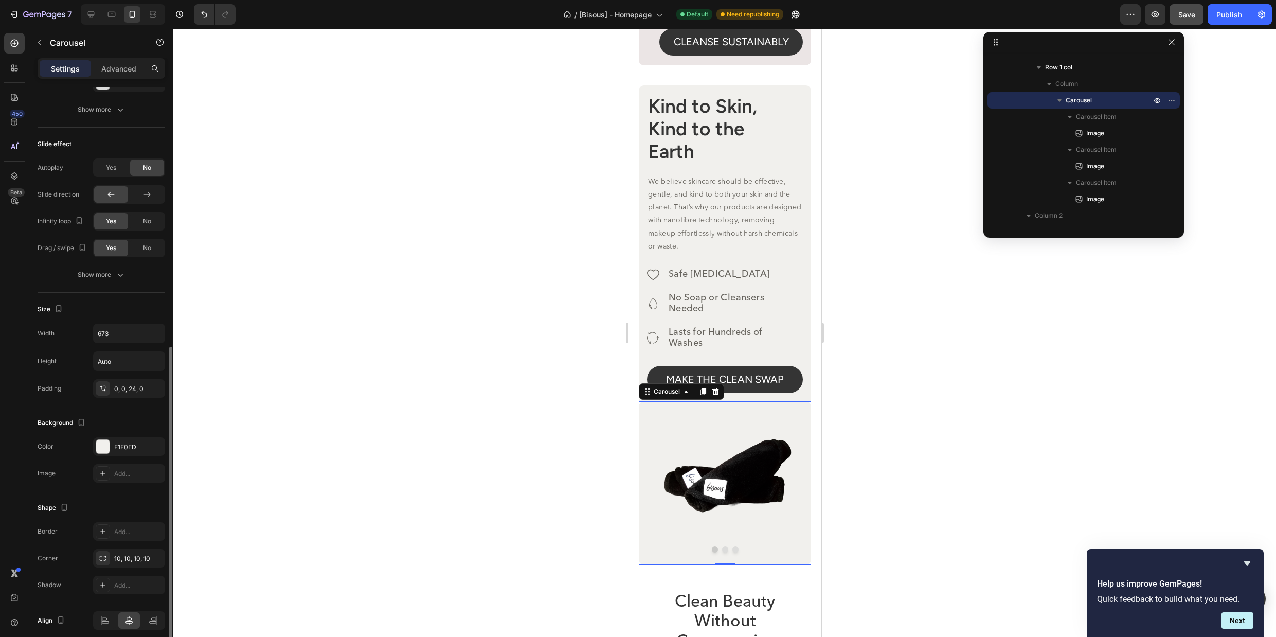
scroll to position [535, 0]
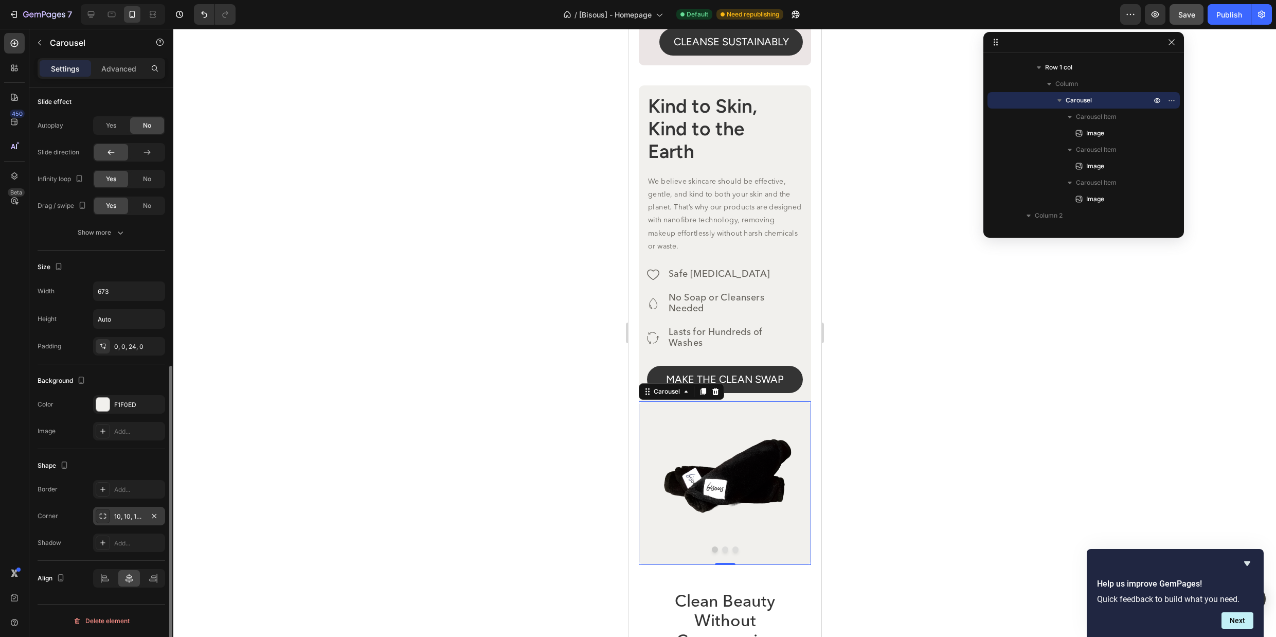
click at [135, 514] on div "10, 10, 10, 10" at bounding box center [129, 516] width 30 height 9
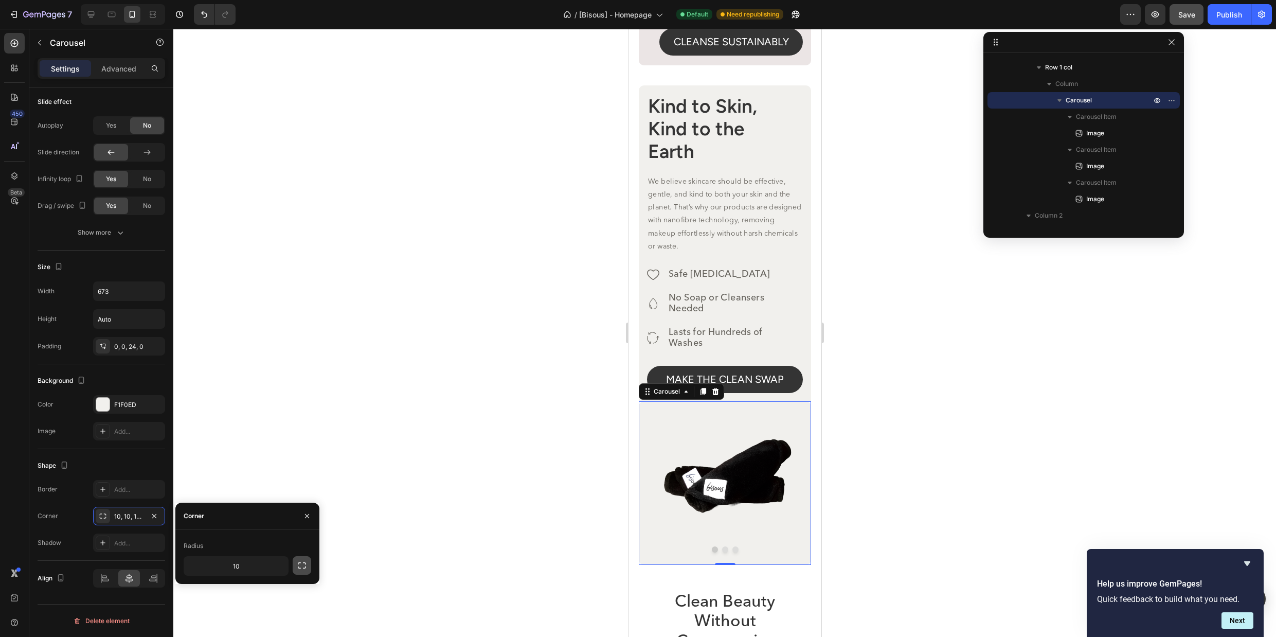
click at [293, 567] on button "button" at bounding box center [302, 565] width 19 height 19
click at [219, 571] on input "10" at bounding box center [208, 566] width 49 height 19
type input "0"
click at [273, 564] on input "10" at bounding box center [263, 566] width 49 height 19
type input "0"
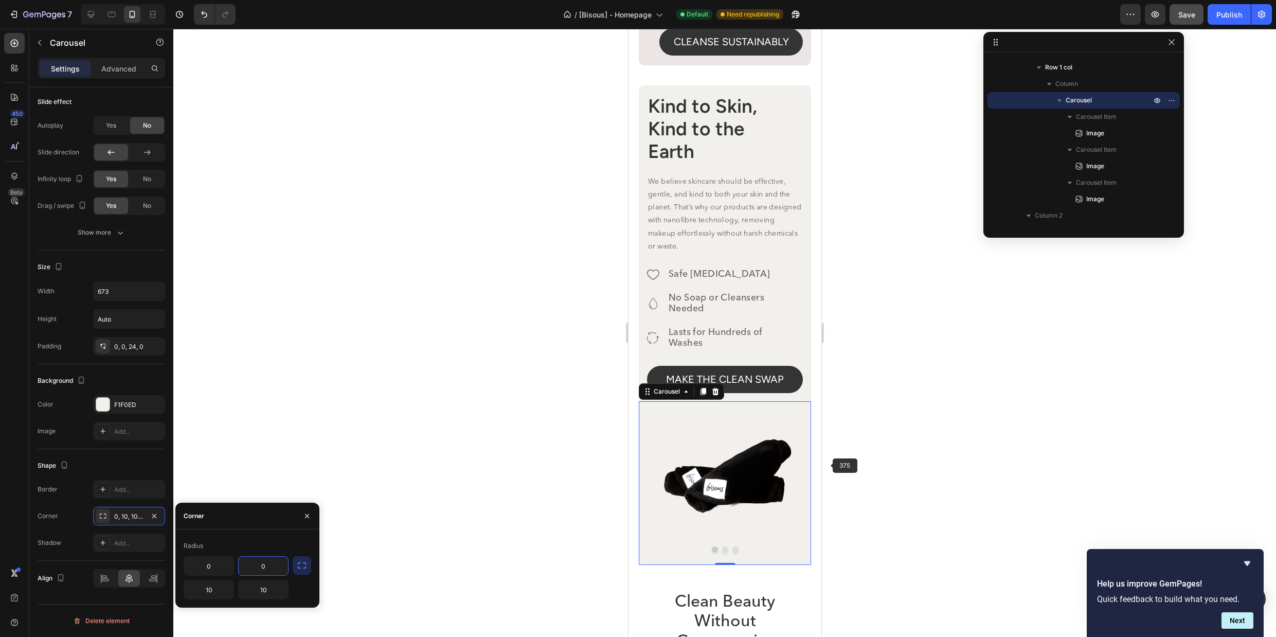
click at [906, 449] on div at bounding box center [724, 333] width 1103 height 608
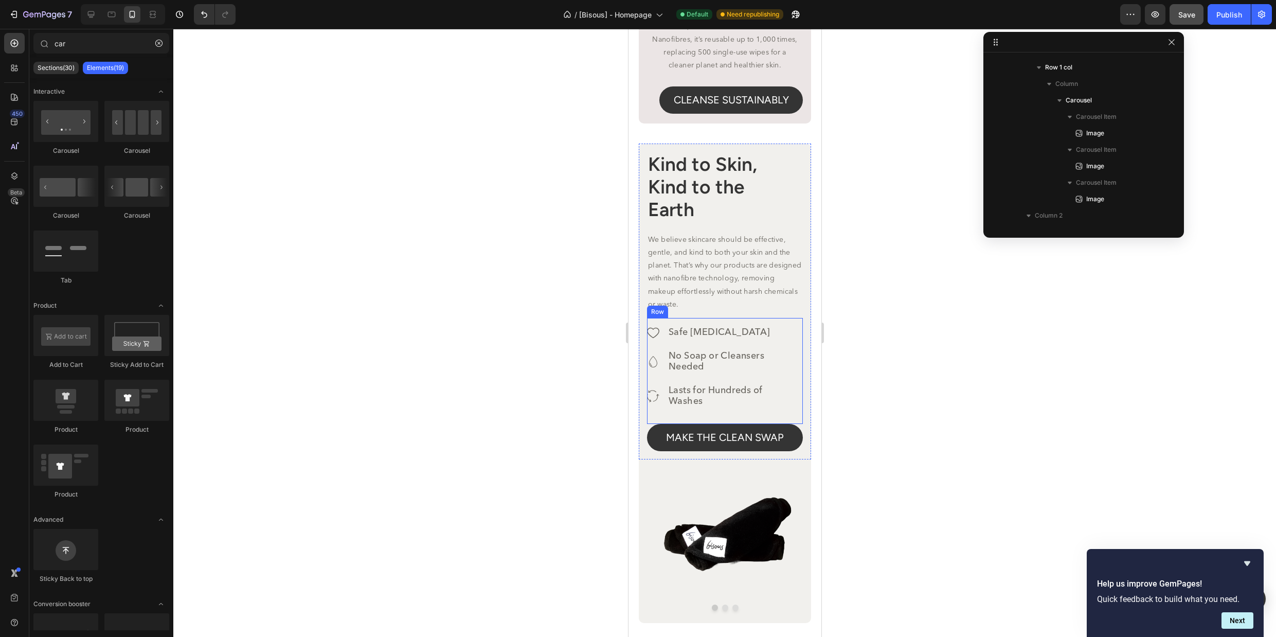
scroll to position [2831, 0]
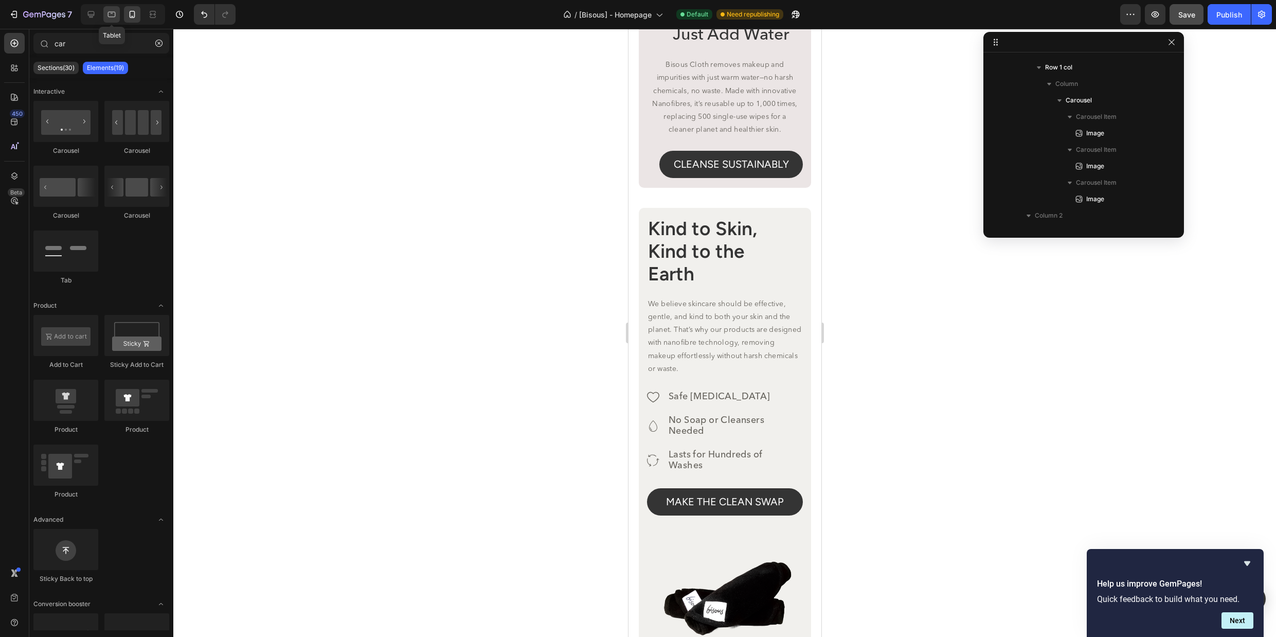
click at [112, 15] on icon at bounding box center [111, 14] width 10 height 10
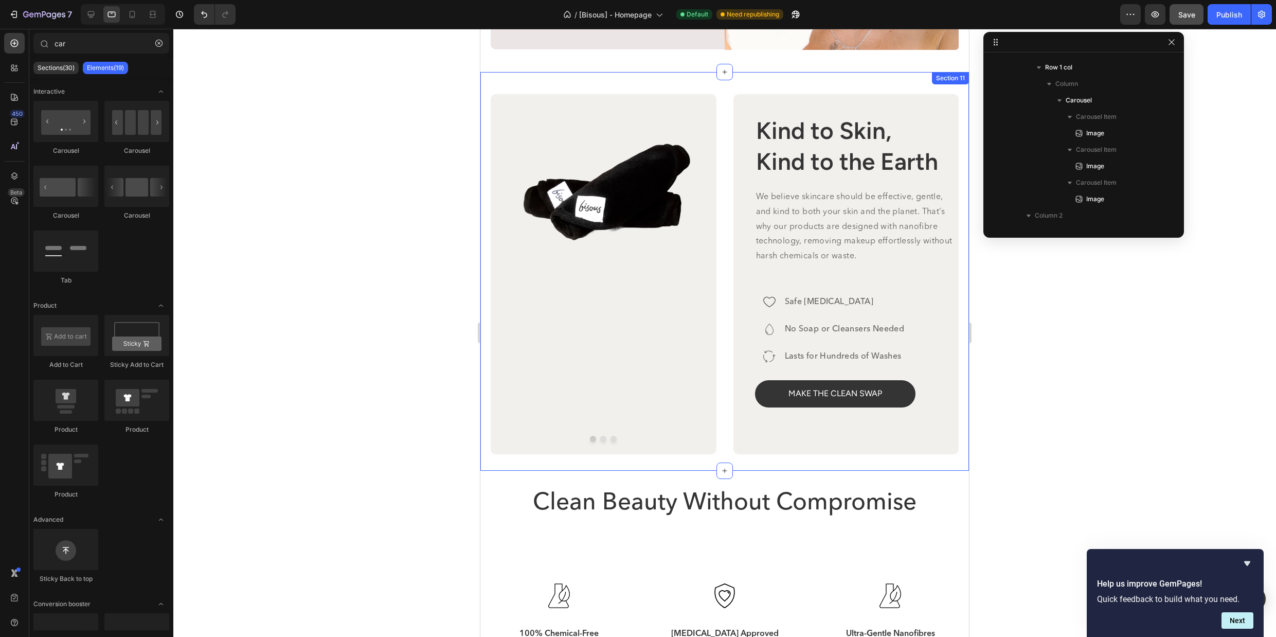
scroll to position [2885, 0]
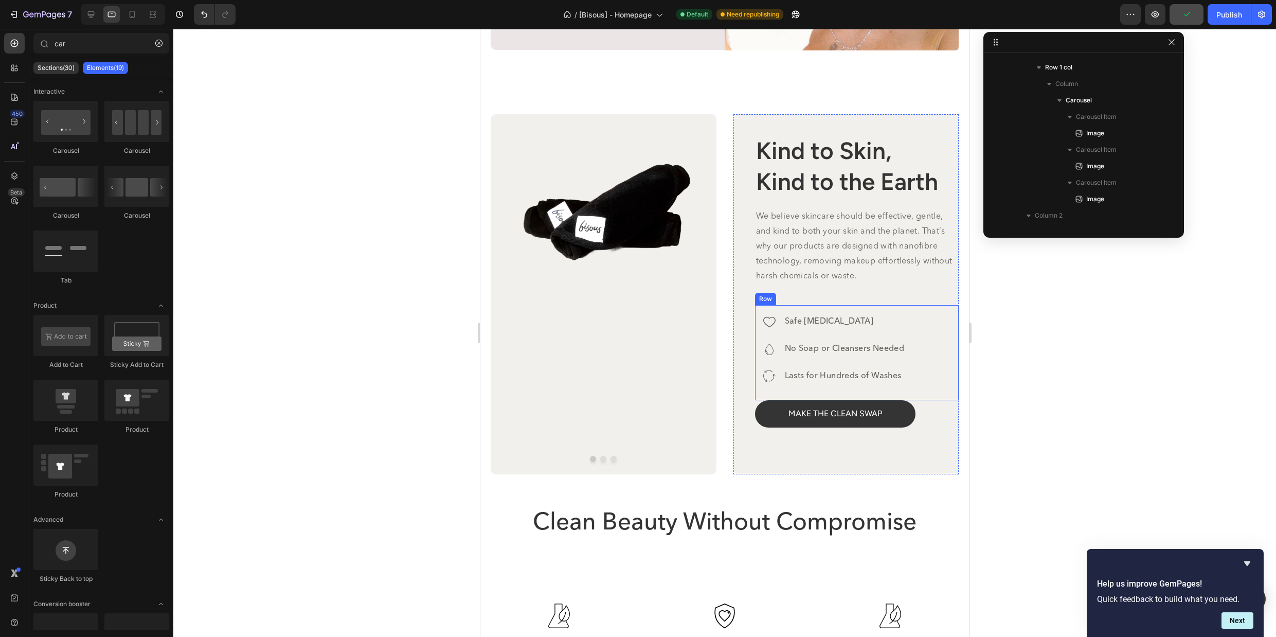
click at [876, 306] on div "Icon Safe for Sensitive Skin Text Block Row Icon No Soap or Cleansers Needed Te…" at bounding box center [857, 352] width 204 height 95
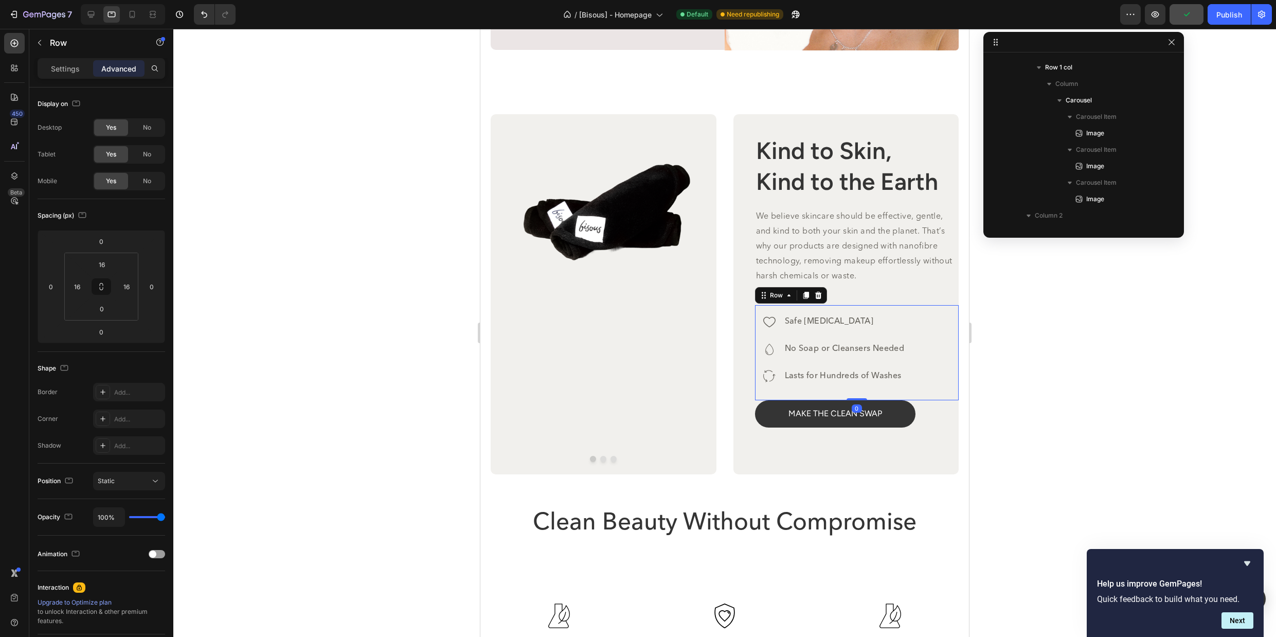
scroll to position [425, 0]
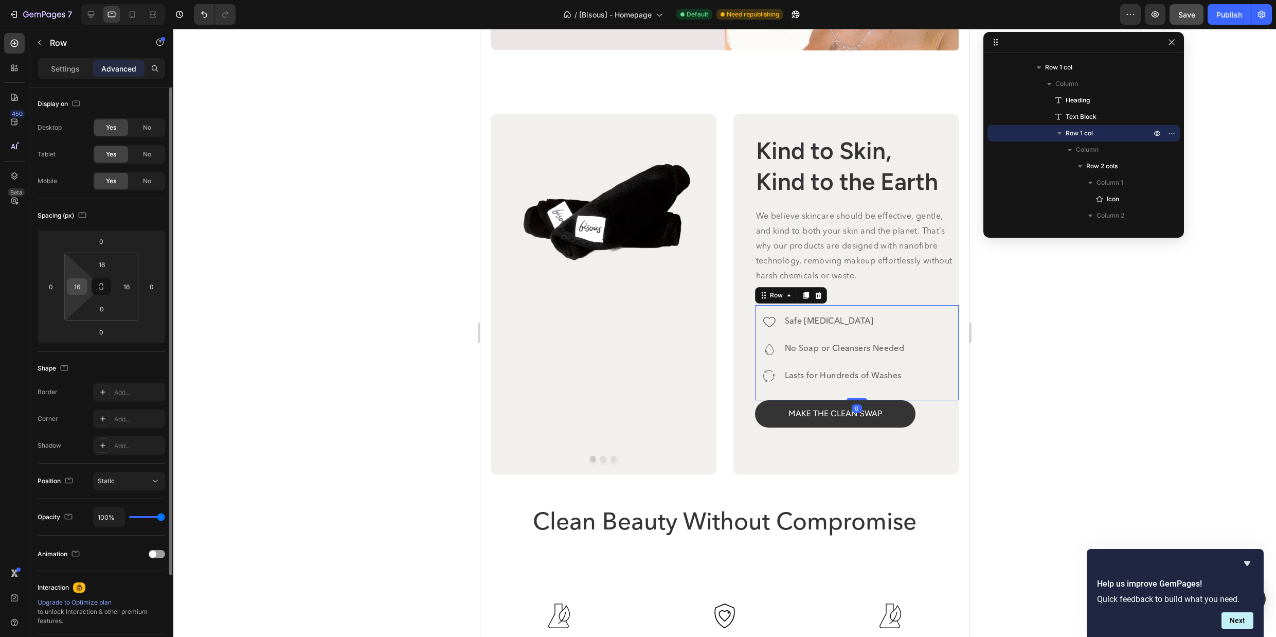
click at [79, 288] on input "16" at bounding box center [76, 286] width 15 height 15
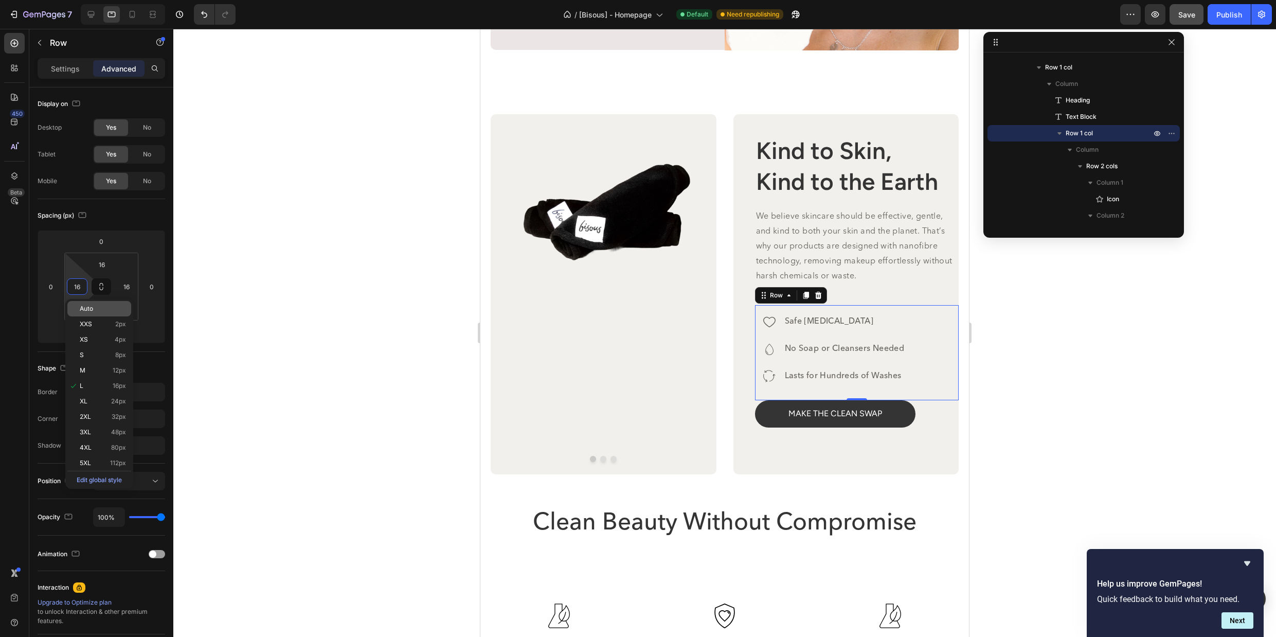
click at [91, 305] on span "Auto" at bounding box center [86, 308] width 13 height 7
type input "Auto"
click at [862, 266] on p "We believe skincare should be effective, gentle, and kind to both your skin and…" at bounding box center [857, 246] width 202 height 74
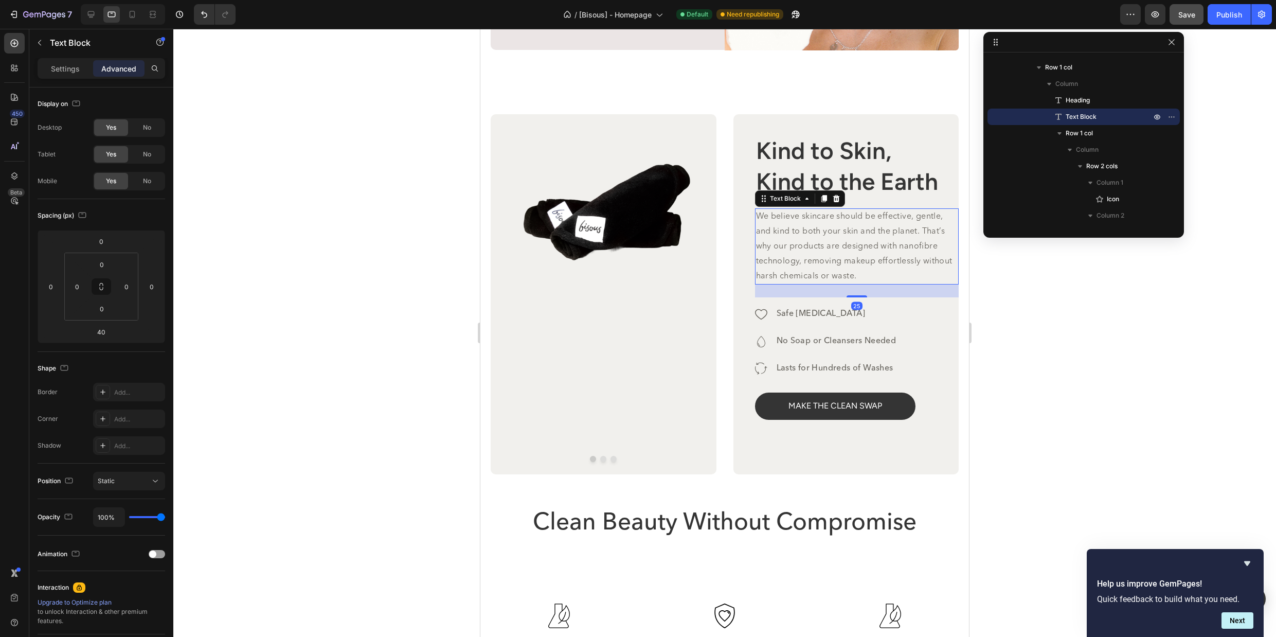
drag, startPoint x: 862, startPoint y: 300, endPoint x: 935, endPoint y: 303, distance: 73.1
click at [863, 295] on div at bounding box center [857, 296] width 21 height 2
type input "25"
drag, startPoint x: 487, startPoint y: 275, endPoint x: 1030, endPoint y: 303, distance: 544.5
click at [1030, 303] on div at bounding box center [724, 333] width 1103 height 608
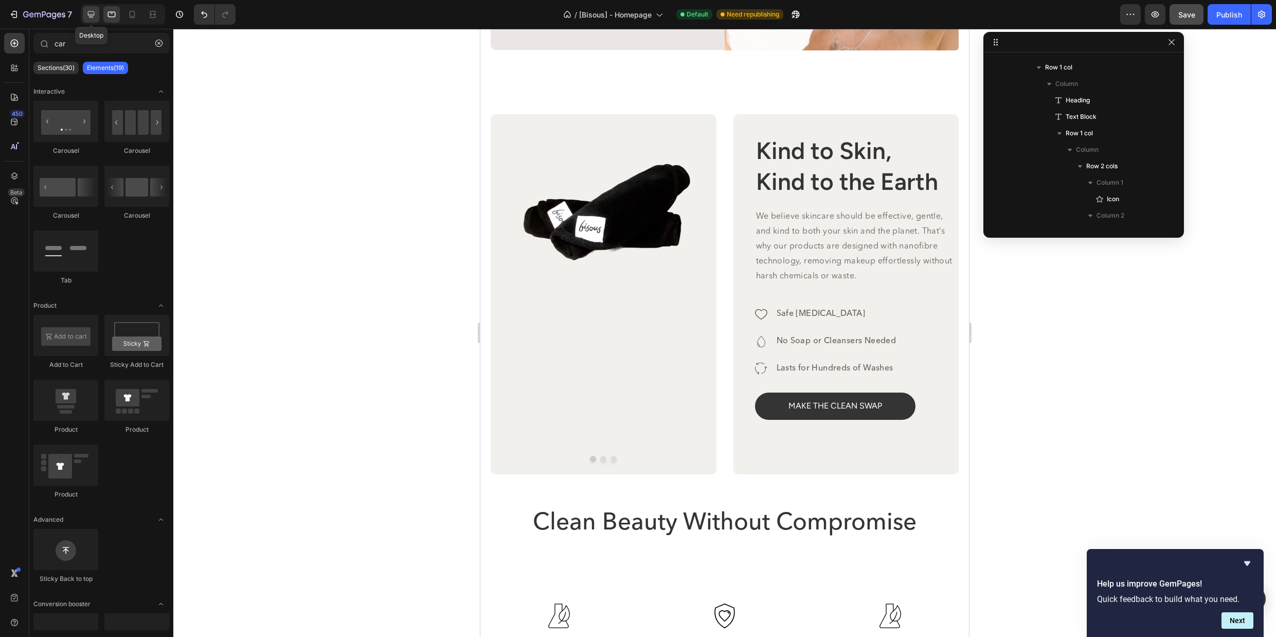
click at [90, 13] on icon at bounding box center [91, 14] width 10 height 10
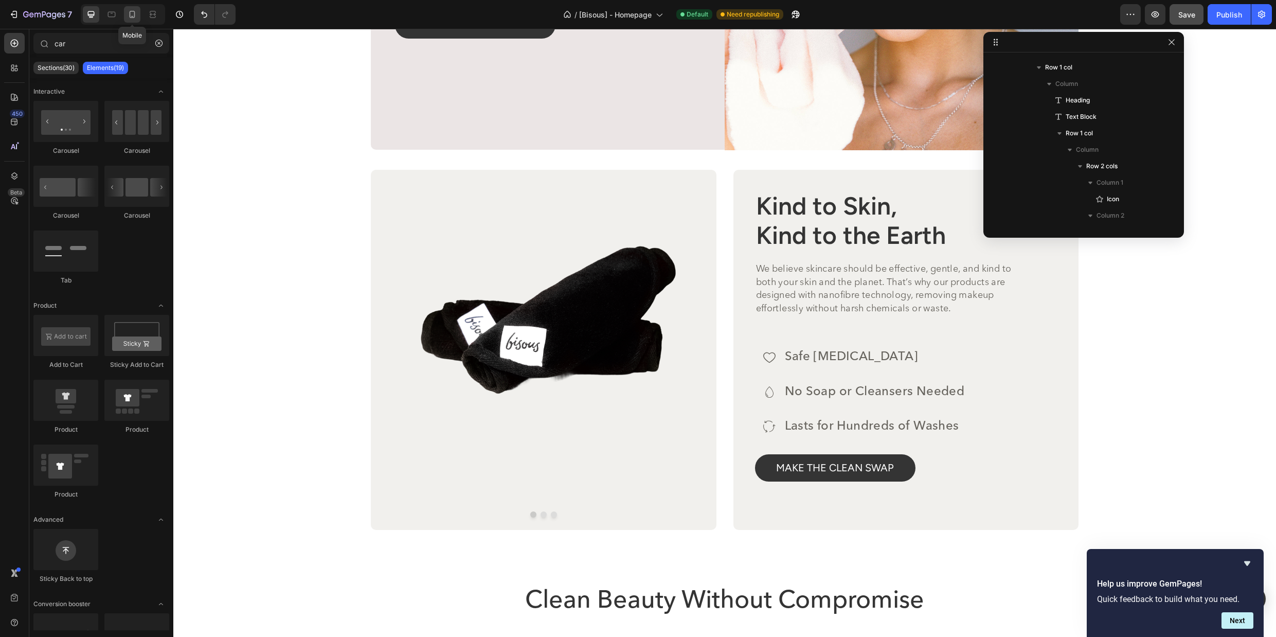
click at [132, 15] on icon at bounding box center [132, 14] width 10 height 10
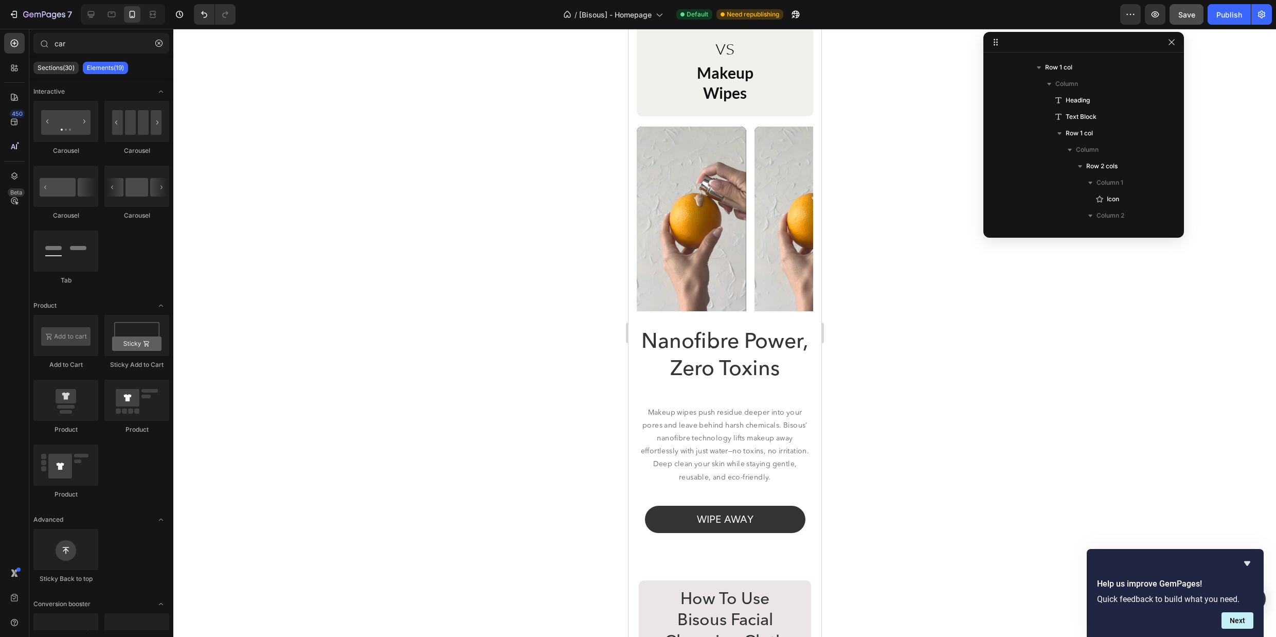
scroll to position [1720, 0]
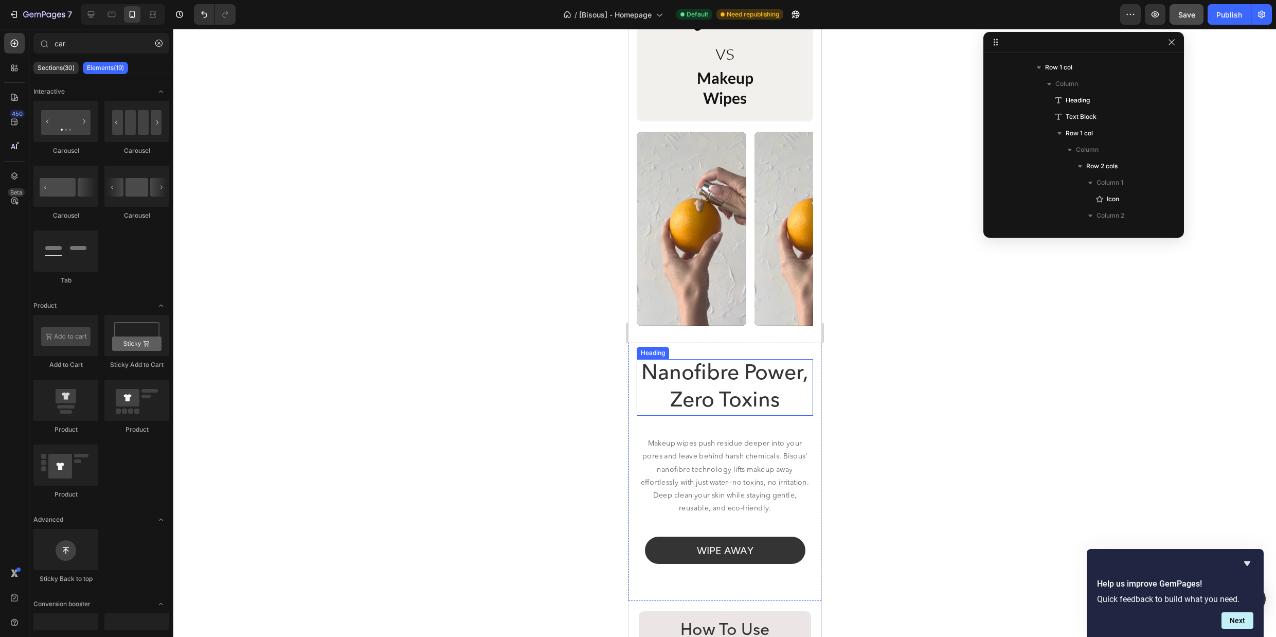
click at [719, 392] on h2 "Nanofibre Power, Zero Toxins" at bounding box center [724, 387] width 176 height 57
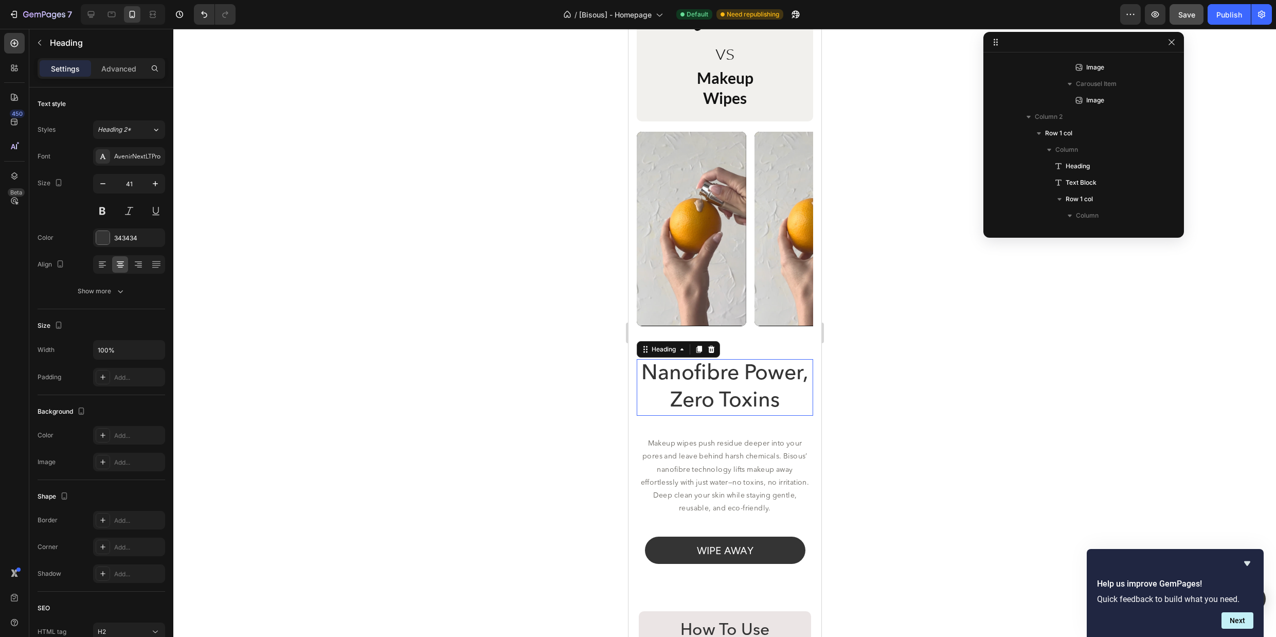
scroll to position [80, 0]
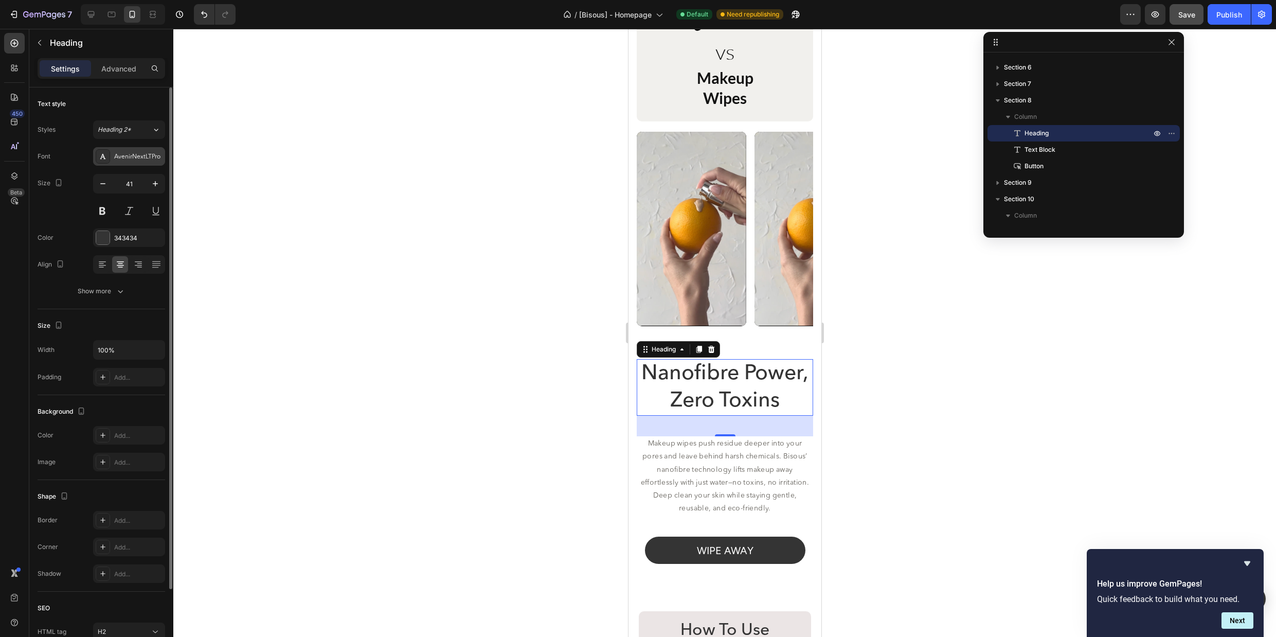
click at [144, 151] on div "AvenirNextLTPro" at bounding box center [129, 156] width 72 height 19
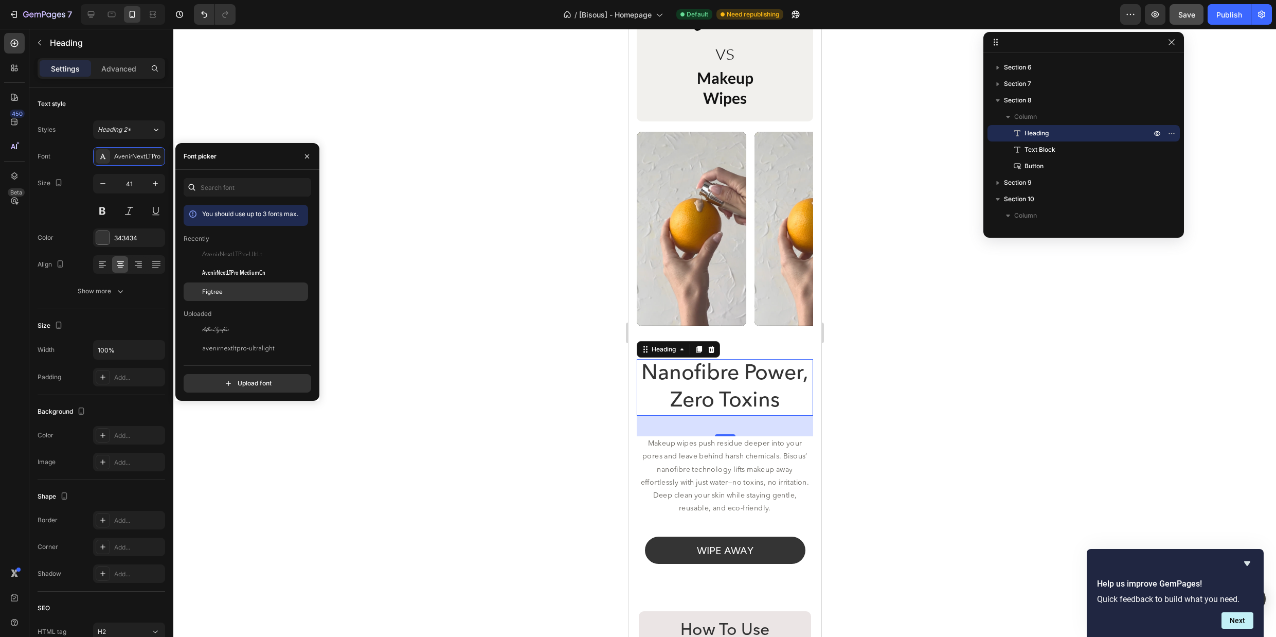
click at [244, 293] on div "Figtree" at bounding box center [254, 291] width 104 height 9
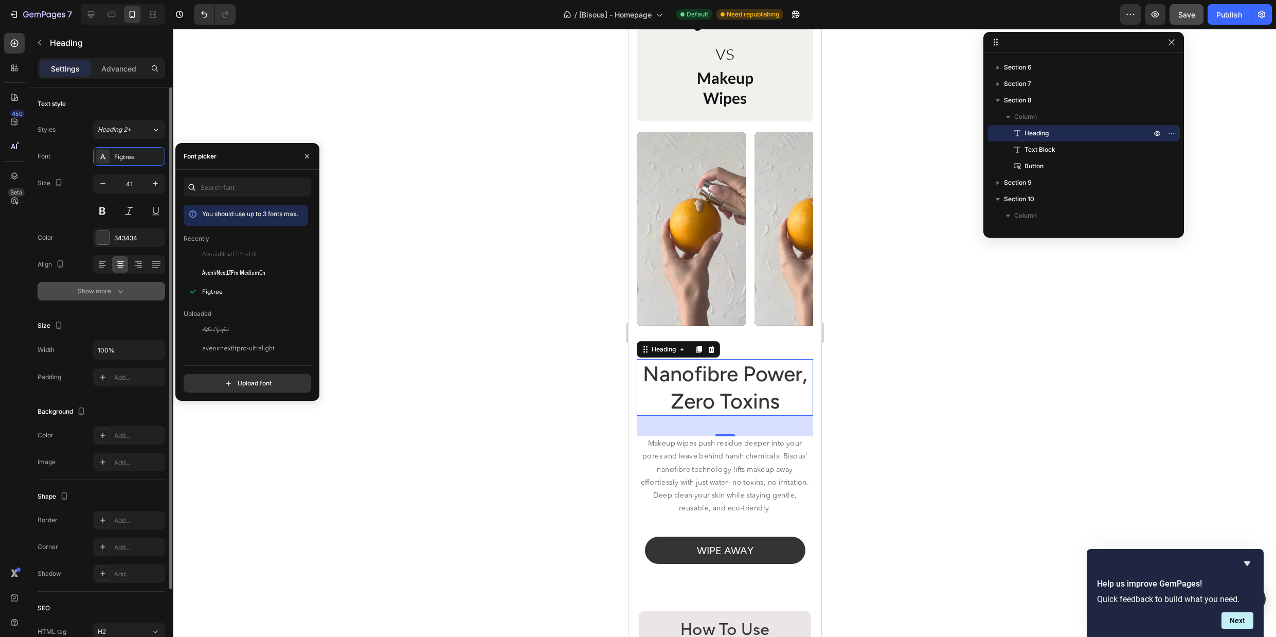
click at [118, 292] on icon "button" at bounding box center [120, 291] width 10 height 10
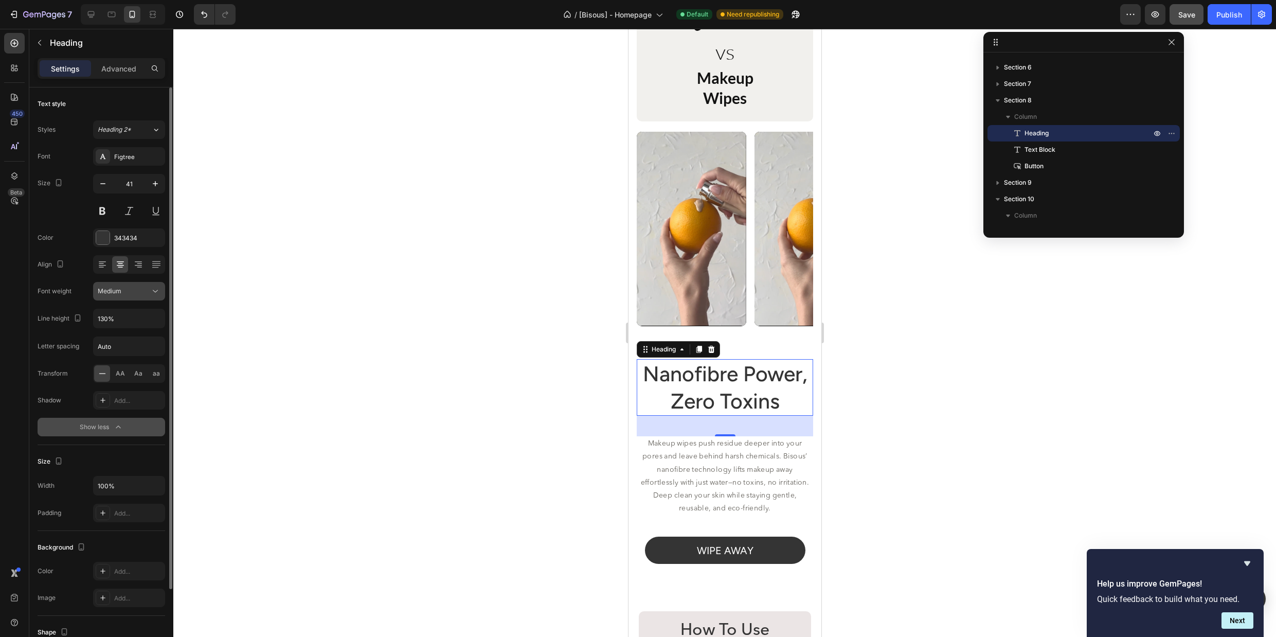
click at [141, 293] on div "Medium" at bounding box center [124, 291] width 52 height 9
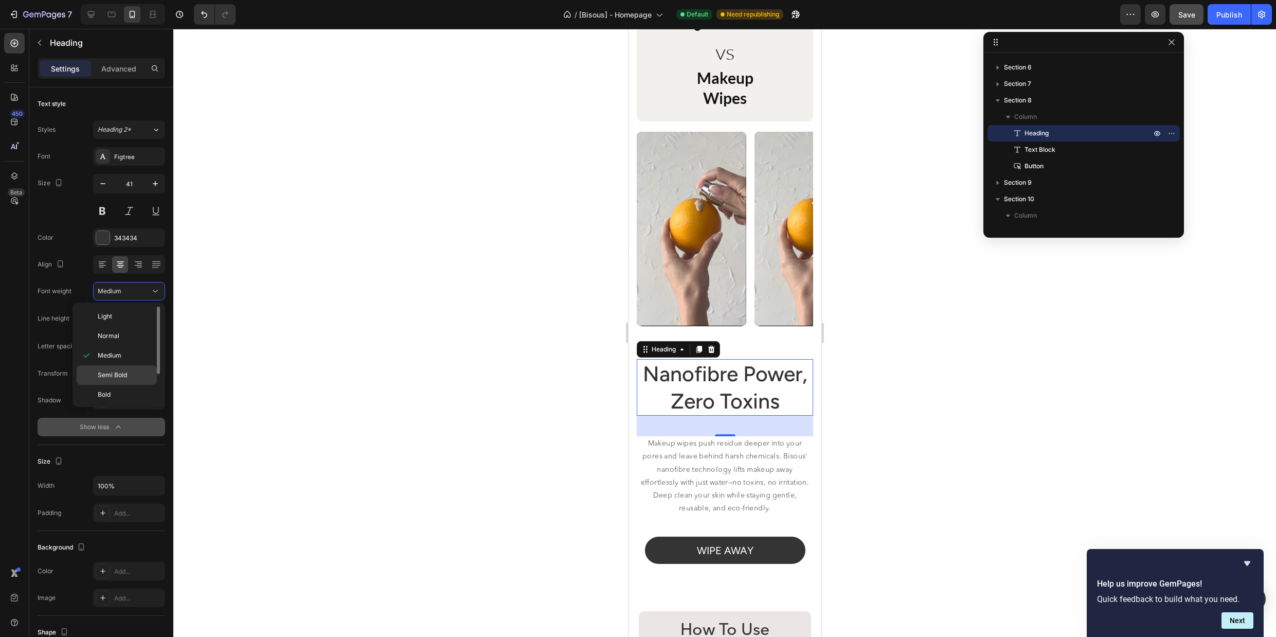
click at [122, 372] on span "Semi Bold" at bounding box center [112, 374] width 29 height 9
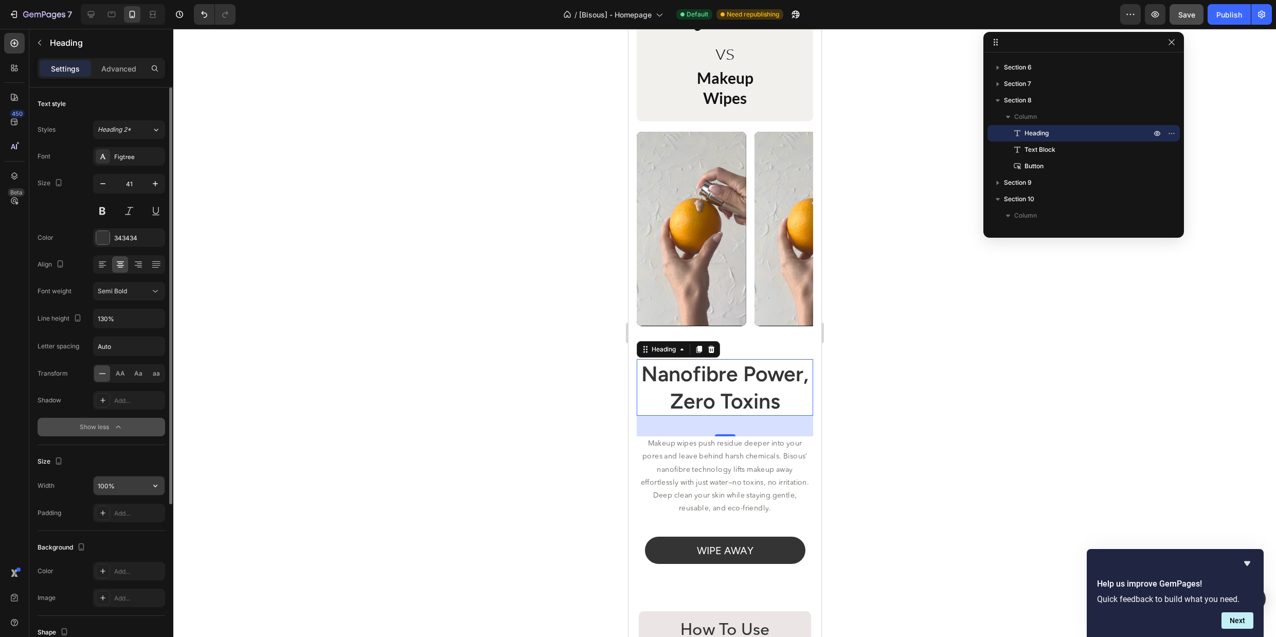
click at [129, 483] on input "100%" at bounding box center [129, 485] width 71 height 19
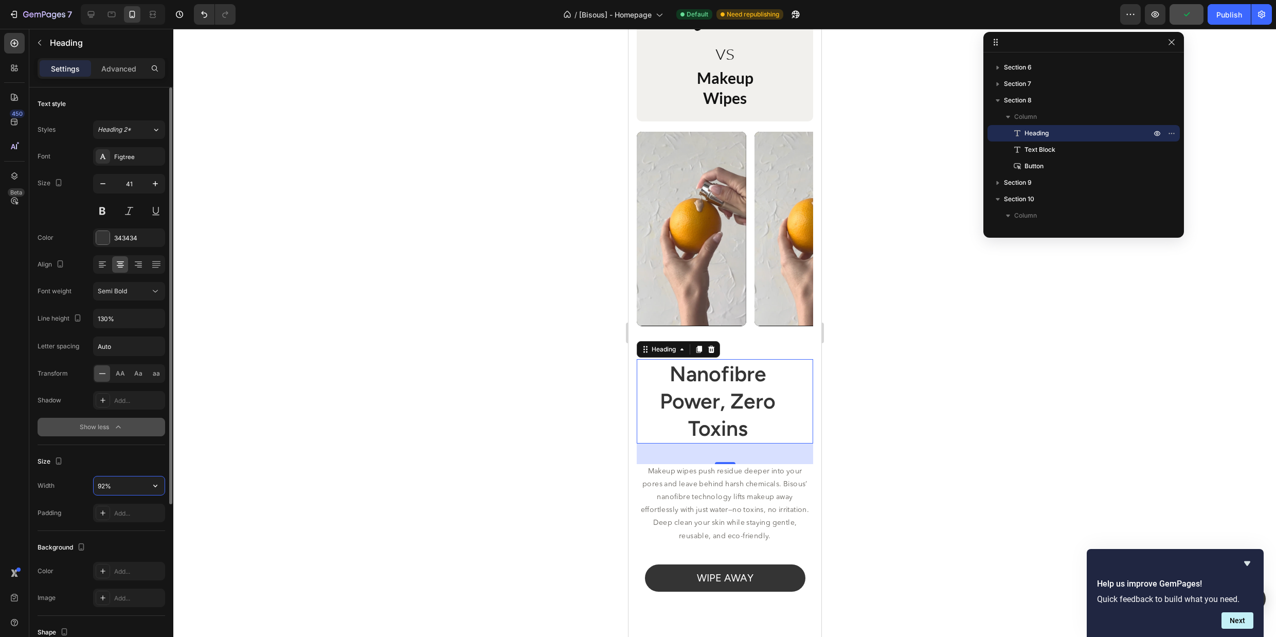
type input "91%"
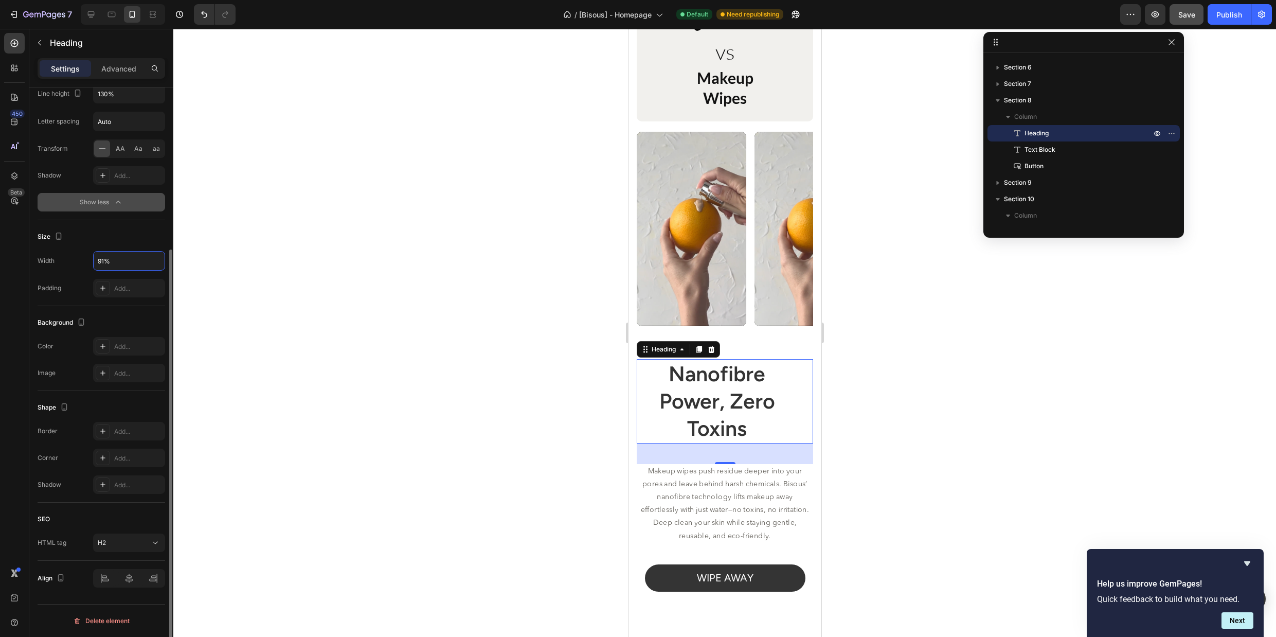
click at [116, 524] on div "SEO" at bounding box center [102, 519] width 128 height 16
click at [128, 574] on icon at bounding box center [129, 578] width 10 height 10
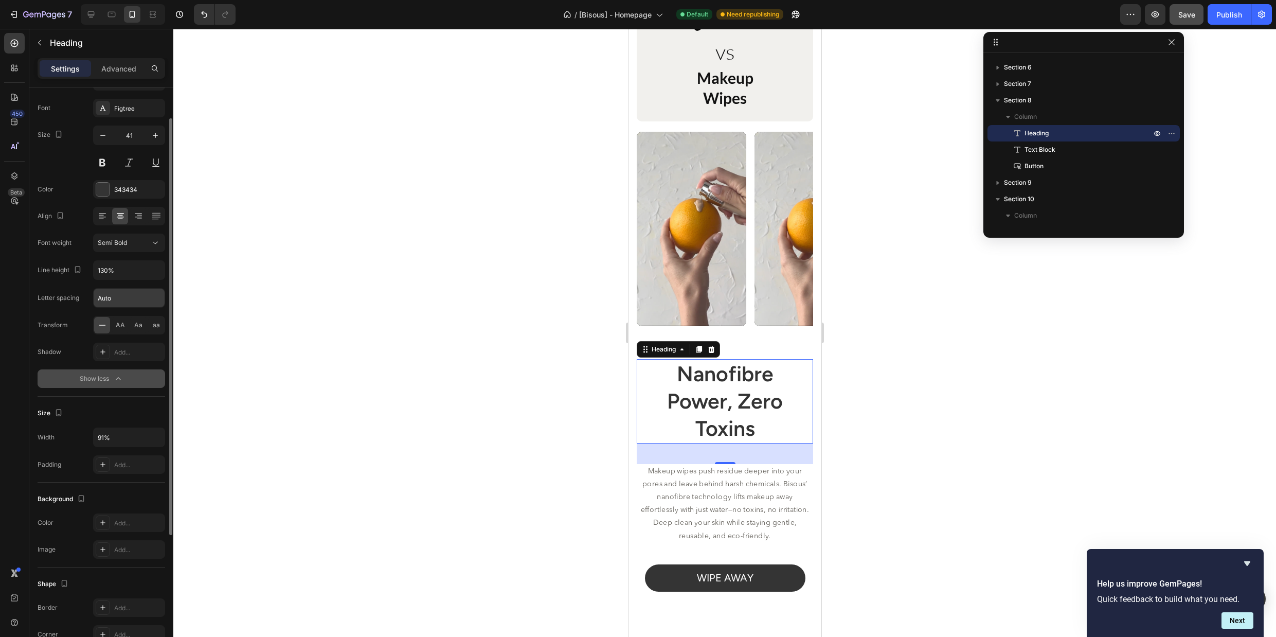
scroll to position [0, 0]
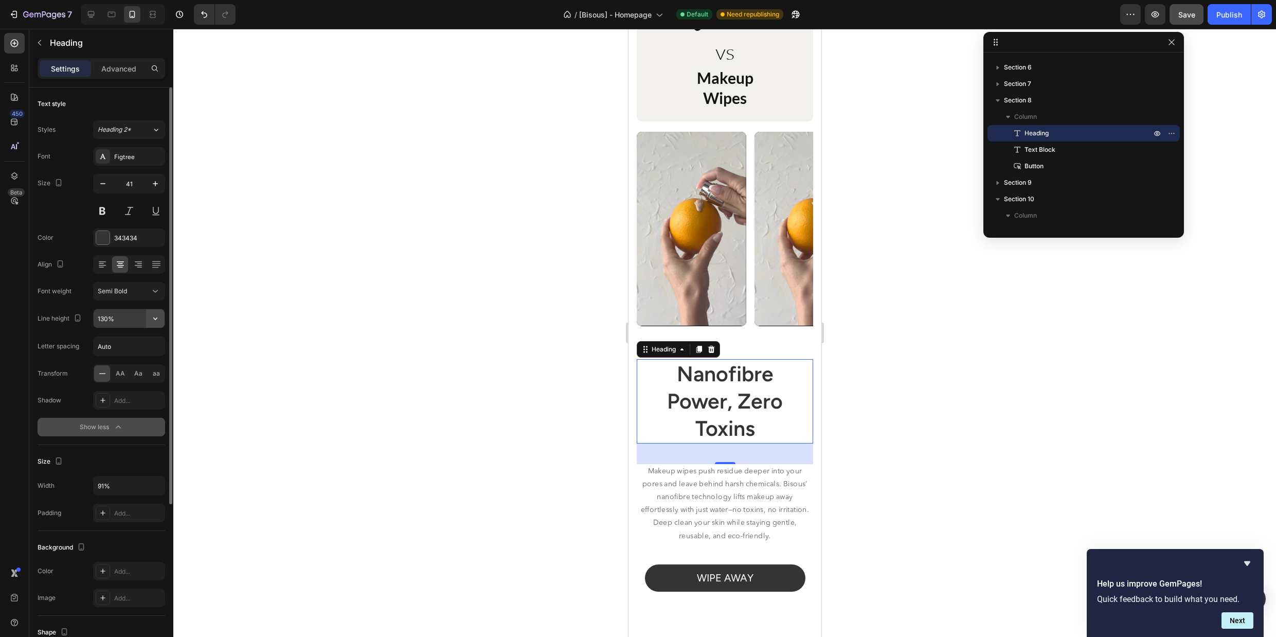
click at [158, 317] on icon "button" at bounding box center [155, 318] width 10 height 10
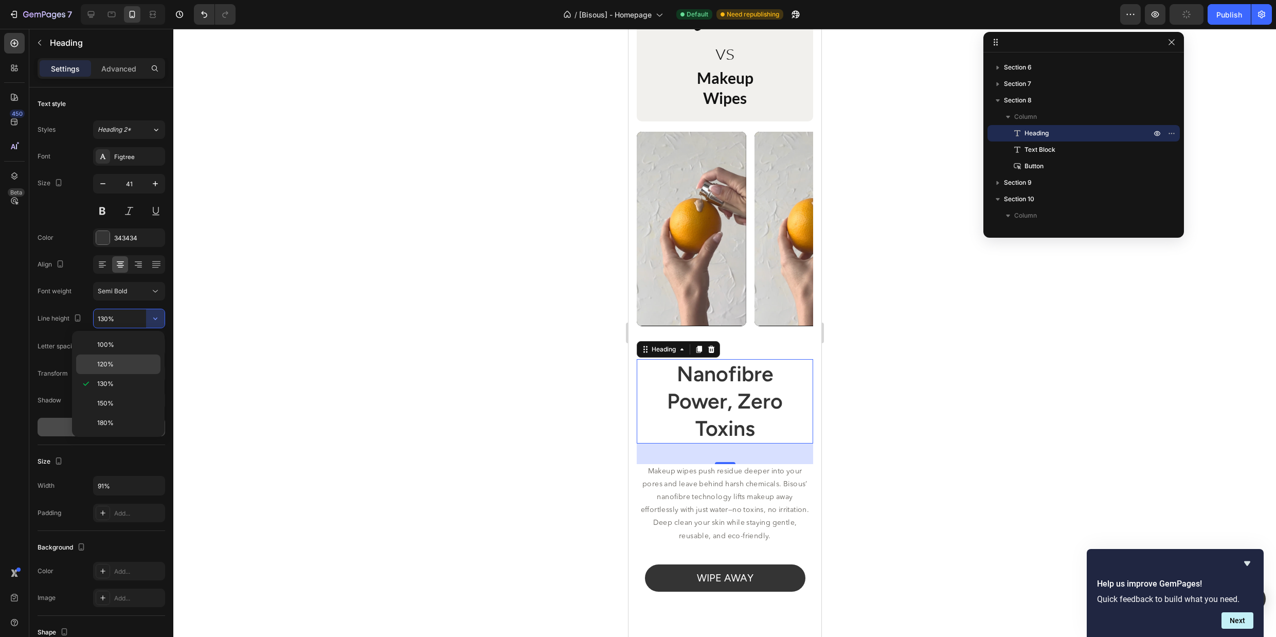
click at [127, 356] on div "120%" at bounding box center [118, 364] width 84 height 20
type input "120%"
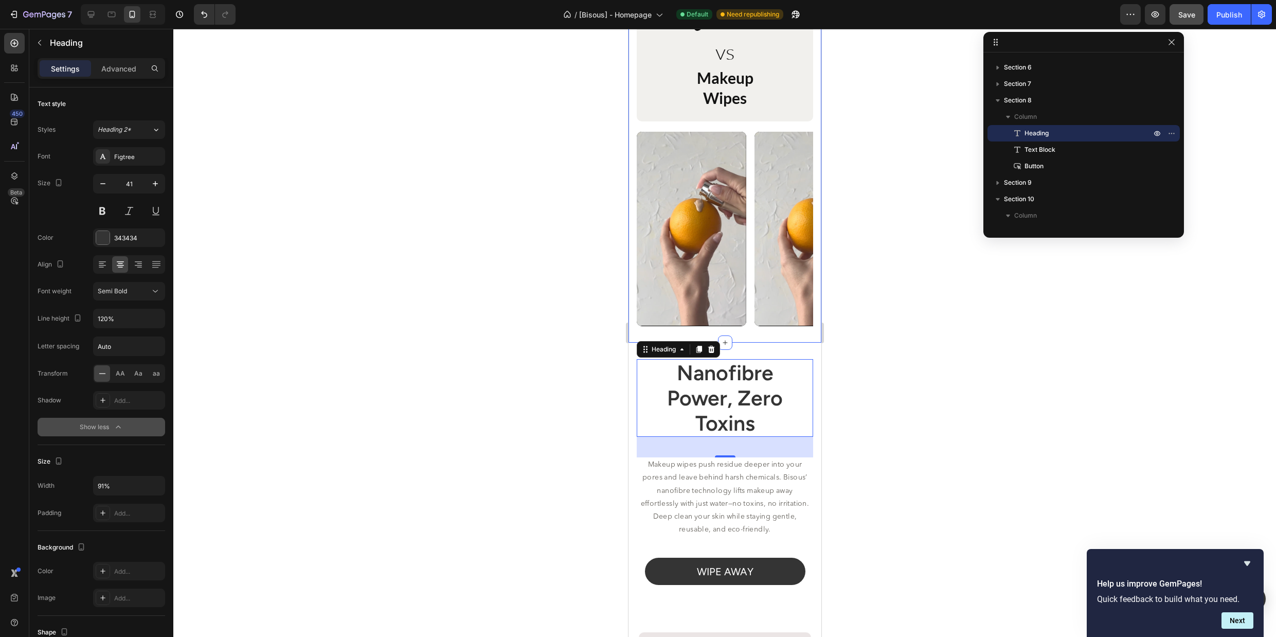
click at [967, 314] on div at bounding box center [724, 333] width 1103 height 608
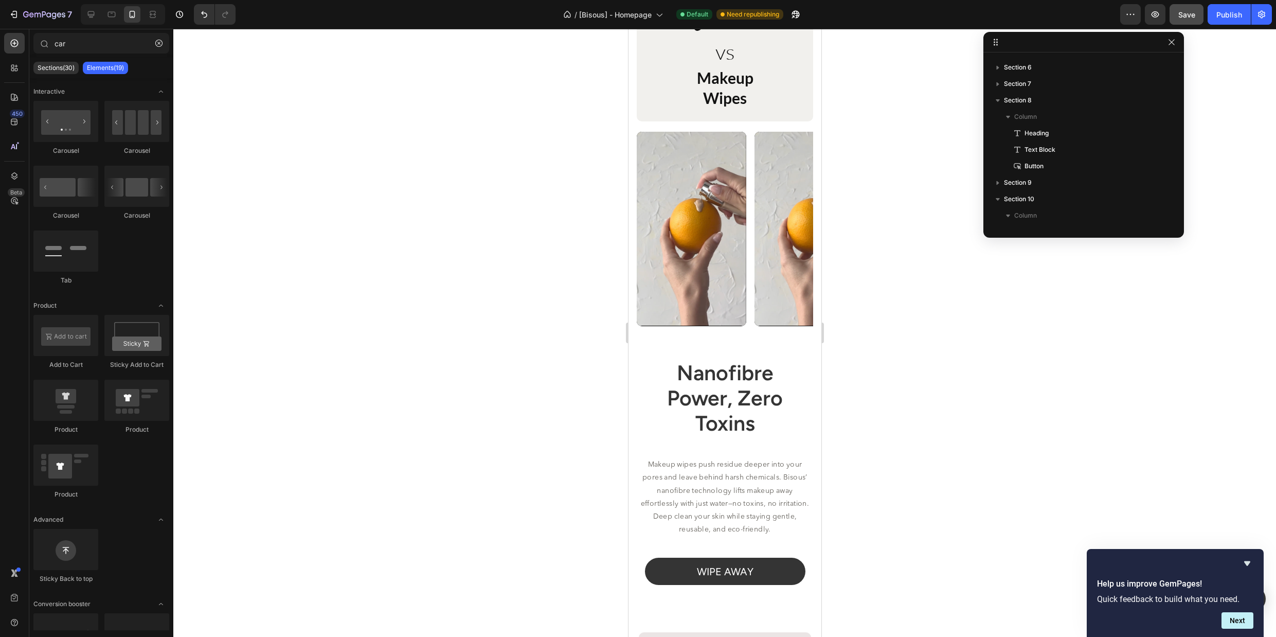
click at [980, 329] on div at bounding box center [724, 333] width 1103 height 608
click at [772, 414] on h2 "Nanofibre Power, Zero Toxins" at bounding box center [724, 398] width 161 height 78
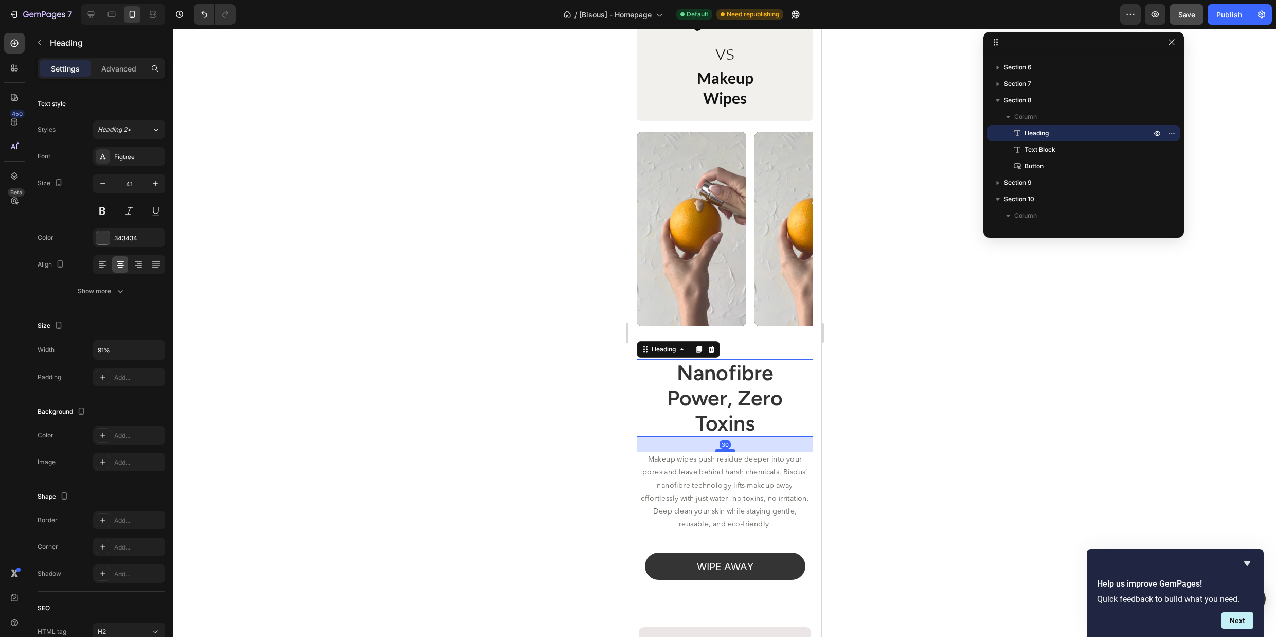
drag, startPoint x: 730, startPoint y: 455, endPoint x: 731, endPoint y: 450, distance: 5.2
click at [731, 450] on div at bounding box center [725, 450] width 21 height 3
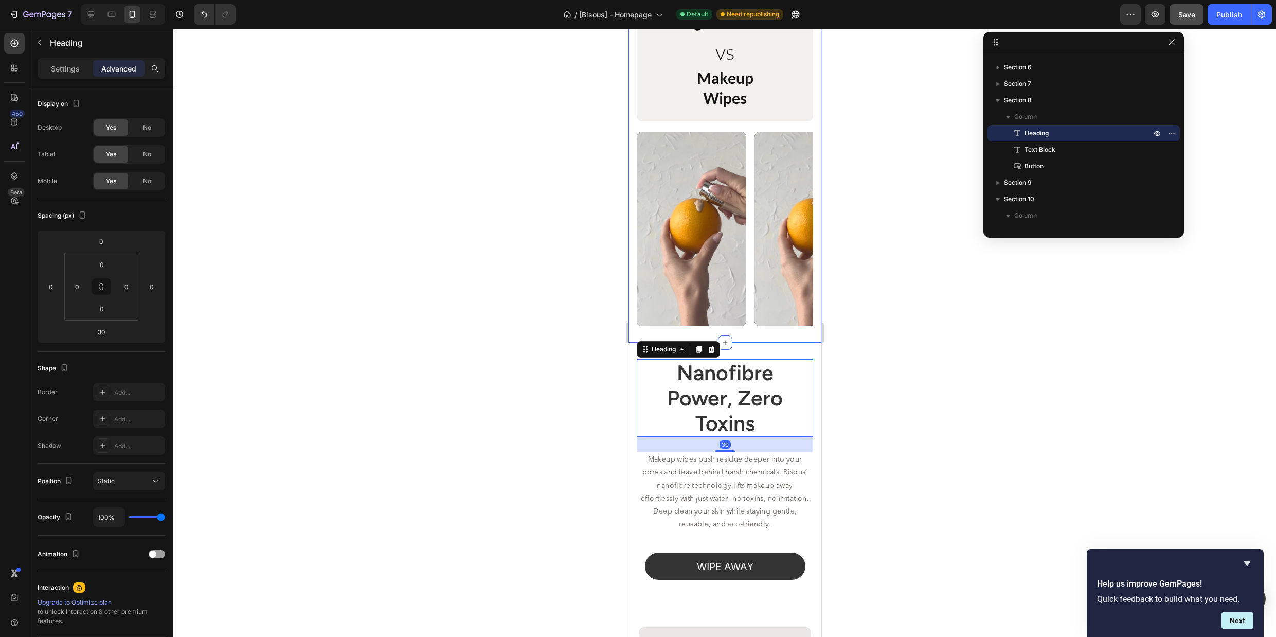
click at [774, 332] on div "Image vs Heading makeup wipes Heading Row Video Video Video Carousel Row Sectio…" at bounding box center [724, 158] width 193 height 370
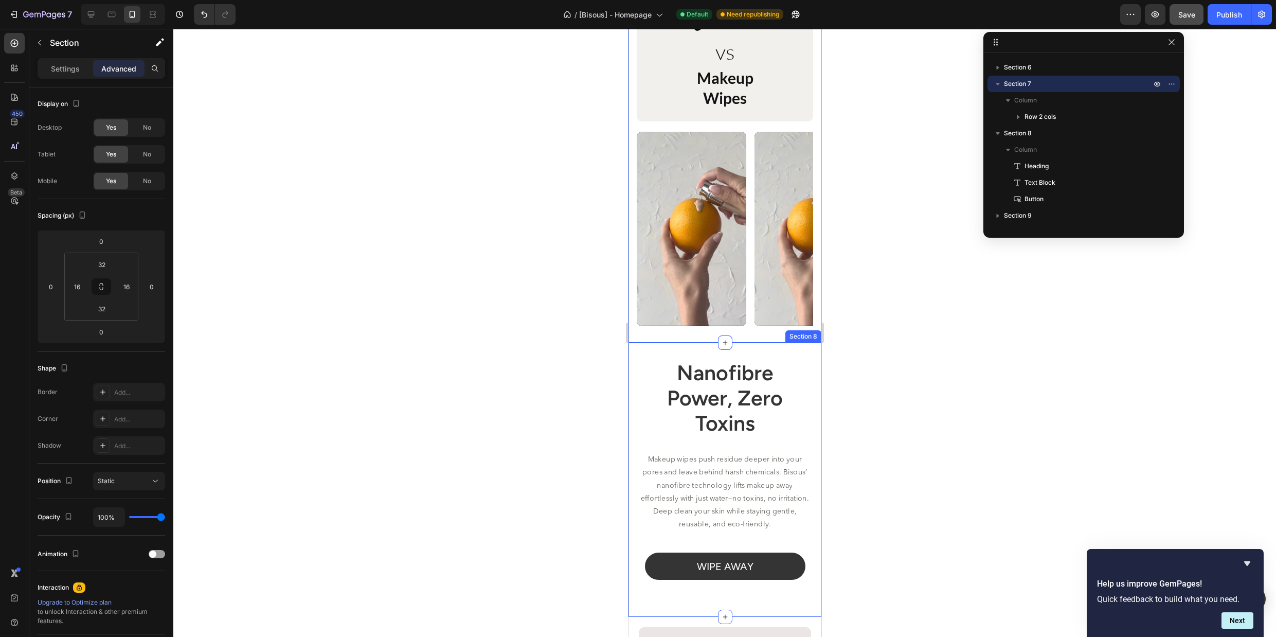
click at [740, 357] on div "Nanofibre Power, Zero Toxins Heading Makeup wipes push residue deeper into your…" at bounding box center [724, 480] width 193 height 275
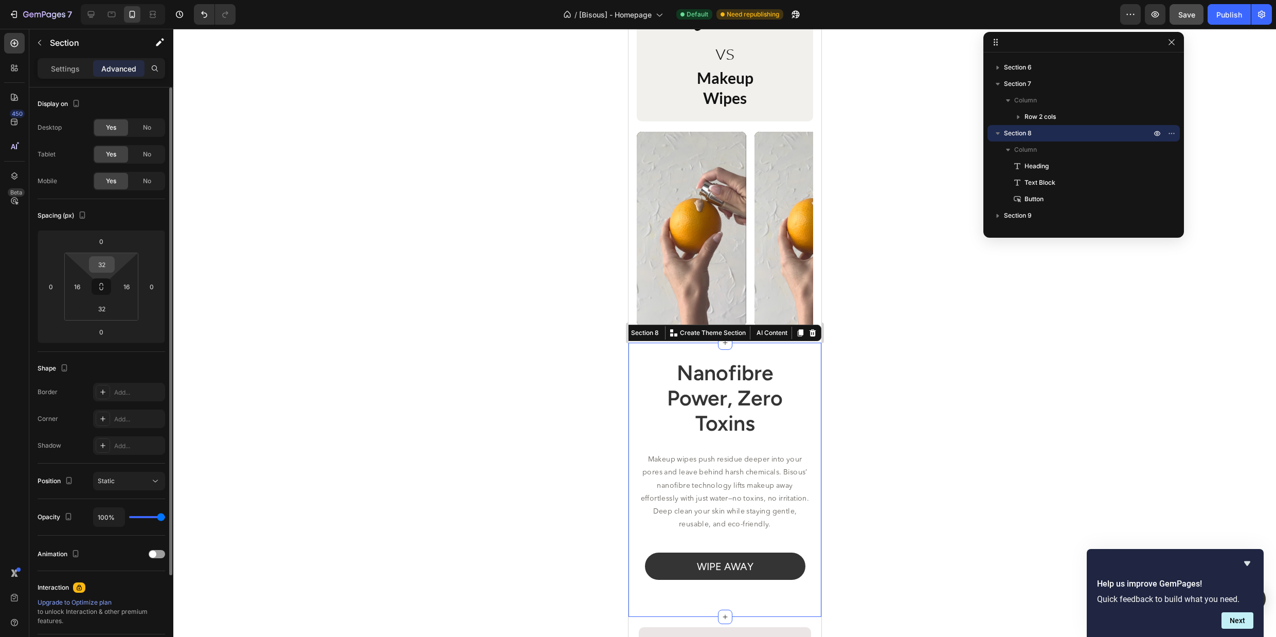
click at [101, 264] on input "32" at bounding box center [102, 264] width 21 height 15
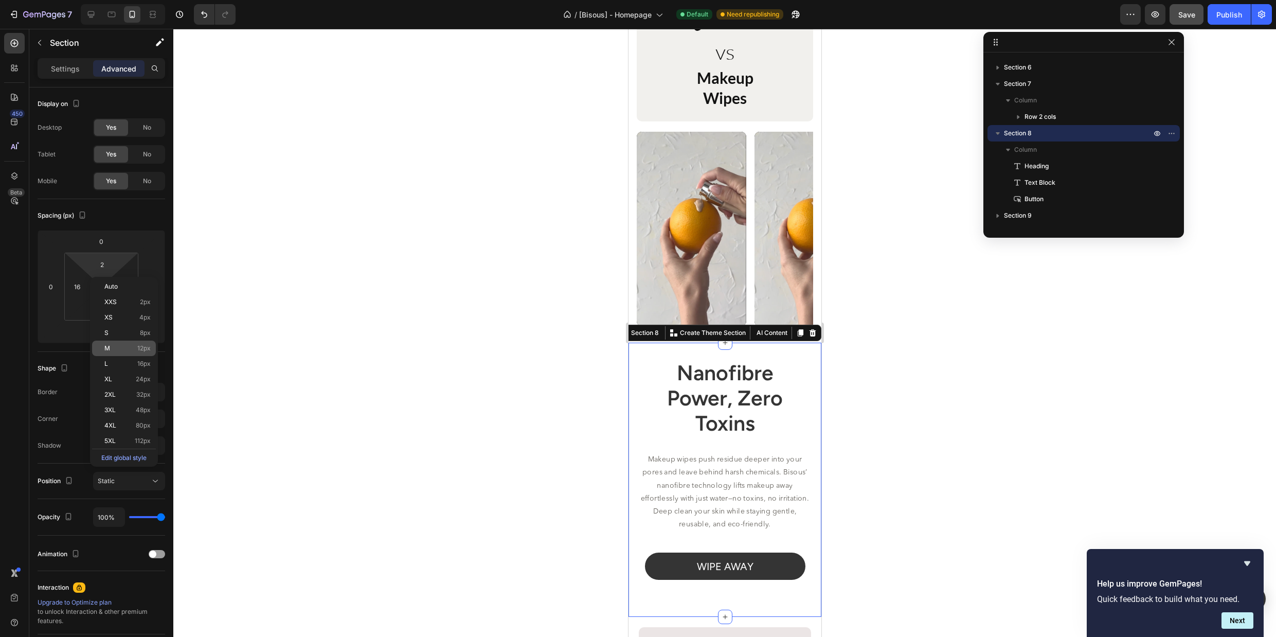
click at [131, 345] on p "M 12px" at bounding box center [127, 348] width 46 height 7
type input "12"
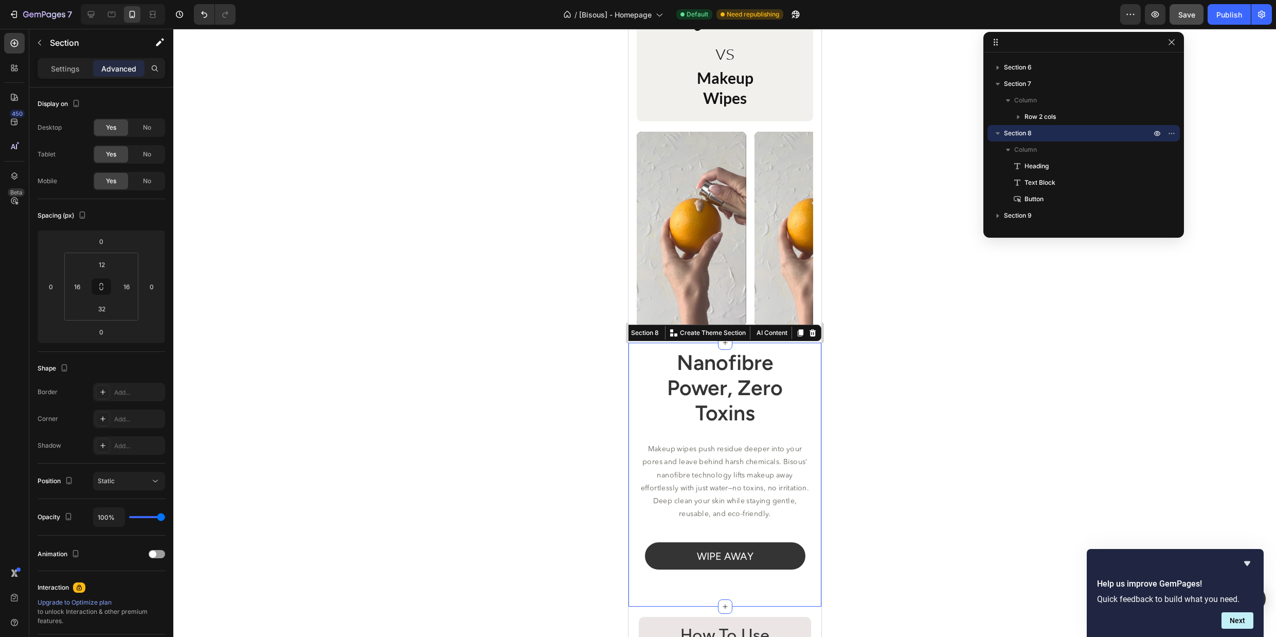
click at [1019, 425] on div at bounding box center [724, 333] width 1103 height 608
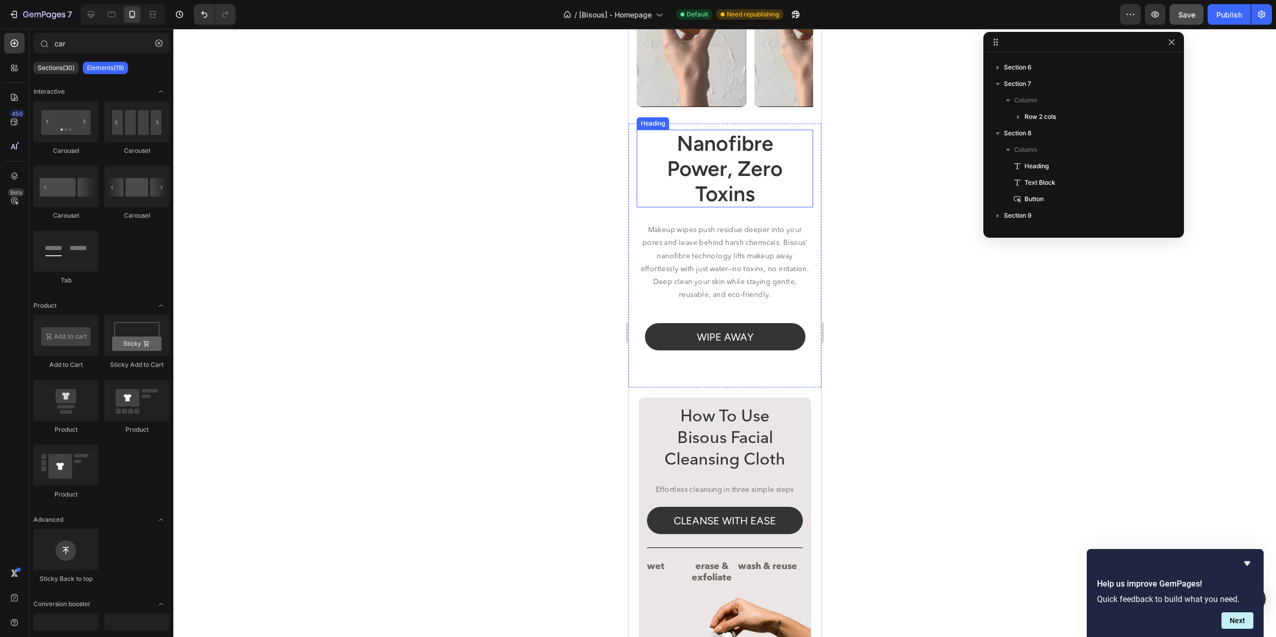
scroll to position [2064, 0]
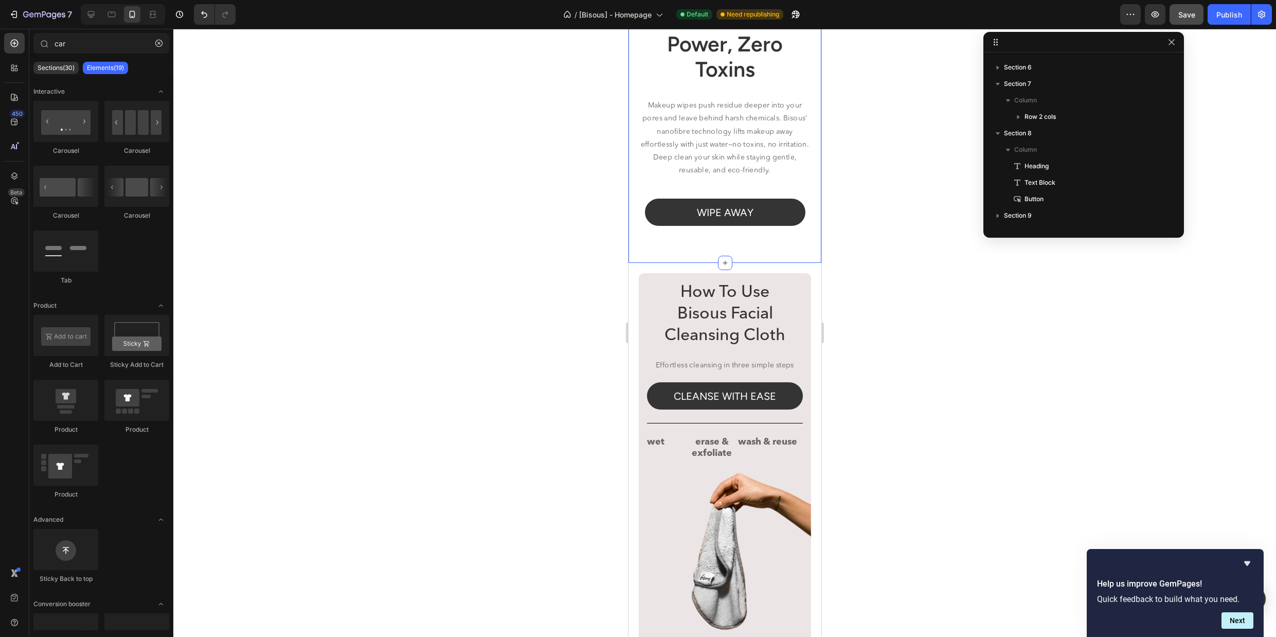
click at [792, 235] on div "wipe away Button" at bounding box center [724, 223] width 176 height 48
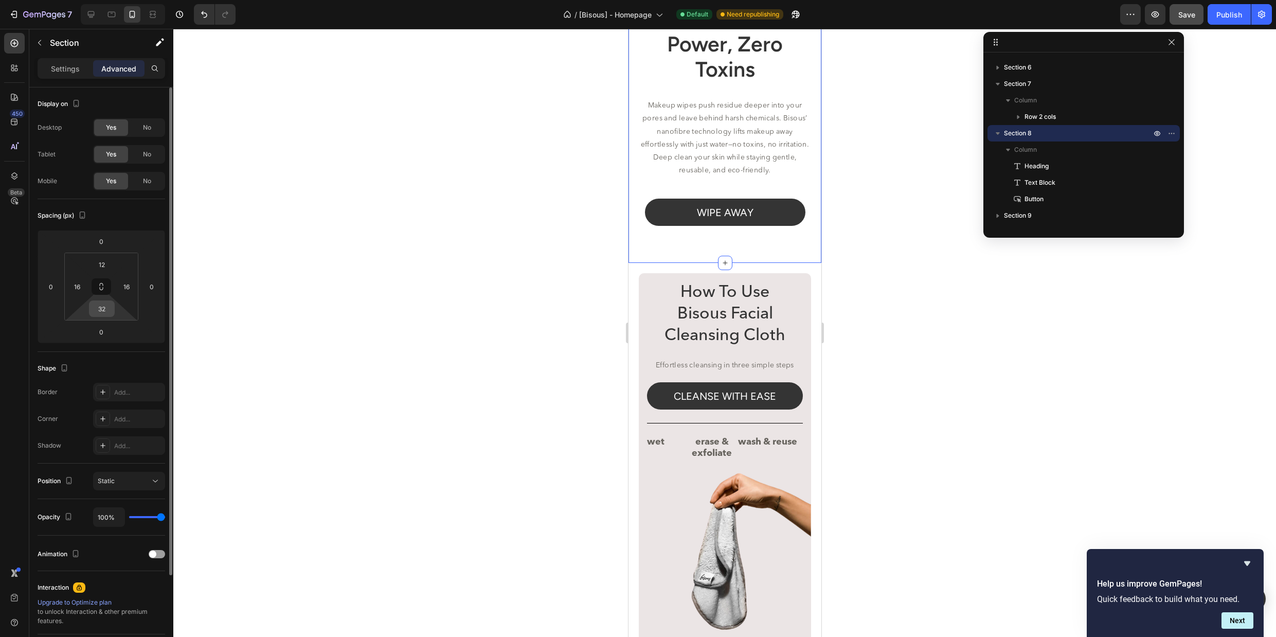
click at [104, 308] on input "32" at bounding box center [102, 308] width 21 height 15
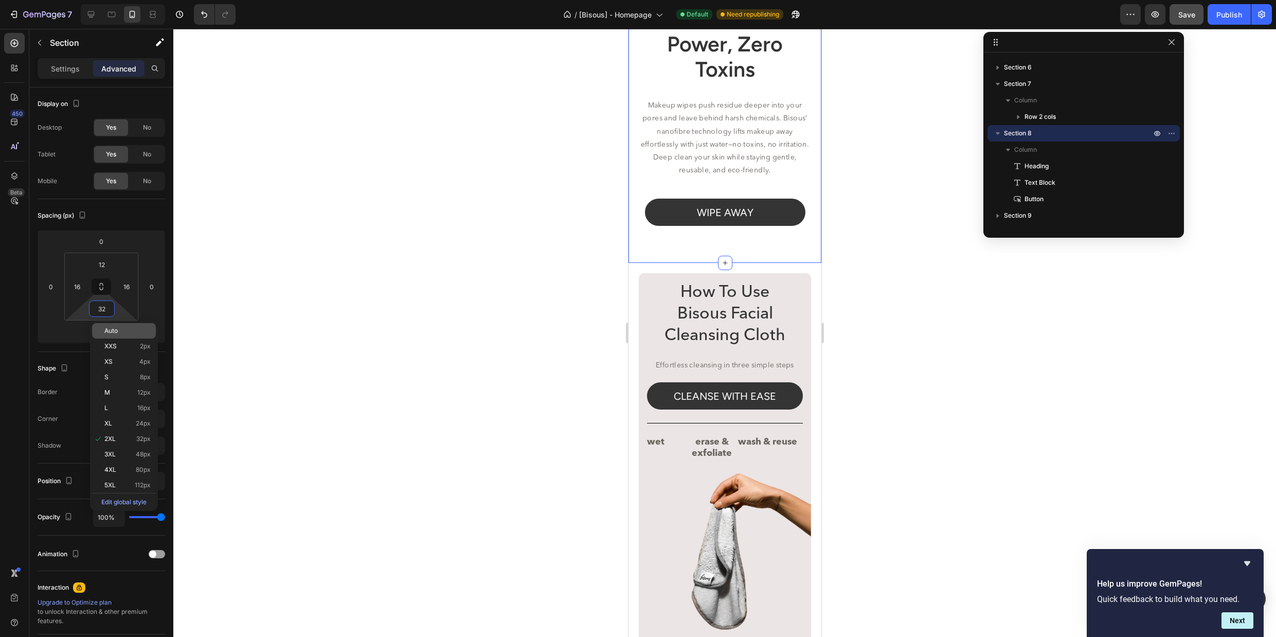
click at [115, 334] on div "Auto" at bounding box center [124, 330] width 64 height 15
type input "Auto"
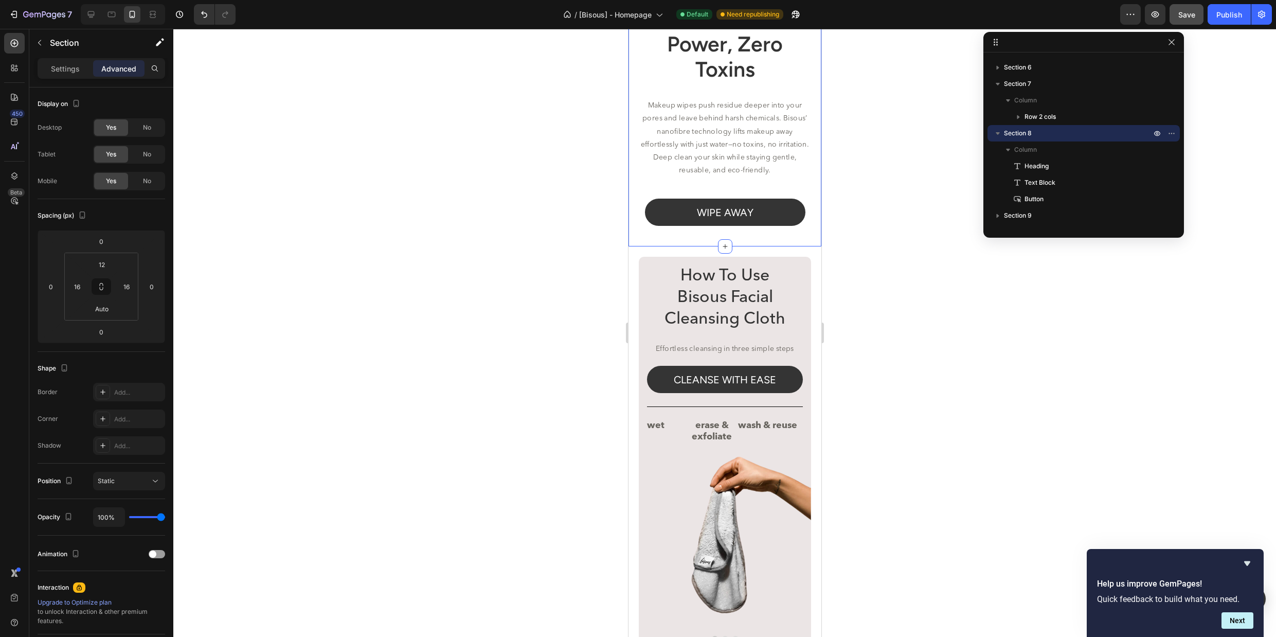
click at [911, 353] on div at bounding box center [724, 333] width 1103 height 608
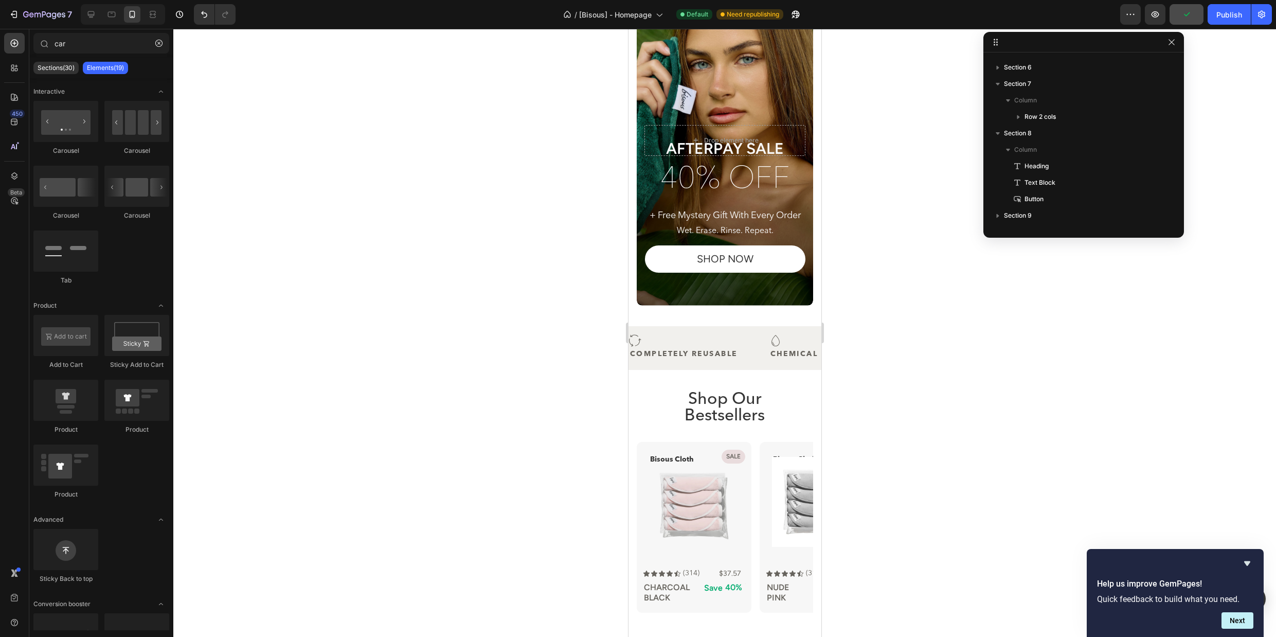
scroll to position [0, 0]
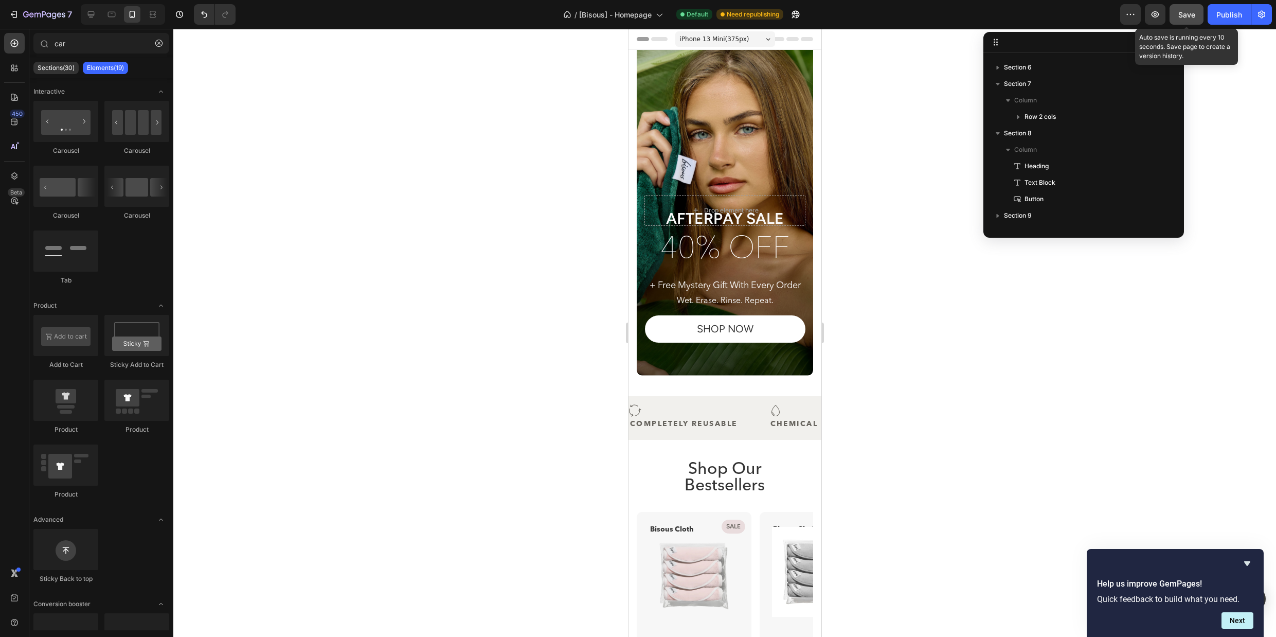
click at [1187, 20] on button "Save" at bounding box center [1187, 14] width 34 height 21
click at [1228, 17] on div "Publish" at bounding box center [1230, 14] width 26 height 11
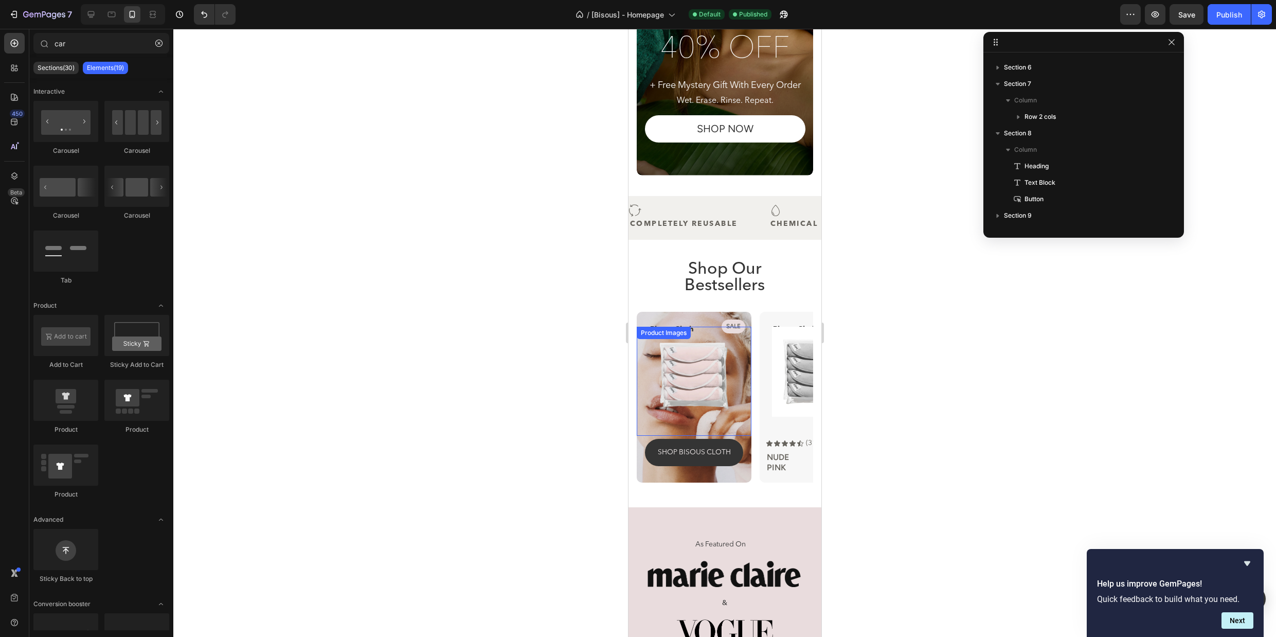
scroll to position [269, 0]
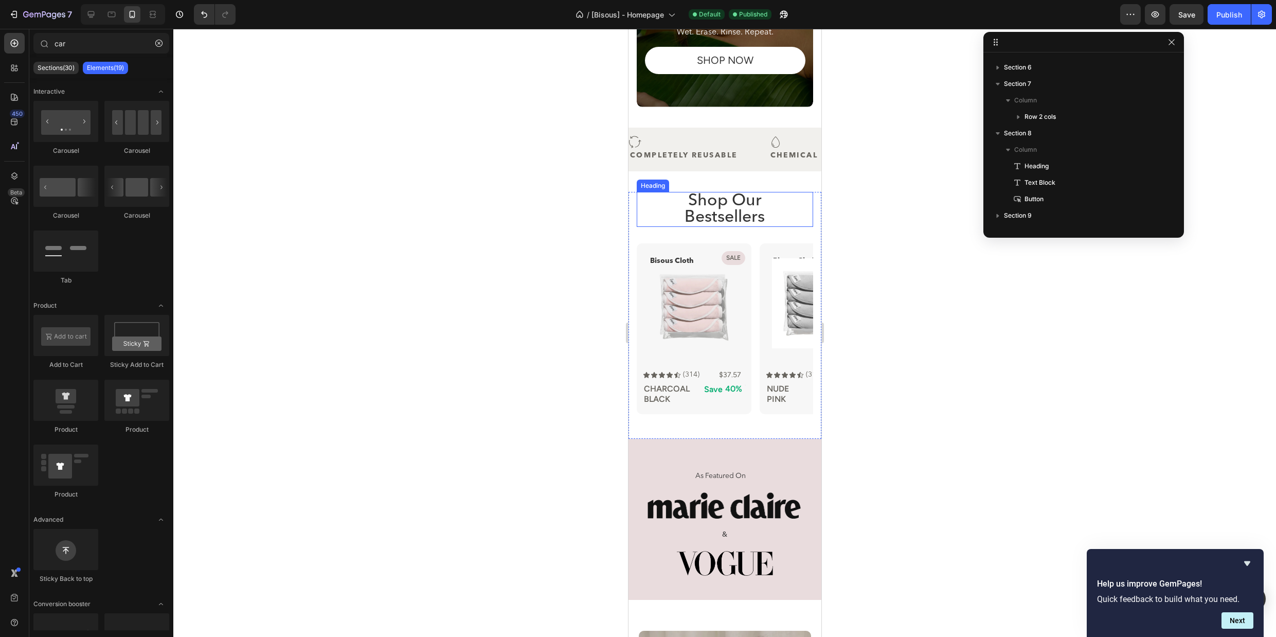
click at [734, 203] on h2 "Shop Our Bestsellers" at bounding box center [724, 209] width 141 height 35
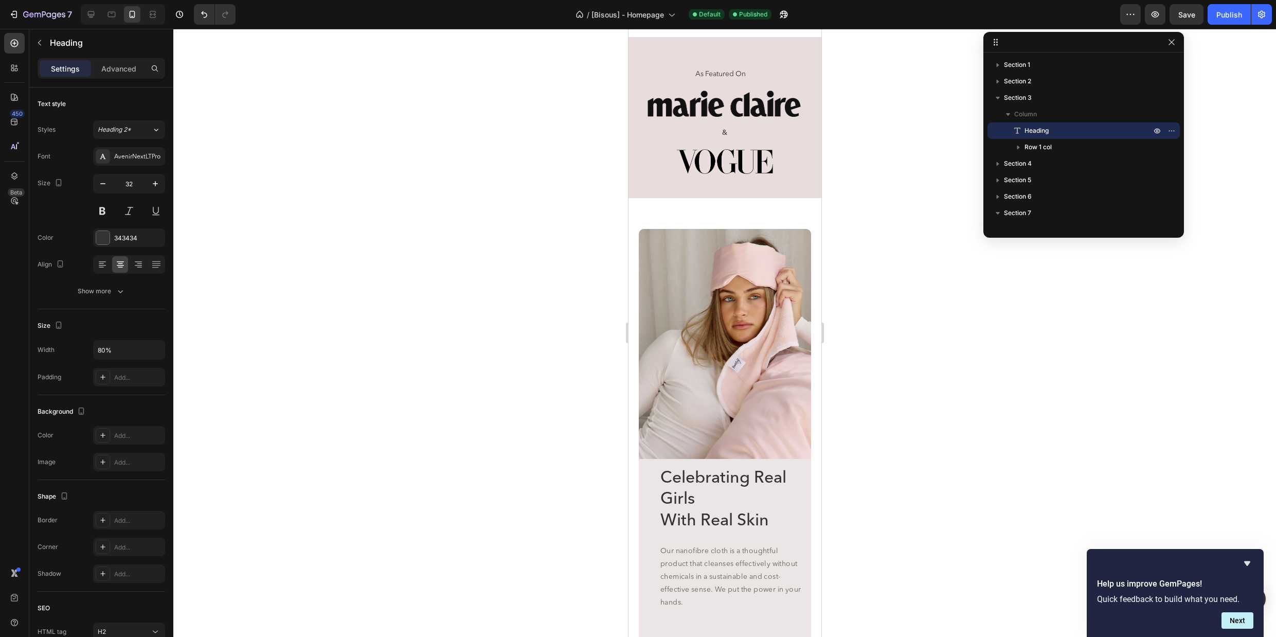
scroll to position [717, 0]
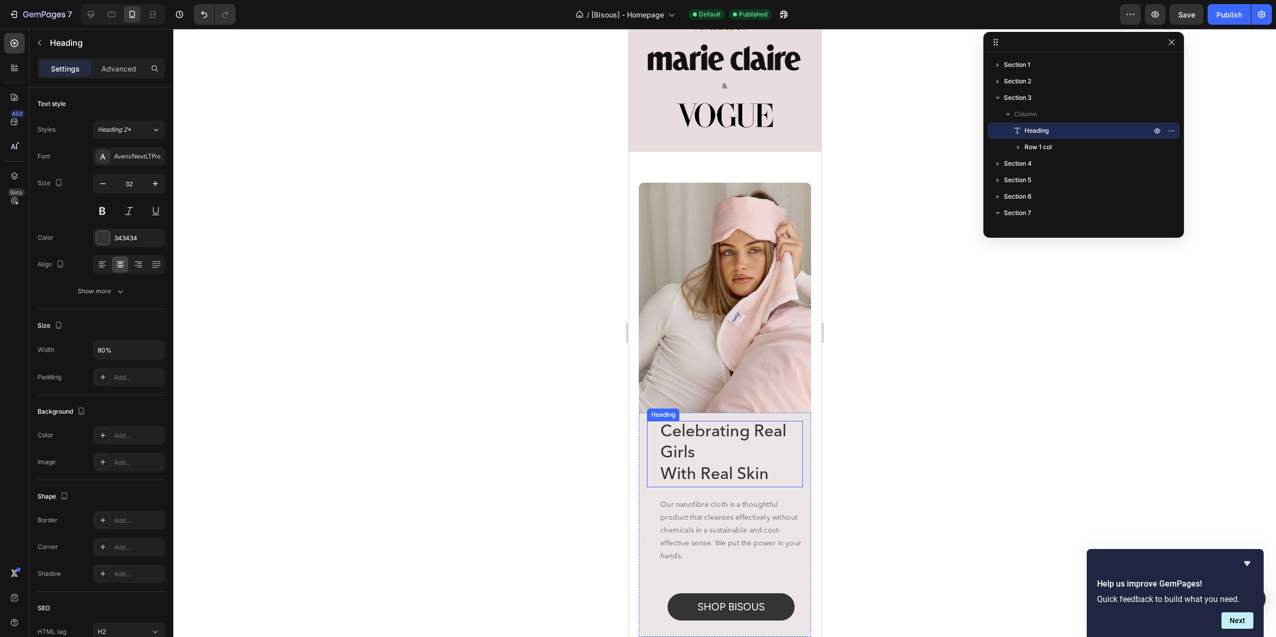
click at [742, 457] on h2 "Celebrating Real Girls With Real Skin" at bounding box center [731, 454] width 144 height 66
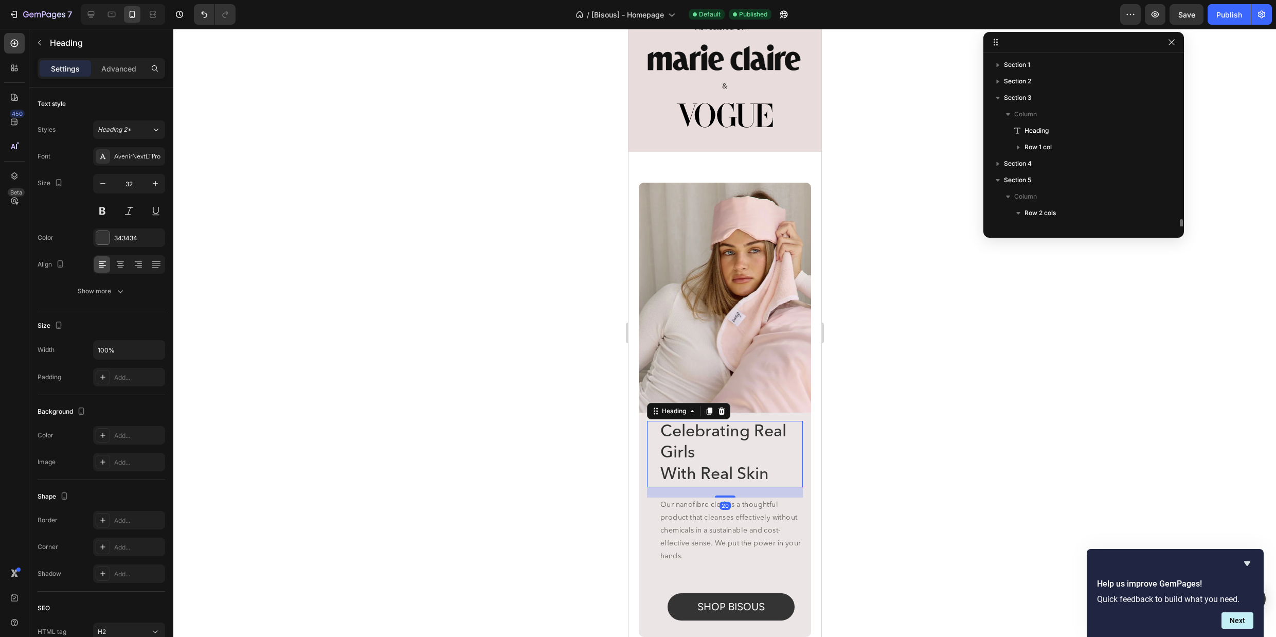
scroll to position [146, 0]
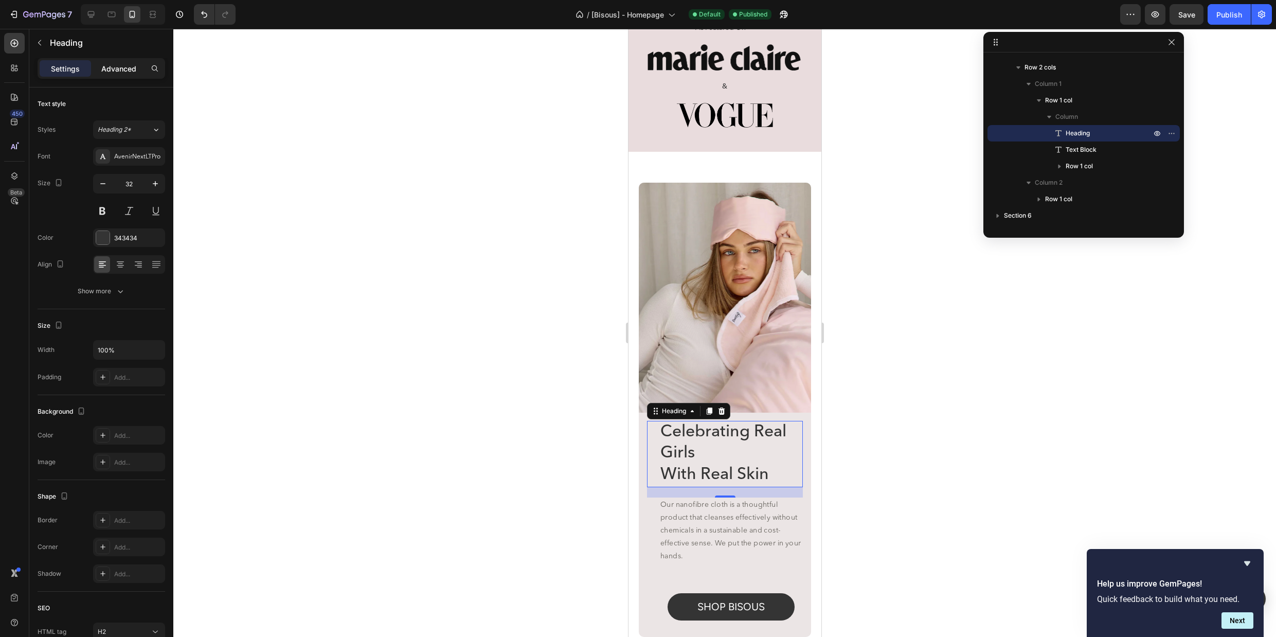
click at [123, 72] on p "Advanced" at bounding box center [118, 68] width 35 height 11
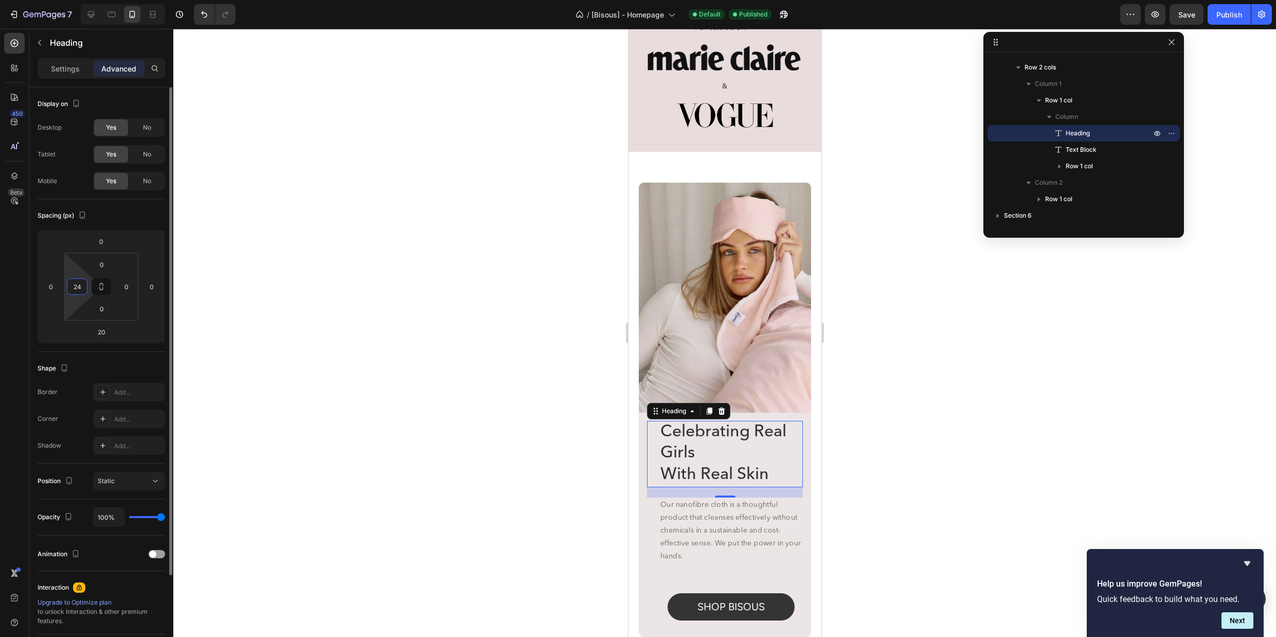
click at [79, 287] on input "24" at bounding box center [76, 286] width 15 height 15
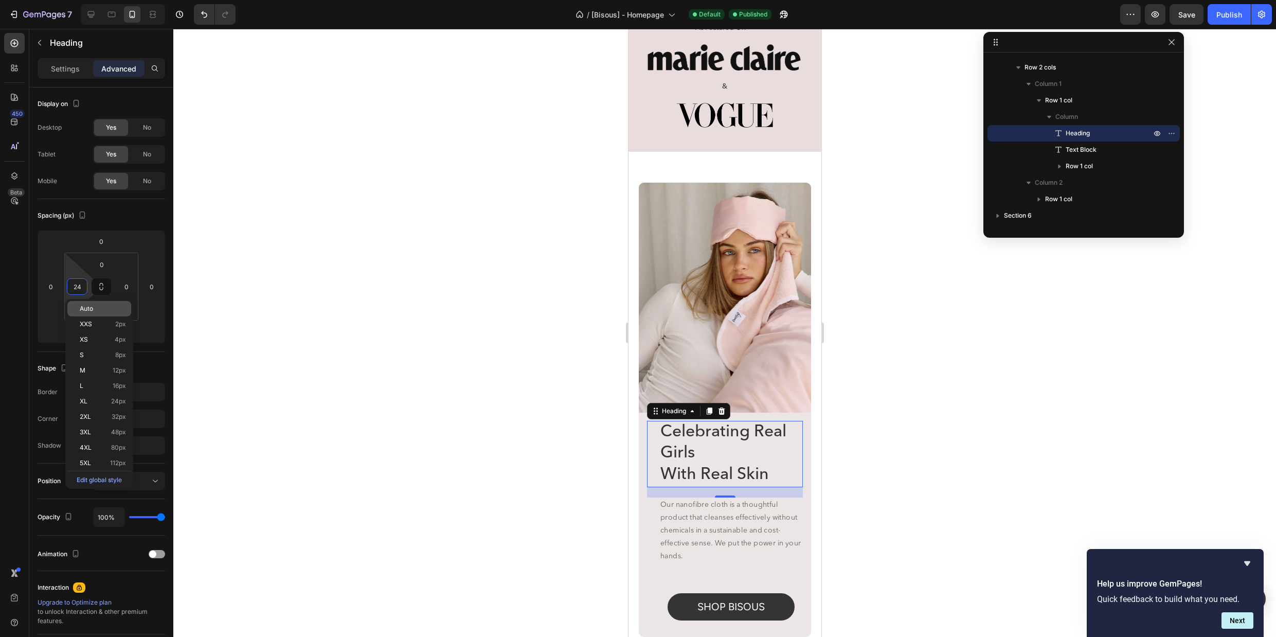
click at [85, 304] on div "Auto" at bounding box center [99, 308] width 64 height 15
type input "Auto"
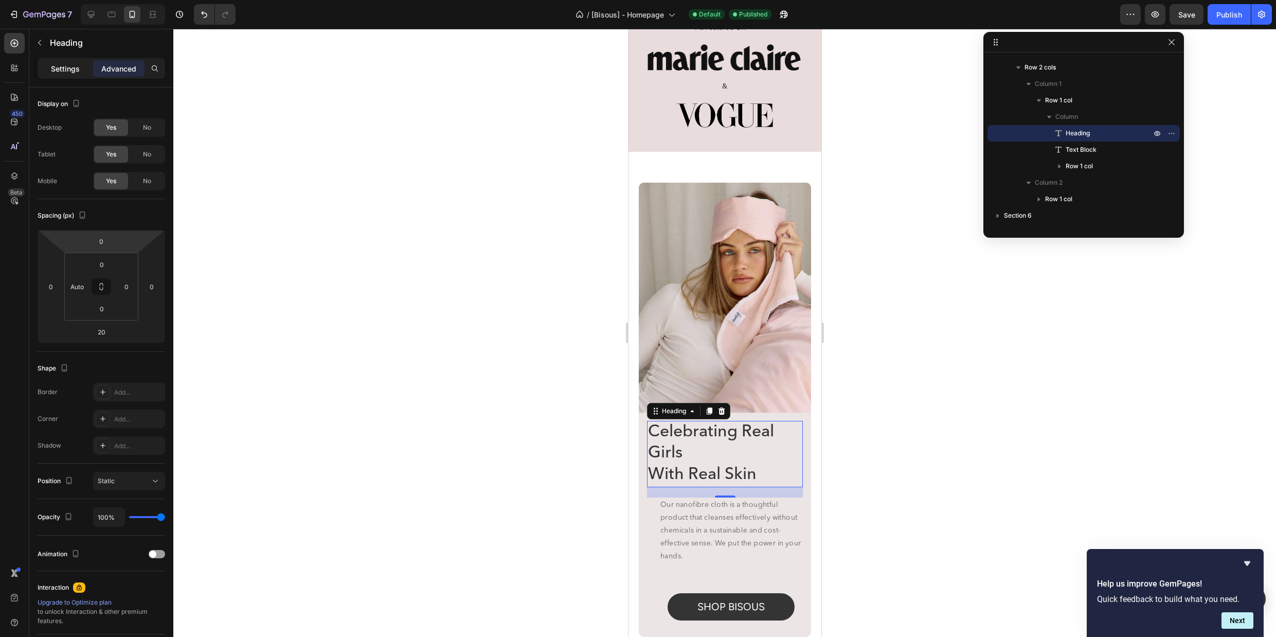
click at [64, 68] on p "Settings" at bounding box center [65, 68] width 29 height 11
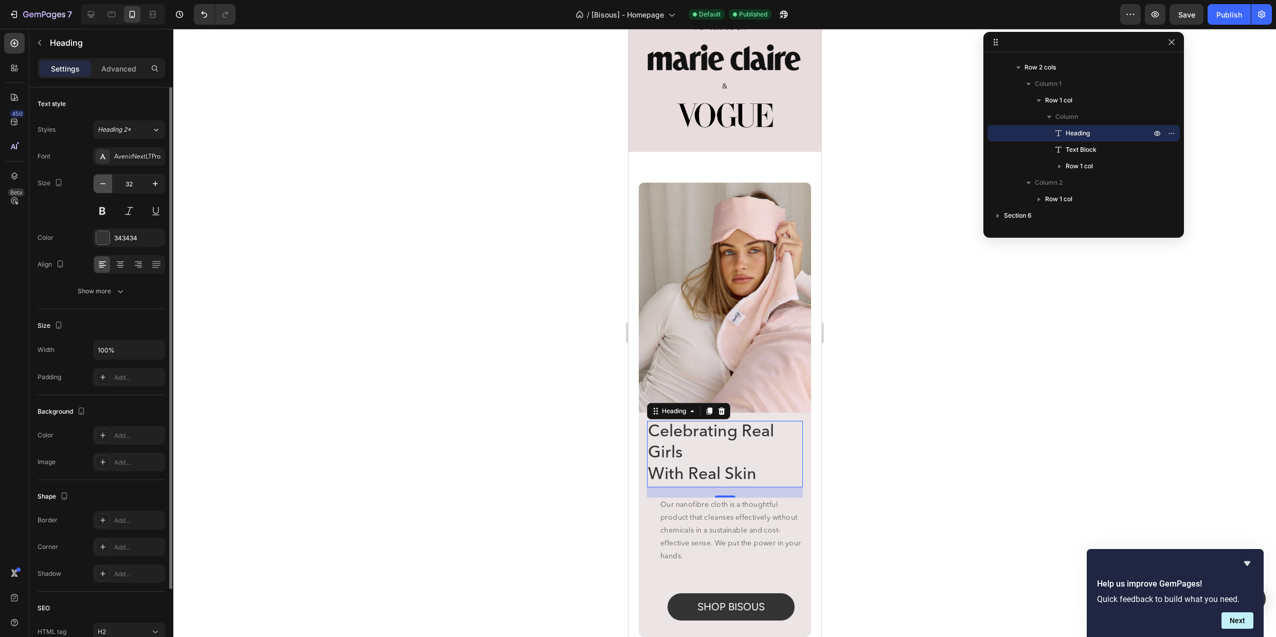
click at [102, 180] on icon "button" at bounding box center [103, 184] width 10 height 10
type input "29"
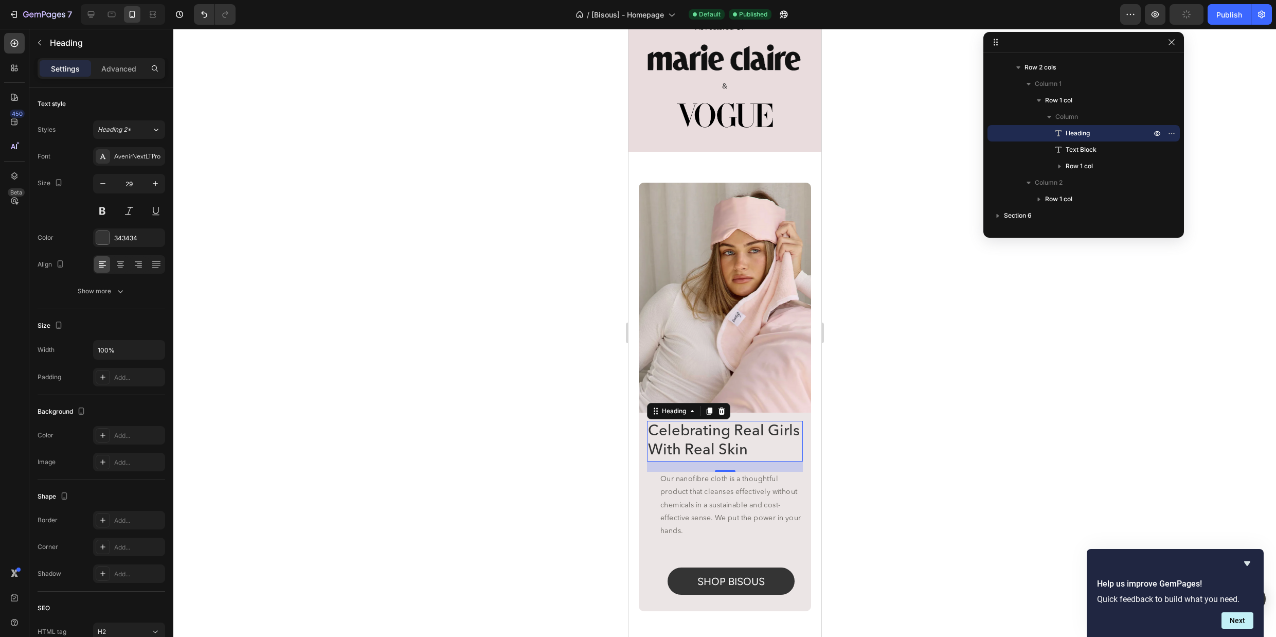
click at [856, 374] on div at bounding box center [724, 333] width 1103 height 608
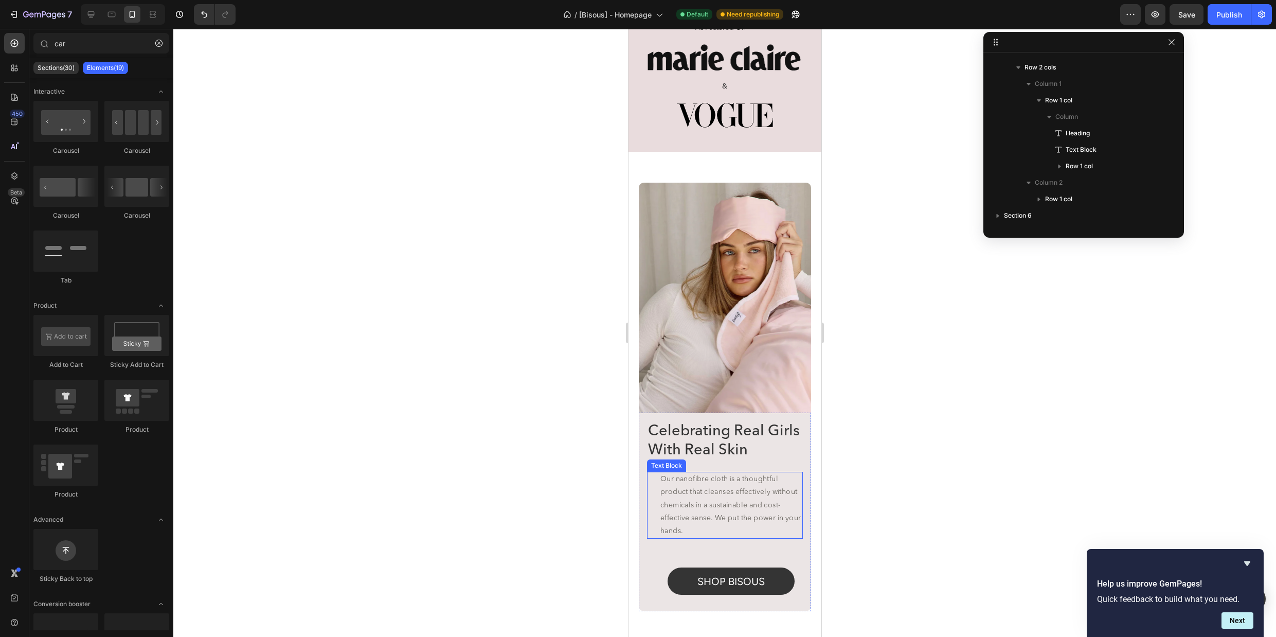
click at [651, 502] on div "Our nanofibre cloth is a thoughtful product that cleanses effectively without c…" at bounding box center [725, 505] width 156 height 67
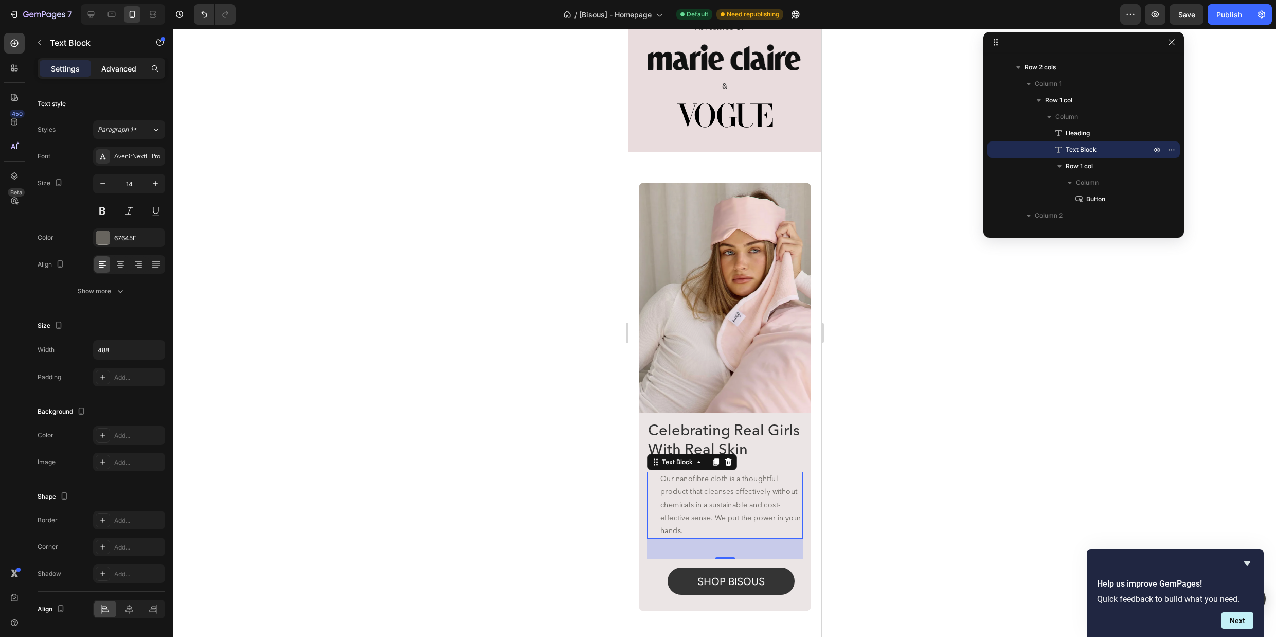
click at [127, 65] on p "Advanced" at bounding box center [118, 68] width 35 height 11
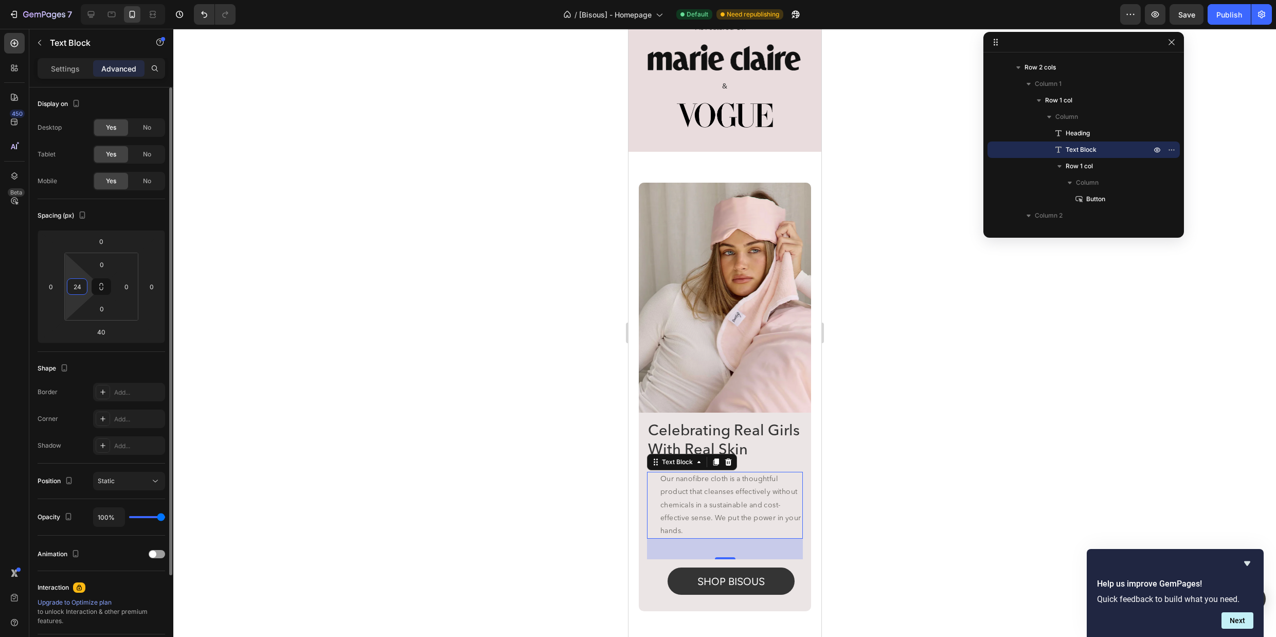
click at [77, 286] on input "24" at bounding box center [76, 286] width 15 height 15
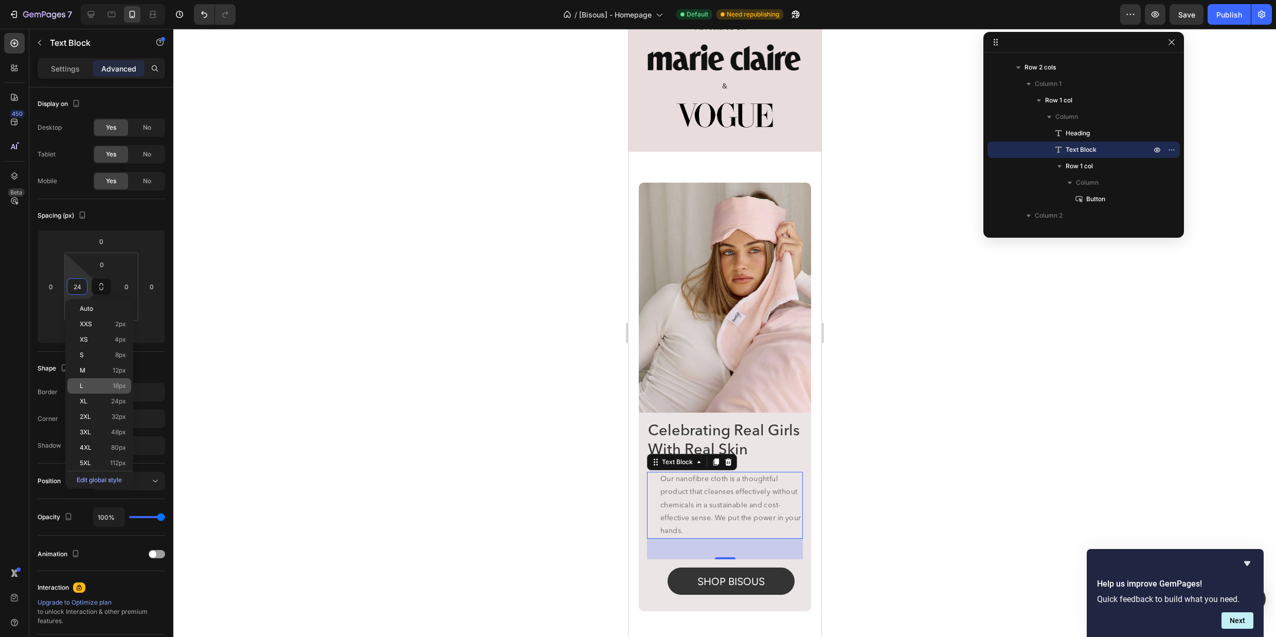
click at [122, 383] on span "16px" at bounding box center [119, 385] width 13 height 7
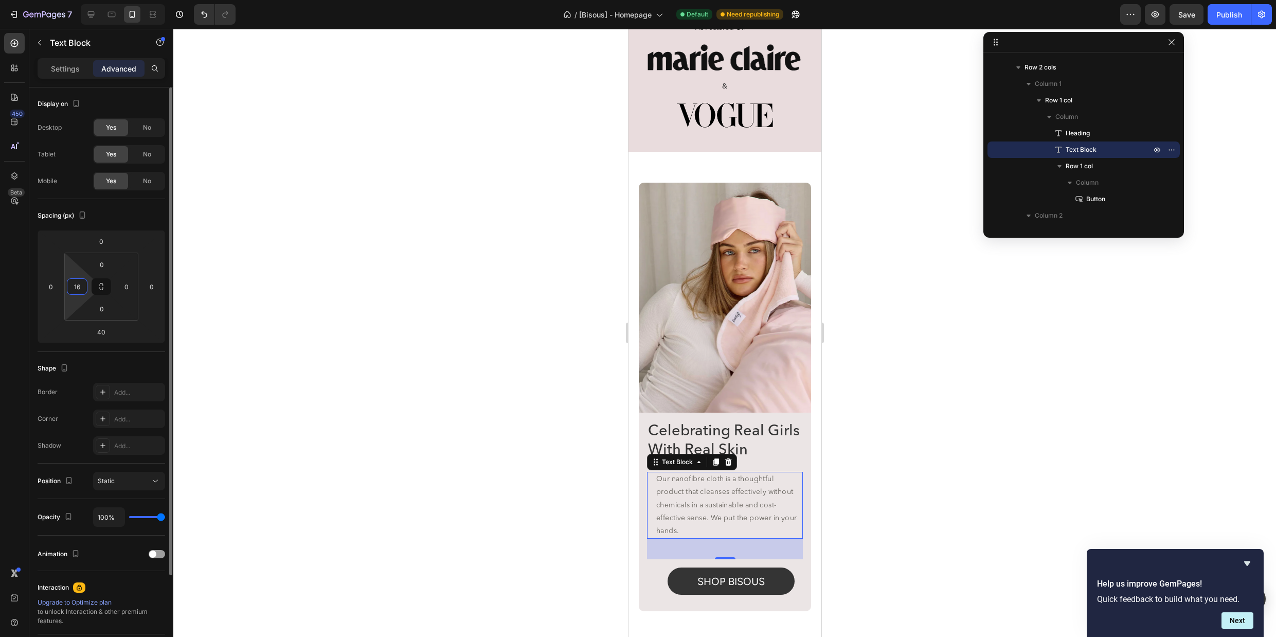
click at [78, 285] on input "16" at bounding box center [76, 286] width 15 height 15
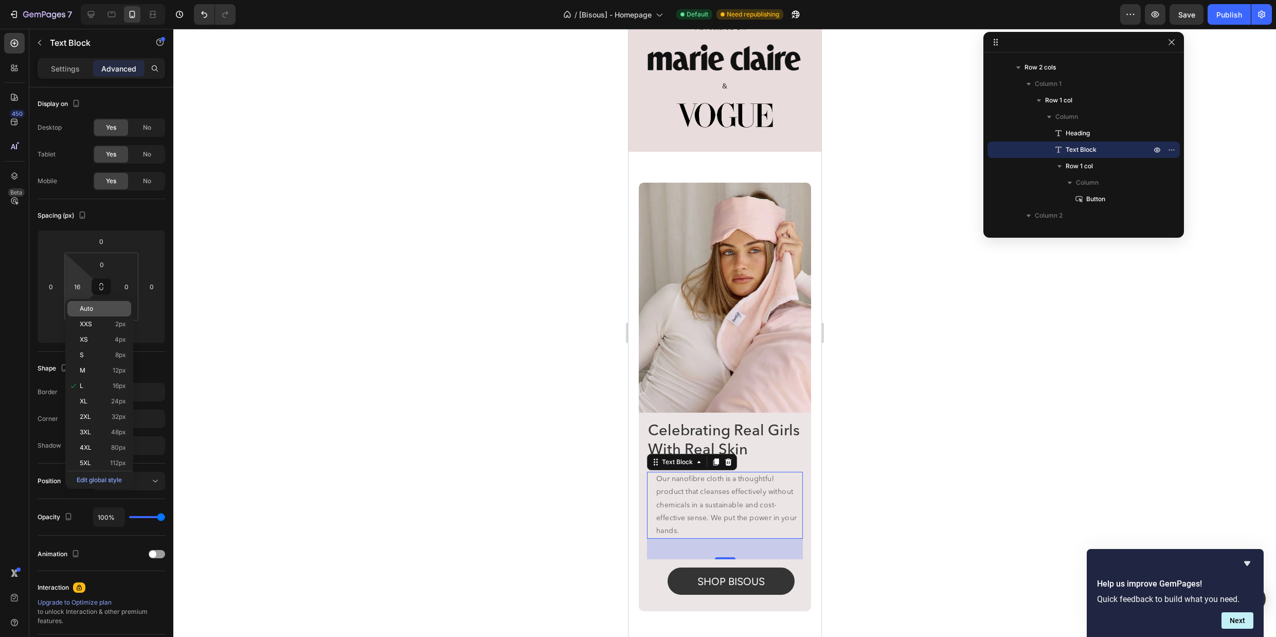
click at [85, 307] on span "Auto" at bounding box center [86, 308] width 13 height 7
type input "Auto"
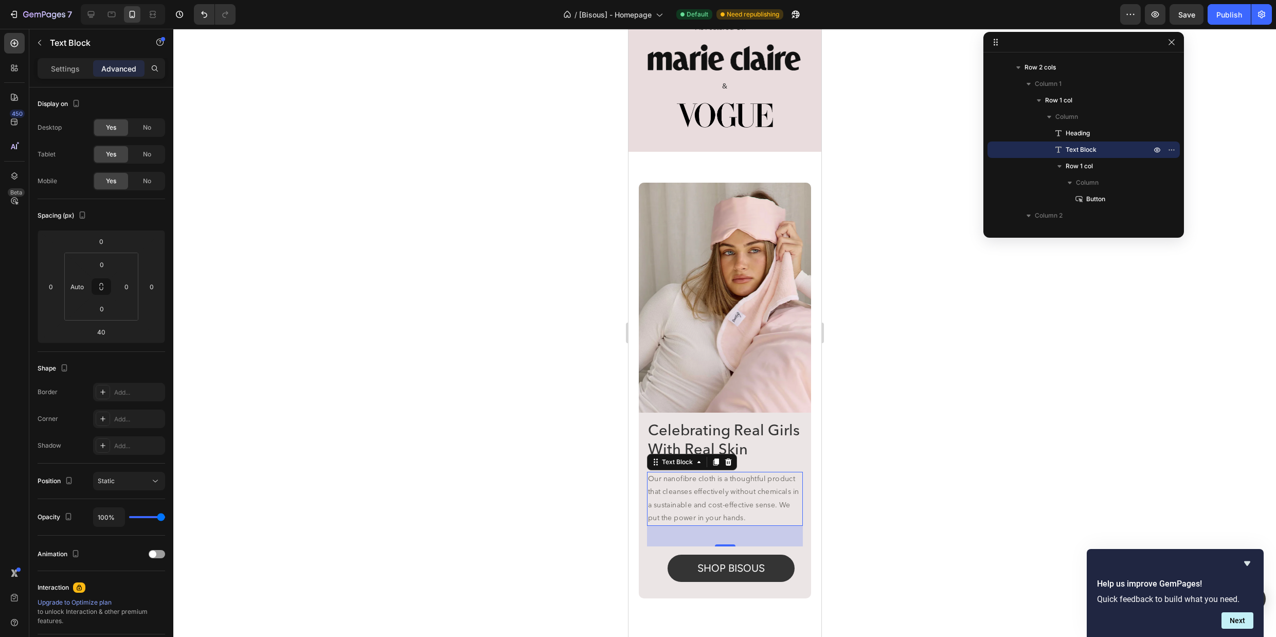
click at [885, 471] on div at bounding box center [724, 333] width 1103 height 608
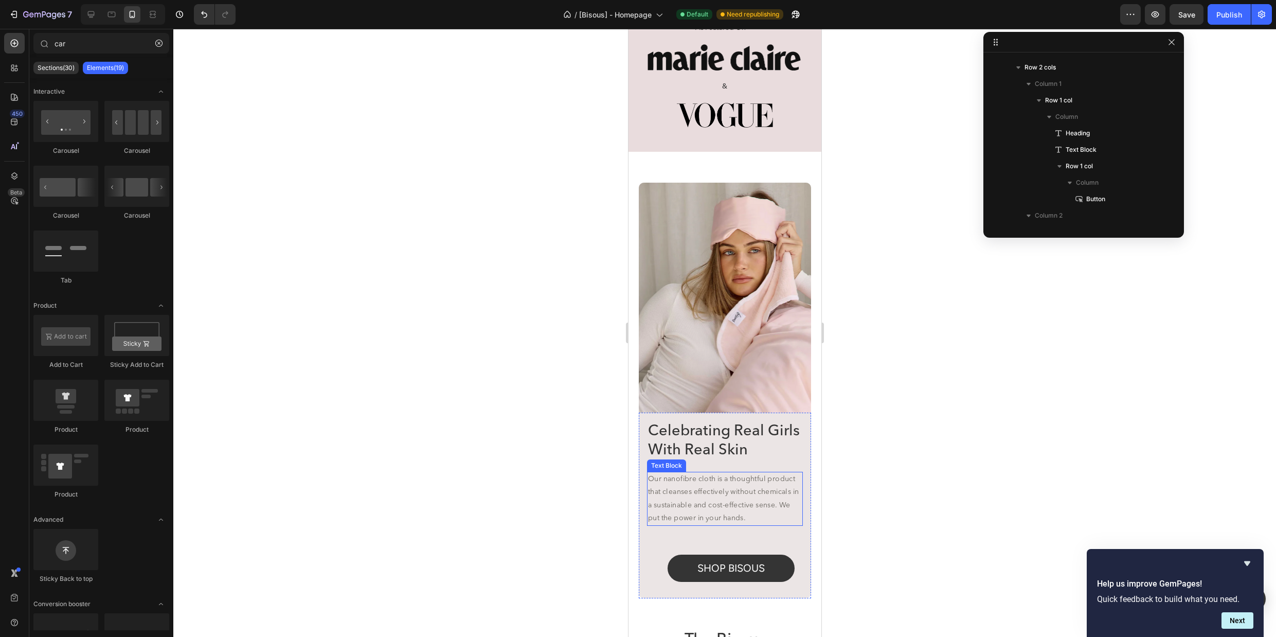
scroll to position [738, 0]
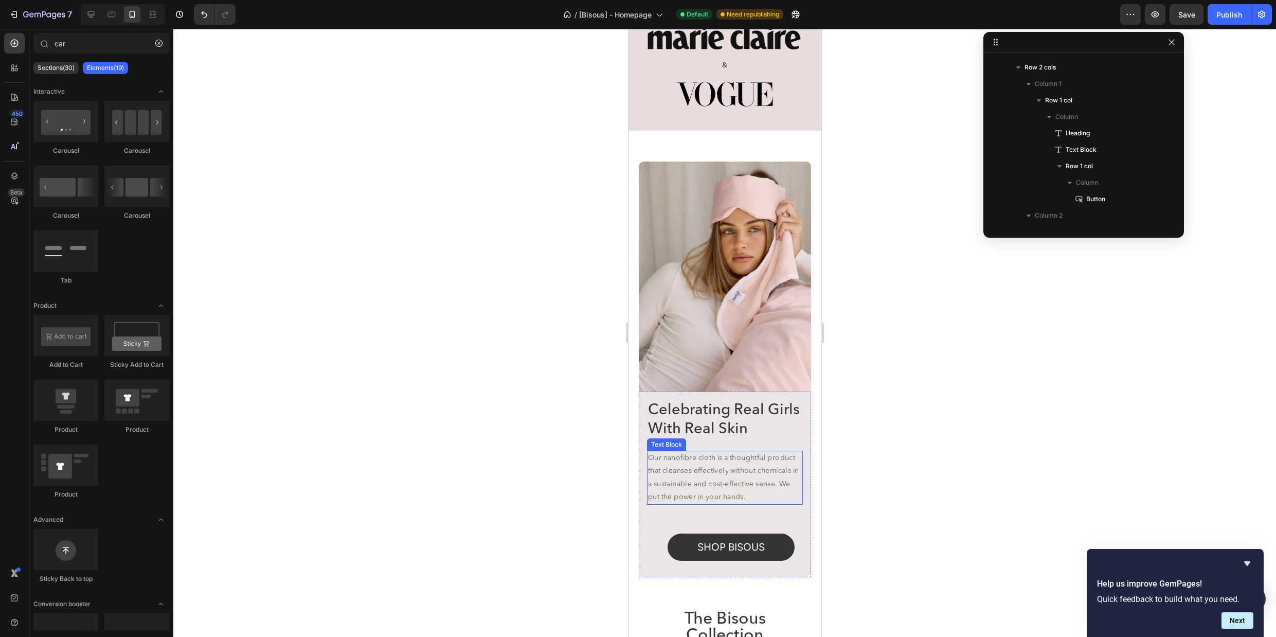
click at [764, 494] on p "Our nanofibre cloth is a thoughtful product that cleanses effectively without c…" at bounding box center [725, 478] width 154 height 52
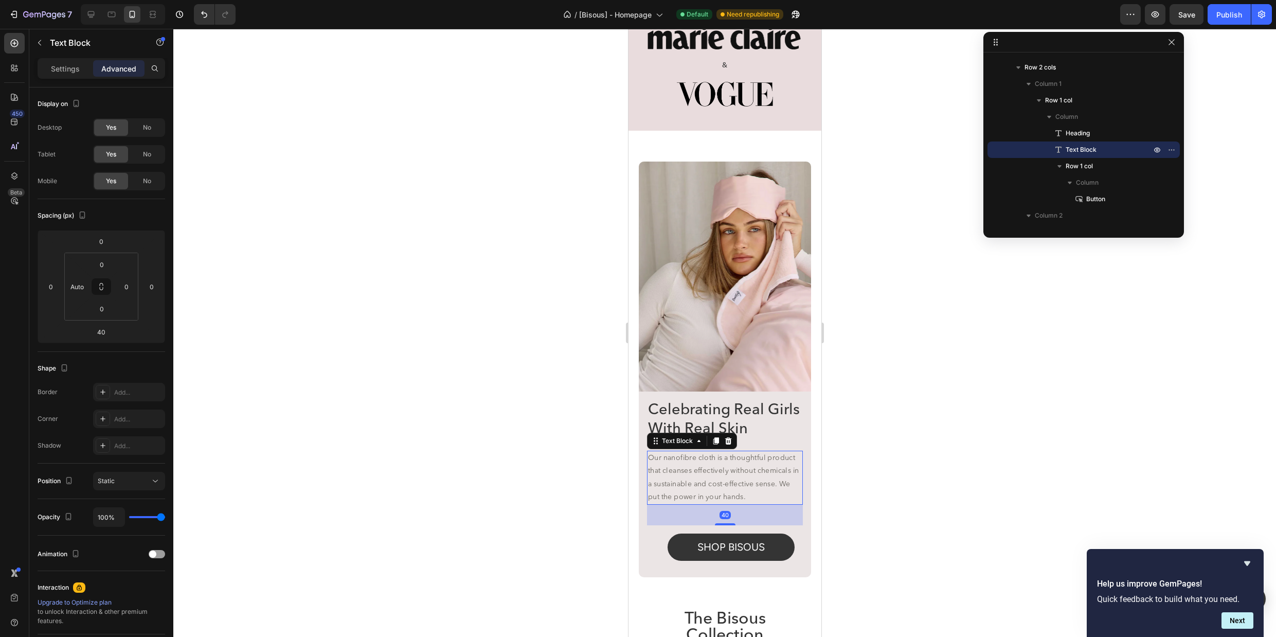
scroll to position [862, 0]
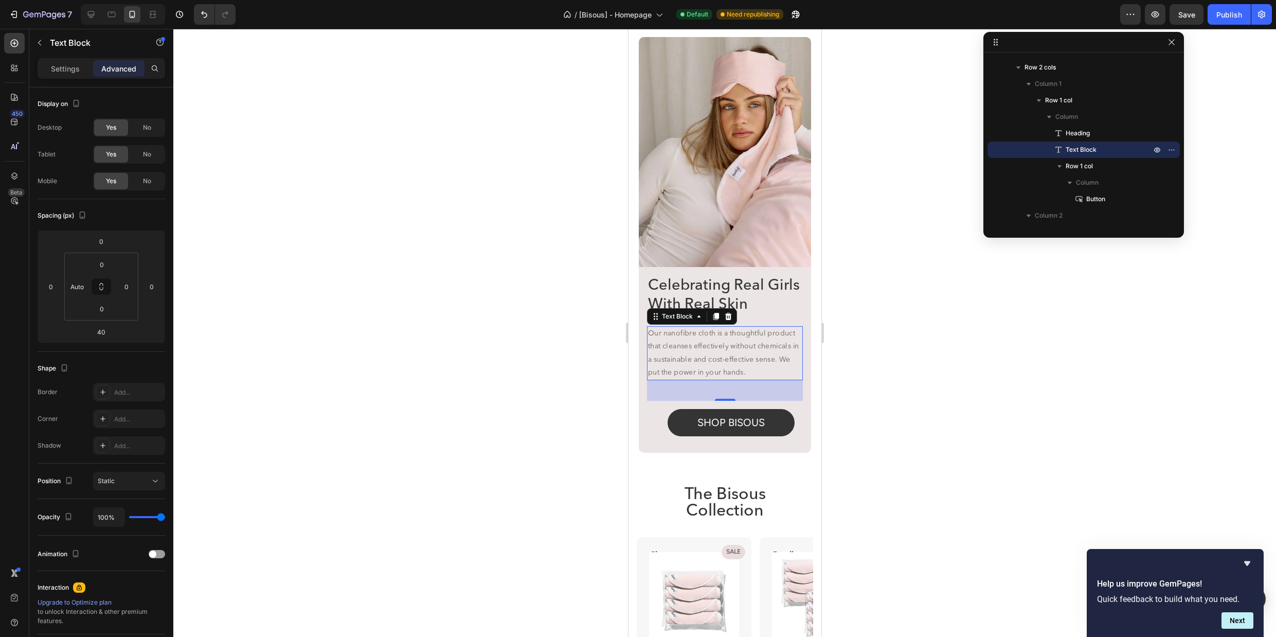
click at [726, 397] on div "40" at bounding box center [725, 390] width 156 height 21
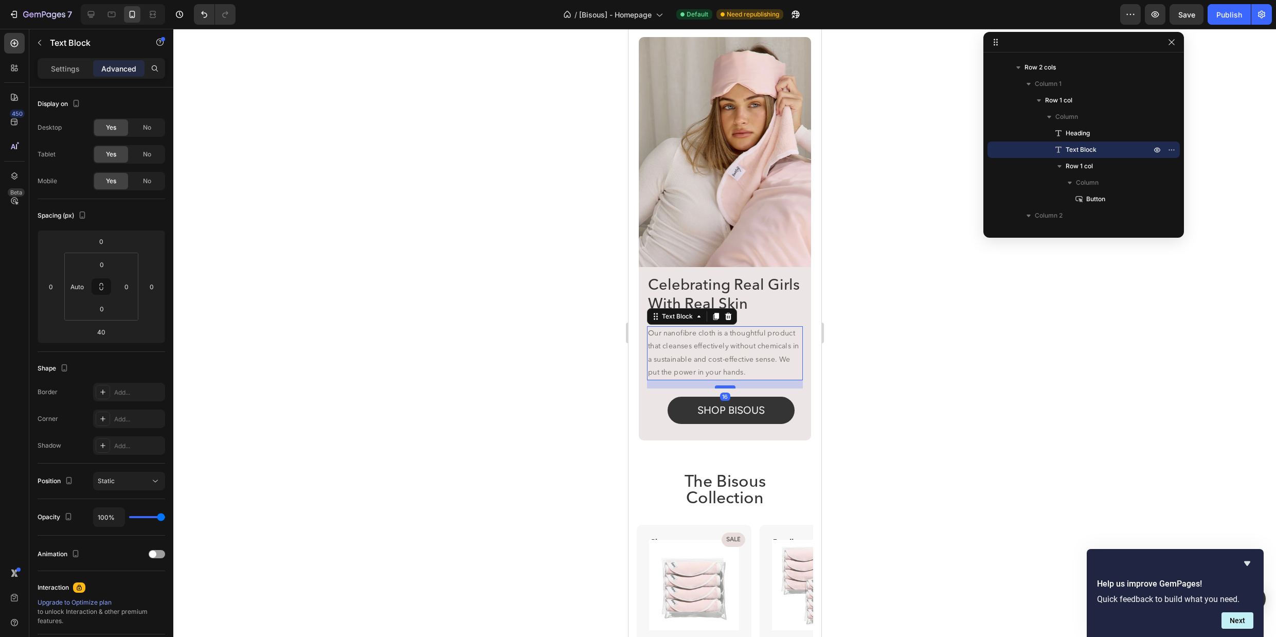
drag, startPoint x: 727, startPoint y: 400, endPoint x: 1501, endPoint y: 417, distance: 774.0
click at [728, 387] on div at bounding box center [725, 386] width 21 height 3
type input "16"
click at [873, 388] on div at bounding box center [724, 333] width 1103 height 608
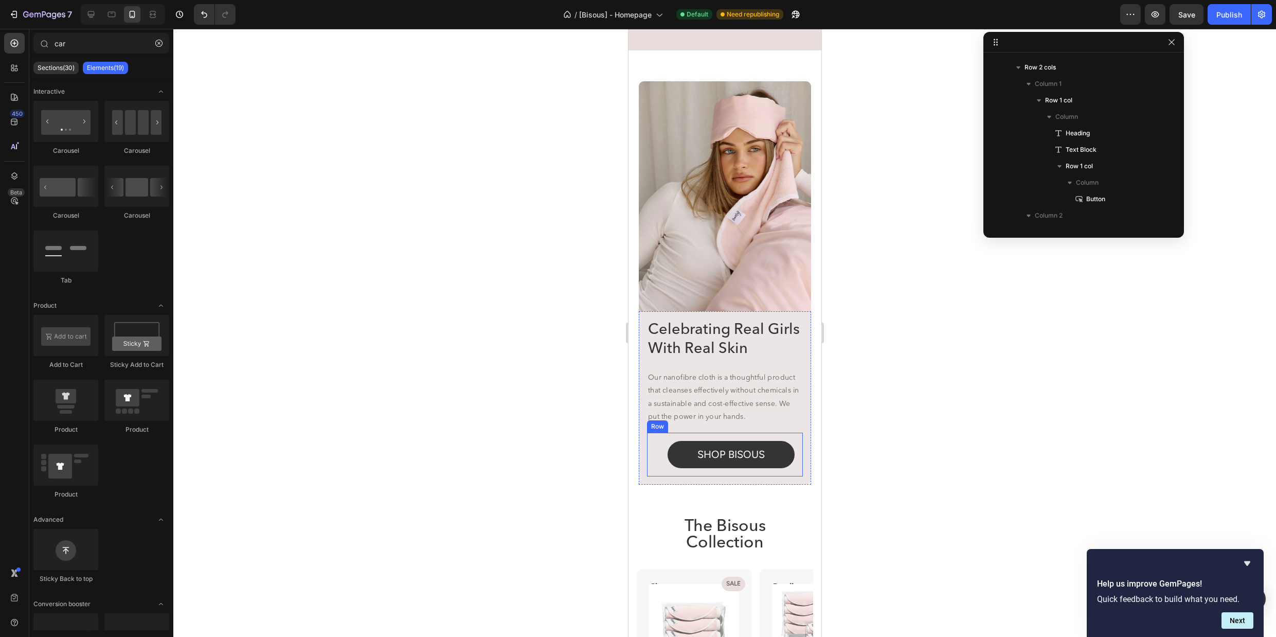
scroll to position [1017, 0]
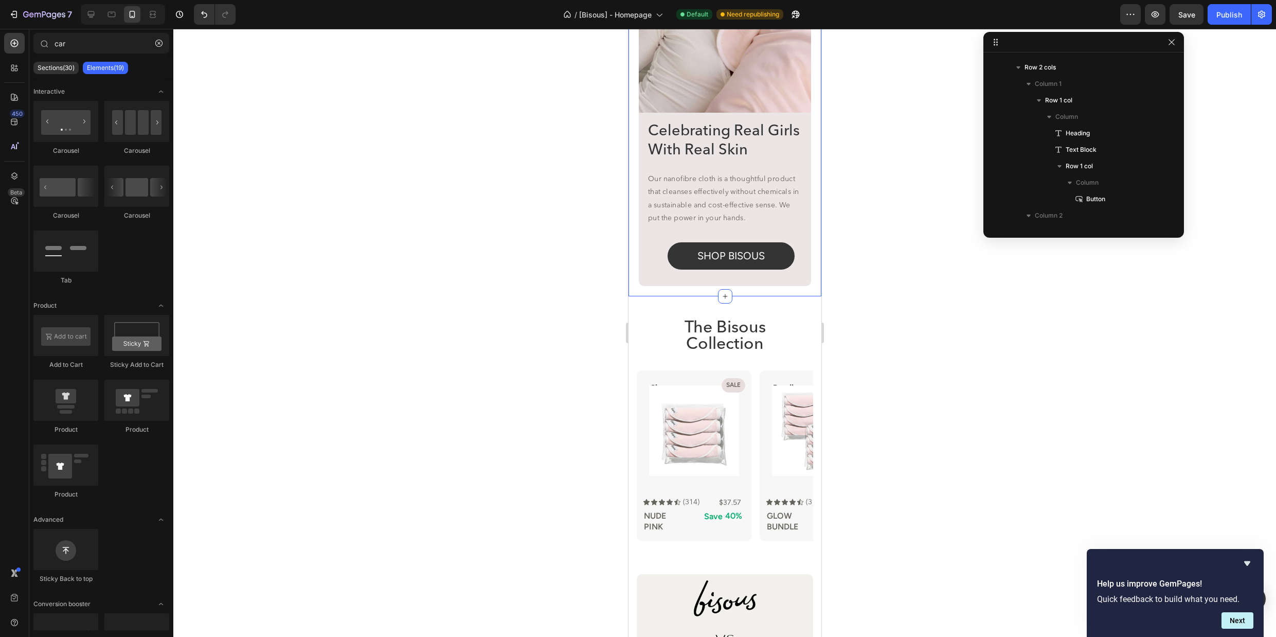
click at [762, 289] on div "Celebrating Real Girls With Real Skin Heading Our nanofibre cloth is a thoughtf…" at bounding box center [724, 84] width 193 height 424
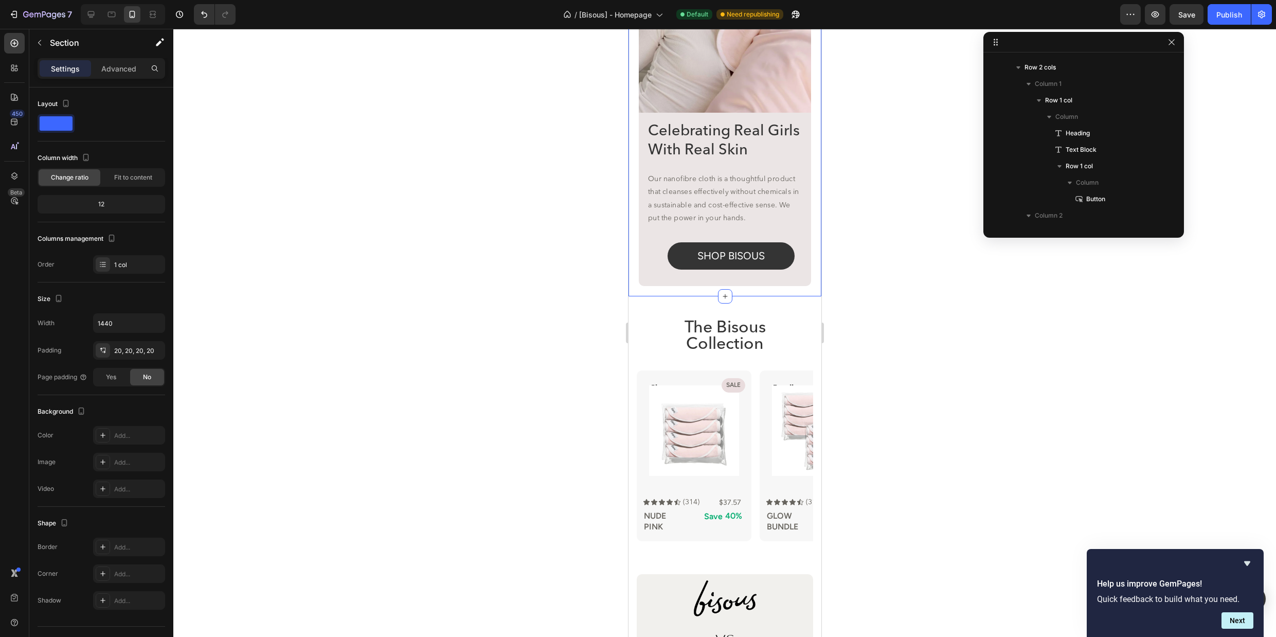
scroll to position [47, 0]
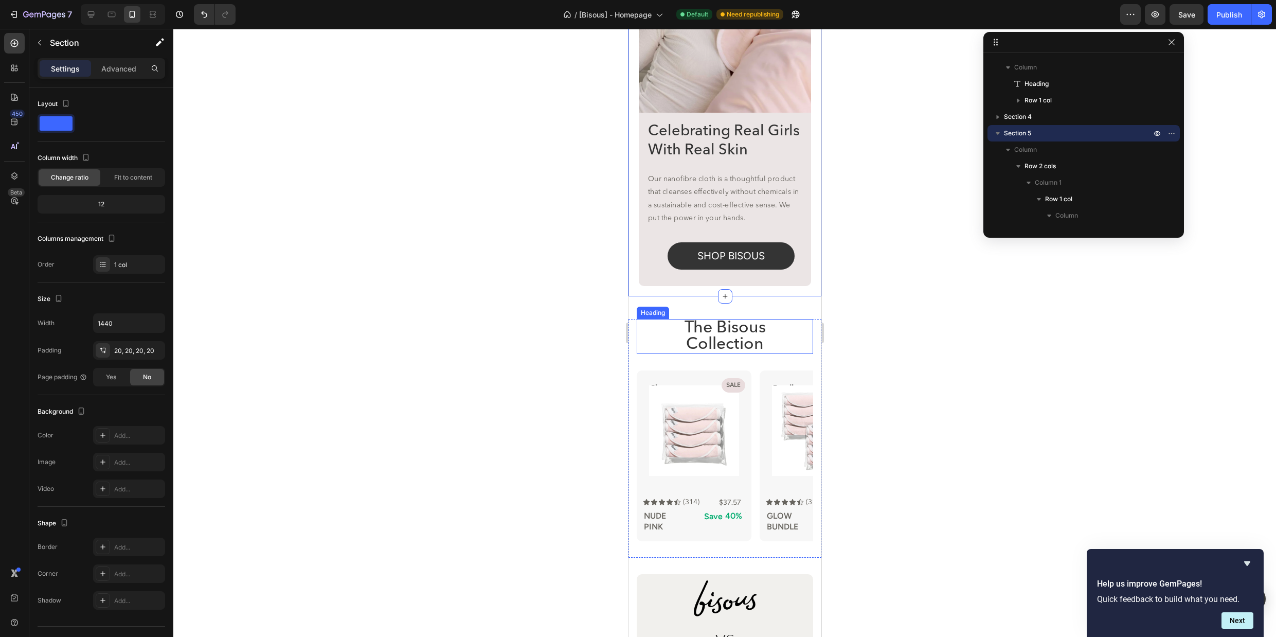
click at [801, 338] on h2 "The Bisous Collection" at bounding box center [724, 336] width 159 height 35
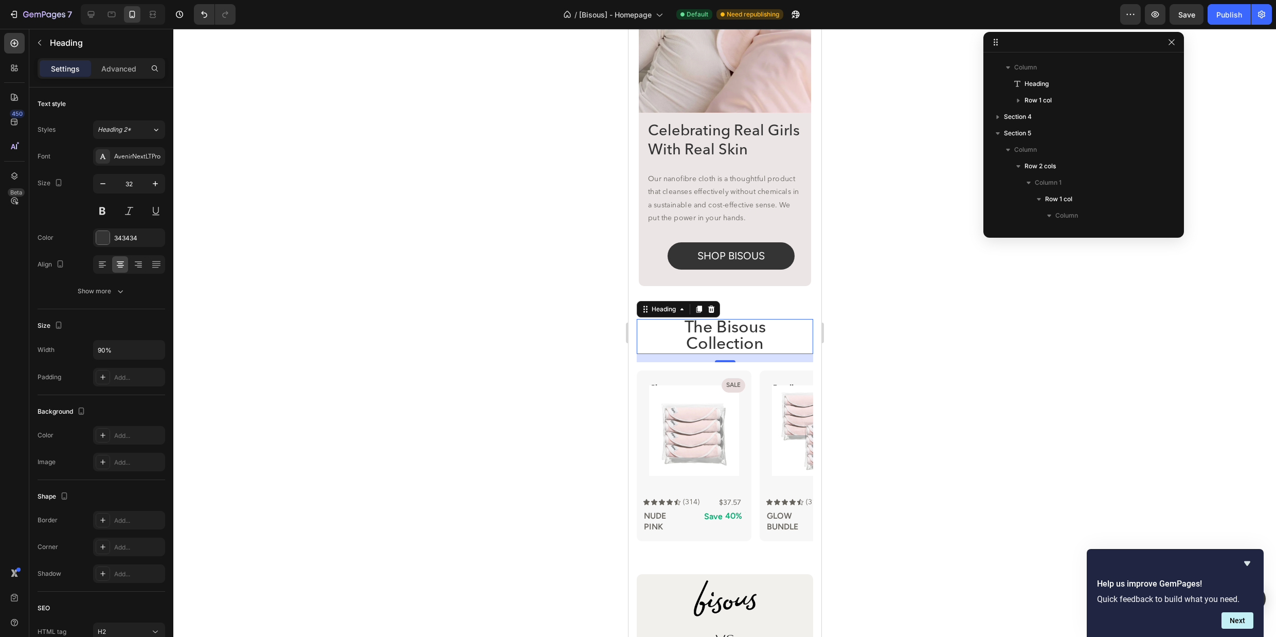
scroll to position [343, 0]
click at [807, 290] on div "Celebrating Real Girls With Real Skin Heading Our nanofibre cloth is a thoughtf…" at bounding box center [724, 84] width 193 height 424
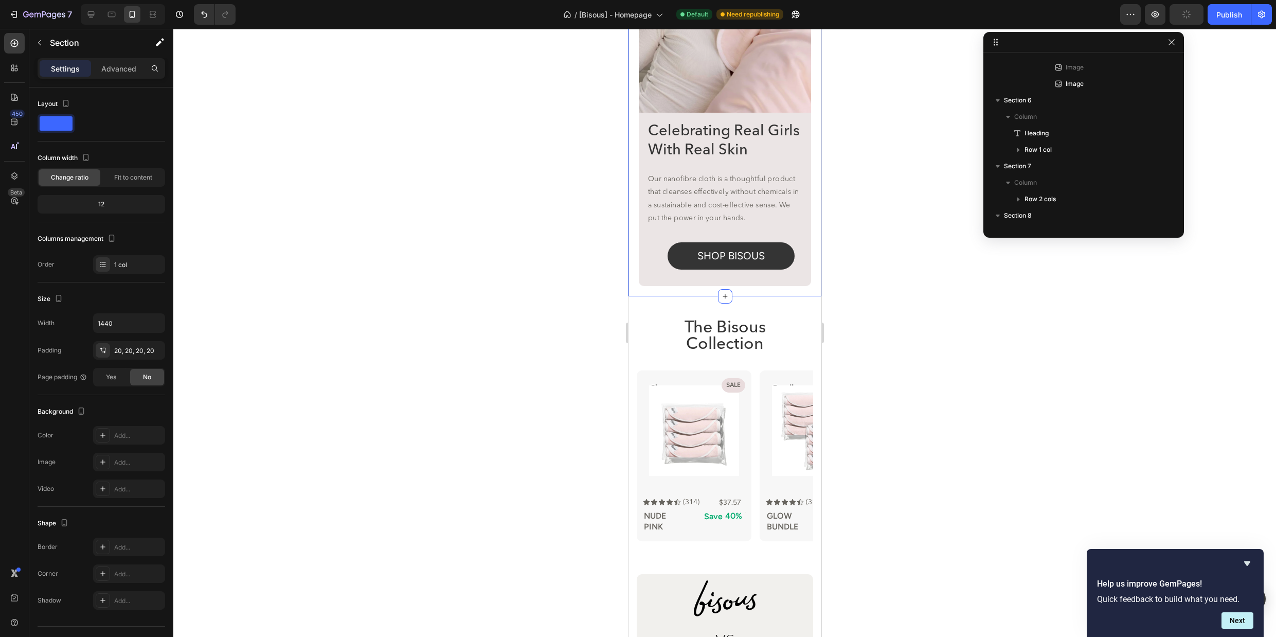
scroll to position [47, 0]
click at [120, 67] on p "Advanced" at bounding box center [118, 68] width 35 height 11
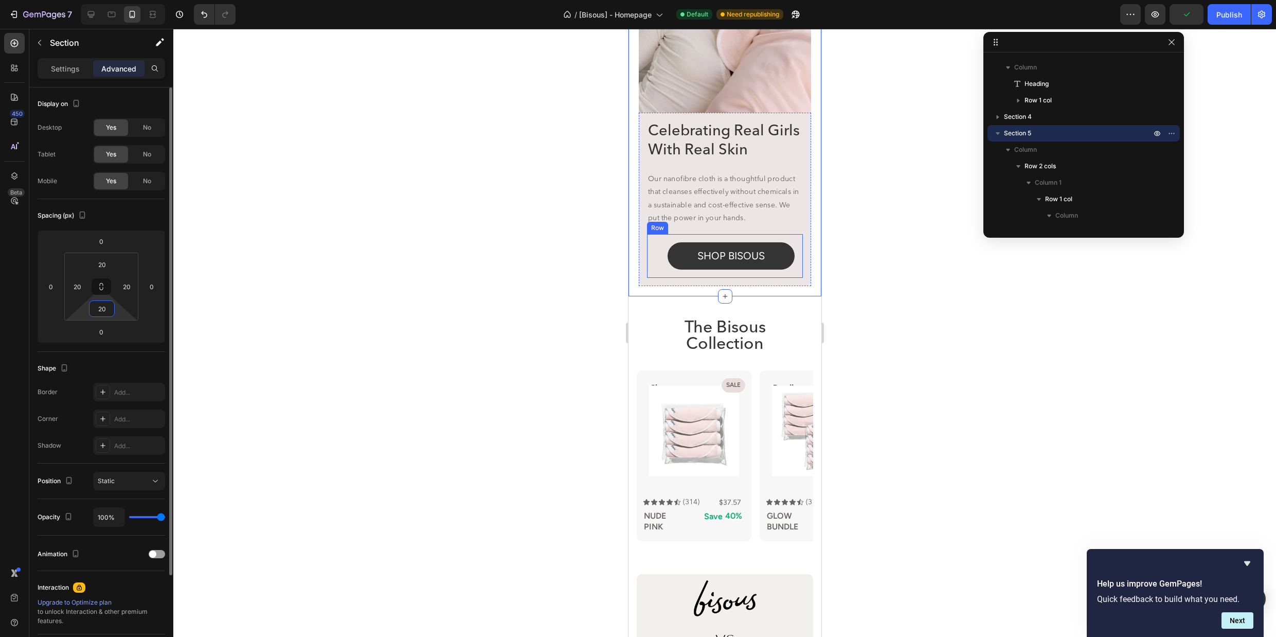
click at [105, 312] on input "20" at bounding box center [102, 308] width 21 height 15
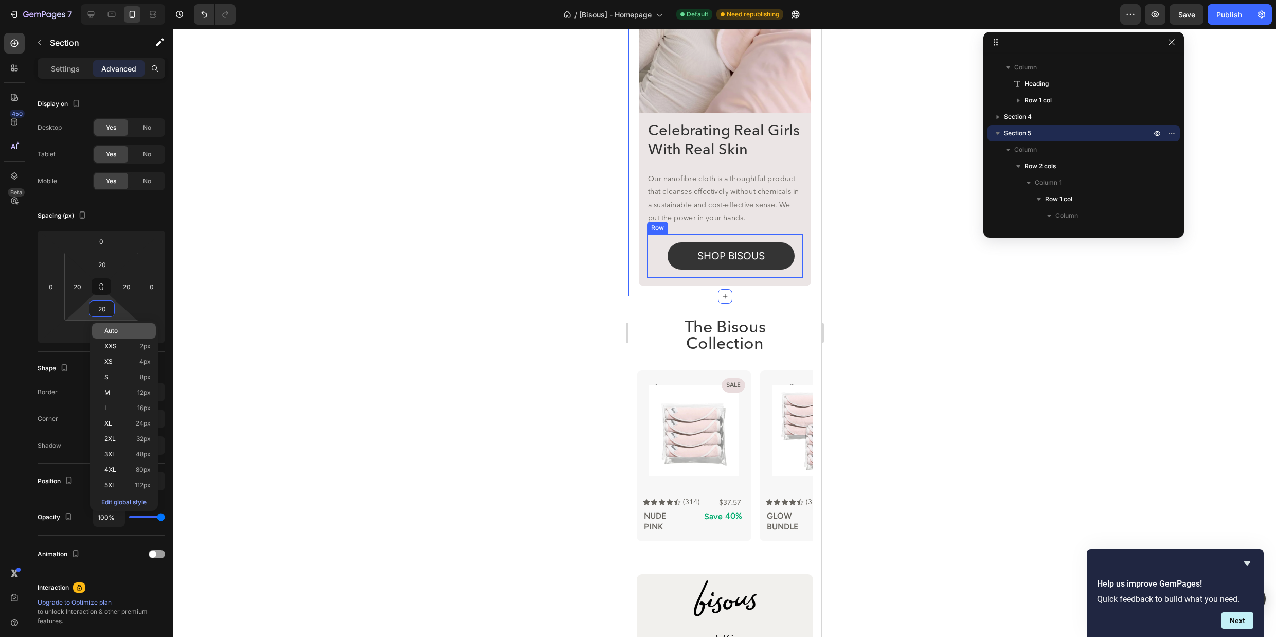
click at [108, 329] on span "Auto" at bounding box center [110, 330] width 13 height 7
type input "Auto"
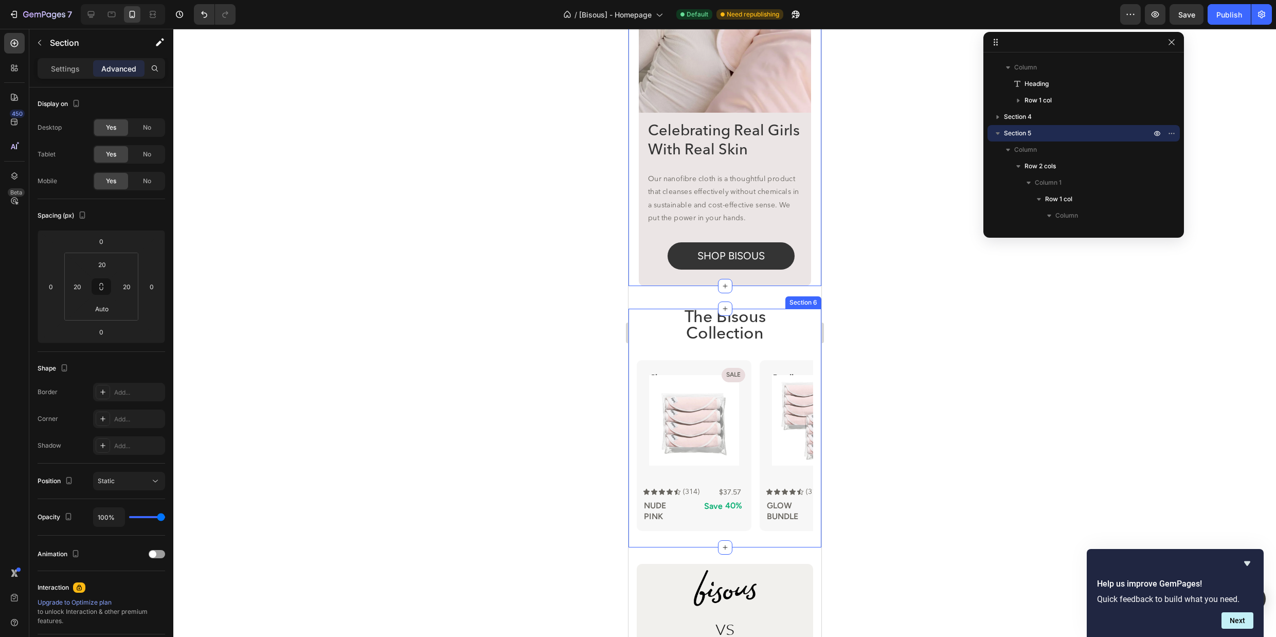
click at [944, 341] on div at bounding box center [724, 333] width 1103 height 608
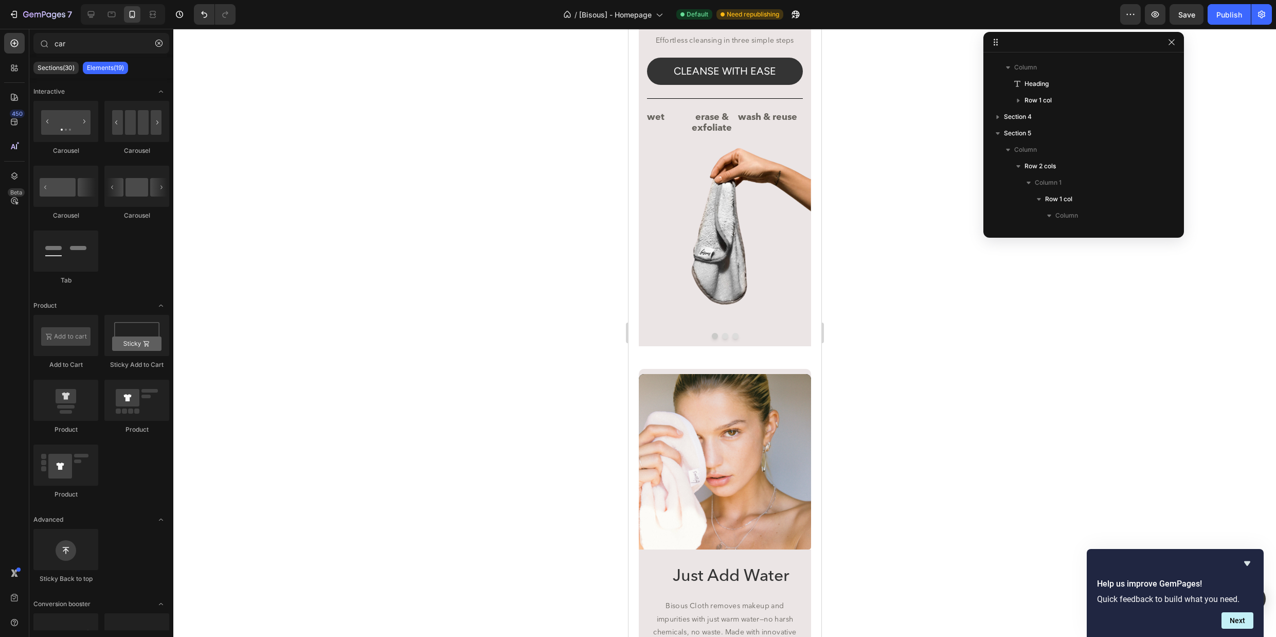
scroll to position [2244, 0]
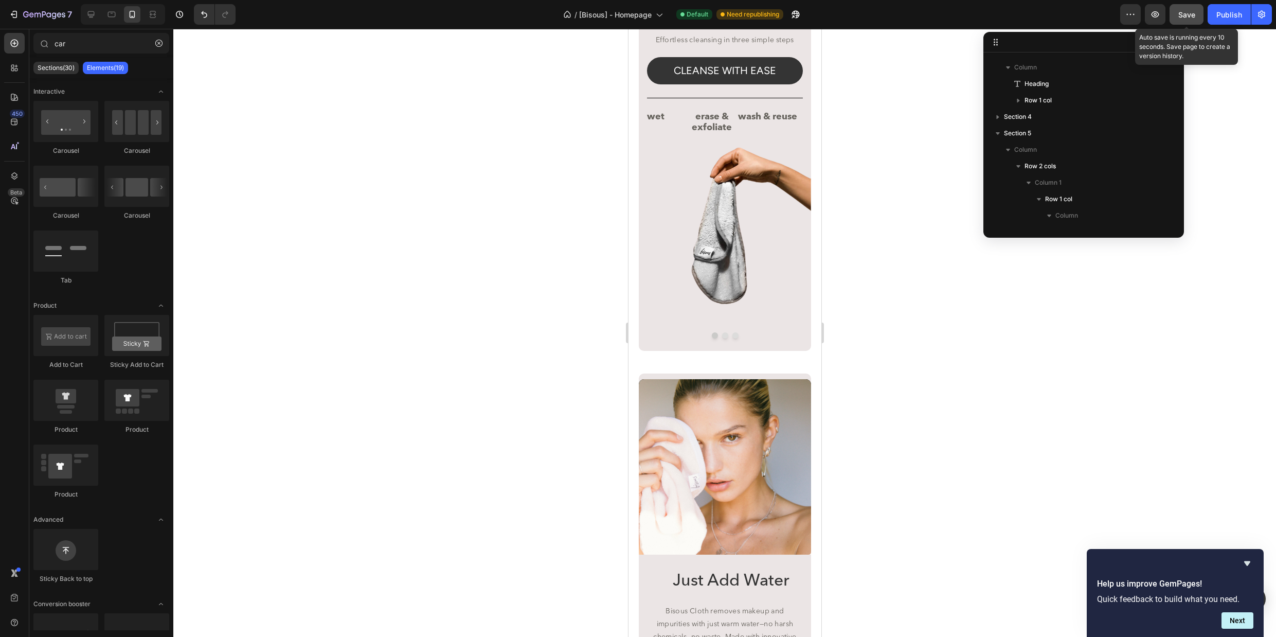
click at [1196, 9] on button "Save" at bounding box center [1187, 14] width 34 height 21
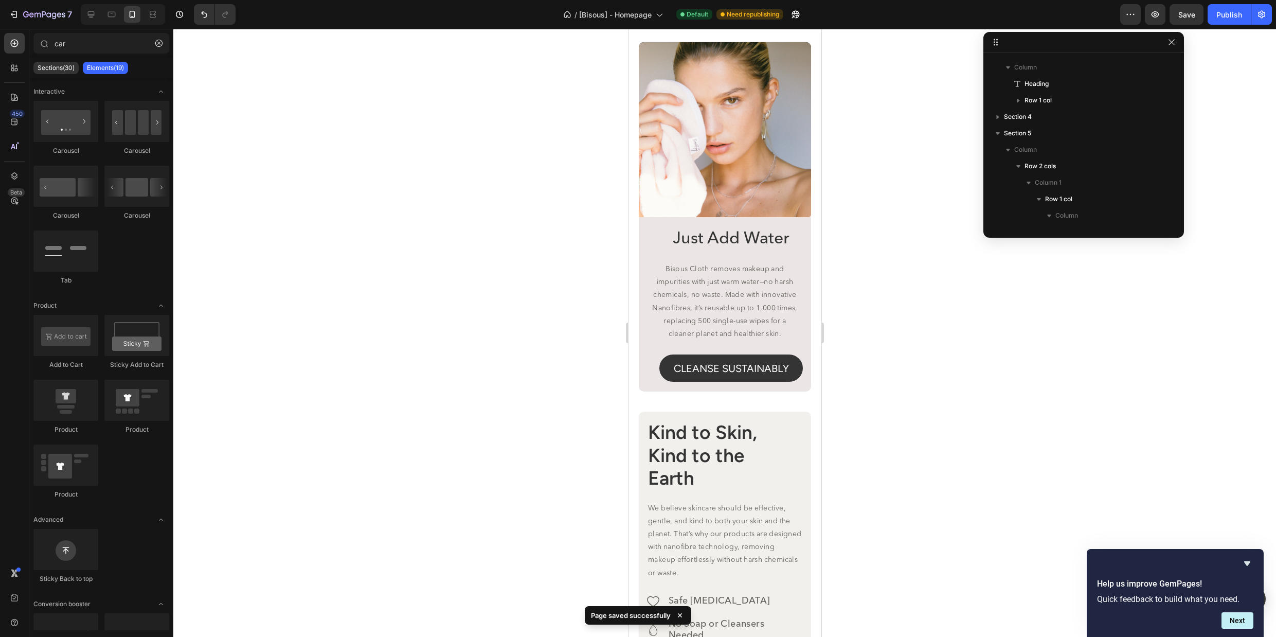
scroll to position [2660, 0]
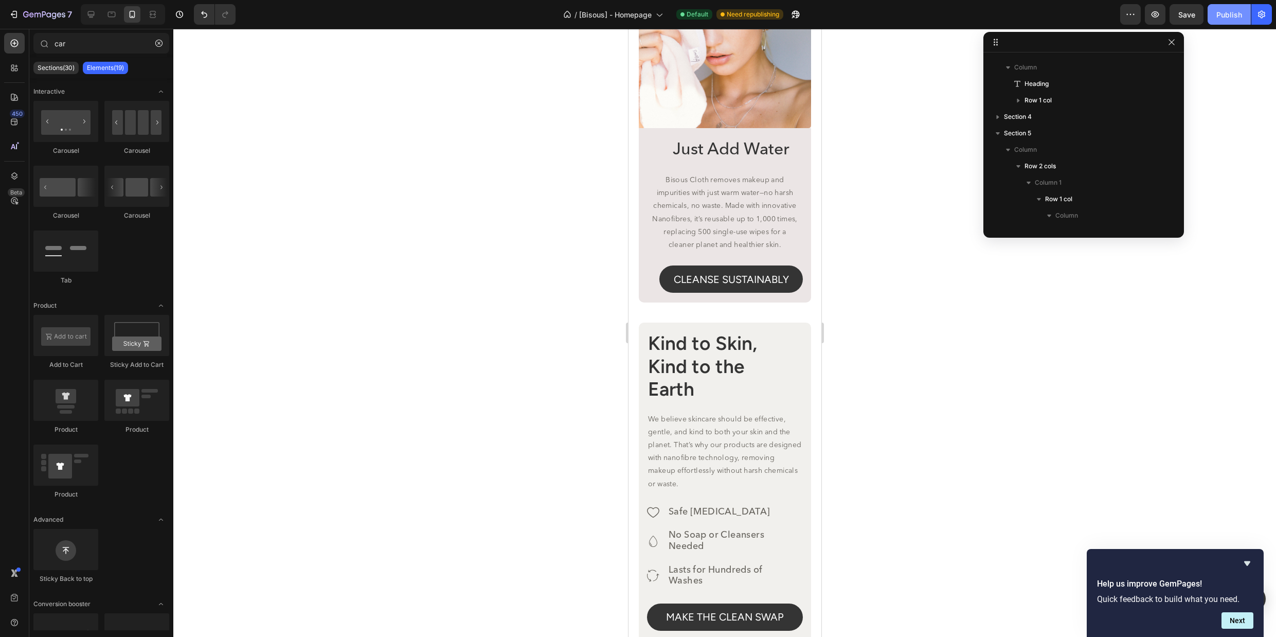
click at [1224, 21] on button "Publish" at bounding box center [1229, 14] width 43 height 21
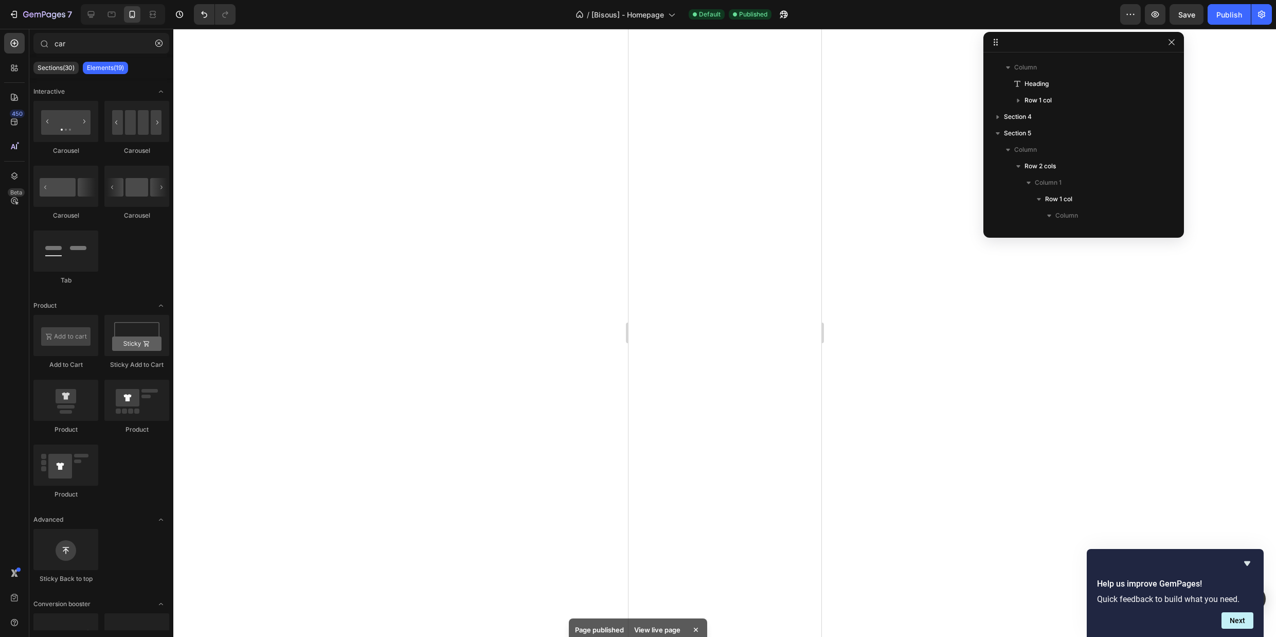
scroll to position [2548, 0]
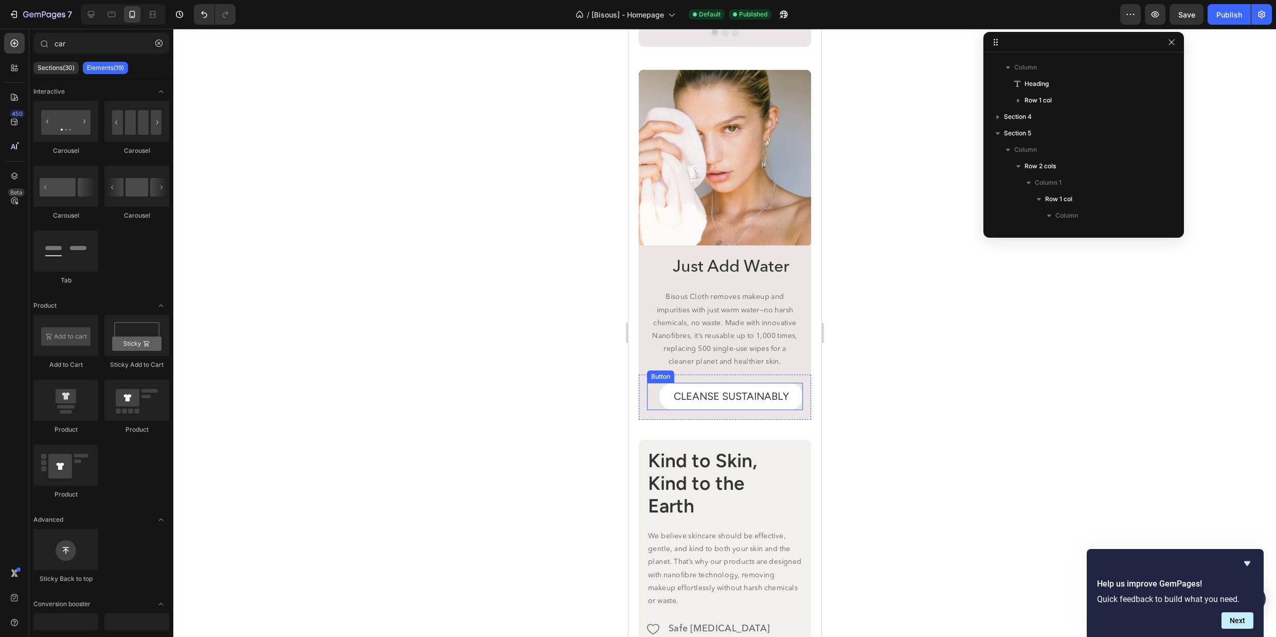
click at [793, 406] on button "CLEANSE SUSTAINABLY" at bounding box center [731, 396] width 144 height 27
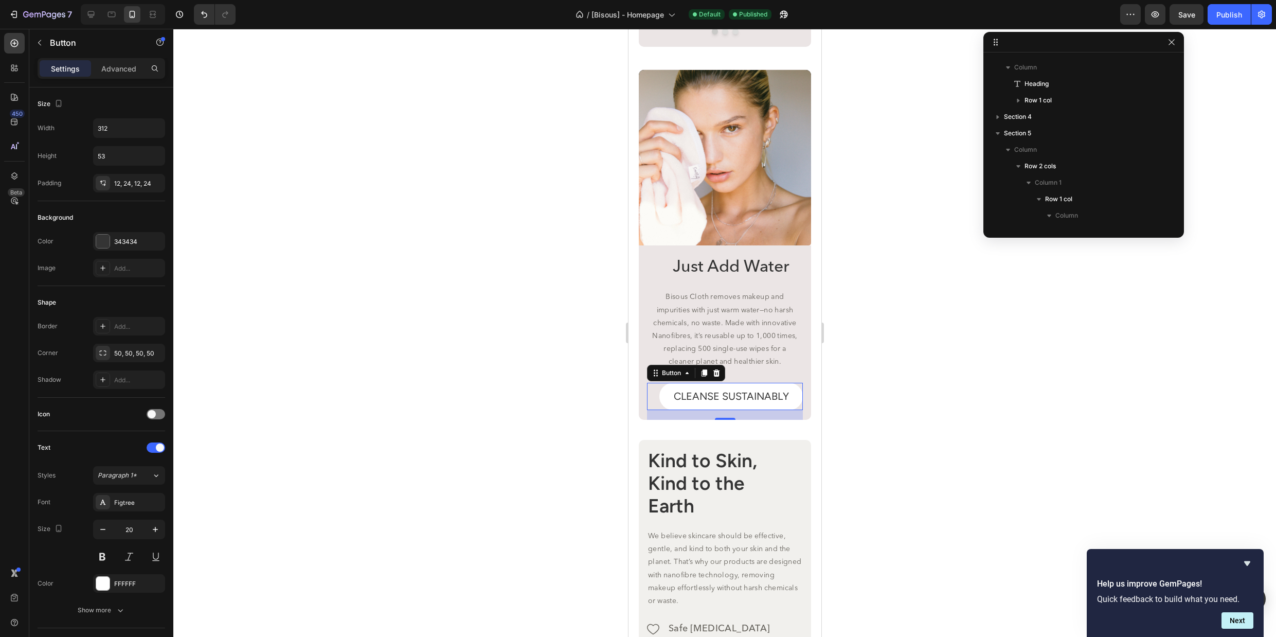
scroll to position [656, 0]
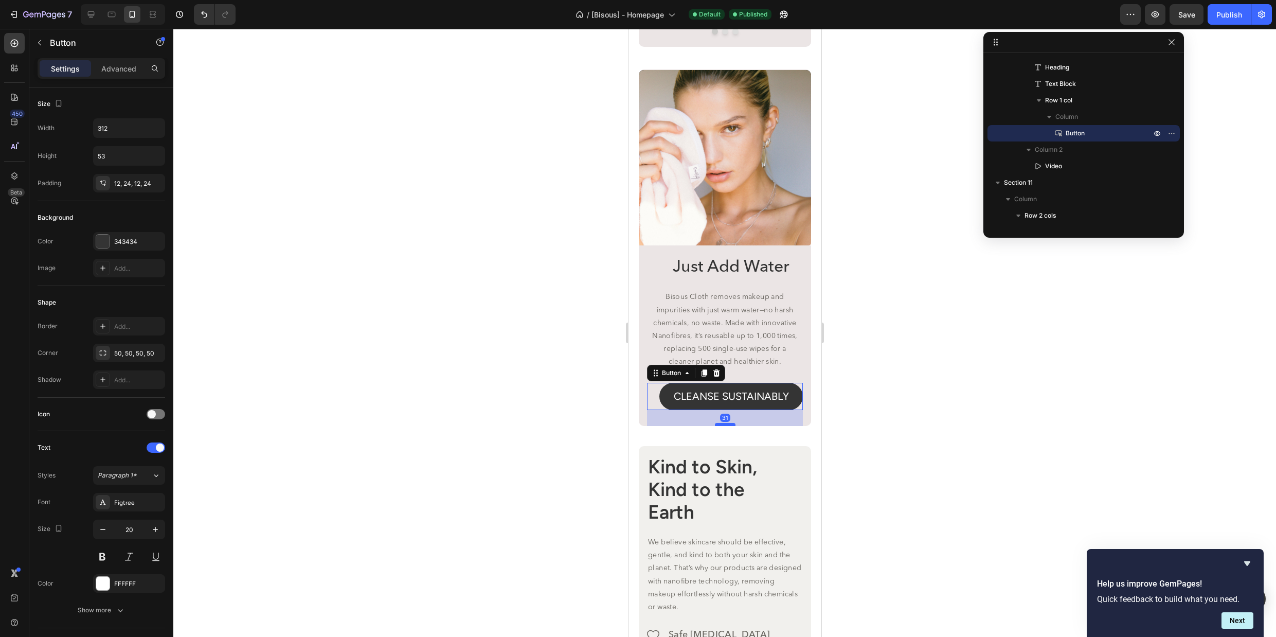
drag, startPoint x: 730, startPoint y: 423, endPoint x: 730, endPoint y: 429, distance: 6.2
click at [730, 426] on div at bounding box center [725, 424] width 21 height 3
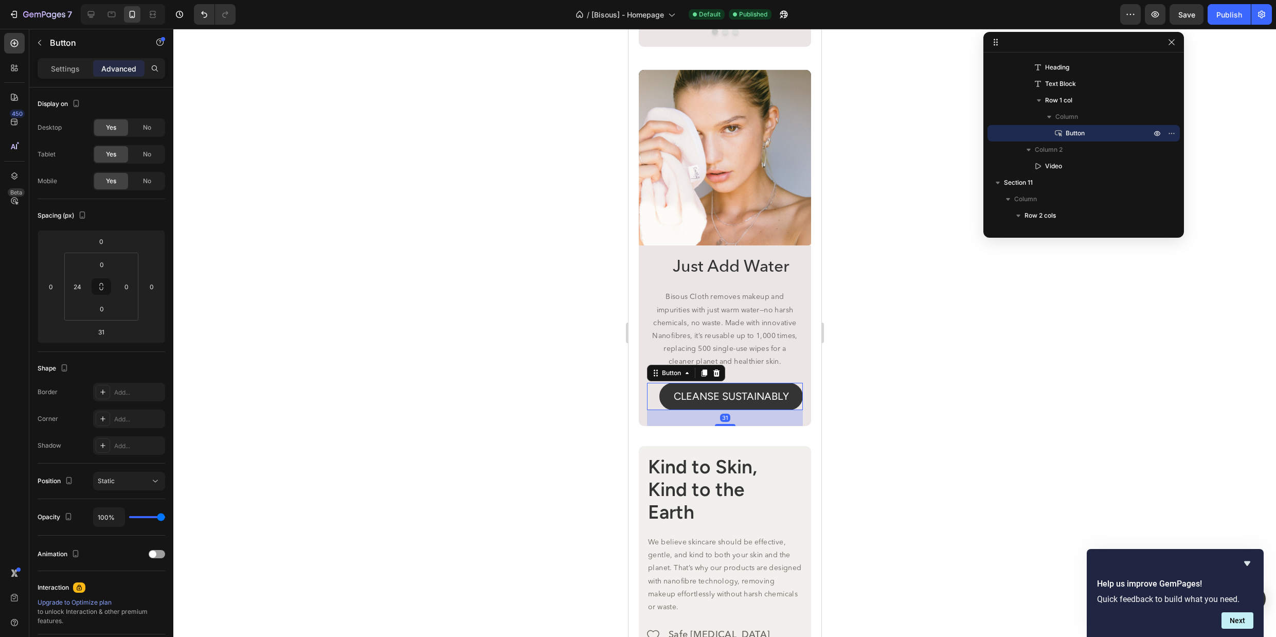
click at [768, 450] on div "Image Image Image Carousel How To Use Bisous Facial Cleansing Cloth Heading Eff…" at bounding box center [724, 367] width 193 height 5730
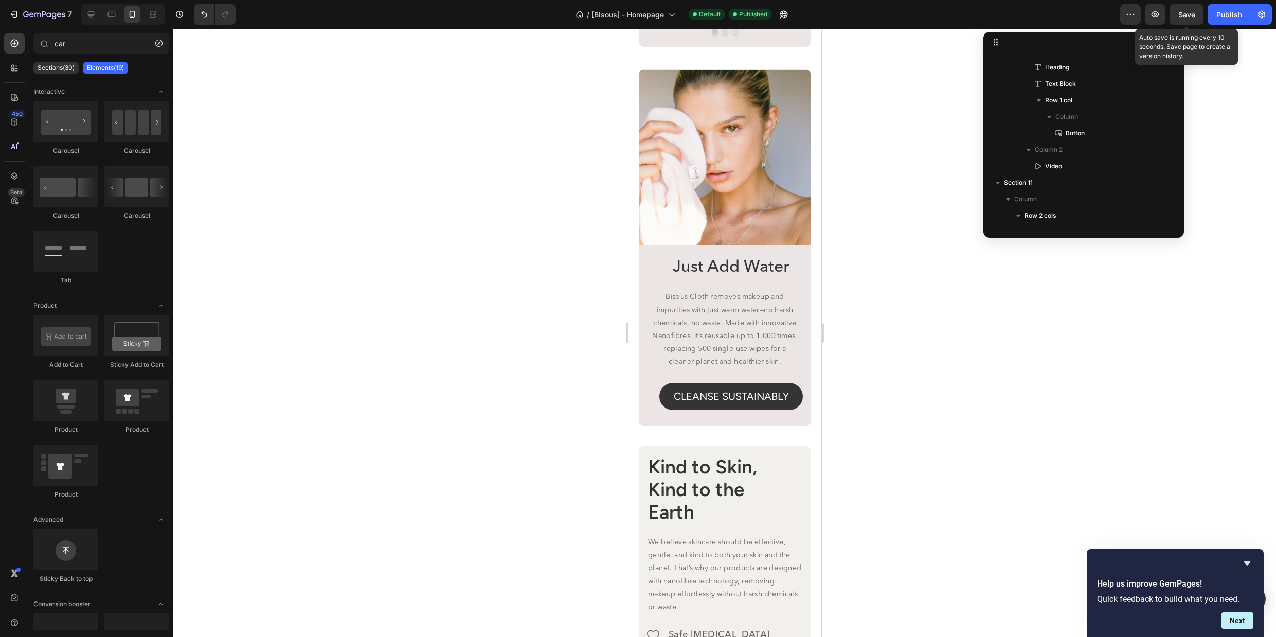
click at [1187, 9] on div "Save" at bounding box center [1187, 14] width 17 height 11
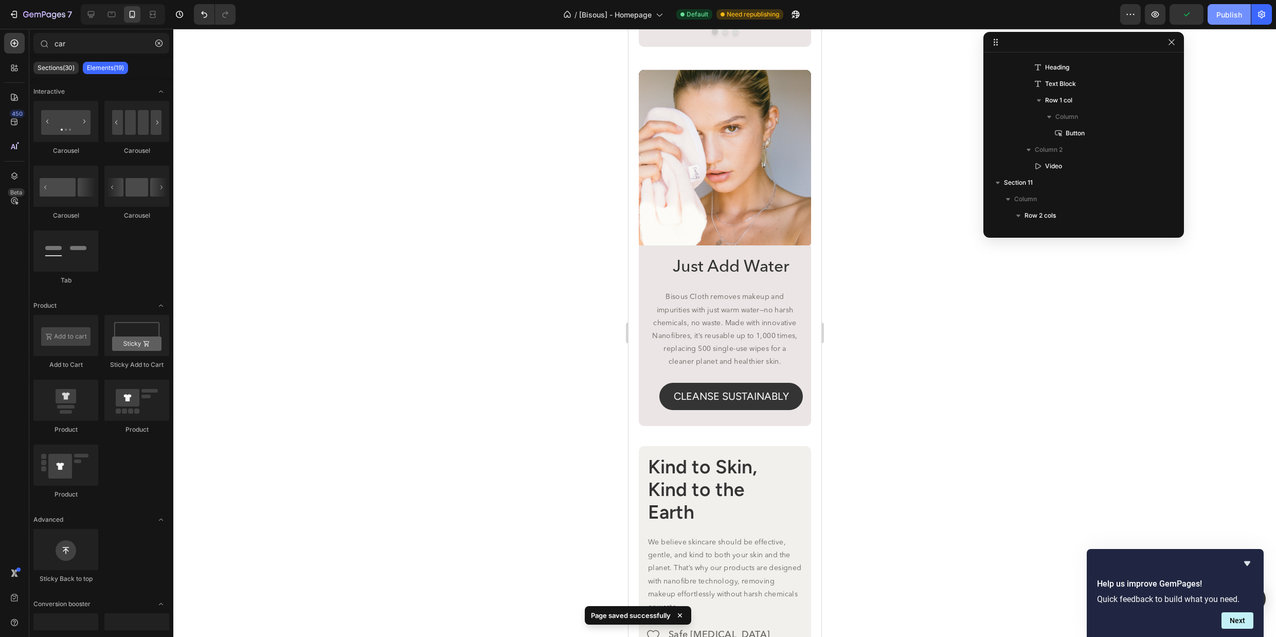
click at [1222, 19] on div "Publish" at bounding box center [1230, 14] width 26 height 11
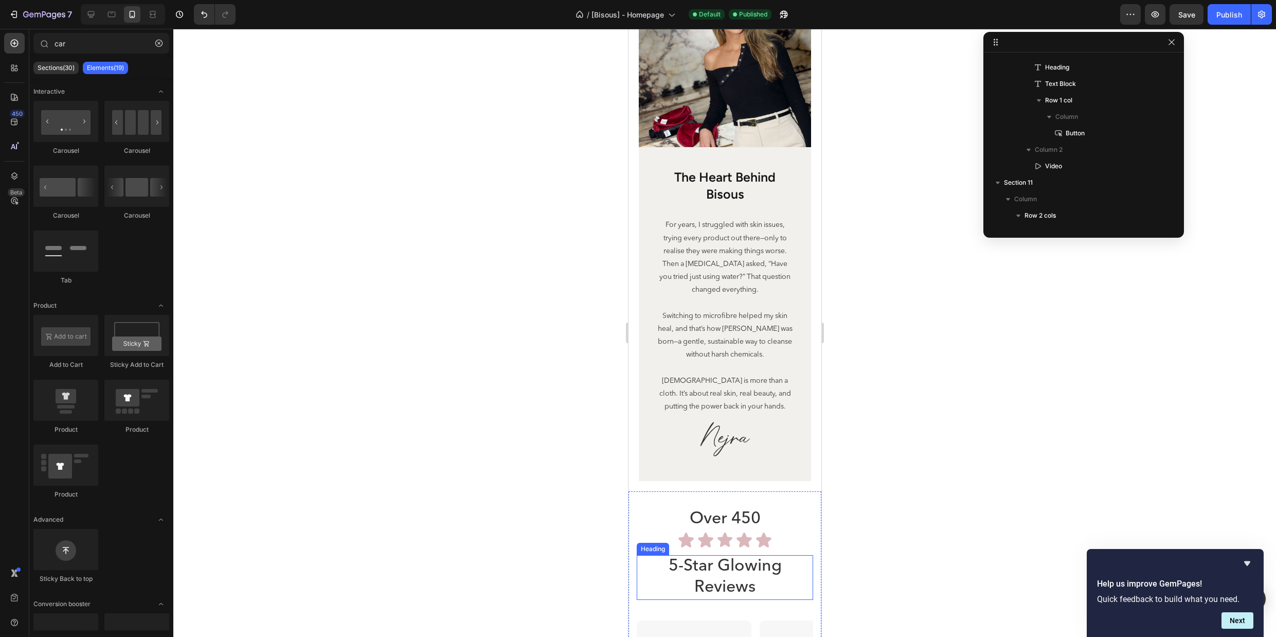
scroll to position [3792, 0]
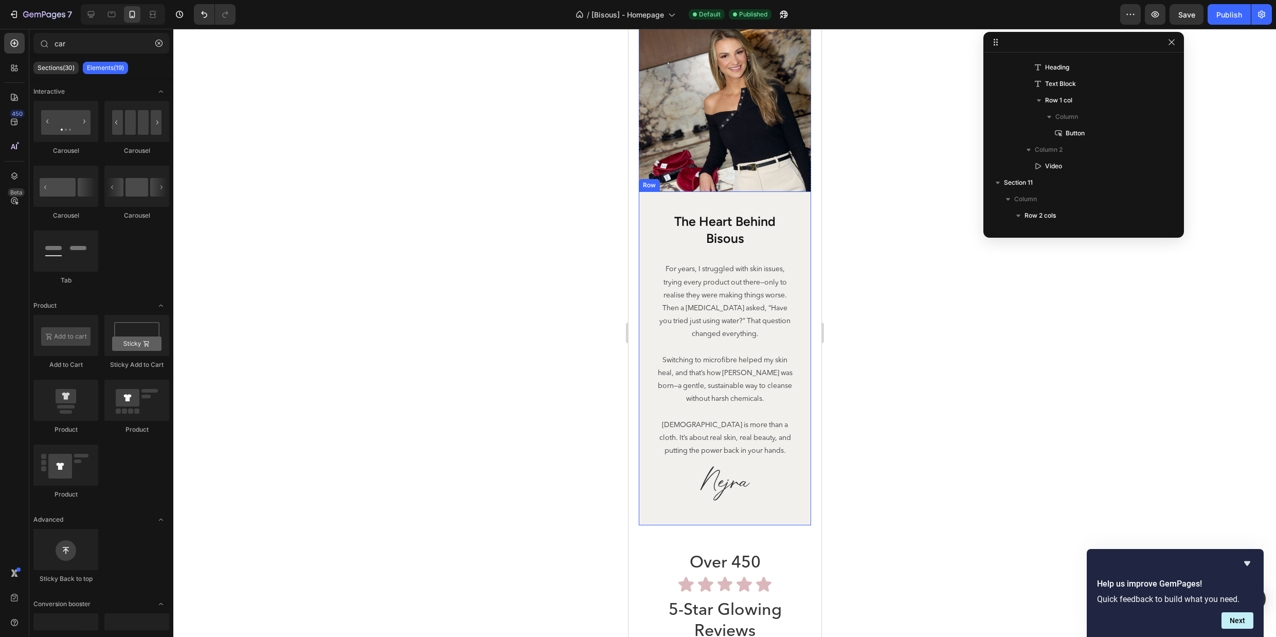
click at [773, 520] on div "the heart behind bisous Heading For years, I struggled with skin issues, trying…" at bounding box center [724, 358] width 172 height 334
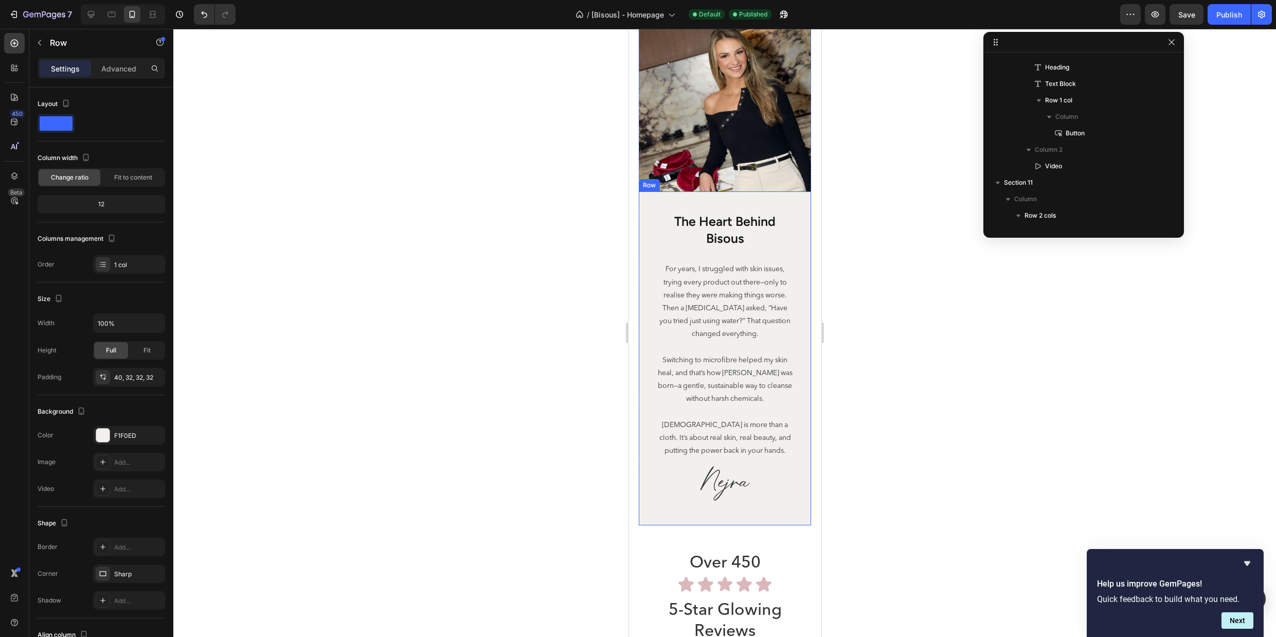
scroll to position [1625, 0]
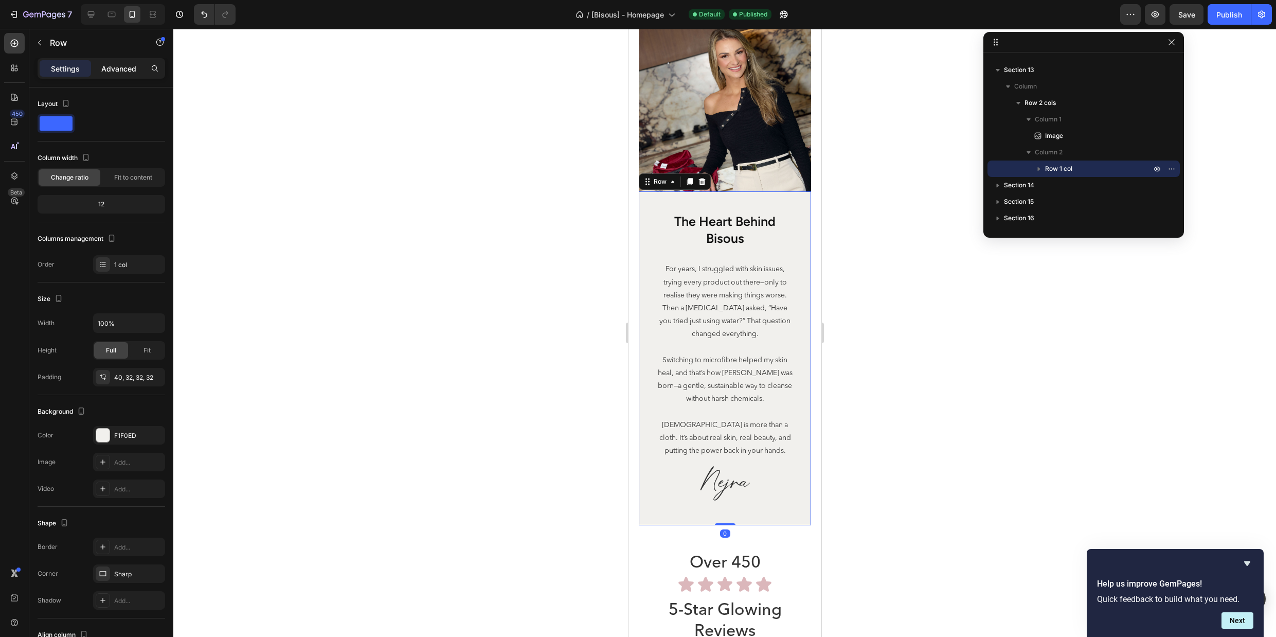
click at [112, 73] on p "Advanced" at bounding box center [118, 68] width 35 height 11
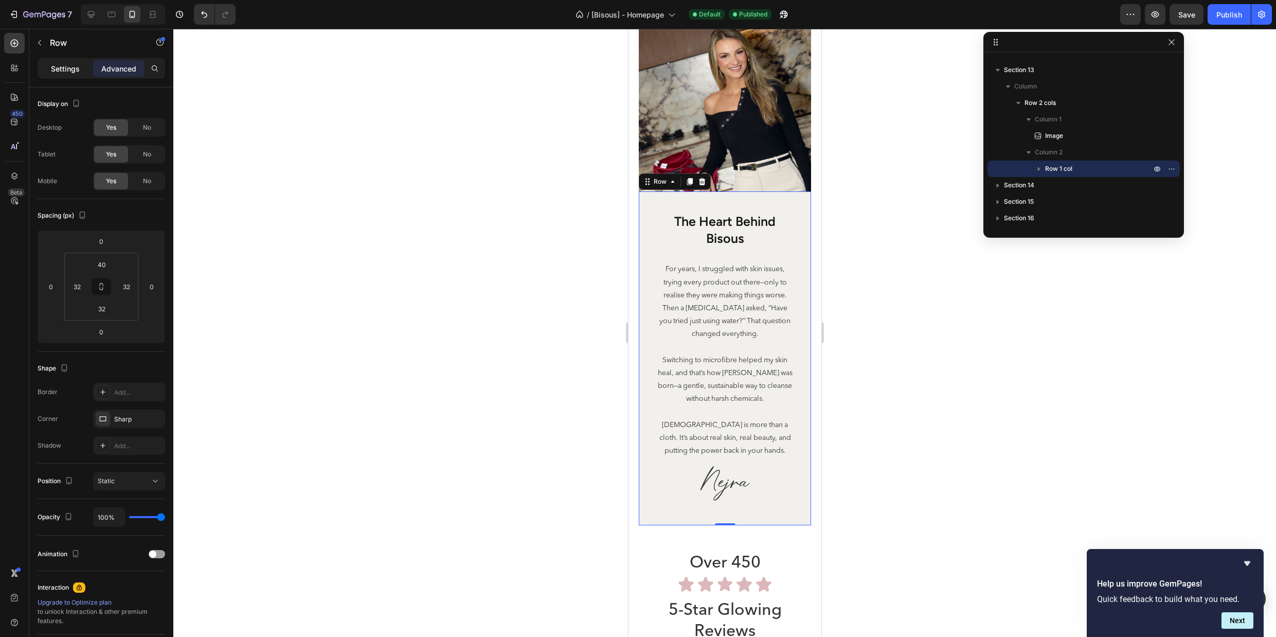
click at [77, 68] on p "Settings" at bounding box center [65, 68] width 29 height 11
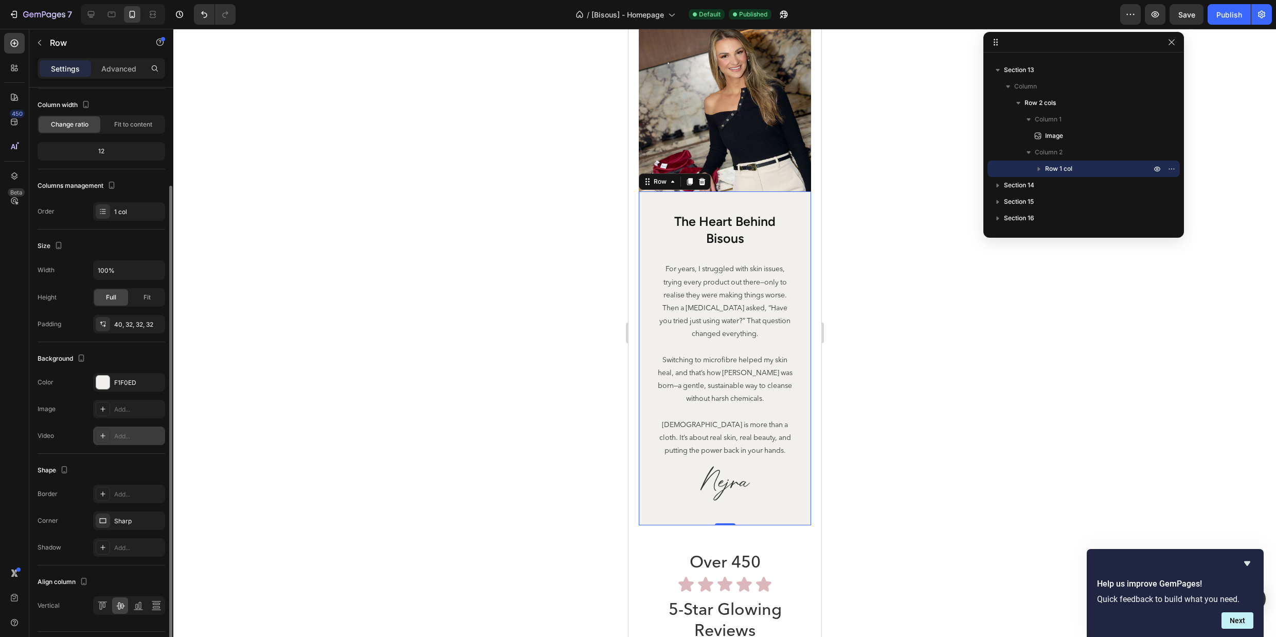
scroll to position [80, 0]
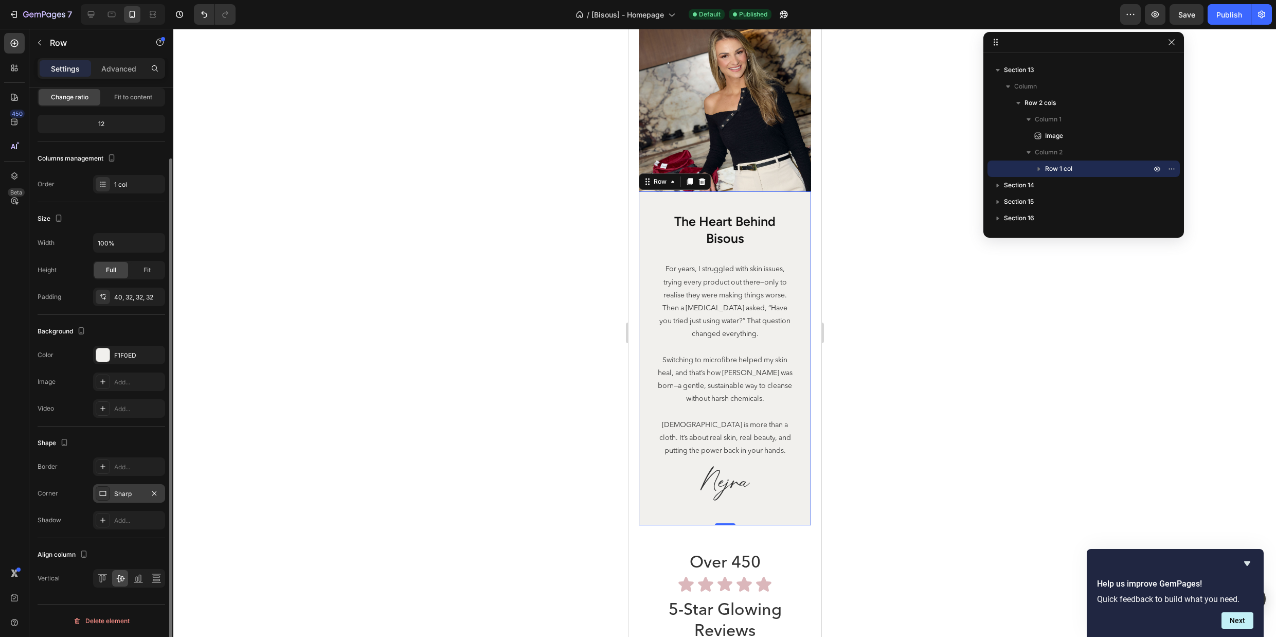
click at [122, 497] on div "Sharp" at bounding box center [129, 493] width 30 height 9
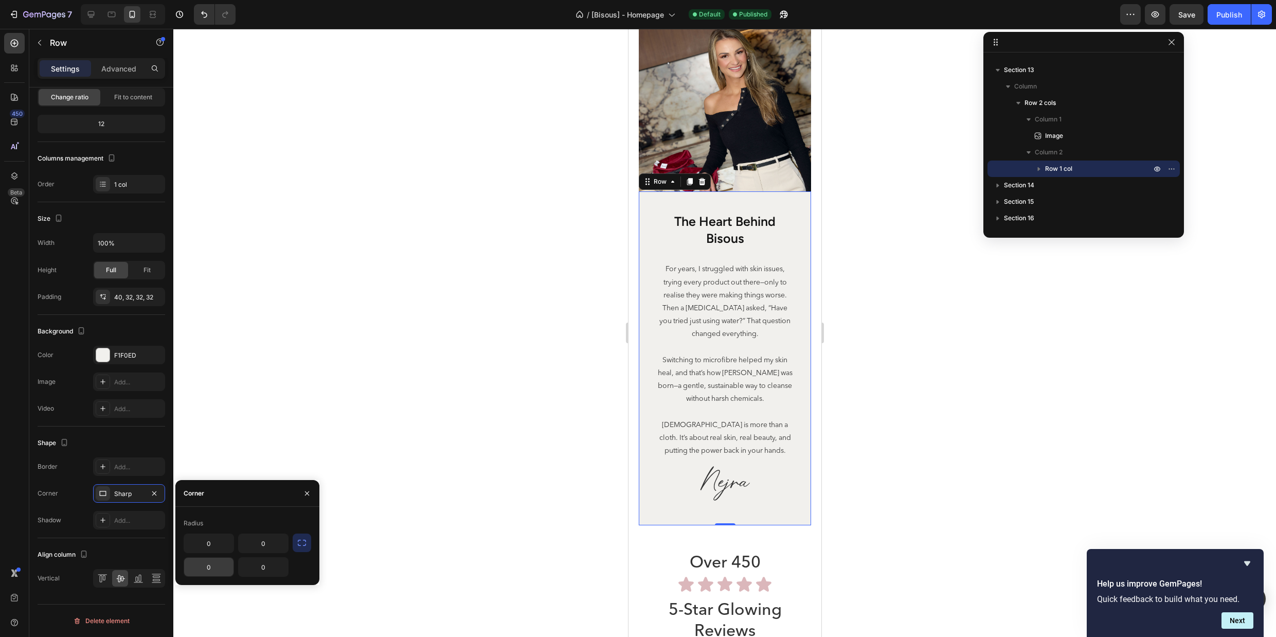
click at [226, 568] on input "0" at bounding box center [208, 567] width 49 height 19
type input "10"
click at [279, 572] on input "0" at bounding box center [263, 567] width 49 height 19
type input "10"
click at [291, 517] on div "Radius" at bounding box center [248, 523] width 128 height 16
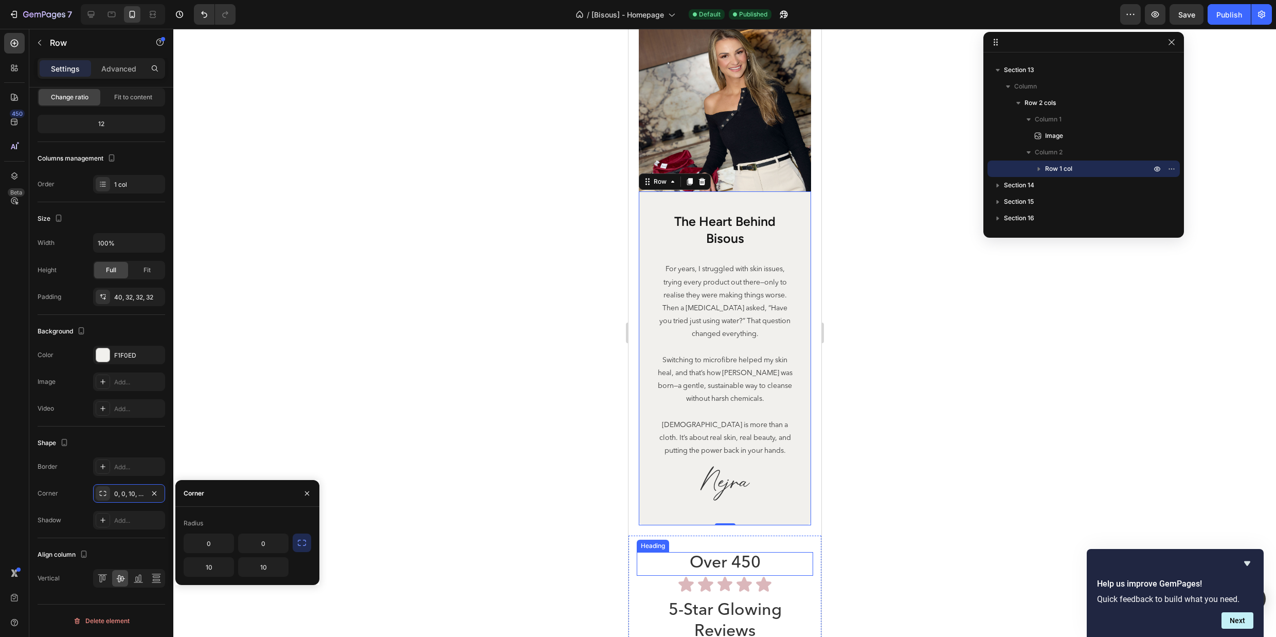
click at [660, 555] on h2 "Over 450" at bounding box center [724, 564] width 176 height 24
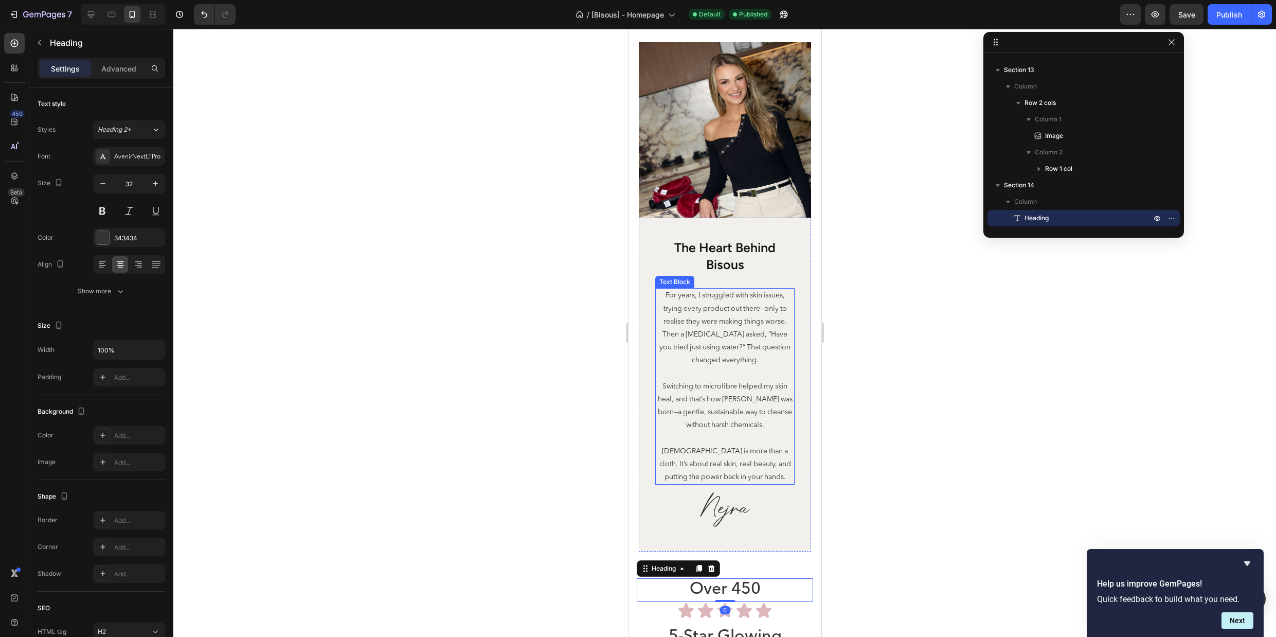
scroll to position [3731, 0]
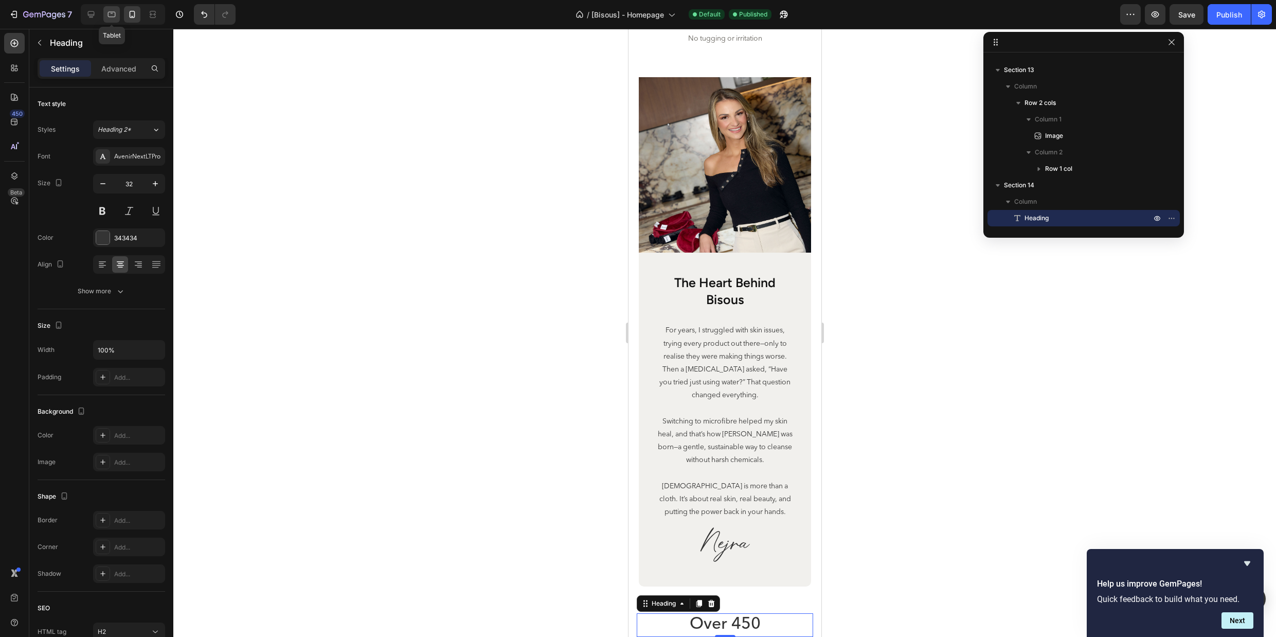
click at [110, 15] on icon at bounding box center [111, 14] width 10 height 10
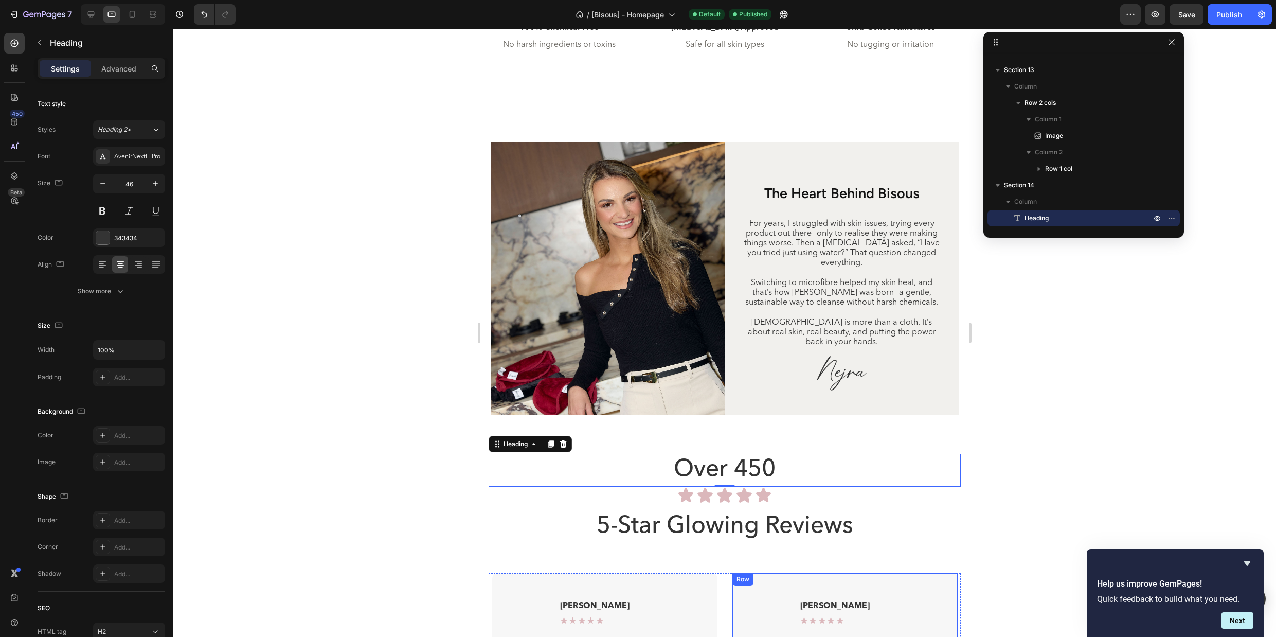
scroll to position [3621, 0]
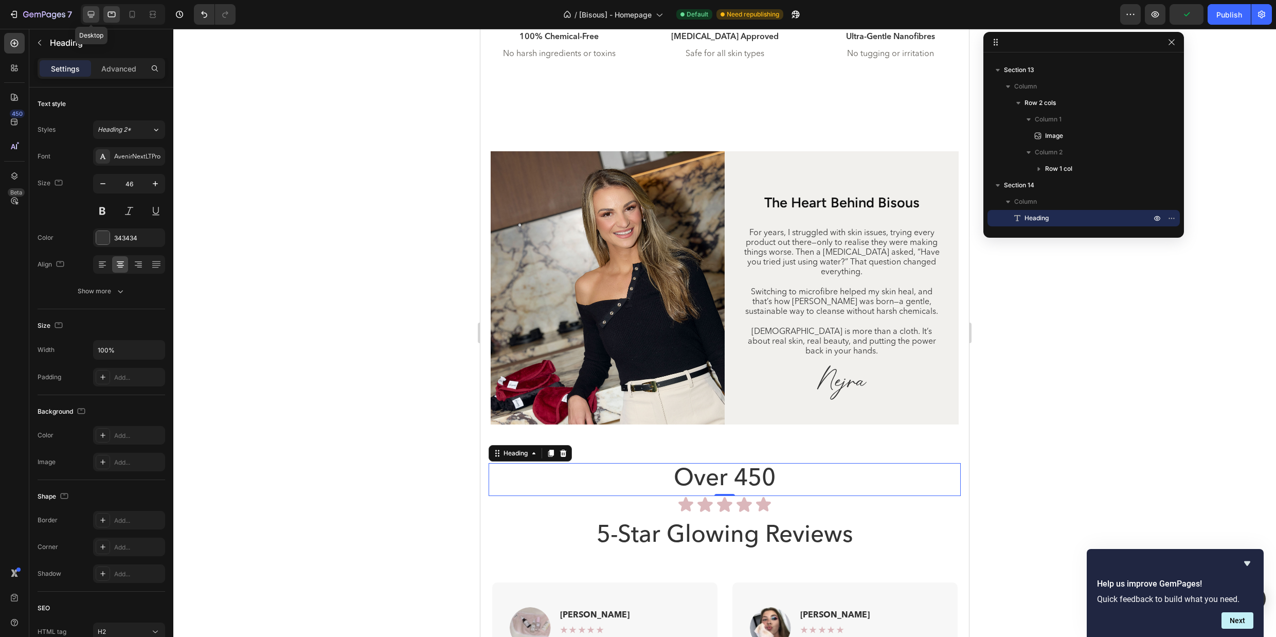
click at [91, 16] on icon at bounding box center [91, 14] width 7 height 7
type input "60"
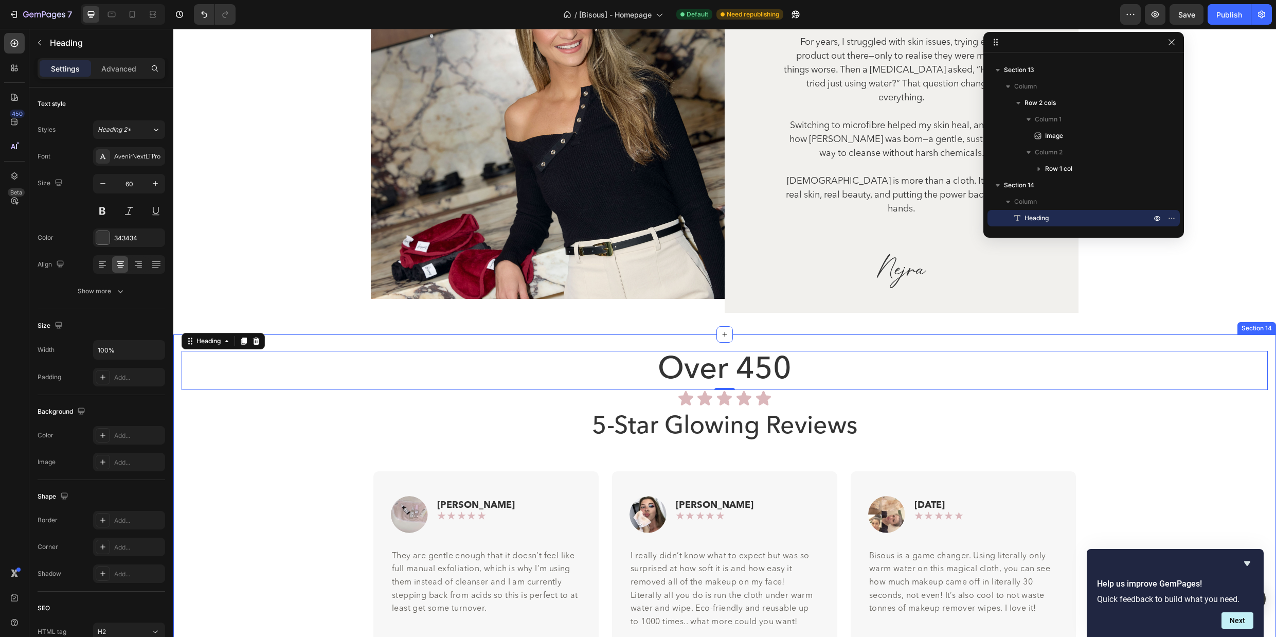
scroll to position [3533, 0]
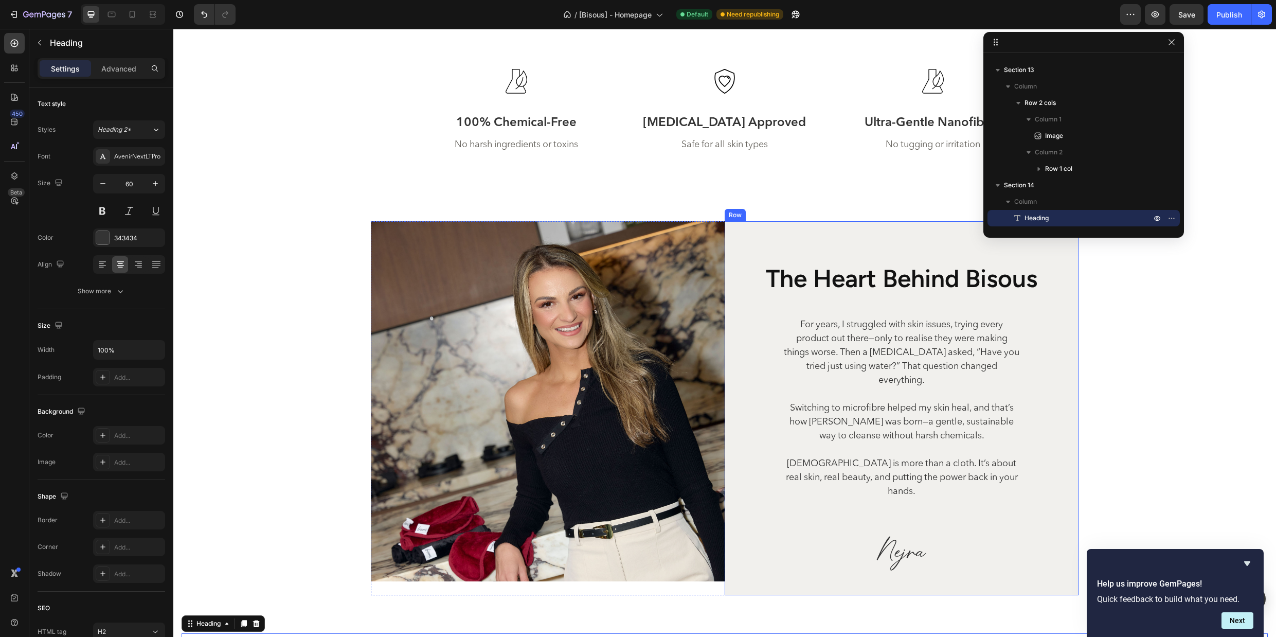
click at [726, 225] on div "the heart behind bisous Heading For years, I struggled with skin issues, trying…" at bounding box center [902, 408] width 354 height 374
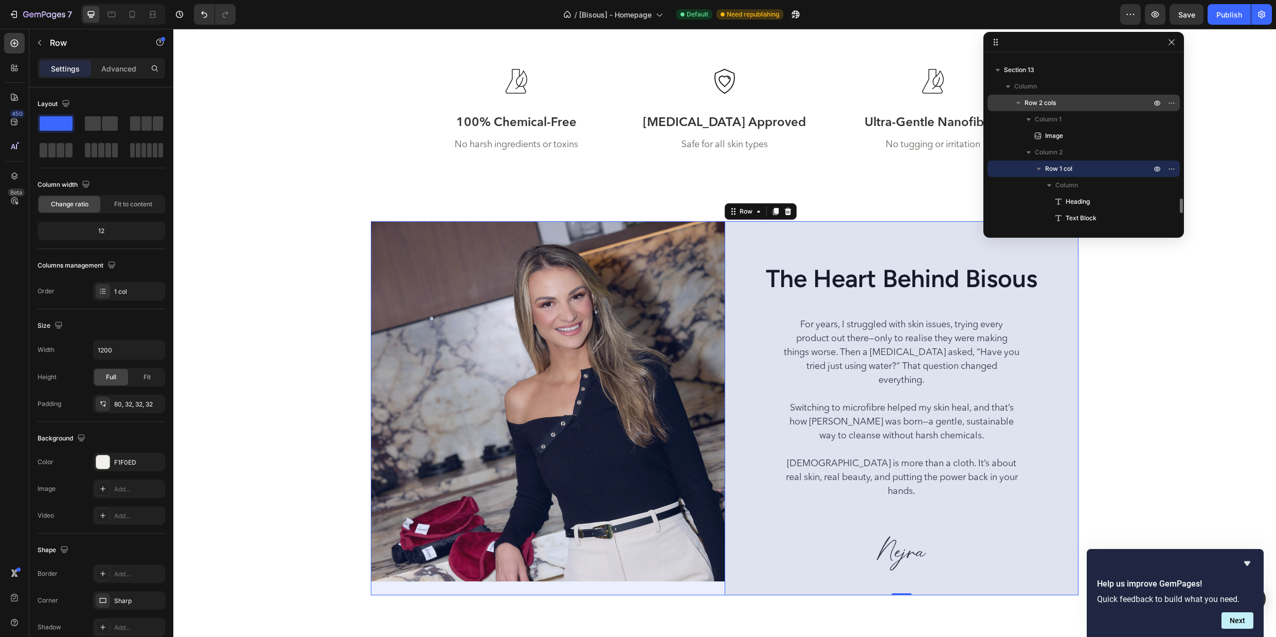
click at [1054, 103] on span "Row 2 cols" at bounding box center [1040, 103] width 31 height 10
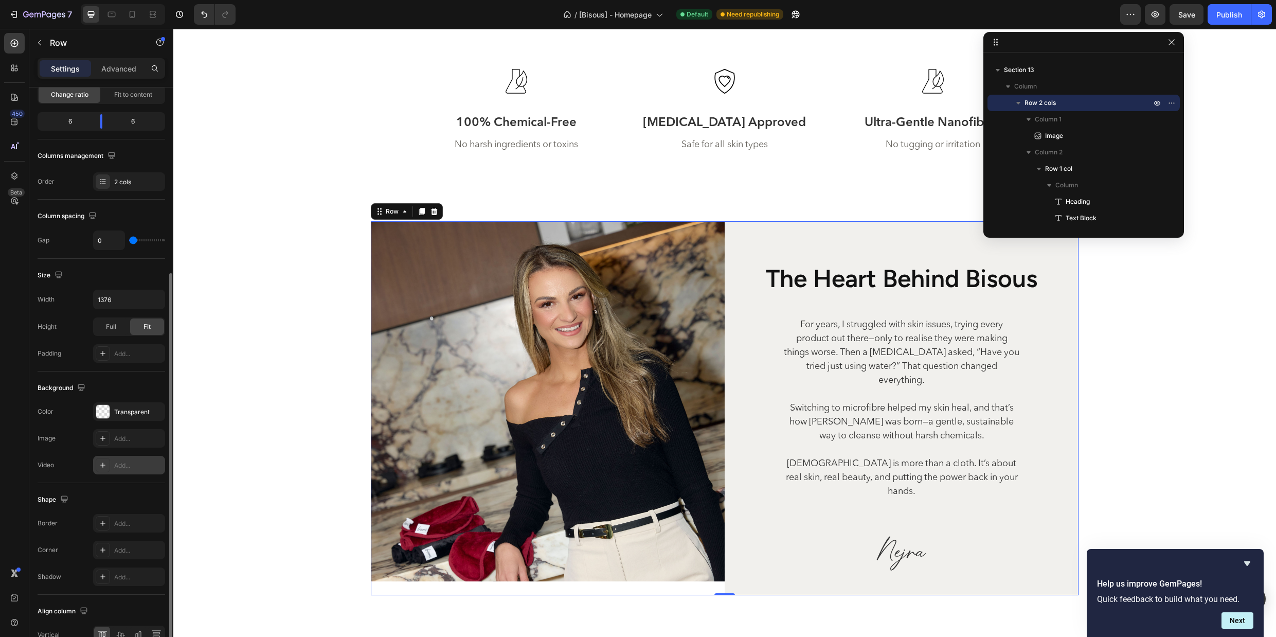
scroll to position [166, 0]
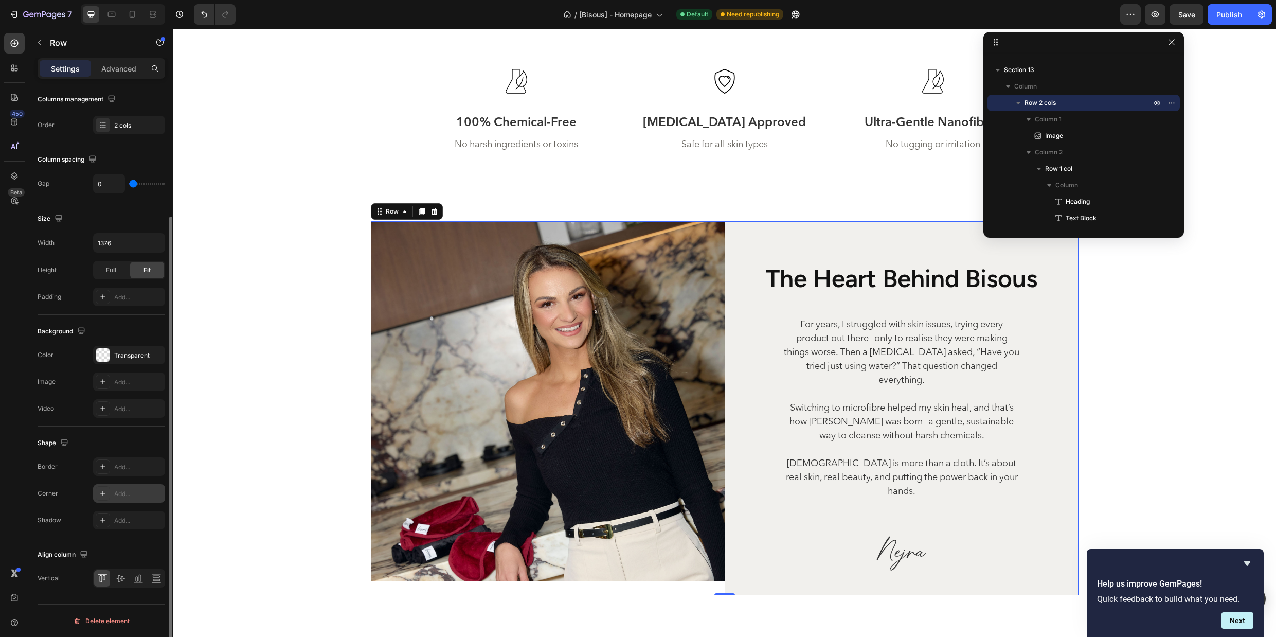
click at [129, 492] on div "Add..." at bounding box center [138, 493] width 48 height 9
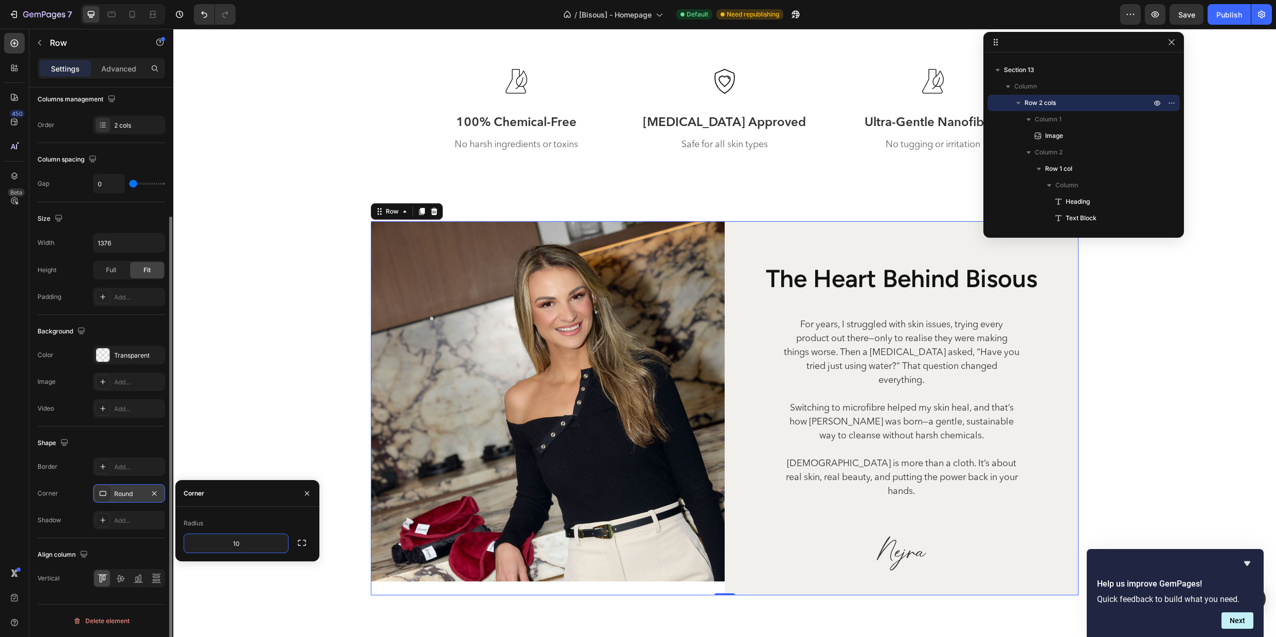
type input "10"
click at [268, 525] on div "Radius" at bounding box center [248, 523] width 128 height 16
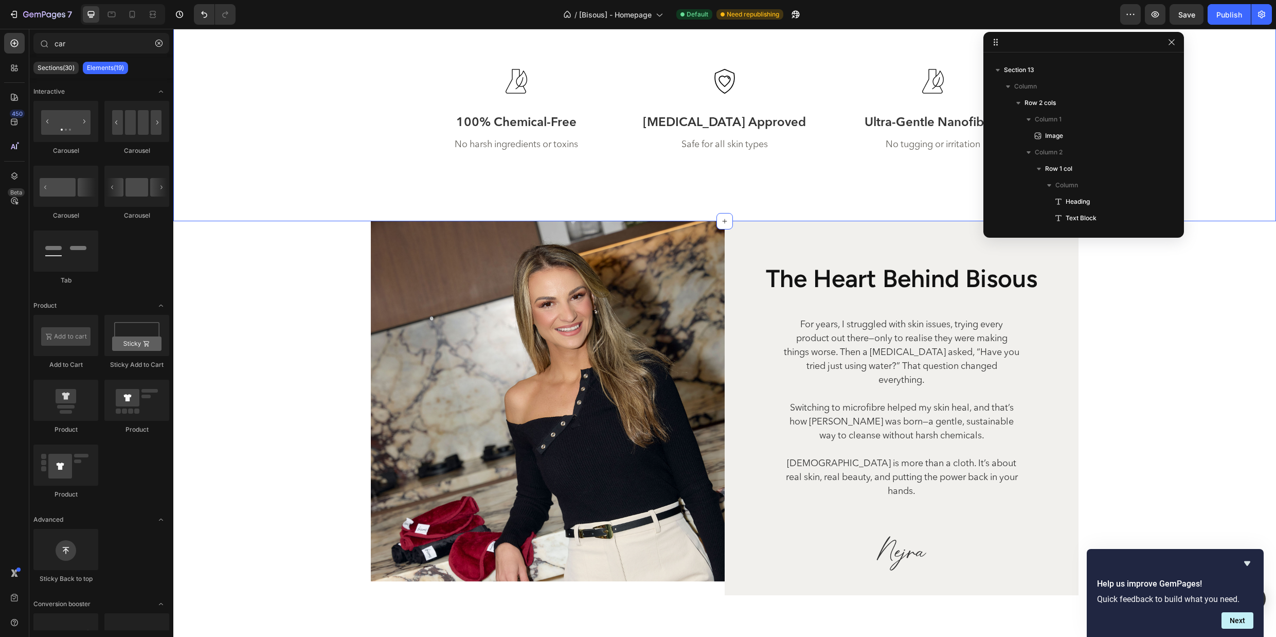
click at [737, 191] on div "Clean Beauty Without Compromise Heading Icon 100% Chemical-Free Text Block No h…" at bounding box center [724, 91] width 1103 height 260
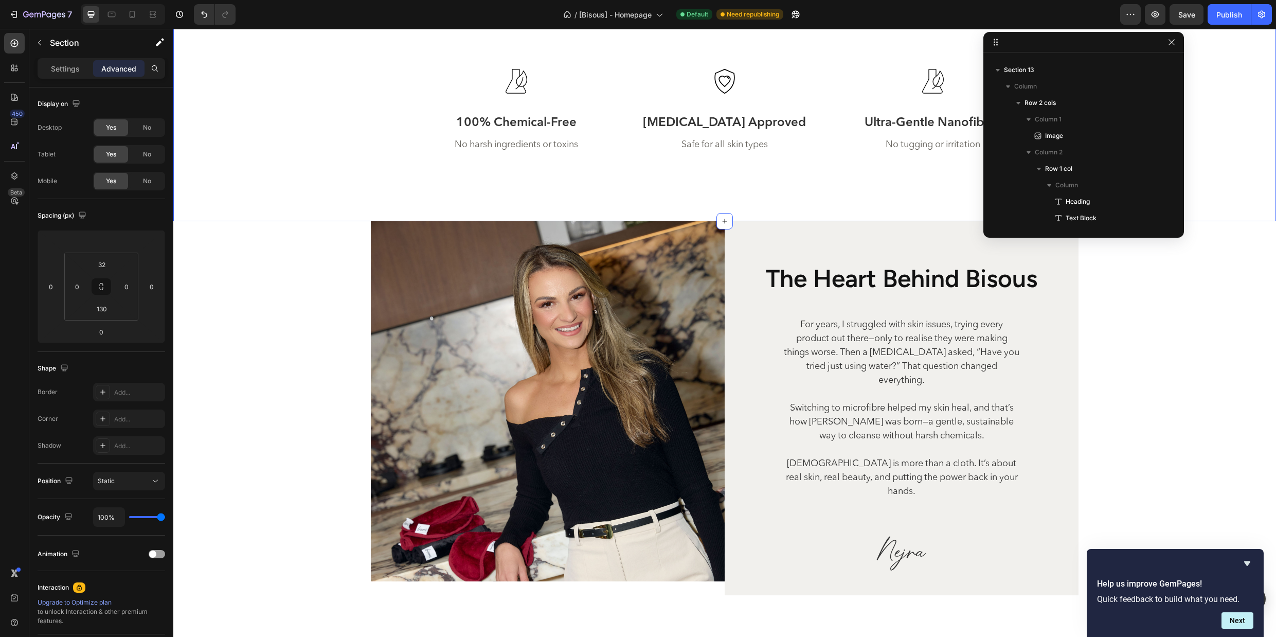
scroll to position [1298, 0]
drag, startPoint x: 1176, startPoint y: 39, endPoint x: 1034, endPoint y: 90, distance: 150.9
click at [1176, 39] on button "button" at bounding box center [1172, 42] width 12 height 12
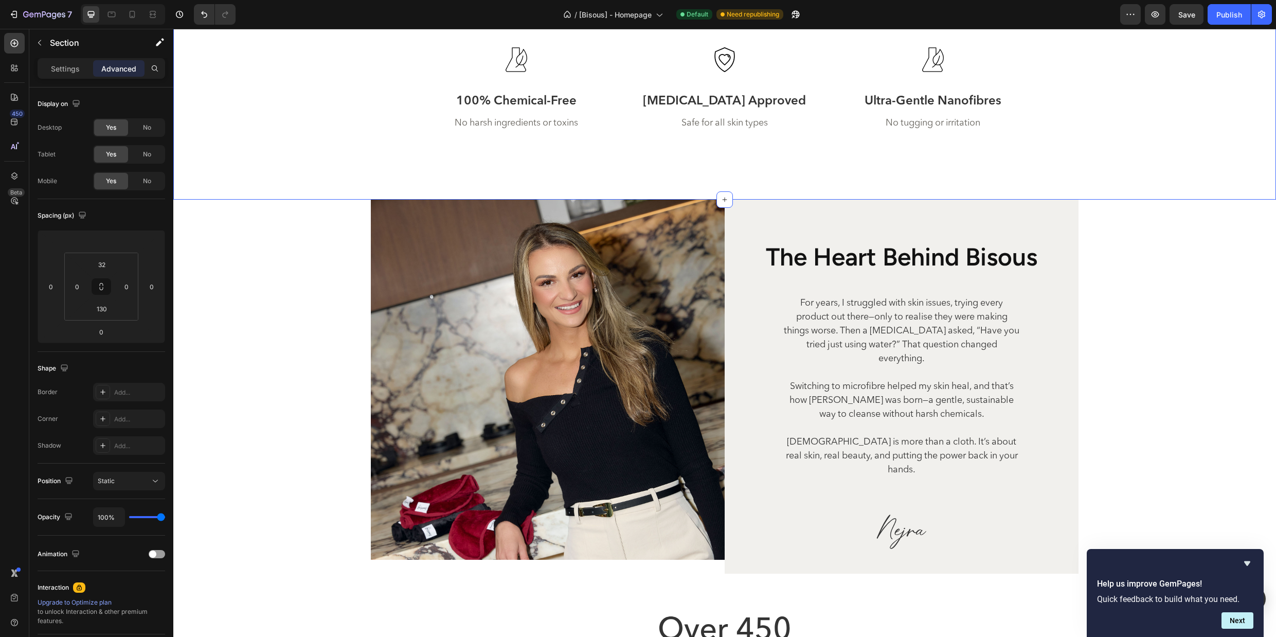
scroll to position [3564, 0]
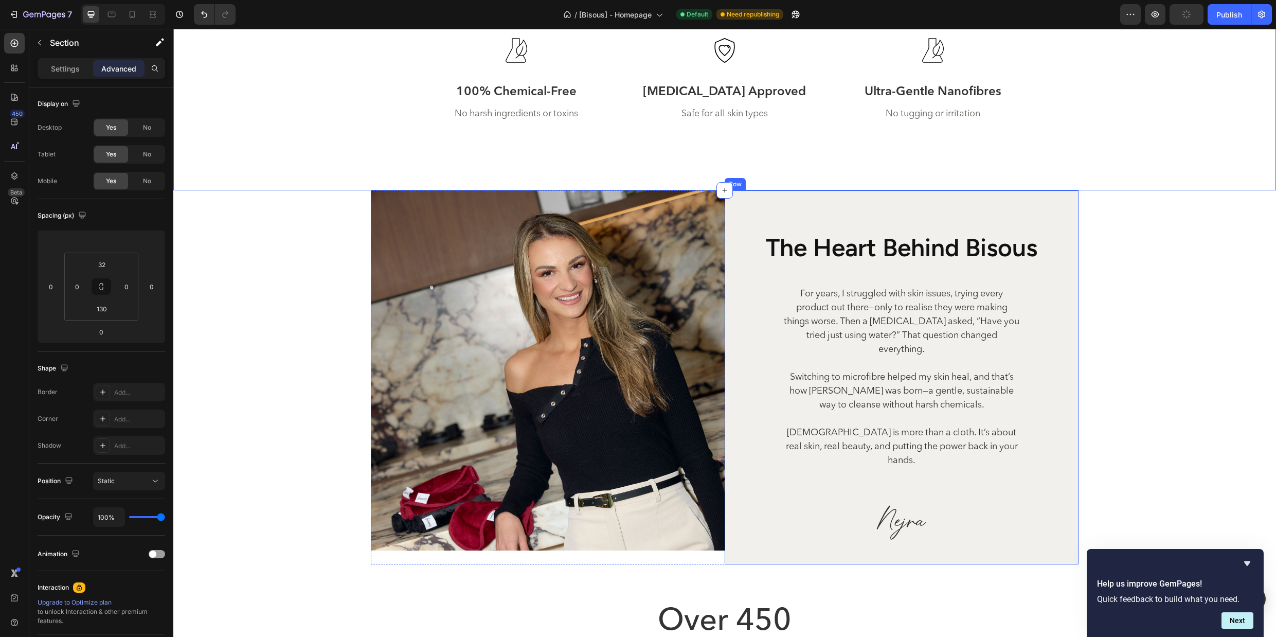
click at [759, 221] on div "the heart behind bisous Heading For years, I struggled with skin issues, trying…" at bounding box center [902, 377] width 354 height 374
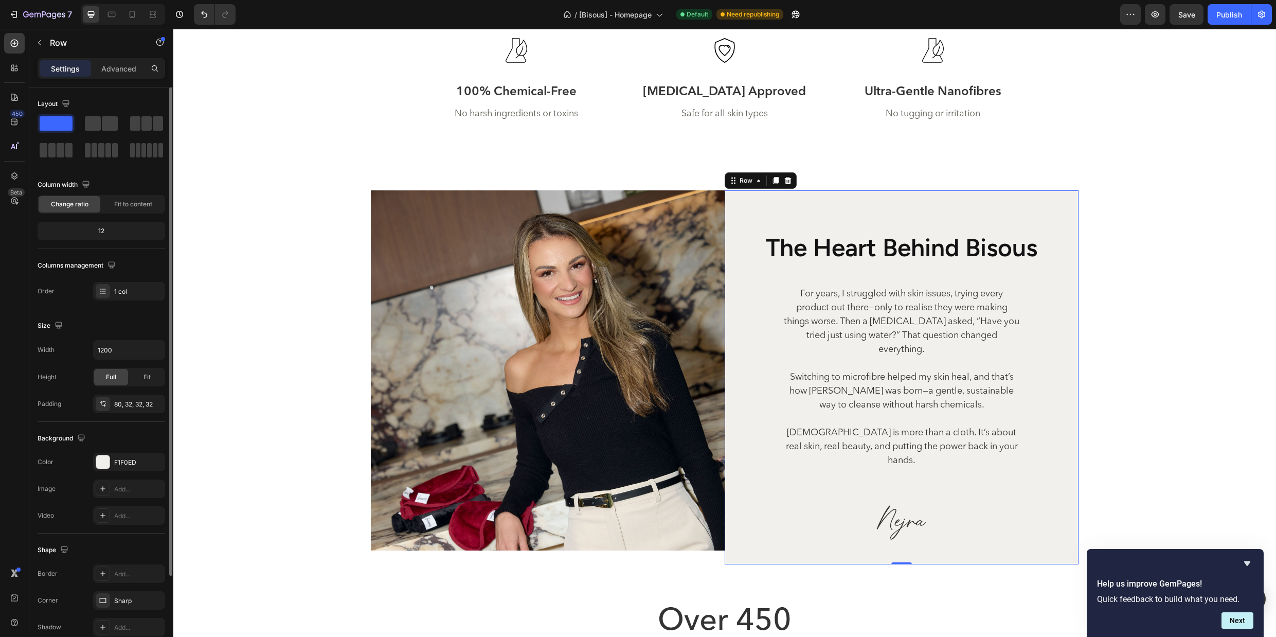
scroll to position [31, 0]
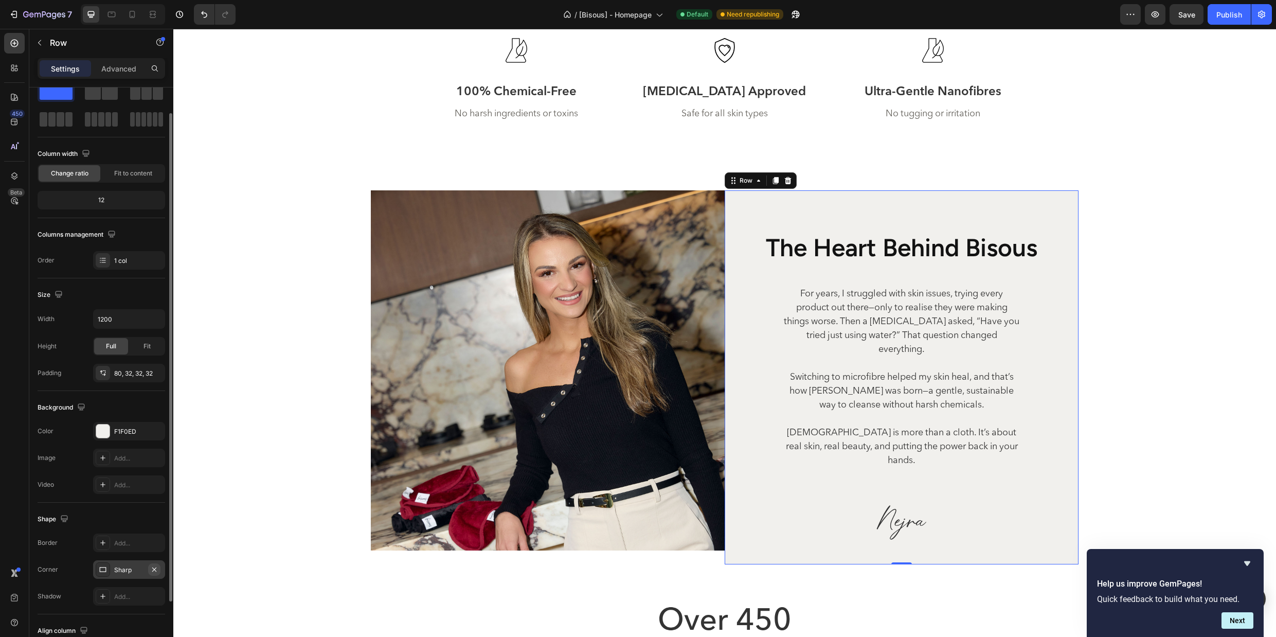
click at [155, 568] on icon "button" at bounding box center [154, 569] width 4 height 4
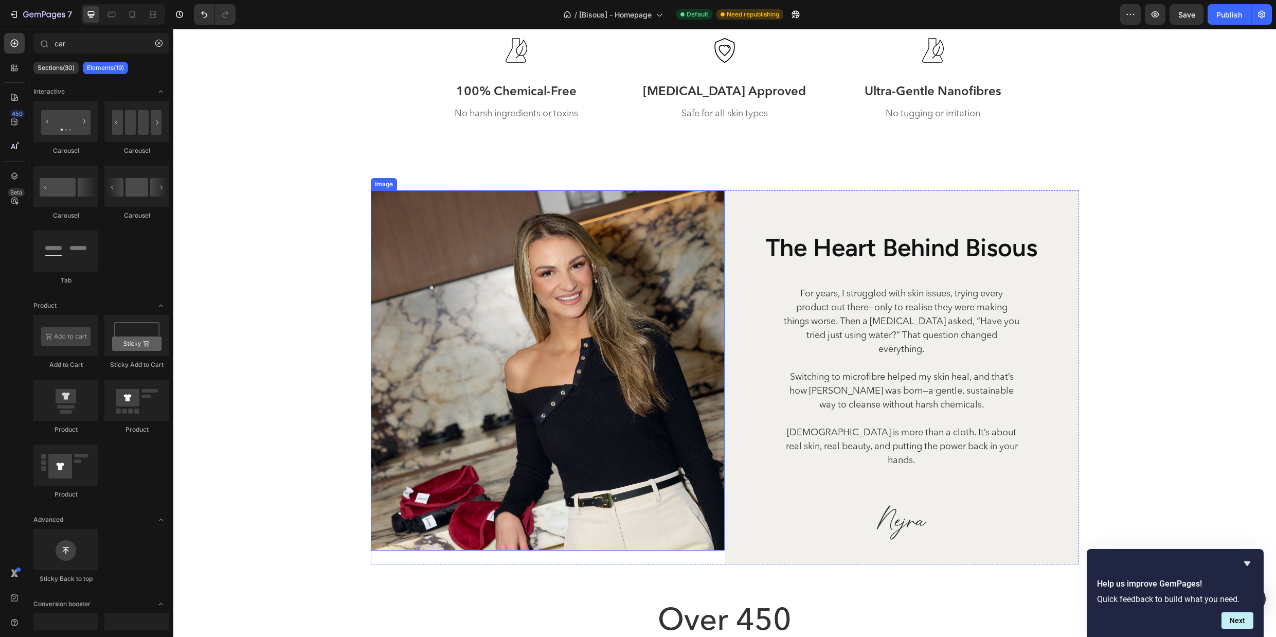
click at [721, 206] on img at bounding box center [548, 370] width 354 height 360
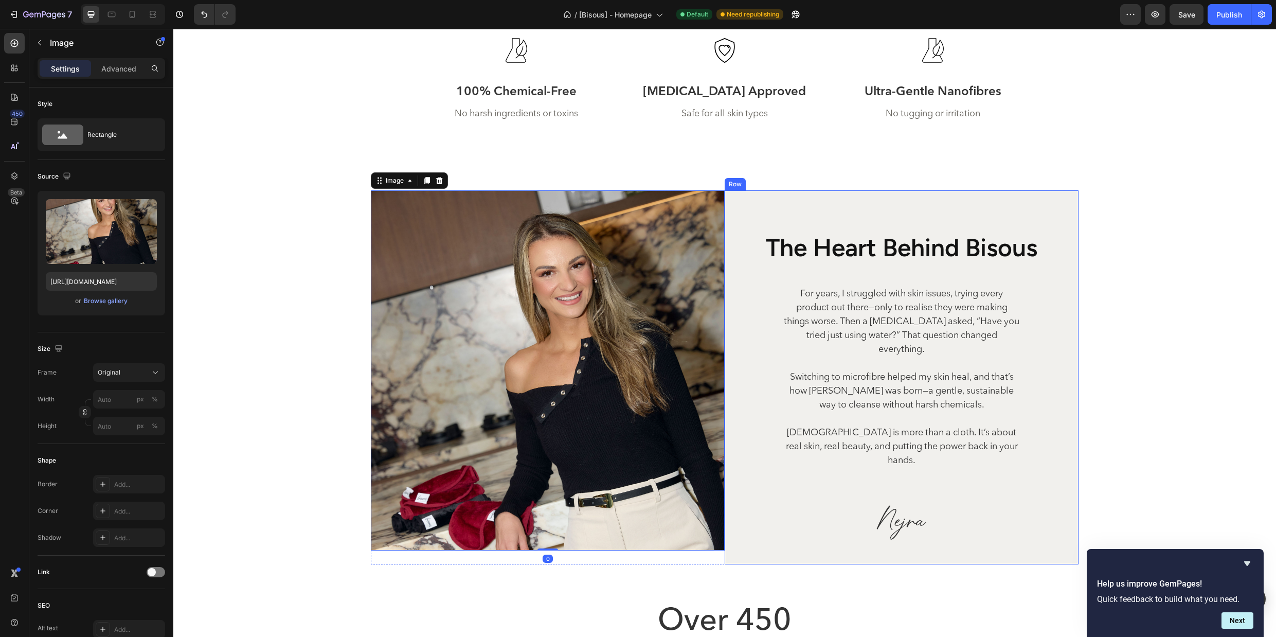
click at [760, 206] on div "the heart behind bisous Heading For years, I struggled with skin issues, trying…" at bounding box center [902, 377] width 354 height 374
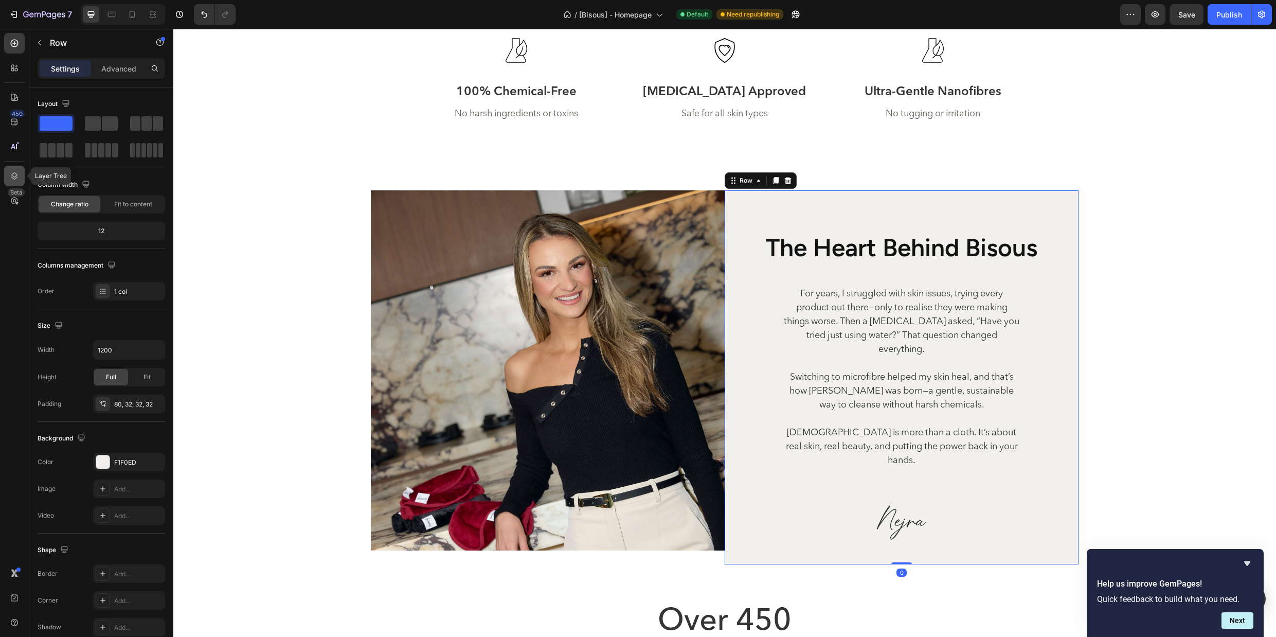
click at [15, 174] on icon at bounding box center [14, 176] width 10 height 10
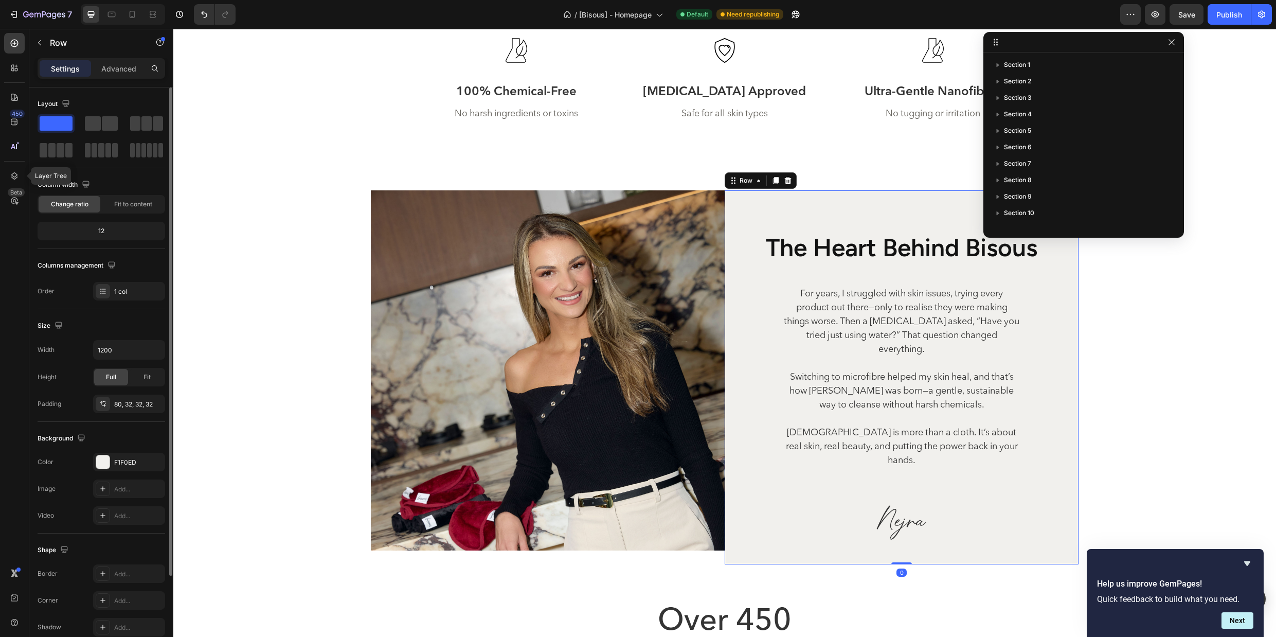
scroll to position [192, 0]
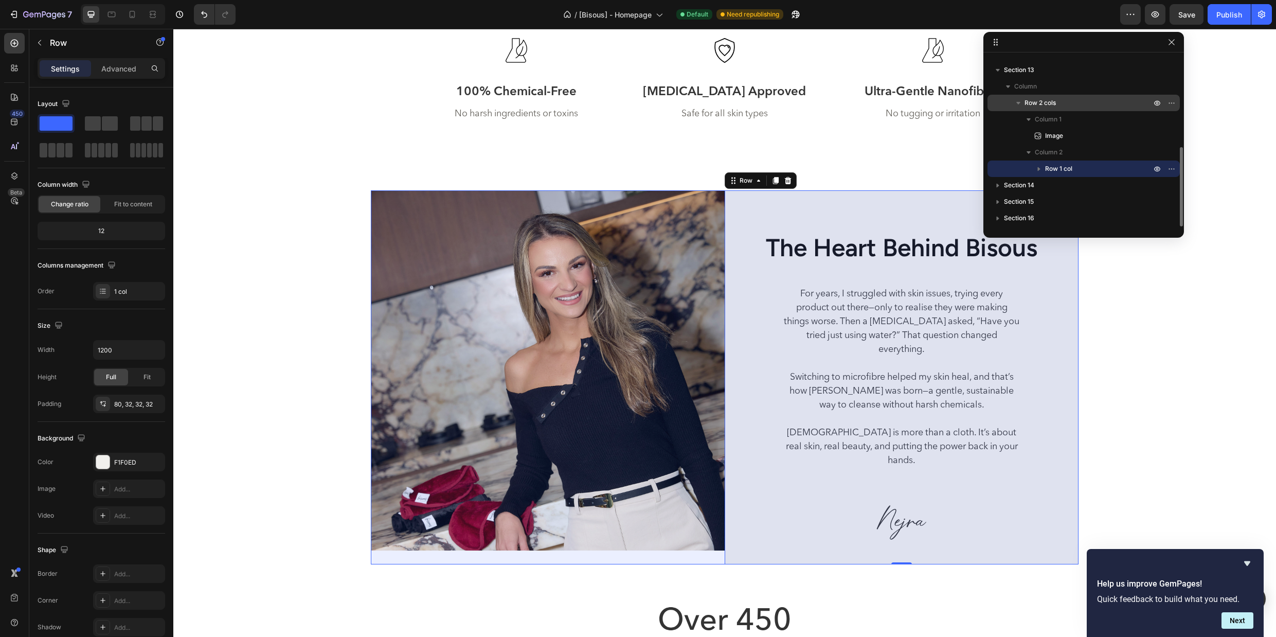
click at [1052, 104] on span "Row 2 cols" at bounding box center [1040, 103] width 31 height 10
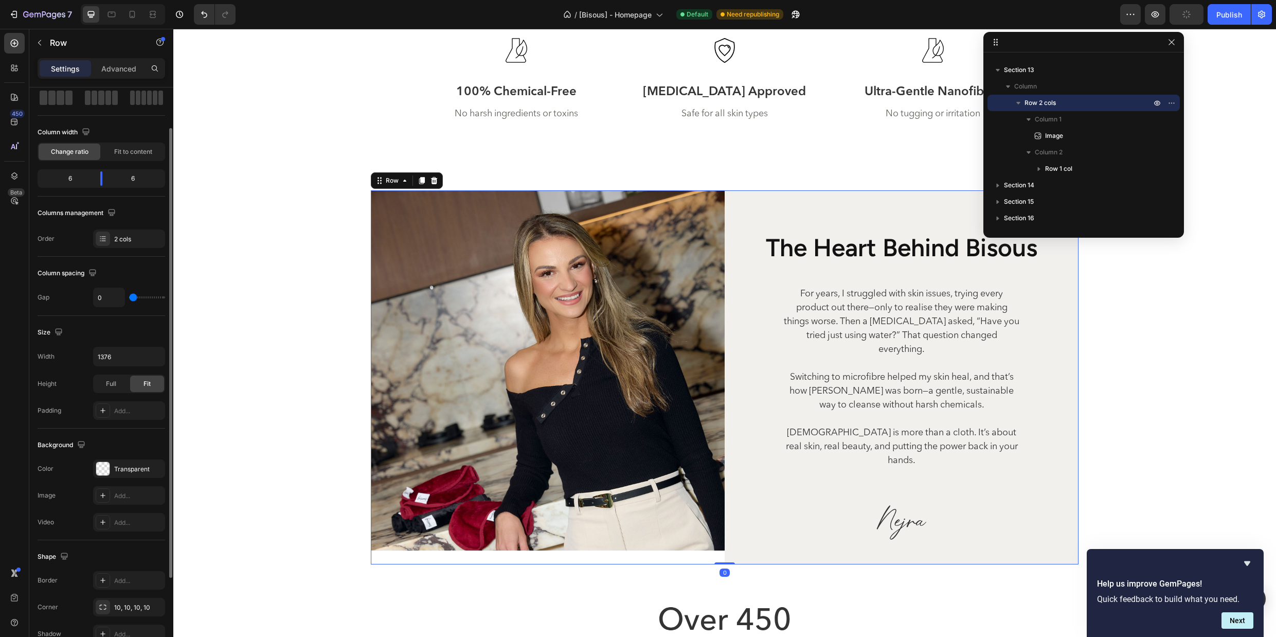
scroll to position [166, 0]
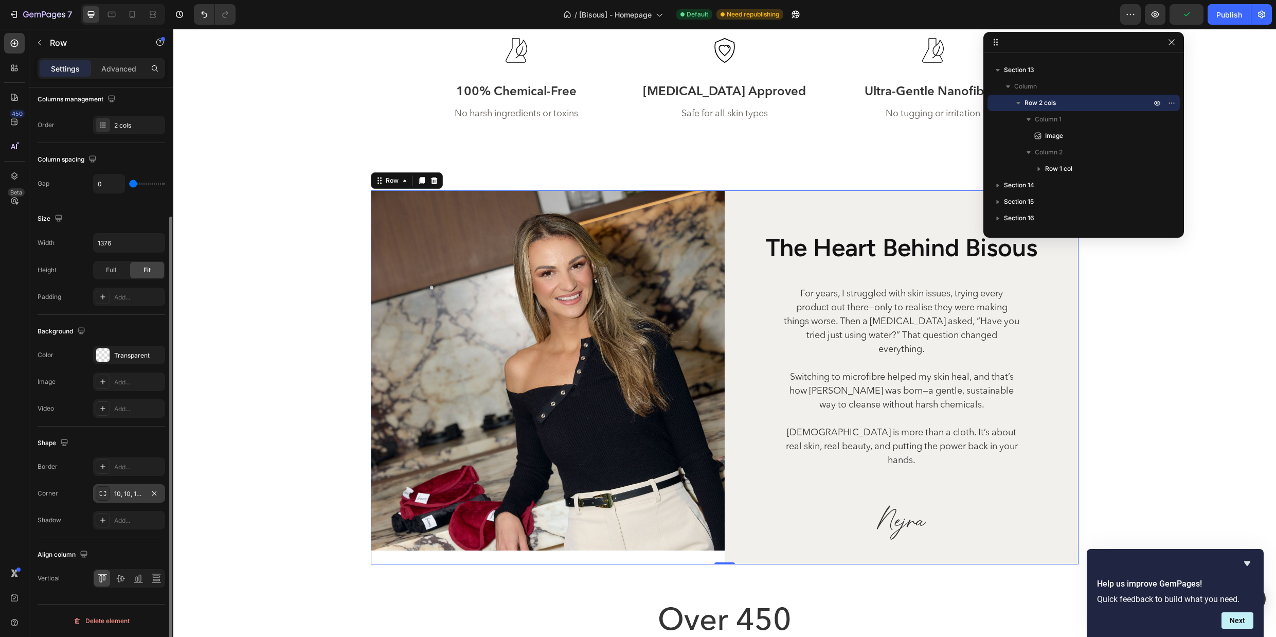
click at [127, 492] on div "10, 10, 10, 10" at bounding box center [129, 493] width 30 height 9
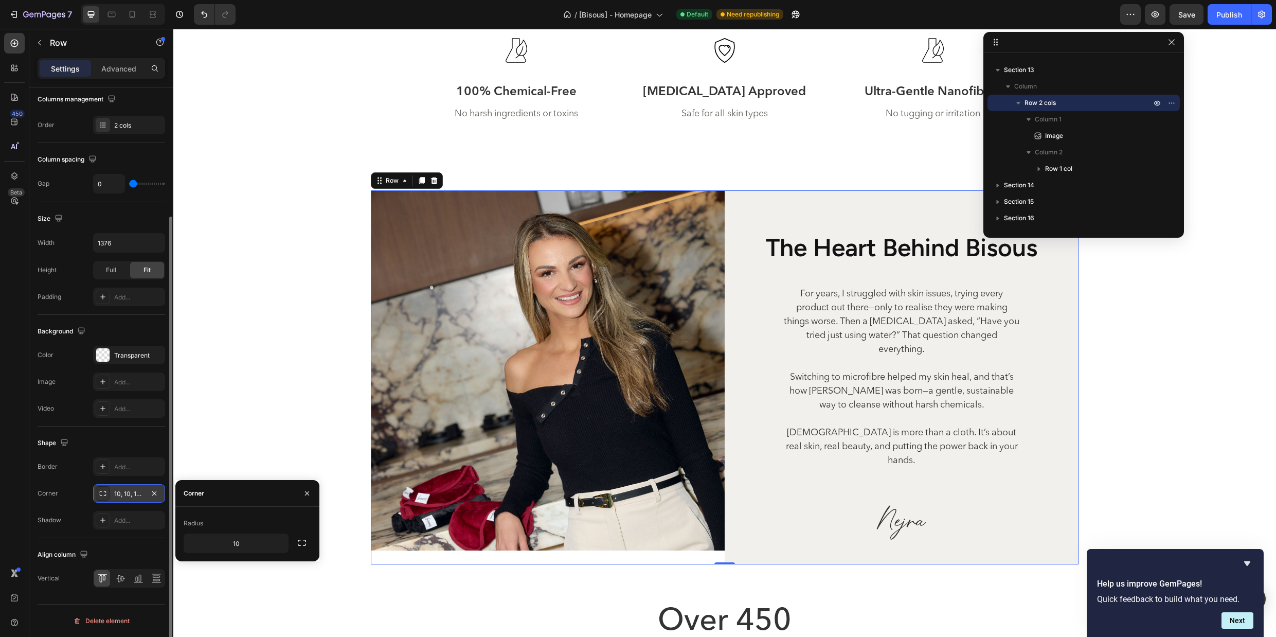
click at [105, 492] on icon at bounding box center [103, 493] width 8 height 8
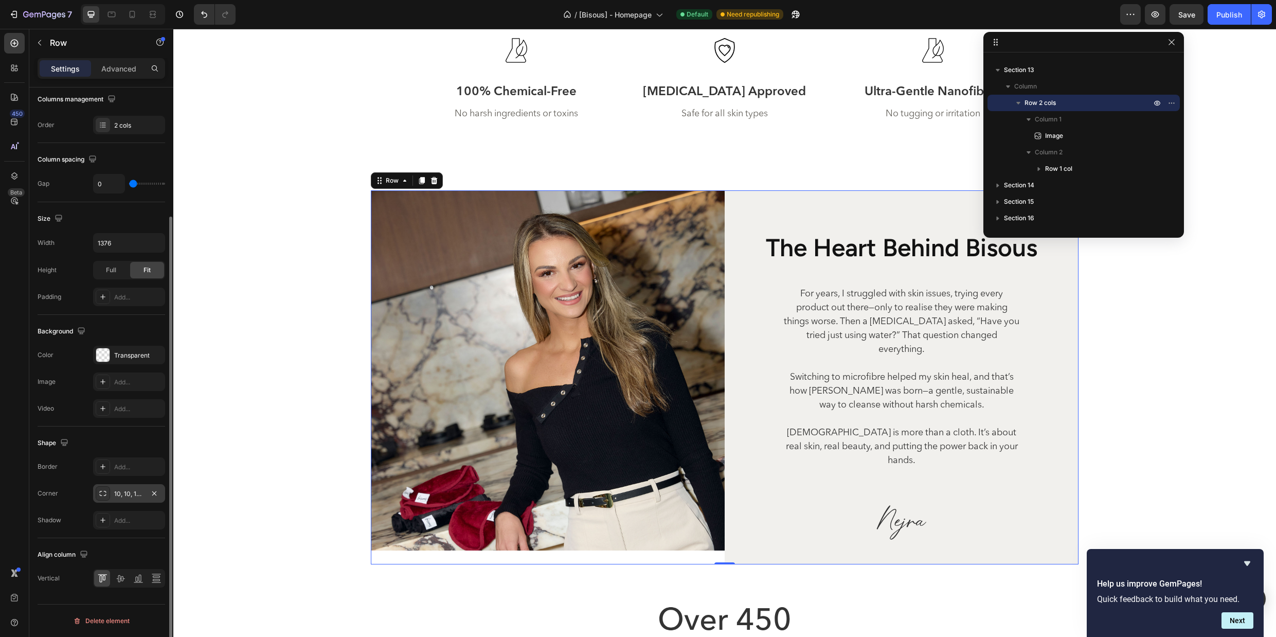
click at [130, 494] on div "10, 10, 10, 10" at bounding box center [129, 493] width 30 height 9
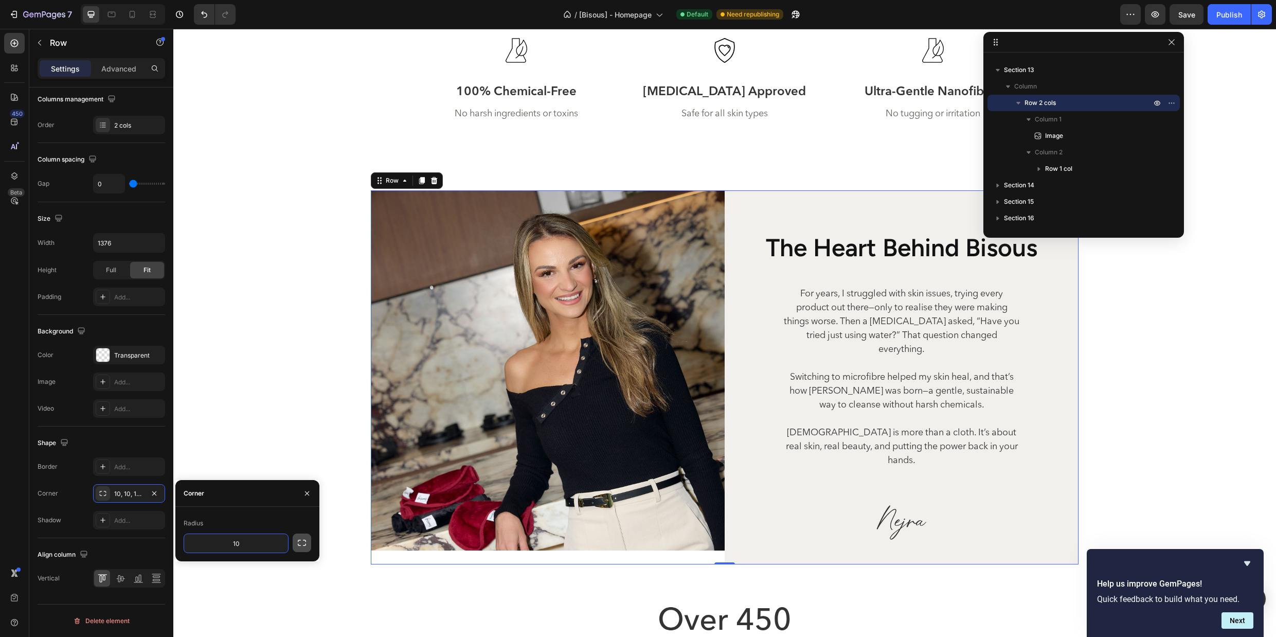
click at [301, 544] on icon "button" at bounding box center [302, 543] width 10 height 10
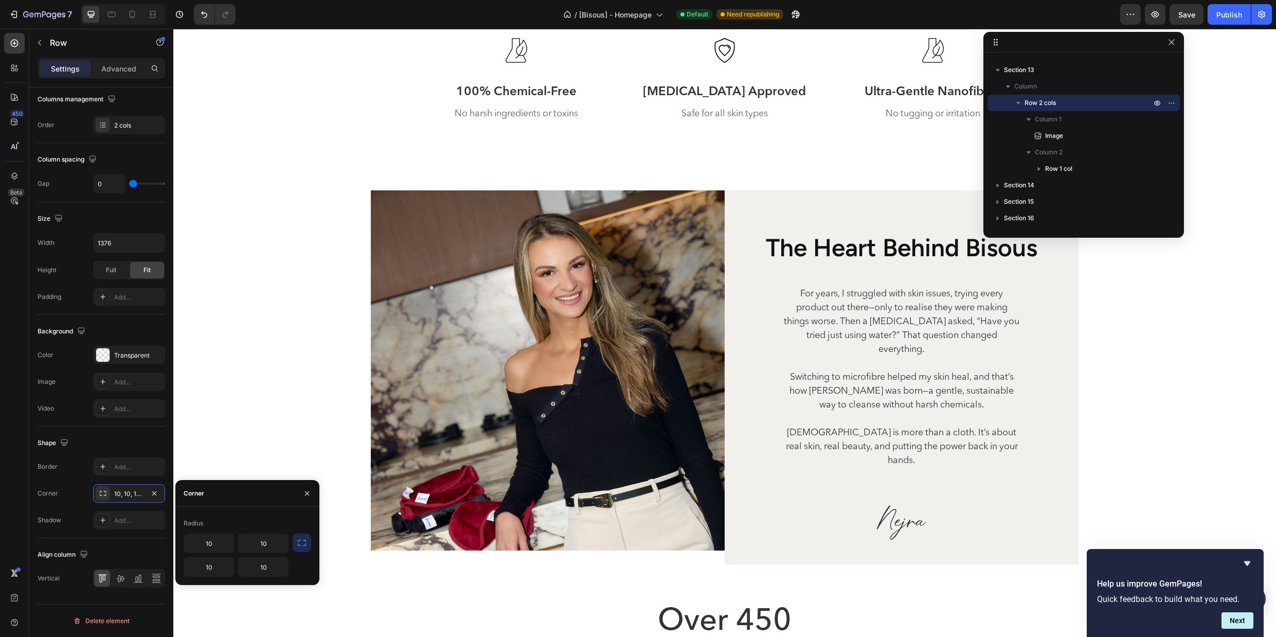
click at [1103, 354] on section "Image the heart behind bisous Heading For years, I struggled with skin issues, …" at bounding box center [724, 388] width 757 height 396
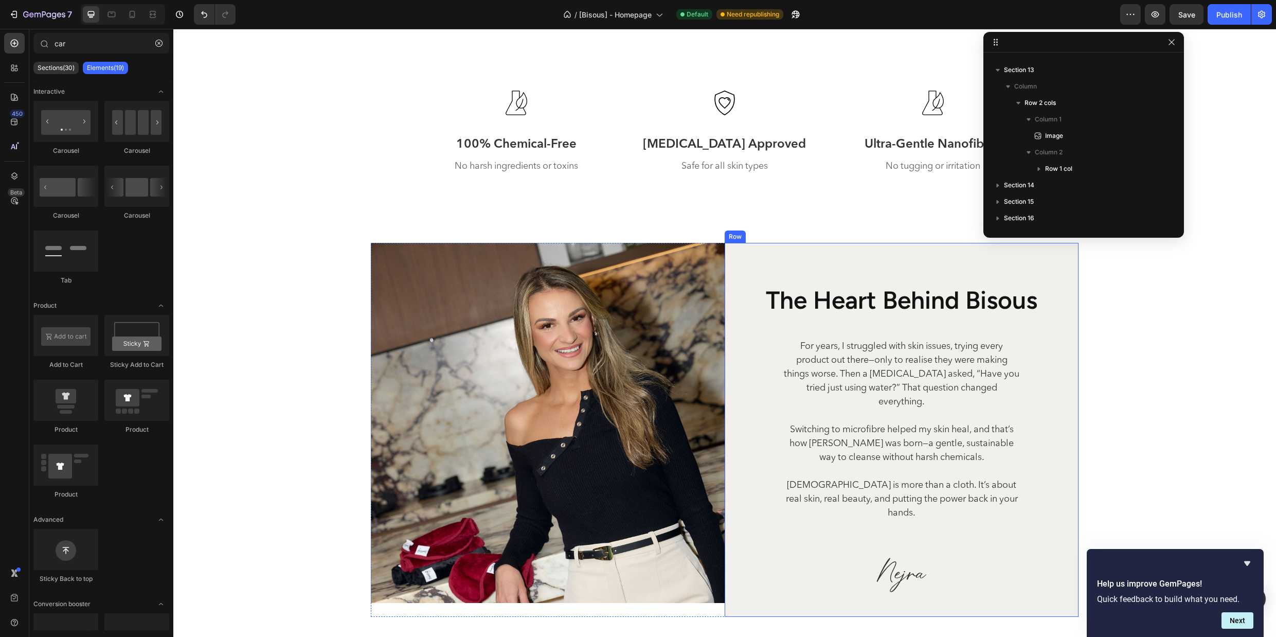
scroll to position [3434, 0]
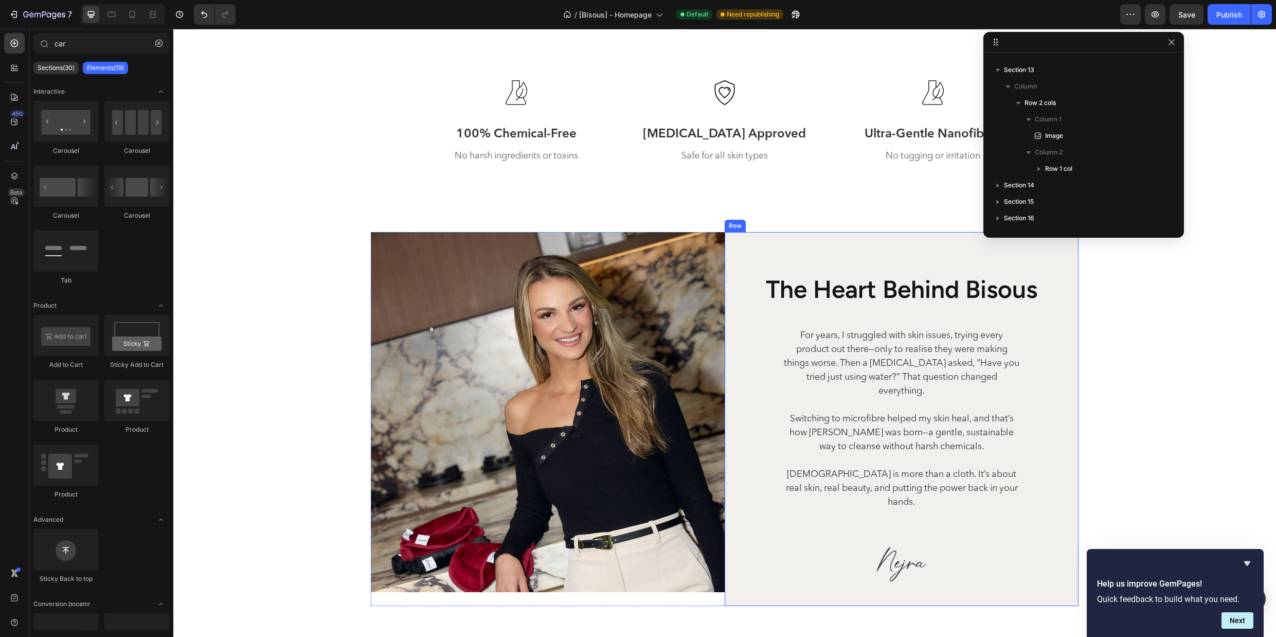
click at [757, 246] on div "the heart behind bisous Heading For years, I struggled with skin issues, trying…" at bounding box center [902, 419] width 354 height 374
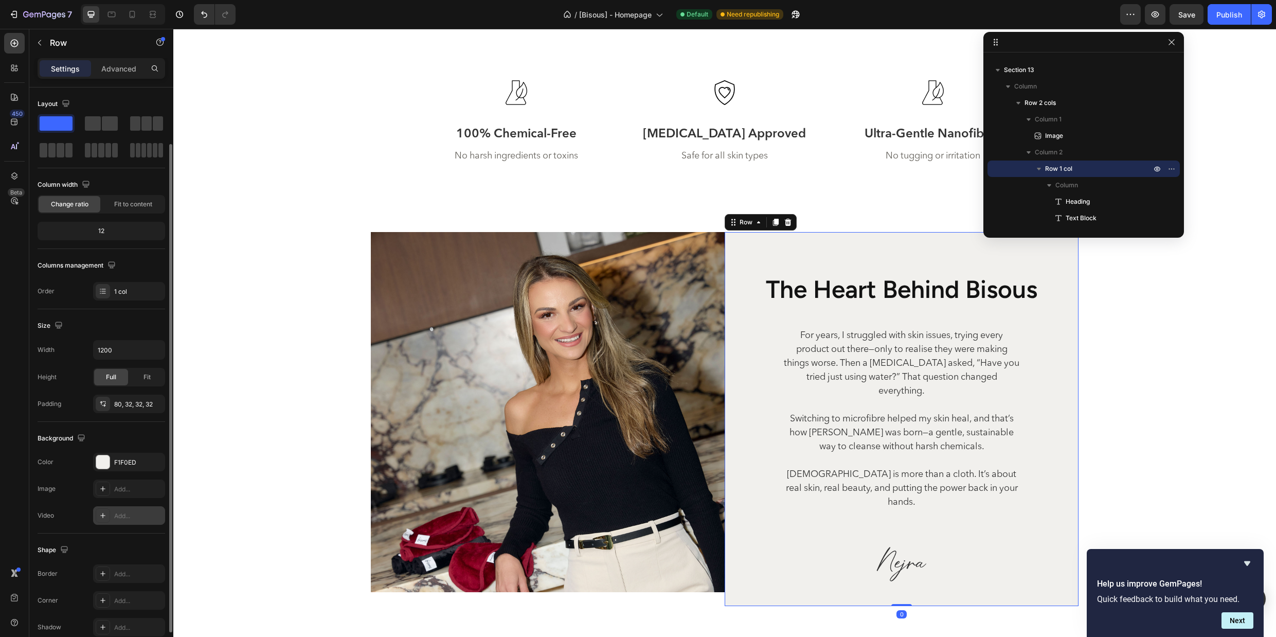
scroll to position [31, 0]
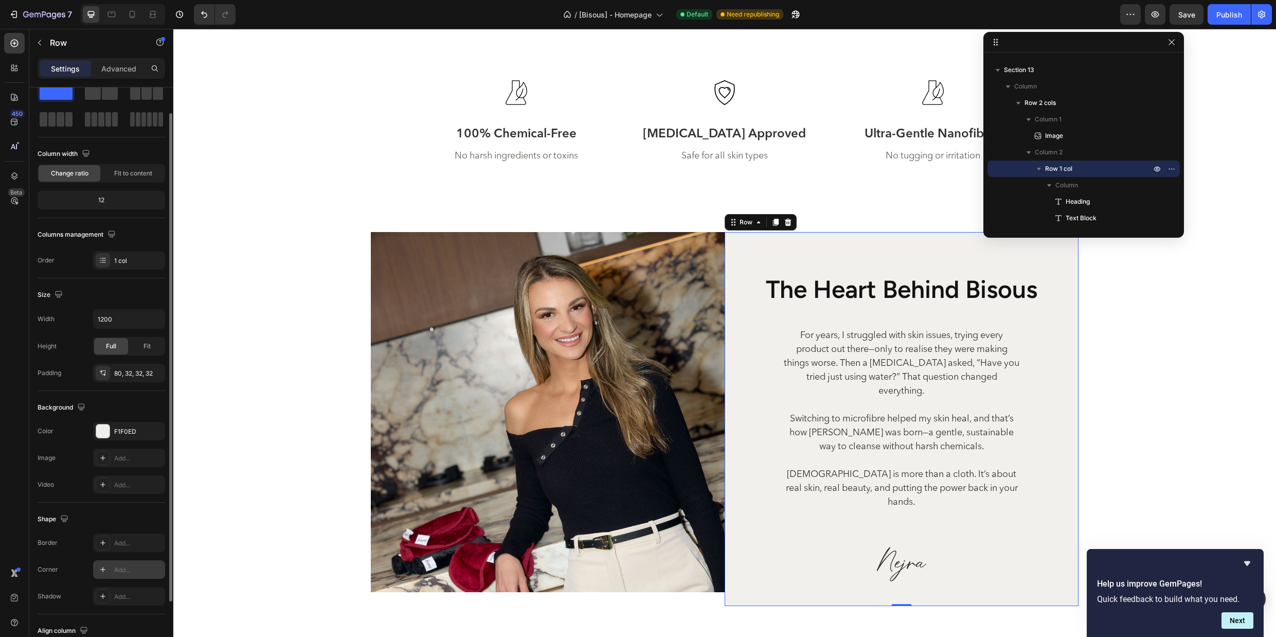
click at [126, 568] on div "Add..." at bounding box center [138, 569] width 48 height 9
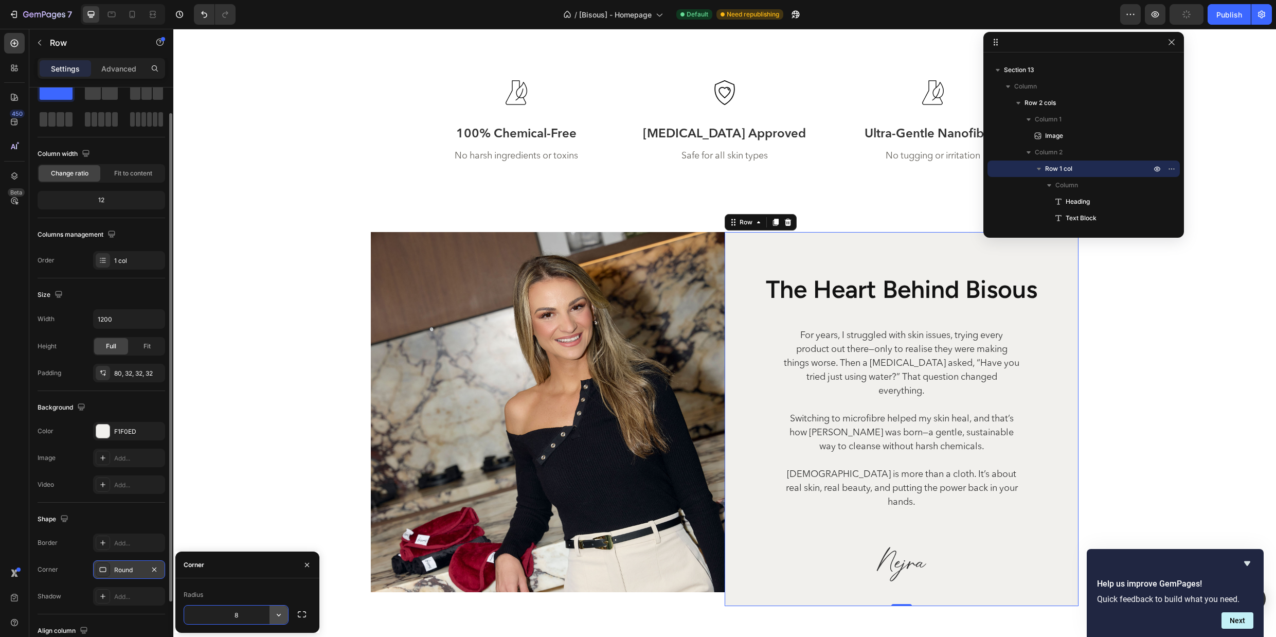
click at [278, 614] on icon "button" at bounding box center [279, 615] width 4 height 3
click at [247, 616] on input "8" at bounding box center [236, 615] width 104 height 19
type input "10"
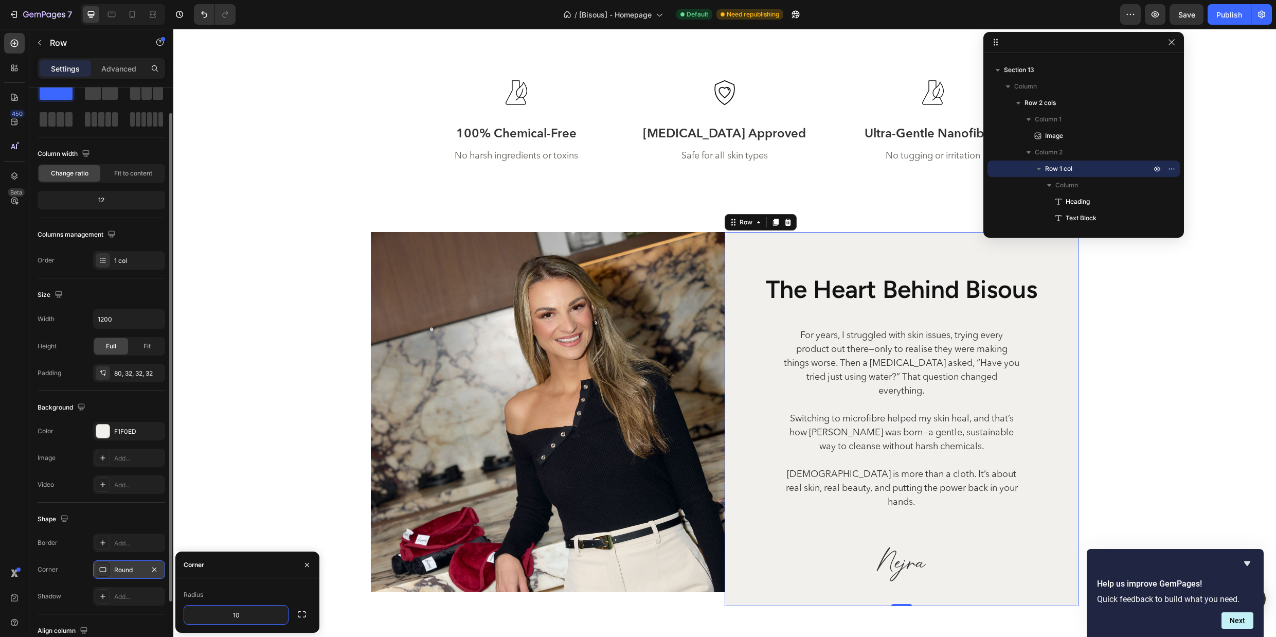
click at [276, 590] on div "Radius" at bounding box center [248, 594] width 128 height 16
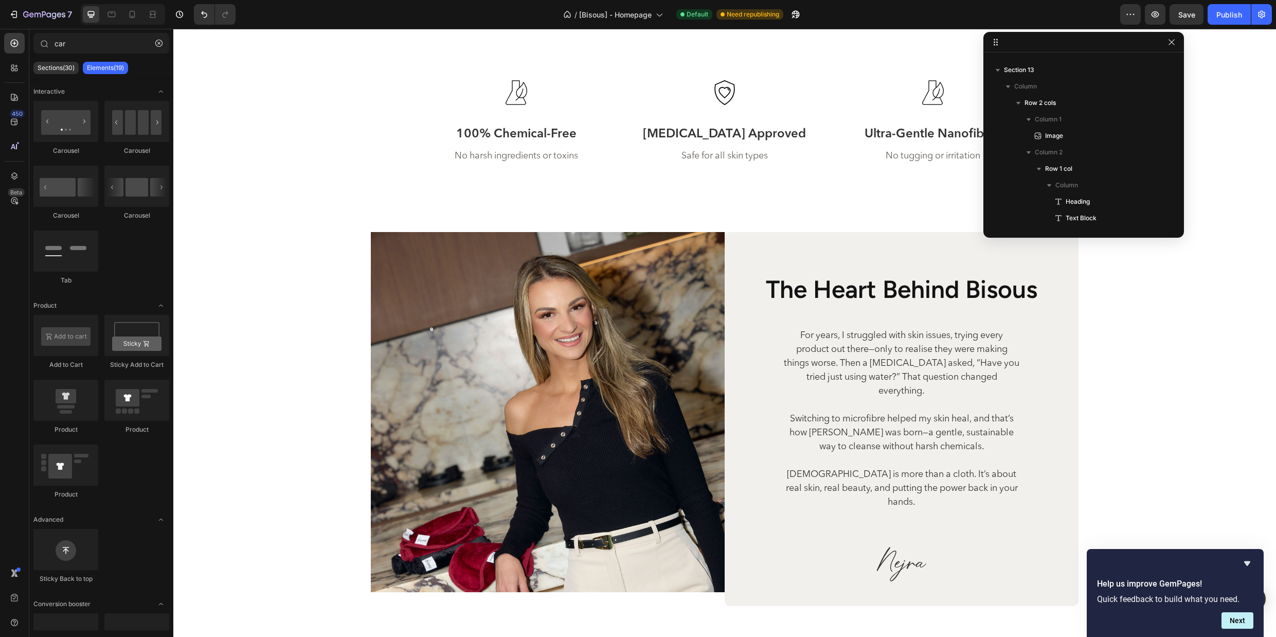
click at [763, 243] on div "the heart behind bisous Heading For years, I struggled with skin issues, trying…" at bounding box center [902, 419] width 354 height 374
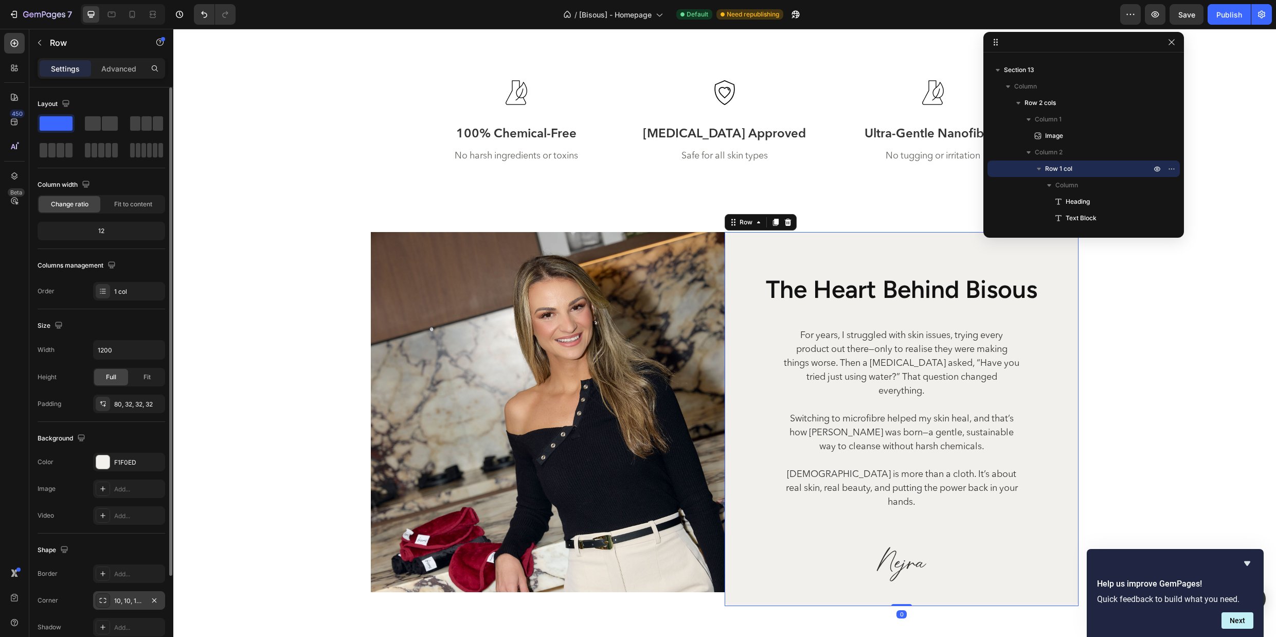
scroll to position [30, 0]
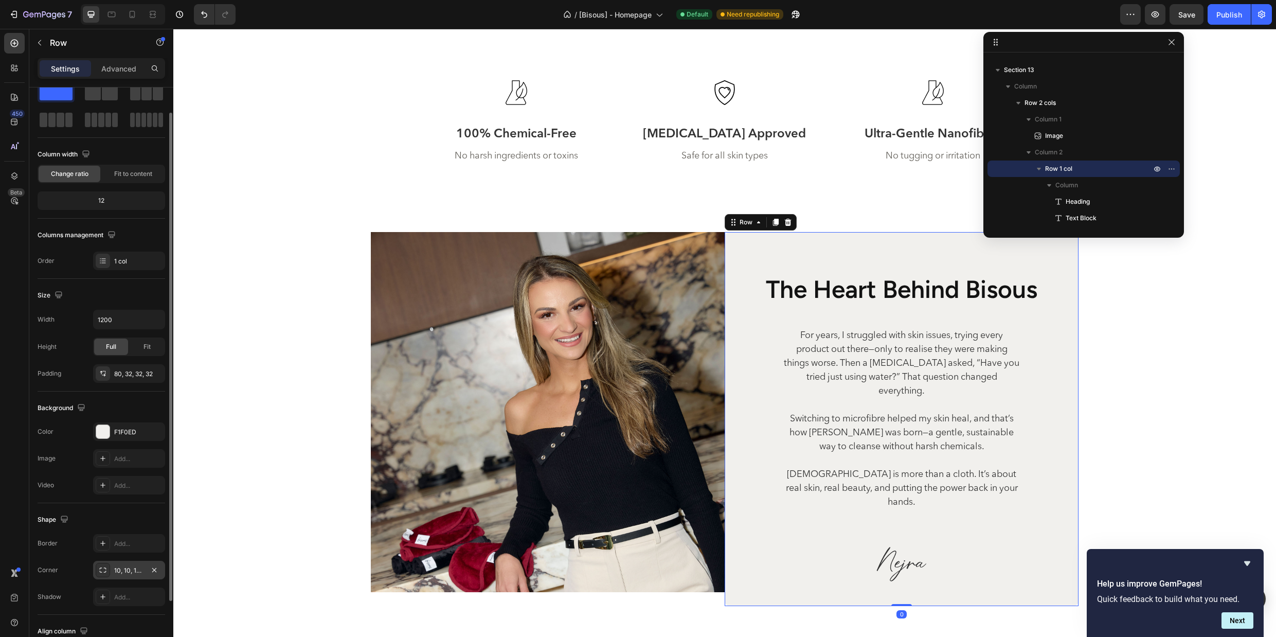
click at [129, 569] on div "10, 10, 10, 10" at bounding box center [129, 570] width 30 height 9
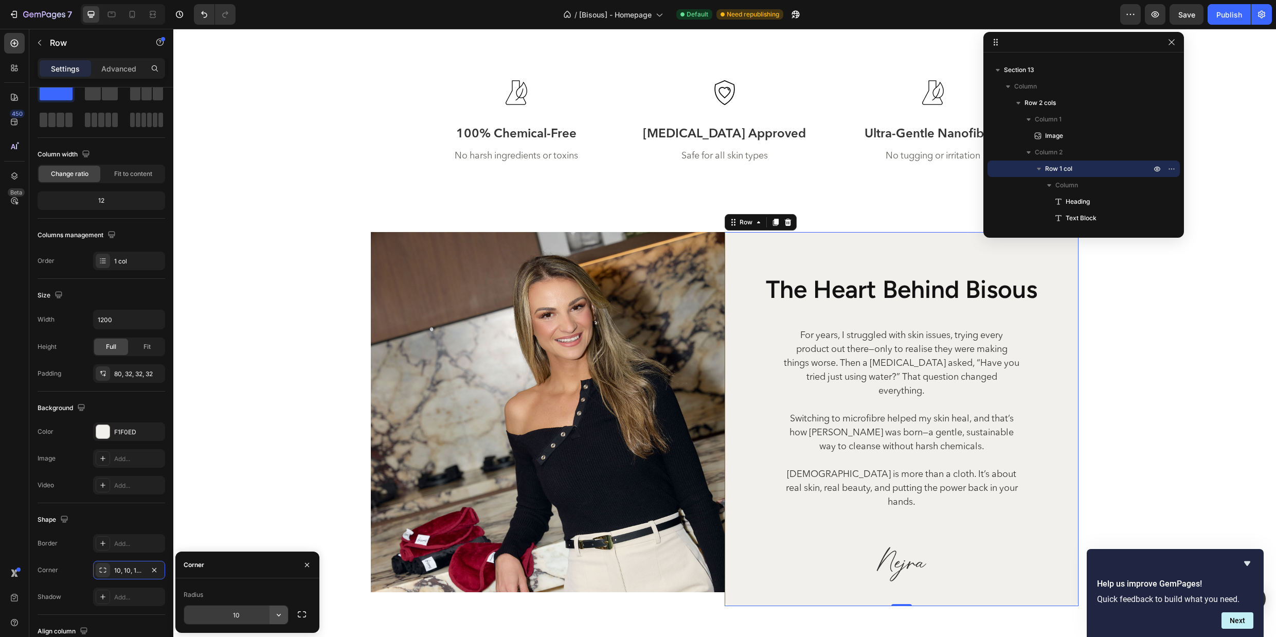
click at [281, 617] on icon "button" at bounding box center [279, 615] width 10 height 10
click at [301, 616] on icon "button" at bounding box center [302, 614] width 10 height 10
click at [223, 591] on input "10" at bounding box center [208, 591] width 49 height 19
type input "0"
click at [218, 618] on input "10" at bounding box center [208, 615] width 49 height 19
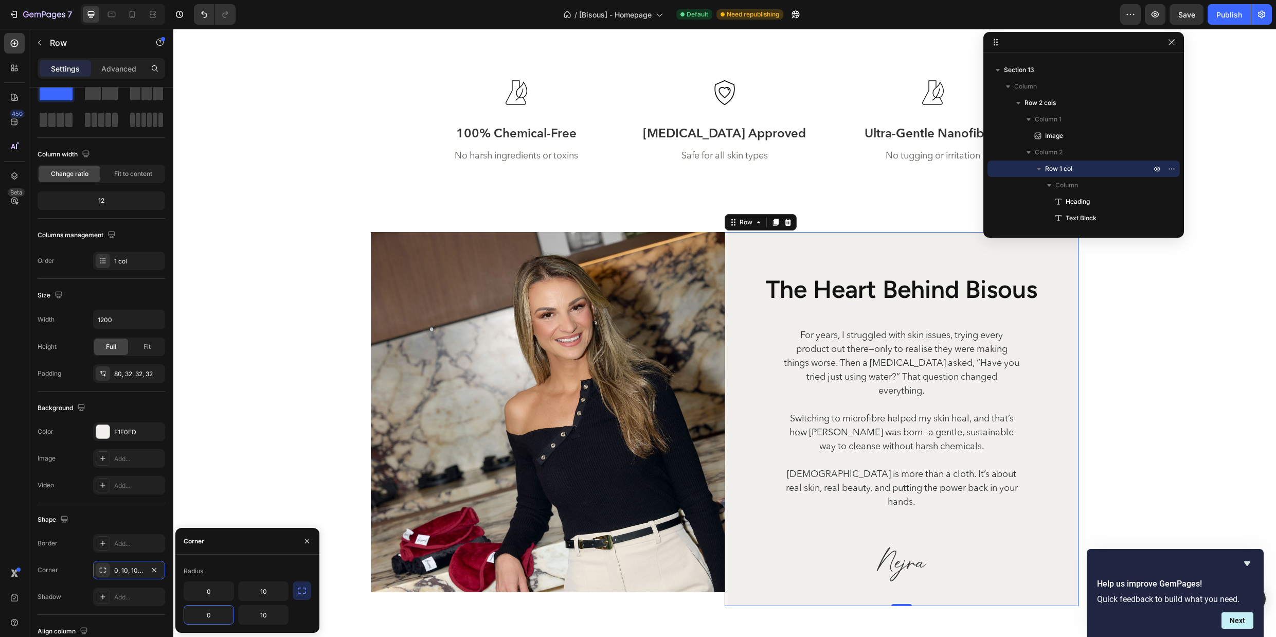
type input "0"
click at [249, 570] on div "Radius" at bounding box center [248, 571] width 128 height 16
click at [448, 288] on img at bounding box center [548, 412] width 354 height 360
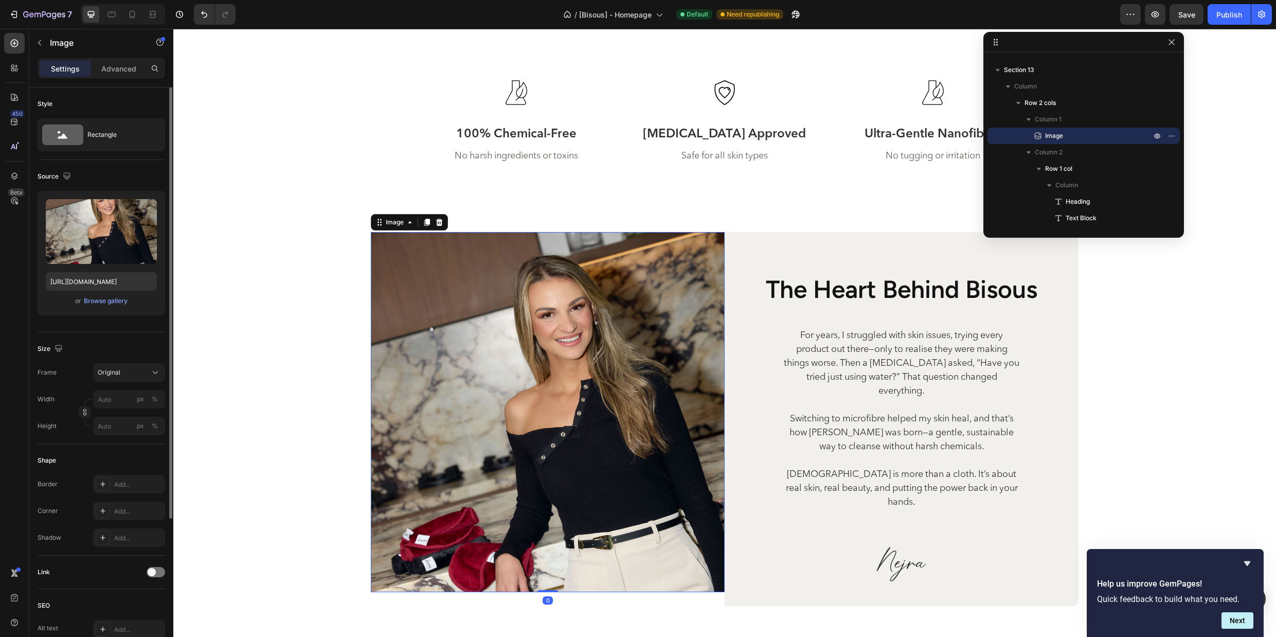
scroll to position [99, 0]
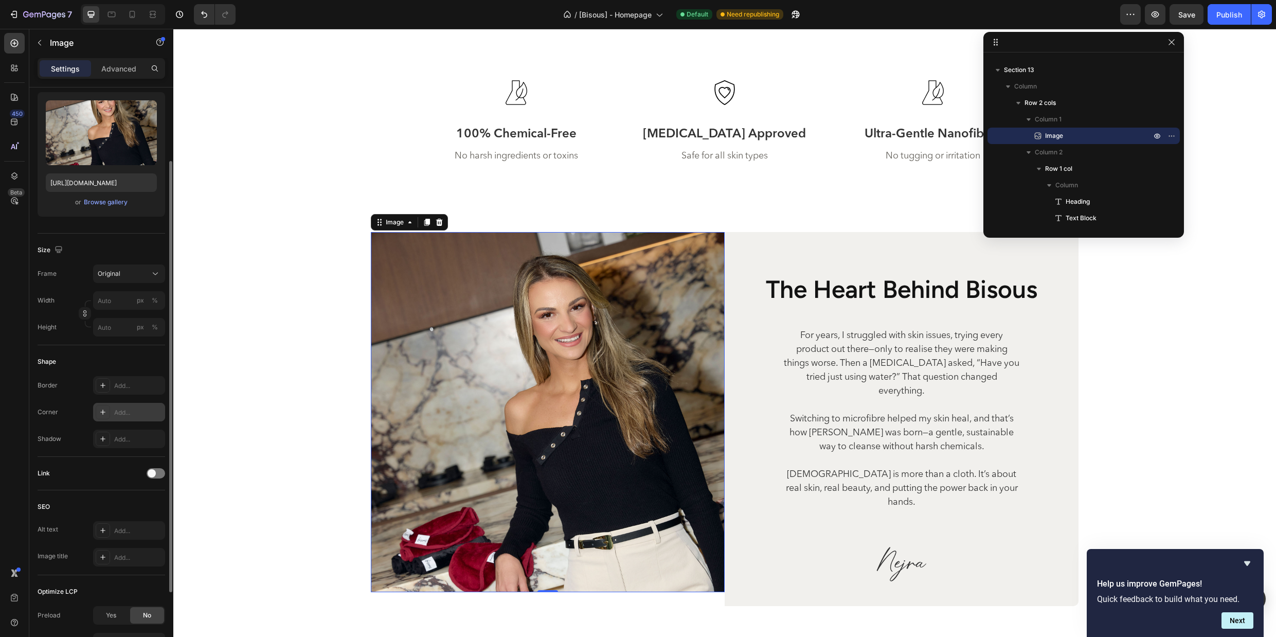
click at [120, 408] on div "Add..." at bounding box center [138, 412] width 48 height 9
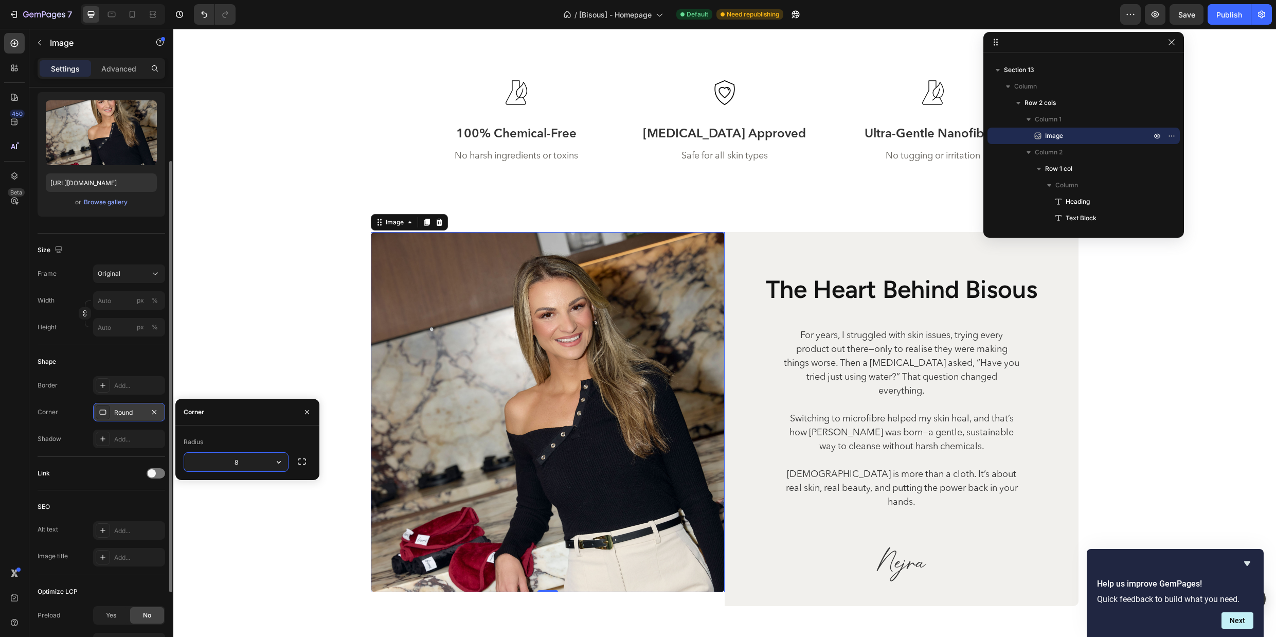
click at [254, 464] on input "8" at bounding box center [236, 462] width 104 height 19
type input "10"
click at [287, 440] on div "Radius" at bounding box center [248, 442] width 128 height 16
click at [304, 460] on icon "button" at bounding box center [302, 461] width 10 height 10
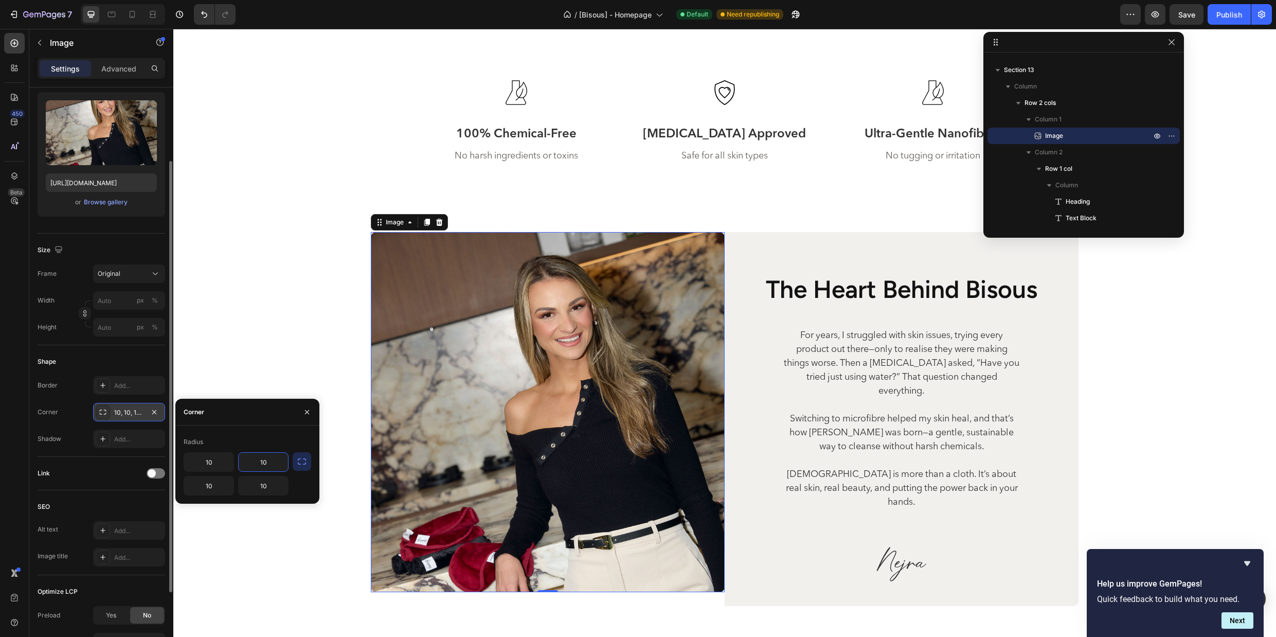
click at [264, 467] on input "10" at bounding box center [263, 462] width 49 height 19
click at [269, 488] on input "10" at bounding box center [263, 485] width 49 height 19
type input "10"
click at [269, 488] on input "10" at bounding box center [263, 485] width 49 height 19
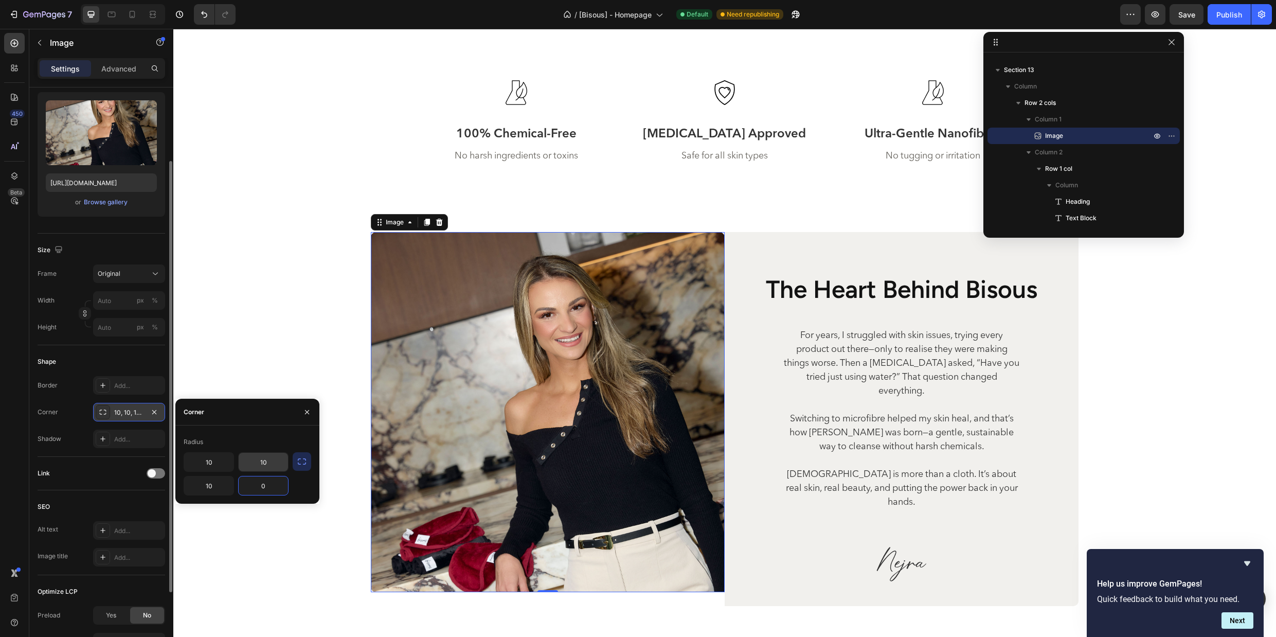
type input "0"
click at [270, 468] on input "10" at bounding box center [263, 462] width 49 height 19
type input "0"
click at [265, 436] on div "Radius" at bounding box center [248, 442] width 128 height 16
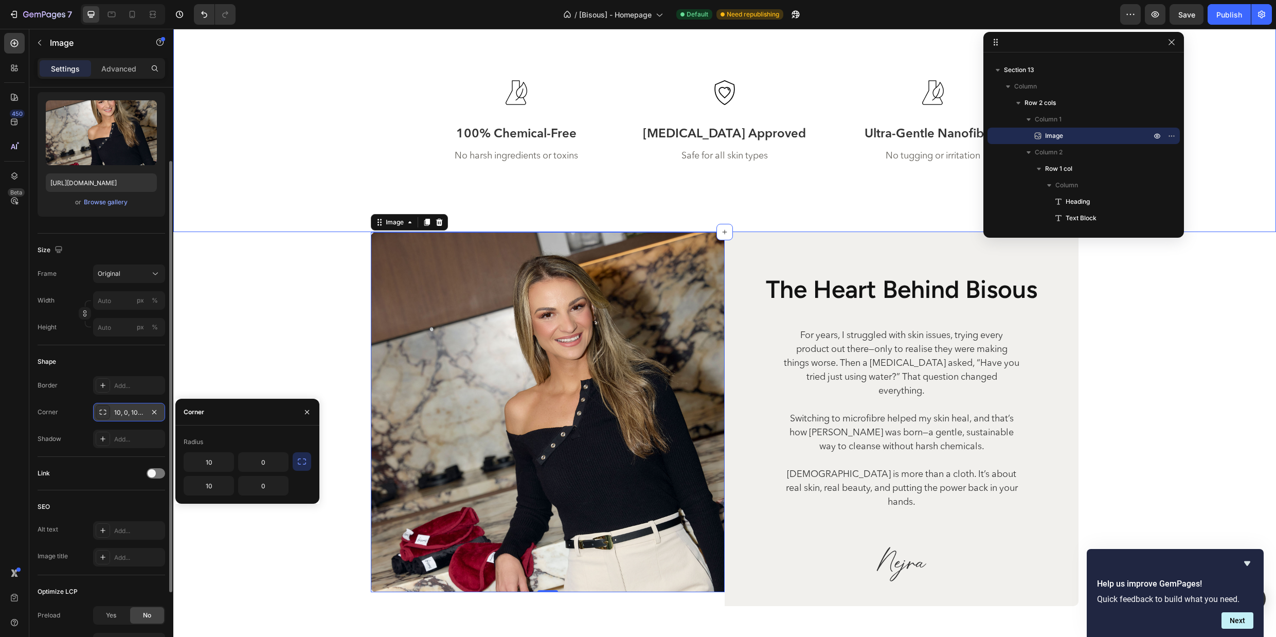
click at [656, 206] on div "Clean Beauty Without Compromise Heading Icon 100% Chemical-Free Text Block No h…" at bounding box center [724, 103] width 1103 height 260
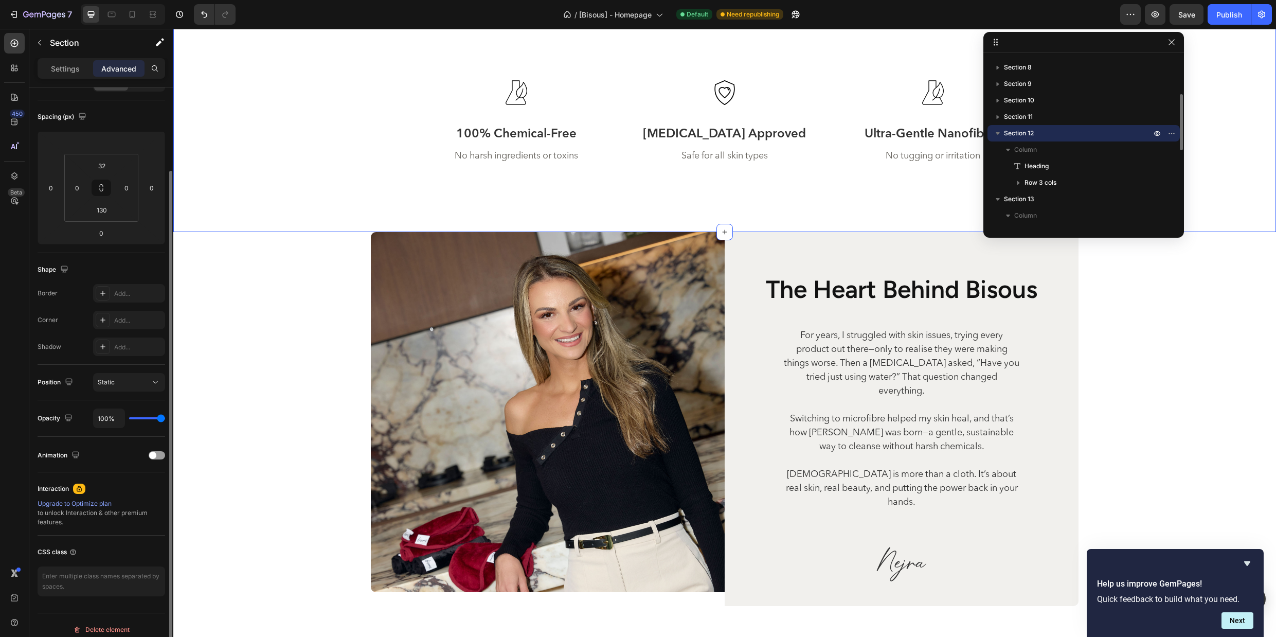
scroll to position [0, 0]
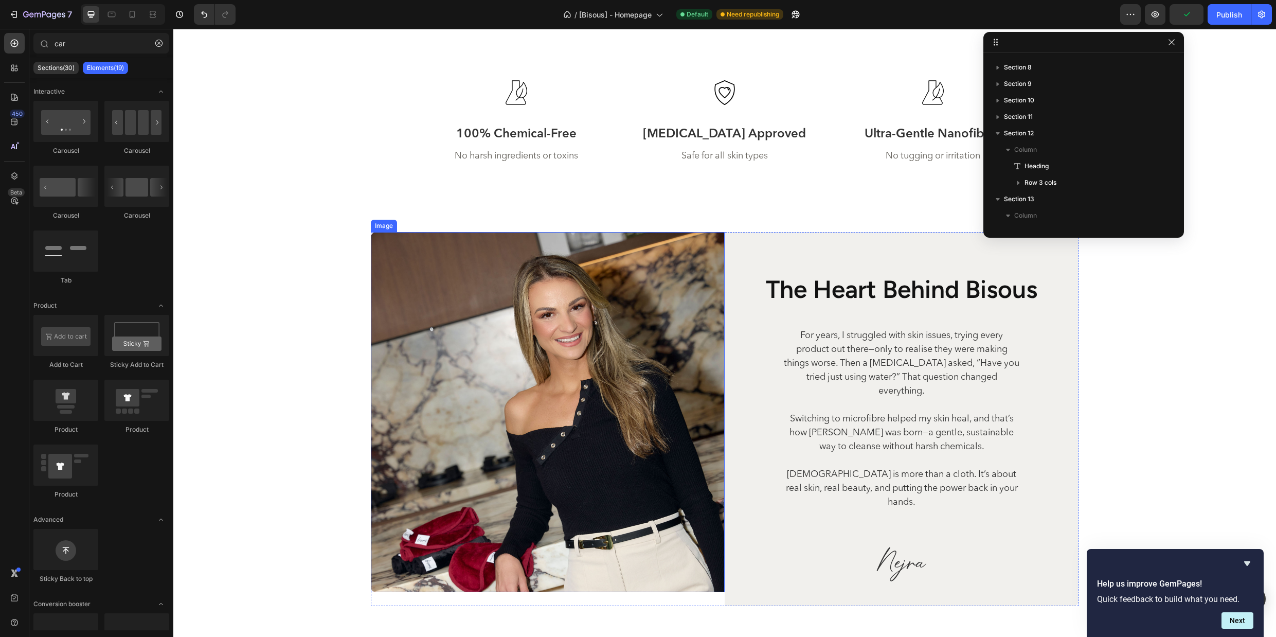
scroll to position [3554, 0]
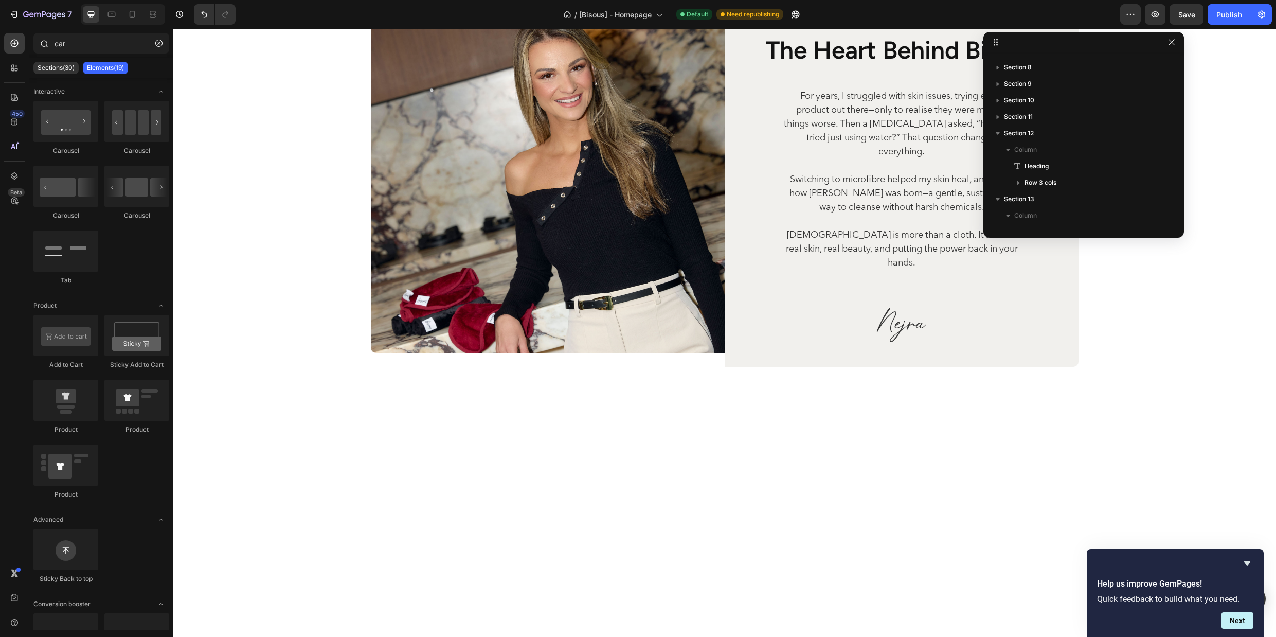
scroll to position [3208, 0]
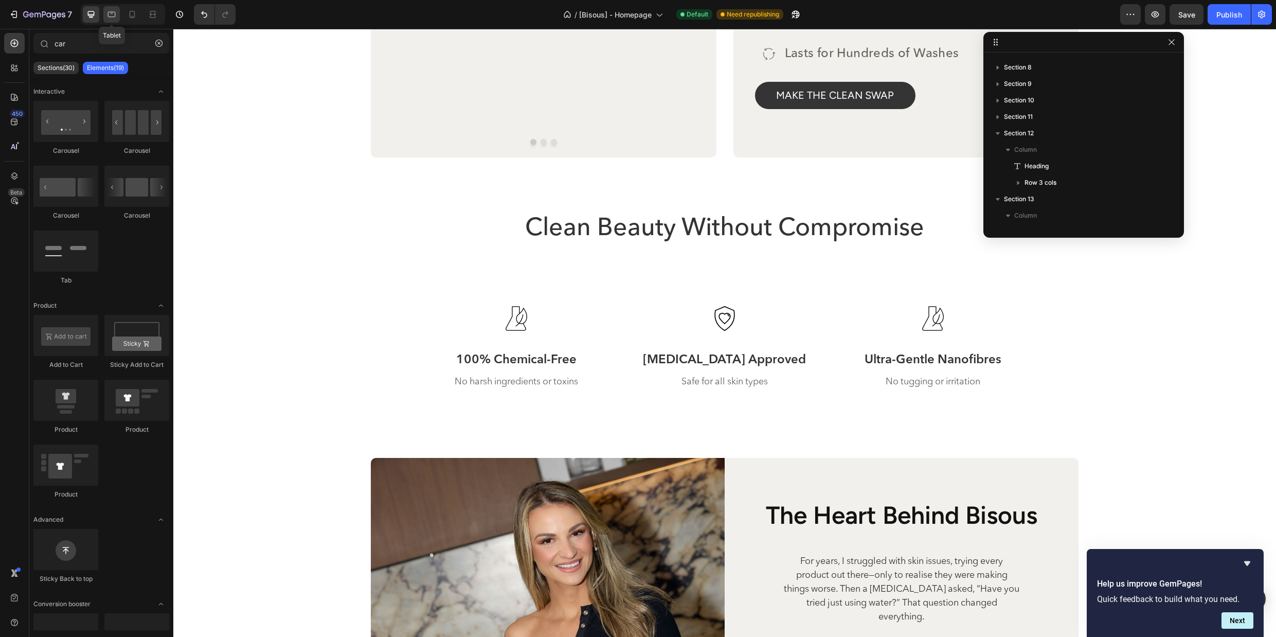
click at [111, 17] on icon at bounding box center [111, 14] width 10 height 10
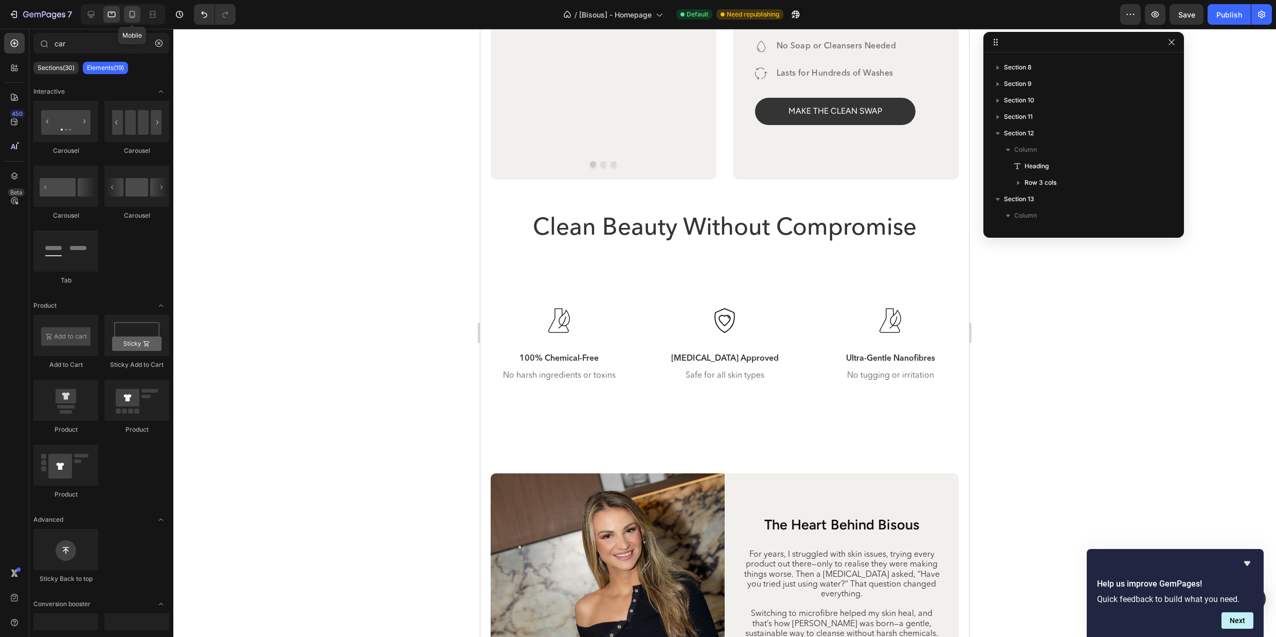
click at [131, 17] on icon at bounding box center [133, 14] width 6 height 7
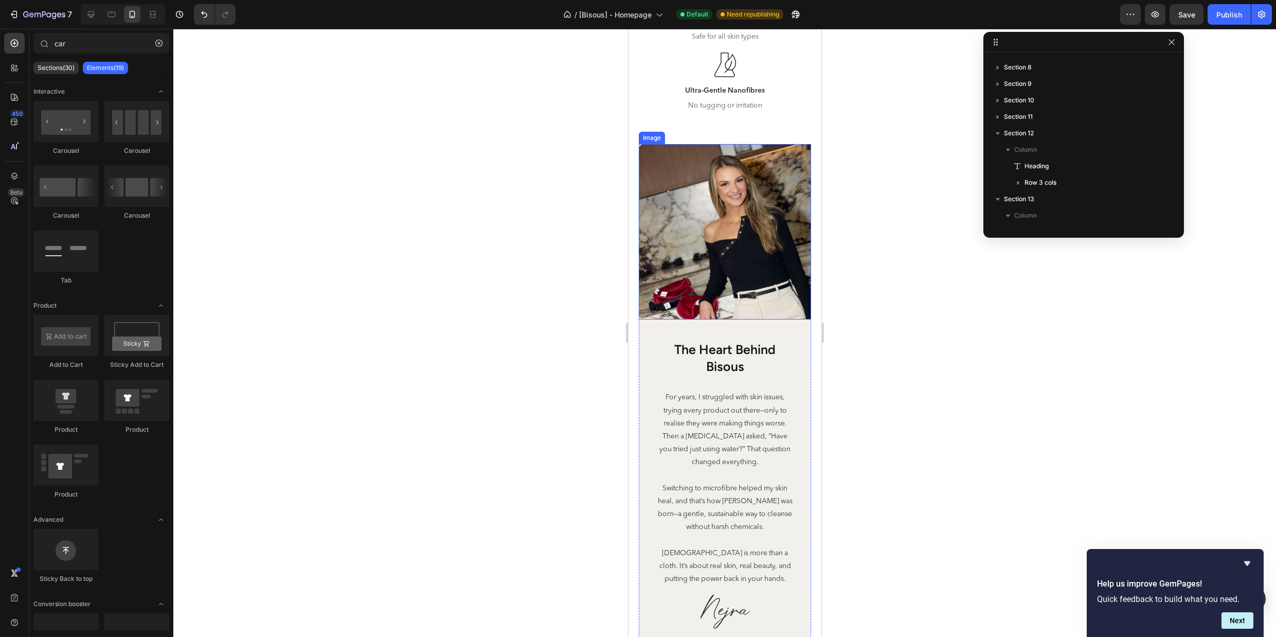
scroll to position [3661, 0]
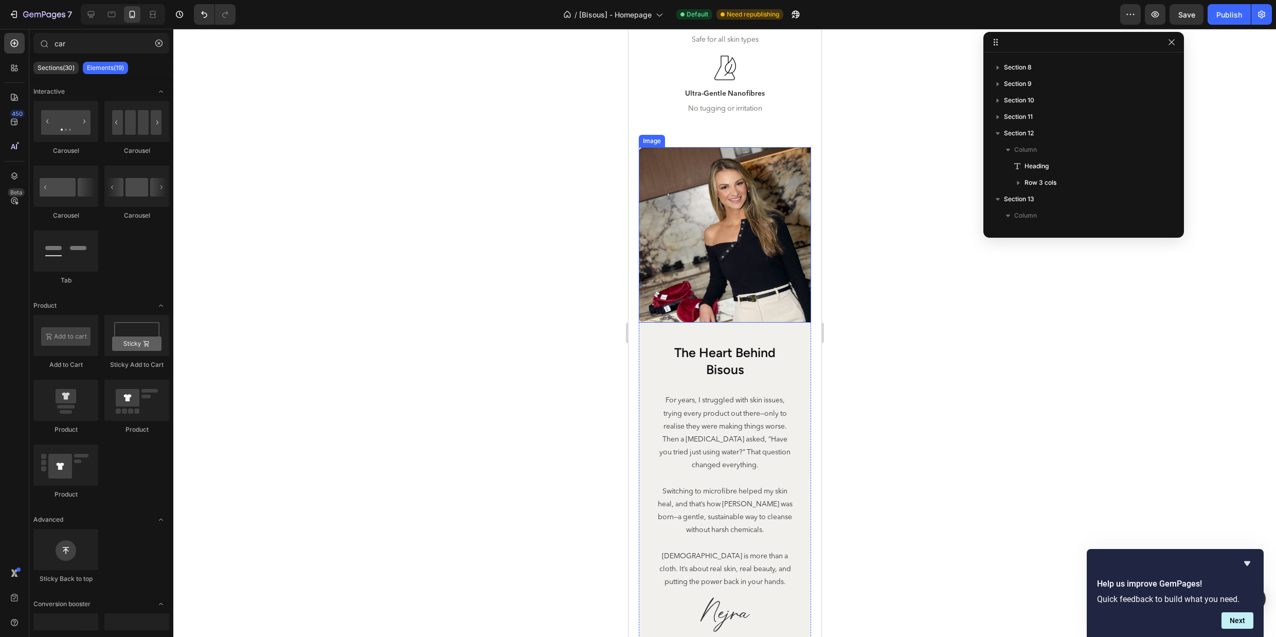
click at [741, 271] on img at bounding box center [724, 234] width 172 height 175
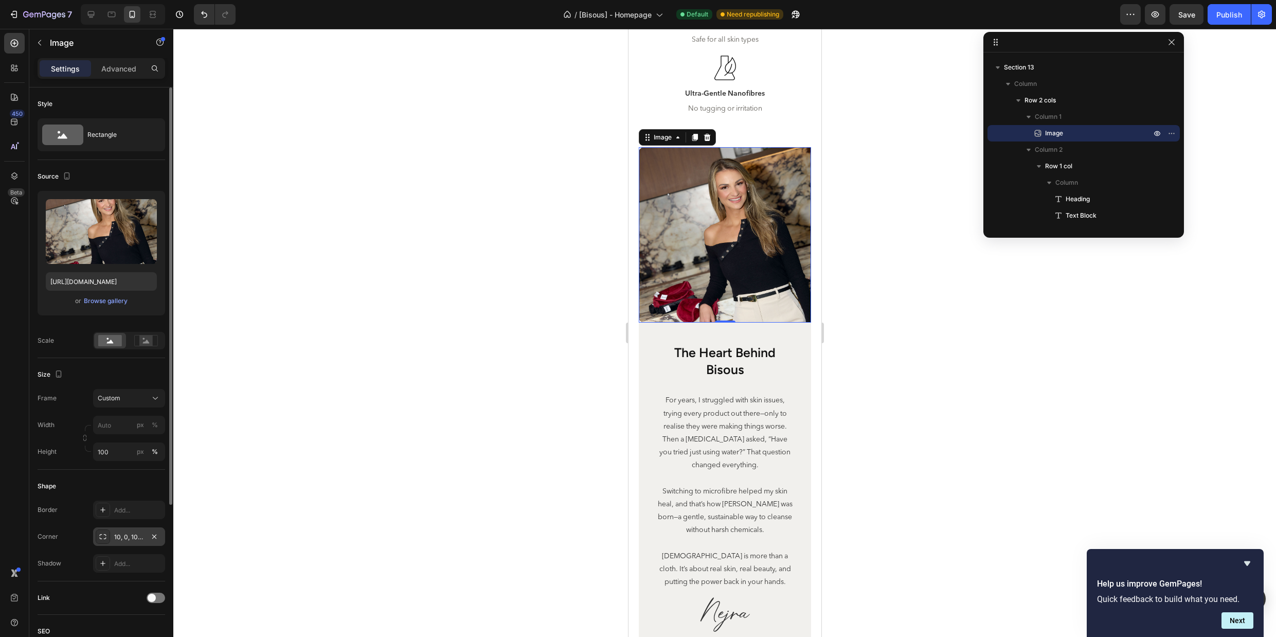
click at [127, 539] on div "10, 0, 10, 0" at bounding box center [129, 536] width 30 height 9
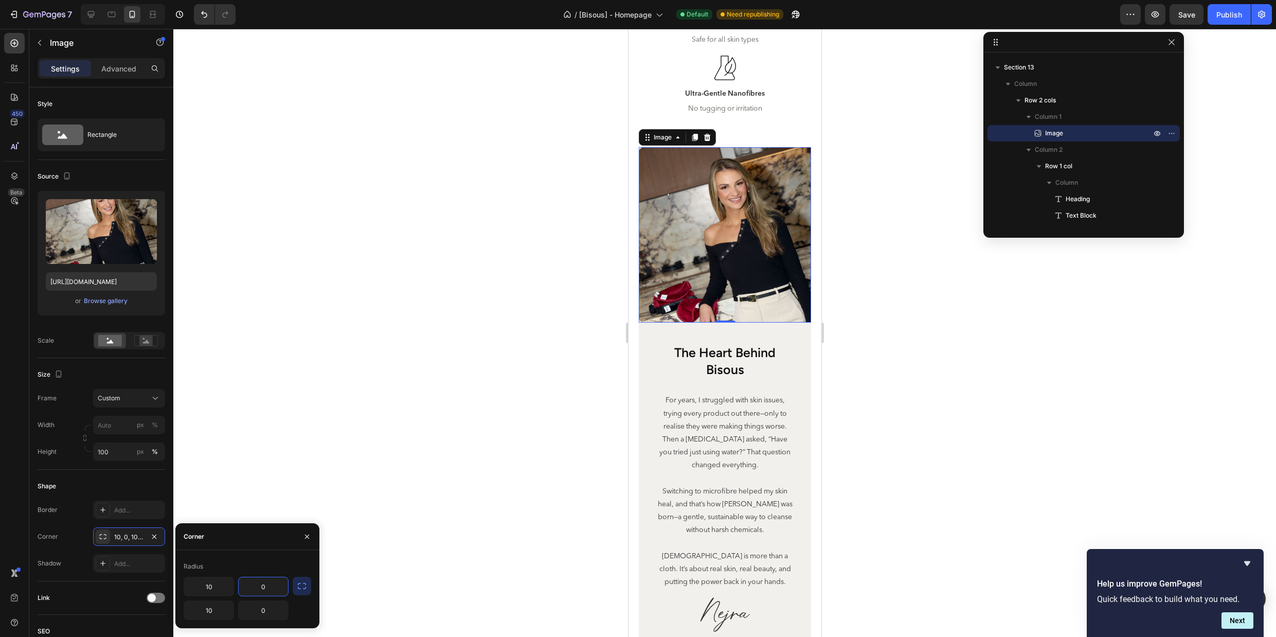
click at [265, 584] on input "0" at bounding box center [263, 586] width 49 height 19
type input "10"
click at [218, 613] on input "10" at bounding box center [208, 610] width 49 height 19
type input "0"
click at [732, 507] on p "Switching to microfibre helped my skin heal, and that’s how [PERSON_NAME] was b…" at bounding box center [724, 511] width 137 height 52
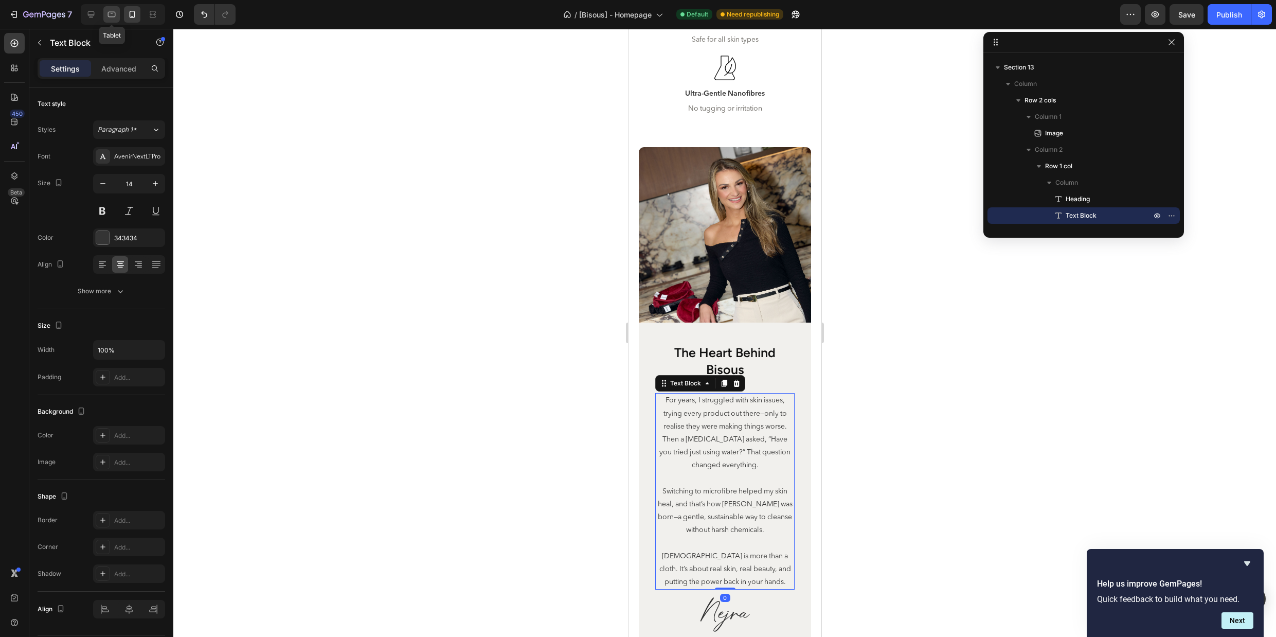
click at [109, 11] on icon at bounding box center [111, 14] width 10 height 10
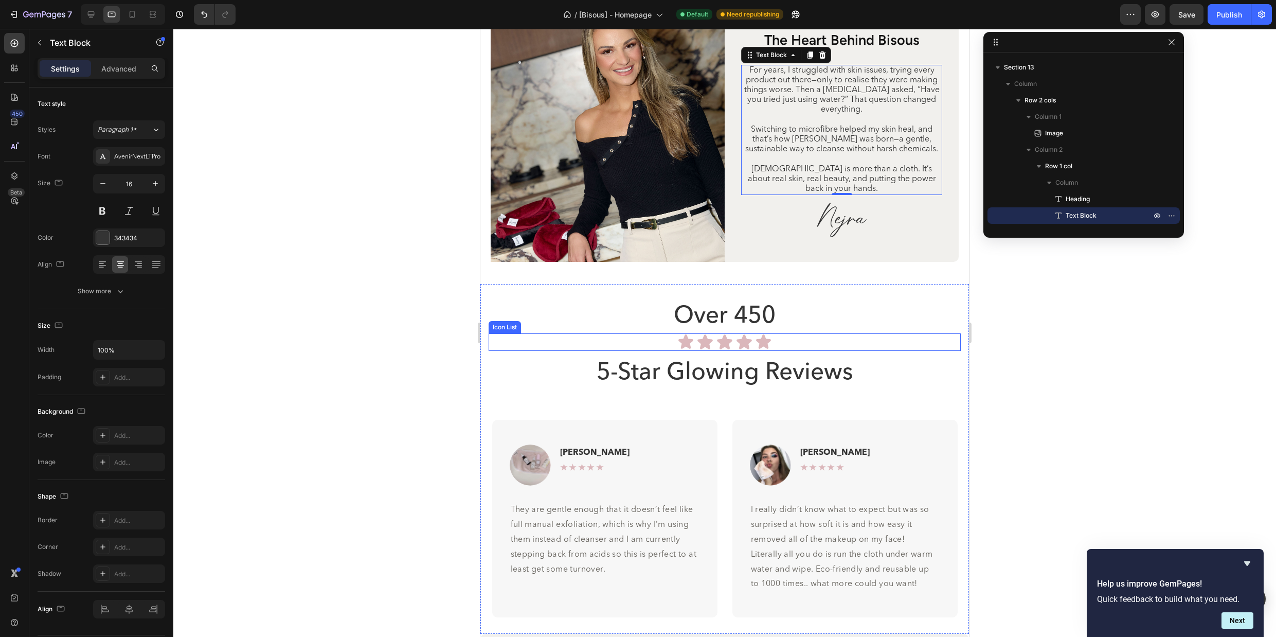
scroll to position [3671, 0]
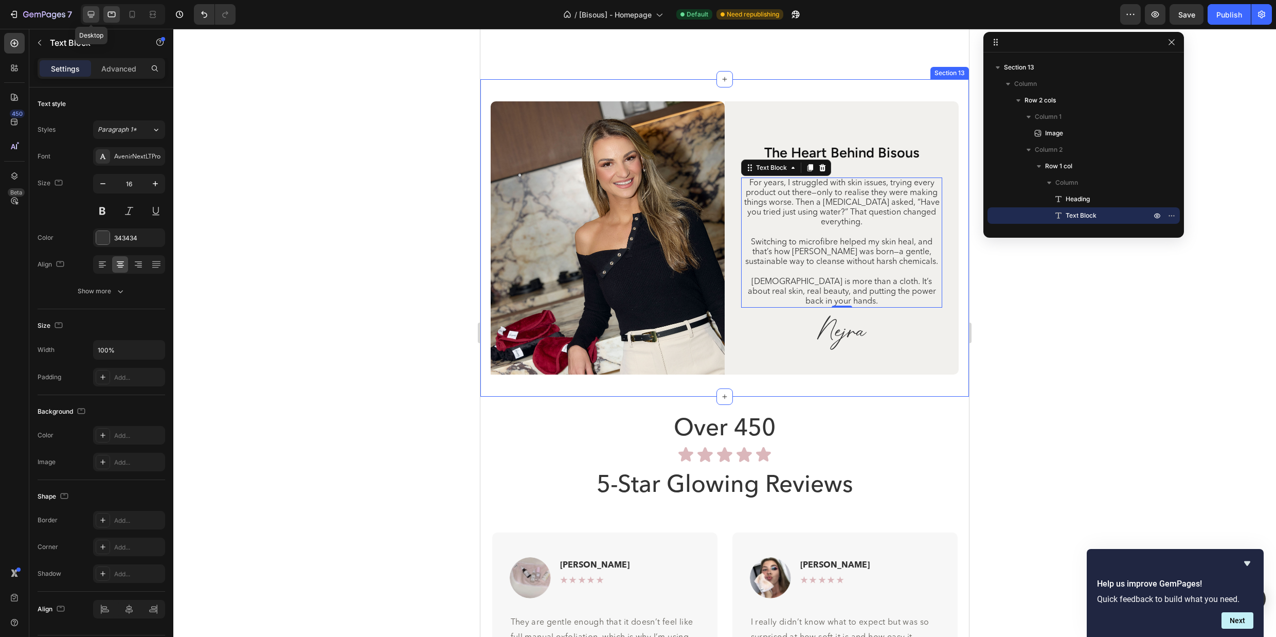
click at [88, 10] on icon at bounding box center [91, 14] width 10 height 10
type input "18"
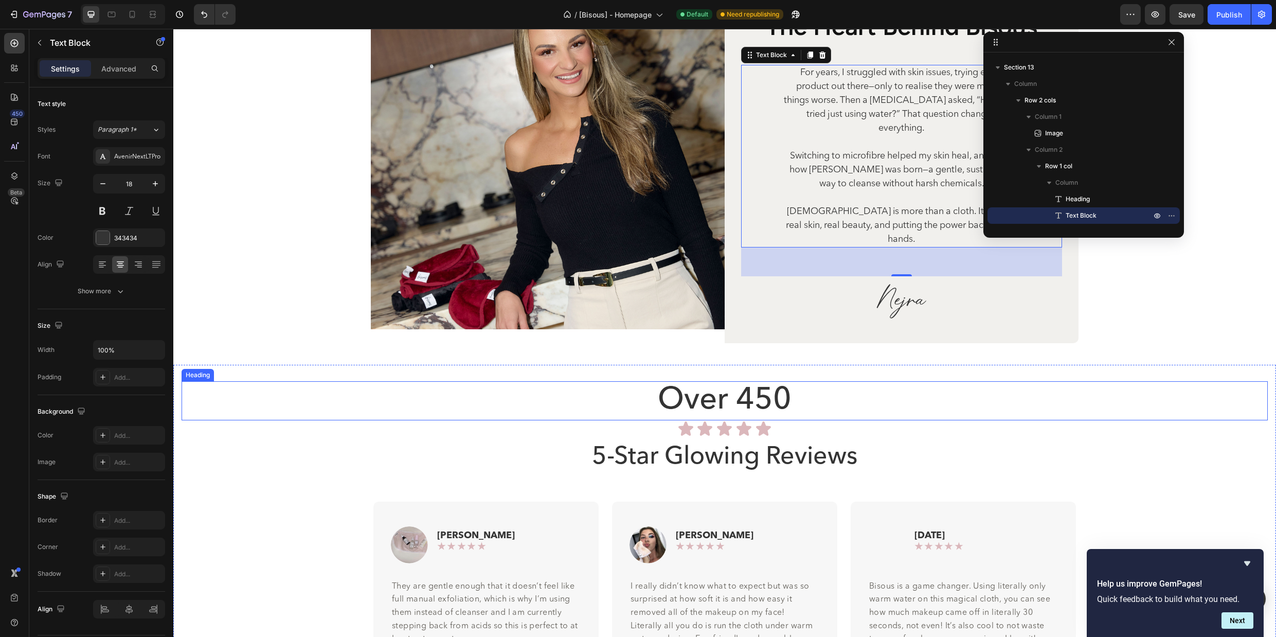
scroll to position [3571, 0]
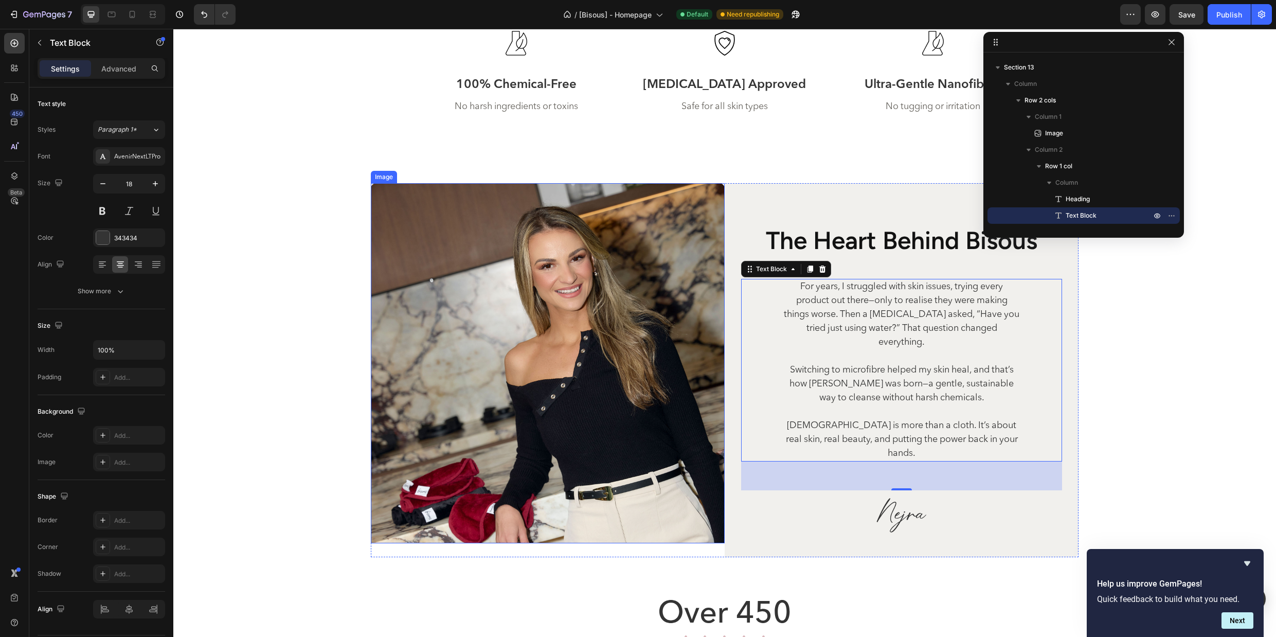
click at [544, 248] on img at bounding box center [548, 363] width 354 height 360
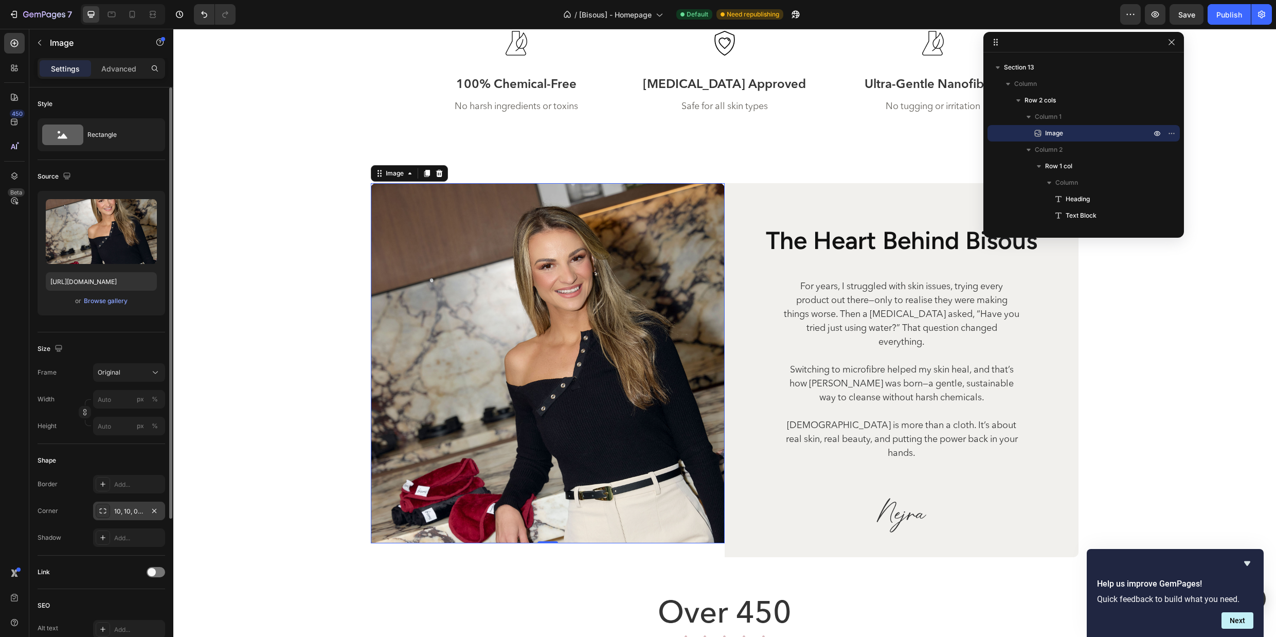
click at [130, 509] on div "10, 10, 0, 0" at bounding box center [129, 511] width 30 height 9
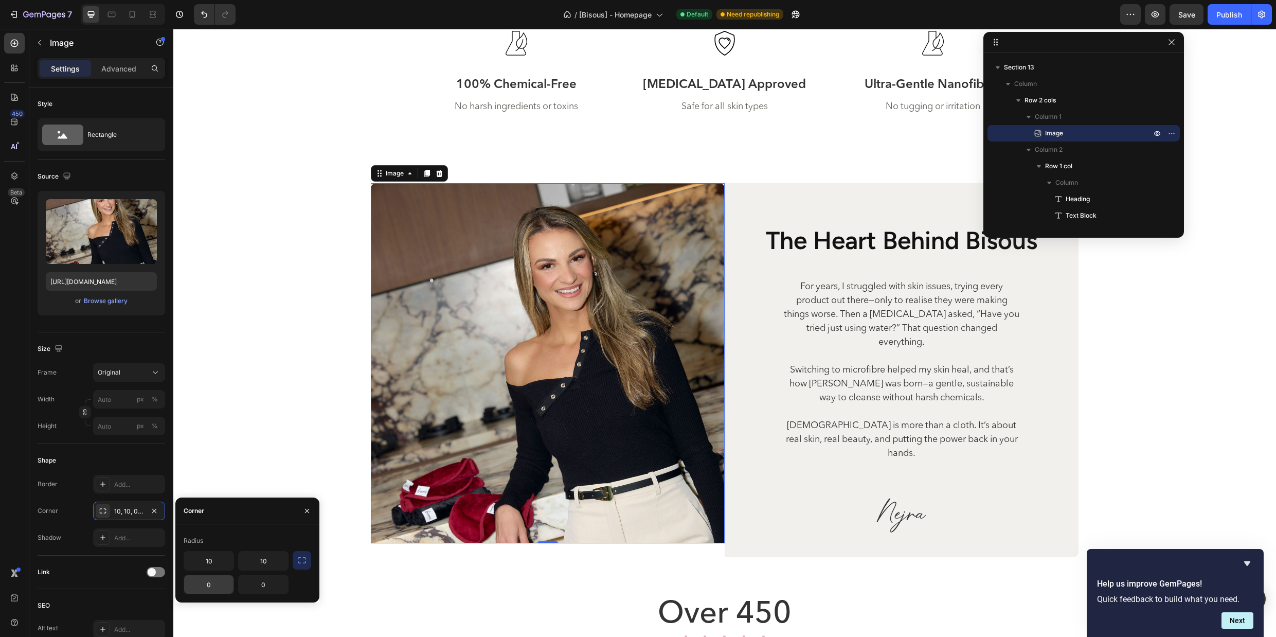
click at [224, 579] on input "0" at bounding box center [208, 584] width 49 height 19
click at [217, 584] on input "0" at bounding box center [208, 584] width 49 height 19
click at [204, 584] on input "0" at bounding box center [208, 584] width 49 height 19
type input "10"
click at [272, 563] on input "10" at bounding box center [263, 561] width 49 height 19
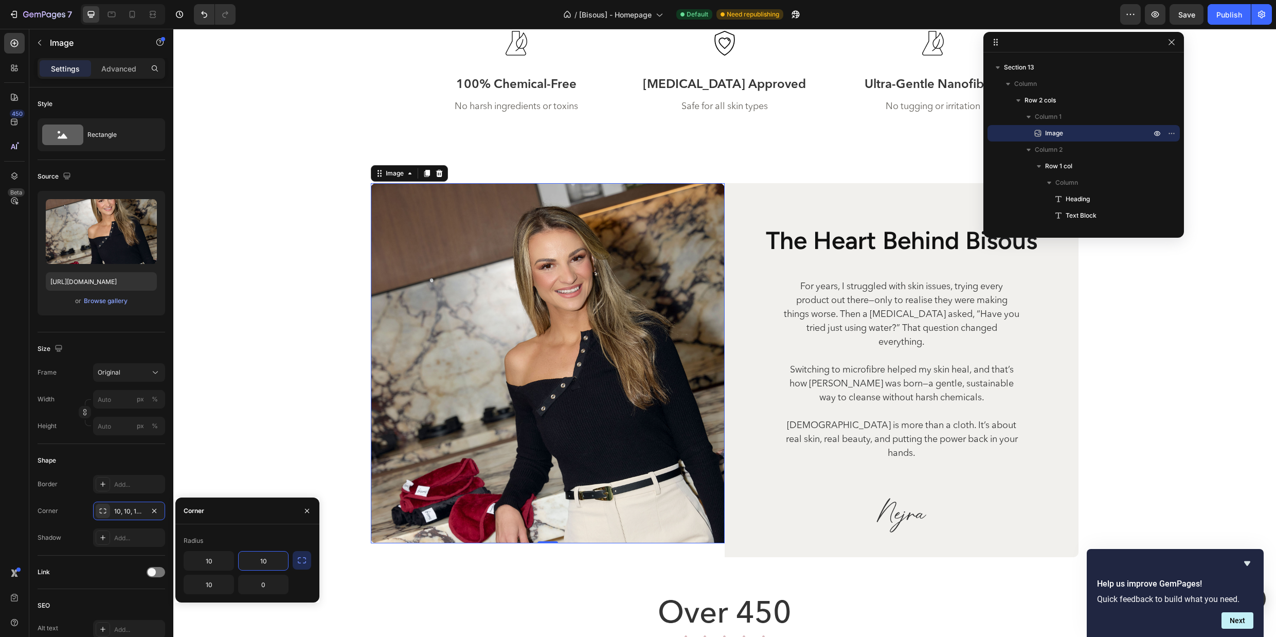
type input "0"
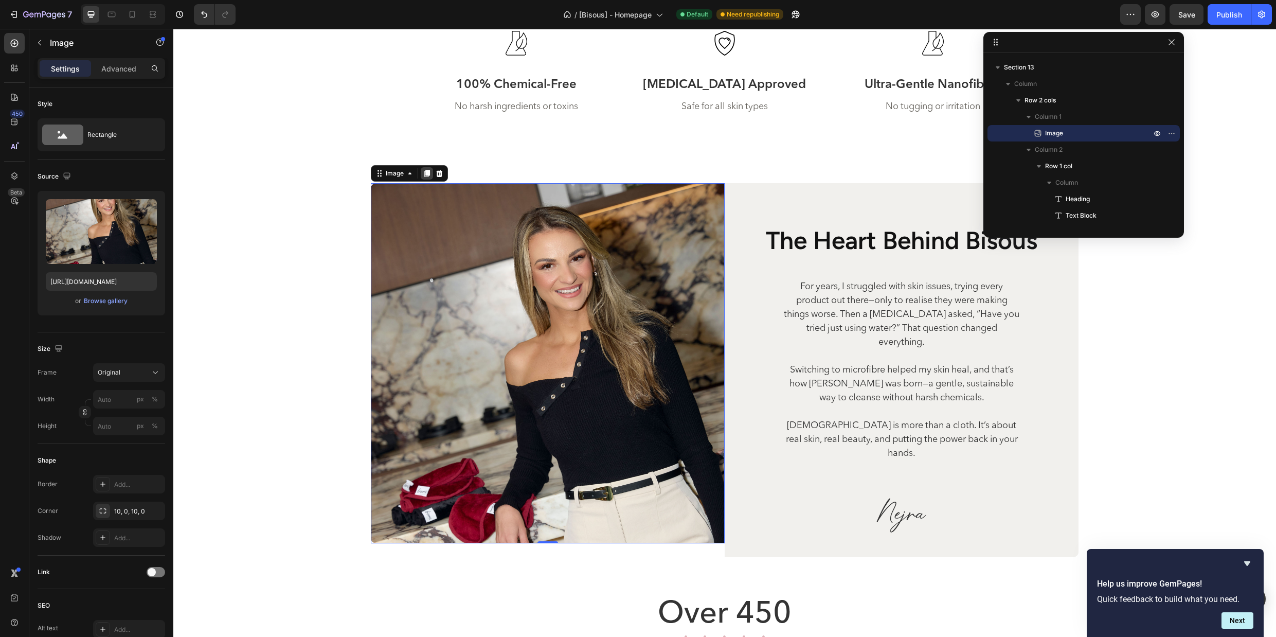
click at [429, 173] on icon at bounding box center [427, 173] width 6 height 7
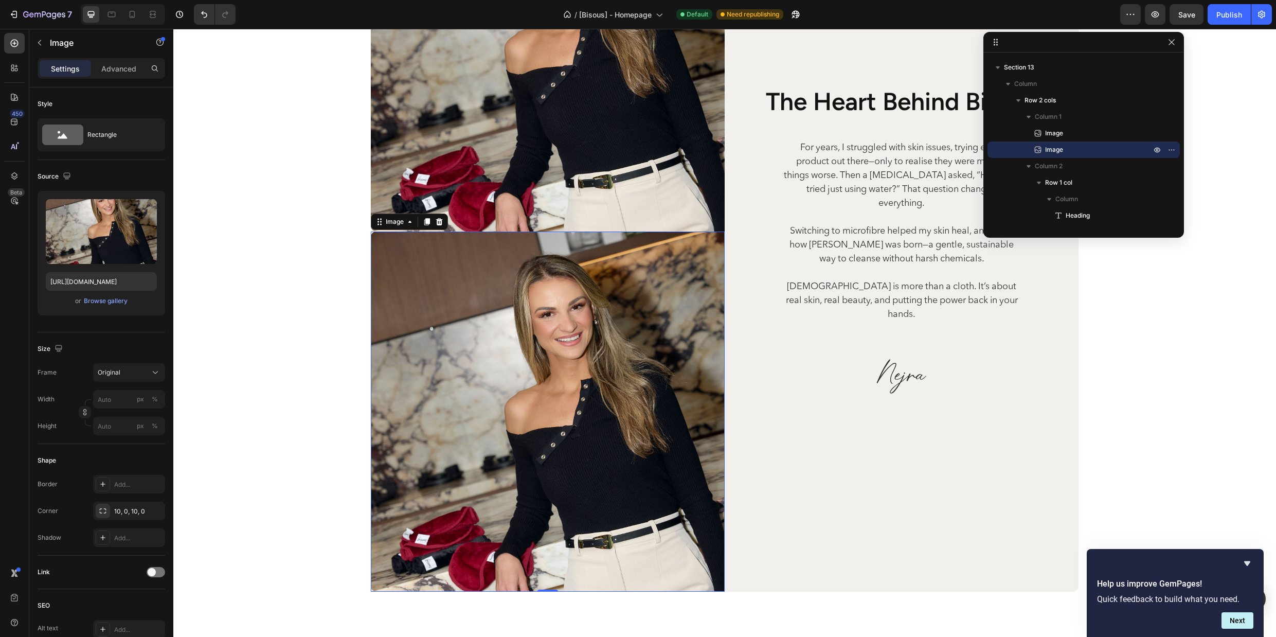
scroll to position [3735, 0]
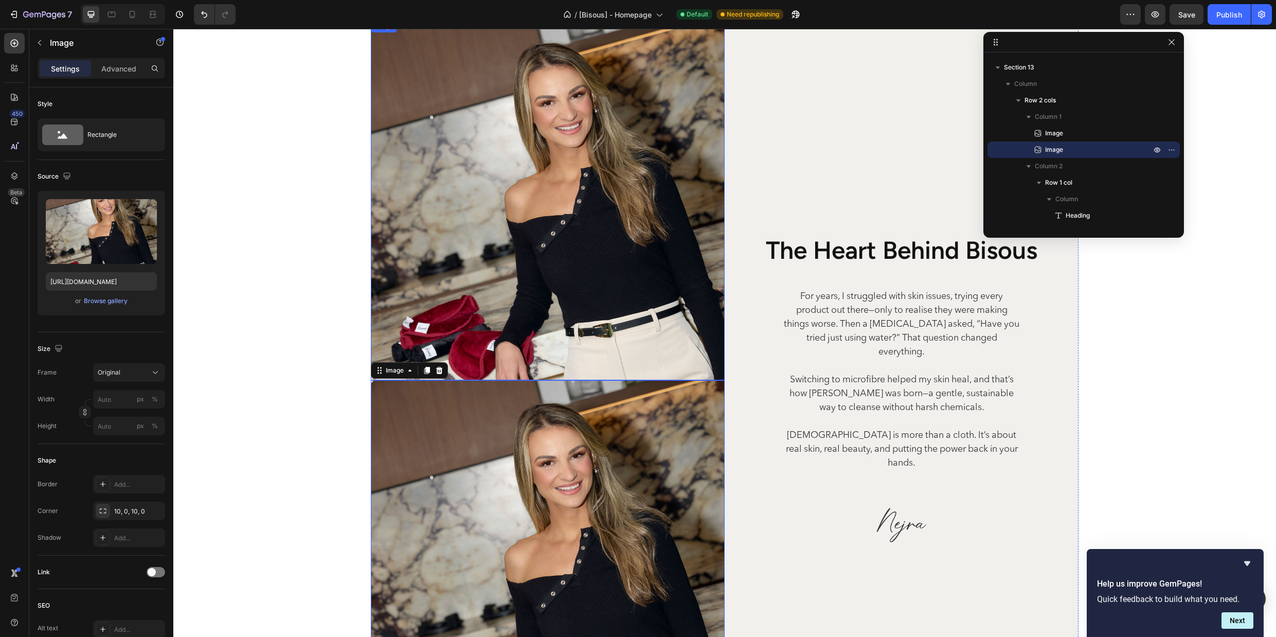
click at [614, 189] on img at bounding box center [548, 200] width 354 height 360
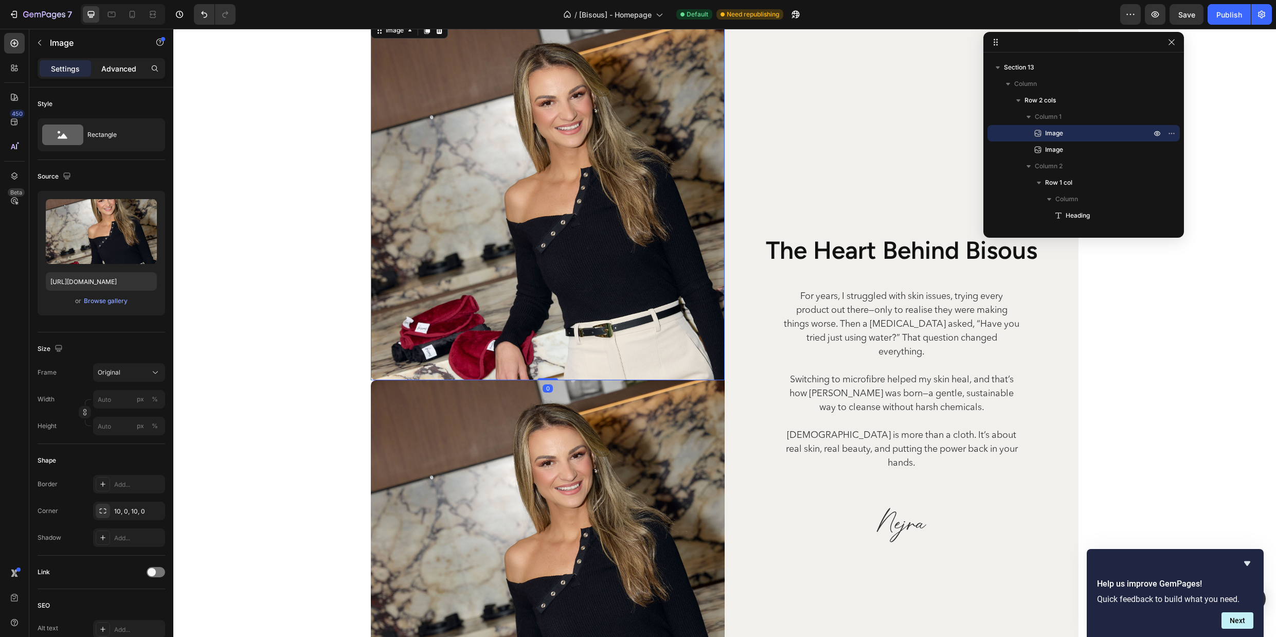
click at [134, 67] on p "Advanced" at bounding box center [118, 68] width 35 height 11
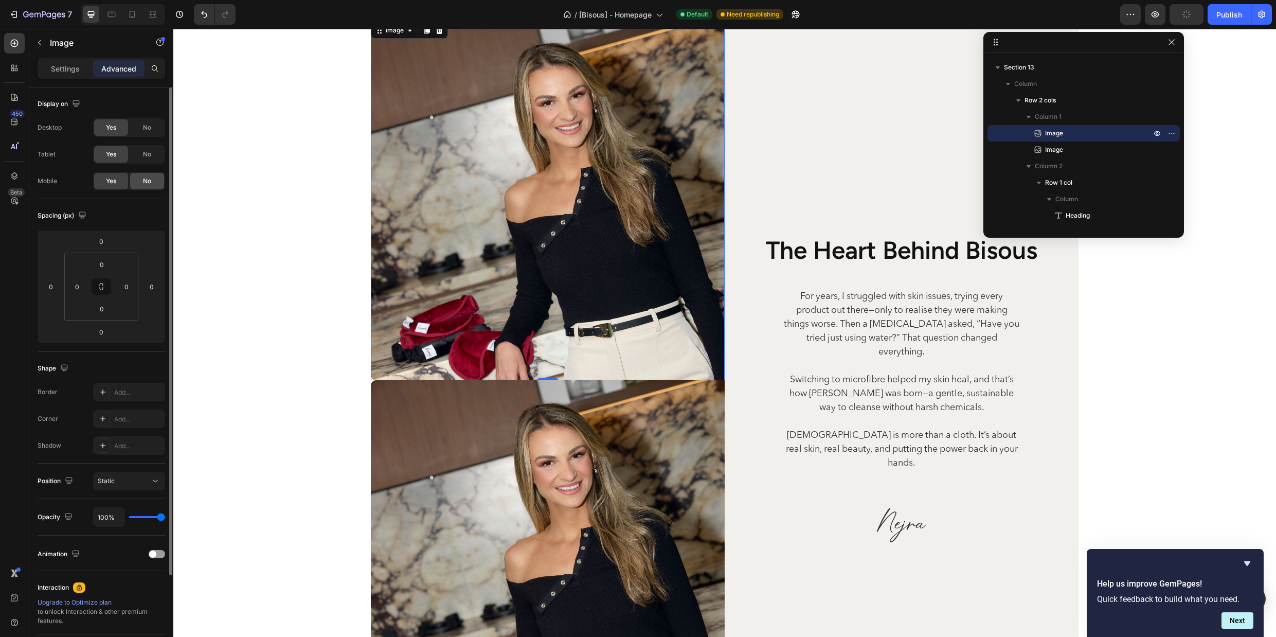
click at [148, 181] on span "No" at bounding box center [147, 180] width 8 height 9
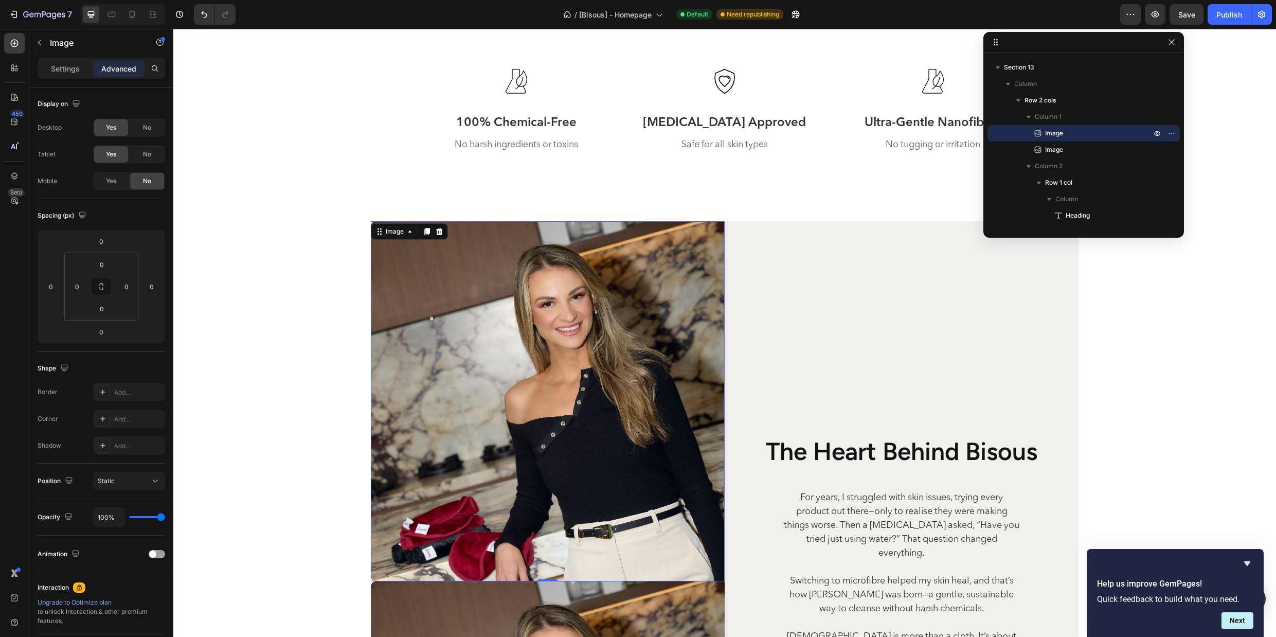
scroll to position [3773, 0]
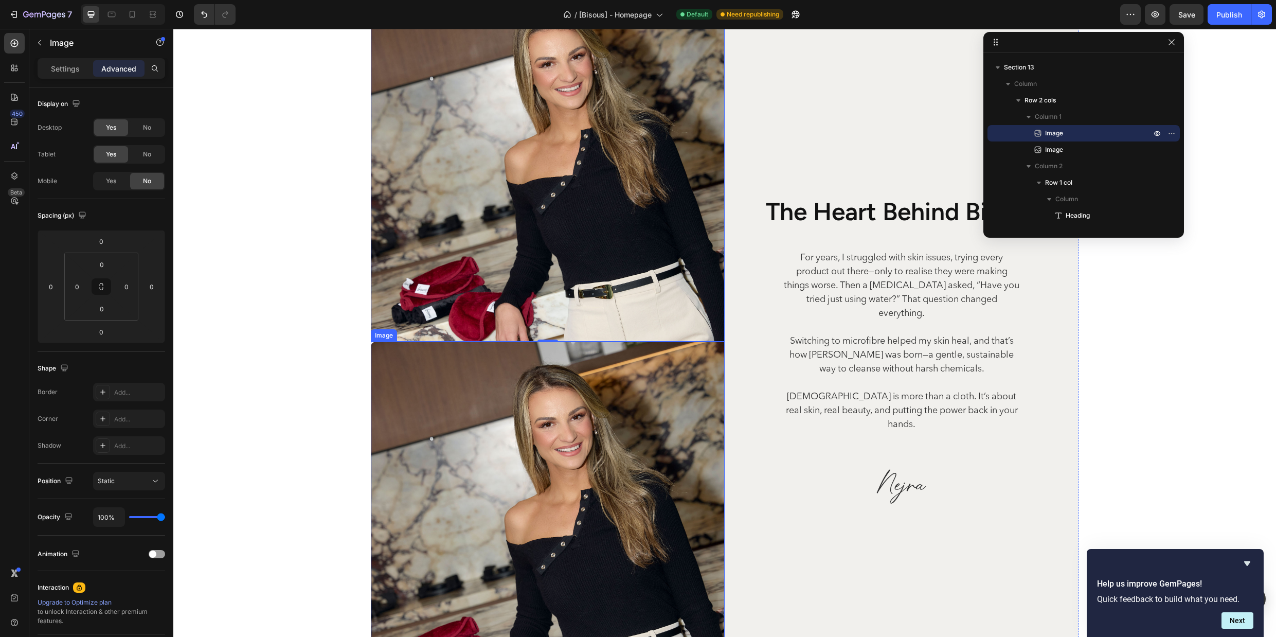
click at [519, 380] on img at bounding box center [548, 522] width 354 height 360
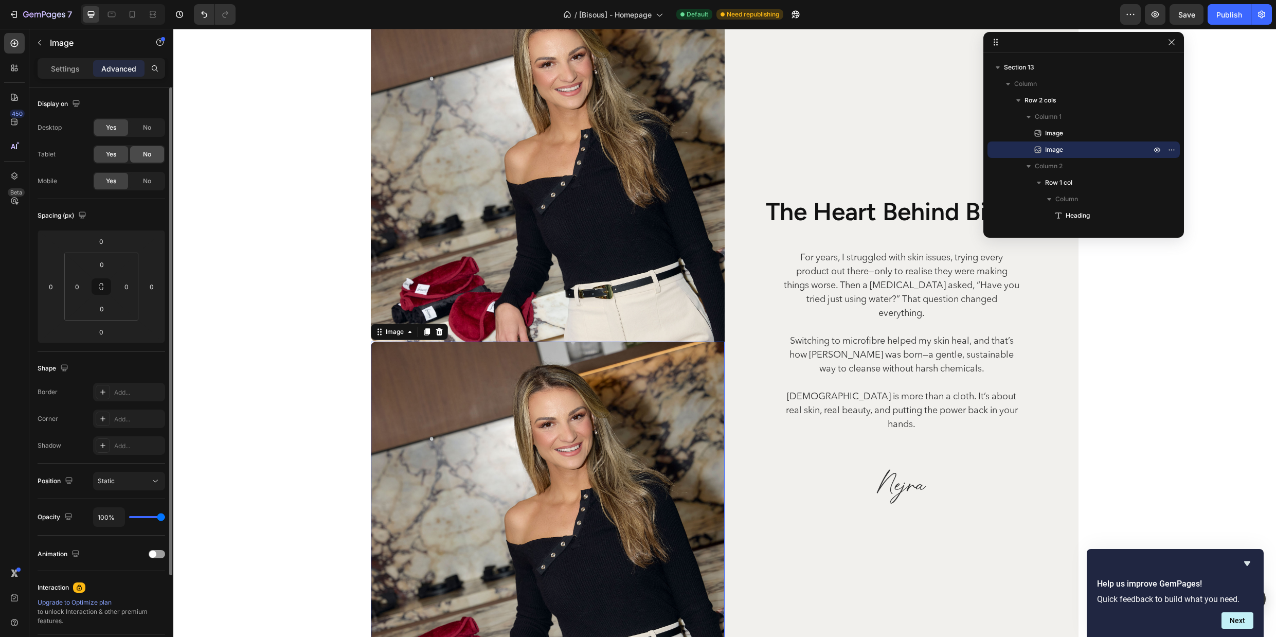
click at [143, 154] on span "No" at bounding box center [147, 154] width 8 height 9
click at [146, 128] on span "No" at bounding box center [147, 127] width 8 height 9
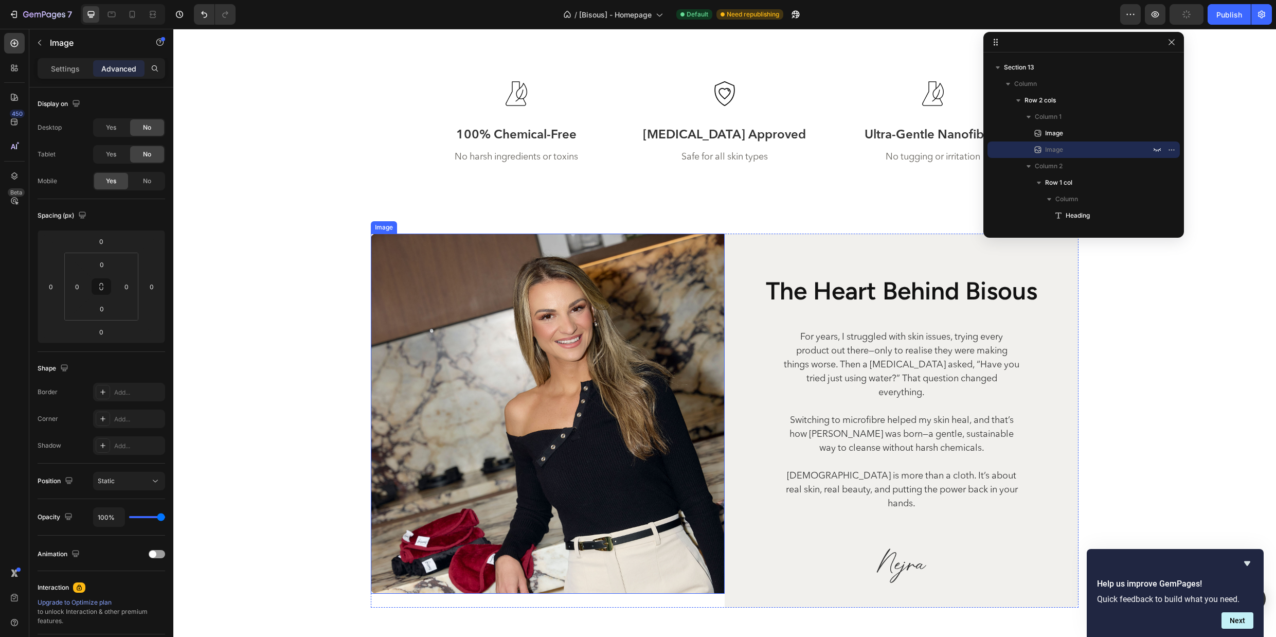
scroll to position [3467, 0]
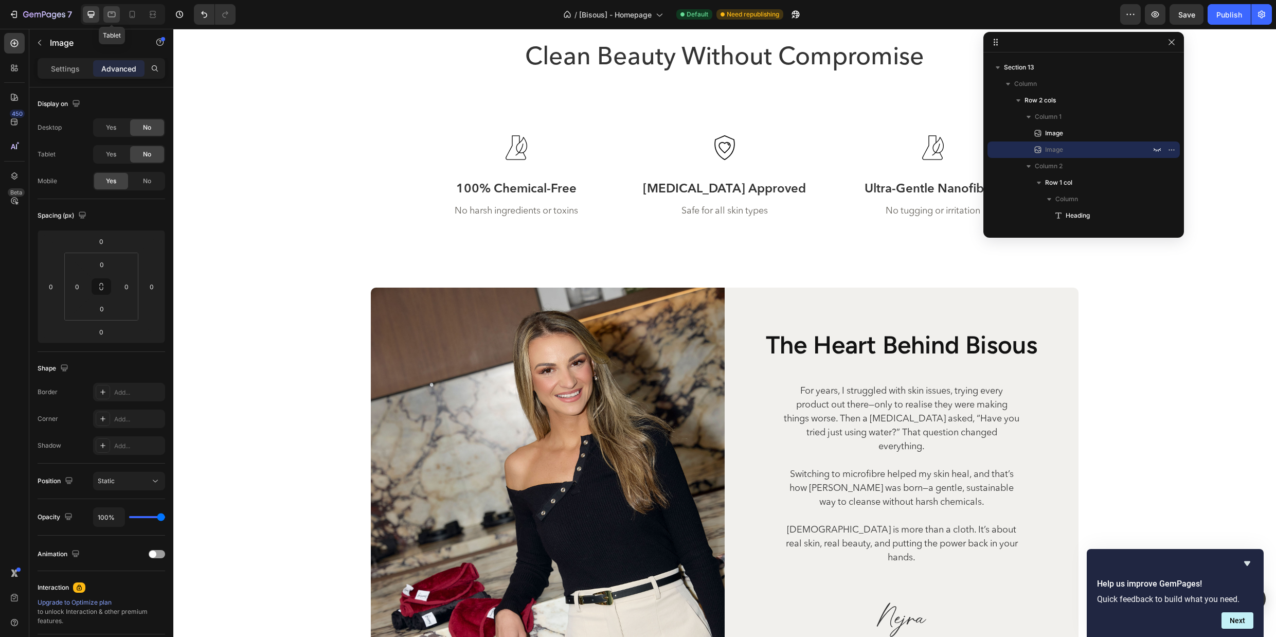
click at [112, 14] on icon at bounding box center [111, 14] width 10 height 10
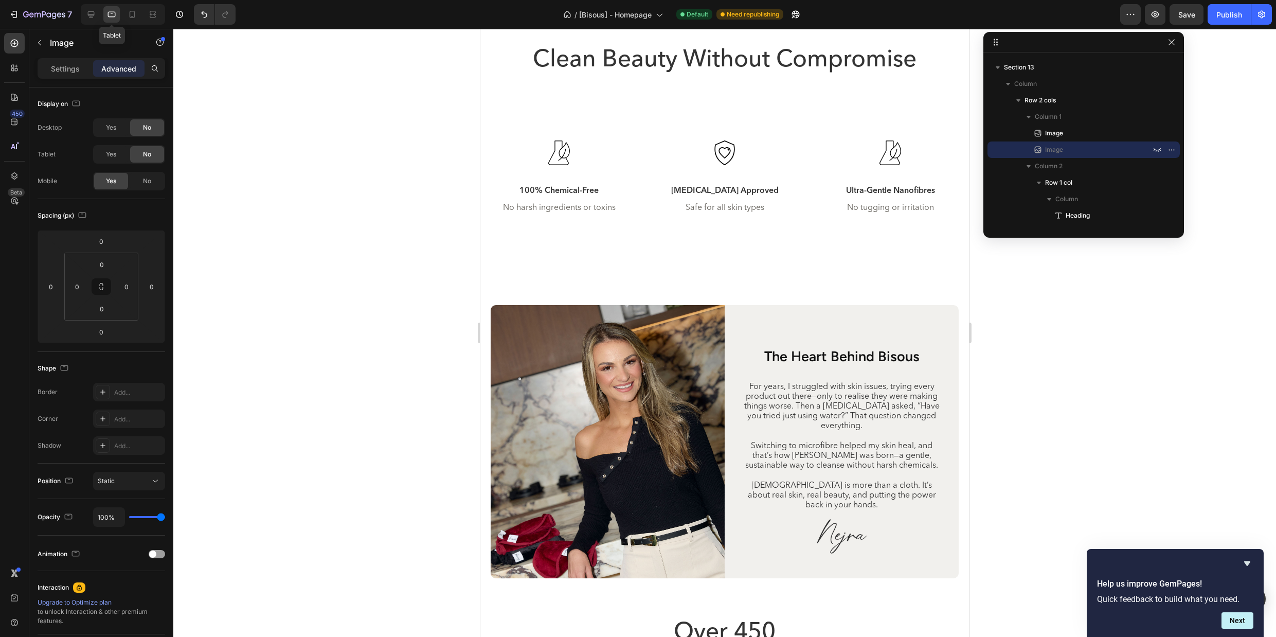
scroll to position [3431, 0]
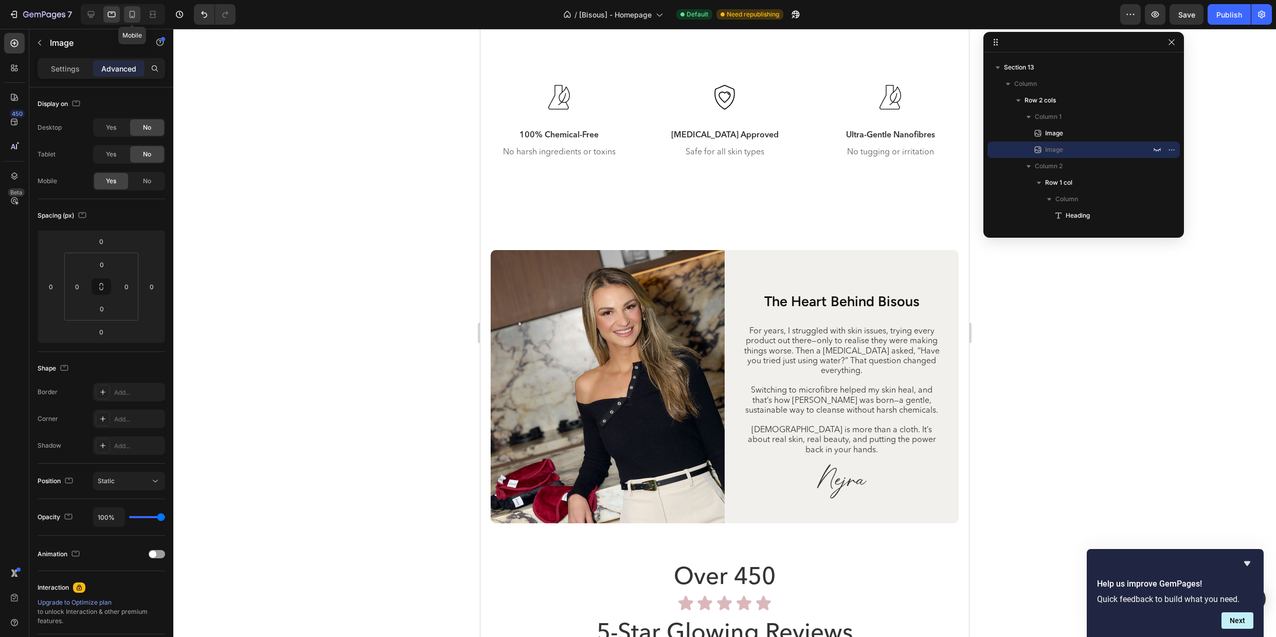
click at [138, 17] on div at bounding box center [132, 14] width 16 height 16
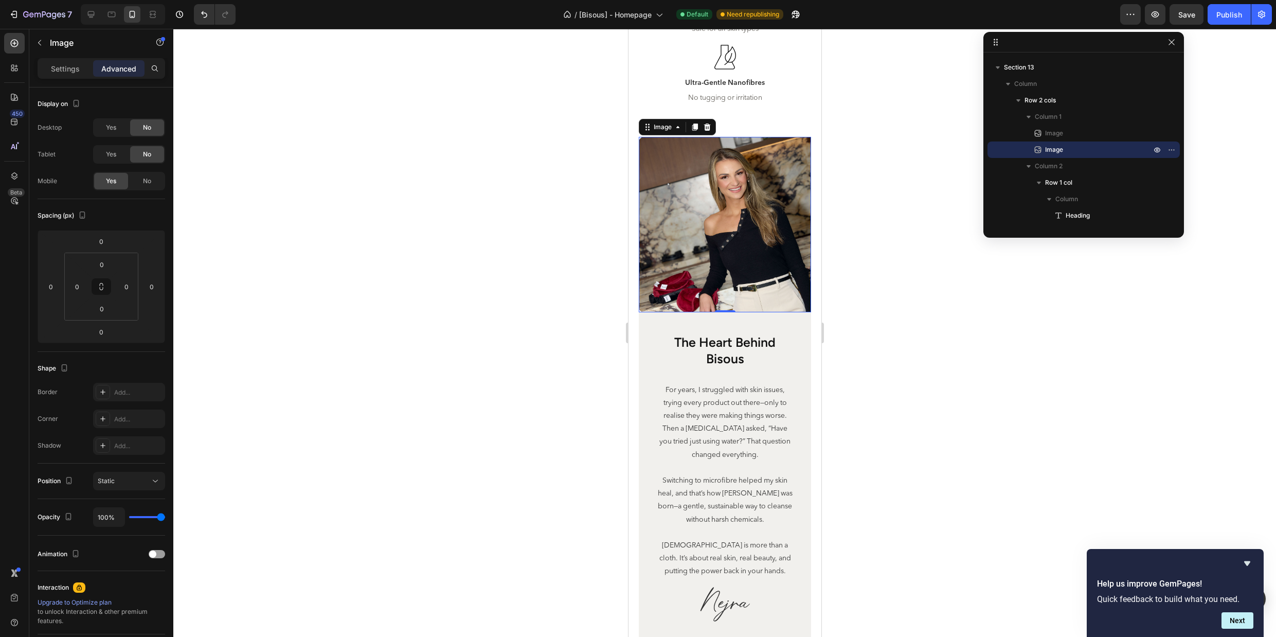
scroll to position [3751, 0]
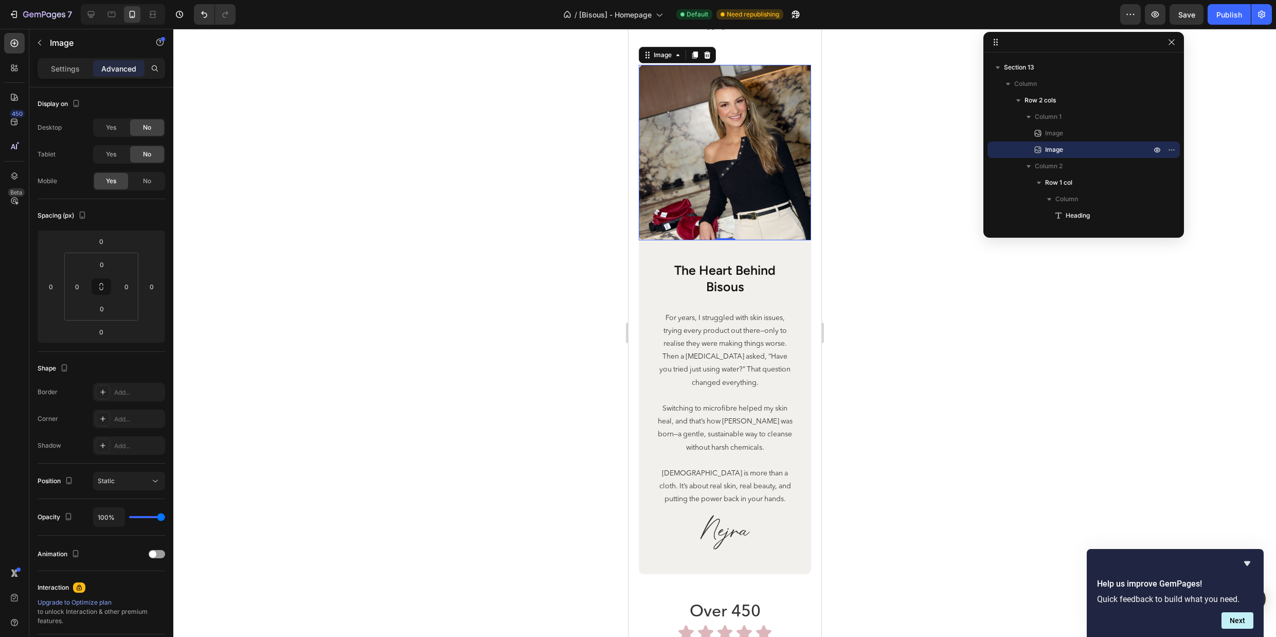
click at [964, 315] on div at bounding box center [724, 333] width 1103 height 608
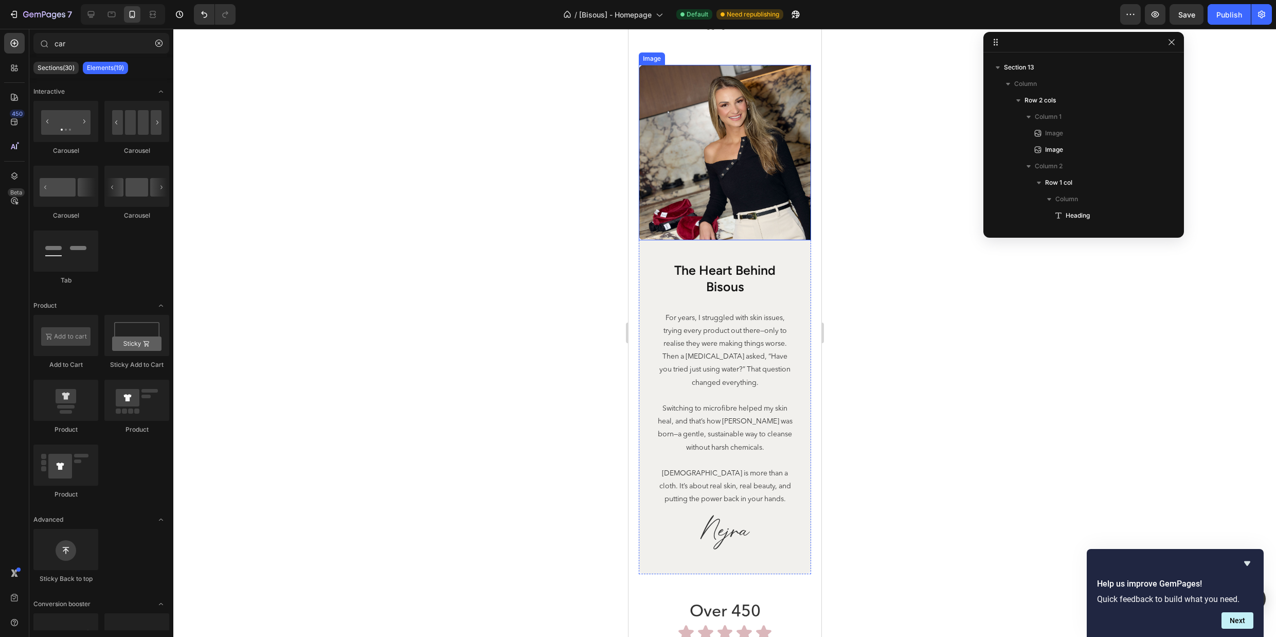
click at [732, 194] on img at bounding box center [724, 152] width 172 height 175
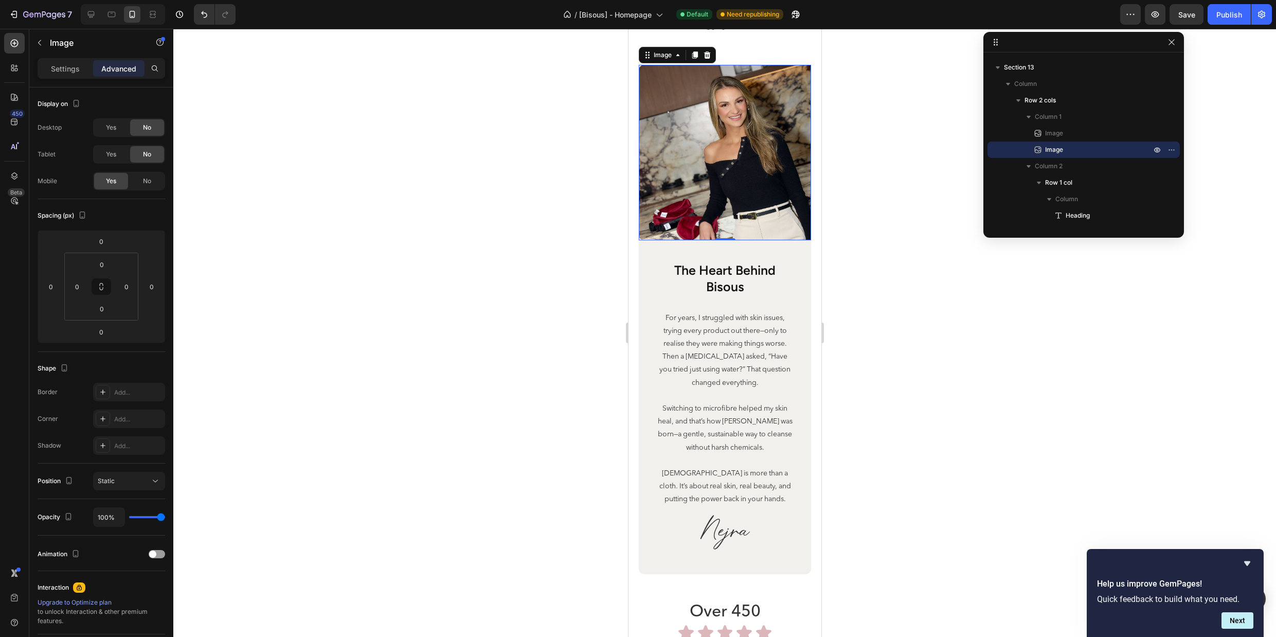
click at [716, 140] on img at bounding box center [724, 152] width 172 height 175
click at [133, 423] on div "Add..." at bounding box center [129, 419] width 72 height 19
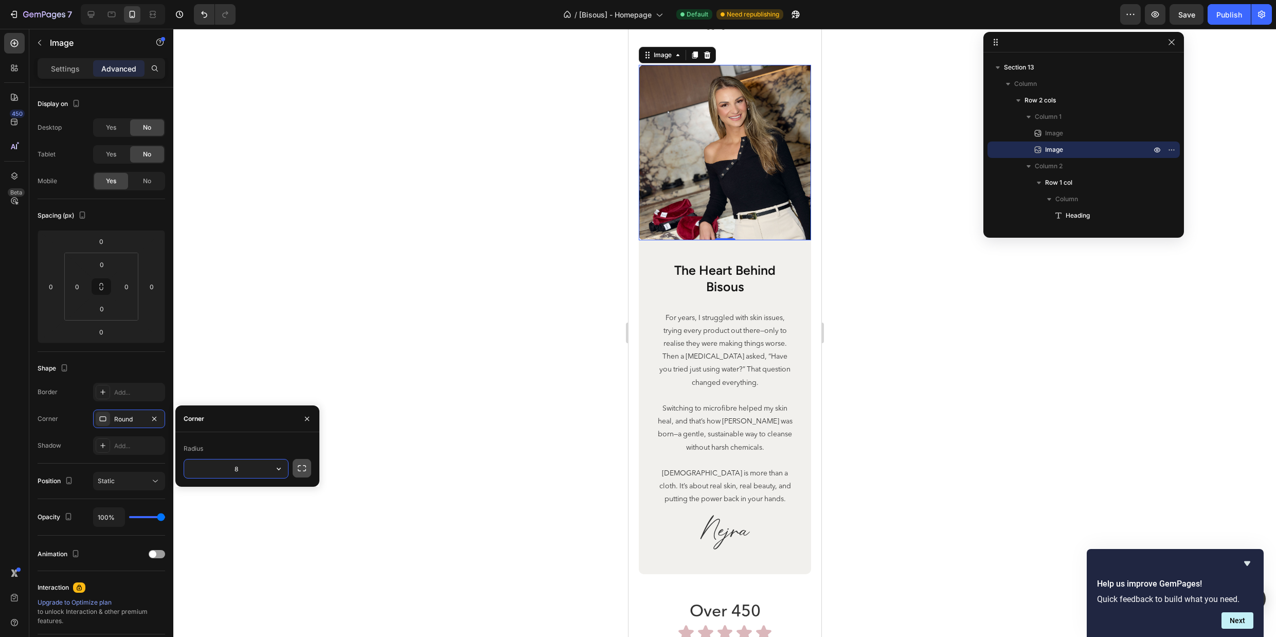
click at [301, 466] on icon "button" at bounding box center [302, 468] width 10 height 10
click at [300, 470] on icon "button" at bounding box center [302, 468] width 10 height 10
click at [254, 471] on input "8" at bounding box center [236, 468] width 104 height 19
click at [254, 470] on input "8" at bounding box center [236, 468] width 104 height 19
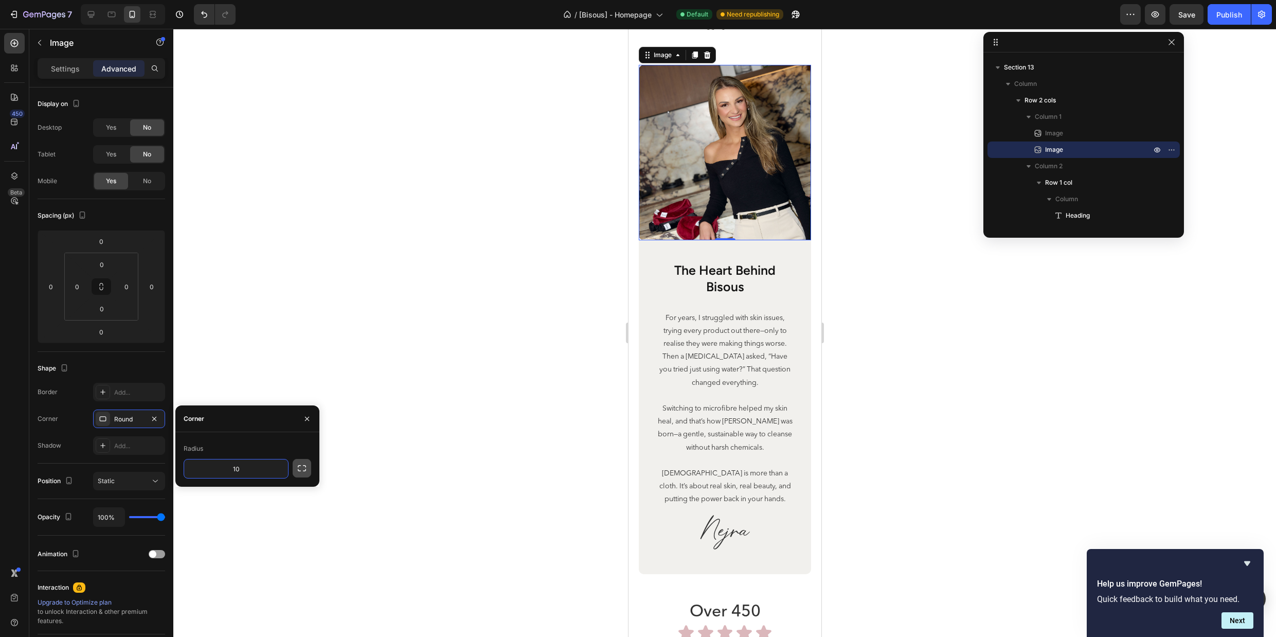
type input "10"
click at [297, 469] on icon "button" at bounding box center [302, 468] width 10 height 10
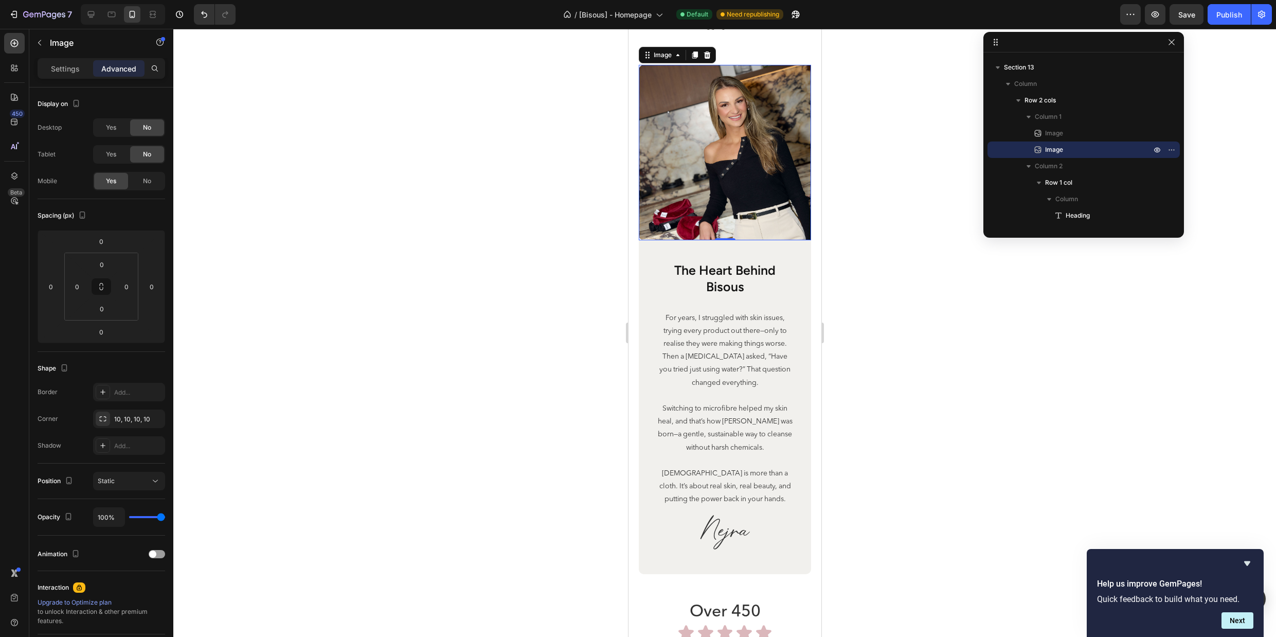
click at [859, 321] on div at bounding box center [724, 333] width 1103 height 608
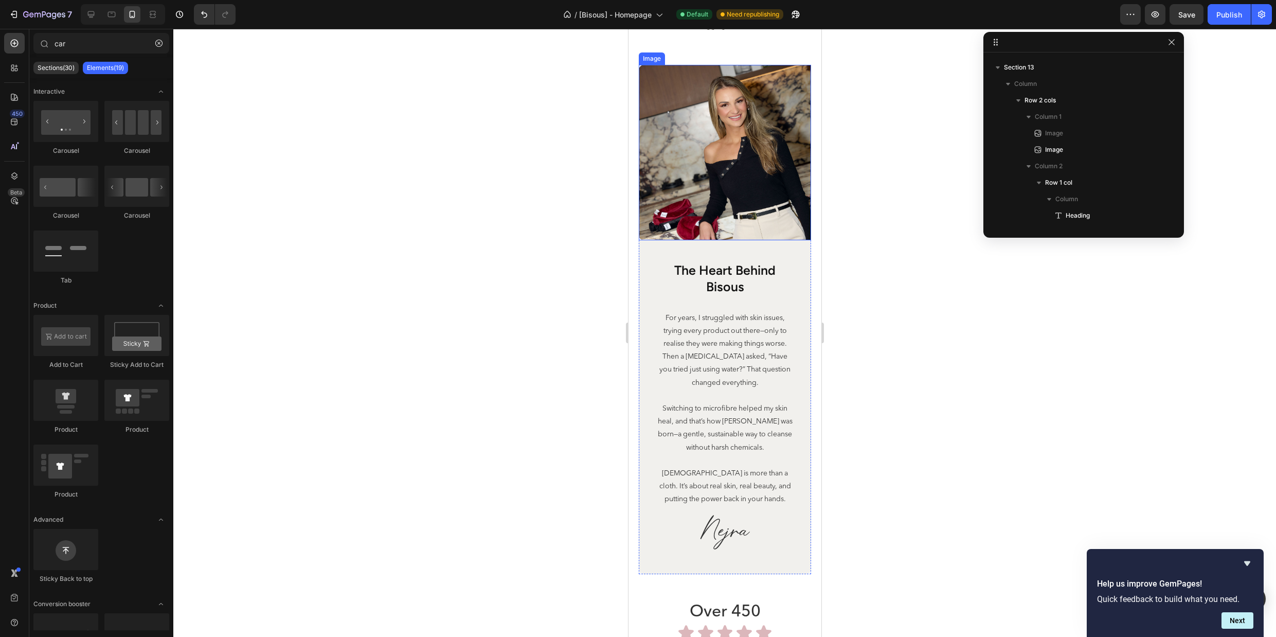
click at [748, 156] on img at bounding box center [724, 152] width 172 height 175
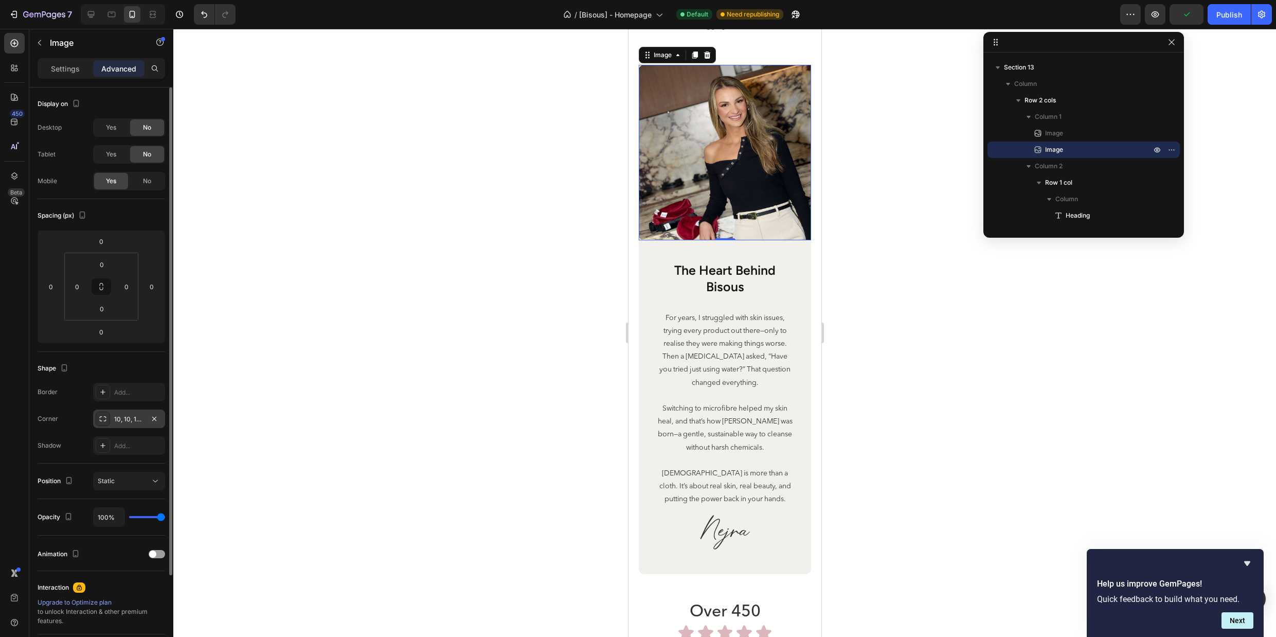
click at [122, 420] on div "10, 10, 10, 10" at bounding box center [129, 419] width 30 height 9
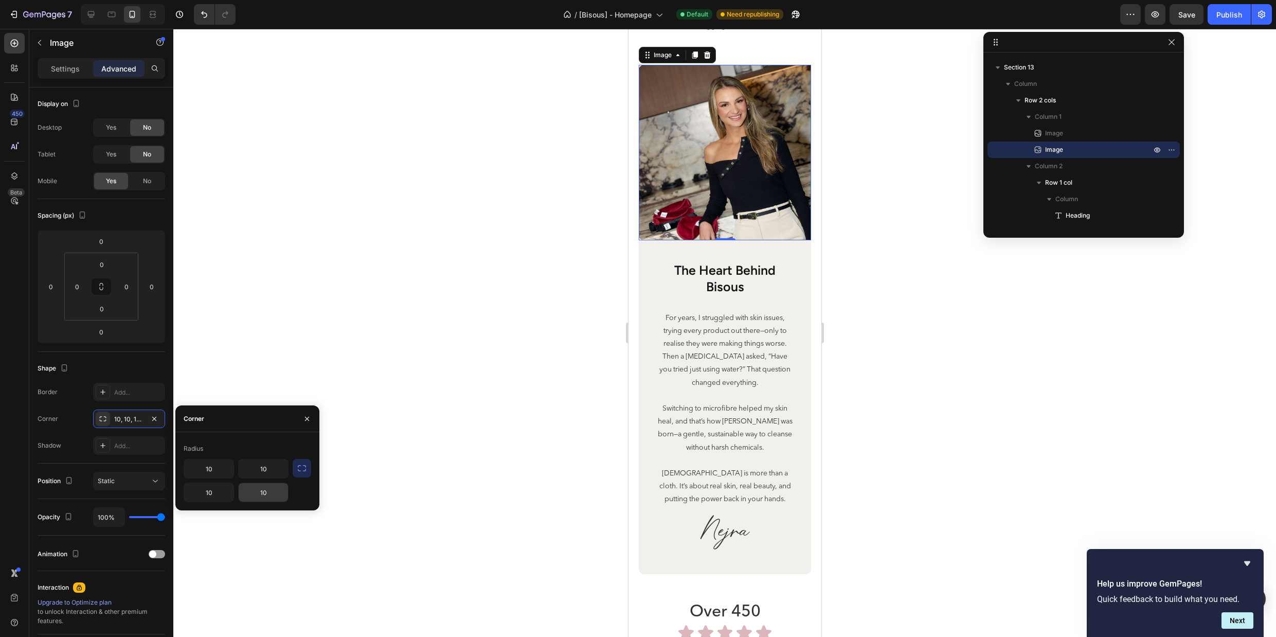
click at [281, 490] on input "10" at bounding box center [263, 492] width 49 height 19
click at [233, 496] on input "10" at bounding box center [208, 492] width 49 height 19
click at [301, 498] on div "10 10" at bounding box center [248, 480] width 128 height 43
click at [903, 425] on div at bounding box center [724, 333] width 1103 height 608
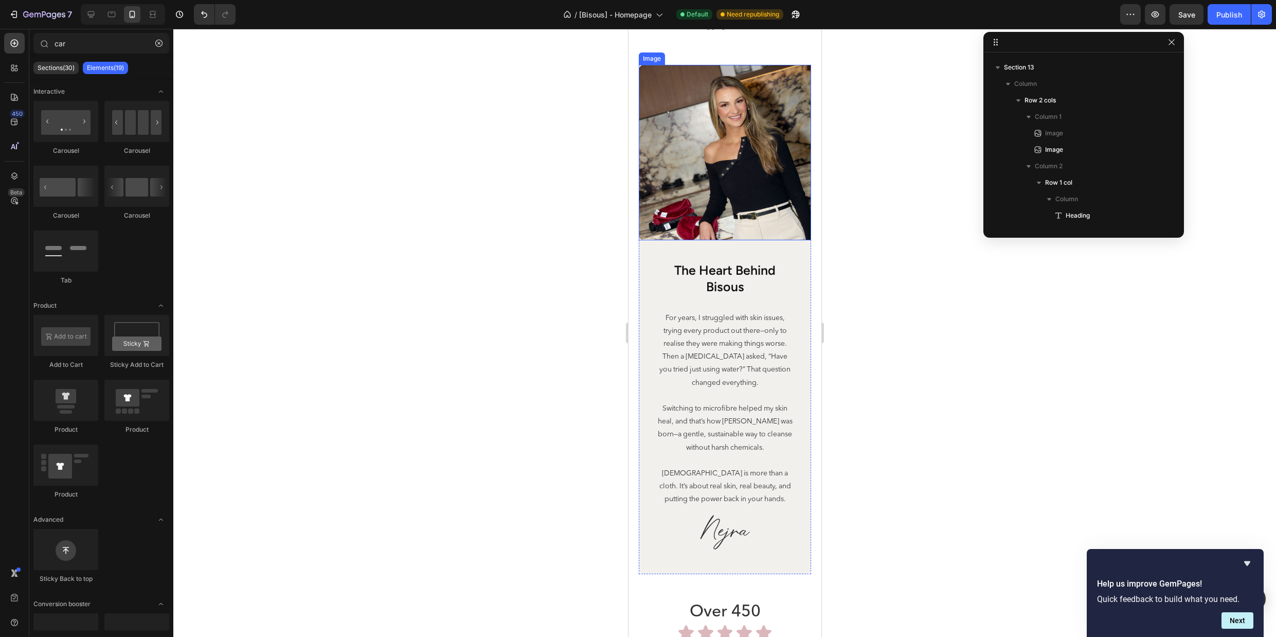
click at [704, 233] on img at bounding box center [724, 152] width 172 height 175
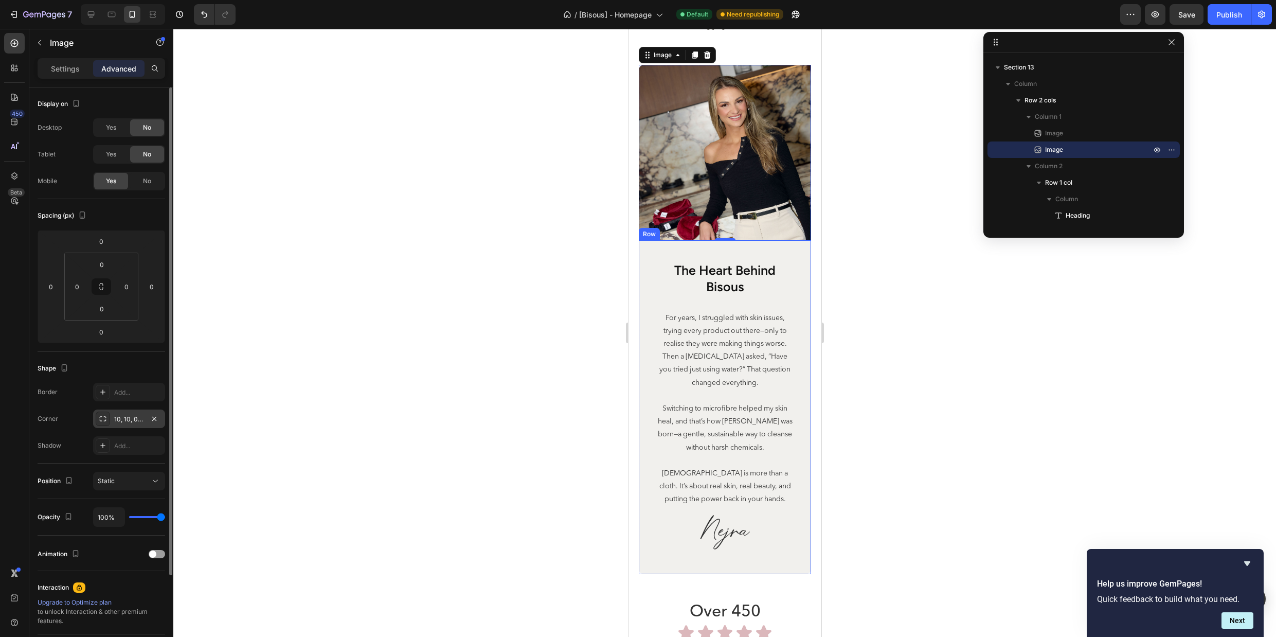
click at [147, 421] on div "10, 10, 0, 0" at bounding box center [129, 419] width 72 height 19
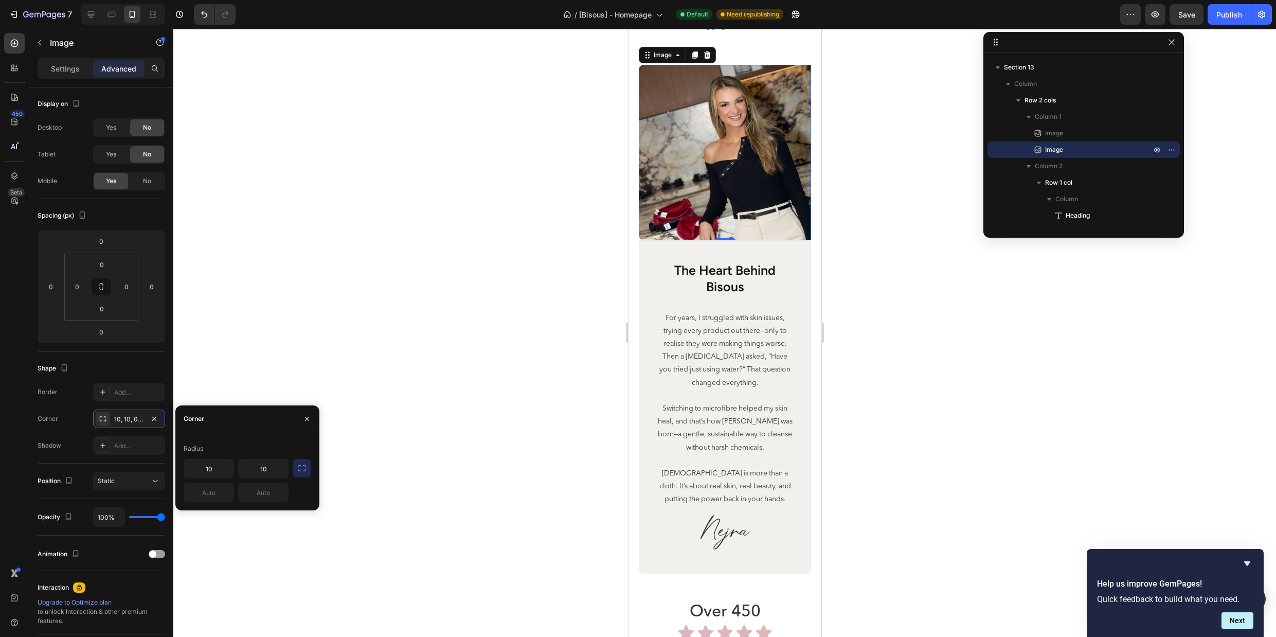
click at [704, 209] on img at bounding box center [724, 152] width 172 height 175
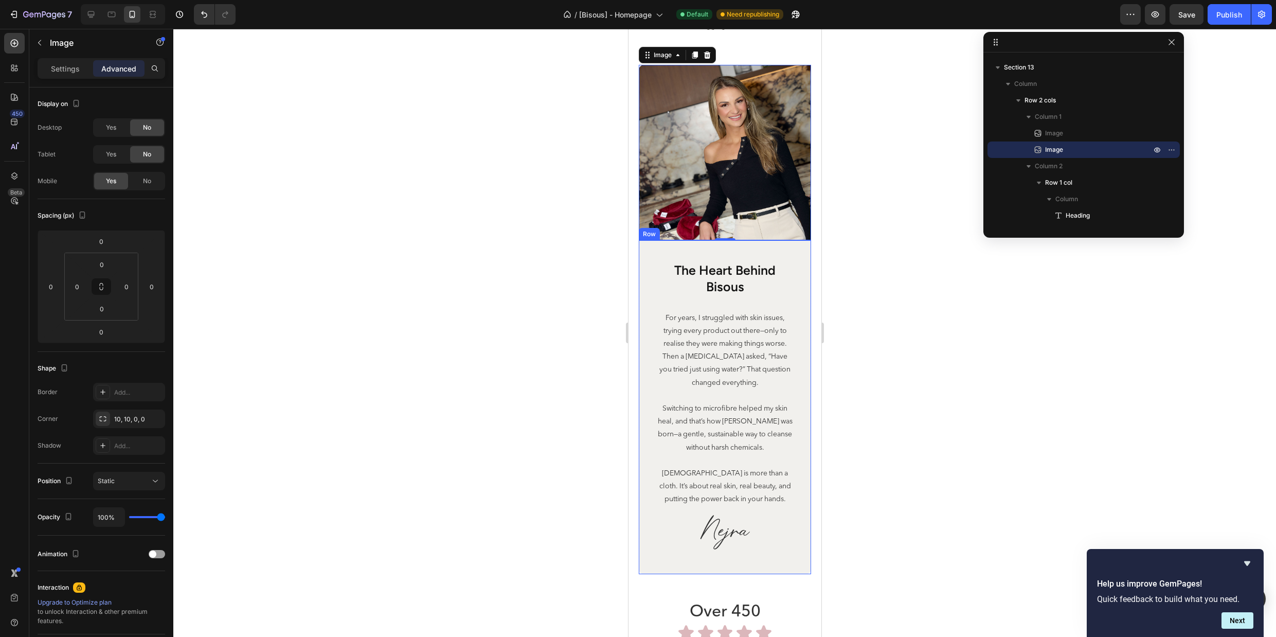
click at [693, 305] on div "the heart behind bisous Heading For years, I struggled with skin issues, trying…" at bounding box center [724, 409] width 139 height 297
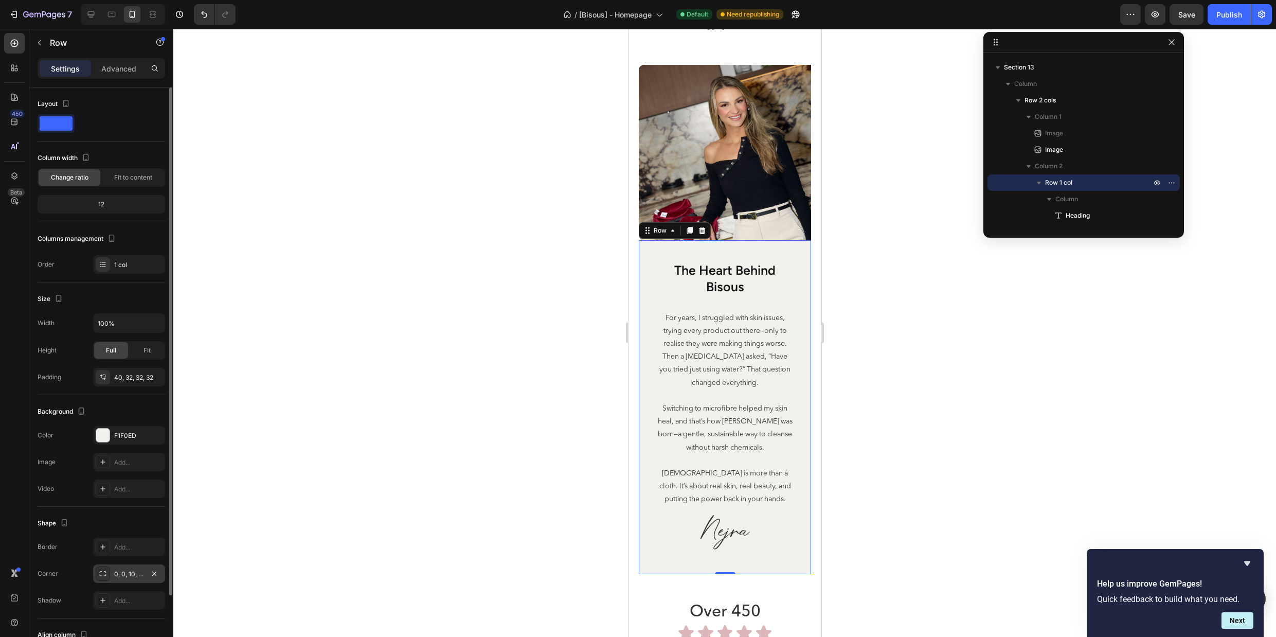
click at [124, 578] on div "0, 0, 10, 10" at bounding box center [129, 573] width 72 height 19
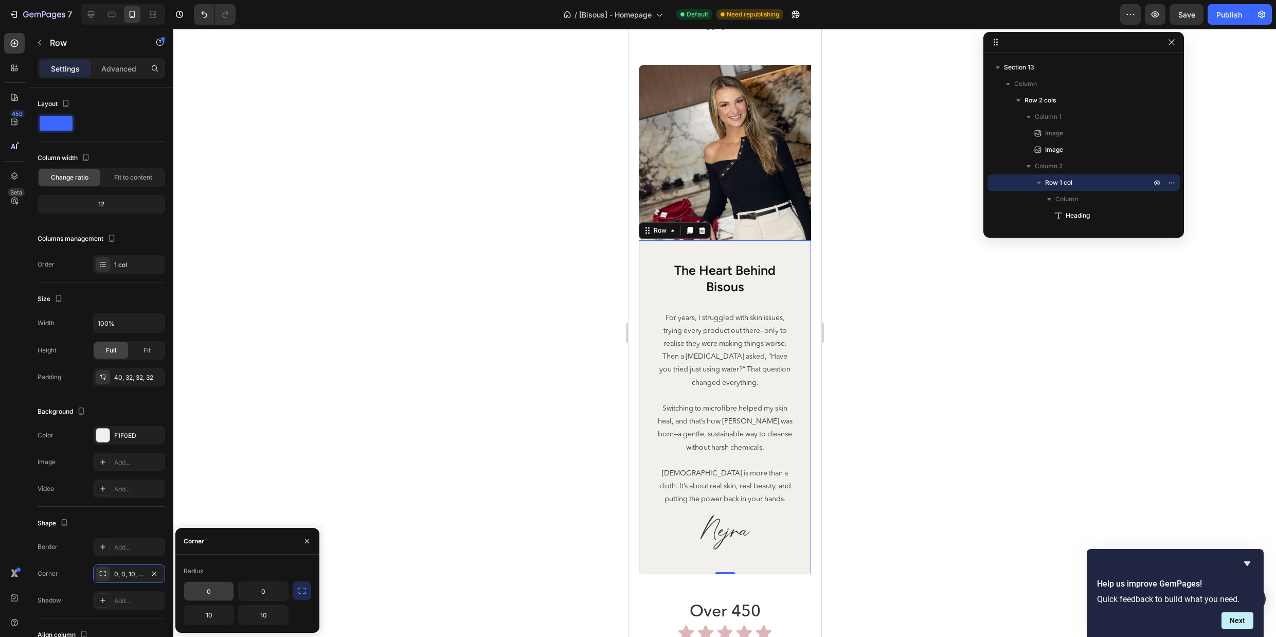
click at [231, 596] on input "0" at bounding box center [208, 591] width 49 height 19
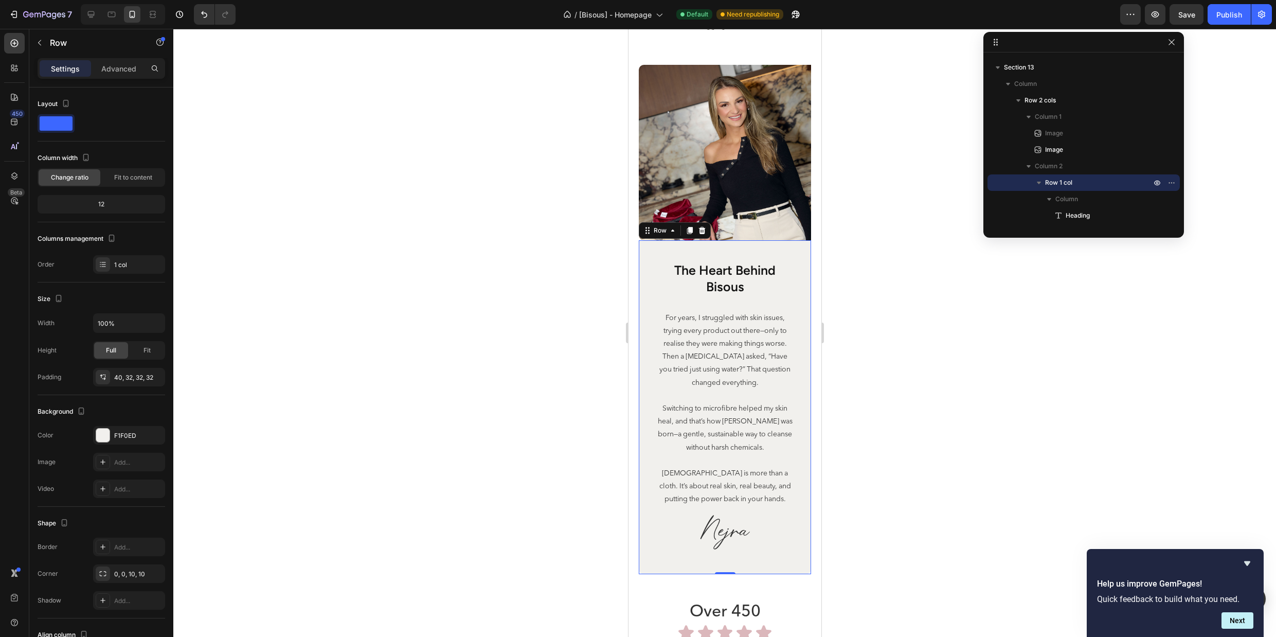
click at [875, 350] on div at bounding box center [724, 333] width 1103 height 608
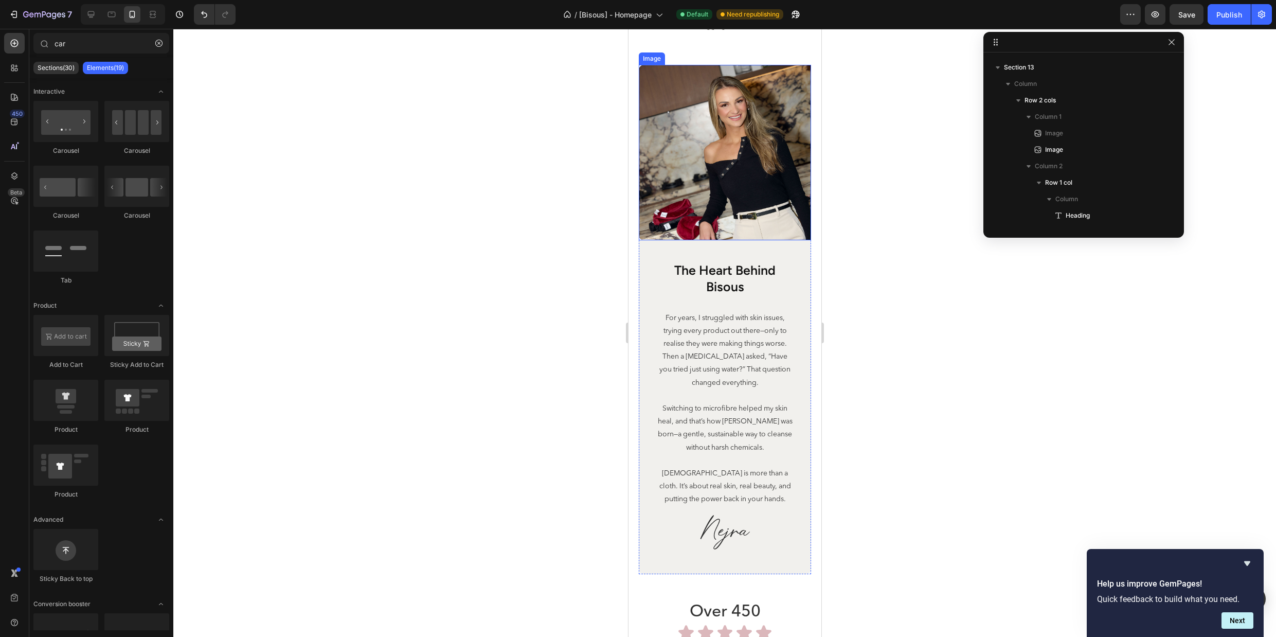
click at [734, 209] on img at bounding box center [724, 152] width 172 height 175
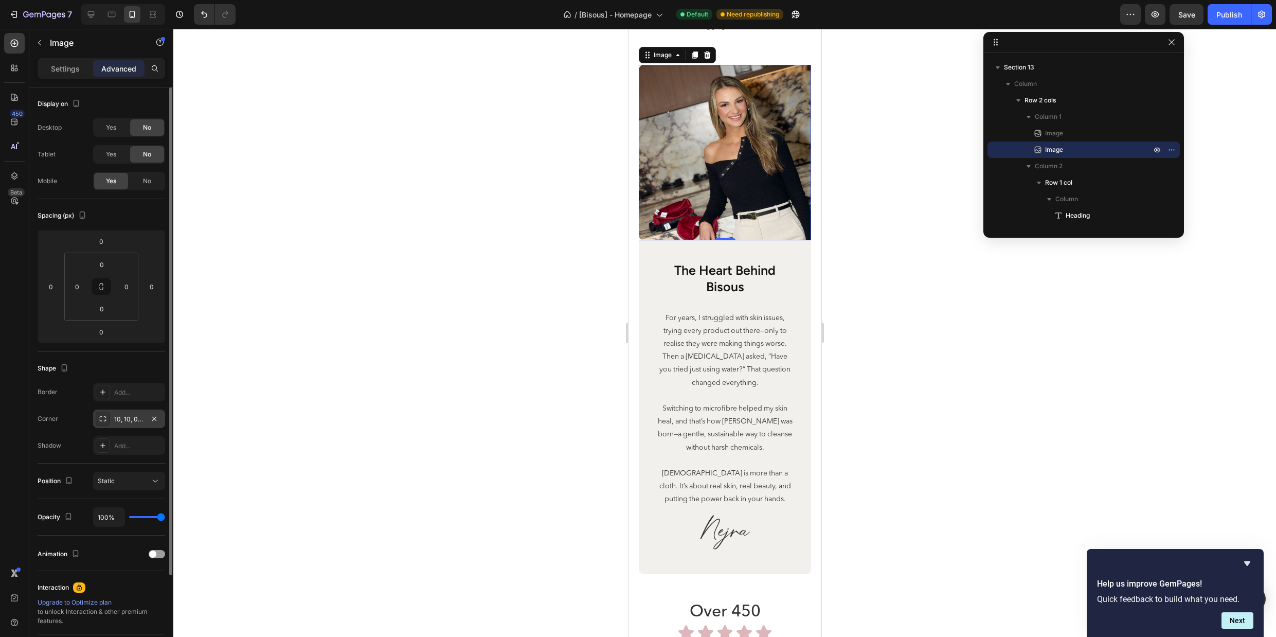
click at [123, 415] on div "10, 10, 0, 0" at bounding box center [129, 419] width 30 height 9
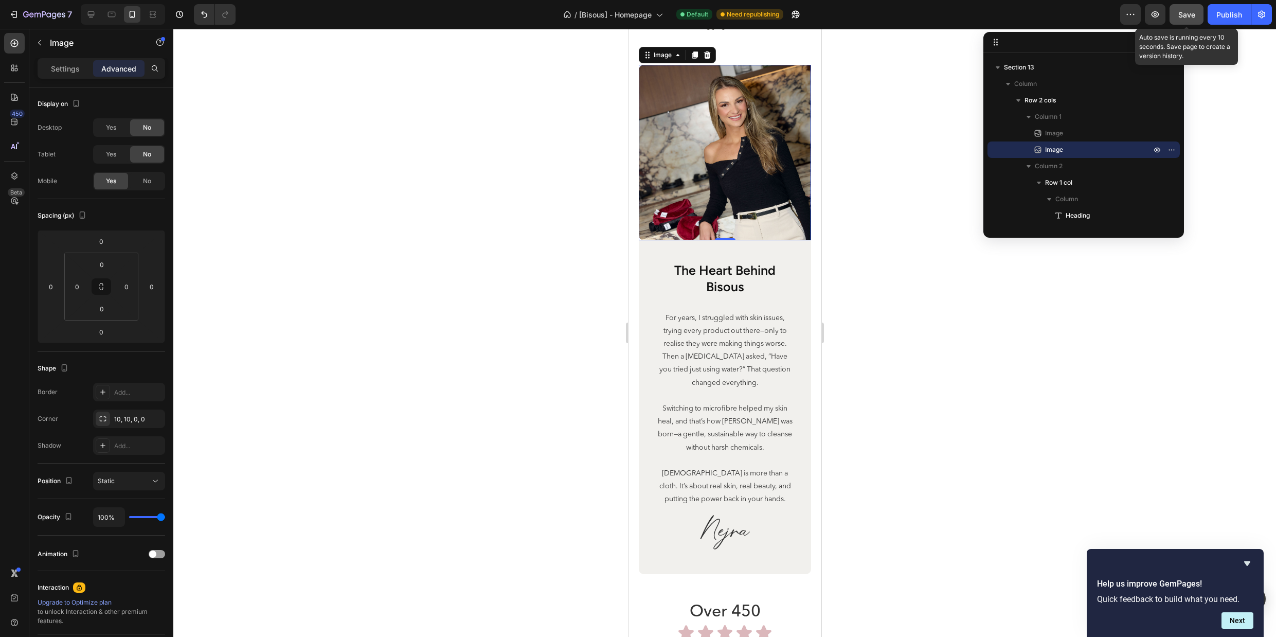
click at [1187, 11] on span "Save" at bounding box center [1187, 14] width 17 height 9
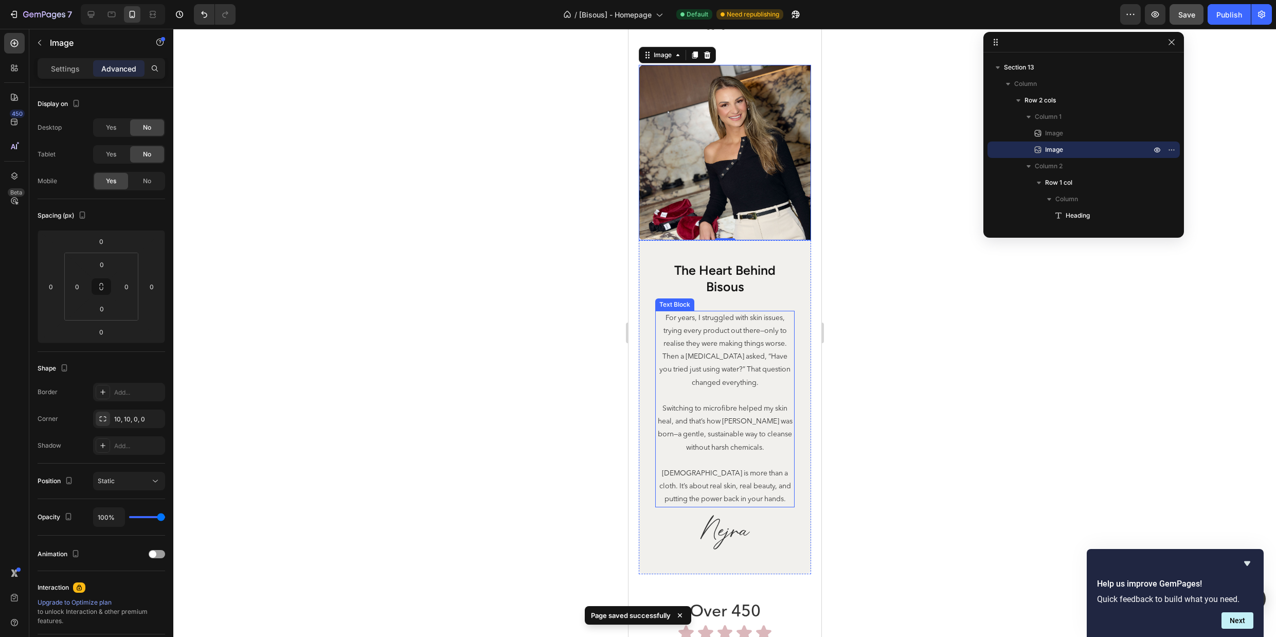
click at [756, 314] on p "For years, I struggled with skin issues, trying every product out there—only to…" at bounding box center [724, 351] width 137 height 78
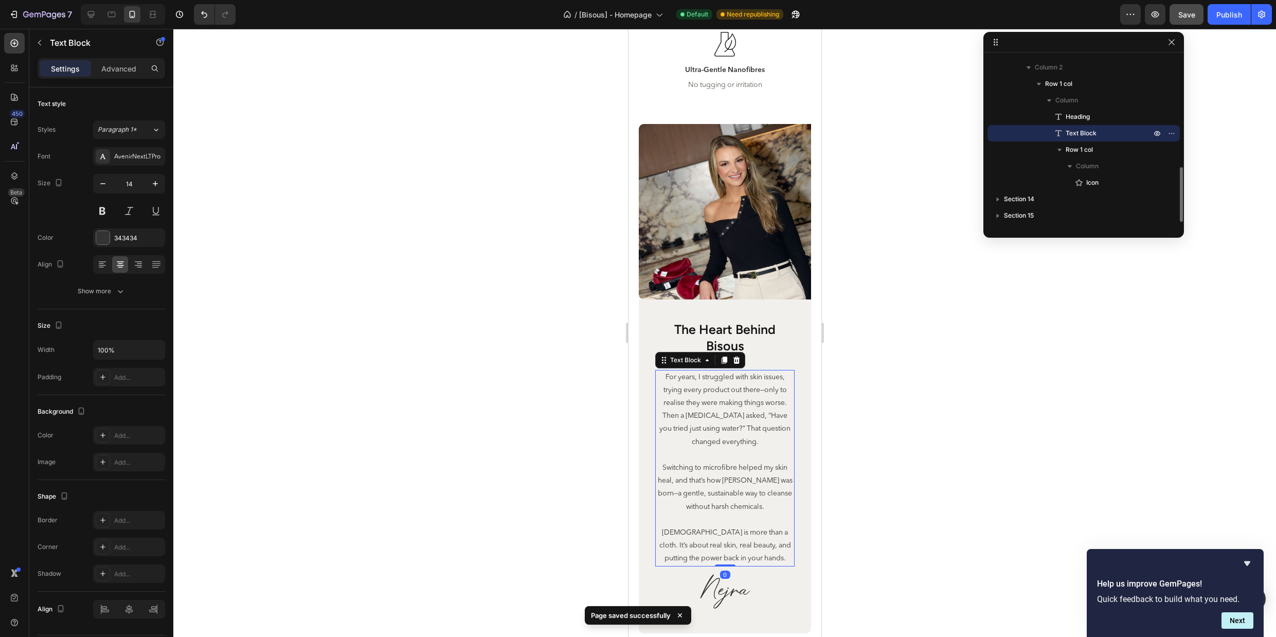
scroll to position [3625, 0]
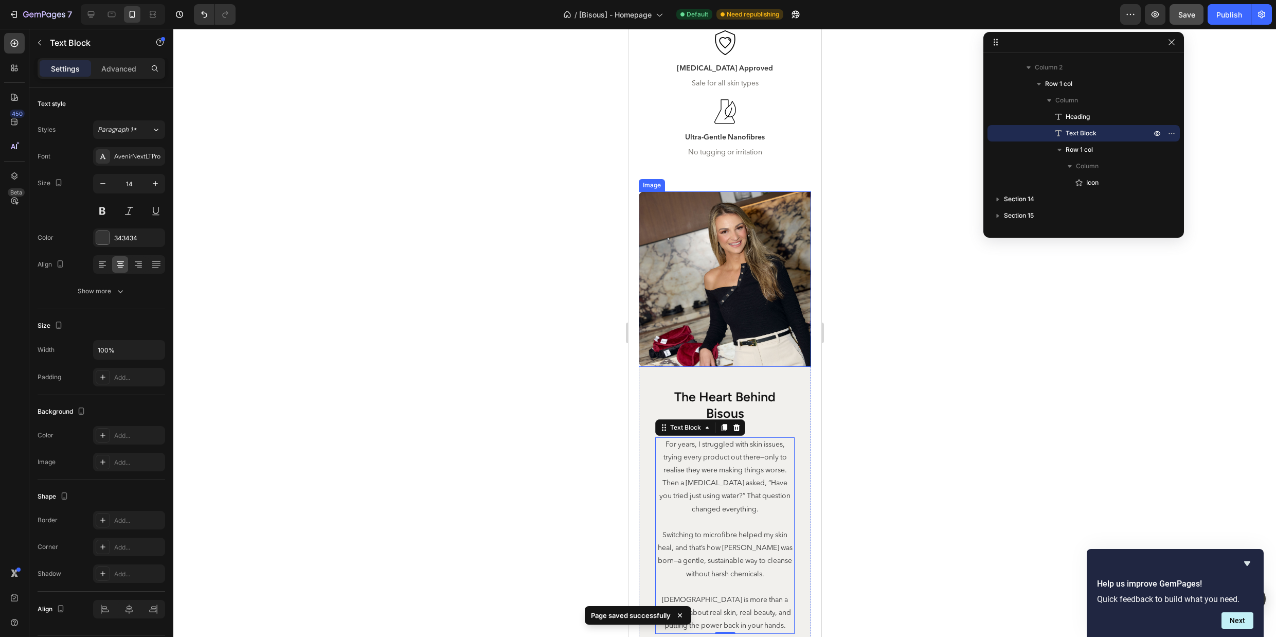
click at [747, 323] on img at bounding box center [724, 278] width 172 height 175
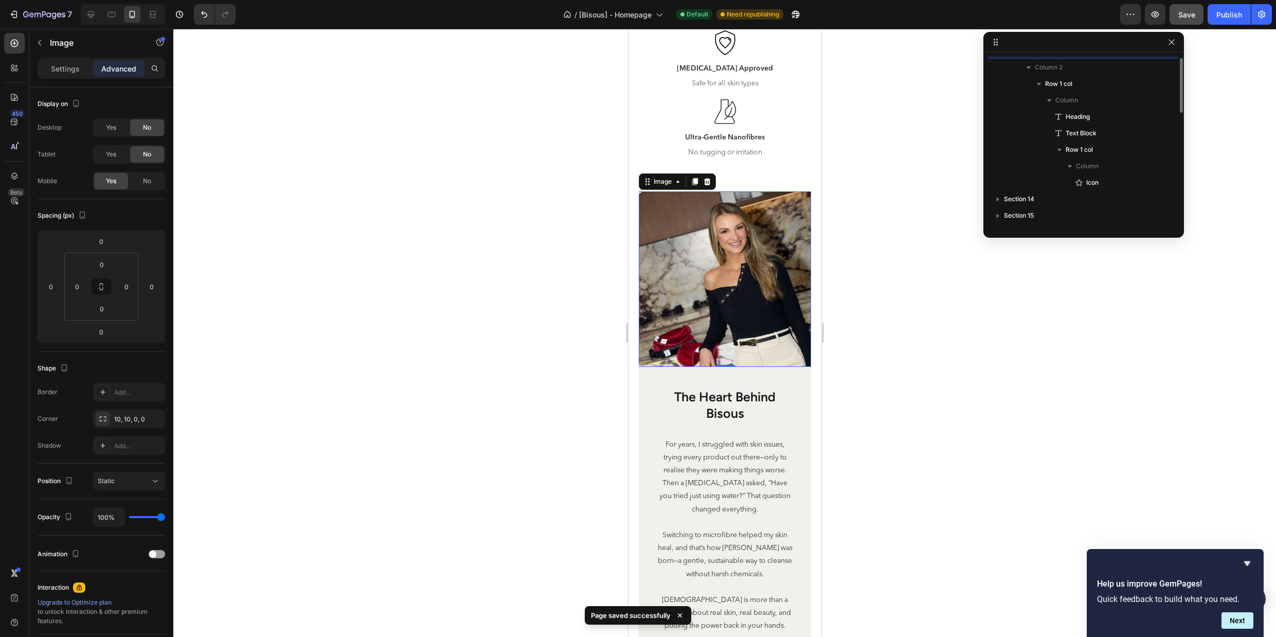
scroll to position [261, 0]
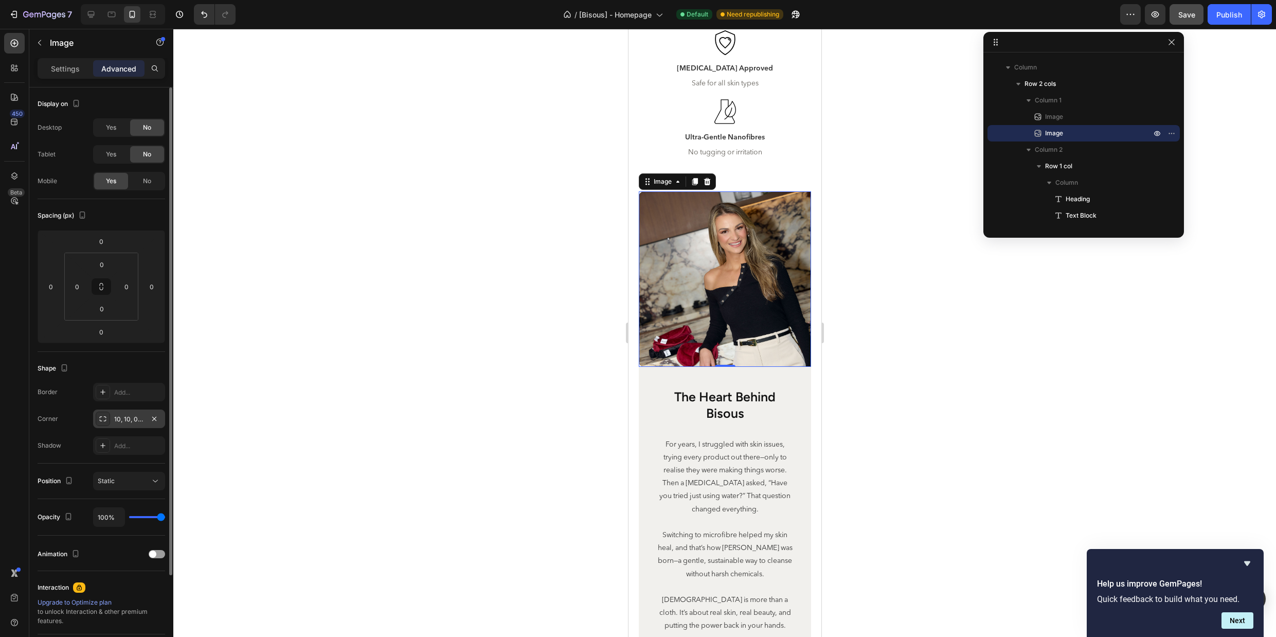
click at [127, 421] on div "10, 10, 0, 0" at bounding box center [129, 419] width 30 height 9
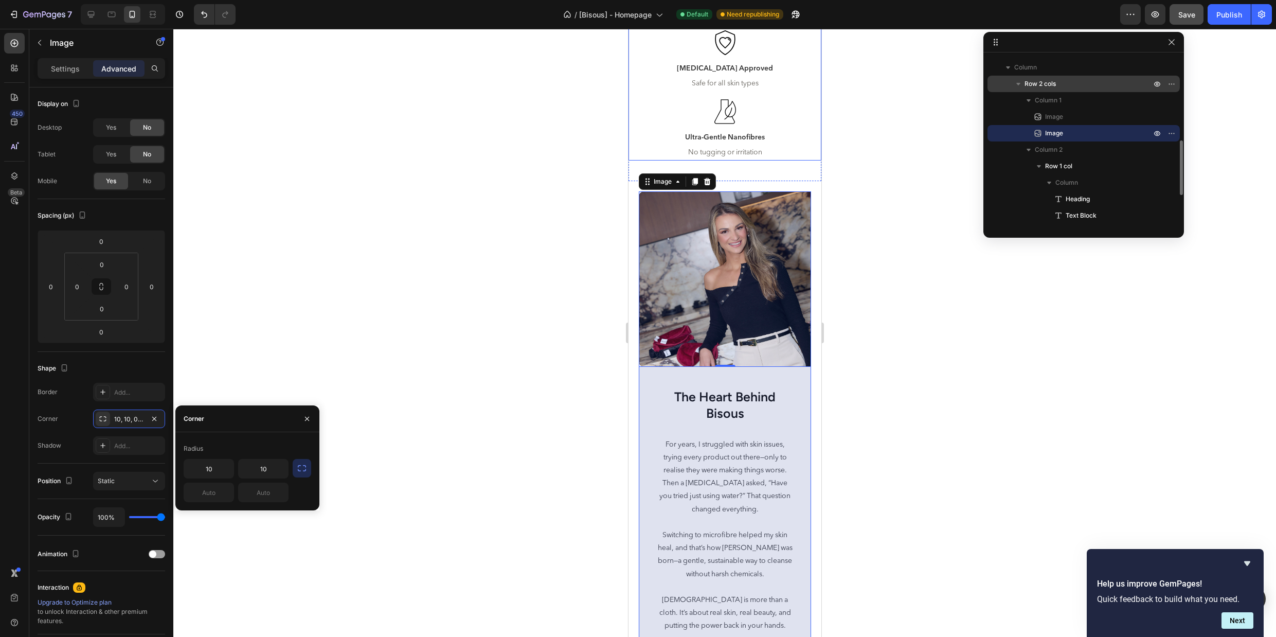
click at [1061, 84] on p "Row 2 cols" at bounding box center [1089, 84] width 129 height 10
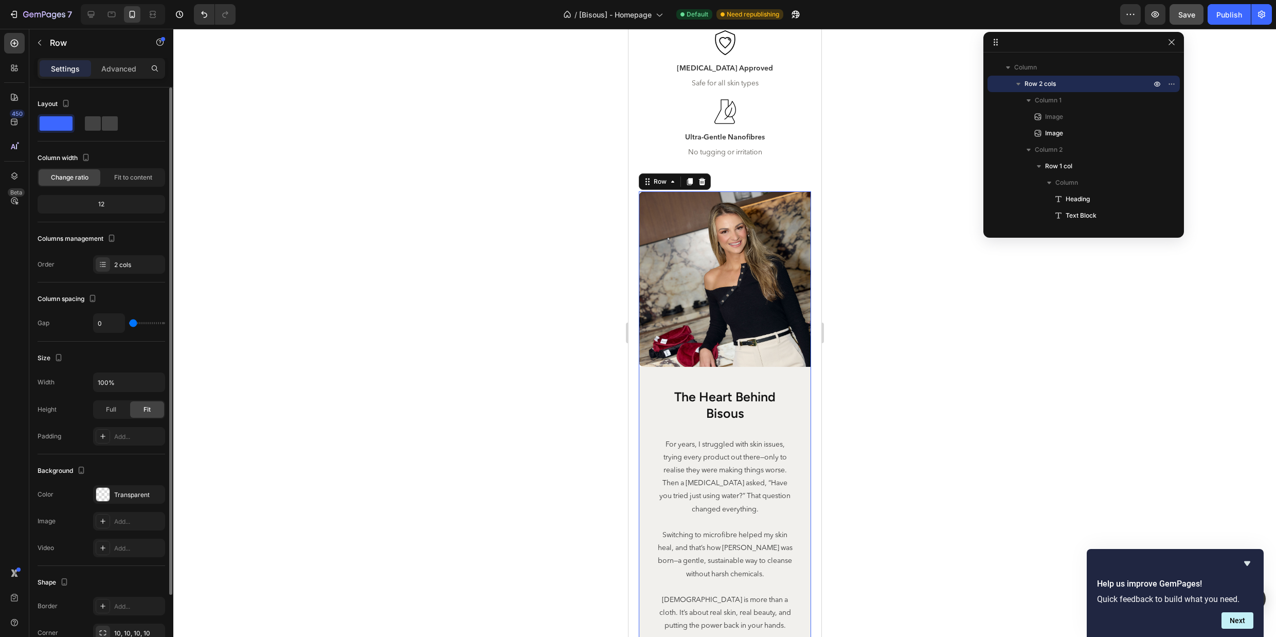
scroll to position [81, 0]
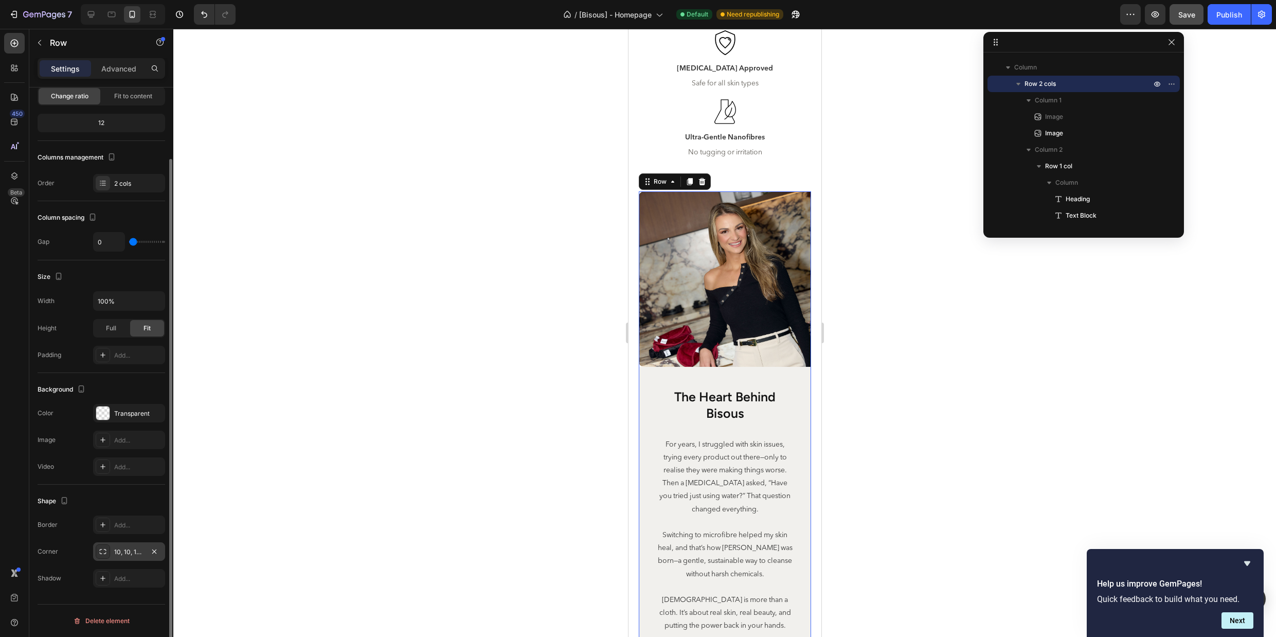
click at [131, 553] on div "10, 10, 10, 10" at bounding box center [129, 551] width 30 height 9
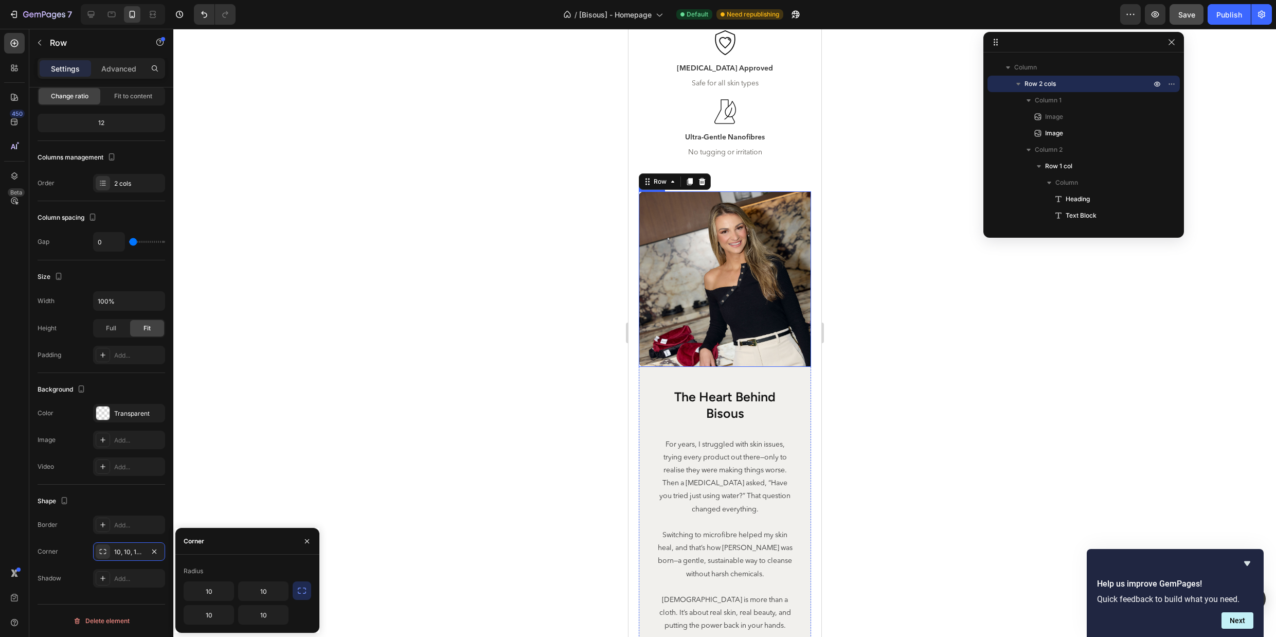
click at [768, 284] on img at bounding box center [724, 278] width 172 height 175
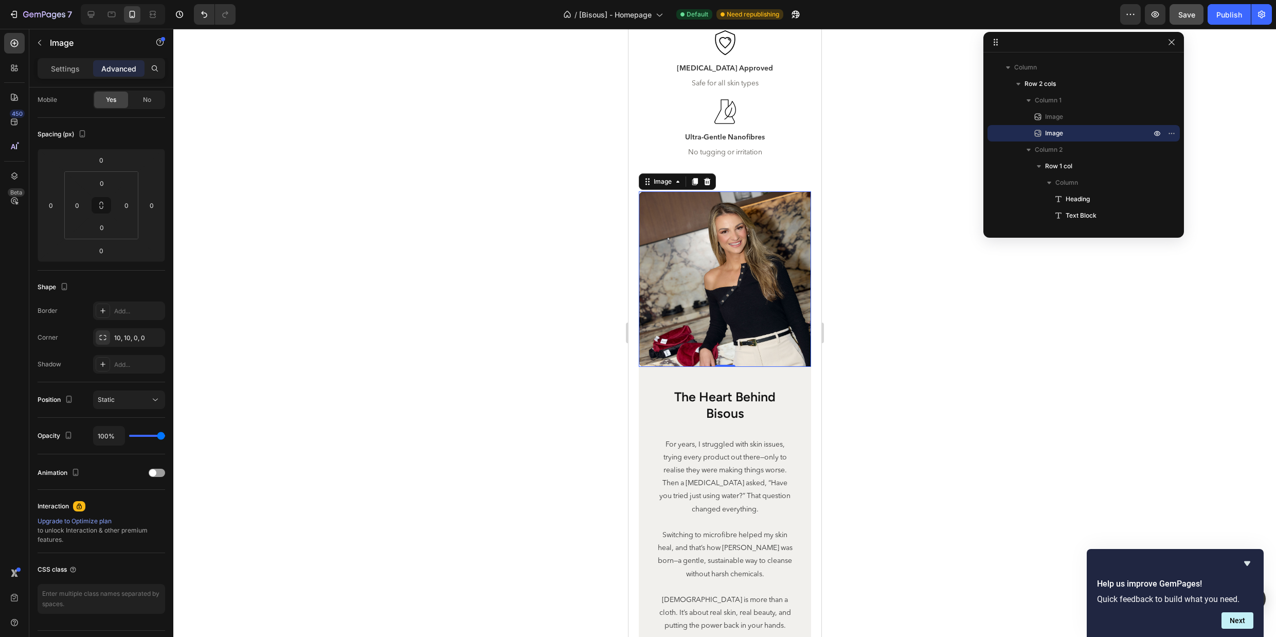
scroll to position [0, 0]
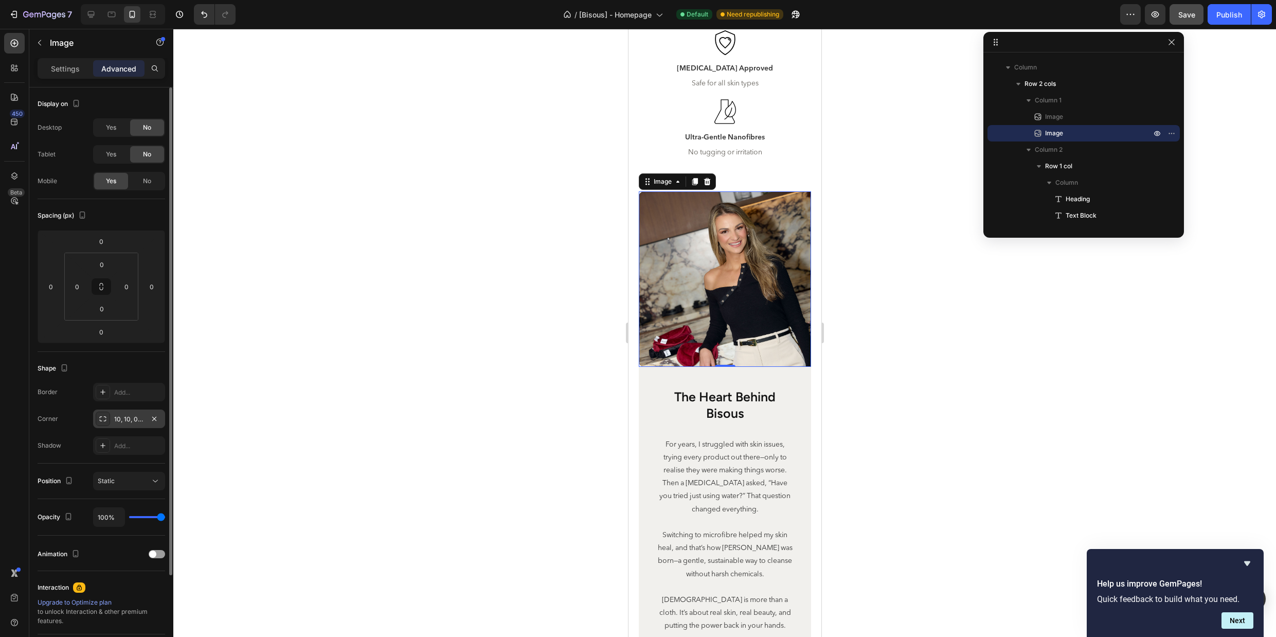
click at [131, 421] on div "10, 10, 0, 0" at bounding box center [129, 419] width 30 height 9
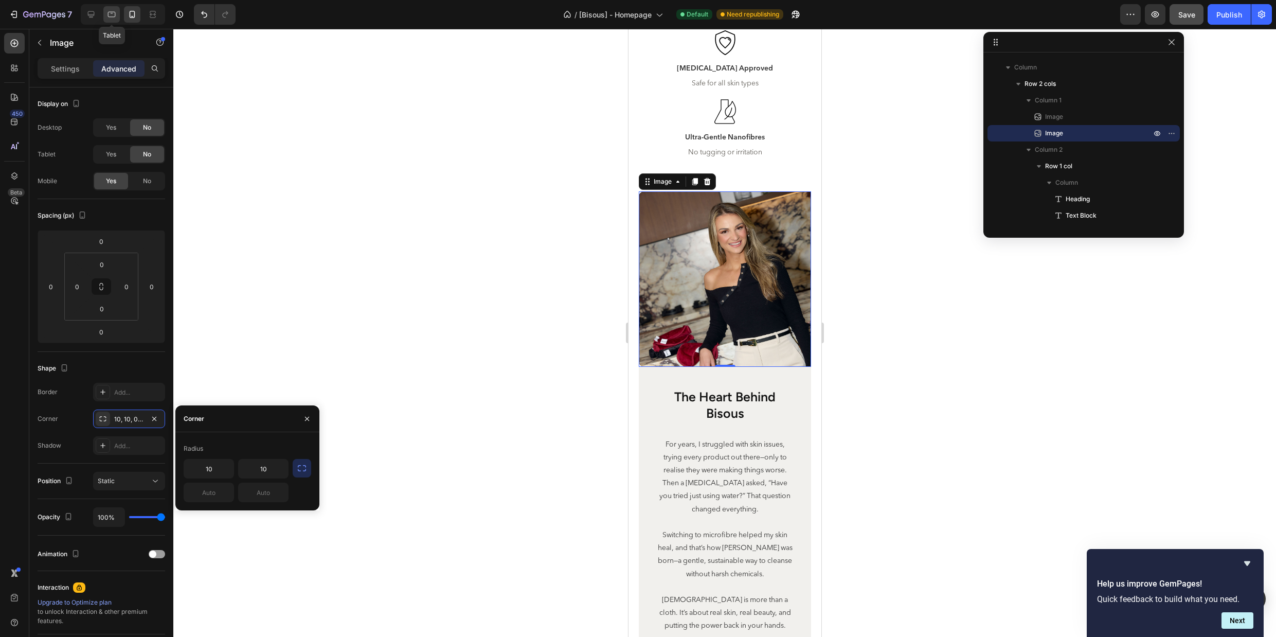
click at [112, 9] on icon at bounding box center [111, 14] width 10 height 10
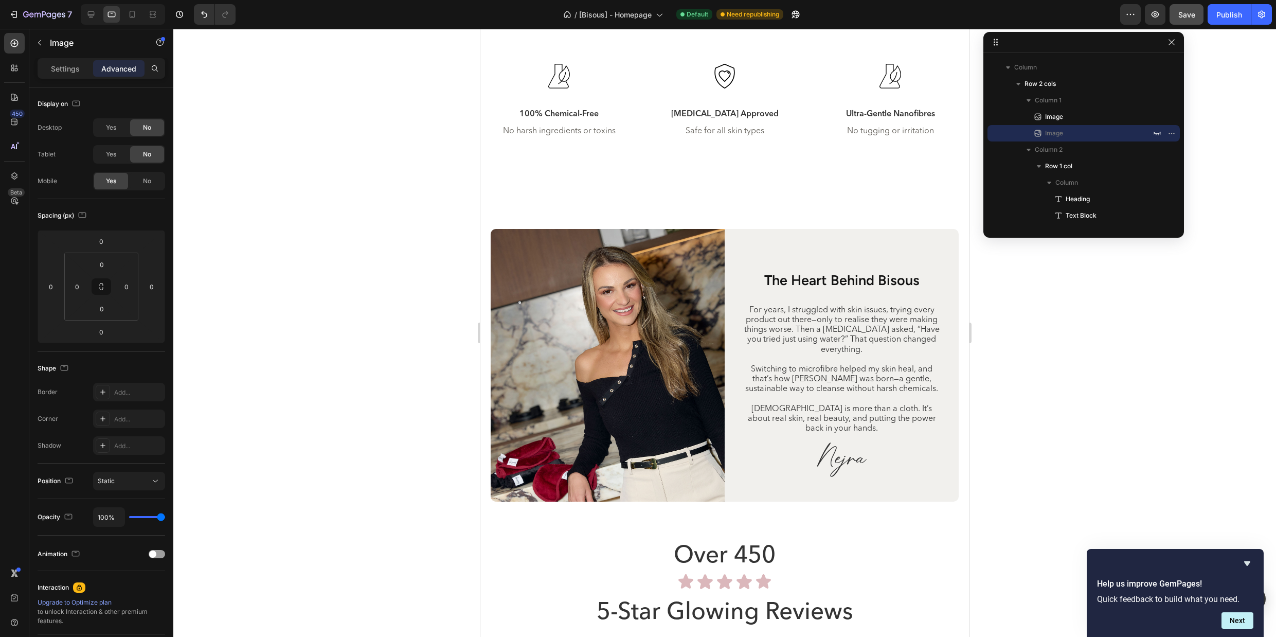
scroll to position [3549, 0]
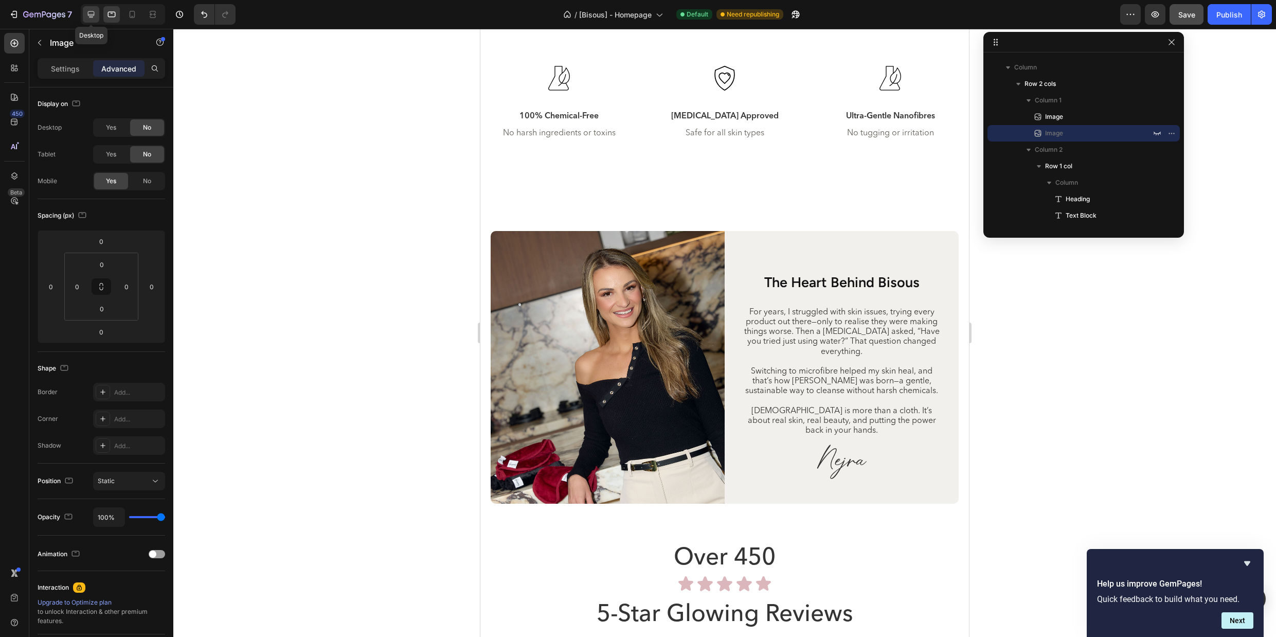
click at [92, 15] on icon at bounding box center [91, 14] width 7 height 7
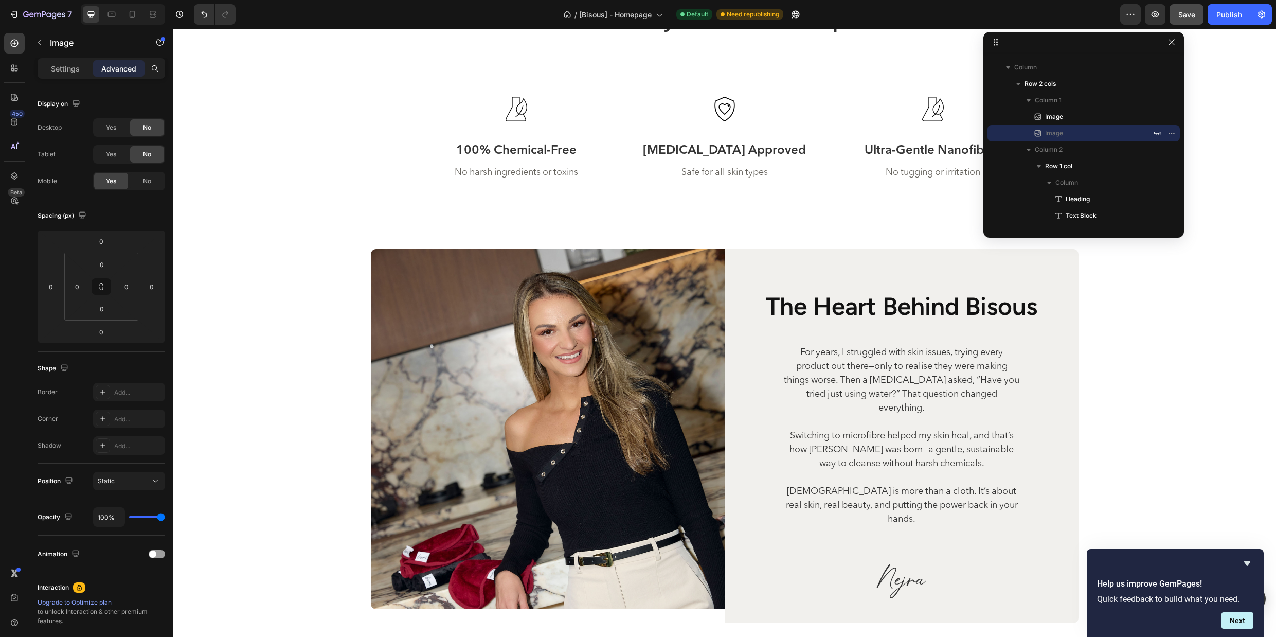
scroll to position [3660, 0]
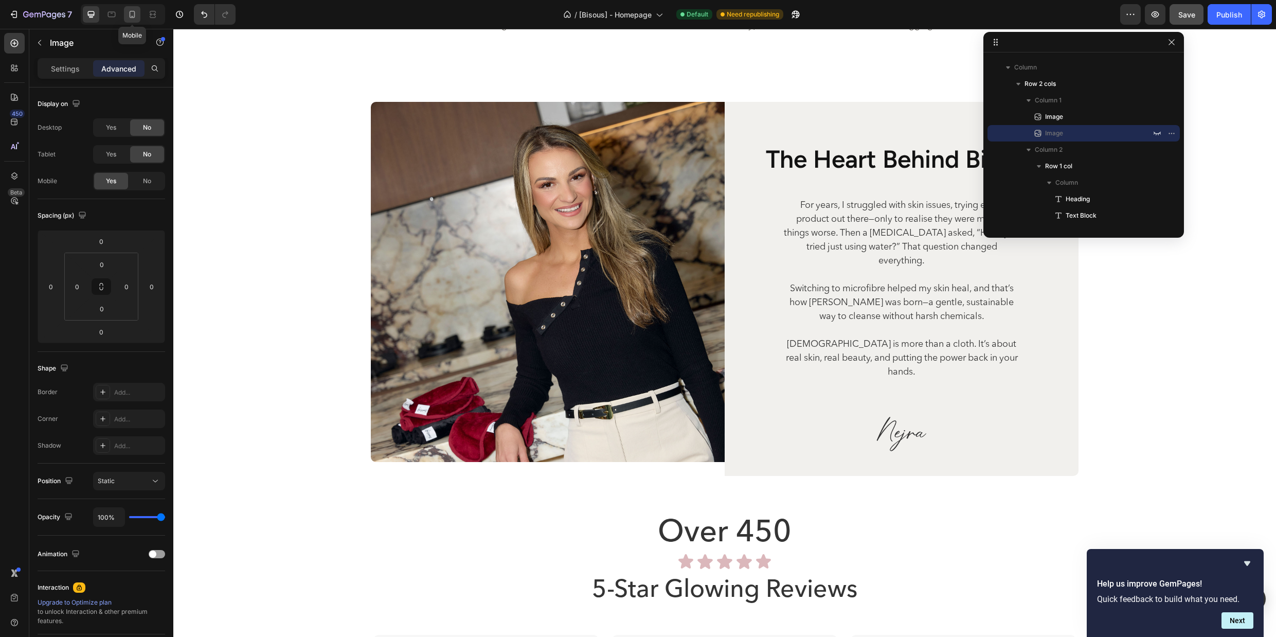
click at [130, 9] on icon at bounding box center [132, 14] width 10 height 10
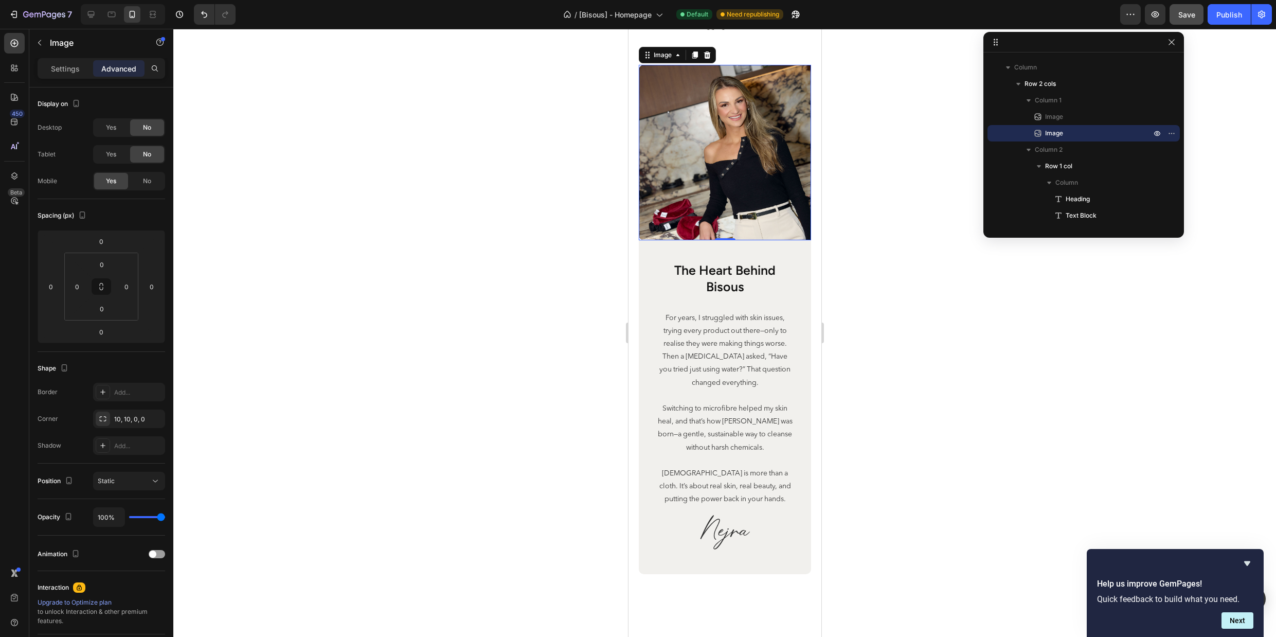
scroll to position [3613, 0]
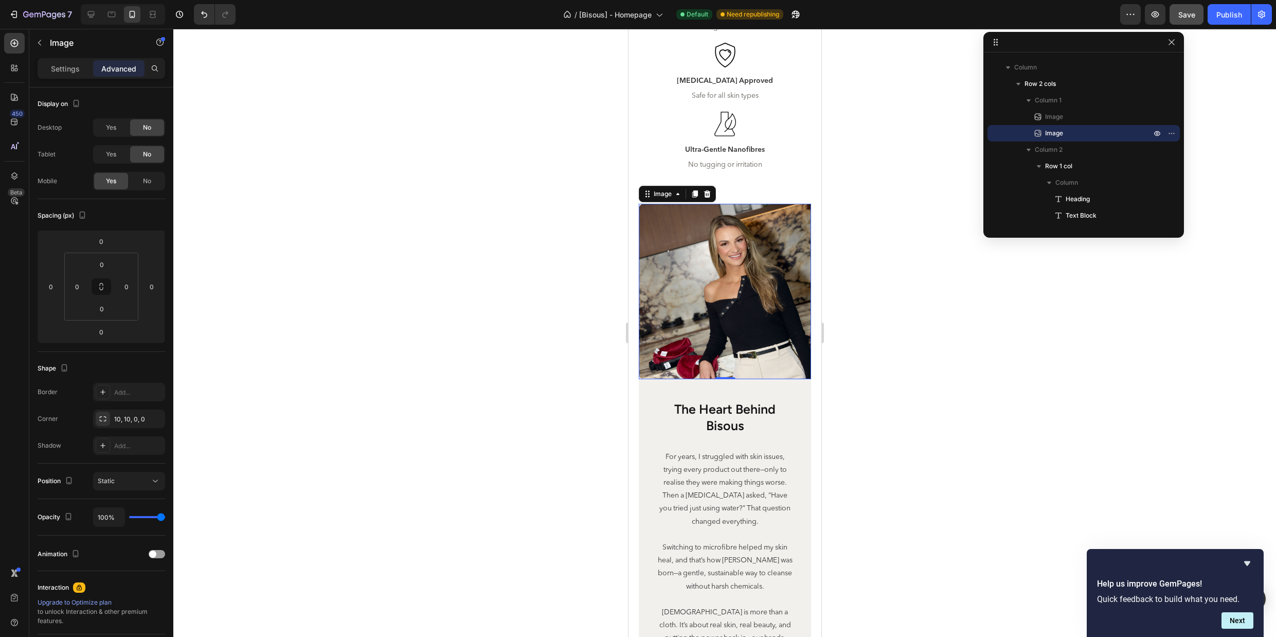
click at [902, 435] on div at bounding box center [724, 333] width 1103 height 608
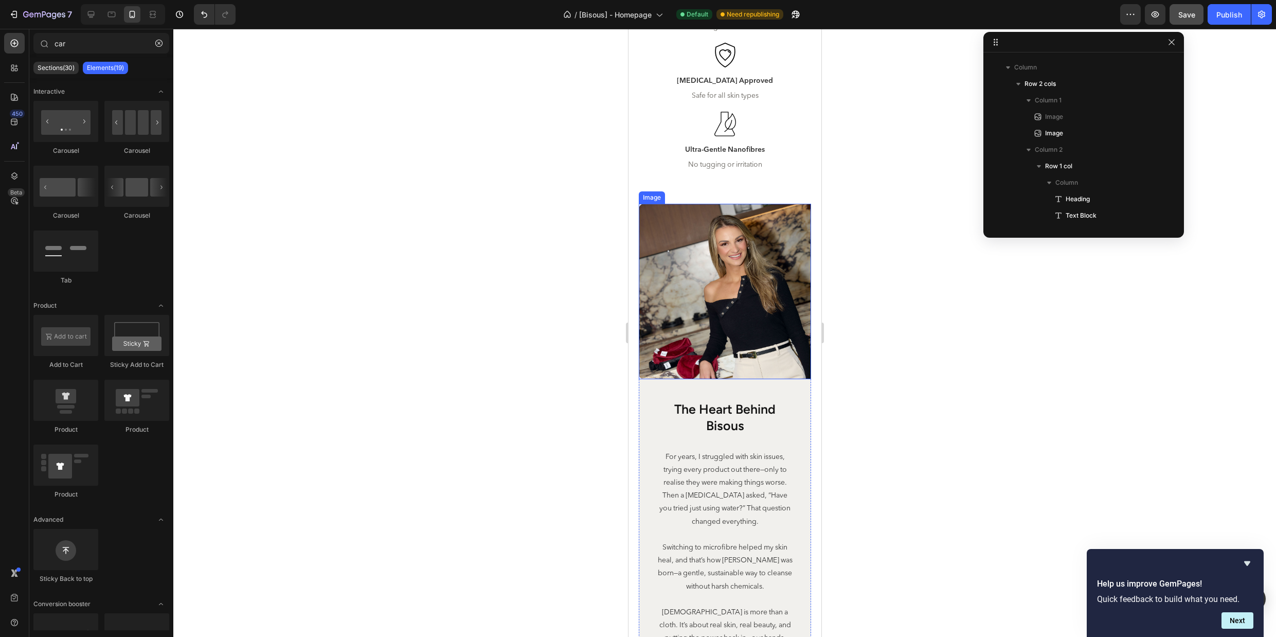
click at [777, 338] on img at bounding box center [724, 291] width 172 height 175
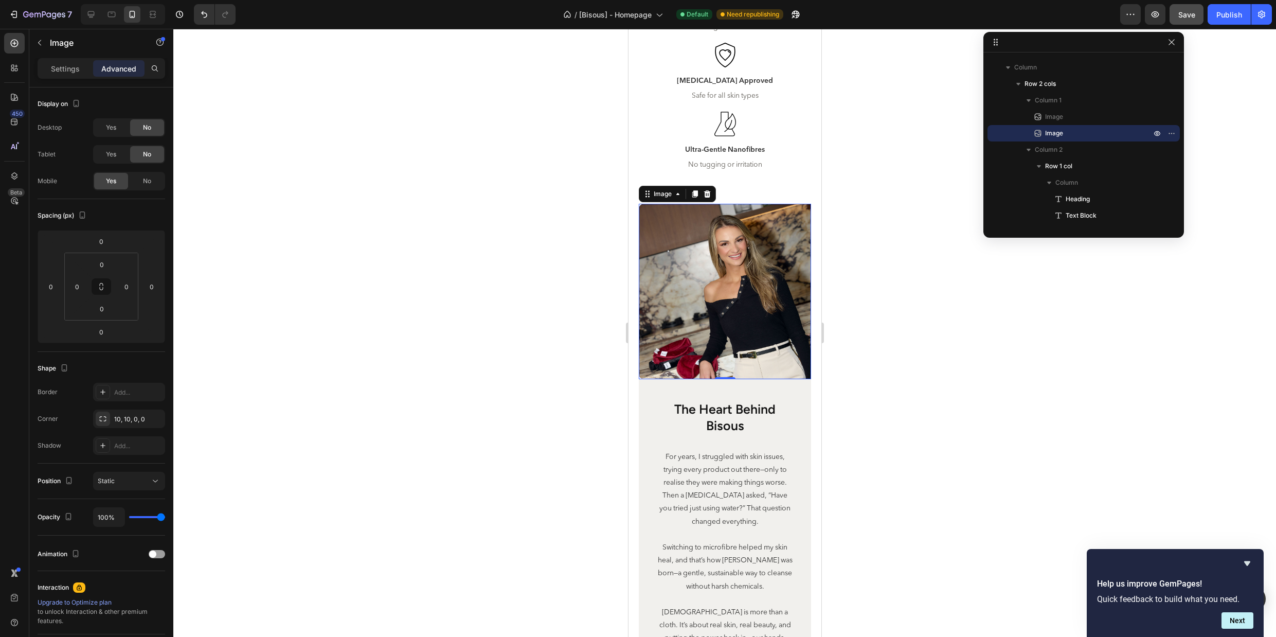
click at [740, 316] on img at bounding box center [724, 291] width 172 height 175
click at [708, 193] on icon at bounding box center [707, 193] width 7 height 7
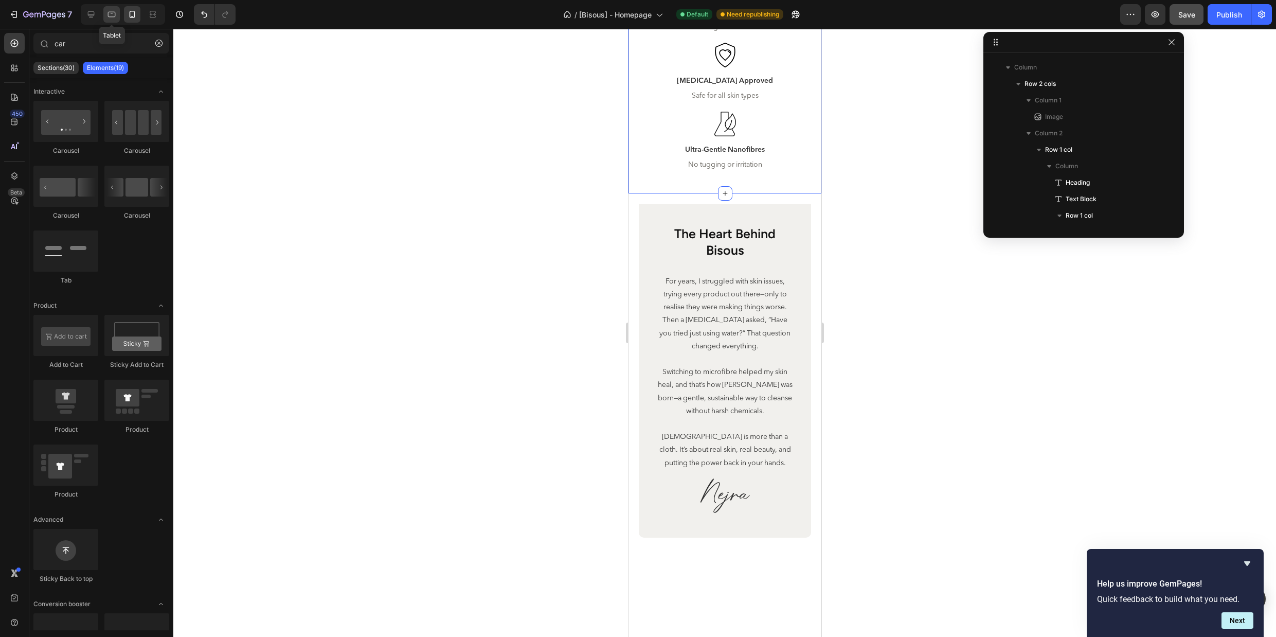
click at [113, 19] on icon at bounding box center [111, 14] width 10 height 10
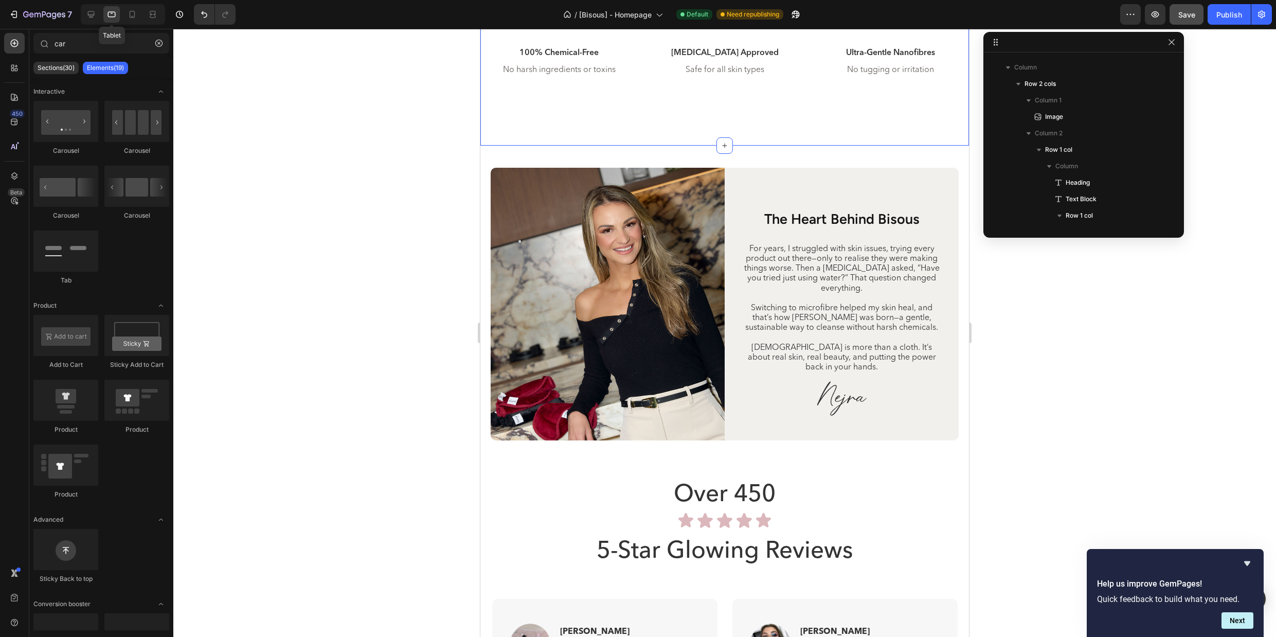
scroll to position [3593, 0]
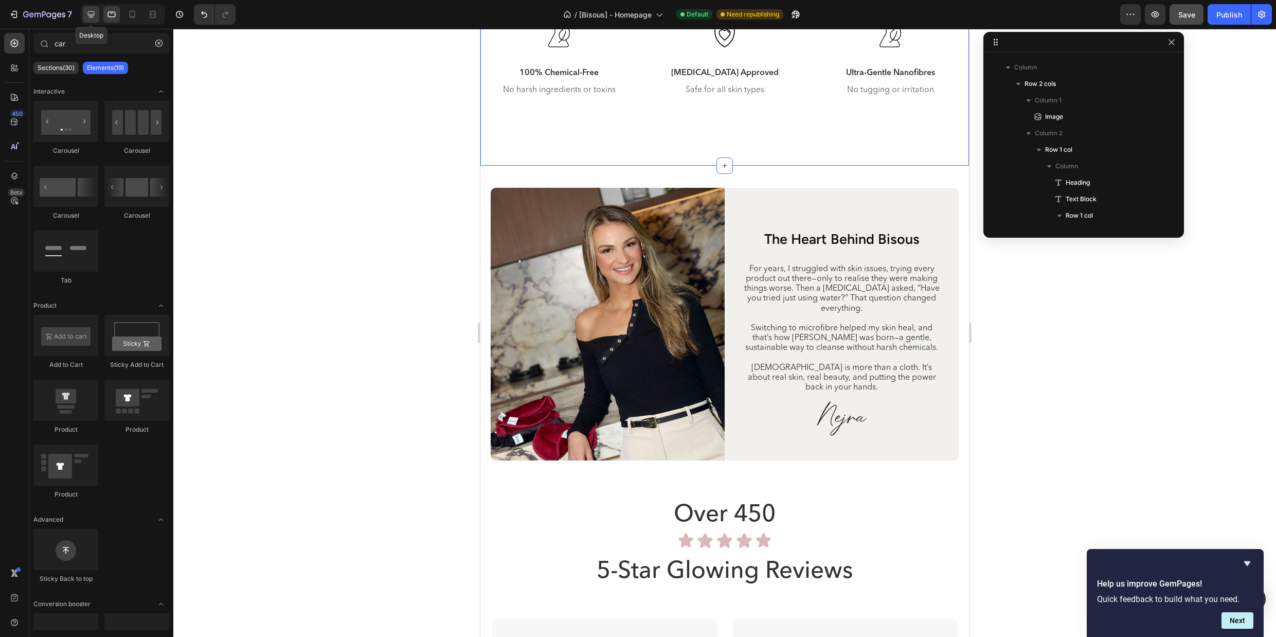
click at [86, 18] on icon at bounding box center [91, 14] width 10 height 10
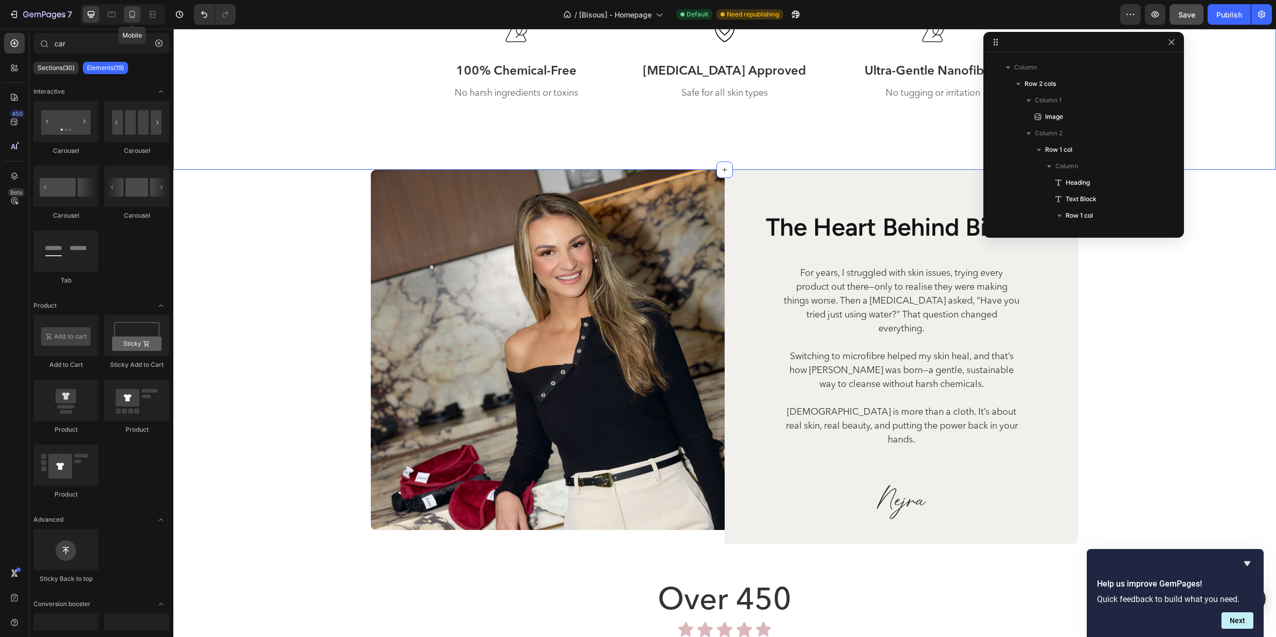
click at [129, 15] on icon at bounding box center [132, 14] width 10 height 10
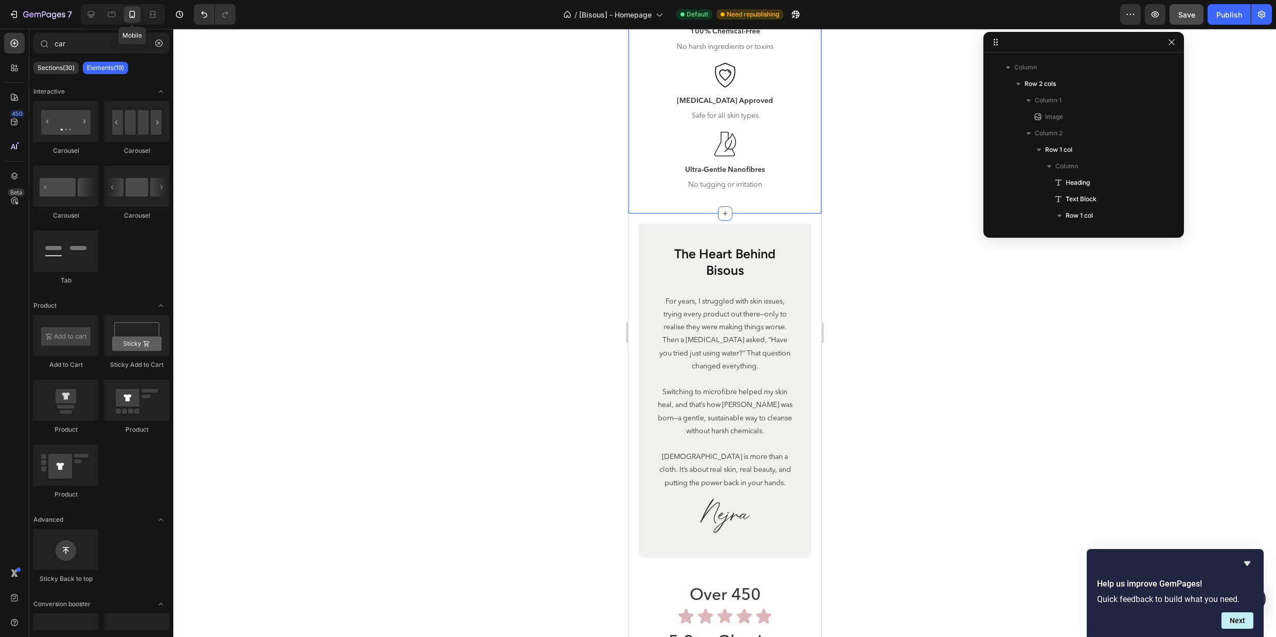
scroll to position [3632, 0]
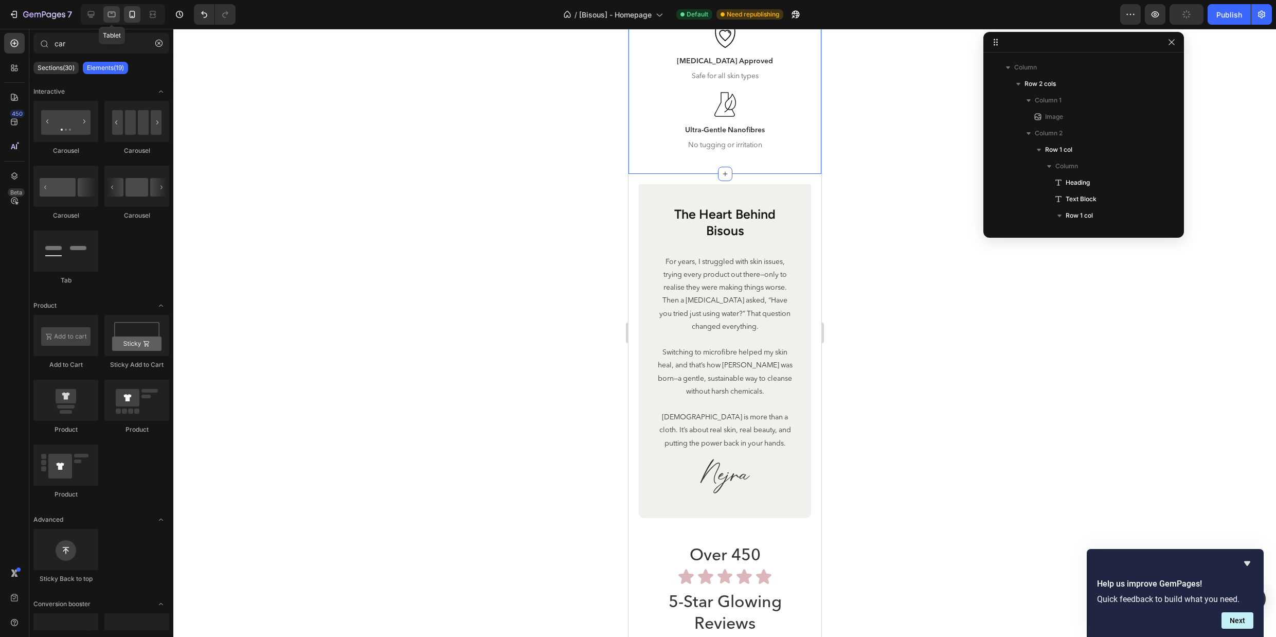
click at [114, 17] on icon at bounding box center [111, 14] width 10 height 10
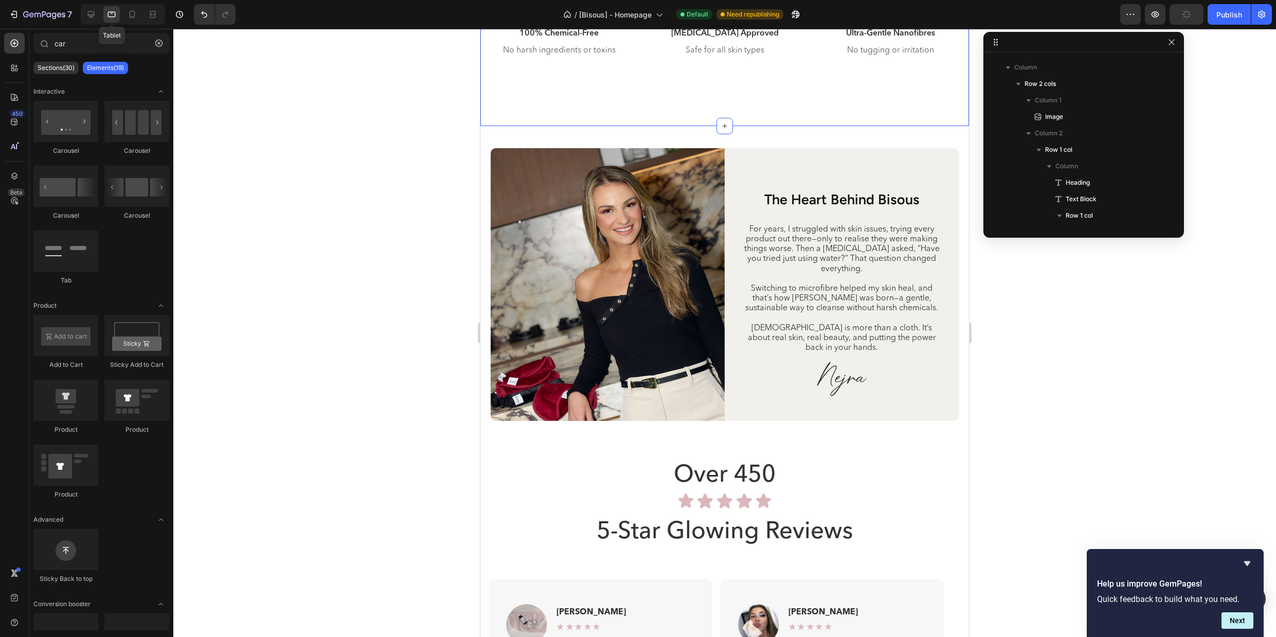
scroll to position [3593, 0]
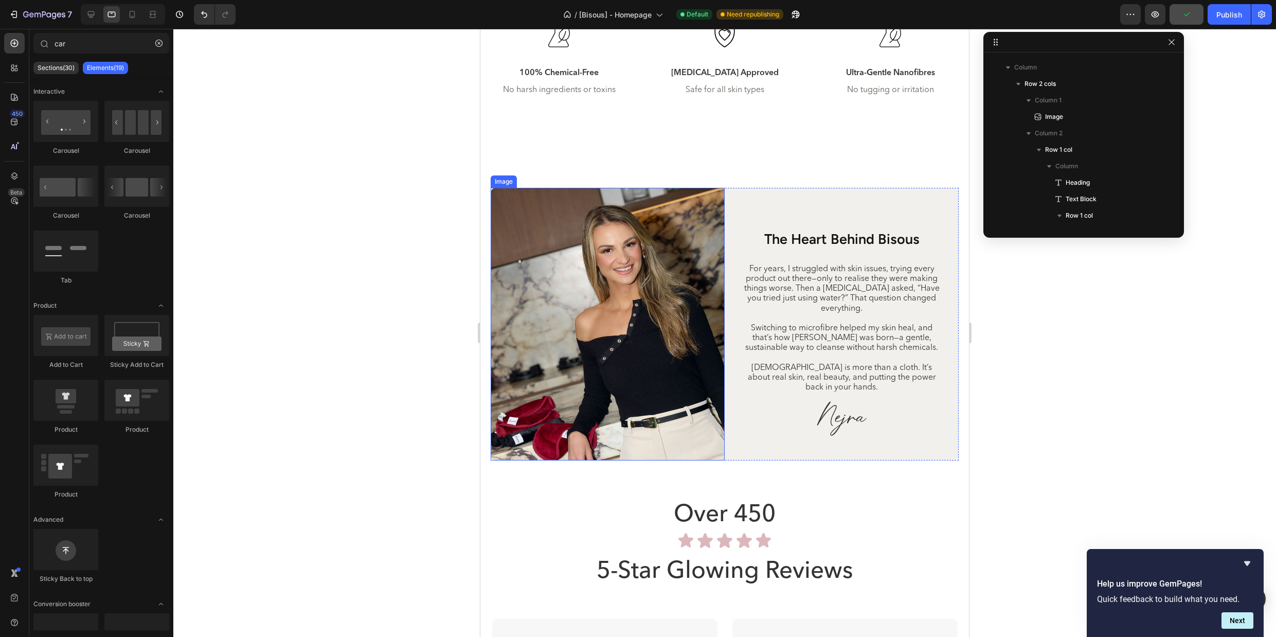
click at [619, 367] on img at bounding box center [608, 324] width 234 height 273
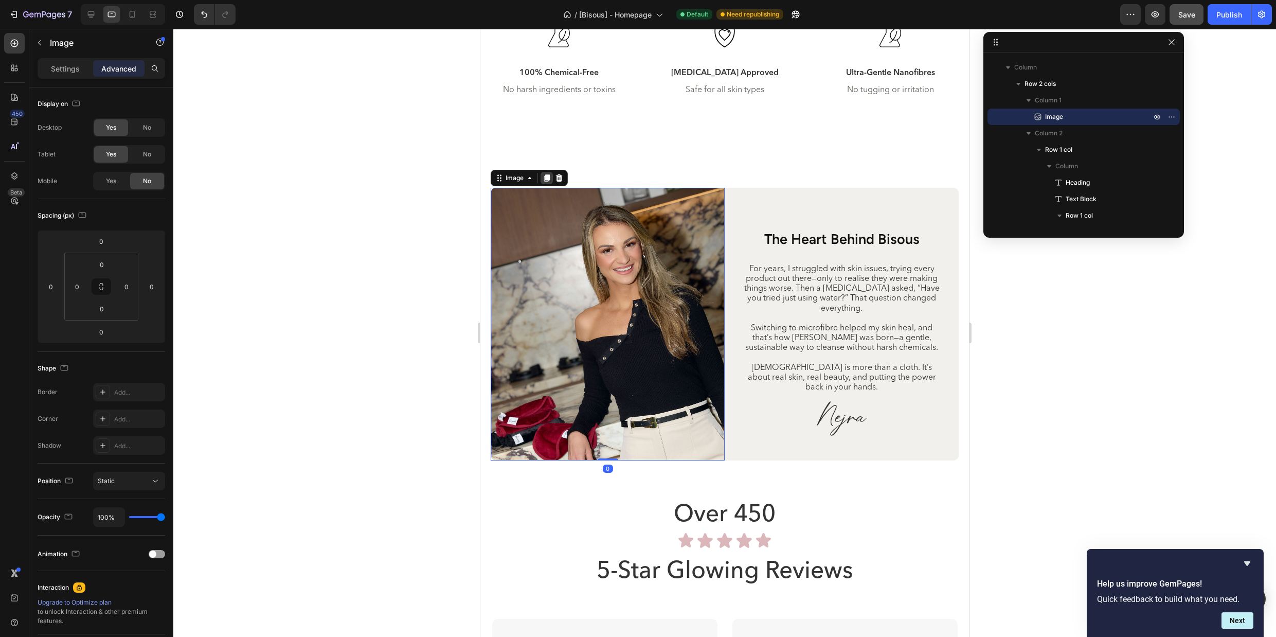
click at [545, 177] on icon at bounding box center [547, 178] width 8 height 8
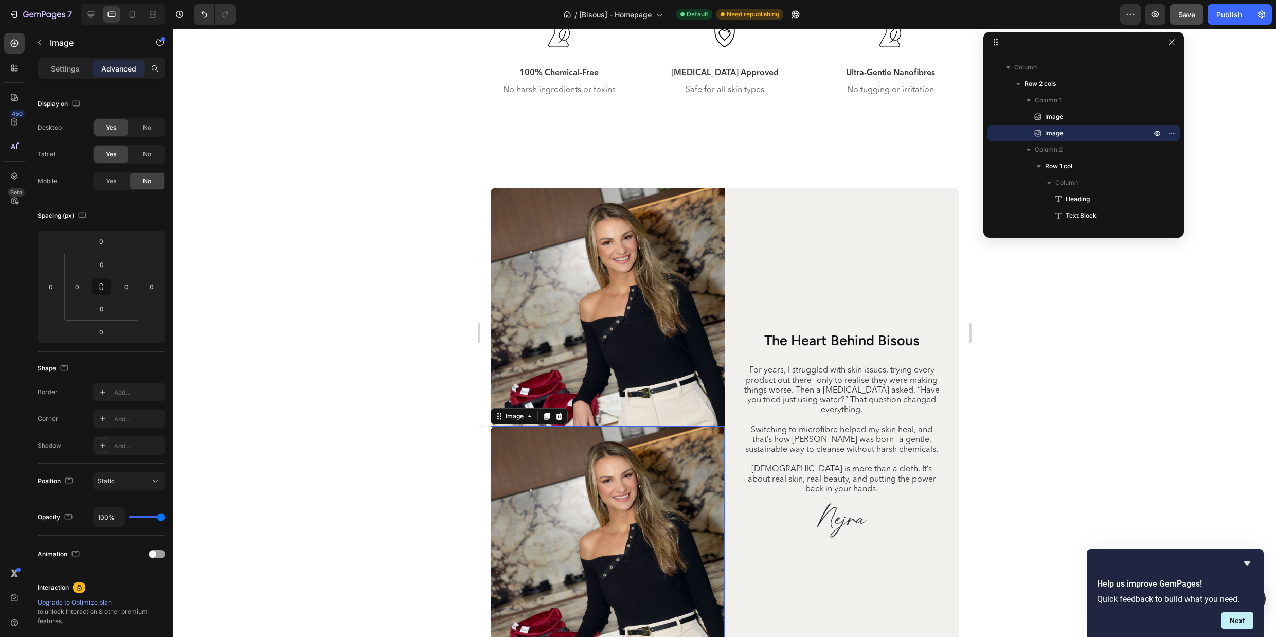
click at [617, 482] on img at bounding box center [608, 545] width 234 height 238
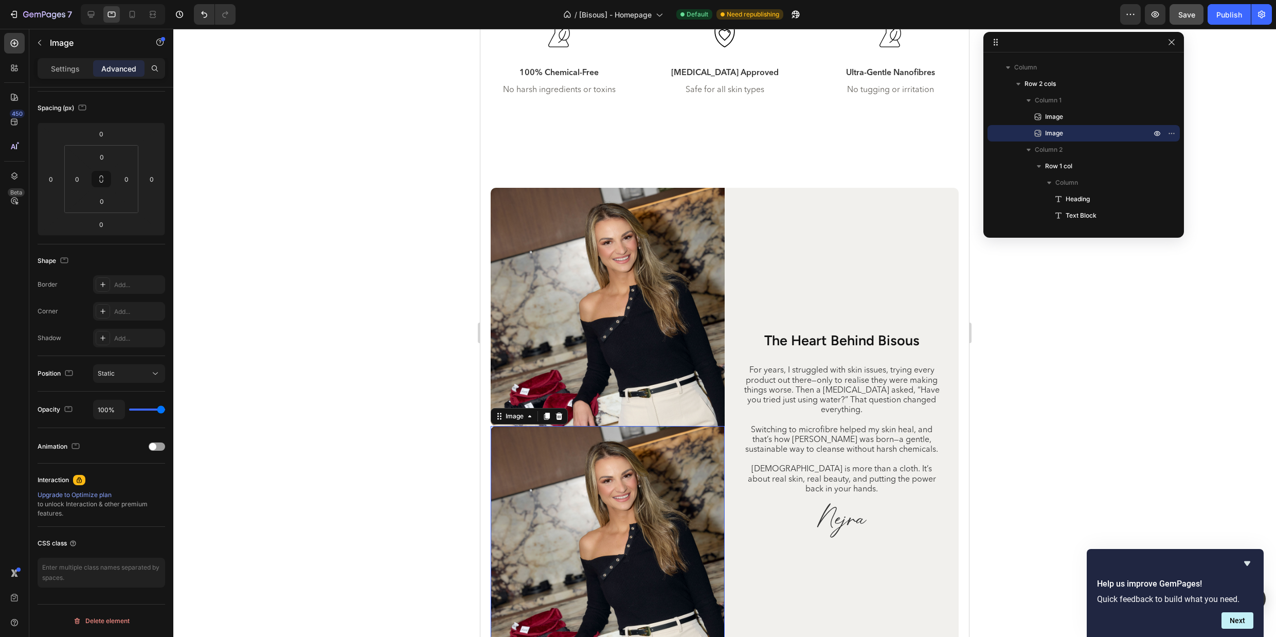
click at [625, 512] on img at bounding box center [608, 545] width 234 height 238
click at [626, 357] on img at bounding box center [608, 307] width 234 height 238
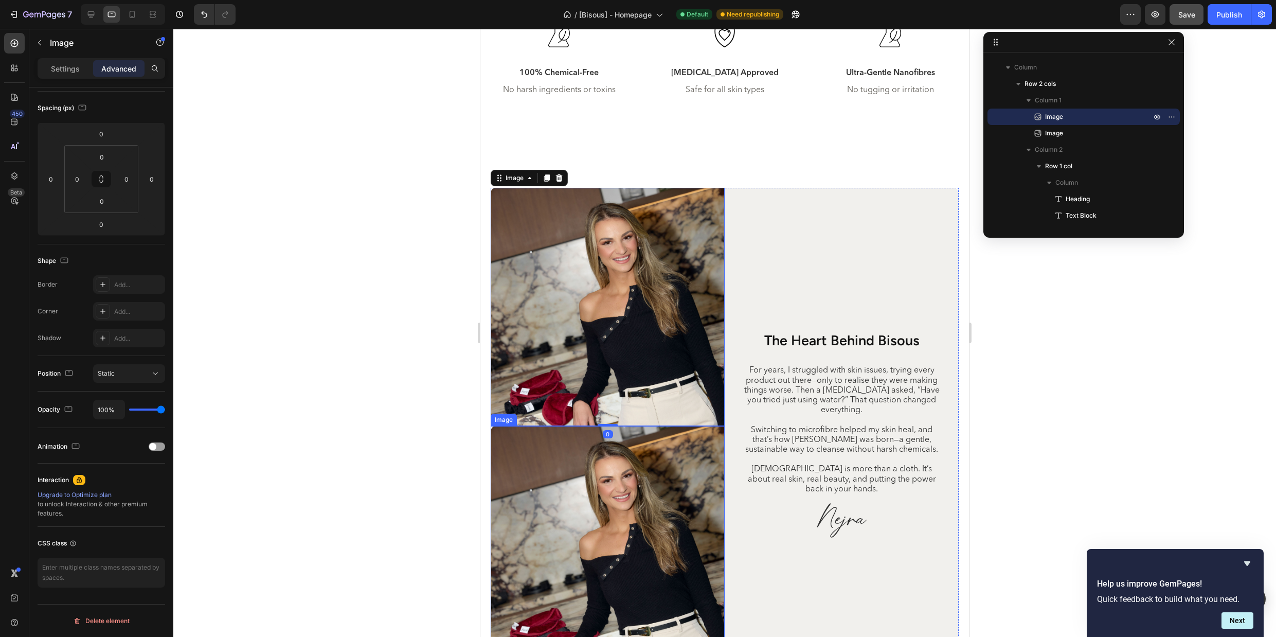
click at [631, 507] on img at bounding box center [608, 545] width 234 height 238
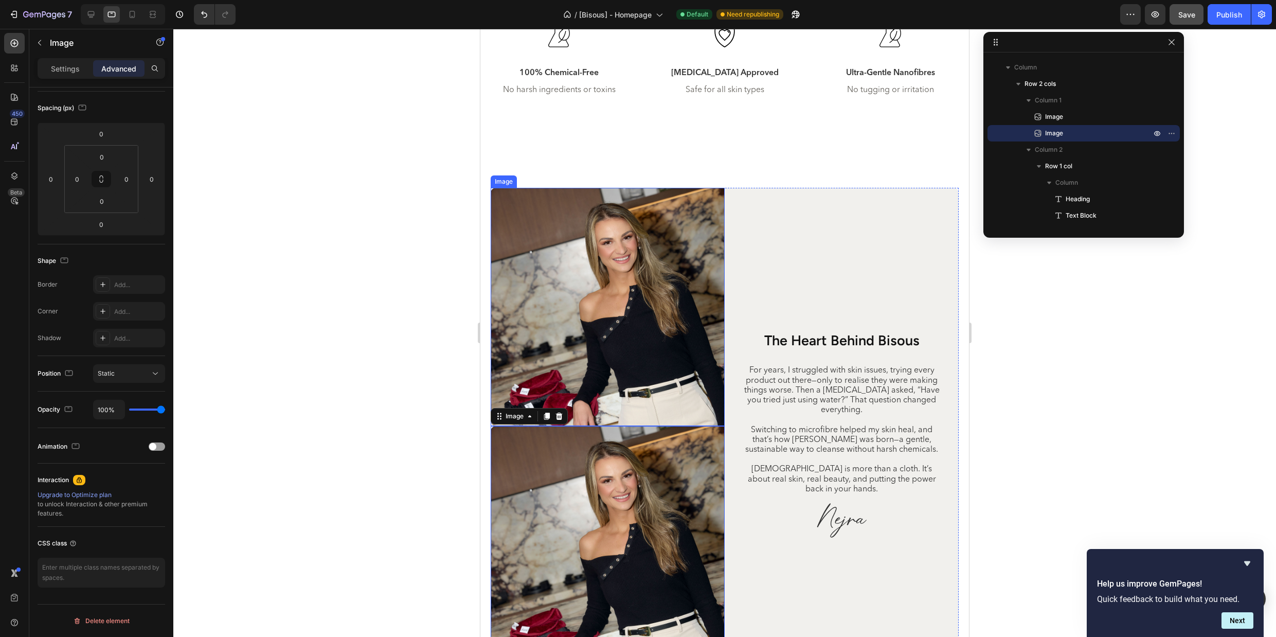
click at [631, 413] on img at bounding box center [608, 307] width 234 height 238
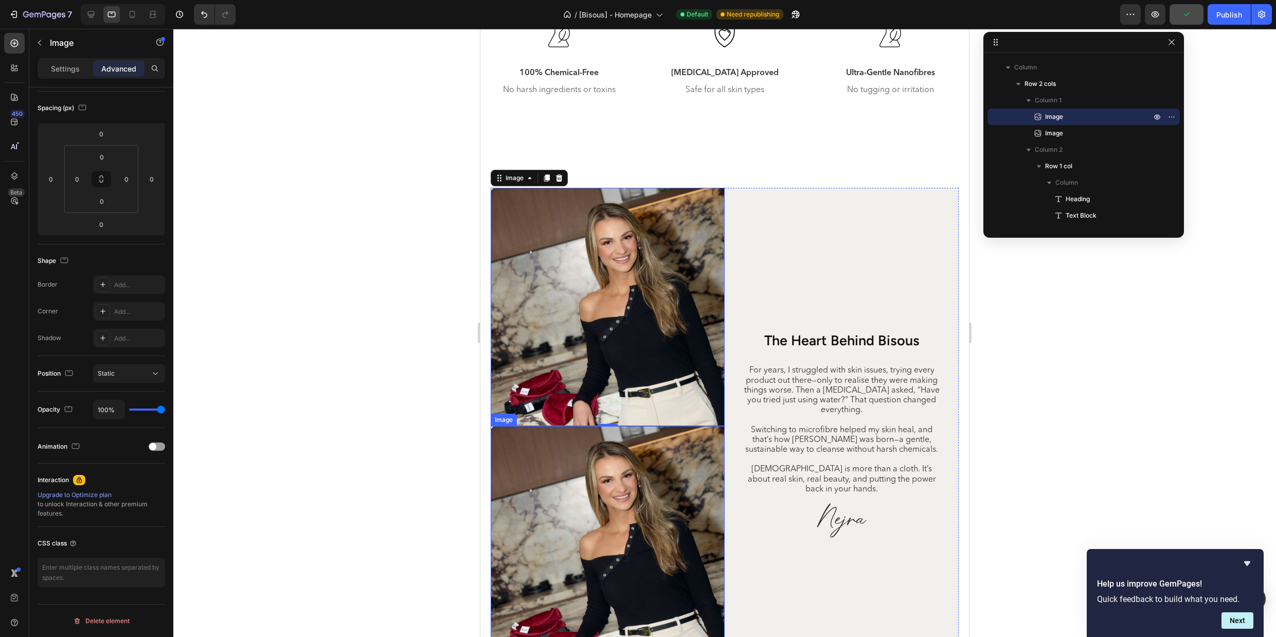
click at [632, 511] on img at bounding box center [608, 545] width 234 height 238
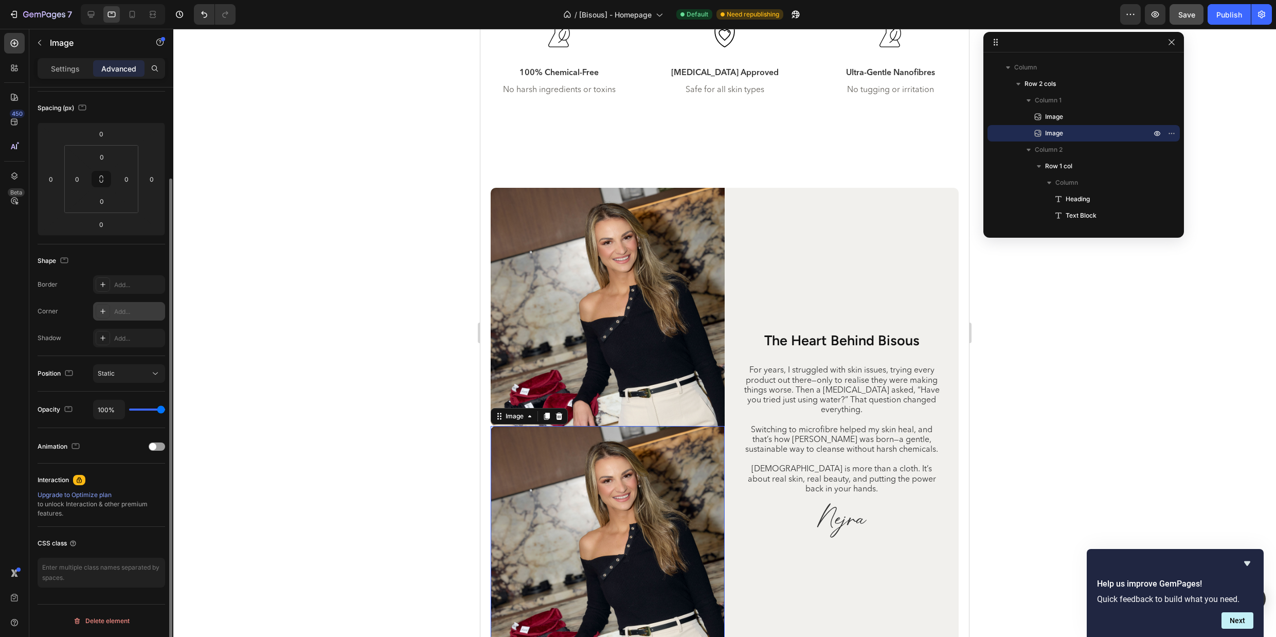
click at [126, 318] on div "Add..." at bounding box center [129, 311] width 72 height 19
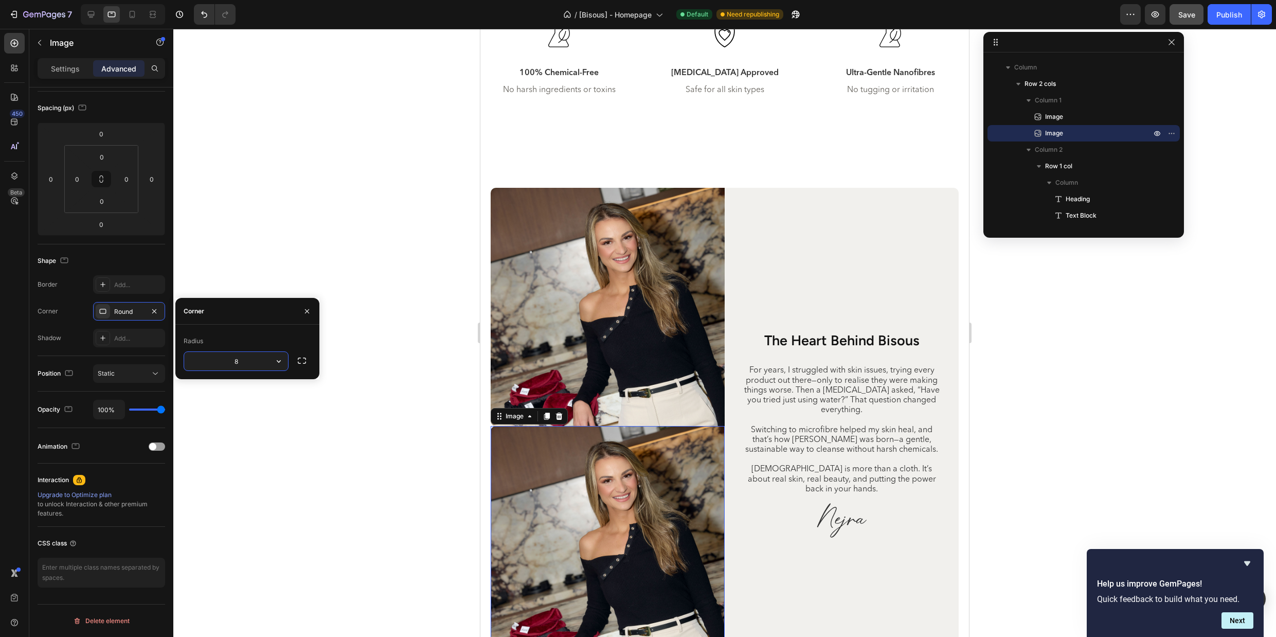
click at [265, 363] on input "8" at bounding box center [236, 361] width 104 height 19
type input "10"
click at [619, 518] on img at bounding box center [608, 545] width 234 height 238
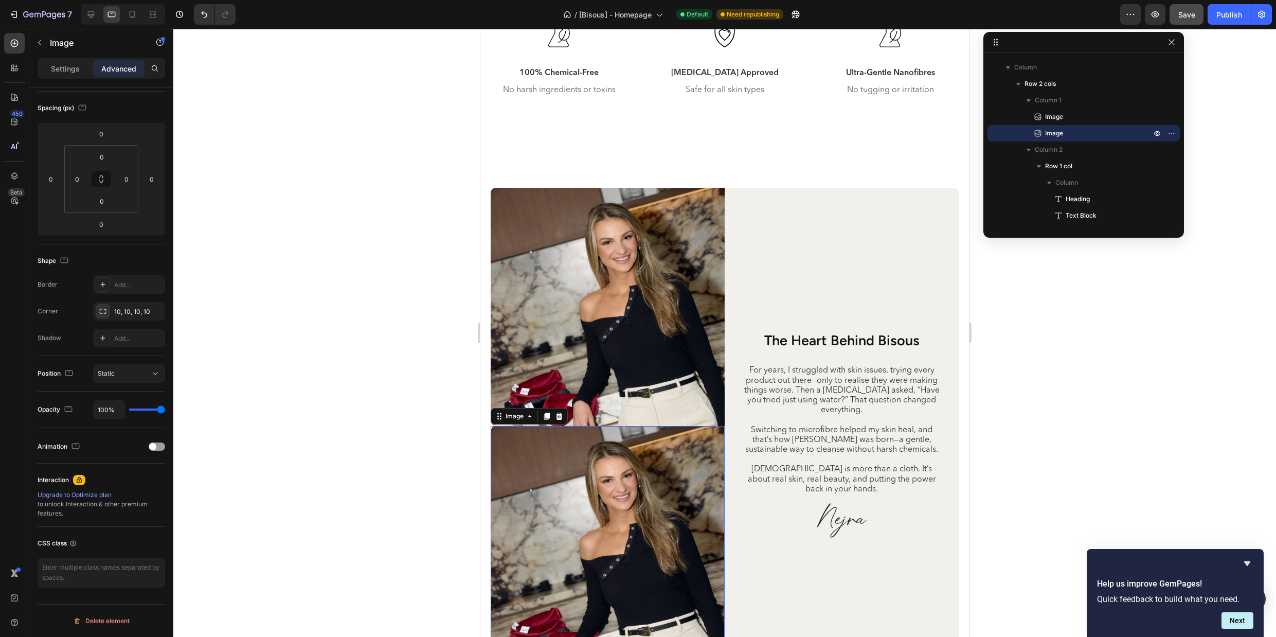
click at [999, 492] on div at bounding box center [724, 333] width 1103 height 608
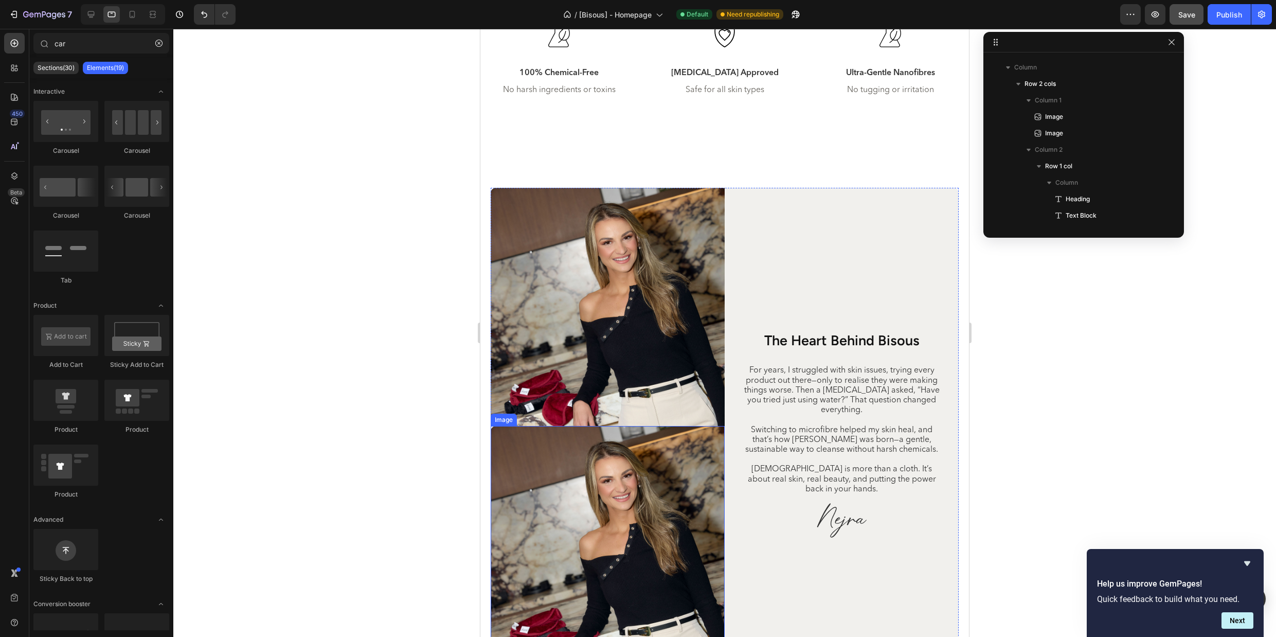
click at [570, 490] on img at bounding box center [608, 545] width 234 height 238
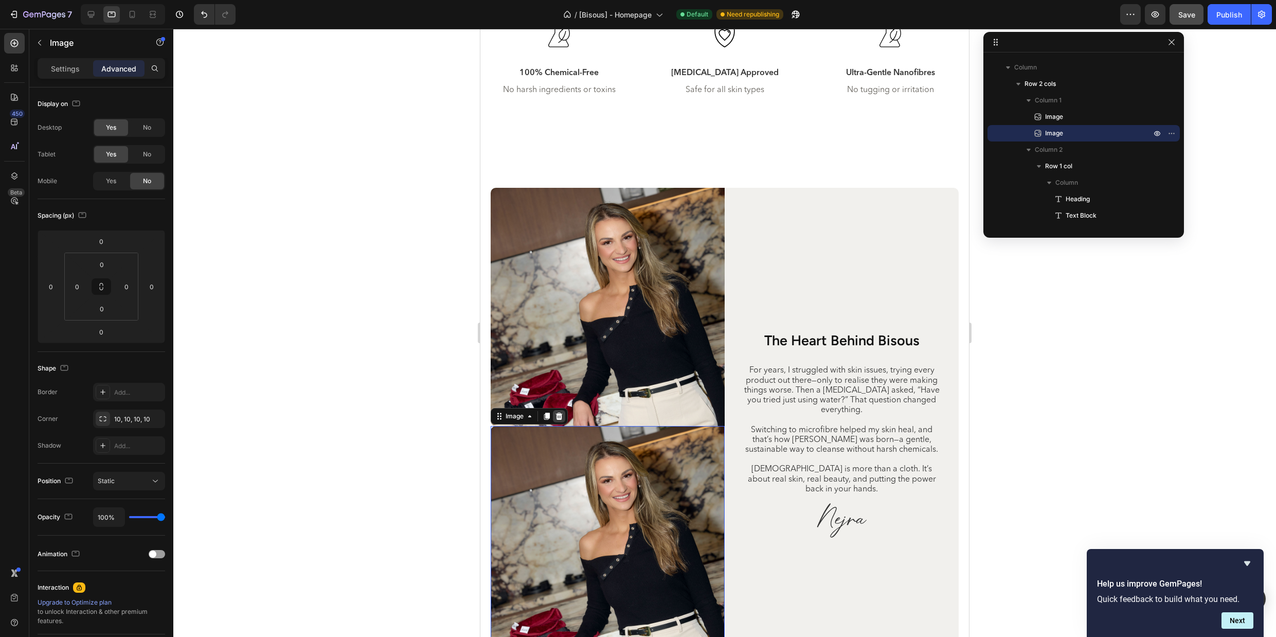
click at [558, 416] on icon at bounding box center [559, 416] width 7 height 7
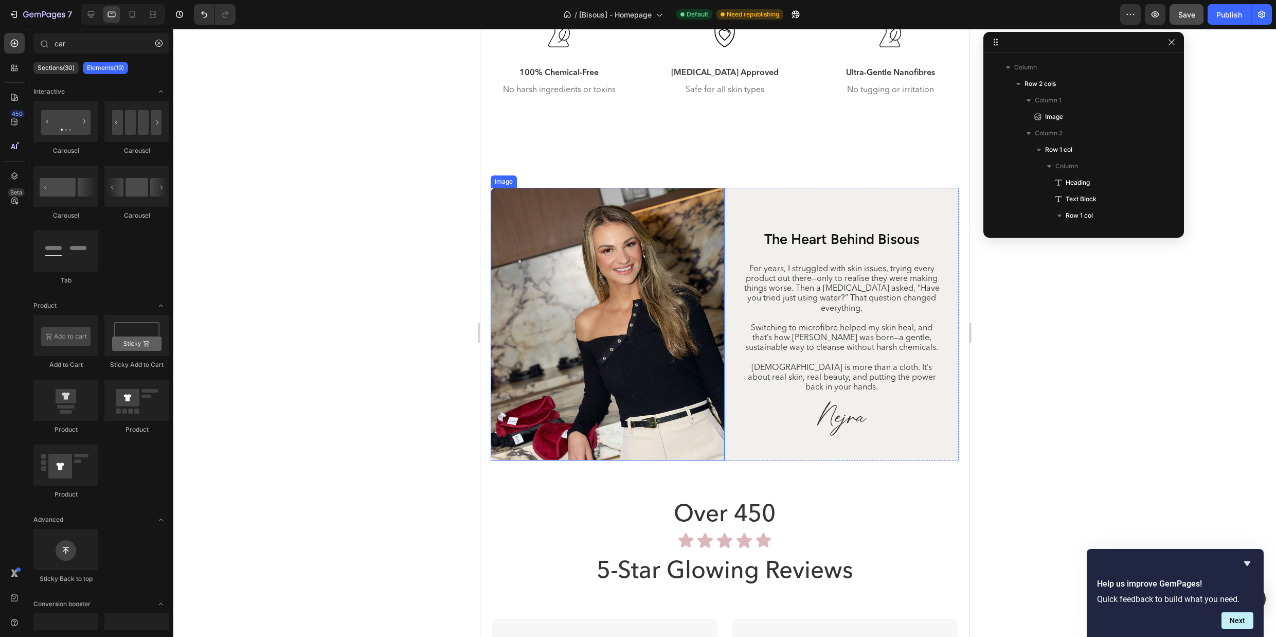
click at [618, 340] on img at bounding box center [608, 324] width 234 height 273
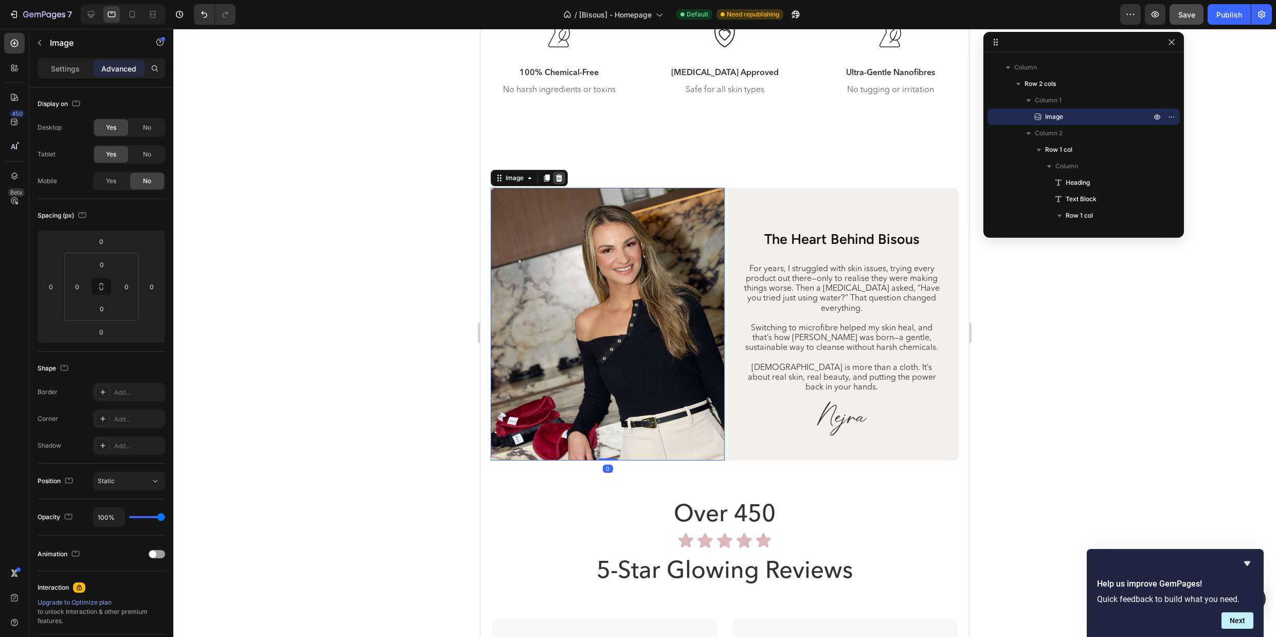
click at [561, 173] on div at bounding box center [559, 178] width 12 height 12
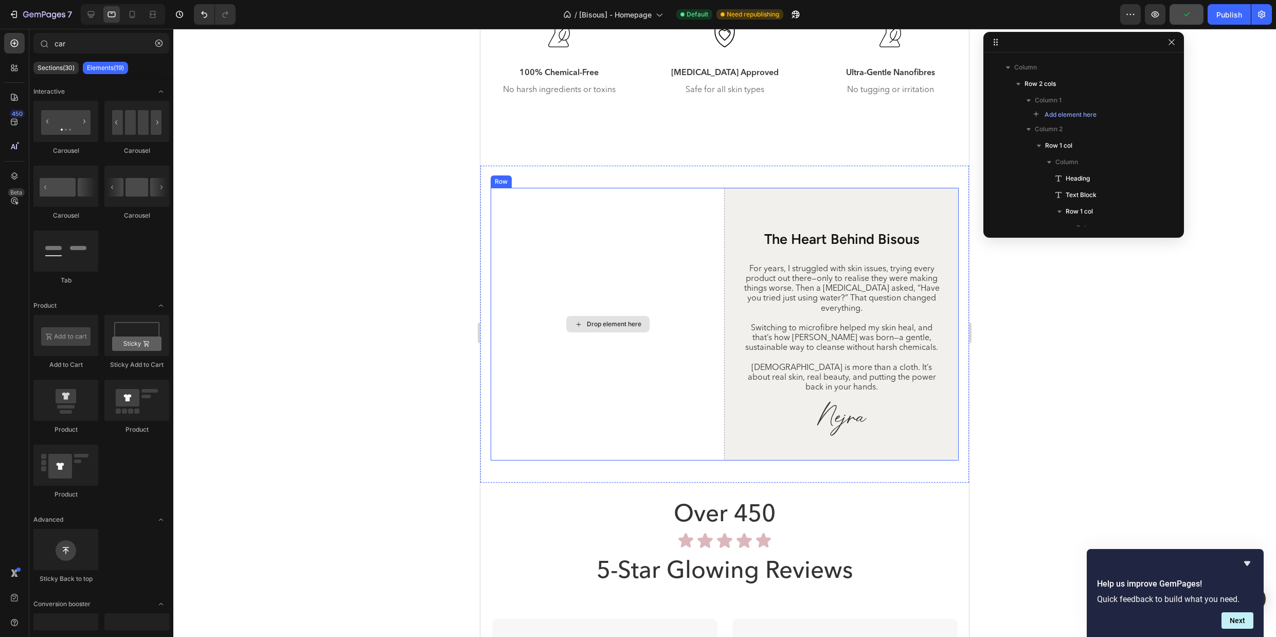
click at [670, 410] on div "Drop element here" at bounding box center [608, 324] width 234 height 273
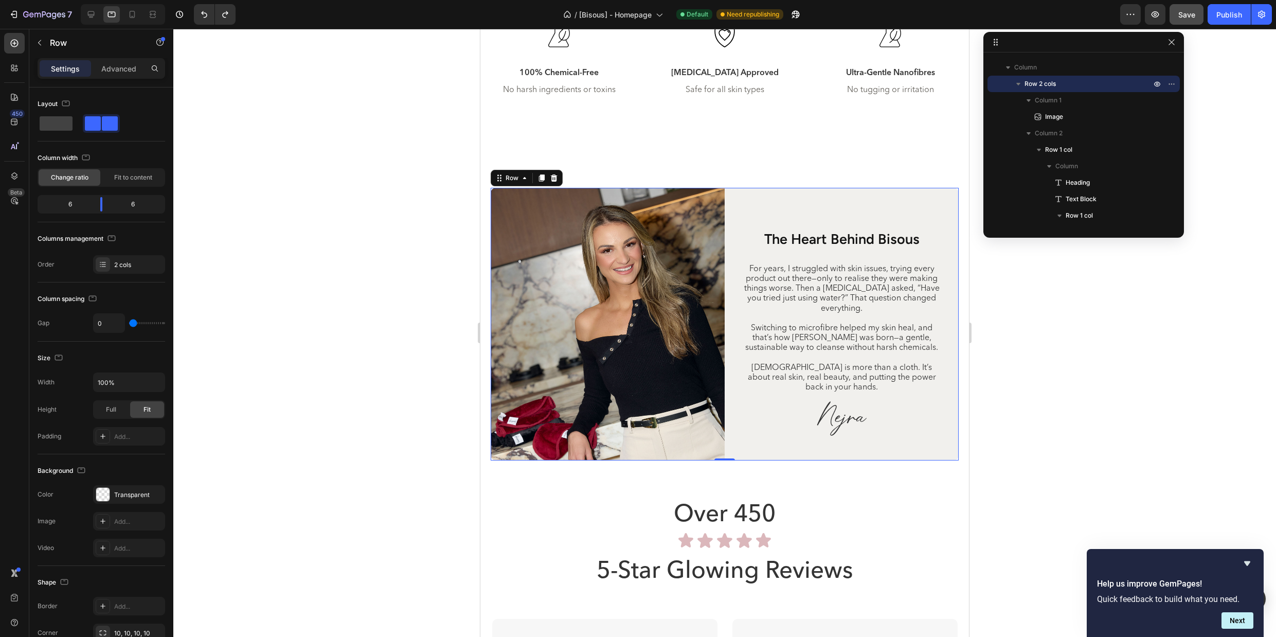
click at [1064, 393] on div at bounding box center [724, 333] width 1103 height 608
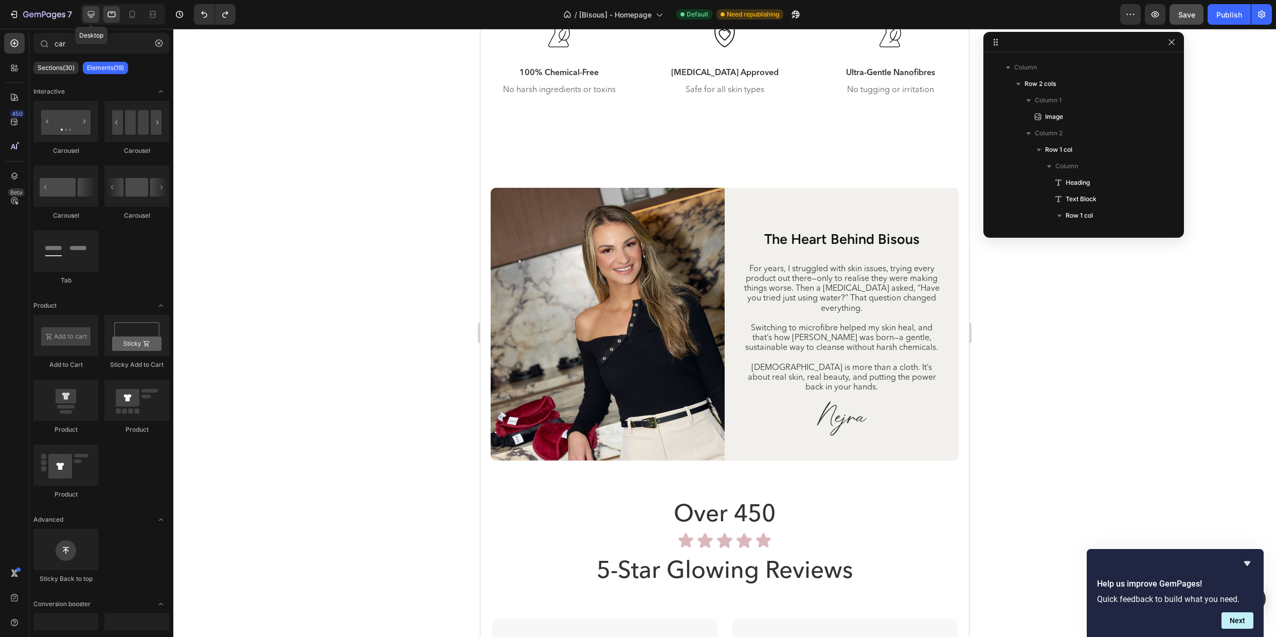
click at [87, 16] on icon at bounding box center [91, 14] width 10 height 10
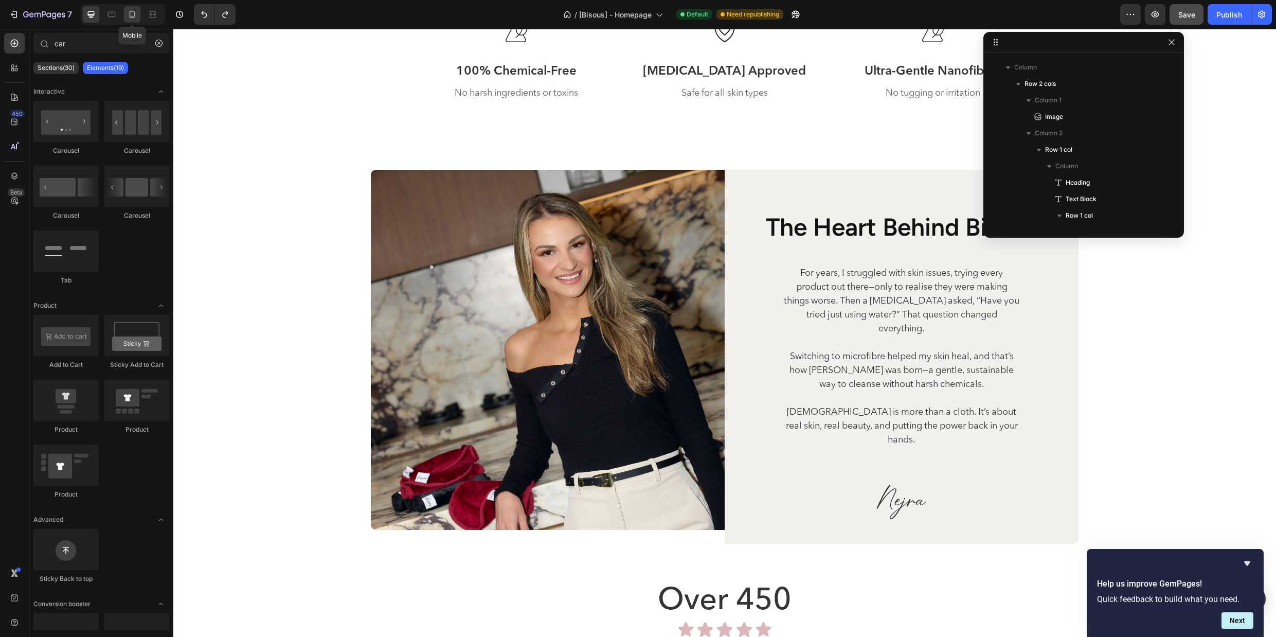
click at [134, 15] on icon at bounding box center [133, 14] width 6 height 7
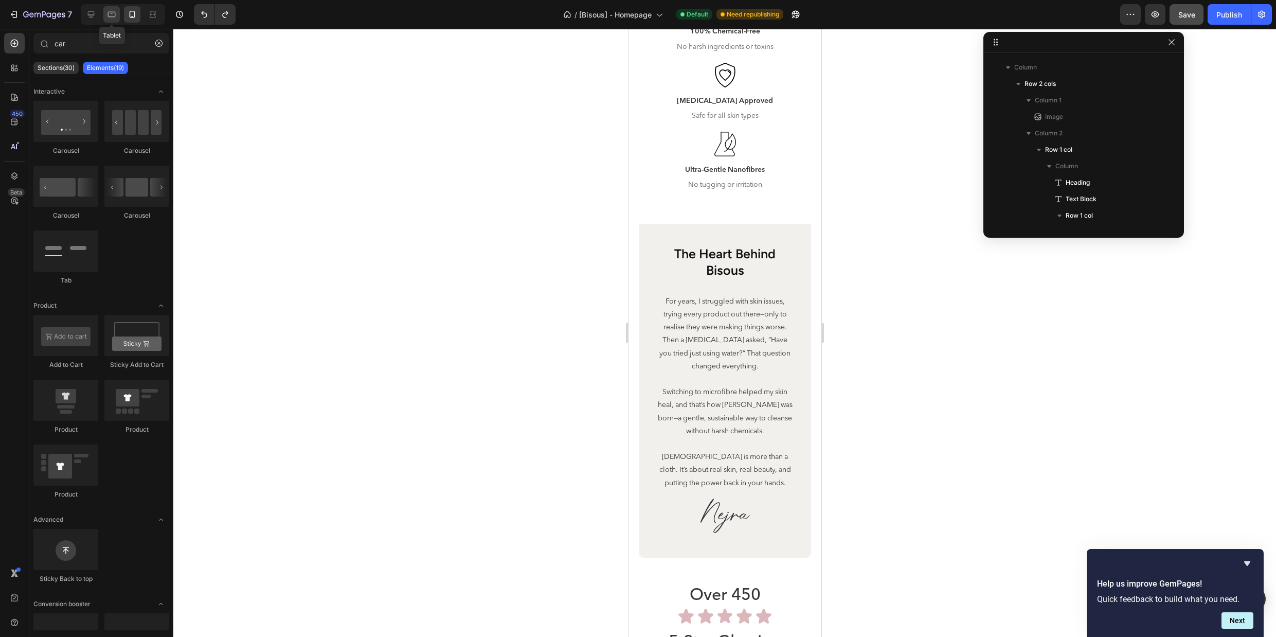
click at [109, 15] on icon at bounding box center [111, 14] width 10 height 10
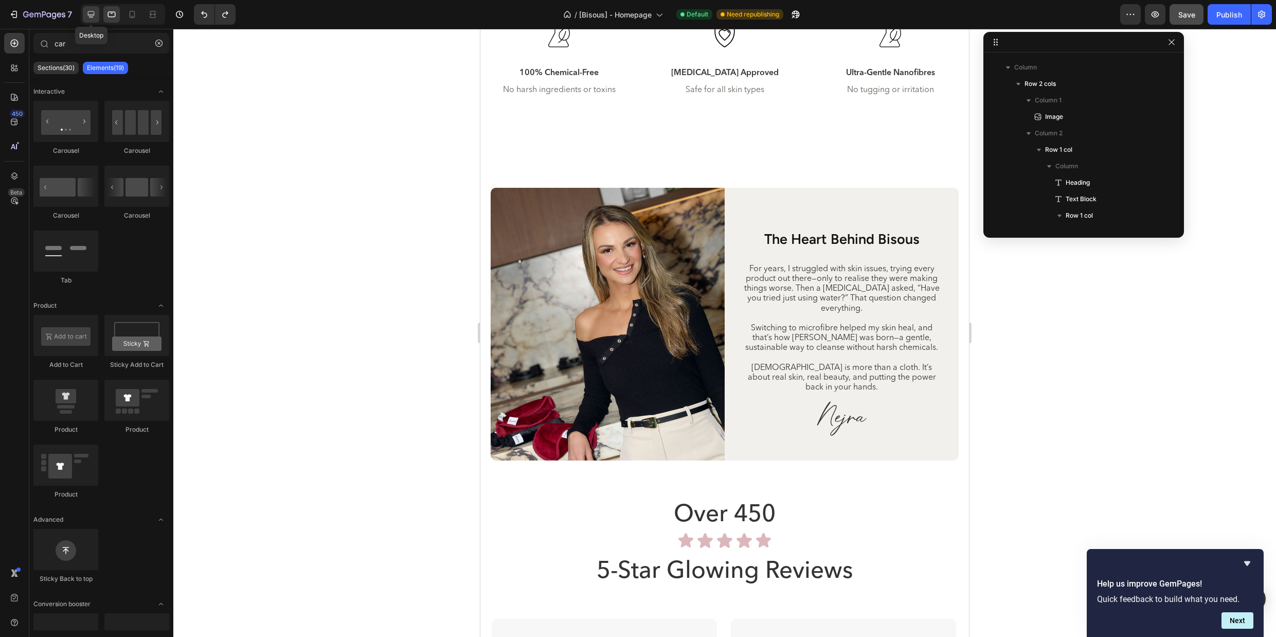
scroll to position [3572, 0]
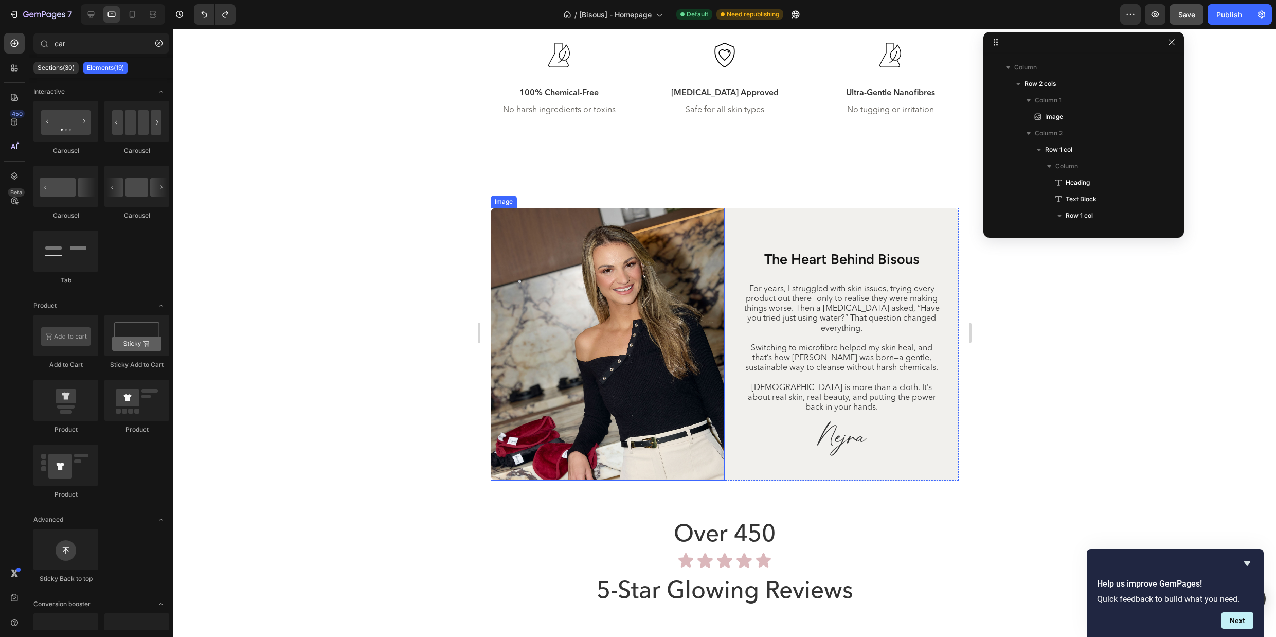
click at [625, 332] on img at bounding box center [608, 344] width 234 height 273
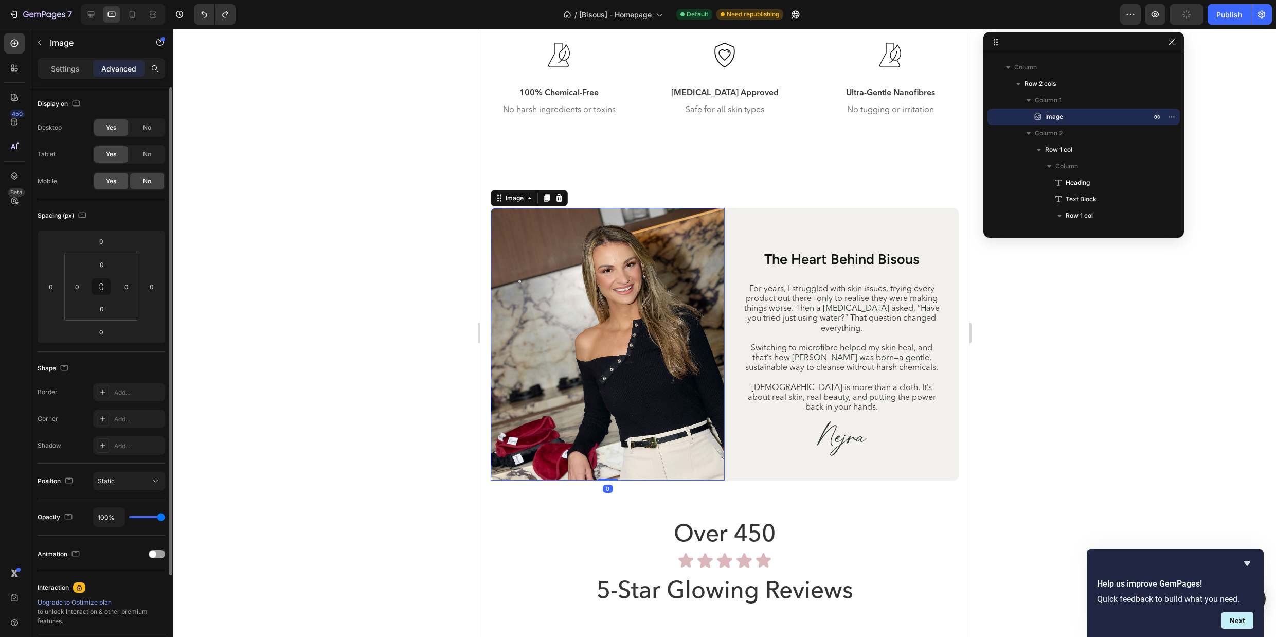
click at [116, 184] on span "Yes" at bounding box center [111, 180] width 10 height 9
click at [133, 15] on icon at bounding box center [132, 14] width 10 height 10
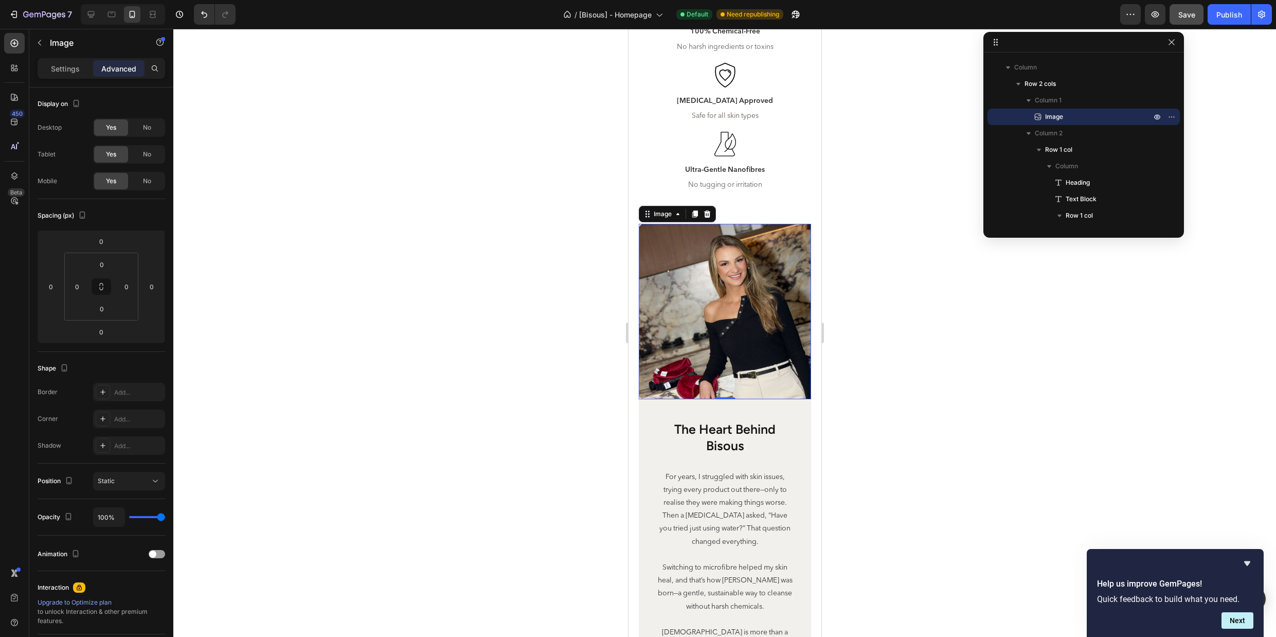
scroll to position [3751, 0]
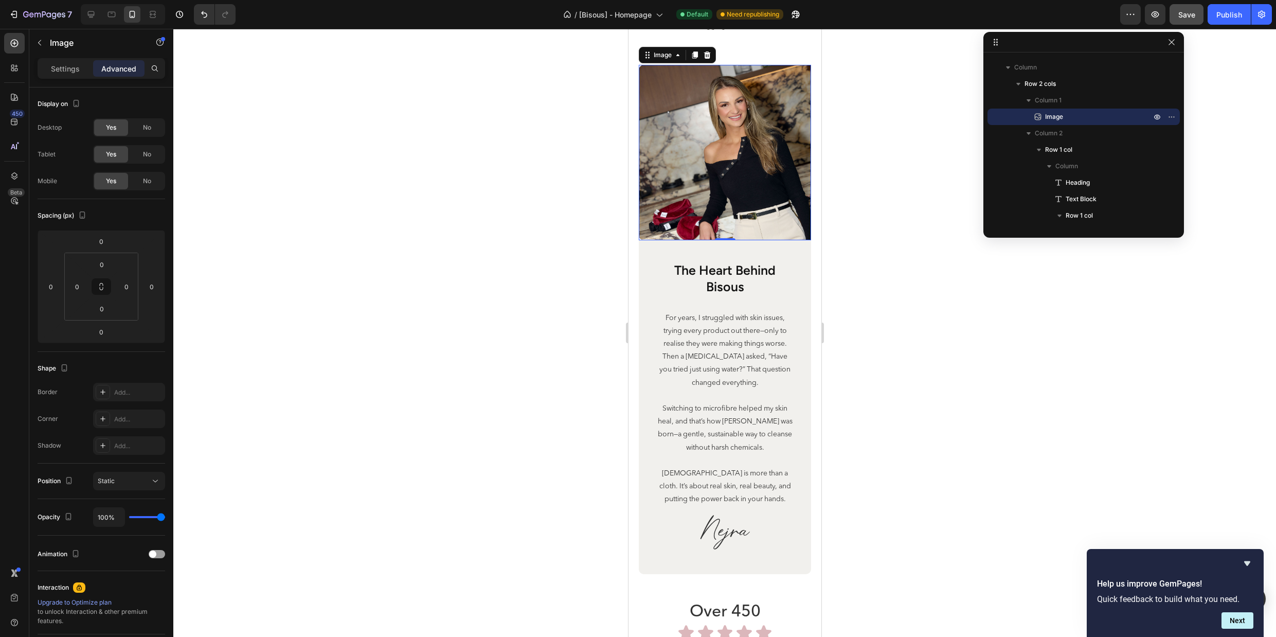
click at [1012, 387] on div at bounding box center [724, 333] width 1103 height 608
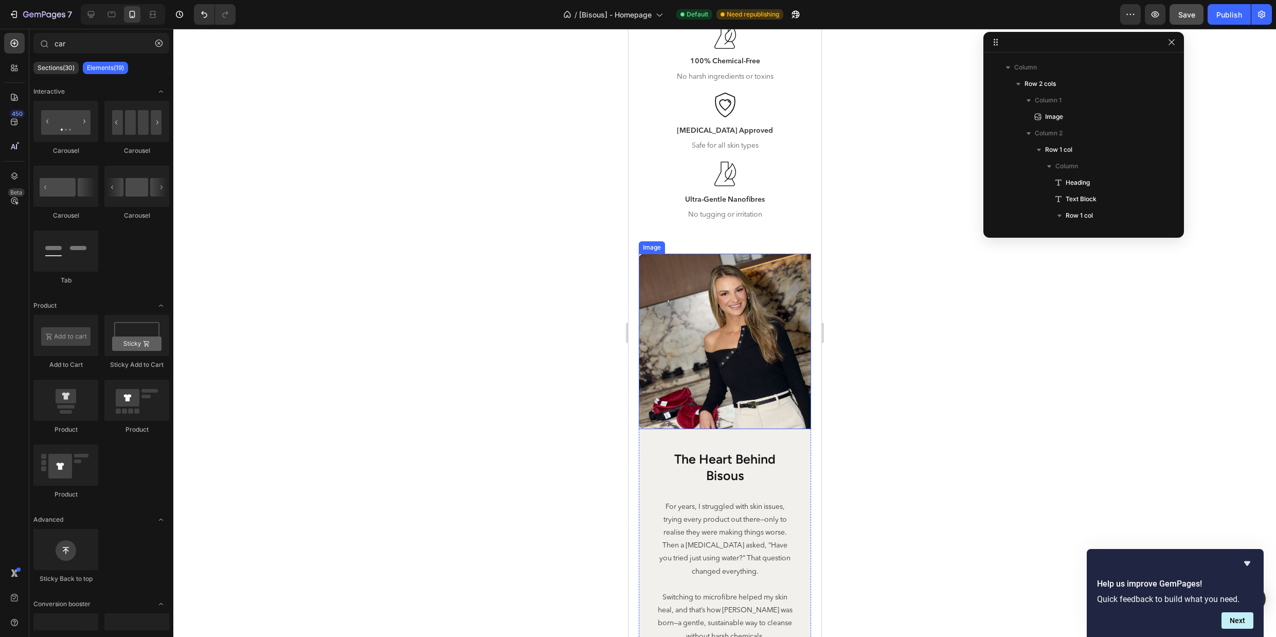
scroll to position [3439, 0]
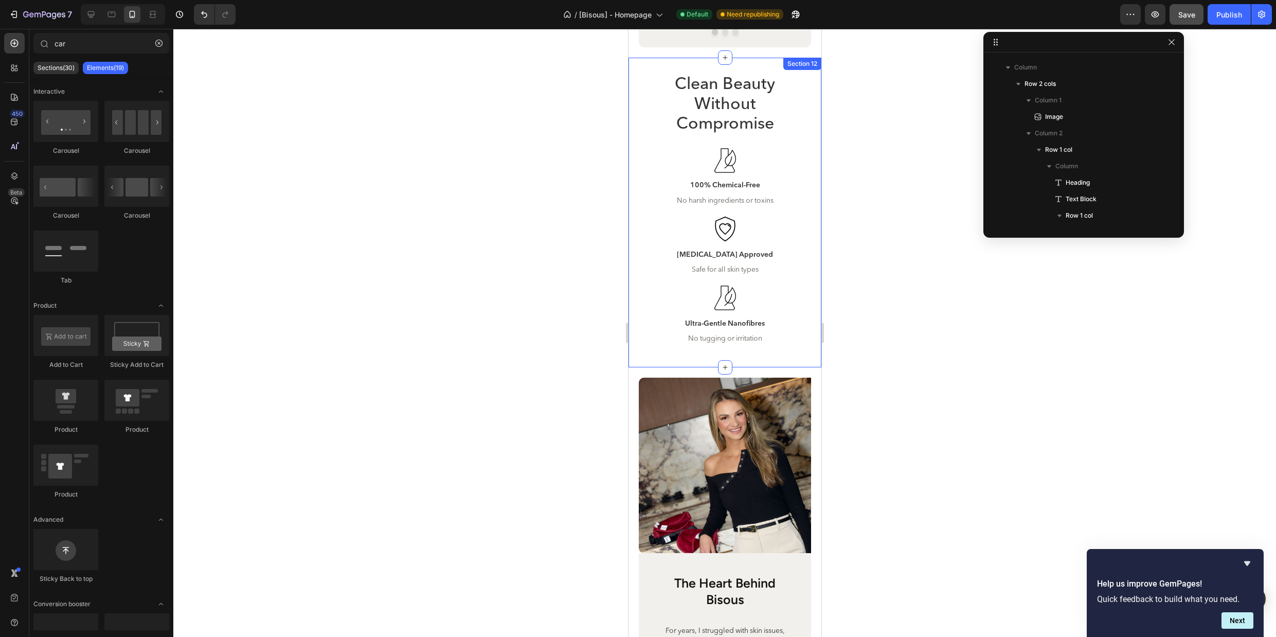
click at [769, 348] on div "Clean Beauty Without Compromise Heading Icon 100% Chemical-Free Text Block No h…" at bounding box center [724, 212] width 193 height 309
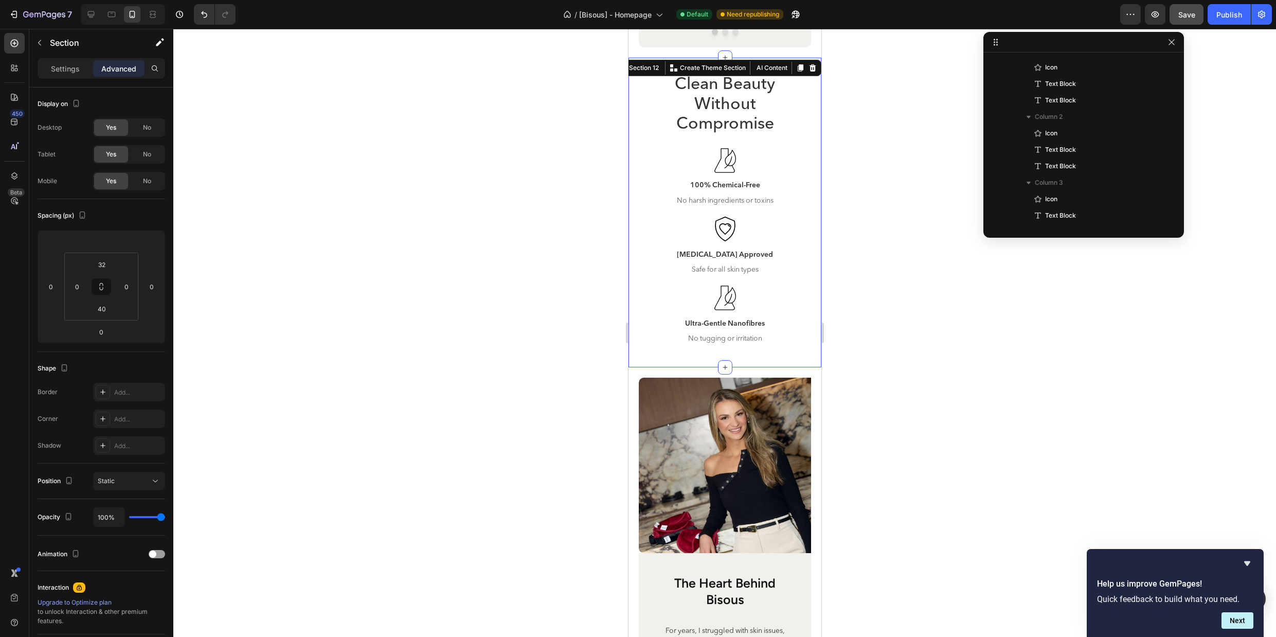
scroll to position [113, 0]
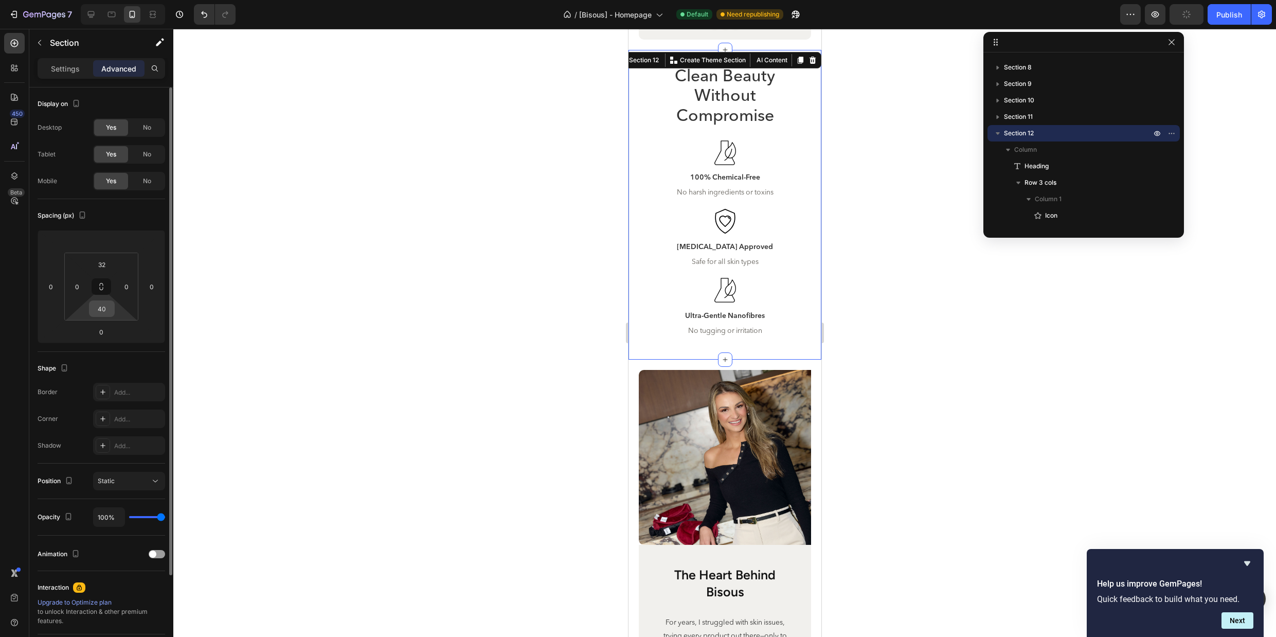
click at [100, 309] on input "40" at bounding box center [102, 308] width 21 height 15
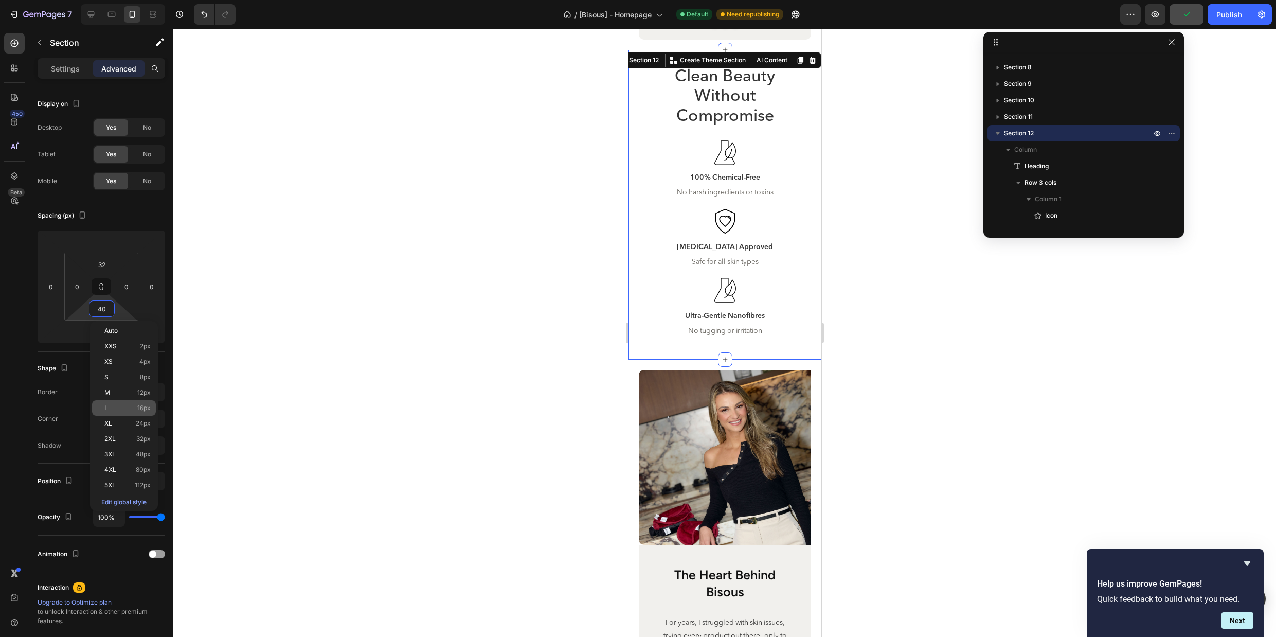
click at [148, 406] on span "16px" at bounding box center [143, 407] width 13 height 7
type input "16"
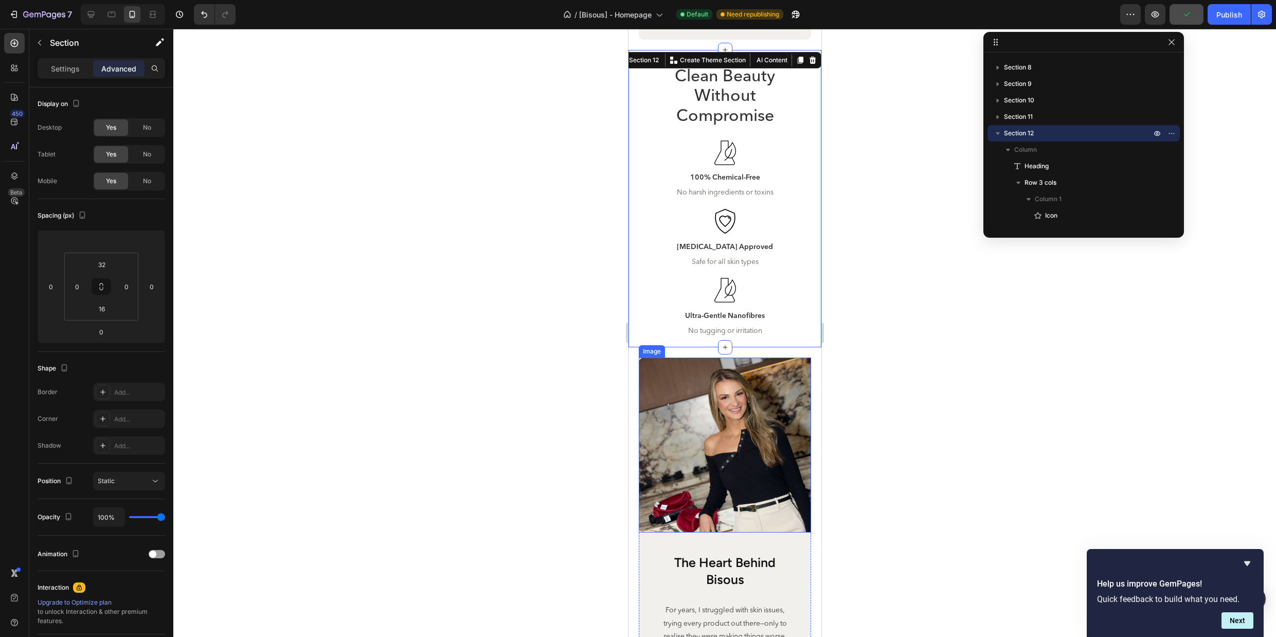
click at [921, 397] on div at bounding box center [724, 333] width 1103 height 608
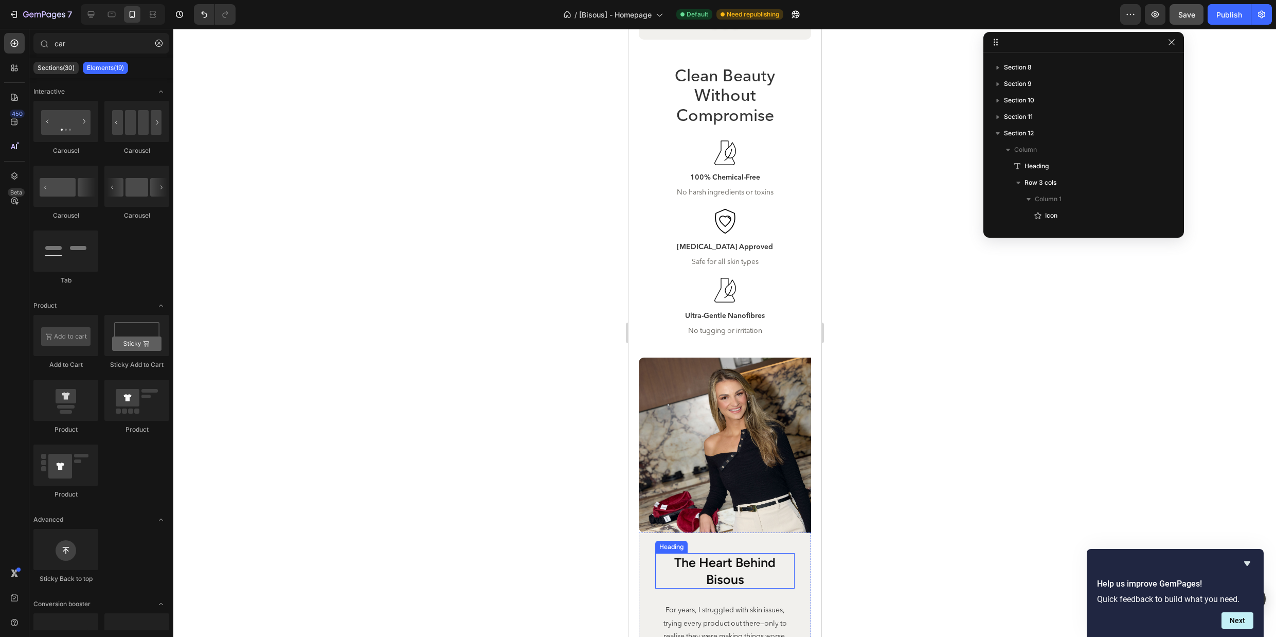
click at [769, 585] on h2 "the heart behind bisous" at bounding box center [724, 570] width 139 height 35
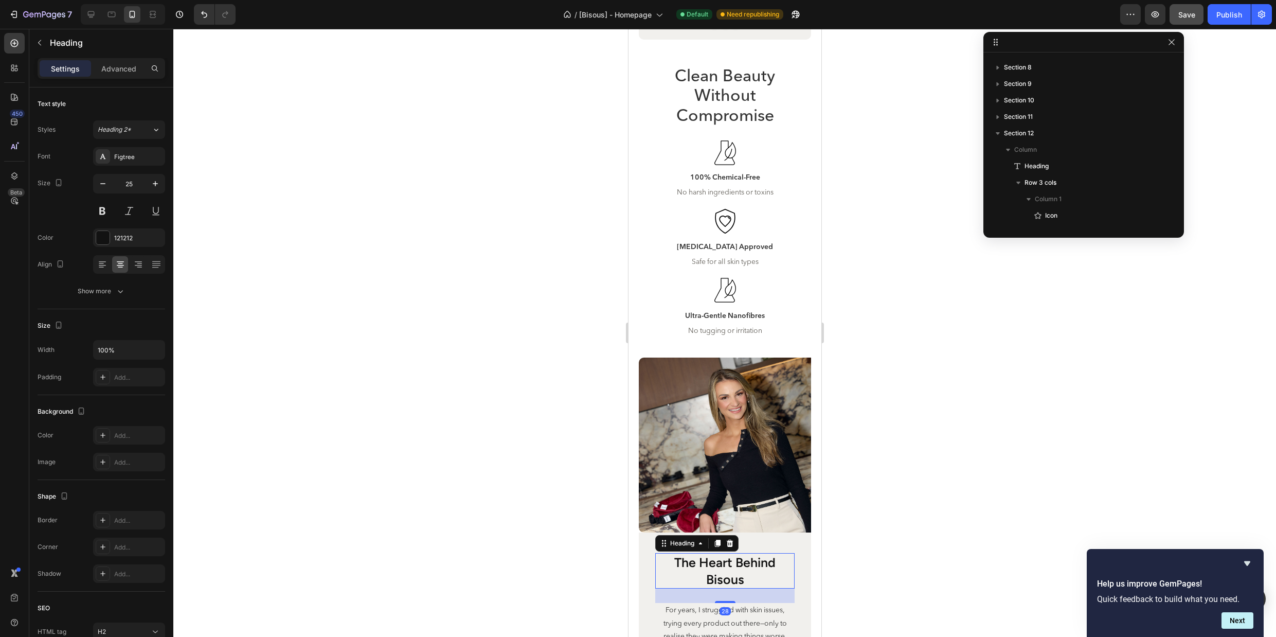
scroll to position [508, 0]
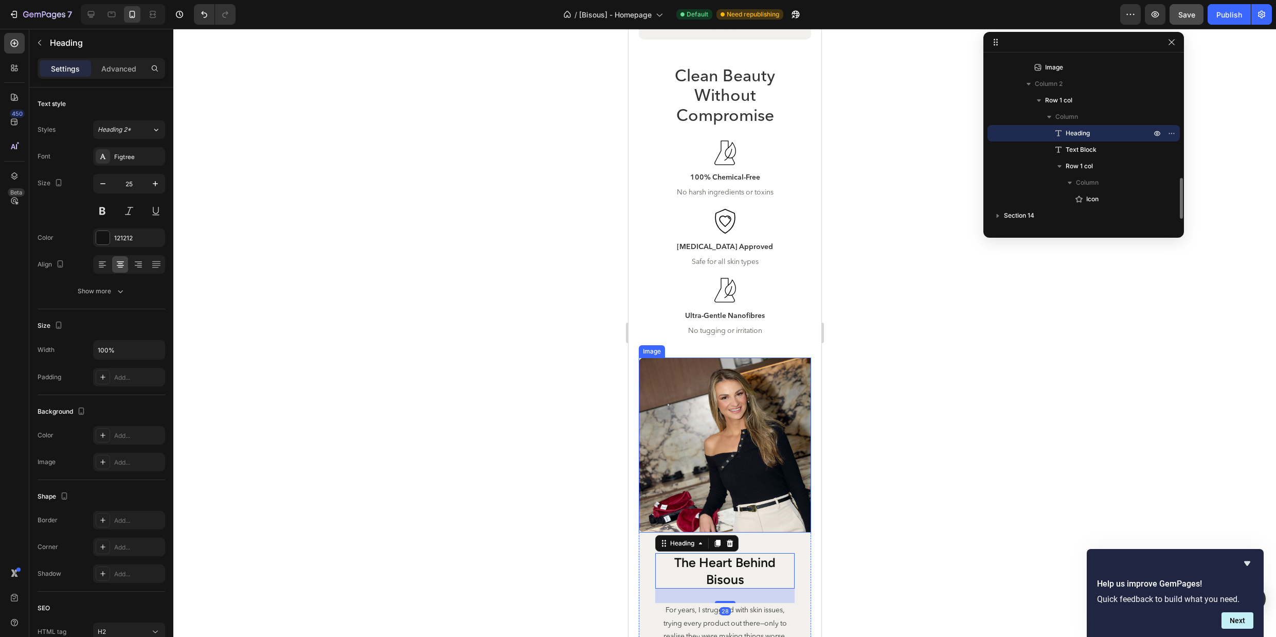
click at [771, 511] on img at bounding box center [724, 445] width 172 height 175
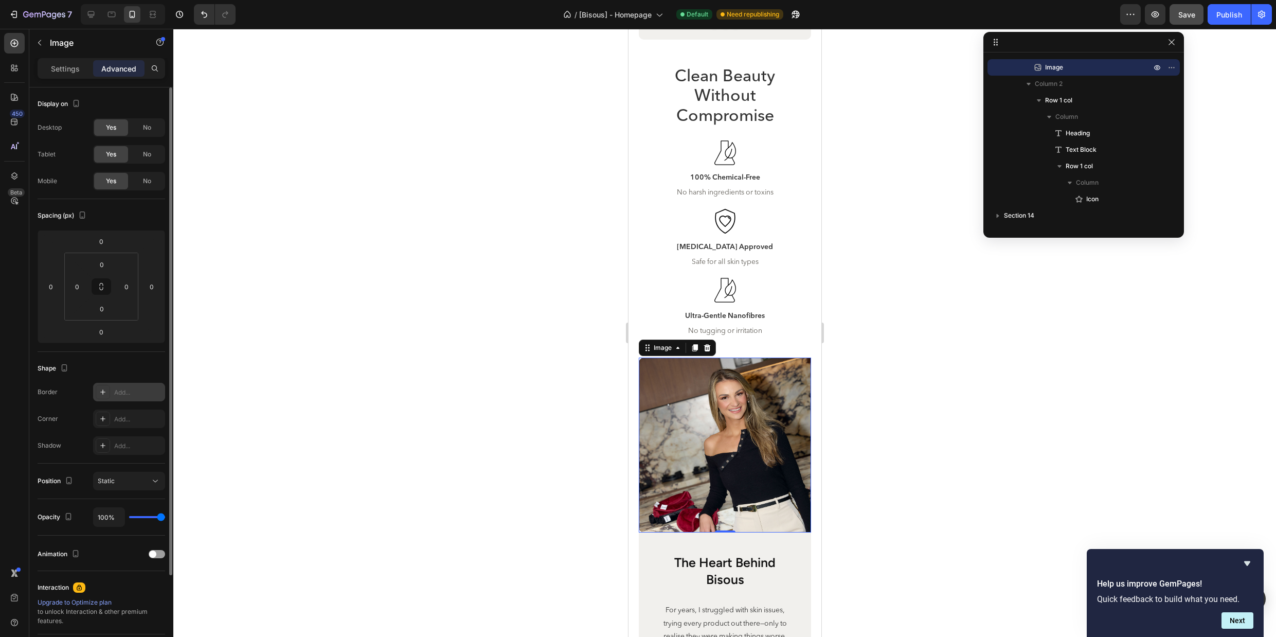
click at [129, 397] on div "Add..." at bounding box center [138, 392] width 48 height 9
click at [910, 443] on div at bounding box center [724, 333] width 1103 height 608
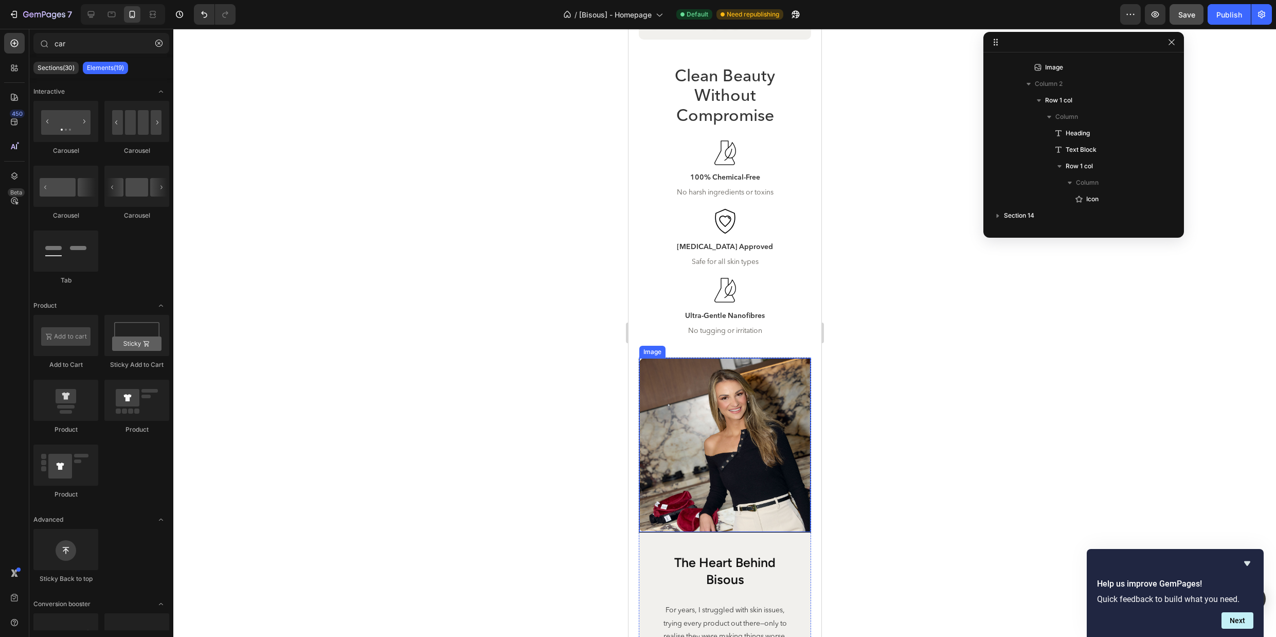
click at [710, 438] on img at bounding box center [724, 445] width 171 height 174
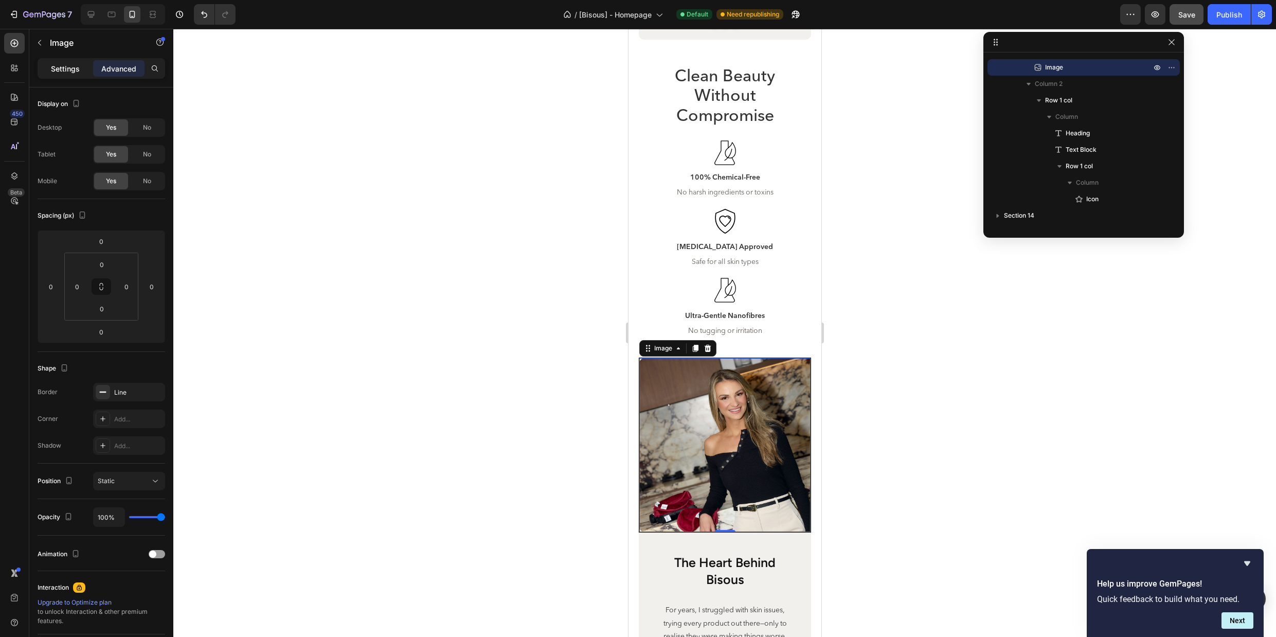
click at [66, 73] on p "Settings" at bounding box center [65, 68] width 29 height 11
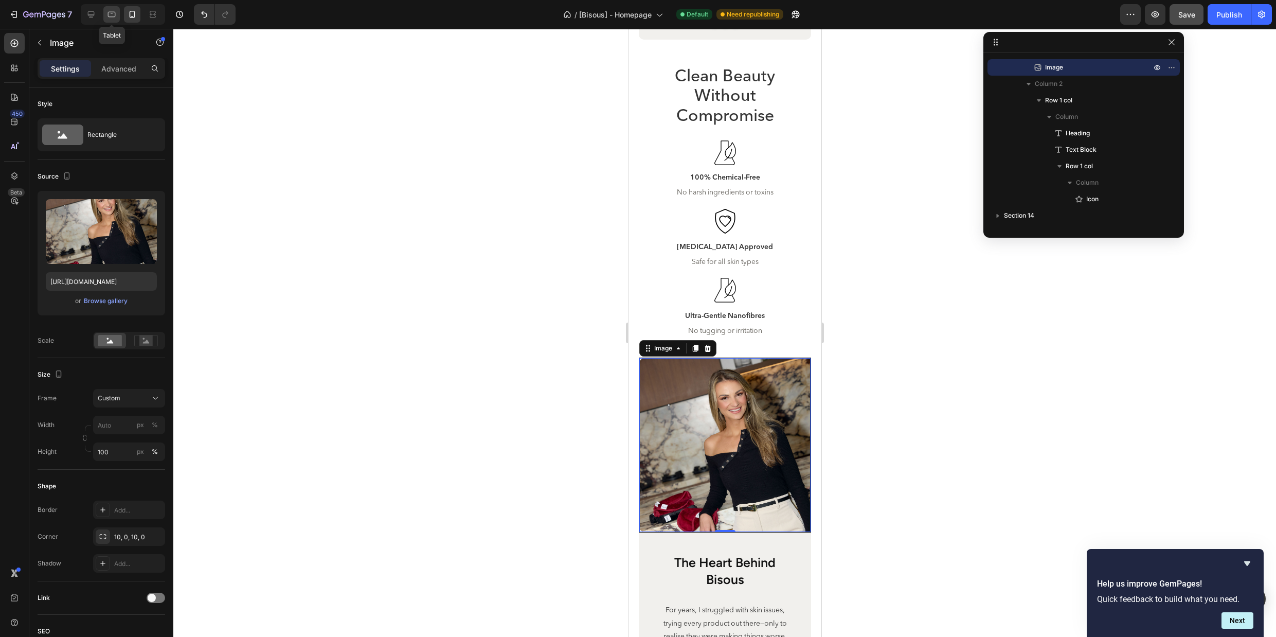
click at [112, 16] on icon at bounding box center [112, 15] width 8 height 6
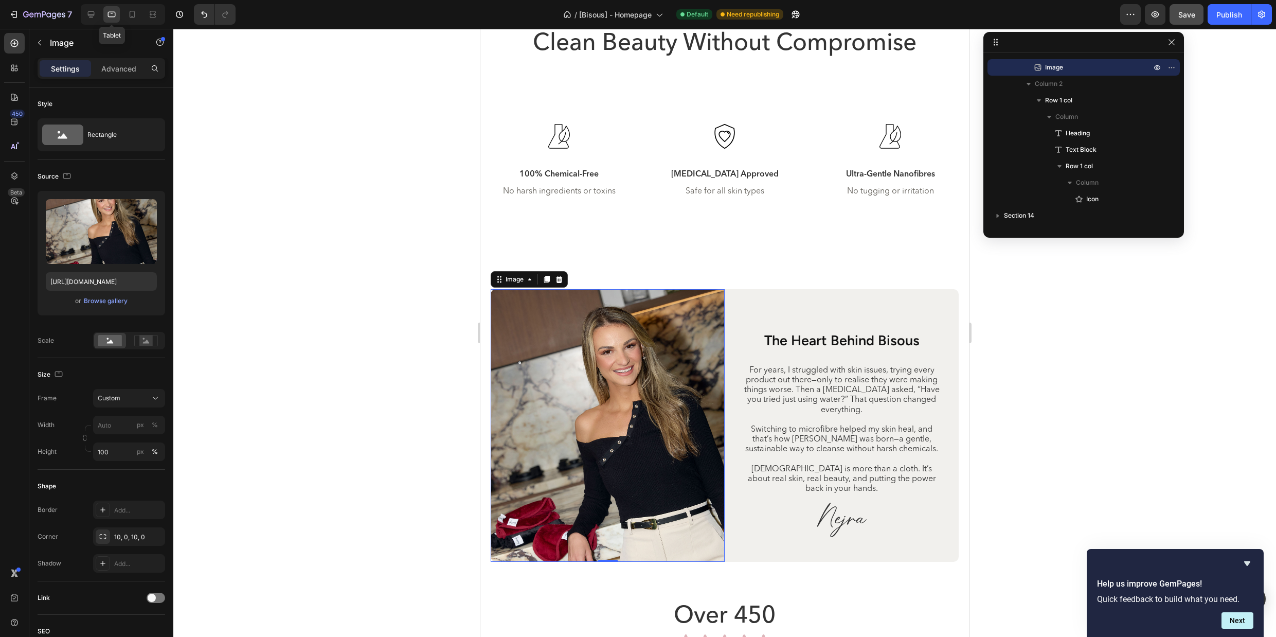
scroll to position [3628, 0]
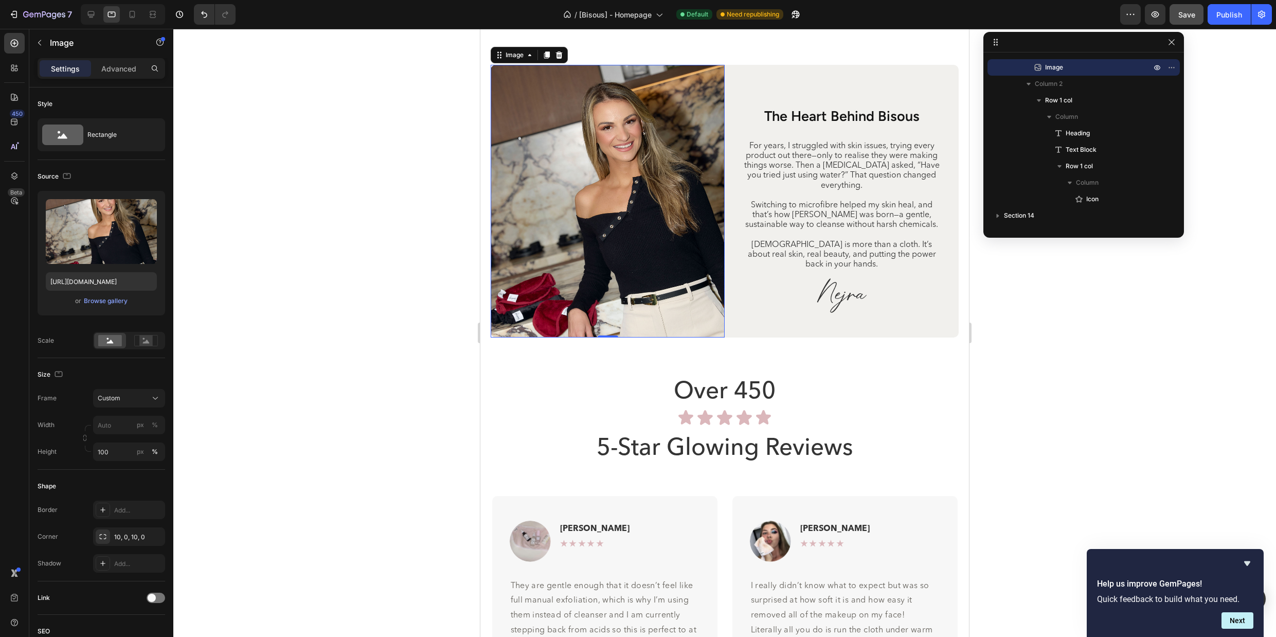
click at [447, 172] on div at bounding box center [724, 333] width 1103 height 608
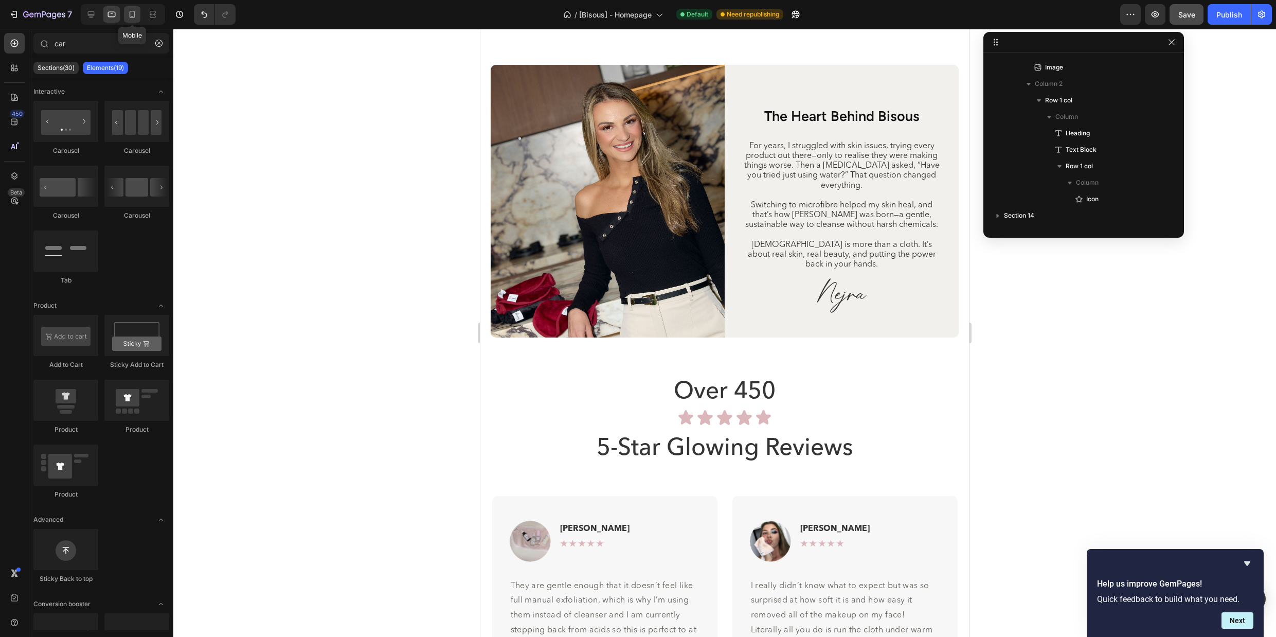
click at [133, 19] on icon at bounding box center [132, 14] width 10 height 10
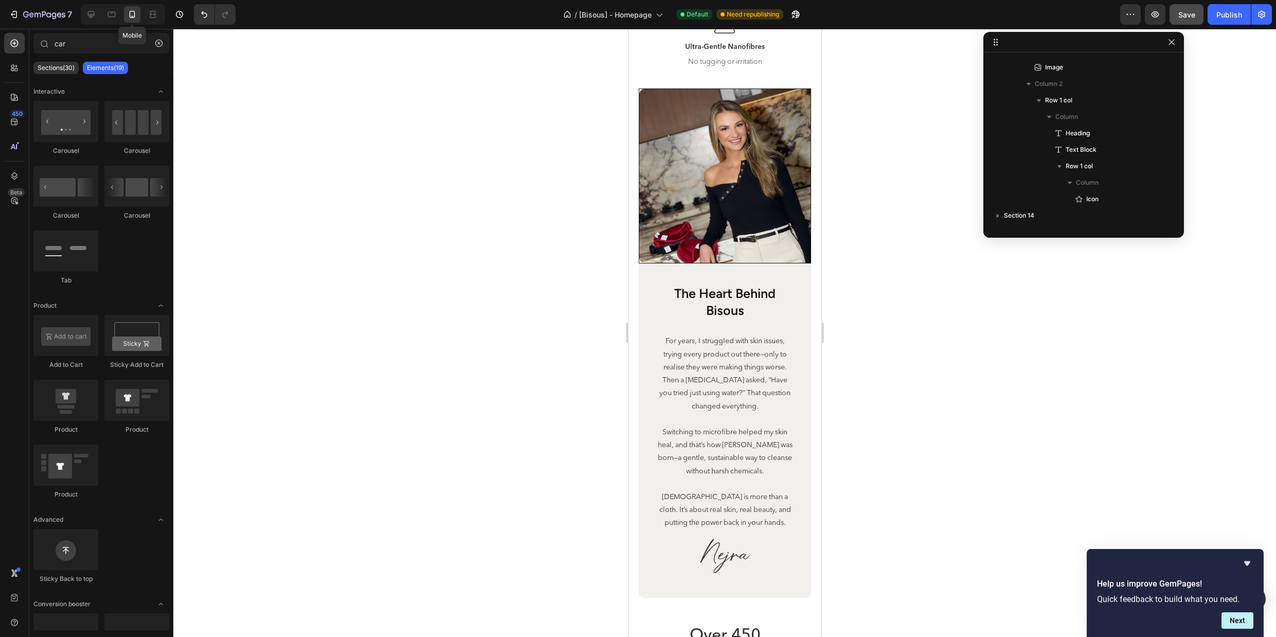
scroll to position [3648, 0]
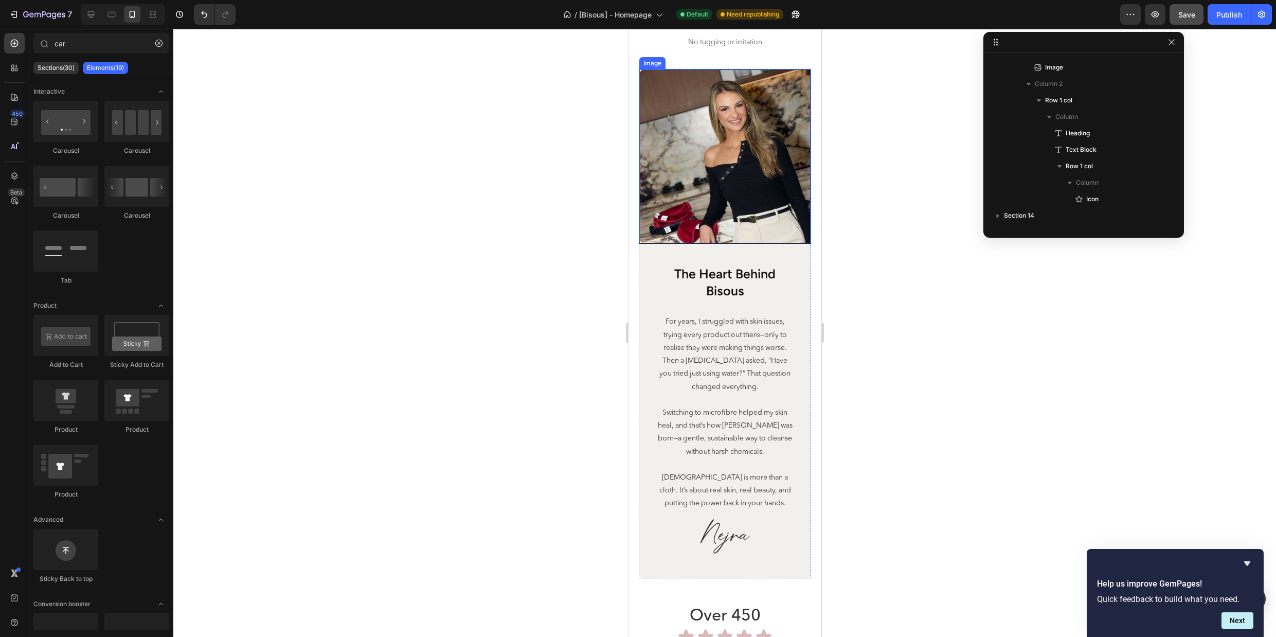
click at [741, 195] on img at bounding box center [724, 156] width 171 height 174
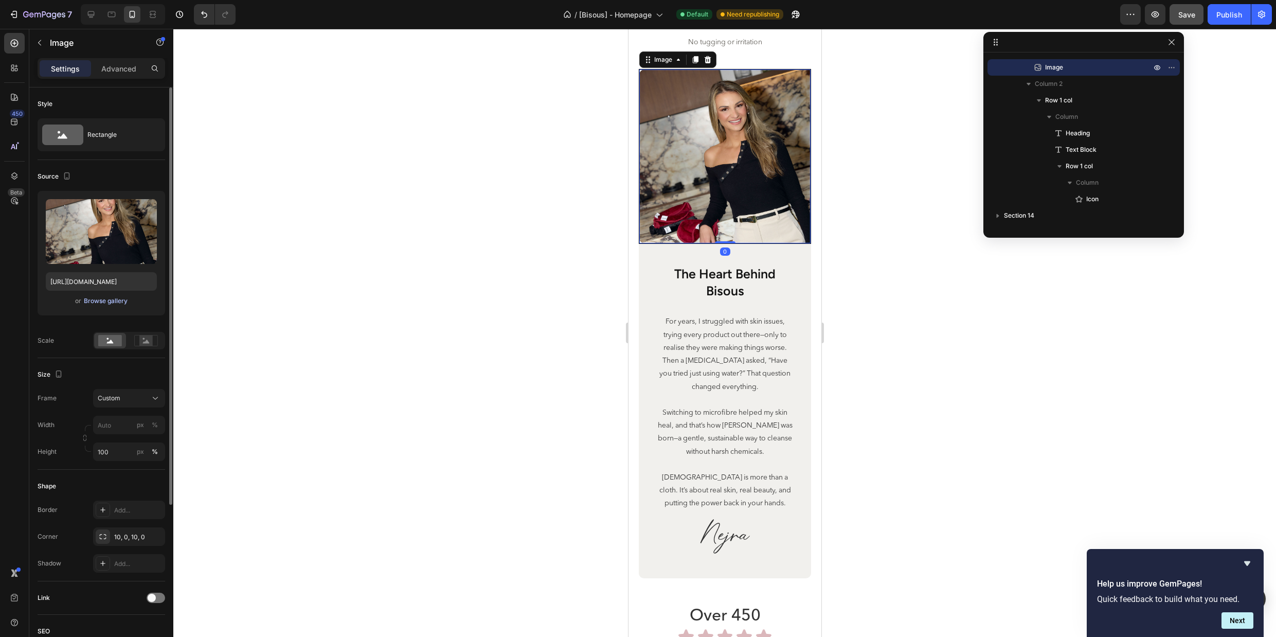
click at [109, 305] on div "Browse gallery" at bounding box center [106, 300] width 44 height 9
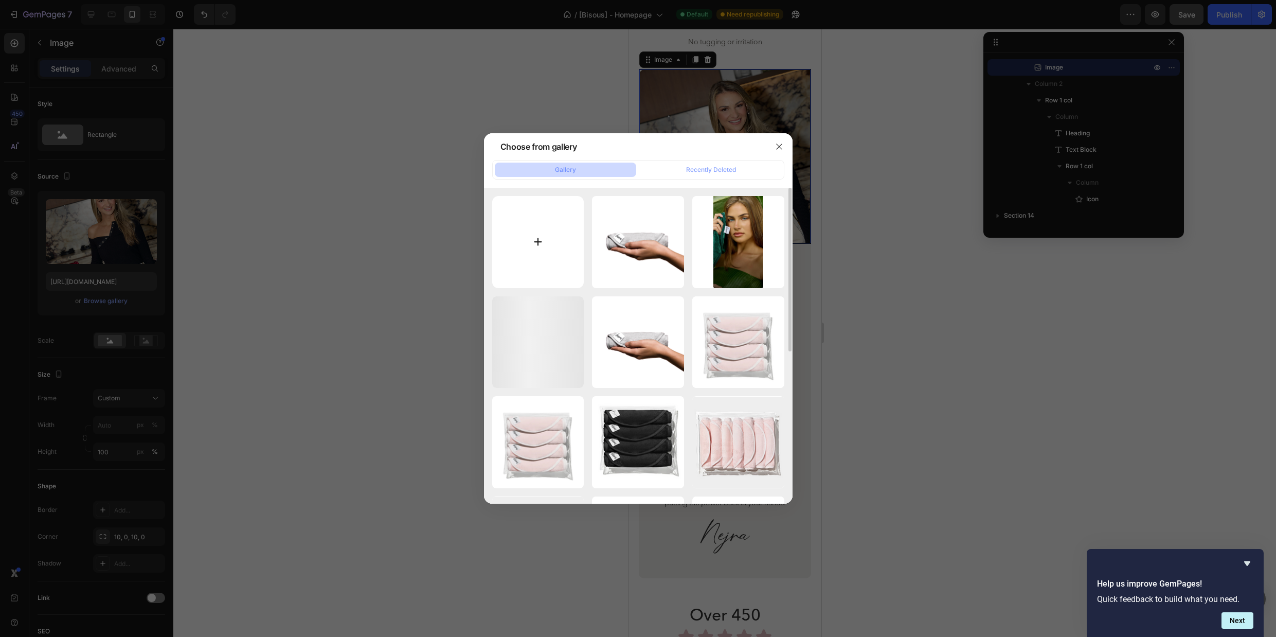
click at [541, 252] on input "file" at bounding box center [538, 242] width 92 height 92
type input "C:\fakepath\0D0A4378 1 (1).png"
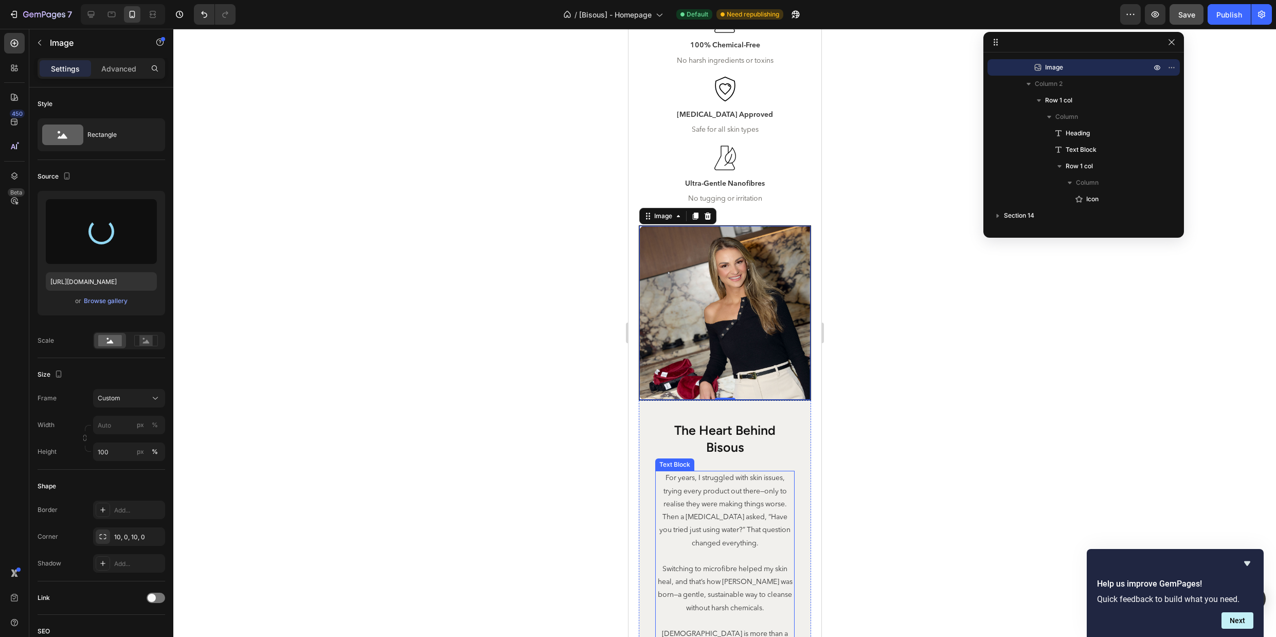
scroll to position [3486, 0]
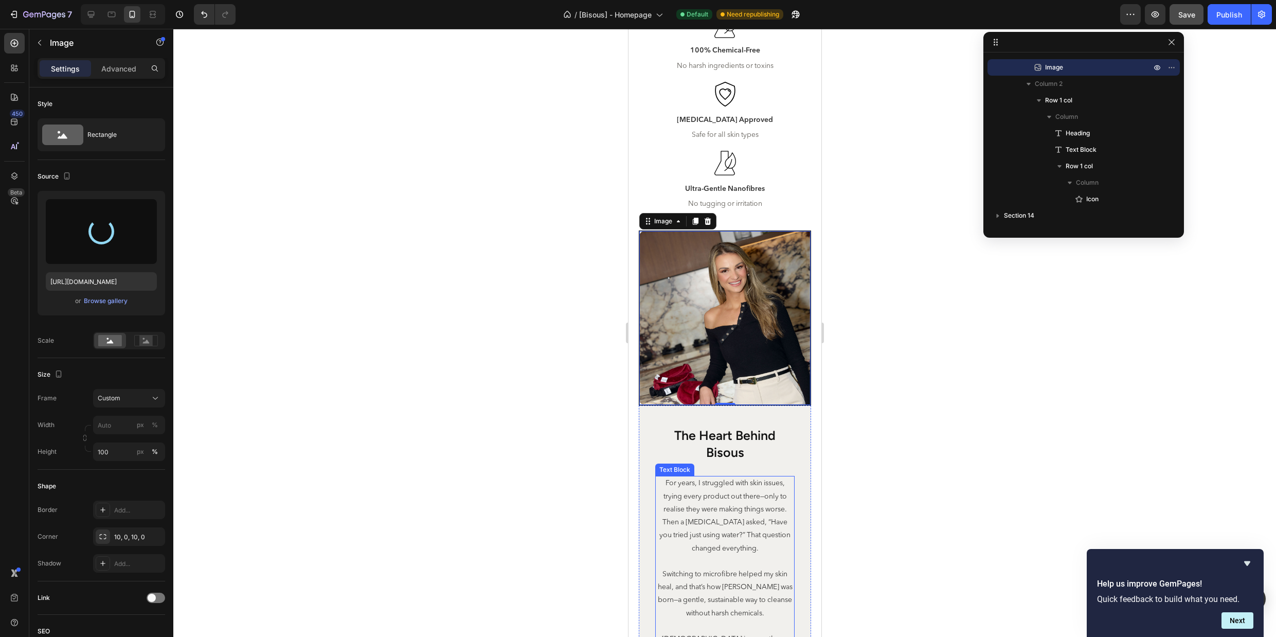
type input "[URL][DOMAIN_NAME]"
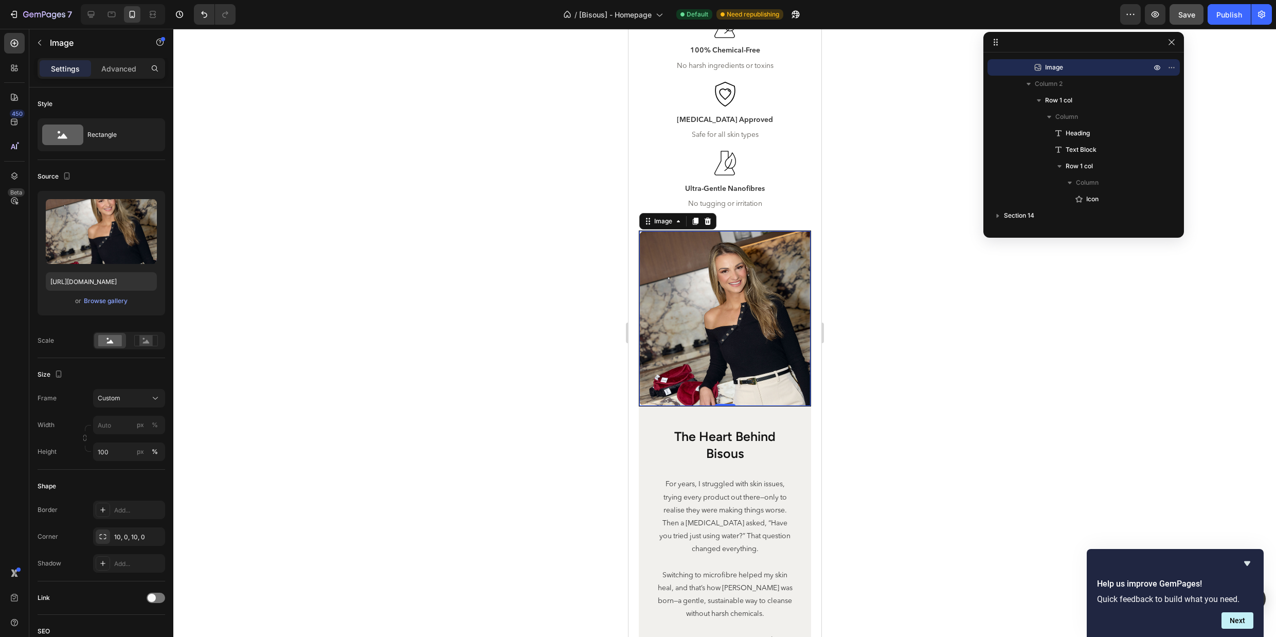
click at [869, 454] on div at bounding box center [724, 333] width 1103 height 608
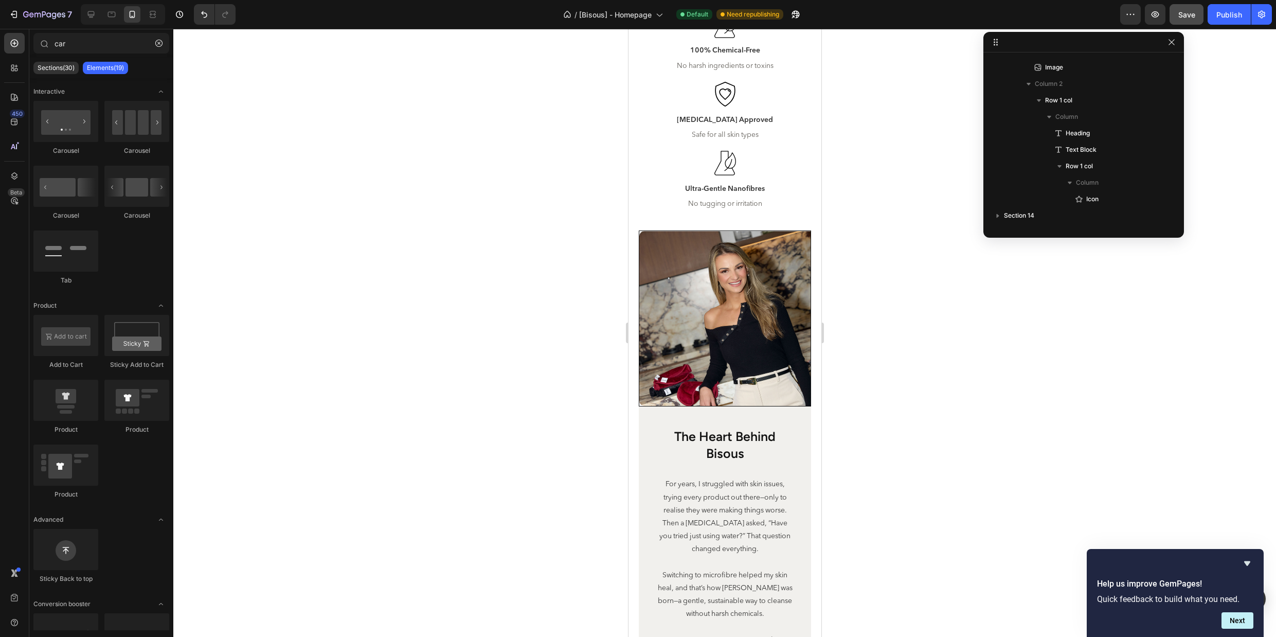
click at [764, 442] on h2 "the heart behind bisous" at bounding box center [724, 444] width 139 height 35
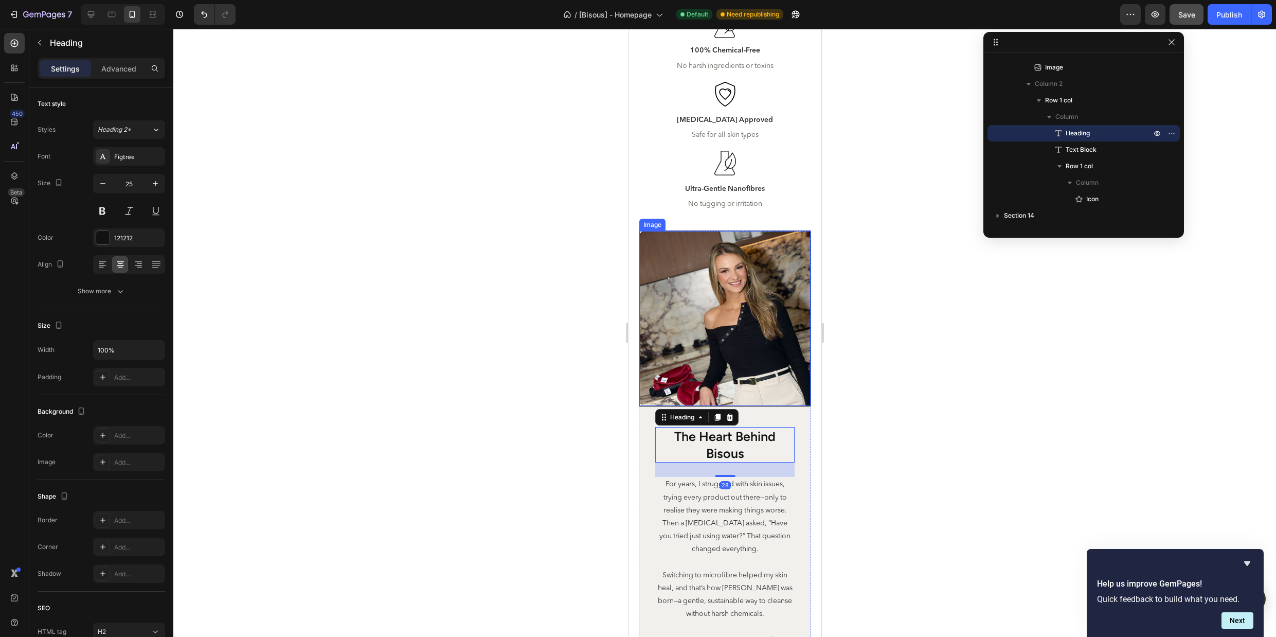
click at [772, 327] on img at bounding box center [724, 318] width 171 height 175
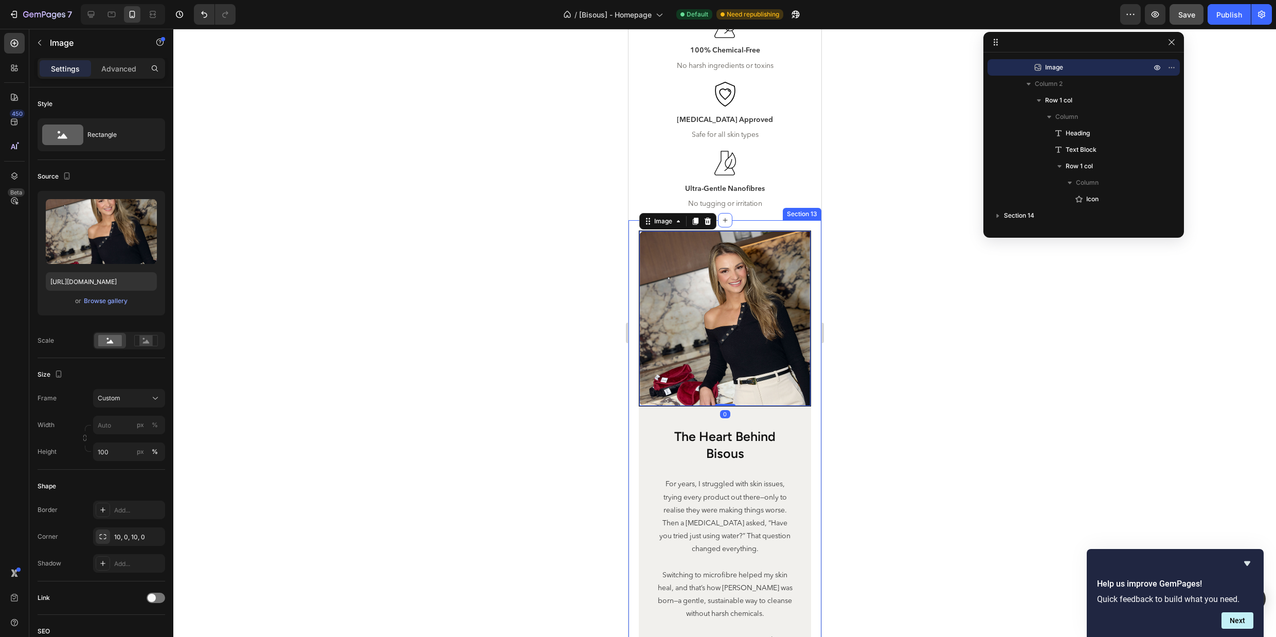
click at [895, 287] on div at bounding box center [724, 333] width 1103 height 608
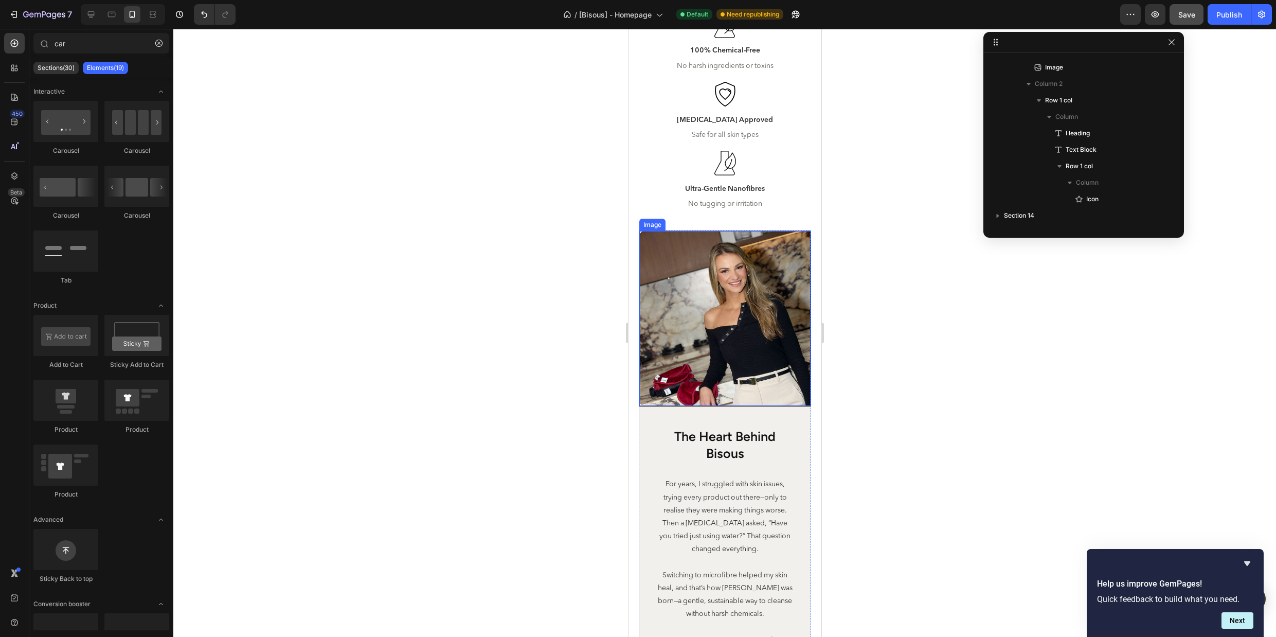
click at [711, 305] on img at bounding box center [724, 318] width 171 height 175
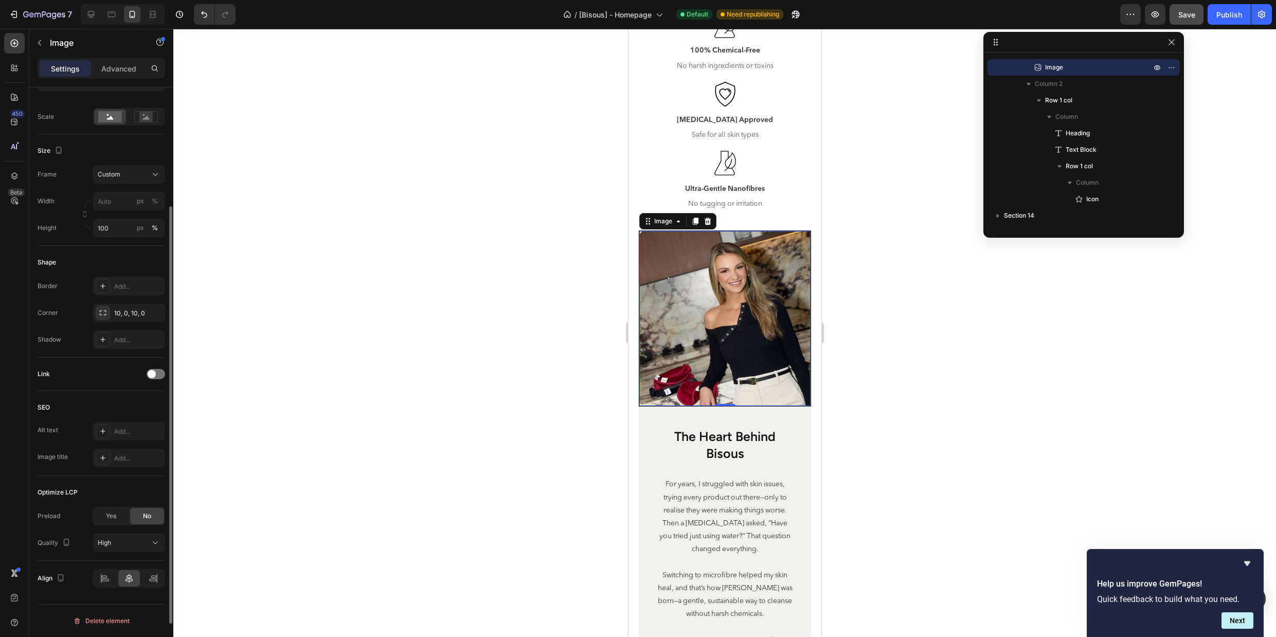
scroll to position [105, 0]
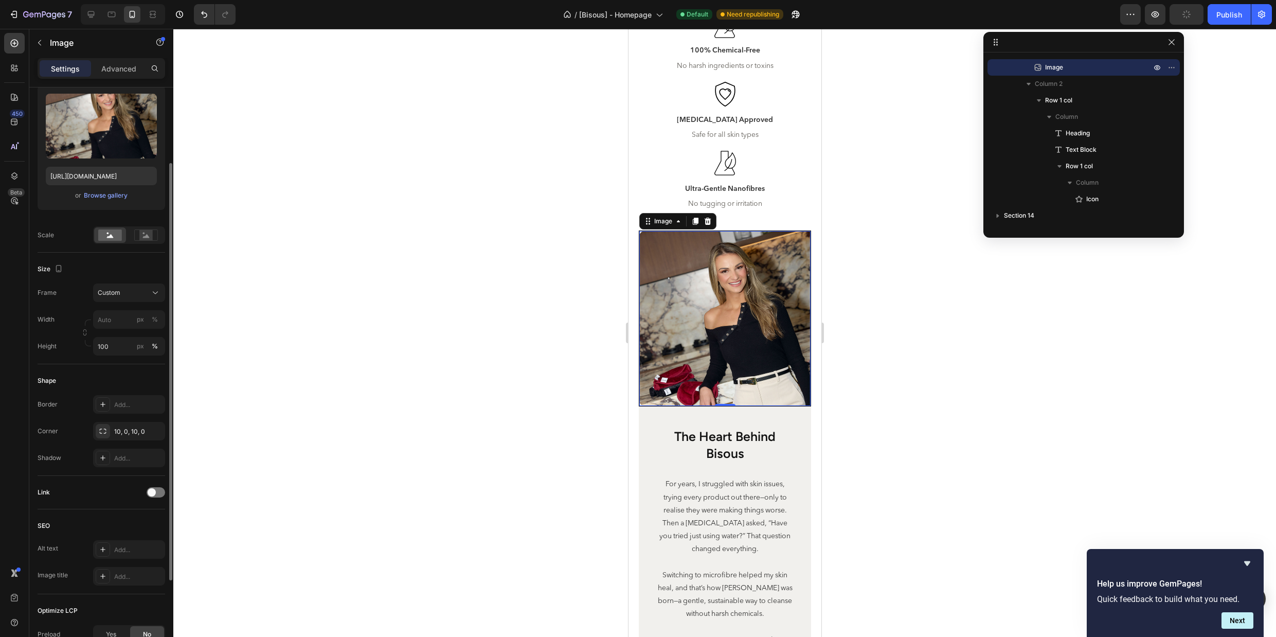
click at [699, 273] on img at bounding box center [724, 318] width 171 height 175
click at [152, 236] on rect at bounding box center [145, 235] width 13 height 10
click at [108, 235] on rect at bounding box center [110, 234] width 24 height 11
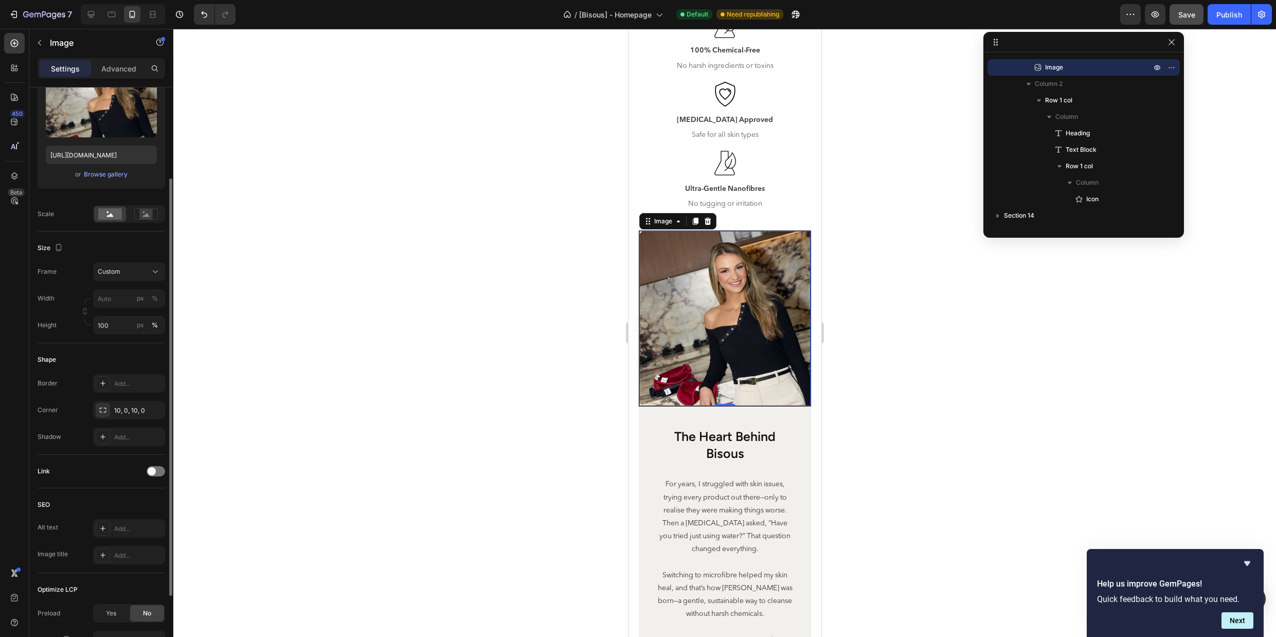
scroll to position [151, 0]
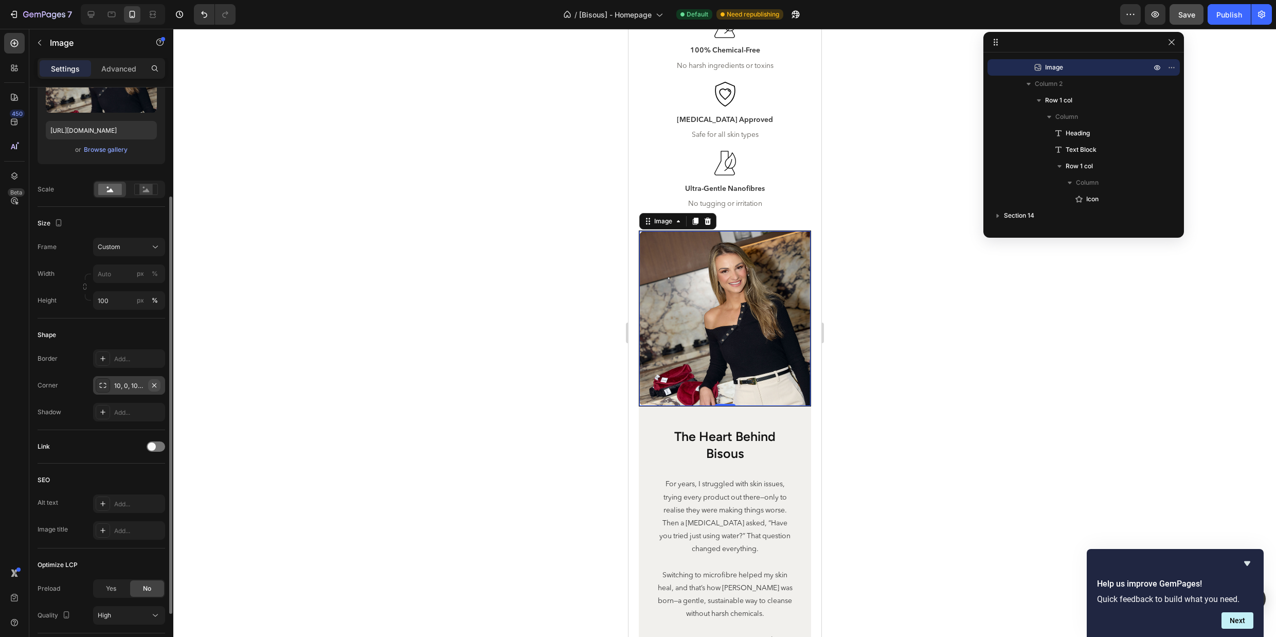
click at [153, 384] on icon "button" at bounding box center [154, 385] width 4 height 4
click at [921, 395] on div at bounding box center [724, 333] width 1103 height 608
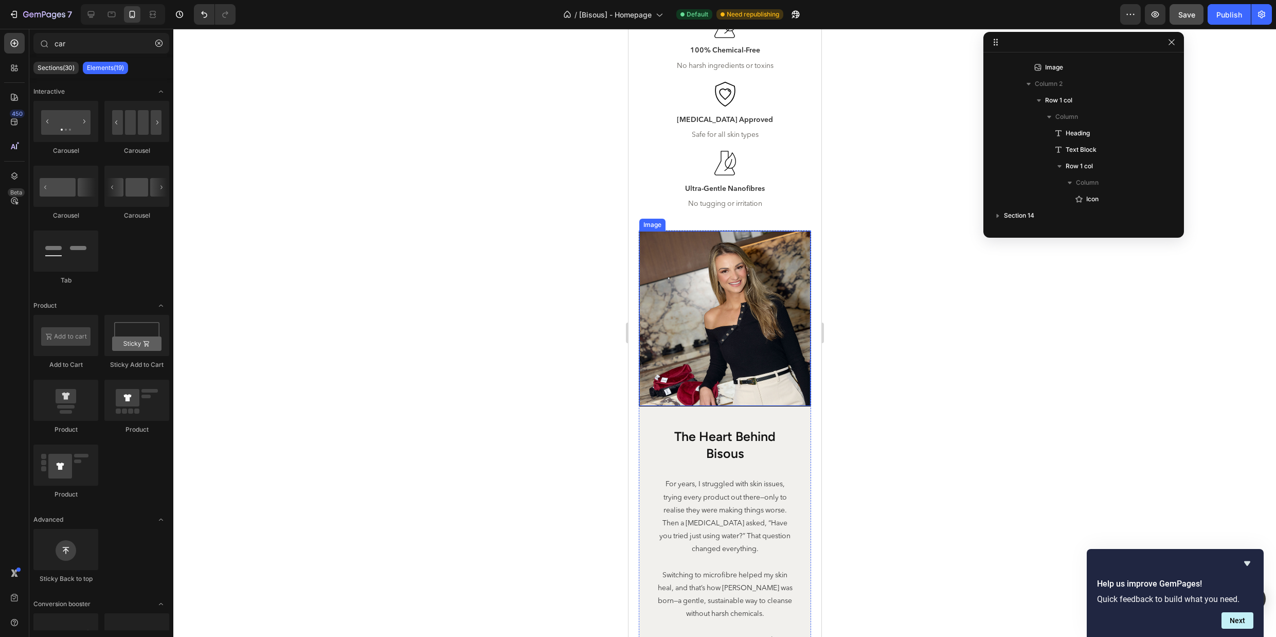
click at [779, 371] on img at bounding box center [724, 318] width 171 height 175
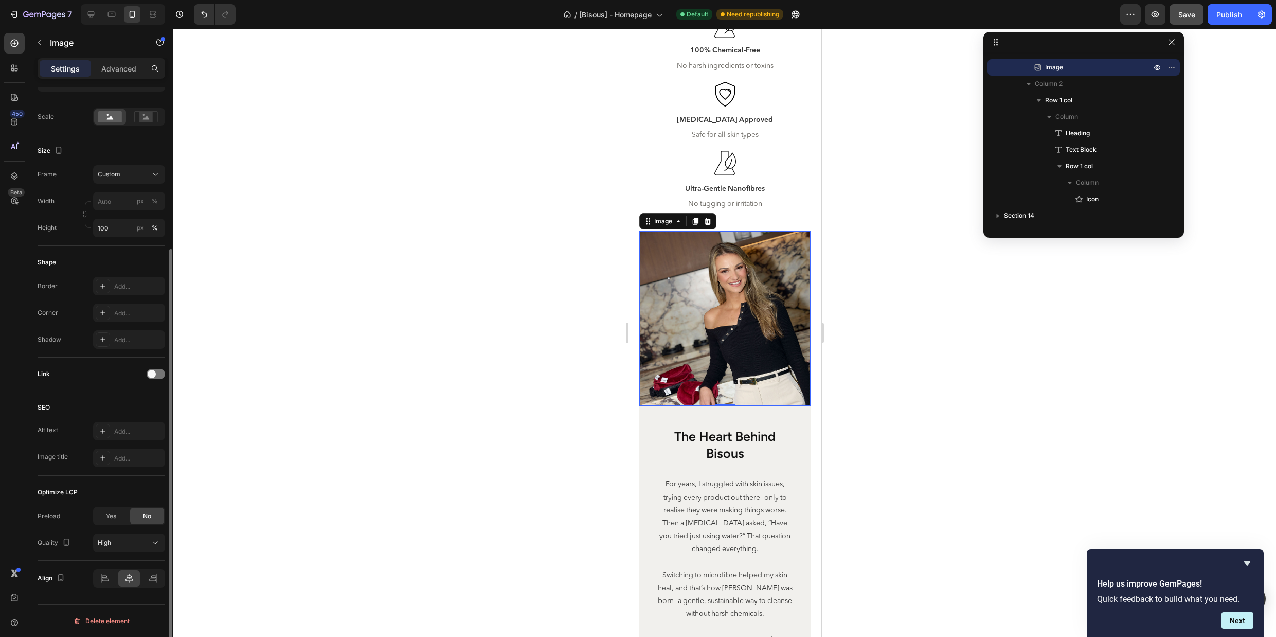
scroll to position [0, 0]
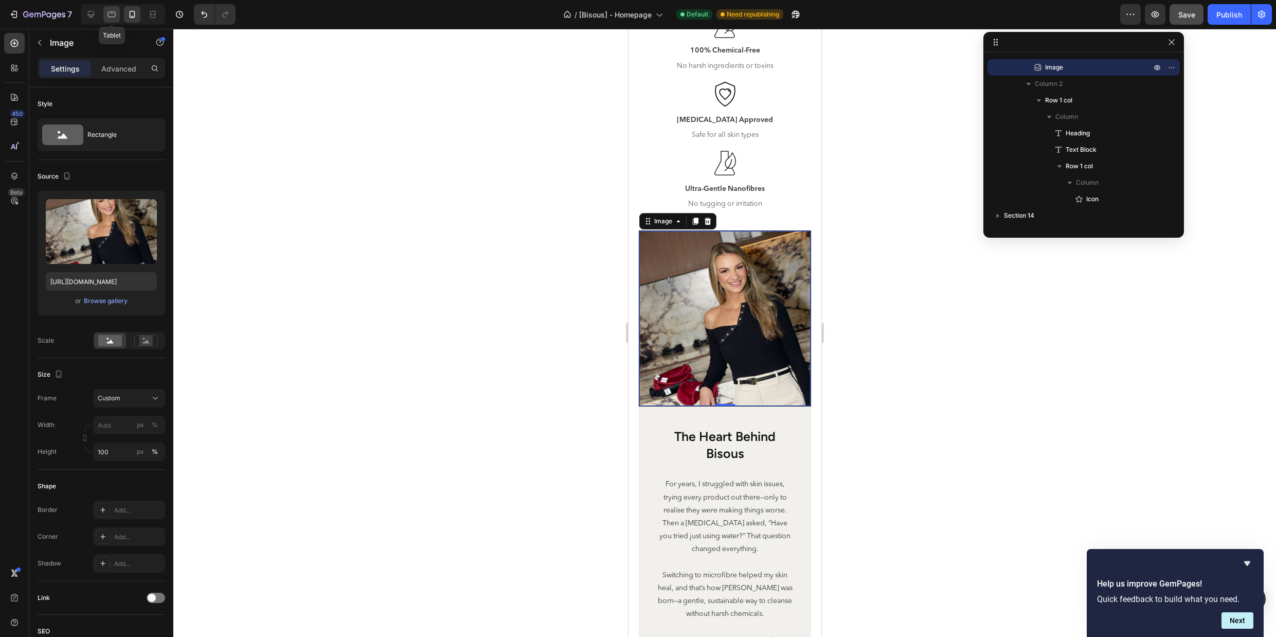
click at [109, 10] on icon at bounding box center [111, 14] width 10 height 10
type input "[URL][DOMAIN_NAME]"
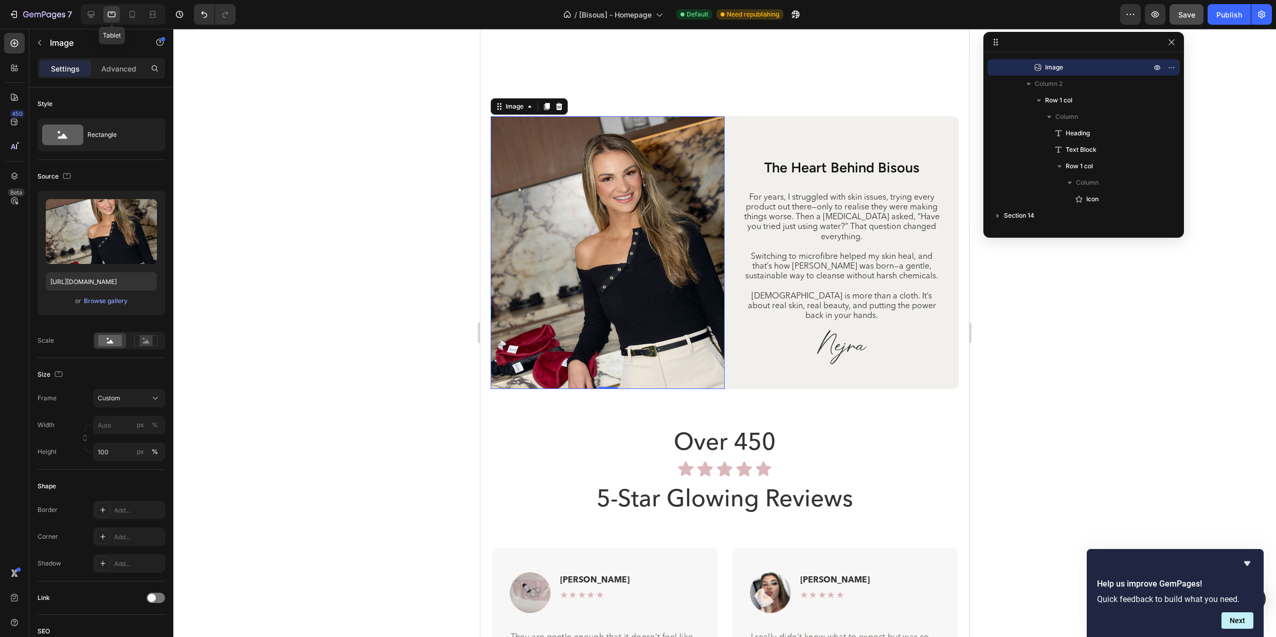
scroll to position [3628, 0]
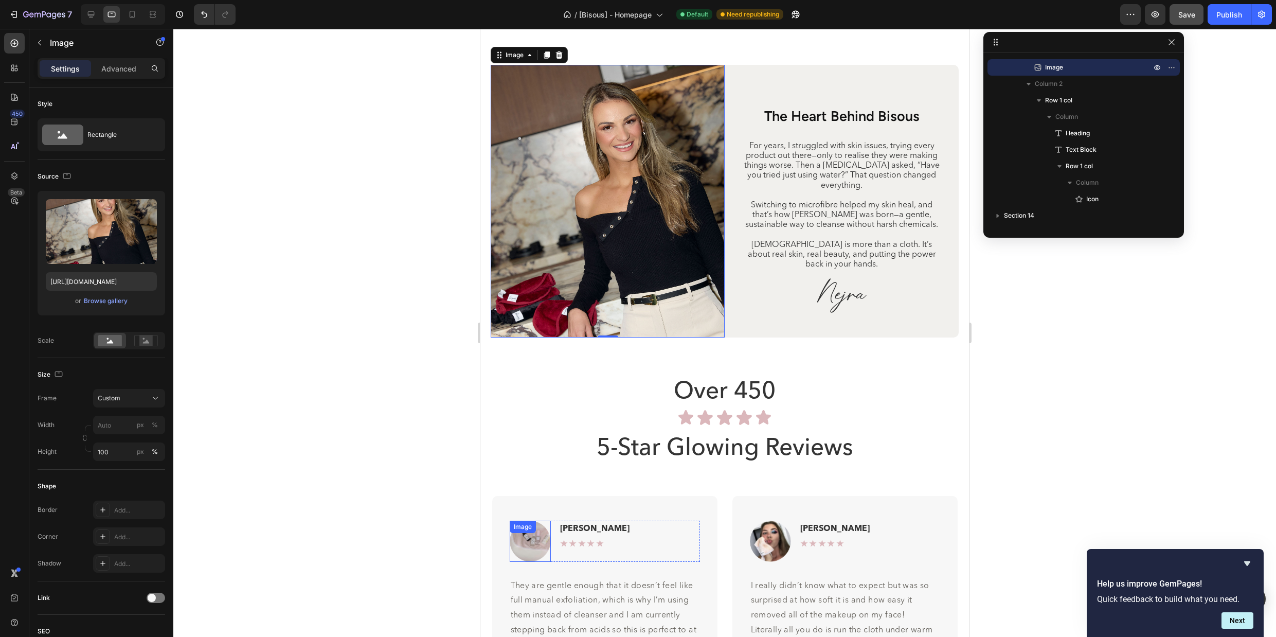
click at [621, 504] on div "Image [PERSON_NAME] R Text Block Row ★★★★★ Text Block Row Row They are gentle e…" at bounding box center [604, 595] width 225 height 198
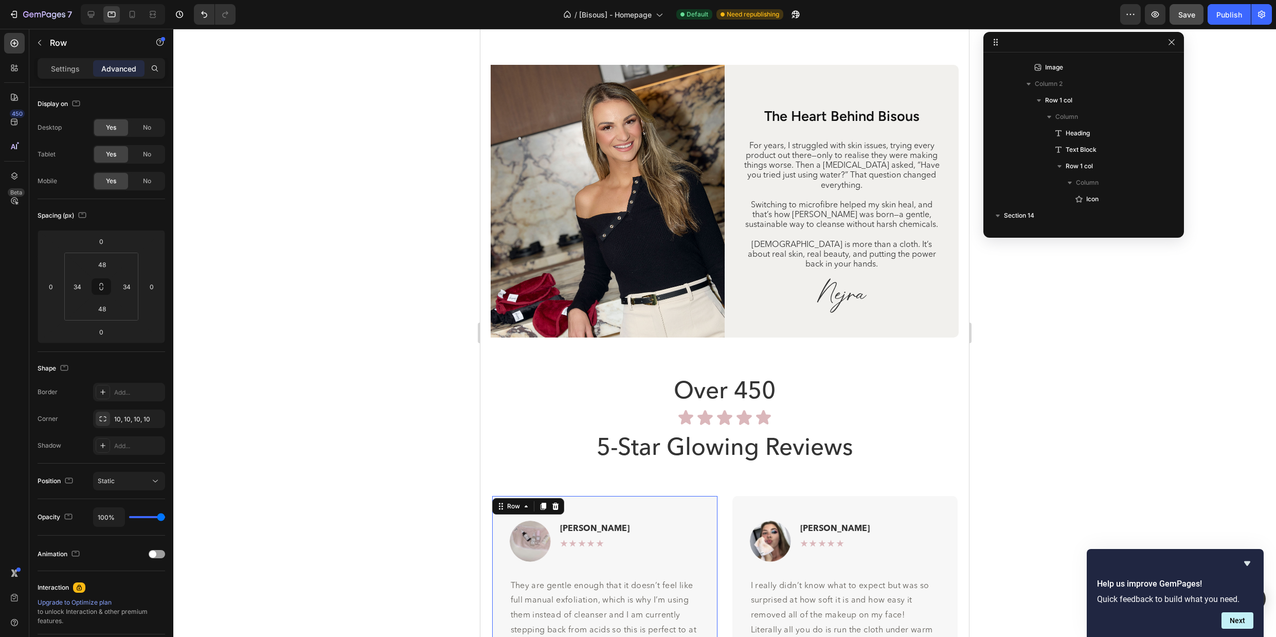
scroll to position [705, 0]
click at [92, 14] on icon at bounding box center [91, 14] width 7 height 7
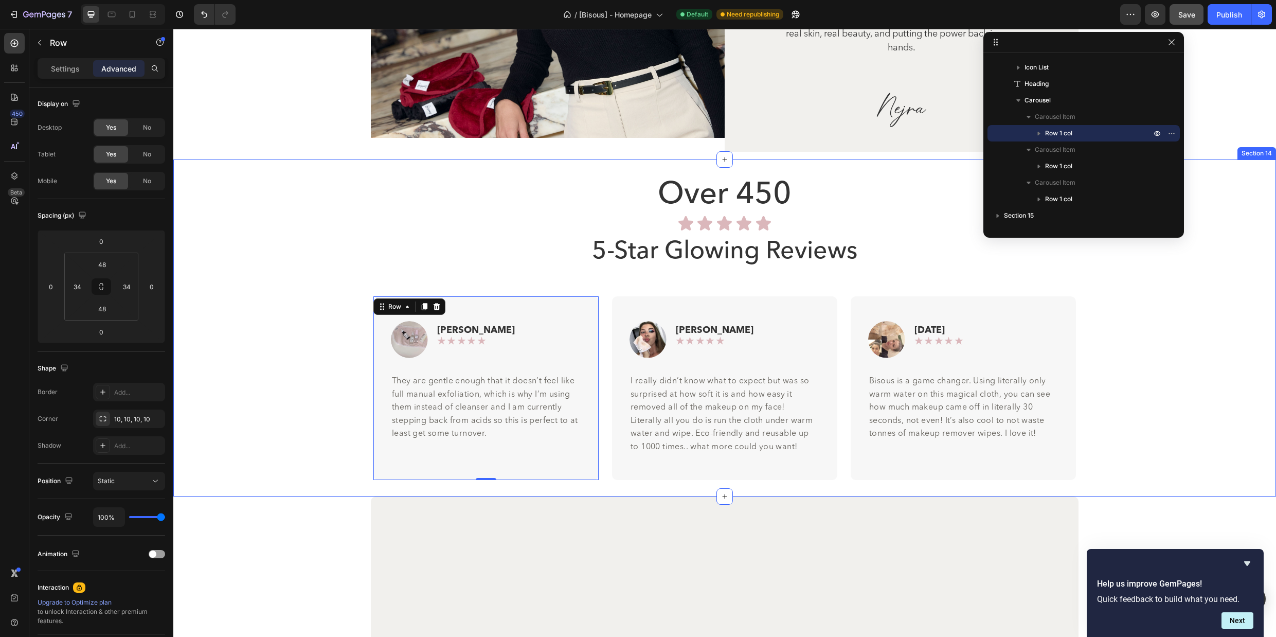
scroll to position [3604, 0]
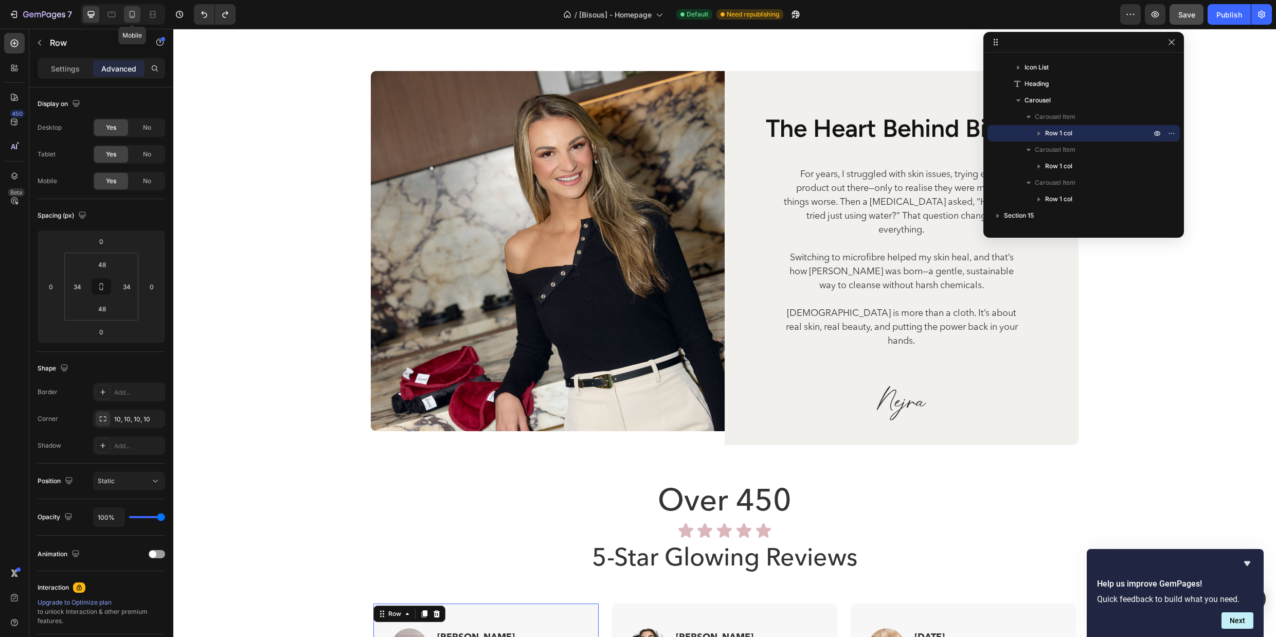
click at [134, 12] on icon at bounding box center [132, 14] width 10 height 10
type input "40"
type input "24"
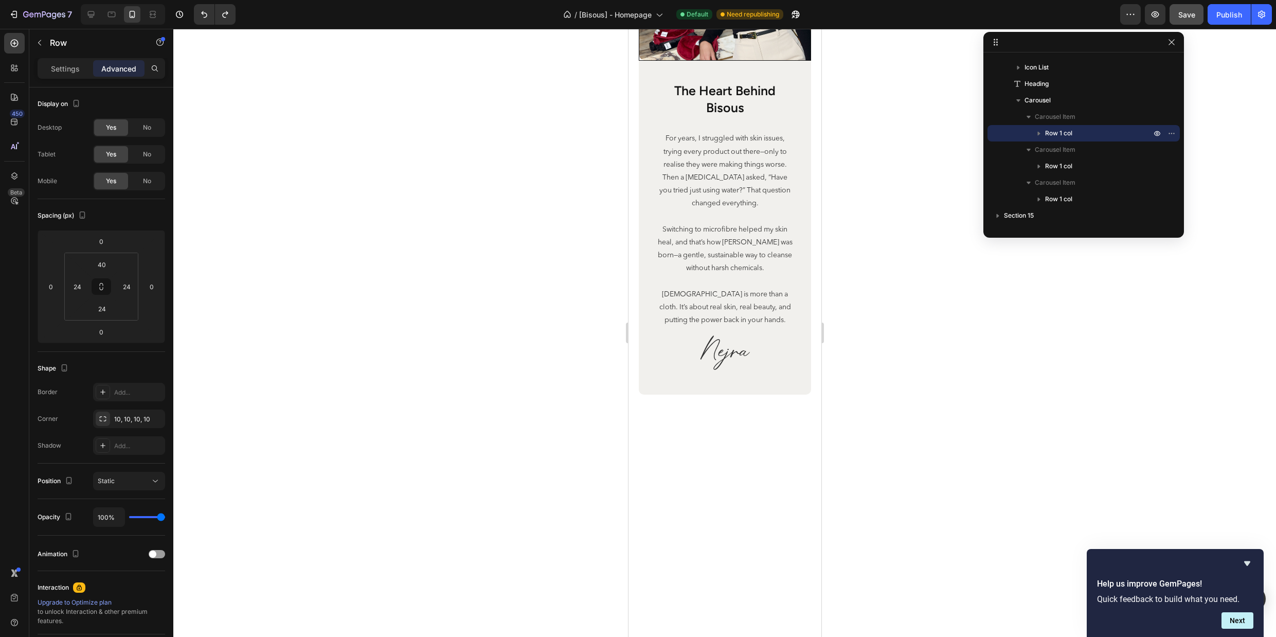
scroll to position [3340, 0]
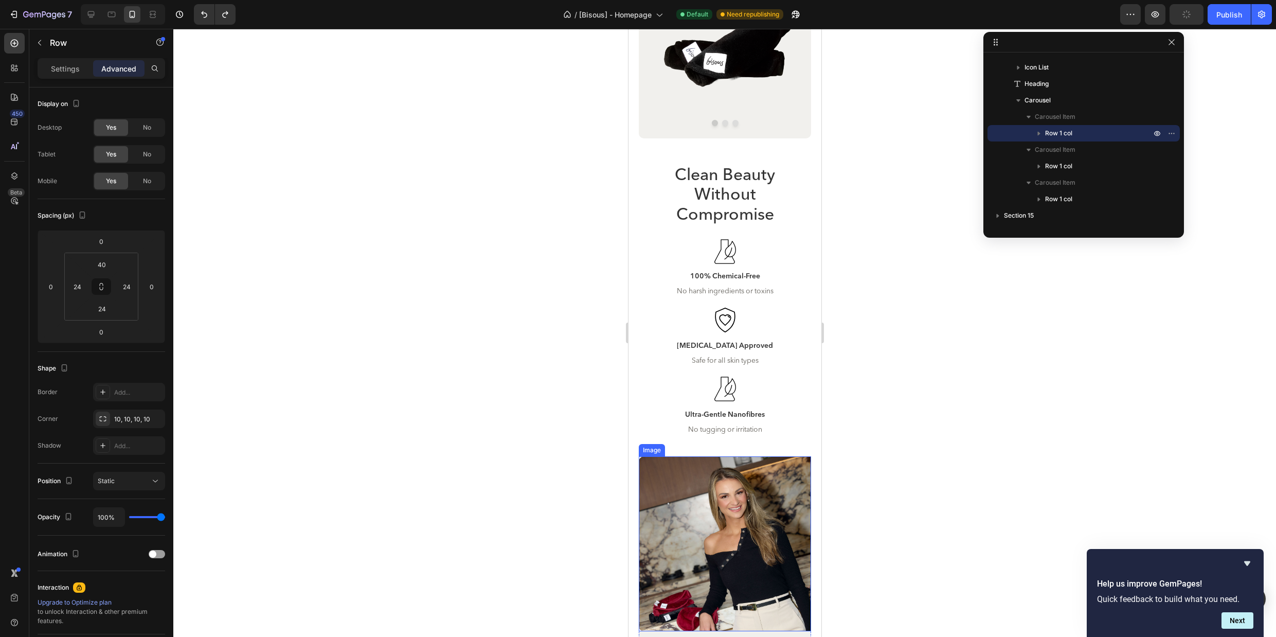
click at [756, 492] on img at bounding box center [724, 543] width 172 height 175
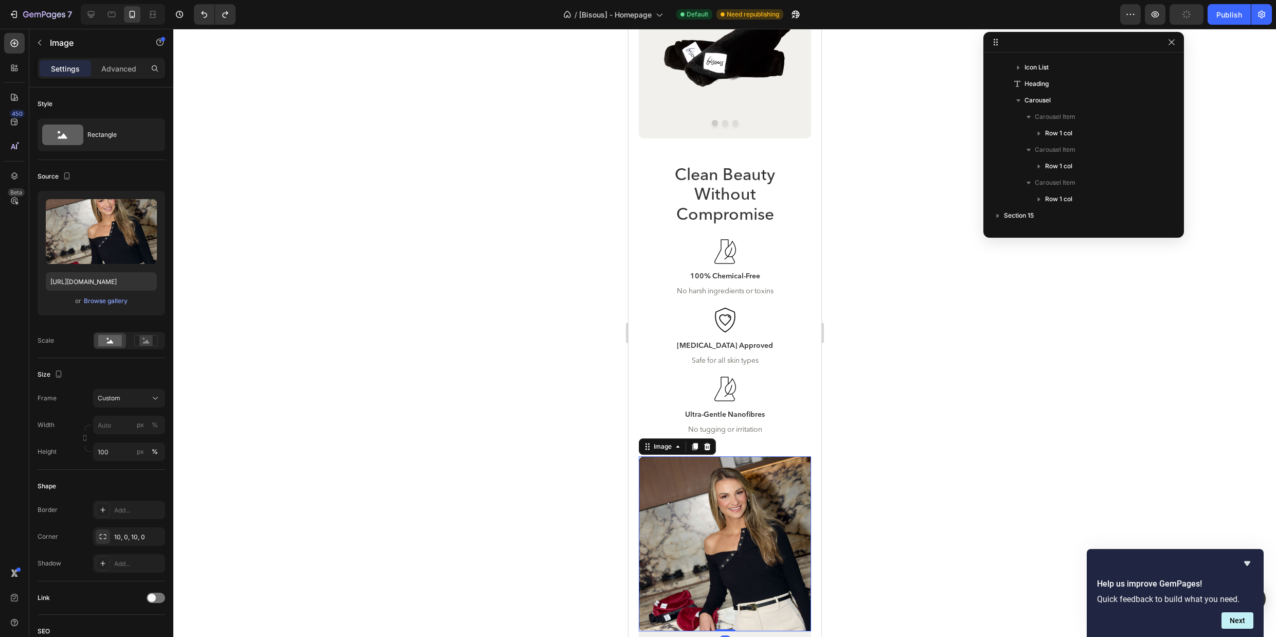
scroll to position [442, 0]
click at [112, 14] on icon at bounding box center [111, 14] width 10 height 10
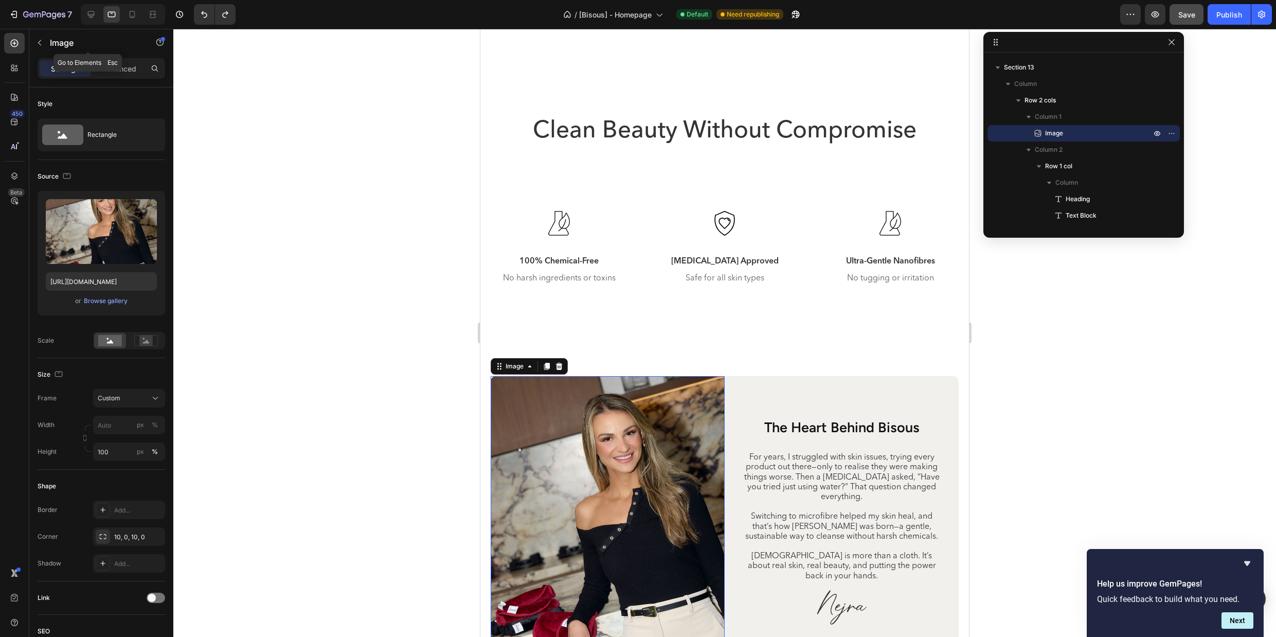
scroll to position [3616, 0]
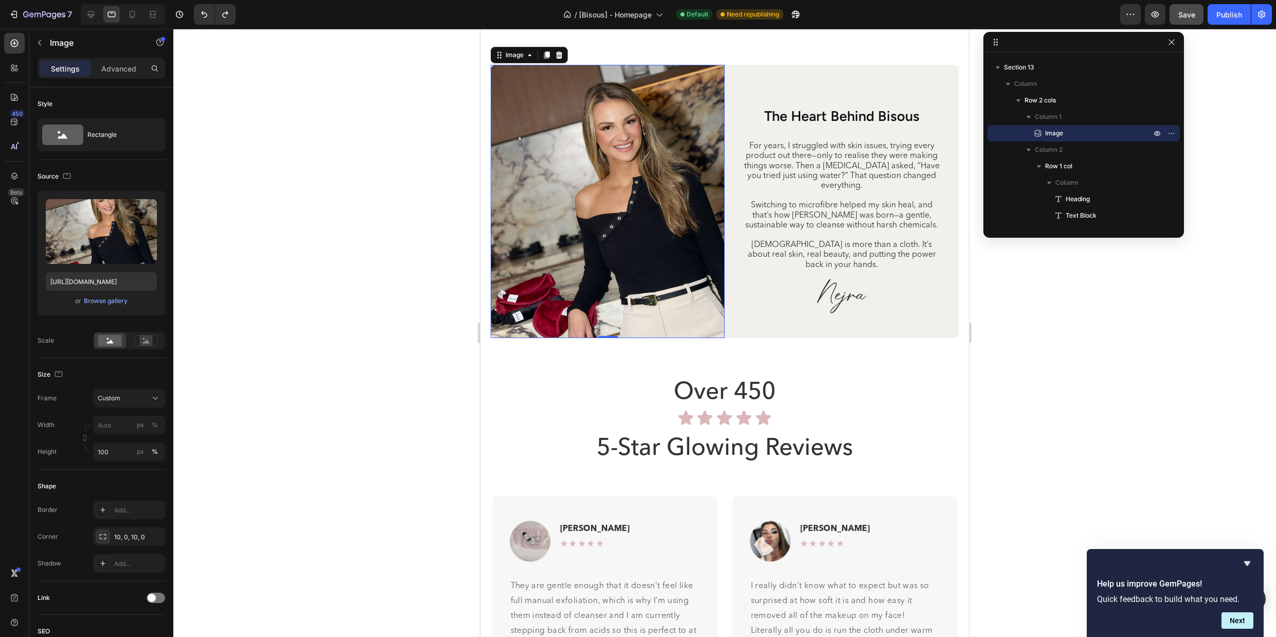
drag, startPoint x: 470, startPoint y: 389, endPoint x: 1079, endPoint y: 392, distance: 609.1
click at [1079, 392] on div at bounding box center [724, 333] width 1103 height 608
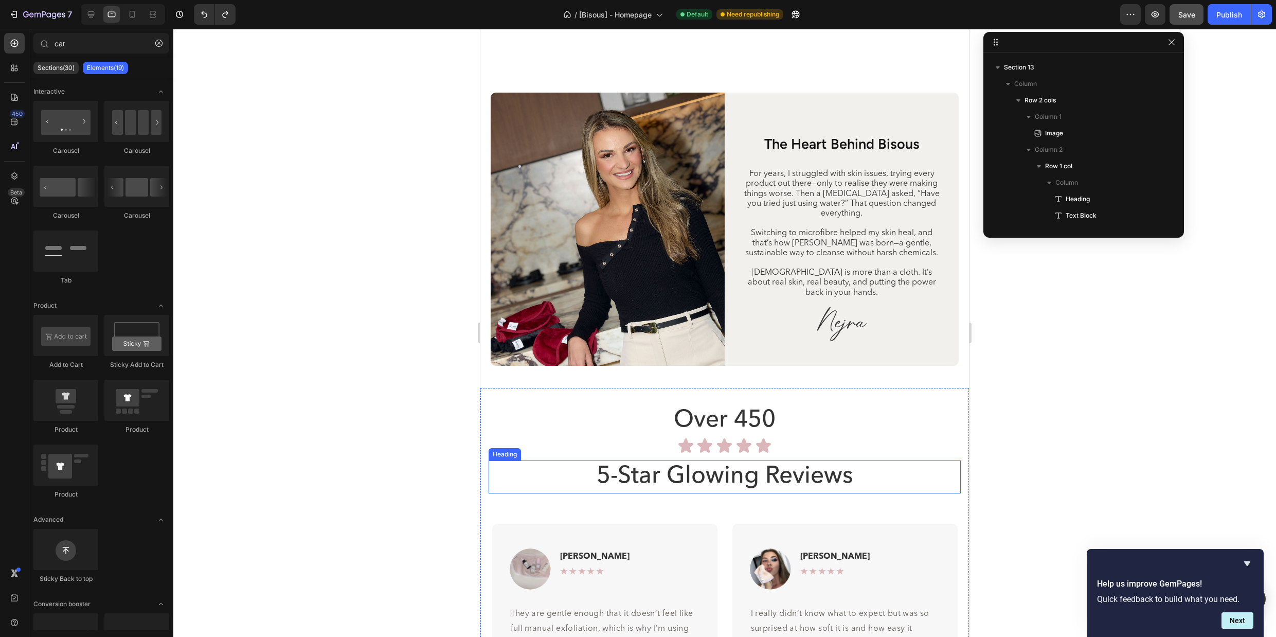
scroll to position [3574, 0]
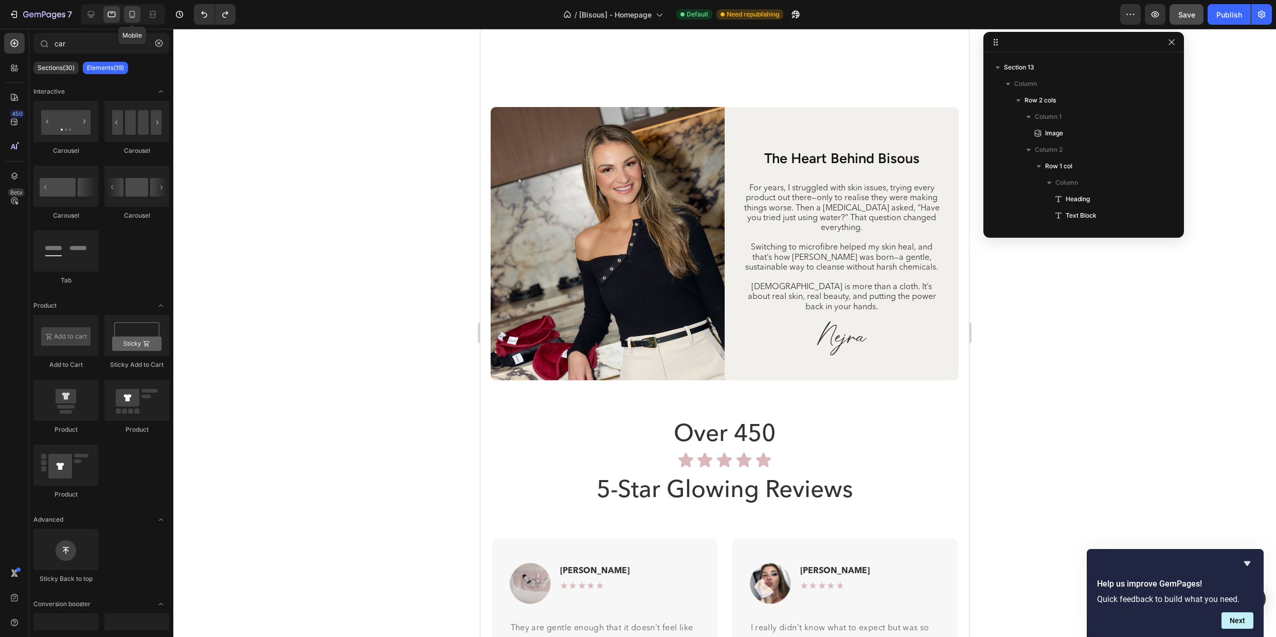
click at [131, 14] on icon at bounding box center [132, 14] width 10 height 10
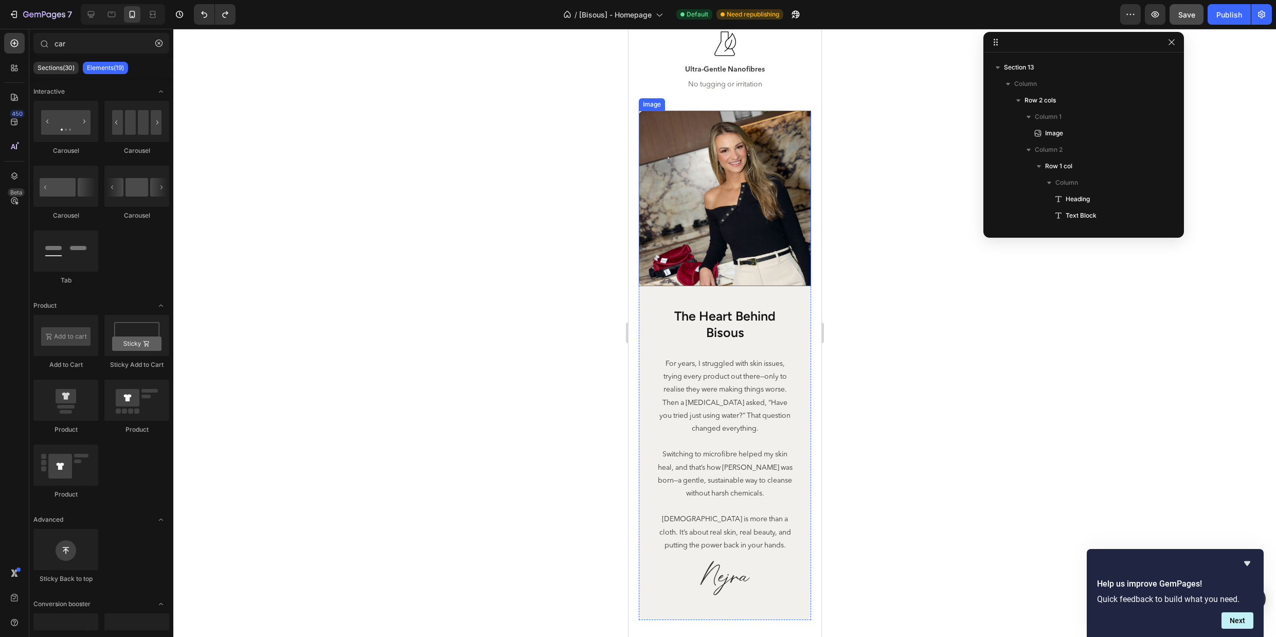
scroll to position [3306, 0]
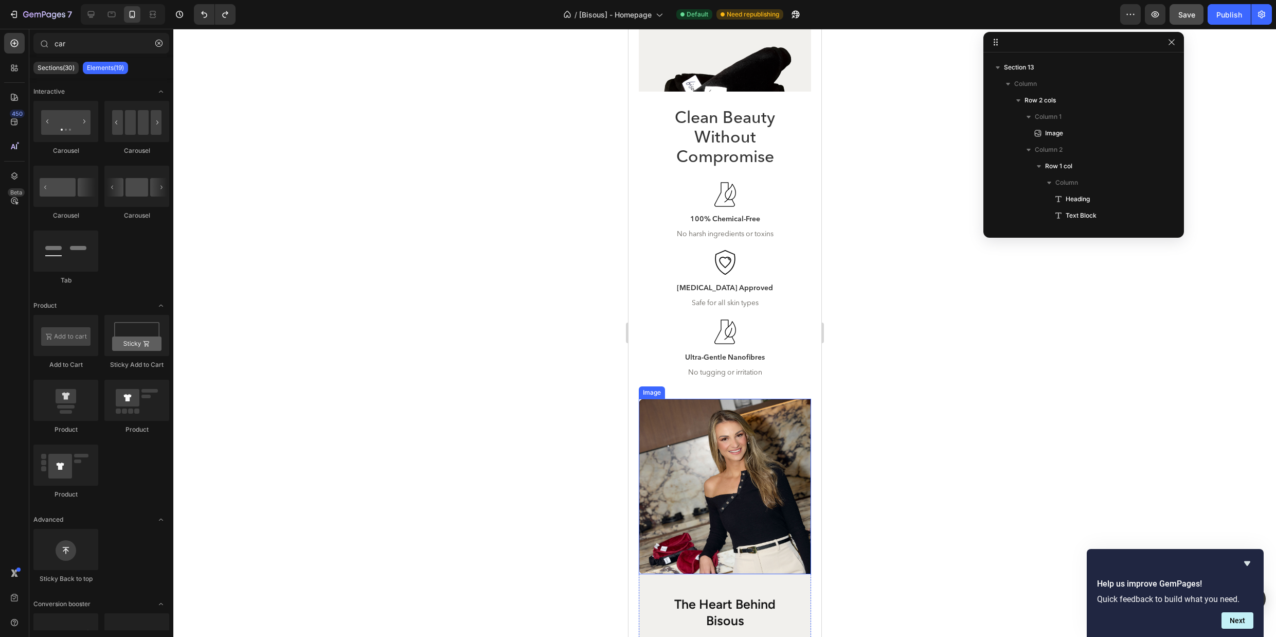
click at [755, 465] on img at bounding box center [724, 486] width 172 height 175
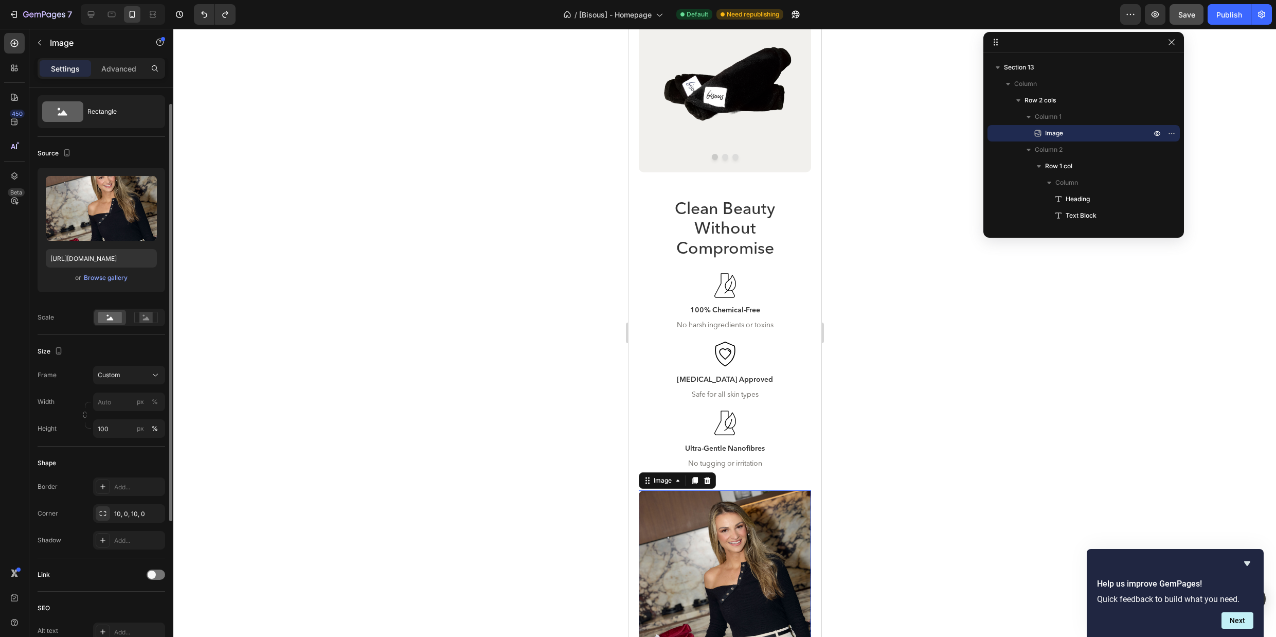
scroll to position [25, 0]
click at [154, 511] on icon "button" at bounding box center [154, 511] width 4 height 4
click at [134, 512] on div "Add..." at bounding box center [138, 511] width 48 height 9
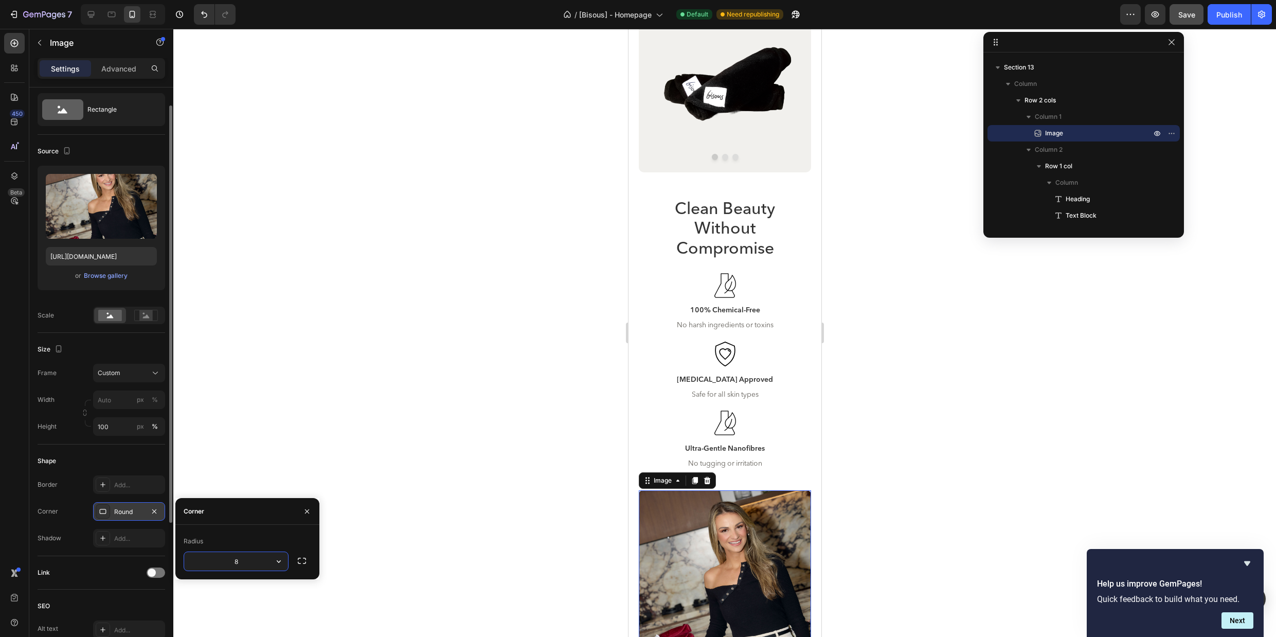
click at [254, 560] on input "8" at bounding box center [236, 561] width 104 height 19
type input "10"
click at [867, 483] on div at bounding box center [724, 333] width 1103 height 608
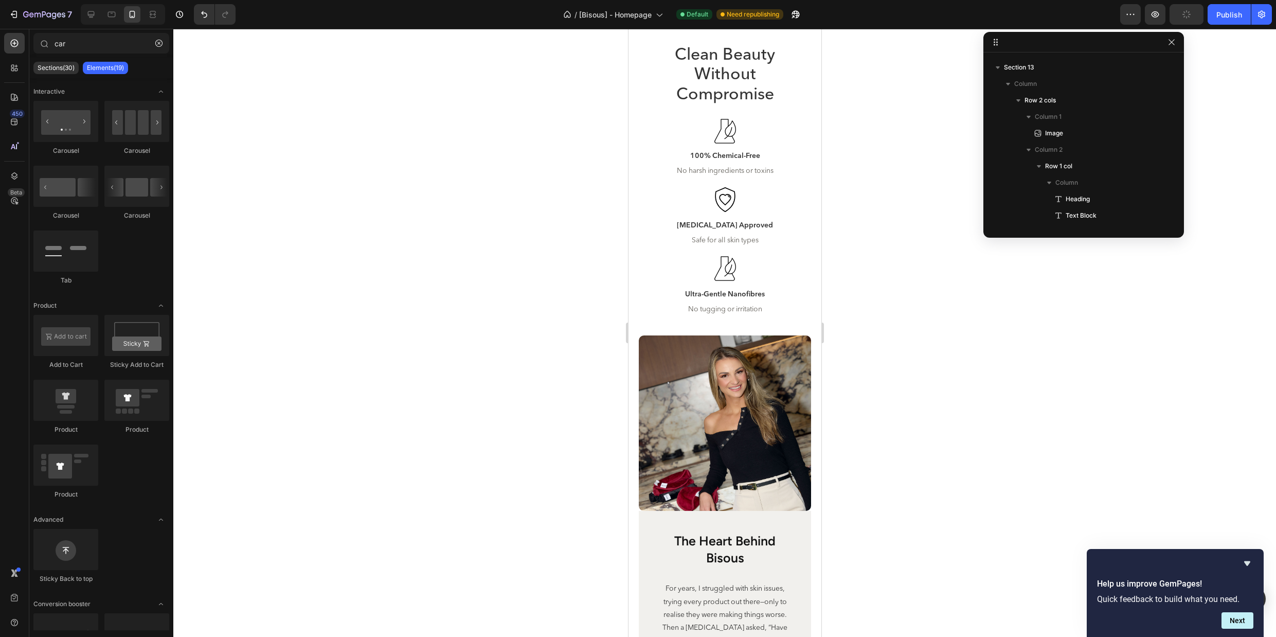
scroll to position [3525, 0]
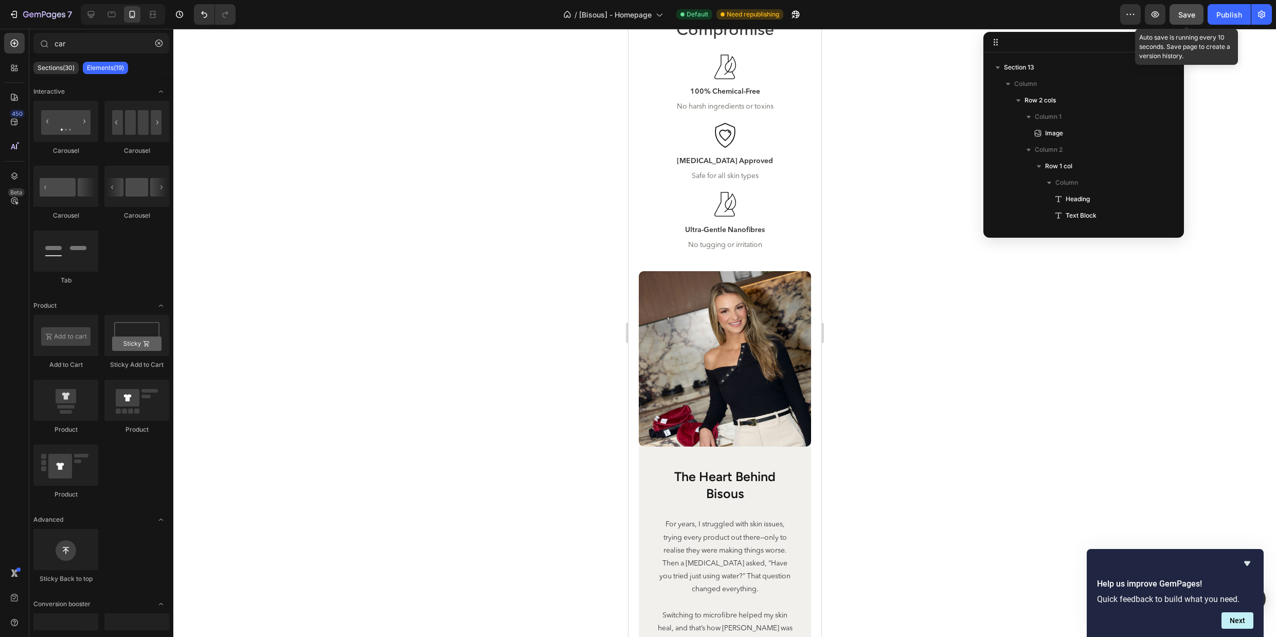
click at [1183, 16] on span "Save" at bounding box center [1187, 14] width 17 height 9
click at [1229, 15] on div "Publish" at bounding box center [1230, 14] width 26 height 11
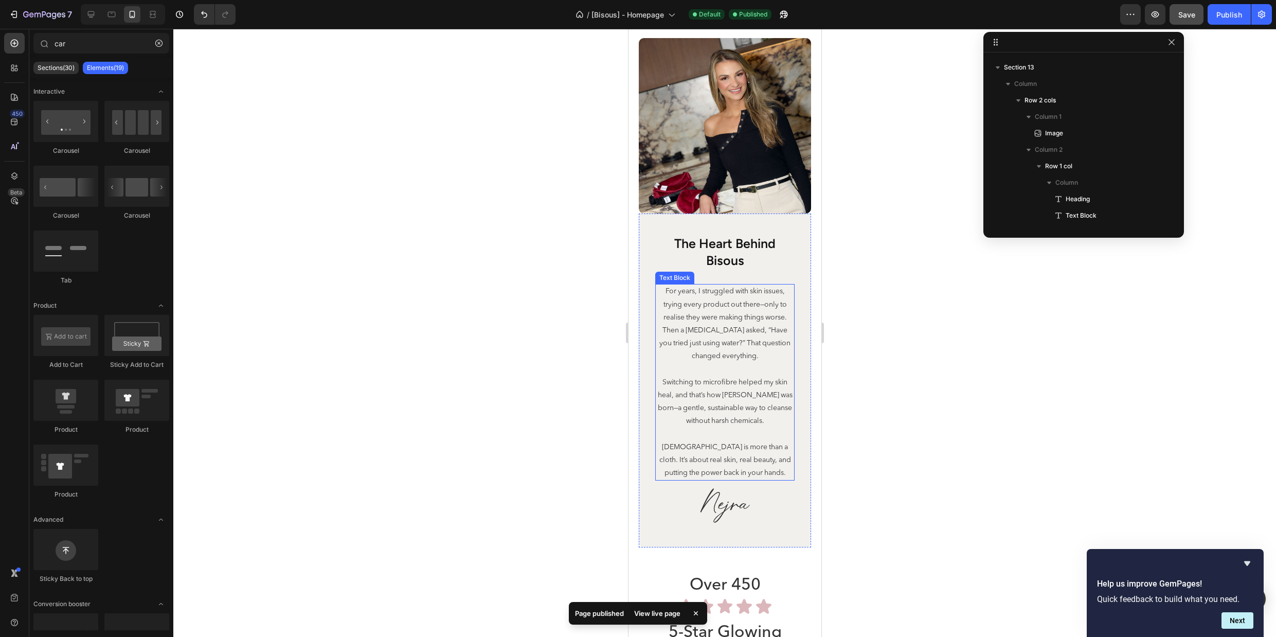
scroll to position [3908, 0]
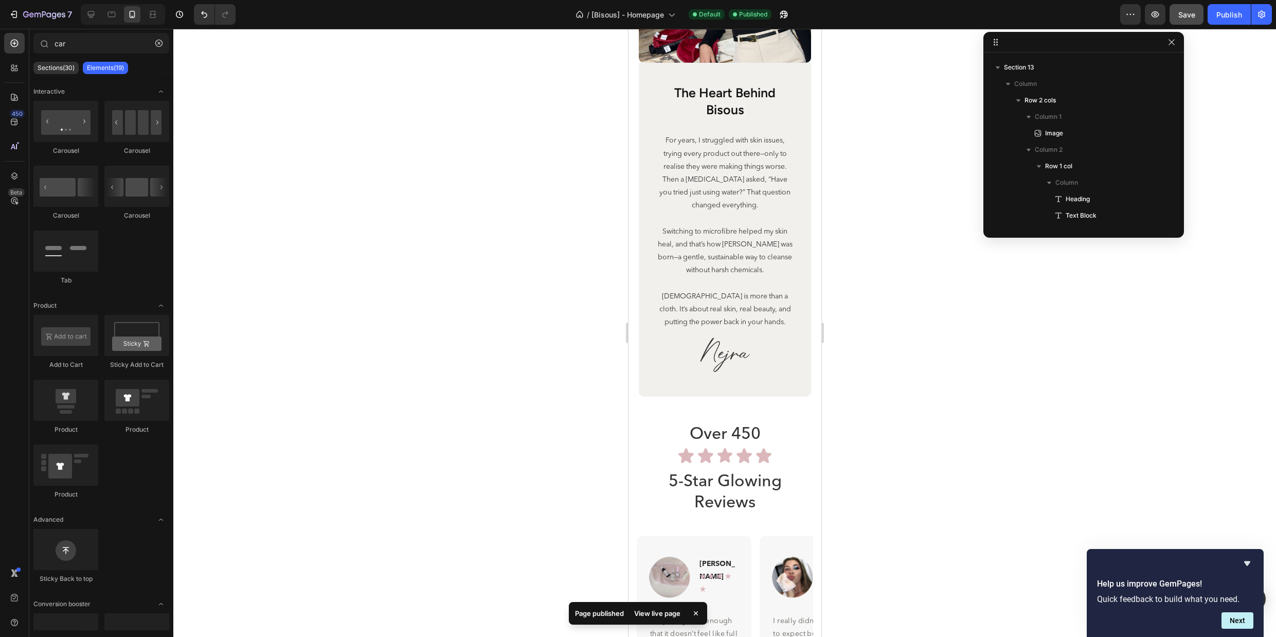
click at [918, 436] on div at bounding box center [724, 333] width 1103 height 608
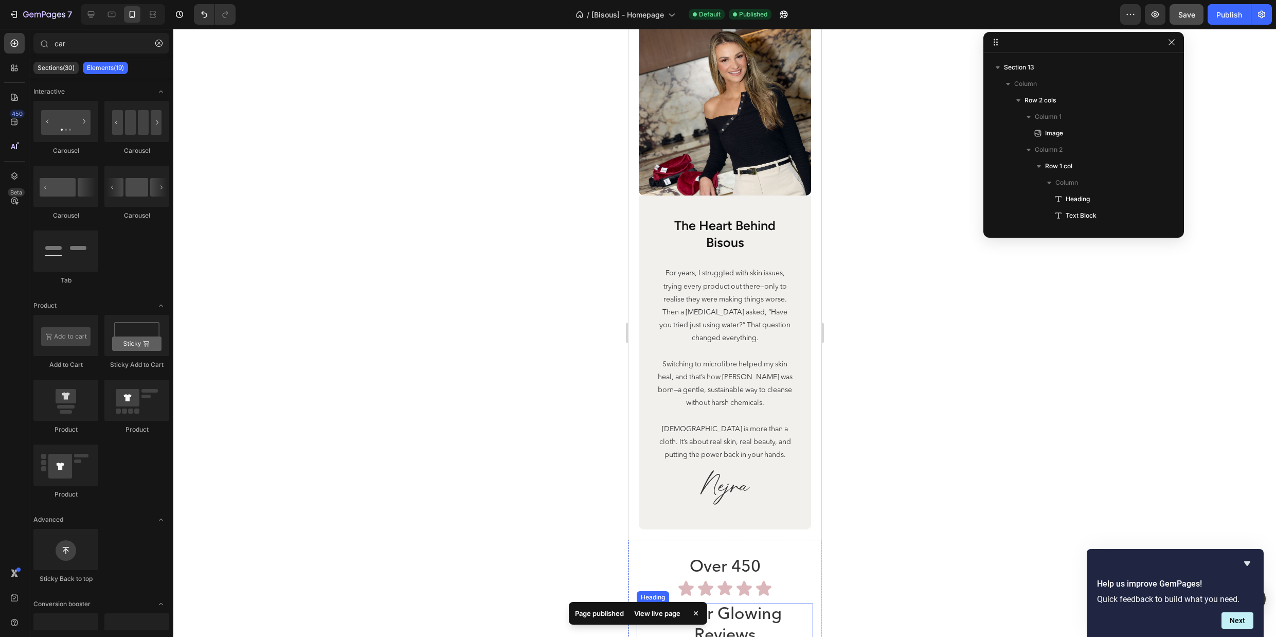
scroll to position [3773, 0]
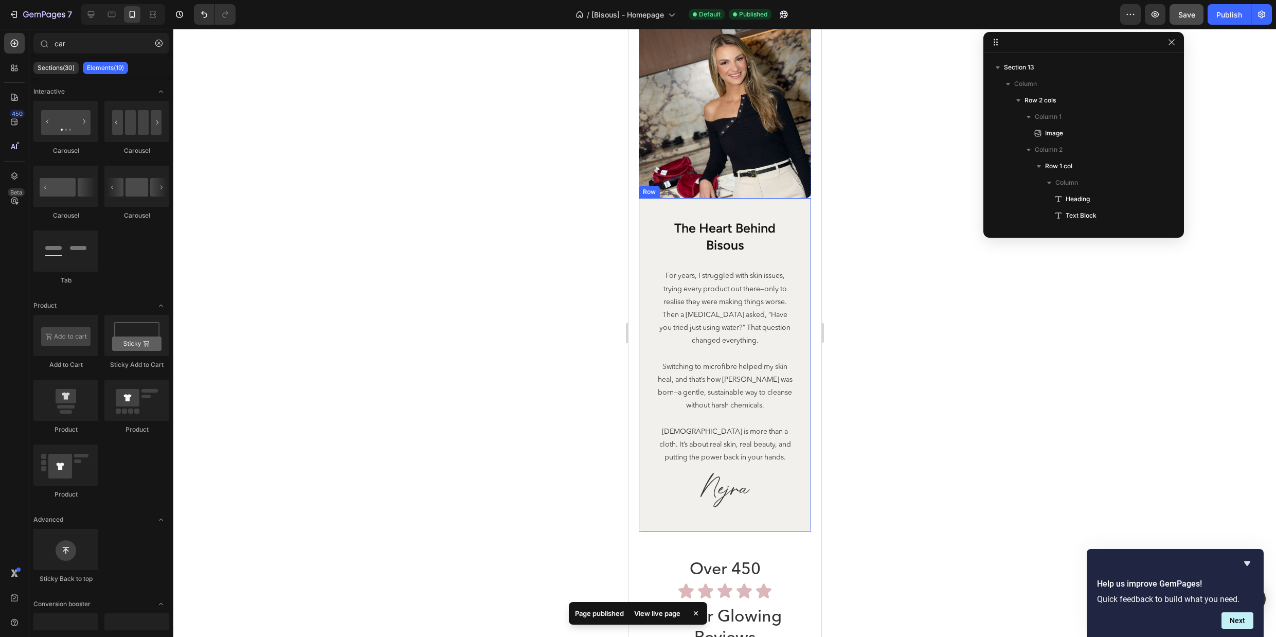
click at [788, 255] on div "the heart behind bisous Heading For years, I struggled with skin issues, trying…" at bounding box center [724, 367] width 139 height 297
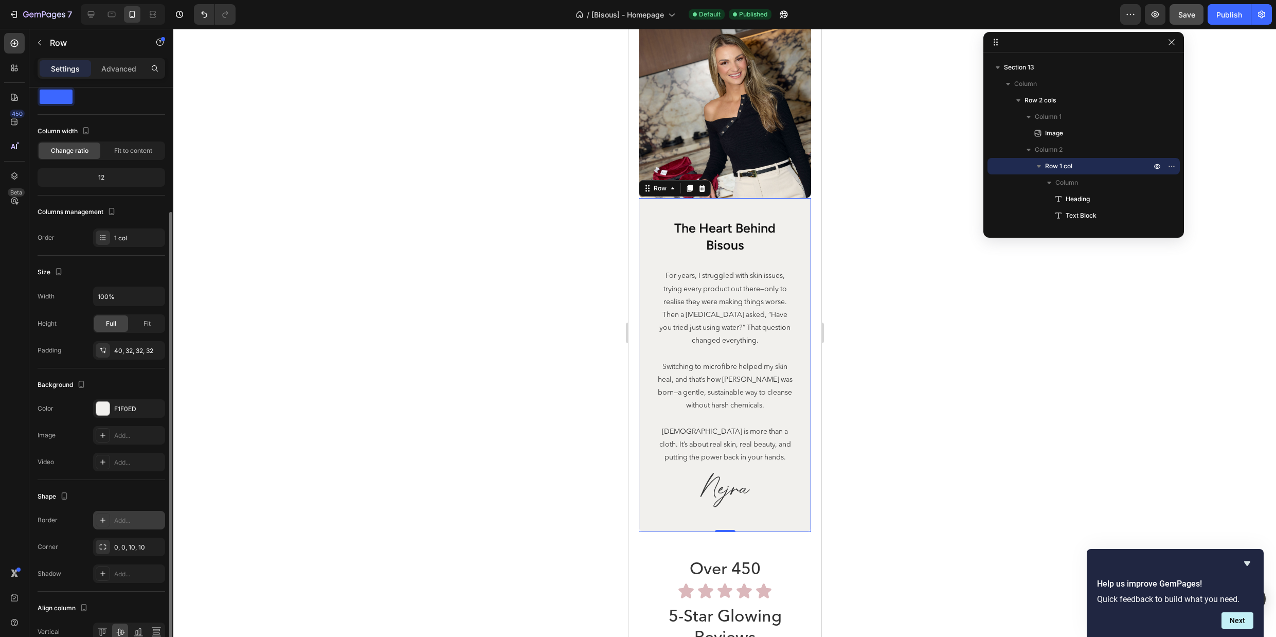
scroll to position [80, 0]
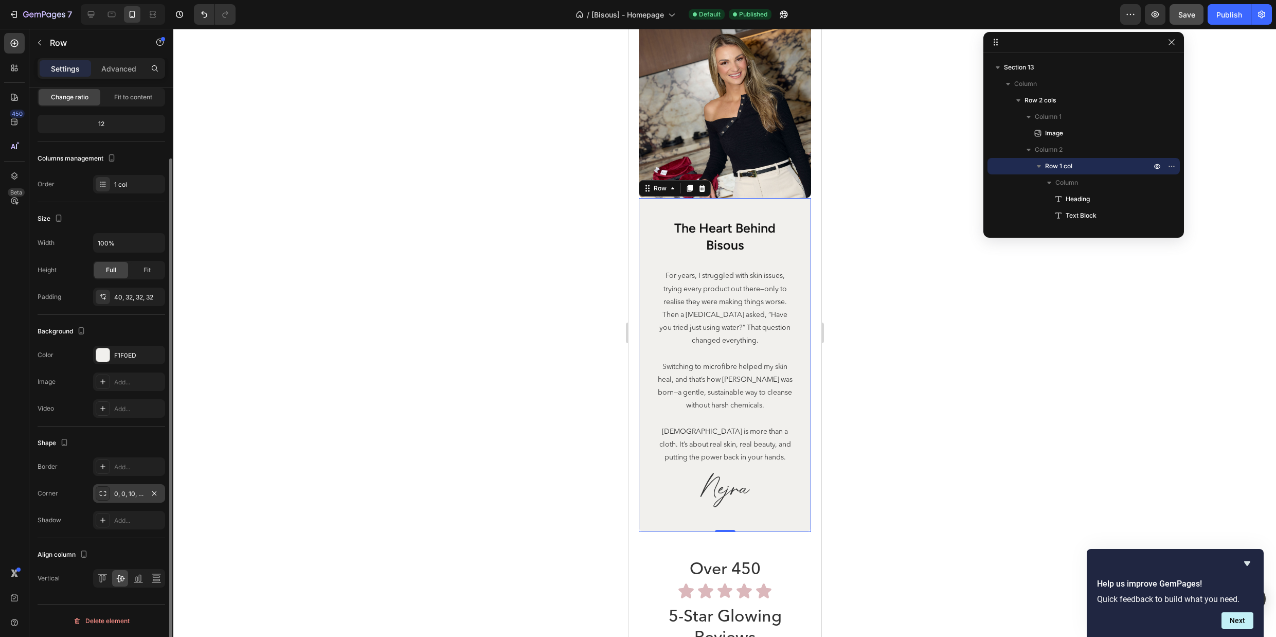
click at [138, 499] on div "0, 0, 10, 10" at bounding box center [129, 493] width 72 height 19
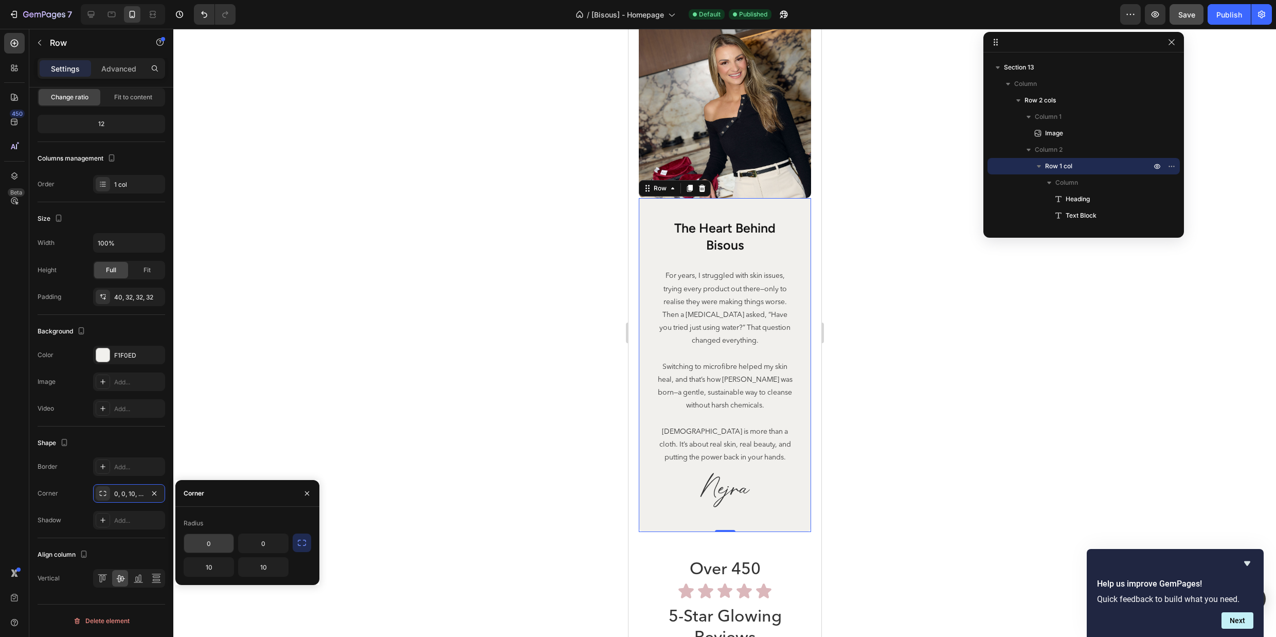
click at [228, 544] on input "0" at bounding box center [208, 543] width 49 height 19
type input "10"
click at [264, 545] on input "0" at bounding box center [263, 543] width 49 height 19
type input "10"
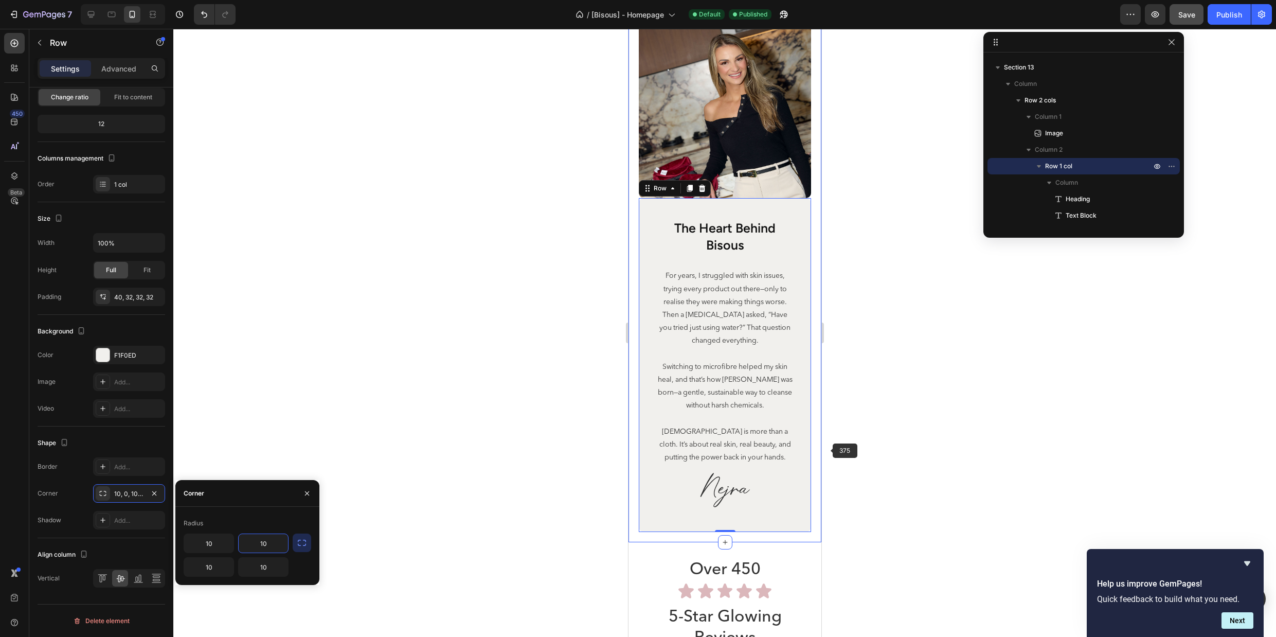
click at [917, 432] on div at bounding box center [724, 333] width 1103 height 608
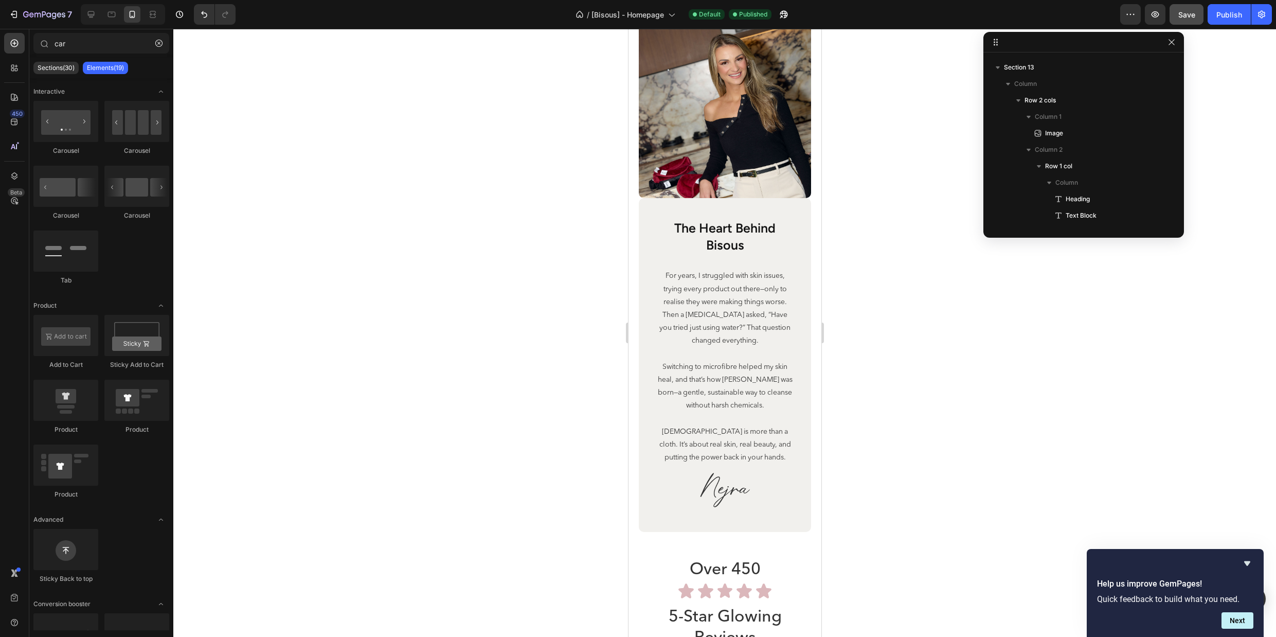
click at [939, 300] on div at bounding box center [724, 333] width 1103 height 608
click at [748, 188] on img at bounding box center [724, 110] width 172 height 175
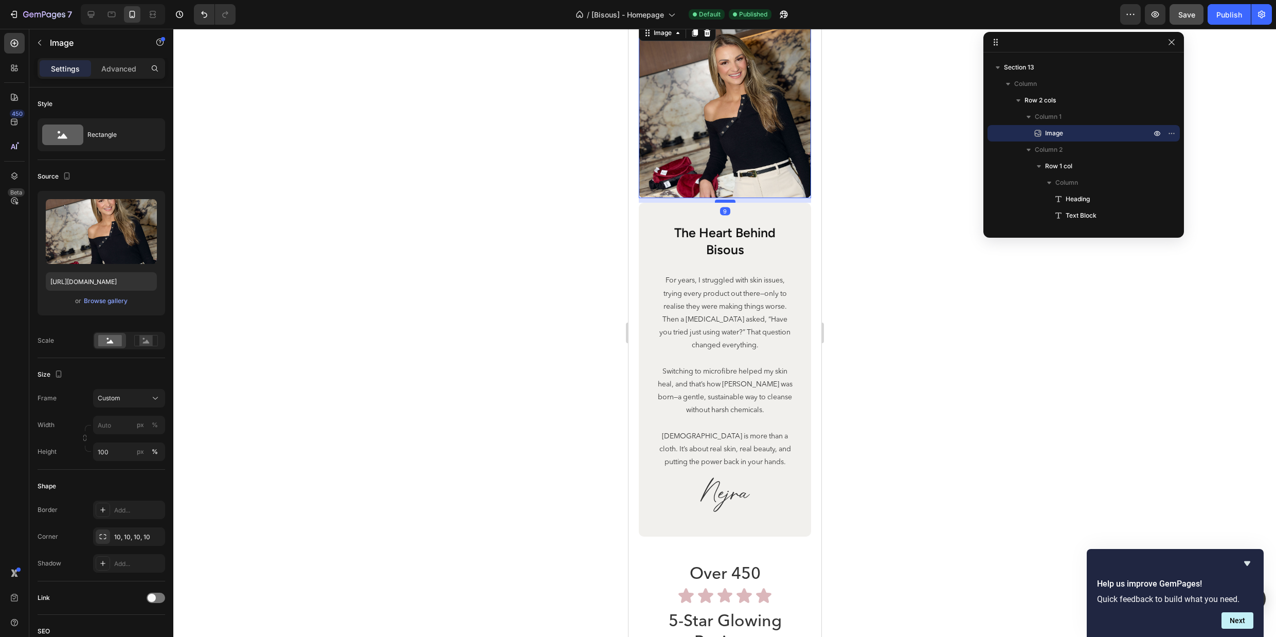
click at [724, 201] on div at bounding box center [725, 201] width 21 height 3
click at [757, 240] on h2 "the heart behind bisous" at bounding box center [724, 240] width 139 height 35
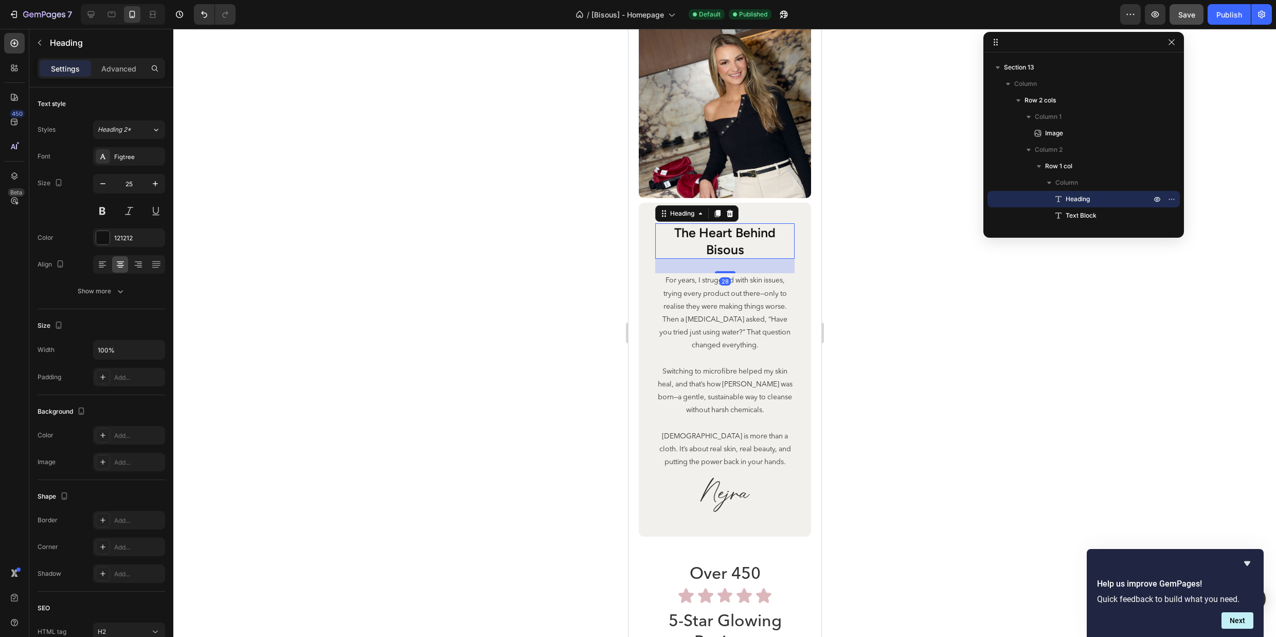
click at [894, 287] on div at bounding box center [724, 333] width 1103 height 608
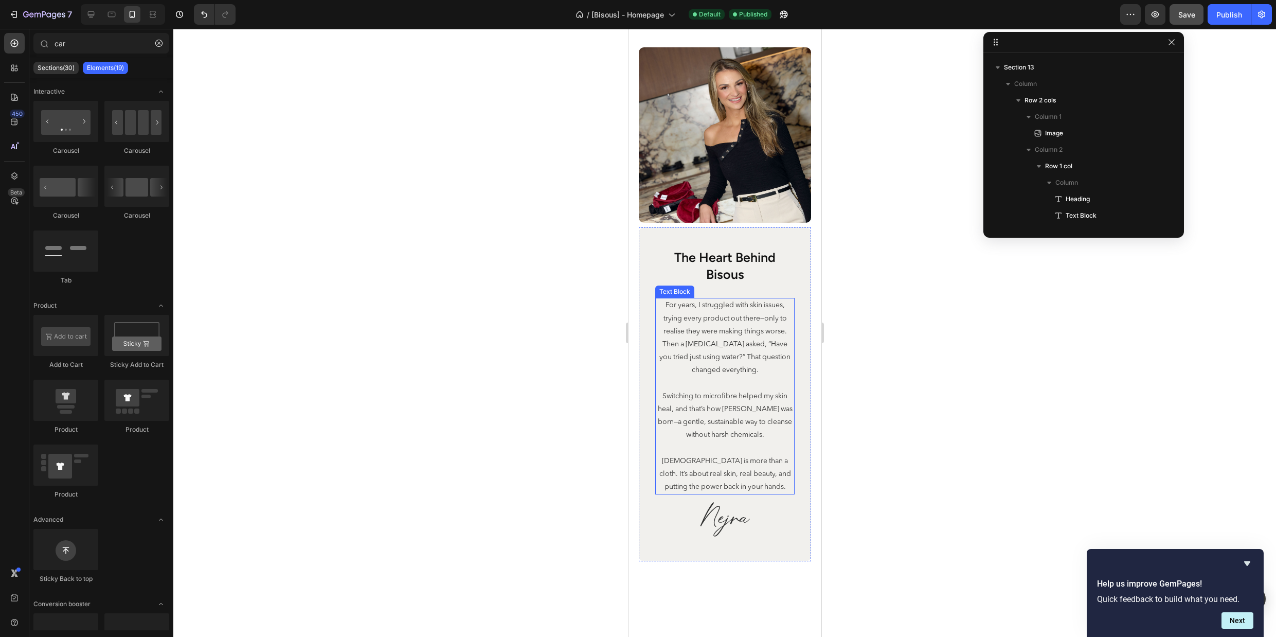
scroll to position [3513, 0]
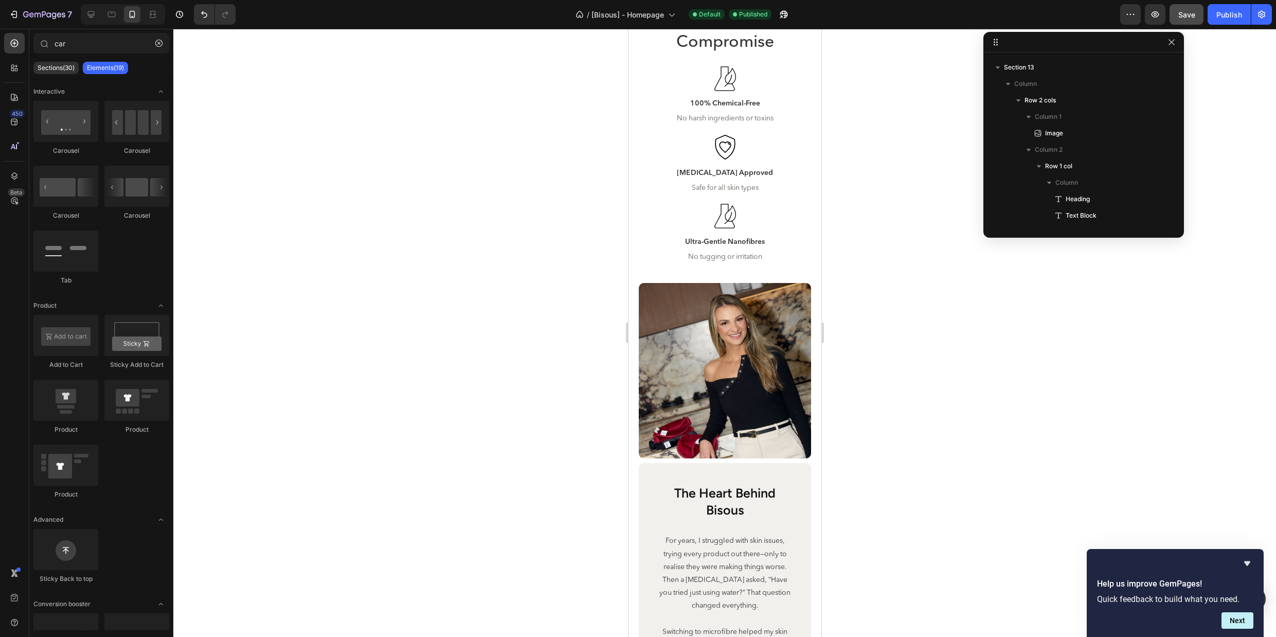
click at [934, 304] on div at bounding box center [724, 333] width 1103 height 608
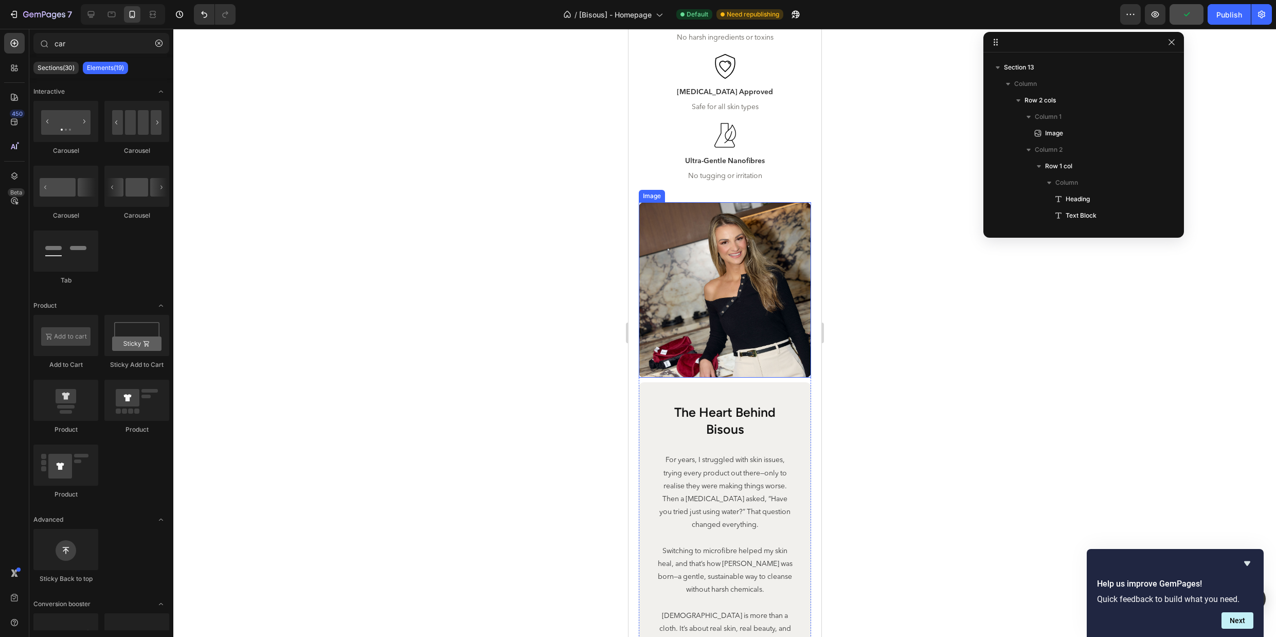
scroll to position [3667, 0]
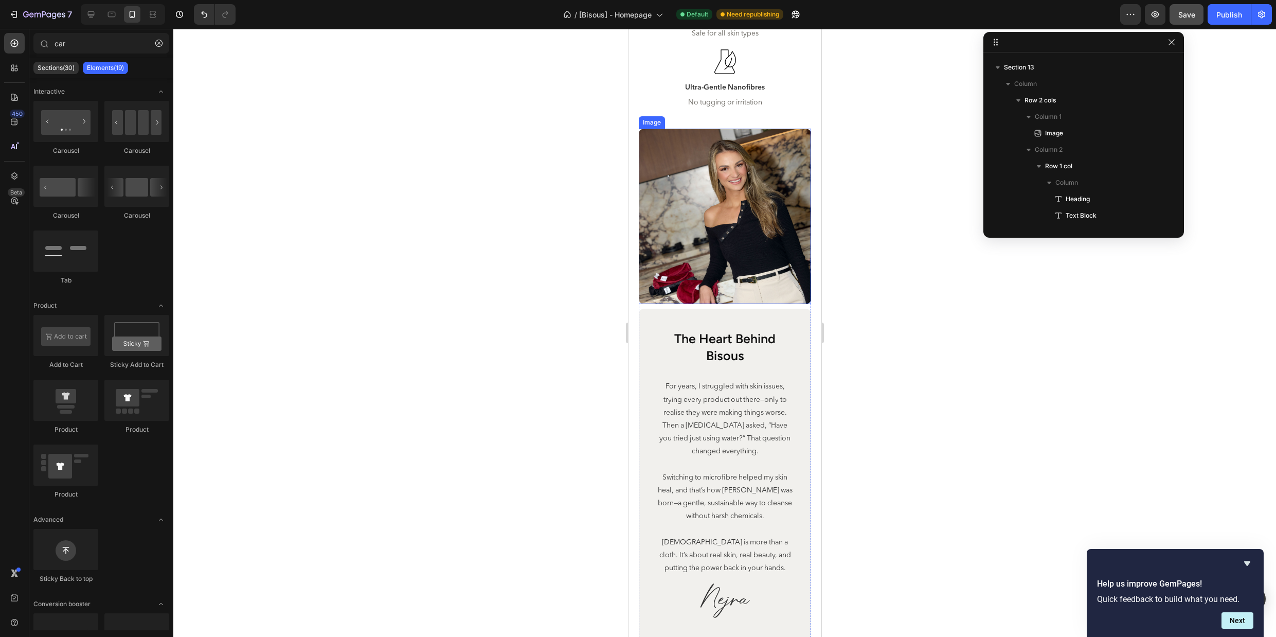
click at [795, 297] on img at bounding box center [724, 216] width 172 height 175
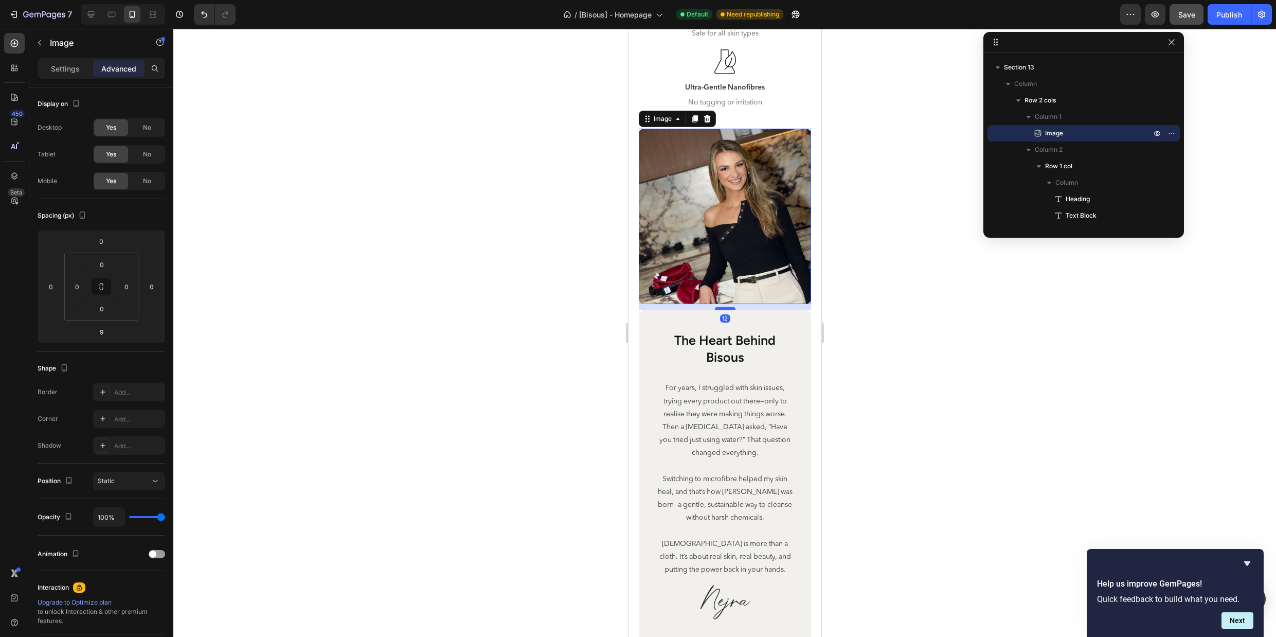
click at [728, 308] on div at bounding box center [725, 308] width 21 height 3
type input "12"
click at [765, 391] on p "For years, I struggled with skin issues, trying every product out there—only to…" at bounding box center [724, 421] width 137 height 78
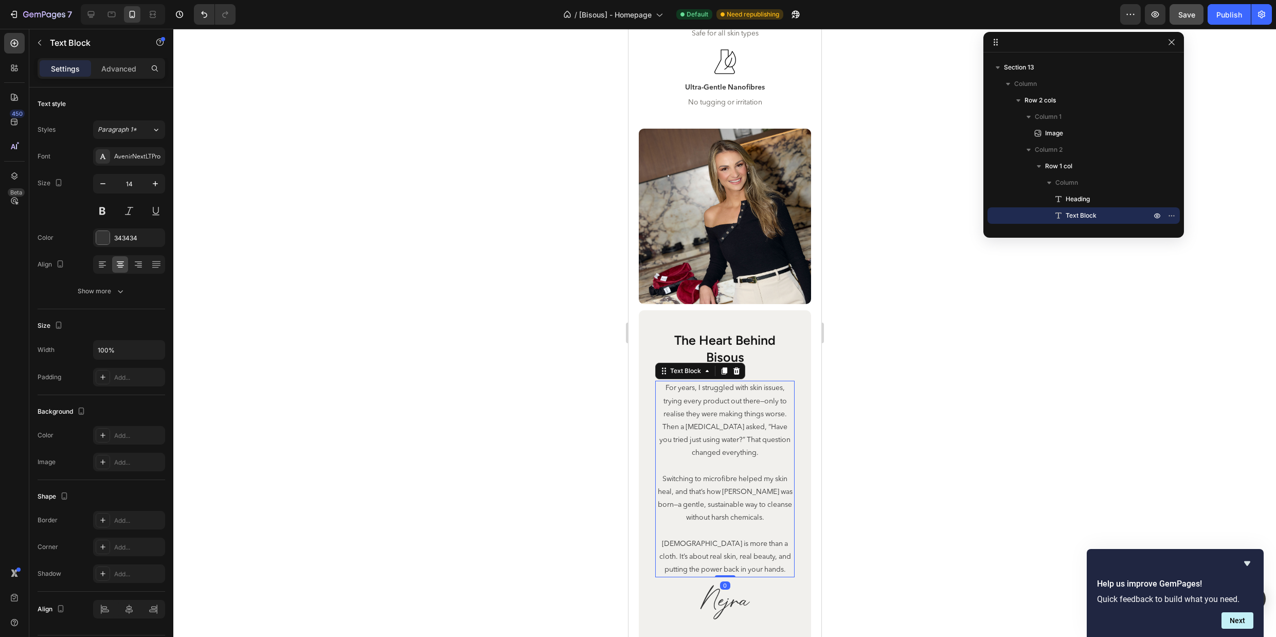
click at [932, 361] on div at bounding box center [724, 333] width 1103 height 608
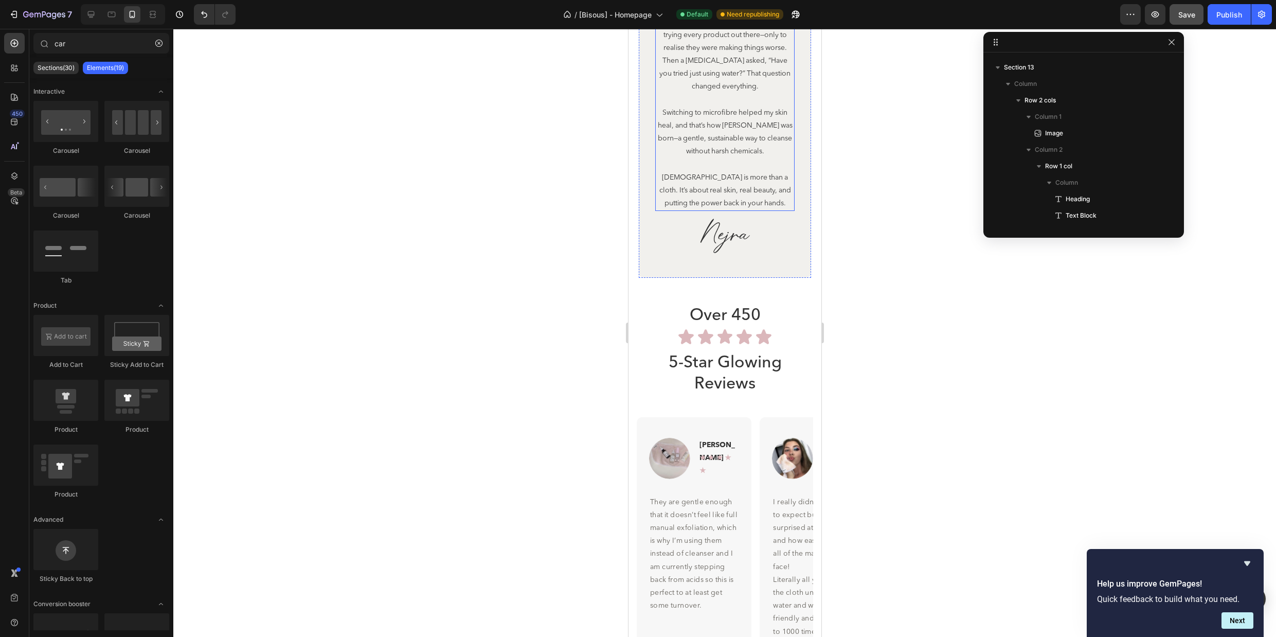
scroll to position [4088, 0]
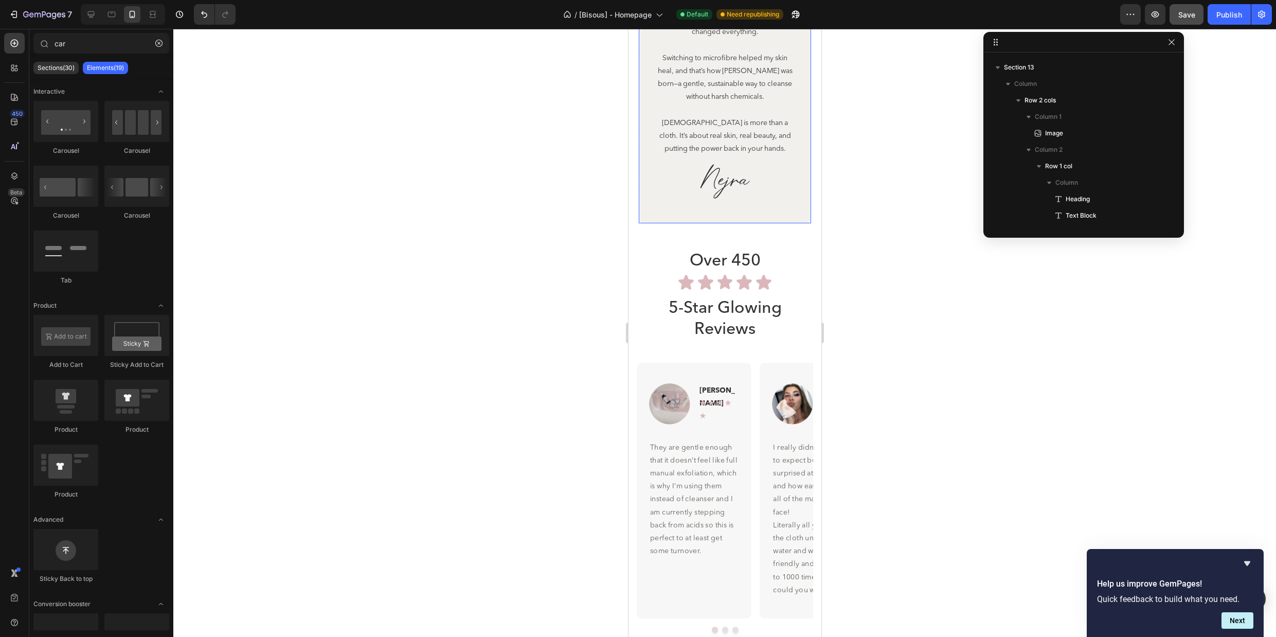
click at [779, 218] on div "the heart behind bisous Heading For years, I struggled with skin issues, trying…" at bounding box center [724, 56] width 172 height 334
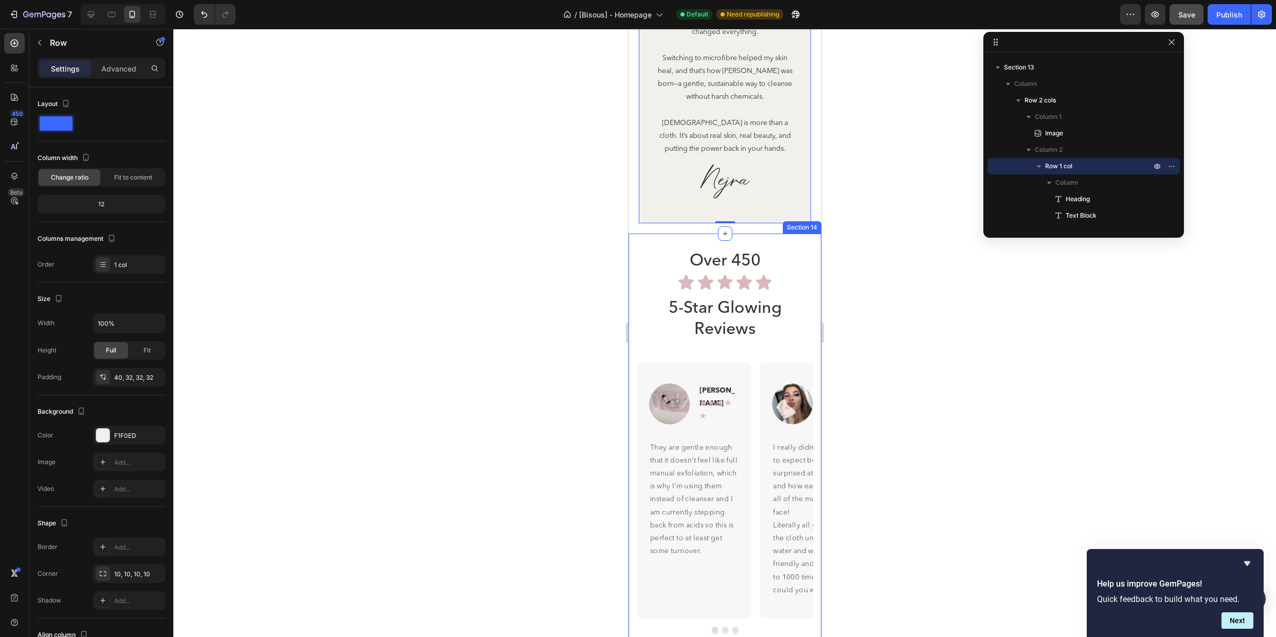
click at [755, 243] on div "Over 450 Heading Icon Icon Icon Icon Icon Icon List 5-Star Glowing Reviews Head…" at bounding box center [724, 442] width 193 height 416
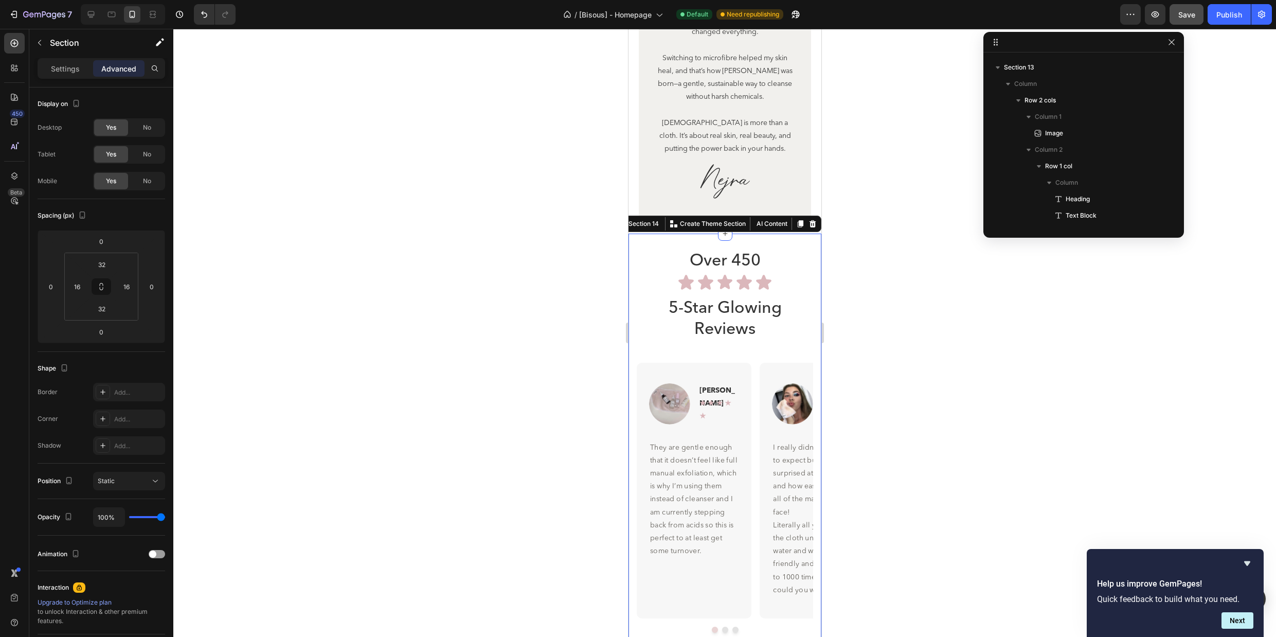
scroll to position [590, 0]
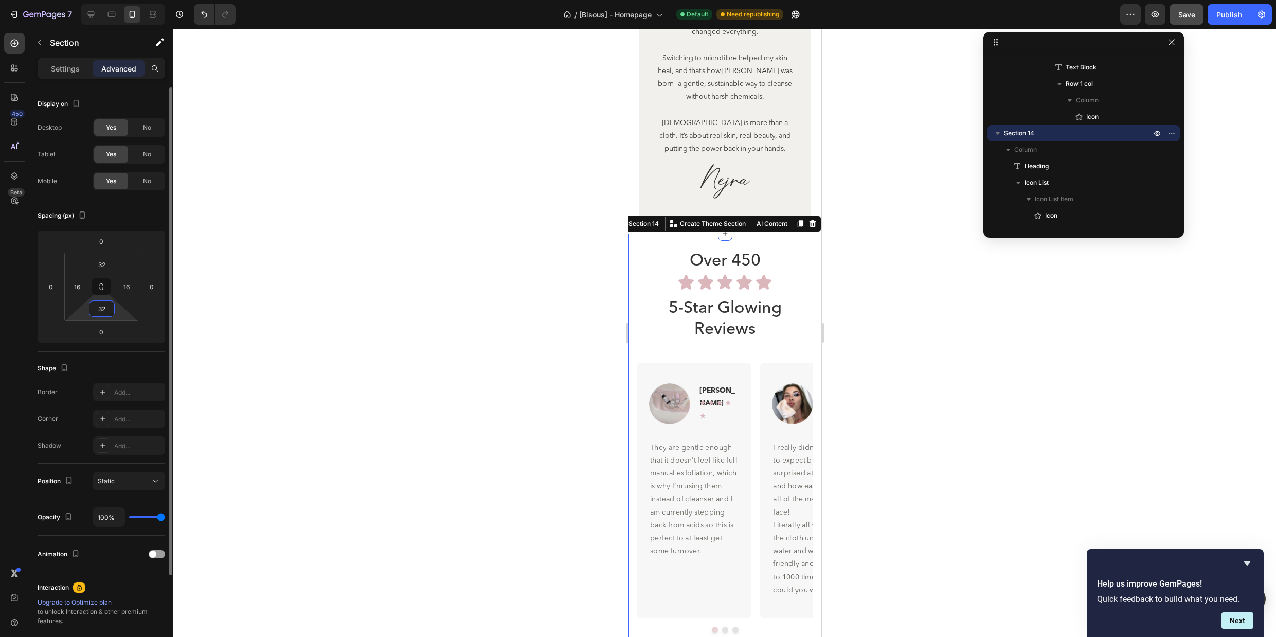
click at [105, 304] on input "32" at bounding box center [102, 308] width 21 height 15
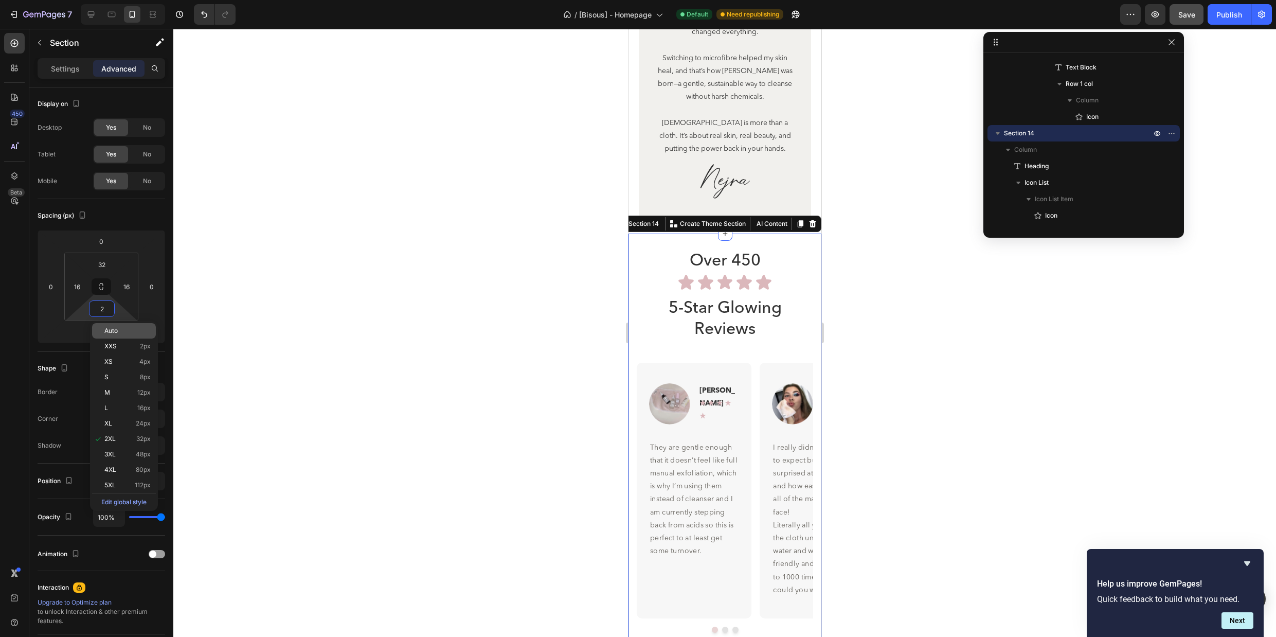
click at [111, 325] on div "Auto" at bounding box center [124, 330] width 64 height 15
type input "Auto"
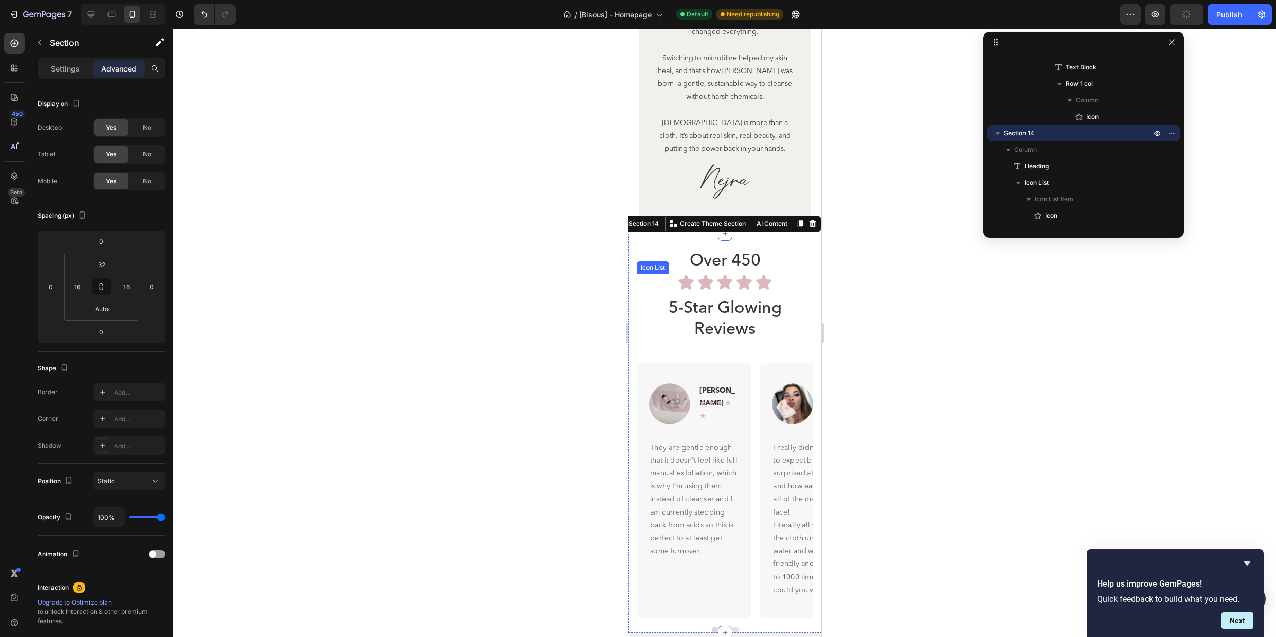
click at [947, 272] on div at bounding box center [724, 333] width 1103 height 608
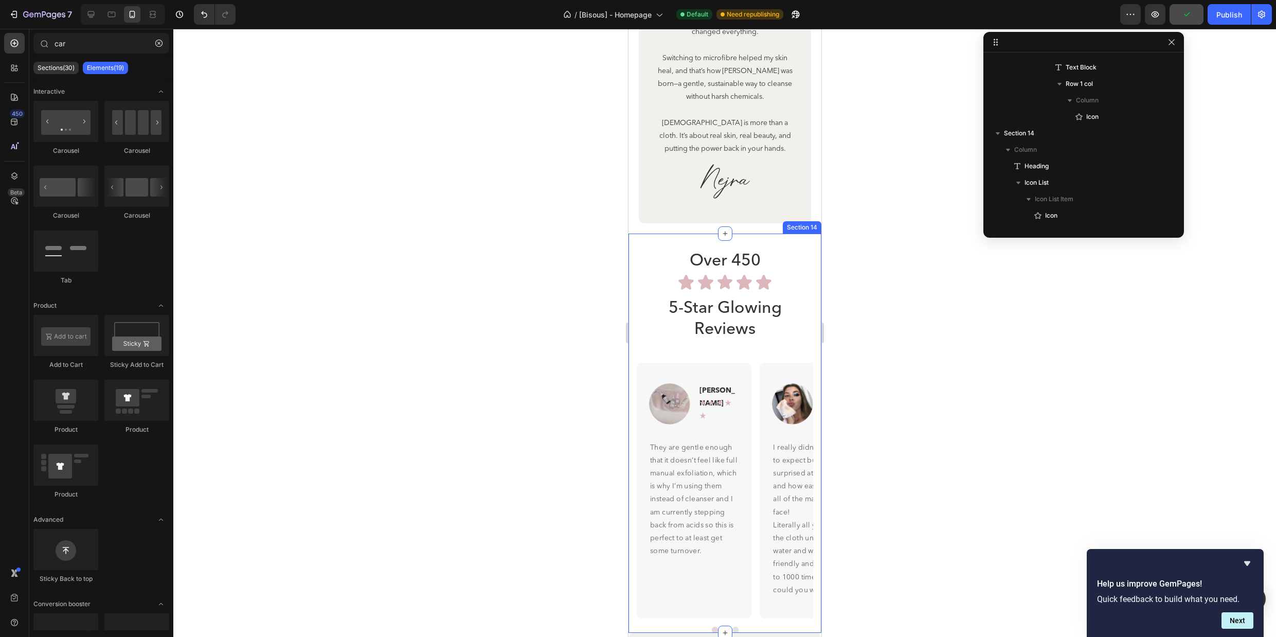
click at [754, 242] on div "Over 450 Heading Icon Icon Icon Icon Icon Icon List 5-Star Glowing Reviews Head…" at bounding box center [724, 433] width 193 height 399
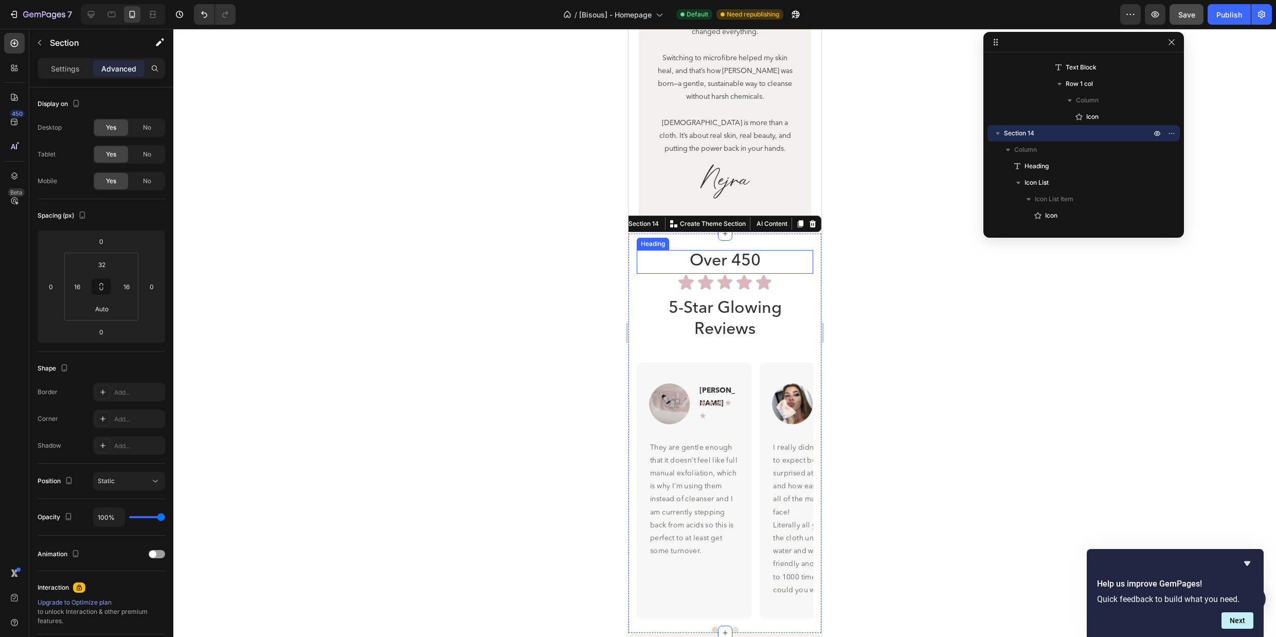
click at [749, 259] on h2 "Over 450" at bounding box center [724, 262] width 176 height 24
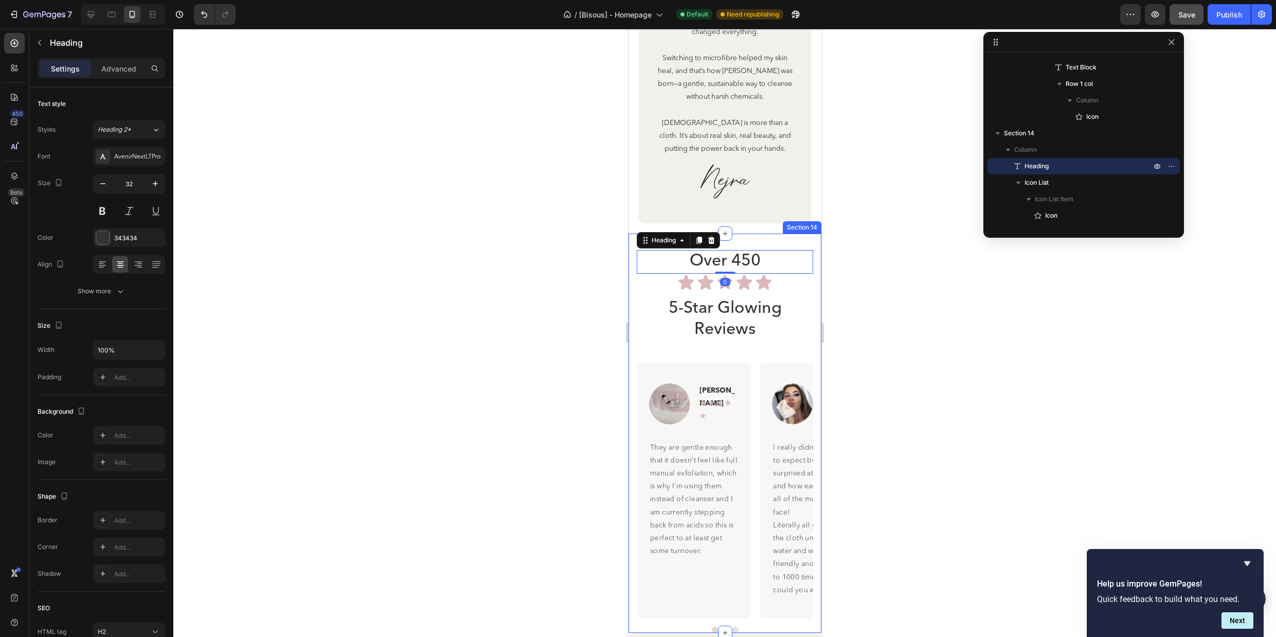
click at [763, 235] on div "Over 450 Heading 0 Icon Icon Icon Icon Icon Icon List 5-Star Glowing Reviews He…" at bounding box center [724, 433] width 193 height 399
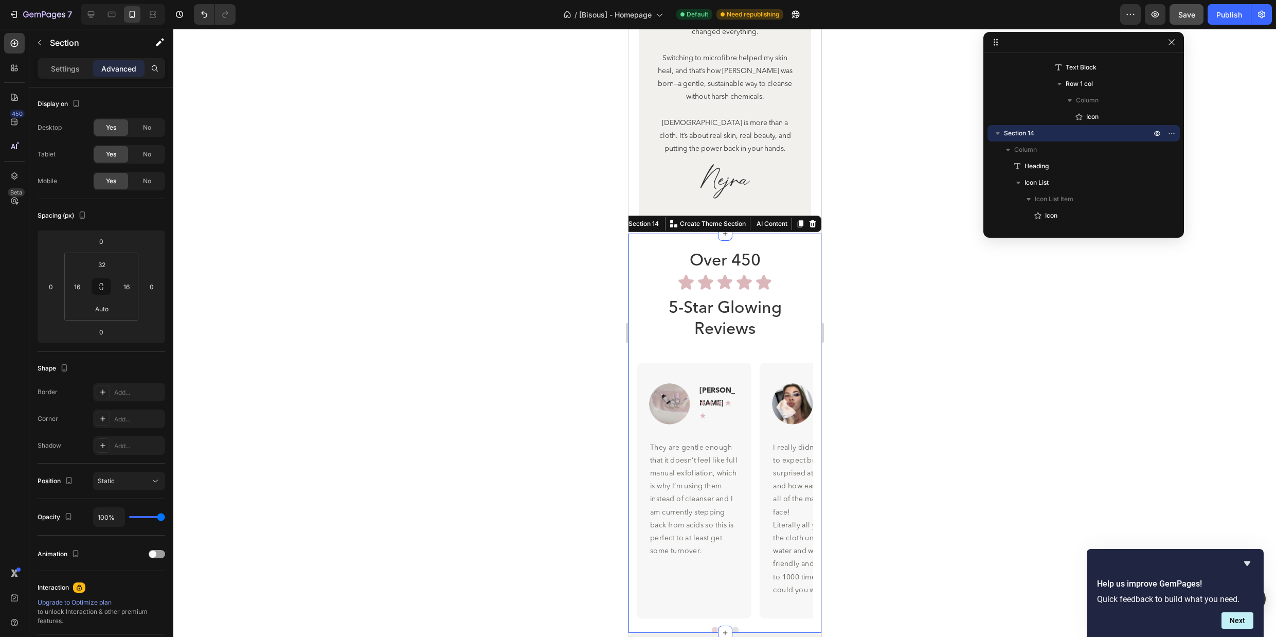
click at [886, 294] on div at bounding box center [724, 333] width 1103 height 608
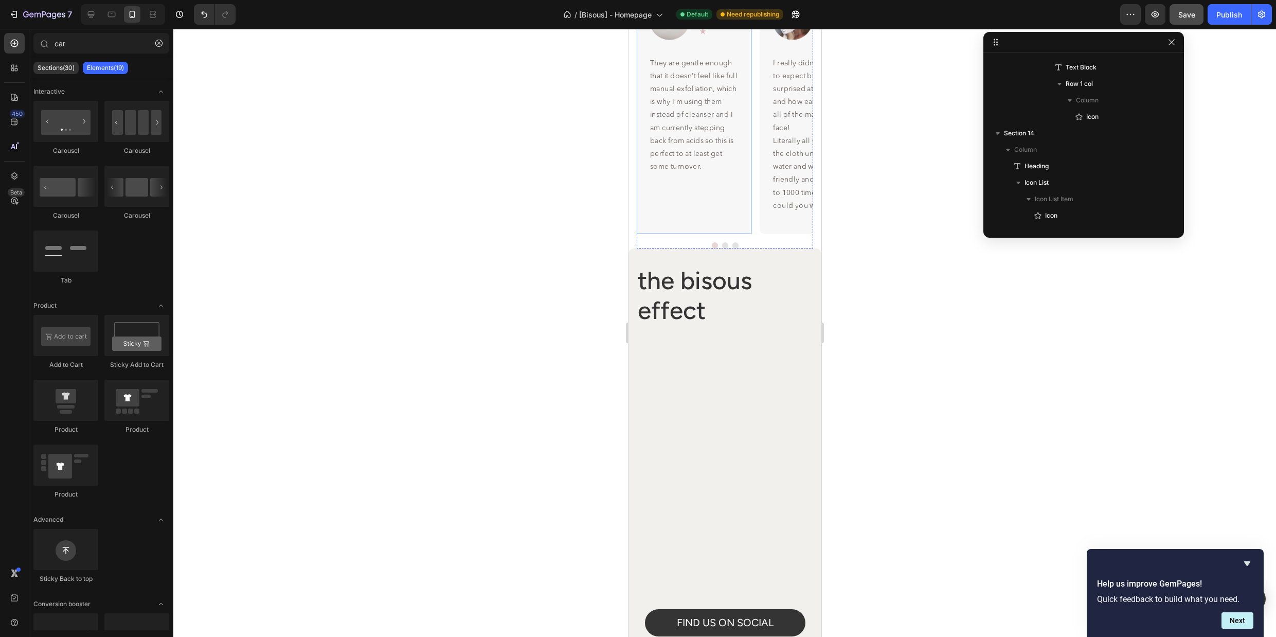
scroll to position [4483, 0]
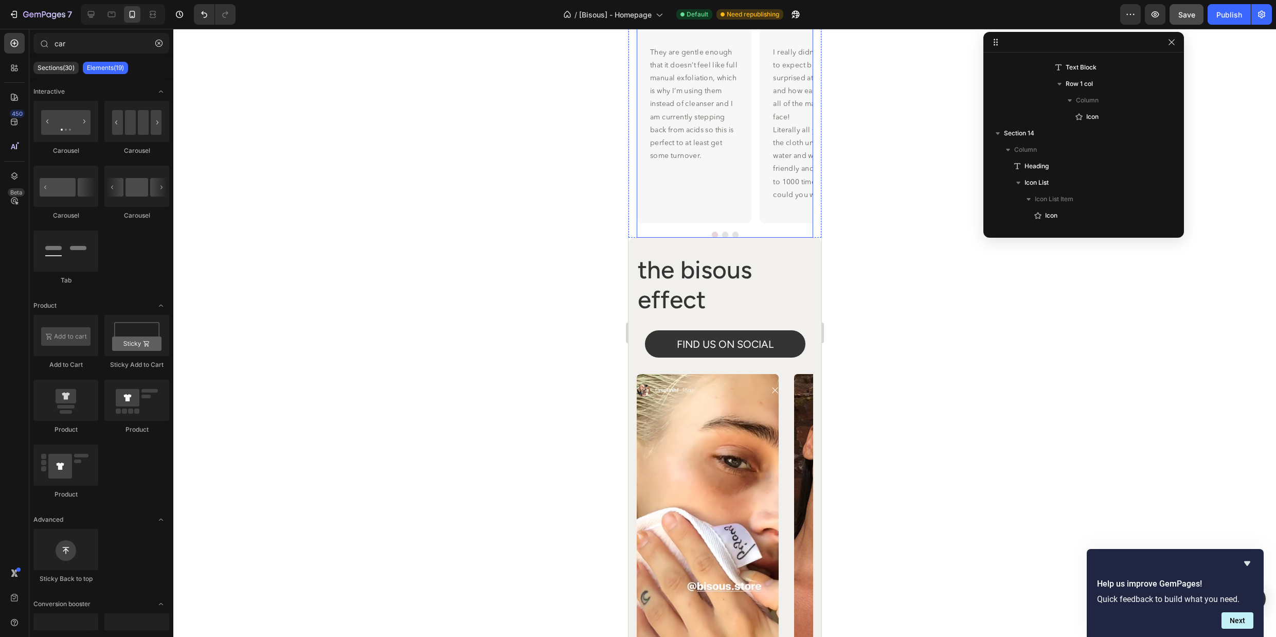
click at [775, 233] on div at bounding box center [724, 235] width 176 height 6
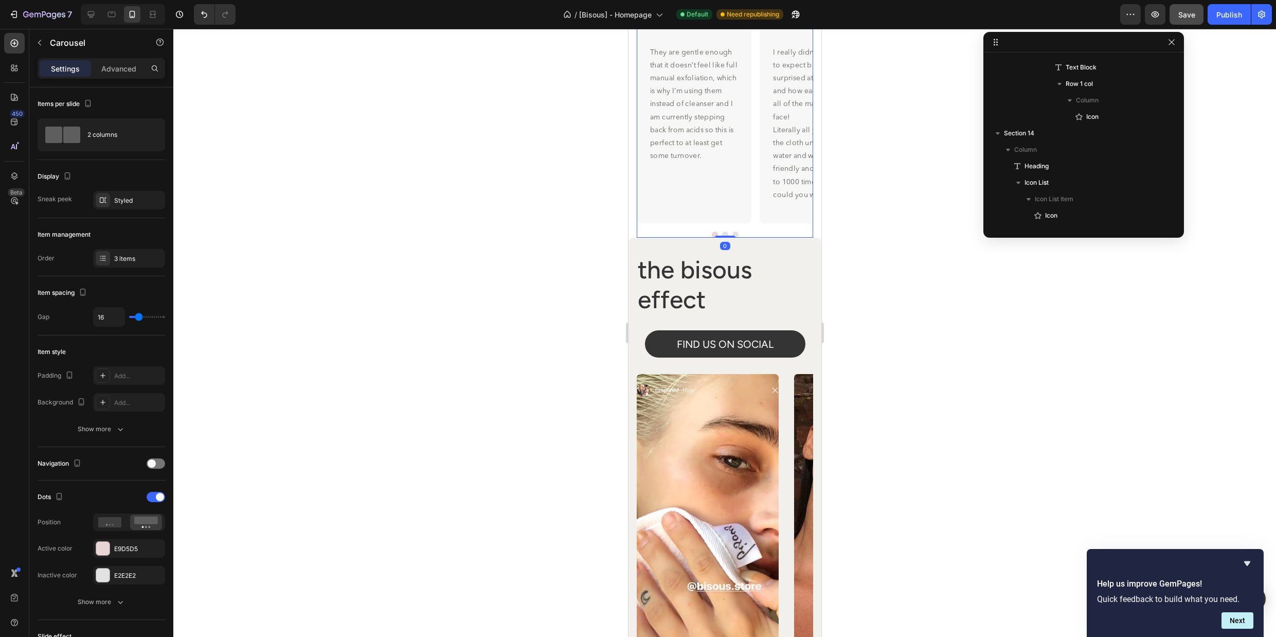
scroll to position [837, 0]
click at [129, 66] on p "Advanced" at bounding box center [118, 68] width 35 height 11
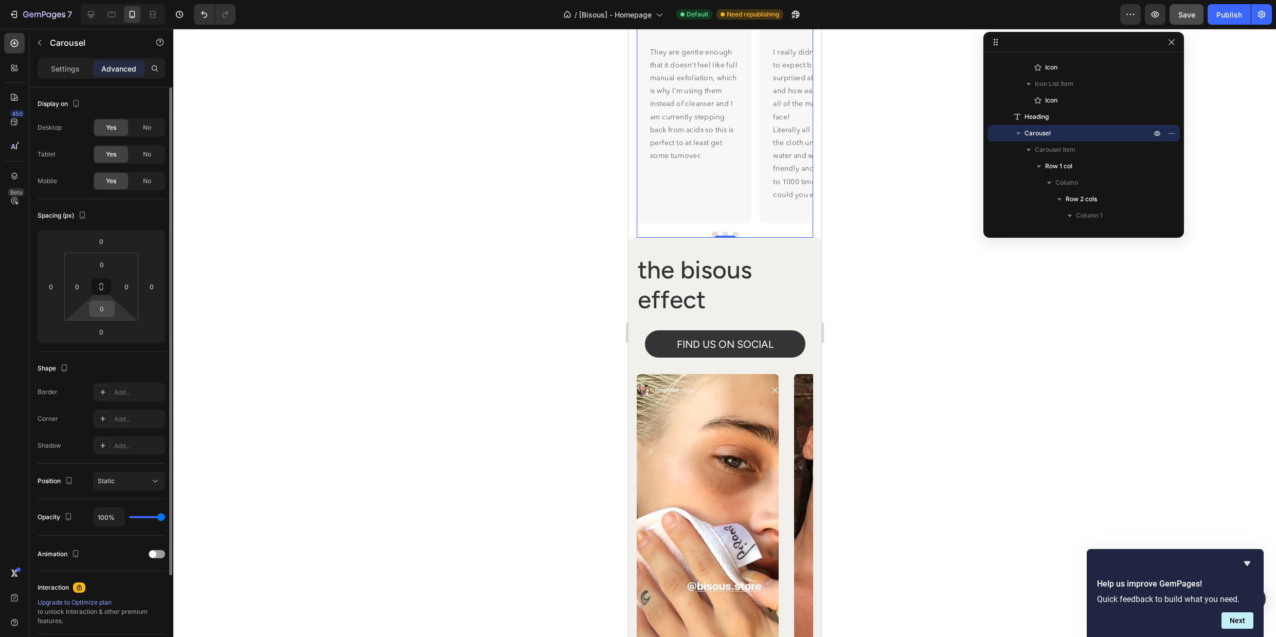
click at [106, 313] on input "0" at bounding box center [102, 308] width 21 height 15
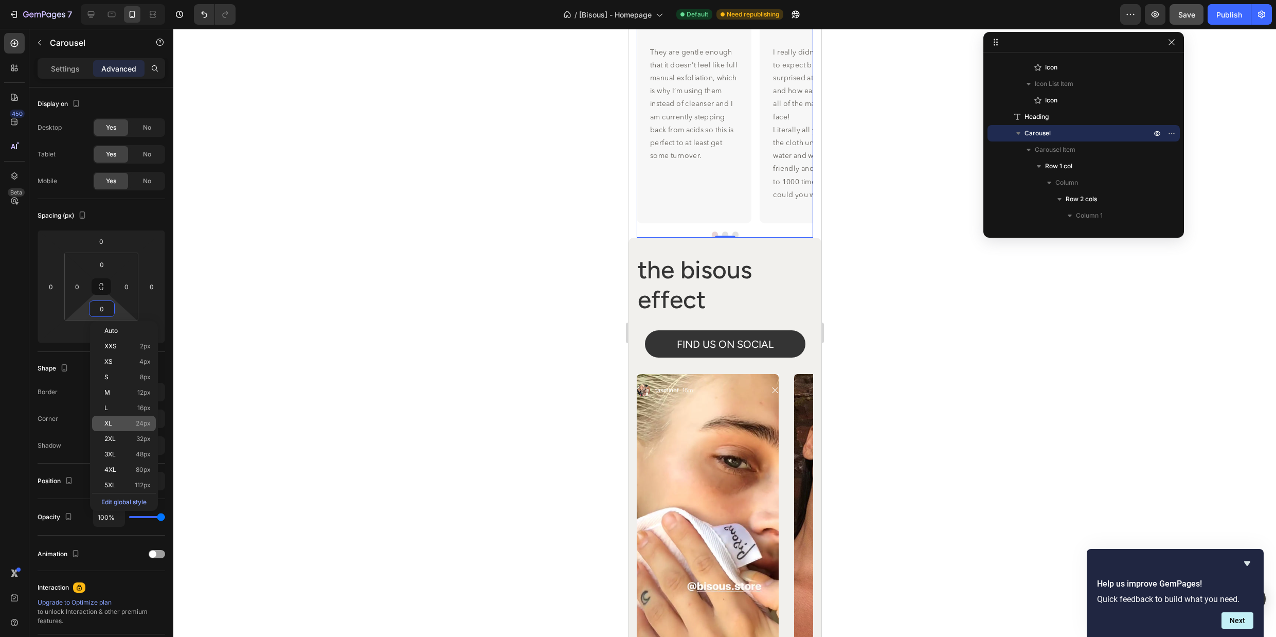
click at [114, 417] on div "XL 24px" at bounding box center [124, 423] width 64 height 15
type input "24"
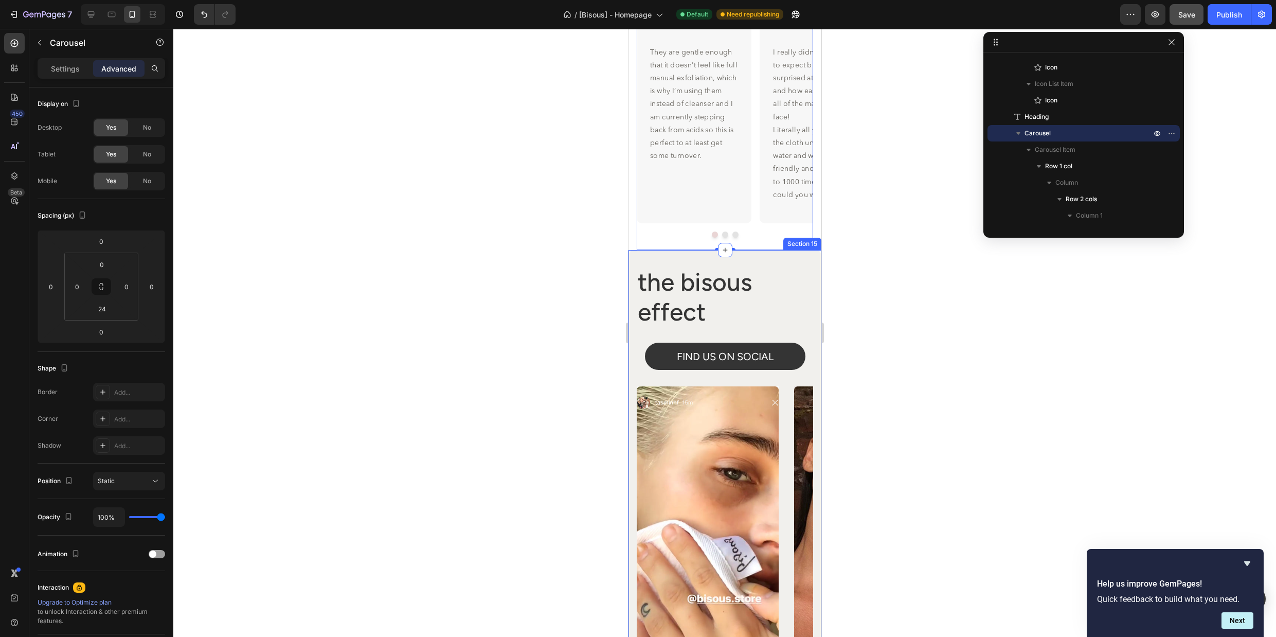
click at [840, 329] on div at bounding box center [724, 333] width 1103 height 608
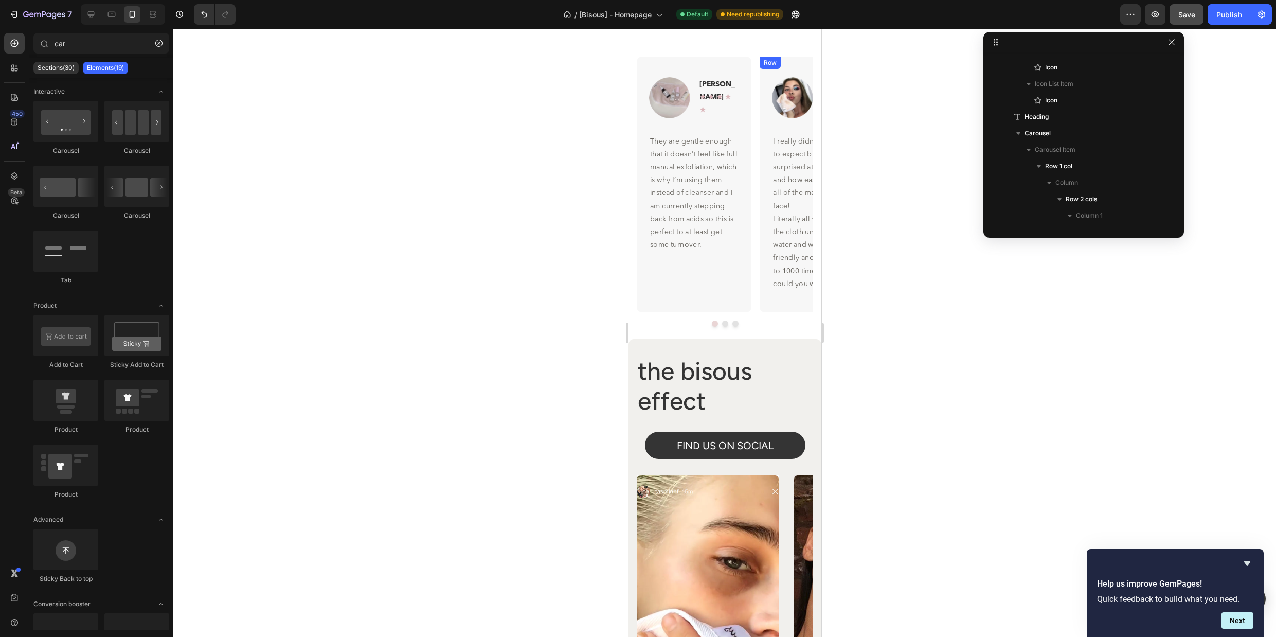
scroll to position [4393, 0]
click at [954, 236] on div at bounding box center [724, 333] width 1103 height 608
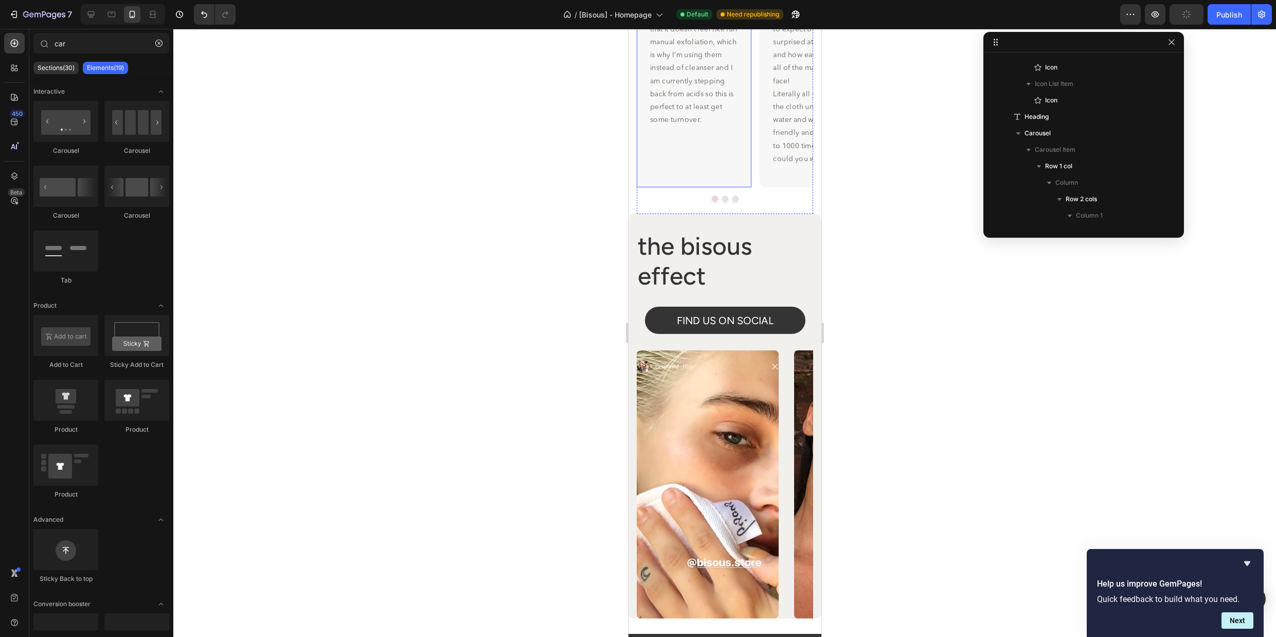
scroll to position [4495, 0]
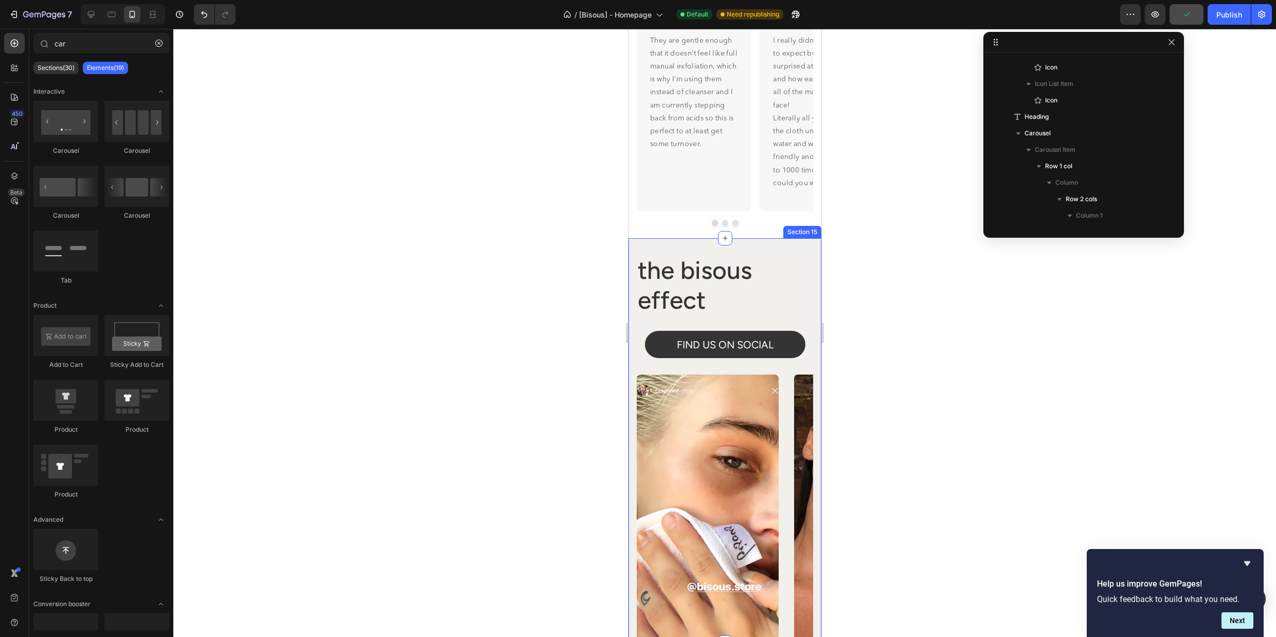
click at [810, 249] on div "the bisous effect Heading FIND US ON SOCIAL Button Row Image Image Image Image …" at bounding box center [724, 440] width 193 height 404
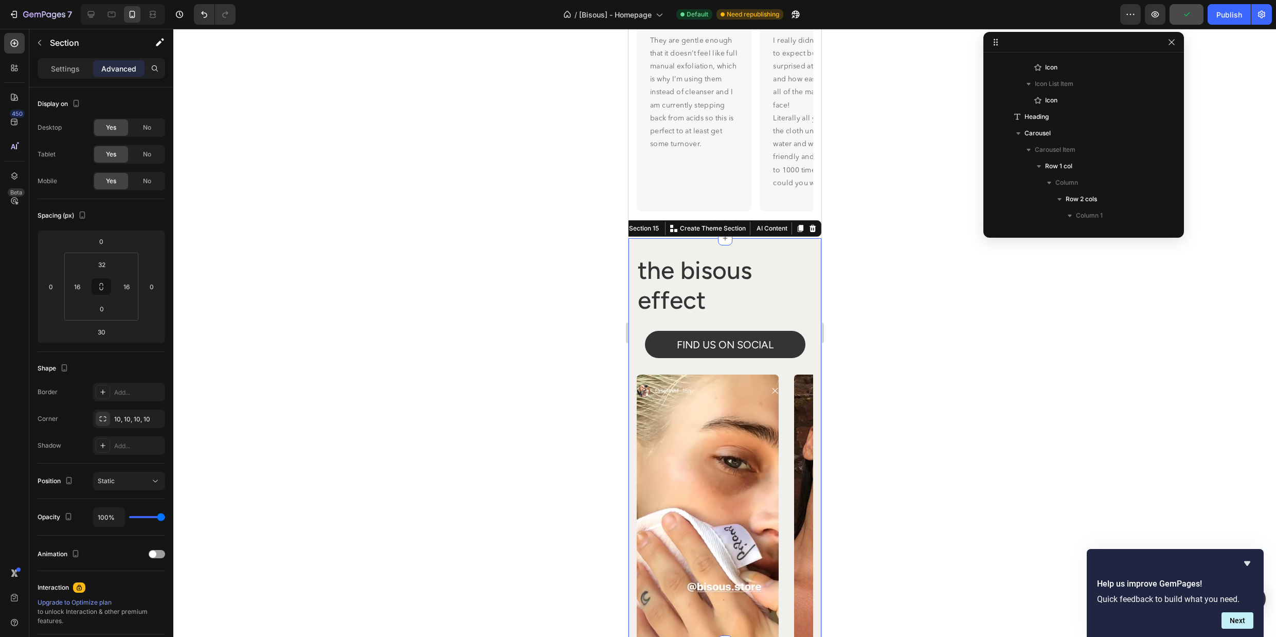
scroll to position [1625, 0]
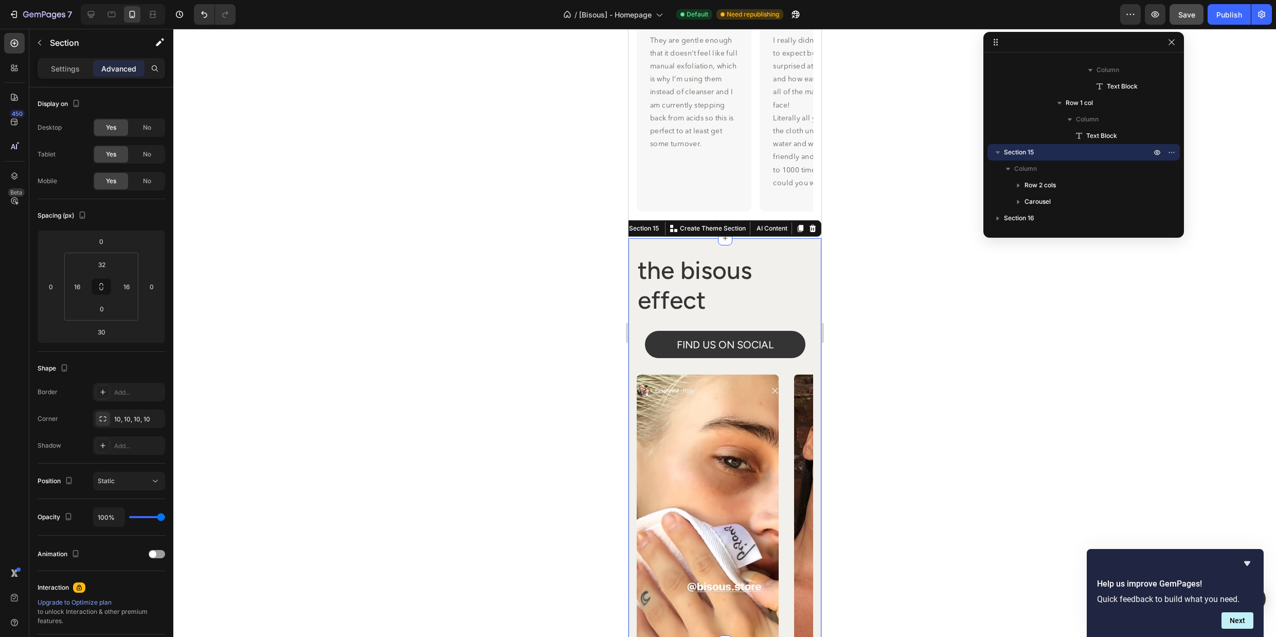
click at [888, 168] on div at bounding box center [724, 333] width 1103 height 608
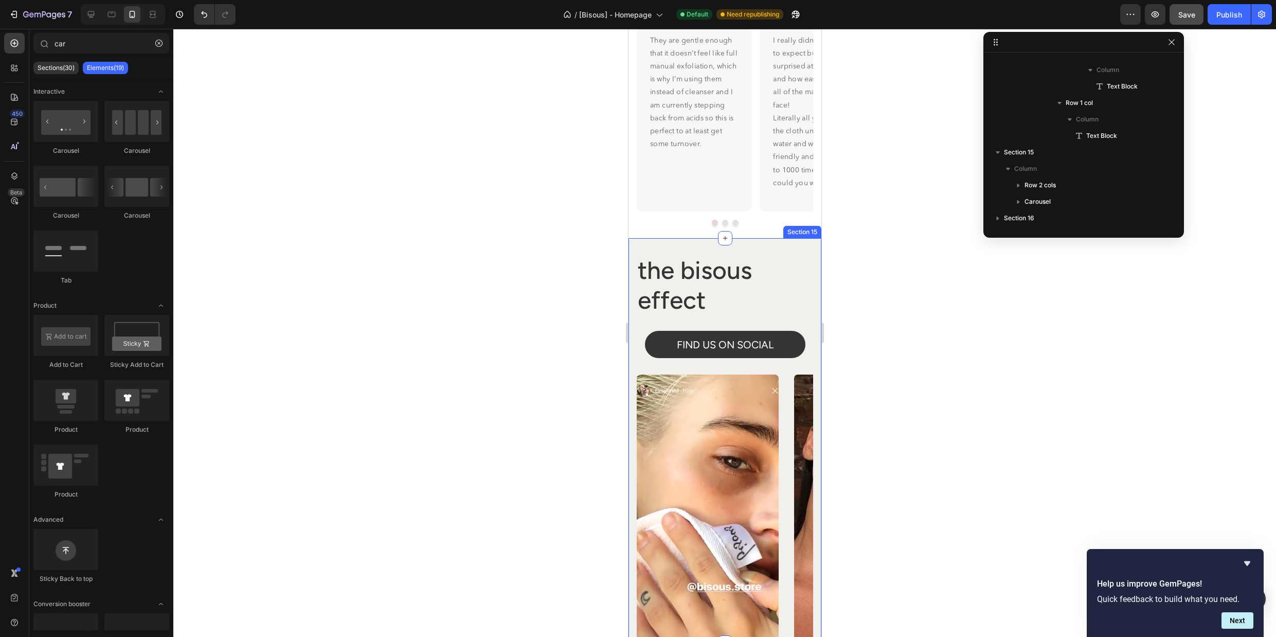
click at [817, 253] on div "the bisous effect Heading FIND US ON SOCIAL Button Row Image Image Image Image …" at bounding box center [724, 440] width 193 height 404
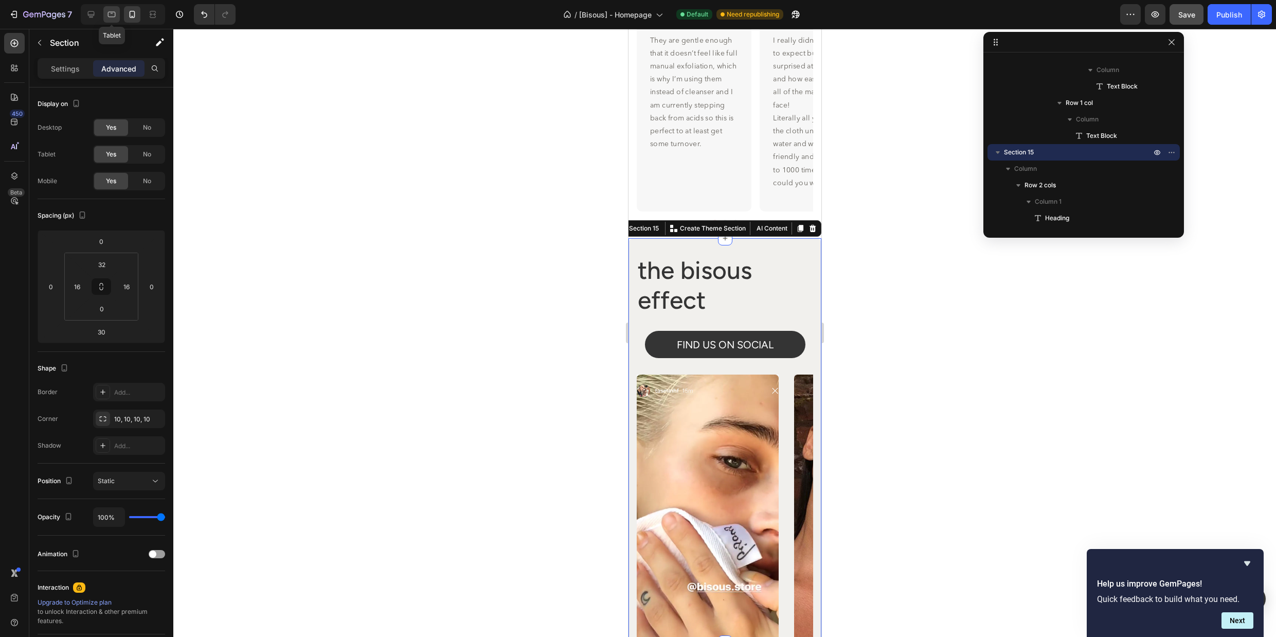
click at [109, 17] on icon at bounding box center [111, 14] width 10 height 10
type input "0"
type input "24"
type input "0"
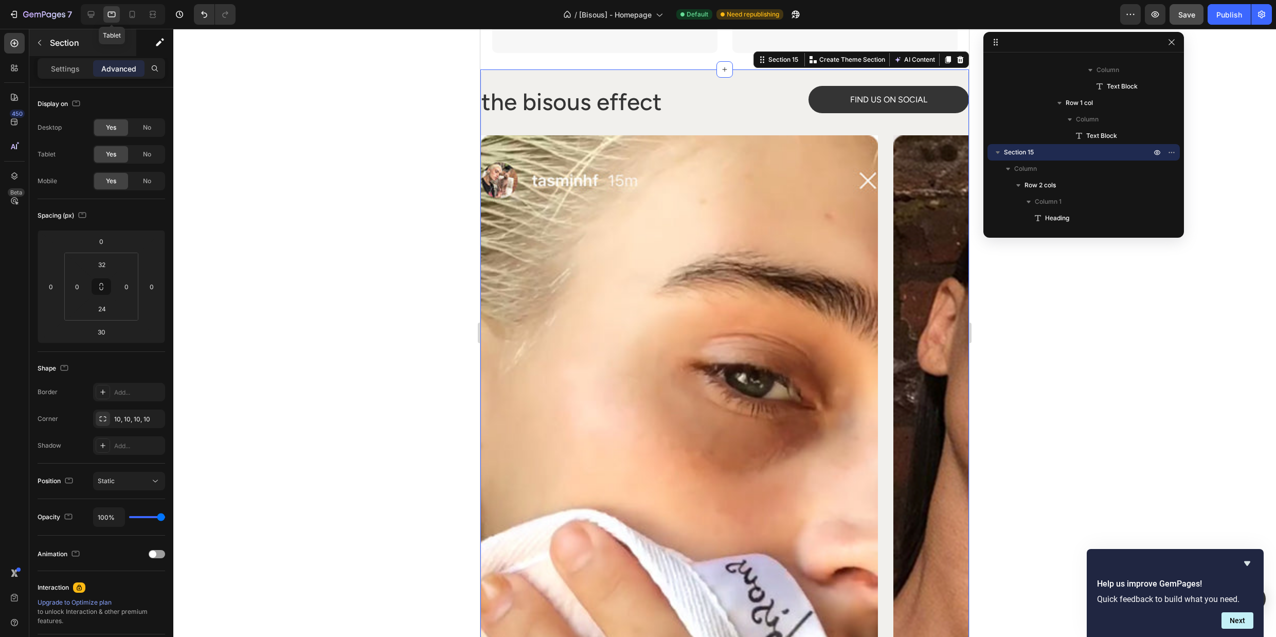
scroll to position [4613, 0]
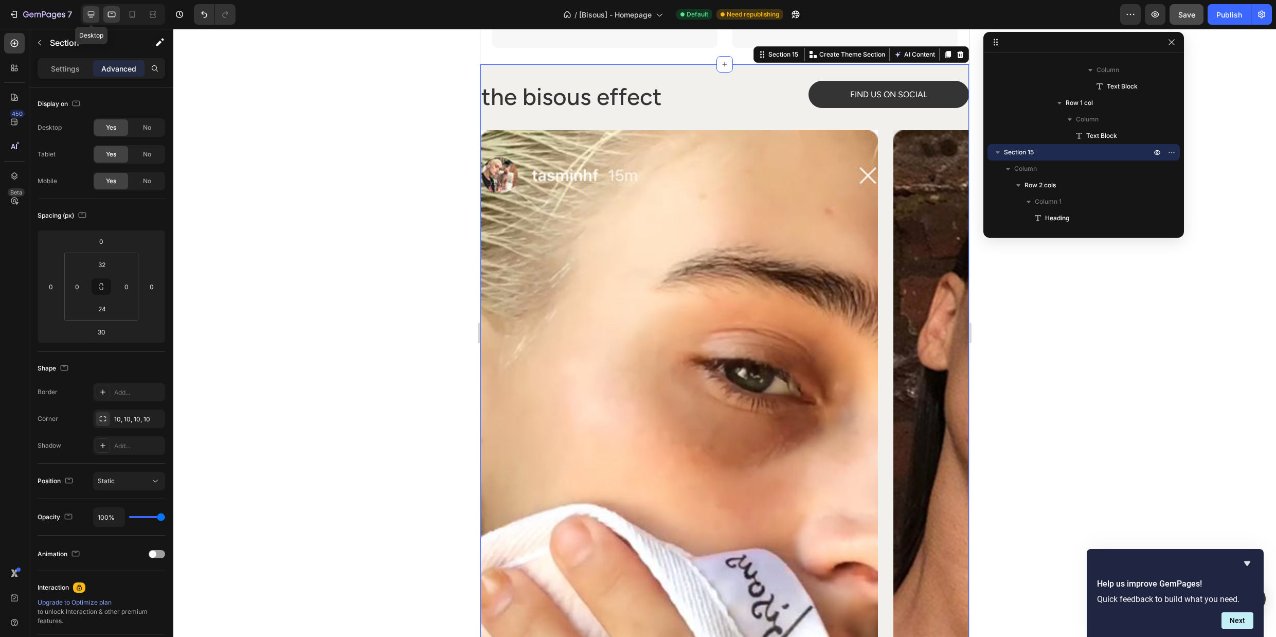
click at [88, 11] on icon at bounding box center [91, 14] width 7 height 7
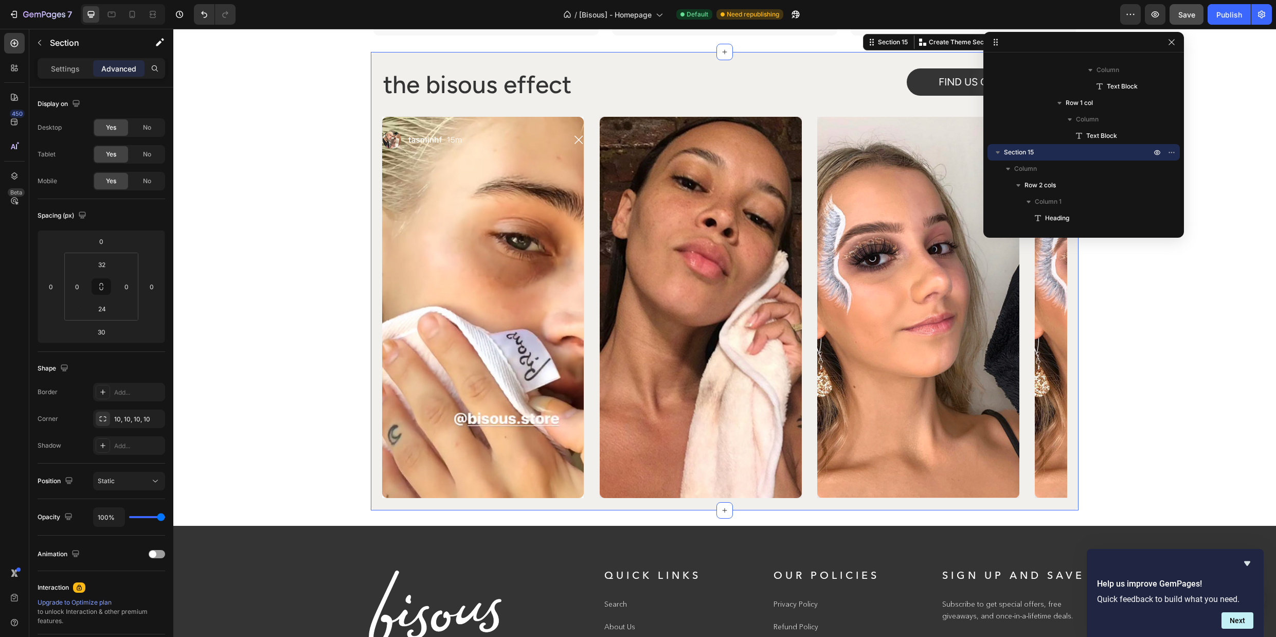
scroll to position [4600, 0]
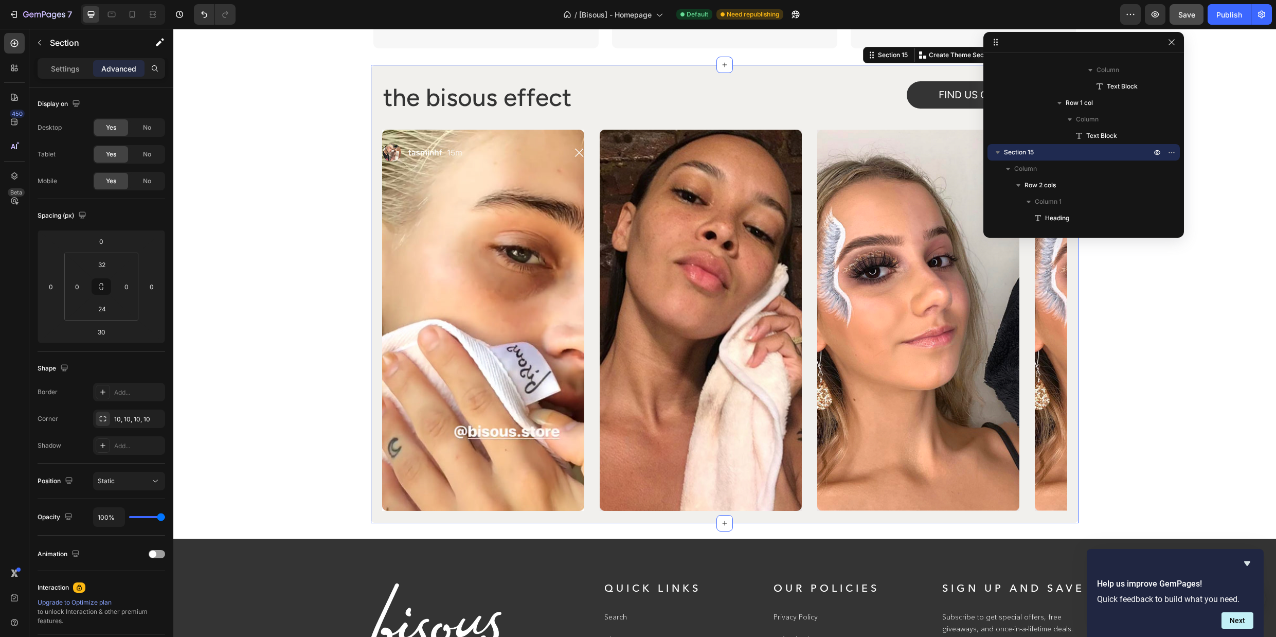
click at [691, 72] on div "the bisous effect Heading FIND US ON SOCIAL Button Row Image Image Image Image …" at bounding box center [725, 294] width 708 height 459
click at [78, 292] on input "0" at bounding box center [76, 286] width 15 height 15
click at [101, 365] on div "M 12px" at bounding box center [99, 370] width 64 height 15
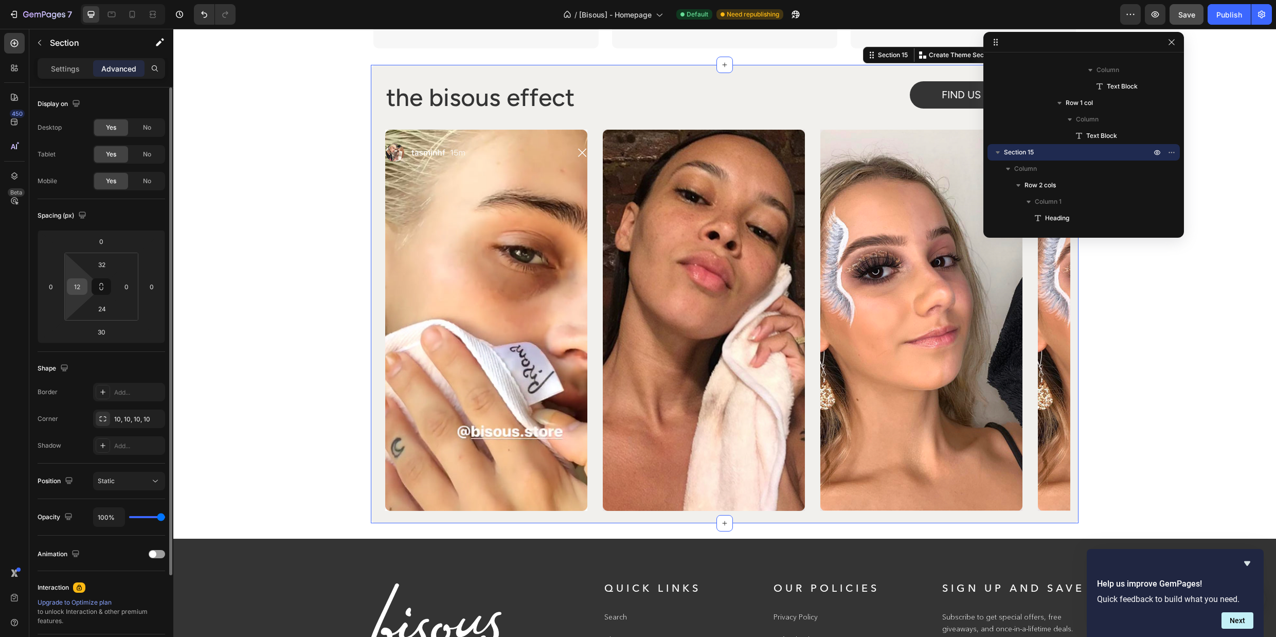
click at [81, 290] on input "12" at bounding box center [76, 286] width 15 height 15
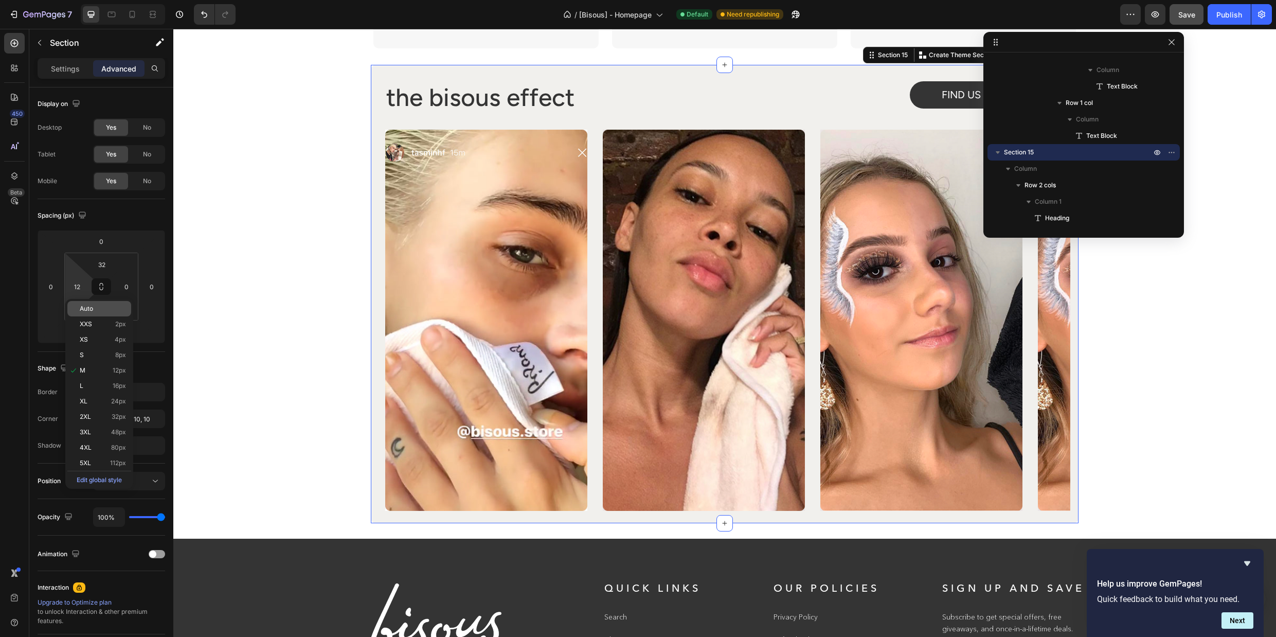
click at [91, 306] on span "Auto" at bounding box center [86, 308] width 13 height 7
type input "Auto"
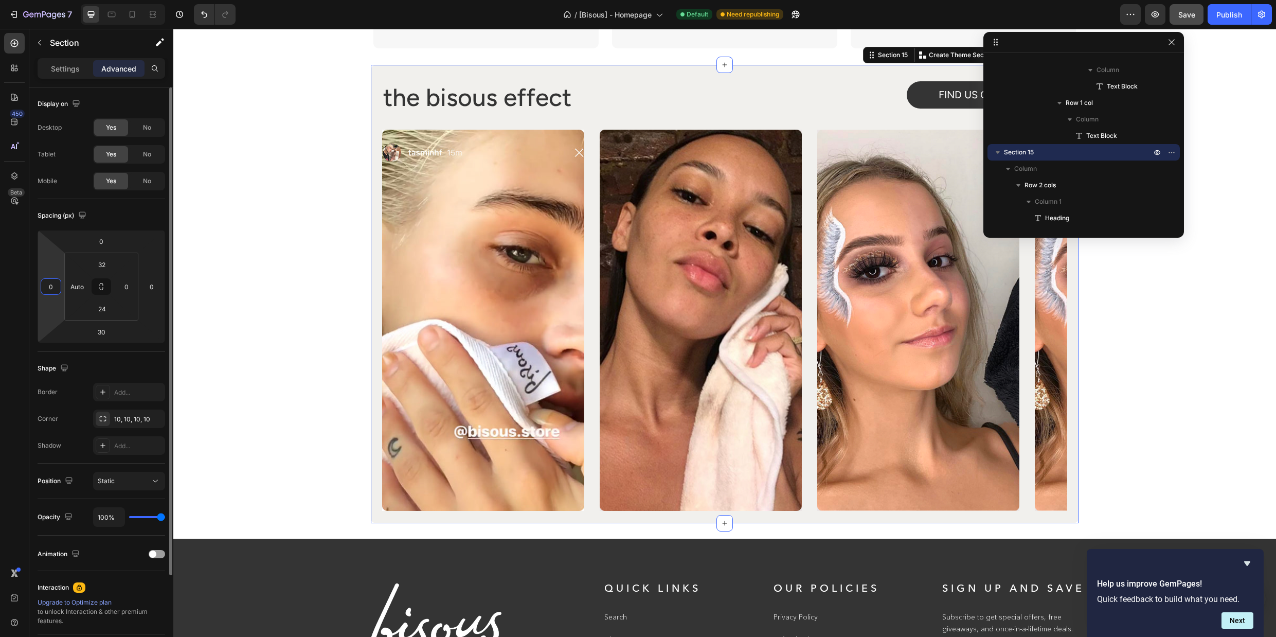
click at [43, 288] on input "0" at bounding box center [50, 286] width 15 height 15
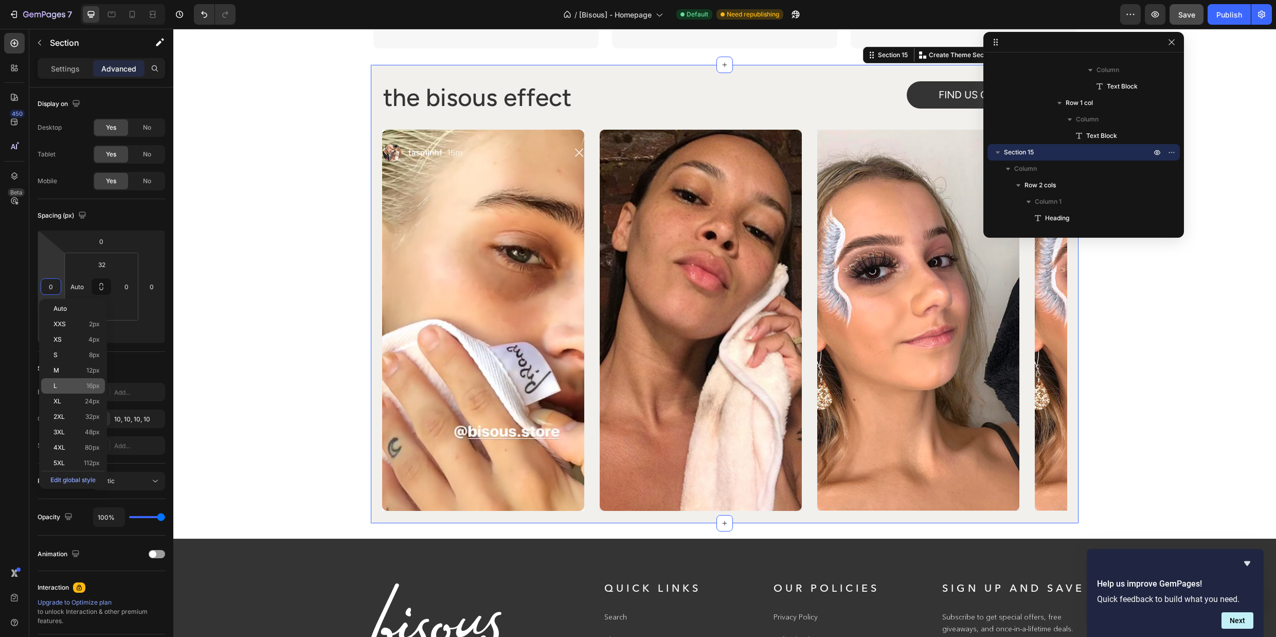
click at [62, 388] on p "L 16px" at bounding box center [77, 385] width 46 height 7
type input "16"
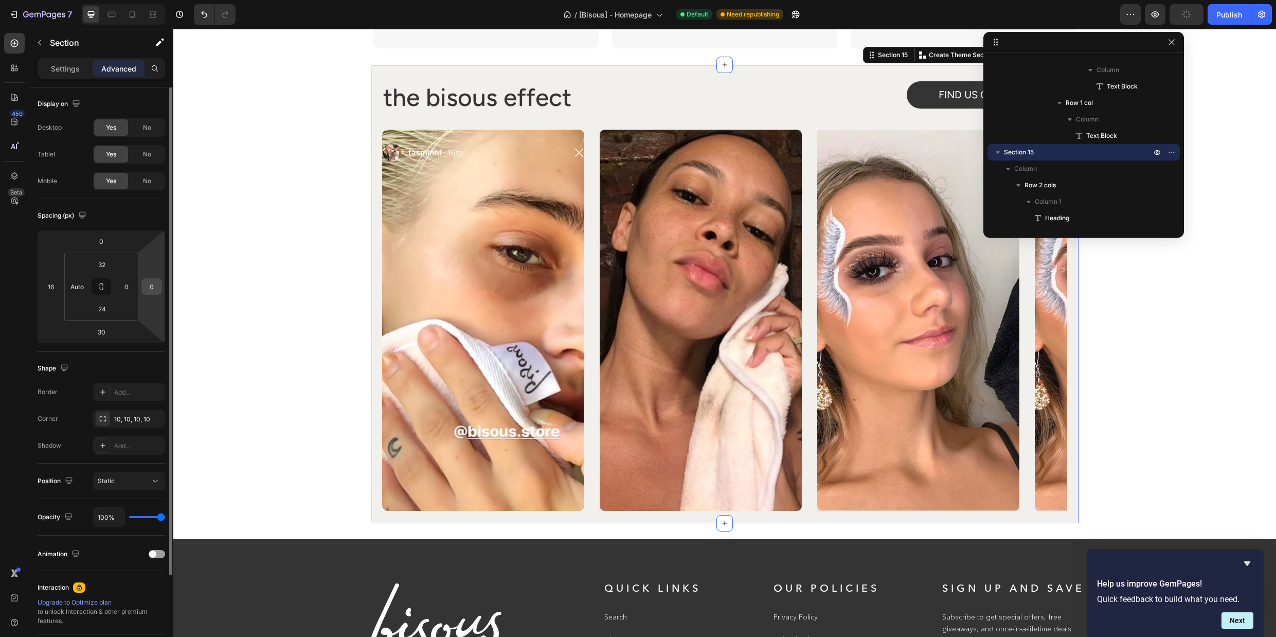
click at [150, 290] on input "0" at bounding box center [151, 286] width 15 height 15
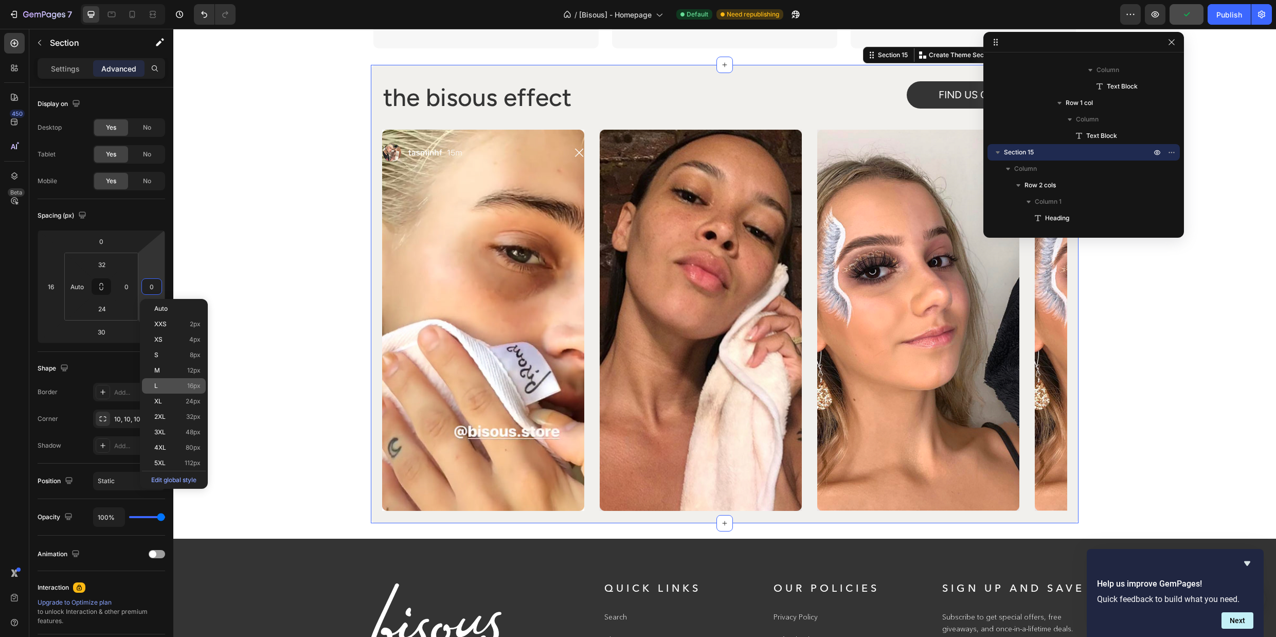
click at [194, 386] on span "16px" at bounding box center [193, 385] width 13 height 7
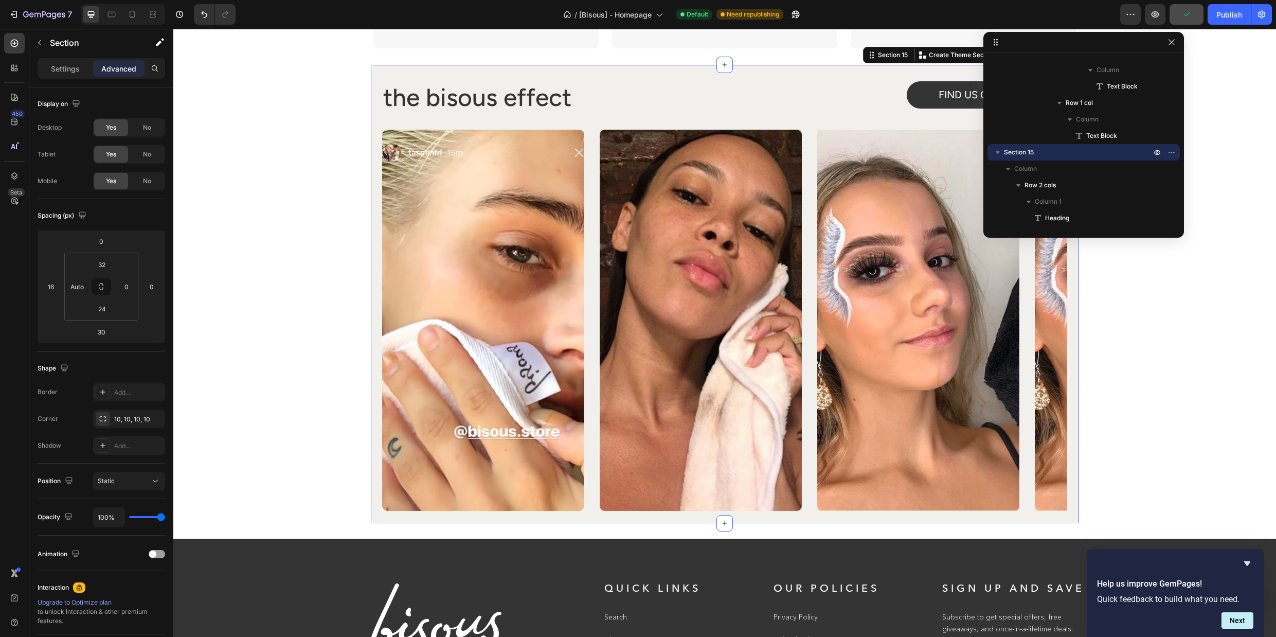
type input "16"
click at [110, 16] on icon at bounding box center [111, 14] width 10 height 10
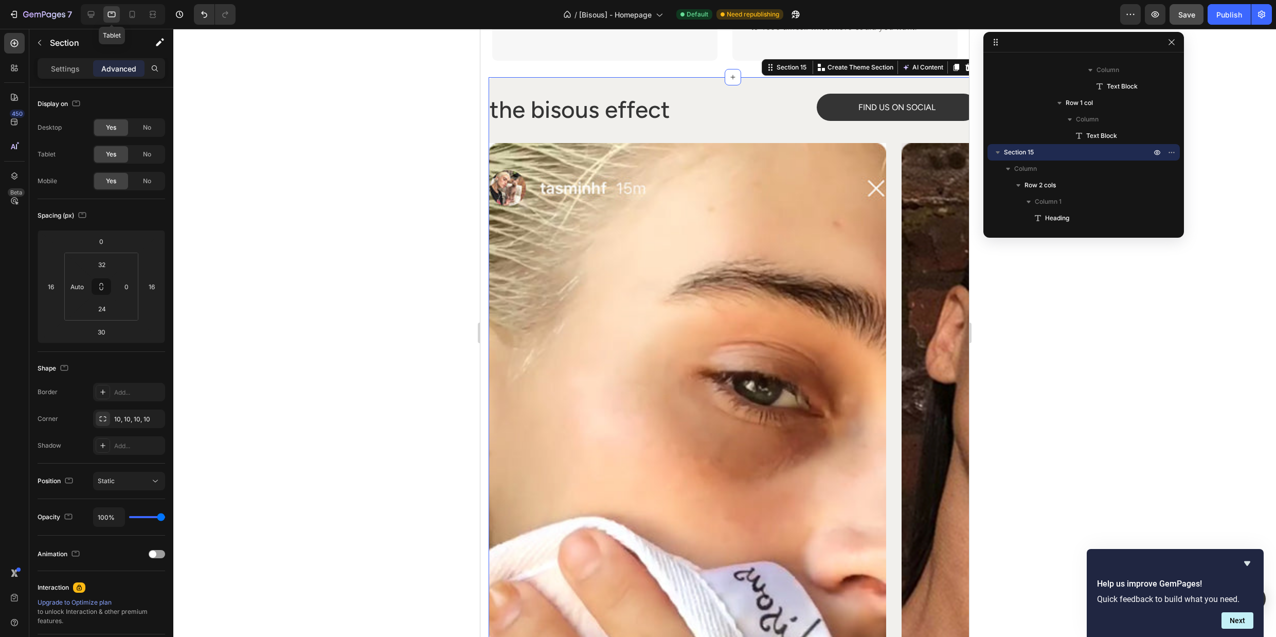
scroll to position [4613, 0]
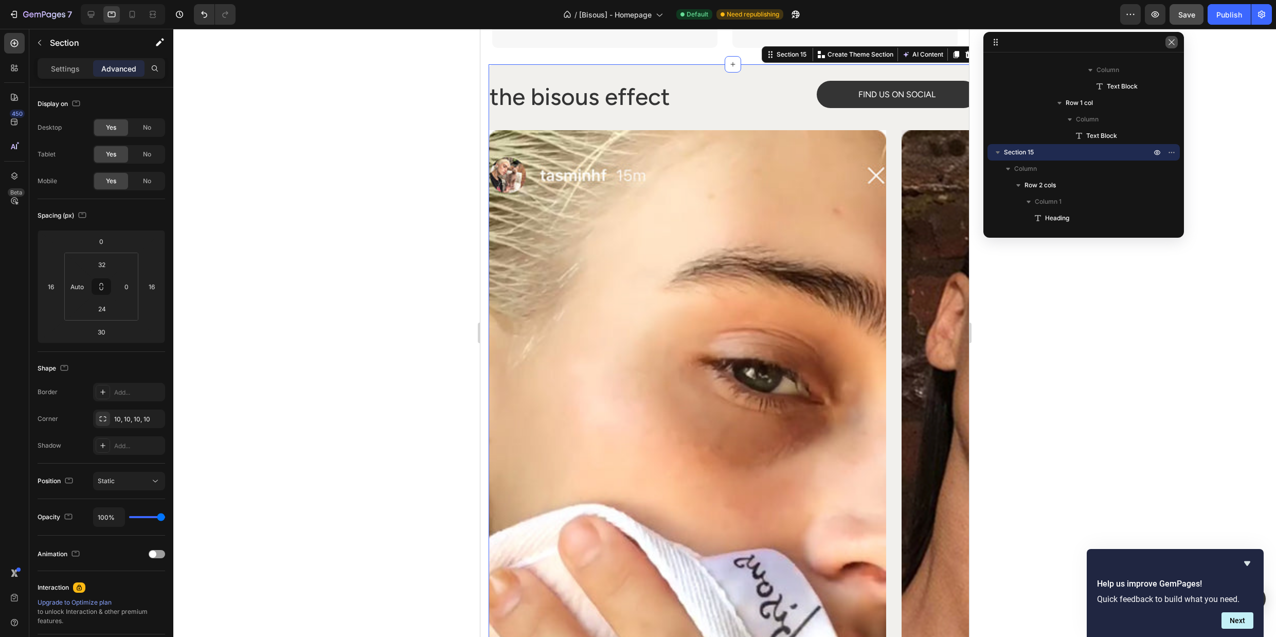
click at [1175, 41] on icon "button" at bounding box center [1172, 42] width 8 height 8
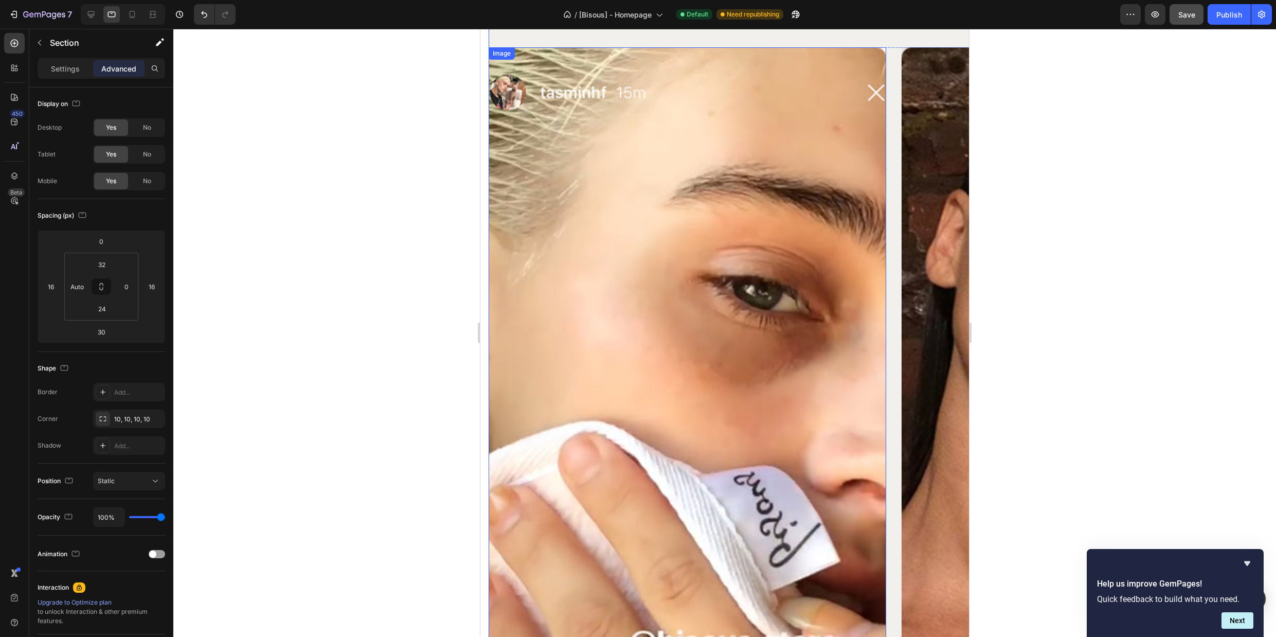
scroll to position [4576, 0]
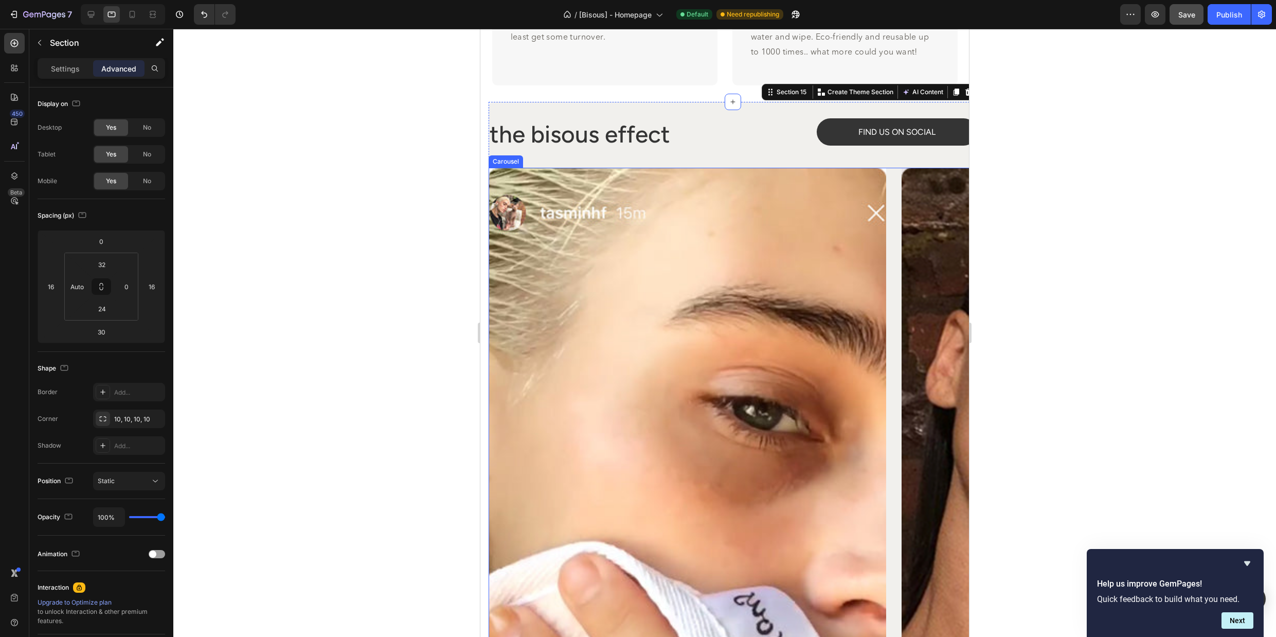
click at [897, 173] on div "Image Image Image Image" at bounding box center [733, 543] width 489 height 751
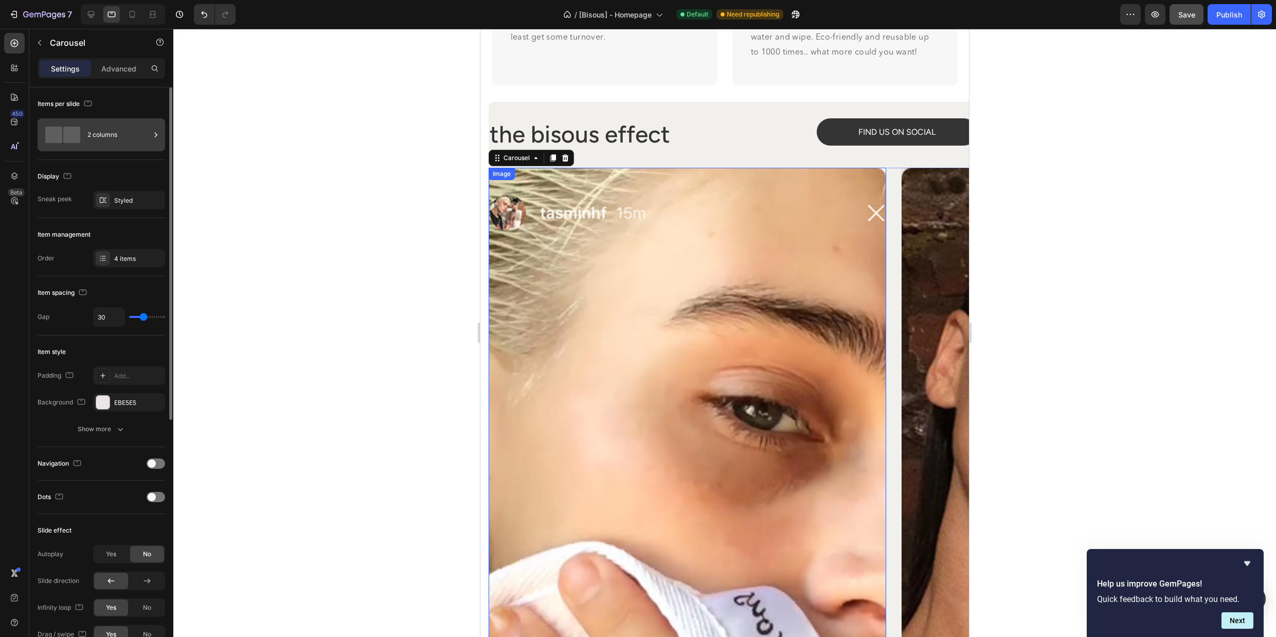
click at [135, 136] on div "2 columns" at bounding box center [118, 135] width 63 height 24
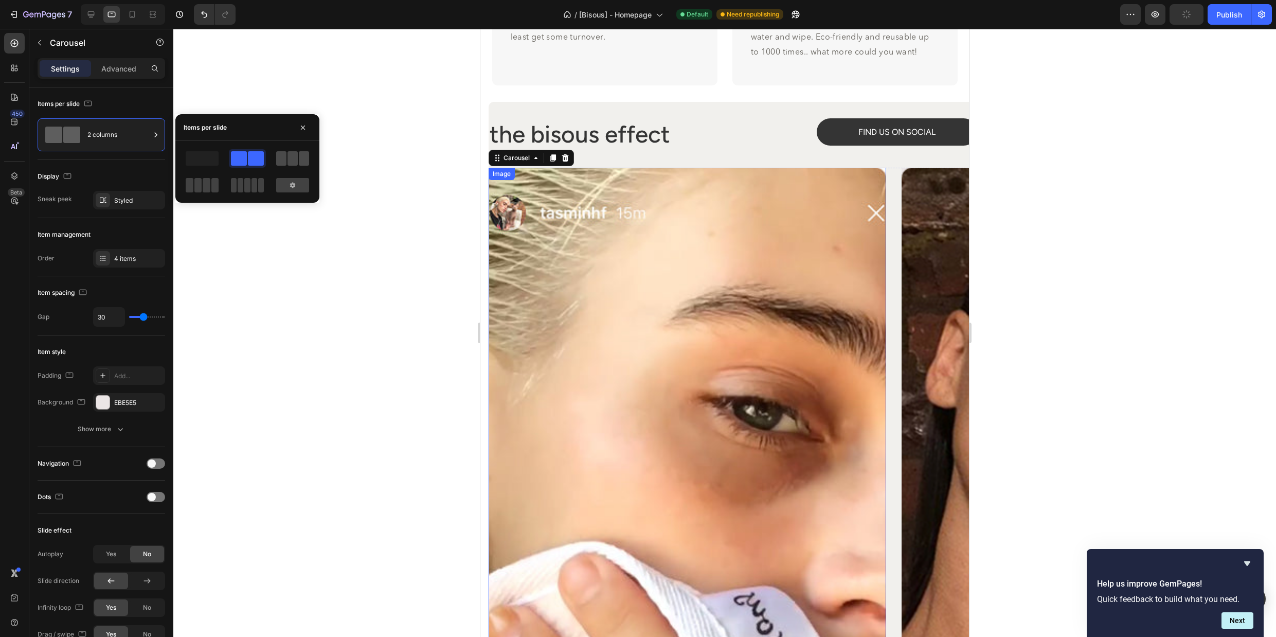
click at [291, 156] on span at bounding box center [293, 158] width 10 height 14
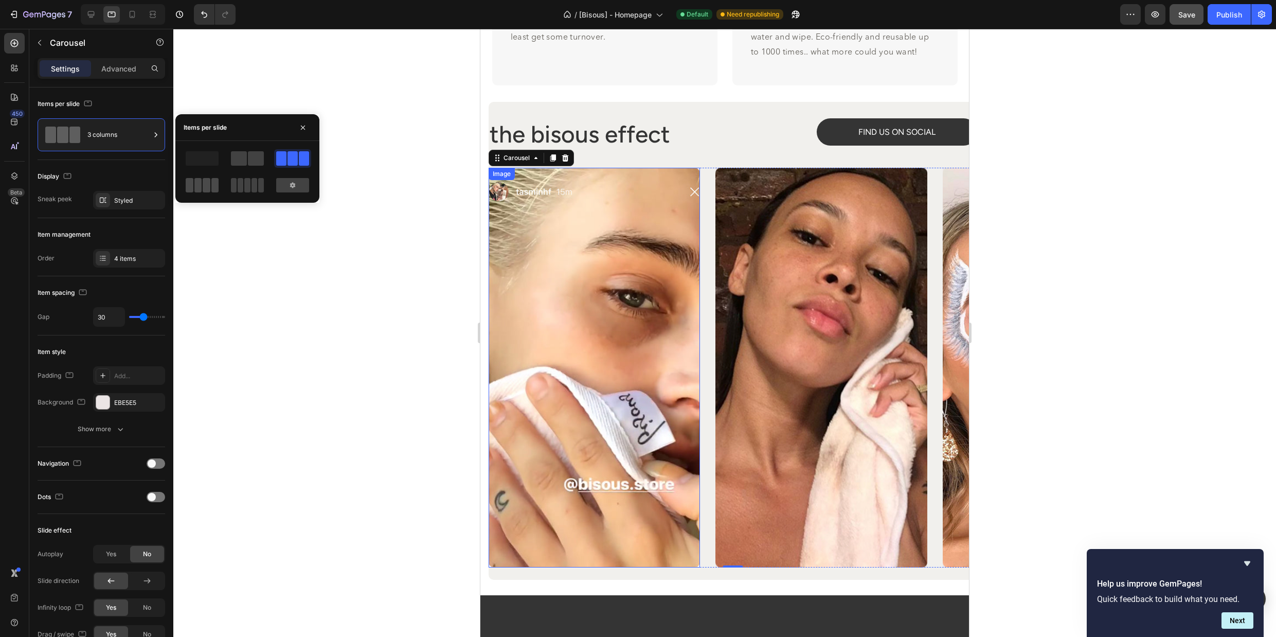
click at [193, 184] on div at bounding box center [202, 185] width 33 height 14
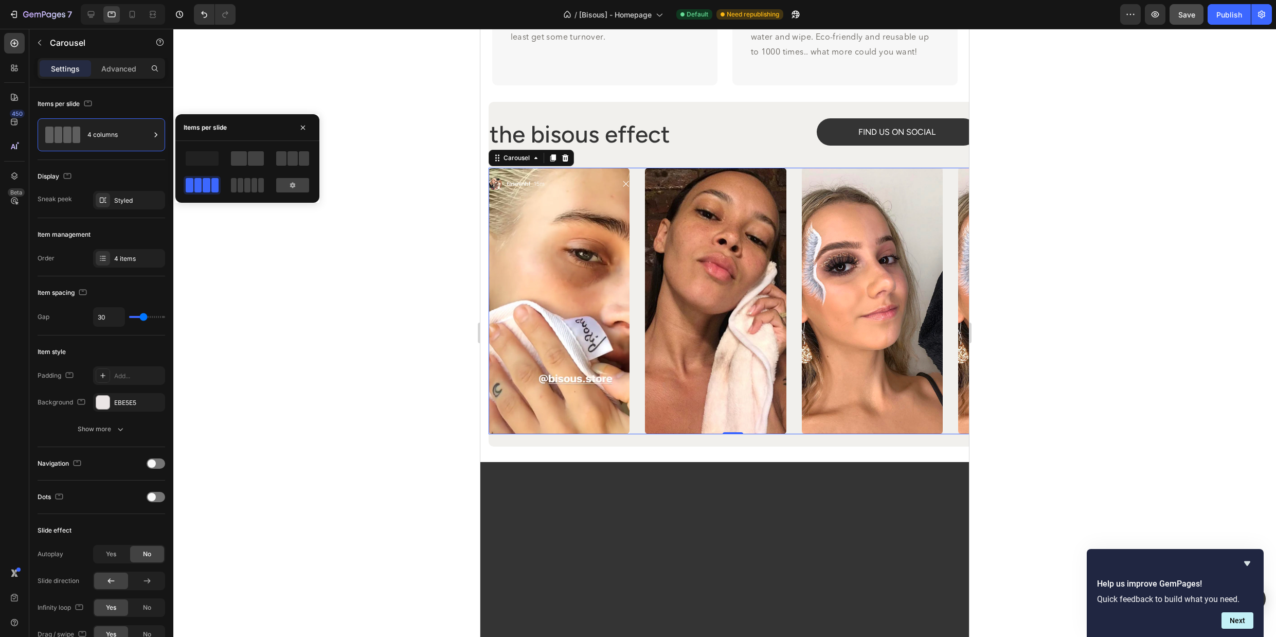
click at [1106, 271] on div at bounding box center [724, 333] width 1103 height 608
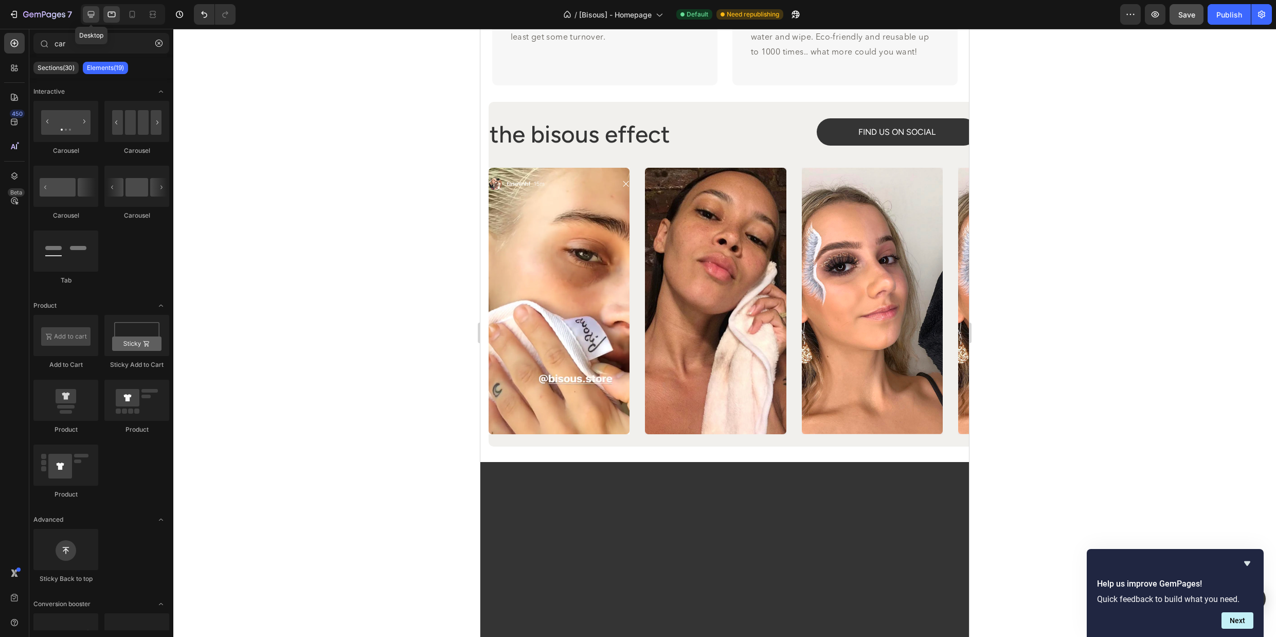
click at [89, 13] on icon at bounding box center [91, 14] width 10 height 10
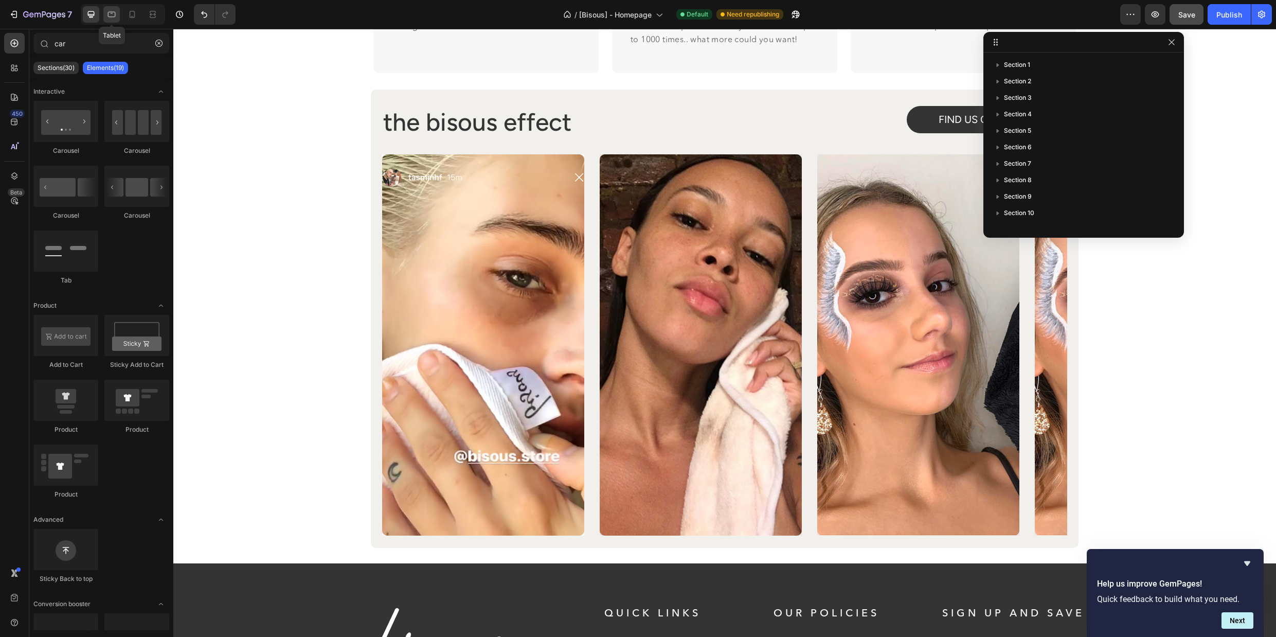
click at [110, 15] on icon at bounding box center [111, 14] width 10 height 10
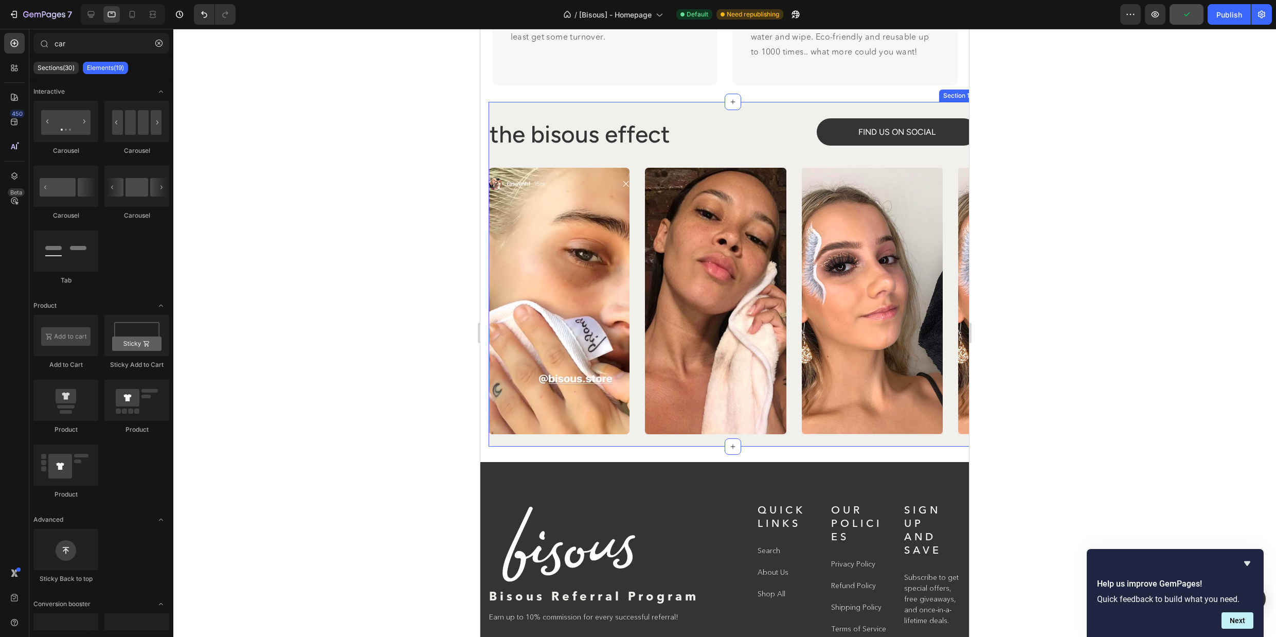
click at [555, 103] on div "the bisous effect Heading FIND US ON SOCIAL Button Row Image Image Image Image …" at bounding box center [733, 274] width 489 height 345
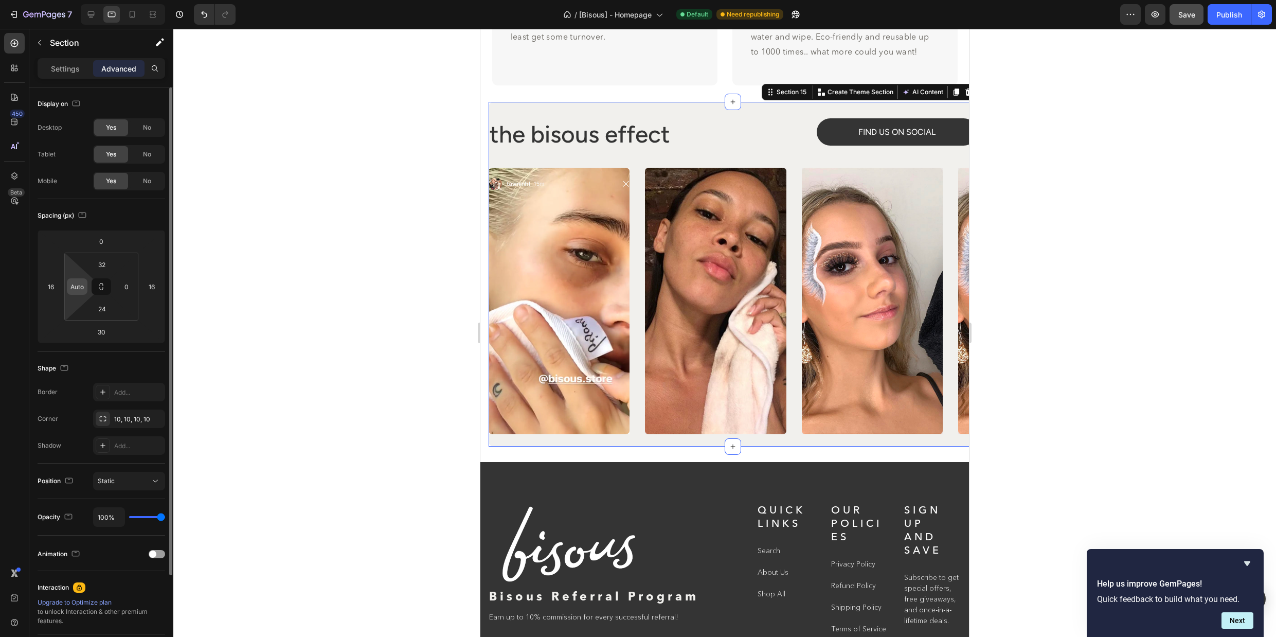
click at [76, 284] on input "Auto" at bounding box center [76, 286] width 15 height 15
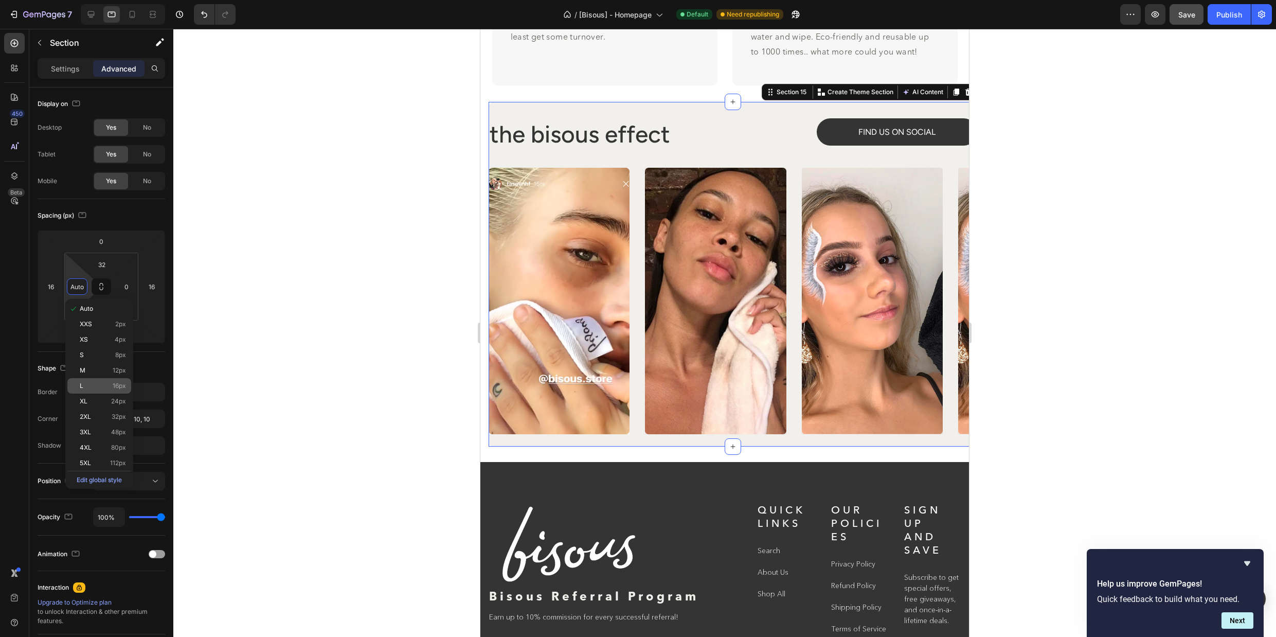
click at [129, 386] on div "L 16px" at bounding box center [99, 385] width 64 height 15
type input "16"
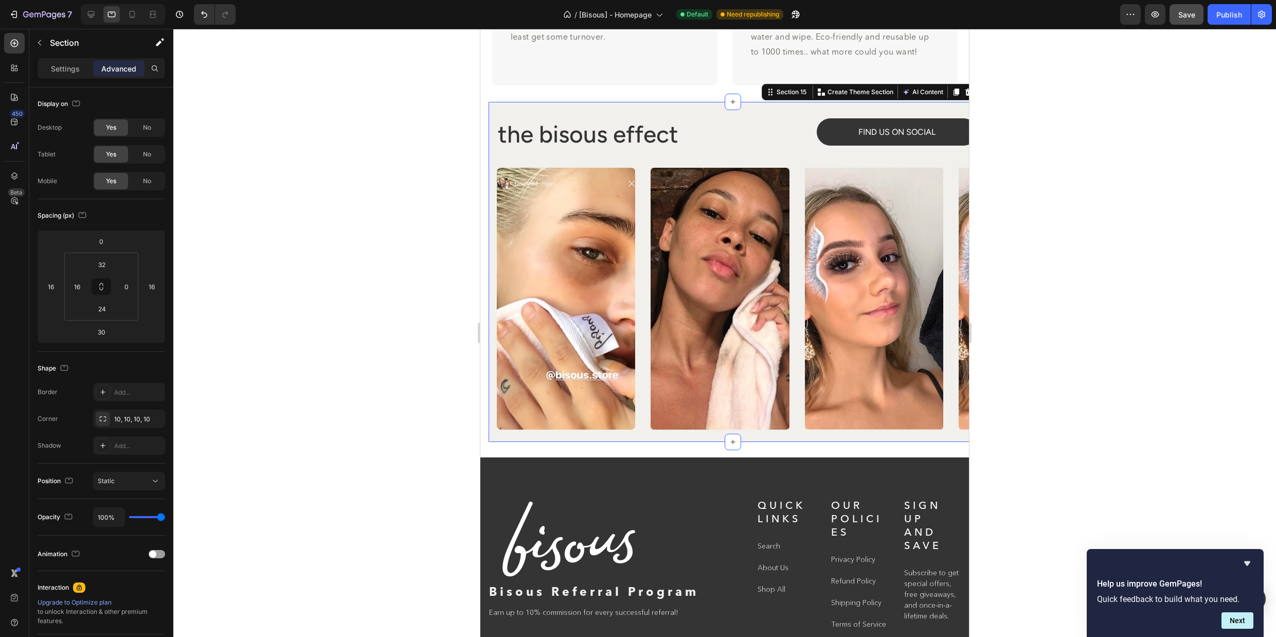
click at [1134, 290] on div at bounding box center [724, 333] width 1103 height 608
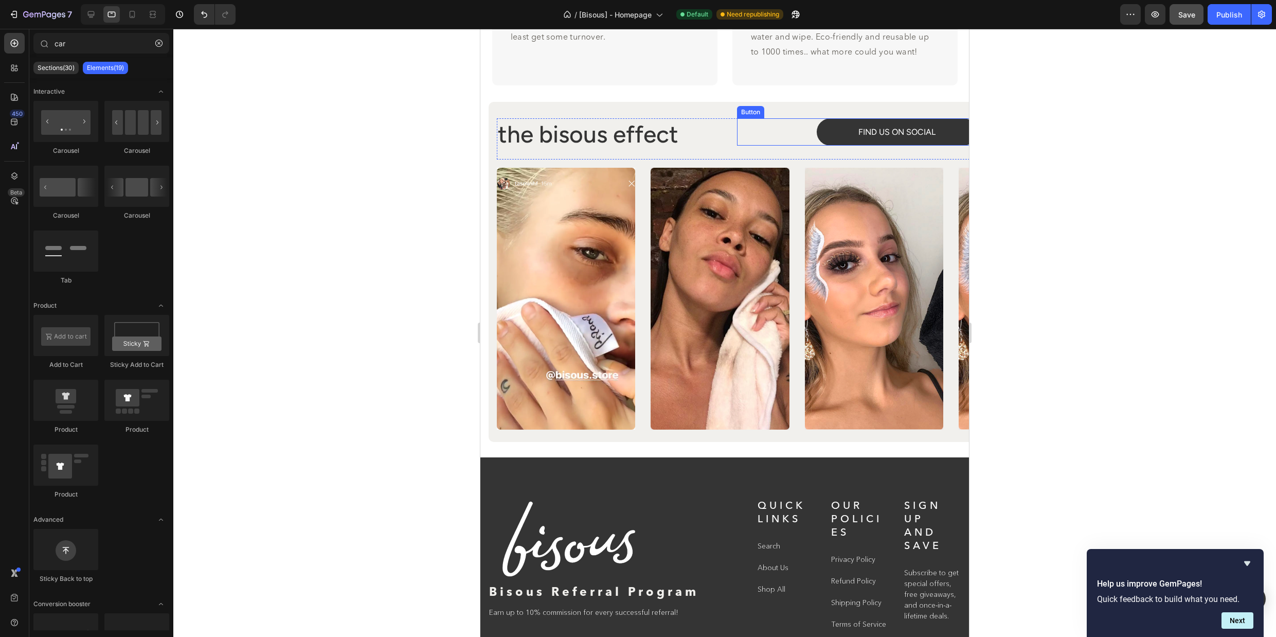
click at [784, 140] on div "FIND US ON SOCIAL Button" at bounding box center [857, 131] width 240 height 27
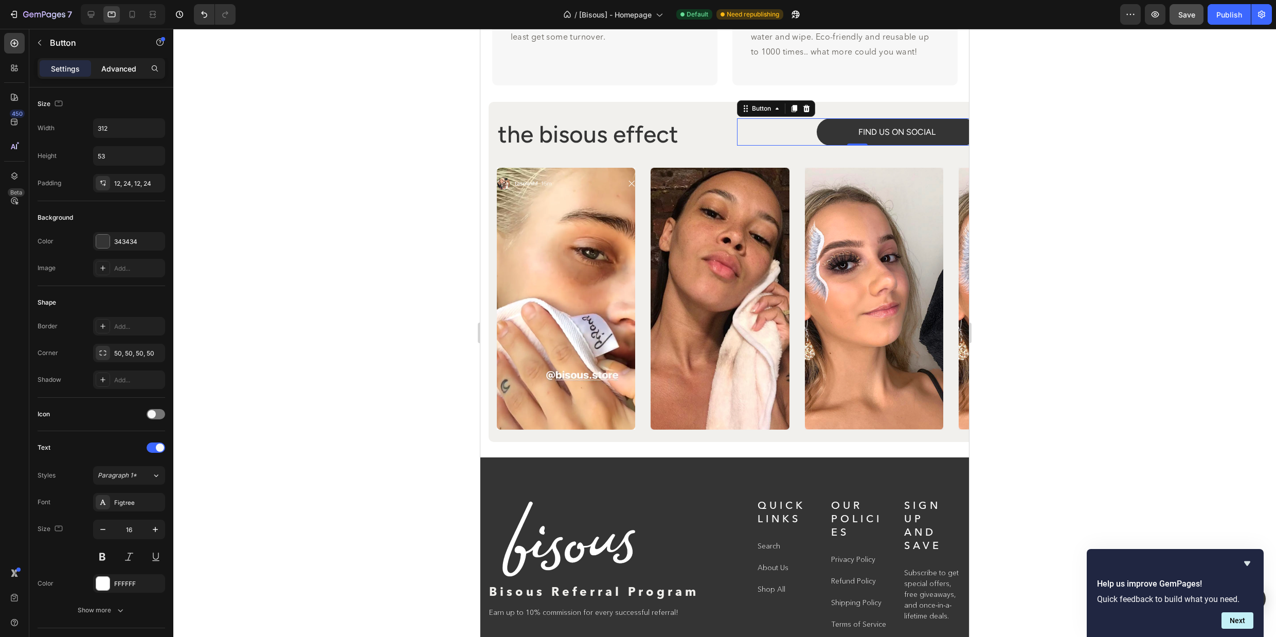
click at [114, 63] on p "Advanced" at bounding box center [118, 68] width 35 height 11
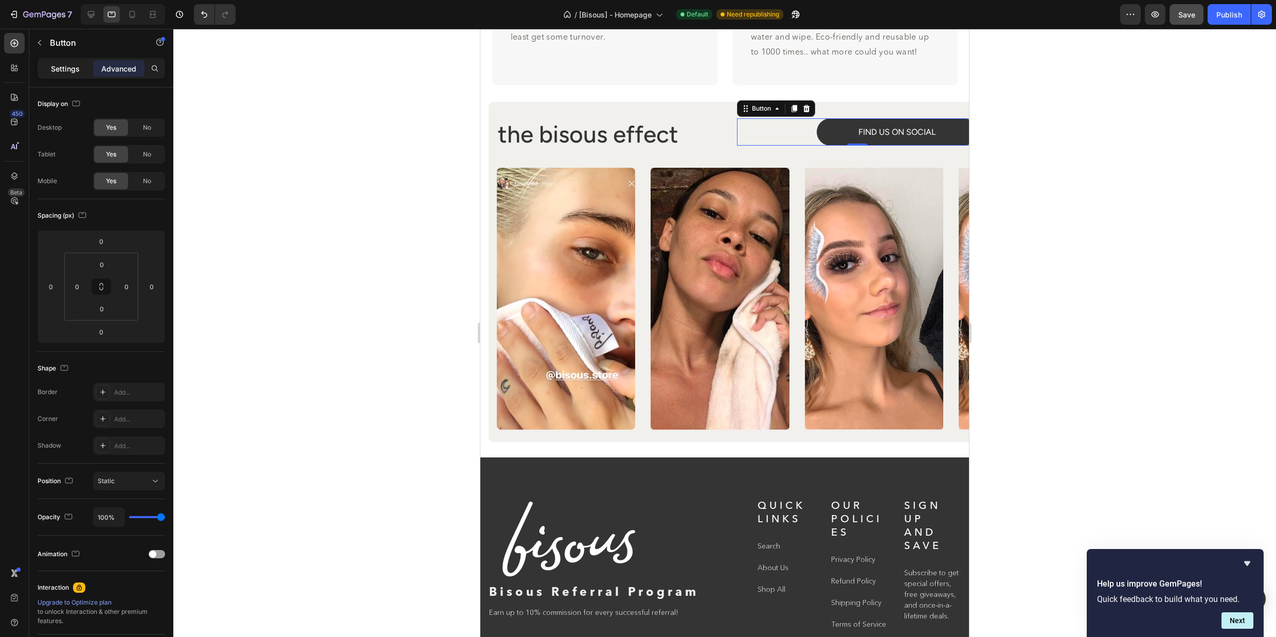
click at [51, 66] on p "Settings" at bounding box center [65, 68] width 29 height 11
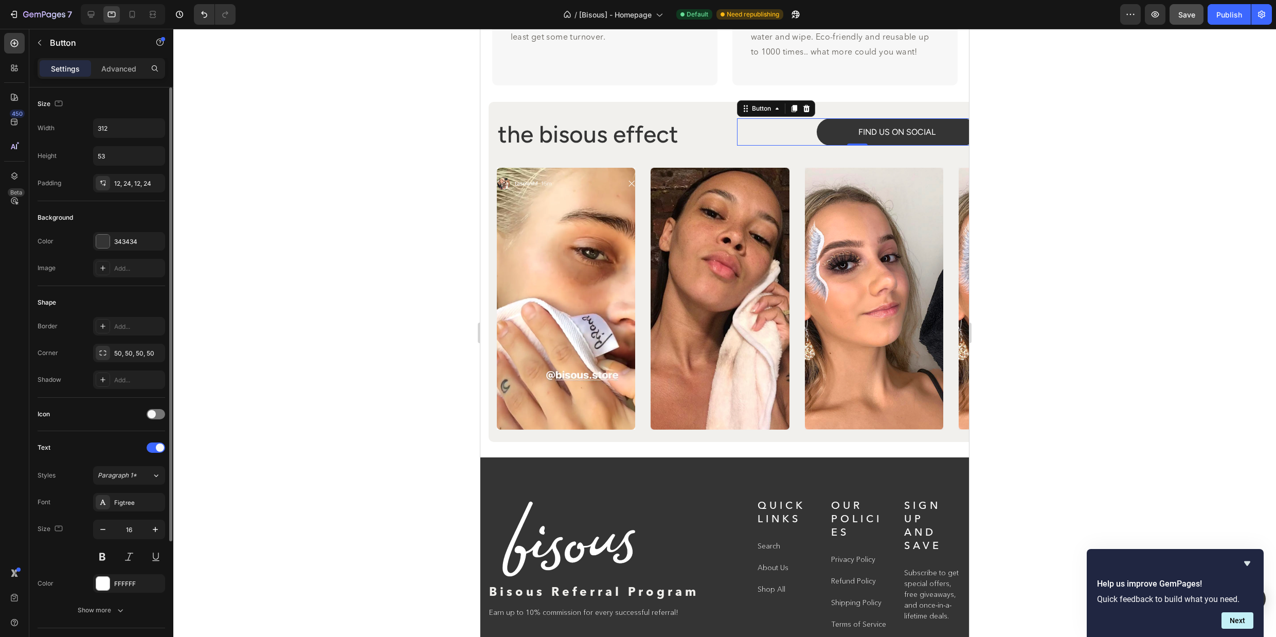
scroll to position [159, 0]
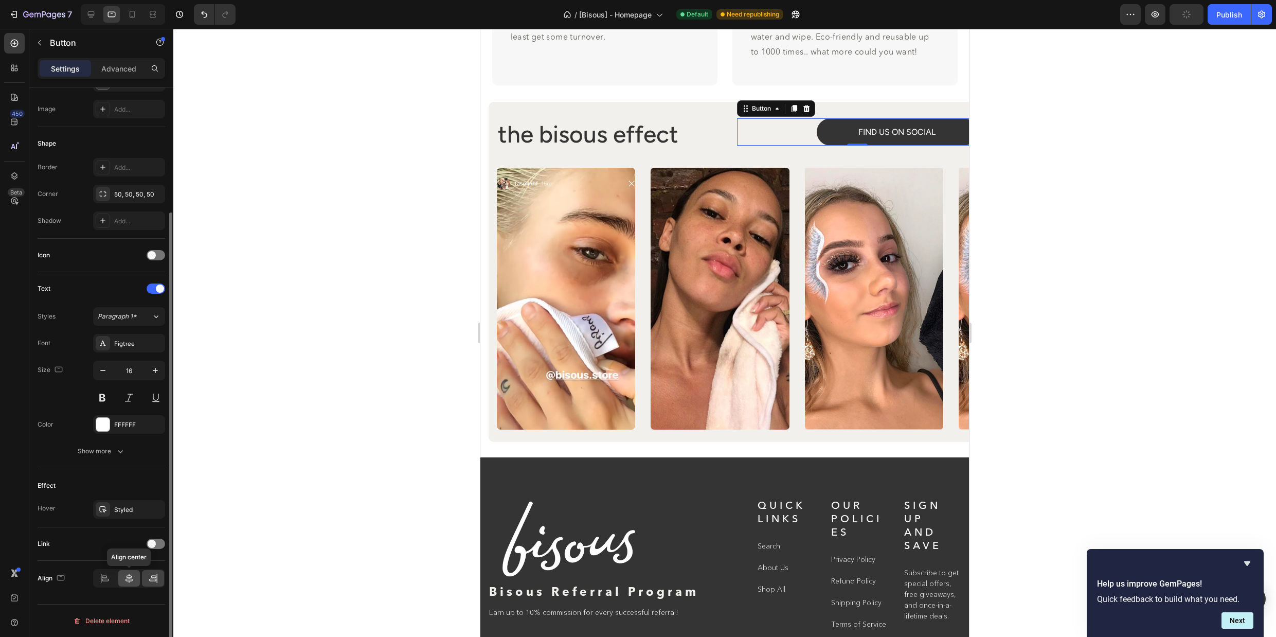
click at [134, 579] on div at bounding box center [129, 578] width 22 height 16
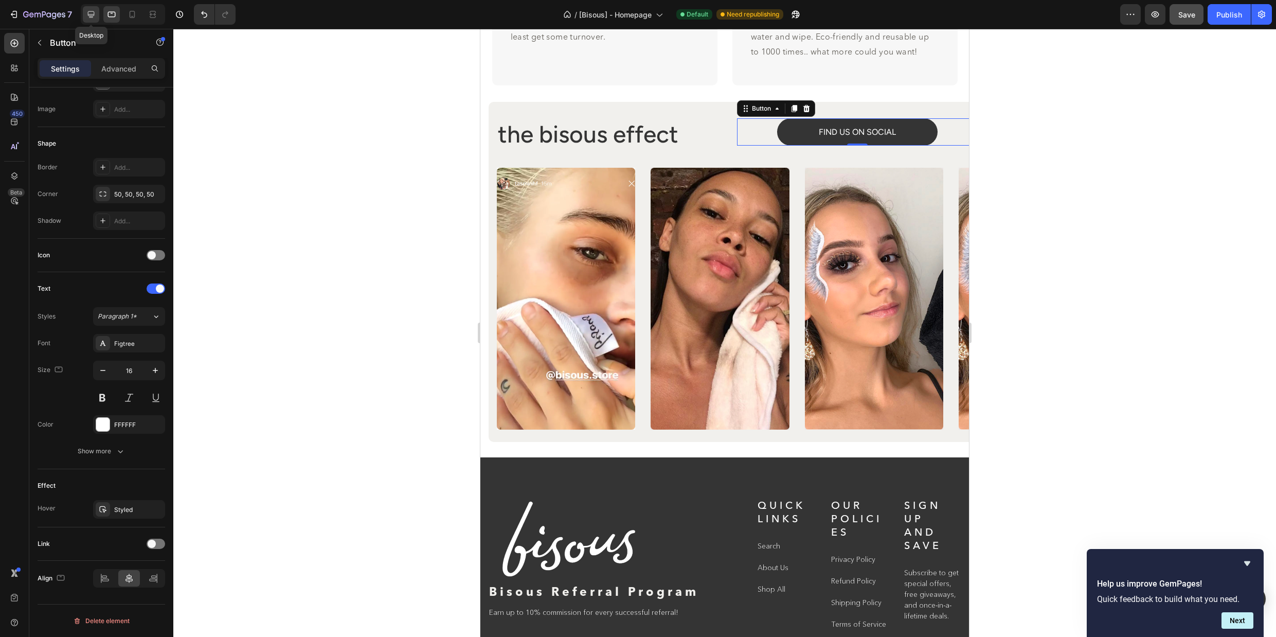
click at [94, 16] on icon at bounding box center [91, 14] width 10 height 10
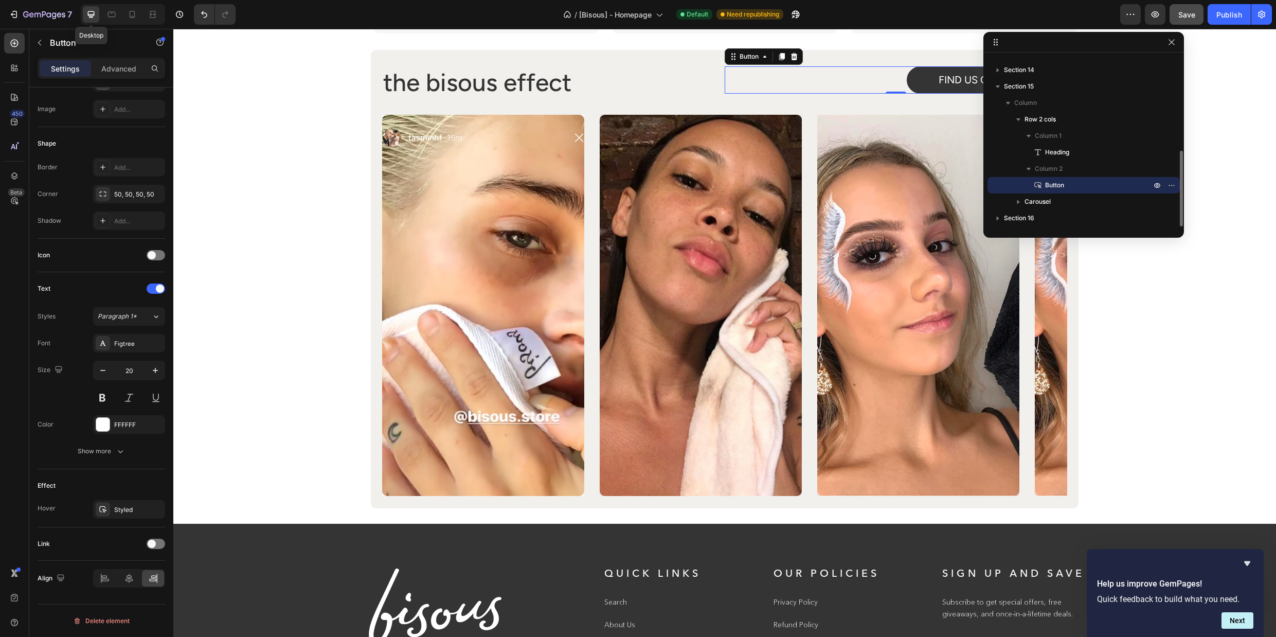
scroll to position [4617, 0]
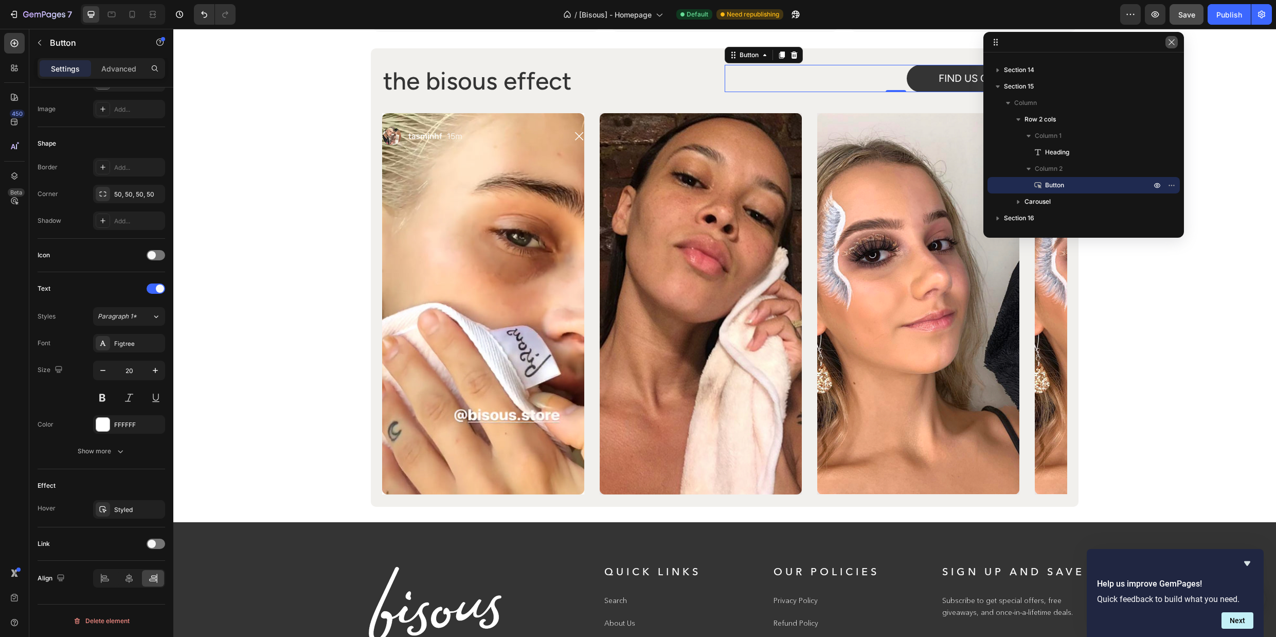
click at [1174, 40] on icon "button" at bounding box center [1172, 42] width 6 height 6
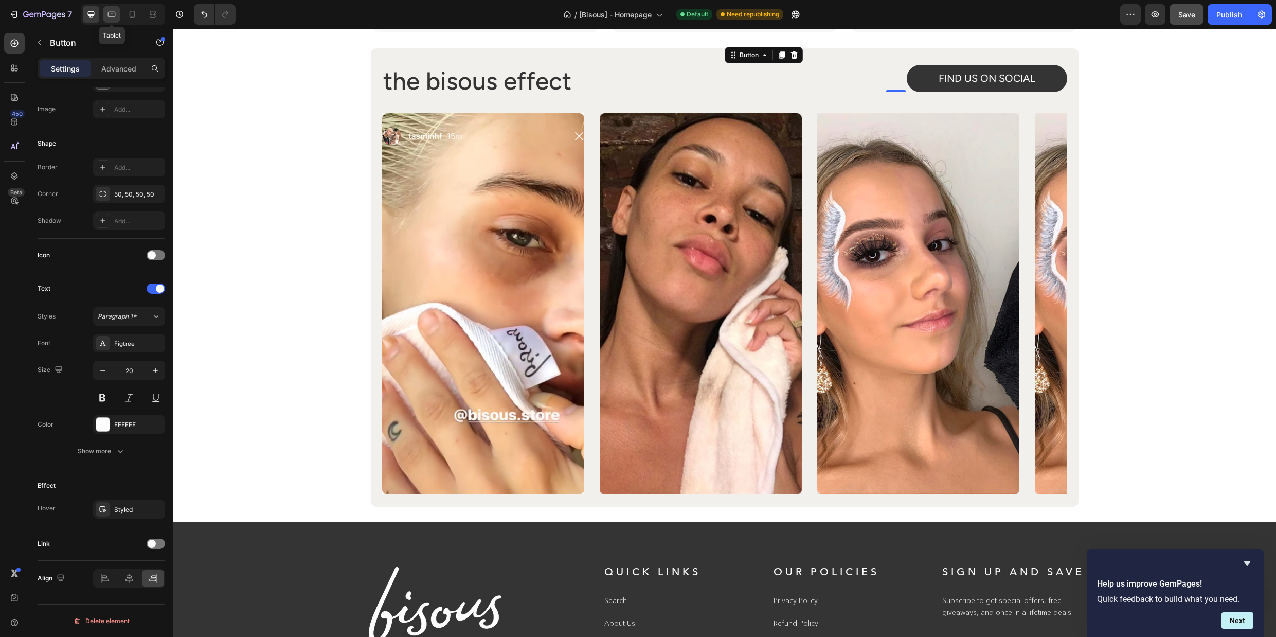
click at [115, 13] on icon at bounding box center [111, 14] width 10 height 10
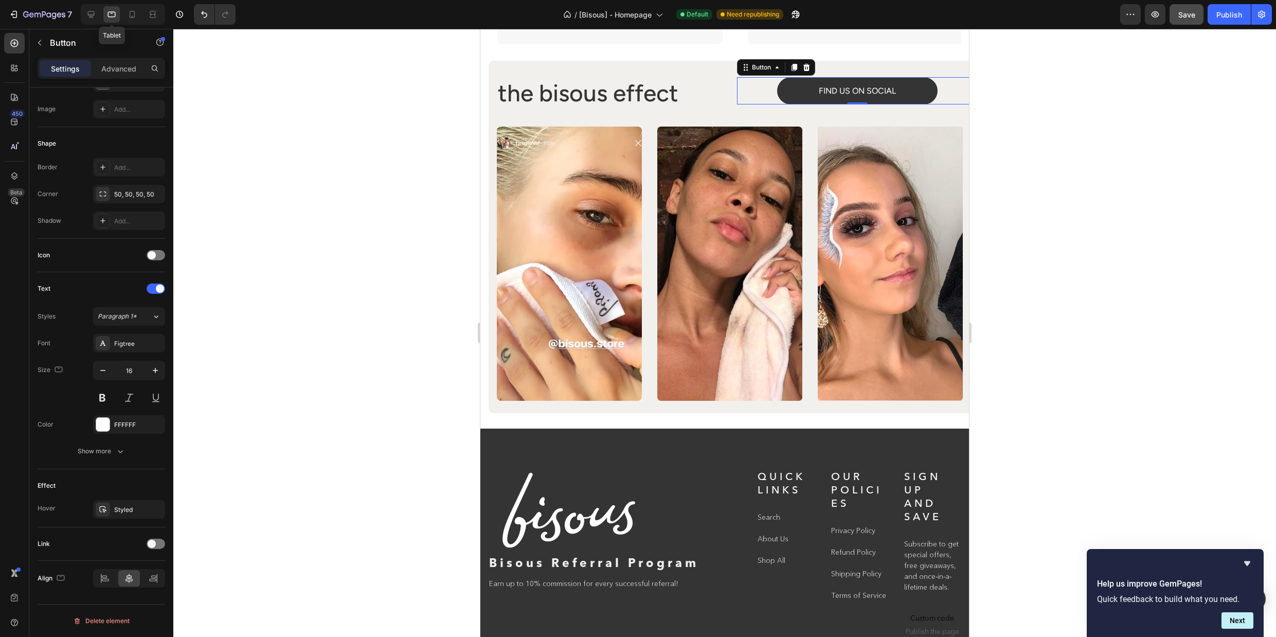
scroll to position [4630, 0]
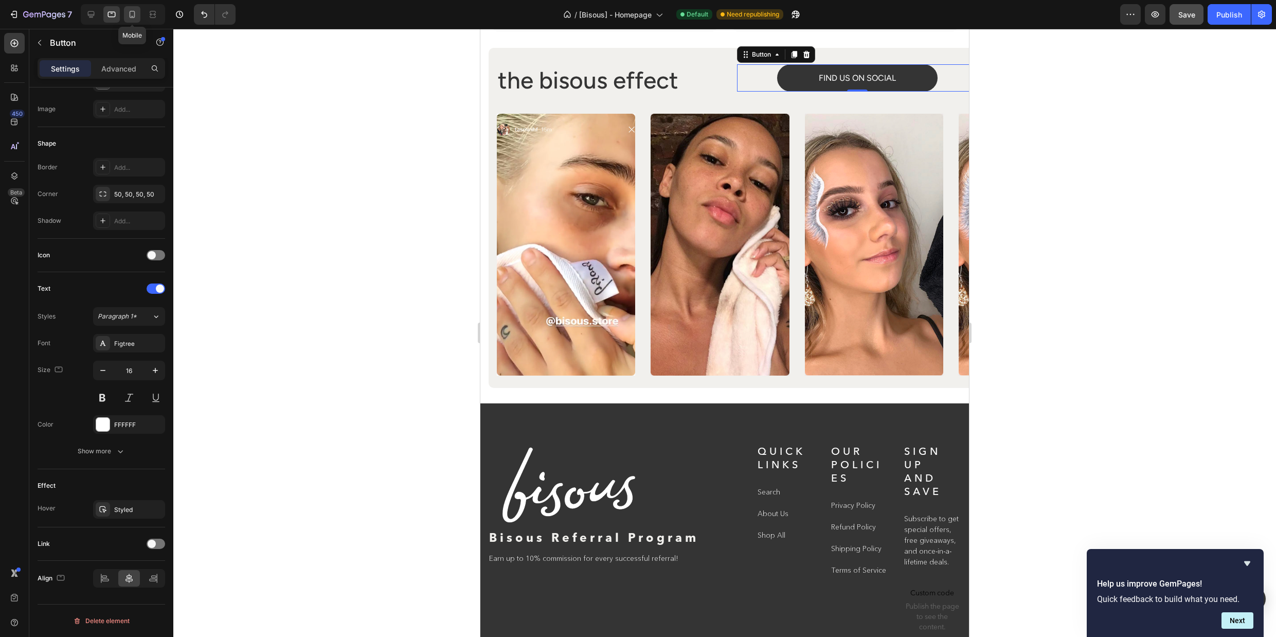
click at [130, 14] on icon at bounding box center [133, 14] width 6 height 7
type input "20"
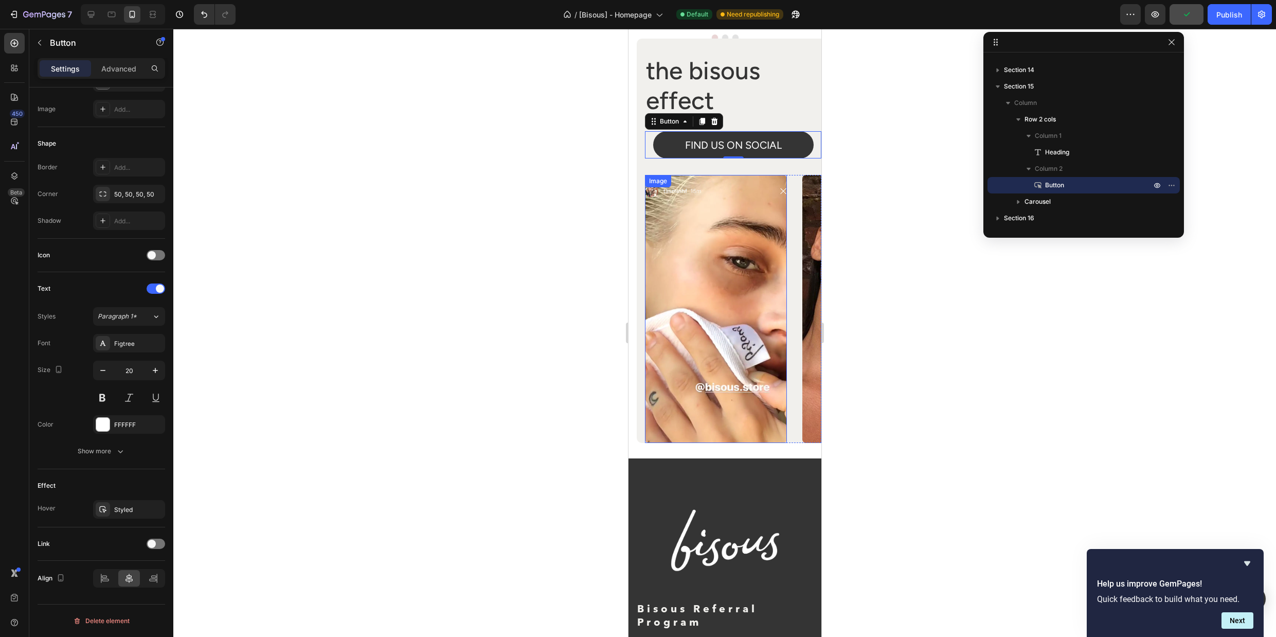
scroll to position [4647, 0]
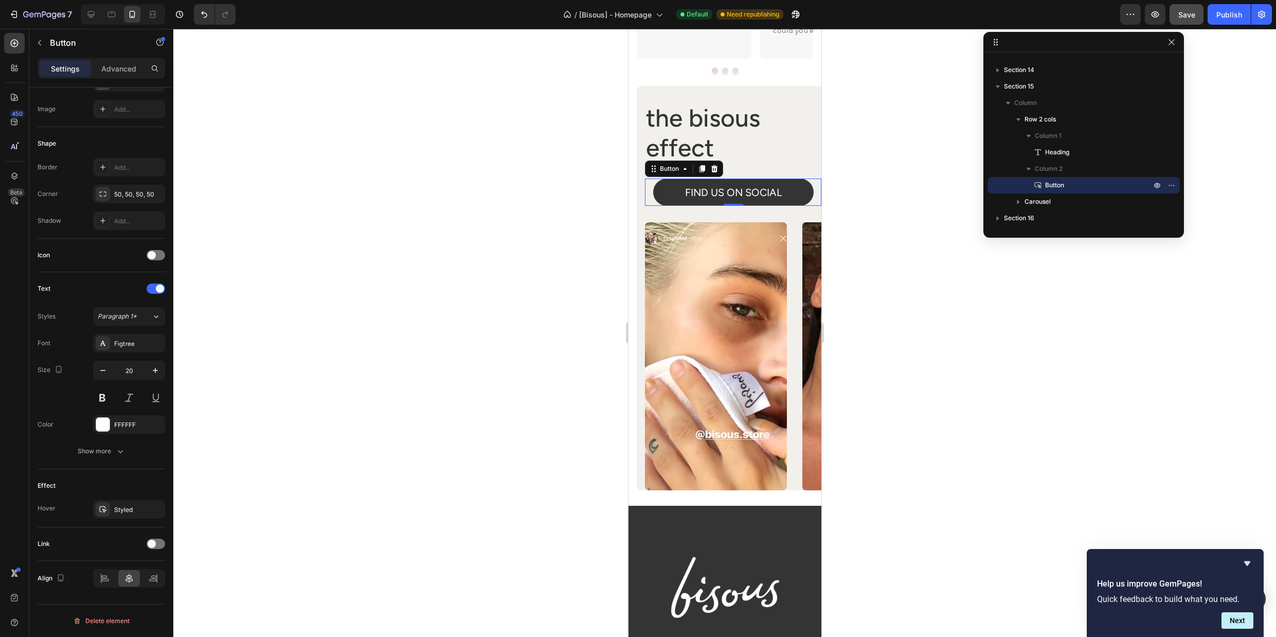
click at [928, 224] on div at bounding box center [724, 333] width 1103 height 608
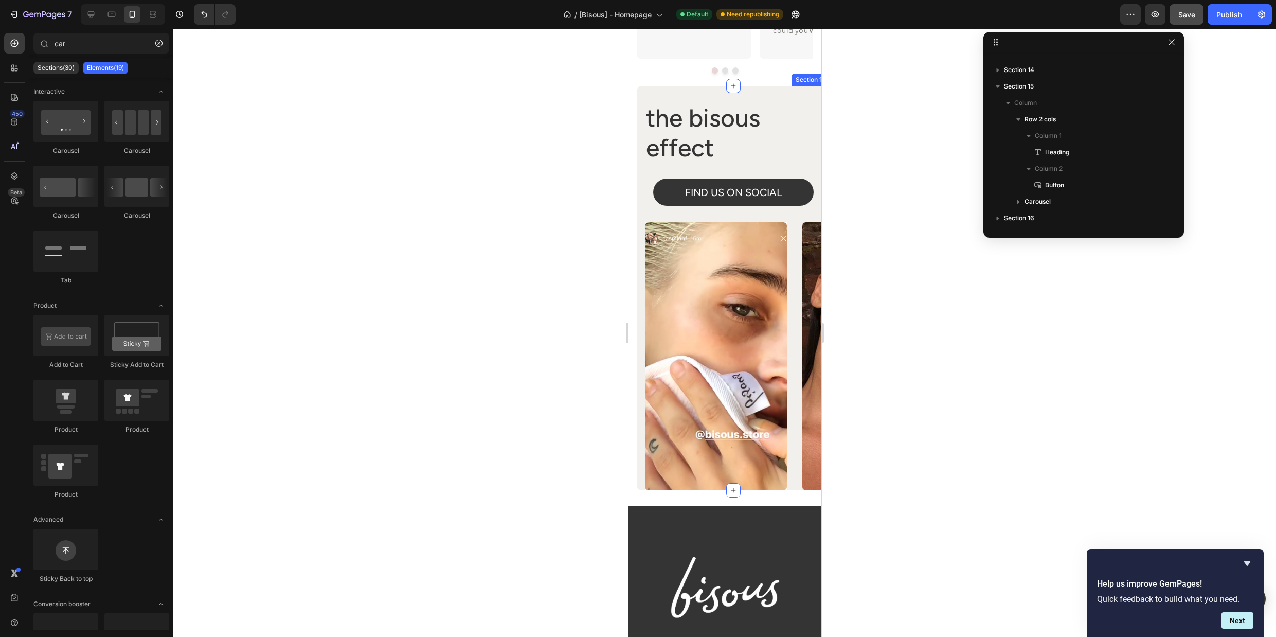
click at [815, 90] on div "the bisous effect Heading FIND US ON SOCIAL Button Row Image Image Image Image …" at bounding box center [732, 288] width 193 height 404
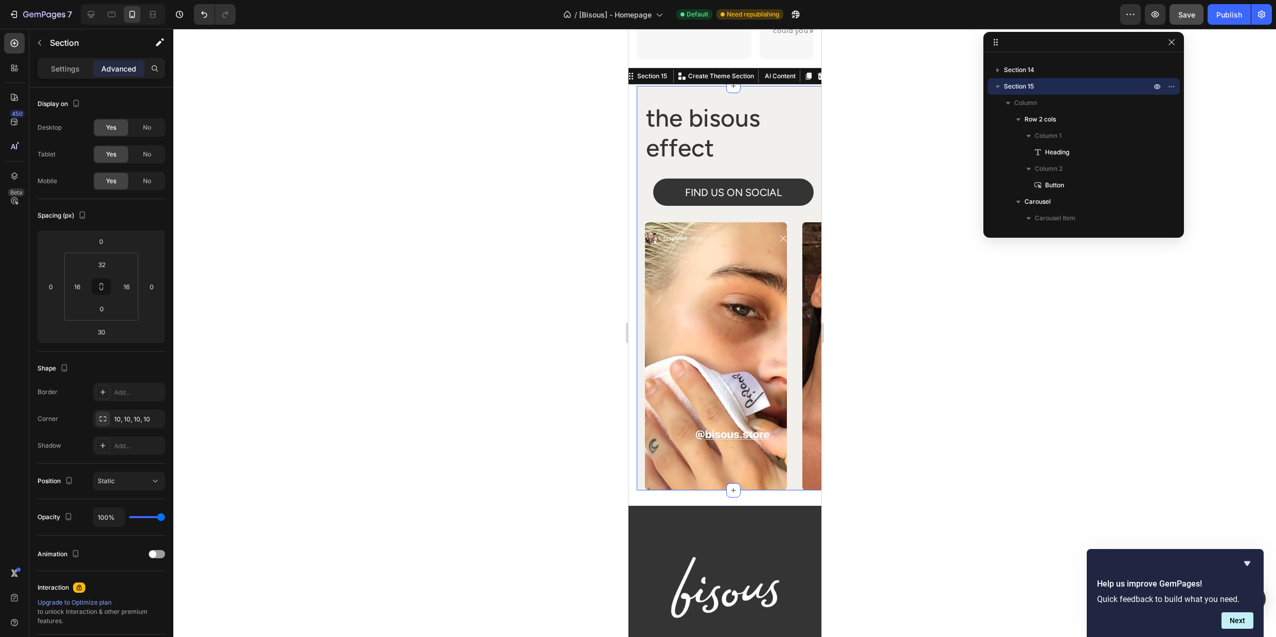
click at [898, 85] on div at bounding box center [724, 333] width 1103 height 608
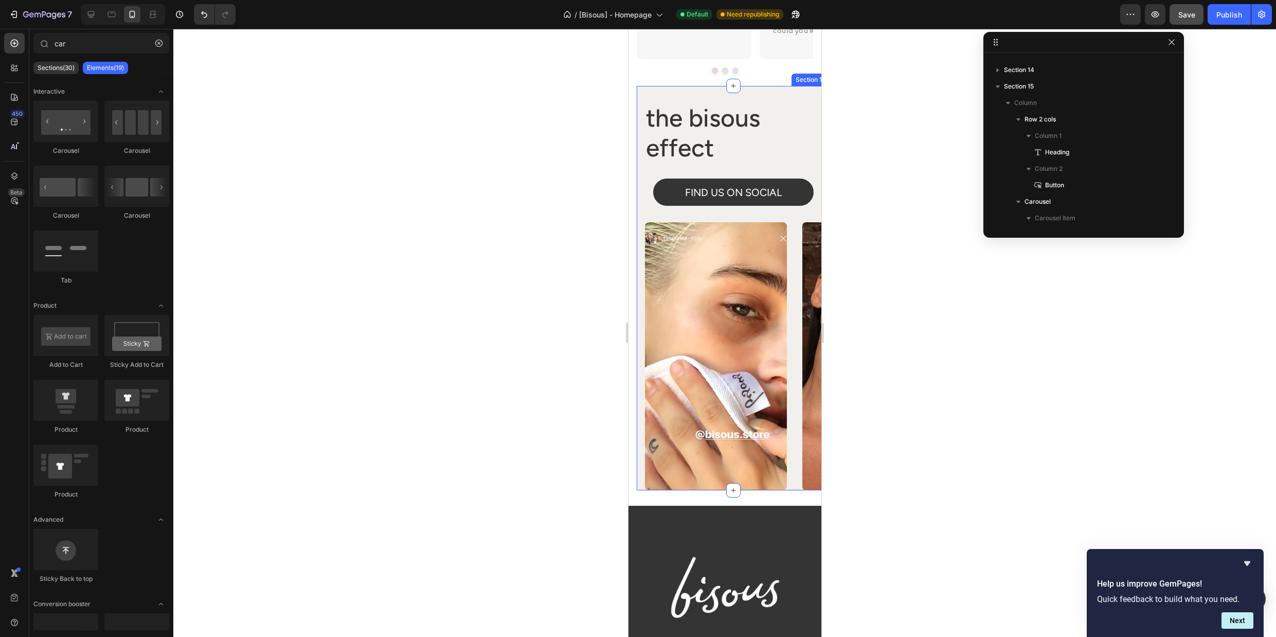
click at [769, 86] on div "the bisous effect Heading FIND US ON SOCIAL Button Row Image Image Image Image …" at bounding box center [732, 288] width 193 height 404
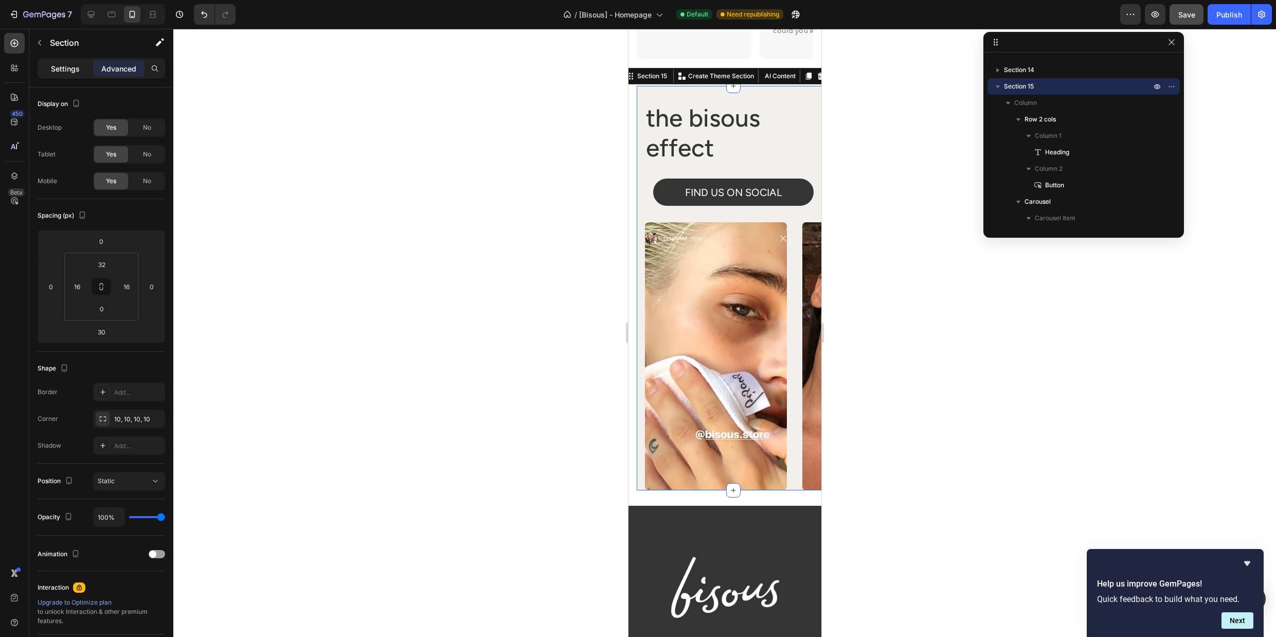
click at [55, 68] on p "Settings" at bounding box center [65, 68] width 29 height 11
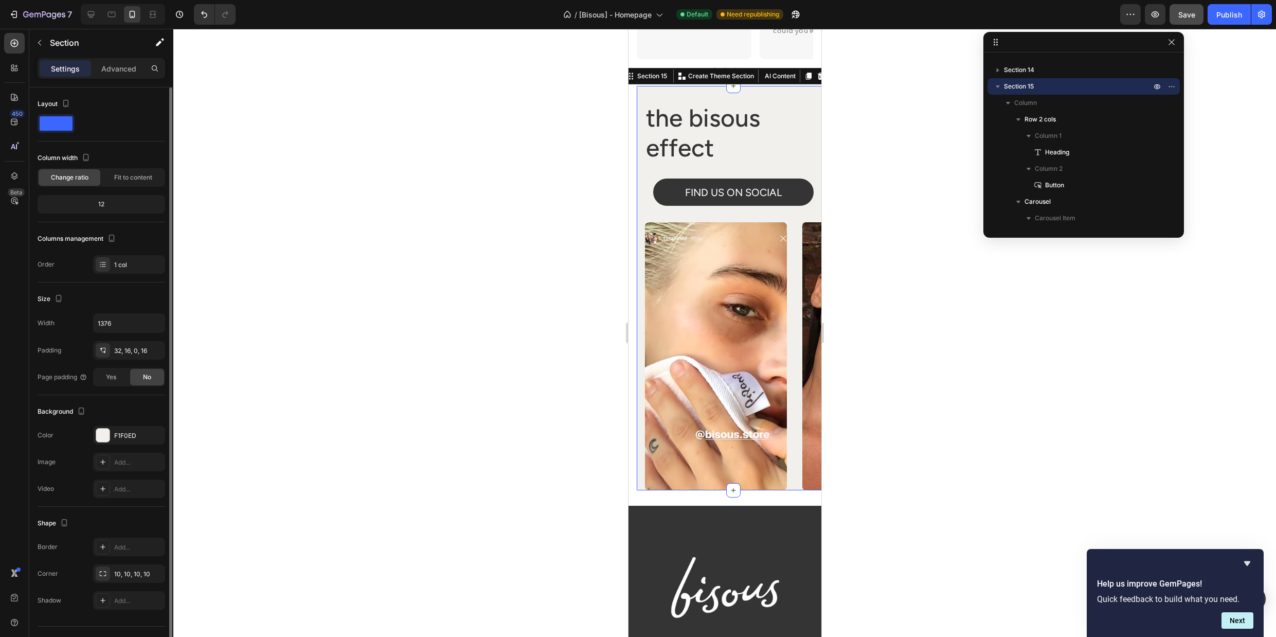
scroll to position [22, 0]
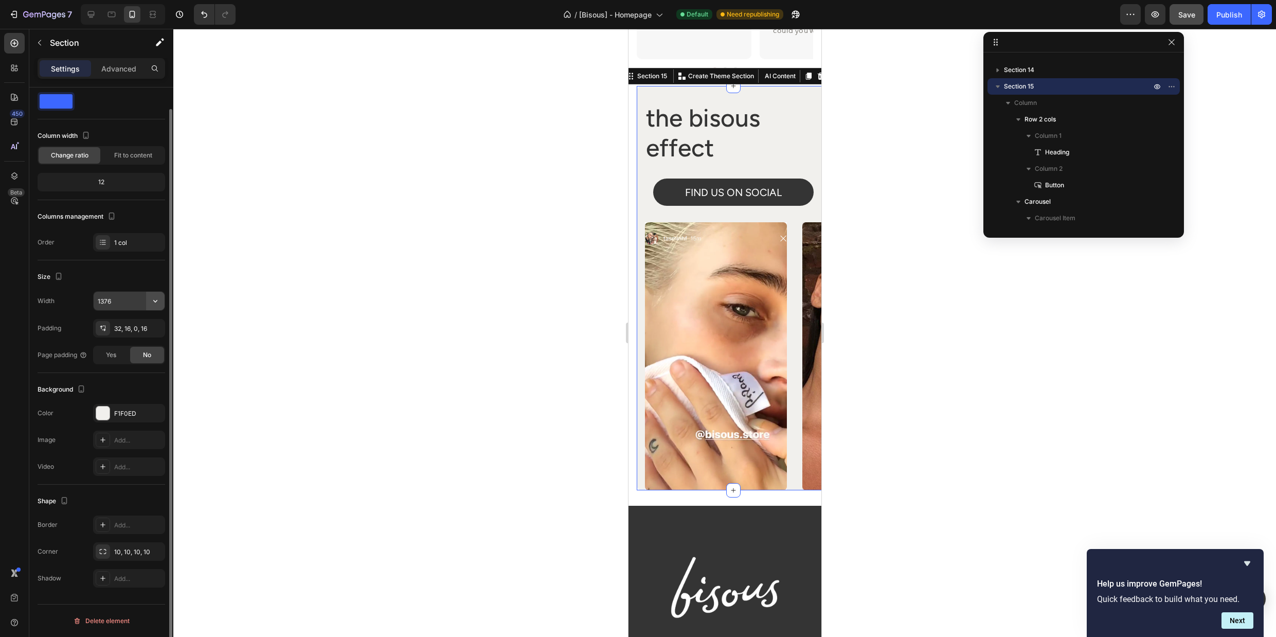
click at [152, 301] on icon "button" at bounding box center [155, 301] width 10 height 10
click at [146, 331] on span "100%" at bounding box center [147, 327] width 17 height 9
type input "100%"
click at [144, 269] on div "Size" at bounding box center [102, 277] width 128 height 16
click at [150, 301] on icon "button" at bounding box center [155, 301] width 10 height 10
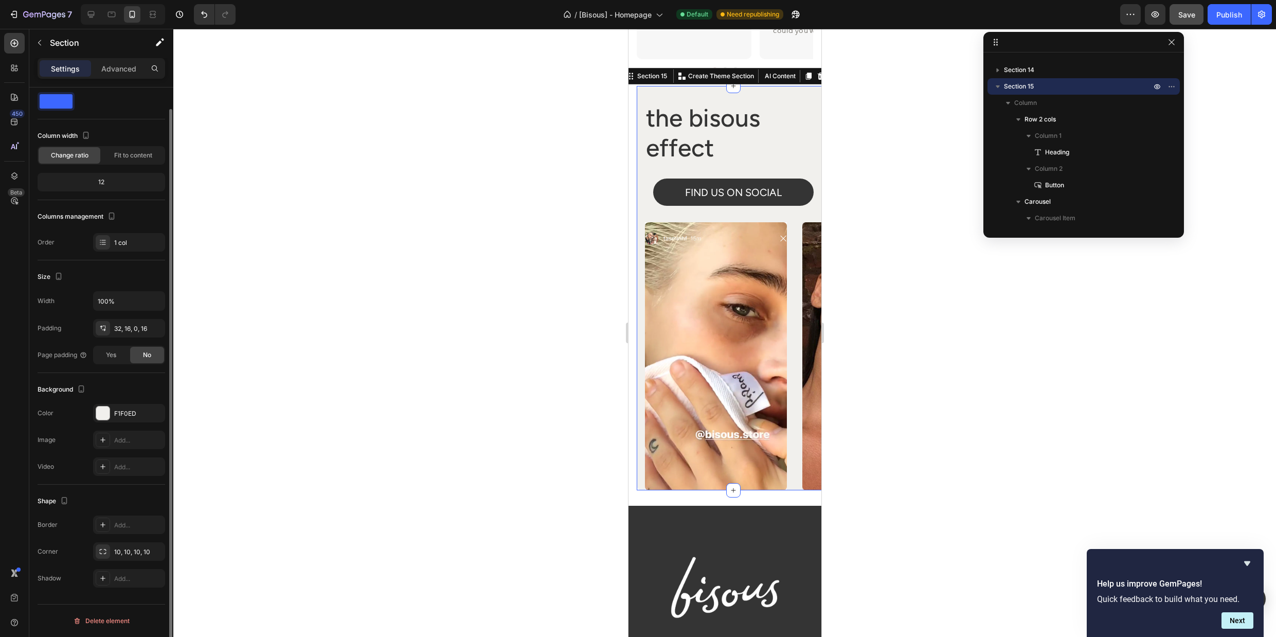
click at [131, 275] on div "Size" at bounding box center [102, 277] width 128 height 16
click at [941, 157] on div at bounding box center [724, 333] width 1103 height 608
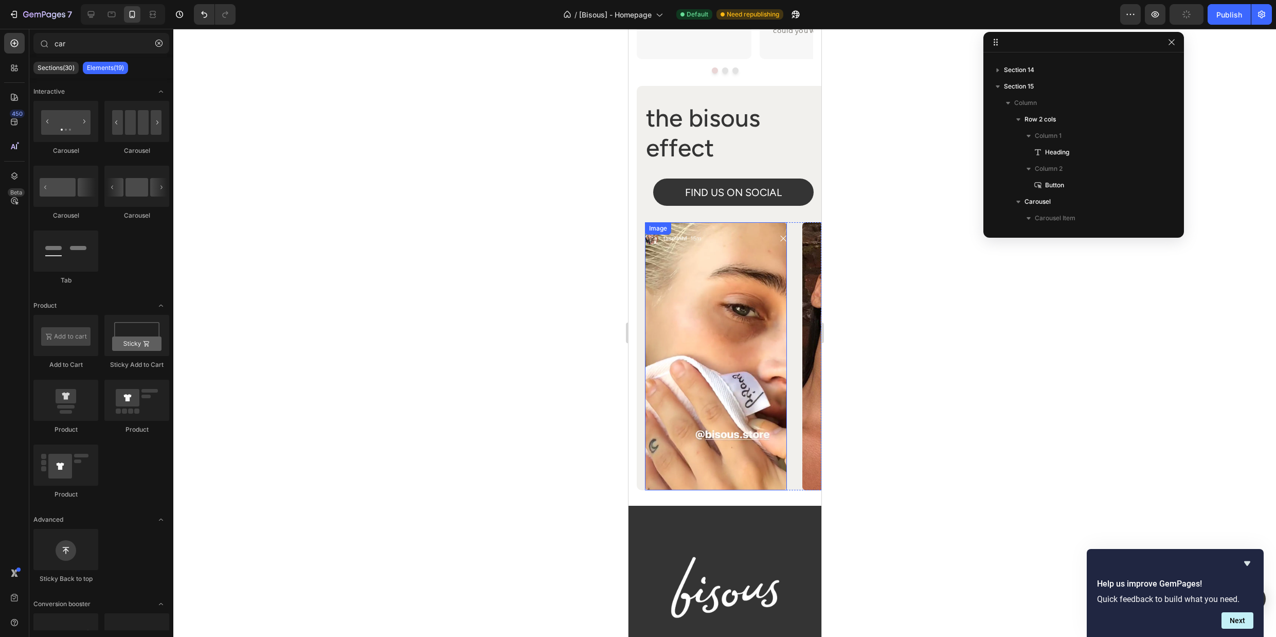
scroll to position [4527, 0]
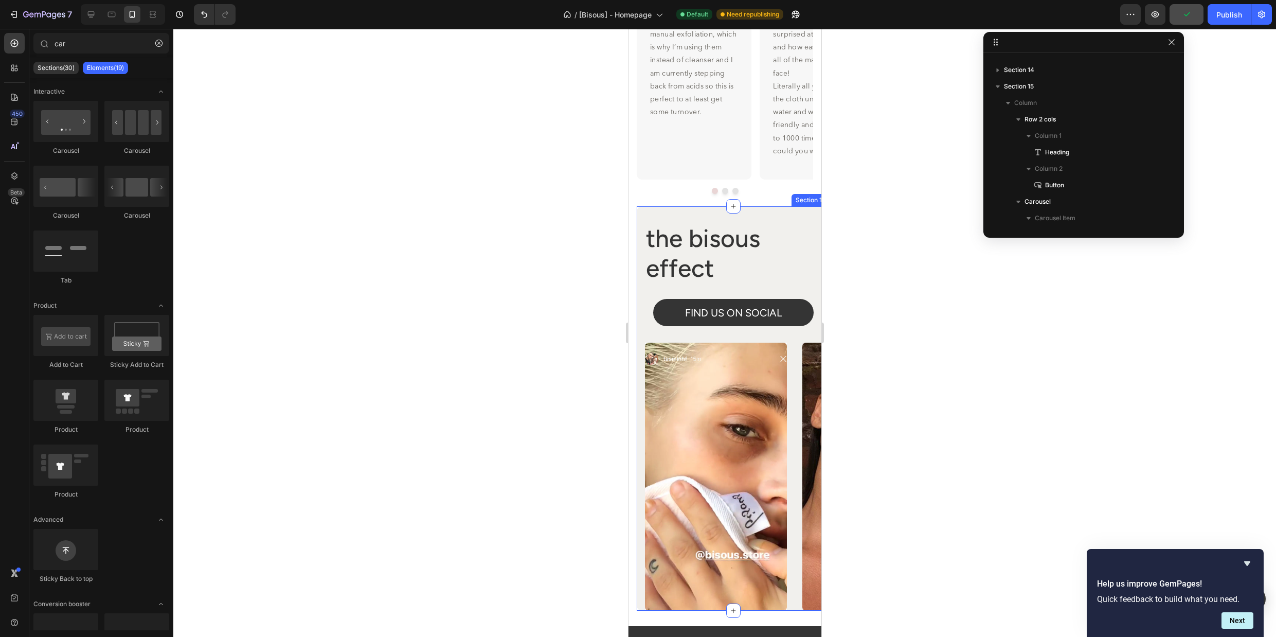
click at [792, 216] on div "the bisous effect Heading FIND US ON SOCIAL Button Row Image Image Image Image …" at bounding box center [732, 408] width 193 height 404
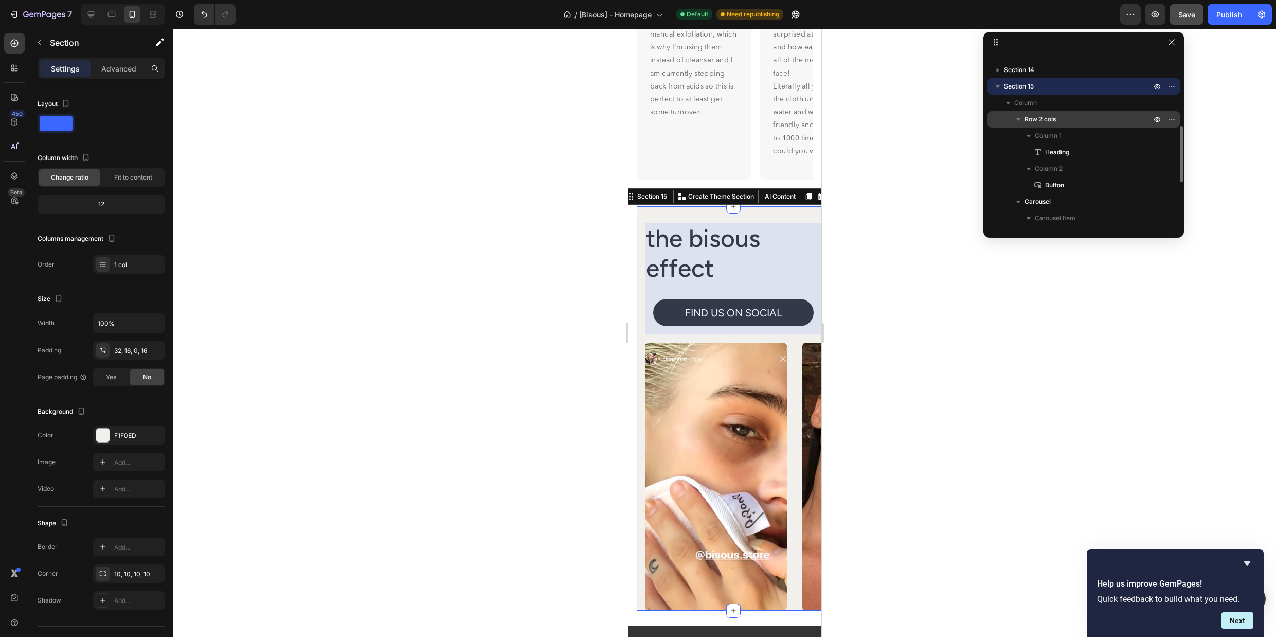
click at [1059, 118] on p "Row 2 cols" at bounding box center [1089, 119] width 129 height 10
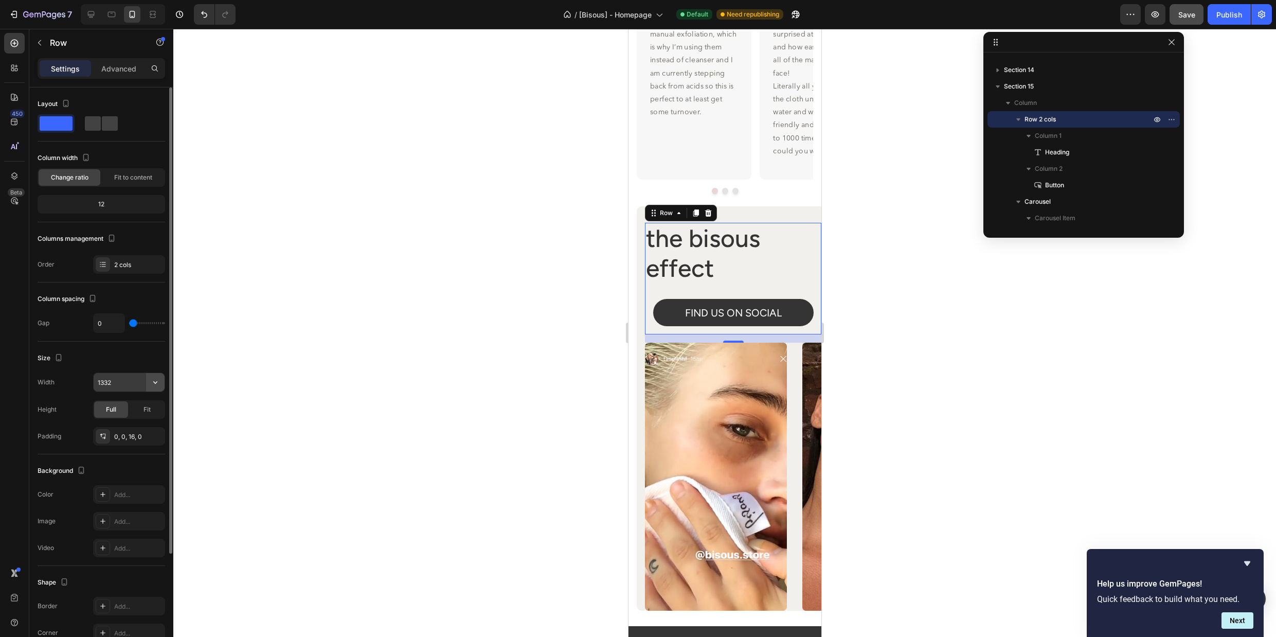
click at [150, 383] on icon "button" at bounding box center [155, 382] width 10 height 10
click at [133, 408] on p "Default 100%" at bounding box center [126, 408] width 59 height 9
type input "100%"
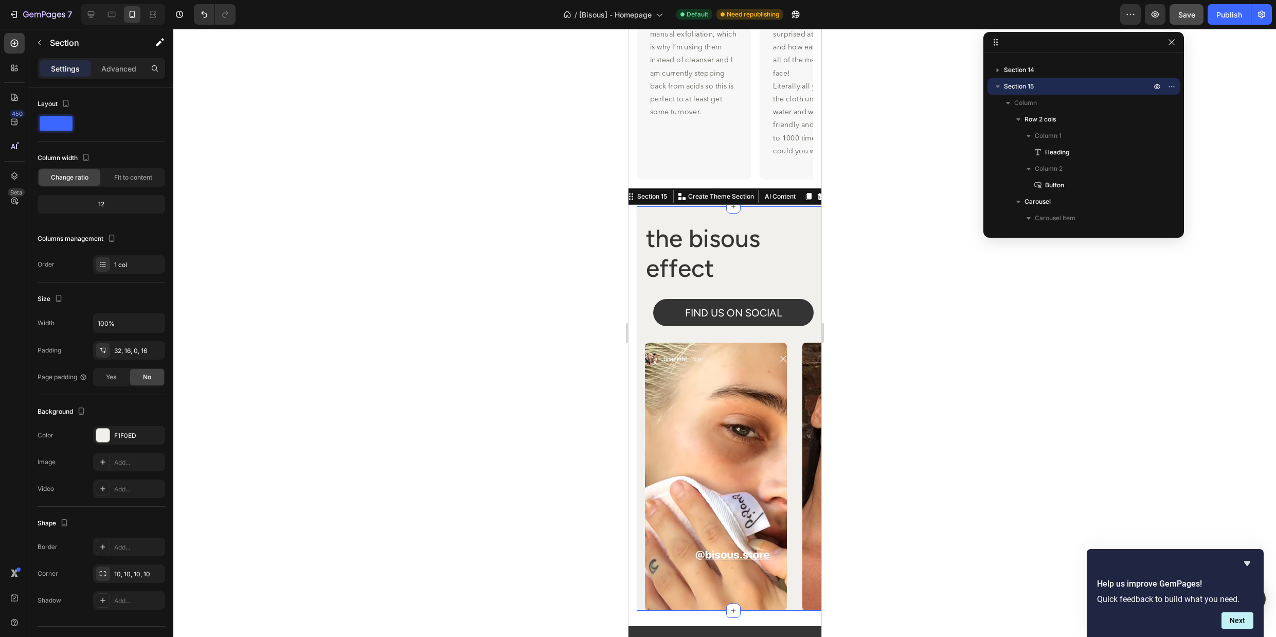
click at [780, 213] on div "the bisous effect Heading FIND US ON SOCIAL Button Row Image Image Image Image …" at bounding box center [732, 408] width 193 height 404
click at [448, 246] on div at bounding box center [724, 333] width 1103 height 608
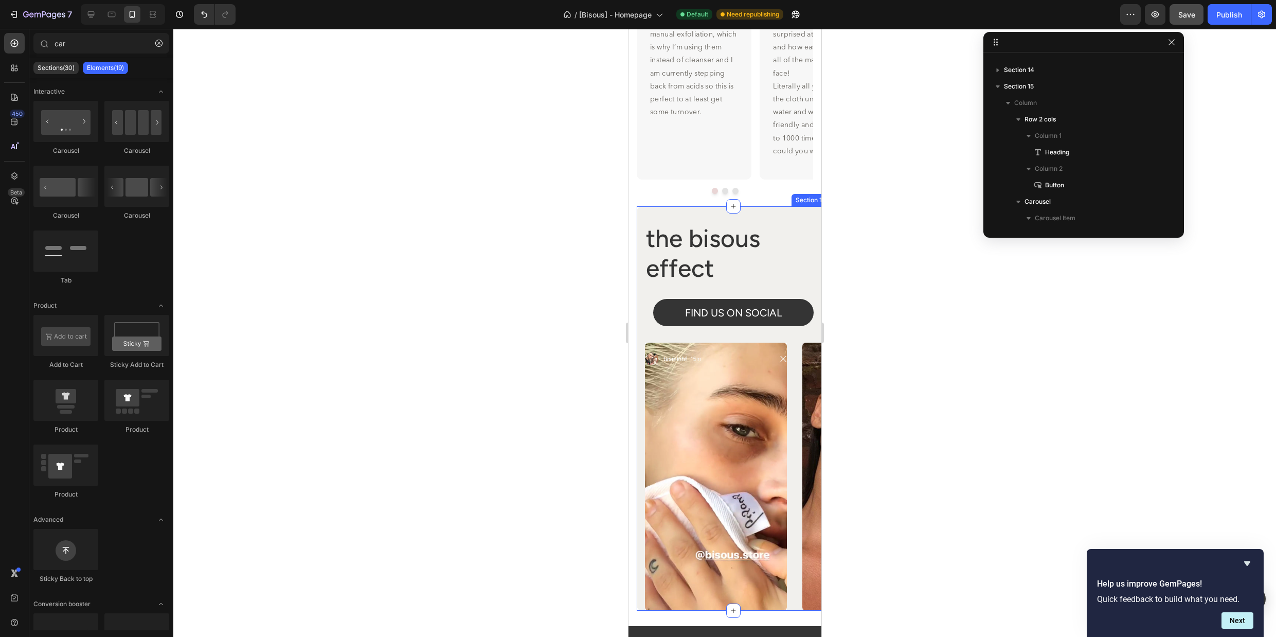
click at [669, 212] on div "the bisous effect Heading FIND US ON SOCIAL Button Row Image Image Image Image …" at bounding box center [732, 408] width 193 height 404
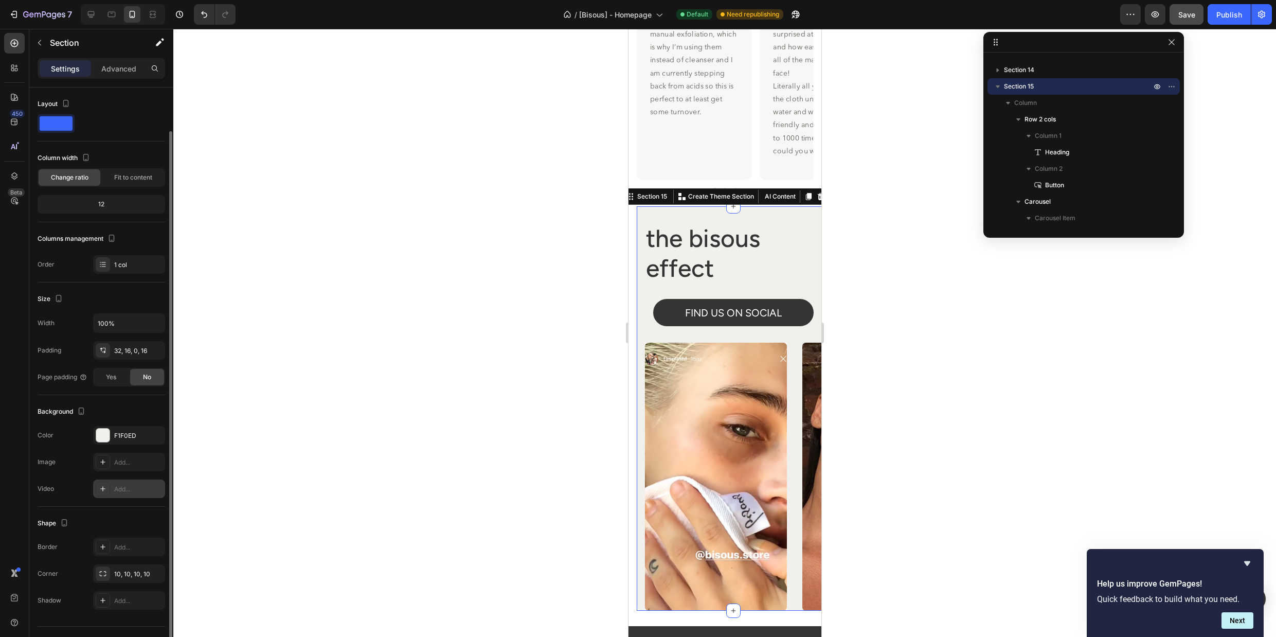
scroll to position [22, 0]
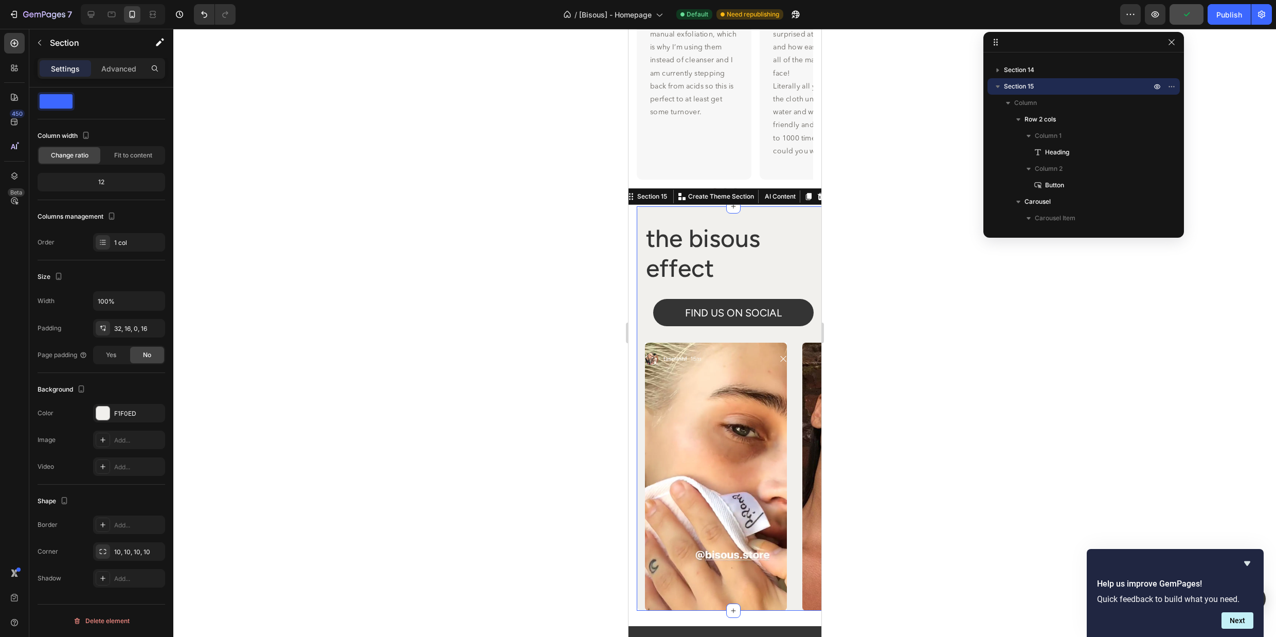
click at [128, 77] on div "Settings Advanced" at bounding box center [102, 68] width 128 height 21
click at [121, 66] on p "Advanced" at bounding box center [118, 68] width 35 height 11
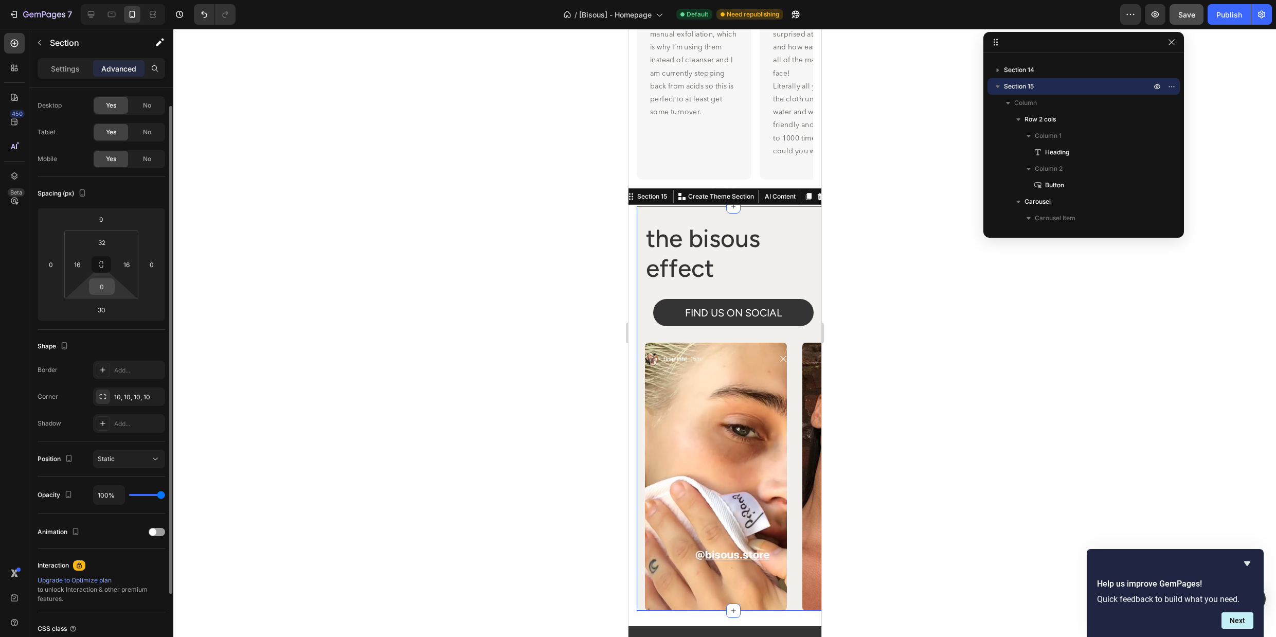
click at [102, 284] on input "0" at bounding box center [102, 286] width 21 height 15
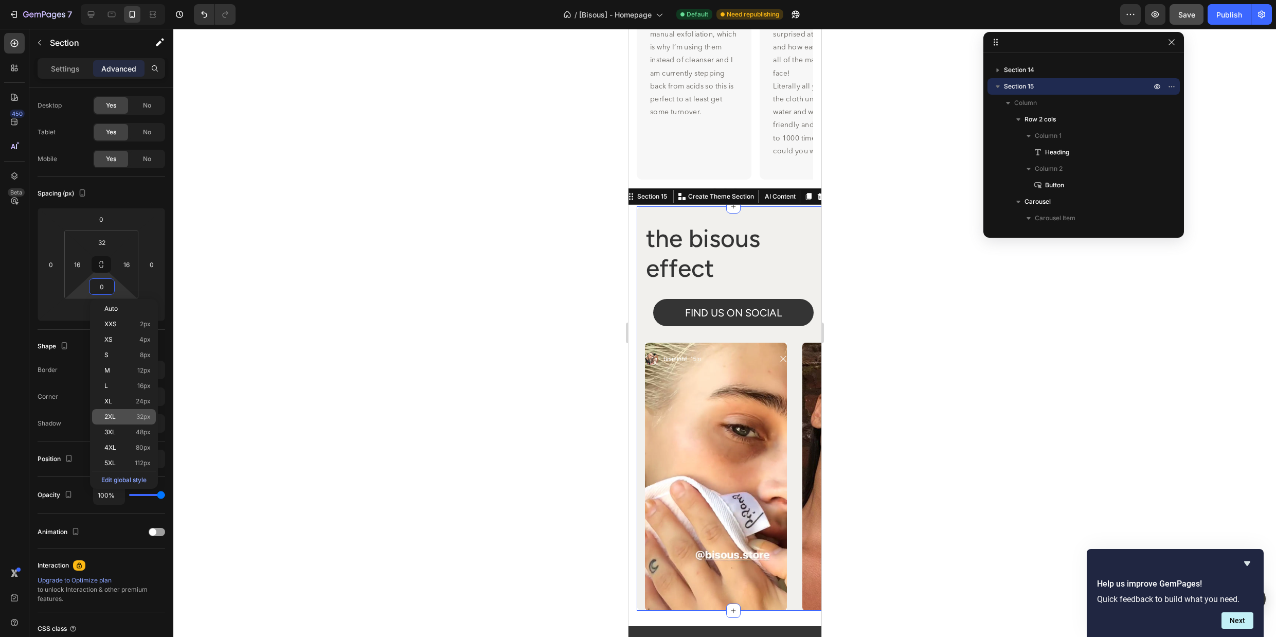
click at [139, 415] on span "32px" at bounding box center [143, 416] width 14 height 7
type input "32"
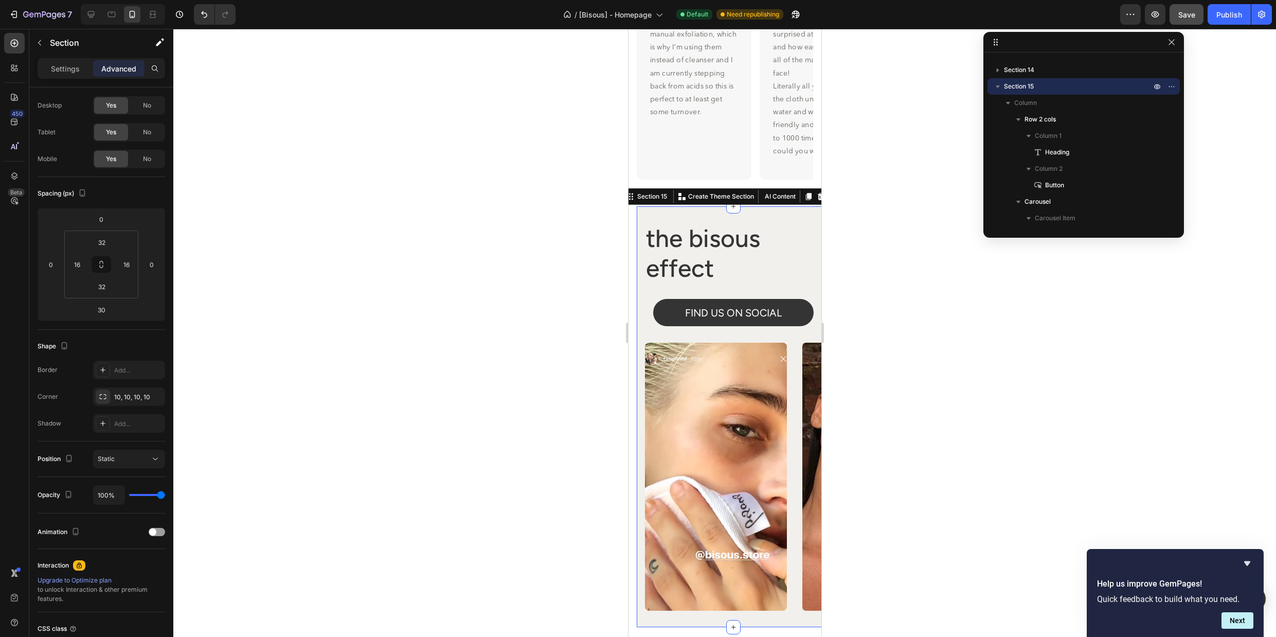
click at [893, 404] on div at bounding box center [724, 333] width 1103 height 608
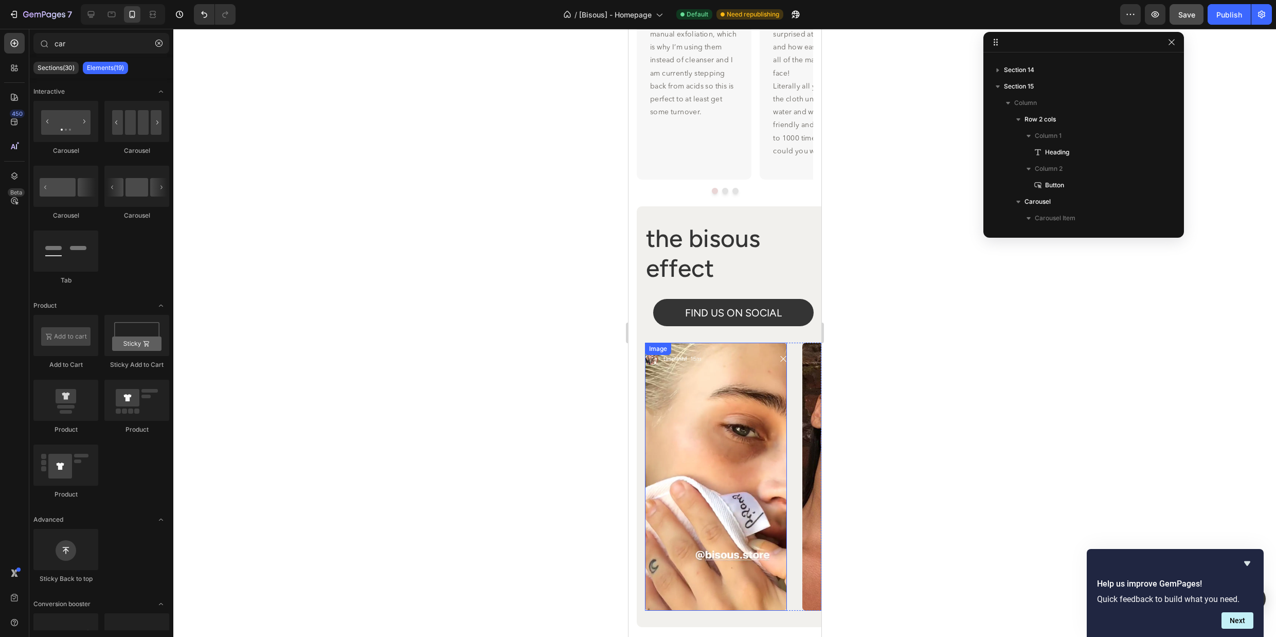
scroll to position [4642, 0]
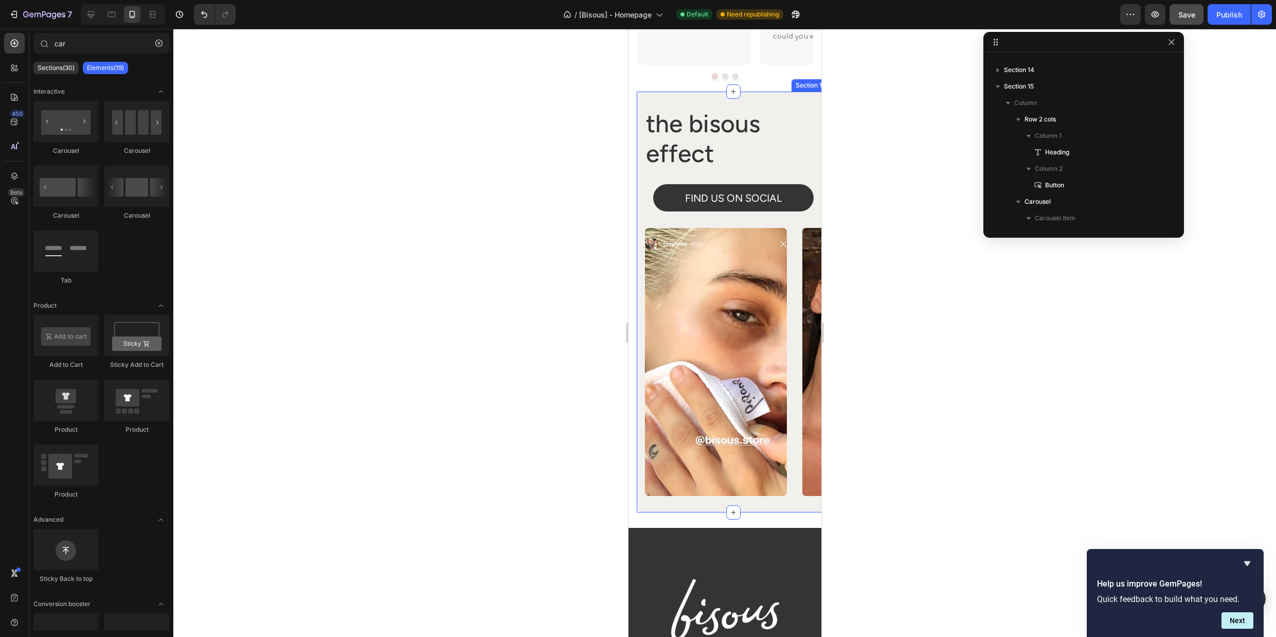
click at [718, 504] on div "the bisous effect Heading FIND US ON SOCIAL Button Row Image Image Image Image …" at bounding box center [732, 302] width 193 height 421
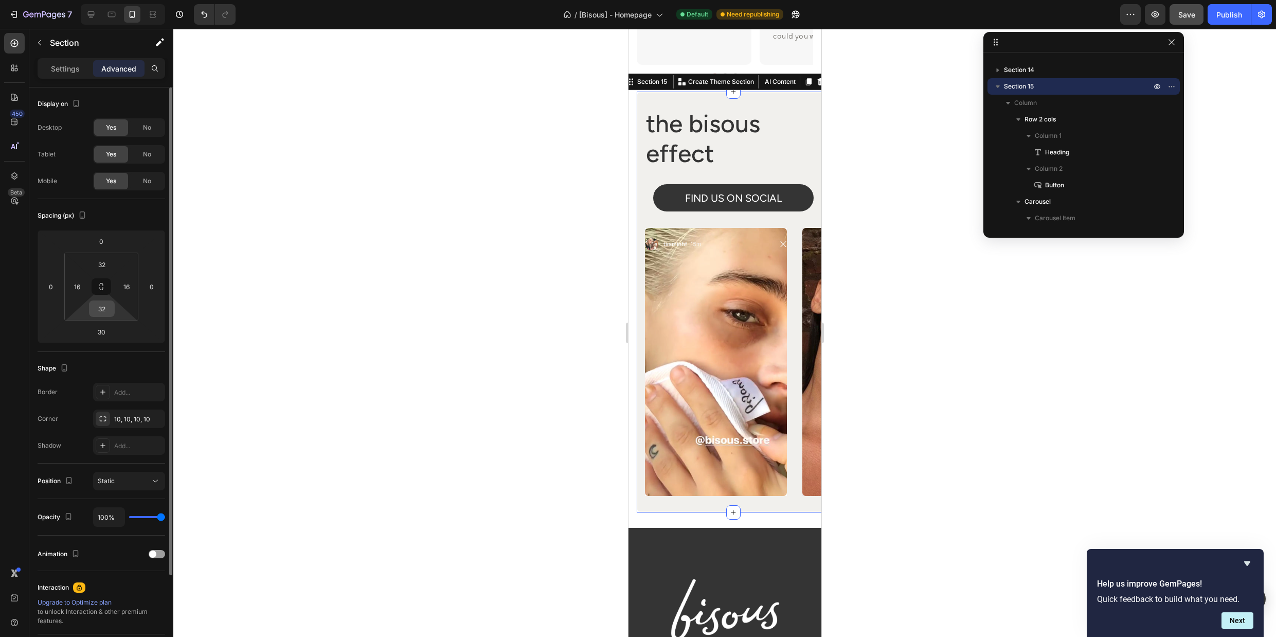
click at [102, 312] on input "32" at bounding box center [102, 308] width 21 height 15
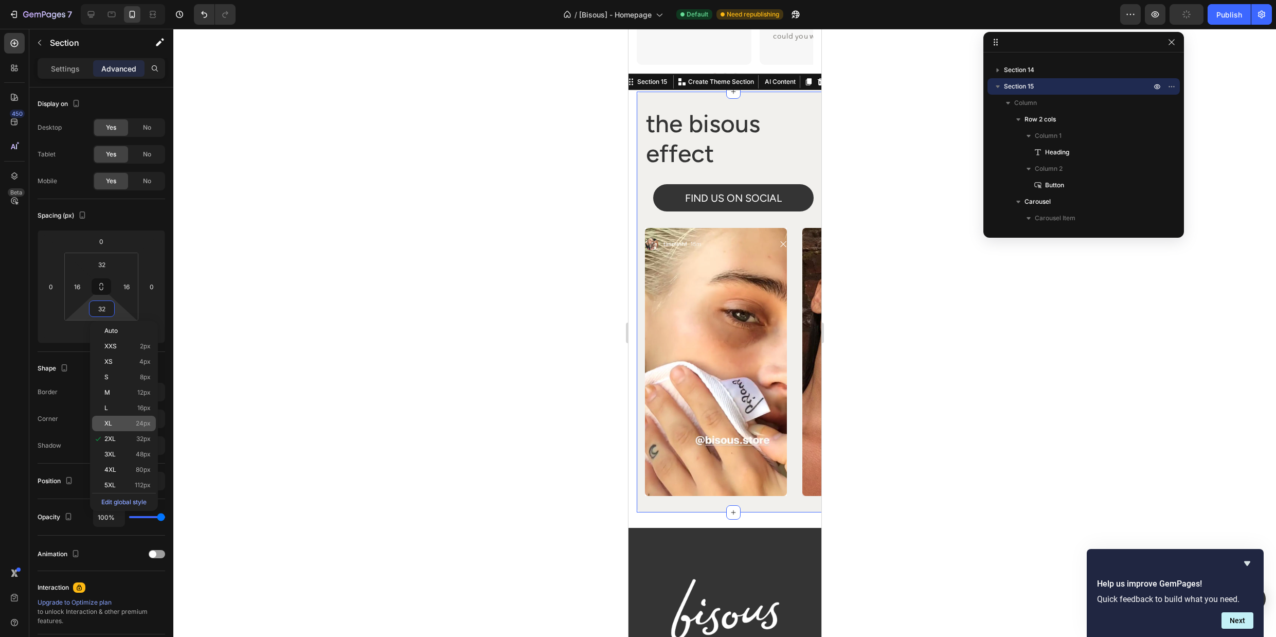
click at [148, 425] on span "24px" at bounding box center [143, 423] width 15 height 7
type input "24"
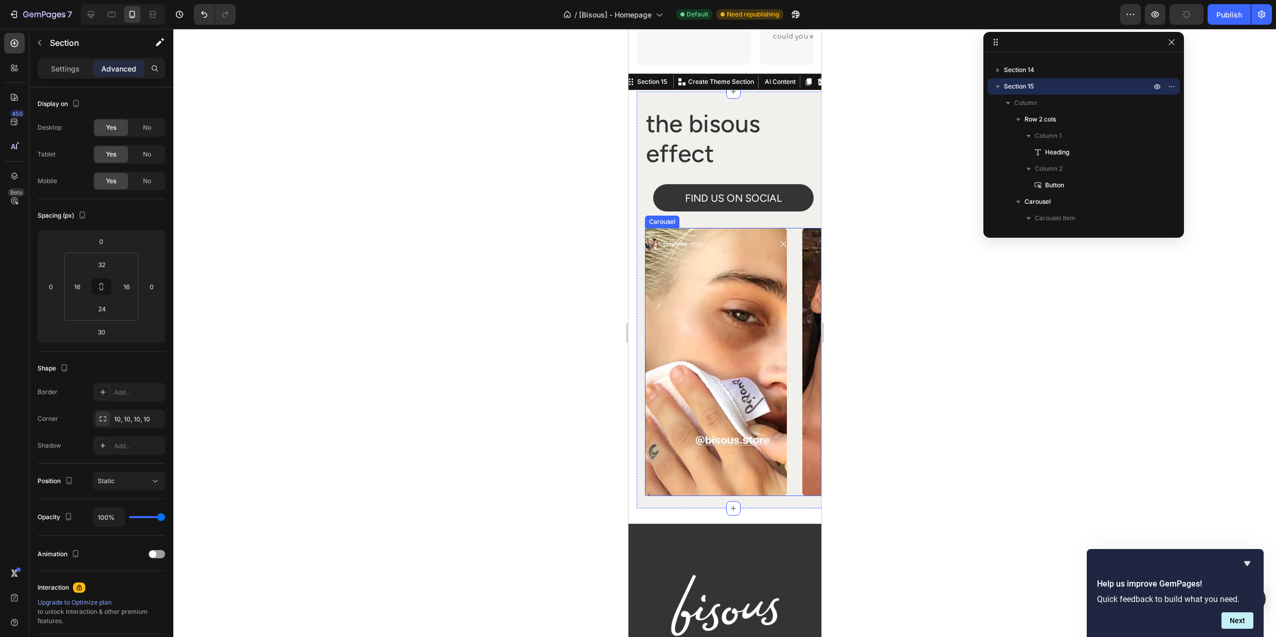
click at [933, 383] on div at bounding box center [724, 333] width 1103 height 608
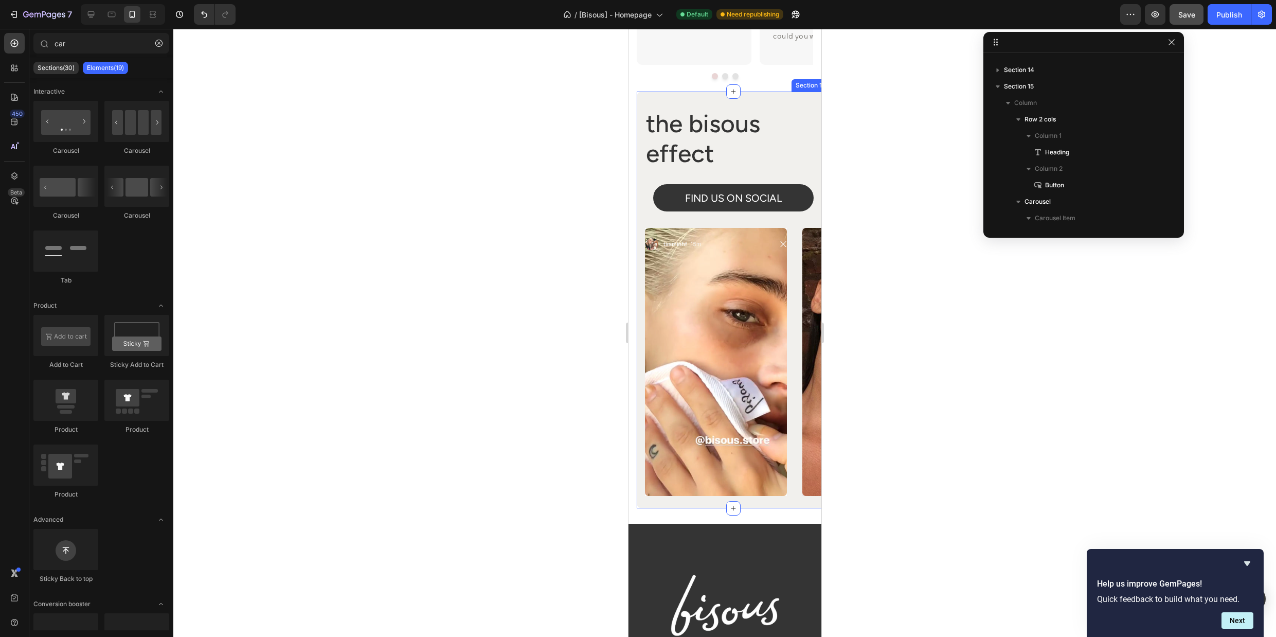
click at [801, 103] on div "the bisous effect Heading FIND US ON SOCIAL Button Row Image Image Image Image …" at bounding box center [732, 300] width 193 height 417
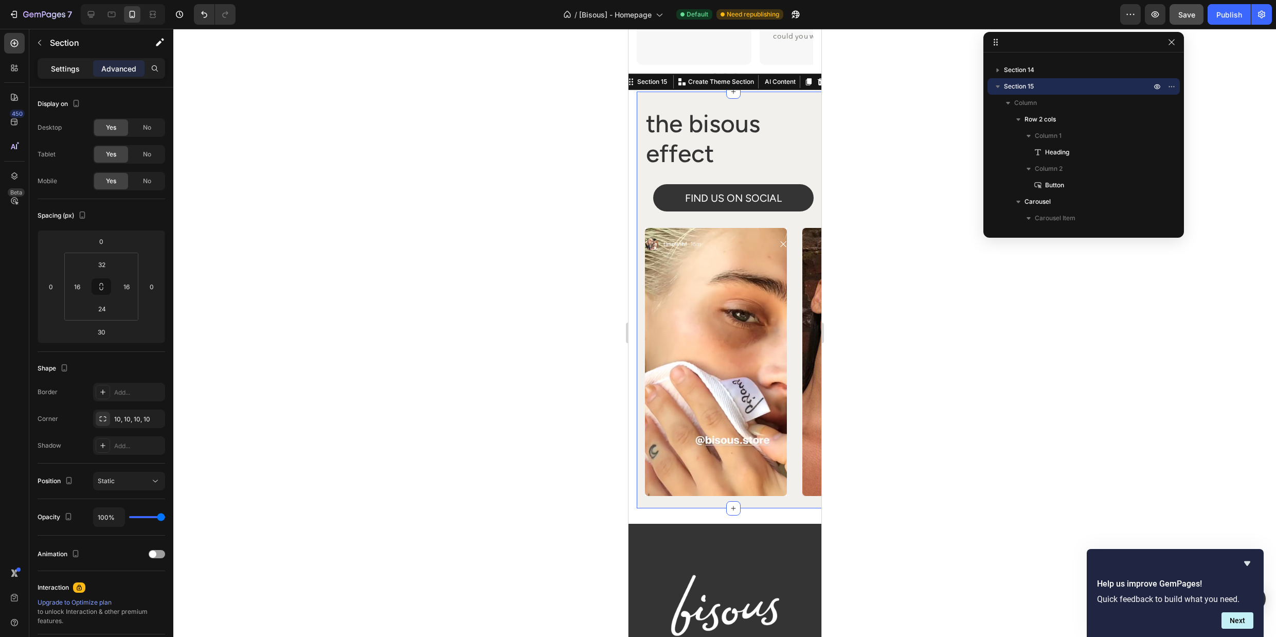
click at [62, 72] on p "Settings" at bounding box center [65, 68] width 29 height 11
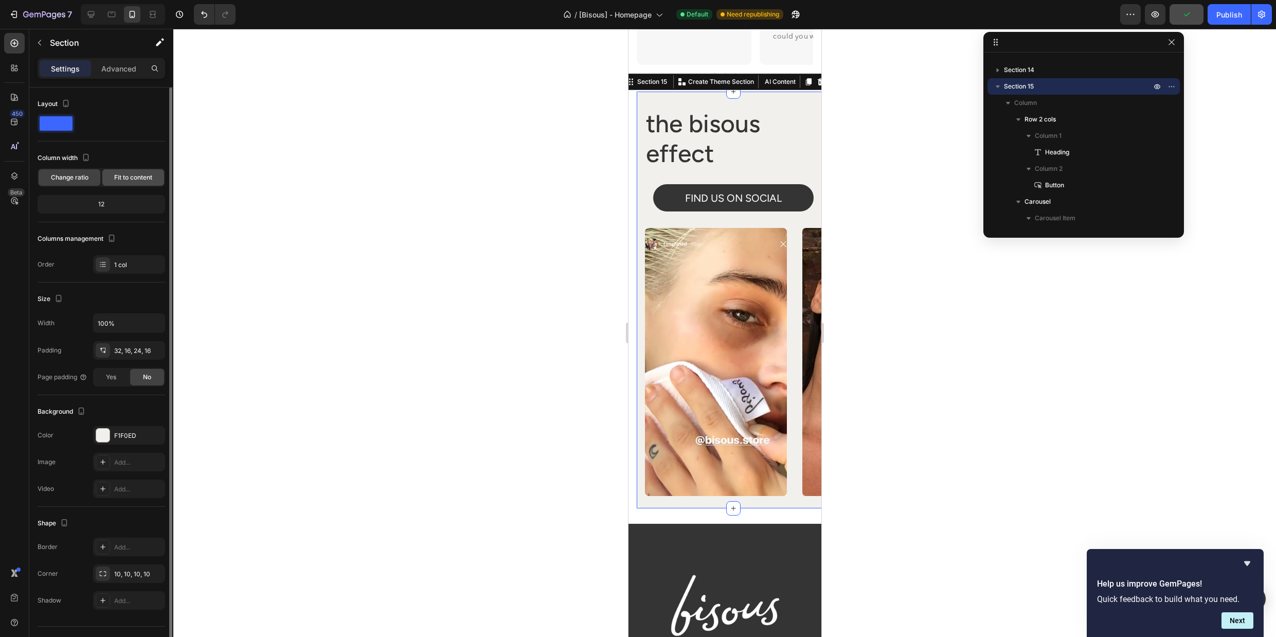
click at [121, 179] on span "Fit to content" at bounding box center [133, 177] width 38 height 9
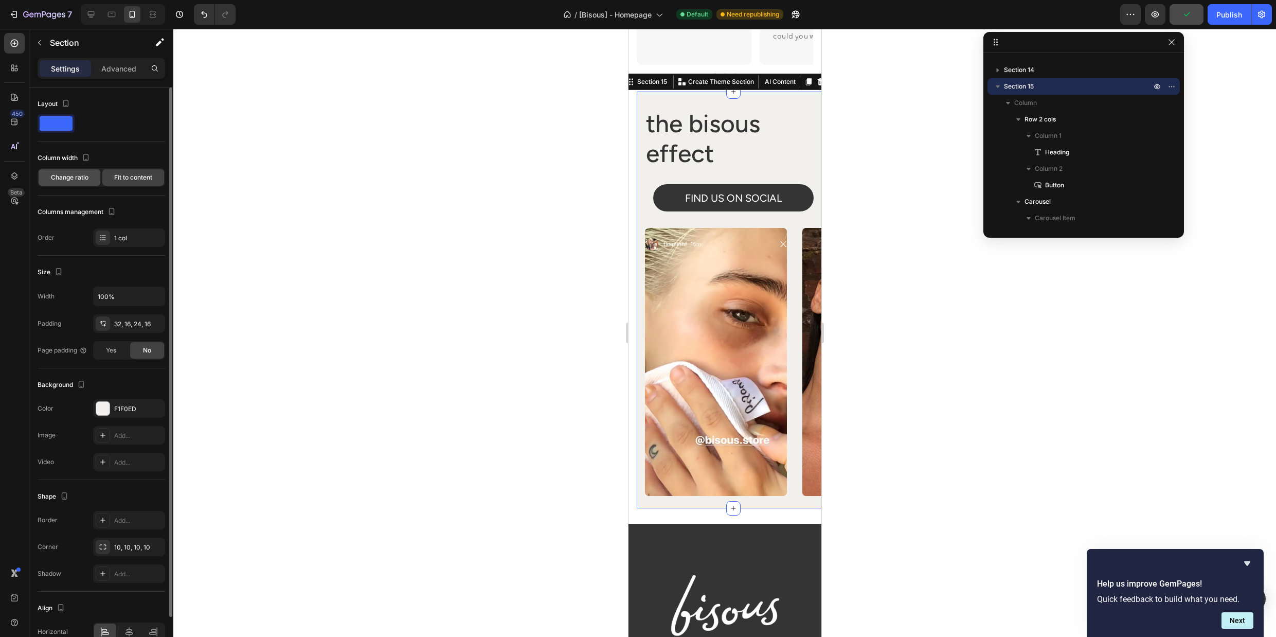
click at [68, 176] on span "Change ratio" at bounding box center [70, 177] width 38 height 9
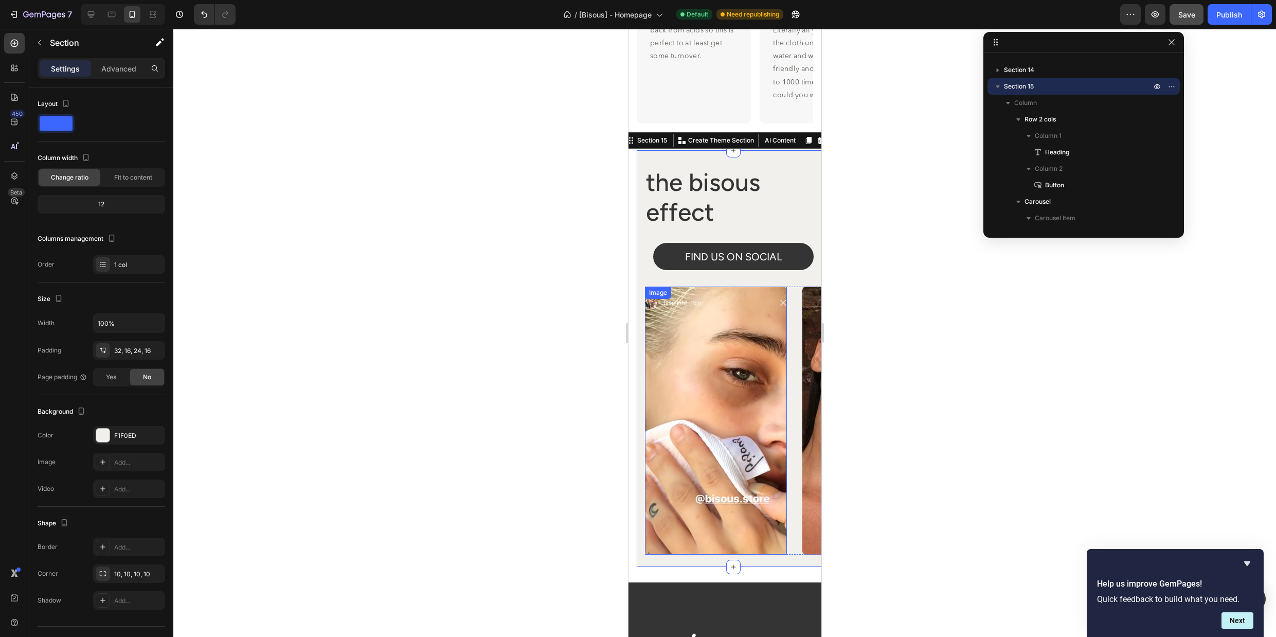
scroll to position [4563, 0]
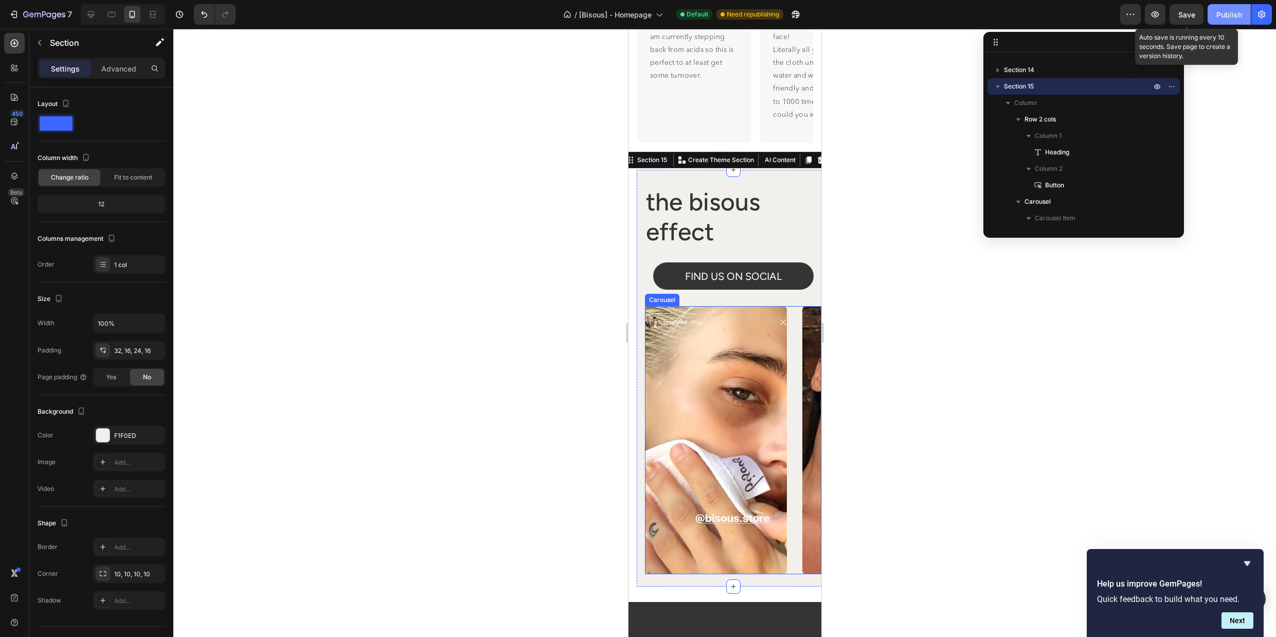
drag, startPoint x: 1191, startPoint y: 17, endPoint x: 1213, endPoint y: 15, distance: 22.2
click at [1191, 16] on span "Save" at bounding box center [1187, 14] width 17 height 9
click at [1221, 15] on div "Publish" at bounding box center [1230, 14] width 26 height 11
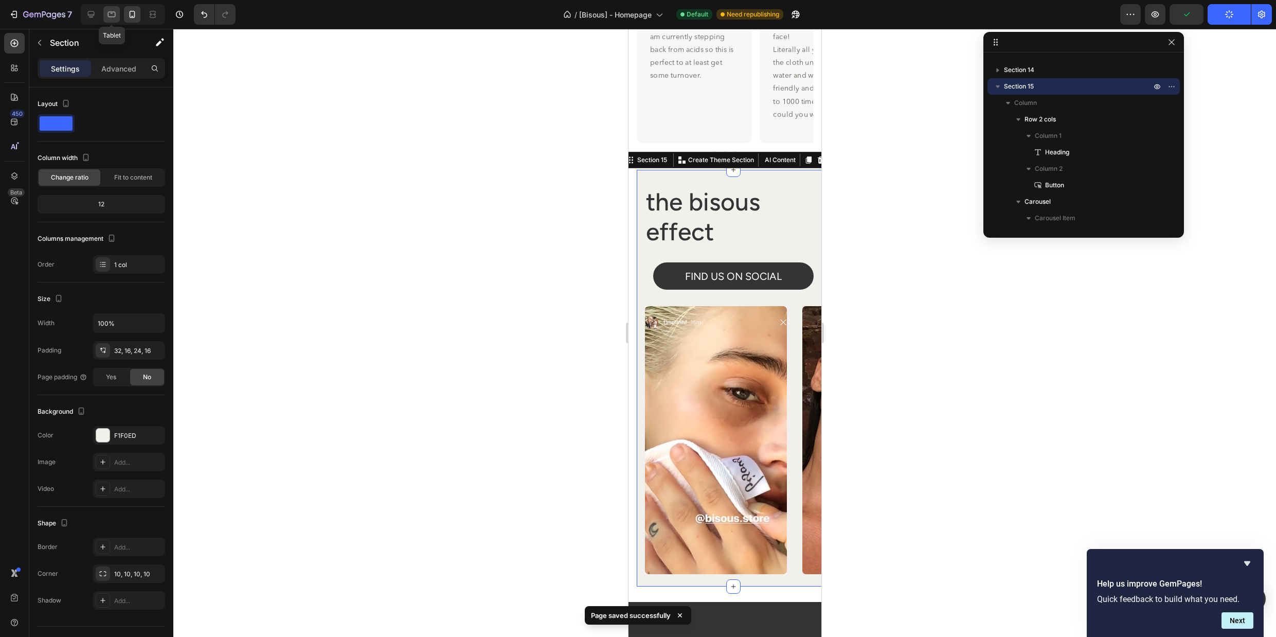
click at [109, 13] on icon at bounding box center [111, 14] width 10 height 10
type input "1376"
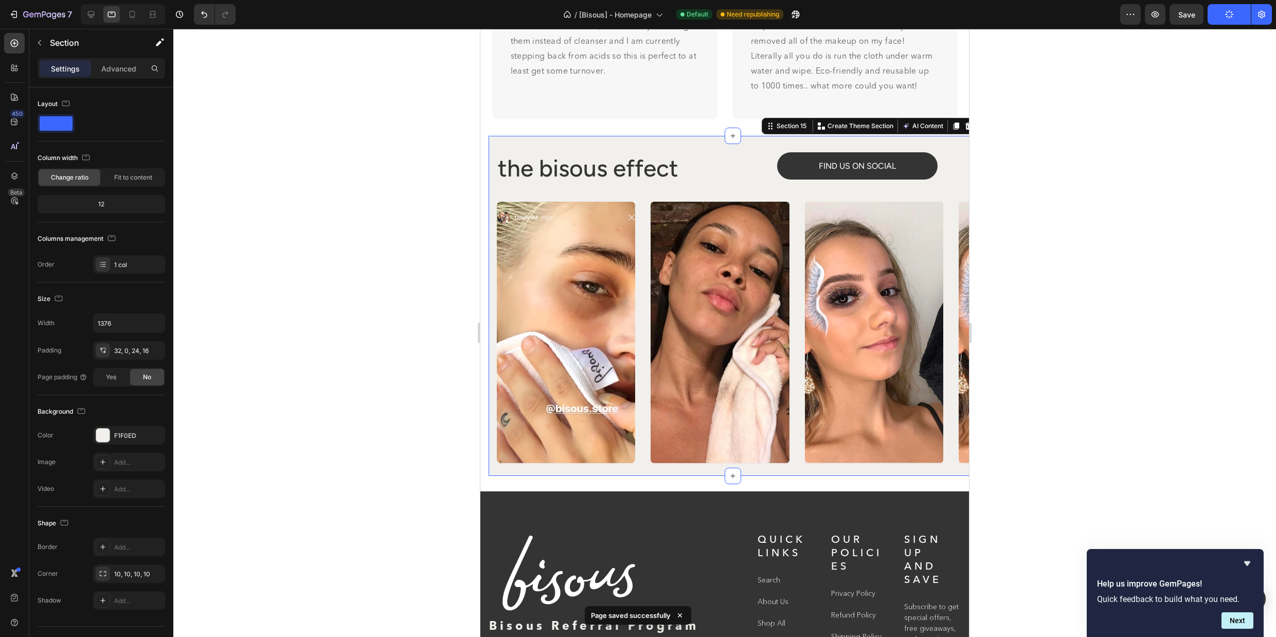
scroll to position [4613, 0]
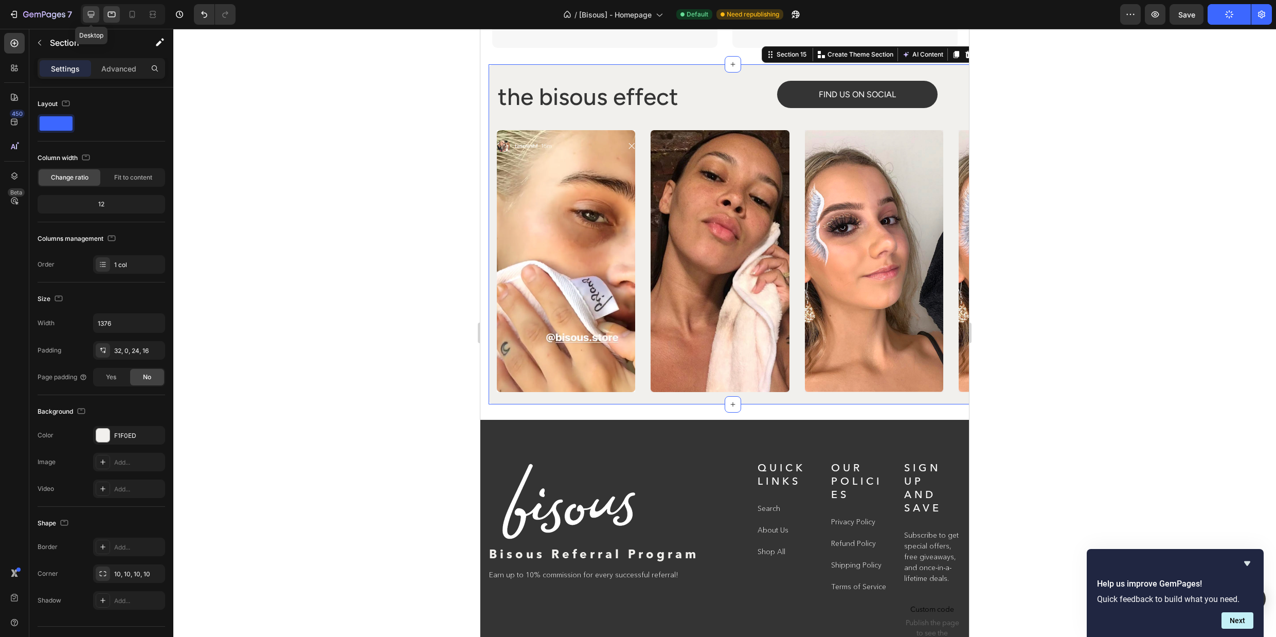
click at [90, 16] on icon at bounding box center [91, 14] width 7 height 7
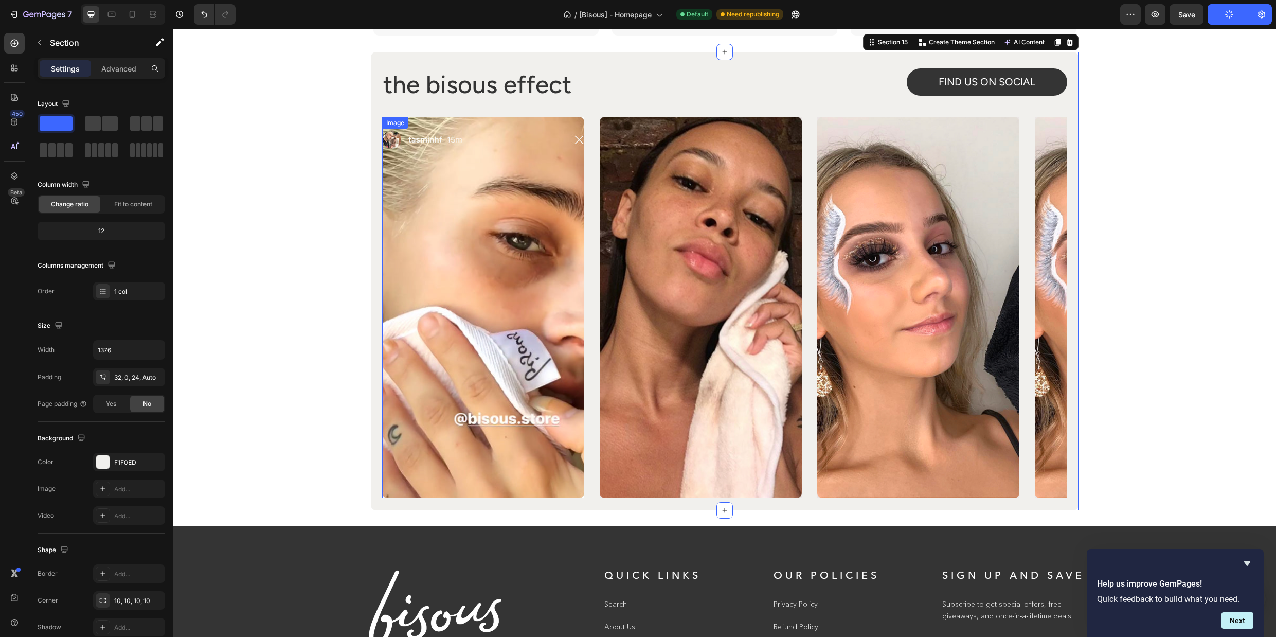
scroll to position [4600, 0]
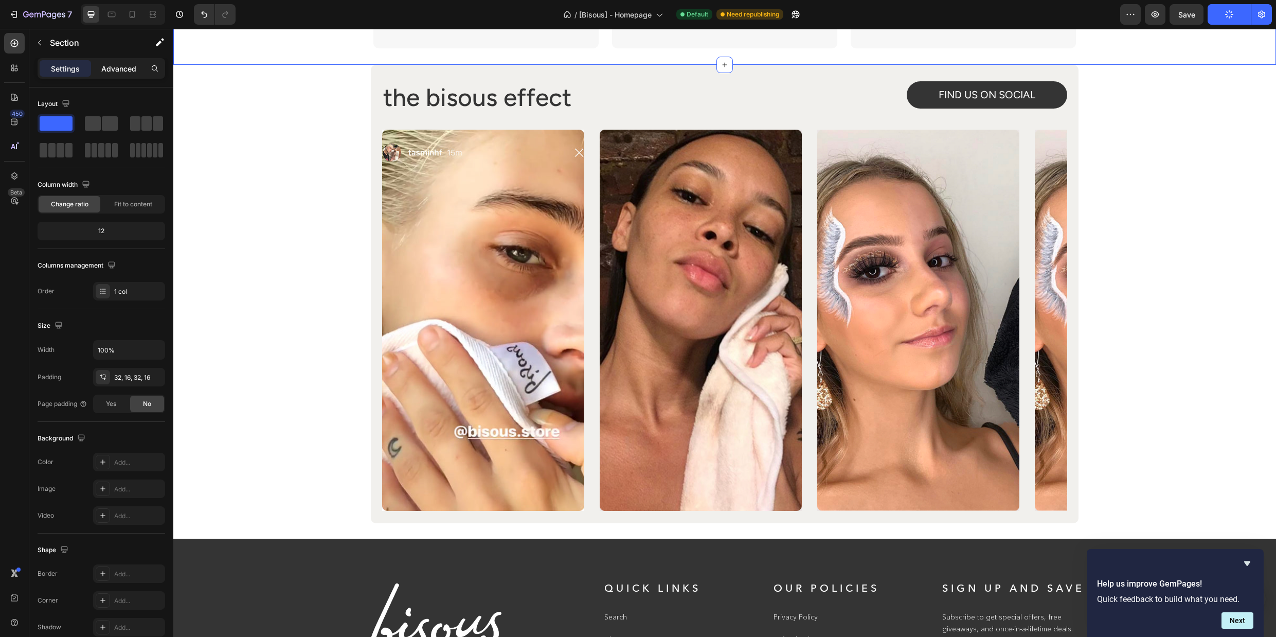
click at [121, 68] on p "Advanced" at bounding box center [118, 68] width 35 height 11
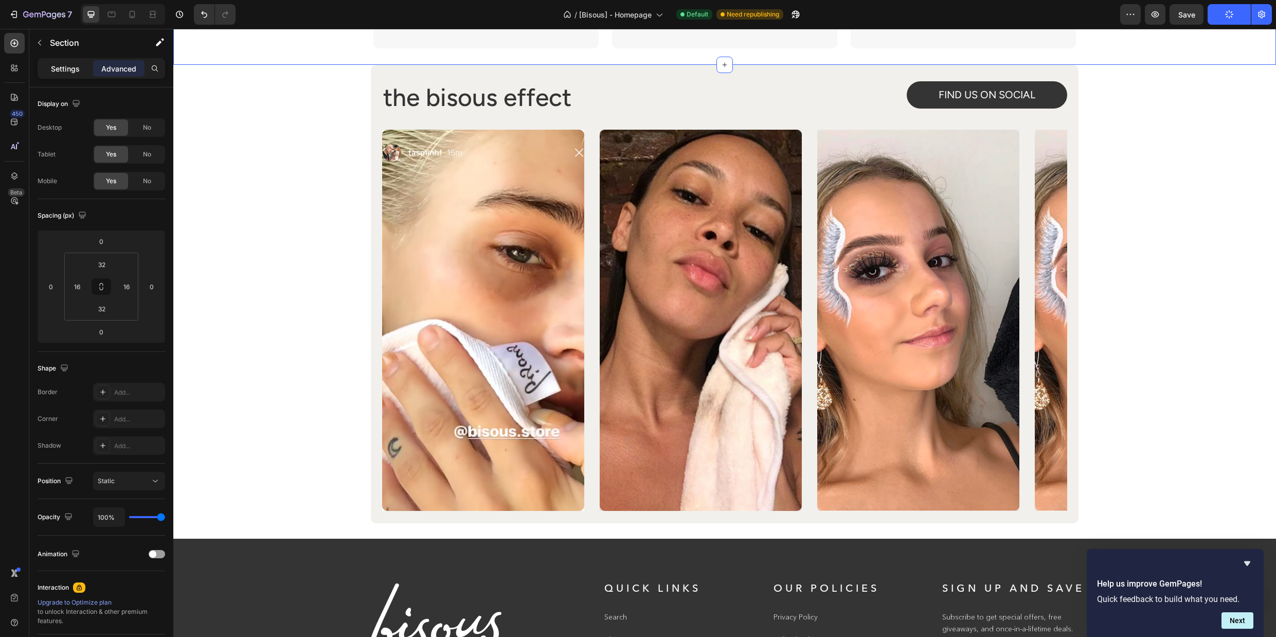
click at [64, 66] on p "Settings" at bounding box center [65, 68] width 29 height 11
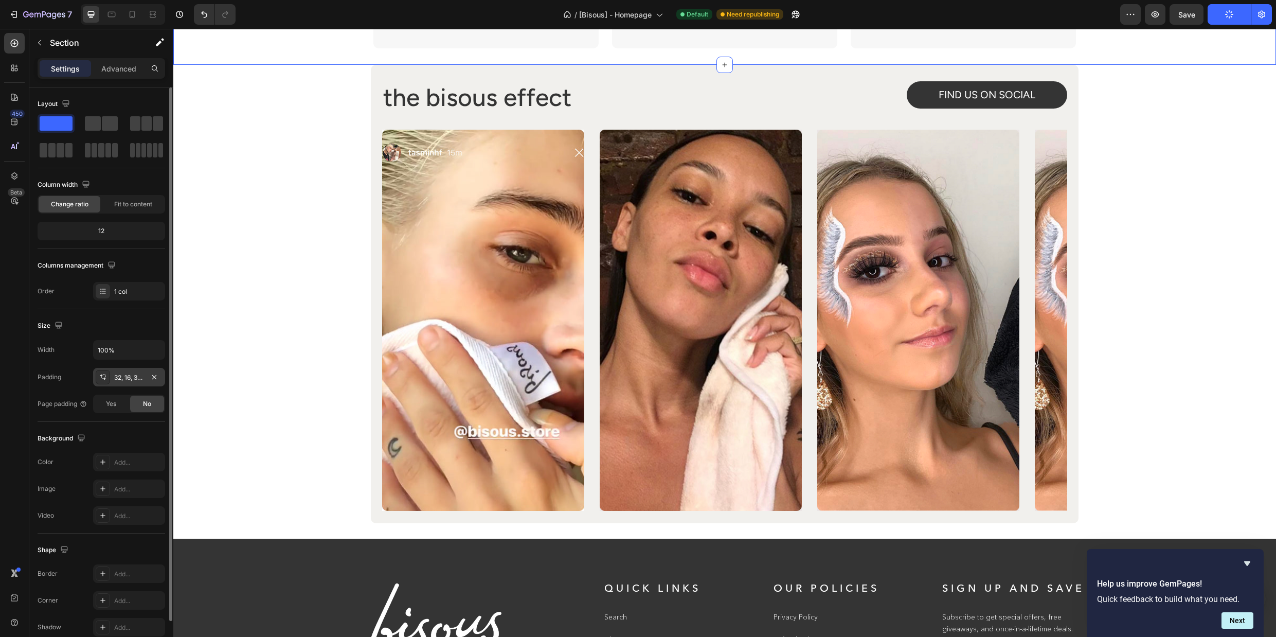
click at [126, 375] on div "32, 16, 32, 16" at bounding box center [129, 377] width 30 height 9
click at [119, 66] on p "Advanced" at bounding box center [118, 68] width 35 height 11
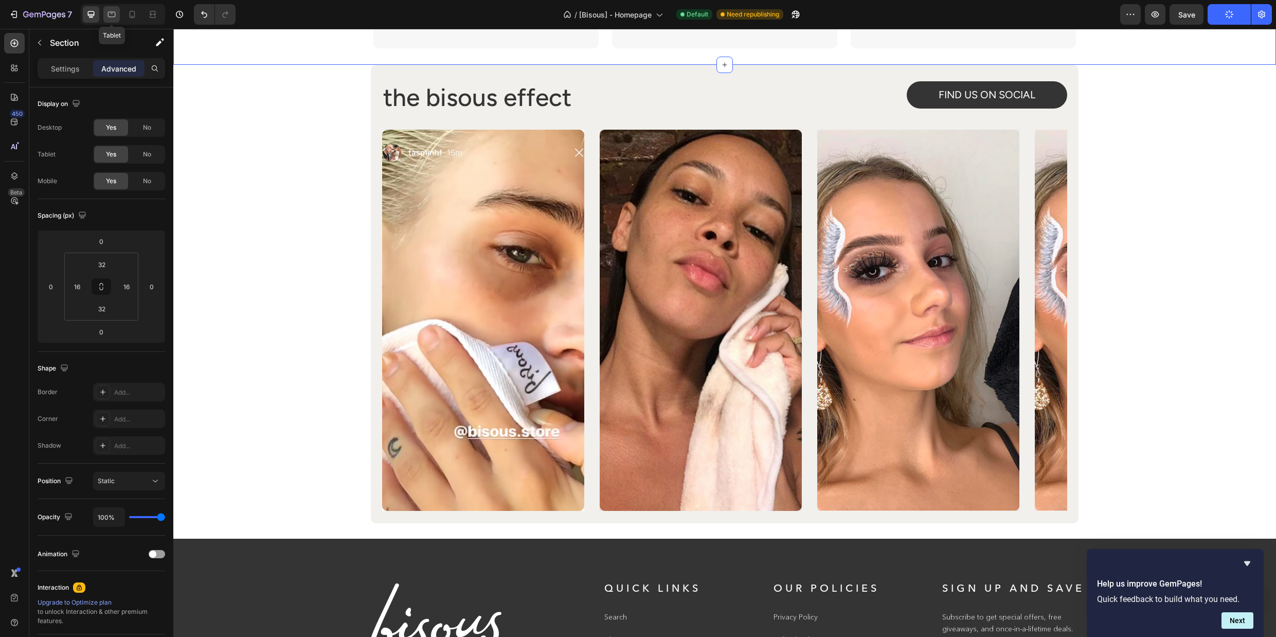
click at [113, 13] on icon at bounding box center [111, 14] width 10 height 10
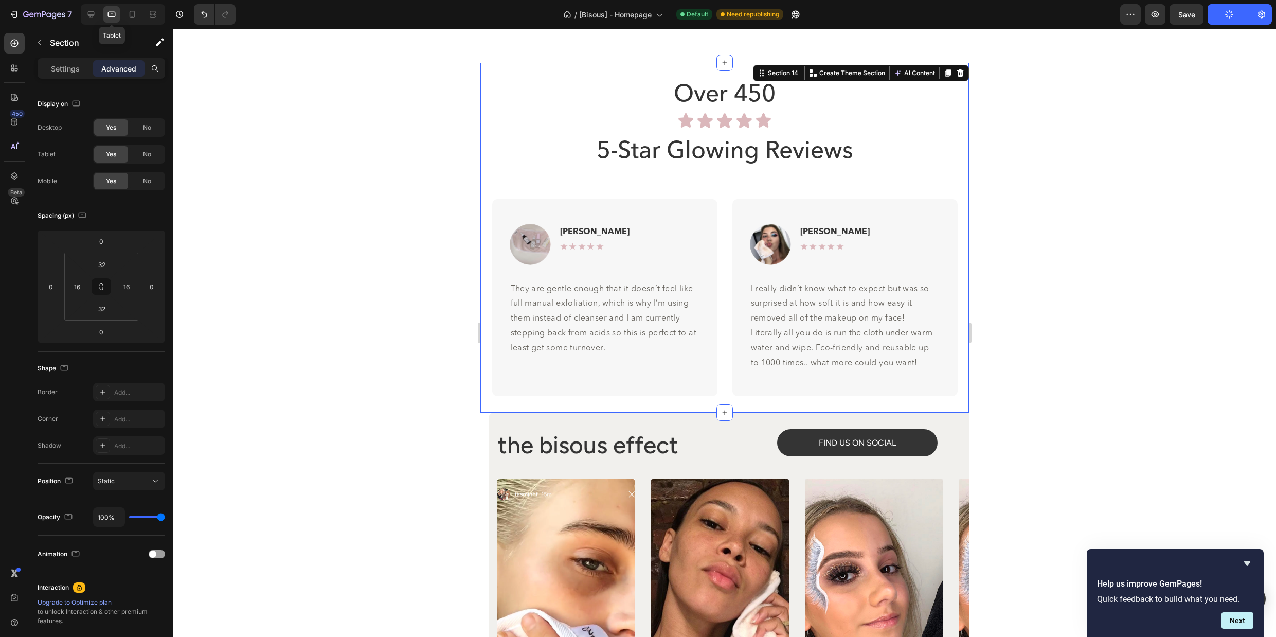
scroll to position [4263, 0]
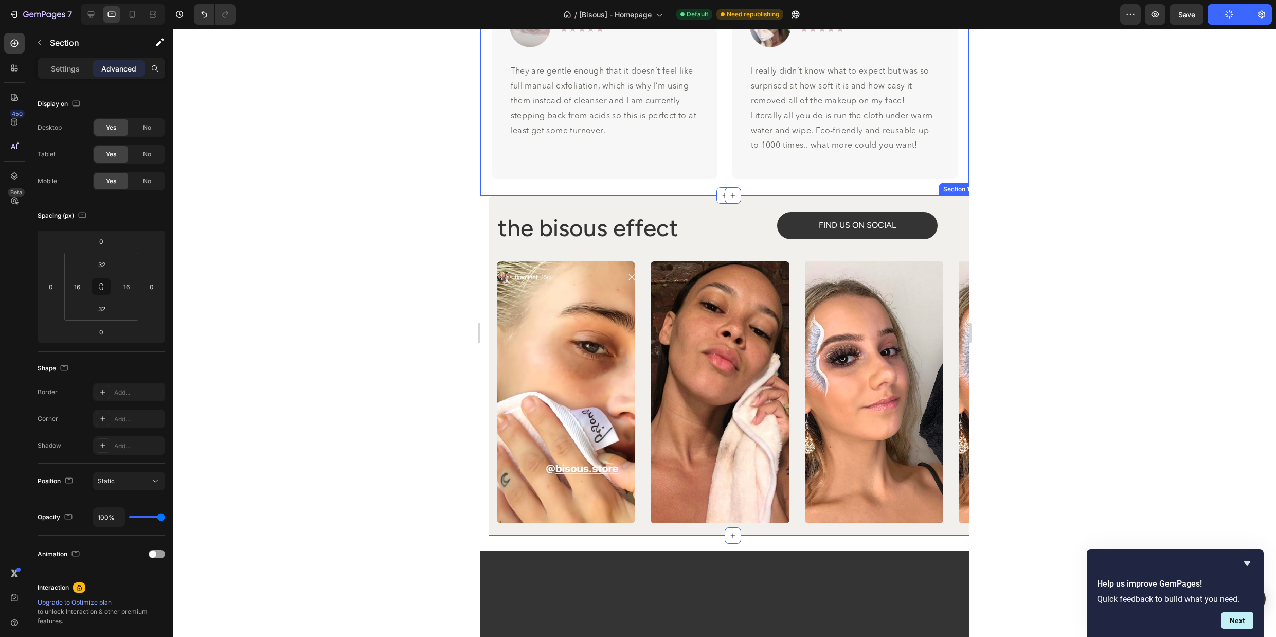
click at [688, 197] on div "the bisous effect Heading FIND US ON SOCIAL Button Row Image Image Image Image …" at bounding box center [733, 365] width 489 height 340
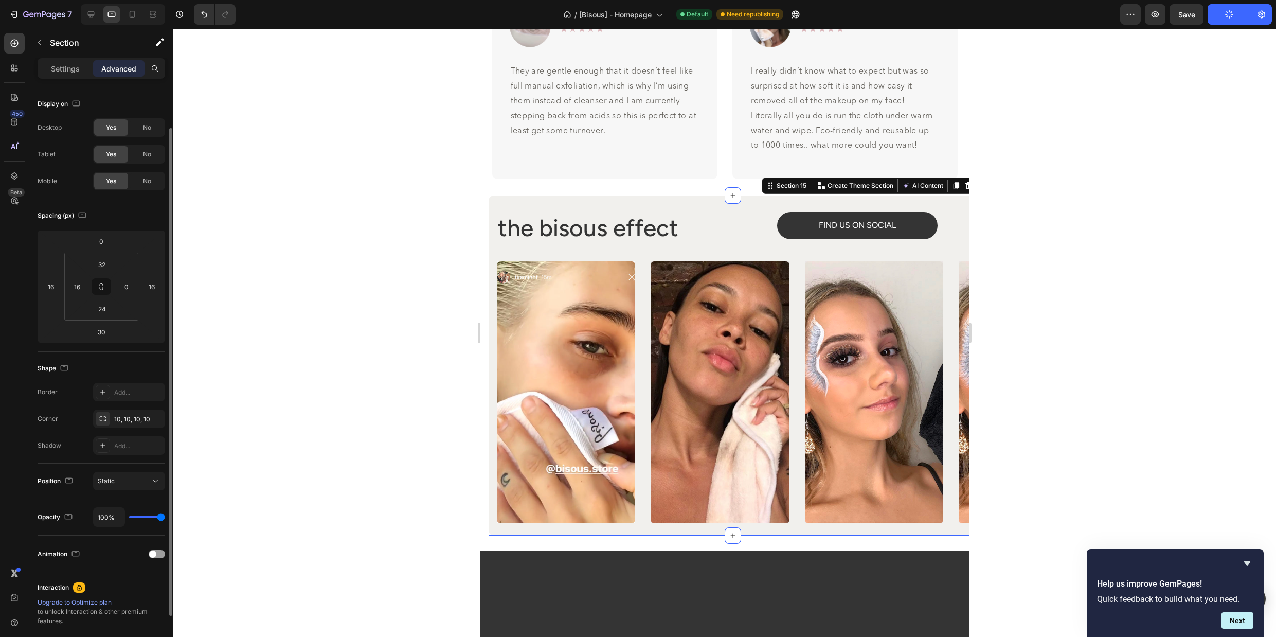
scroll to position [22, 0]
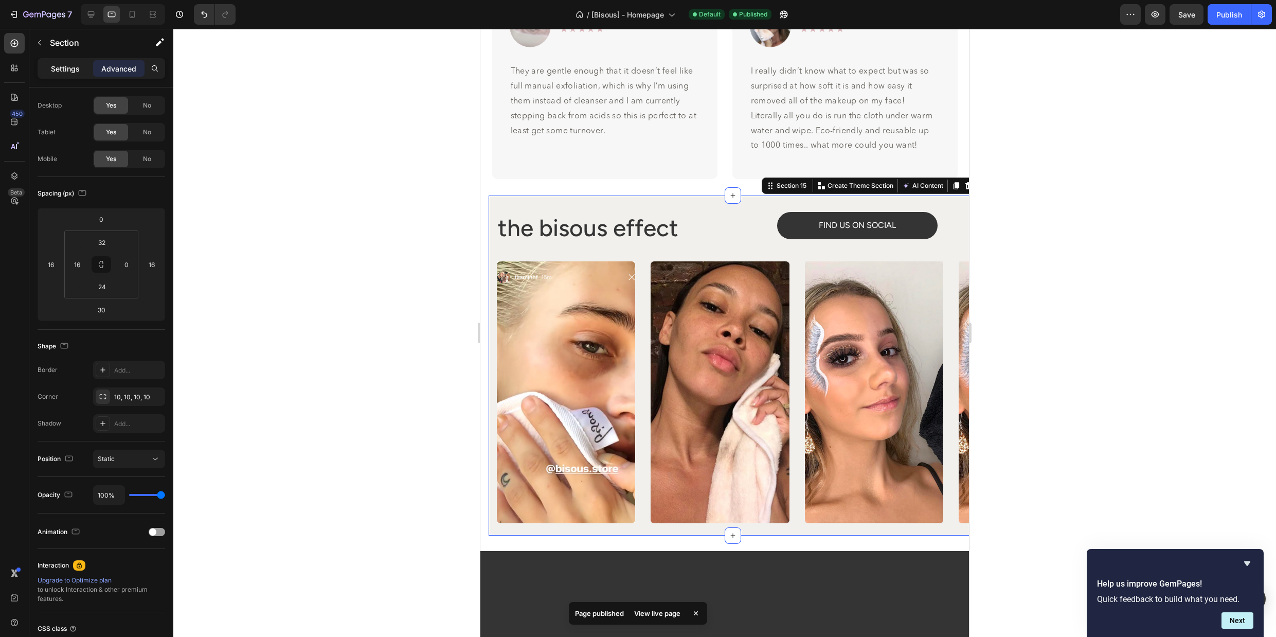
click at [53, 73] on p "Settings" at bounding box center [65, 68] width 29 height 11
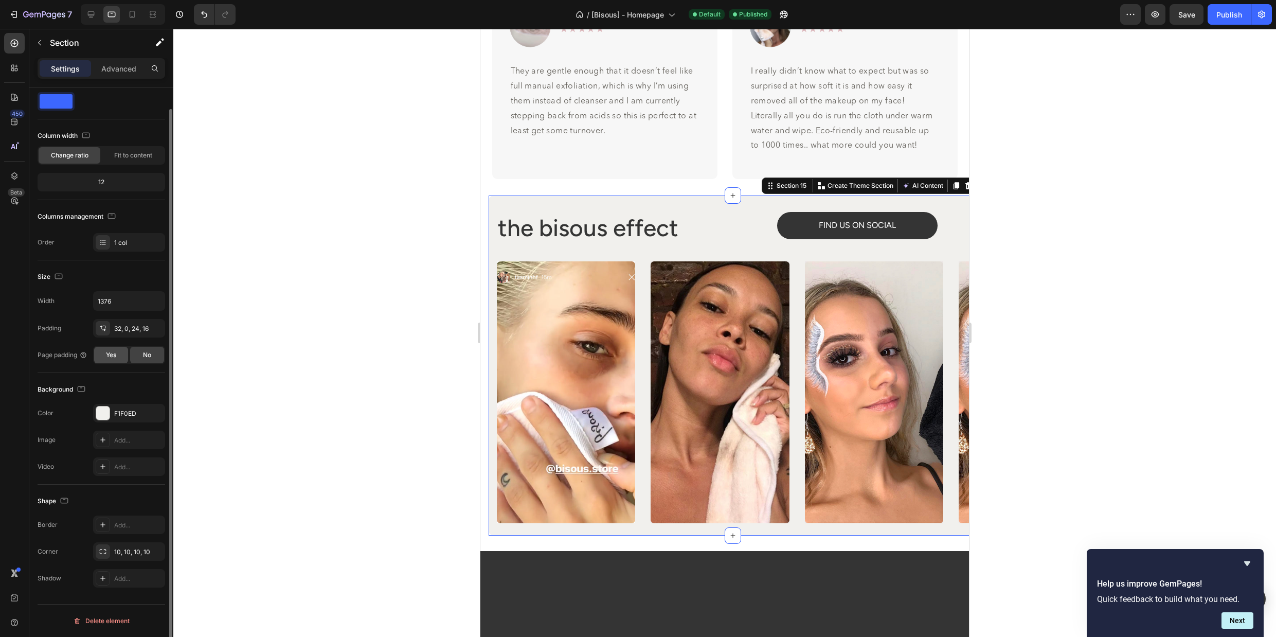
click at [108, 358] on span "Yes" at bounding box center [111, 354] width 10 height 9
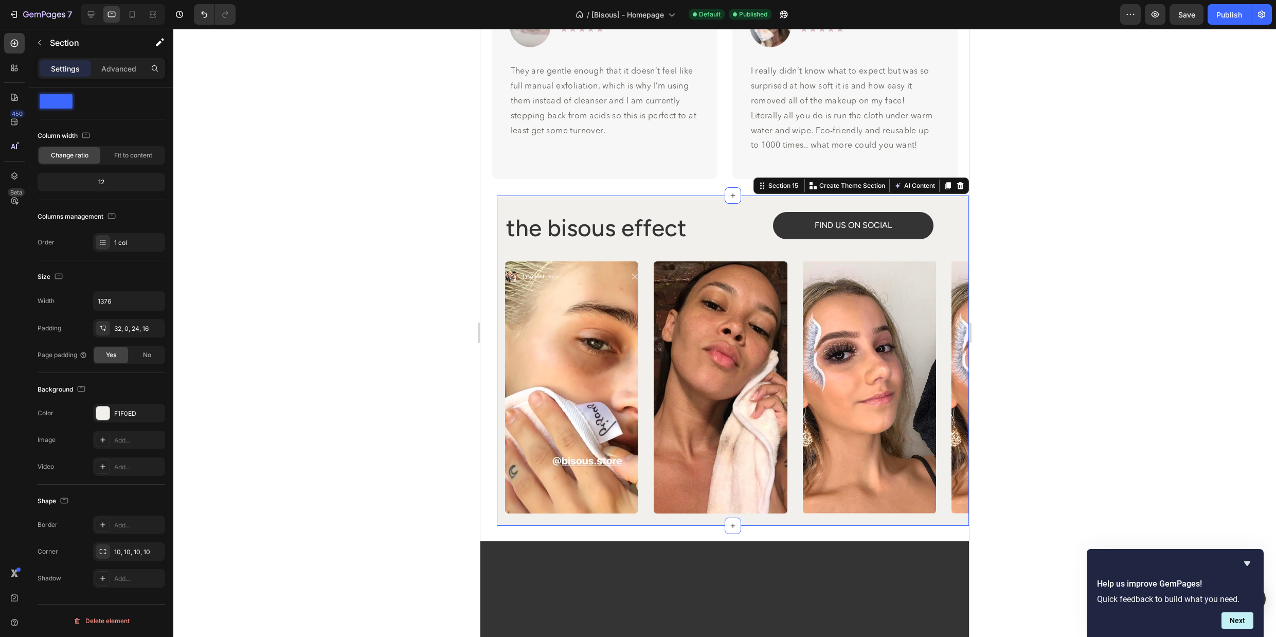
click at [956, 197] on div "the bisous effect Heading FIND US ON SOCIAL Button Row Image Image Image Image …" at bounding box center [733, 360] width 472 height 330
click at [118, 68] on p "Advanced" at bounding box center [118, 68] width 35 height 11
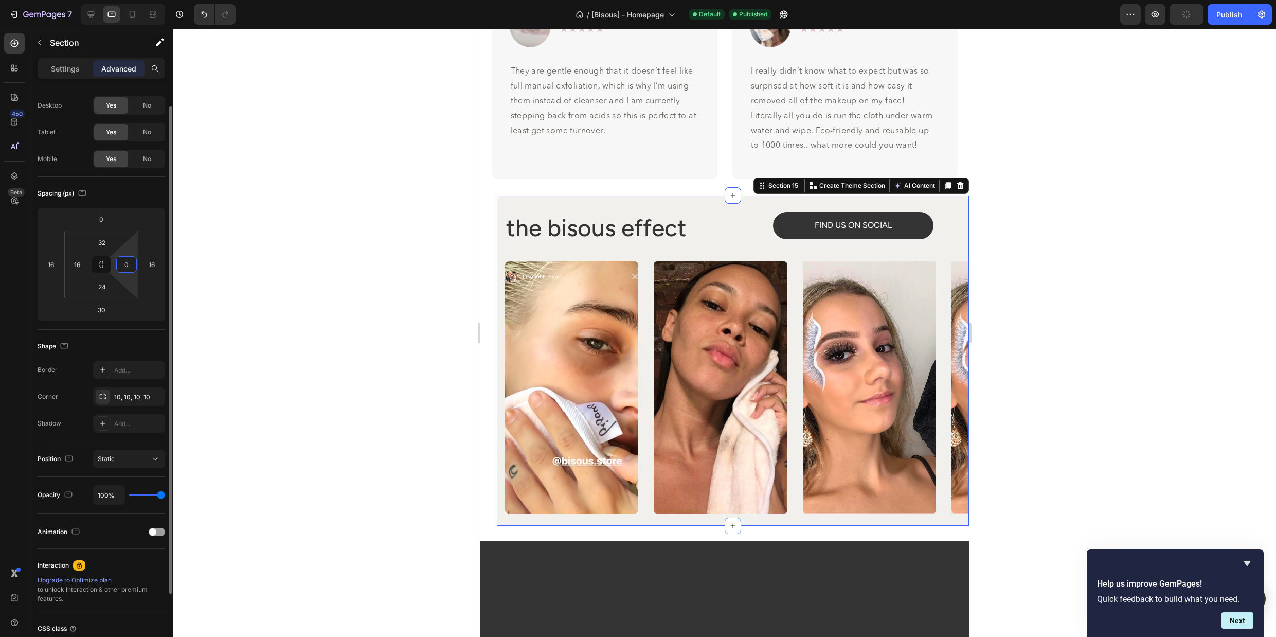
click at [122, 264] on input "0" at bounding box center [126, 264] width 15 height 15
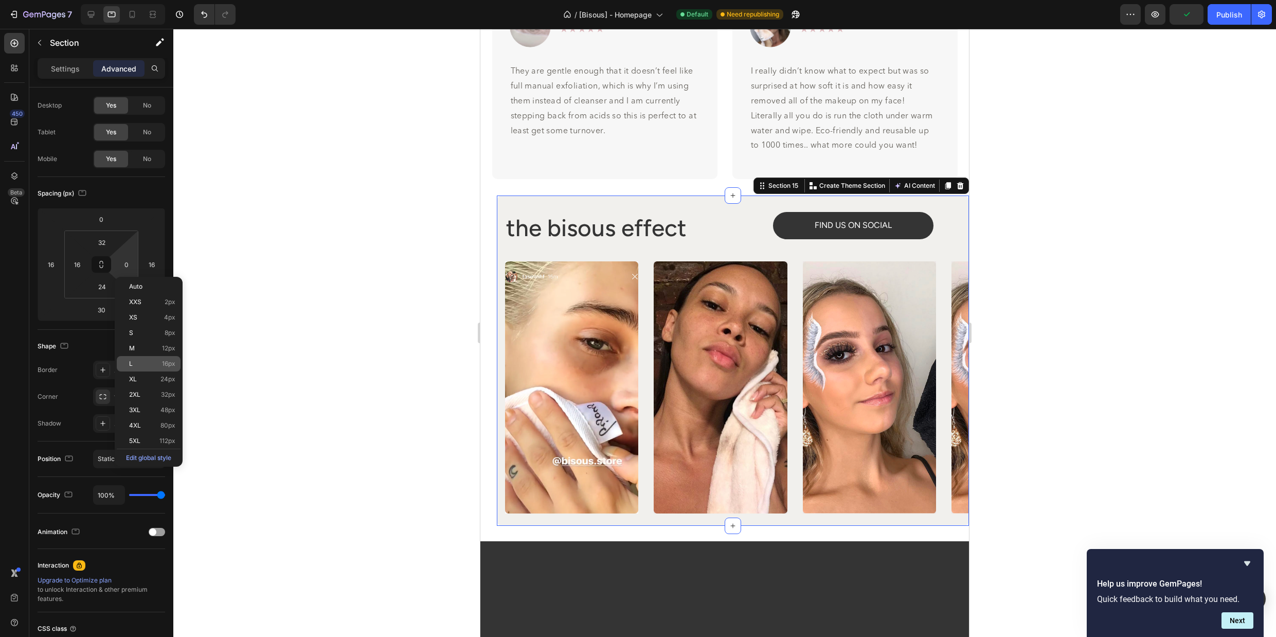
click at [165, 362] on span "16px" at bounding box center [168, 363] width 13 height 7
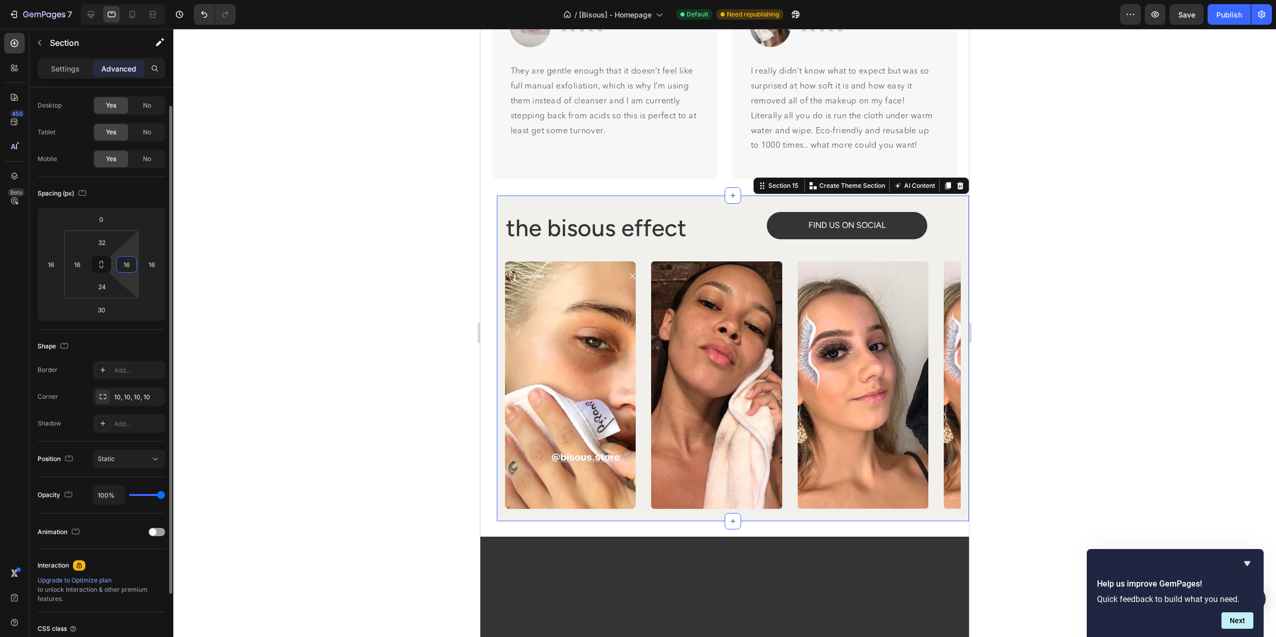
click at [129, 268] on input "16" at bounding box center [126, 264] width 15 height 15
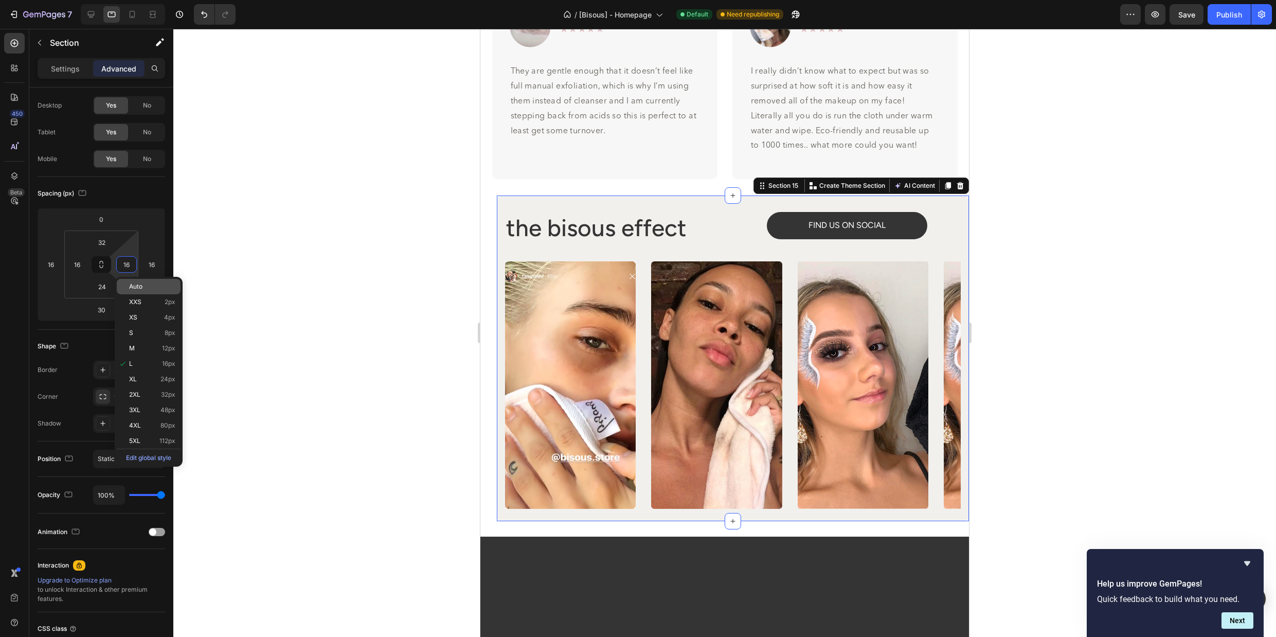
click at [131, 281] on div "Auto" at bounding box center [149, 286] width 64 height 15
type input "Auto"
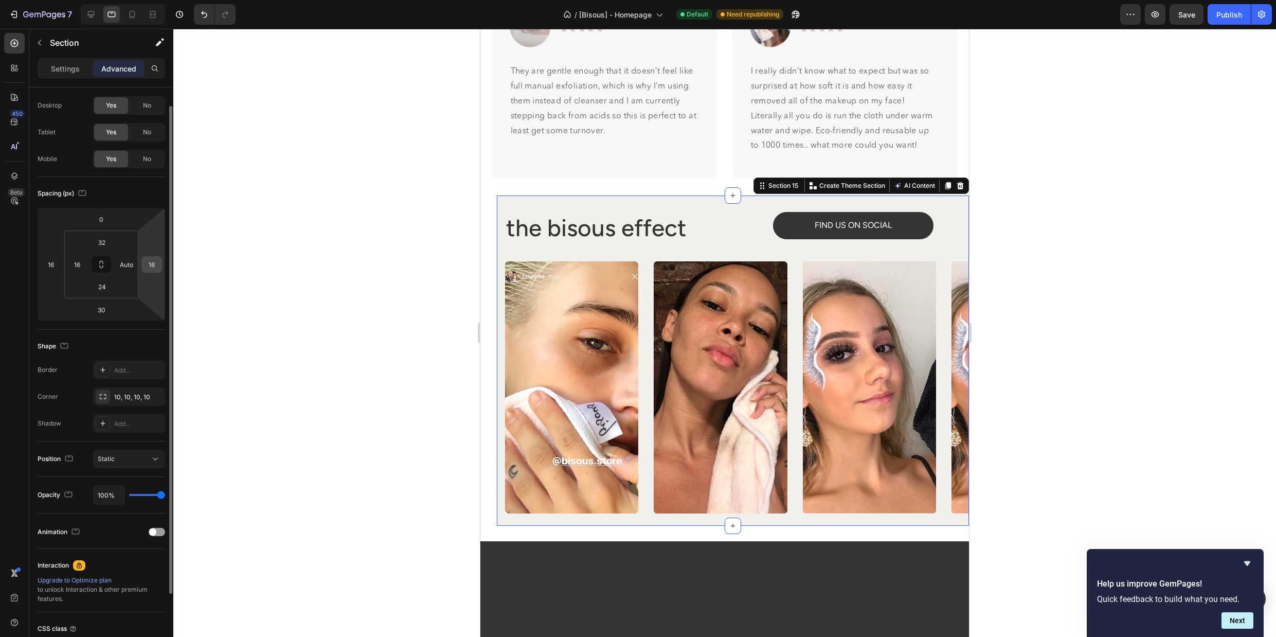
click at [154, 266] on input "16" at bounding box center [151, 264] width 15 height 15
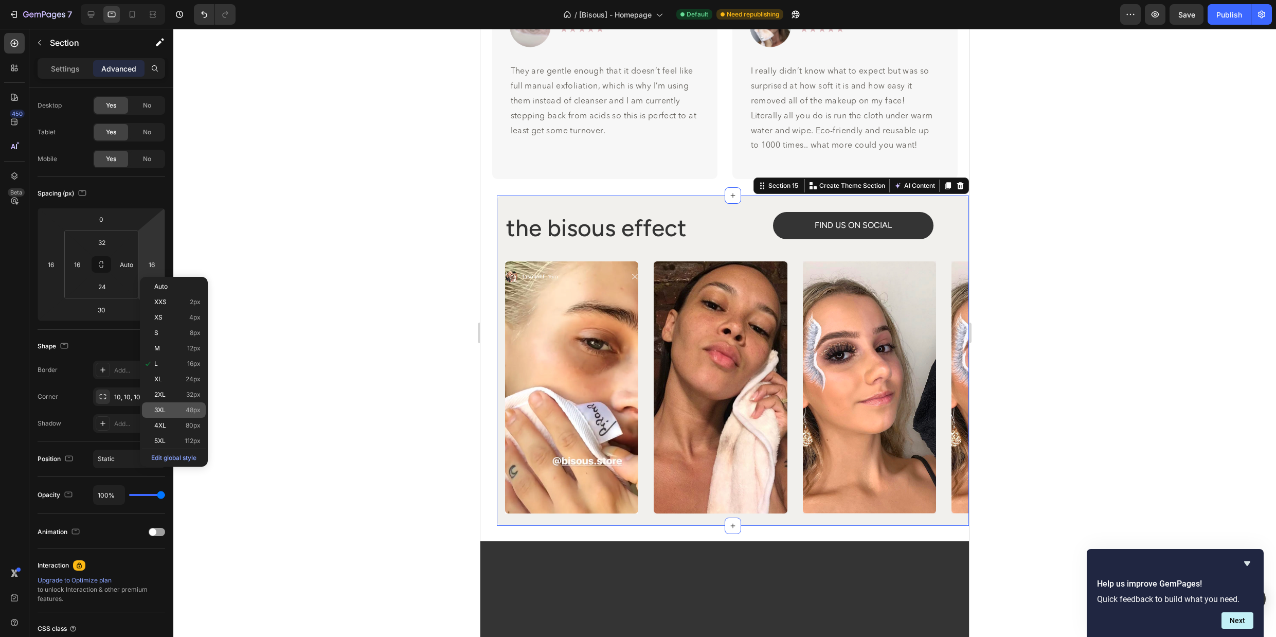
click at [179, 406] on p "3XL 48px" at bounding box center [177, 409] width 46 height 7
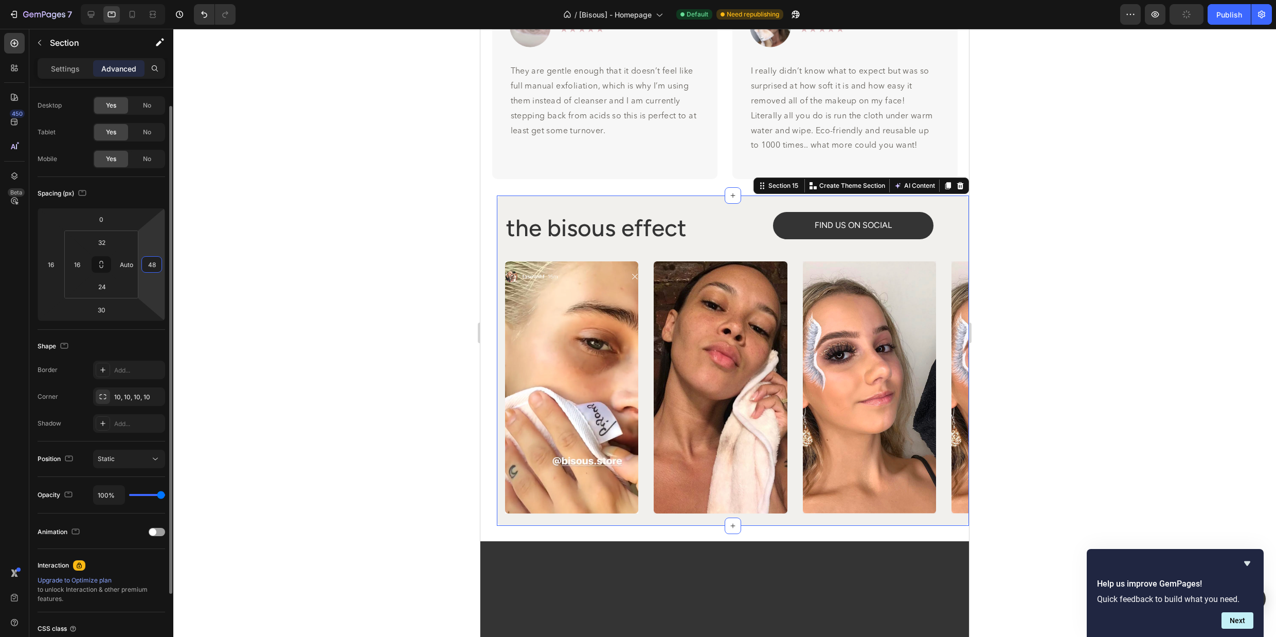
click at [156, 263] on input "48" at bounding box center [151, 264] width 15 height 15
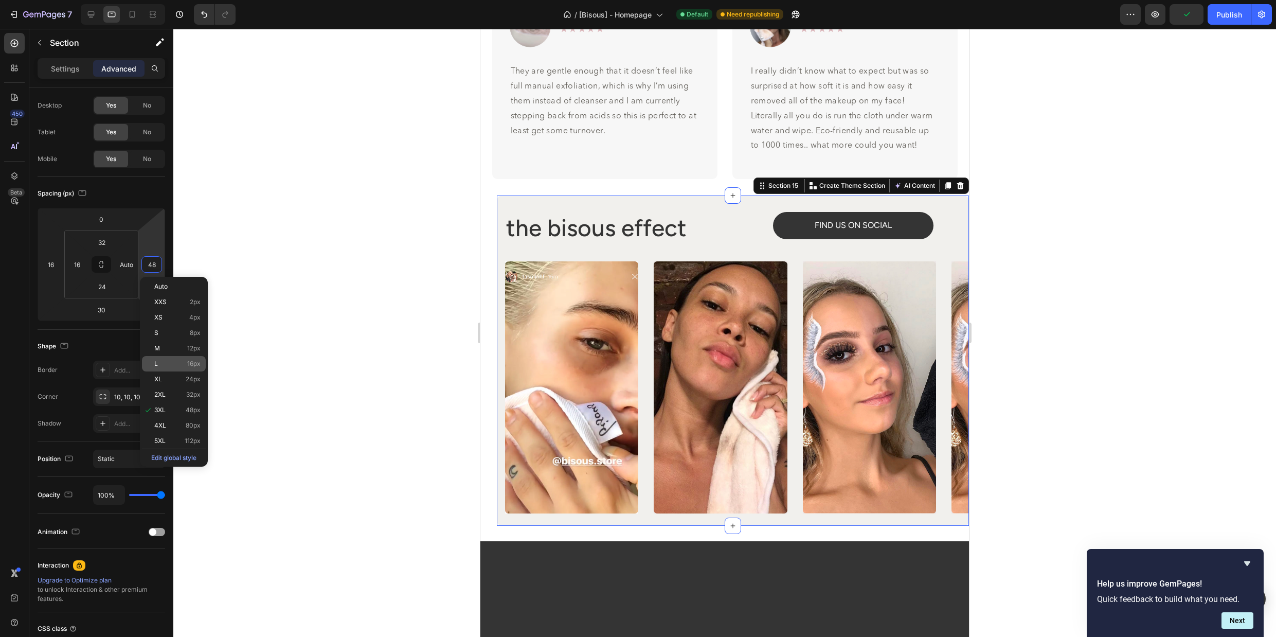
click at [176, 360] on p "L 16px" at bounding box center [177, 363] width 46 height 7
type input "16"
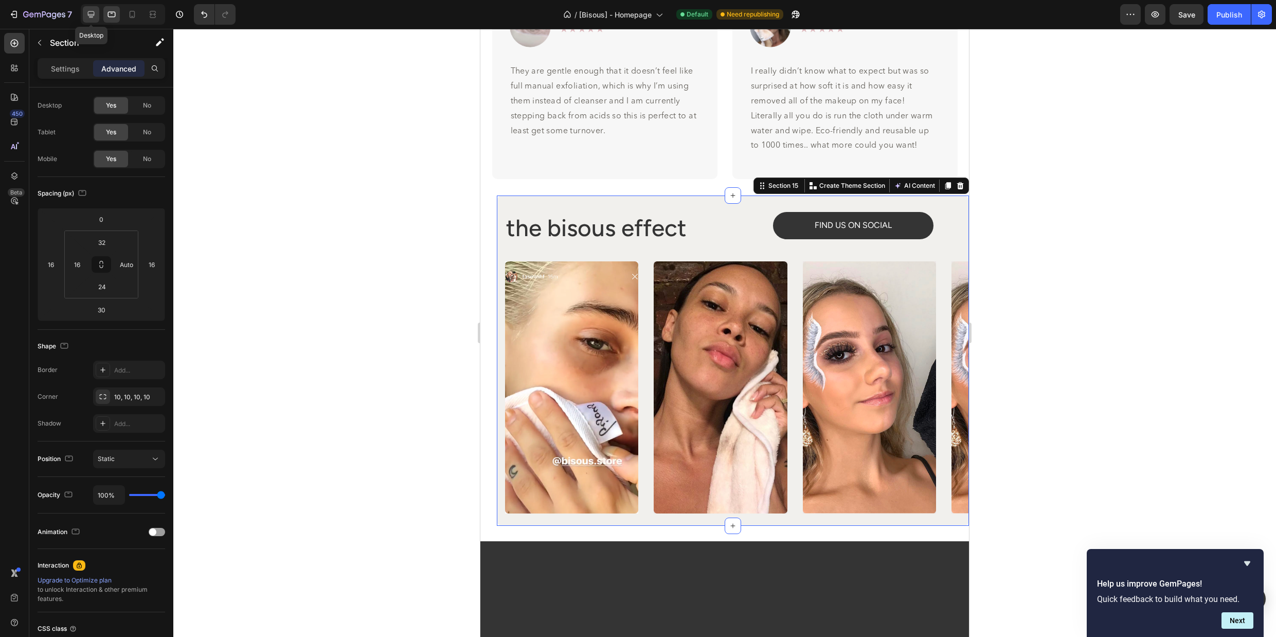
click at [88, 17] on icon at bounding box center [91, 14] width 10 height 10
type input "Auto"
type input "0"
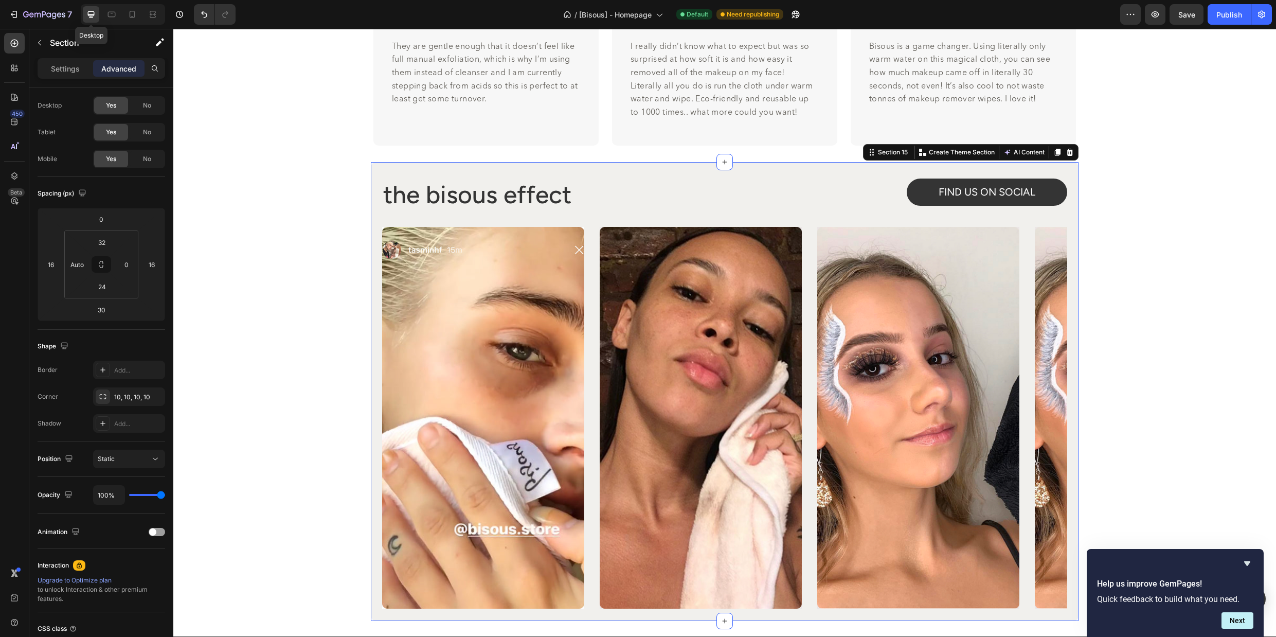
scroll to position [4446, 0]
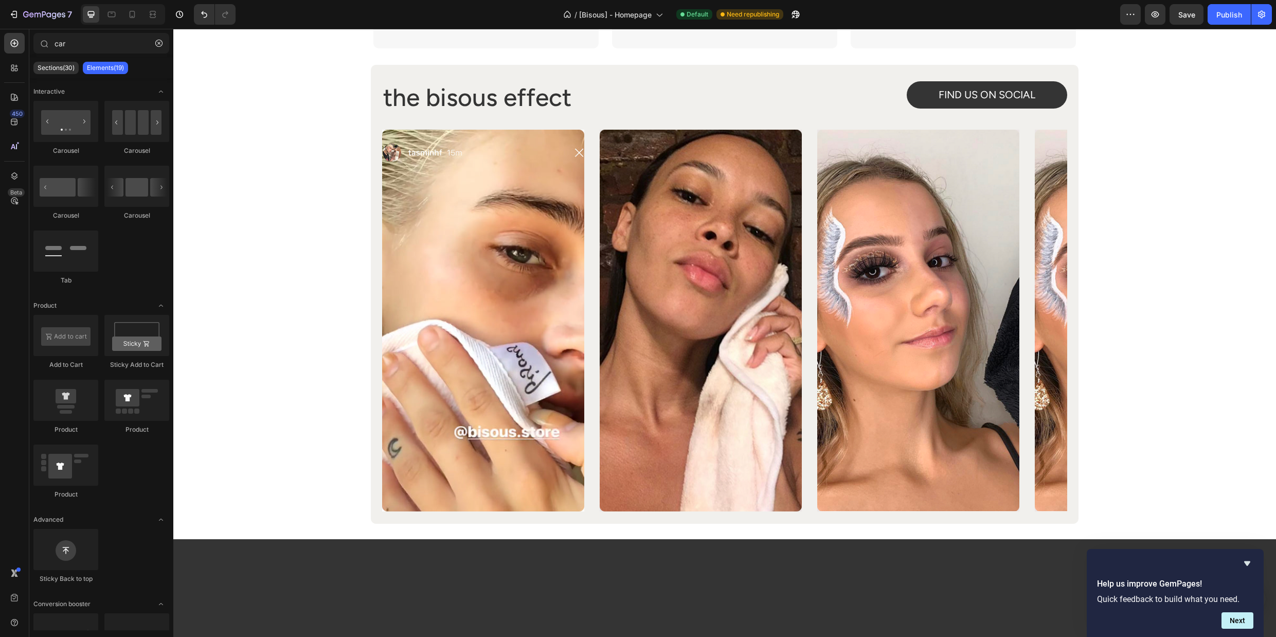
scroll to position [4189, 0]
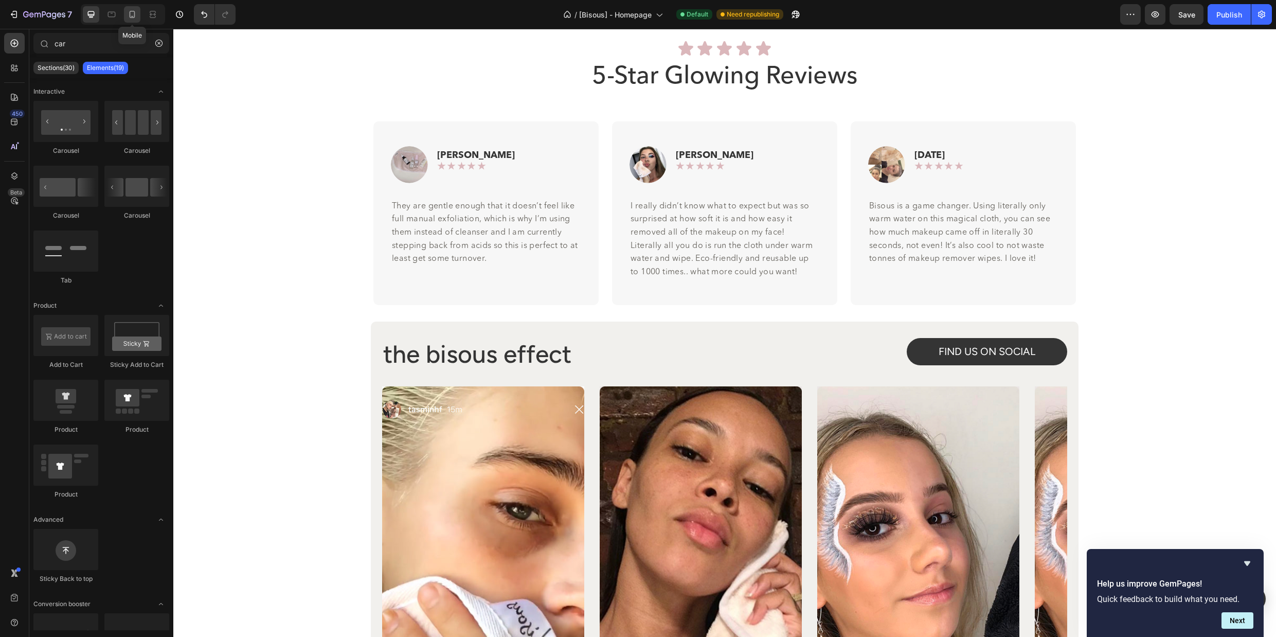
click at [132, 14] on icon at bounding box center [132, 14] width 10 height 10
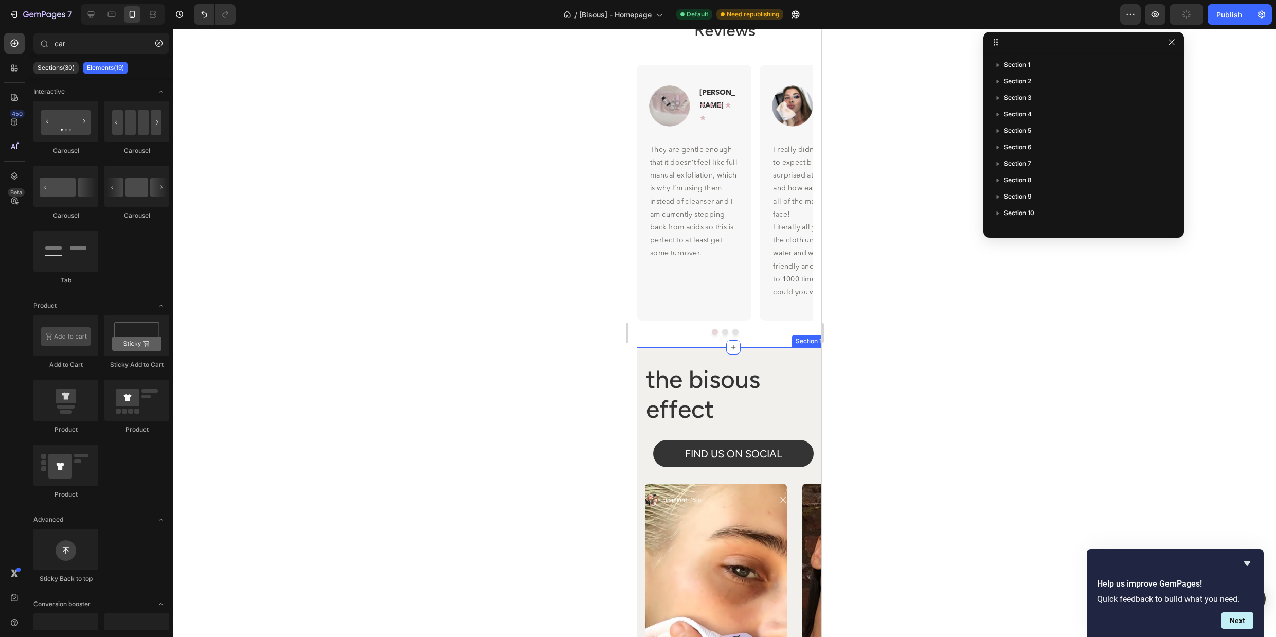
scroll to position [4295, 0]
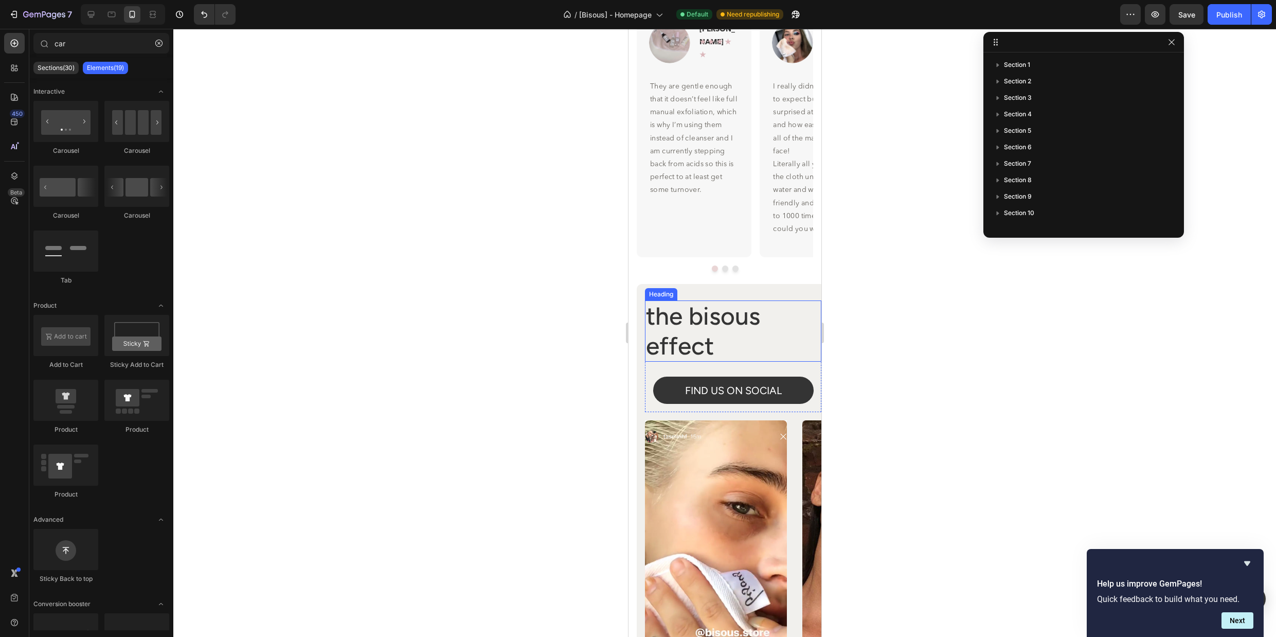
click at [750, 358] on h2 "the bisous effect" at bounding box center [714, 330] width 138 height 61
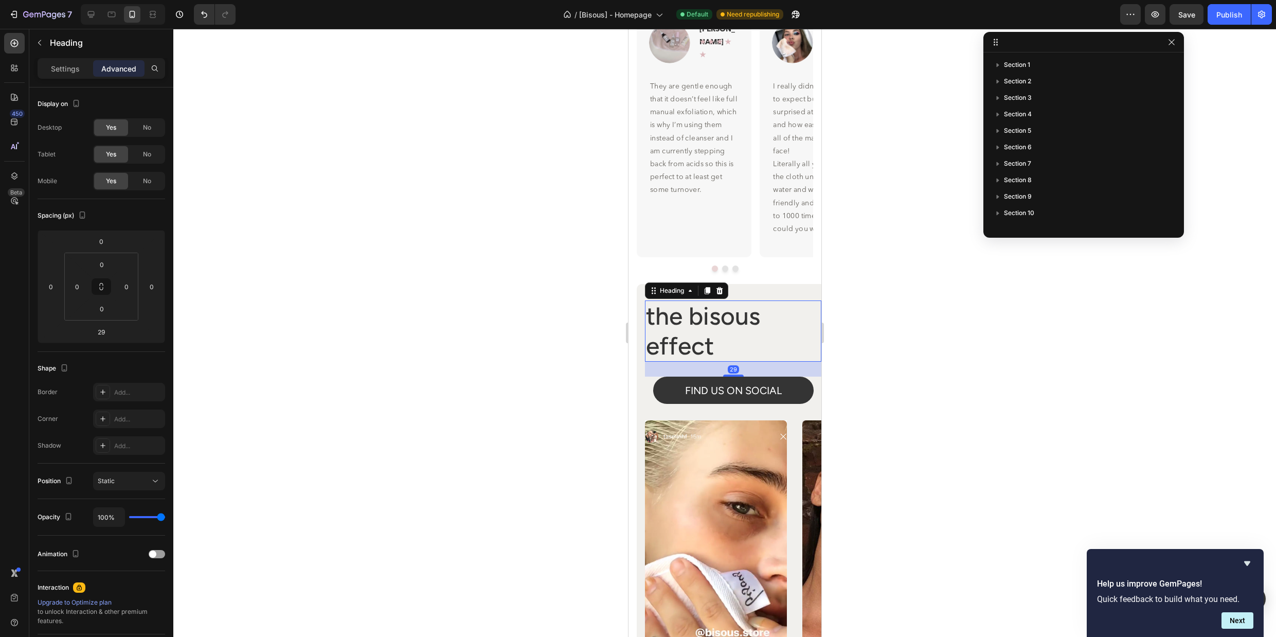
scroll to position [209, 0]
click at [69, 70] on p "Settings" at bounding box center [65, 68] width 29 height 11
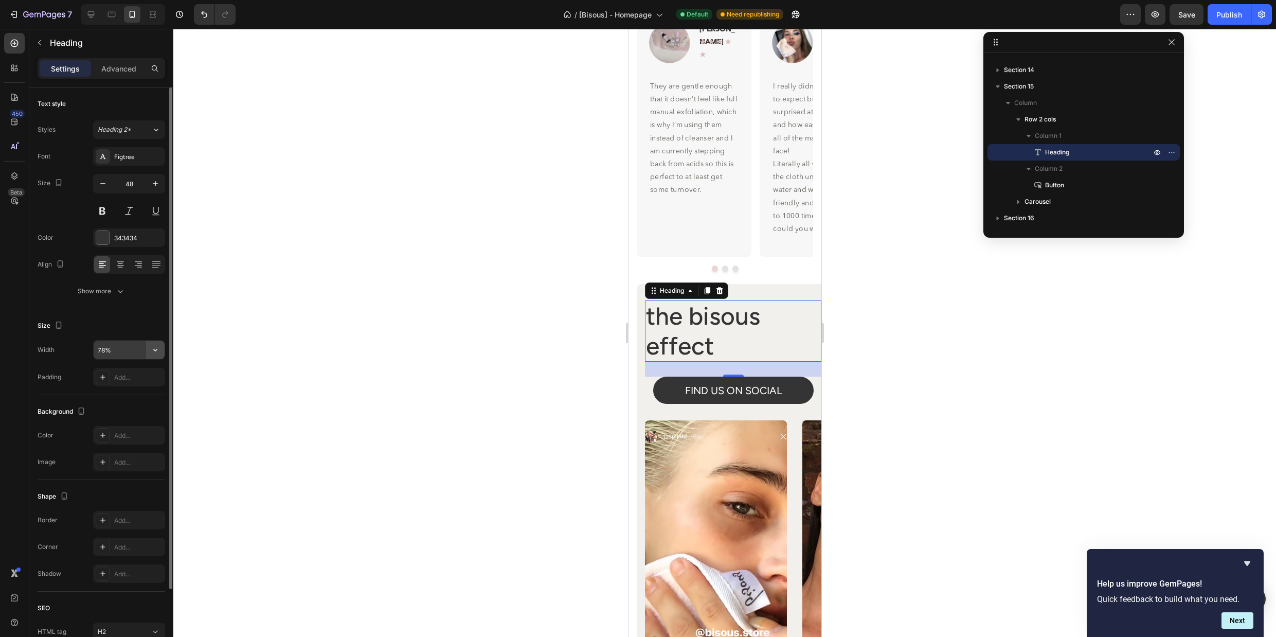
click at [149, 350] on button "button" at bounding box center [155, 350] width 19 height 19
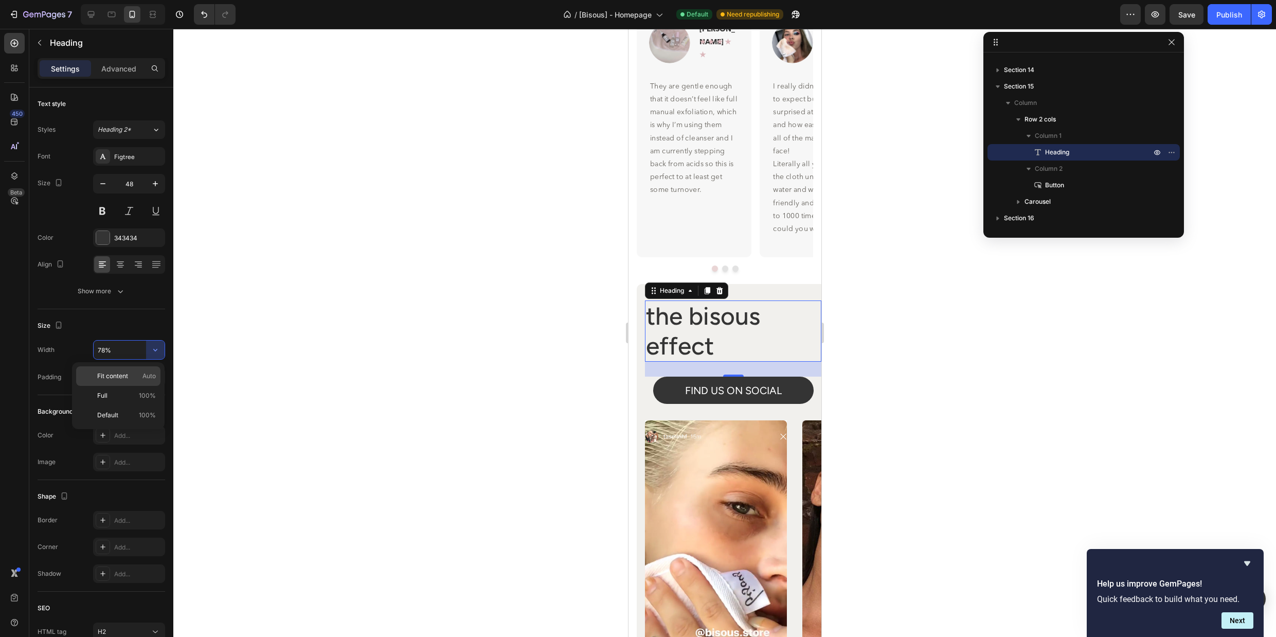
click at [148, 375] on span "Auto" at bounding box center [149, 375] width 13 height 9
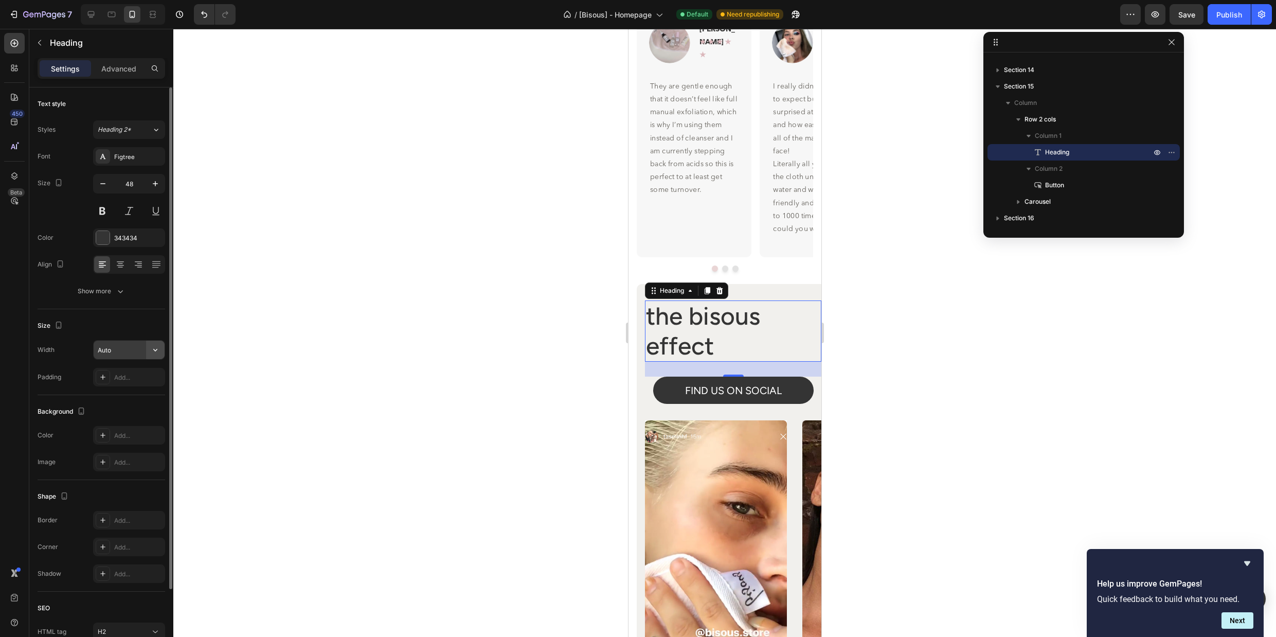
click at [148, 348] on button "button" at bounding box center [155, 350] width 19 height 19
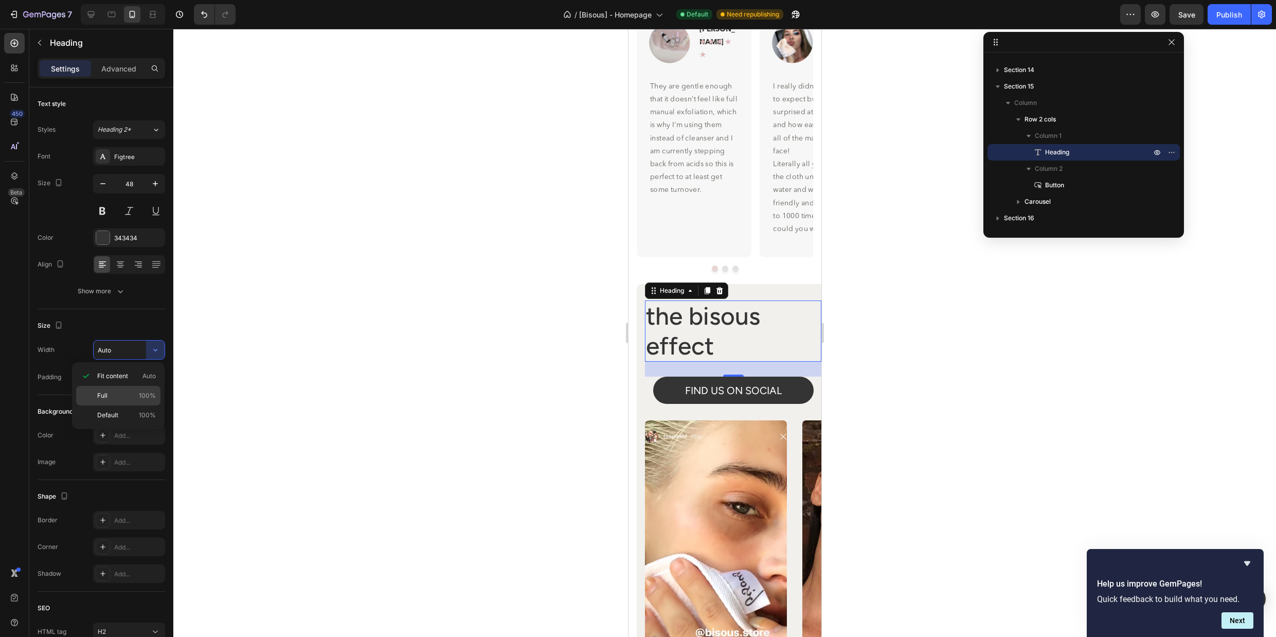
click at [137, 392] on p "Full 100%" at bounding box center [126, 395] width 59 height 9
type input "100%"
click at [901, 352] on div at bounding box center [724, 333] width 1103 height 608
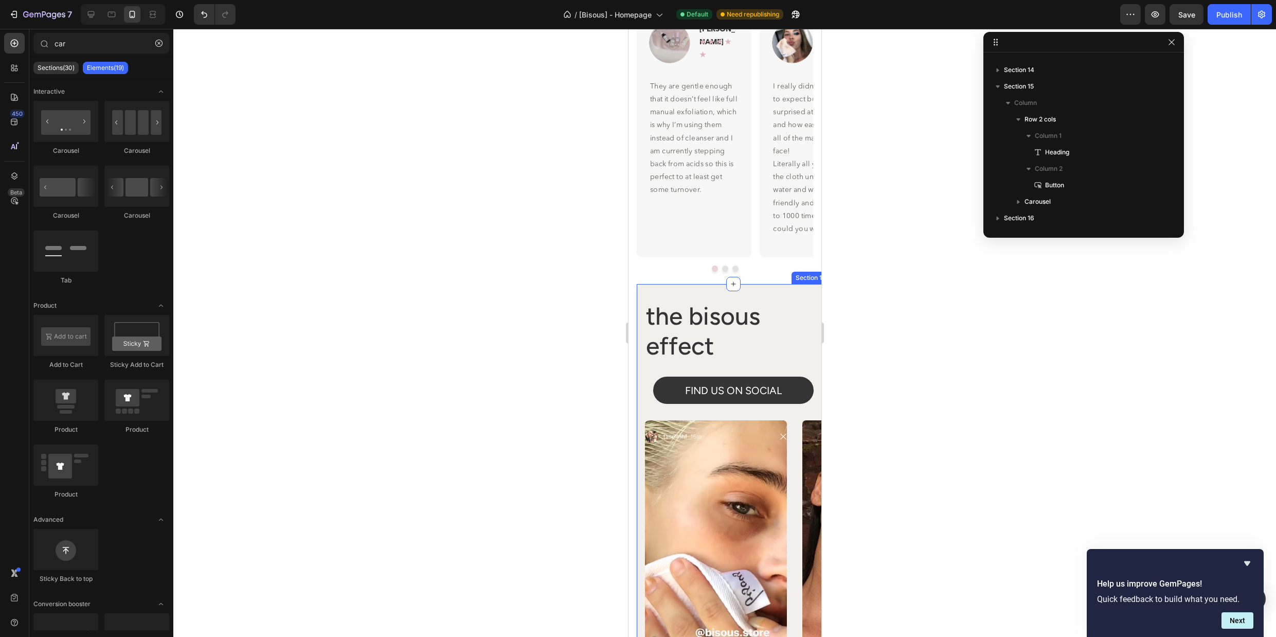
click at [802, 295] on div "the bisous effect Heading FIND US ON SOCIAL Button Row Image Image Image Image …" at bounding box center [732, 492] width 193 height 417
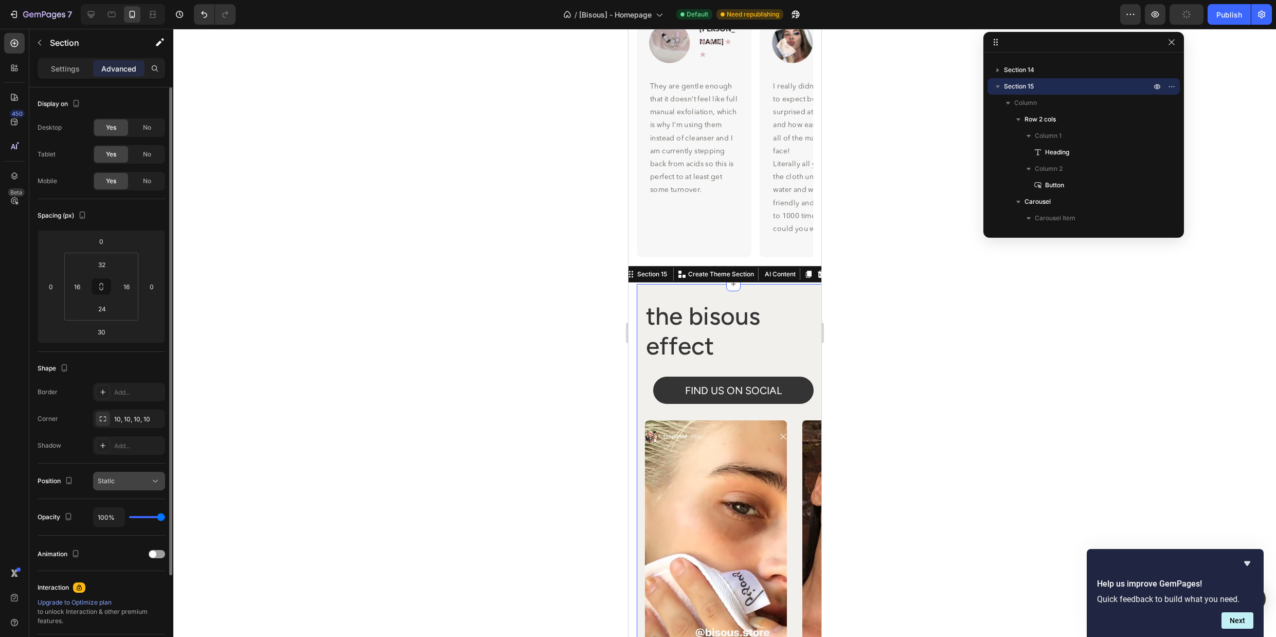
click at [144, 483] on div "Static" at bounding box center [124, 480] width 52 height 9
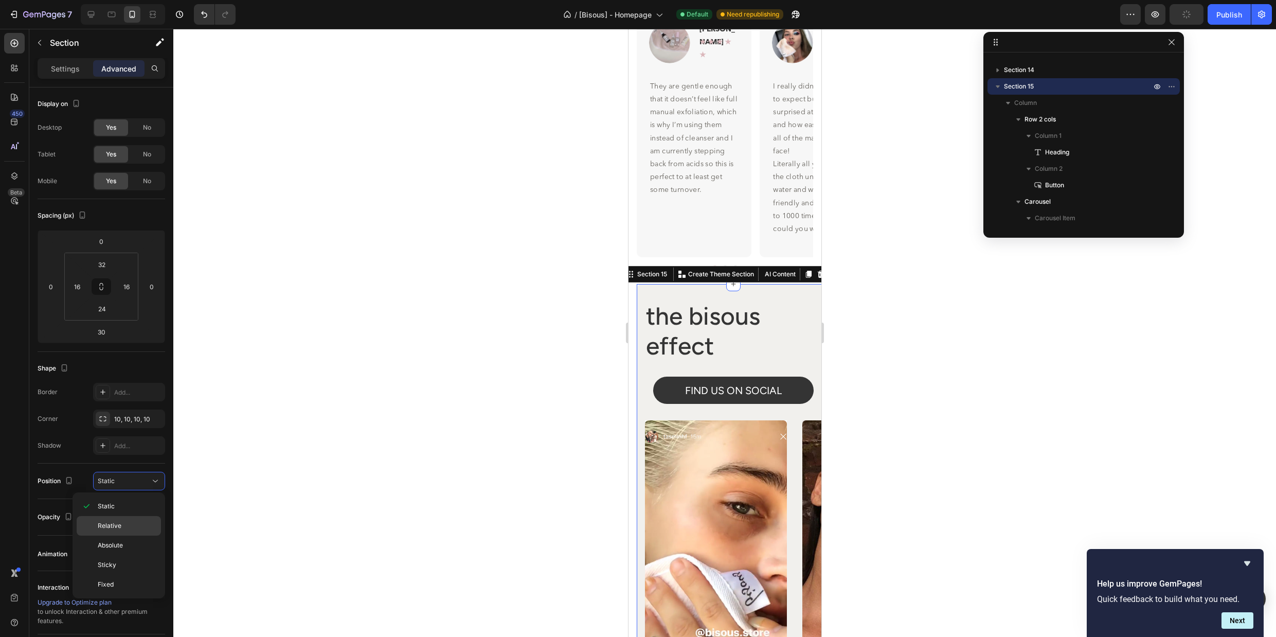
click at [129, 522] on p "Relative" at bounding box center [127, 525] width 59 height 9
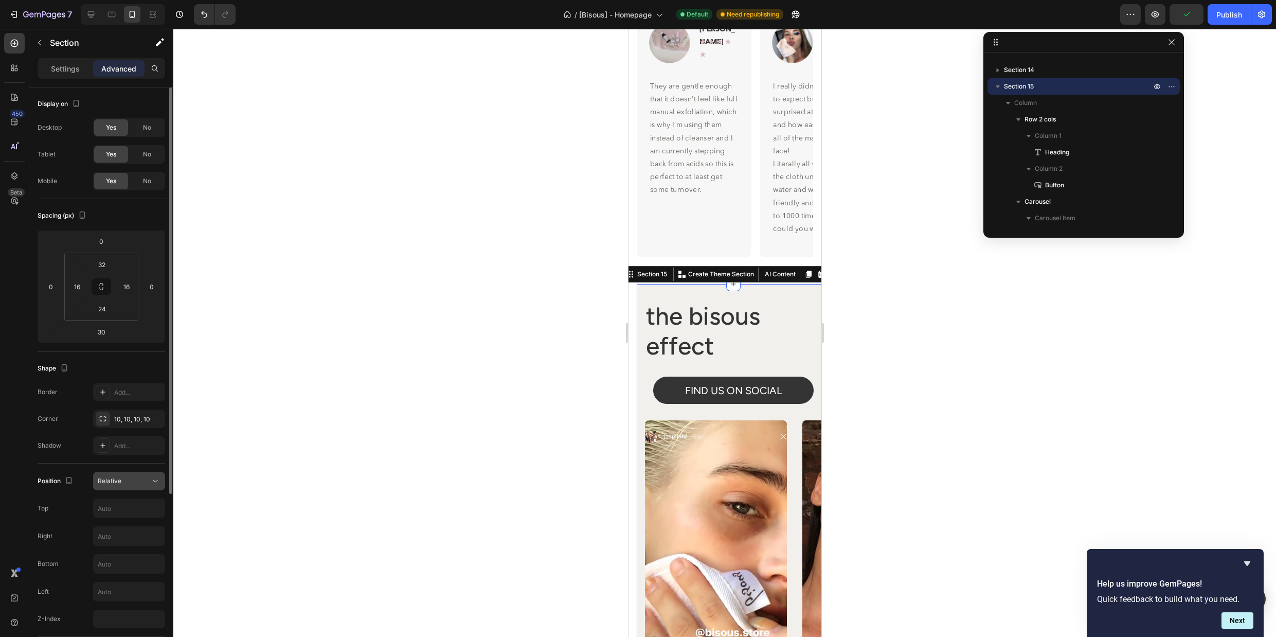
click at [148, 475] on button "Relative" at bounding box center [129, 481] width 72 height 19
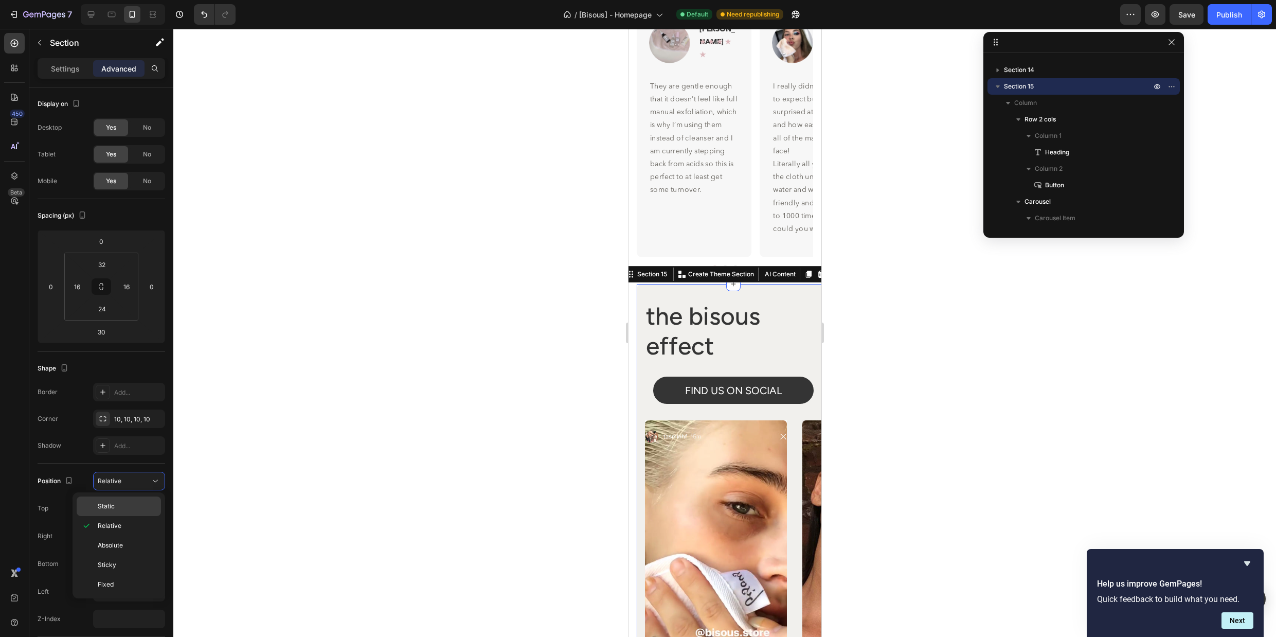
click at [131, 509] on p "Static" at bounding box center [127, 506] width 59 height 9
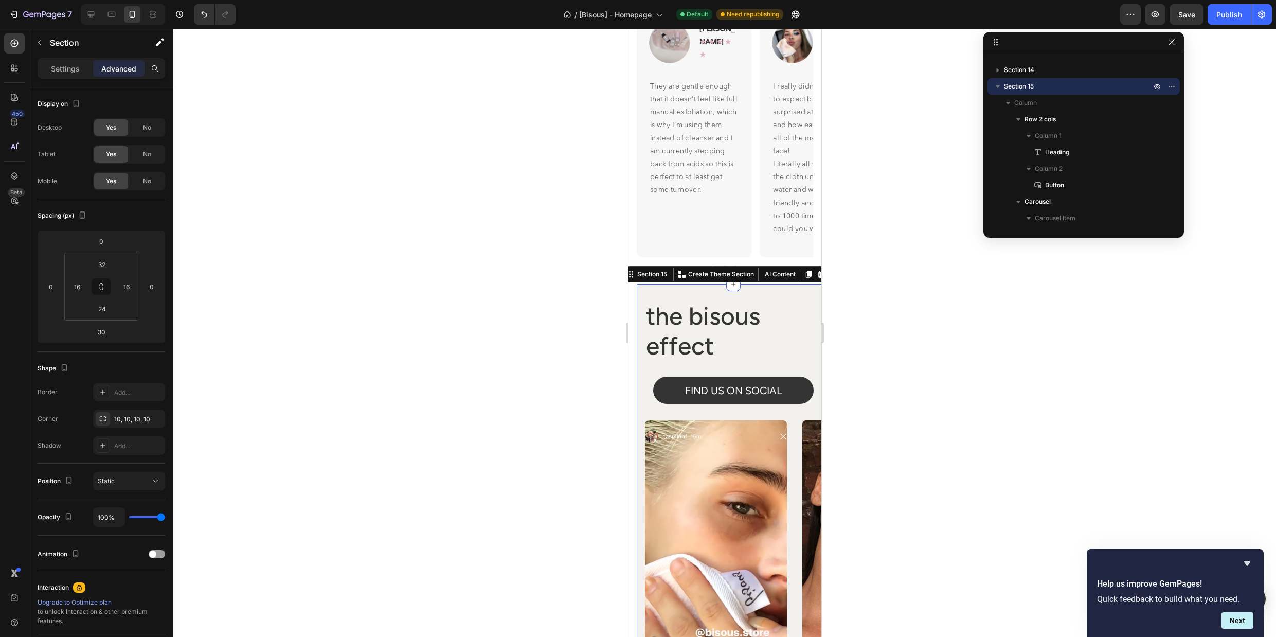
click at [264, 438] on div at bounding box center [724, 333] width 1103 height 608
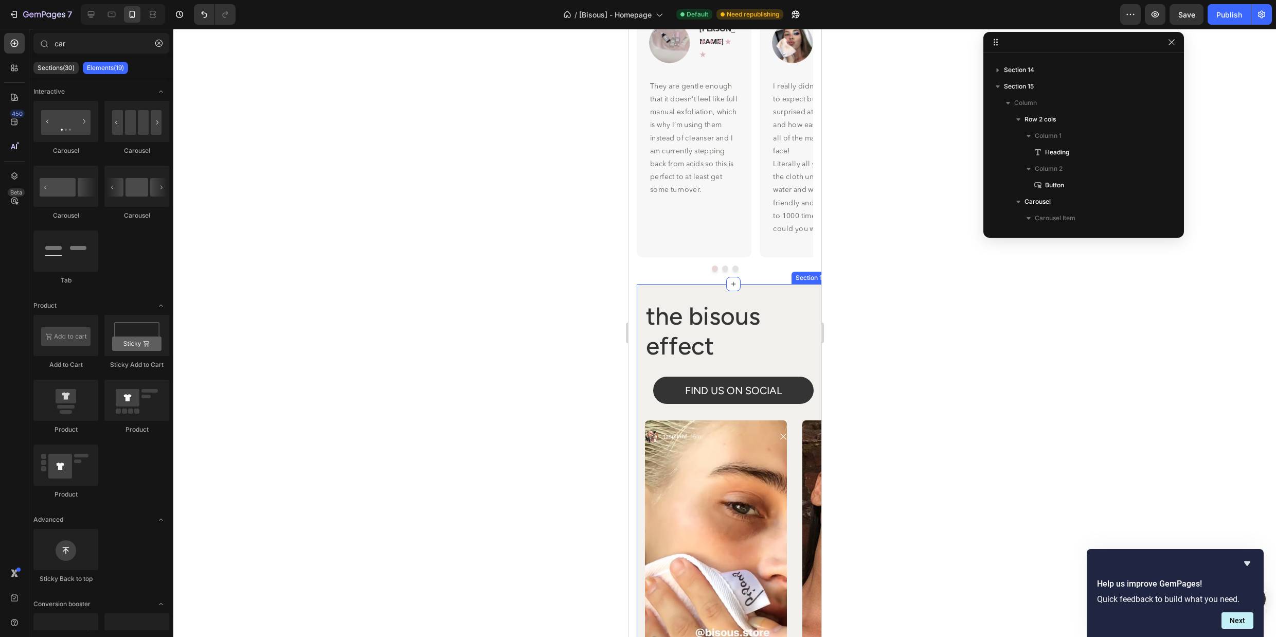
click at [772, 296] on div "the bisous effect Heading FIND US ON SOCIAL Button Row Image Image Image Image …" at bounding box center [732, 492] width 193 height 417
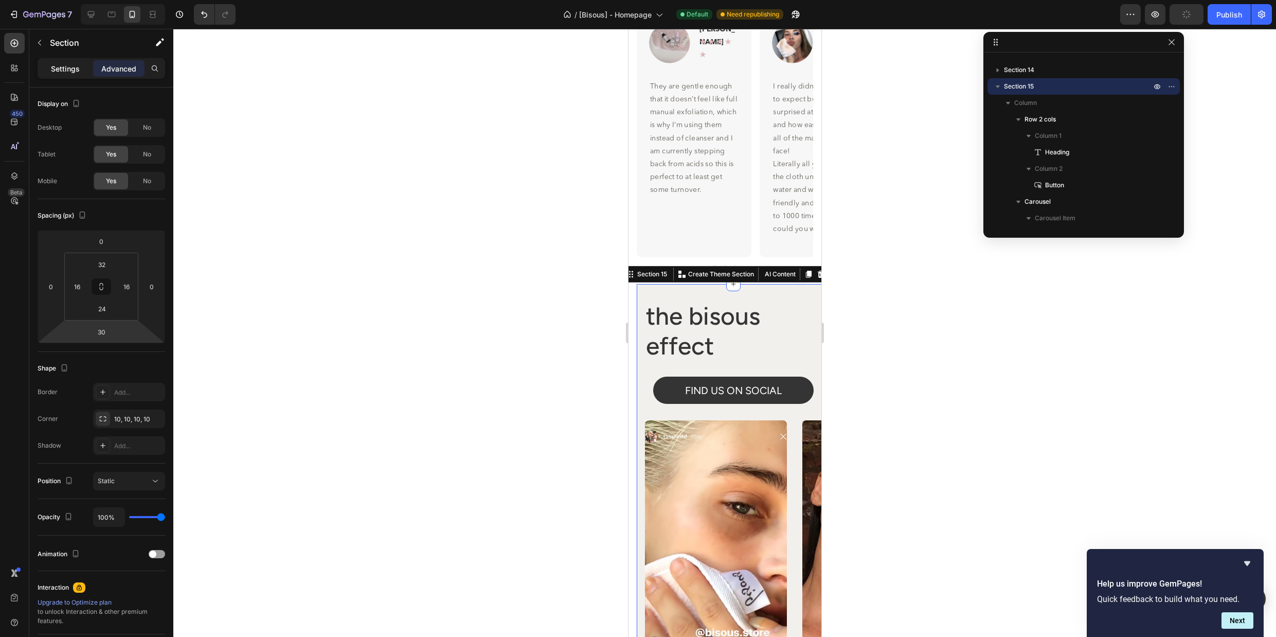
click at [63, 69] on p "Settings" at bounding box center [65, 68] width 29 height 11
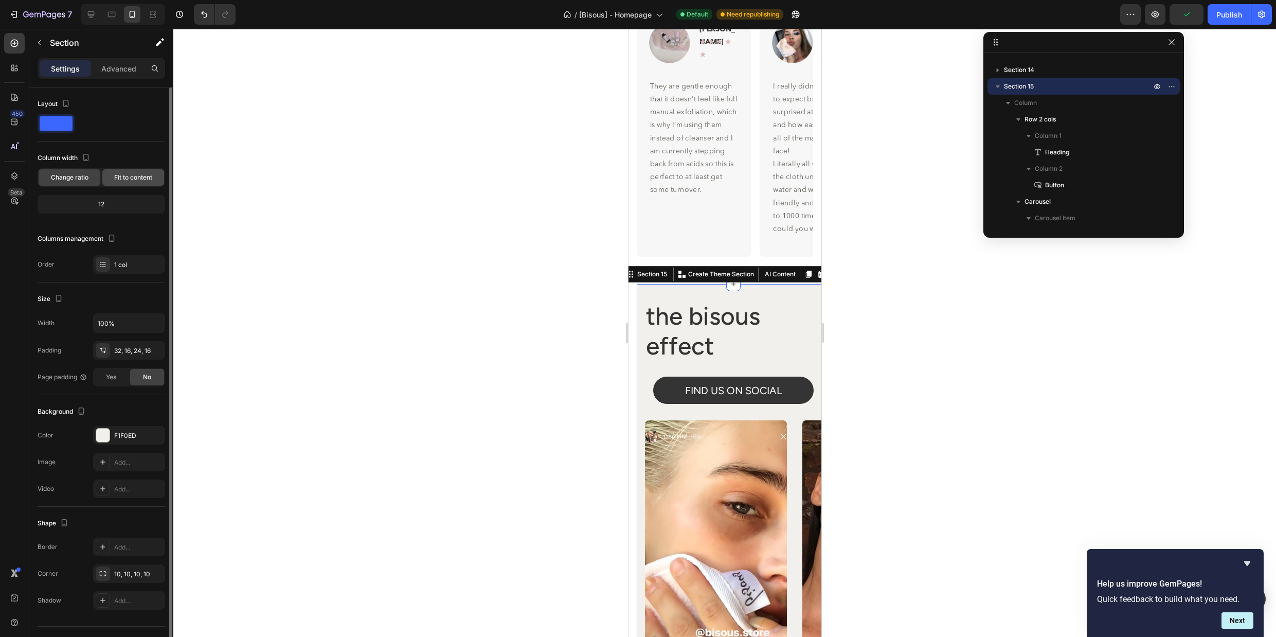
click at [133, 181] on span "Fit to content" at bounding box center [133, 177] width 38 height 9
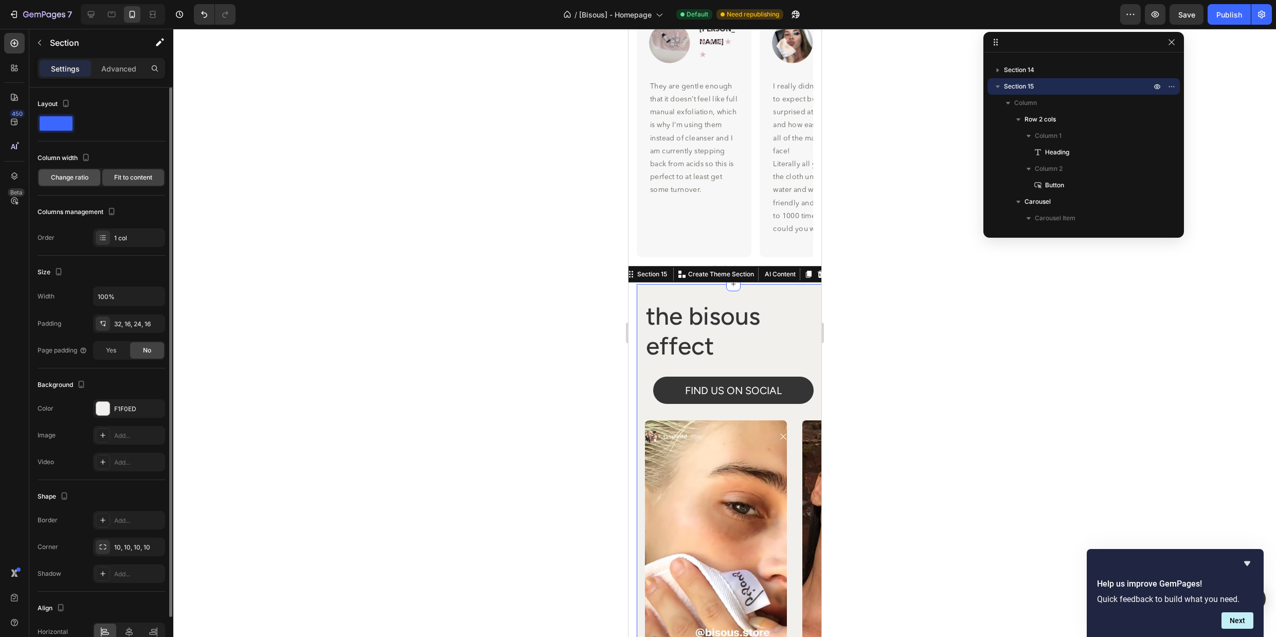
click at [68, 175] on span "Change ratio" at bounding box center [70, 177] width 38 height 9
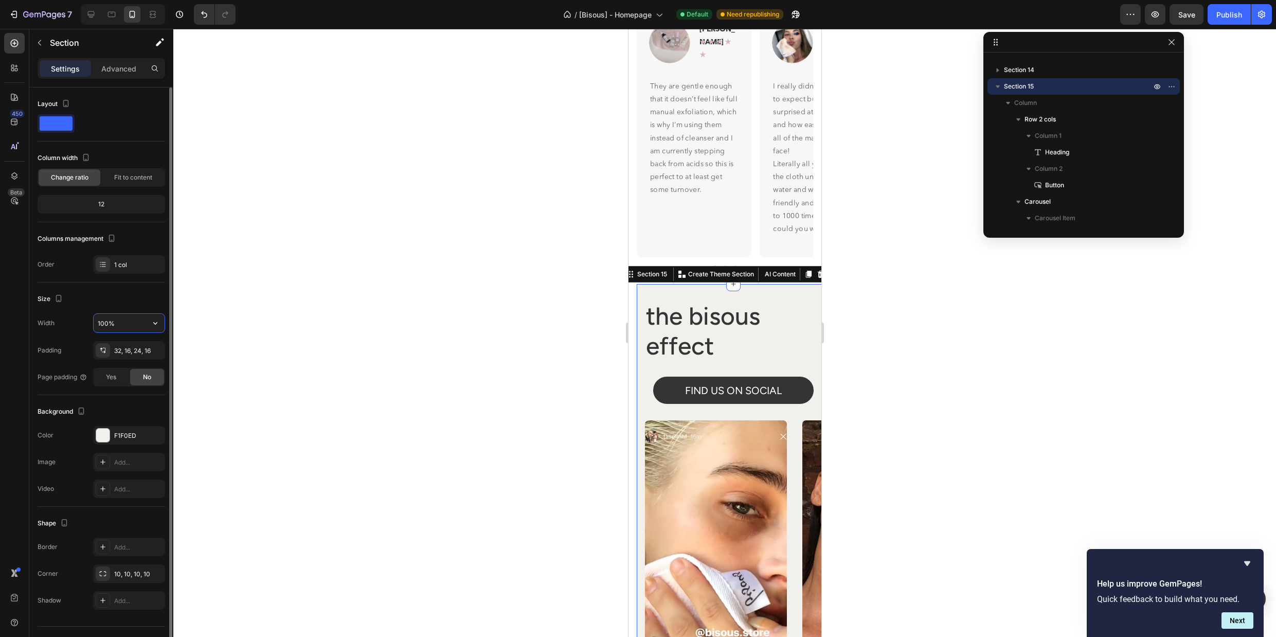
click at [128, 327] on input "100%" at bounding box center [129, 323] width 71 height 19
click at [136, 294] on div "Size" at bounding box center [102, 299] width 128 height 16
click at [120, 380] on div "Yes" at bounding box center [111, 377] width 34 height 16
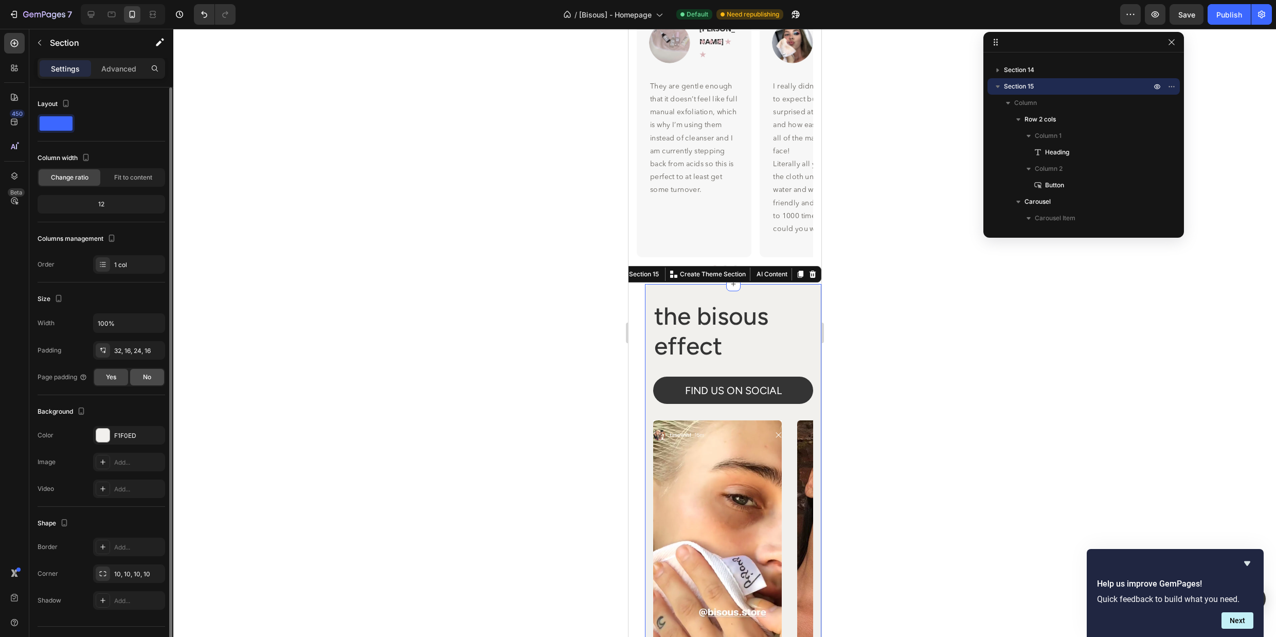
click at [157, 377] on div "No" at bounding box center [147, 377] width 34 height 16
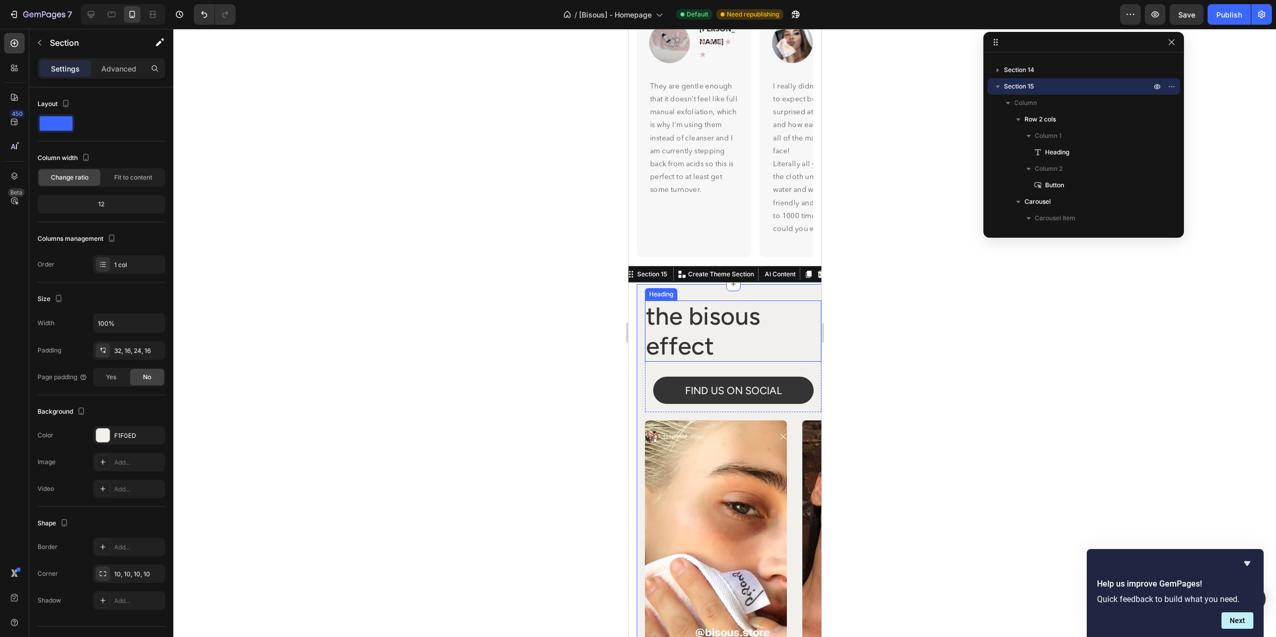
click at [902, 352] on div at bounding box center [724, 333] width 1103 height 608
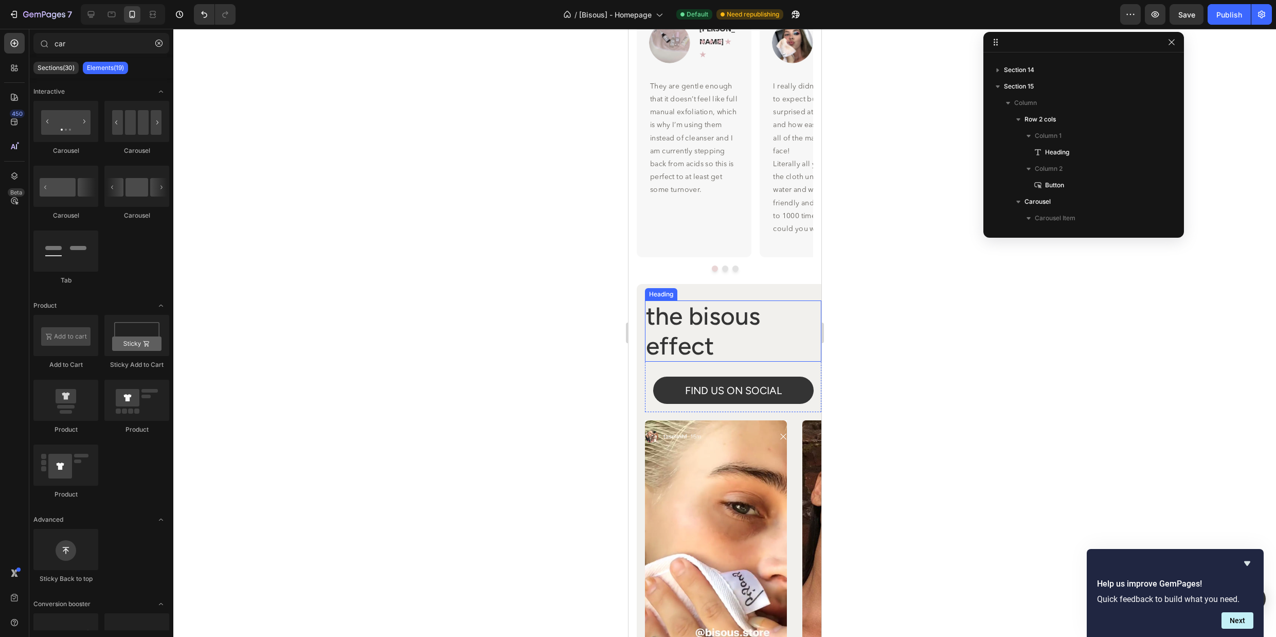
click at [931, 290] on div at bounding box center [724, 333] width 1103 height 608
click at [793, 289] on div "the bisous effect Heading FIND US ON SOCIAL Button Row Image Image Image Image …" at bounding box center [732, 492] width 193 height 417
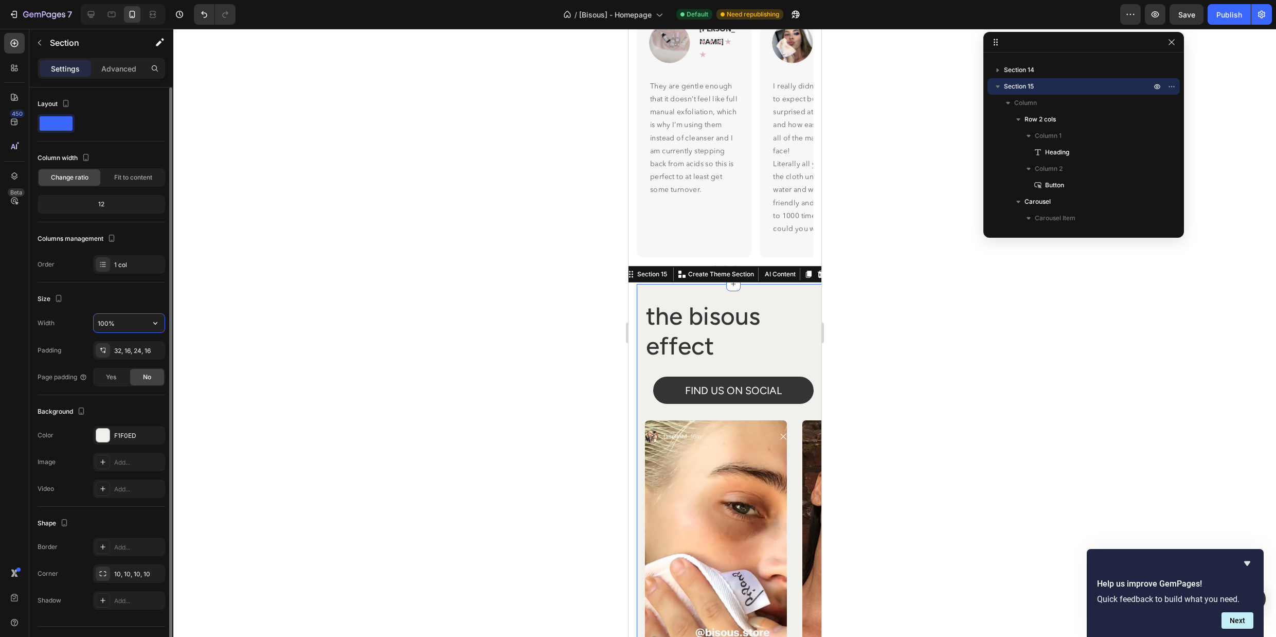
click at [131, 325] on input "100%" at bounding box center [129, 323] width 71 height 19
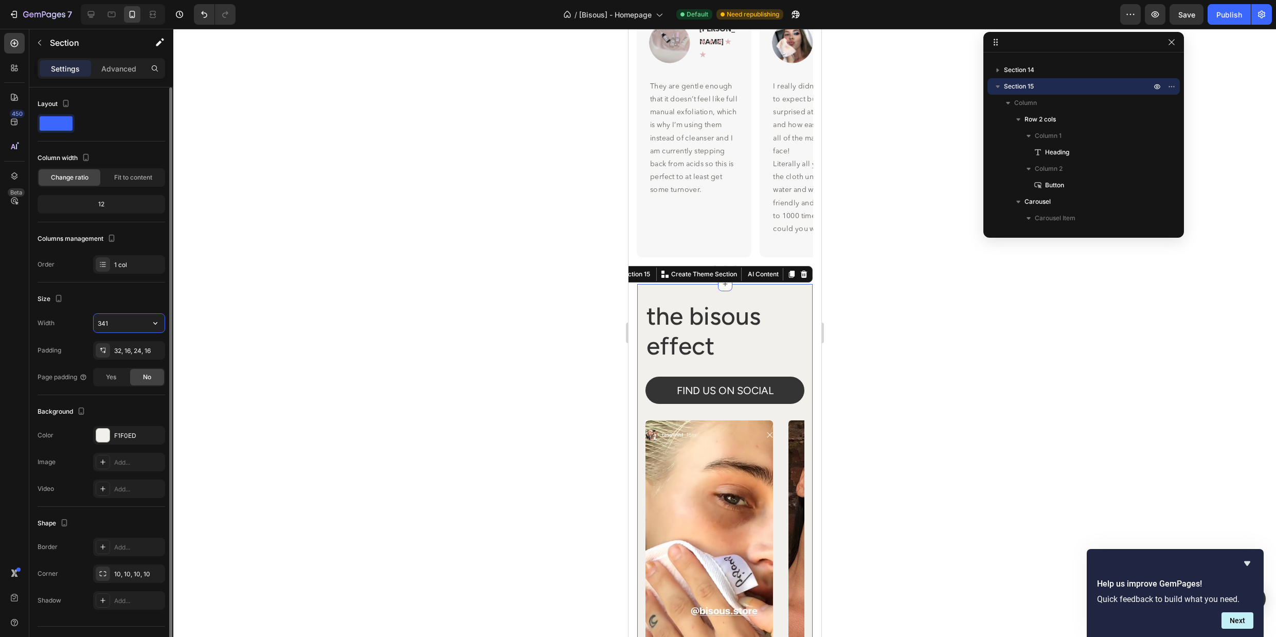
type input "342"
click at [128, 65] on p "Advanced" at bounding box center [118, 68] width 35 height 11
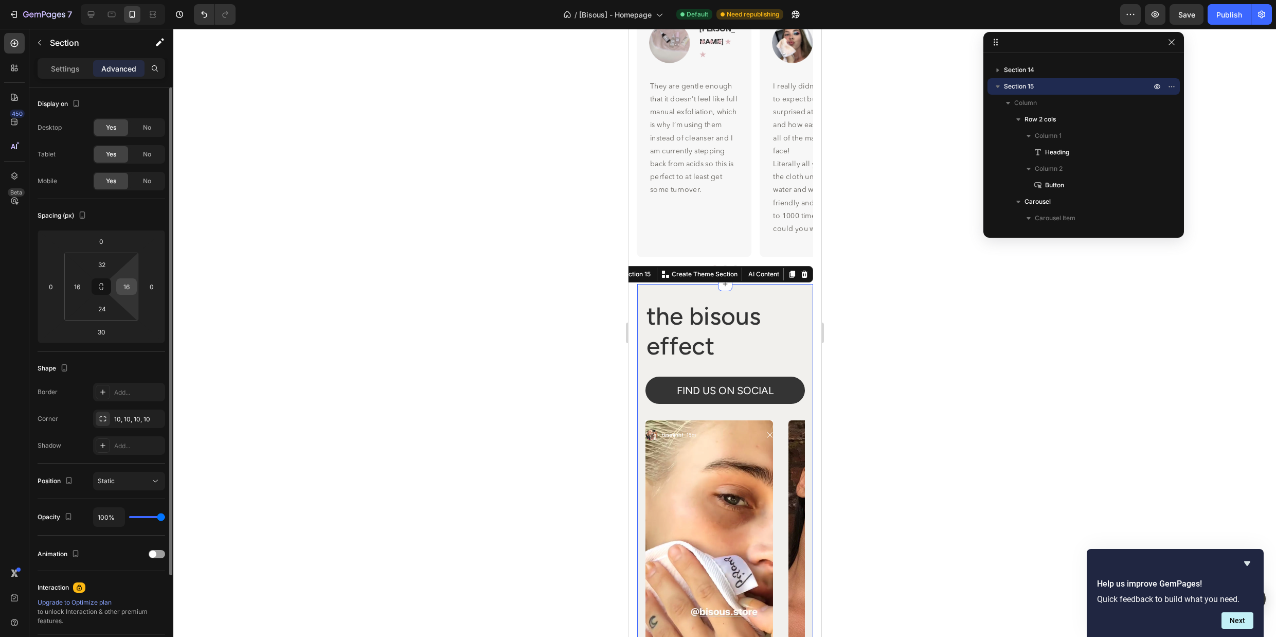
click at [129, 291] on input "16" at bounding box center [126, 286] width 15 height 15
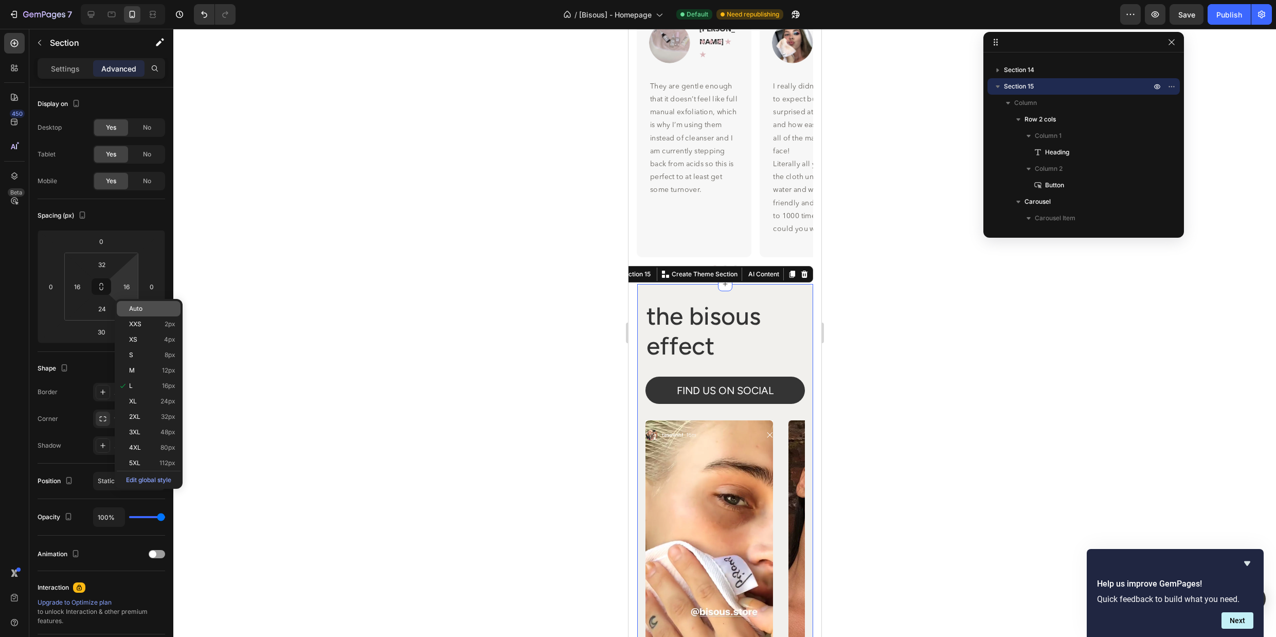
click at [136, 304] on div "Auto" at bounding box center [149, 308] width 64 height 15
type input "Auto"
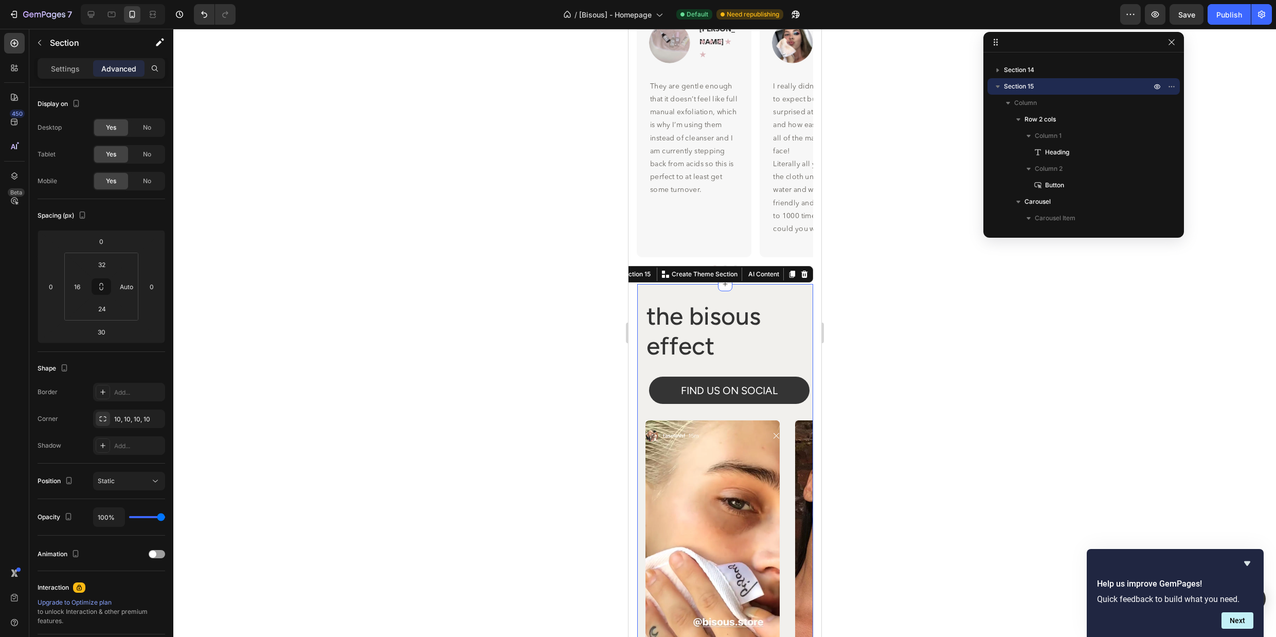
click at [896, 349] on div at bounding box center [724, 333] width 1103 height 608
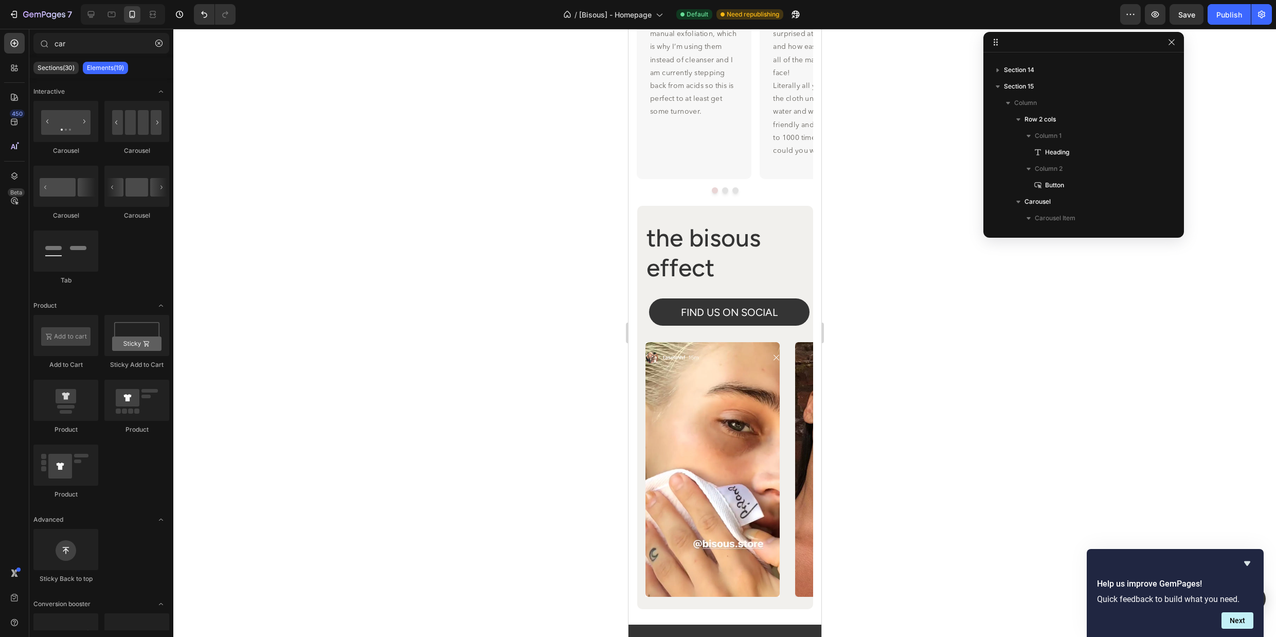
scroll to position [4422, 0]
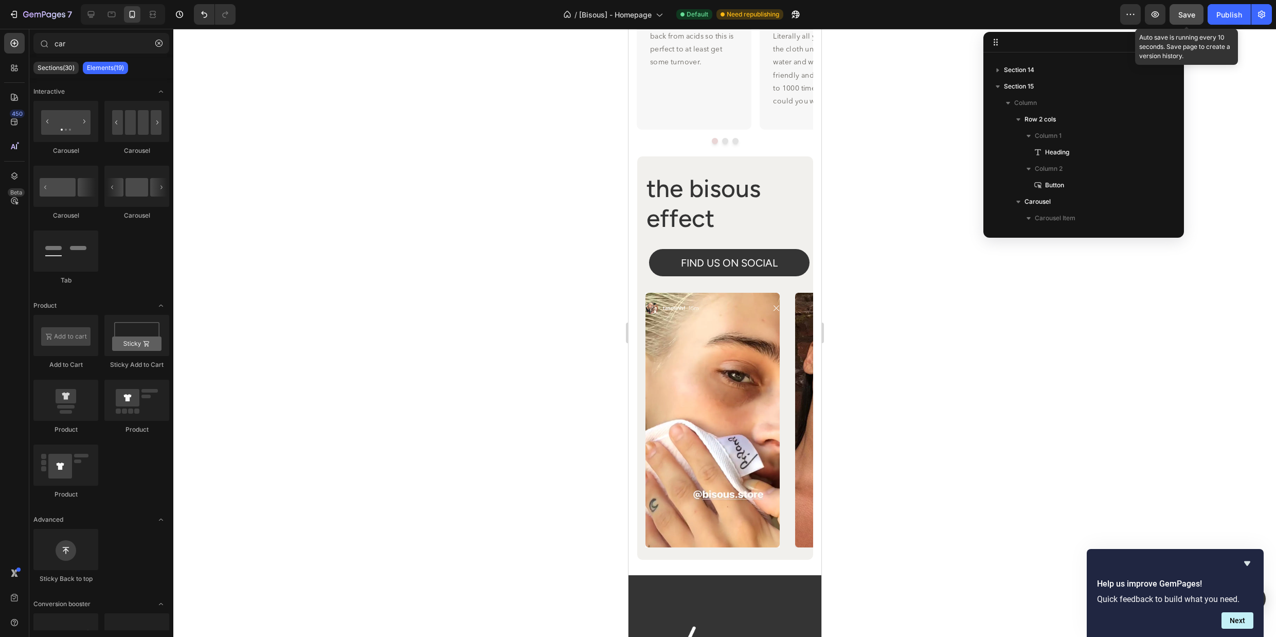
click at [1183, 14] on span "Save" at bounding box center [1187, 14] width 17 height 9
click at [106, 15] on icon at bounding box center [111, 14] width 10 height 10
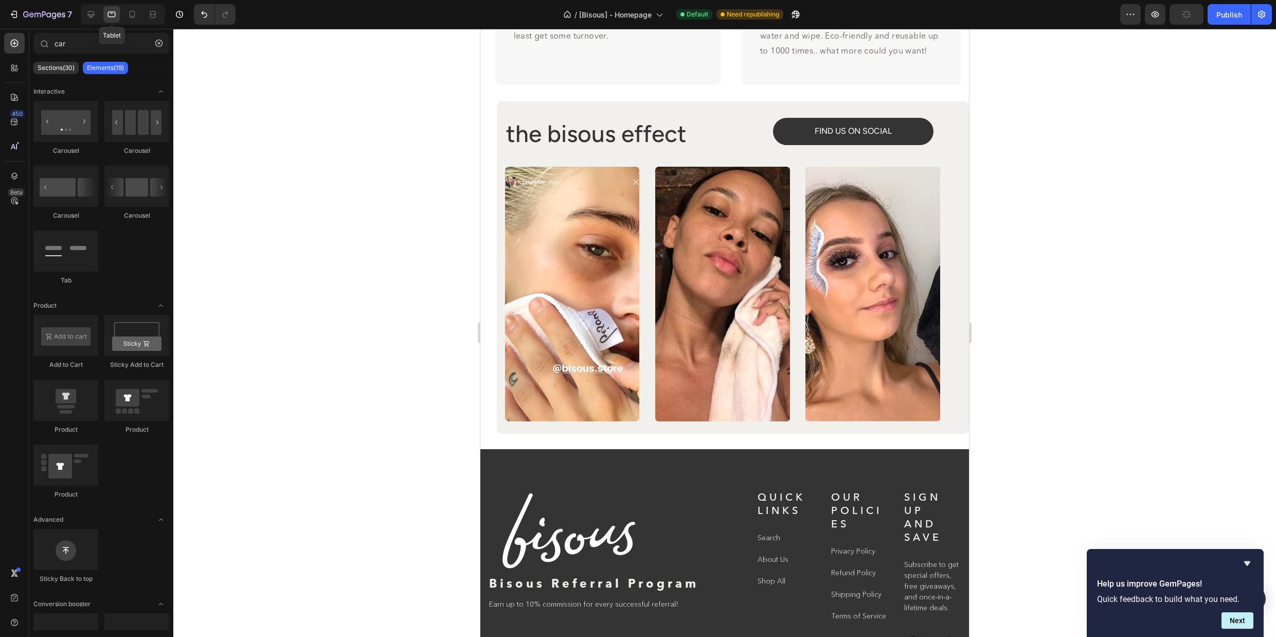
scroll to position [4401, 0]
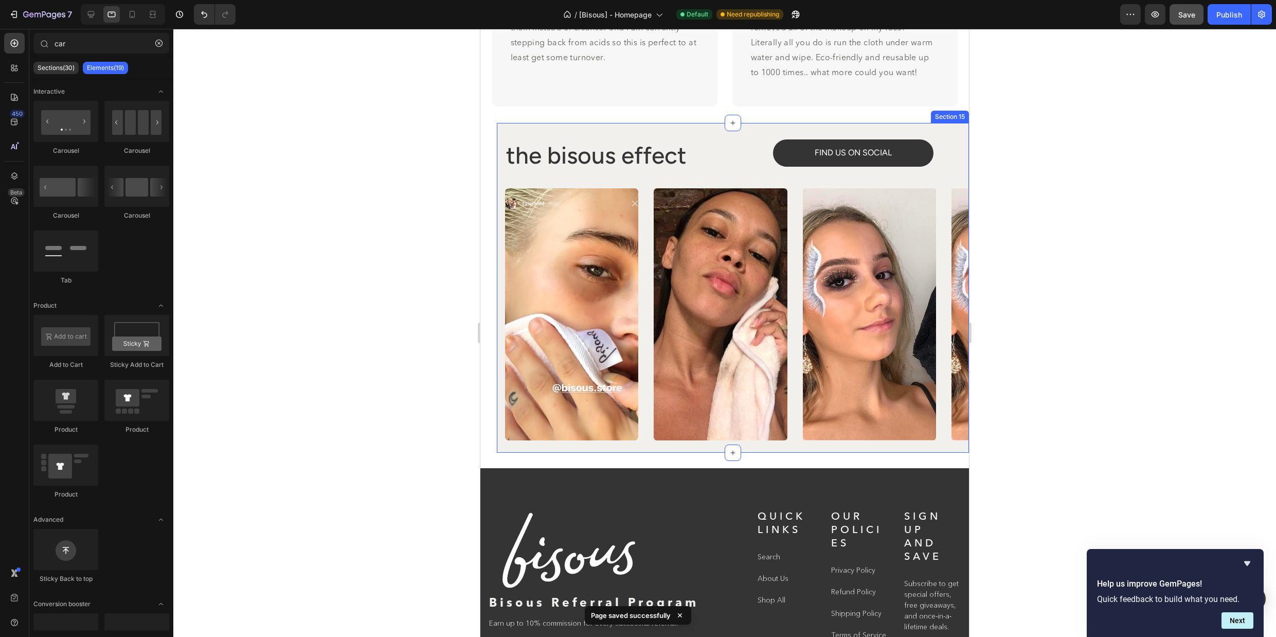
click at [539, 127] on div "the bisous effect Heading FIND US ON SOCIAL Button Row Image Image Image Image …" at bounding box center [733, 288] width 472 height 330
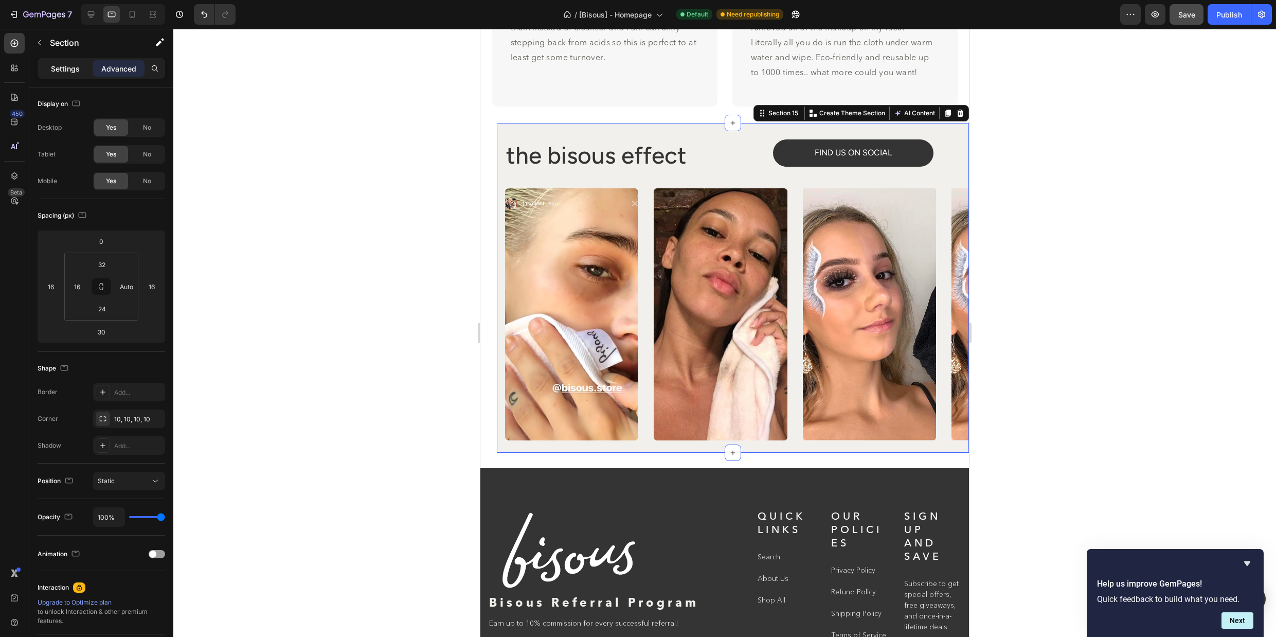
click at [60, 67] on p "Settings" at bounding box center [65, 68] width 29 height 11
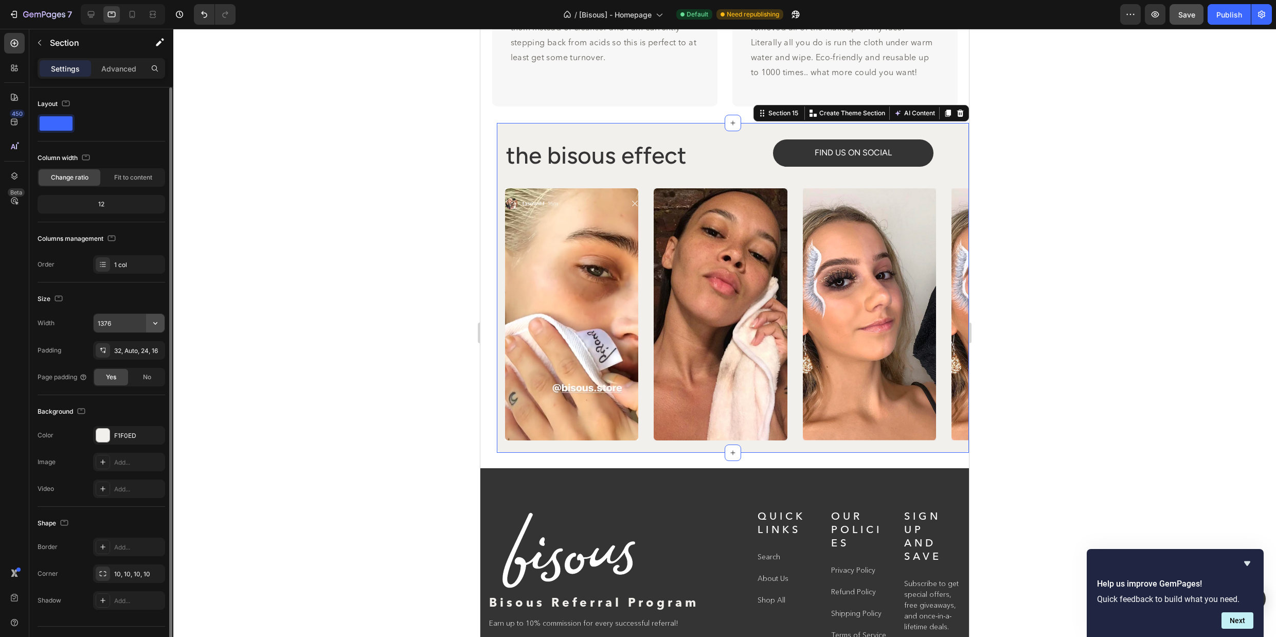
click at [152, 321] on icon "button" at bounding box center [155, 323] width 10 height 10
click at [144, 345] on span "100%" at bounding box center [147, 349] width 17 height 9
click at [143, 324] on input "100%" at bounding box center [129, 323] width 71 height 19
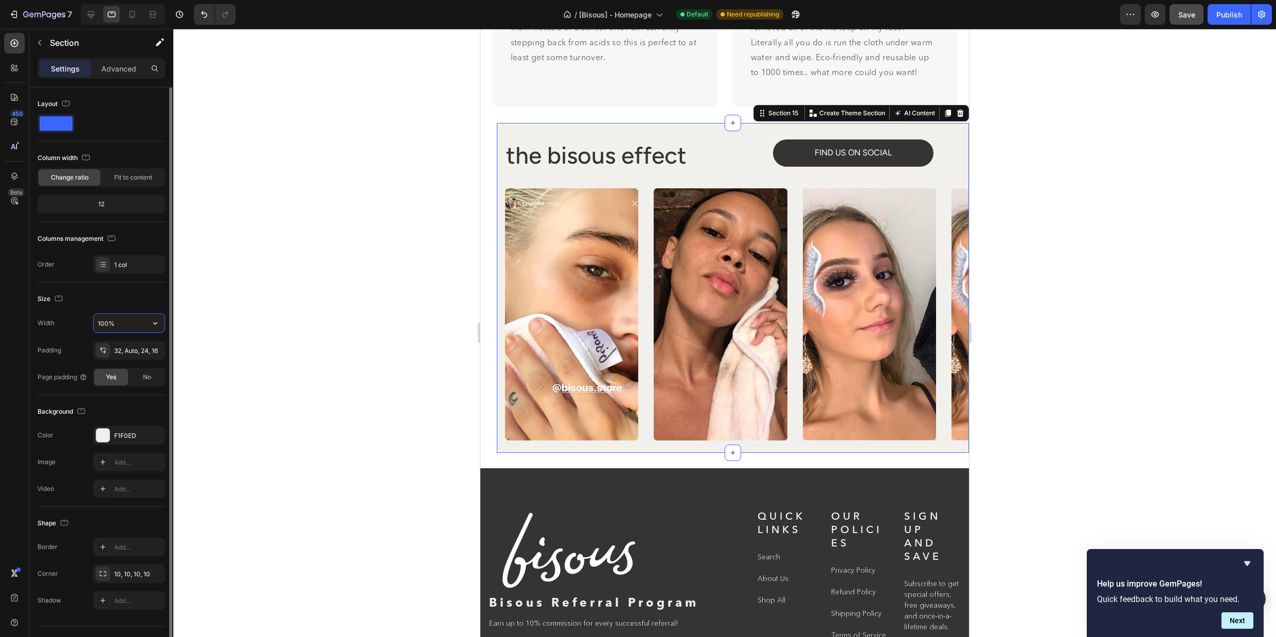
click at [143, 324] on input "100%" at bounding box center [129, 323] width 71 height 19
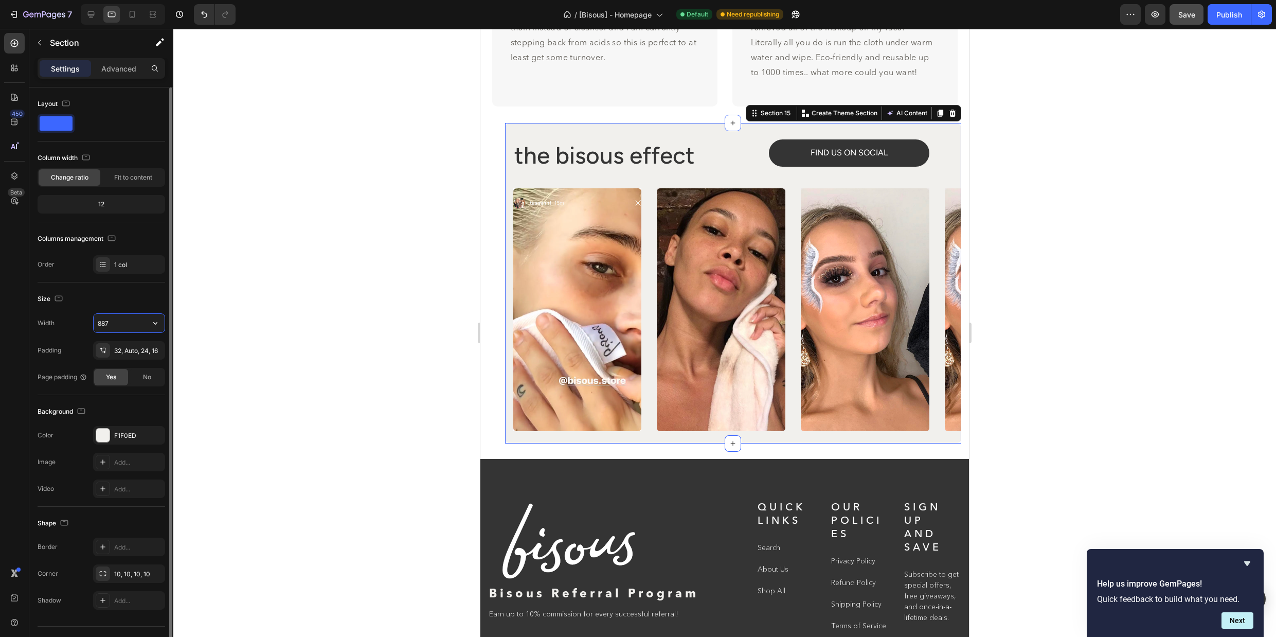
type input "886"
click at [113, 73] on p "Advanced" at bounding box center [118, 68] width 35 height 11
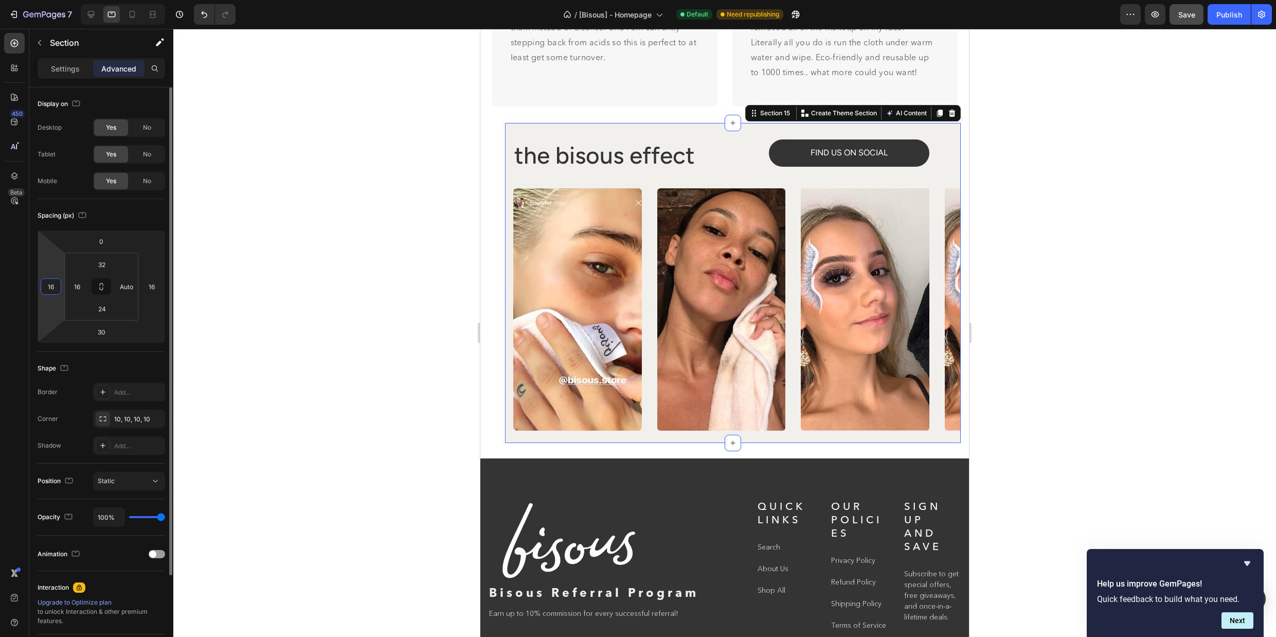
click at [56, 287] on input "16" at bounding box center [50, 286] width 15 height 15
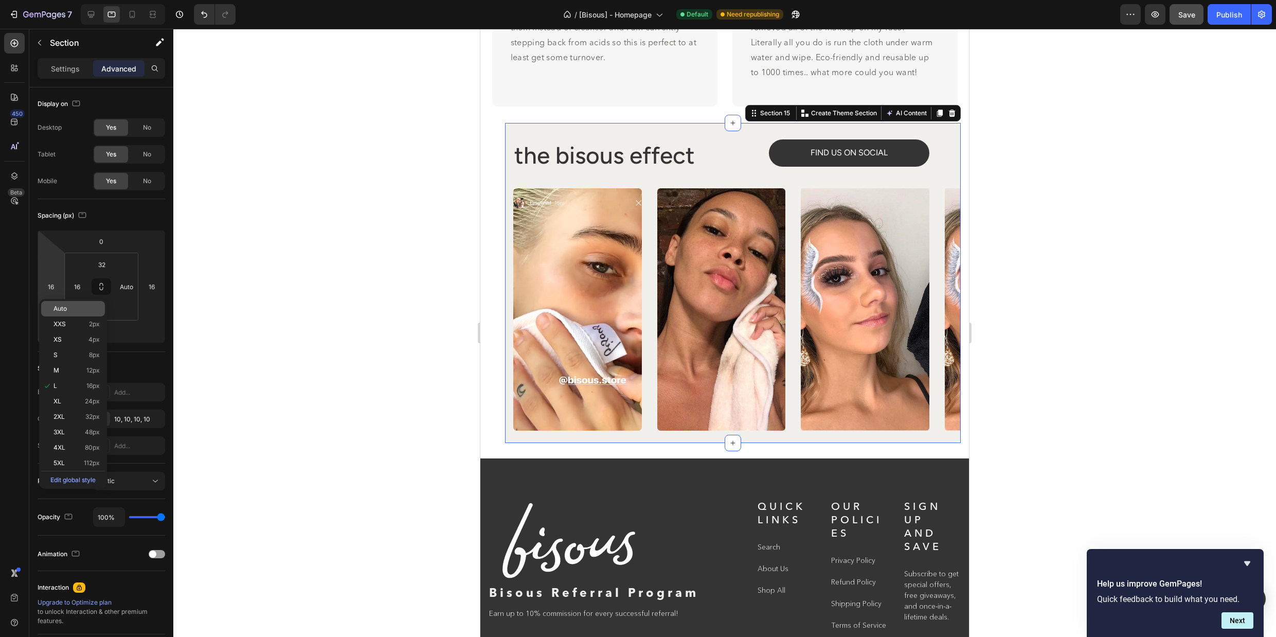
click at [59, 305] on span "Auto" at bounding box center [60, 308] width 13 height 7
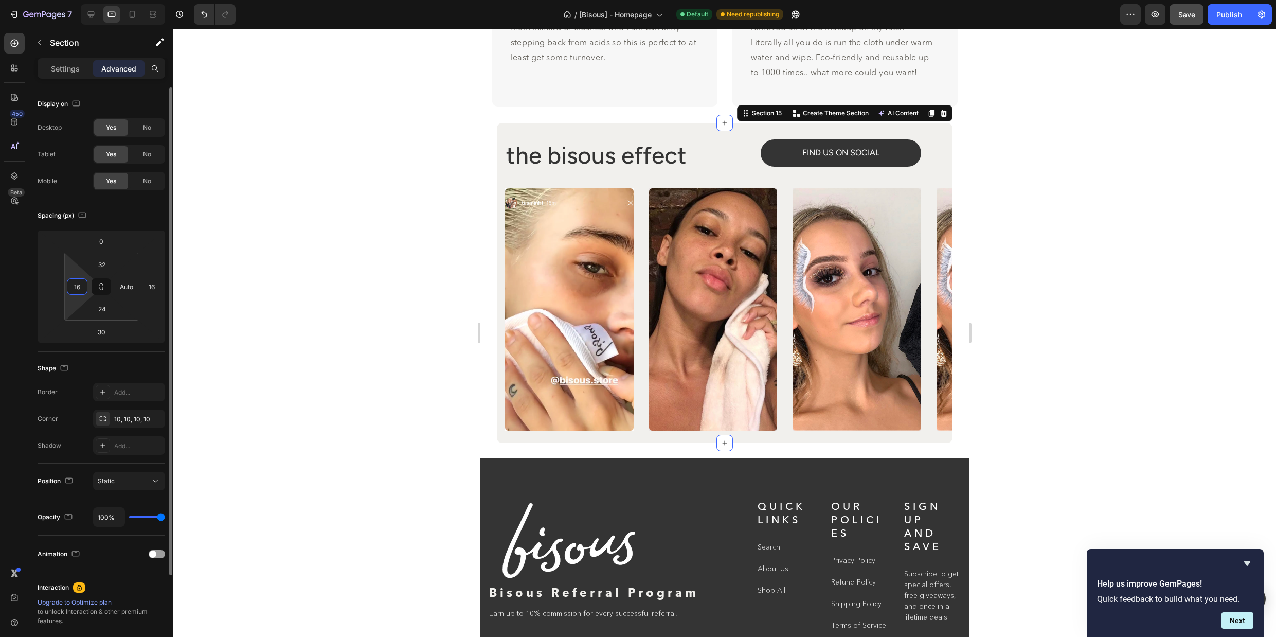
click at [82, 289] on input "16" at bounding box center [76, 286] width 15 height 15
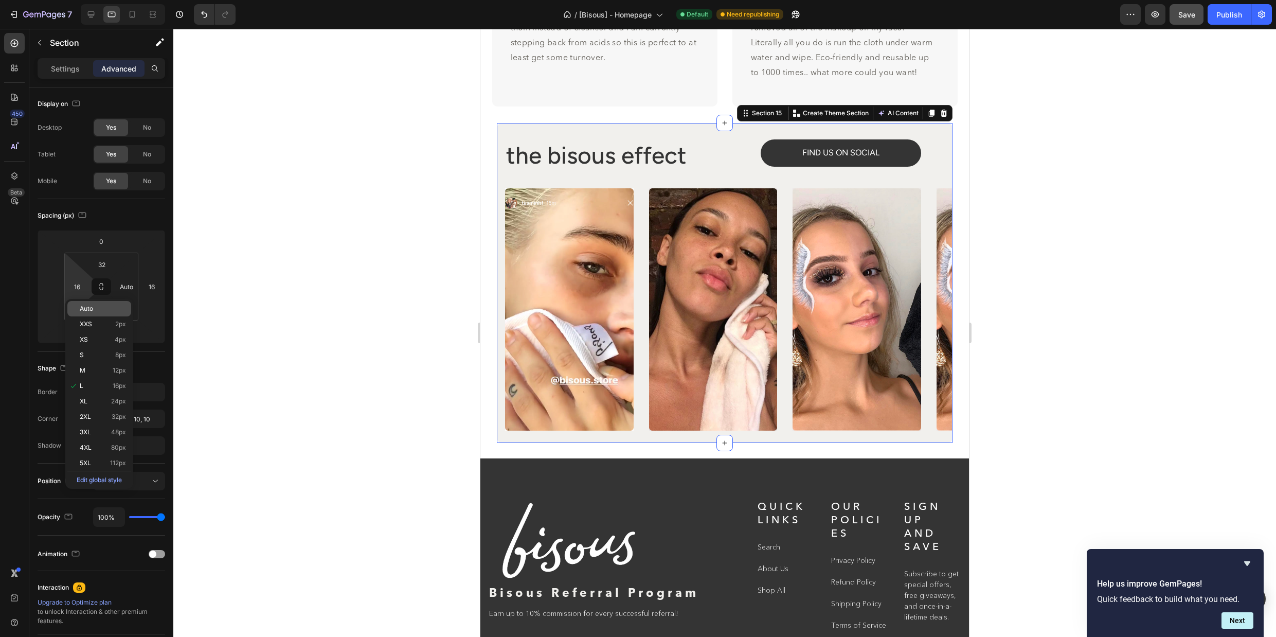
click at [83, 306] on span "Auto" at bounding box center [86, 308] width 13 height 7
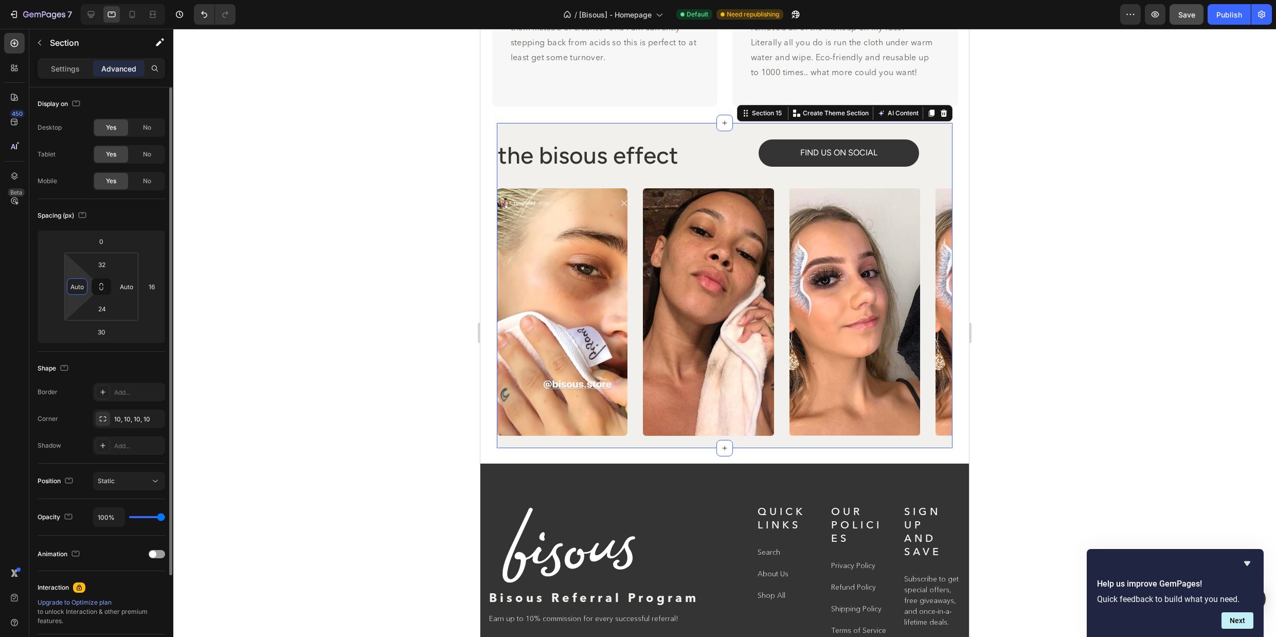
click at [79, 291] on input "Auto" at bounding box center [76, 286] width 15 height 15
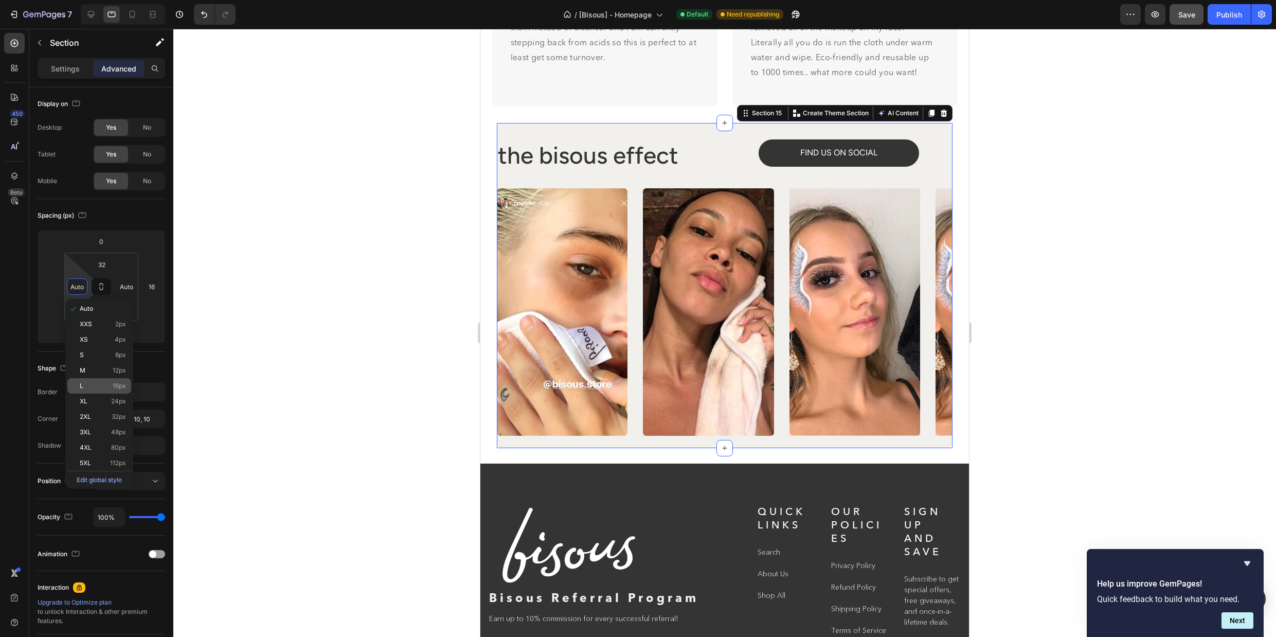
click at [98, 382] on p "L 16px" at bounding box center [103, 385] width 46 height 7
type input "16"
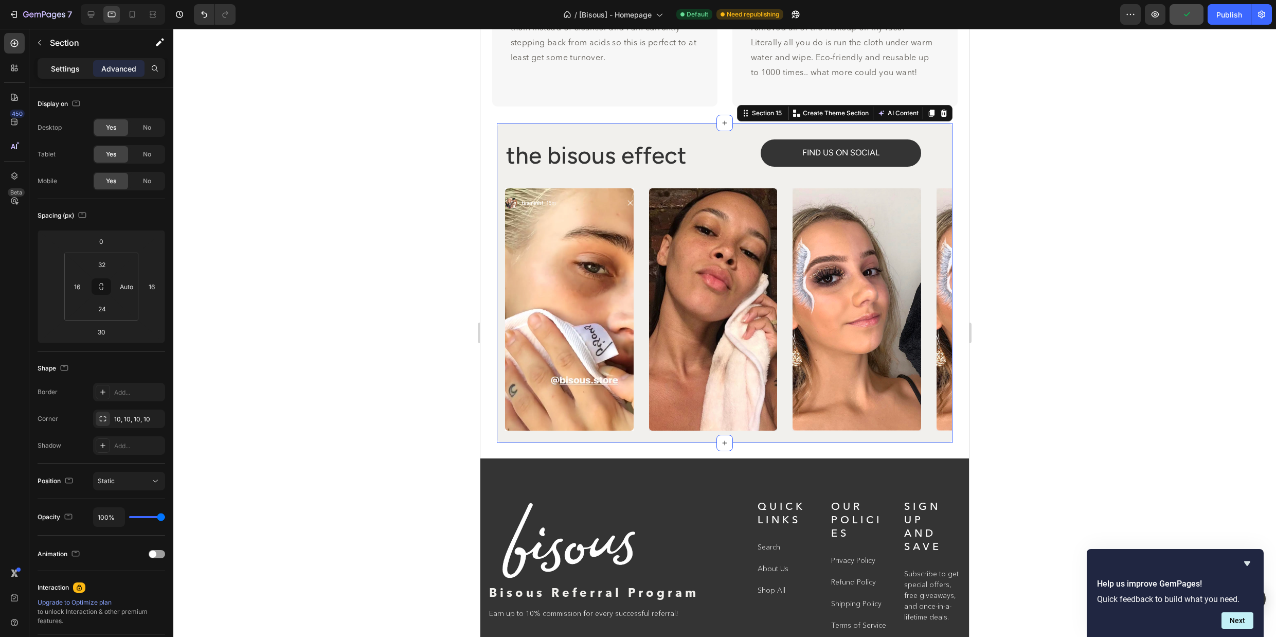
click at [65, 69] on p "Settings" at bounding box center [65, 68] width 29 height 11
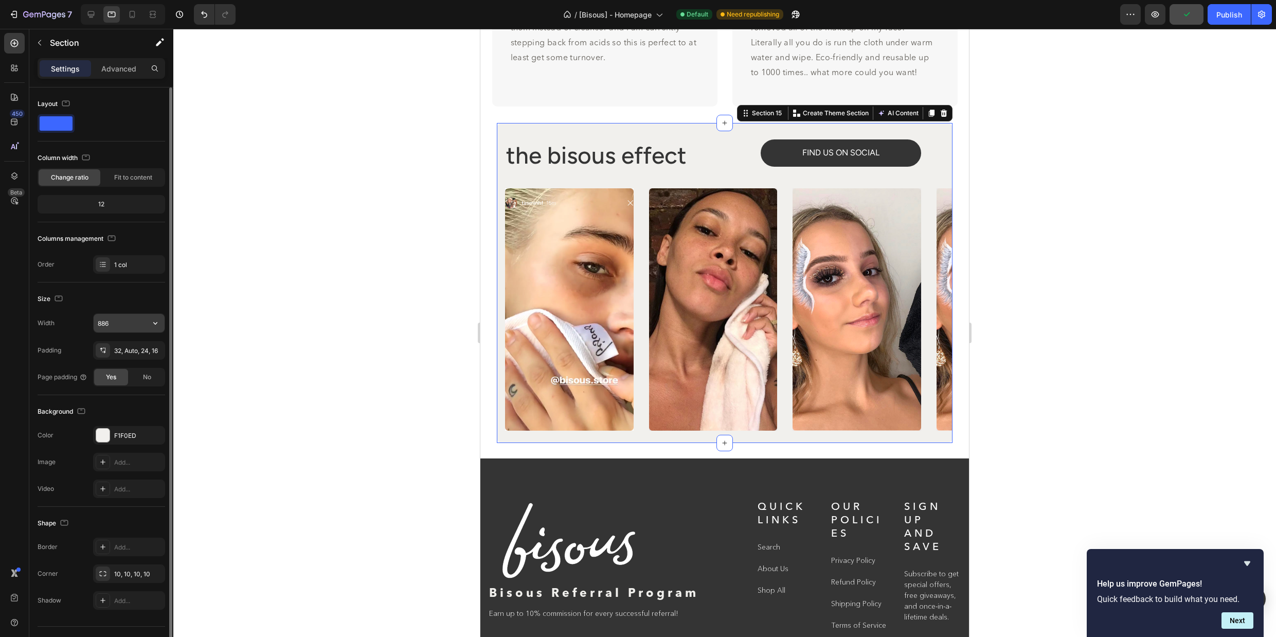
click at [123, 323] on input "886" at bounding box center [129, 323] width 71 height 19
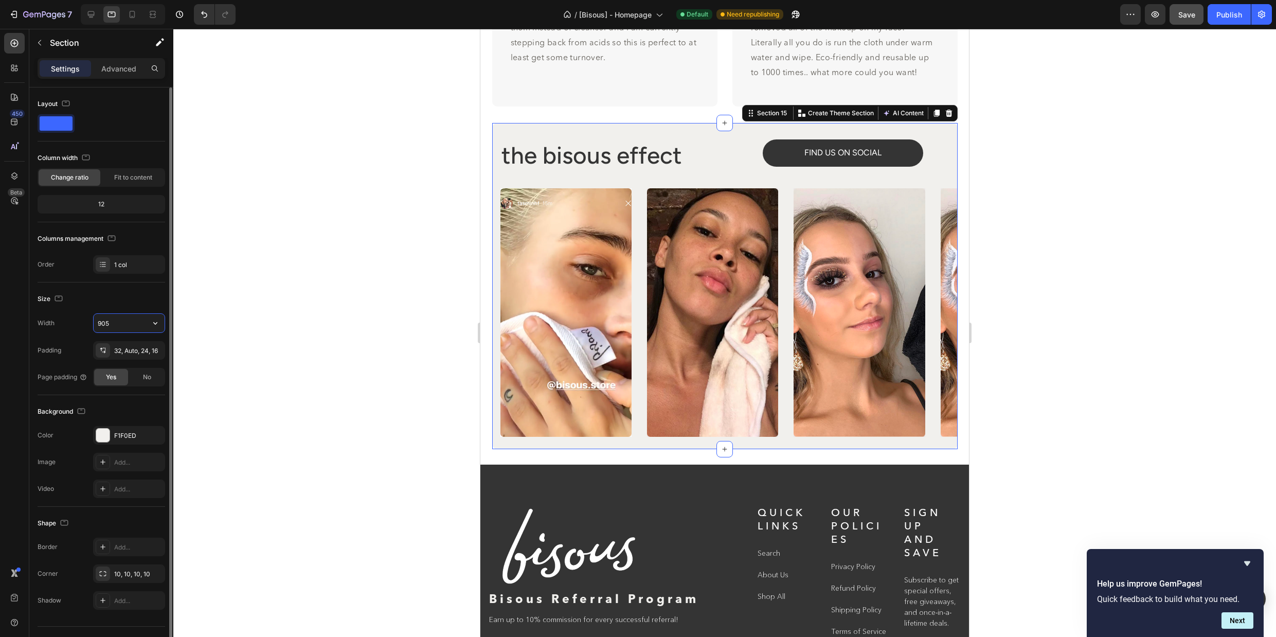
type input "906"
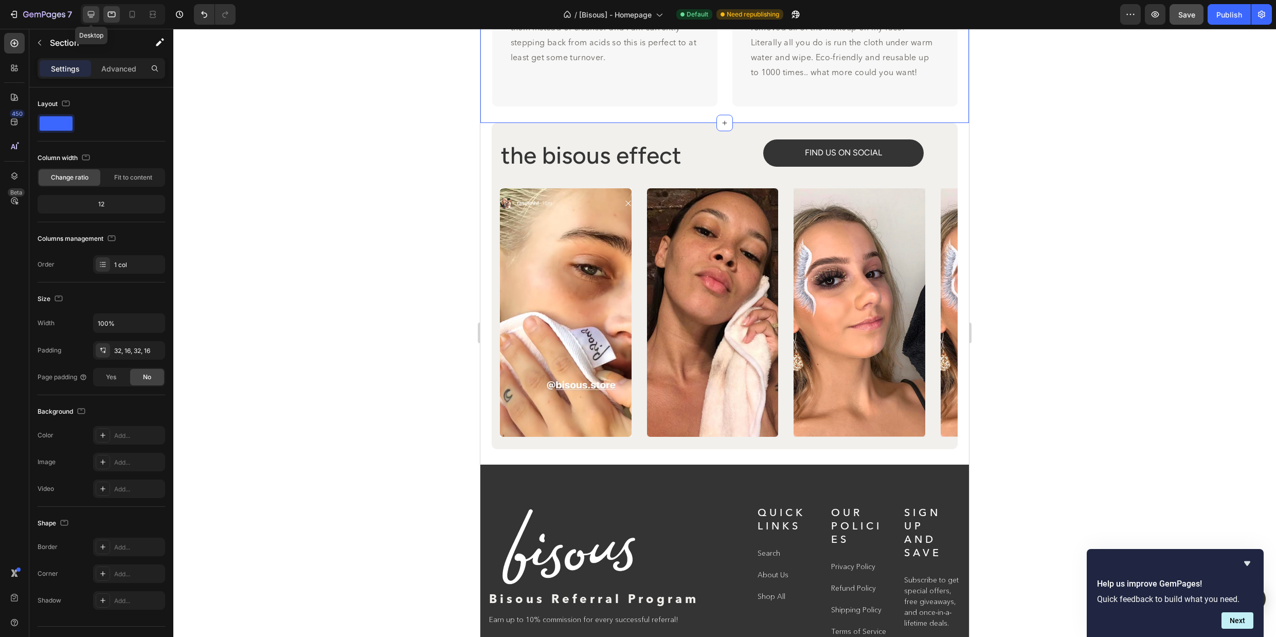
click at [88, 15] on icon at bounding box center [91, 14] width 7 height 7
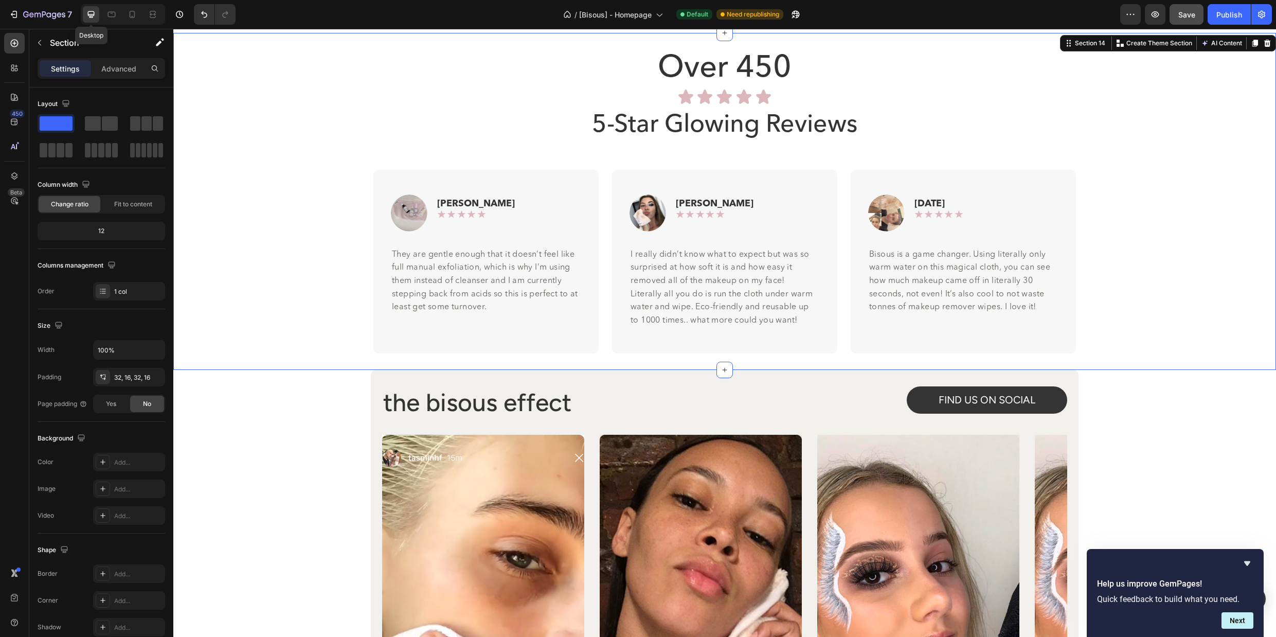
scroll to position [4109, 0]
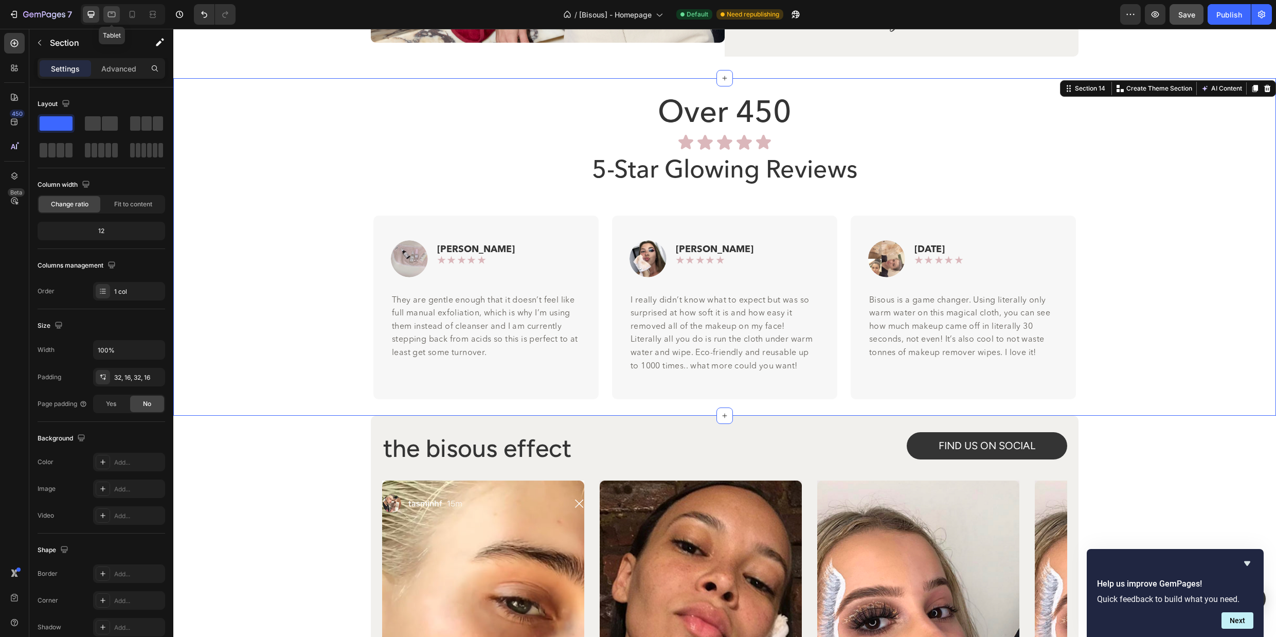
click at [117, 16] on div at bounding box center [111, 14] width 16 height 16
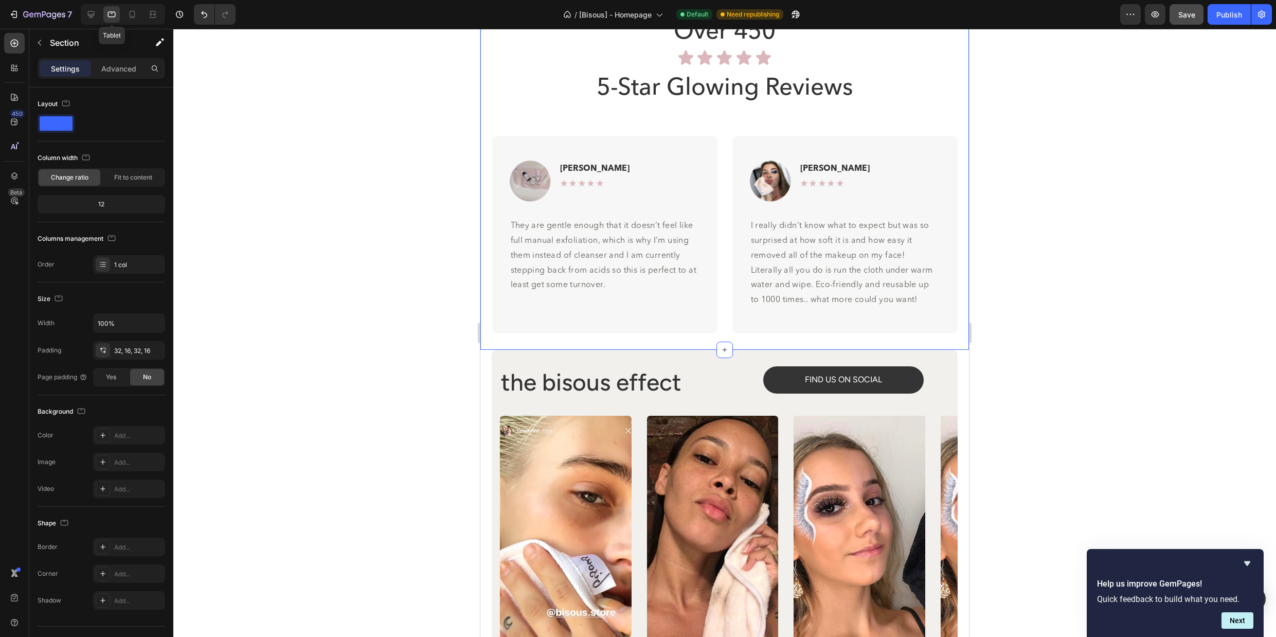
scroll to position [4034, 0]
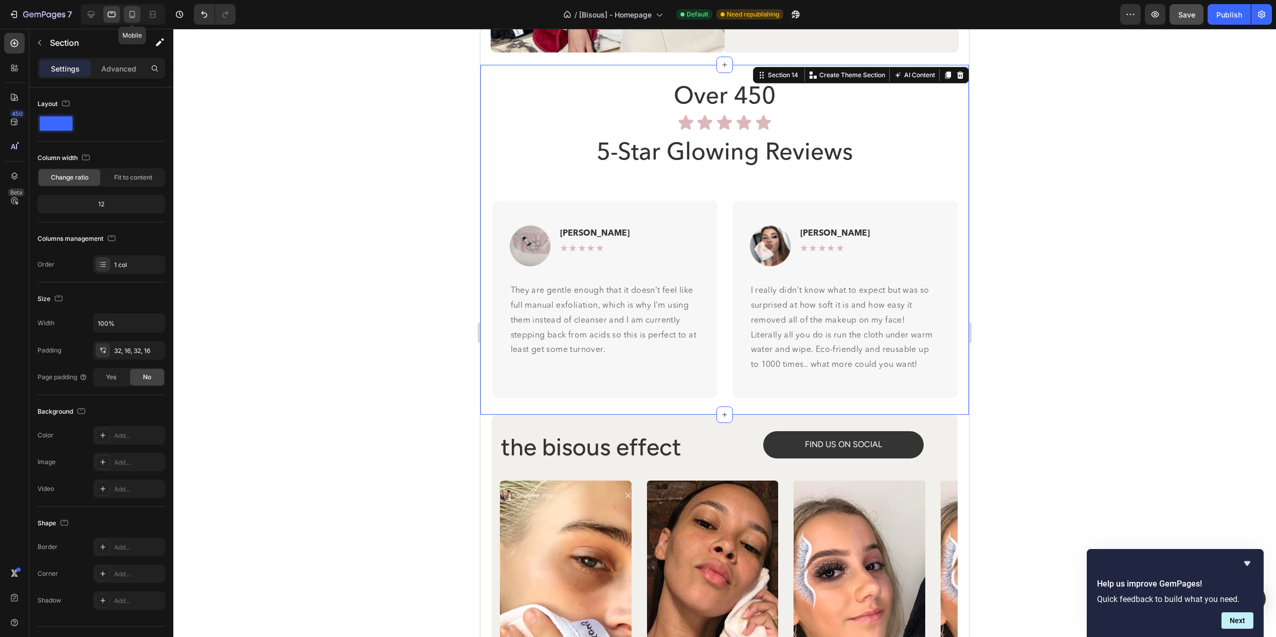
click at [136, 16] on icon at bounding box center [132, 14] width 10 height 10
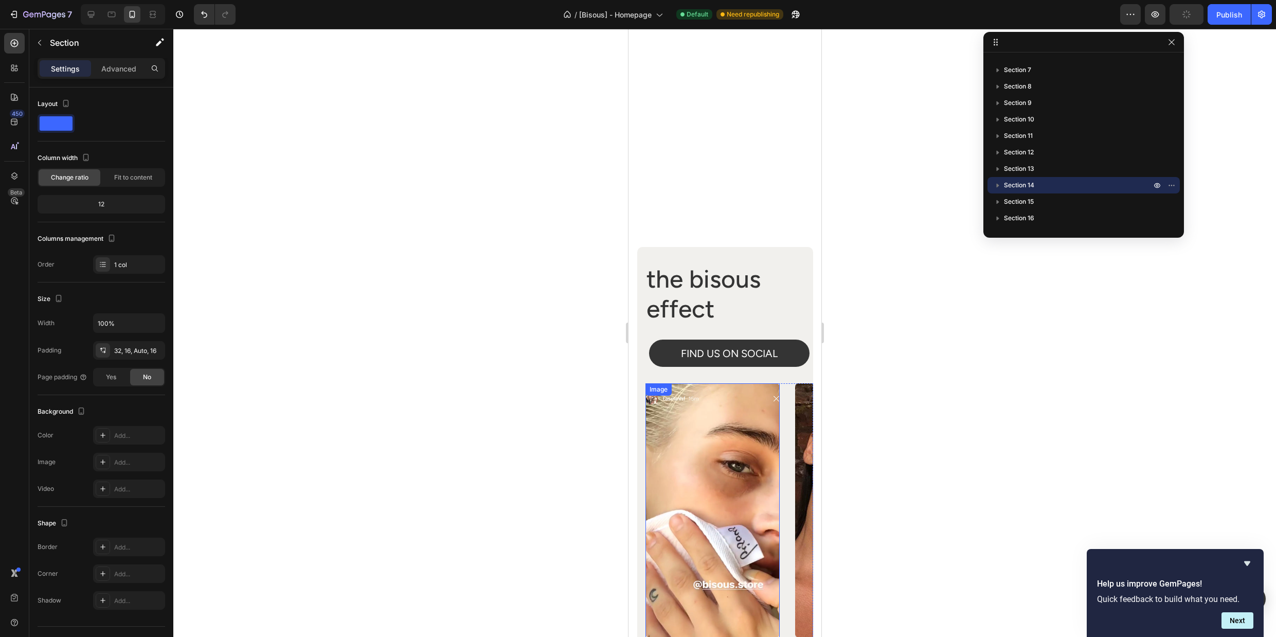
scroll to position [4751, 0]
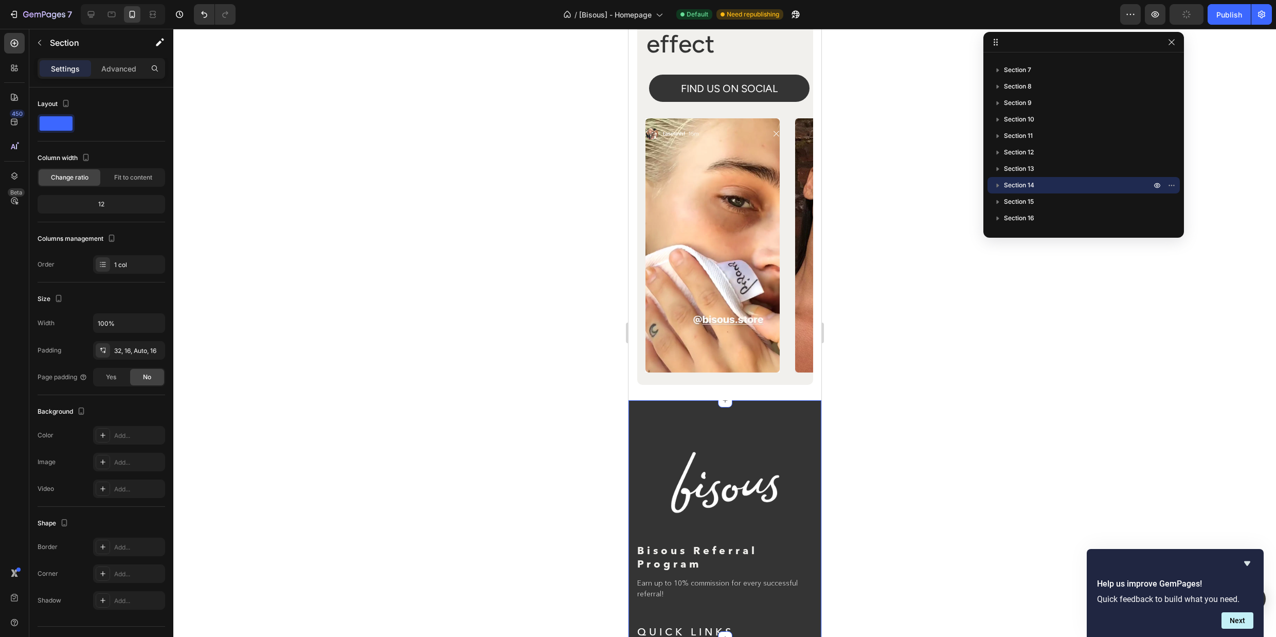
click at [779, 413] on div "Image Bisous Referral Program Heading Earn up to 10% commission for every succe…" at bounding box center [724, 519] width 193 height 238
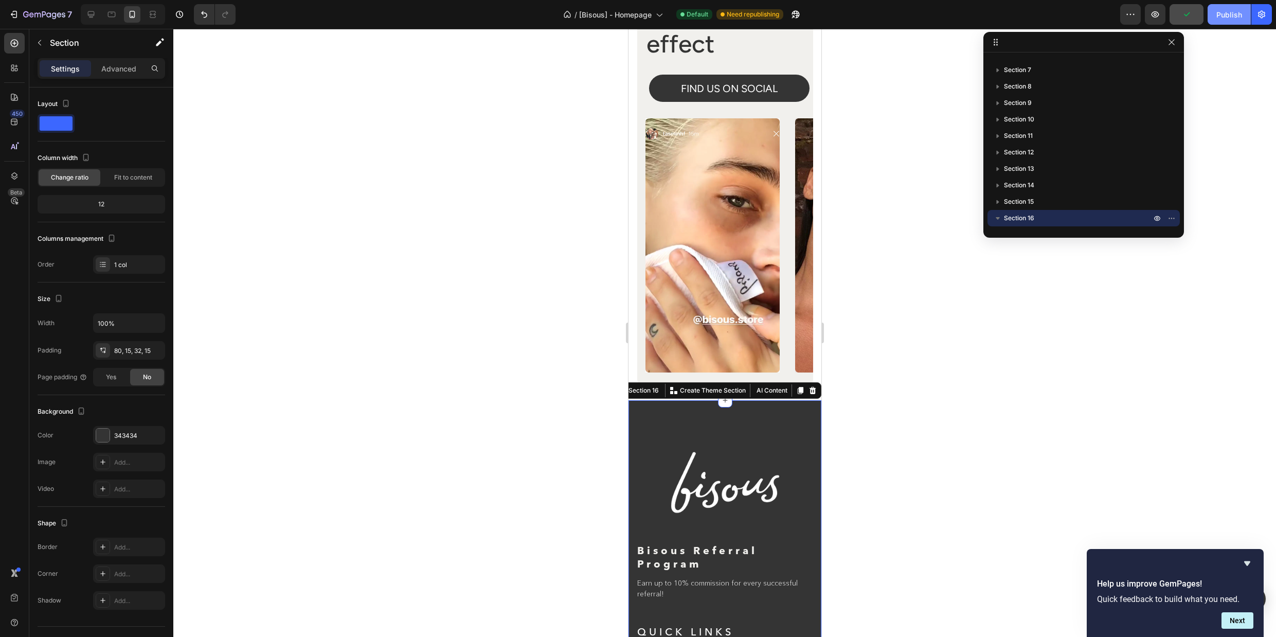
click at [1220, 11] on div "Publish" at bounding box center [1230, 14] width 26 height 11
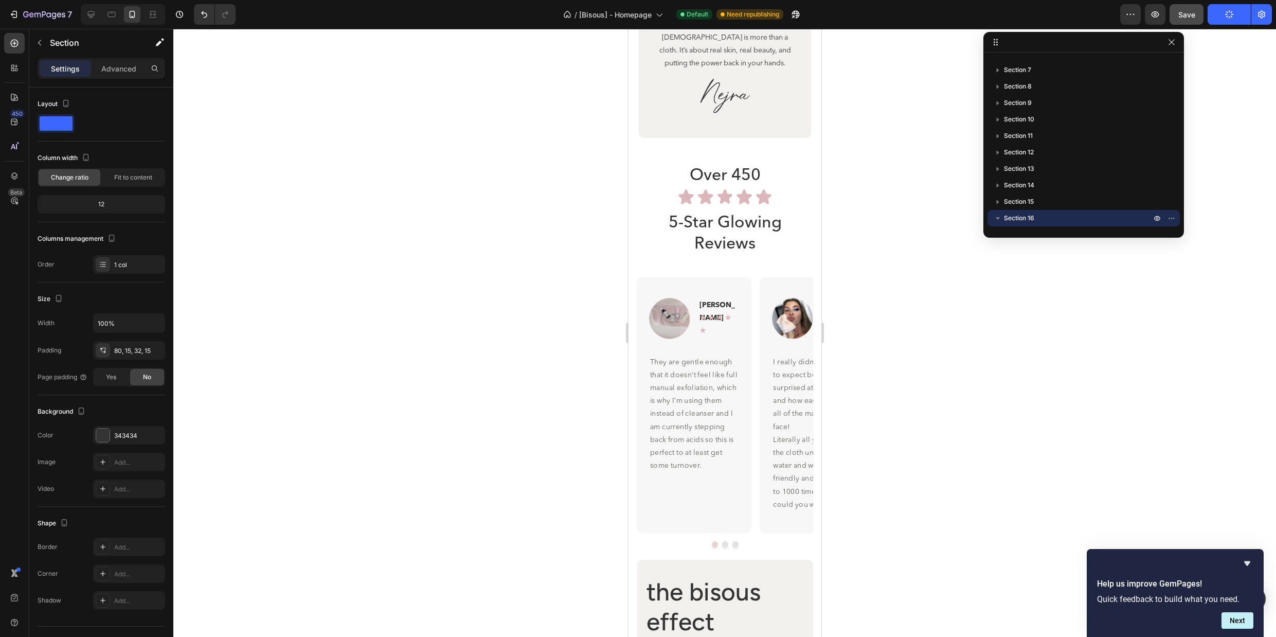
scroll to position [4294, 0]
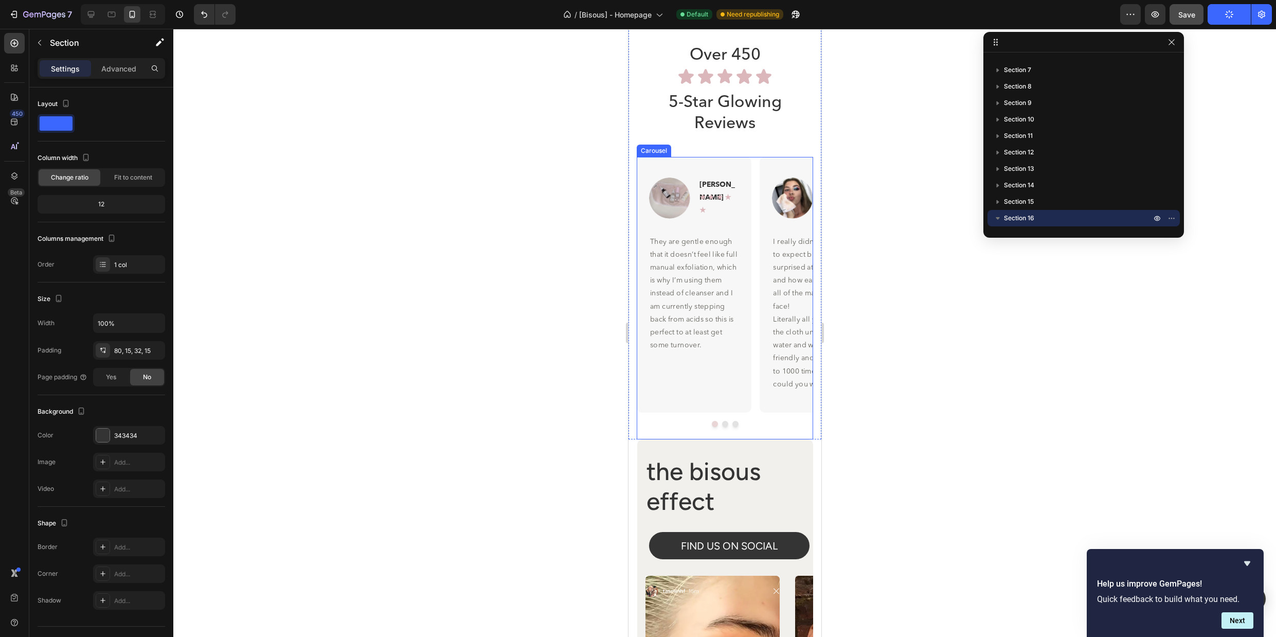
click at [773, 424] on div at bounding box center [724, 424] width 176 height 6
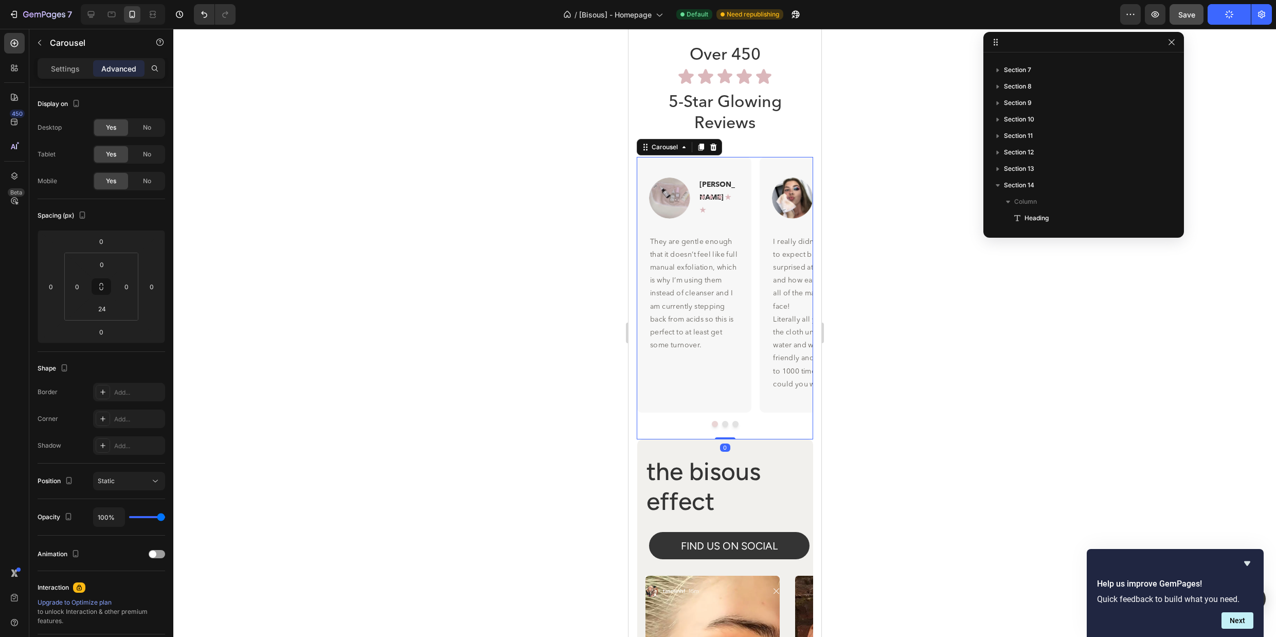
scroll to position [228, 0]
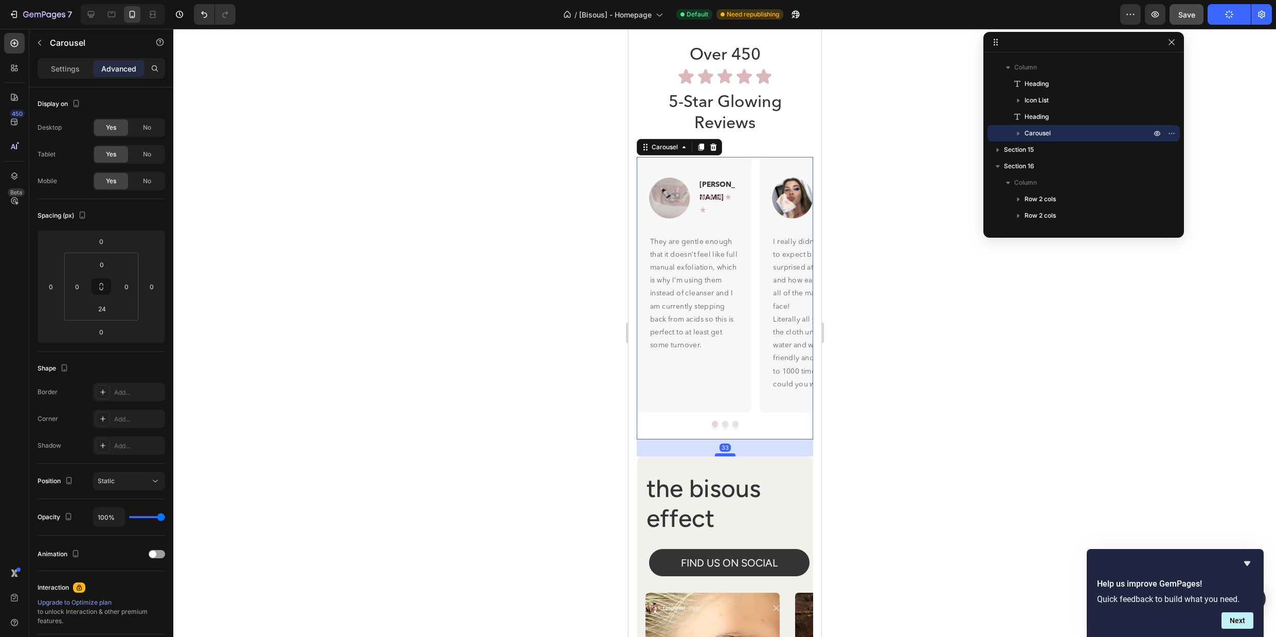
drag, startPoint x: 733, startPoint y: 437, endPoint x: 1512, endPoint y: 435, distance: 778.4
click at [735, 454] on div at bounding box center [725, 454] width 21 height 3
type input "33"
click at [884, 405] on div at bounding box center [724, 333] width 1103 height 608
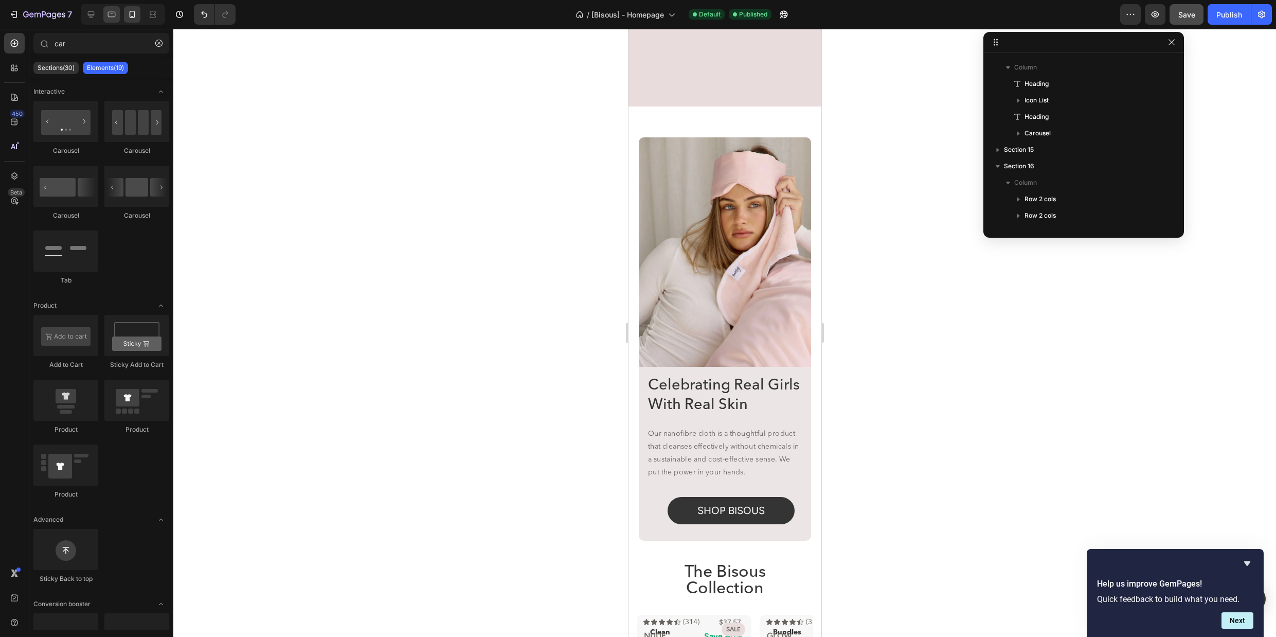
scroll to position [1034, 0]
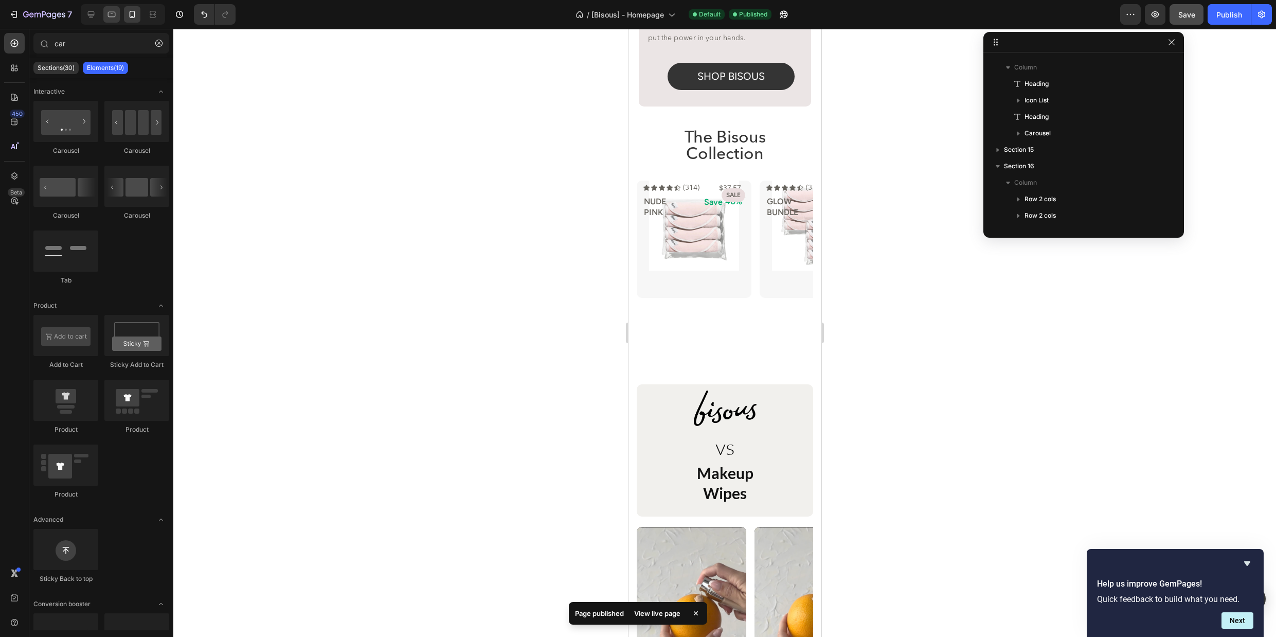
click at [113, 15] on icon at bounding box center [111, 14] width 10 height 10
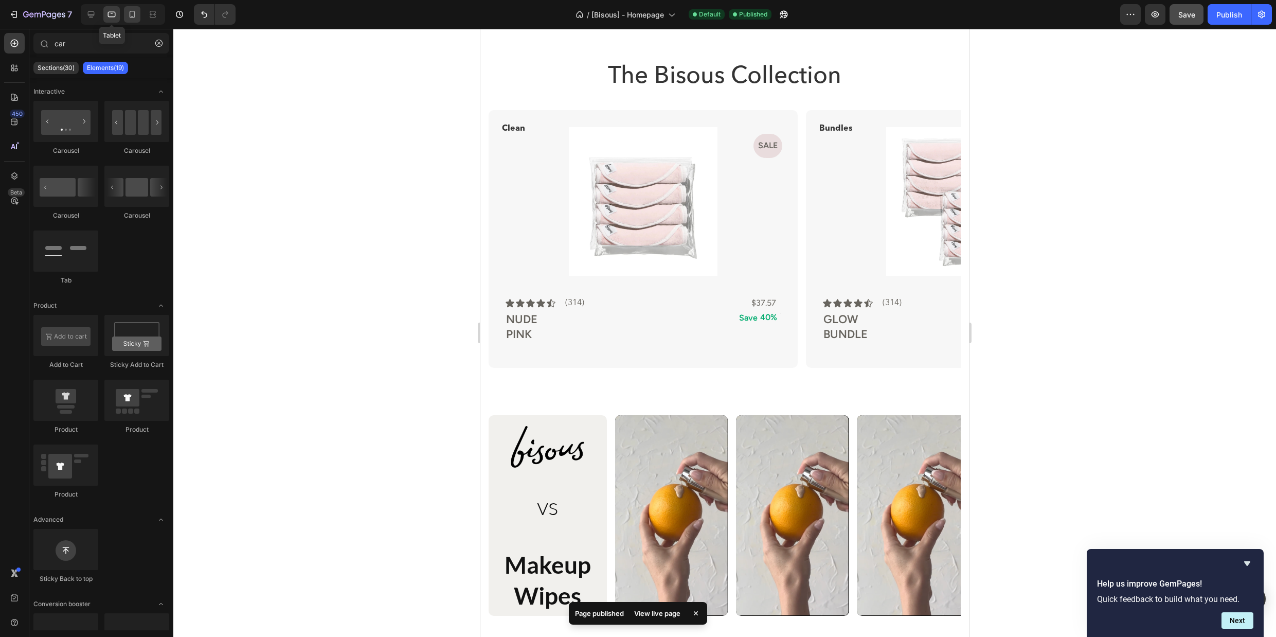
scroll to position [1064, 0]
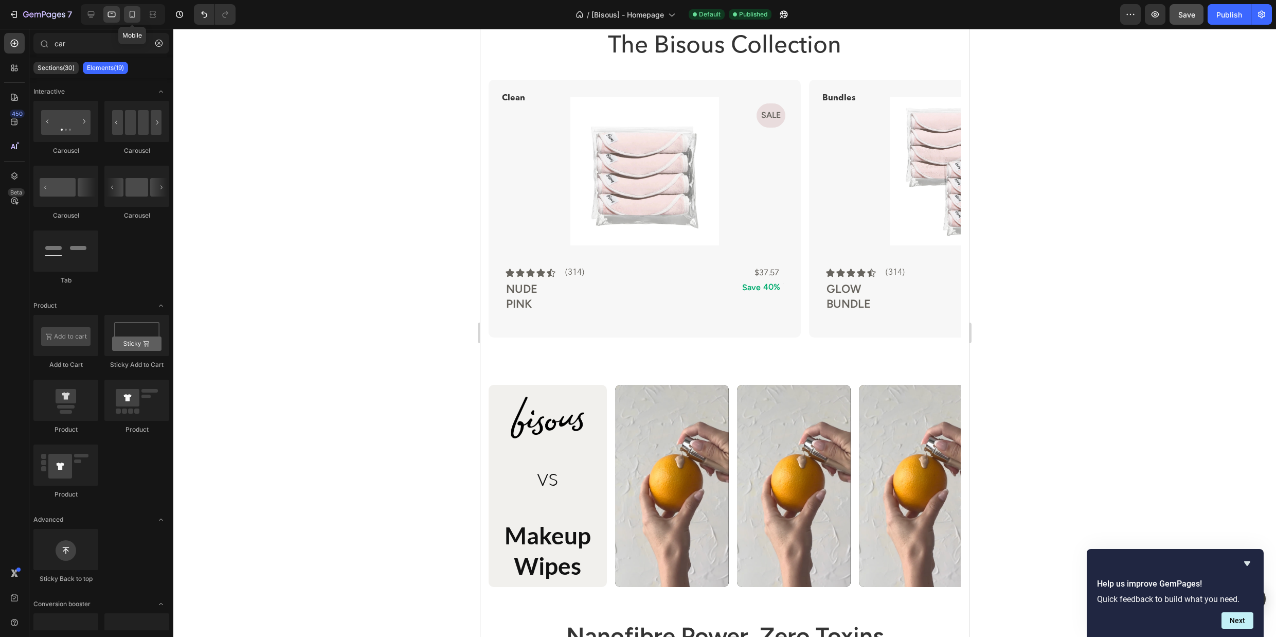
click at [131, 14] on icon at bounding box center [132, 14] width 10 height 10
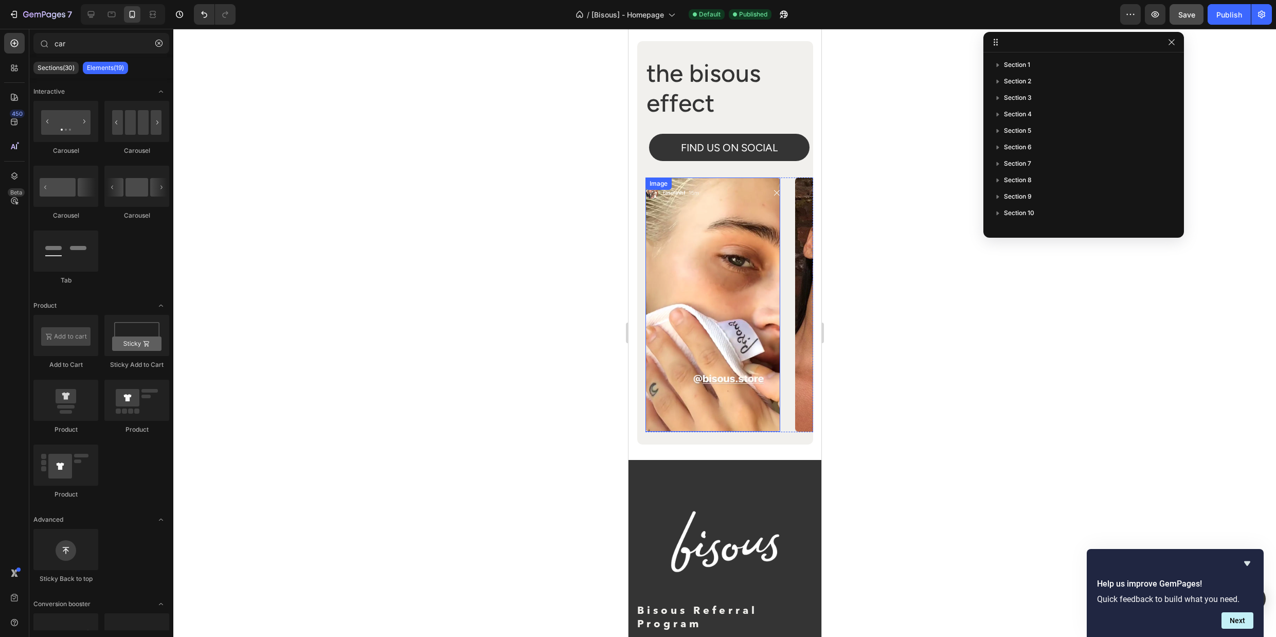
scroll to position [4271, 0]
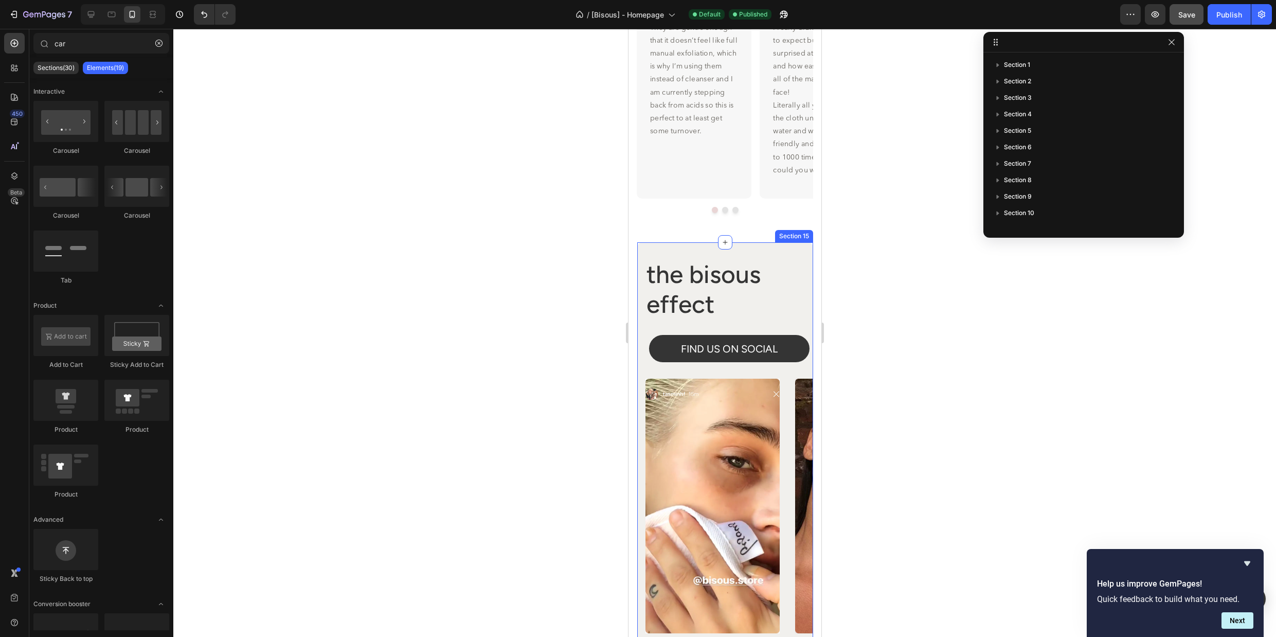
click at [641, 248] on div "the bisous effect Heading FIND US ON SOCIAL Button Row Image Image Image Image …" at bounding box center [725, 443] width 176 height 403
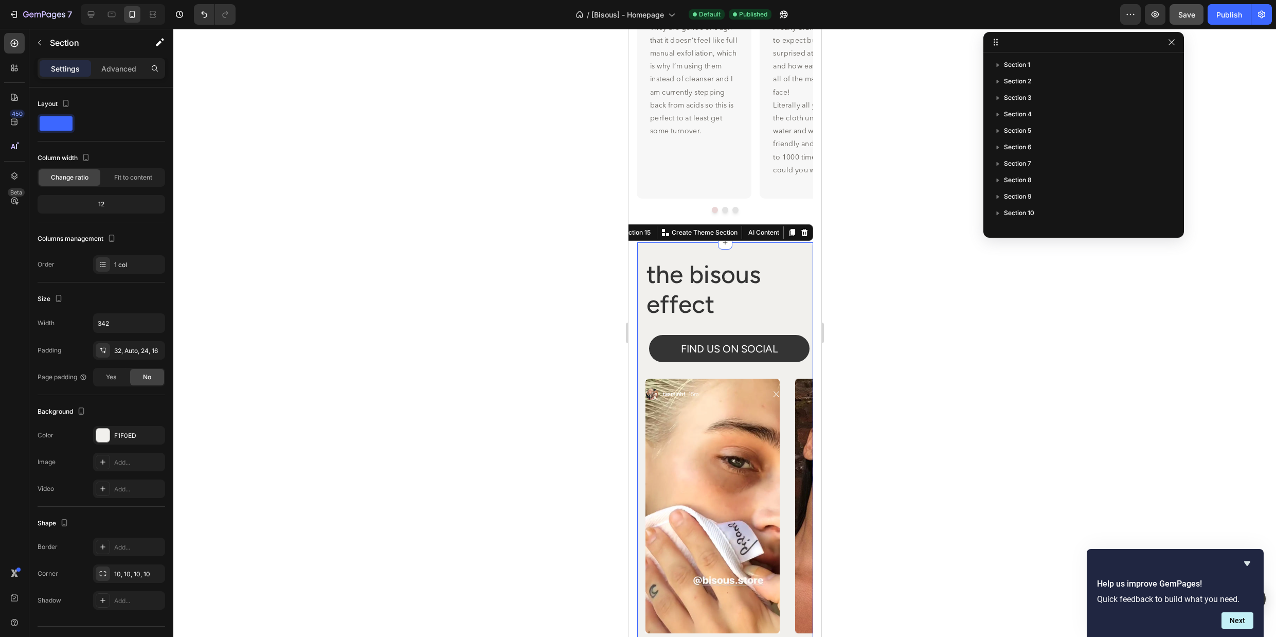
scroll to position [143, 0]
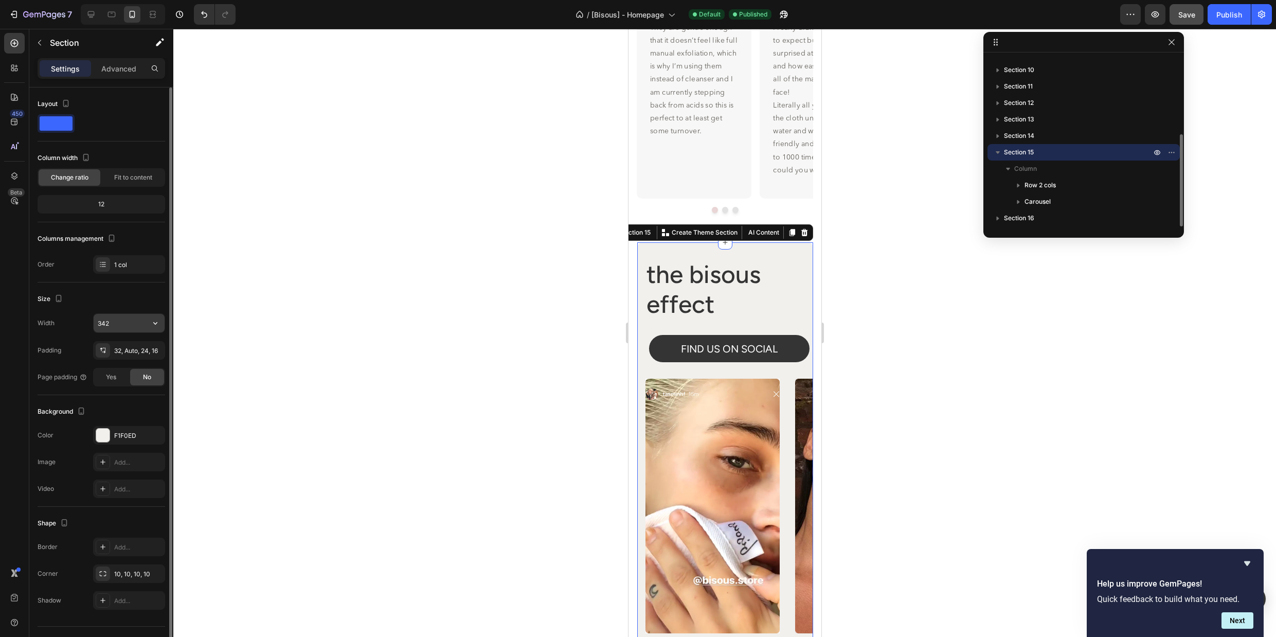
click at [140, 322] on input "342" at bounding box center [129, 323] width 71 height 19
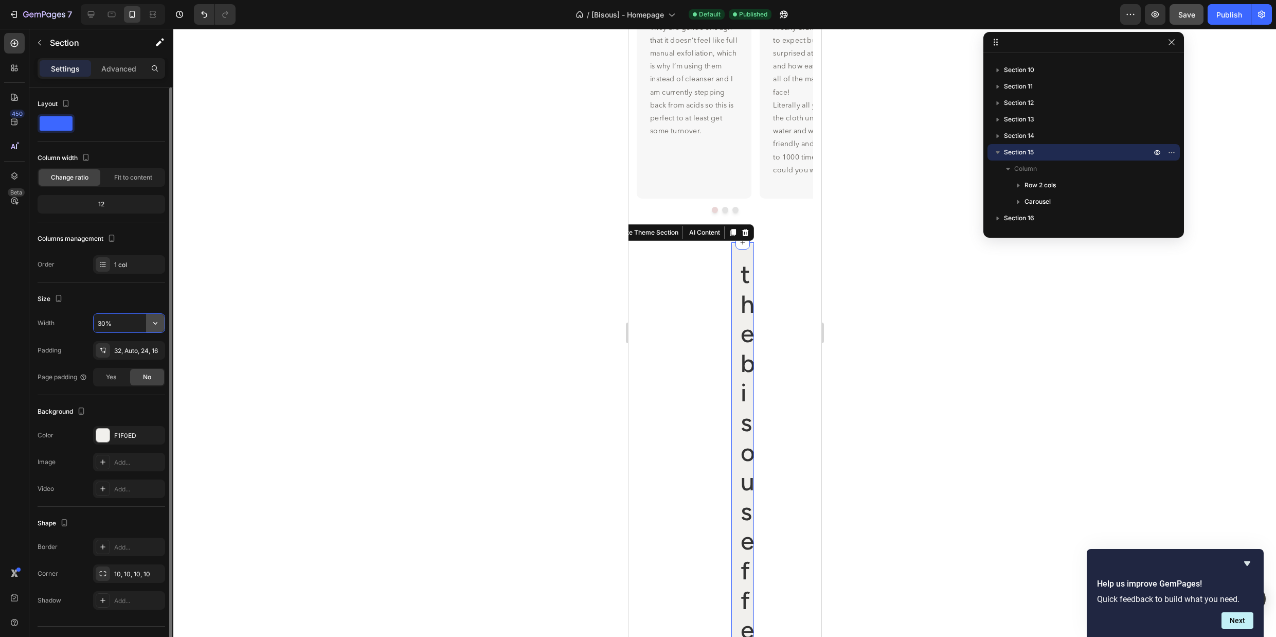
click at [152, 323] on icon "button" at bounding box center [155, 323] width 10 height 10
click at [147, 344] on div "Full 100%" at bounding box center [118, 350] width 84 height 20
type input "100%"
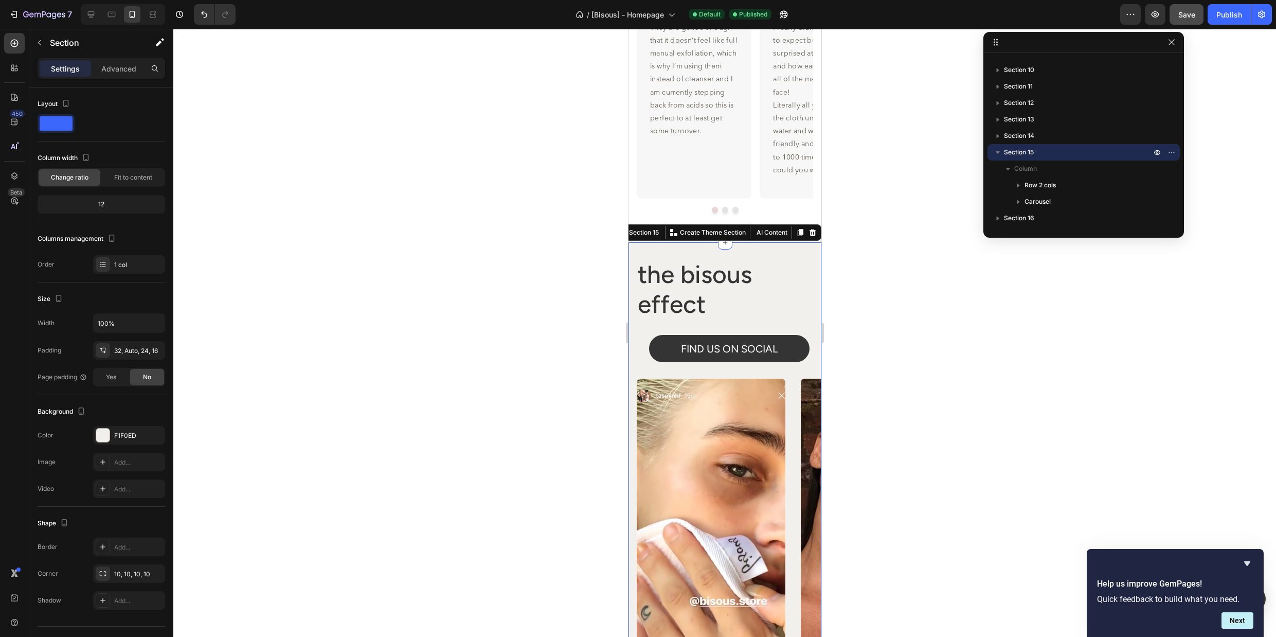
click at [935, 313] on div at bounding box center [724, 333] width 1103 height 608
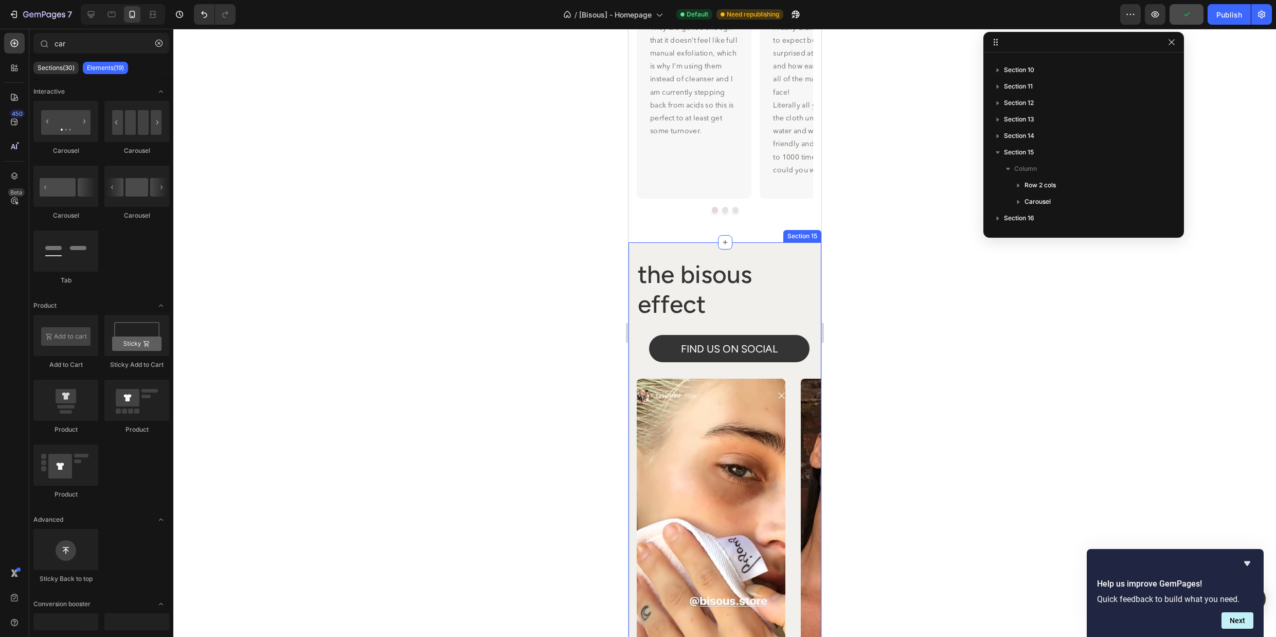
click at [768, 247] on div "the bisous effect Heading FIND US ON SOCIAL Button Row Image Image Image Image …" at bounding box center [724, 457] width 193 height 430
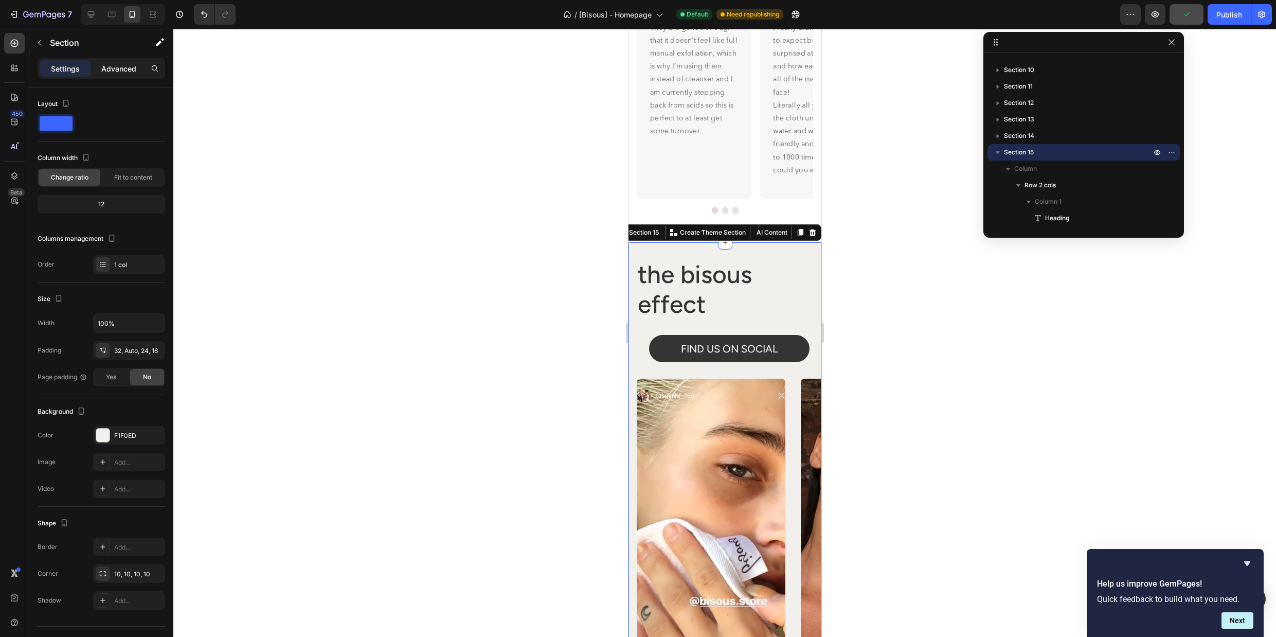
click at [126, 69] on p "Advanced" at bounding box center [118, 68] width 35 height 11
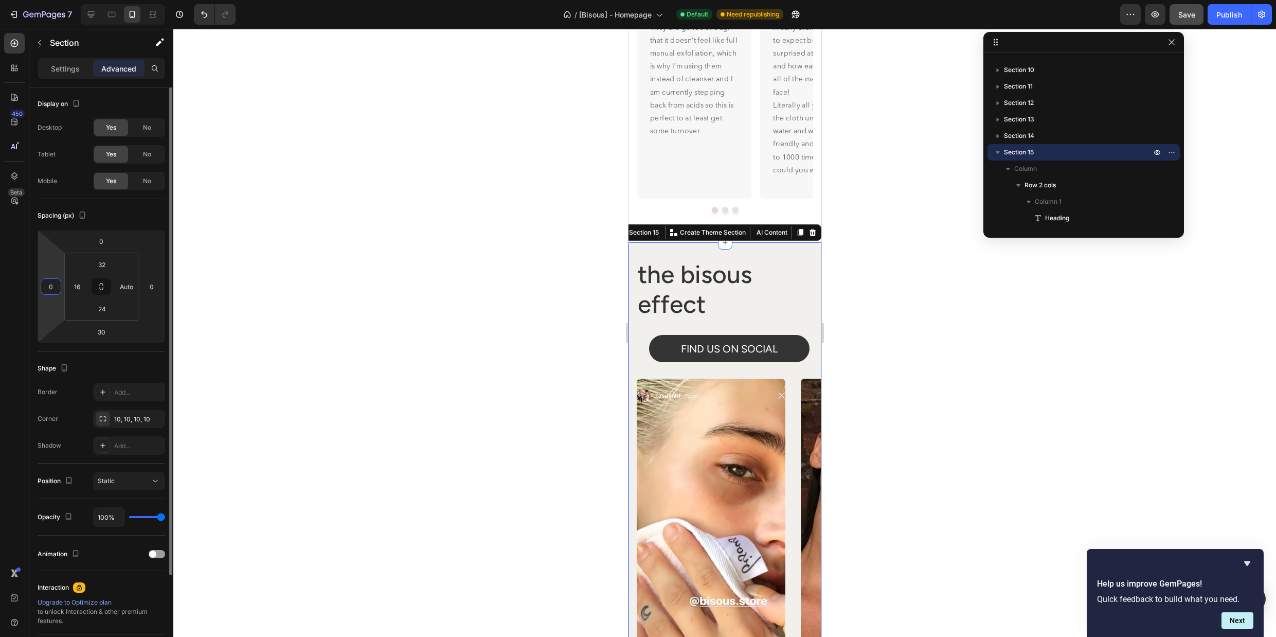
click at [49, 285] on input "0" at bounding box center [50, 286] width 15 height 15
click at [152, 291] on input "0" at bounding box center [151, 286] width 15 height 15
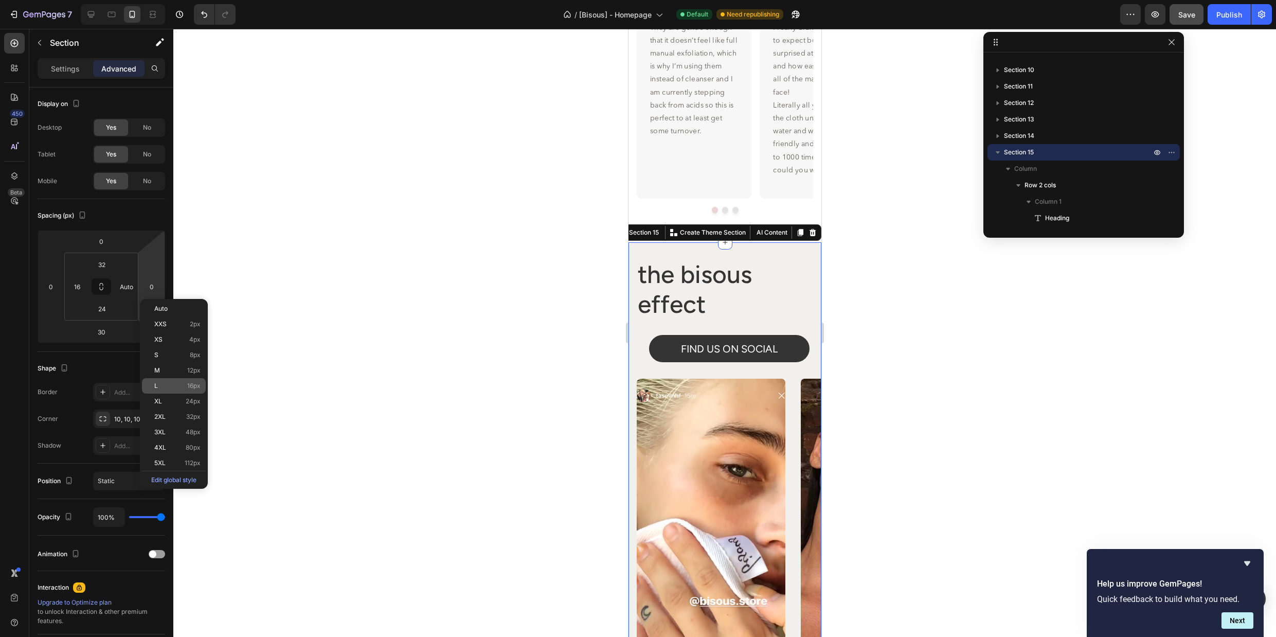
click at [176, 379] on div "L 16px" at bounding box center [174, 385] width 64 height 15
type input "16"
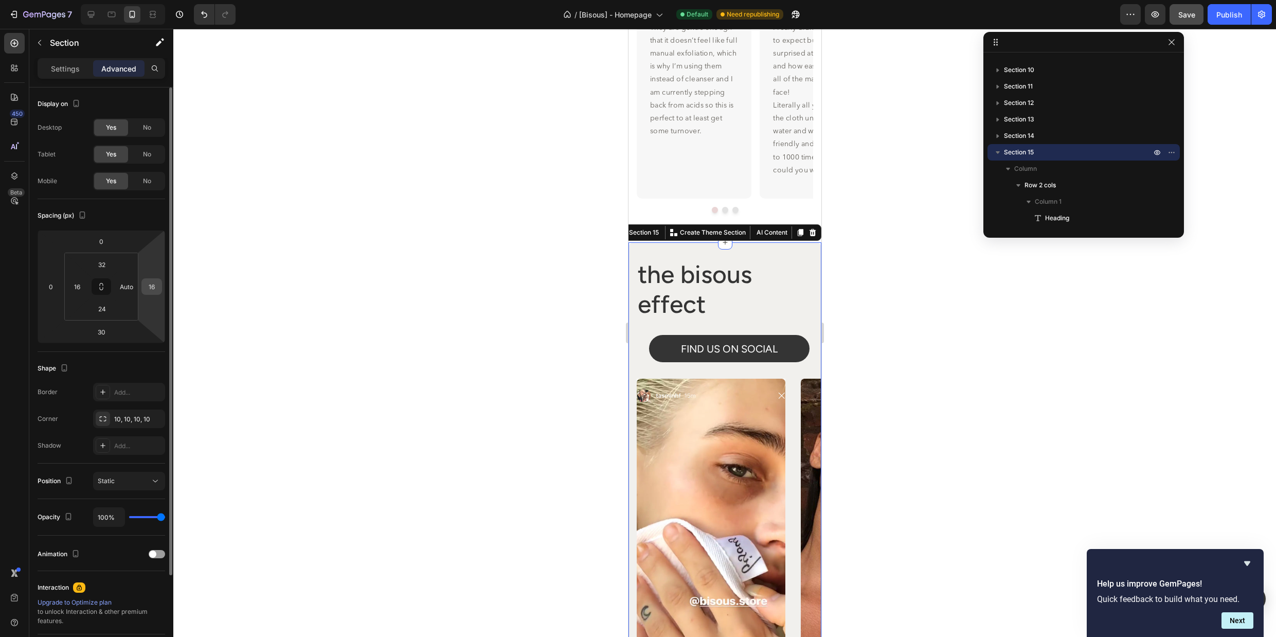
click at [152, 286] on input "16" at bounding box center [151, 286] width 15 height 15
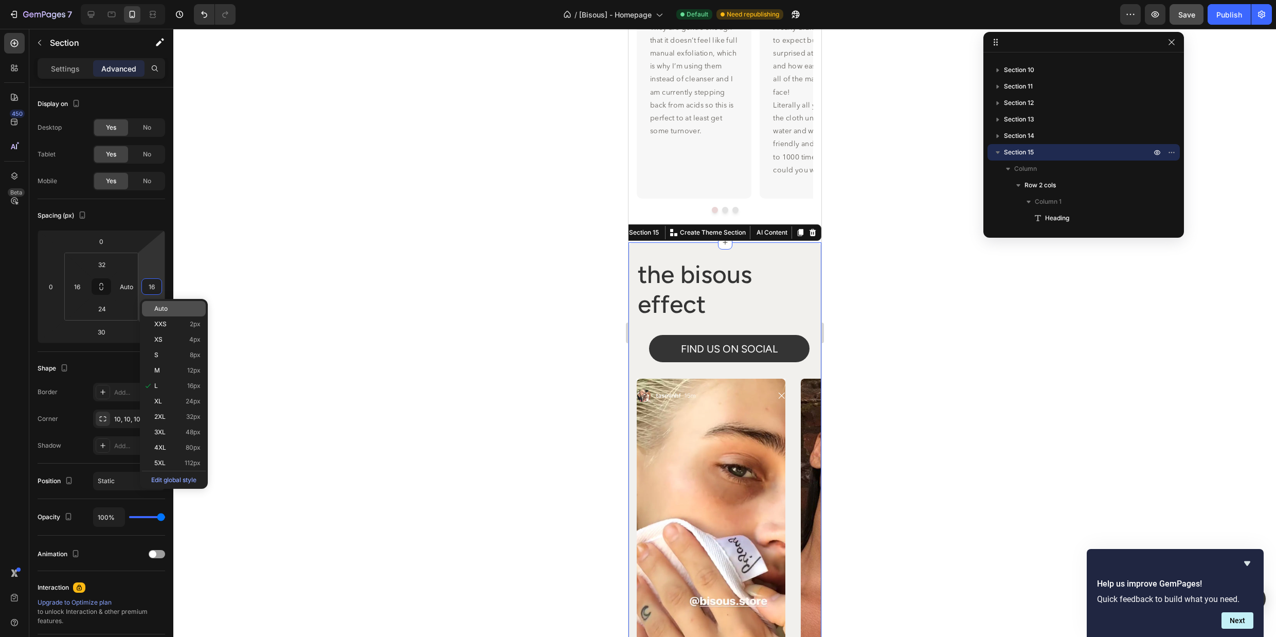
click at [159, 306] on span "Auto" at bounding box center [160, 308] width 13 height 7
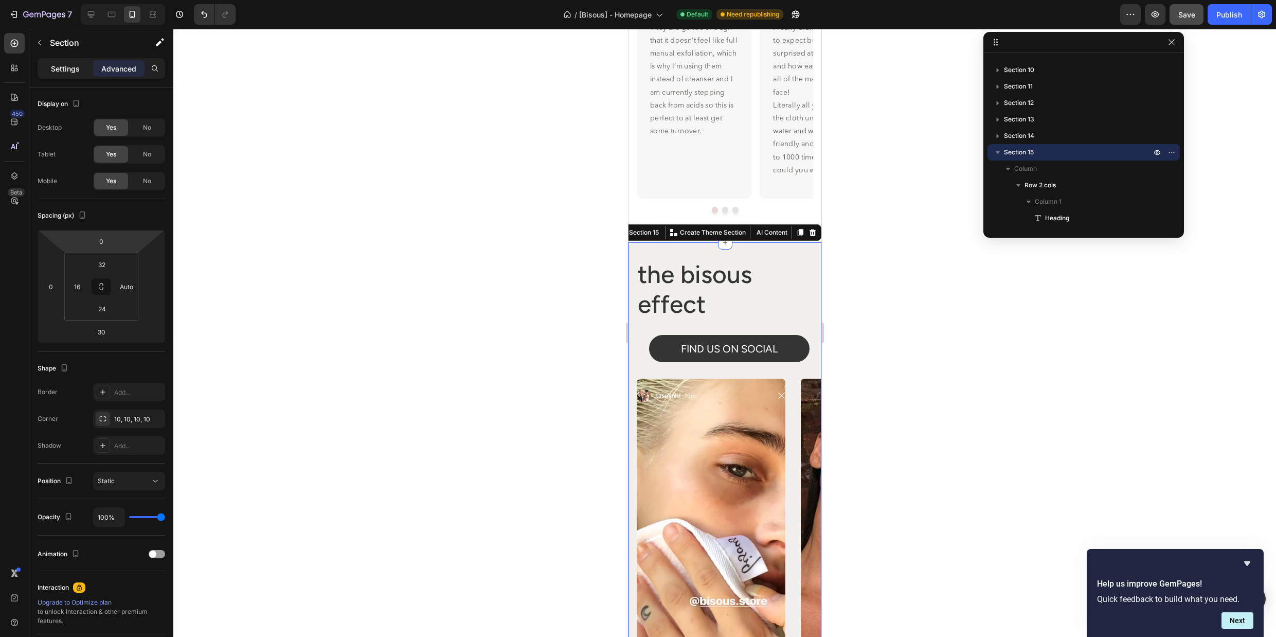
click at [66, 71] on p "Settings" at bounding box center [65, 68] width 29 height 11
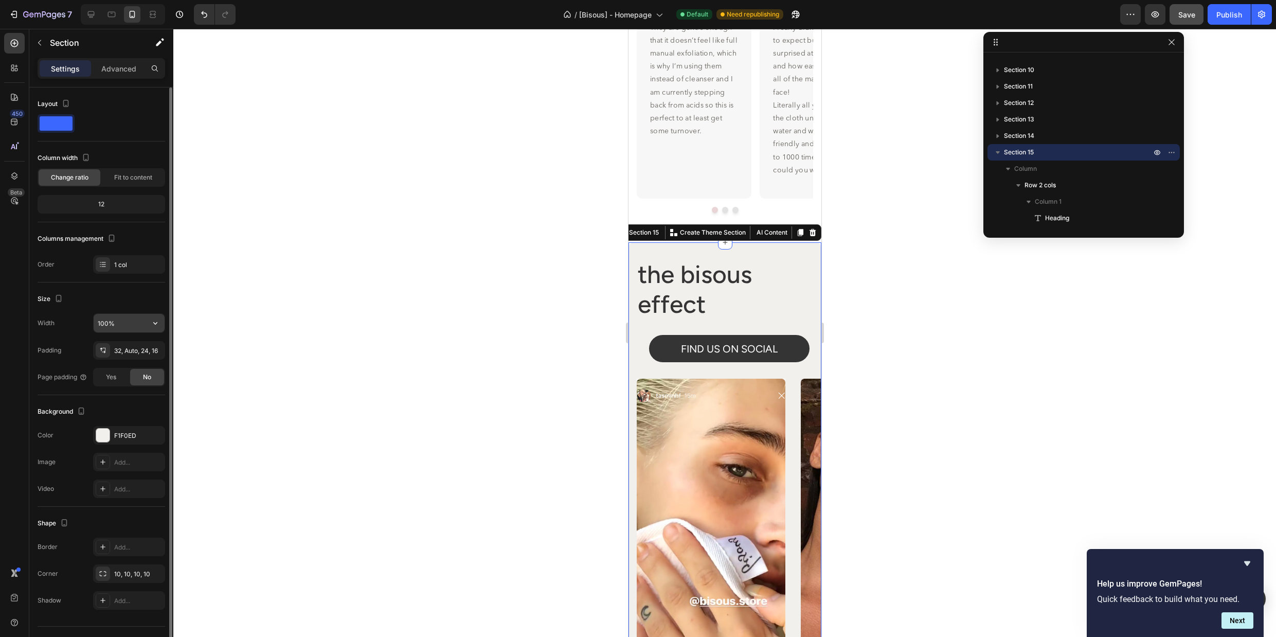
click at [109, 323] on input "100%" at bounding box center [129, 323] width 71 height 19
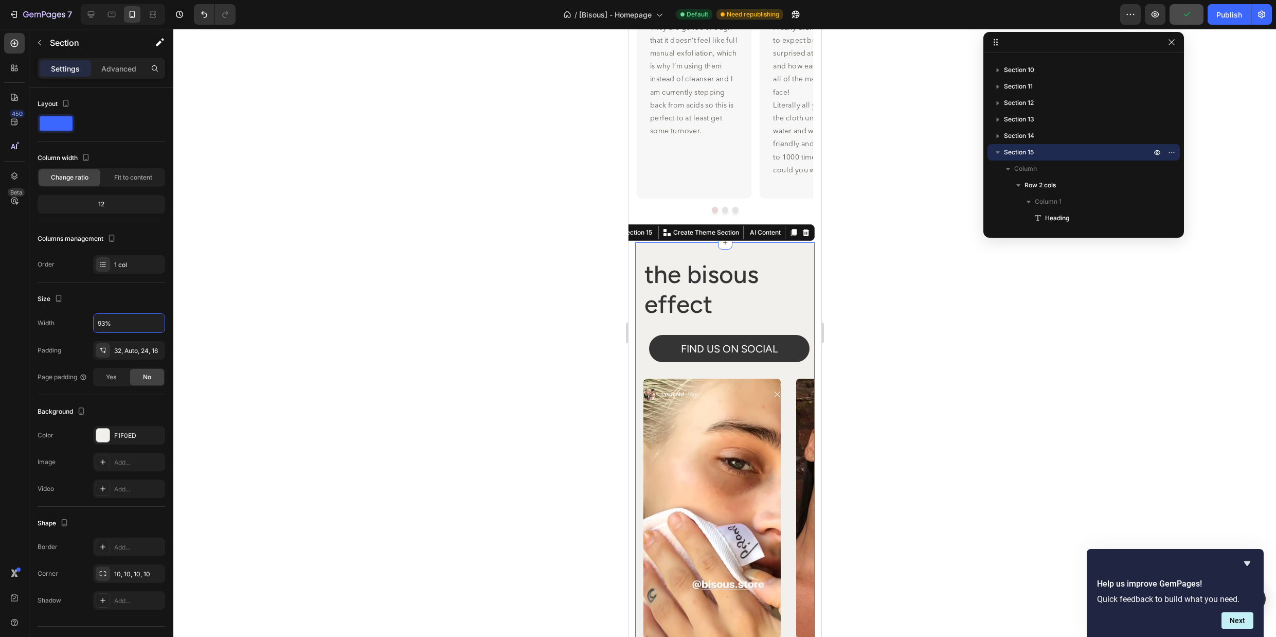
type input "92%"
click at [921, 331] on div at bounding box center [724, 333] width 1103 height 608
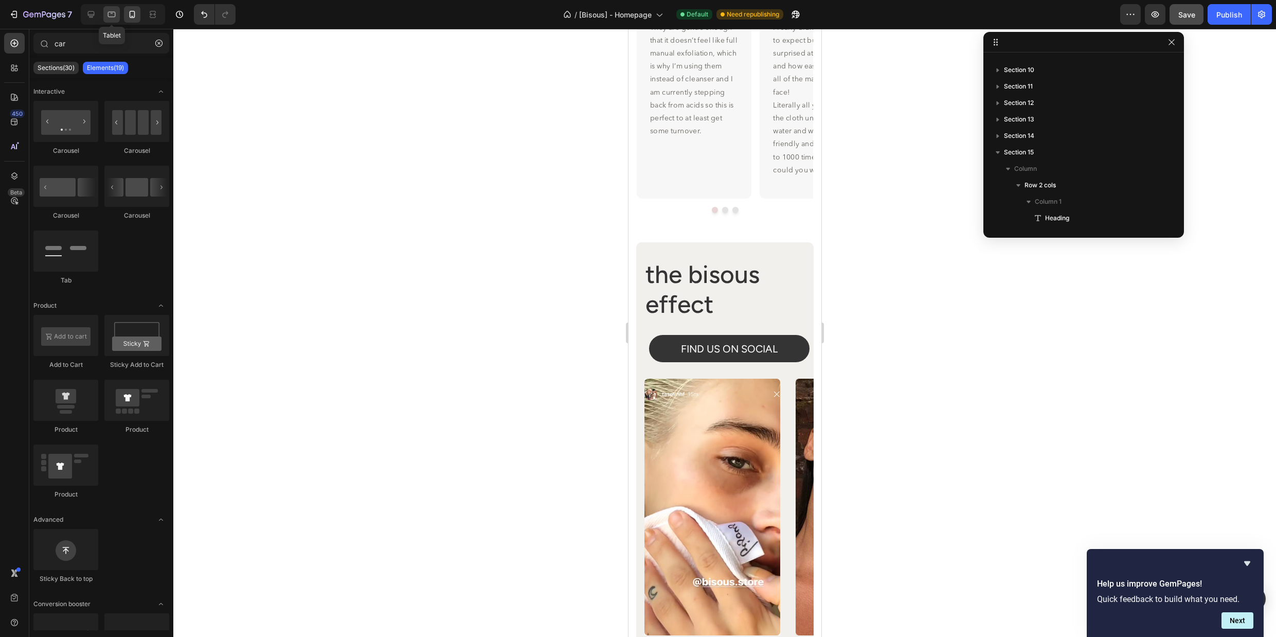
click at [111, 13] on icon at bounding box center [112, 13] width 3 height 1
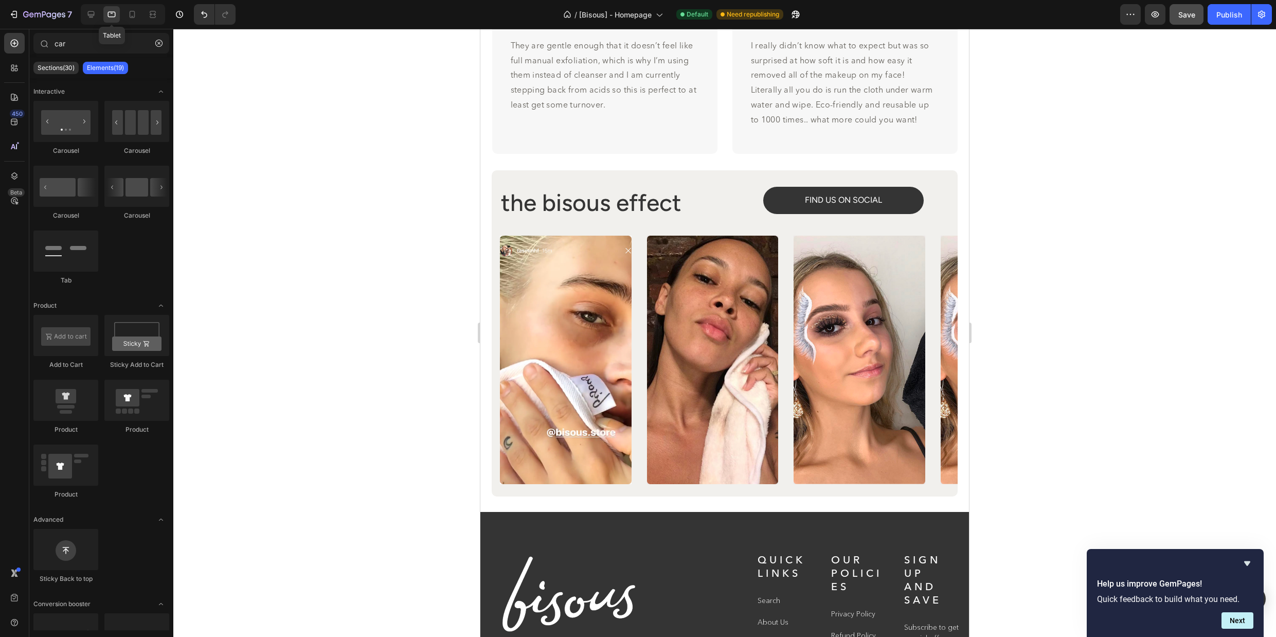
scroll to position [4249, 0]
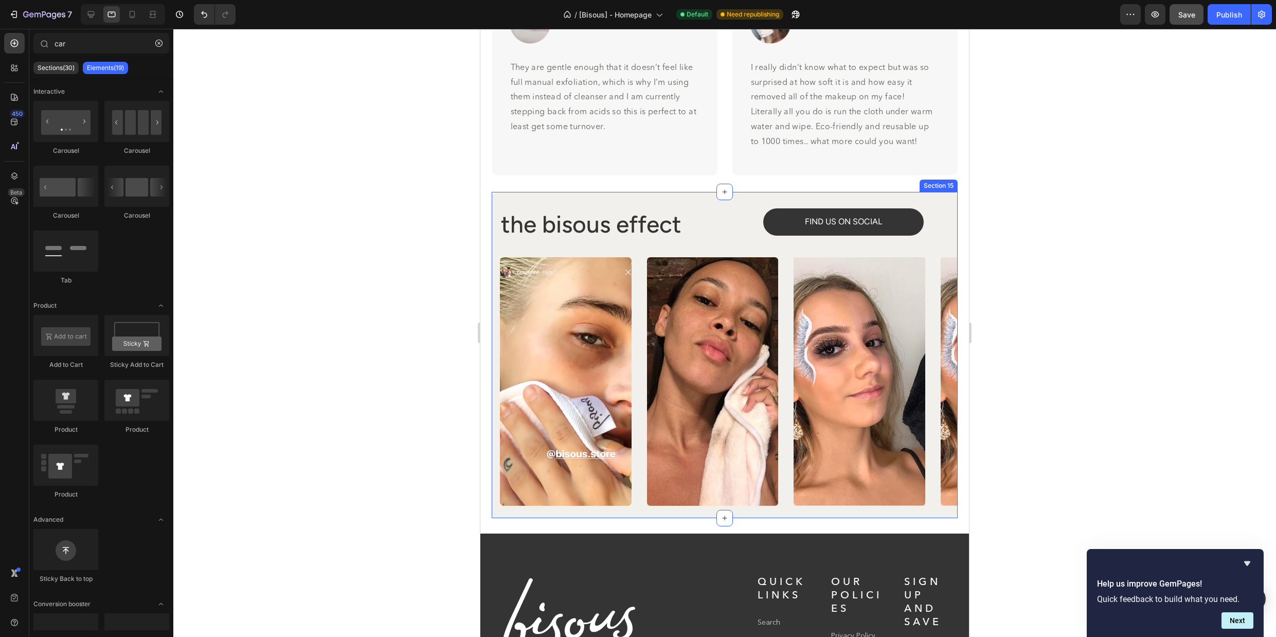
click at [521, 193] on div "the bisous effect Heading FIND US ON SOCIAL Button Row Image Image Image Image …" at bounding box center [725, 355] width 466 height 327
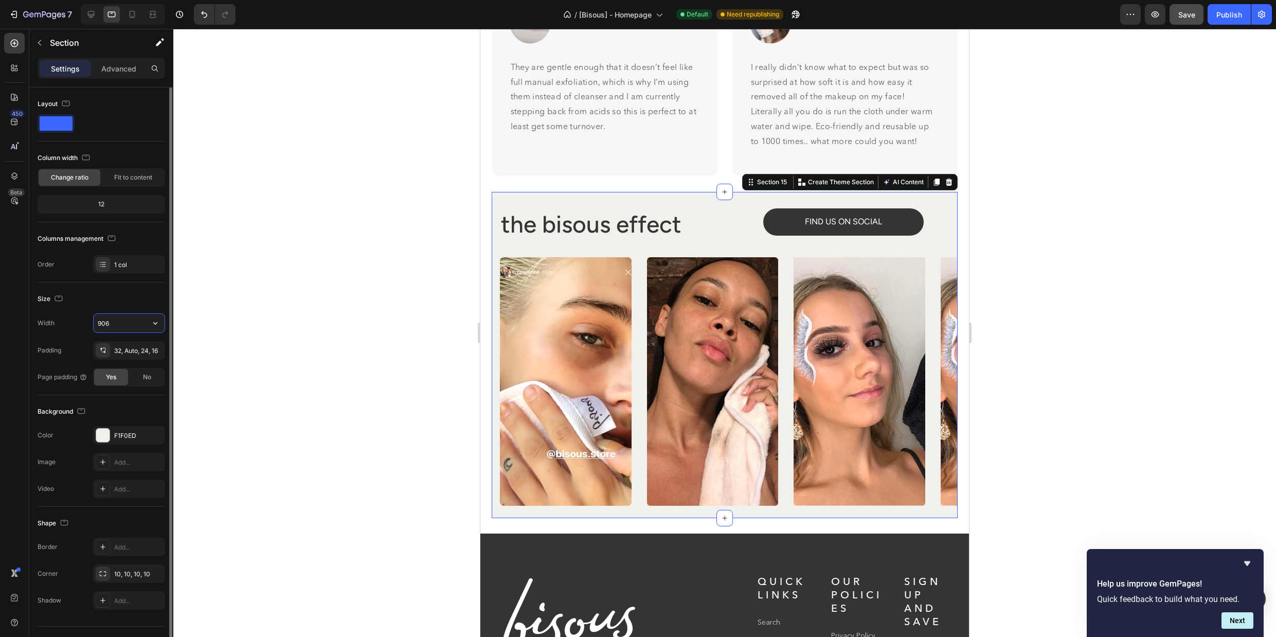
click at [126, 327] on input "906" at bounding box center [129, 323] width 71 height 19
click at [149, 321] on button "button" at bounding box center [155, 323] width 19 height 19
click at [136, 348] on p "Full 100%" at bounding box center [126, 349] width 59 height 9
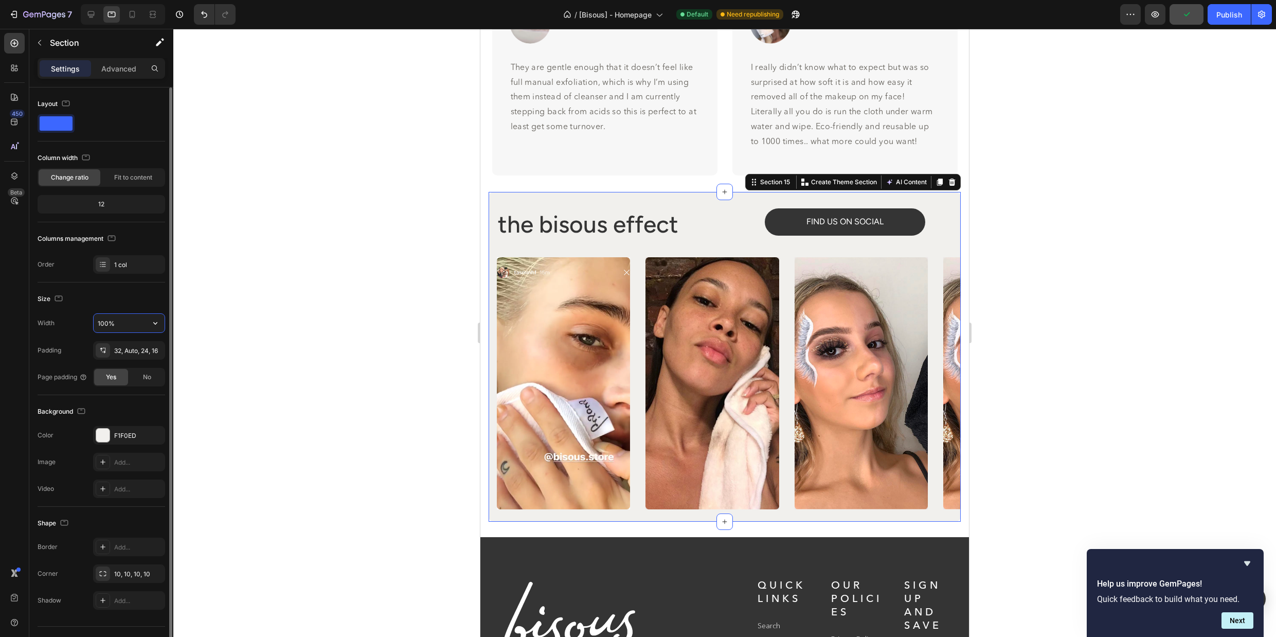
click at [122, 326] on input "100%" at bounding box center [129, 323] width 71 height 19
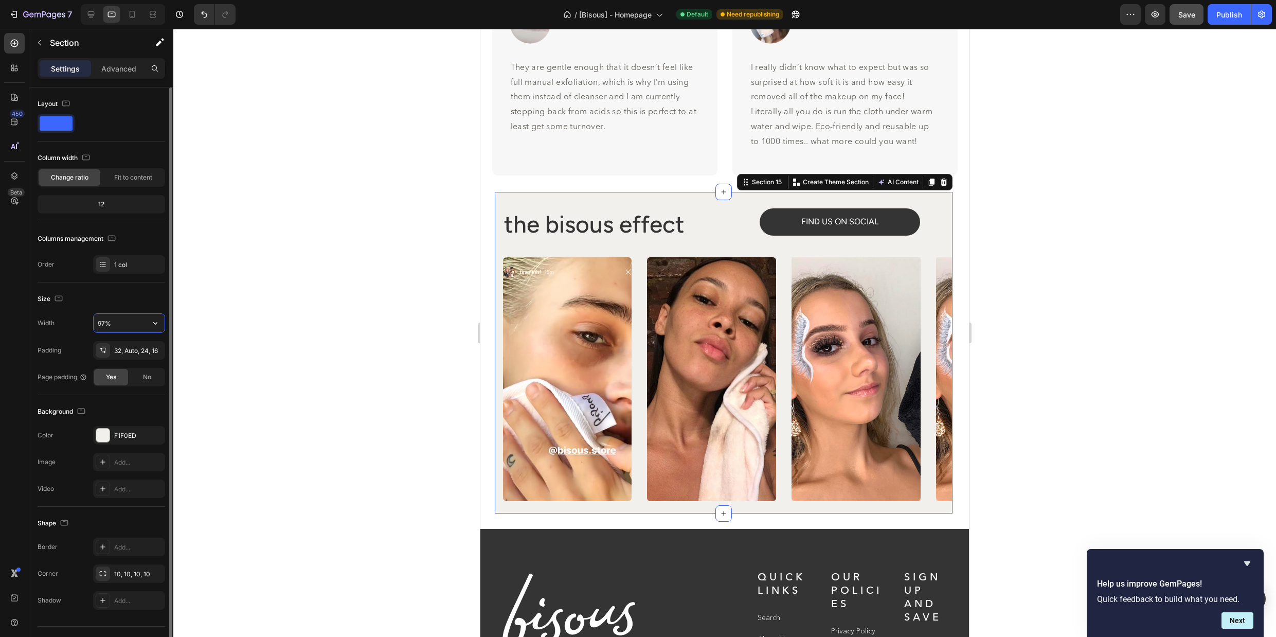
type input "98%"
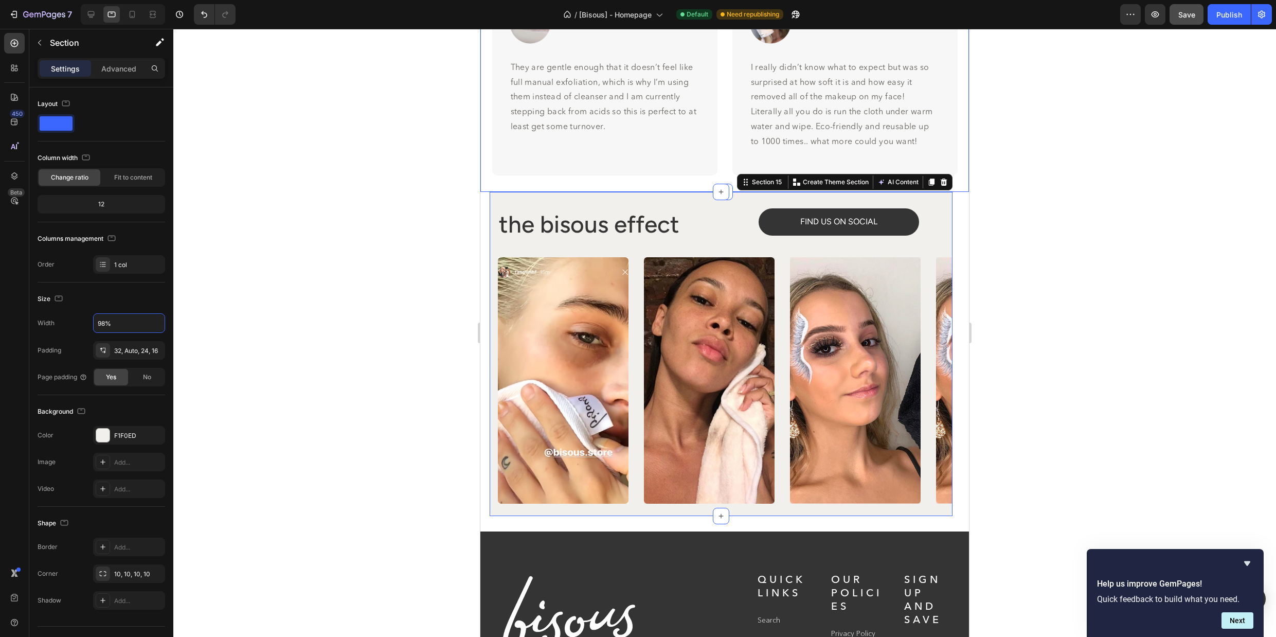
click at [522, 189] on div "Over 450 Heading Icon Icon Icon Icon Icon Icon List 5-Star Glowing Reviews Head…" at bounding box center [725, 17] width 489 height 350
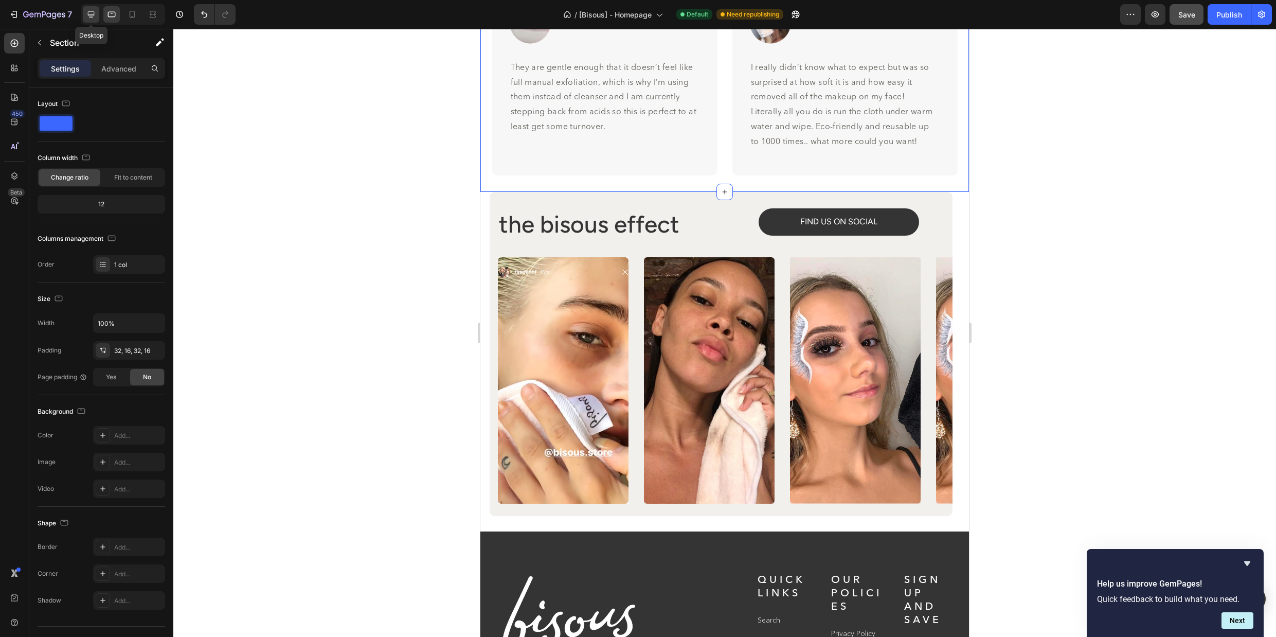
click at [87, 9] on icon at bounding box center [91, 14] width 10 height 10
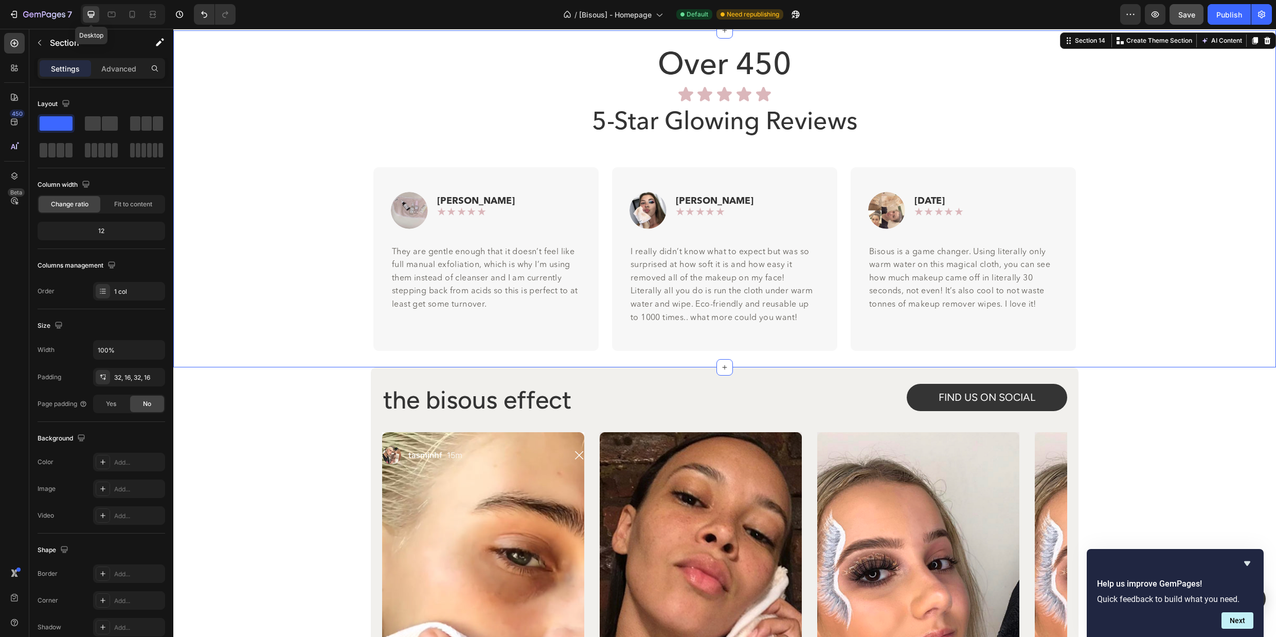
scroll to position [4026, 0]
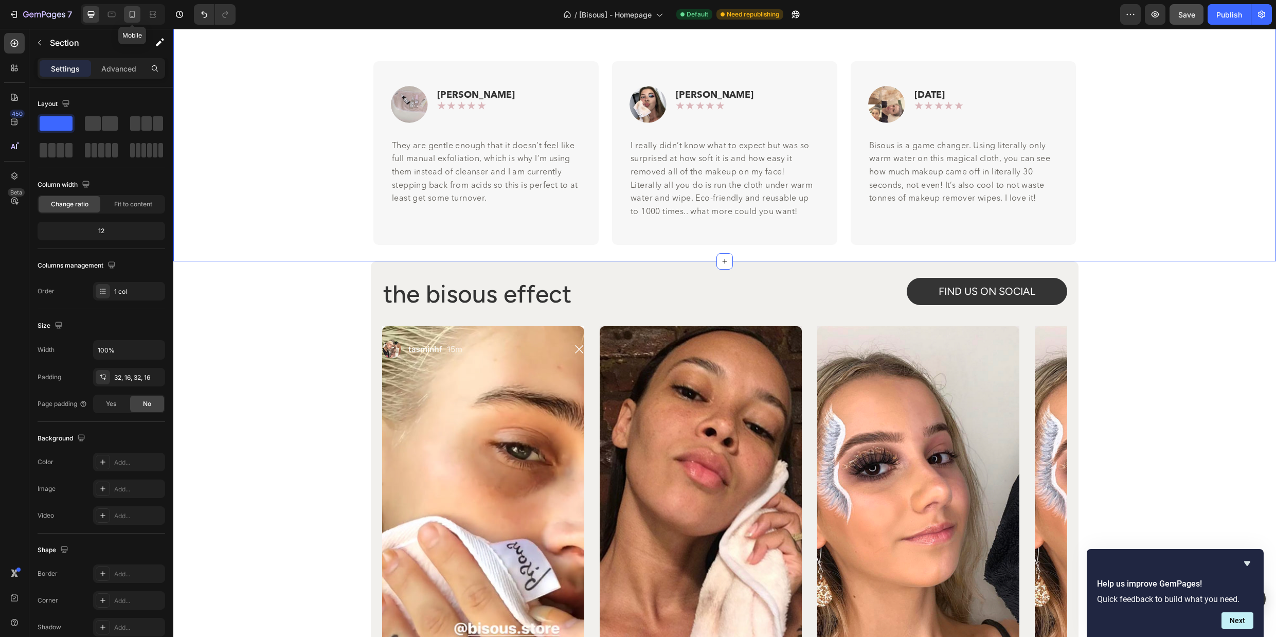
click at [129, 16] on icon at bounding box center [132, 14] width 10 height 10
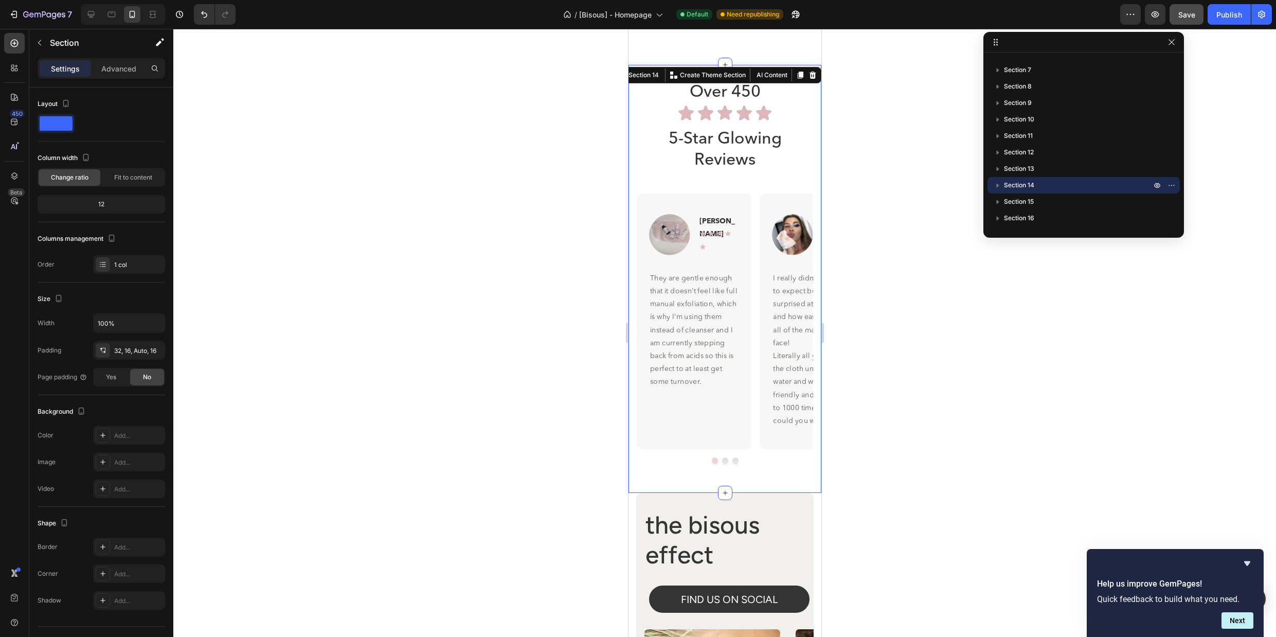
scroll to position [4159, 0]
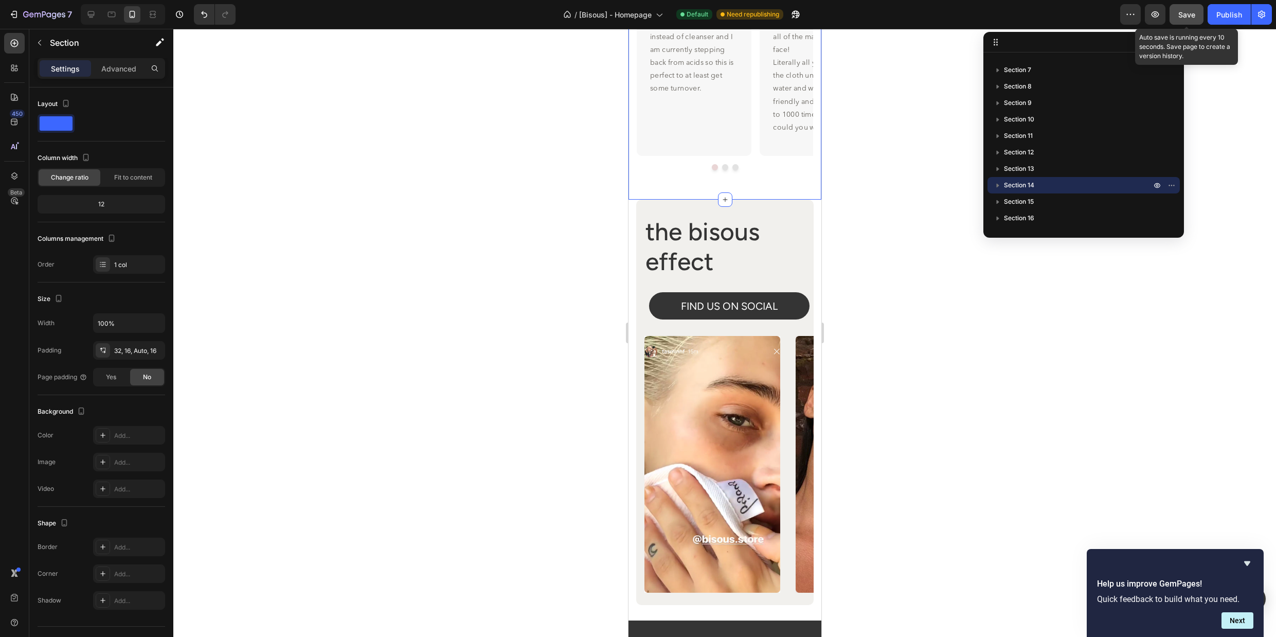
click at [1183, 17] on span "Save" at bounding box center [1187, 14] width 17 height 9
click at [1218, 16] on div "Publish" at bounding box center [1230, 14] width 26 height 11
click at [91, 15] on icon at bounding box center [91, 14] width 10 height 10
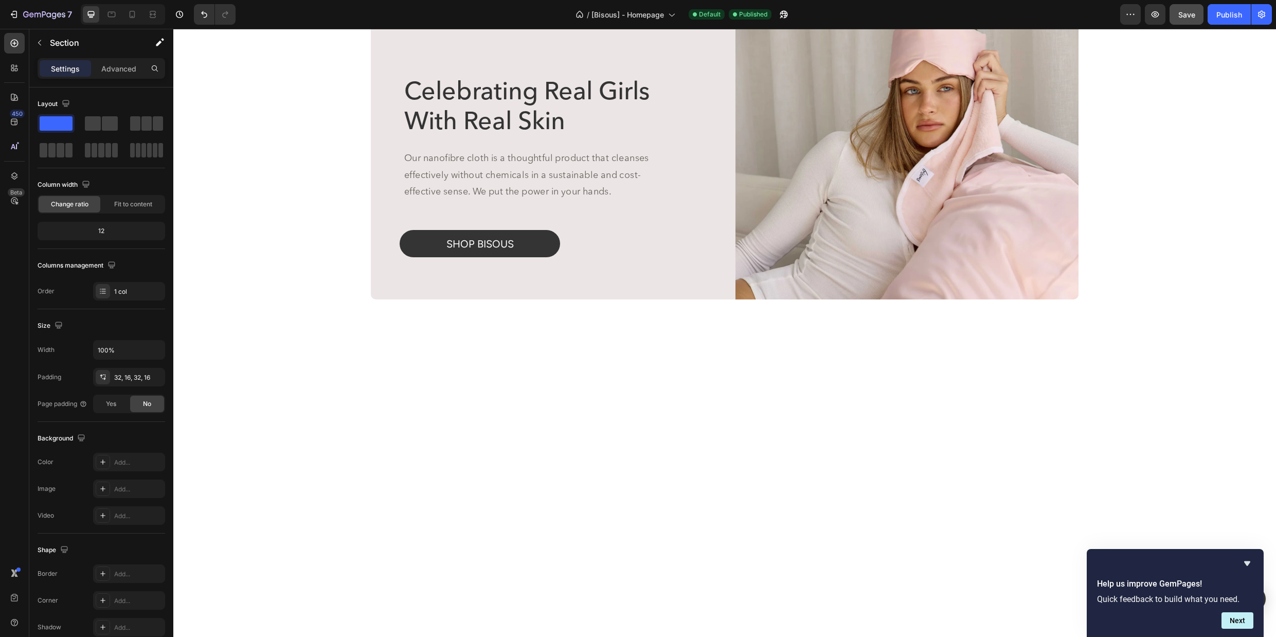
scroll to position [224, 0]
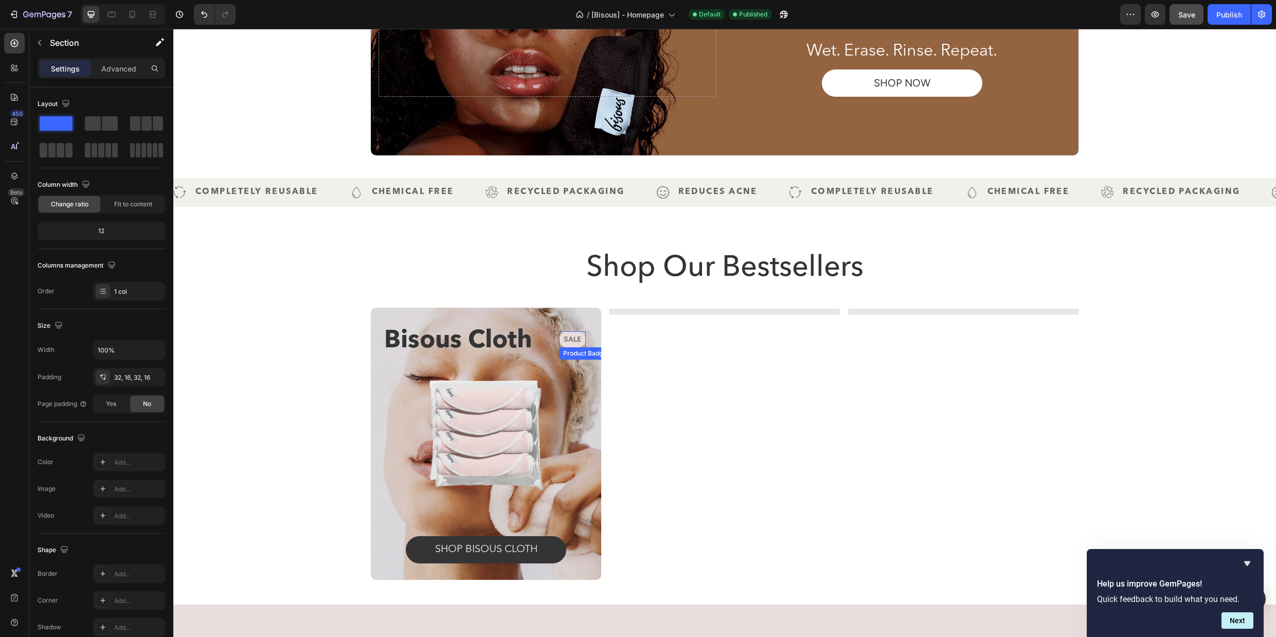
click at [580, 339] on pre "Sale" at bounding box center [573, 339] width 26 height 15
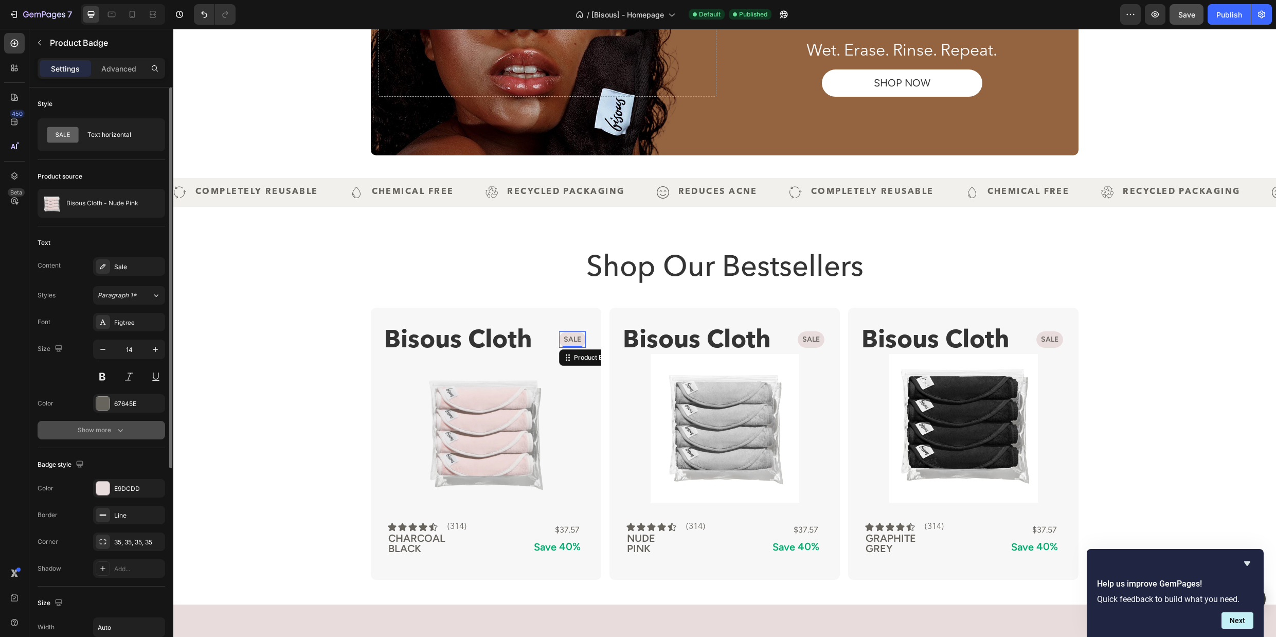
click at [127, 430] on button "Show more" at bounding box center [102, 430] width 128 height 19
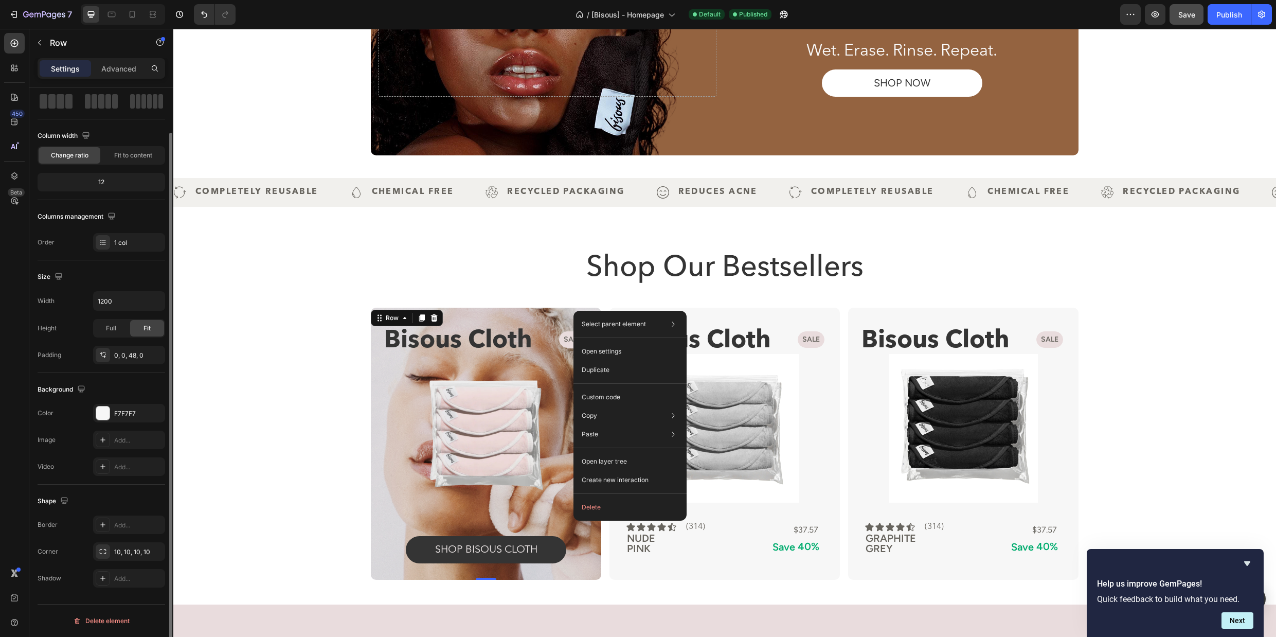
scroll to position [0, 0]
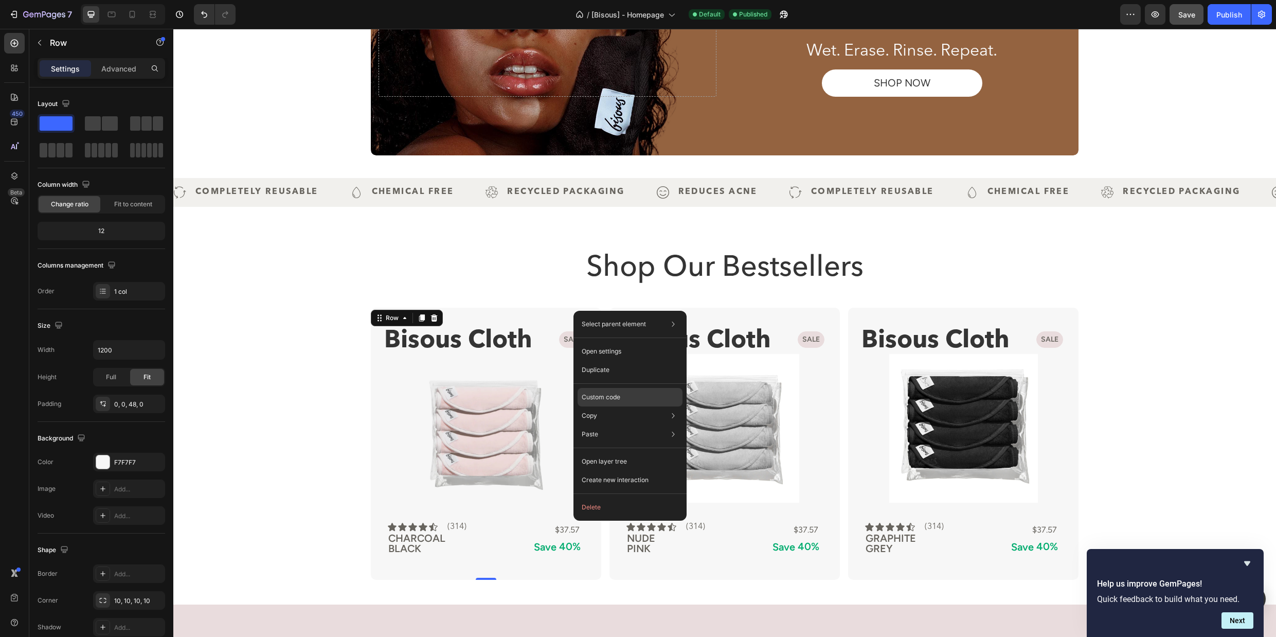
click at [619, 401] on p "Custom code" at bounding box center [601, 397] width 39 height 9
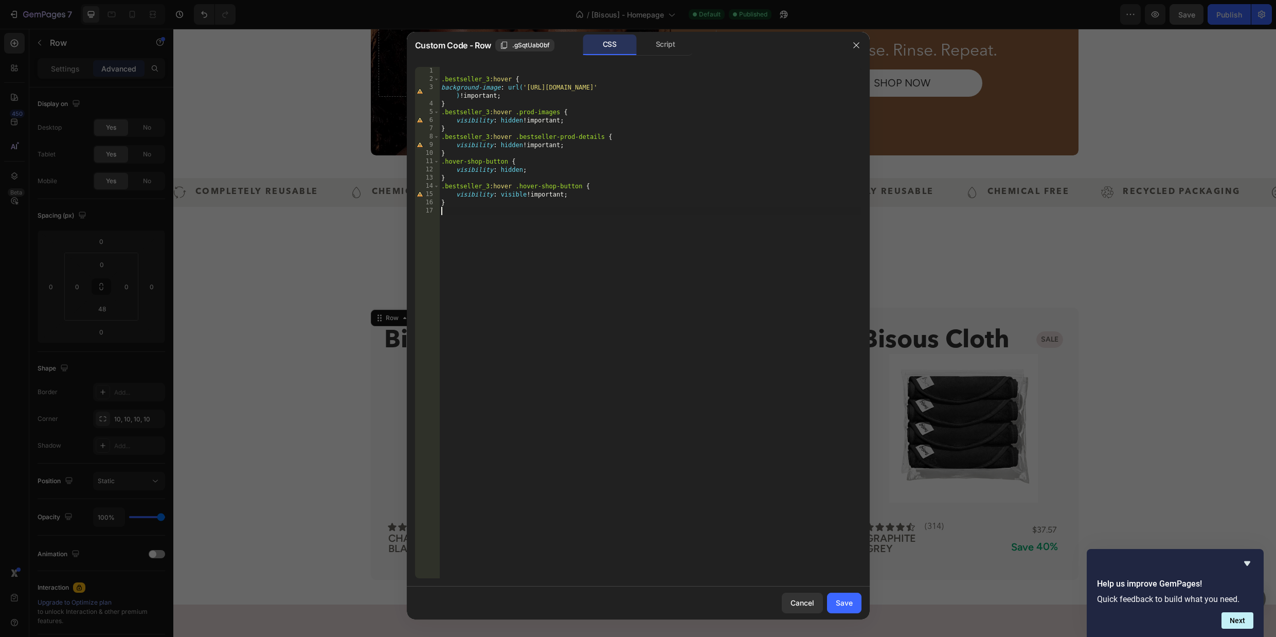
click at [585, 321] on div ".bestseller_3 :hover { background-image : url( '[URL][DOMAIN_NAME]' ) !importan…" at bounding box center [650, 331] width 422 height 528
click at [470, 230] on div ".bestseller_3 :hover { background-image : url( '[URL][DOMAIN_NAME]' ) !importan…" at bounding box center [650, 331] width 422 height 528
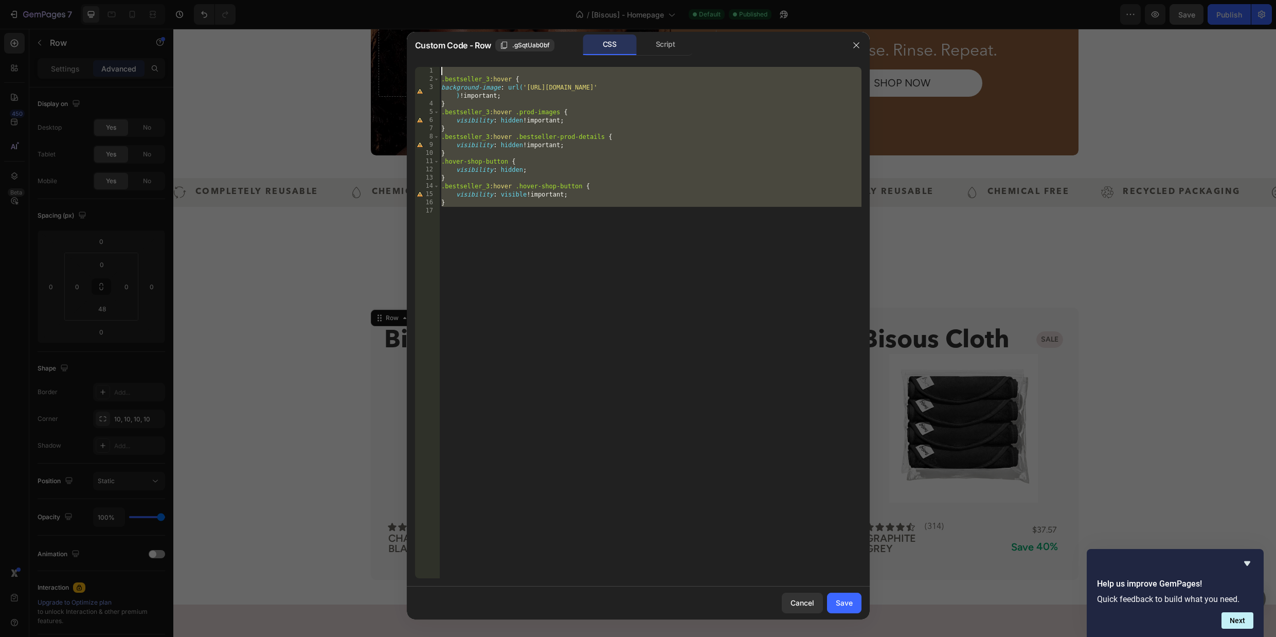
drag, startPoint x: 458, startPoint y: 222, endPoint x: 426, endPoint y: 68, distance: 156.7
click at [426, 68] on div "1 2 3 4 5 6 7 8 9 10 11 12 13 14 15 16 17 .bestseller_3 :hover { background-ima…" at bounding box center [638, 322] width 447 height 511
type textarea "/*.bestseller_3:hover {*/"
click at [843, 613] on button "Save" at bounding box center [844, 603] width 34 height 21
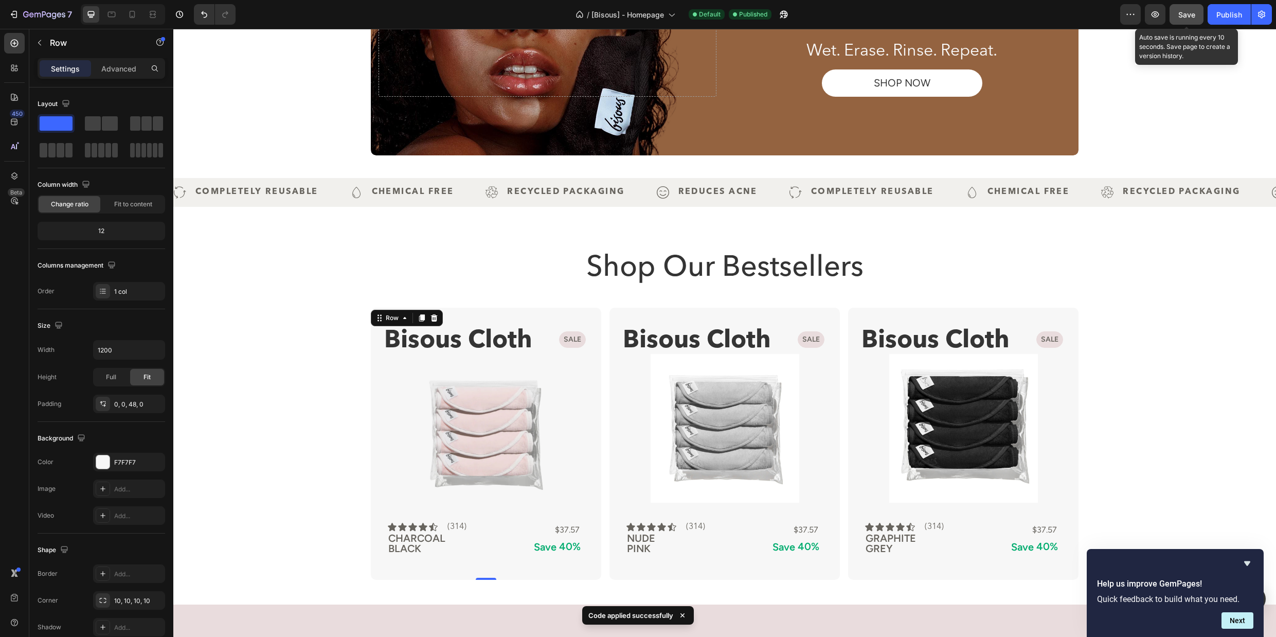
click at [1192, 17] on span "Save" at bounding box center [1187, 14] width 17 height 9
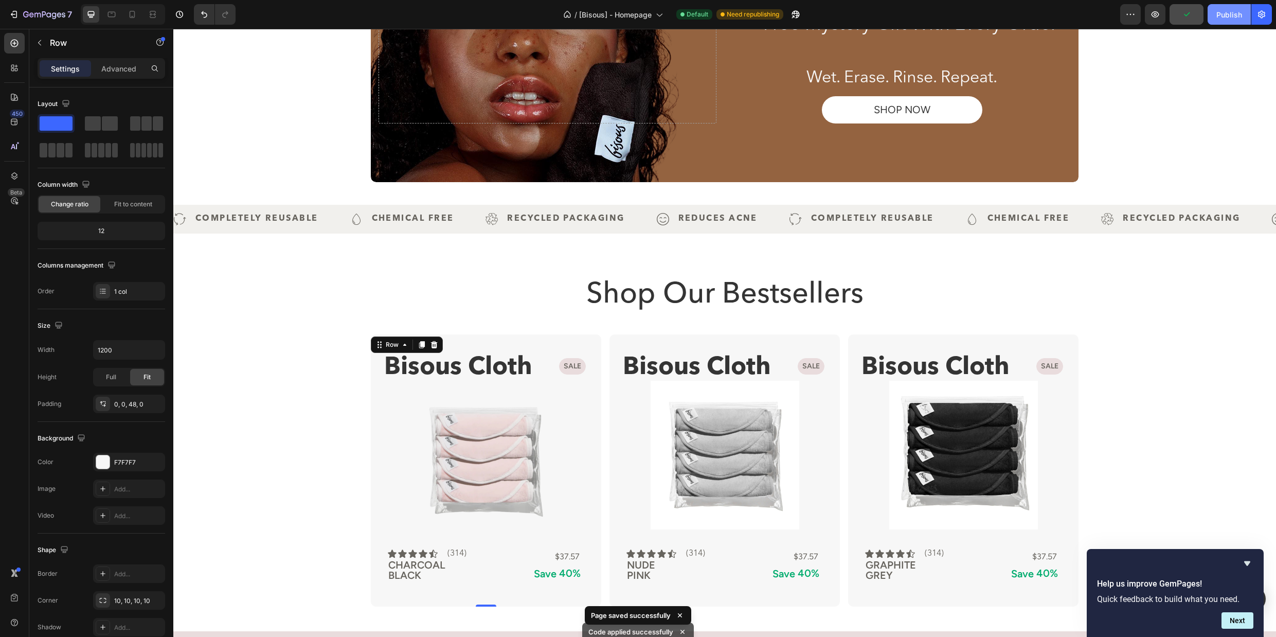
click at [1219, 20] on button "Publish" at bounding box center [1229, 14] width 43 height 21
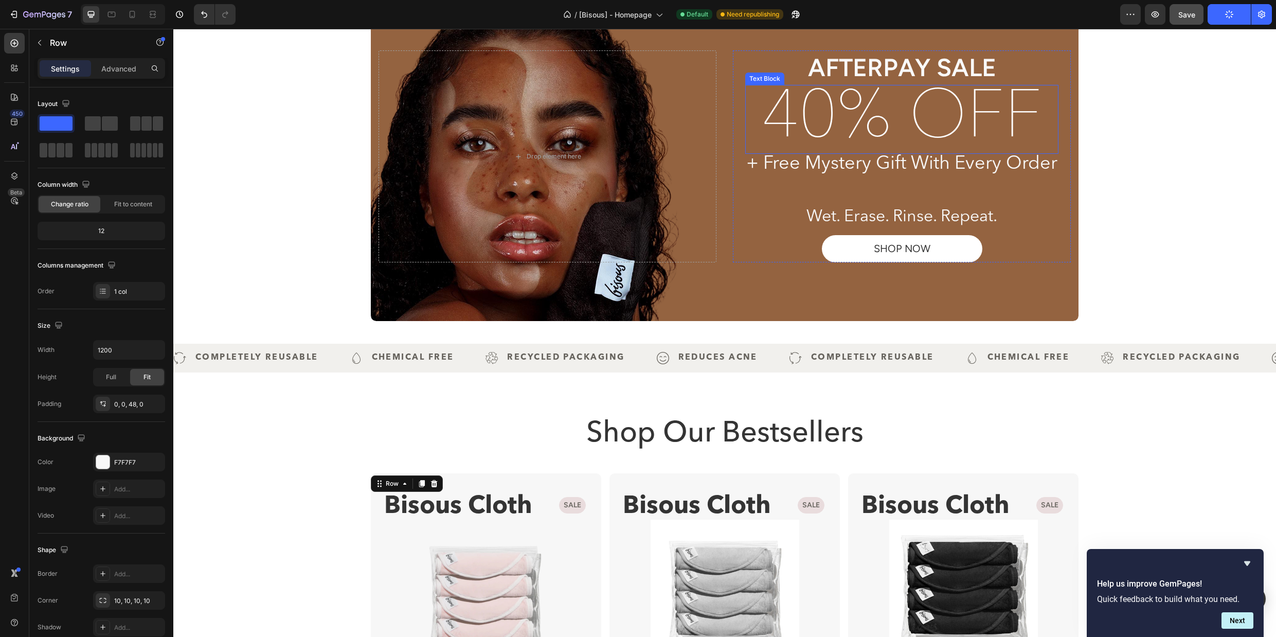
scroll to position [127, 0]
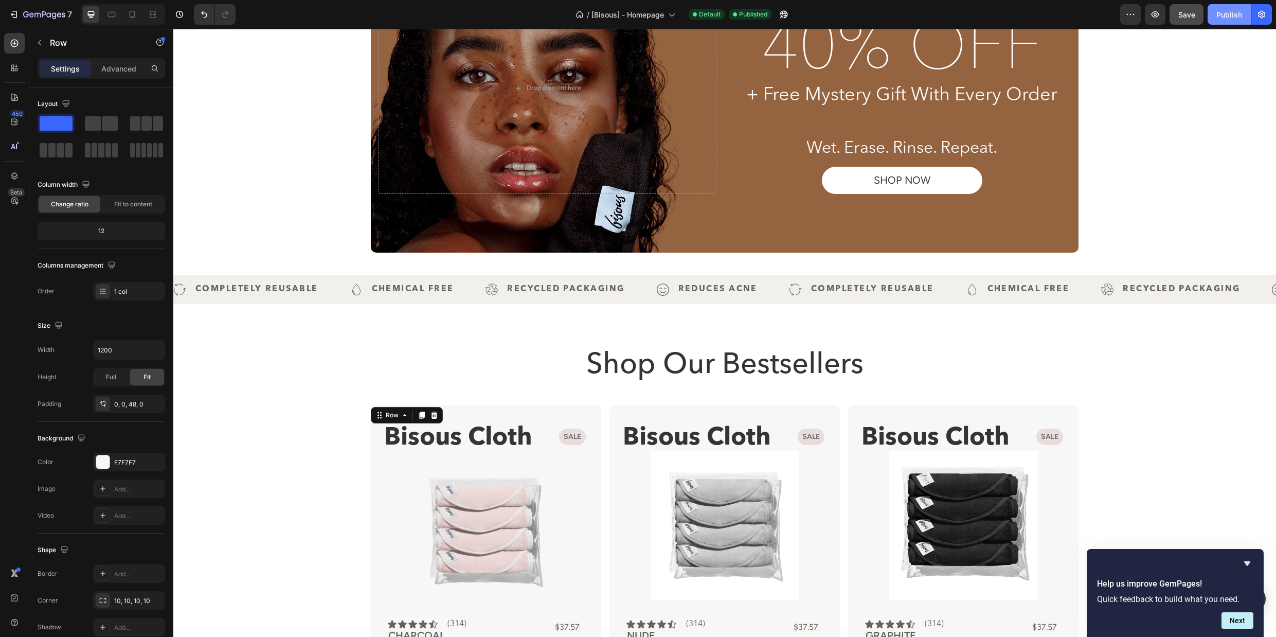
click at [1217, 12] on div "Publish" at bounding box center [1230, 14] width 26 height 11
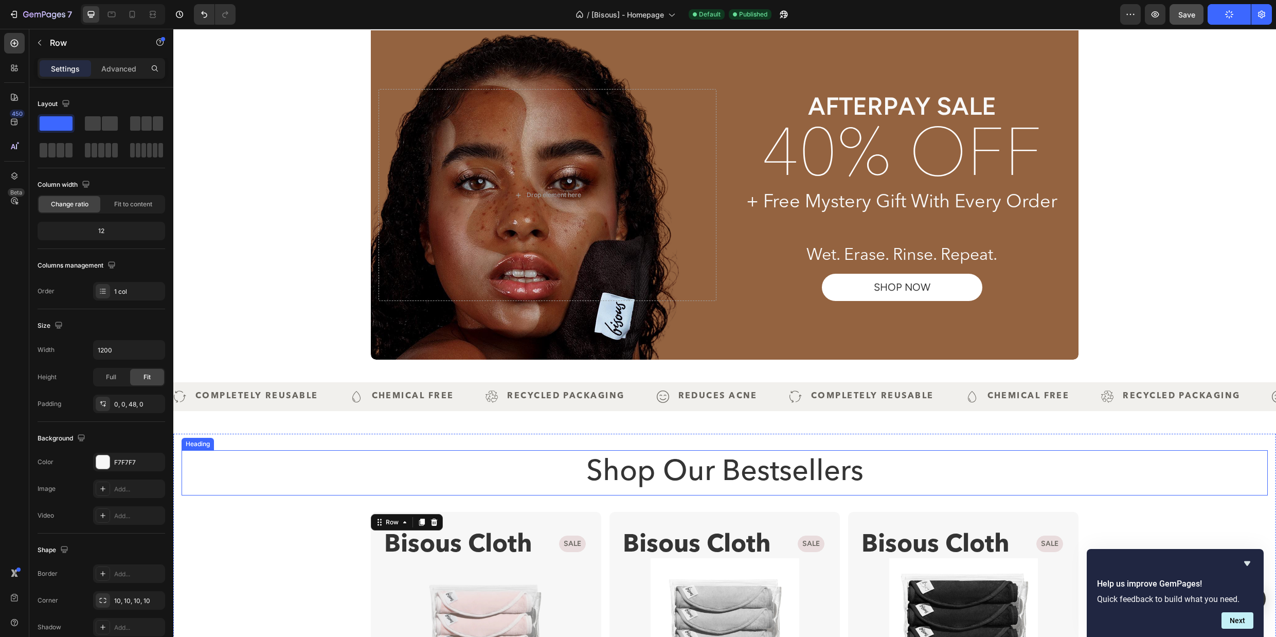
scroll to position [139, 0]
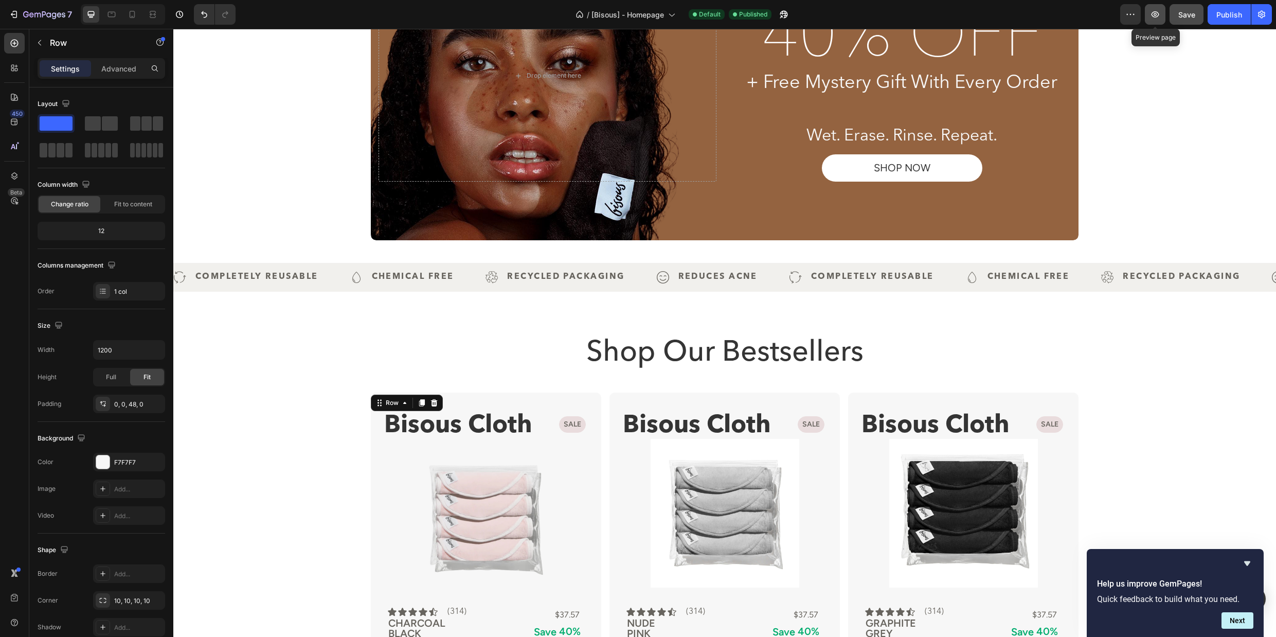
click at [1155, 14] on icon "button" at bounding box center [1155, 14] width 10 height 10
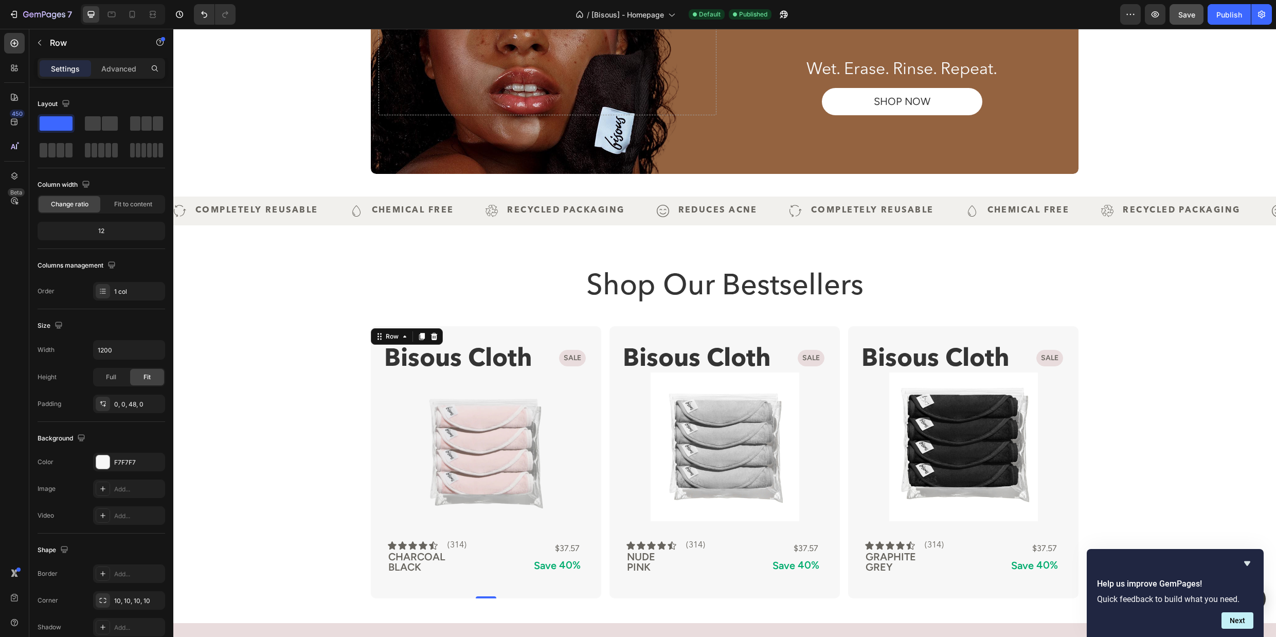
scroll to position [288, 0]
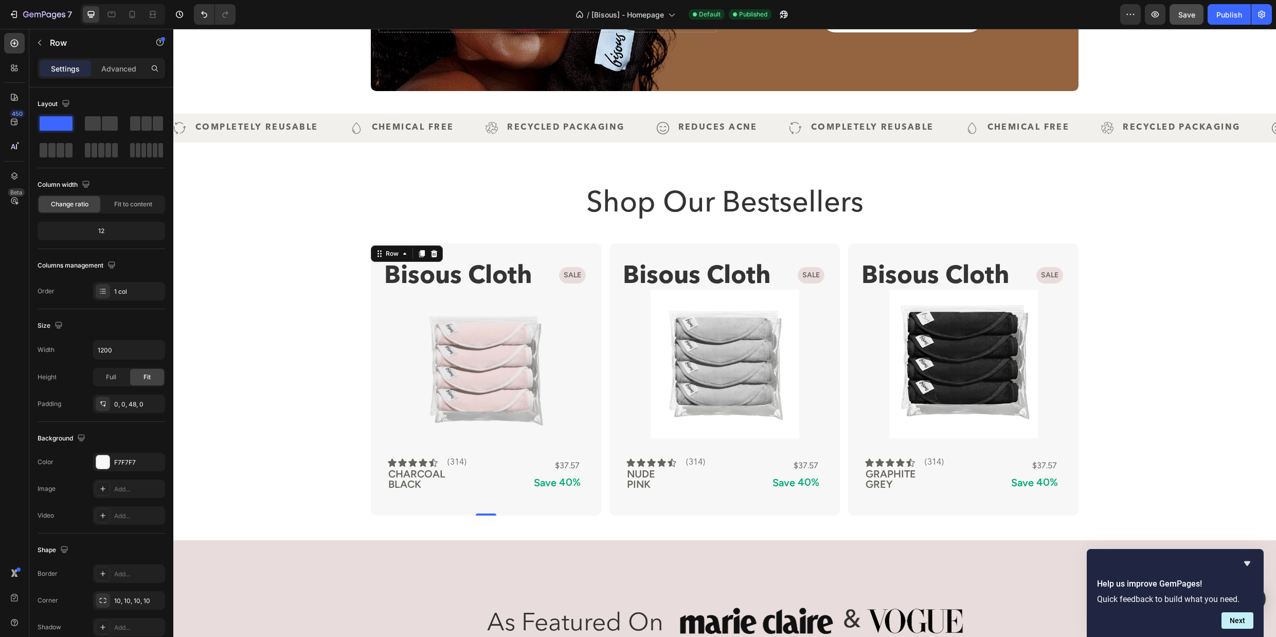
click at [575, 251] on div "Bisous Cloth Text Block Sale Product Badge Product Images SHOP BISOUS cloth But…" at bounding box center [486, 379] width 230 height 272
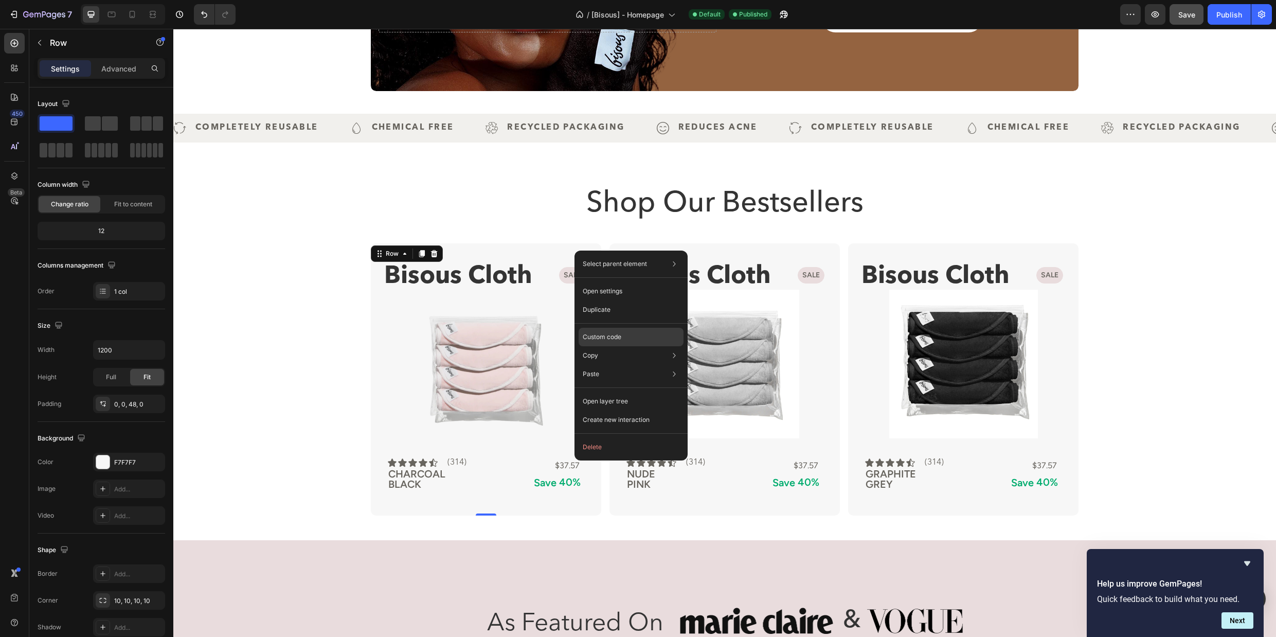
click at [612, 340] on p "Custom code" at bounding box center [602, 336] width 39 height 9
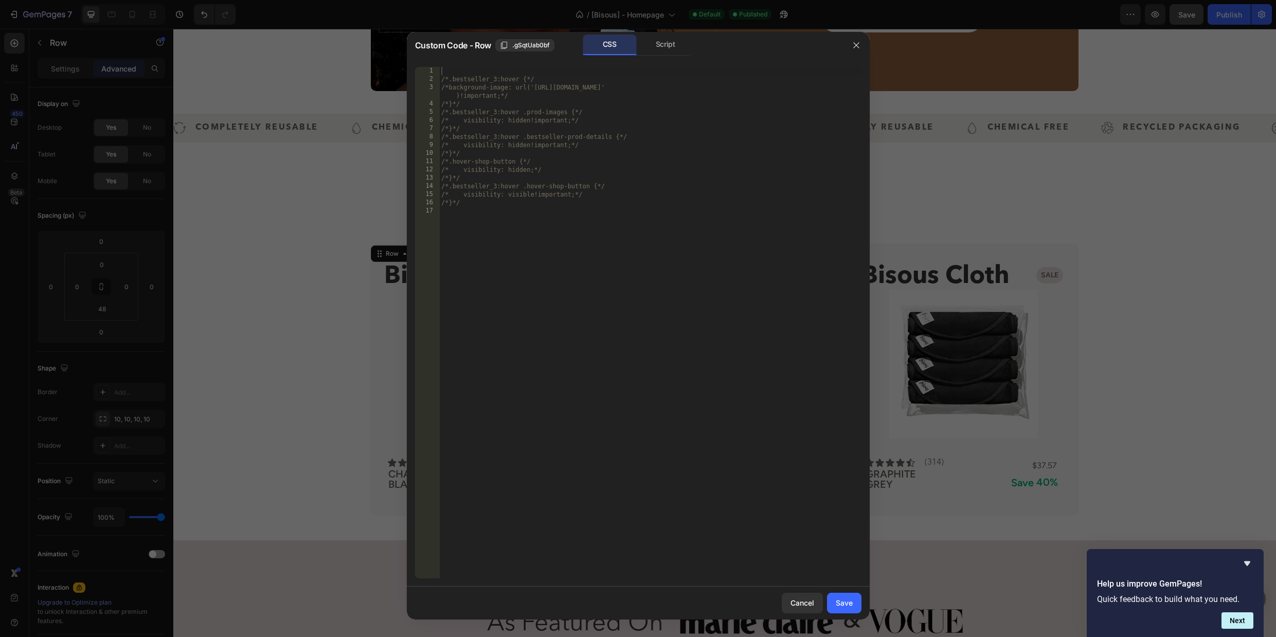
click at [599, 287] on div "/*.bestseller_3:hover {*/ /*background-image: url('[URL][DOMAIN_NAME]' )!import…" at bounding box center [650, 331] width 422 height 528
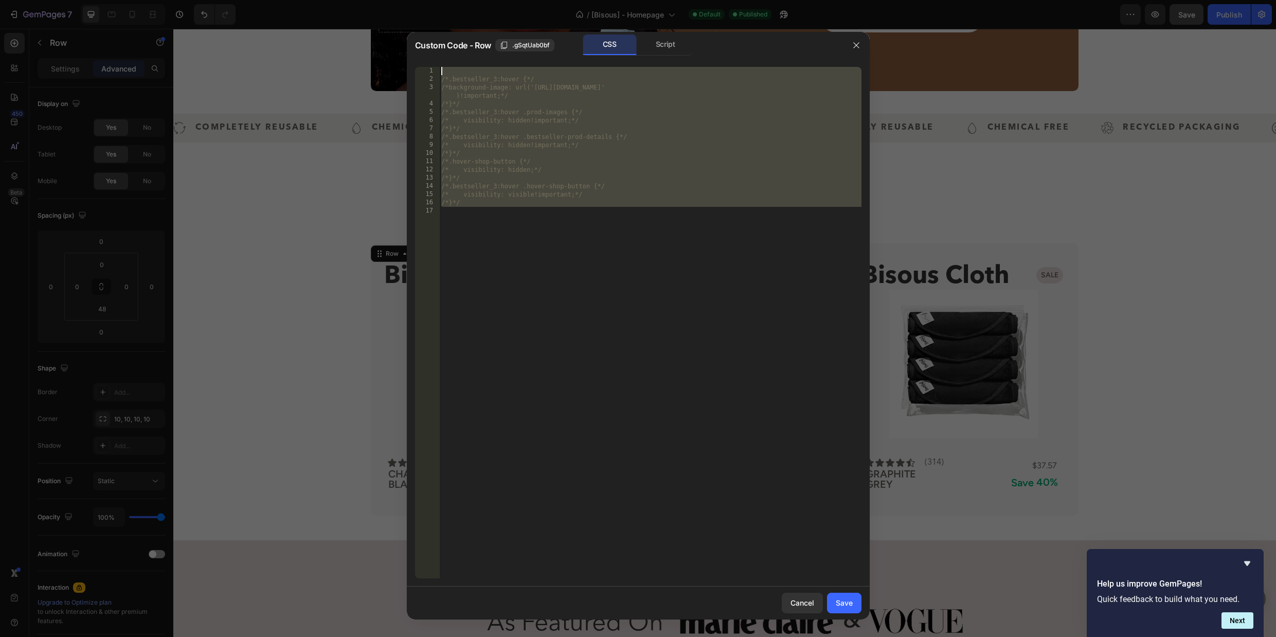
drag, startPoint x: 463, startPoint y: 210, endPoint x: 413, endPoint y: 61, distance: 157.3
click at [413, 61] on div "1 2 3 4 5 6 7 8 9 10 11 12 13 14 15 16 17 /*.bestseller_3:hover {*/ /*backgroun…" at bounding box center [638, 323] width 463 height 528
type textarea ".bestseller_3:hover {"
click at [849, 607] on div "Save" at bounding box center [844, 602] width 17 height 11
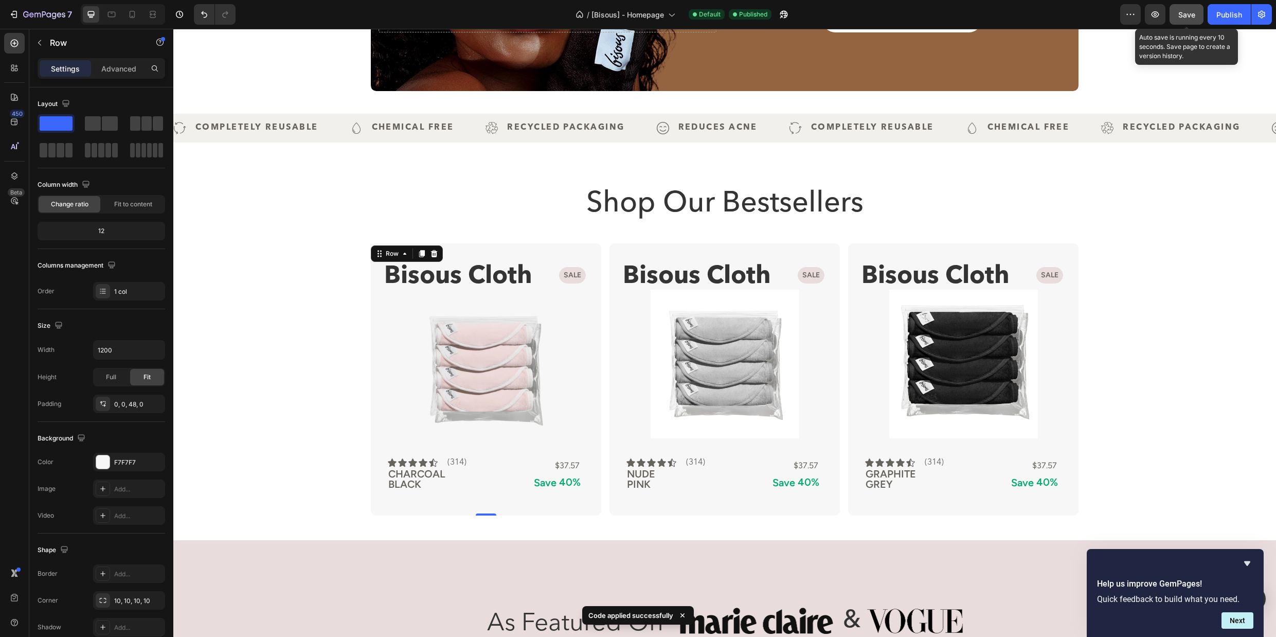
drag, startPoint x: 1190, startPoint y: 16, endPoint x: 1011, endPoint y: 57, distance: 183.2
click at [1190, 16] on span "Save" at bounding box center [1187, 14] width 17 height 9
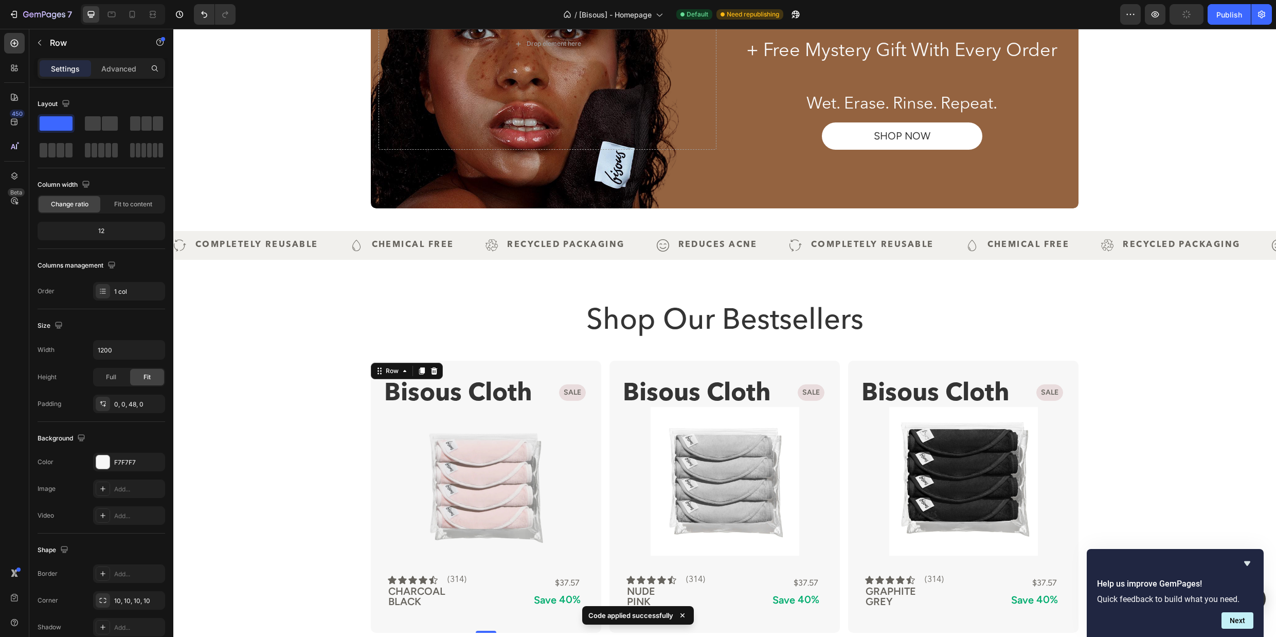
scroll to position [46, 0]
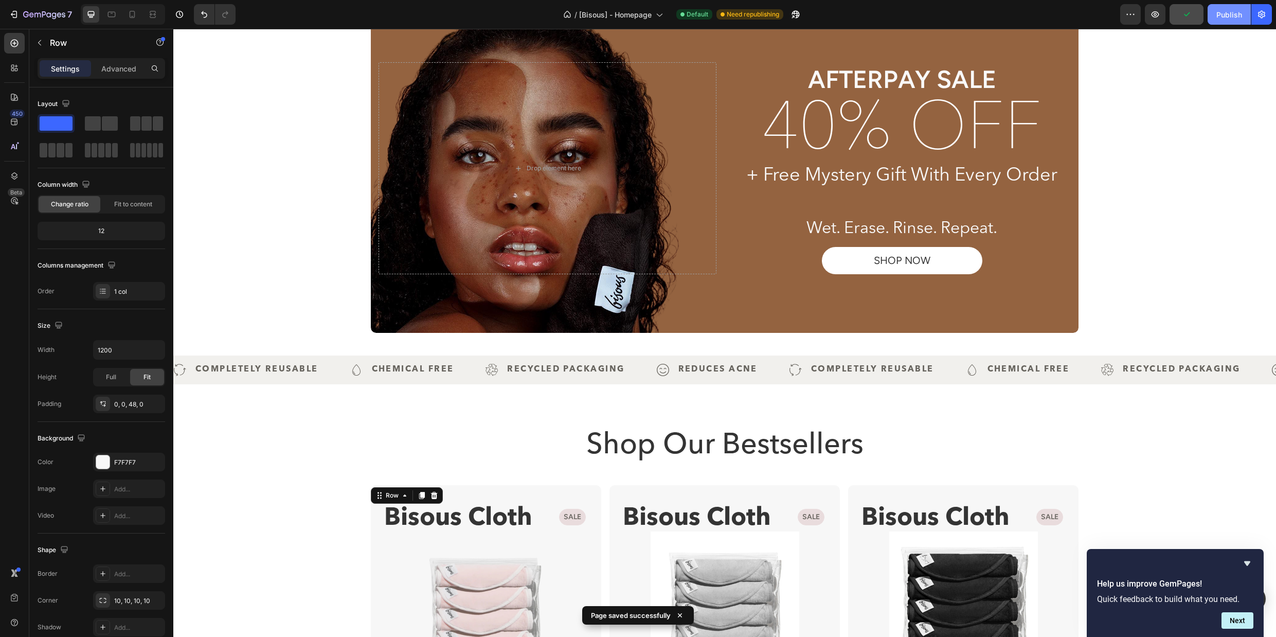
click at [1228, 16] on div "Publish" at bounding box center [1230, 14] width 26 height 11
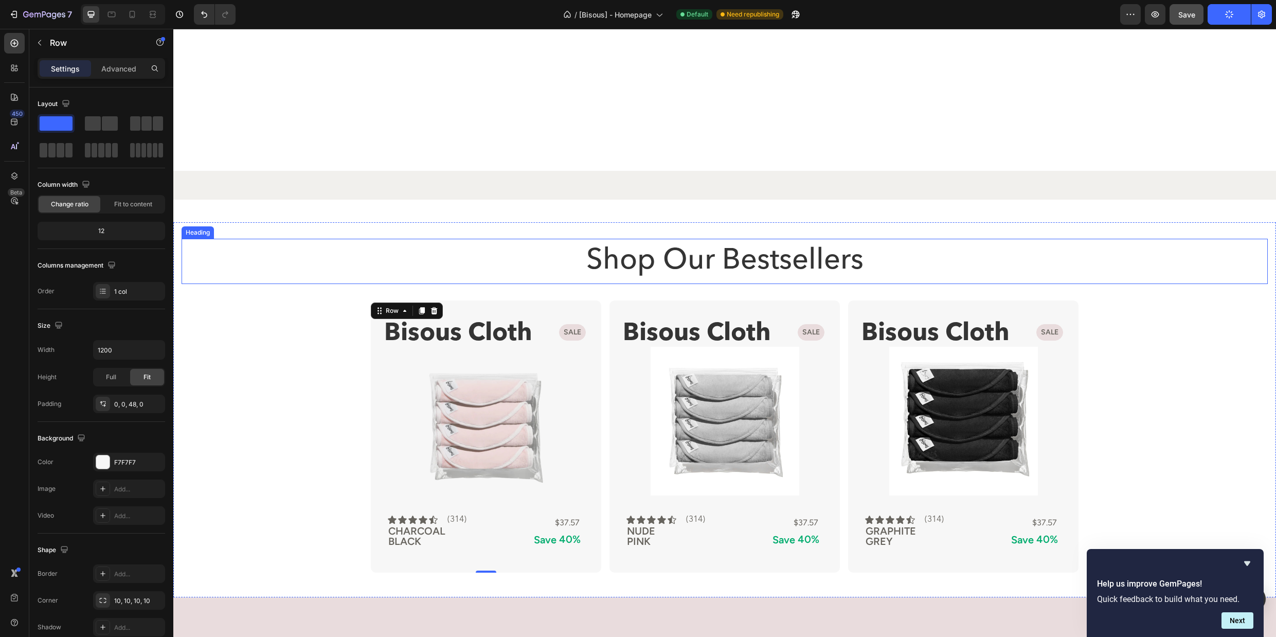
scroll to position [478, 0]
